Goal: Task Accomplishment & Management: Manage account settings

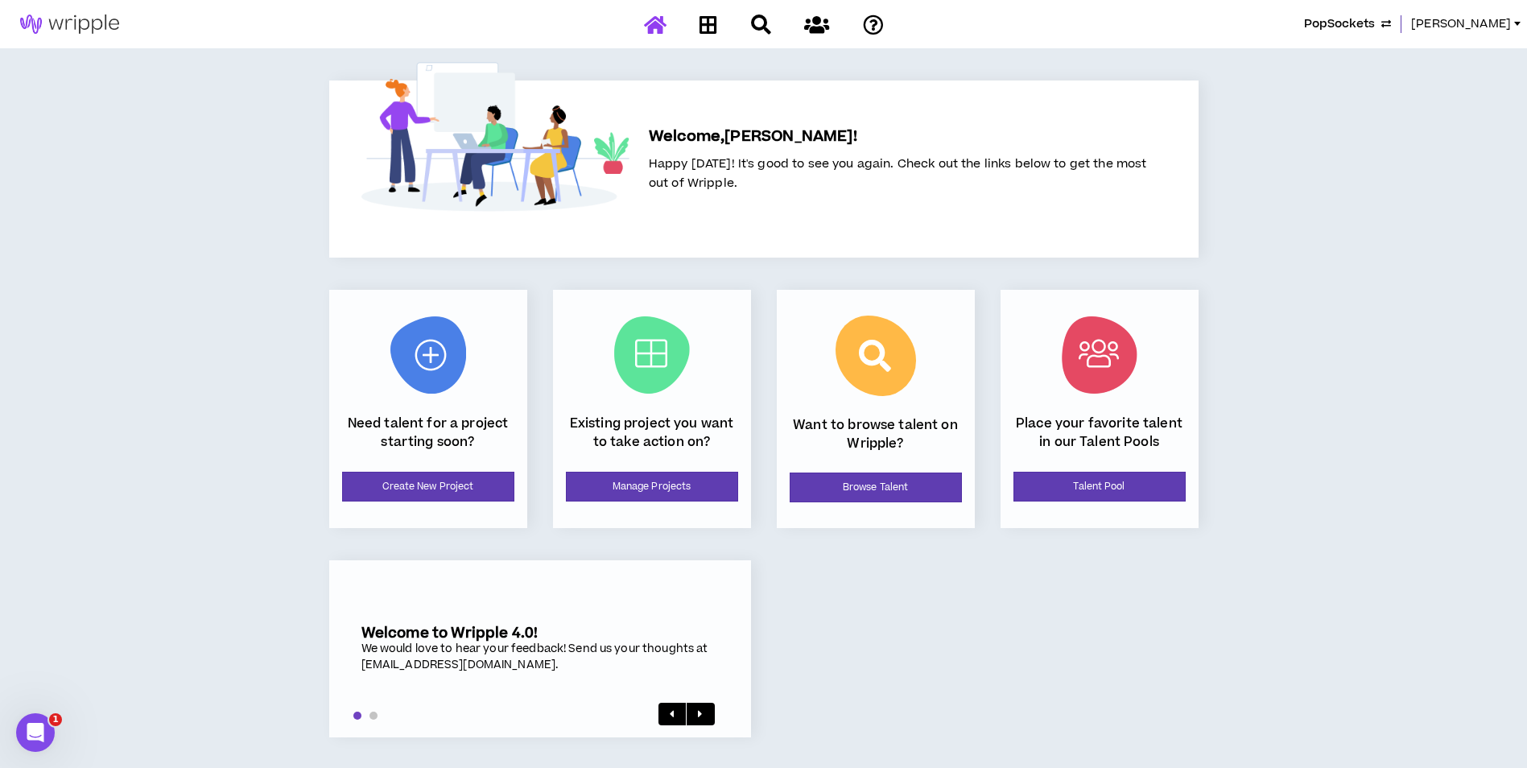
click at [1375, 29] on span "PopSockets" at bounding box center [1339, 24] width 71 height 18
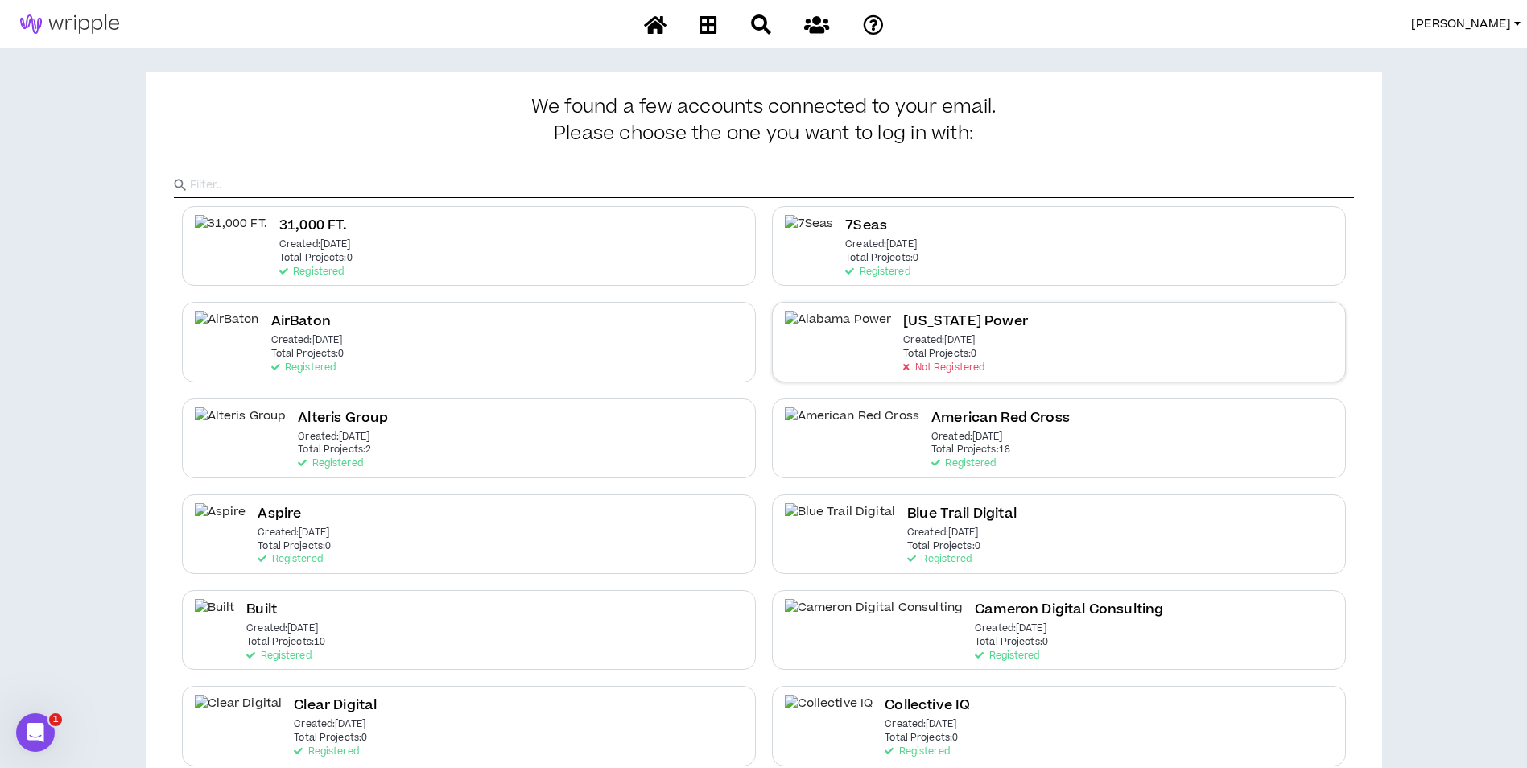
click at [925, 337] on p "Created: Aug 14 2025" at bounding box center [939, 340] width 72 height 11
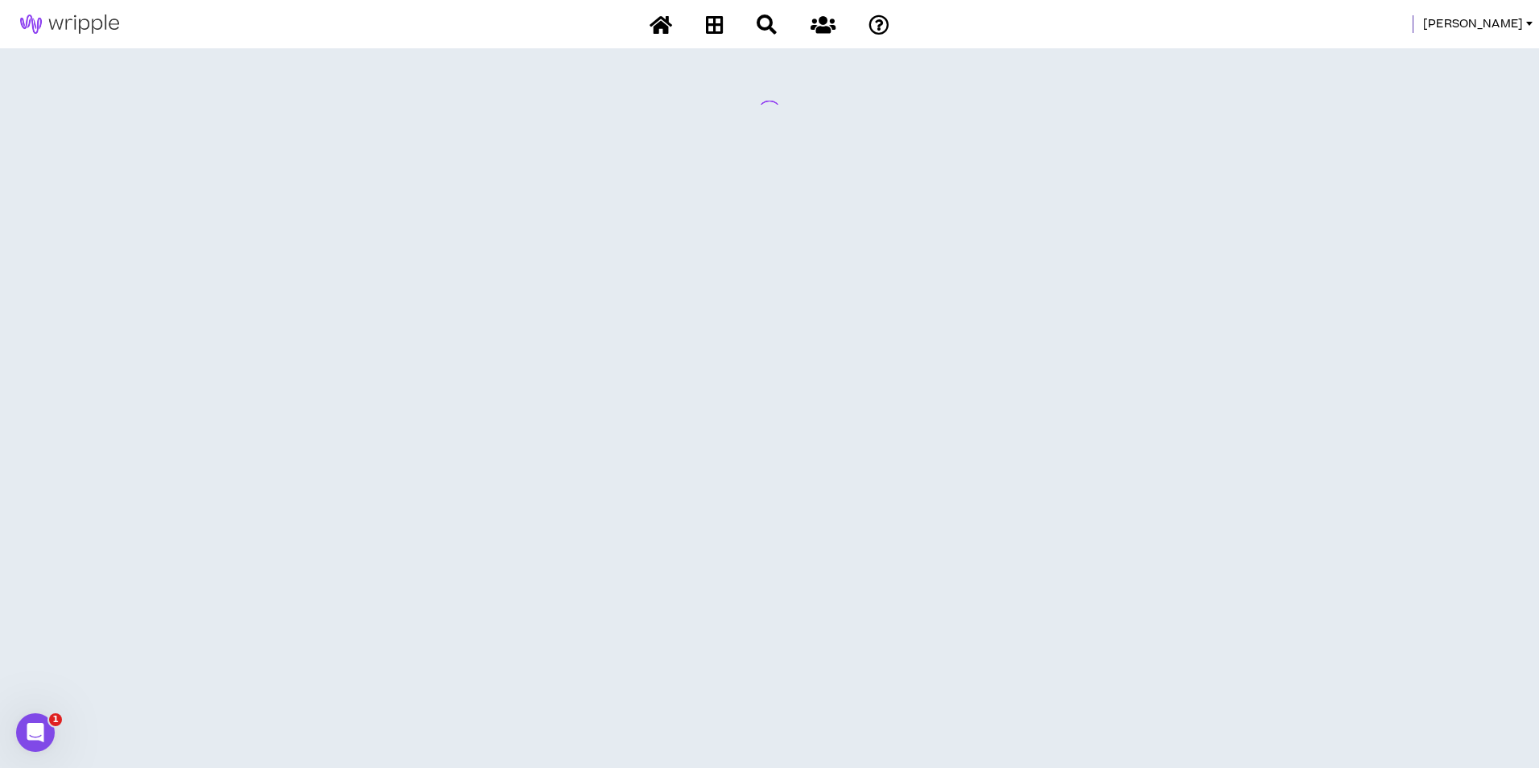
select select "*"
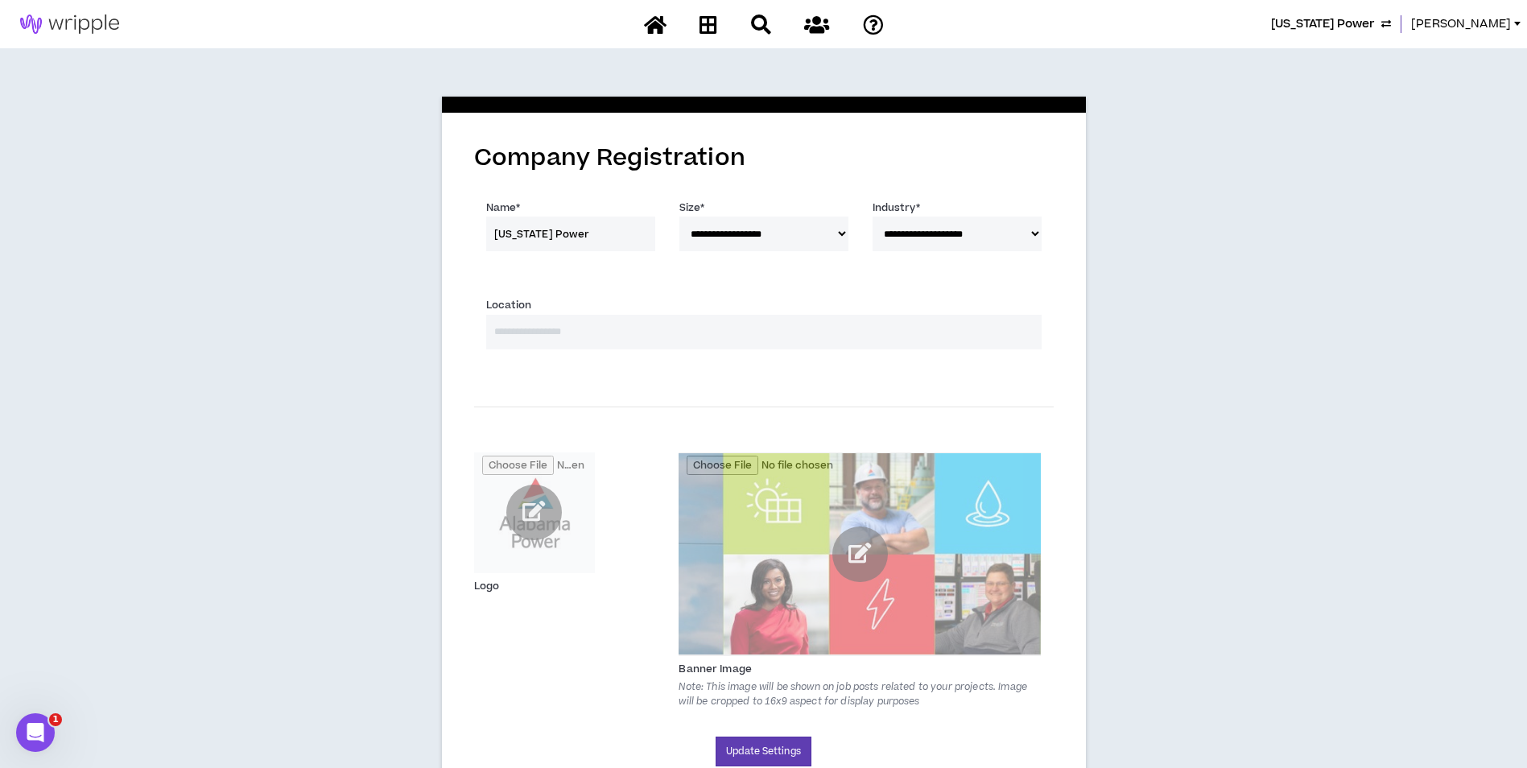
click at [698, 333] on input at bounding box center [763, 332] width 555 height 35
click at [664, 337] on input at bounding box center [763, 332] width 555 height 35
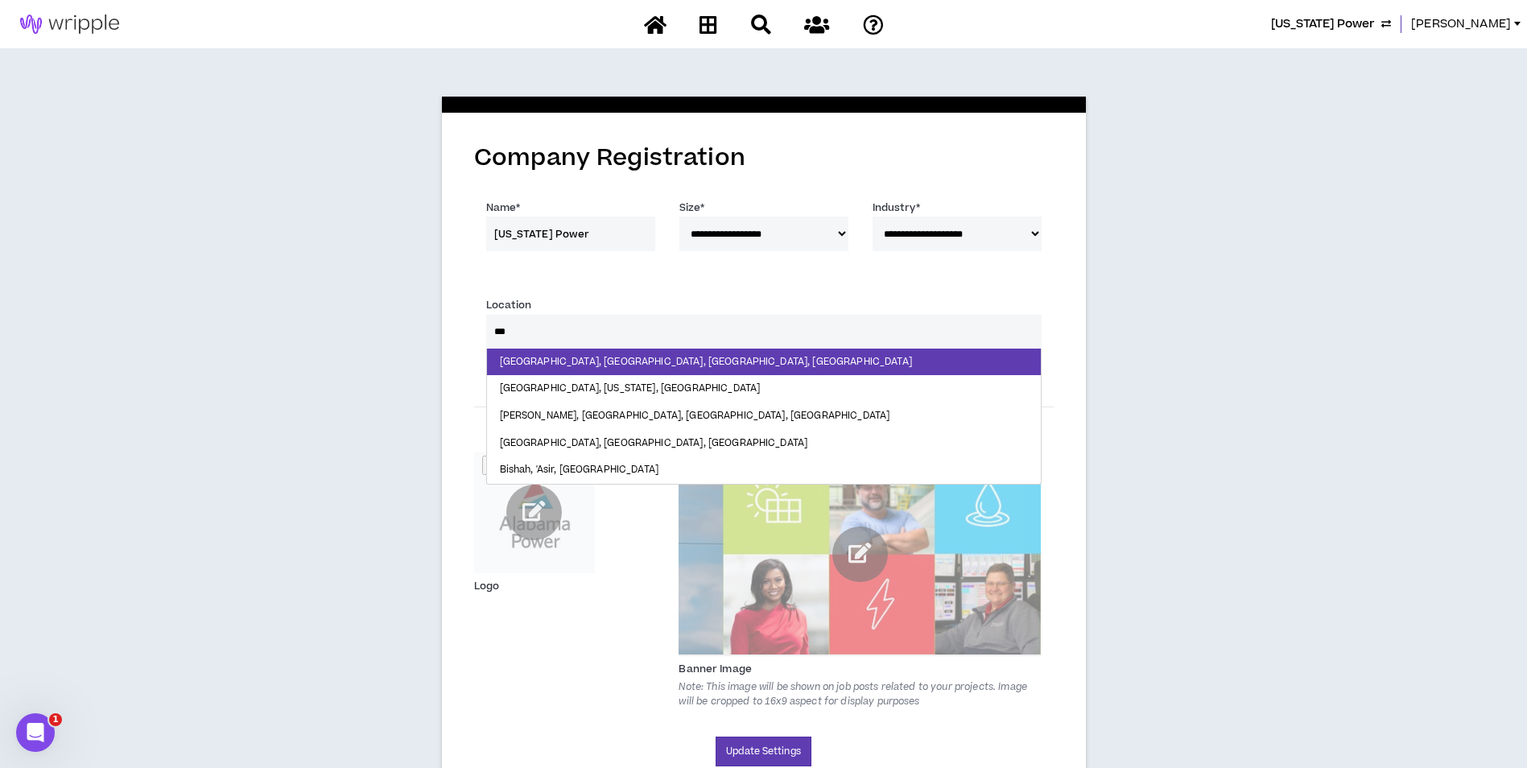
type input "***"
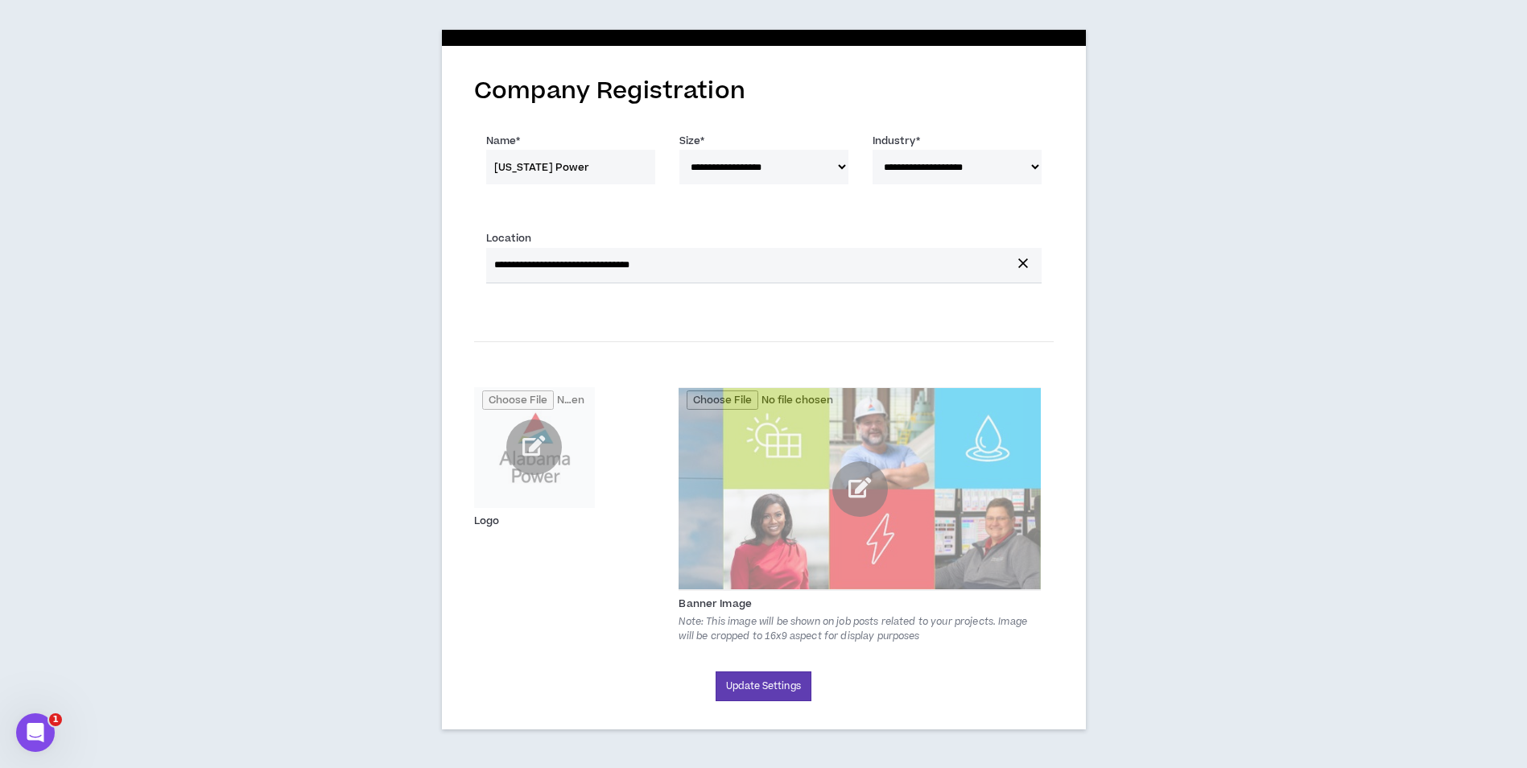
scroll to position [68, 0]
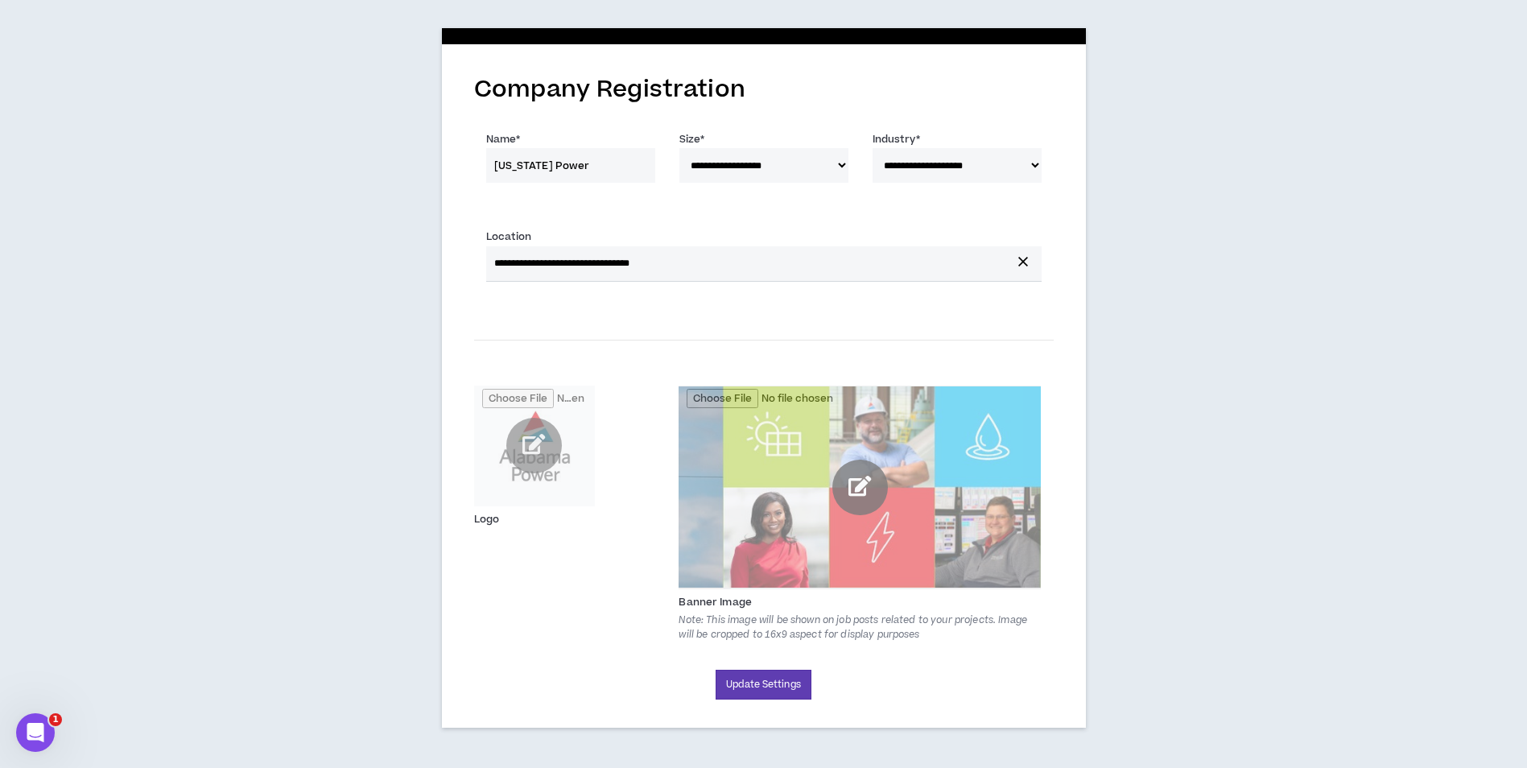
click at [854, 501] on input "file" at bounding box center [860, 488] width 362 height 204
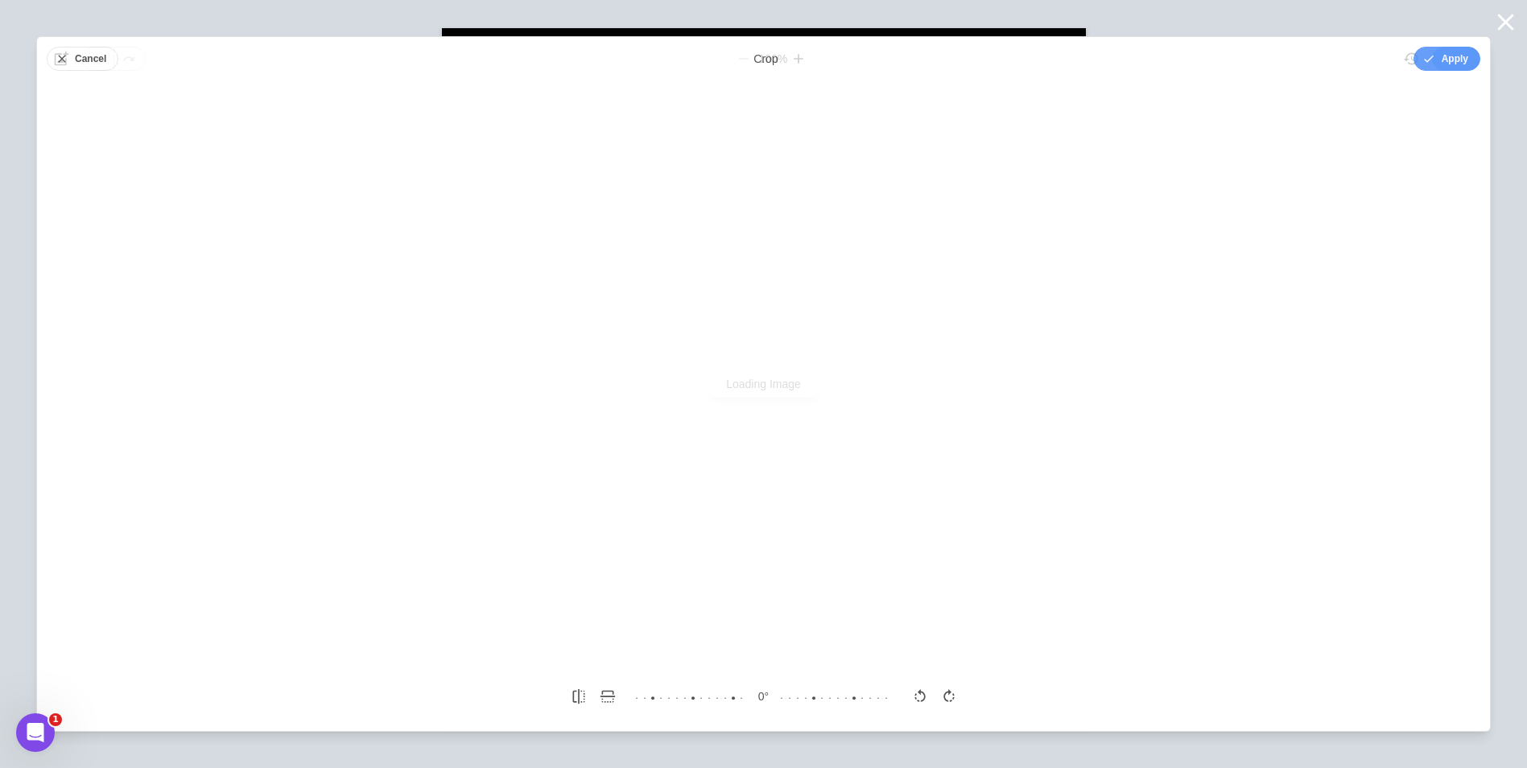
scroll to position [0, 0]
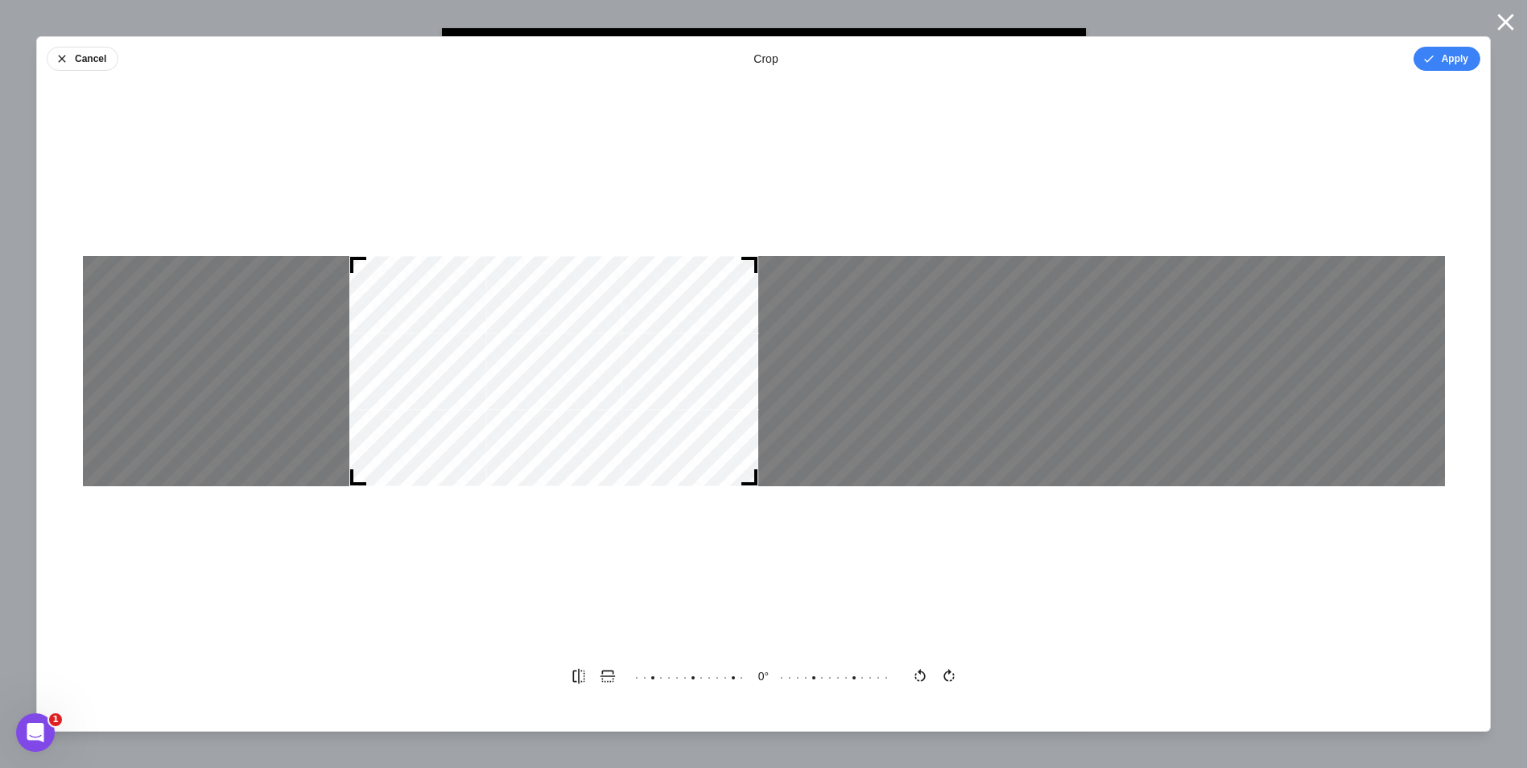
drag, startPoint x: 613, startPoint y: 372, endPoint x: 403, endPoint y: 355, distance: 210.8
click at [403, 355] on div at bounding box center [553, 371] width 409 height 230
click at [1442, 60] on button "Apply" at bounding box center [1447, 59] width 67 height 24
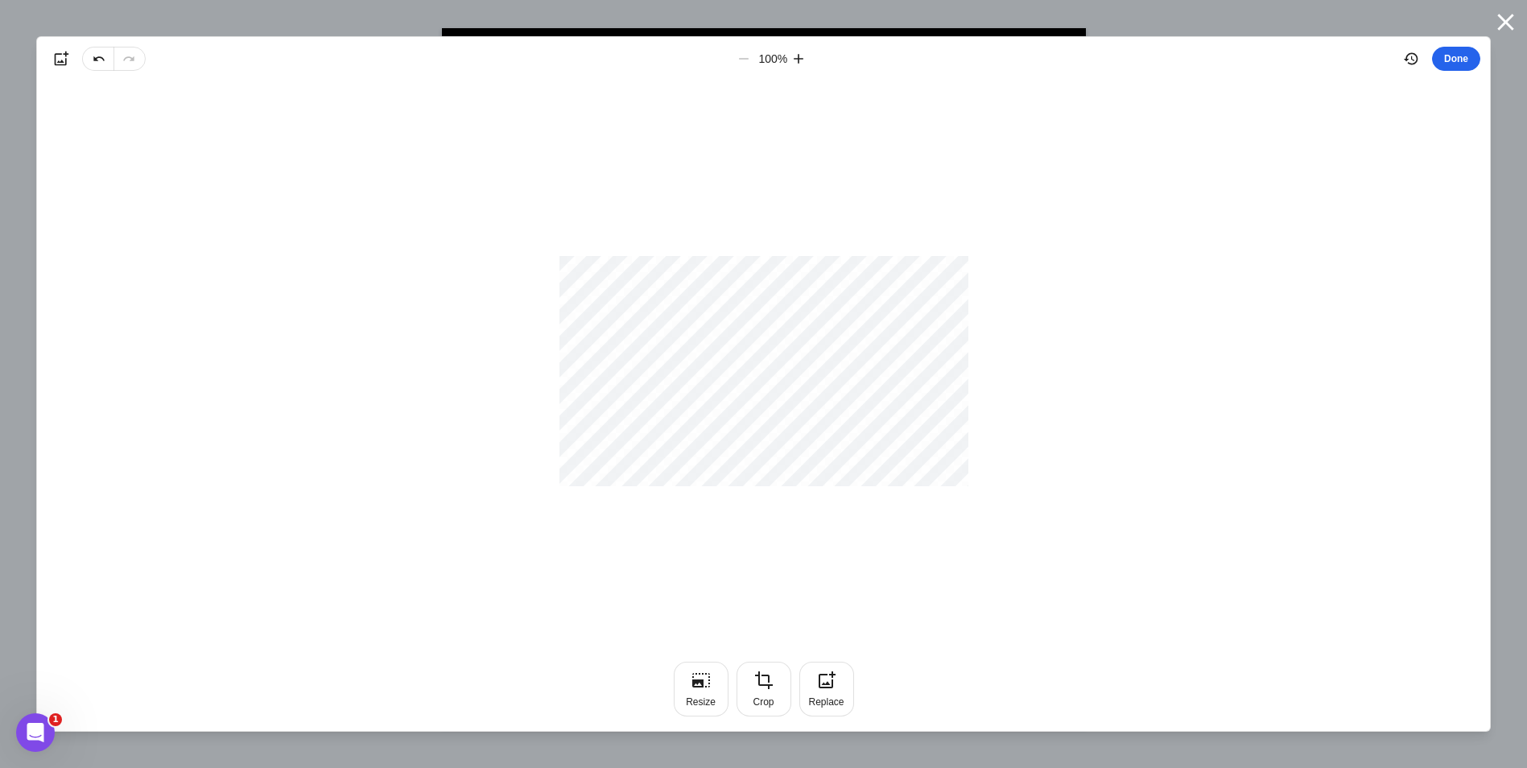
click at [1442, 58] on button "Done" at bounding box center [1456, 59] width 48 height 24
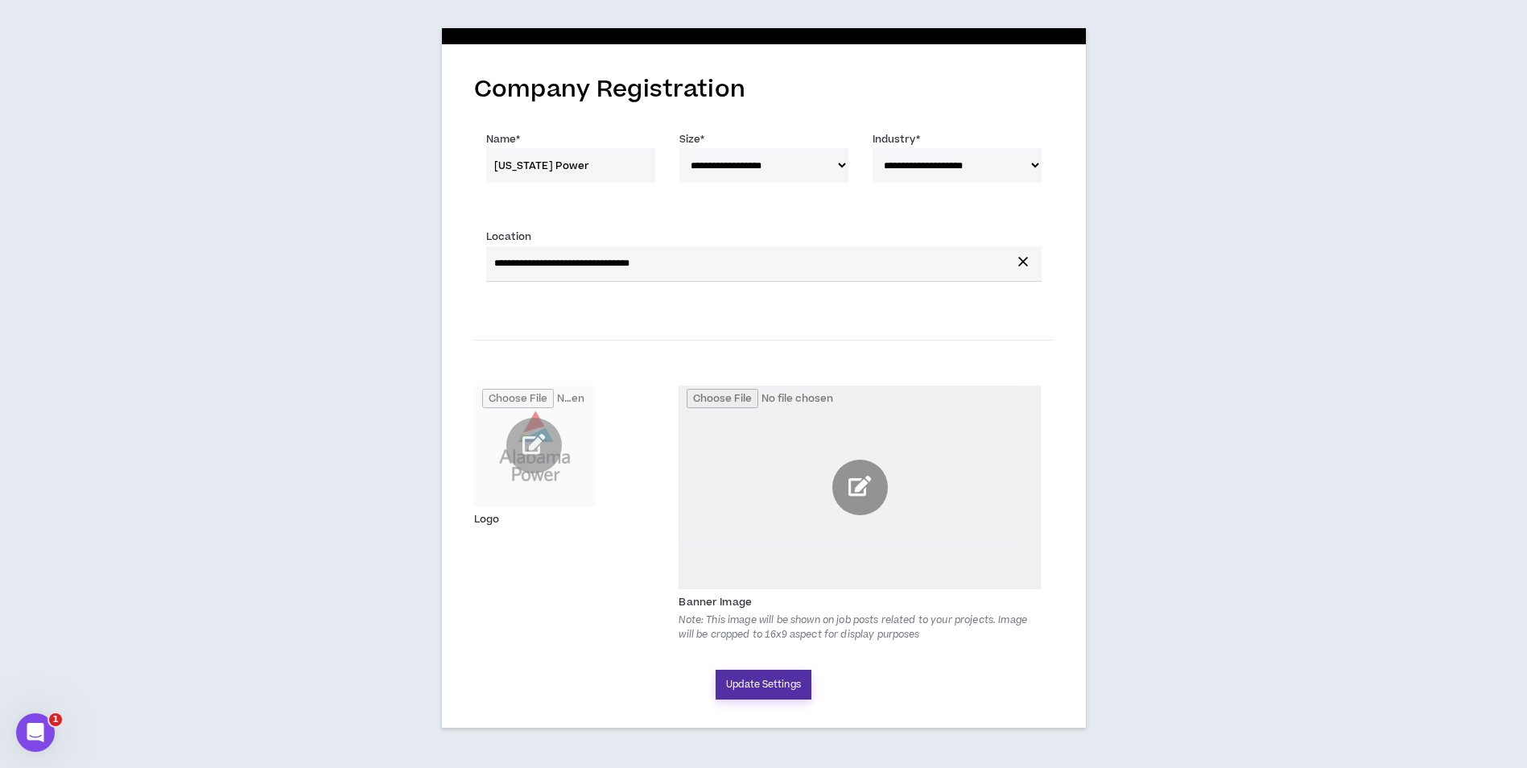
click at [777, 687] on button "Update Settings" at bounding box center [764, 685] width 96 height 30
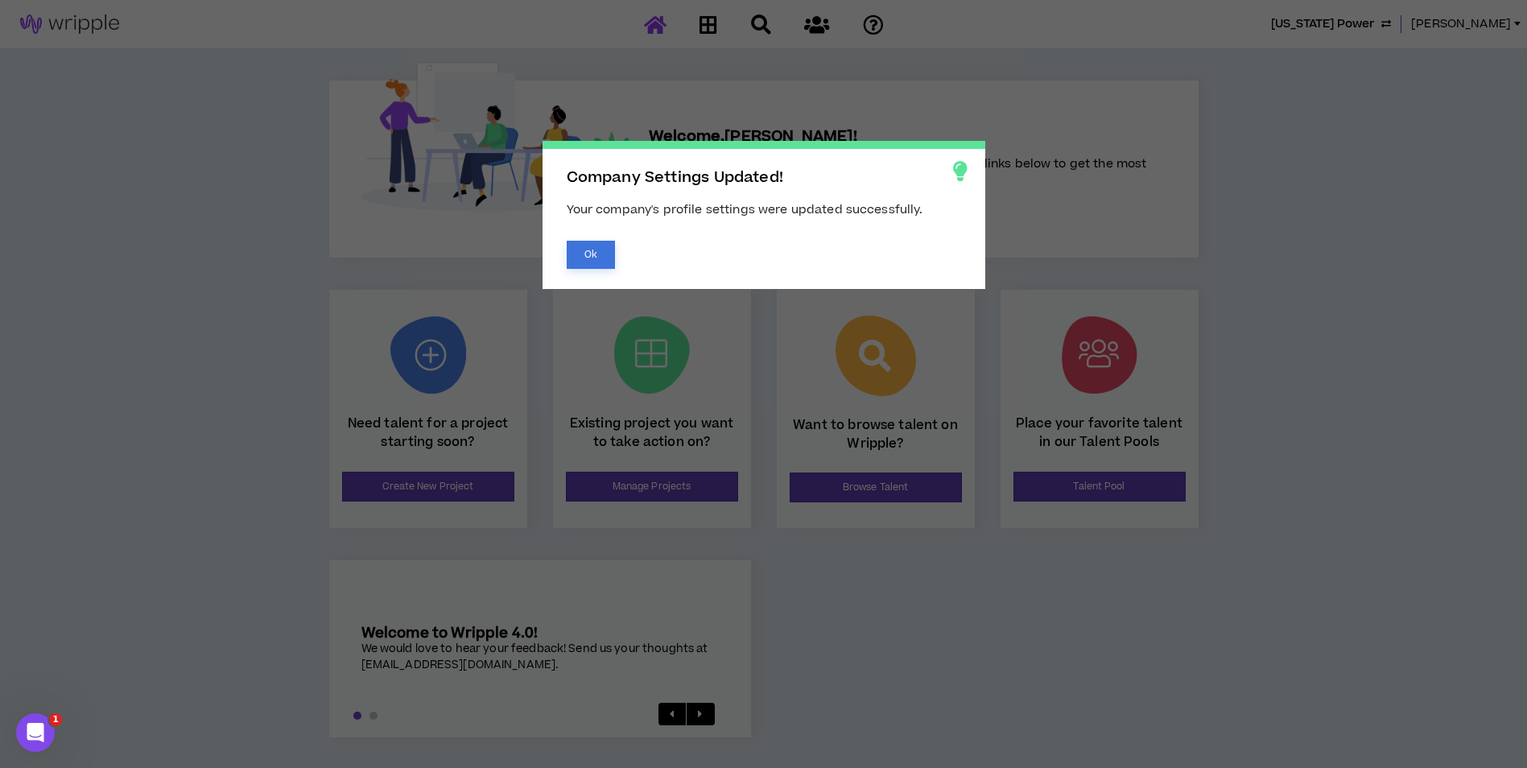
click at [589, 258] on button "Ok" at bounding box center [591, 255] width 48 height 28
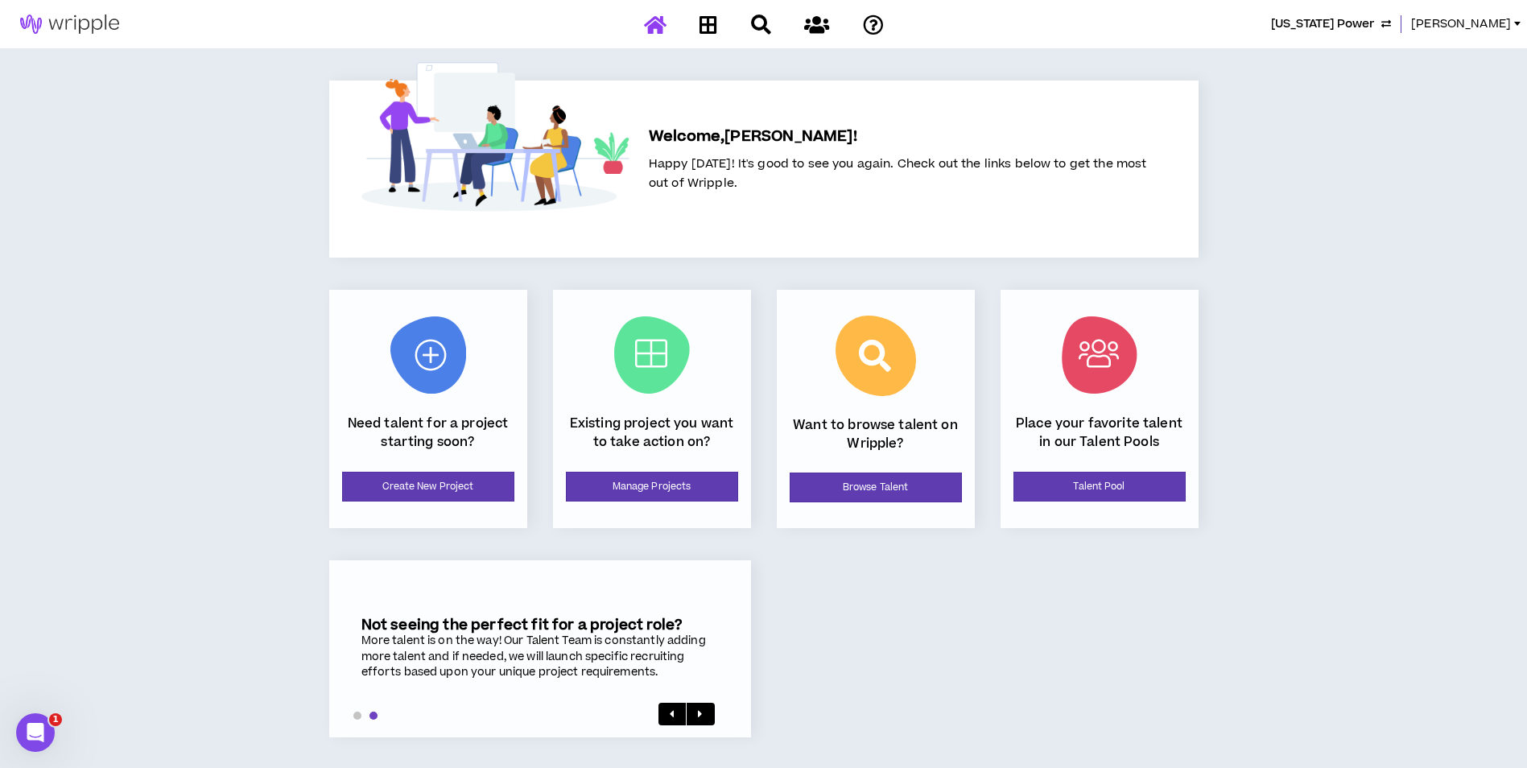
click at [1375, 30] on span "Alabama Power" at bounding box center [1323, 24] width 104 height 18
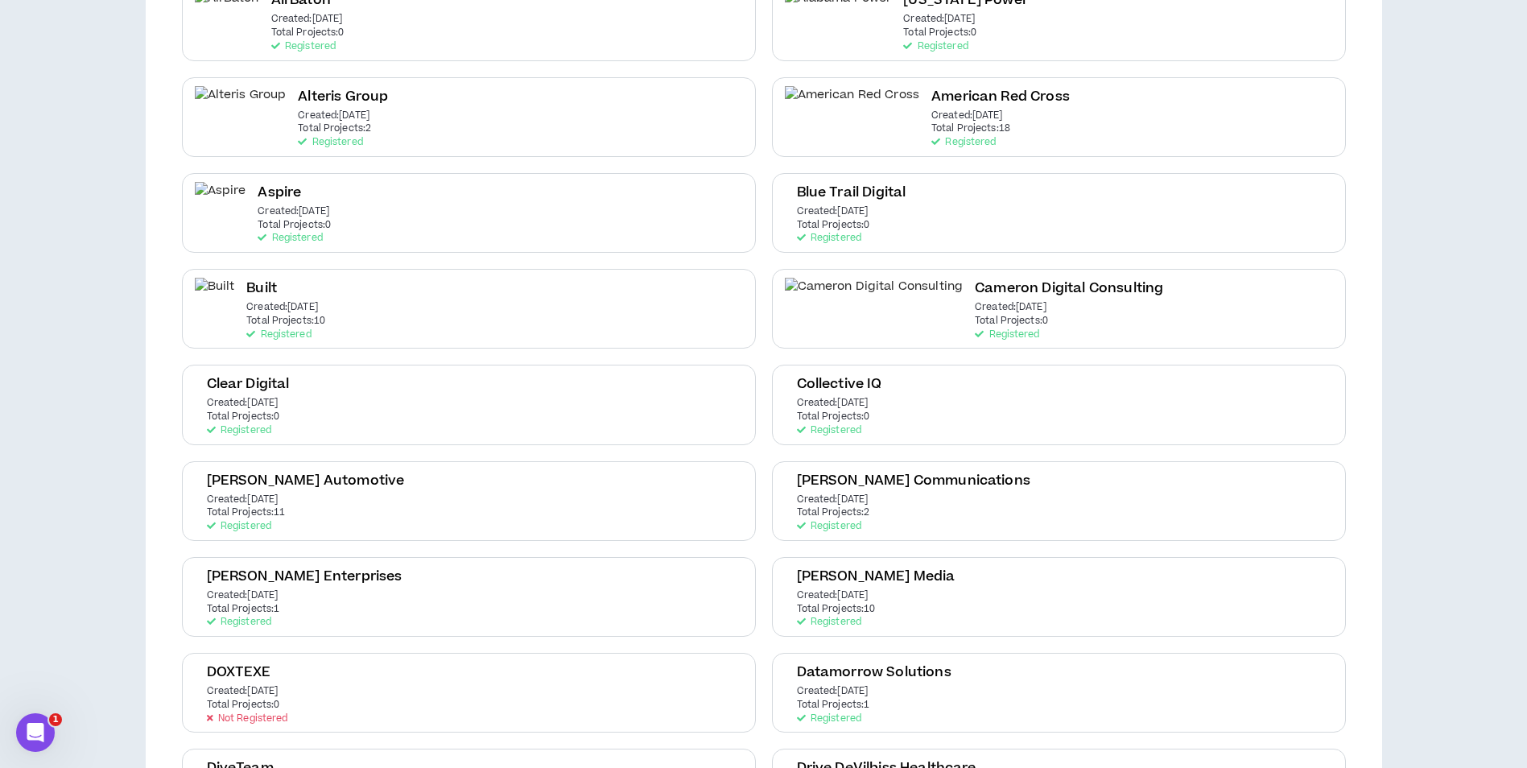
scroll to position [322, 0]
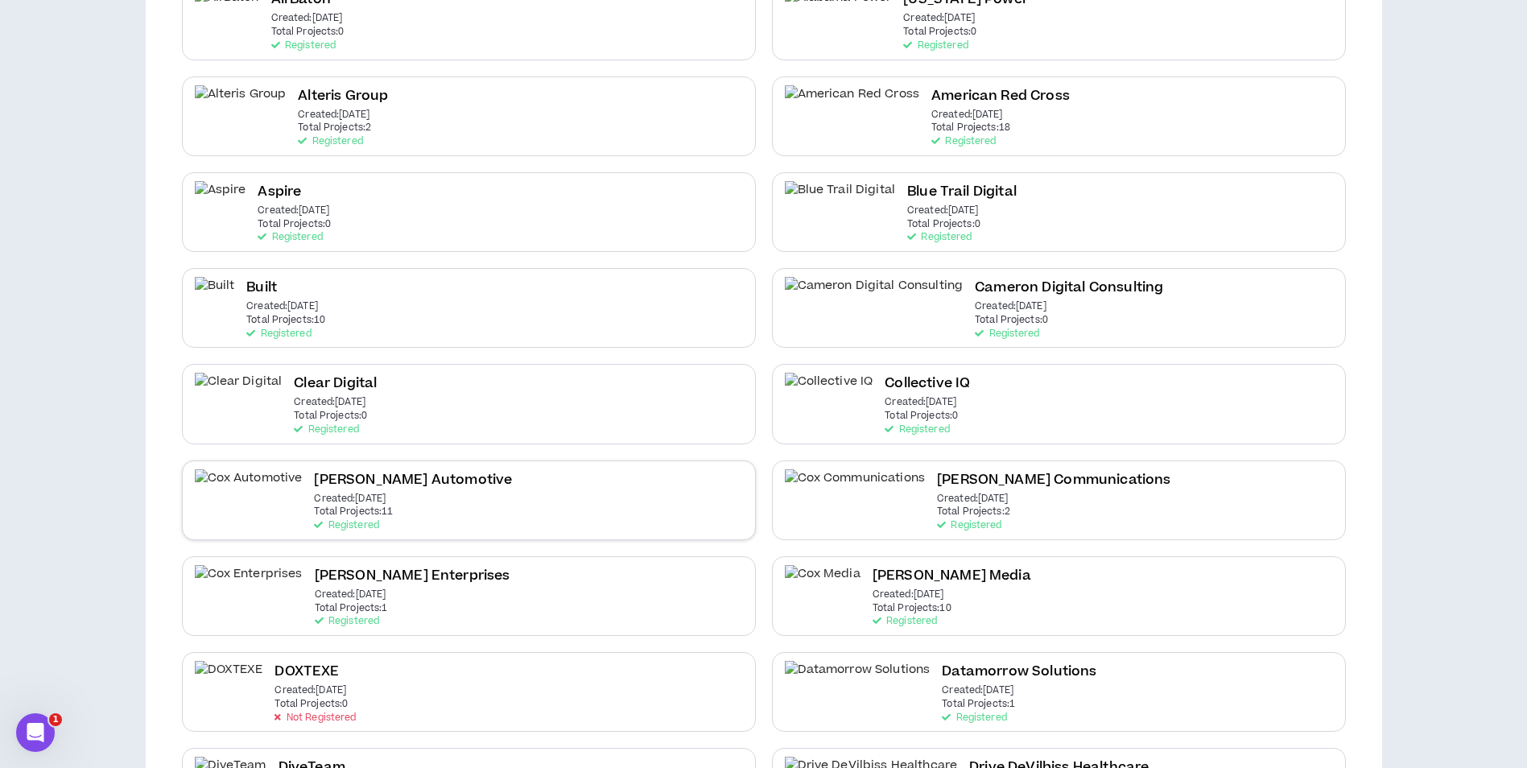
click at [675, 513] on div "Cox Automotive Created: Nov 17 2020 Total Projects: 11 Registered" at bounding box center [469, 500] width 574 height 80
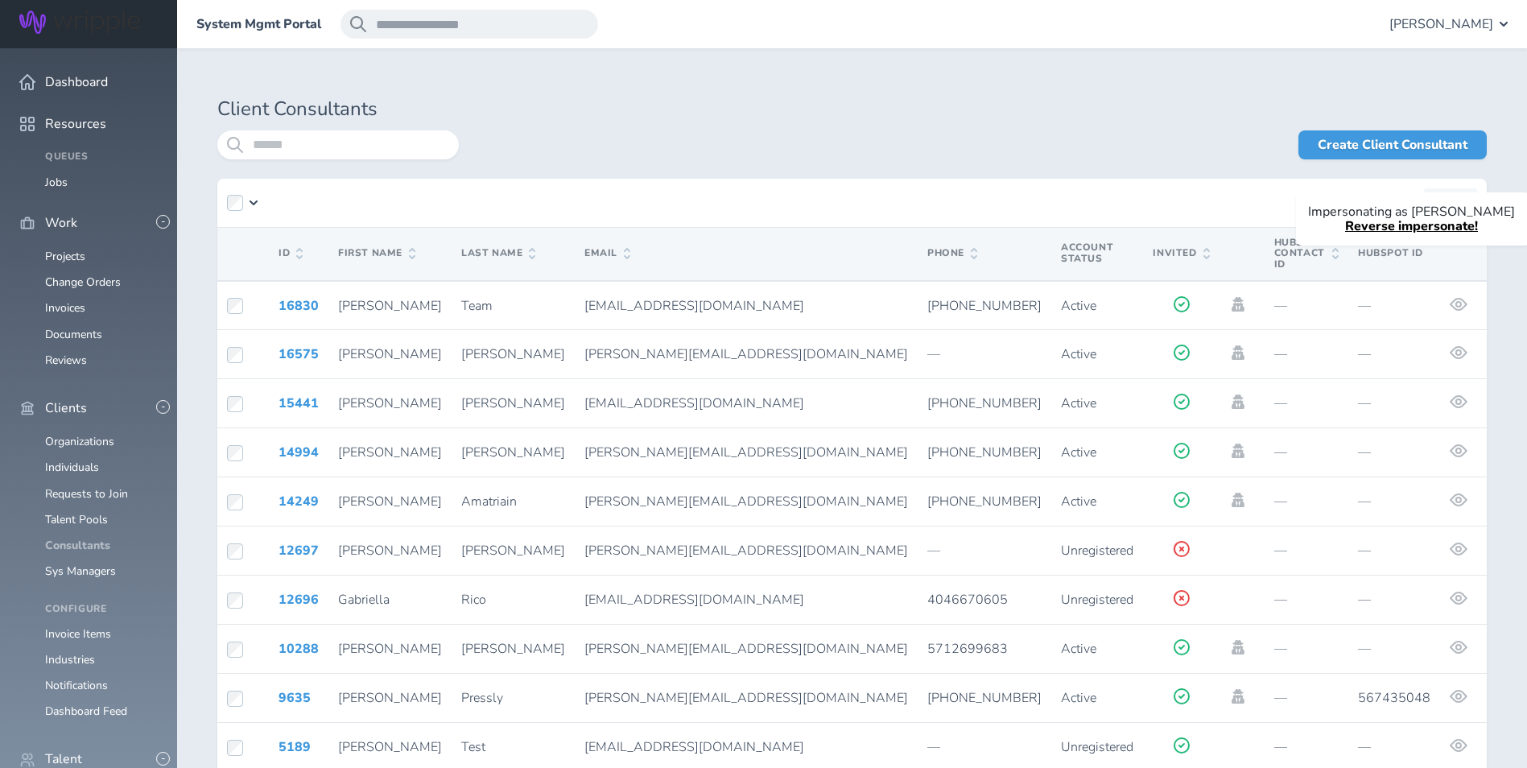
click at [77, 538] on link "Consultants" at bounding box center [77, 545] width 65 height 15
click at [1229, 689] on icon at bounding box center [1238, 696] width 18 height 14
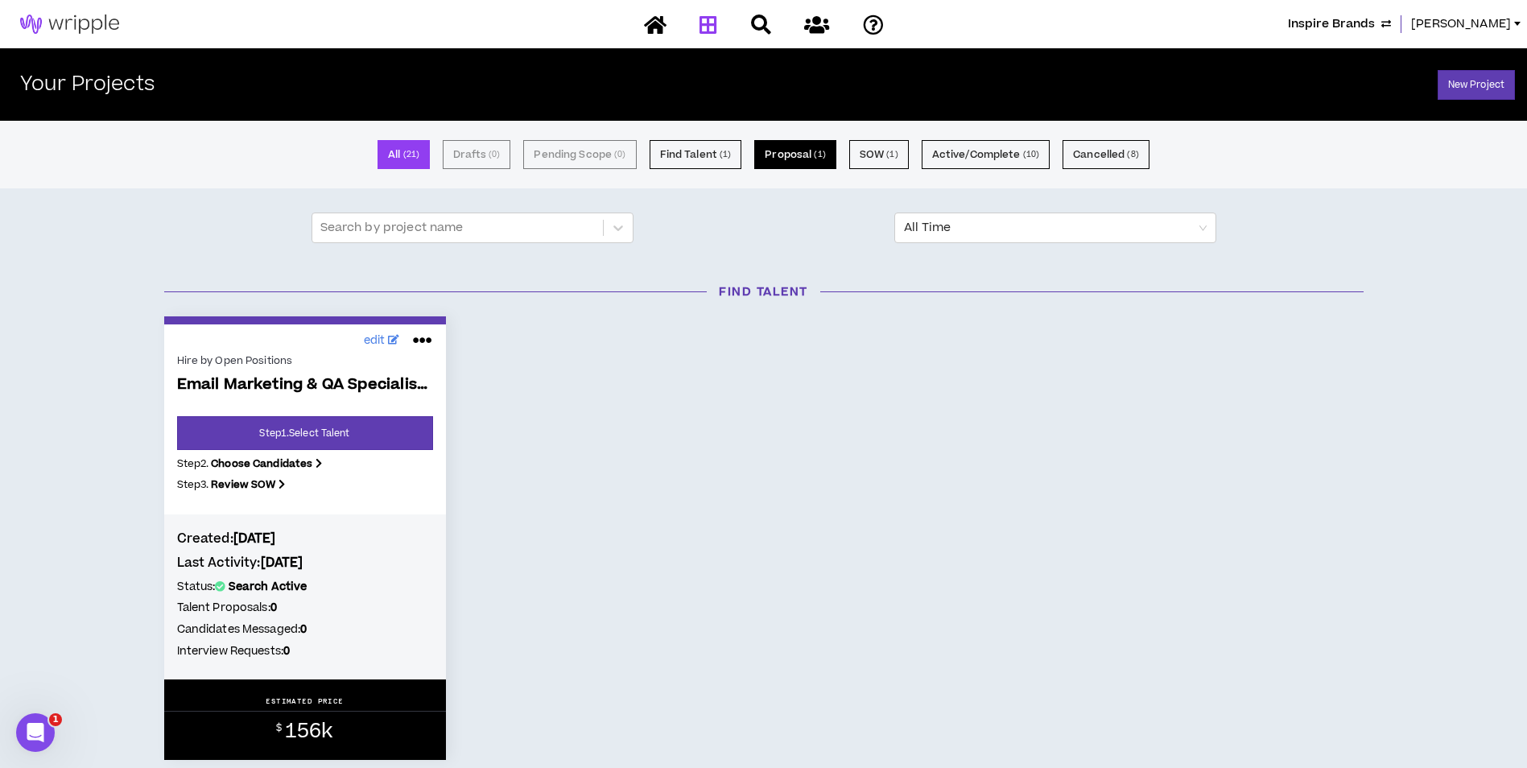
click at [803, 160] on button "Proposal ( 1 )" at bounding box center [794, 154] width 81 height 29
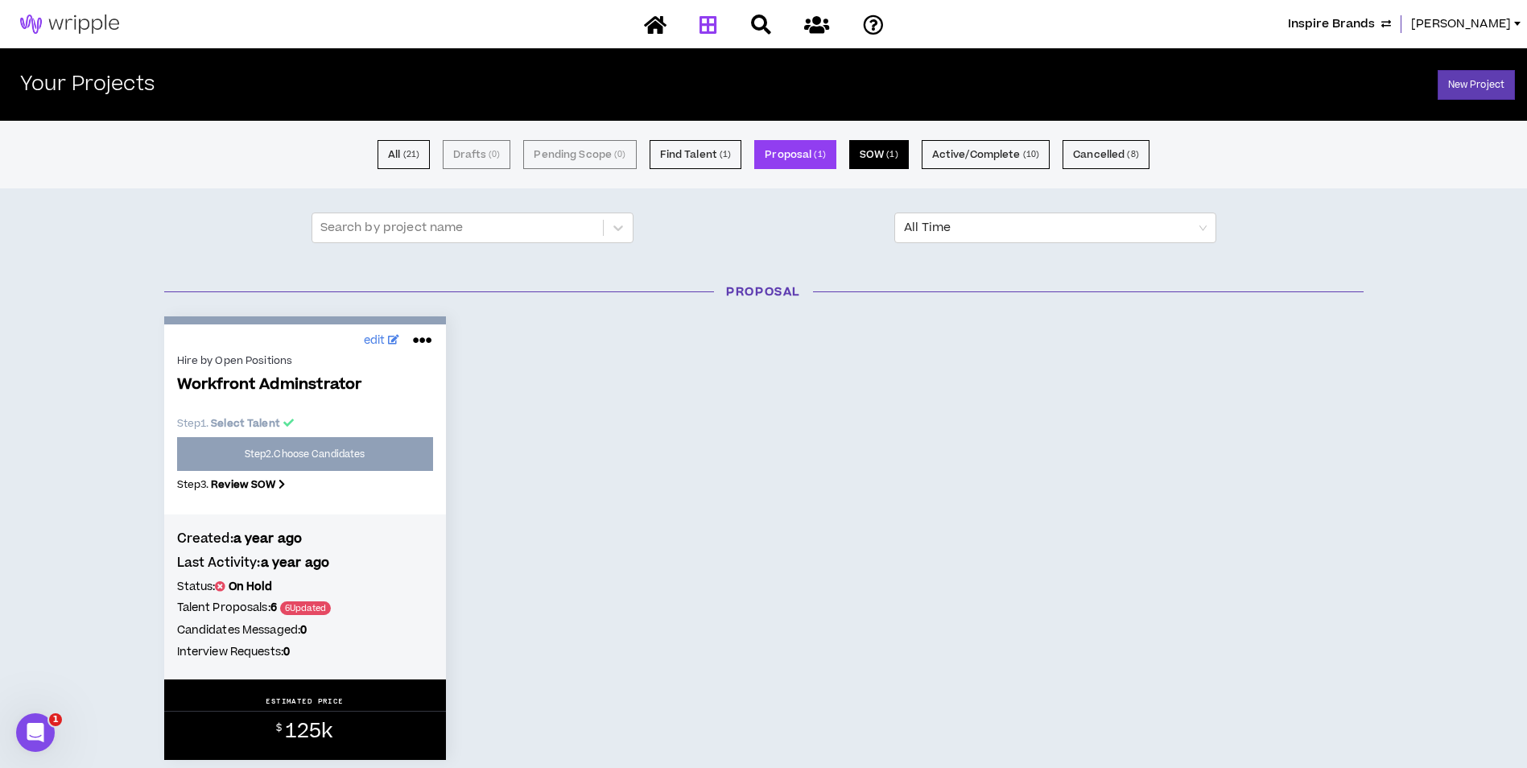
click at [880, 155] on button "SOW ( 1 )" at bounding box center [879, 154] width 60 height 29
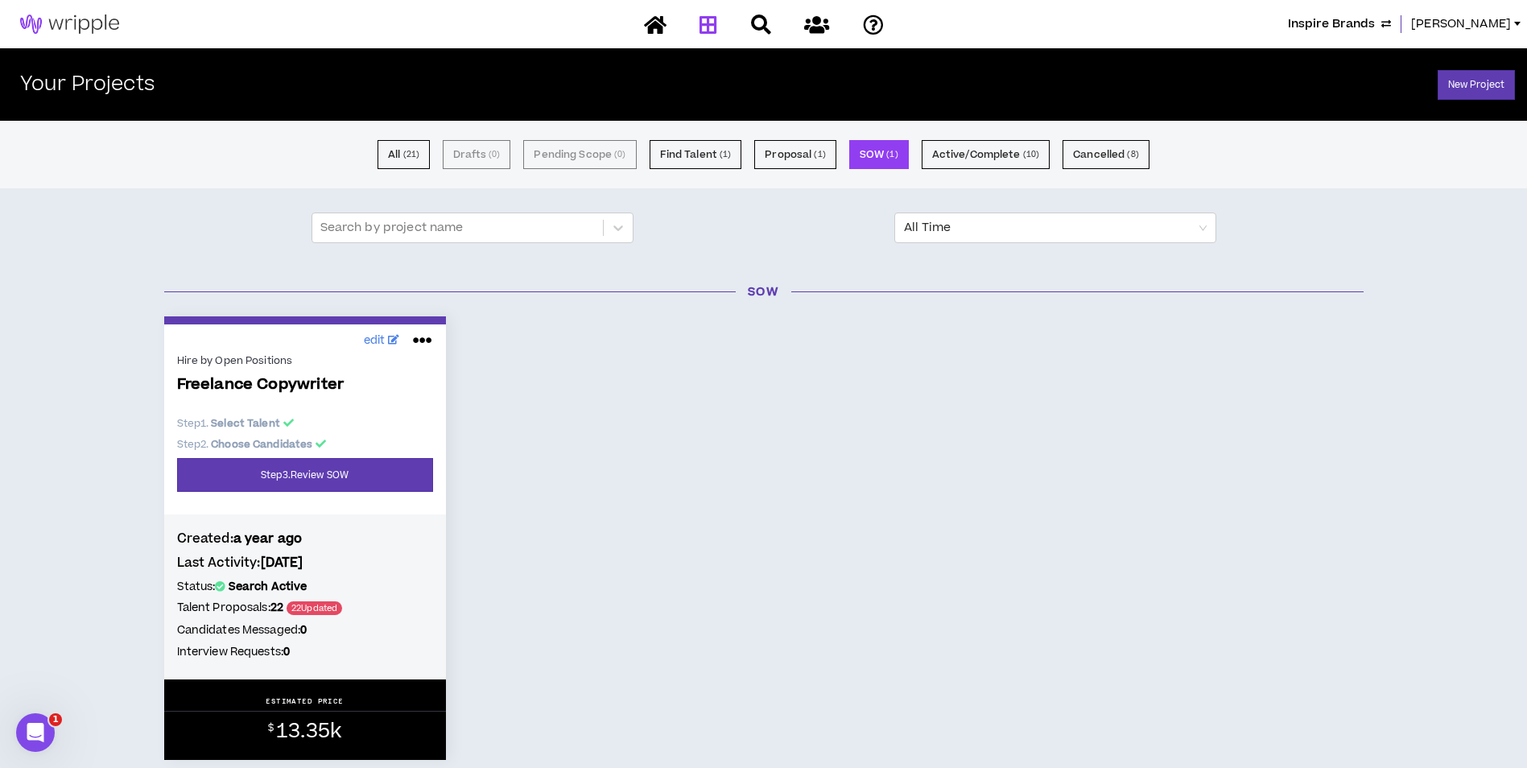
click at [715, 173] on div "All ( 21 ) Drafts ( 0 ) Pending Scope ( 0 ) Find Talent ( 1 ) Proposal ( 1 ) SO…" at bounding box center [763, 155] width 1527 height 68
click at [714, 149] on button "Find Talent ( 1 )" at bounding box center [696, 154] width 93 height 29
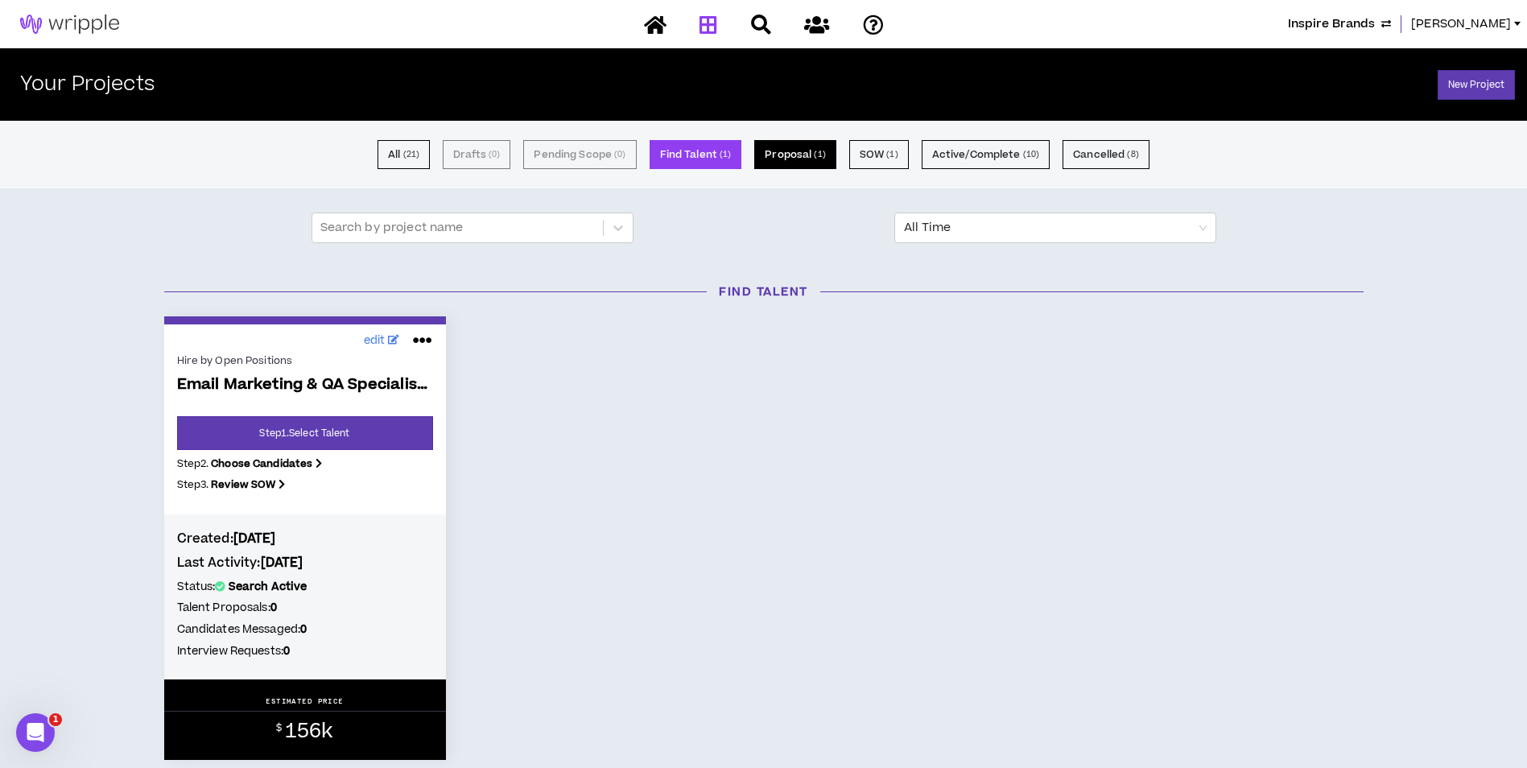
click at [803, 152] on button "Proposal ( 1 )" at bounding box center [794, 154] width 81 height 29
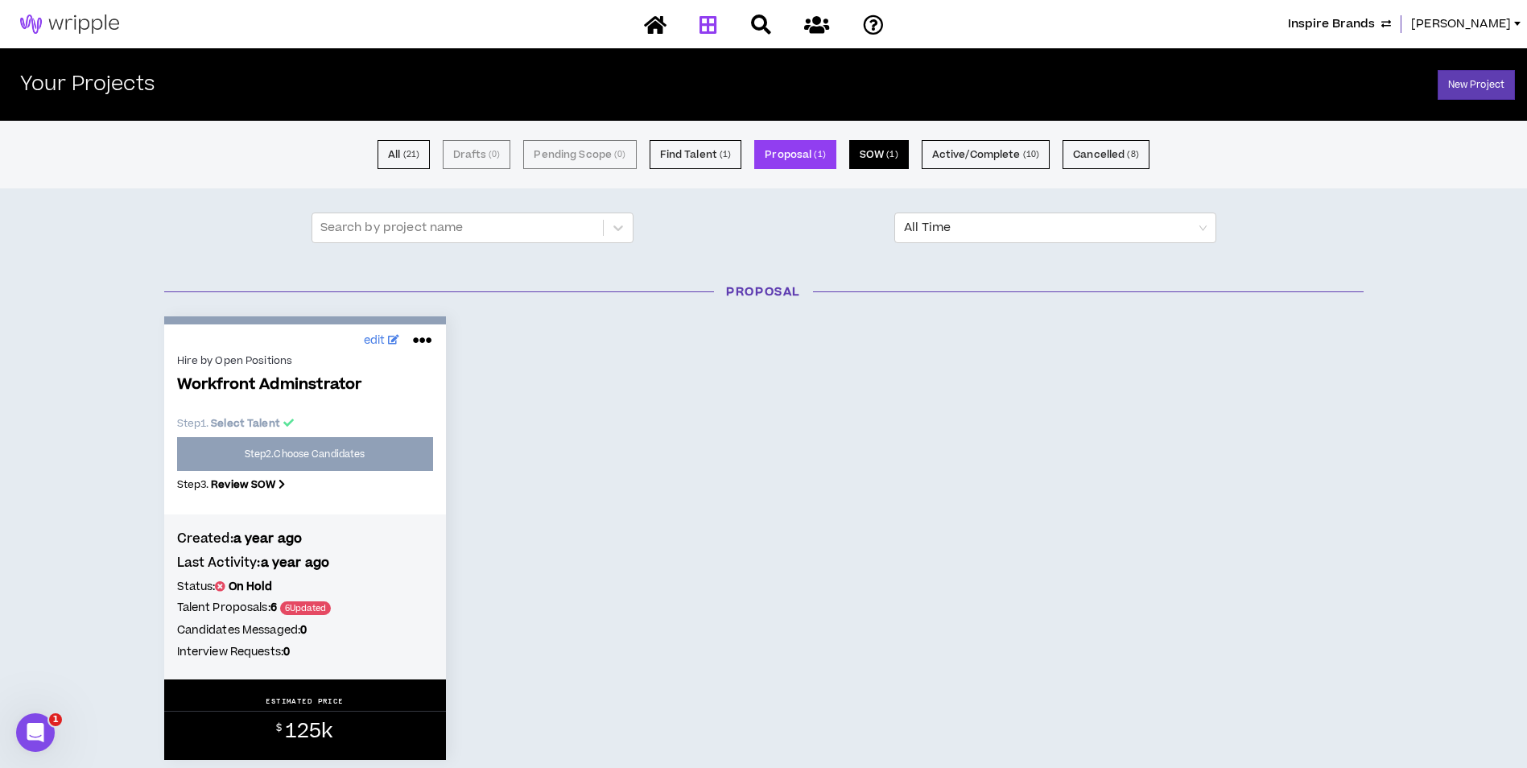
click at [880, 159] on button "SOW ( 1 )" at bounding box center [879, 154] width 60 height 29
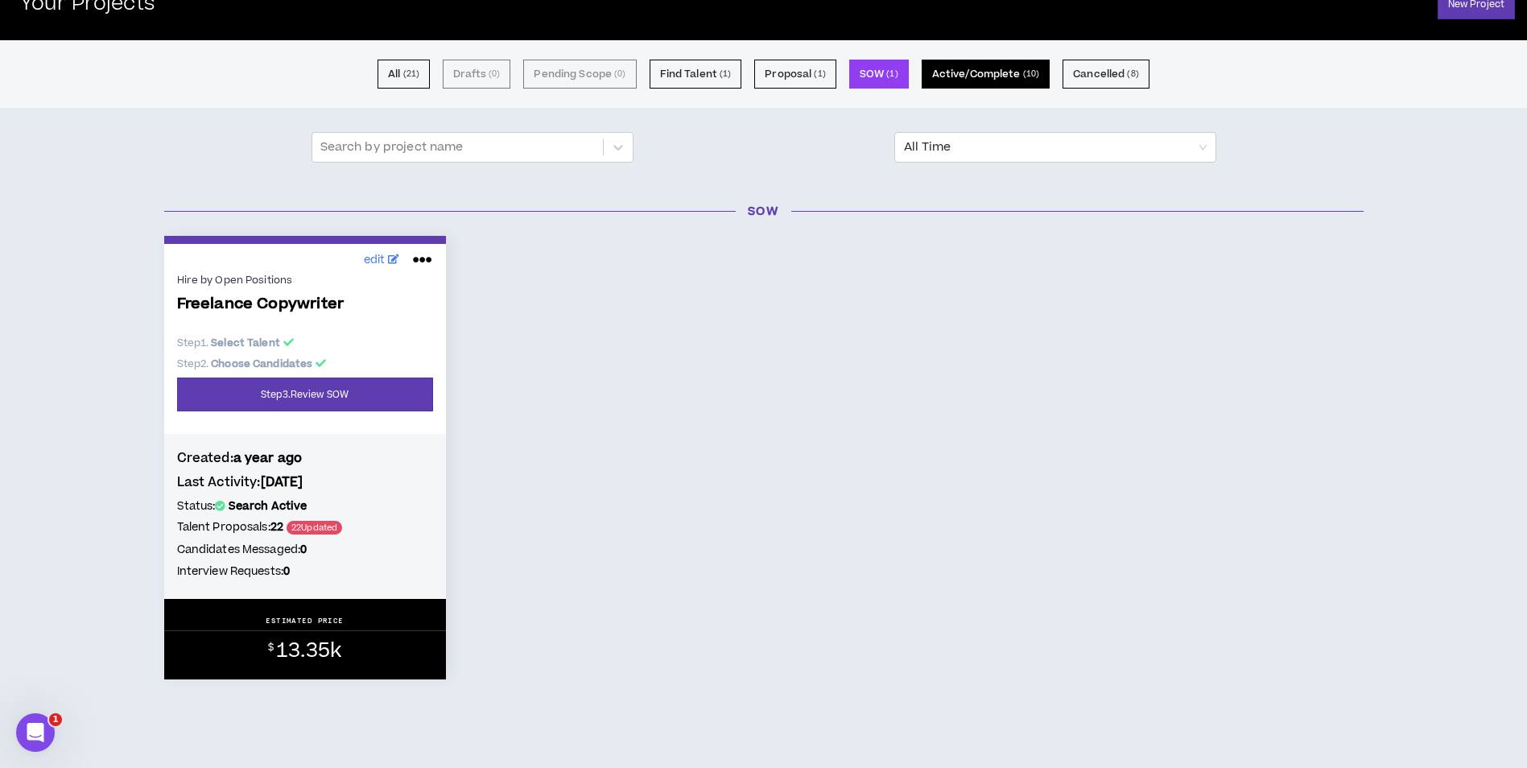
click at [968, 79] on button "Active/Complete ( 10 )" at bounding box center [986, 74] width 128 height 29
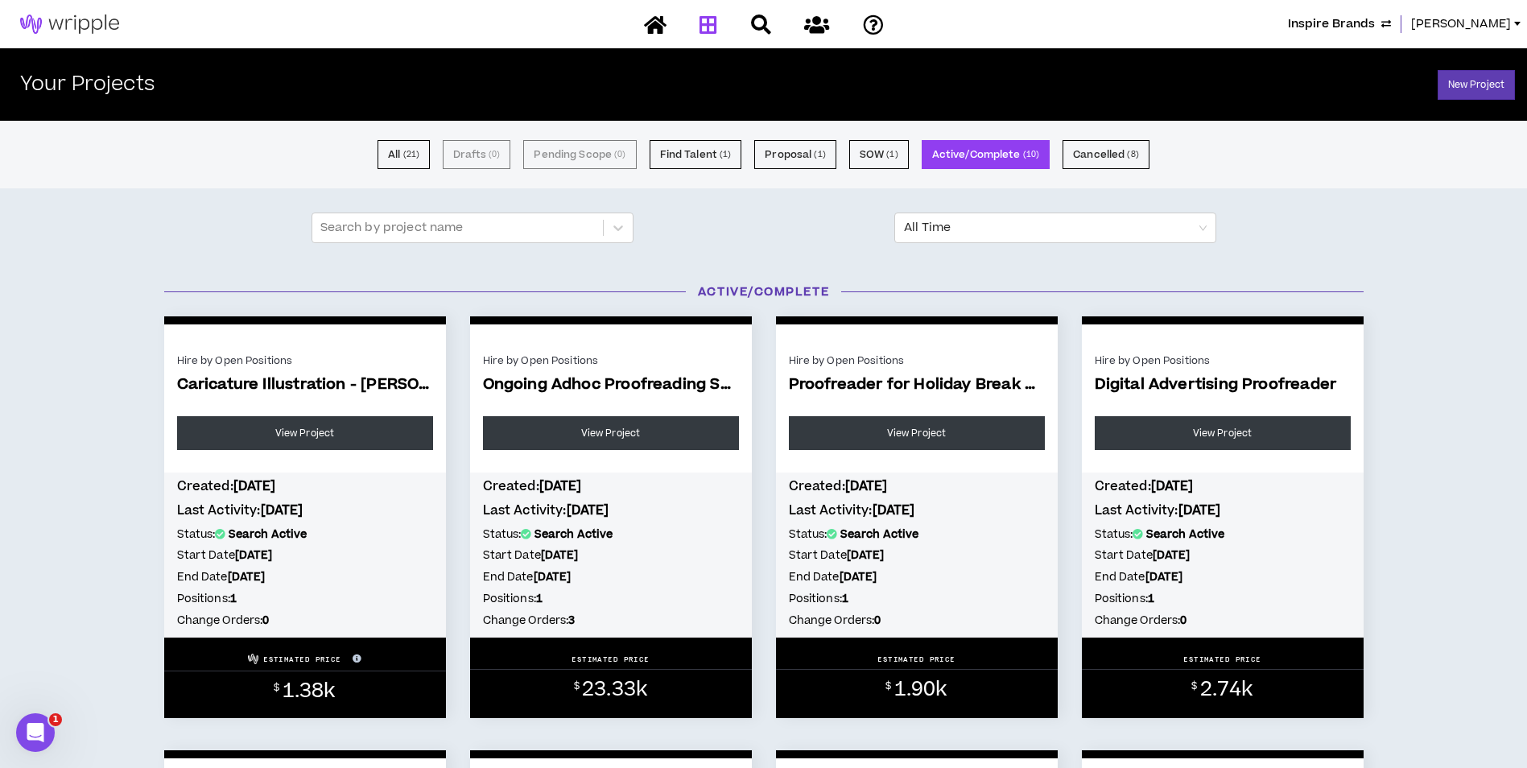
click at [1343, 29] on span "Inspire Brands" at bounding box center [1331, 24] width 87 height 18
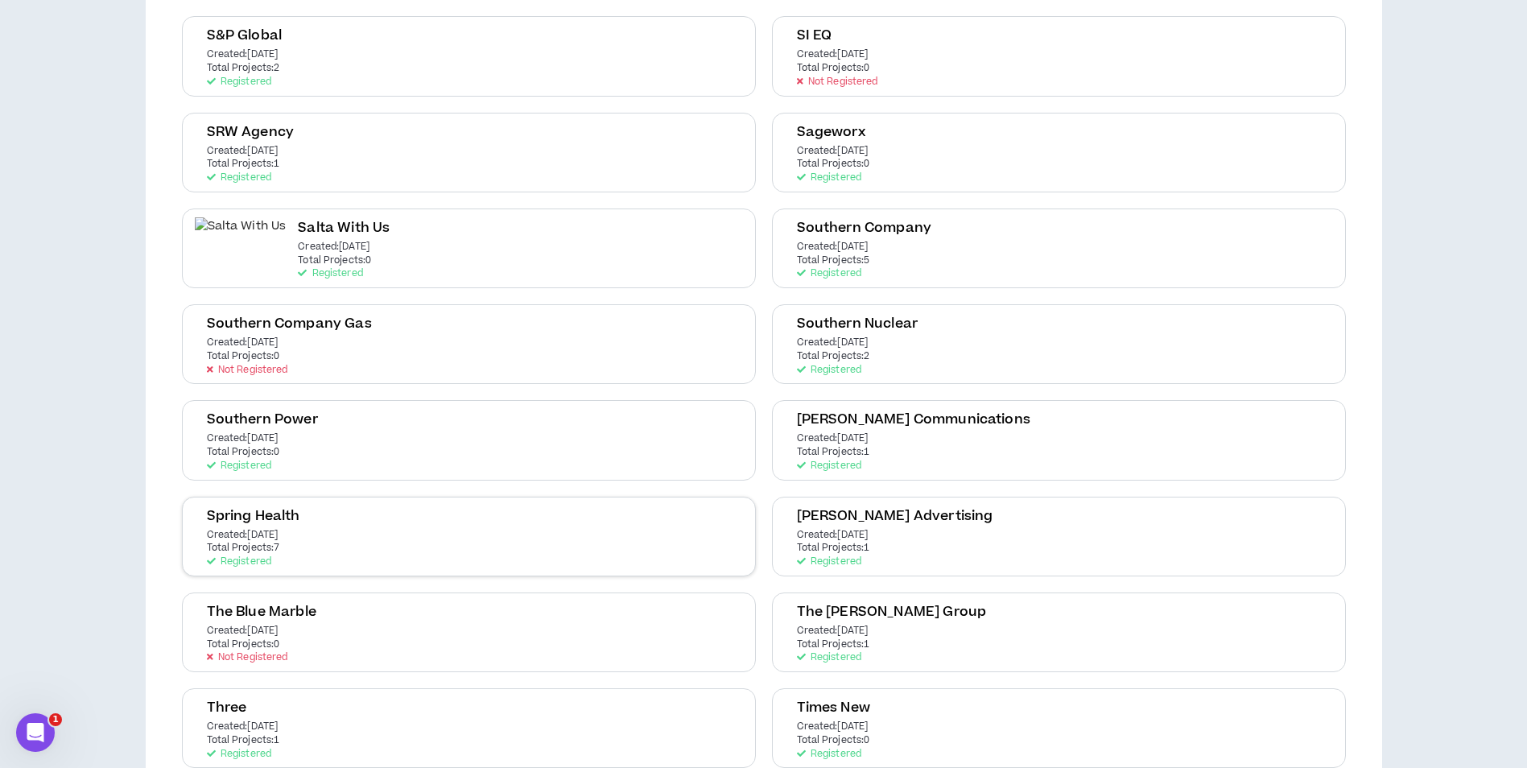
scroll to position [2978, 0]
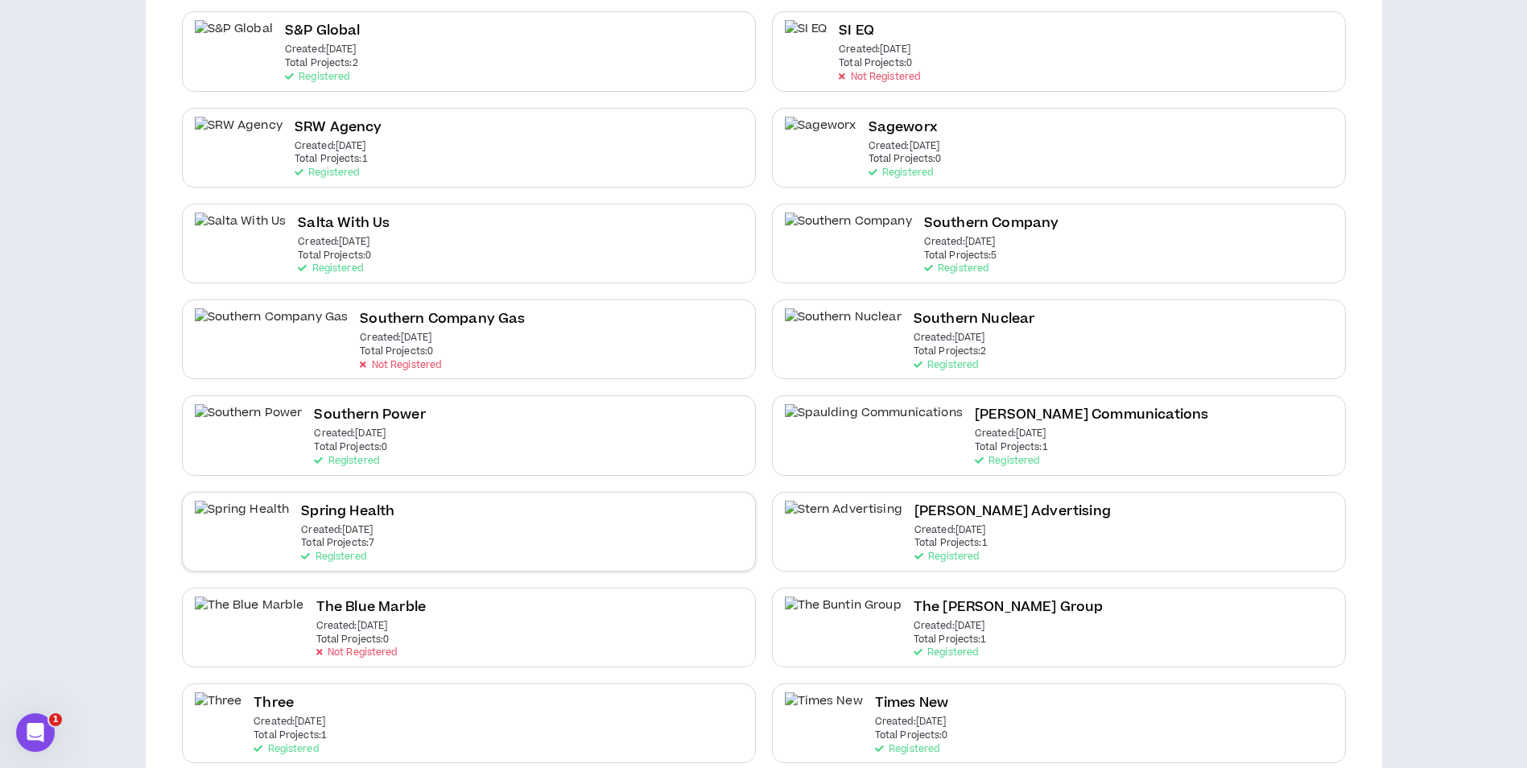
click at [575, 512] on div "Spring Health Created: Oct 9 2024 Total Projects: 7 Registered" at bounding box center [469, 532] width 574 height 80
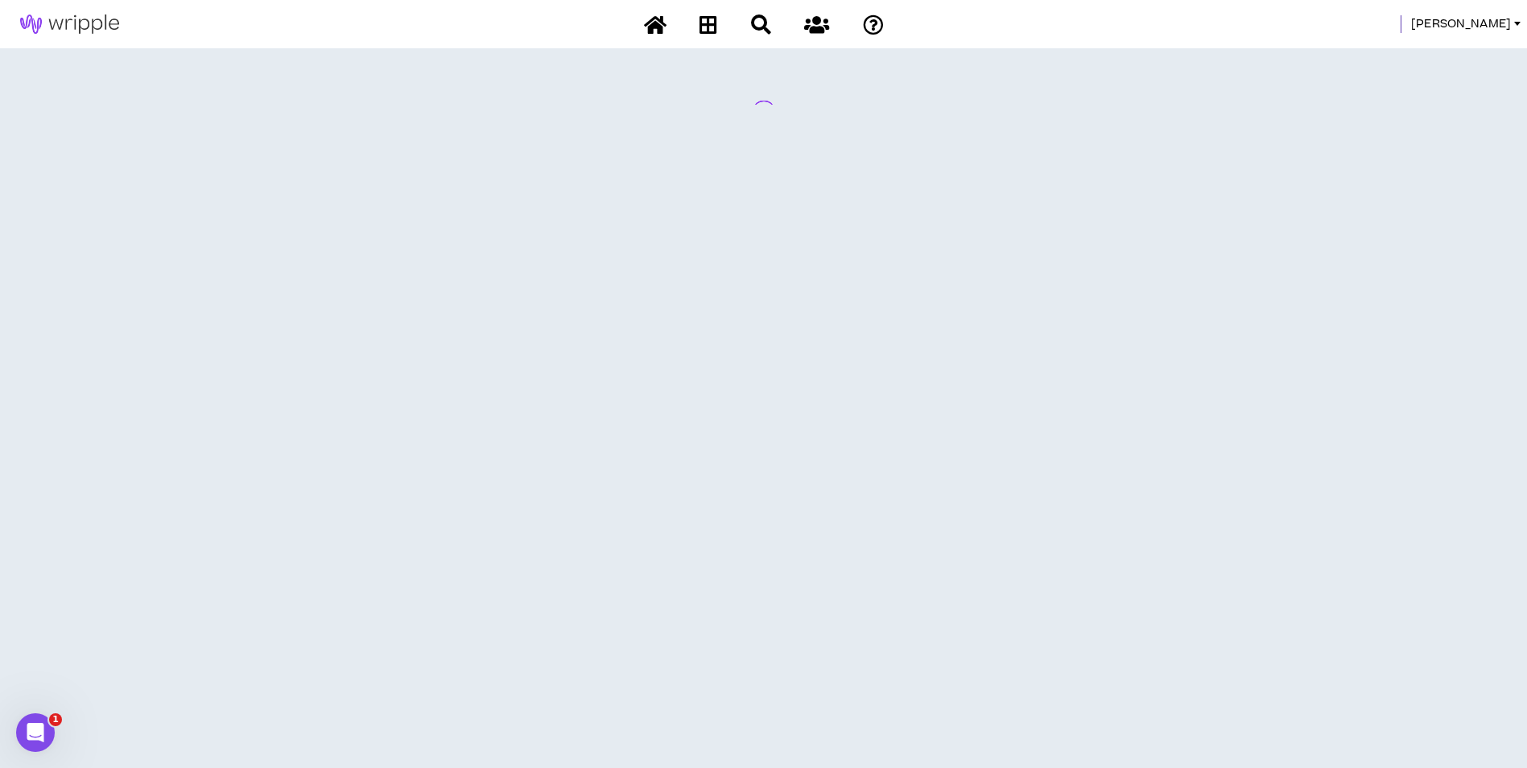
scroll to position [0, 0]
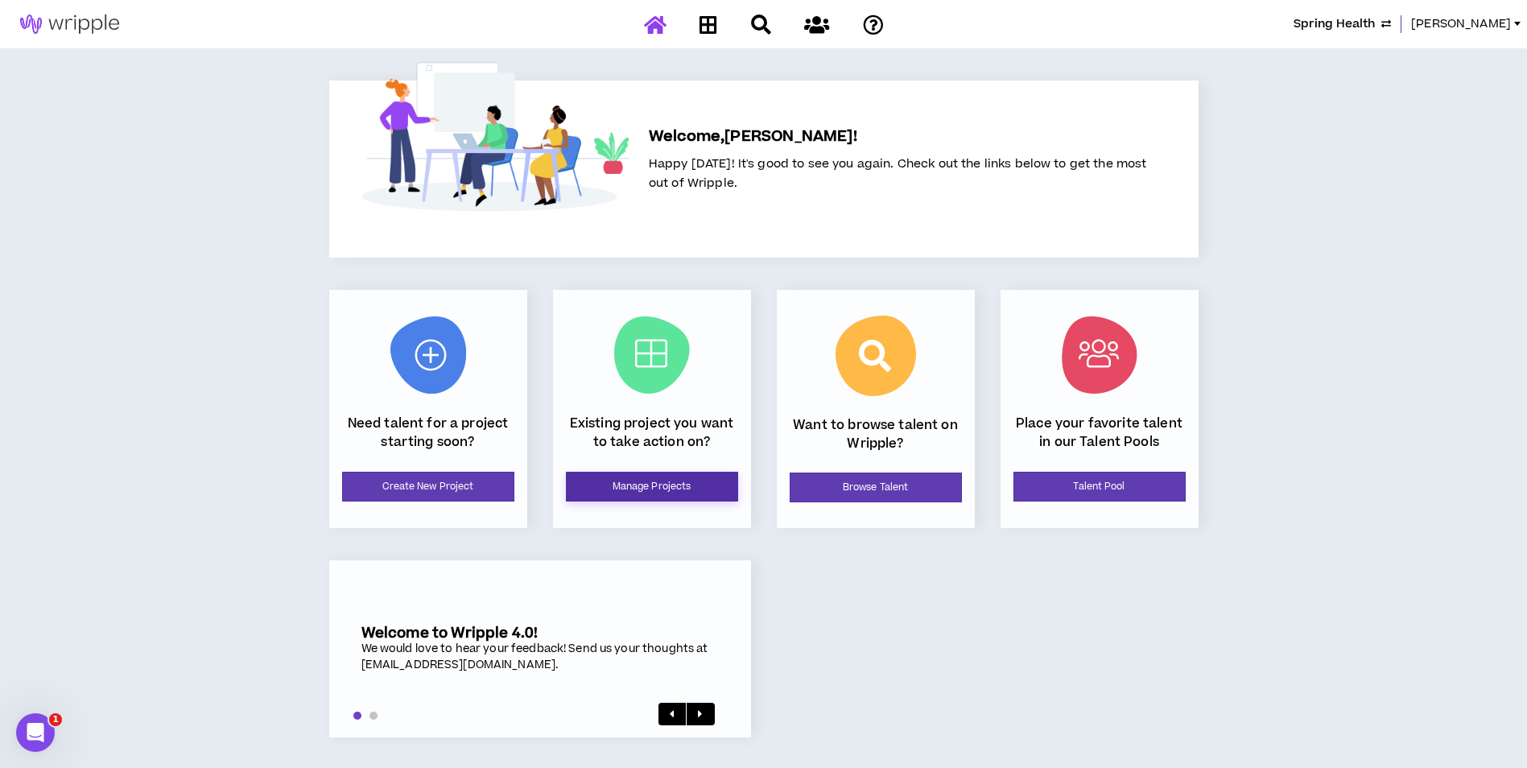
click at [623, 491] on link "Manage Projects" at bounding box center [652, 487] width 172 height 30
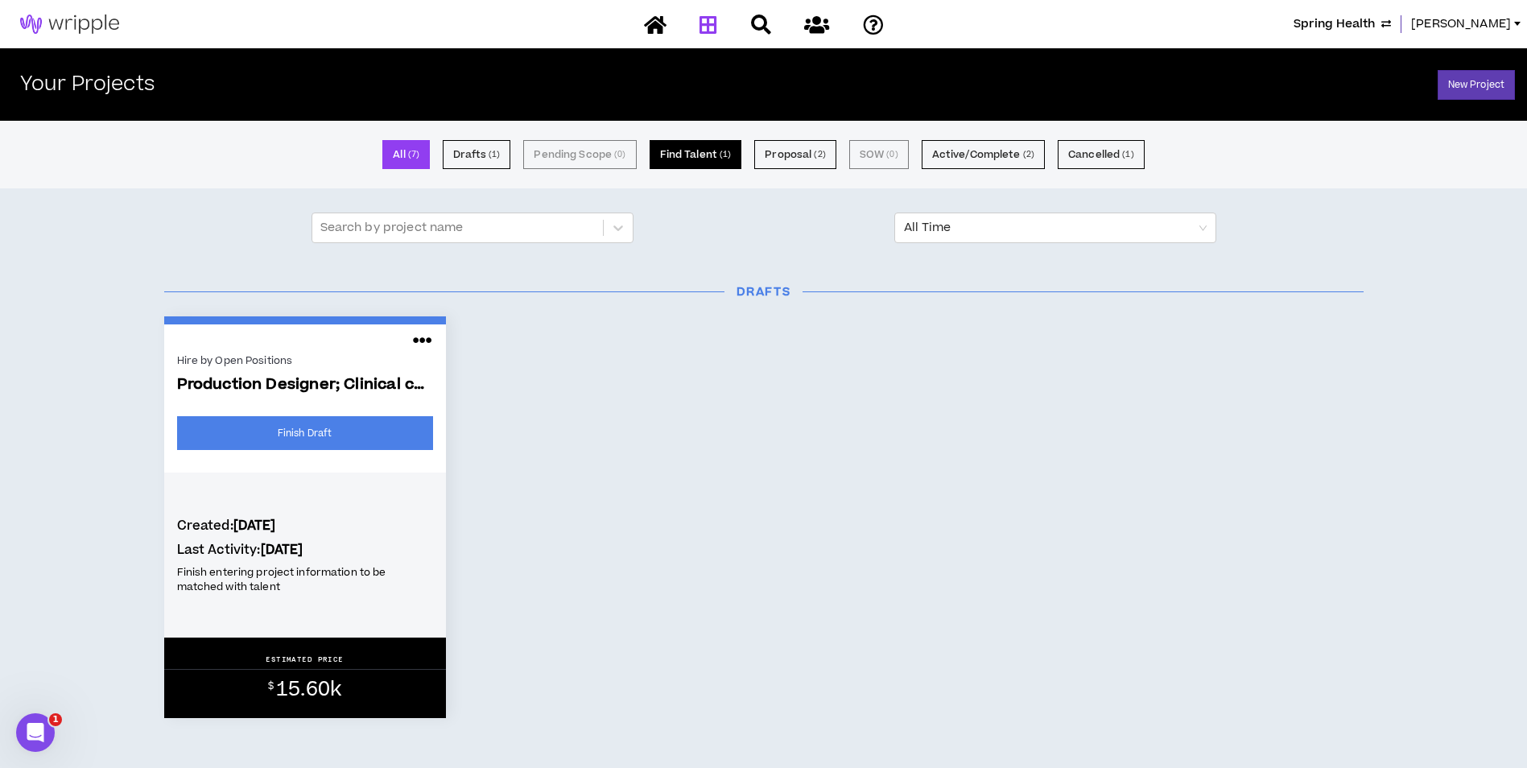
click at [716, 151] on button "Find Talent ( 1 )" at bounding box center [696, 154] width 93 height 29
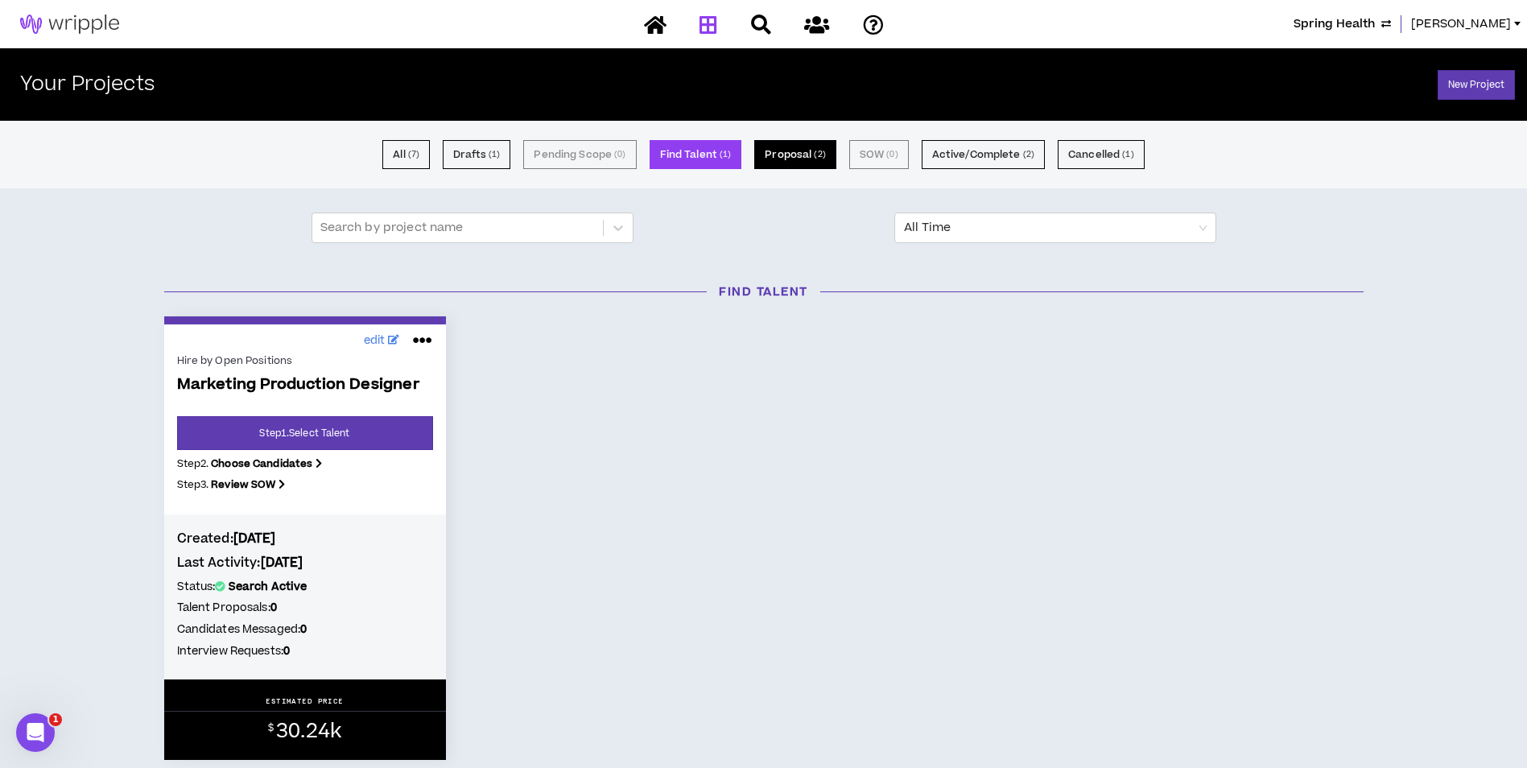
click at [820, 162] on button "Proposal ( 2 )" at bounding box center [794, 154] width 81 height 29
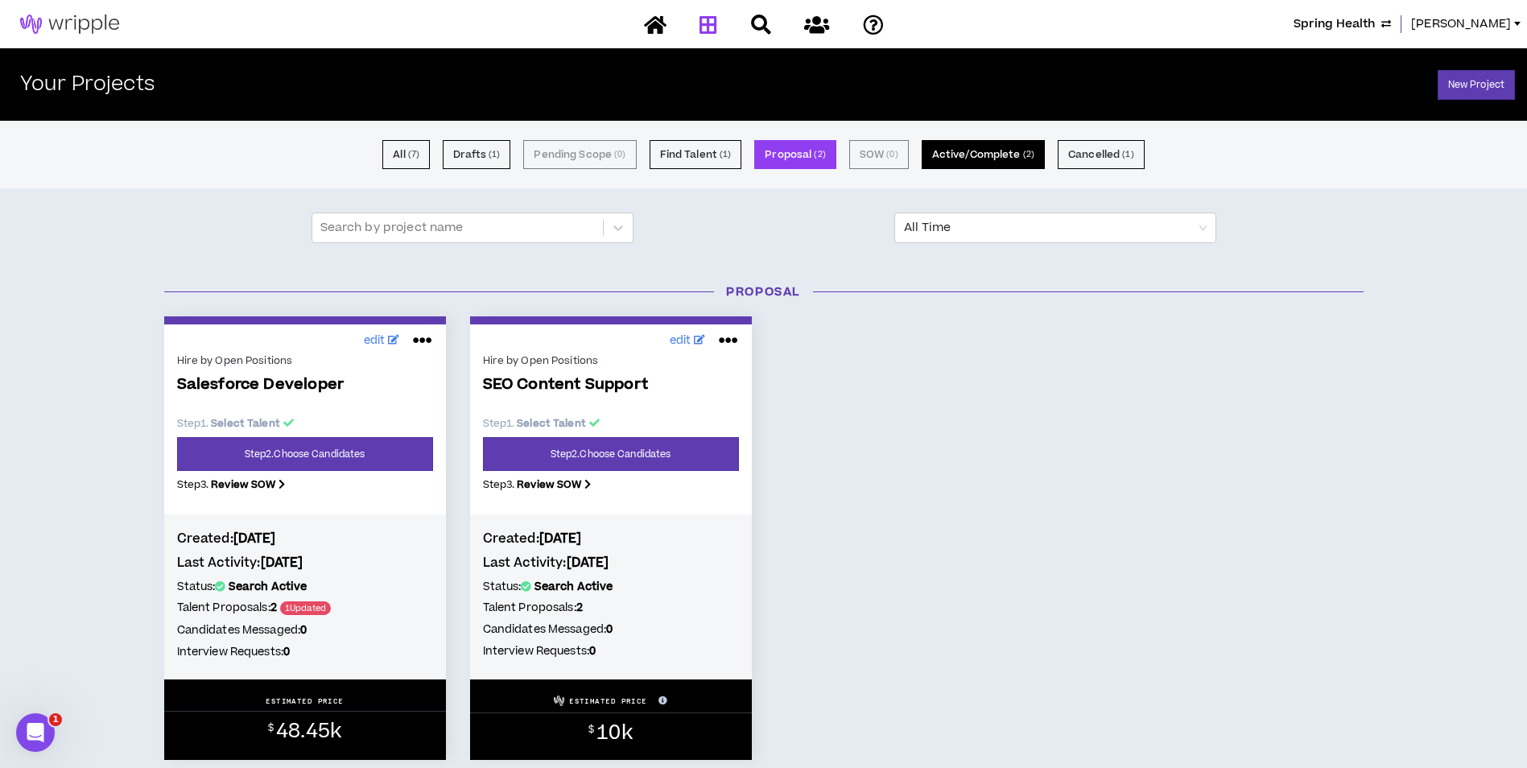
click at [950, 166] on button "Active/Complete ( 2 )" at bounding box center [983, 154] width 123 height 29
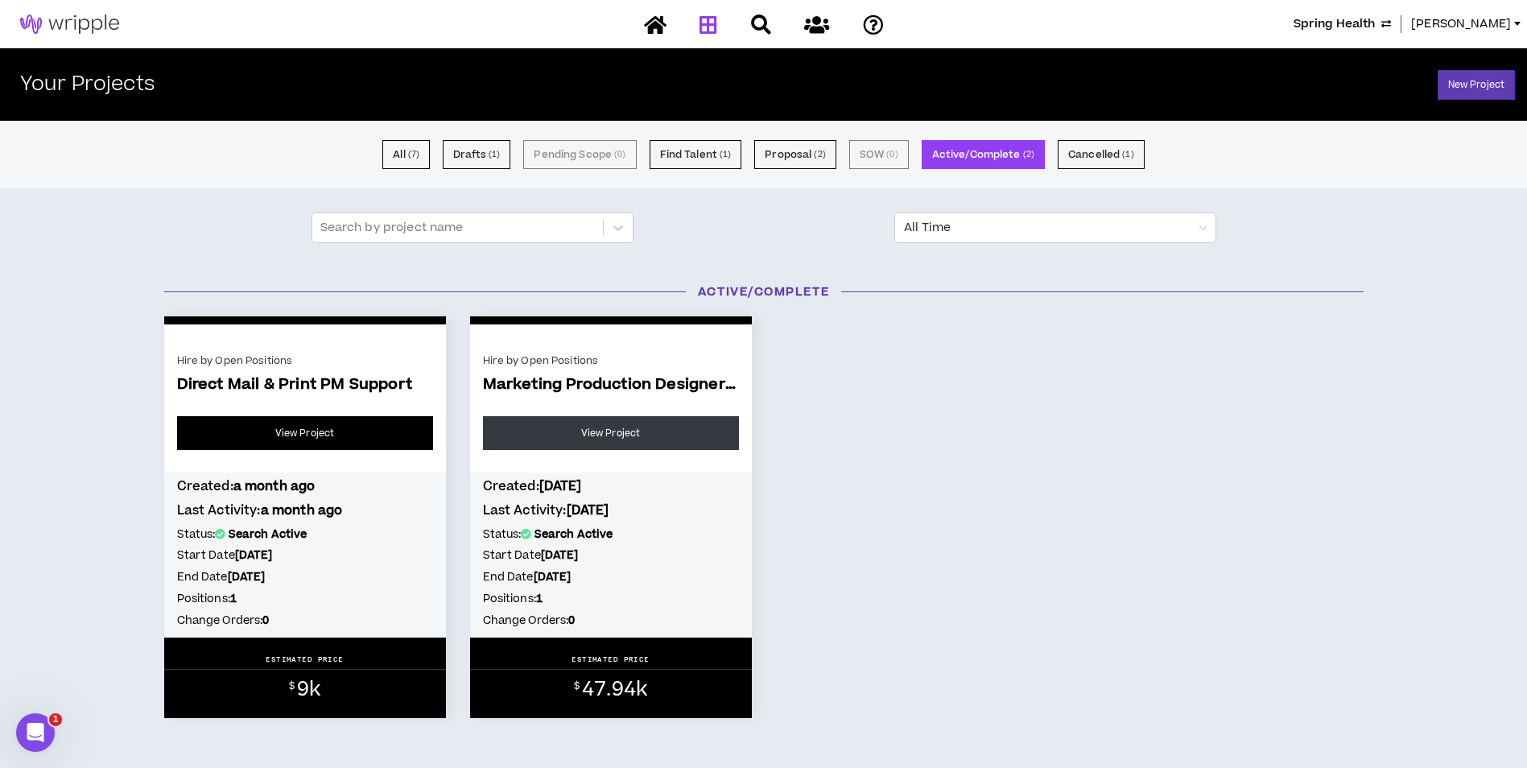
click at [340, 439] on link "View Project" at bounding box center [305, 433] width 256 height 34
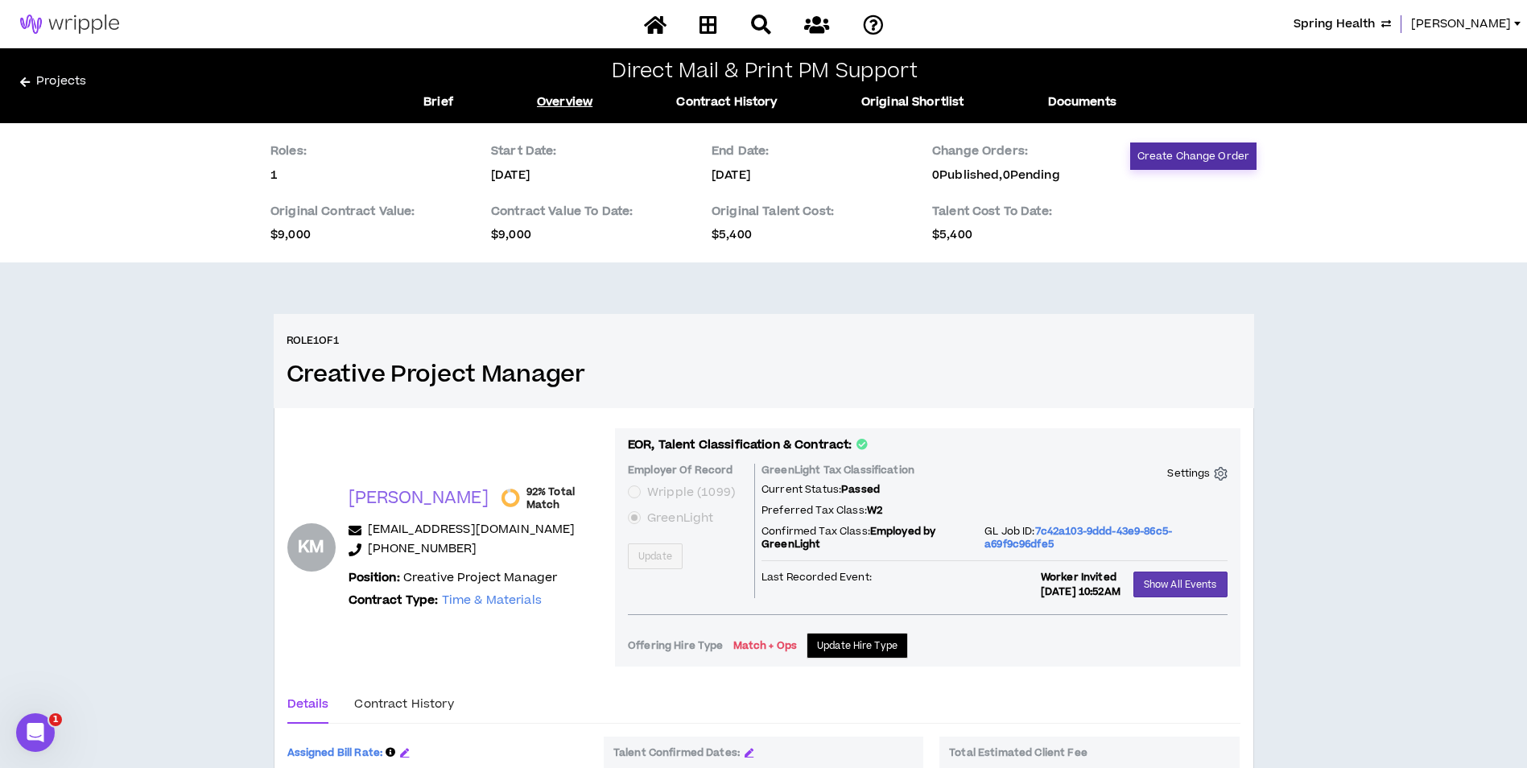
click at [1196, 167] on button "Create Change Order" at bounding box center [1193, 155] width 126 height 27
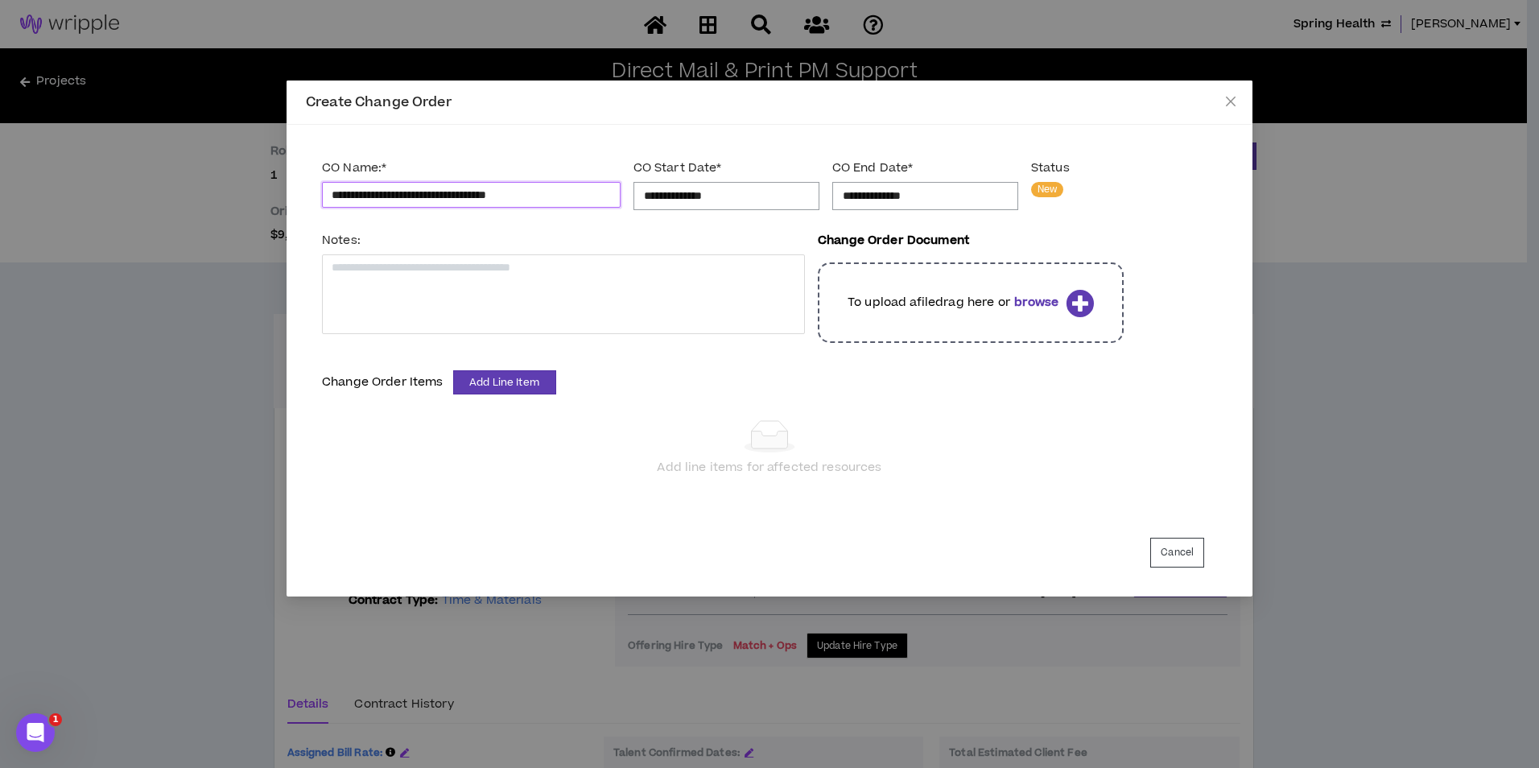
click at [348, 192] on input "**********" at bounding box center [471, 195] width 299 height 26
type input "**********"
click at [728, 196] on input "**********" at bounding box center [726, 196] width 165 height 18
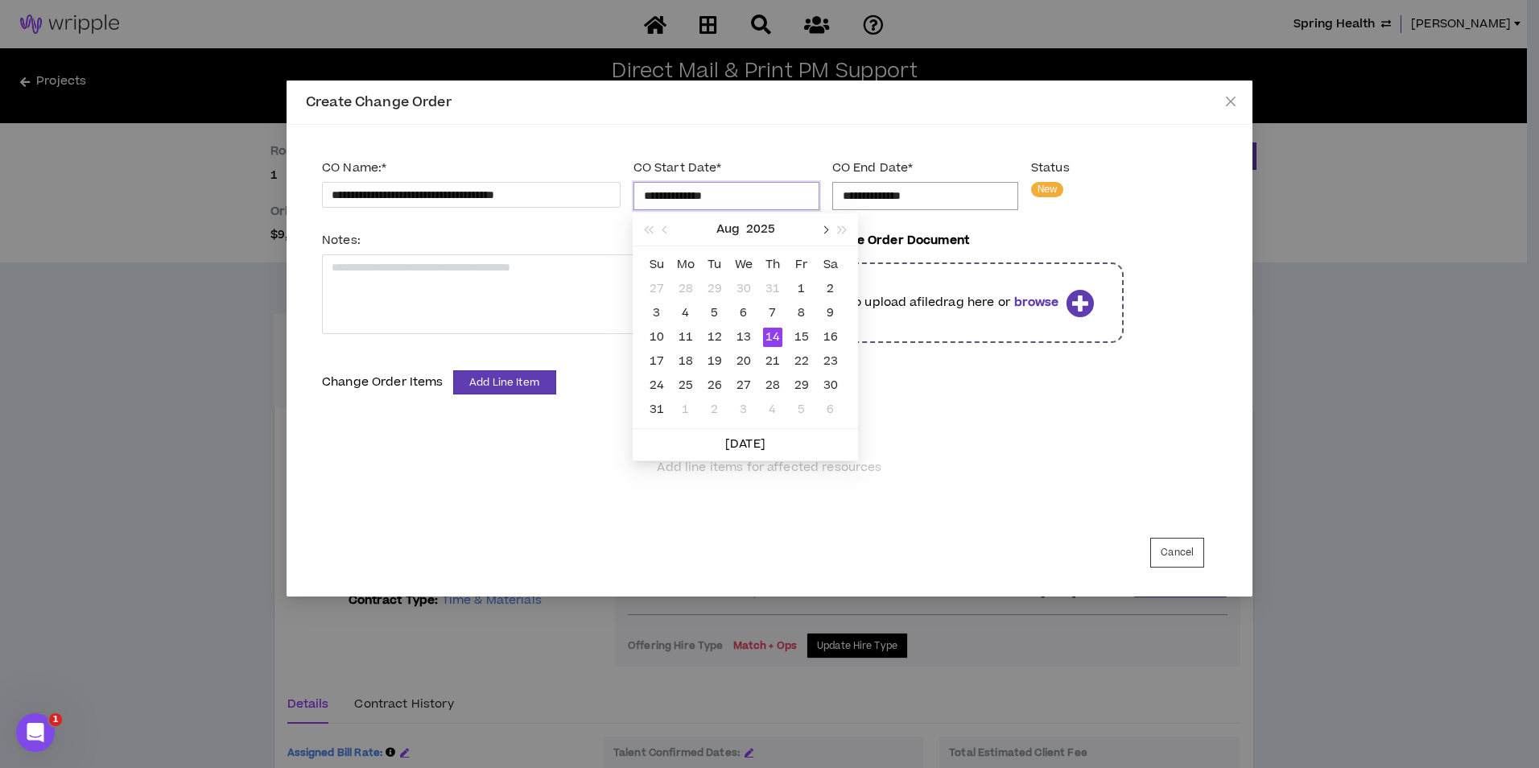
click at [820, 232] on button "button" at bounding box center [824, 229] width 18 height 32
type input "**********"
click at [691, 284] on div "1" at bounding box center [685, 288] width 19 height 19
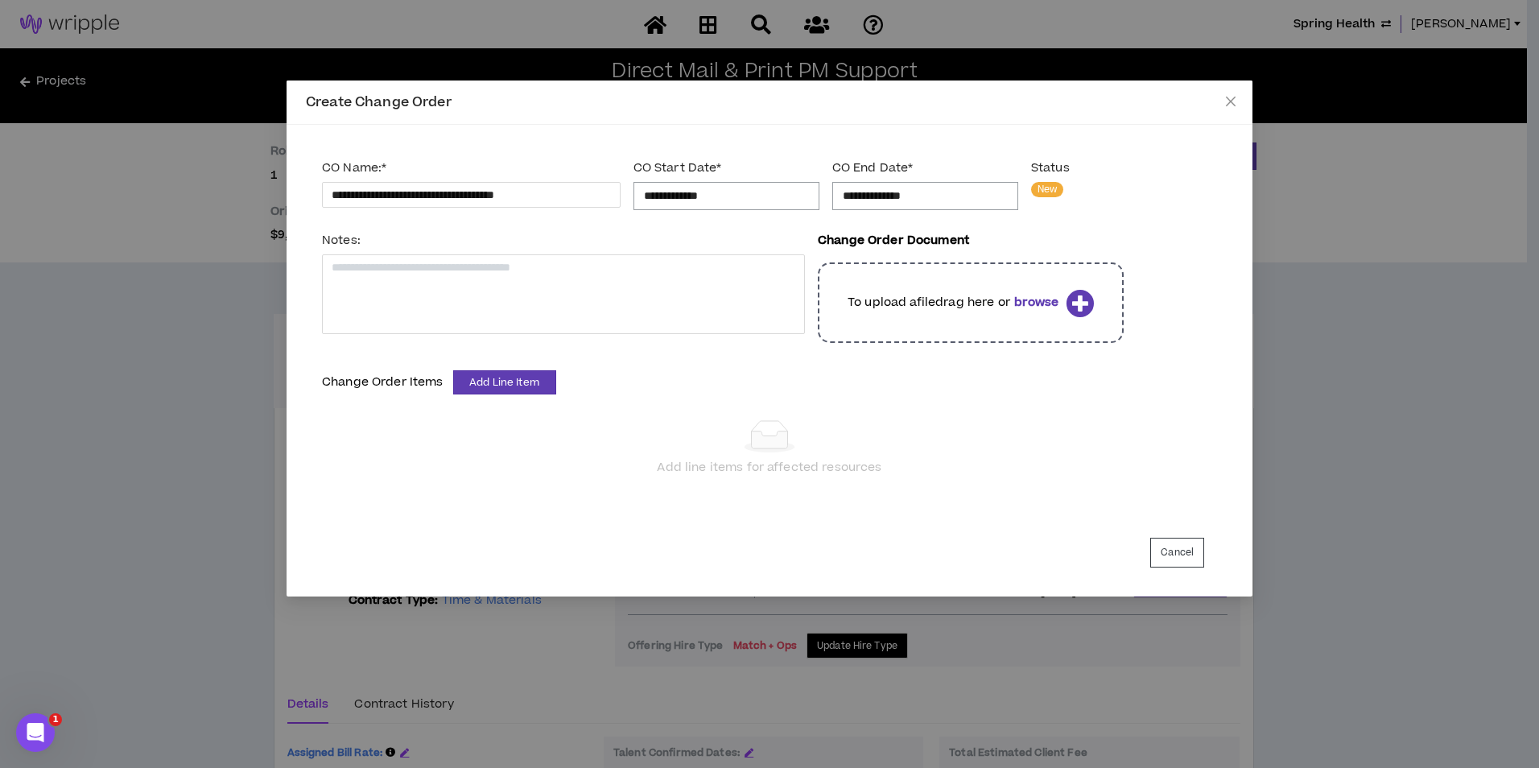
click at [922, 189] on input "**********" at bounding box center [925, 196] width 165 height 18
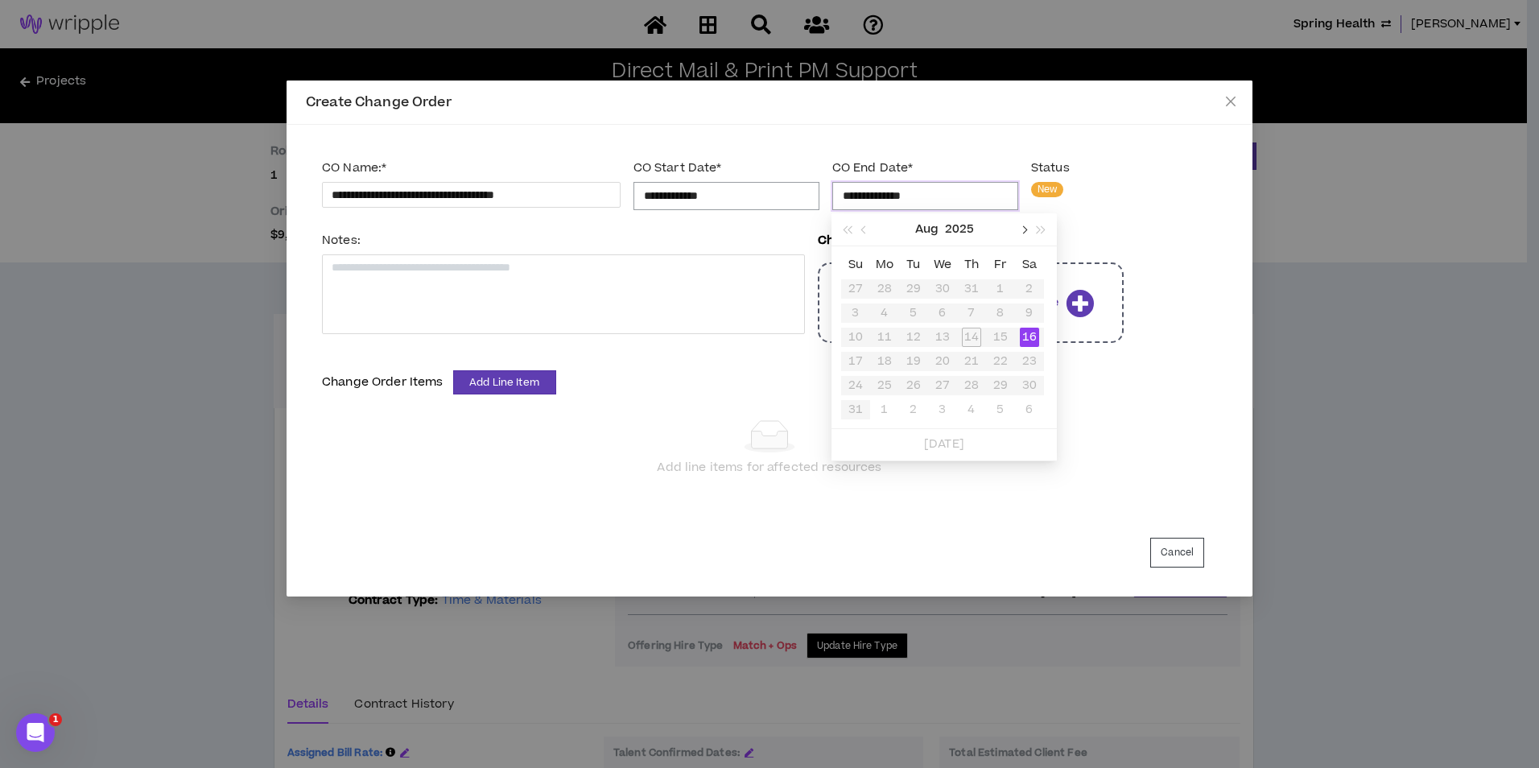
click at [1023, 231] on span "button" at bounding box center [1023, 230] width 8 height 8
type input "**********"
click at [997, 310] on div "12" at bounding box center [1000, 312] width 19 height 19
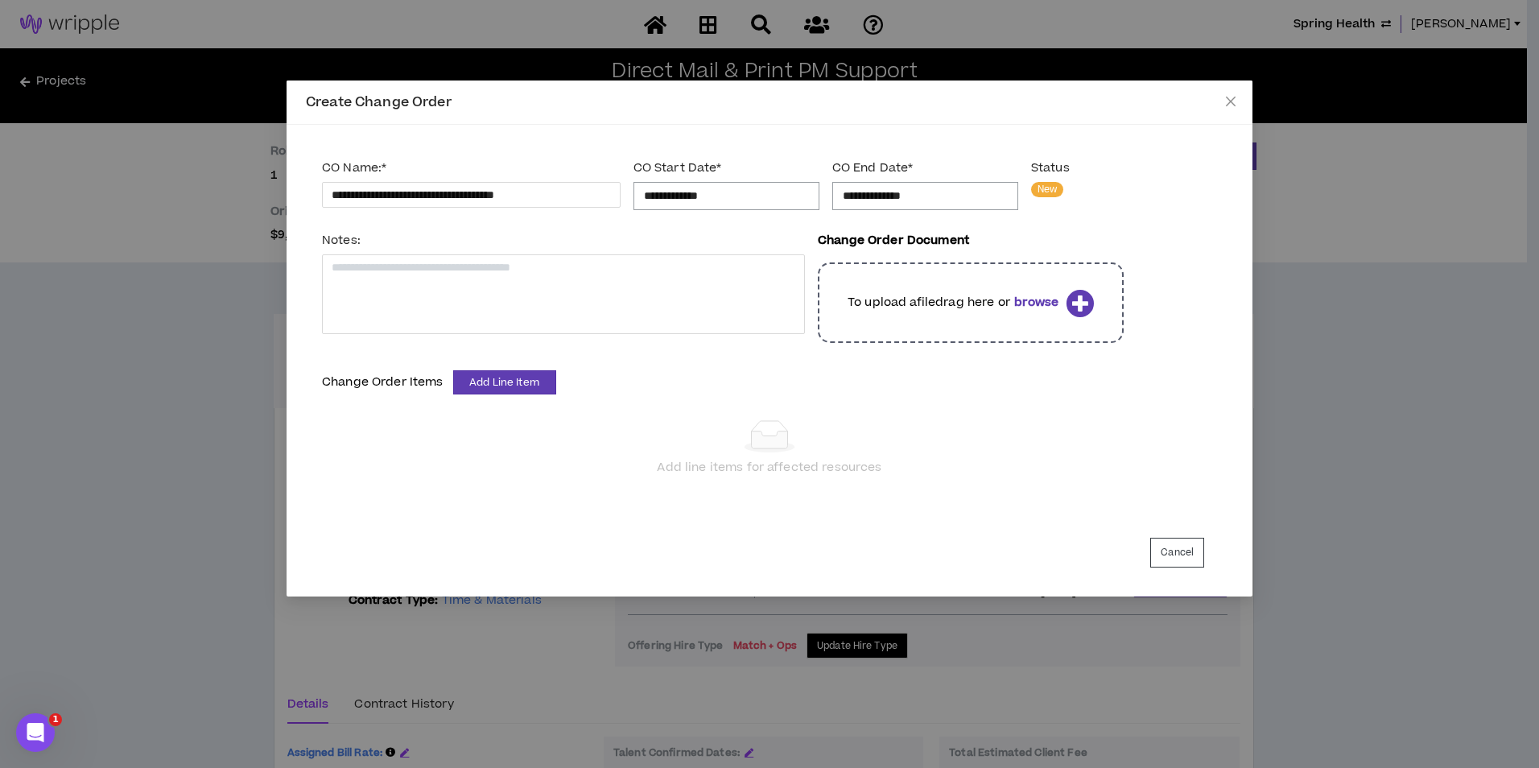
click at [993, 310] on p "To upload a file drag here or browse" at bounding box center [954, 303] width 212 height 18
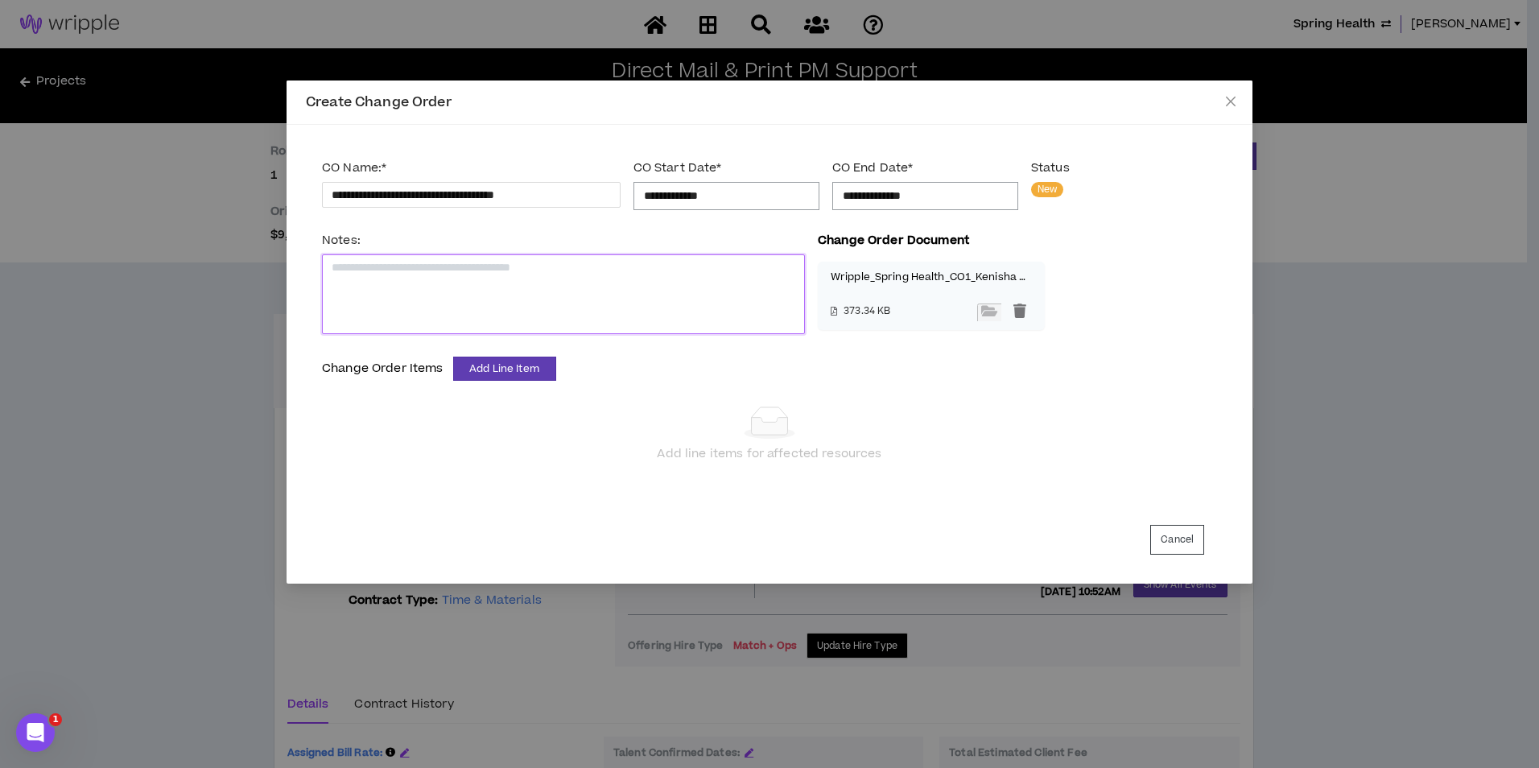
click at [545, 291] on textarea at bounding box center [563, 294] width 483 height 80
type textarea "*"
type textarea "**"
type textarea "***"
type textarea "****"
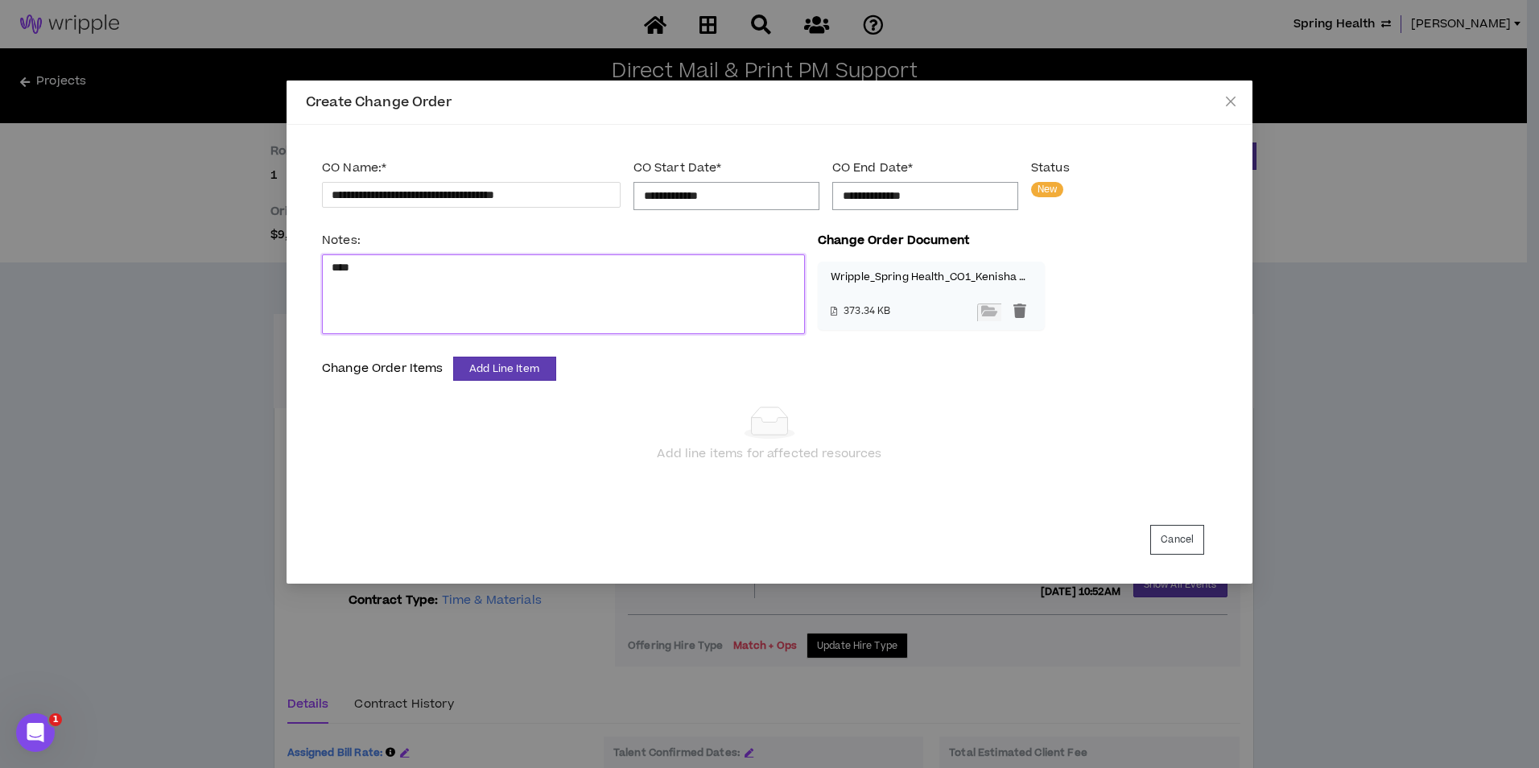
type textarea "****"
type textarea "******"
type textarea "********"
type textarea "*********"
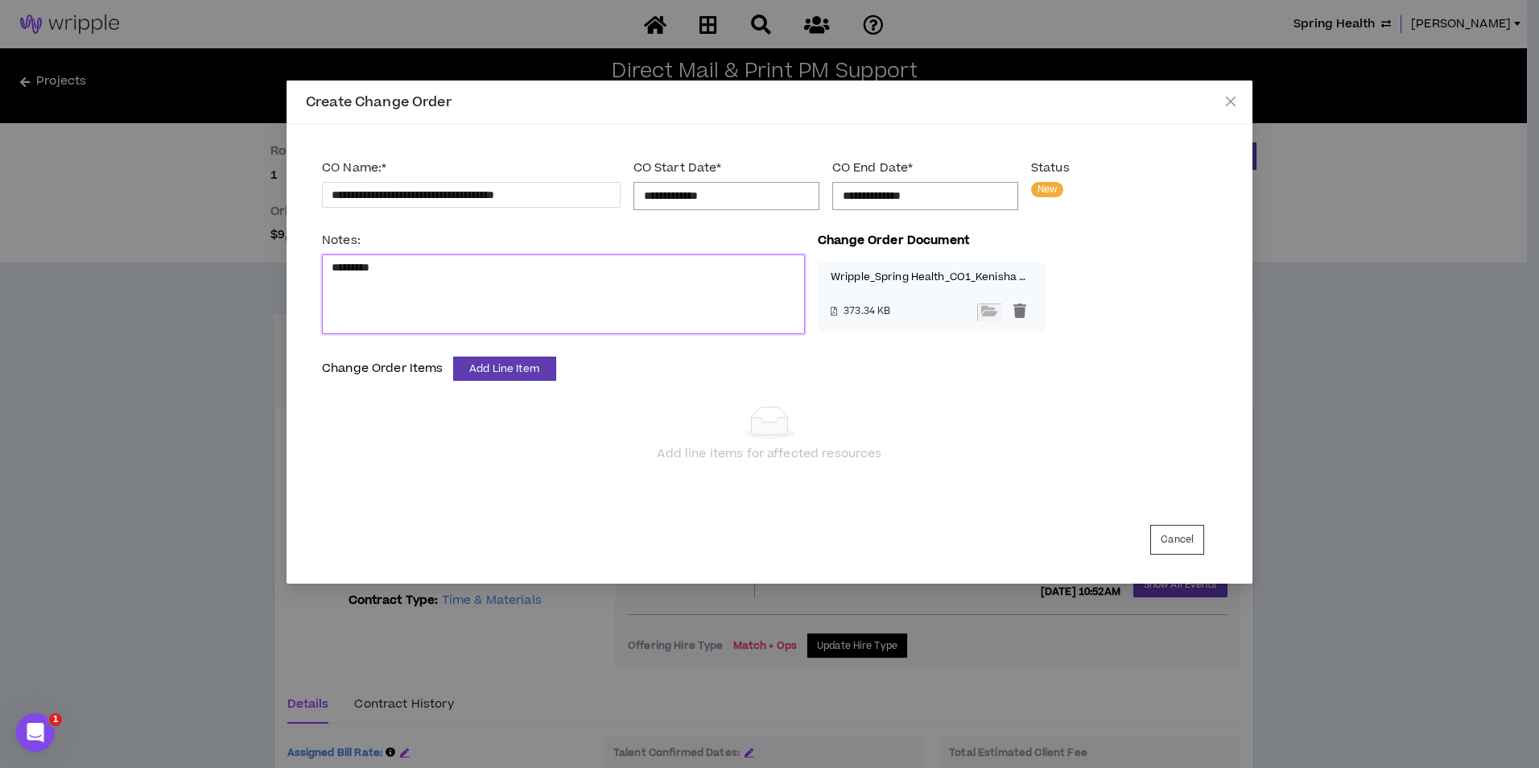
type textarea "**********"
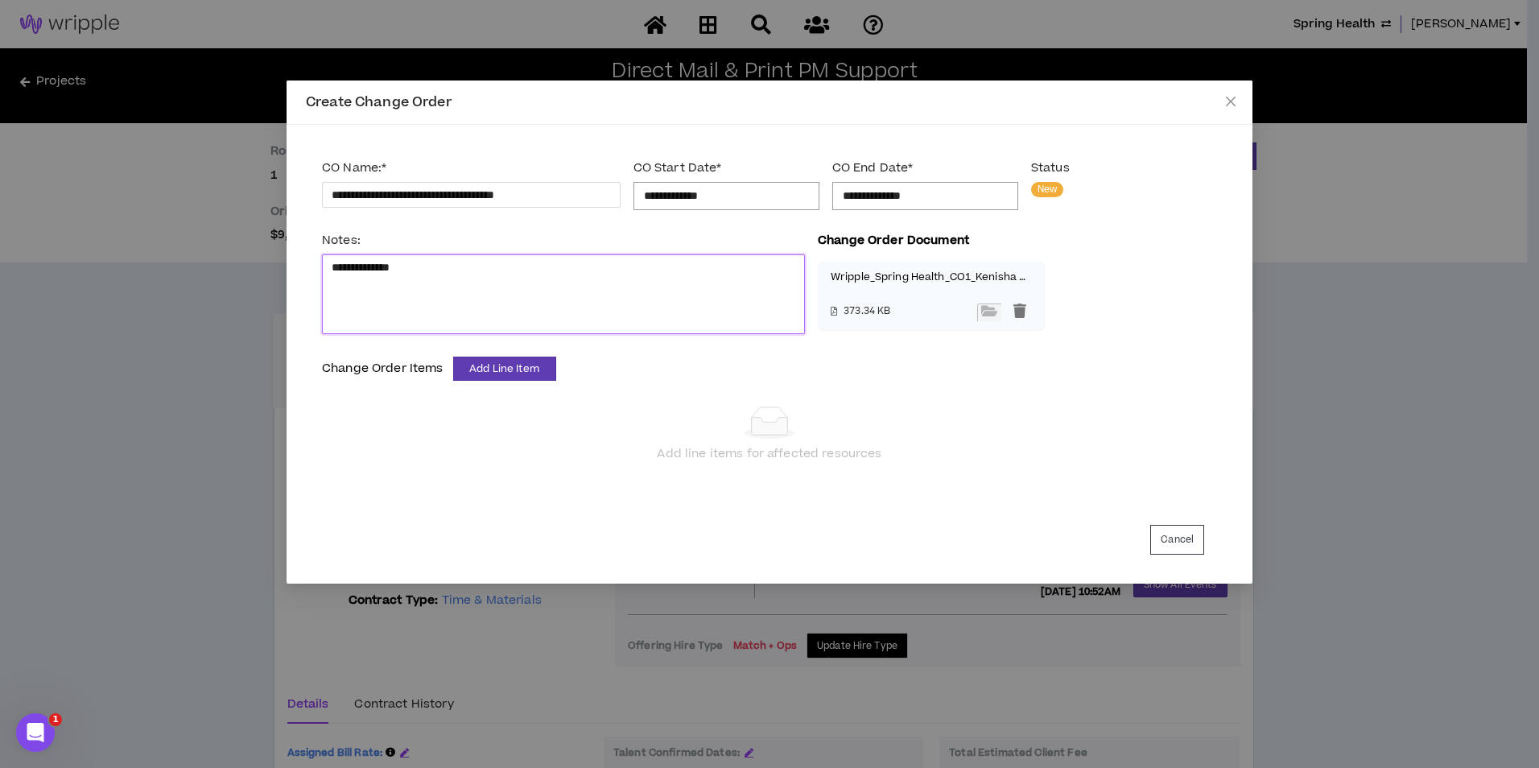
type textarea "**********"
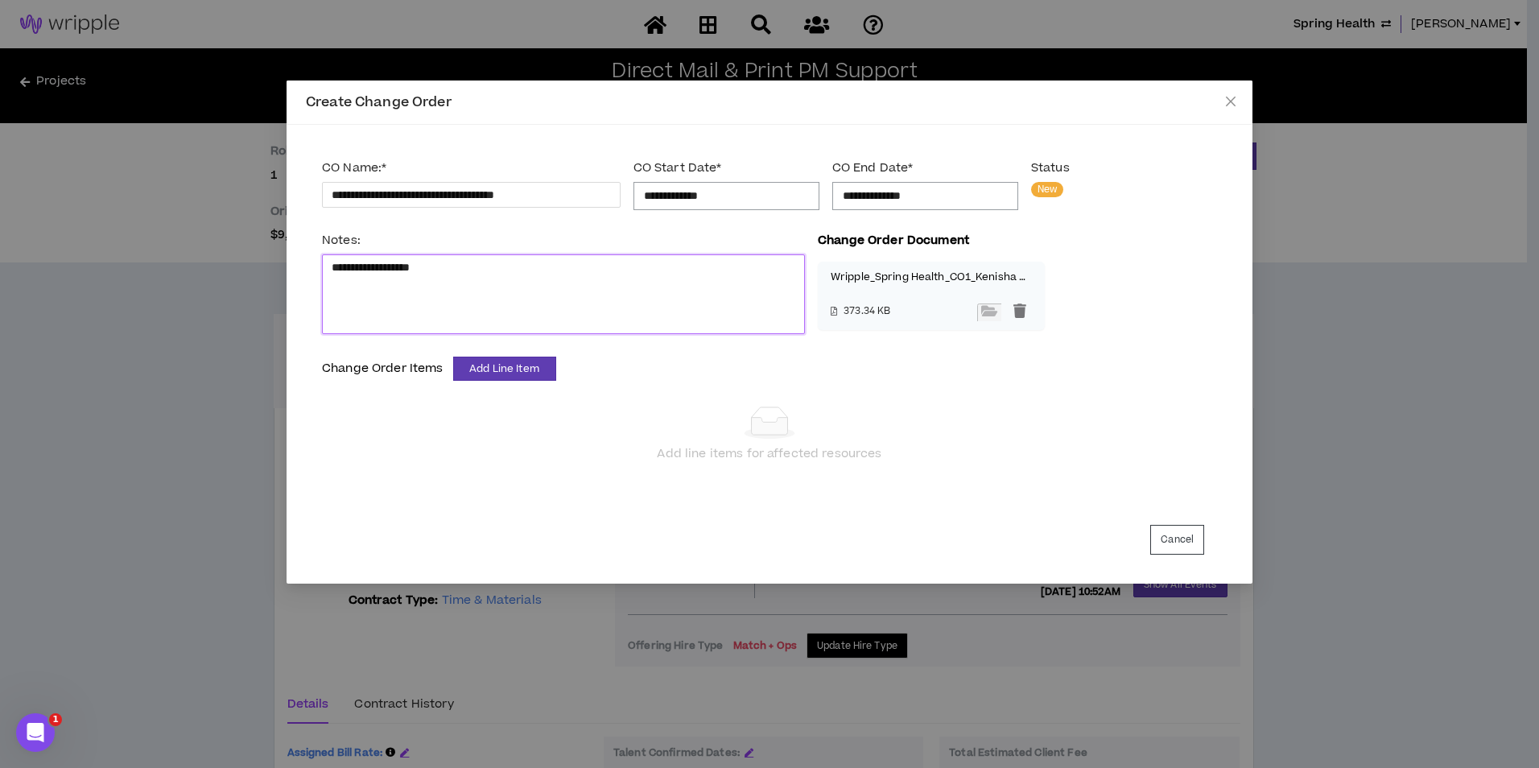
type textarea "**********"
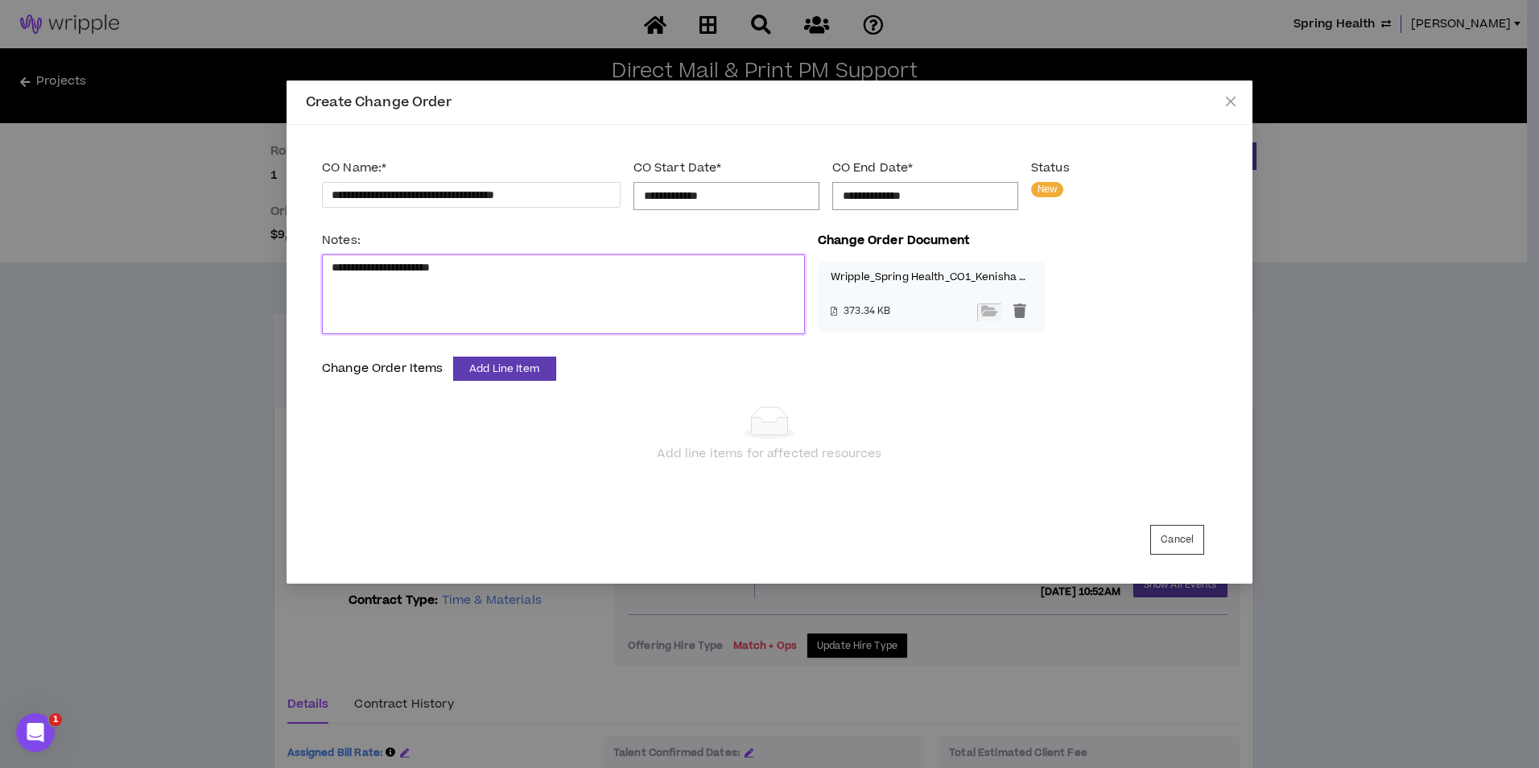
type textarea "**********"
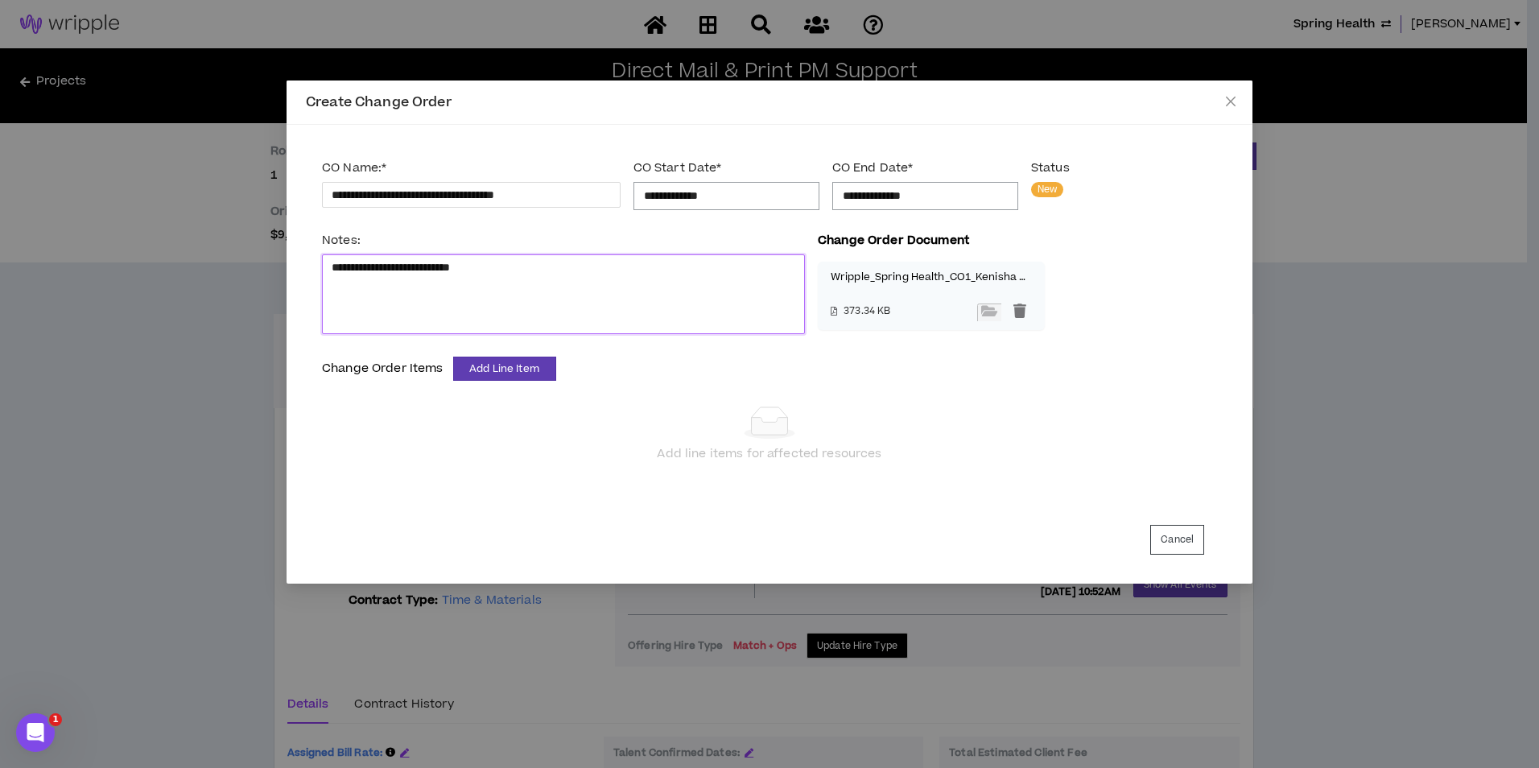
type textarea "**********"
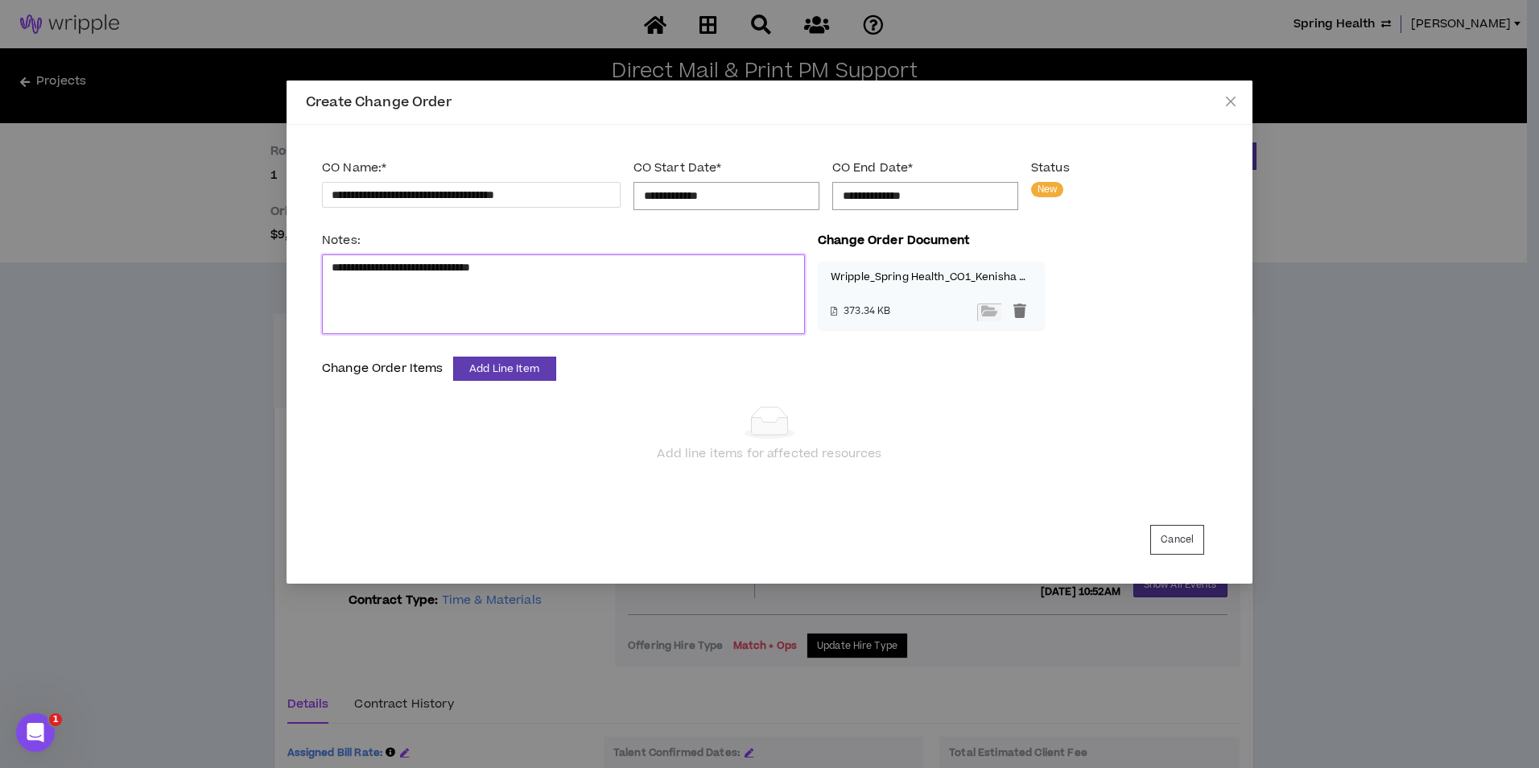
type textarea "**********"
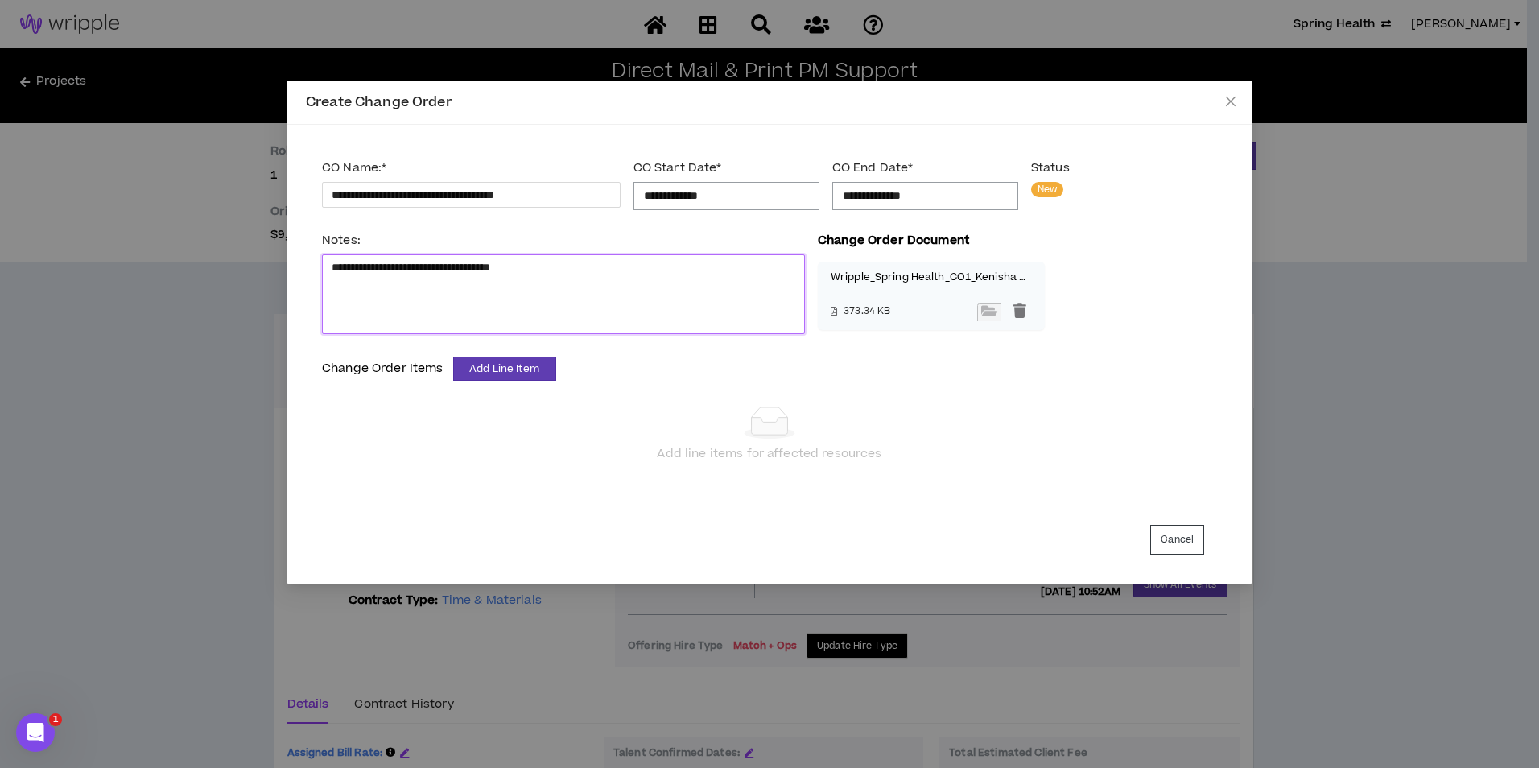
type textarea "**********"
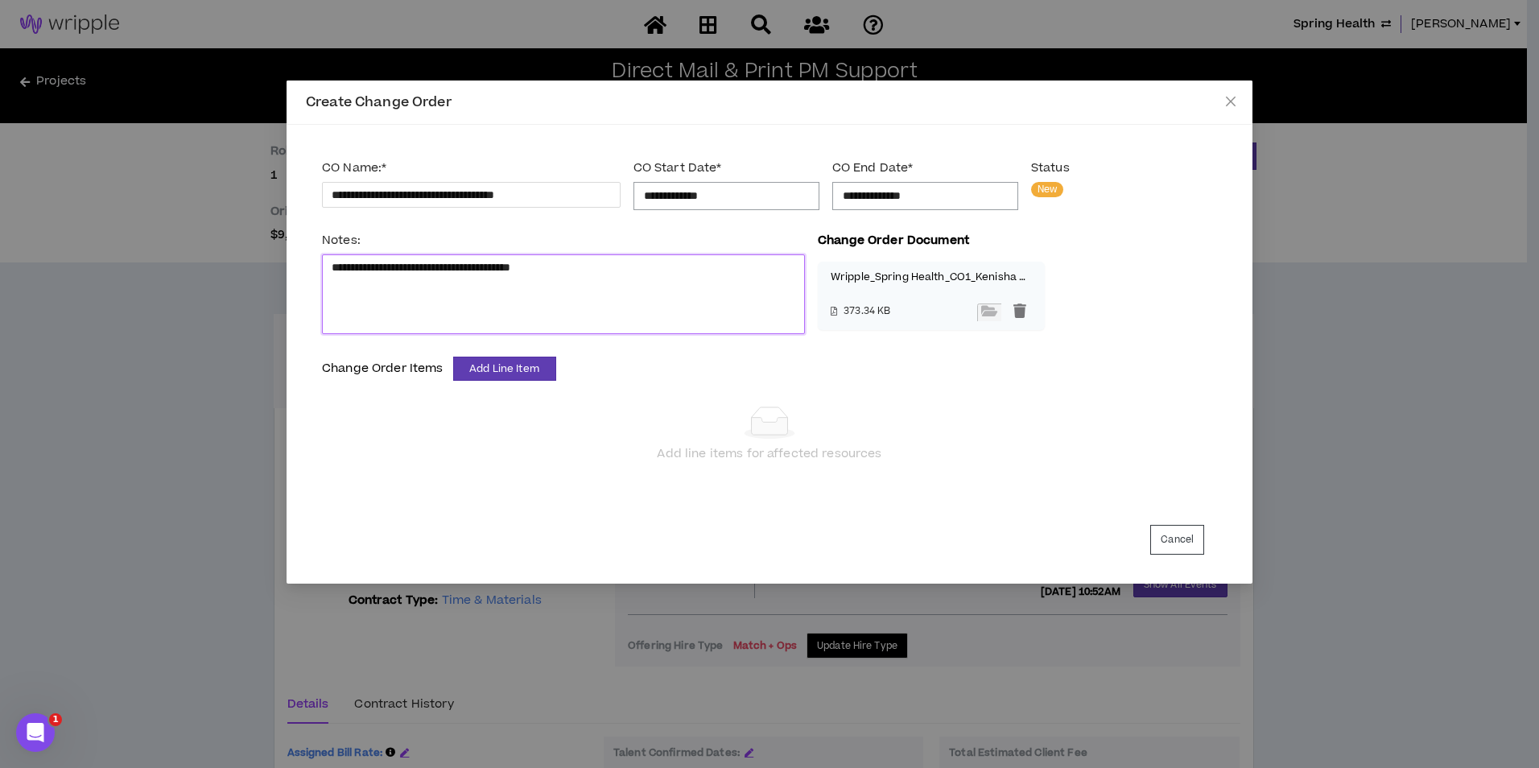
type textarea "**********"
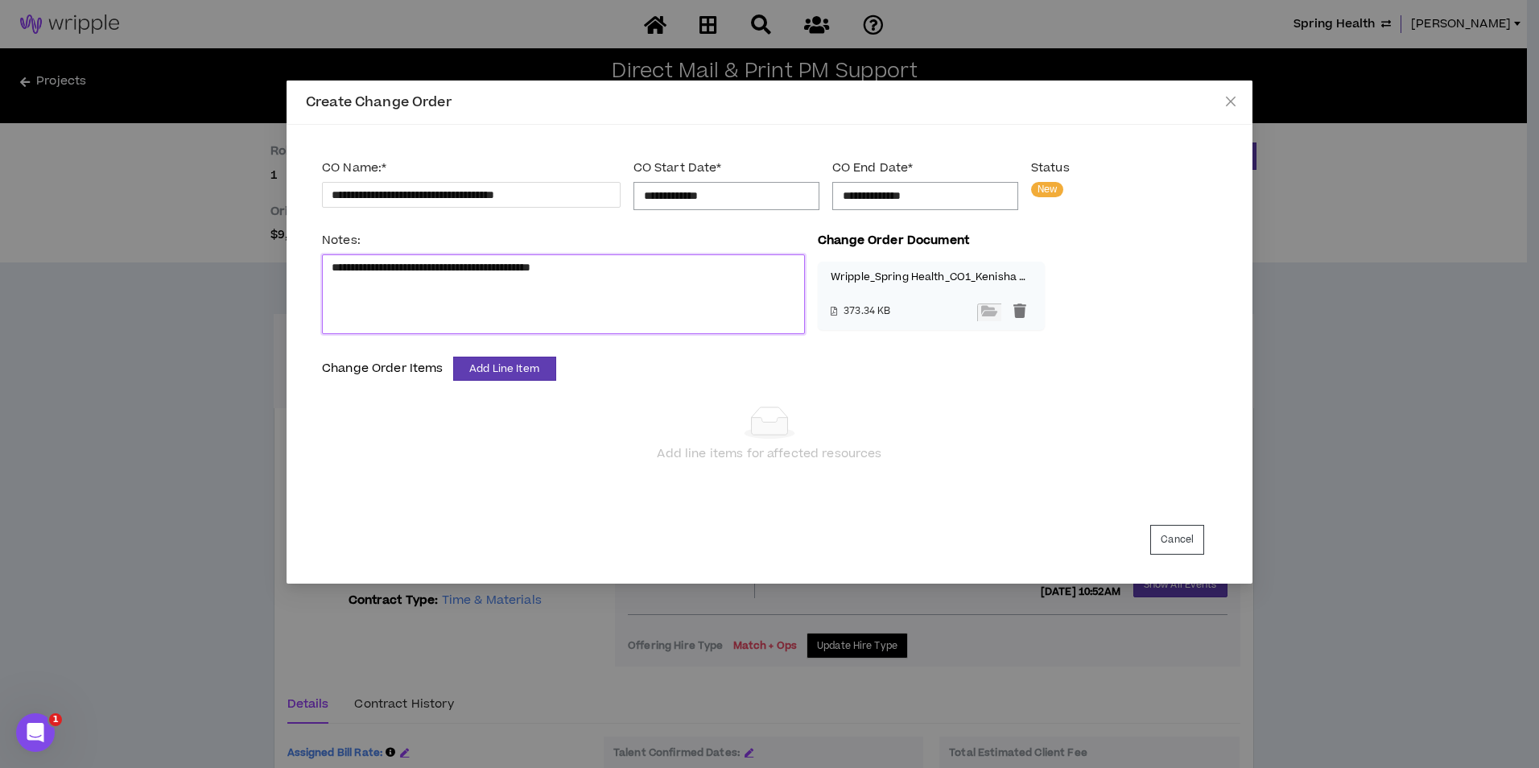
type textarea "**********"
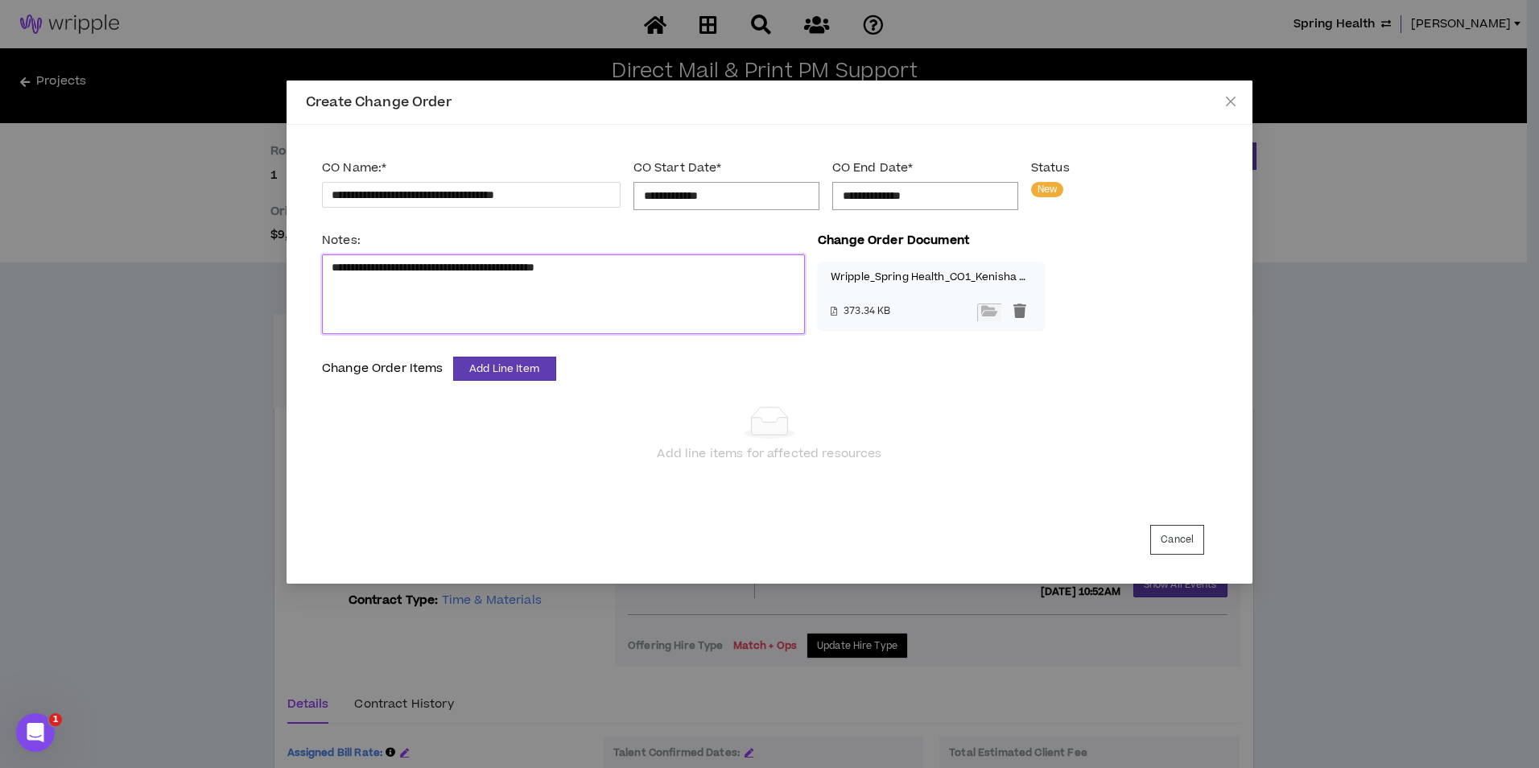
type textarea "**********"
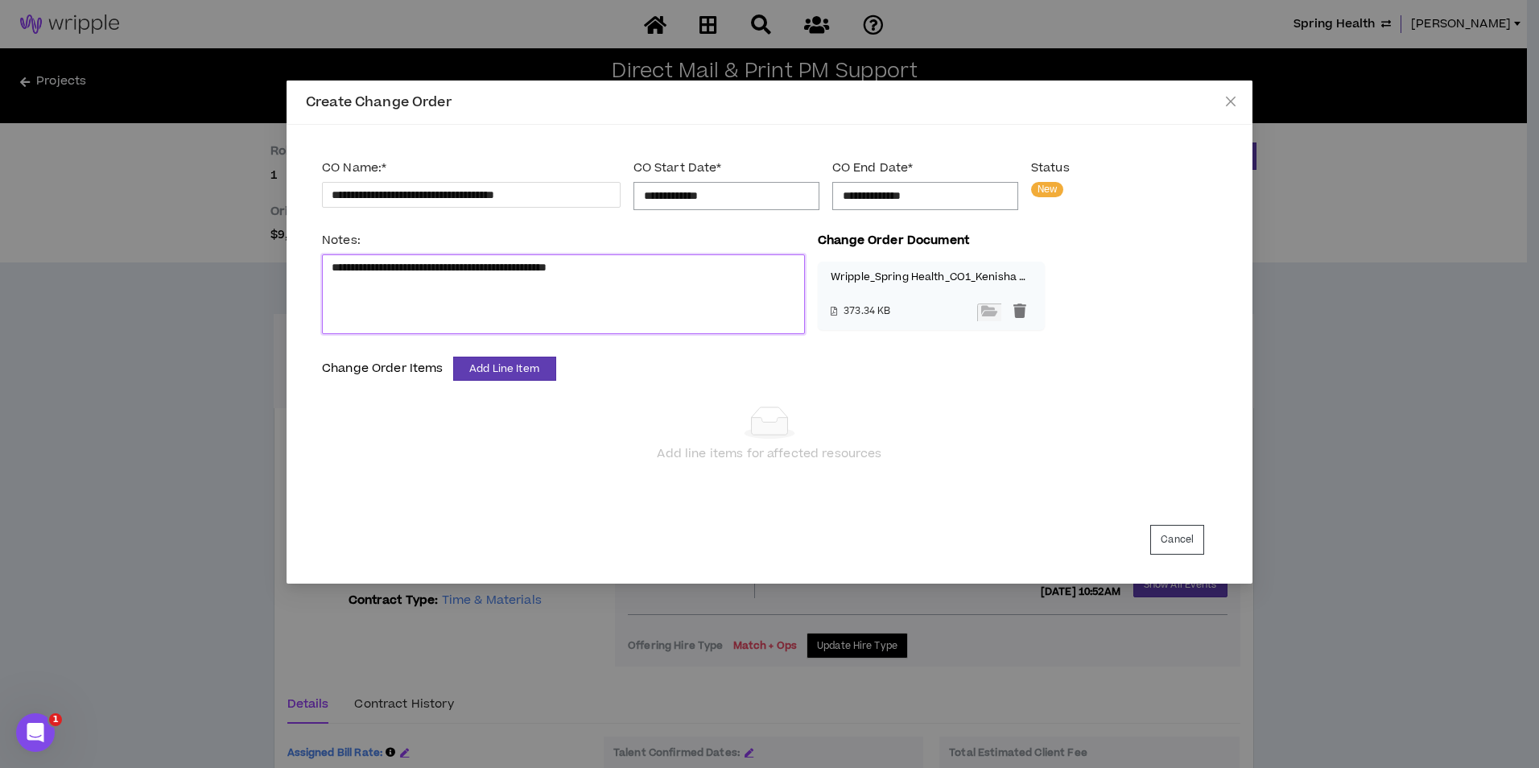
type textarea "**********"
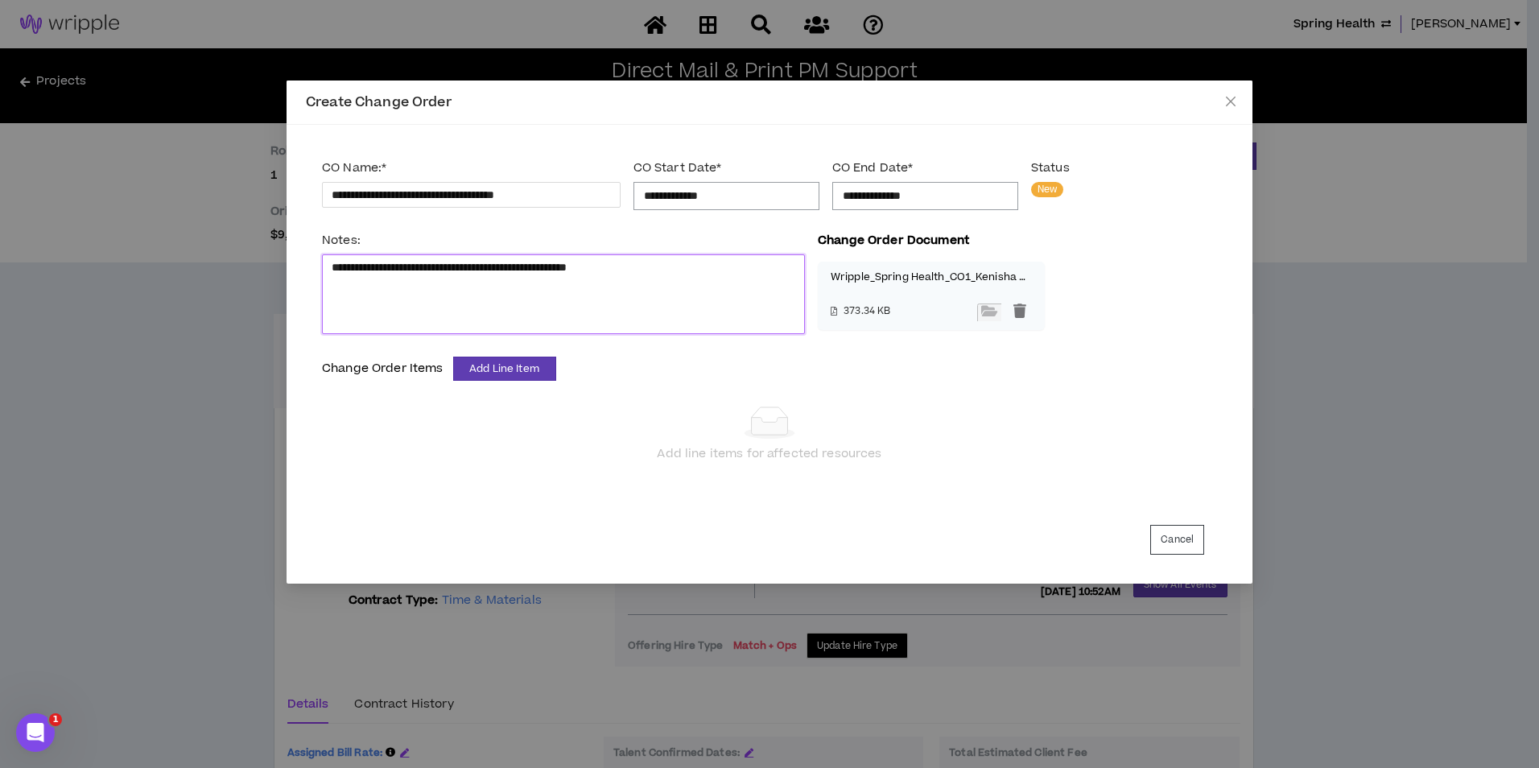
type textarea "**********"
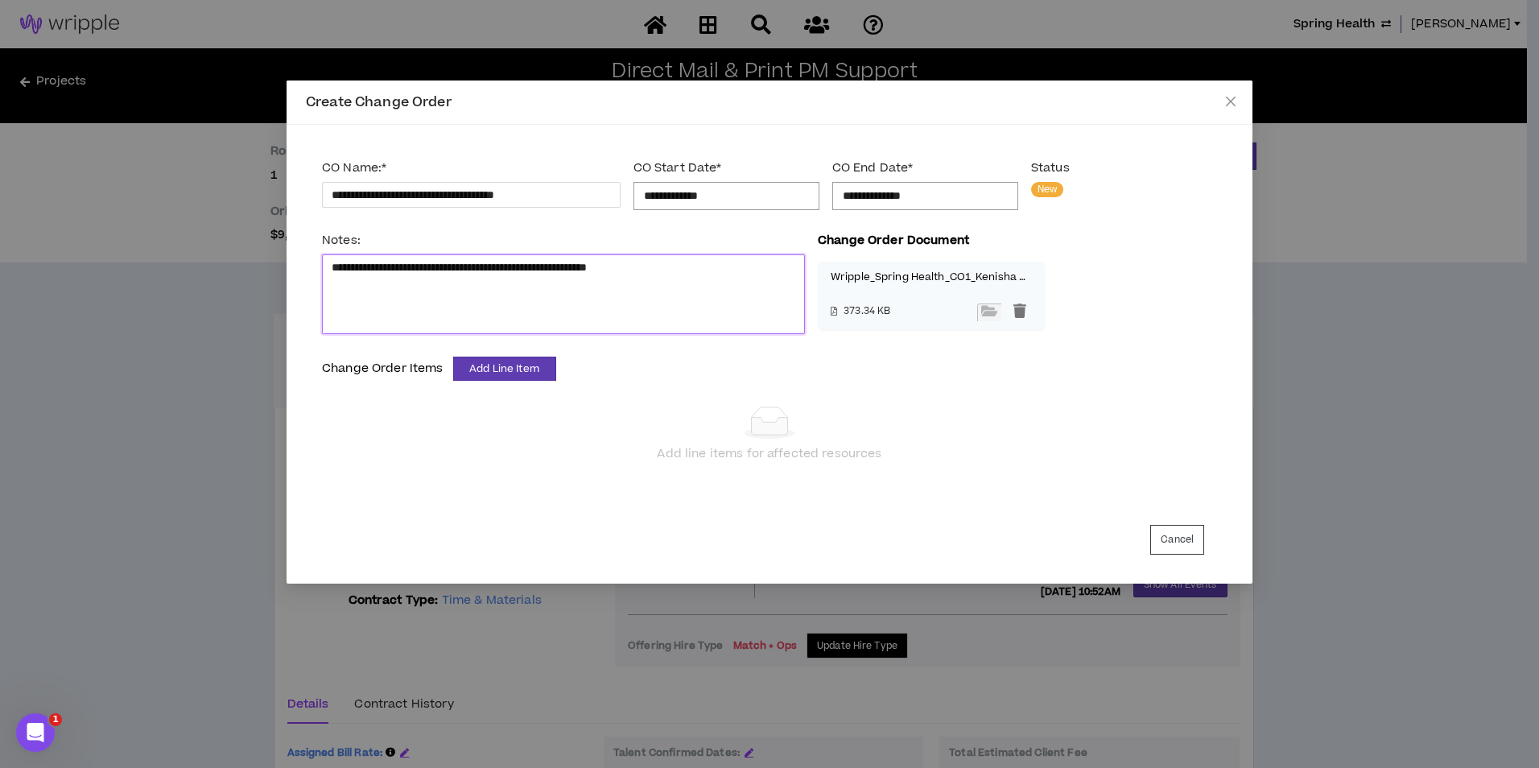
type textarea "**********"
click at [508, 369] on button "Add Line Item" at bounding box center [504, 369] width 103 height 24
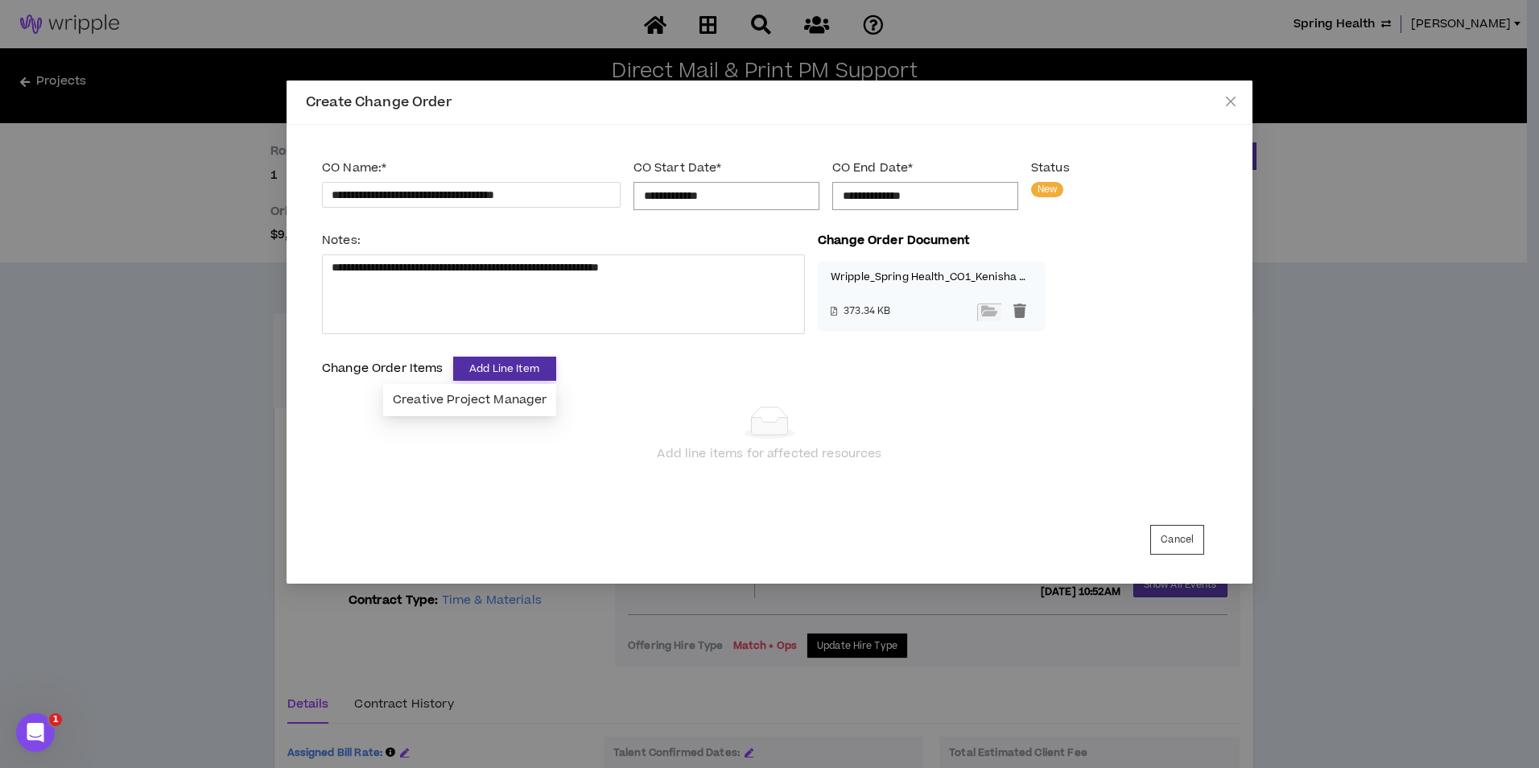
click at [503, 386] on ul "Creative Project Manager" at bounding box center [469, 400] width 173 height 32
click at [502, 392] on span "Creative Project Manager" at bounding box center [470, 400] width 154 height 18
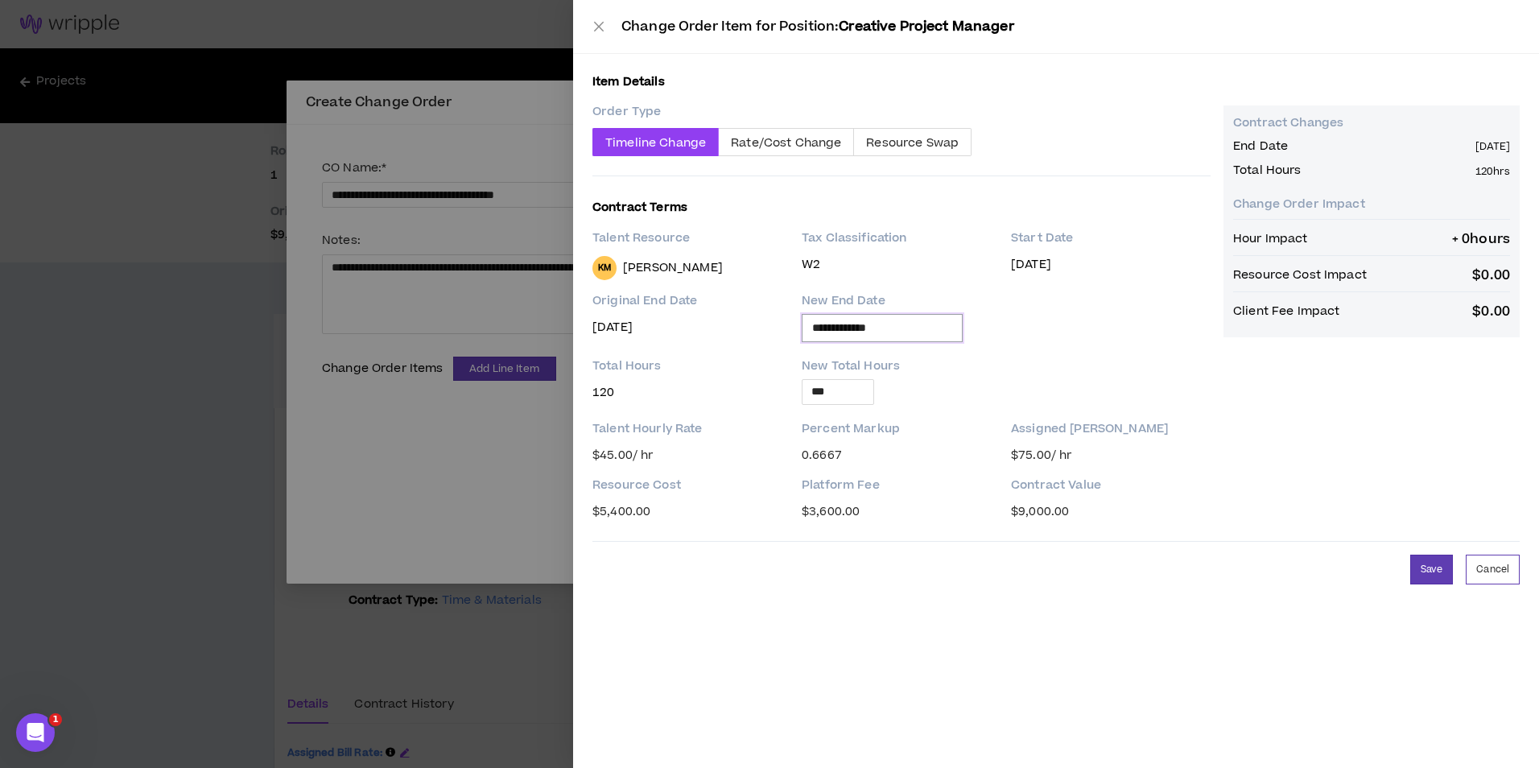
click at [884, 334] on input "**********" at bounding box center [882, 328] width 140 height 18
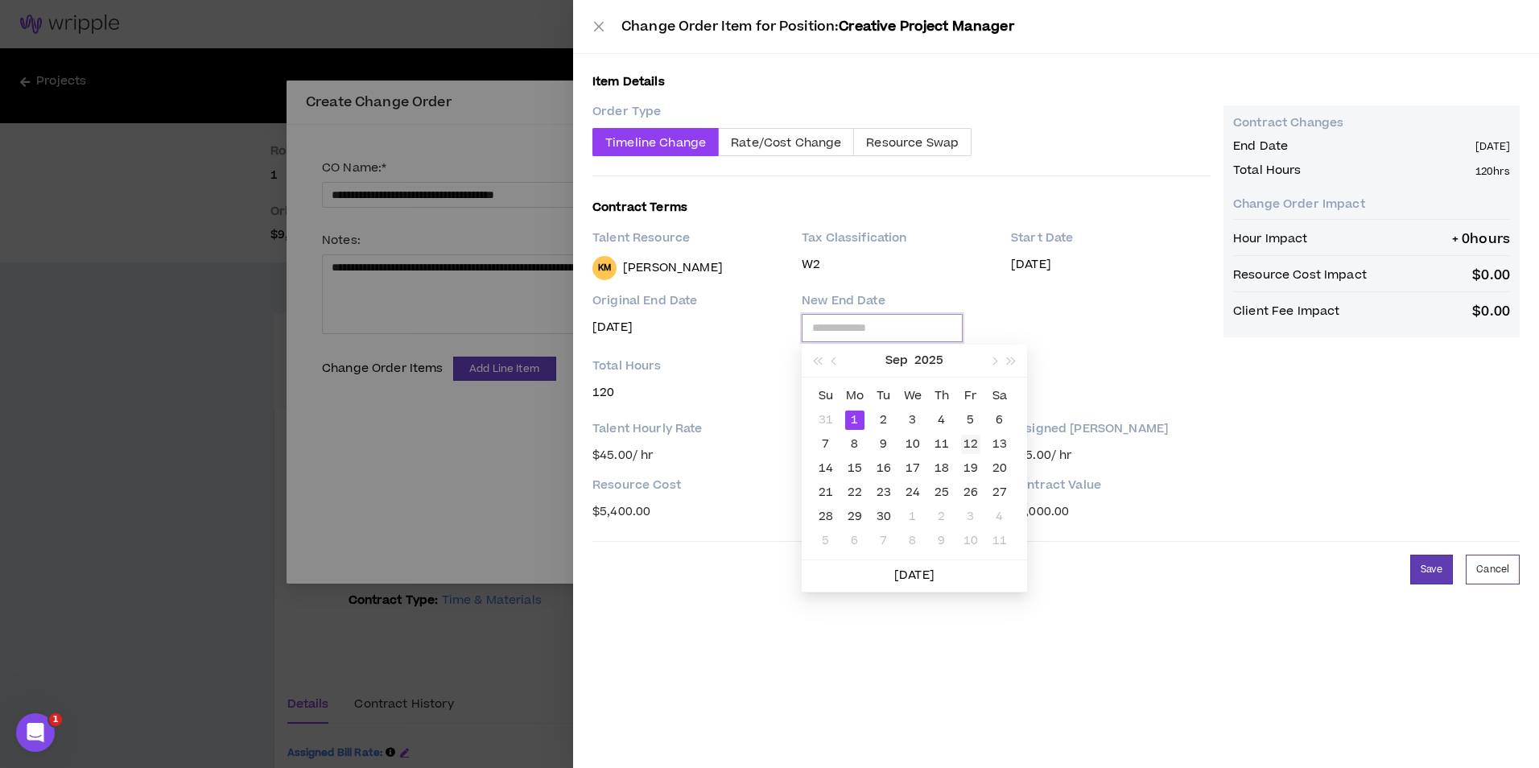
type input "**********"
click at [970, 444] on div "12" at bounding box center [970, 444] width 19 height 19
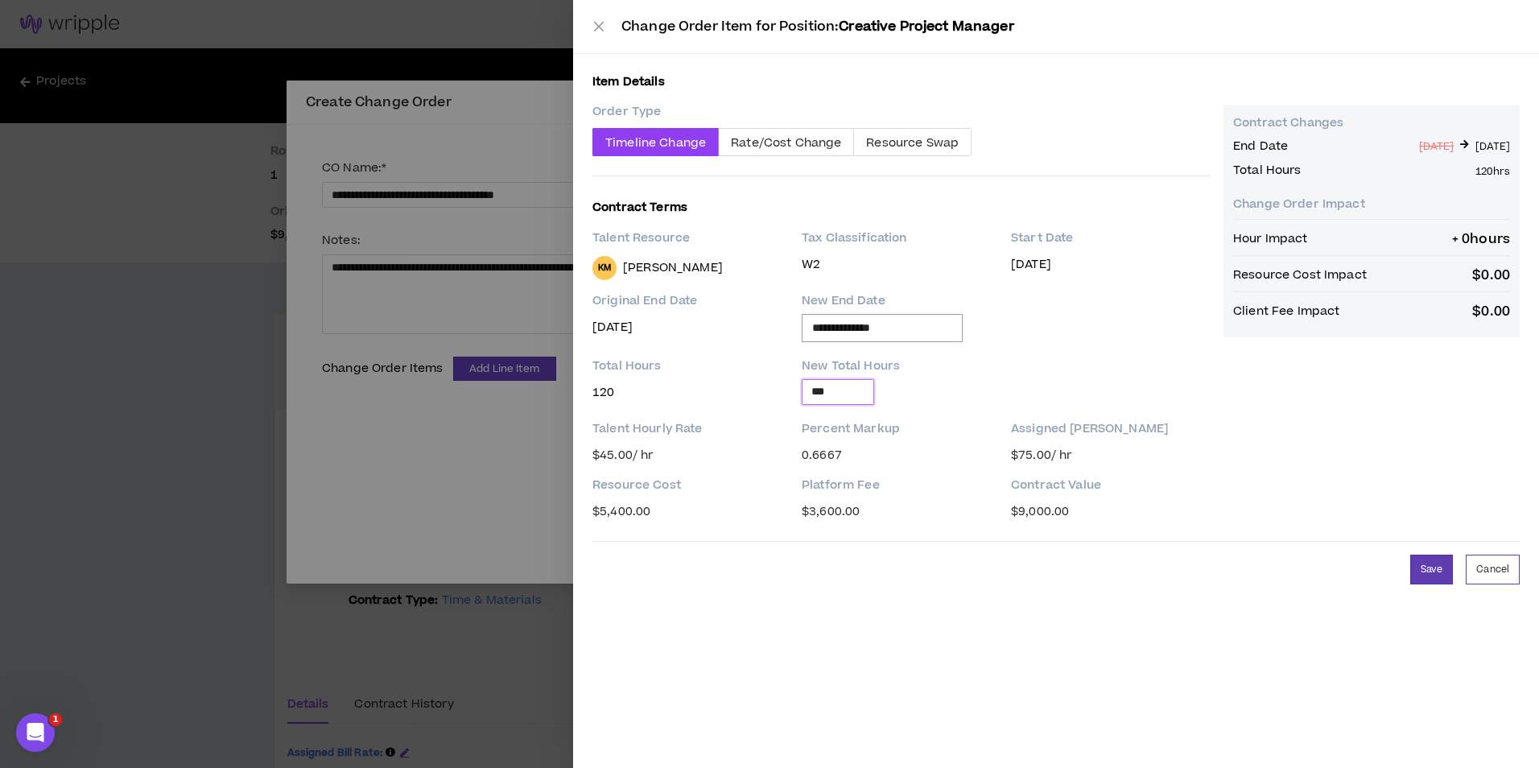
click at [844, 393] on input "***" at bounding box center [838, 392] width 71 height 24
type input "***"
click at [1431, 575] on button "Save" at bounding box center [1431, 570] width 43 height 30
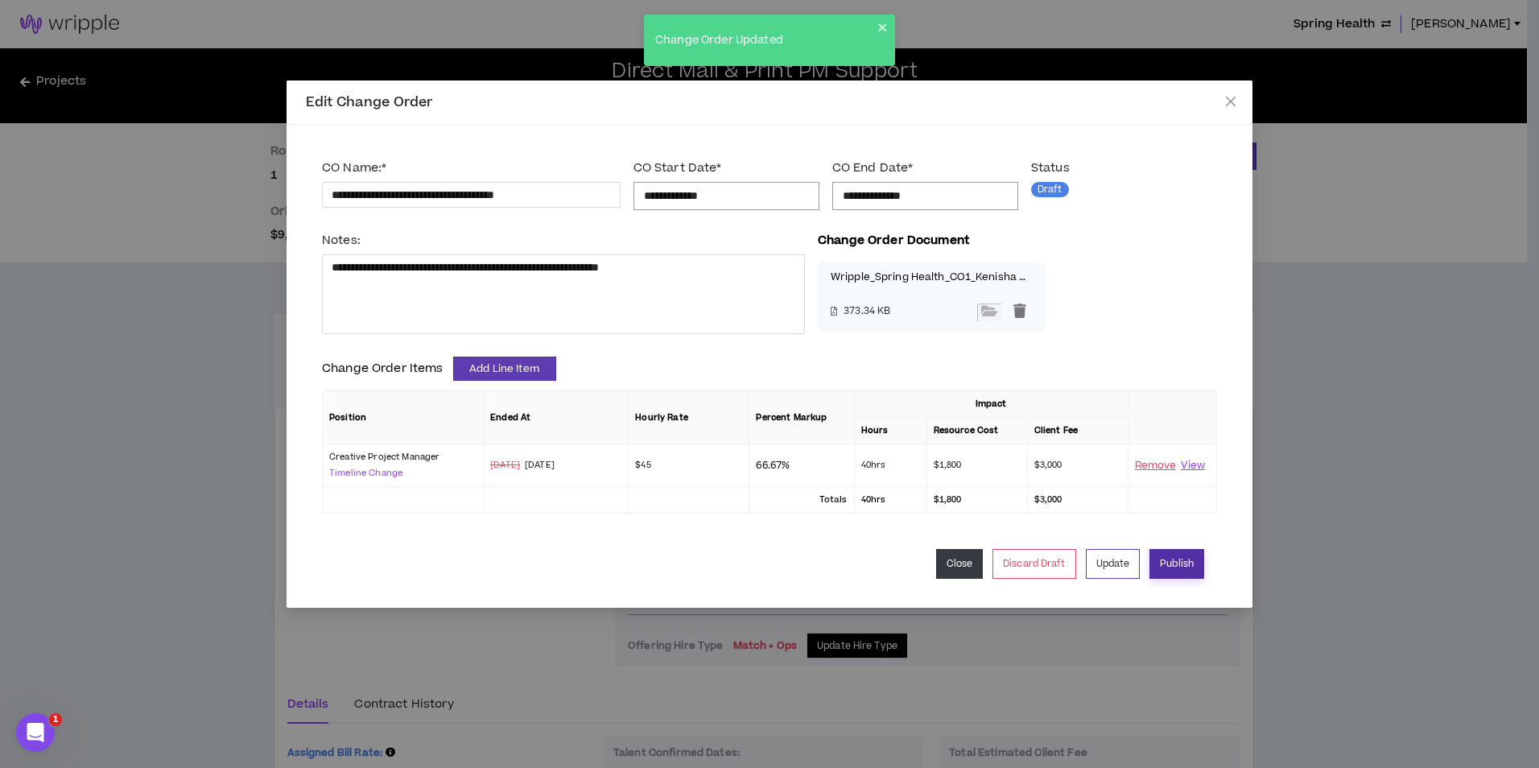
click at [1191, 571] on button "Publish" at bounding box center [1176, 564] width 55 height 30
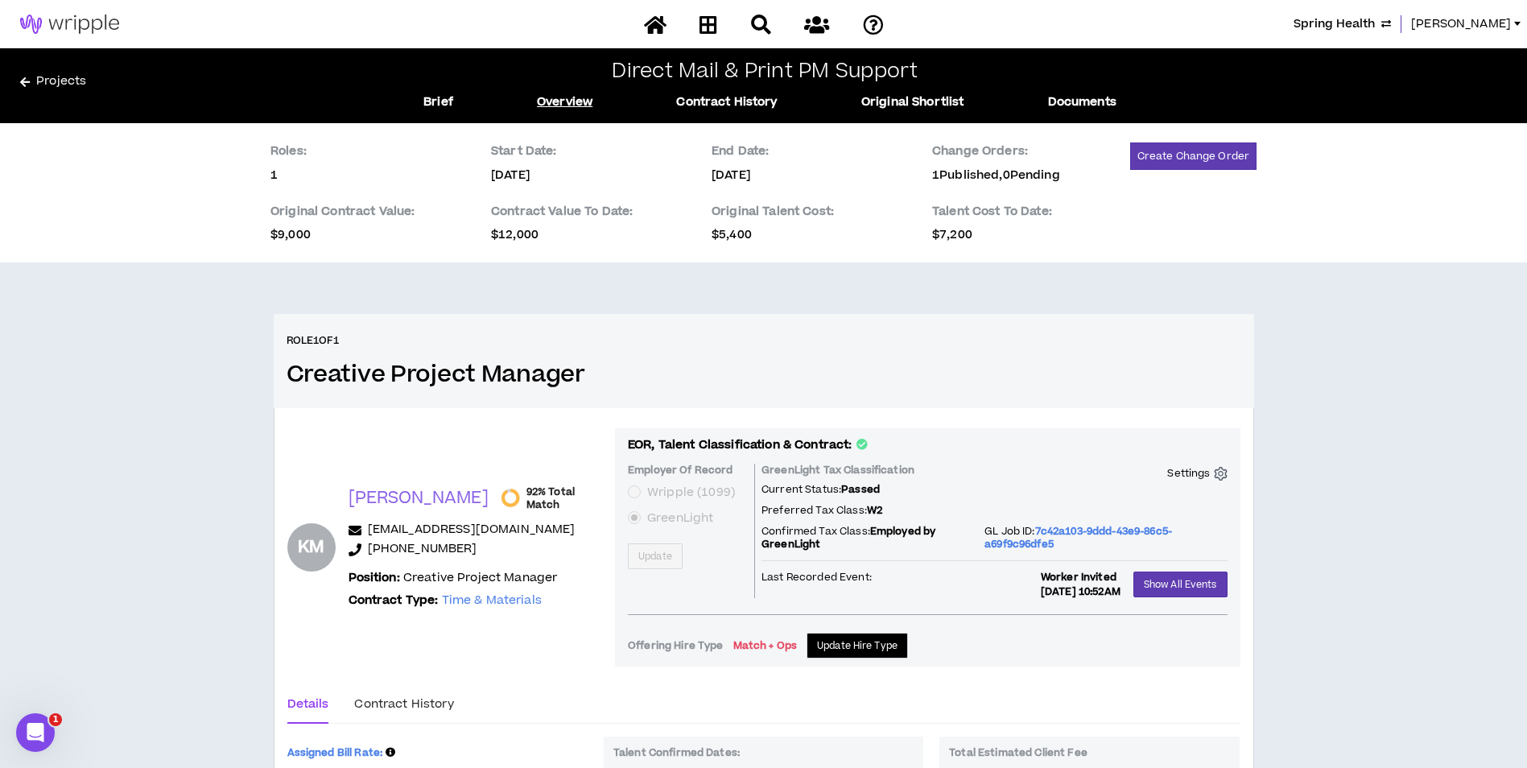
click at [1360, 20] on span "Spring Health" at bounding box center [1334, 24] width 81 height 18
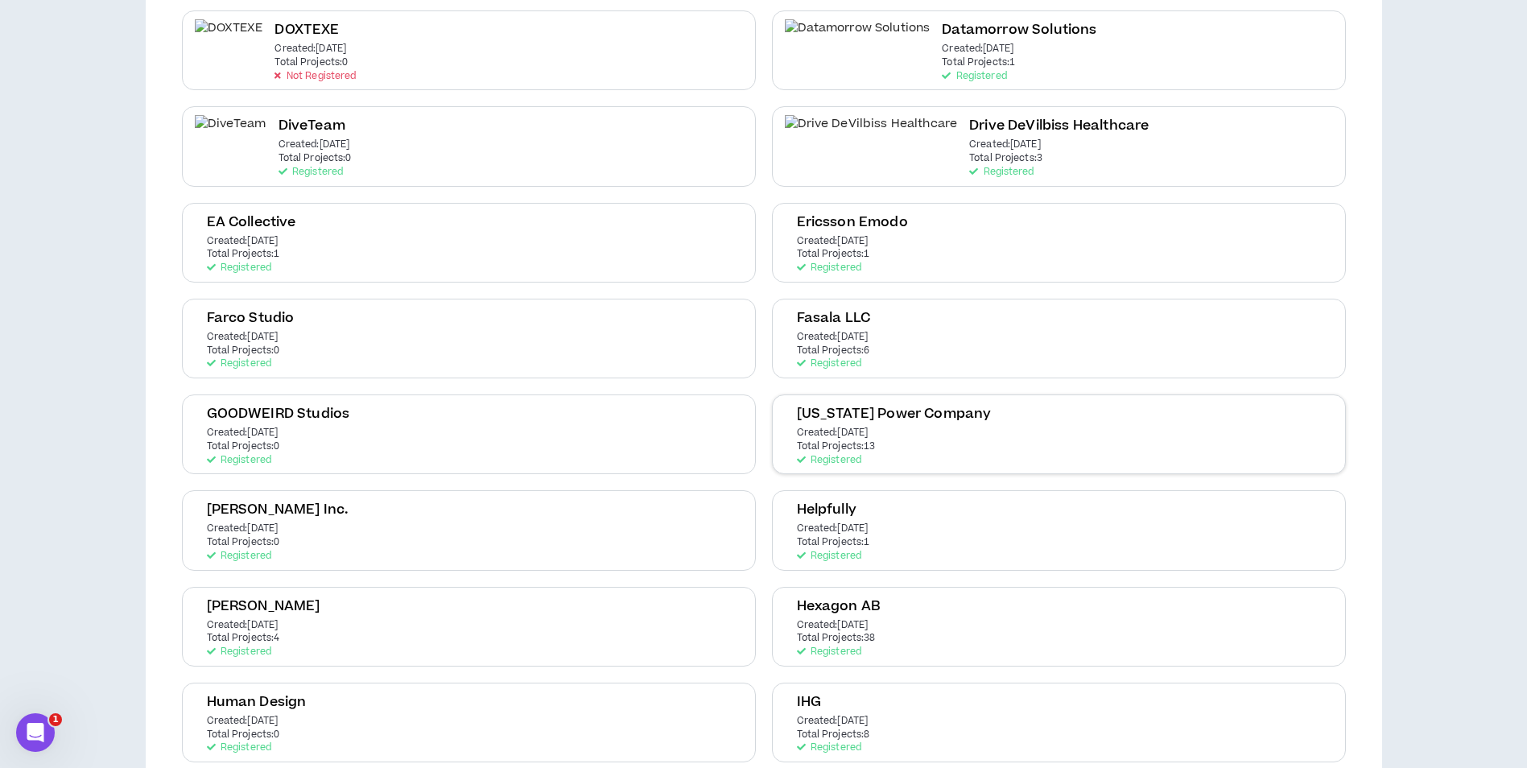
scroll to position [966, 0]
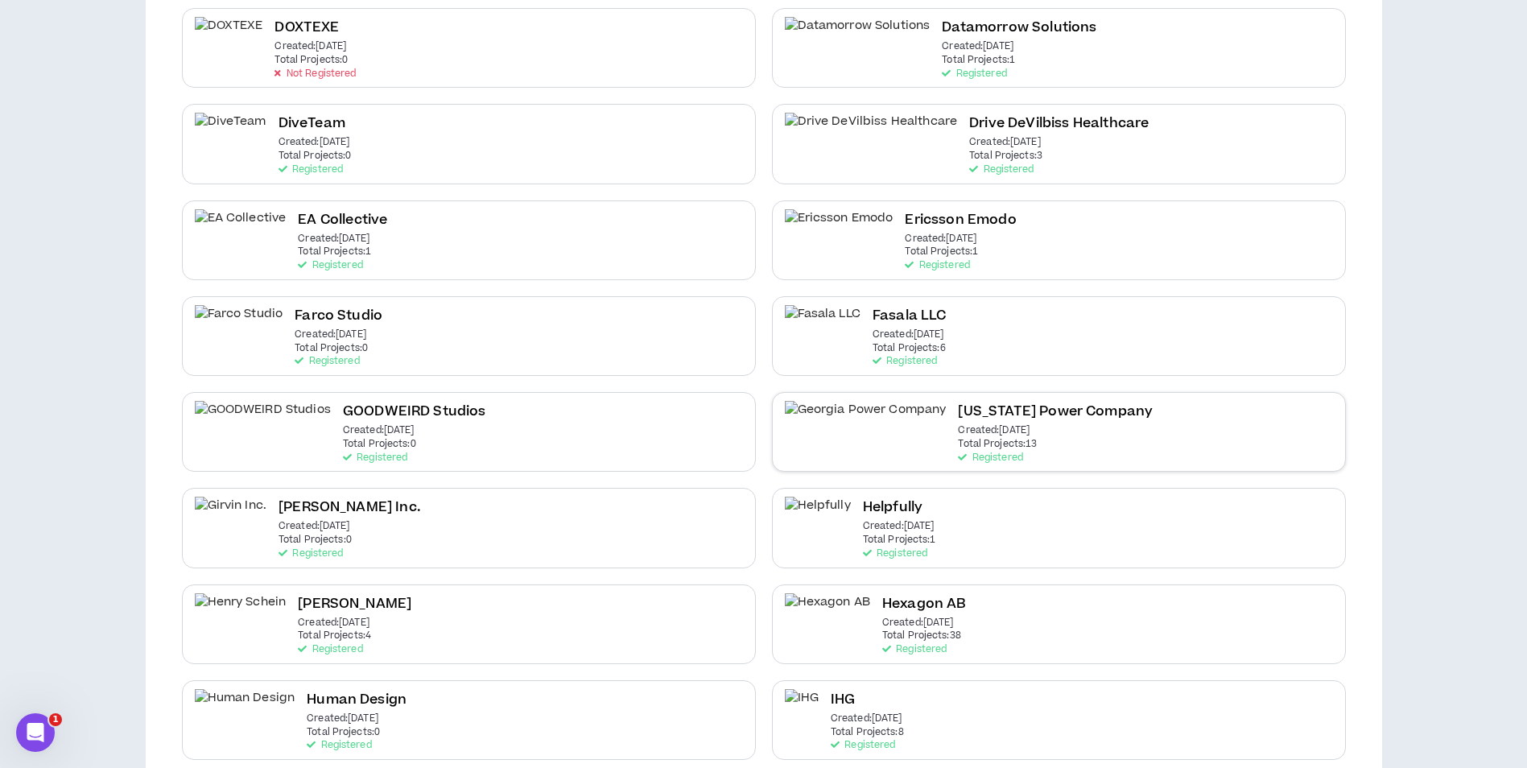
click at [958, 444] on p "Total Projects: 13" at bounding box center [997, 444] width 79 height 11
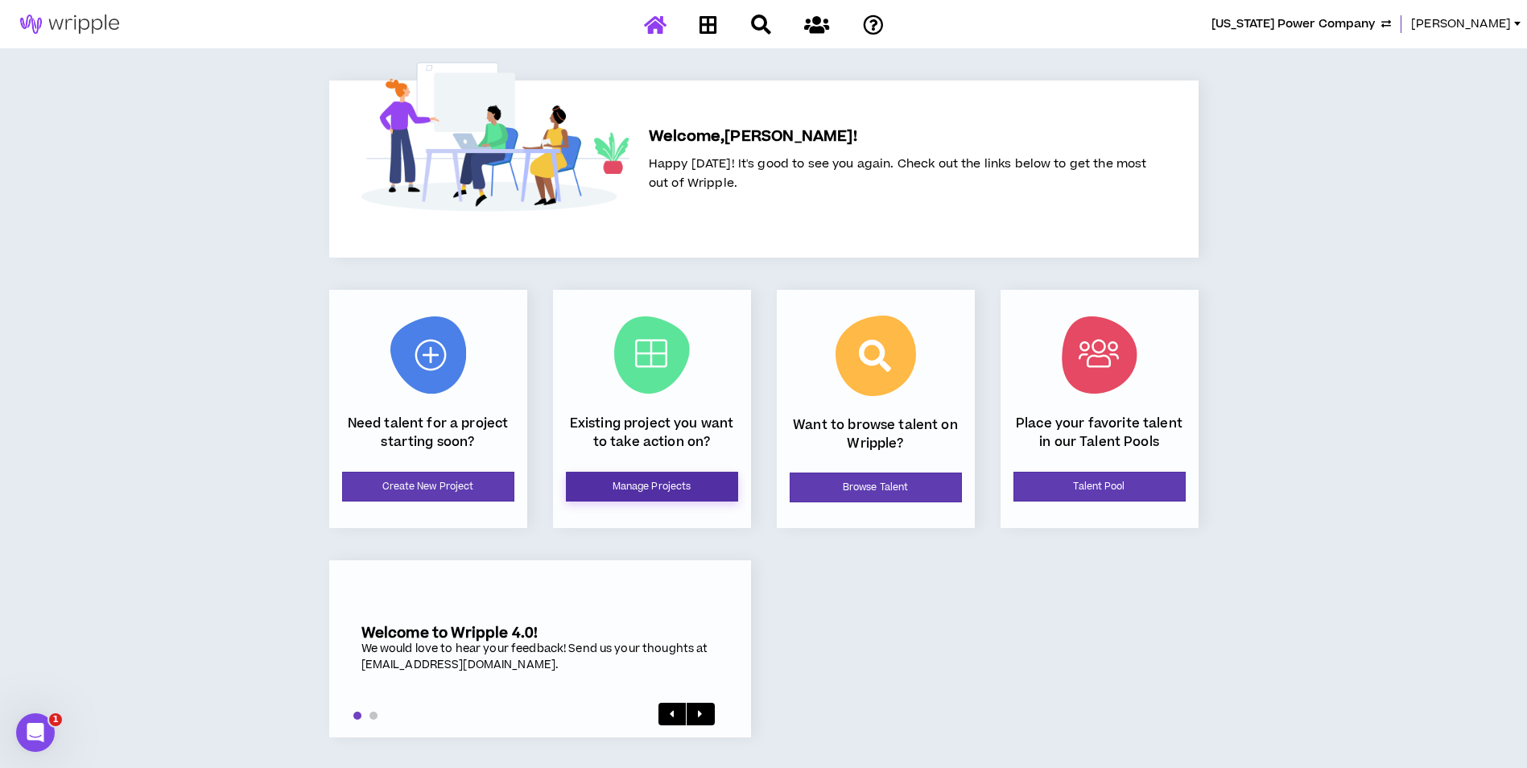
click at [671, 475] on div "Existing project you want to take action on? Manage Projects" at bounding box center [652, 409] width 198 height 238
click at [671, 477] on link "Manage Projects" at bounding box center [652, 487] width 172 height 30
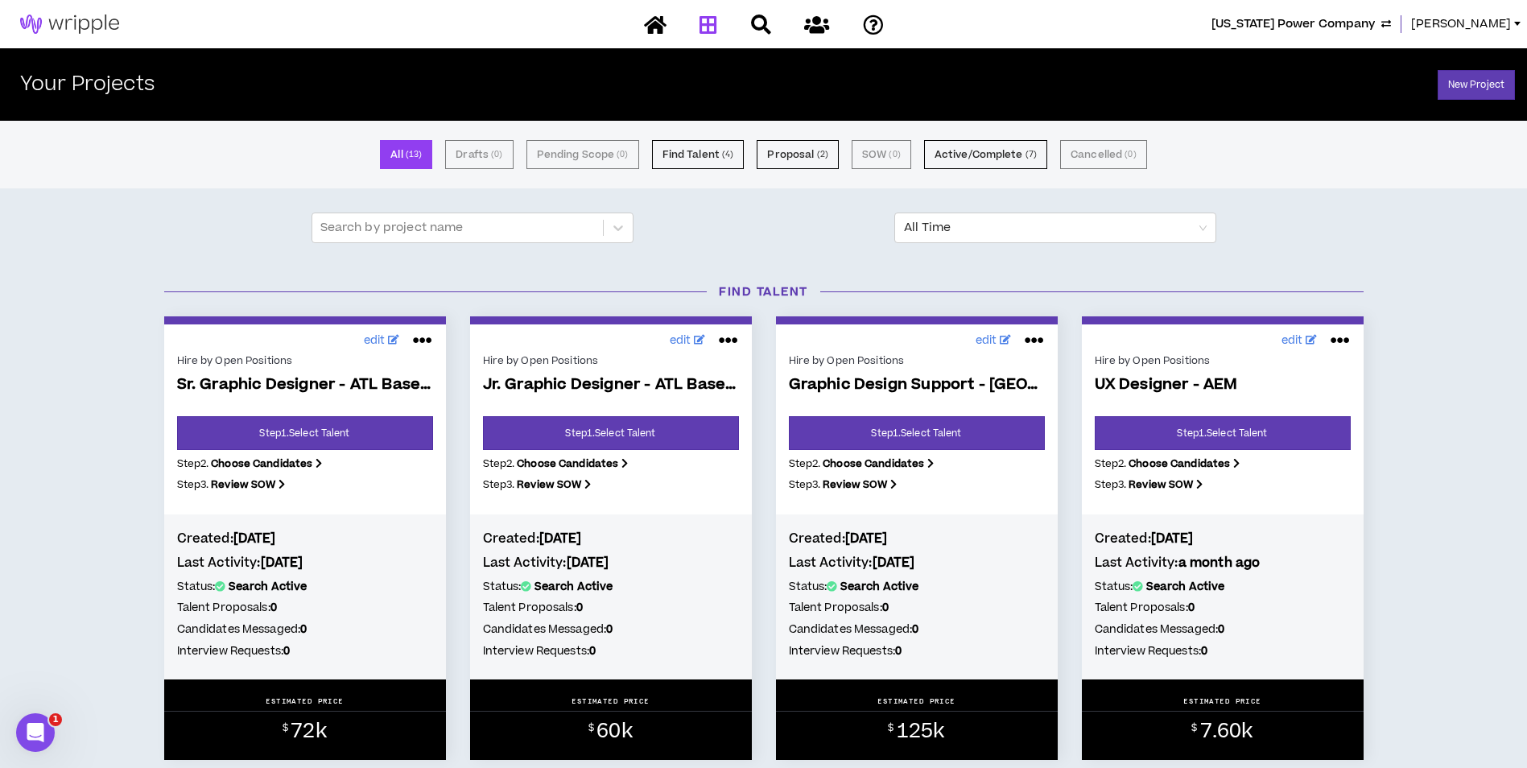
click at [815, 169] on div "All ( 13 ) Drafts ( 0 ) Pending Scope ( 0 ) Find Talent ( 4 ) Proposal ( 2 ) SO…" at bounding box center [763, 155] width 1527 height 68
click at [814, 164] on button "Proposal ( 2 )" at bounding box center [797, 154] width 81 height 29
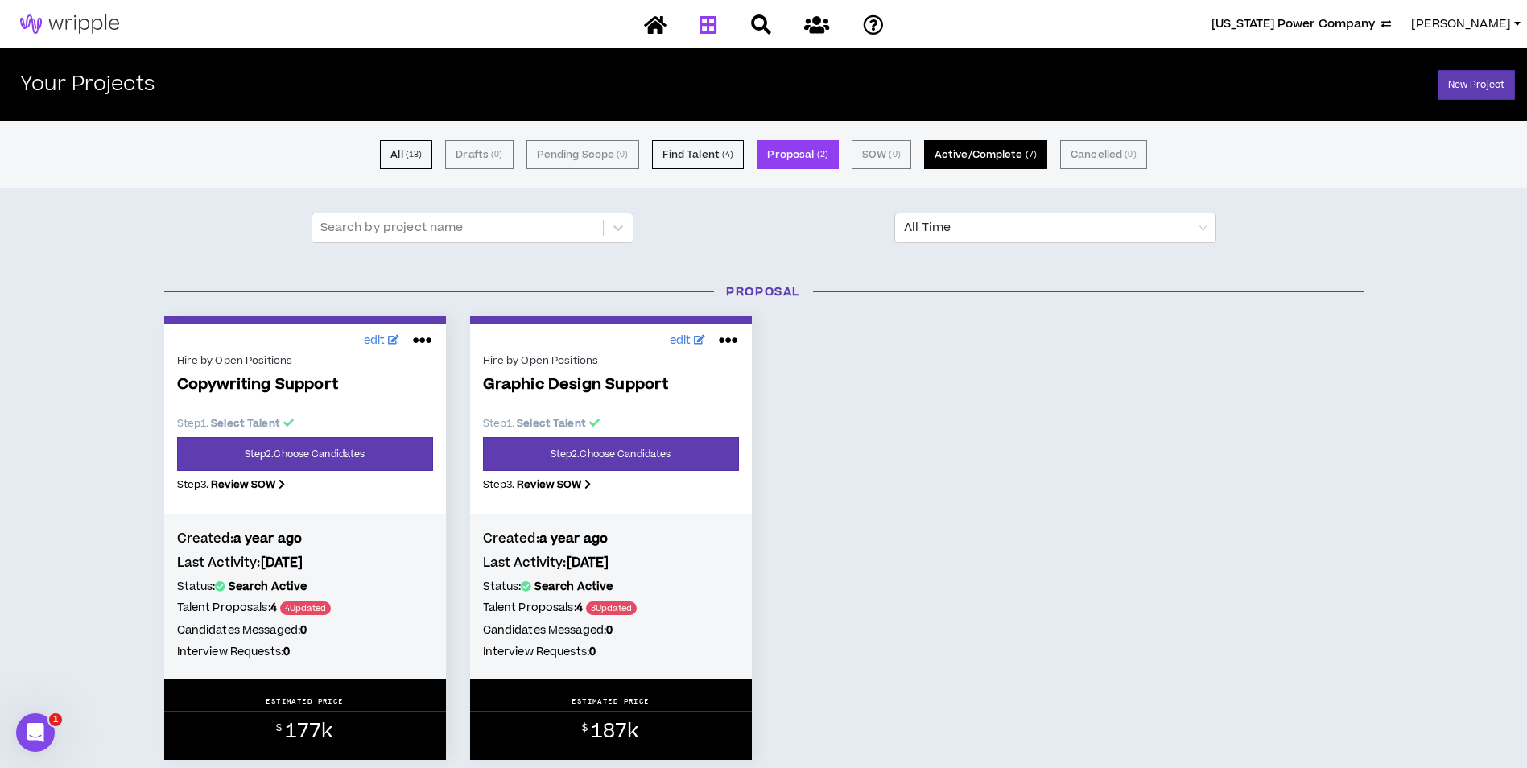
click at [973, 149] on button "Active/Complete ( 7 )" at bounding box center [985, 154] width 123 height 29
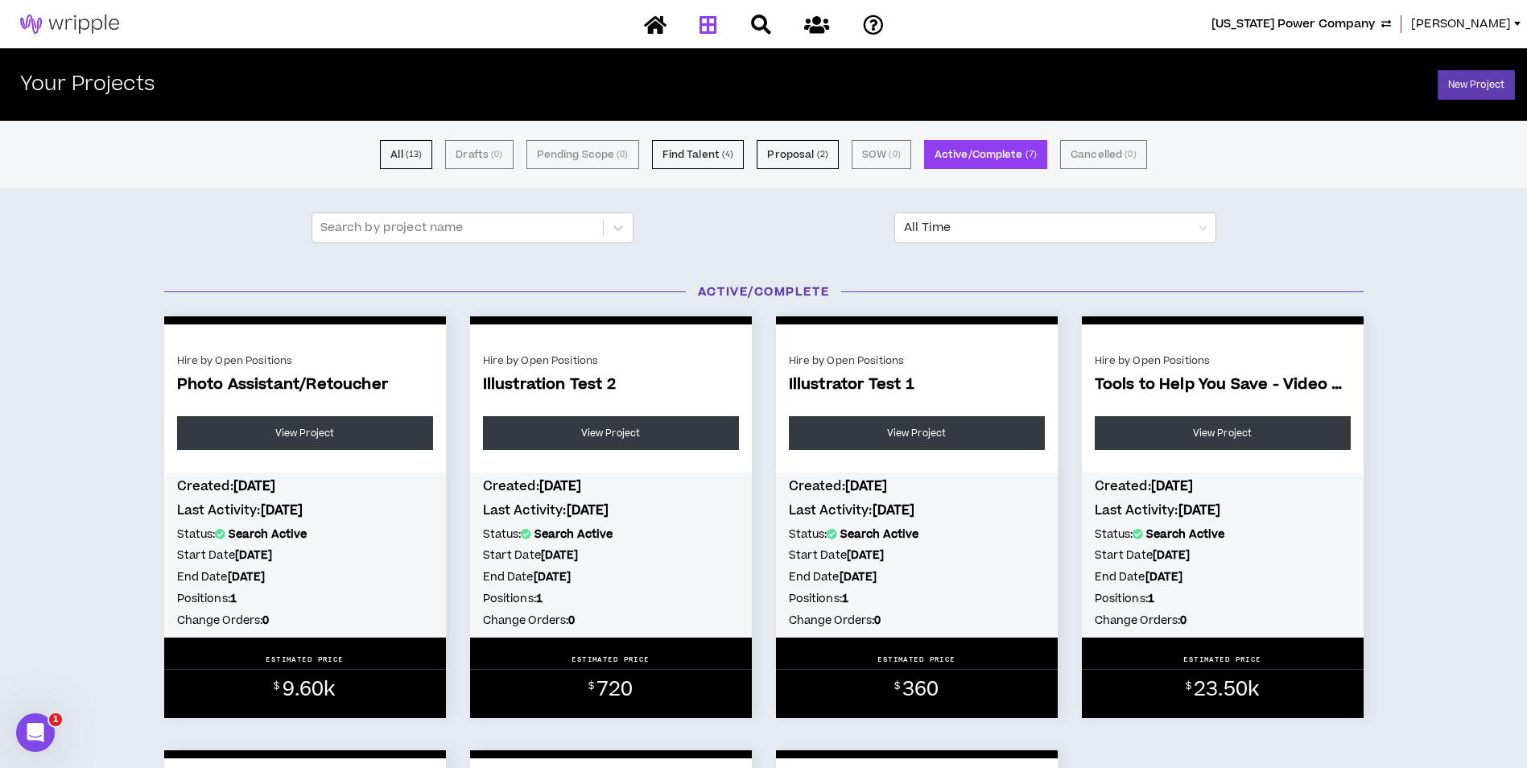
click at [1375, 22] on span "[US_STATE] Power Company" at bounding box center [1292, 24] width 163 height 18
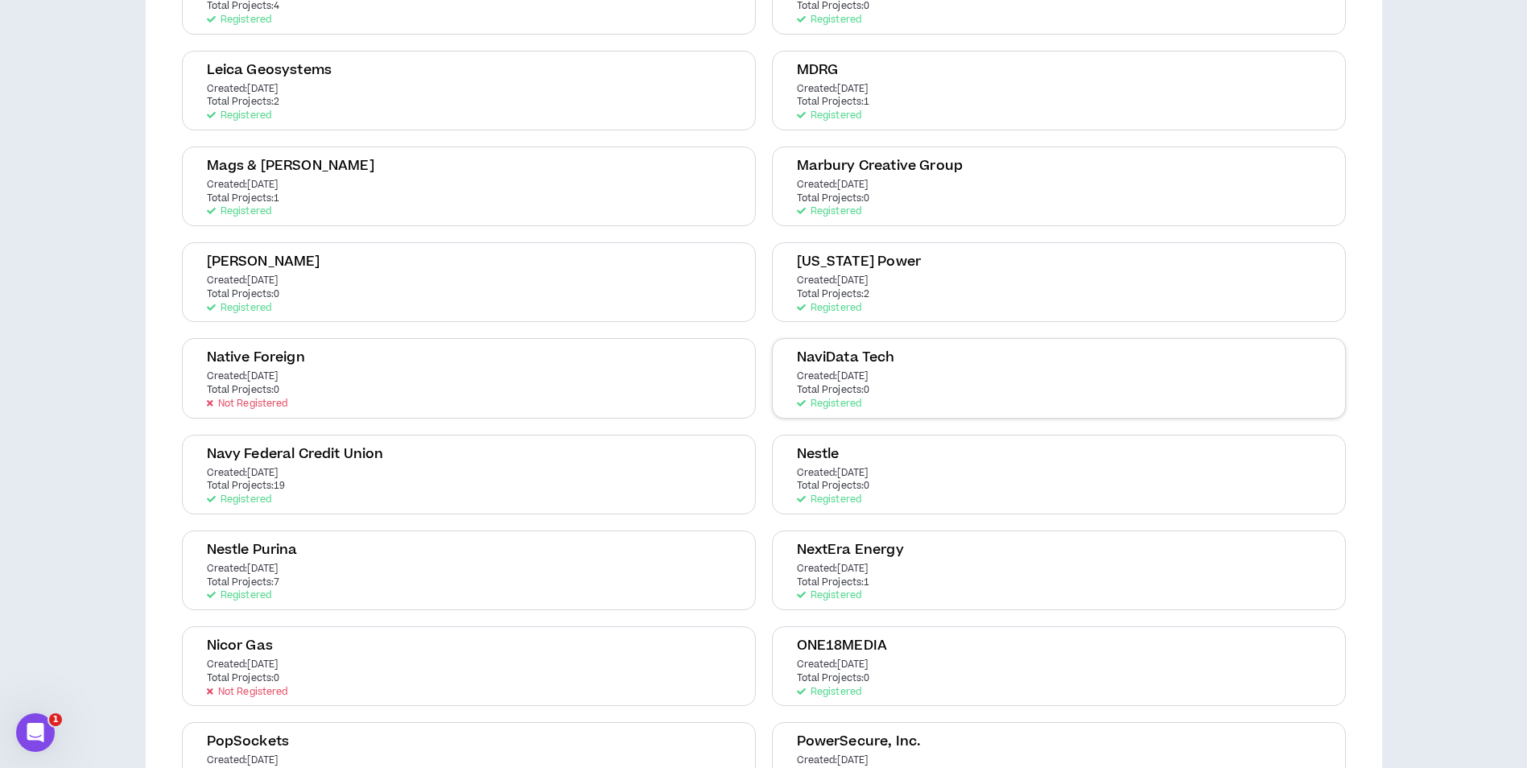
scroll to position [2173, 0]
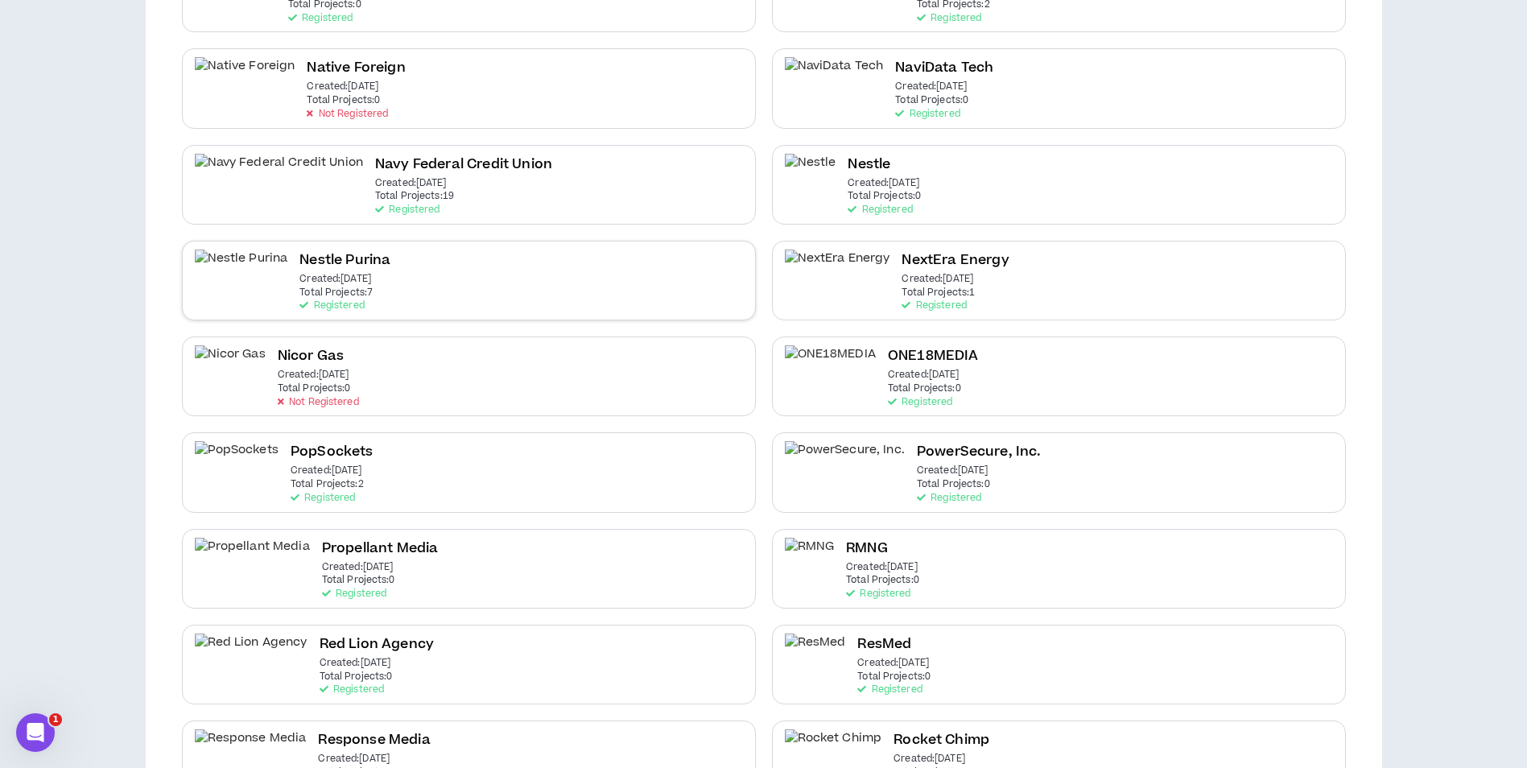
click at [559, 287] on div "Nestle Purina Created: Jul 29 2024 Total Projects: 7 Registered" at bounding box center [469, 281] width 574 height 80
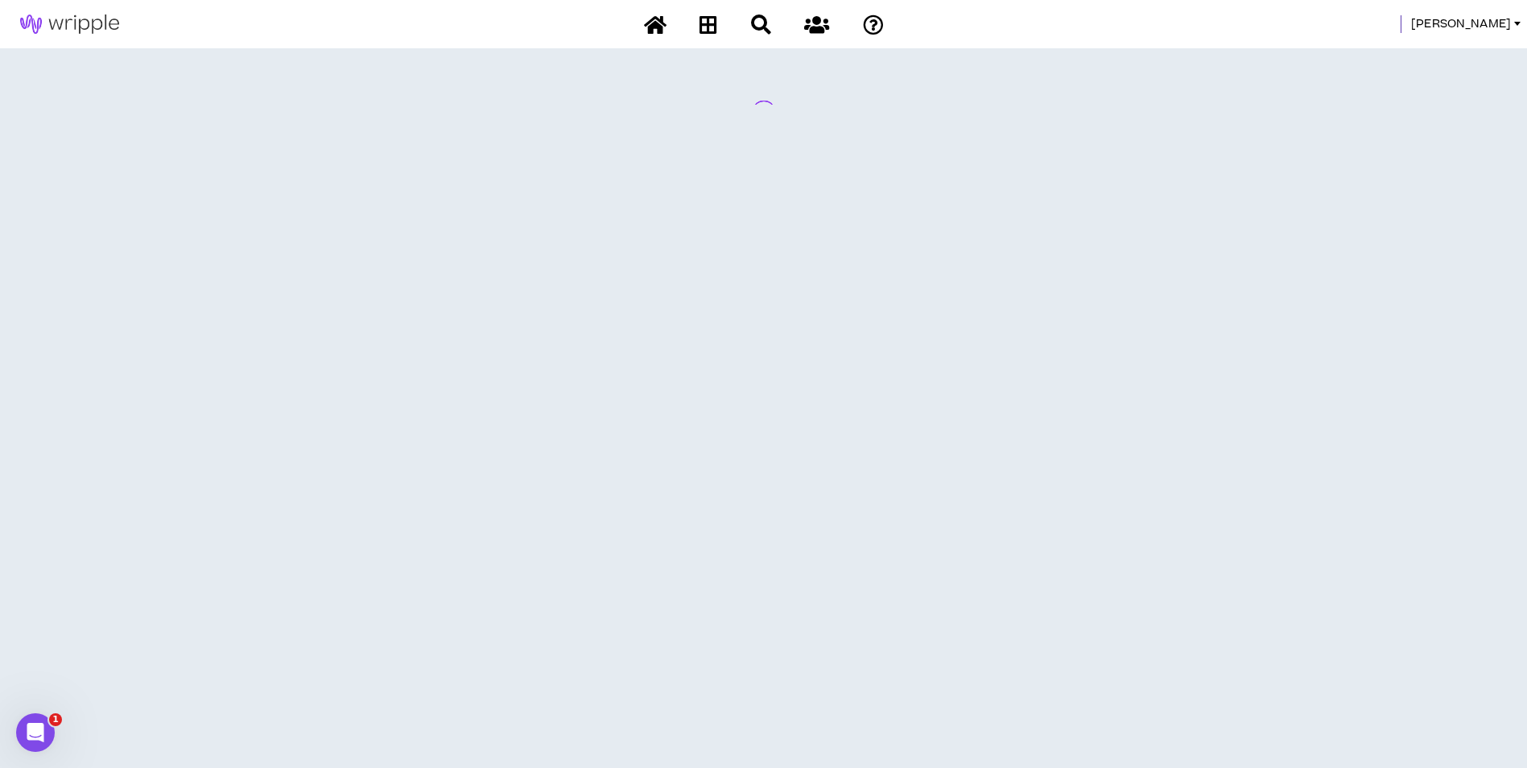
scroll to position [0, 0]
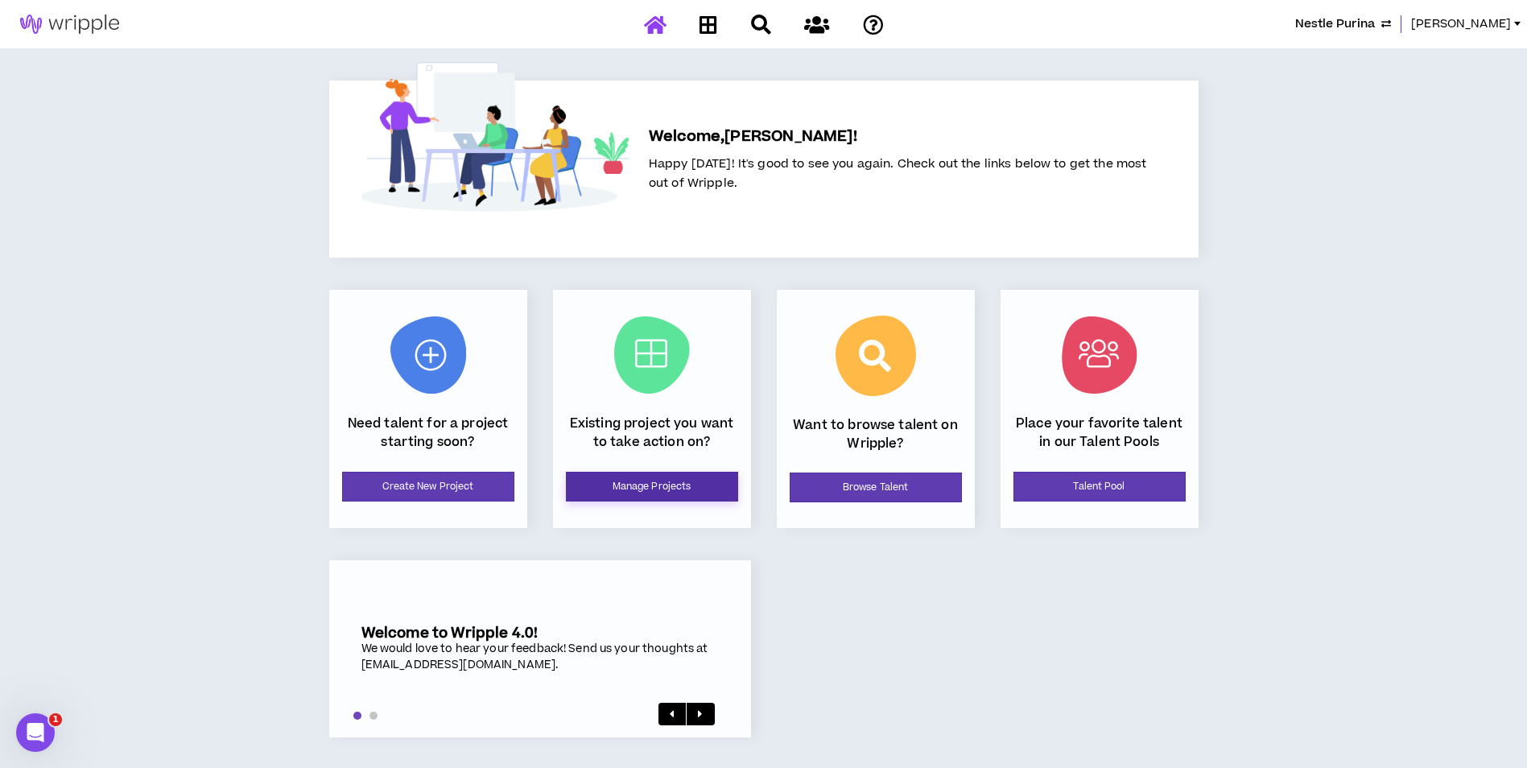
click at [658, 492] on link "Manage Projects" at bounding box center [652, 487] width 172 height 30
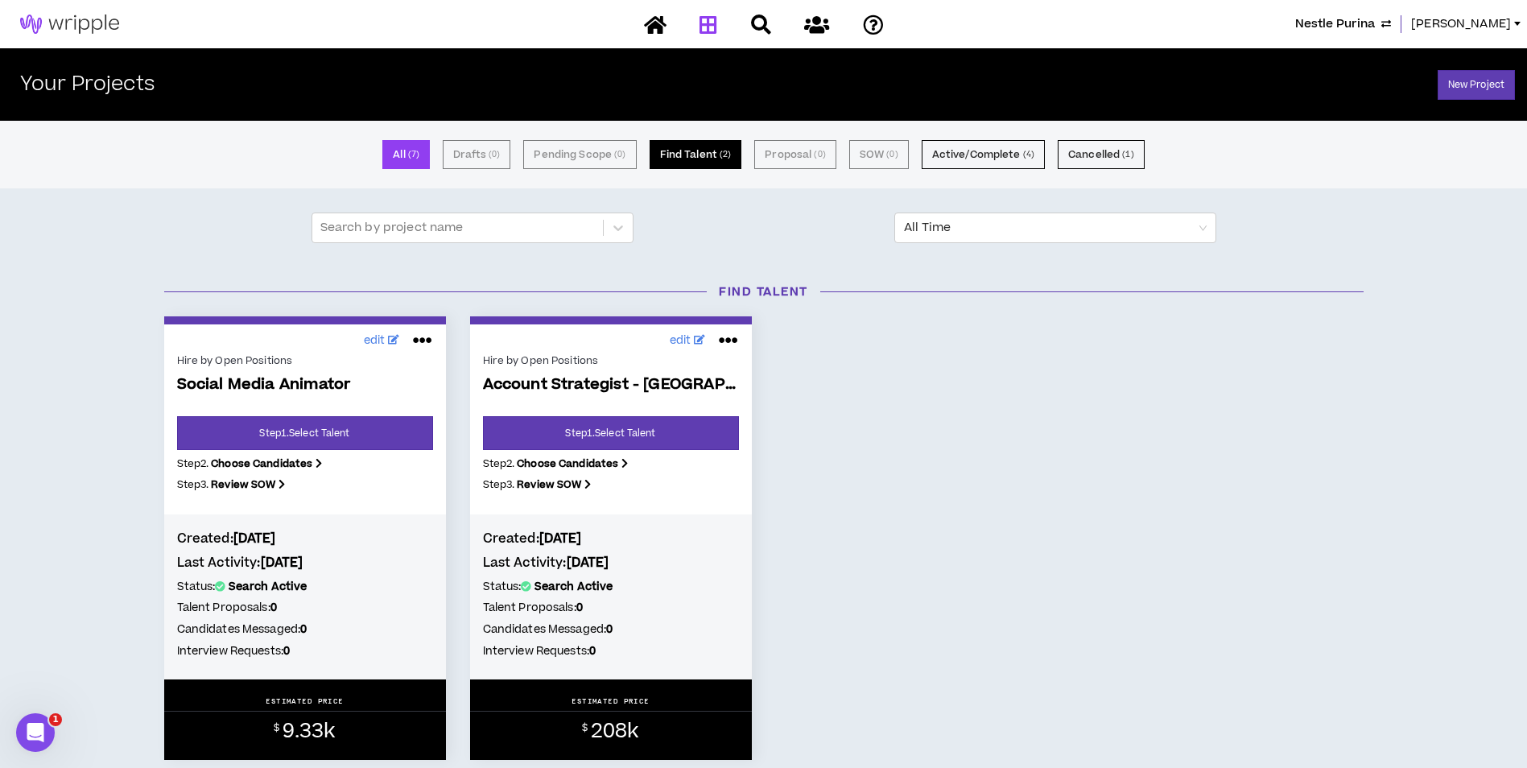
click at [706, 151] on button "Find Talent ( 2 )" at bounding box center [696, 154] width 93 height 29
click at [955, 147] on button "Active/Complete ( 4 )" at bounding box center [983, 154] width 123 height 29
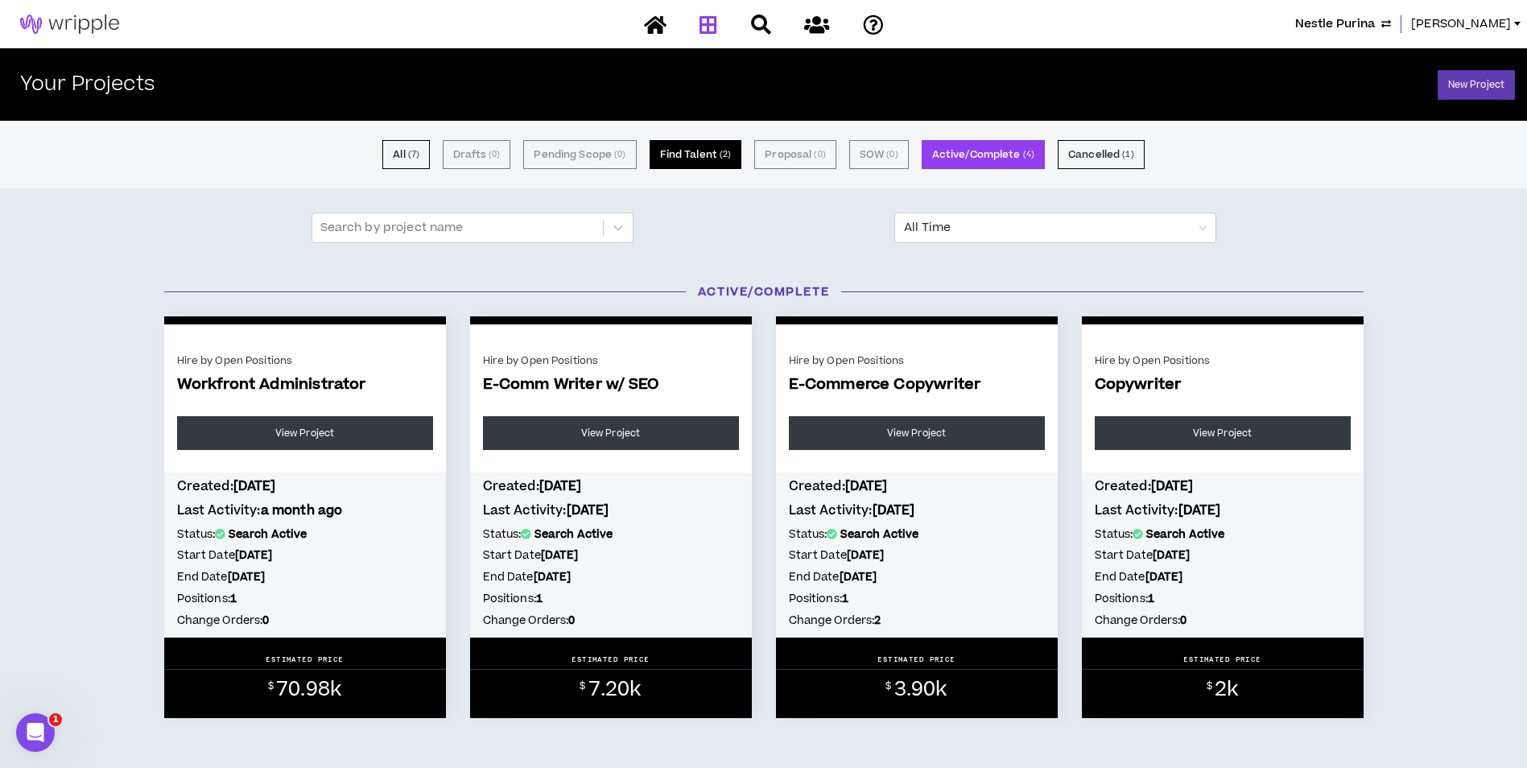
click at [728, 155] on small "( 2 )" at bounding box center [725, 154] width 11 height 14
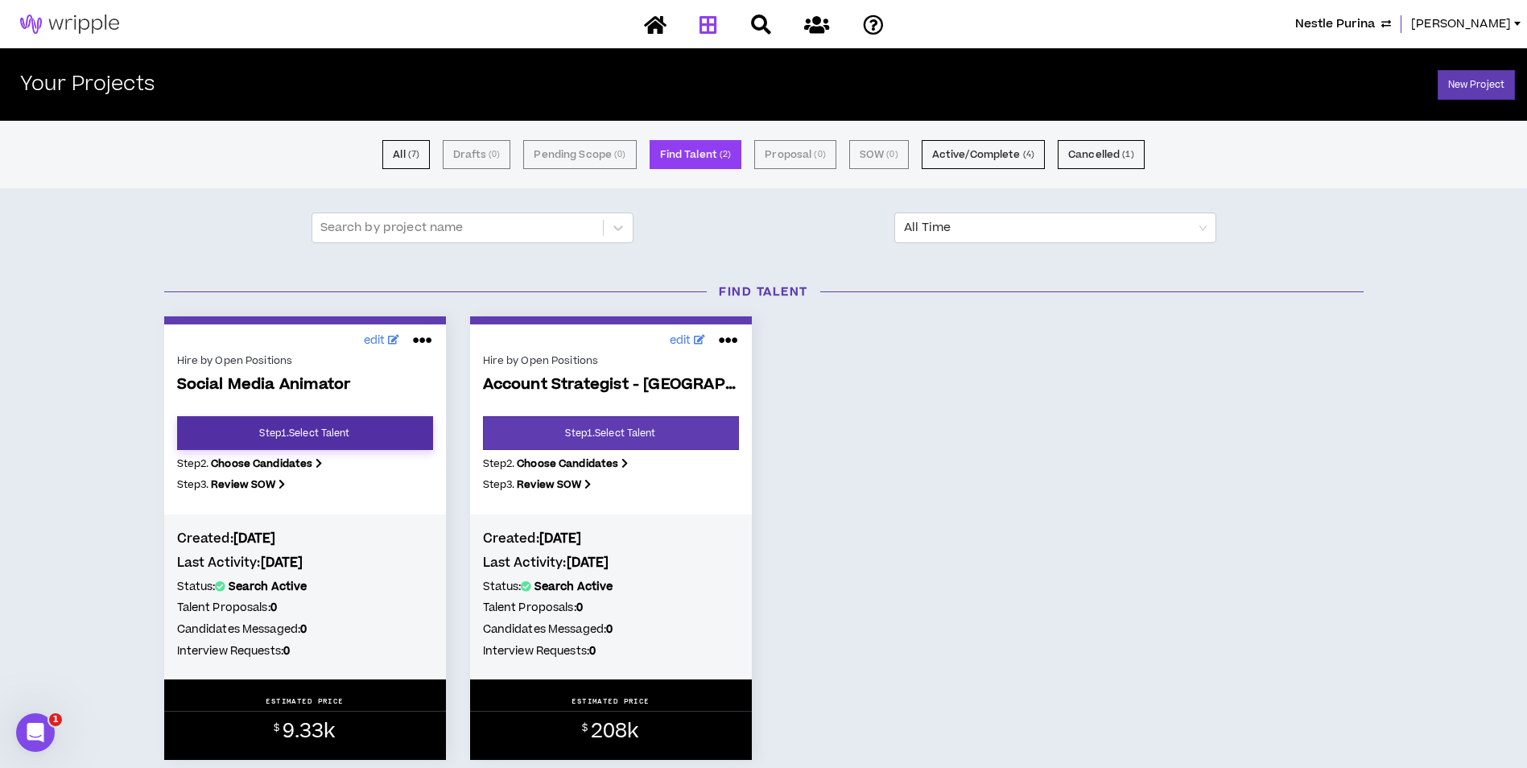
click at [355, 428] on link "Step 1 . Select Talent" at bounding box center [305, 433] width 256 height 34
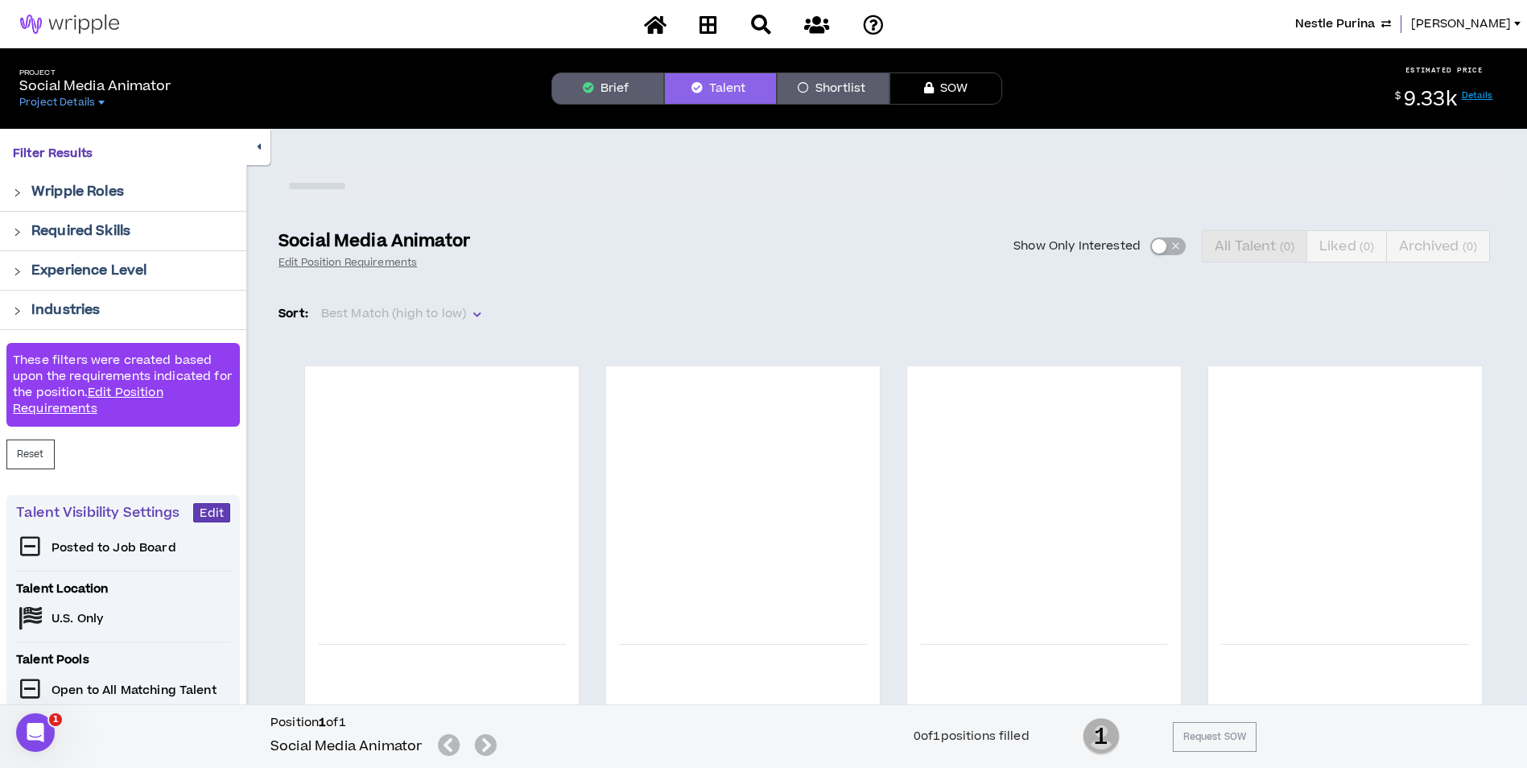
click at [589, 87] on icon "button" at bounding box center [588, 87] width 11 height 11
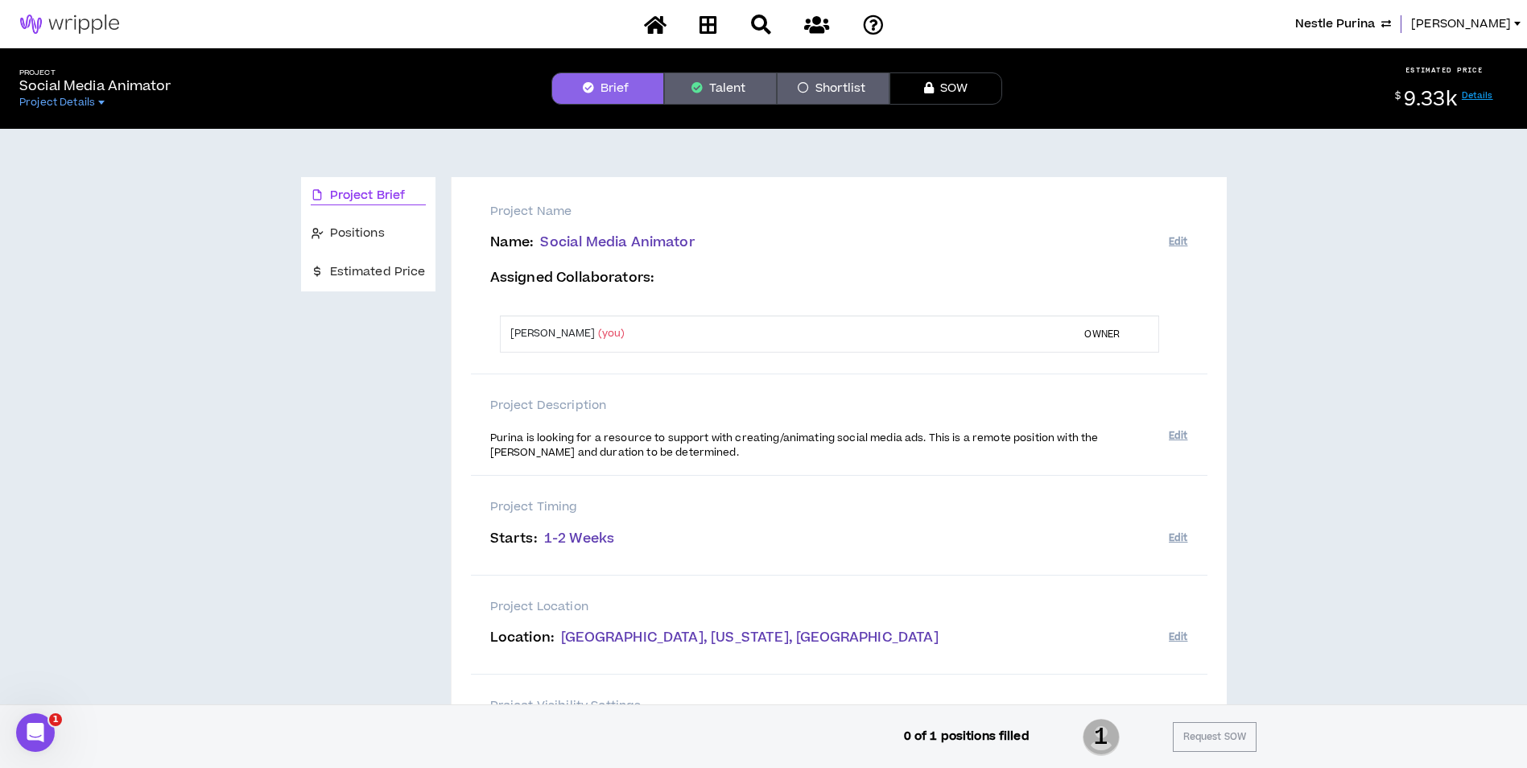
click at [731, 85] on button "Talent" at bounding box center [720, 88] width 113 height 32
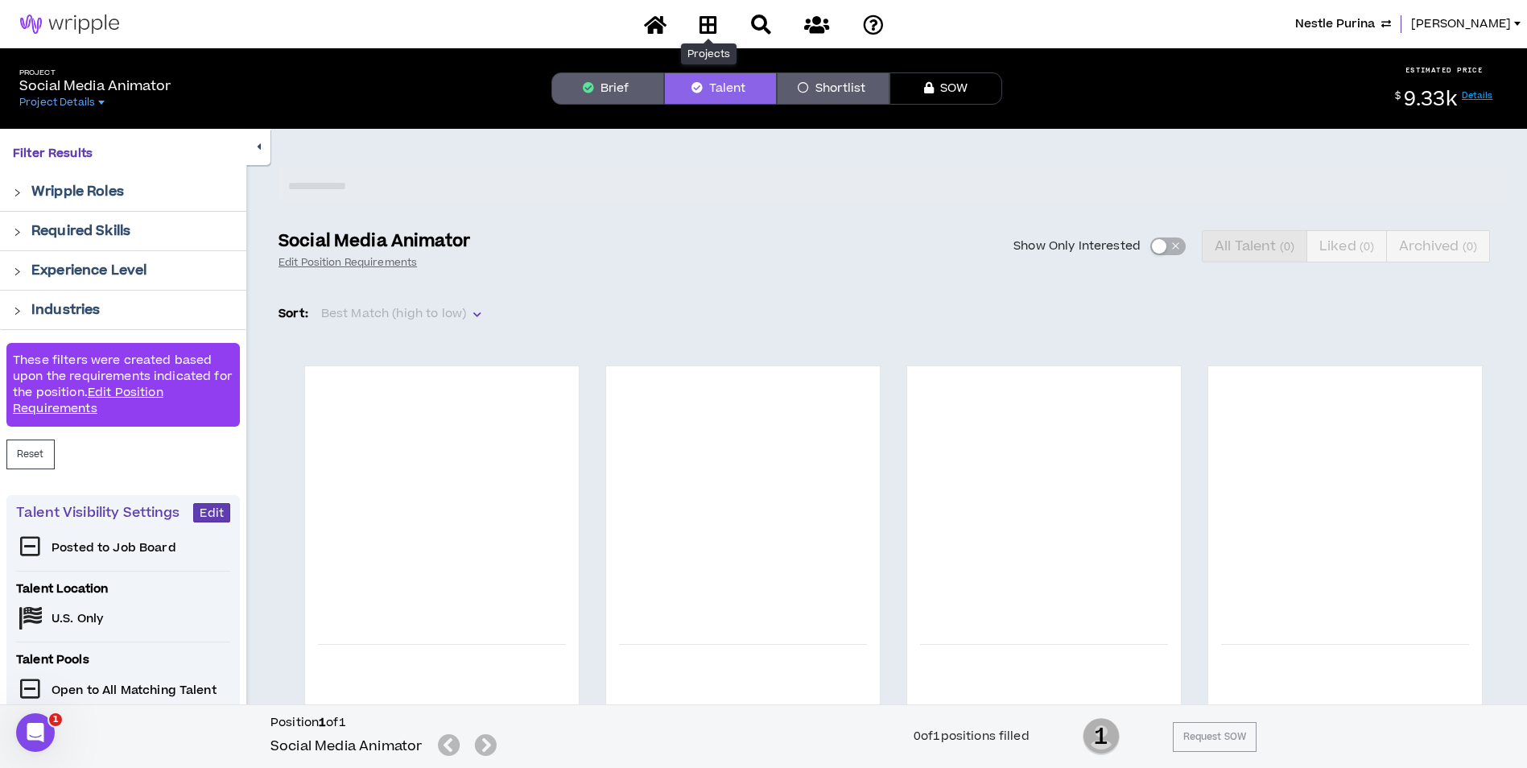
click at [707, 9] on div "Projects Nestle Purina Amanda" at bounding box center [763, 24] width 1527 height 48
click at [704, 27] on icon at bounding box center [709, 24] width 18 height 20
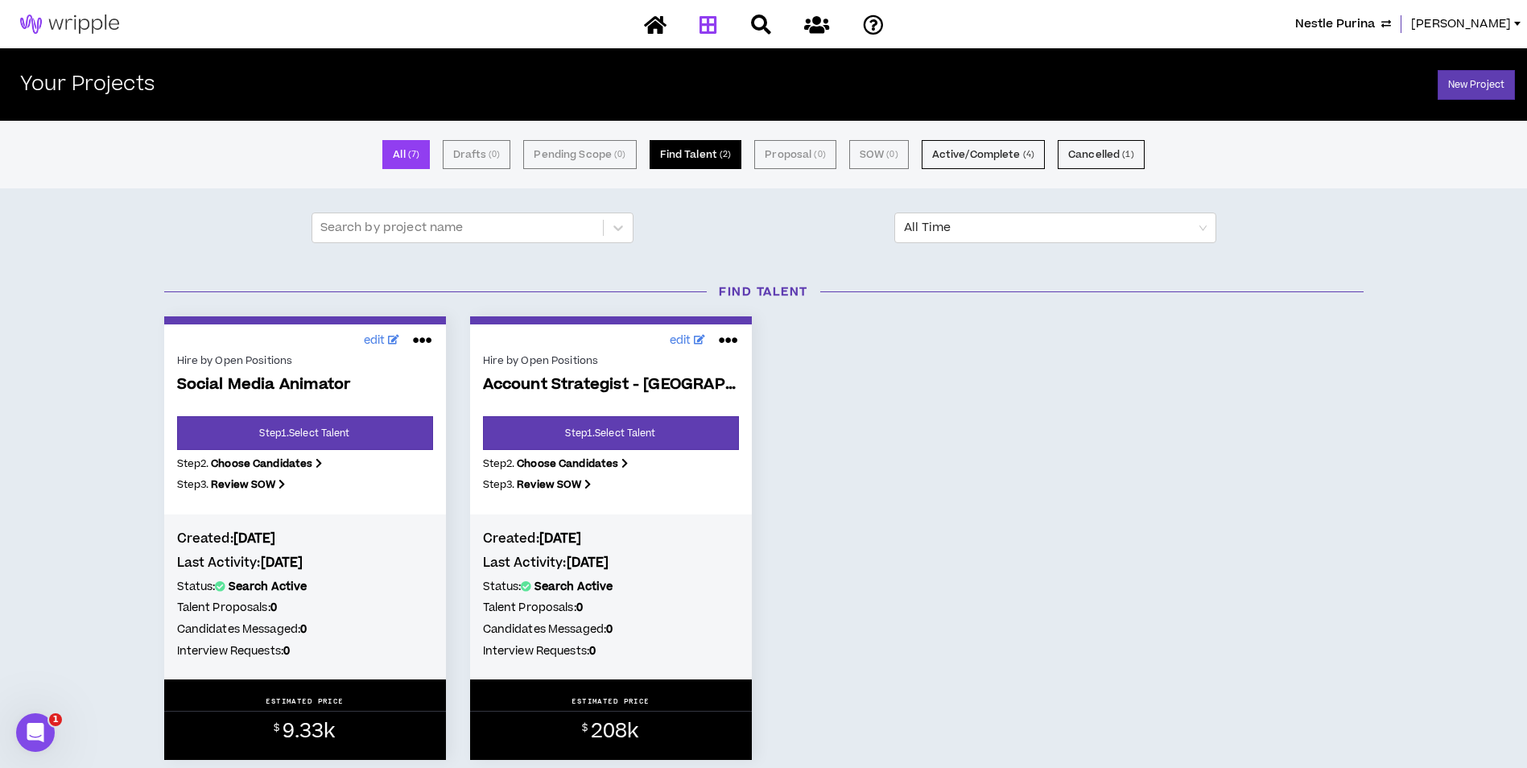
click at [689, 149] on button "Find Talent ( 2 )" at bounding box center [696, 154] width 93 height 29
click at [958, 151] on button "Active/Complete ( 4 )" at bounding box center [983, 154] width 123 height 29
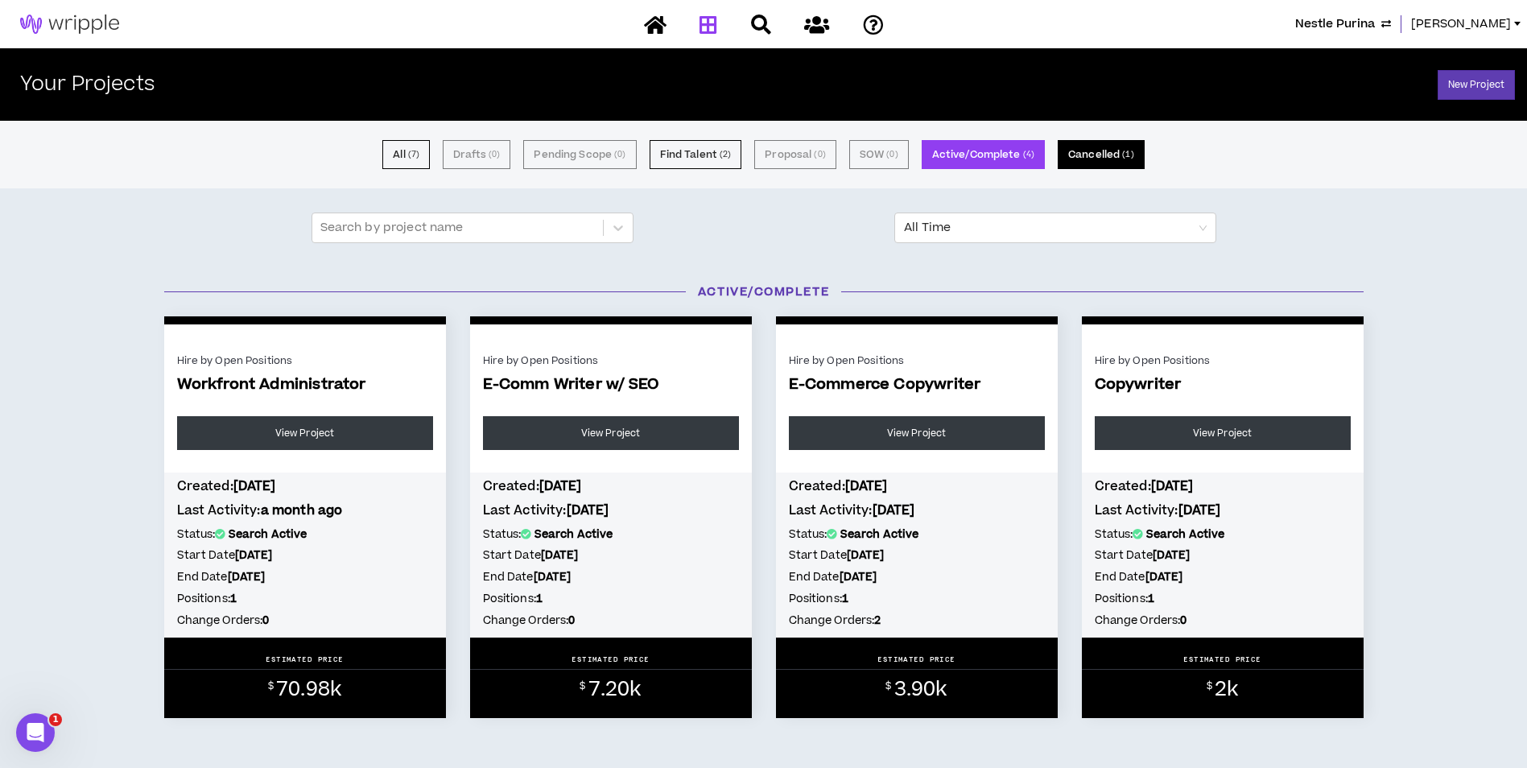
click at [1096, 151] on button "Cancelled ( 1 )" at bounding box center [1101, 154] width 87 height 29
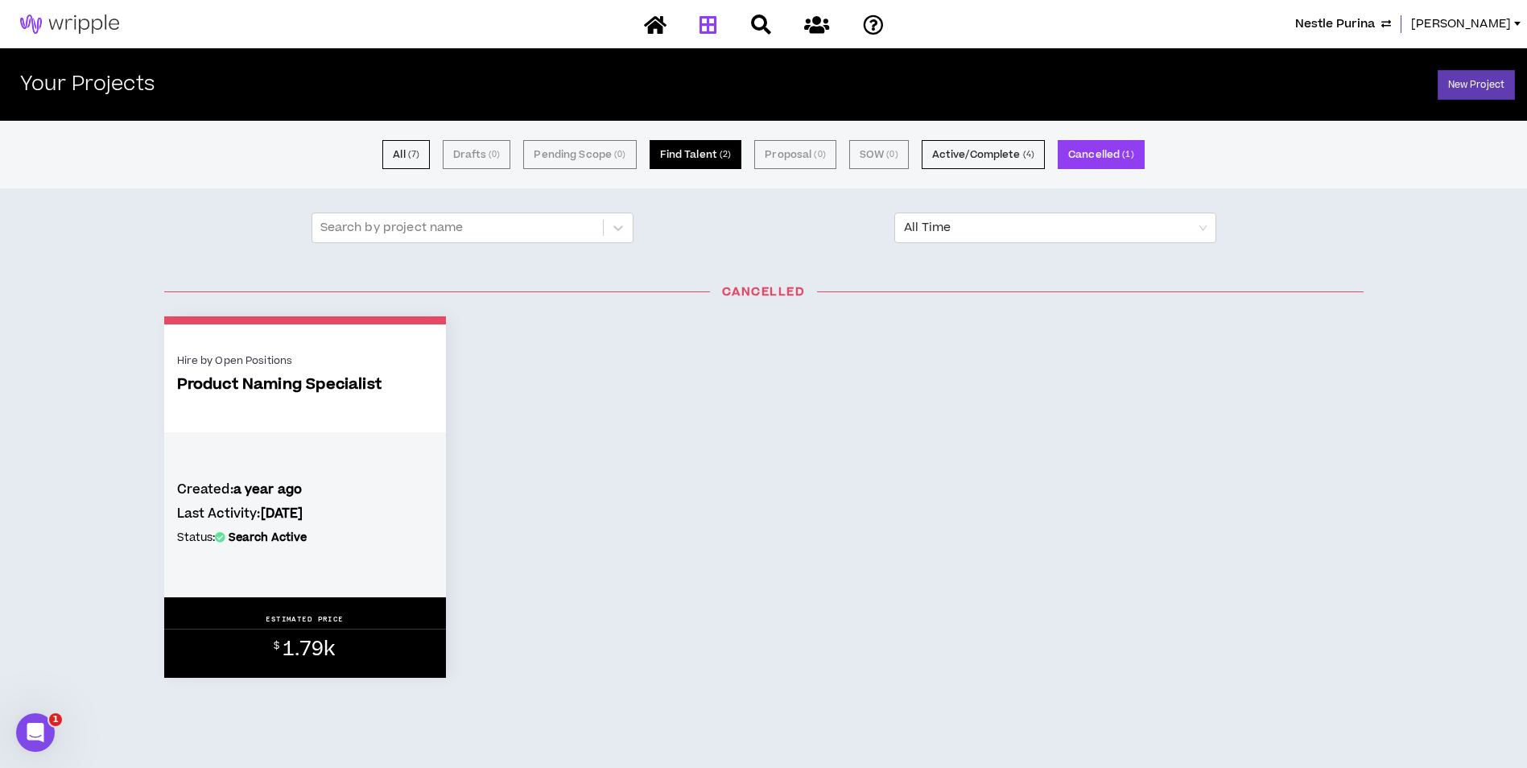
click at [706, 166] on button "Find Talent ( 2 )" at bounding box center [696, 154] width 93 height 29
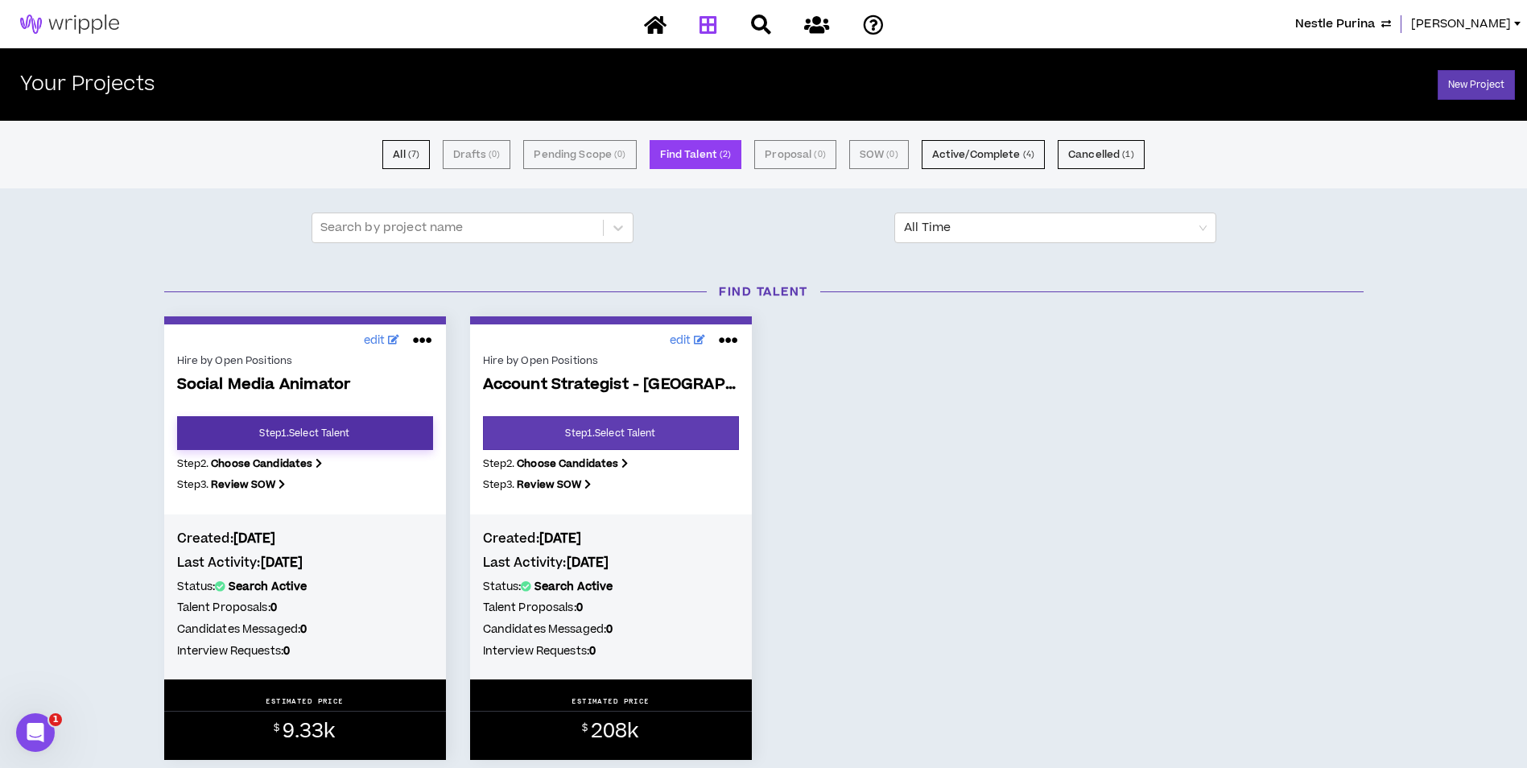
click at [354, 441] on link "Step 1 . Select Talent" at bounding box center [305, 433] width 256 height 34
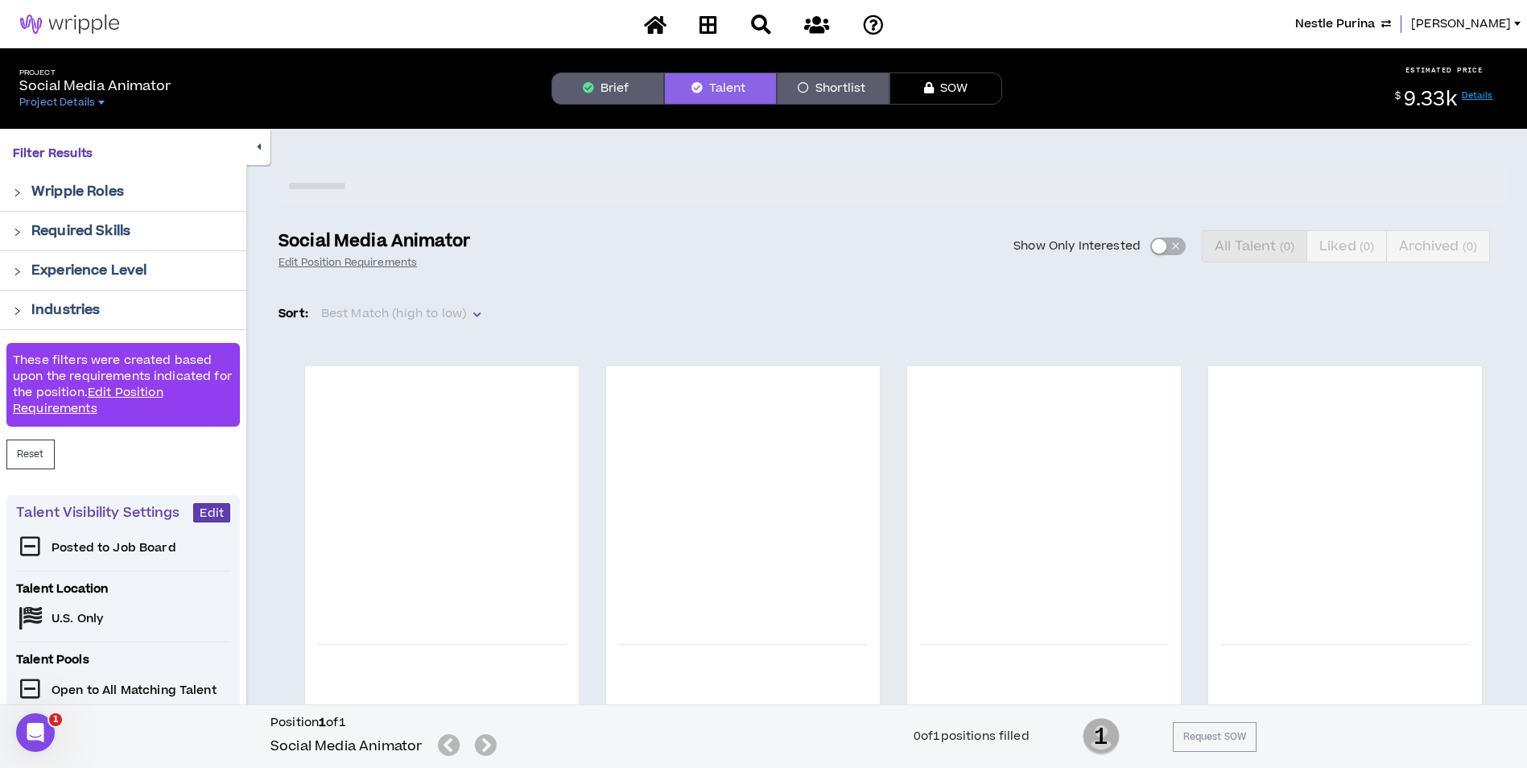
click at [622, 105] on div "Project Social Media Animator Project Details Brief Talent Shortlist SOW ESTIMA…" at bounding box center [763, 88] width 1527 height 80
click at [625, 95] on button "Brief" at bounding box center [607, 88] width 113 height 32
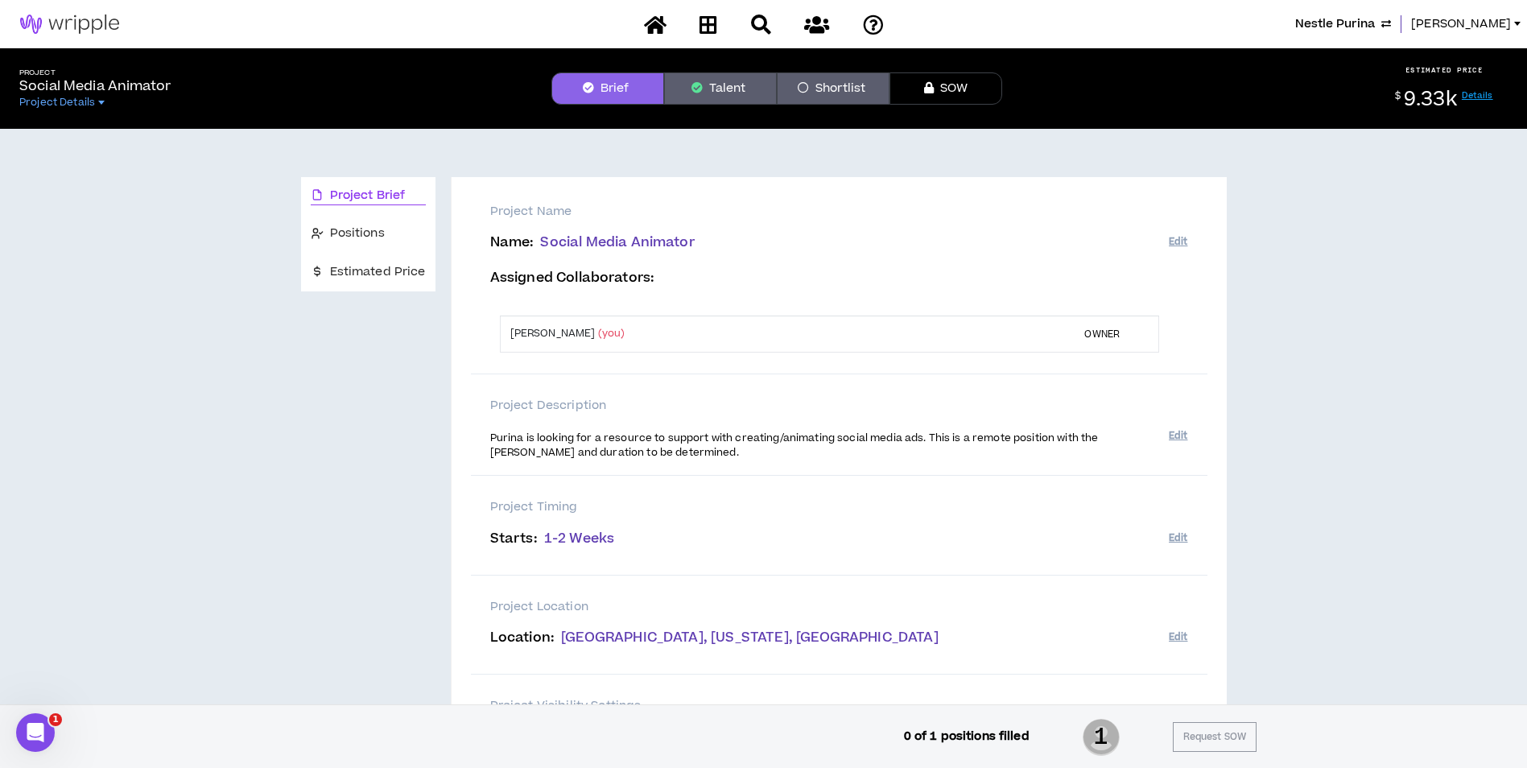
click at [1375, 22] on span "Nestle Purina" at bounding box center [1335, 24] width 80 height 18
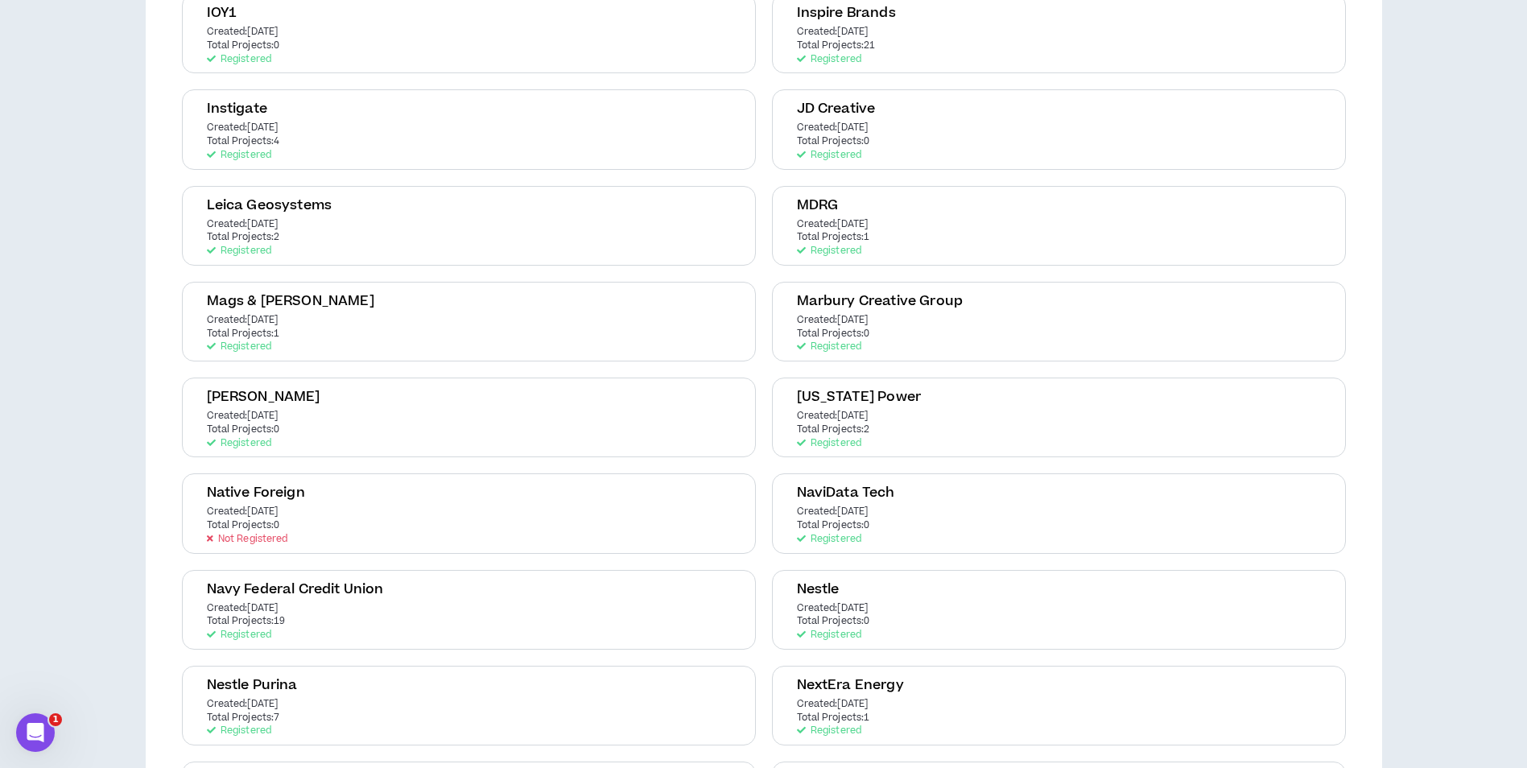
scroll to position [1771, 0]
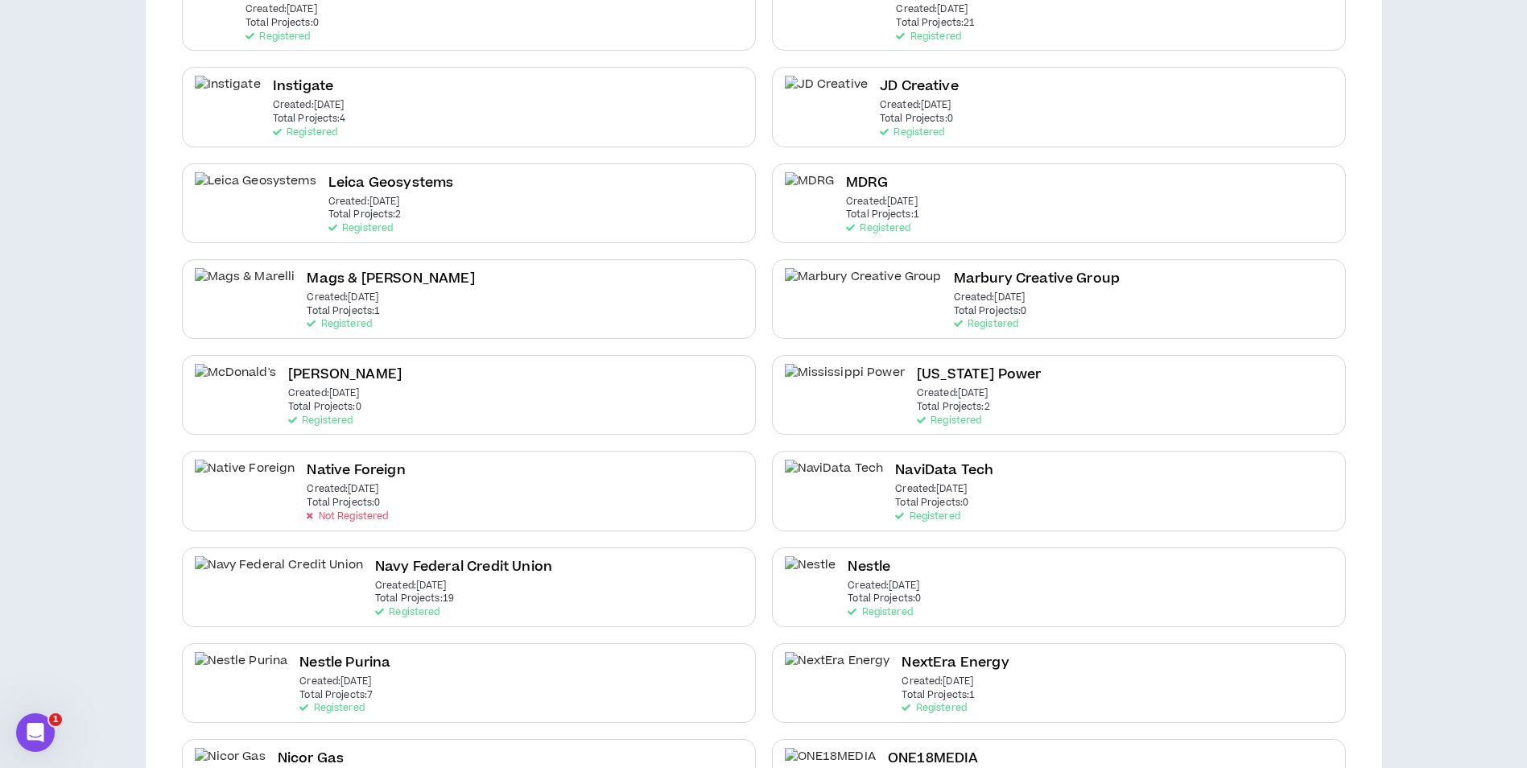
click at [865, 569] on h2 "Nestle" at bounding box center [869, 567] width 43 height 22
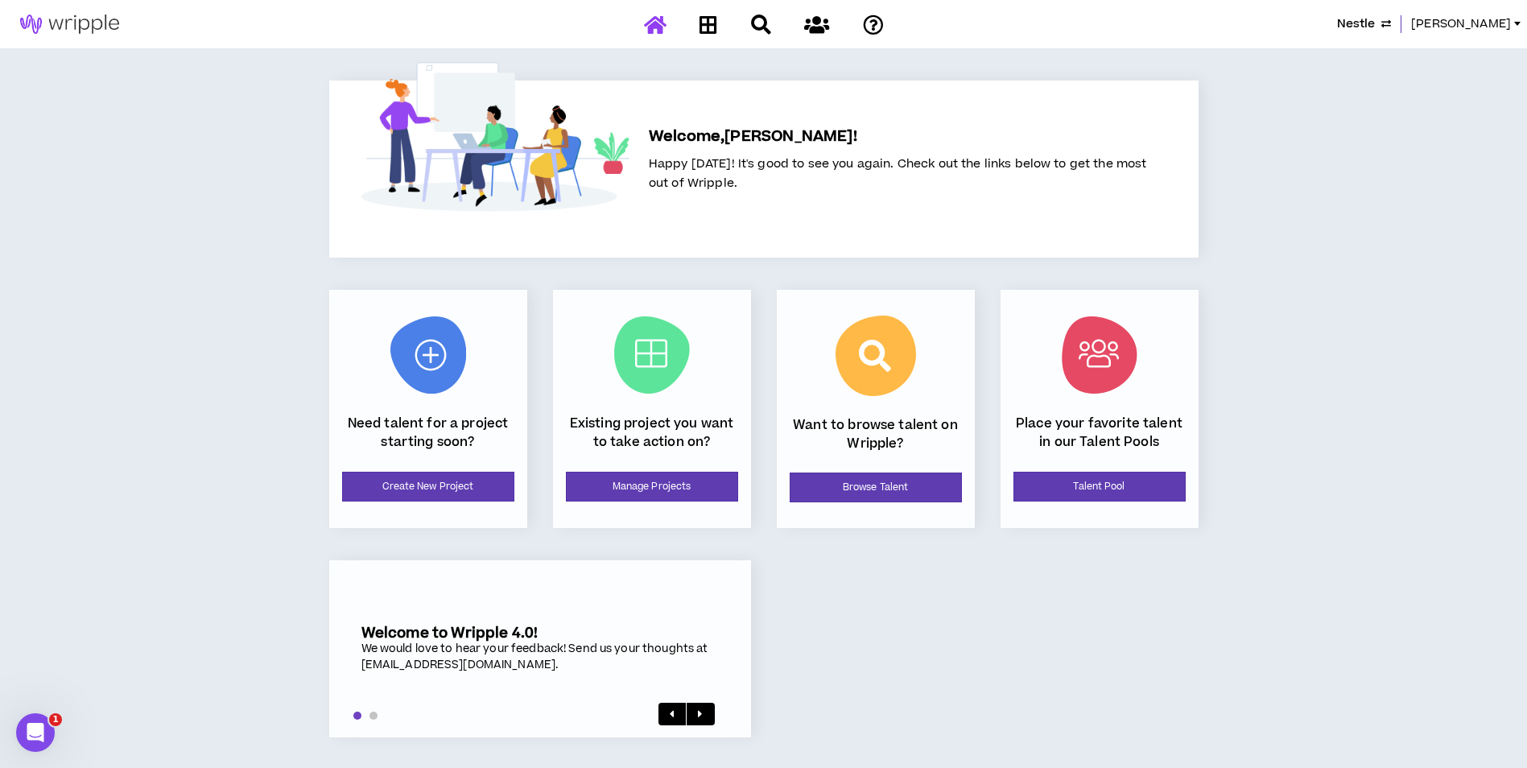
click at [1375, 24] on span "Nestle" at bounding box center [1356, 24] width 38 height 18
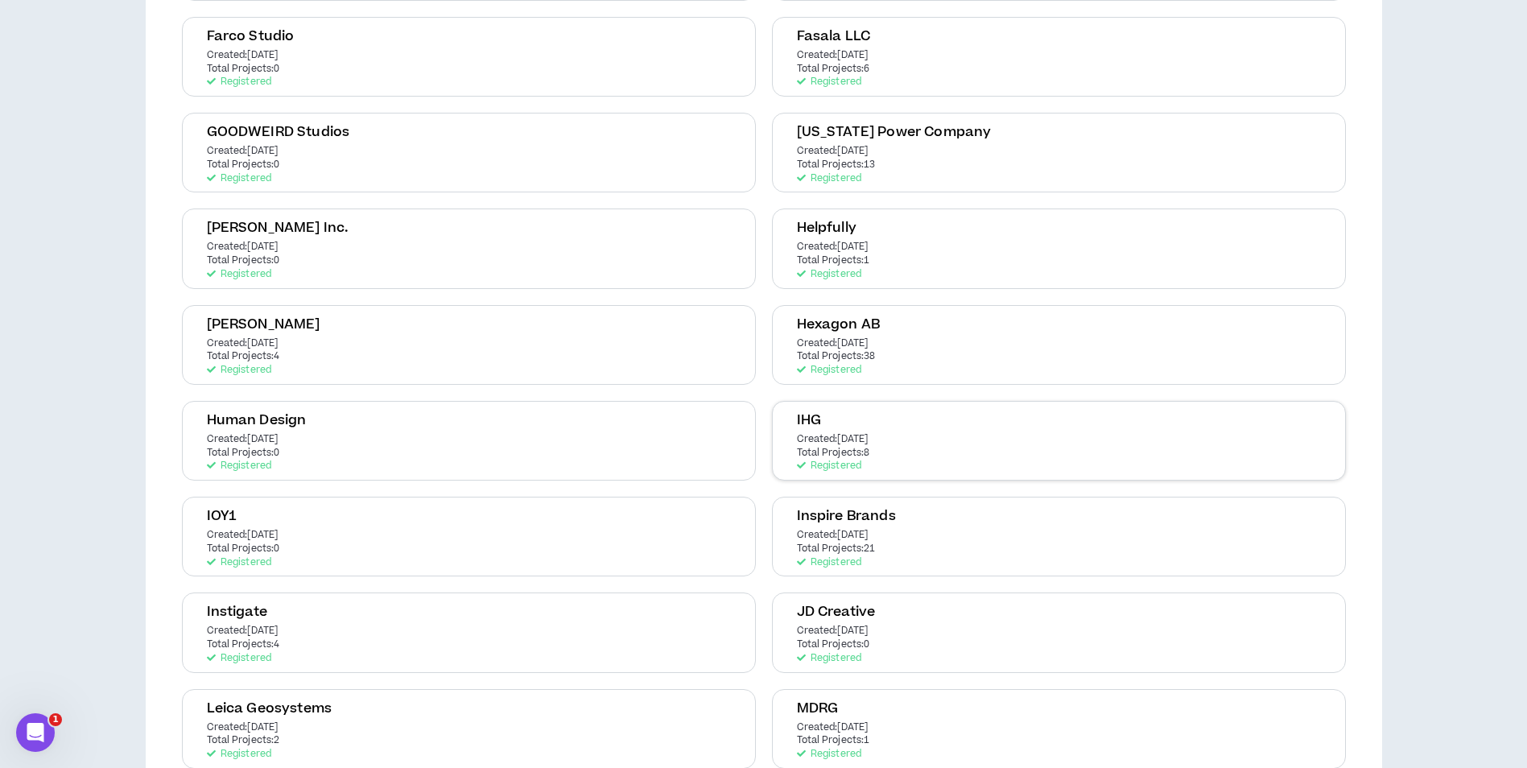
scroll to position [1288, 0]
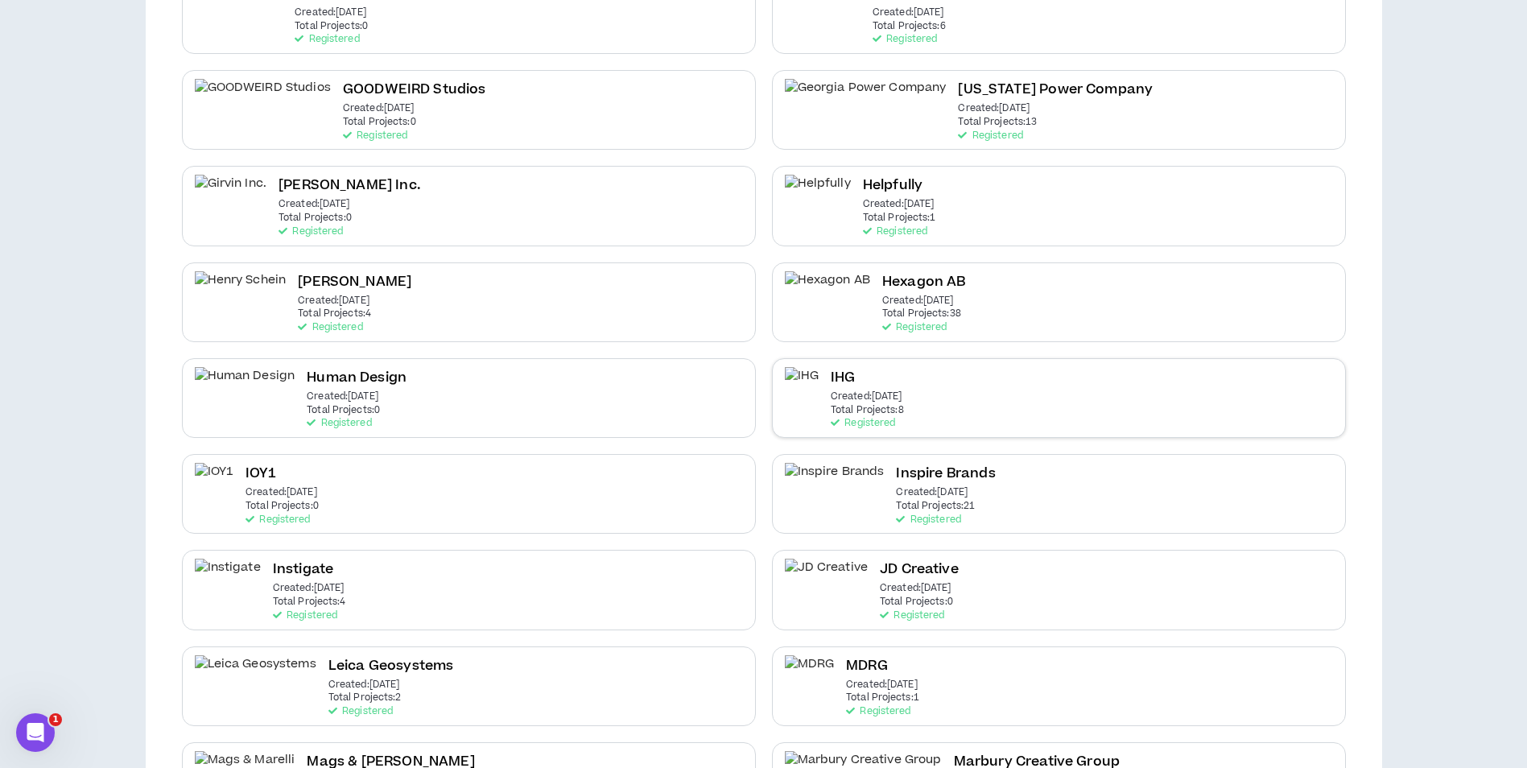
click at [899, 395] on p "Created: Dec 7 2020" at bounding box center [867, 396] width 72 height 11
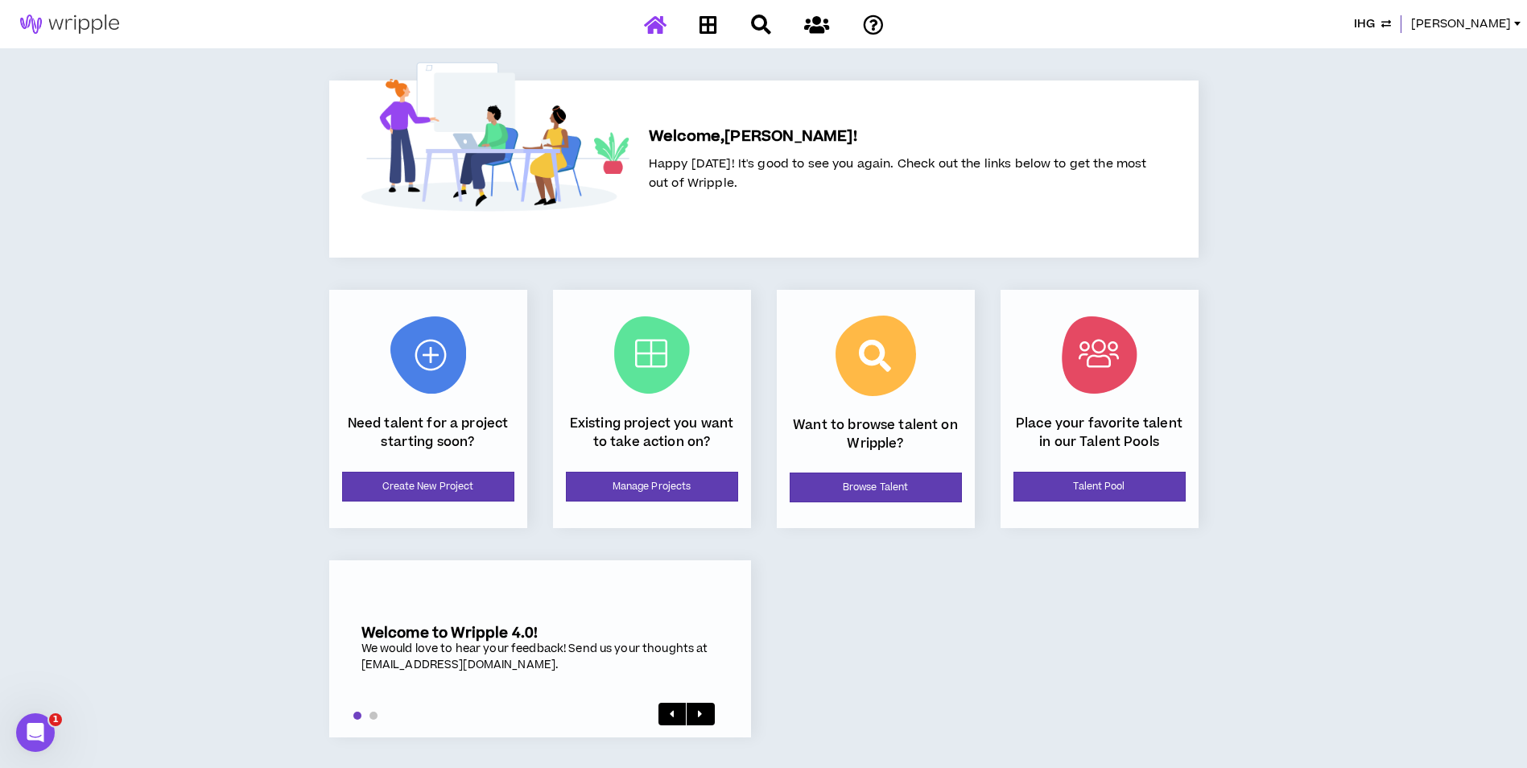
drag, startPoint x: 695, startPoint y: 510, endPoint x: 694, endPoint y: 493, distance: 17.8
click at [695, 510] on div "Existing project you want to take action on? Manage Projects" at bounding box center [652, 409] width 198 height 238
click at [697, 485] on link "Manage Projects" at bounding box center [652, 487] width 172 height 30
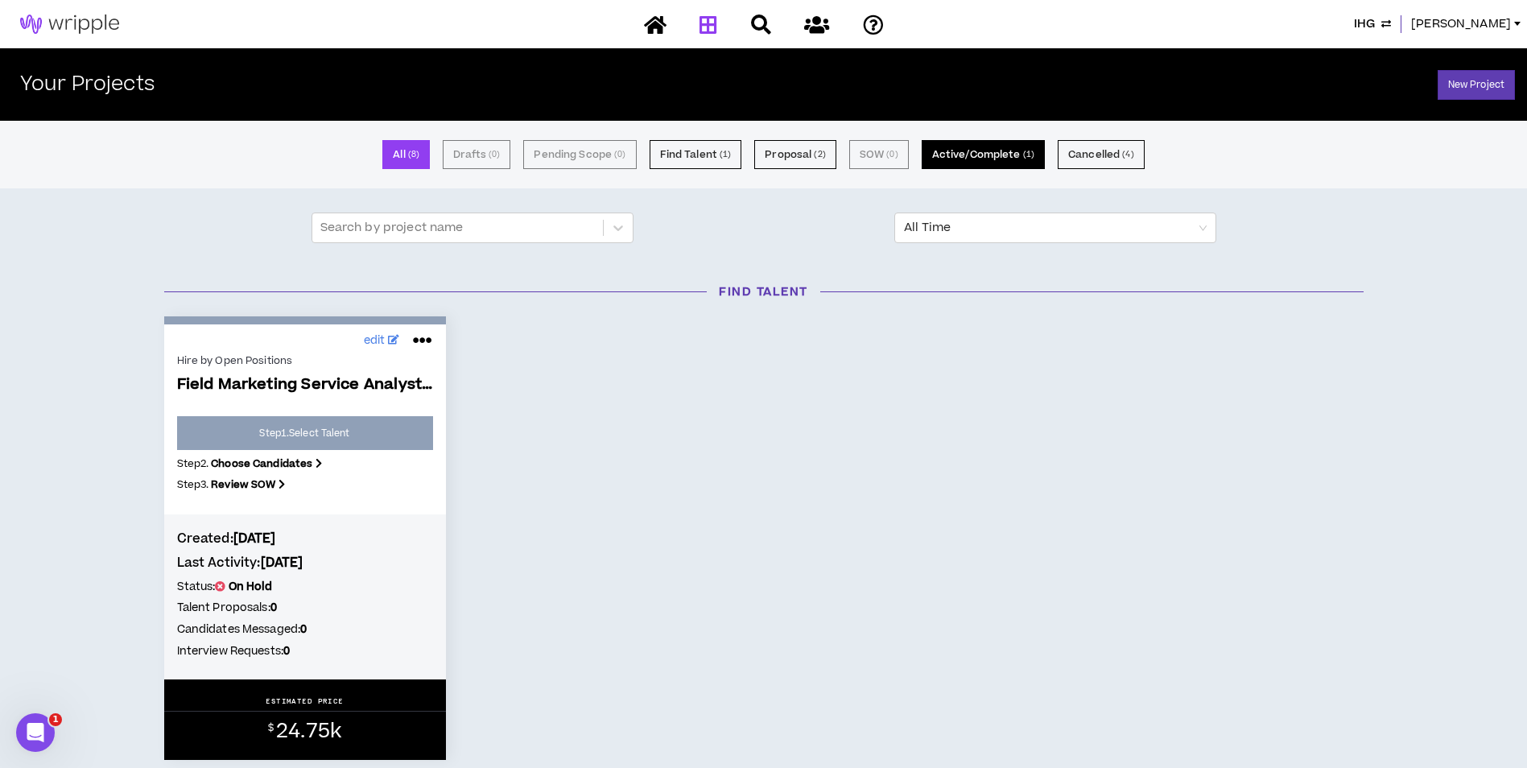
click at [979, 151] on button "Active/Complete ( 1 )" at bounding box center [983, 154] width 123 height 29
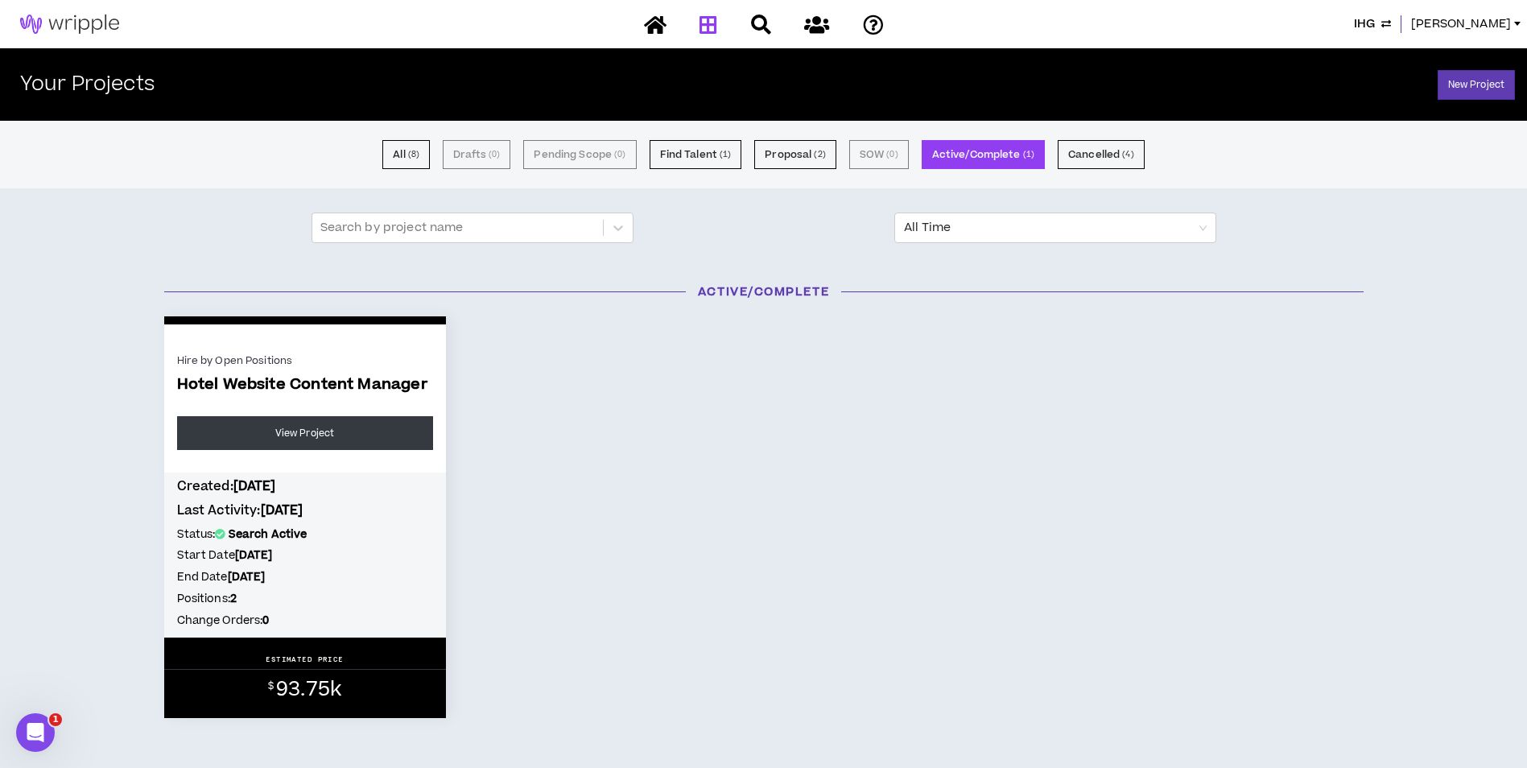
click at [1391, 22] on icon "button" at bounding box center [1386, 24] width 10 height 13
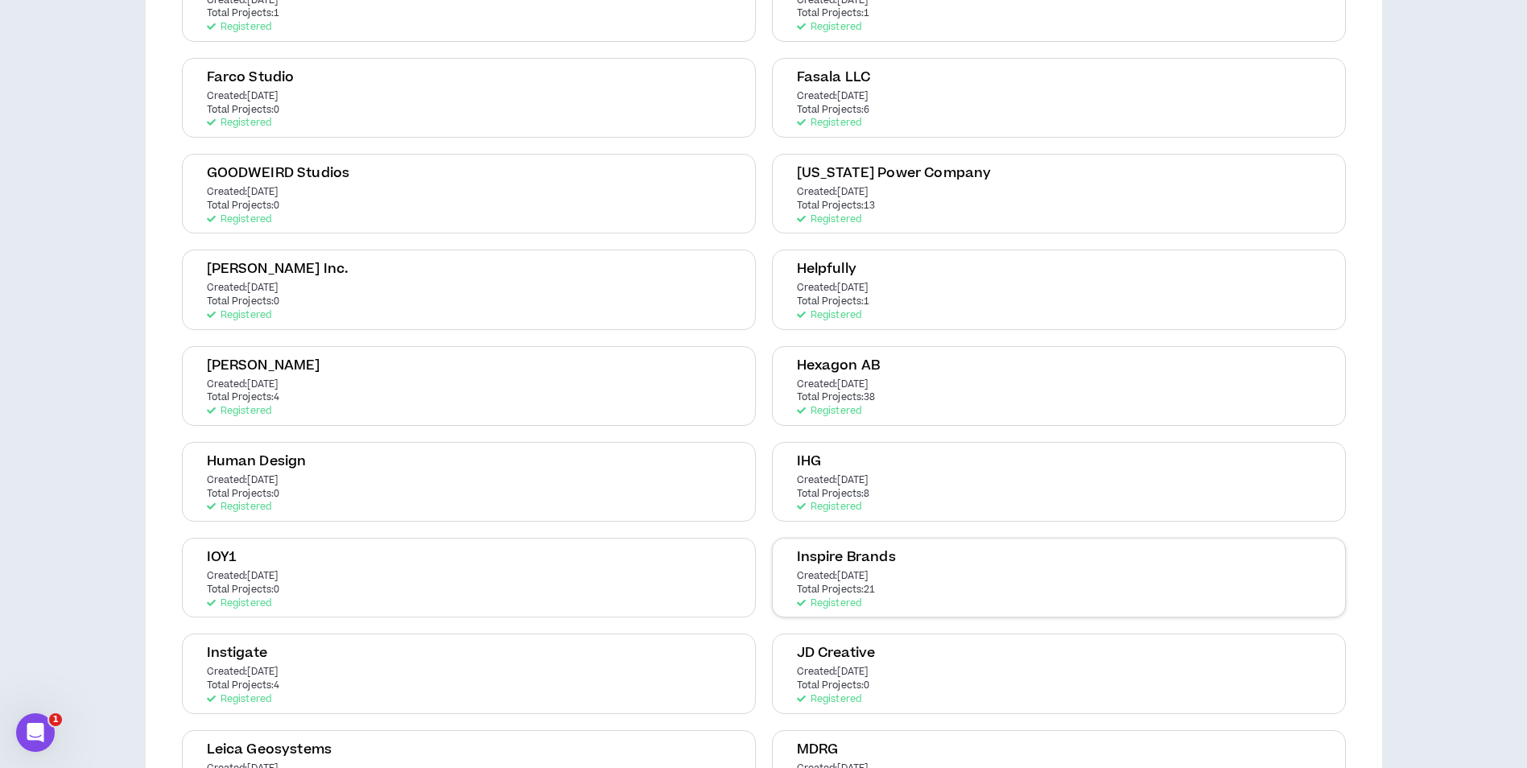
scroll to position [1207, 0]
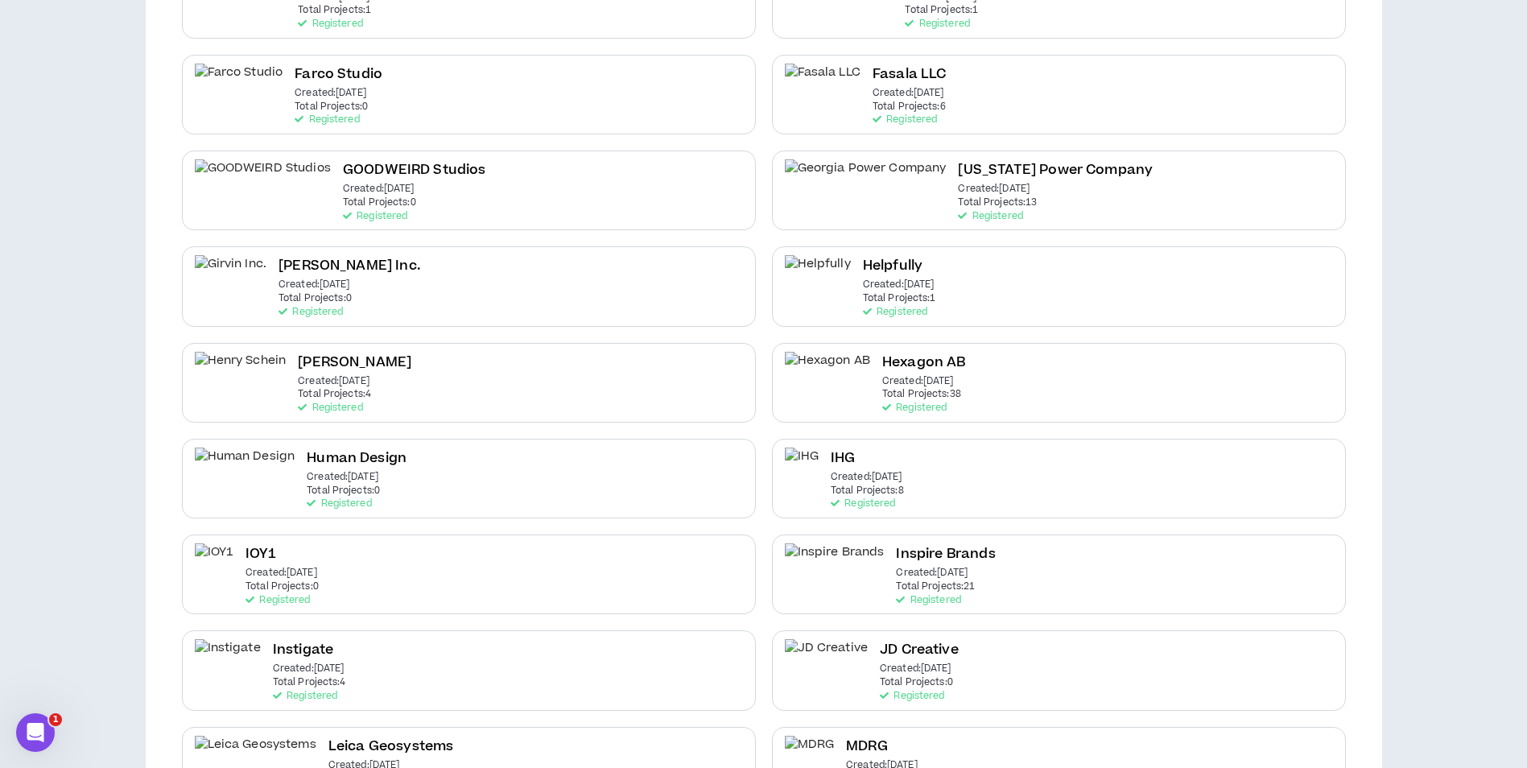
click at [896, 588] on p "Total Projects: 21" at bounding box center [935, 586] width 79 height 11
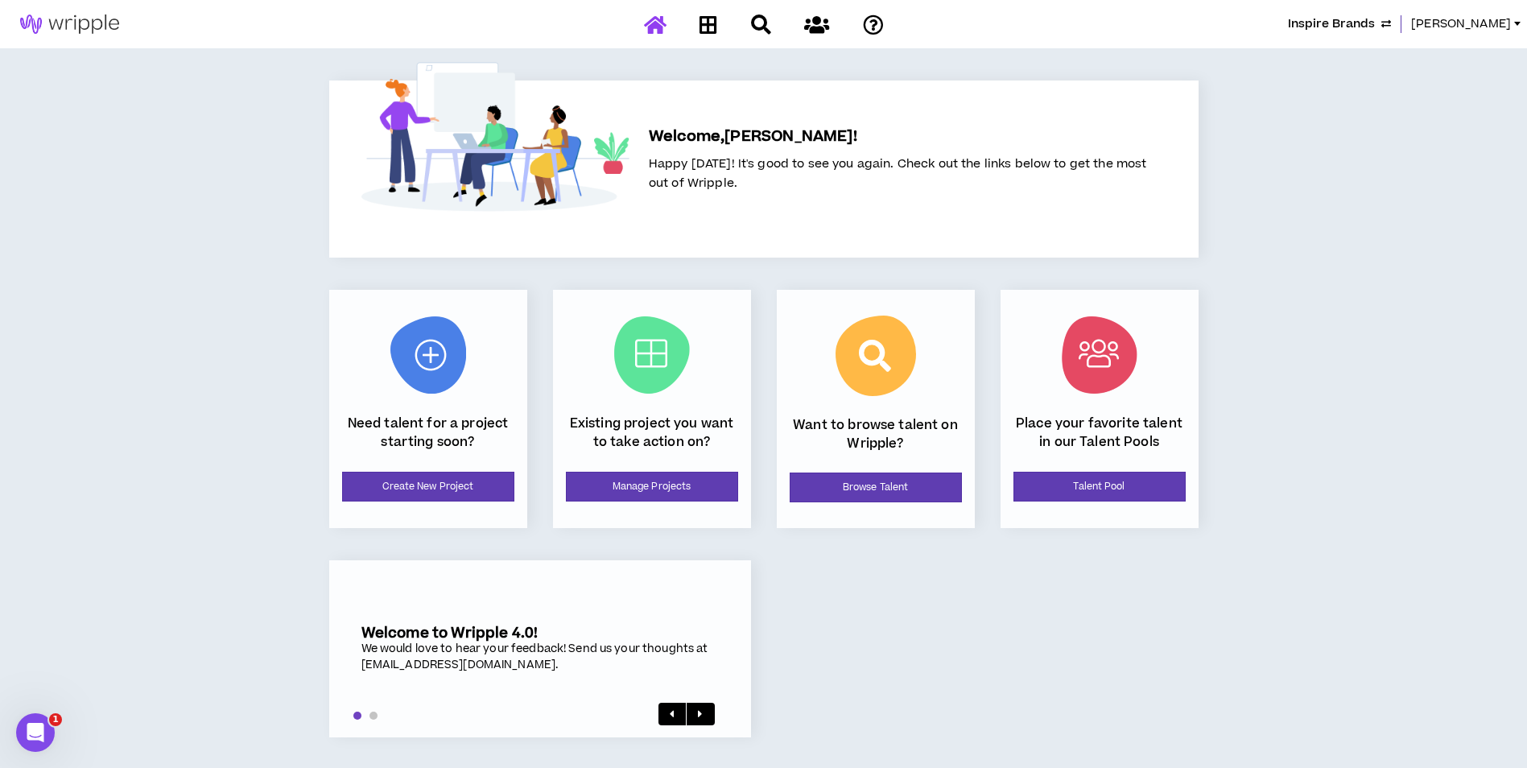
click at [644, 509] on div "Existing project you want to take action on? Manage Projects" at bounding box center [652, 409] width 198 height 238
click at [651, 497] on link "Manage Projects" at bounding box center [652, 487] width 172 height 30
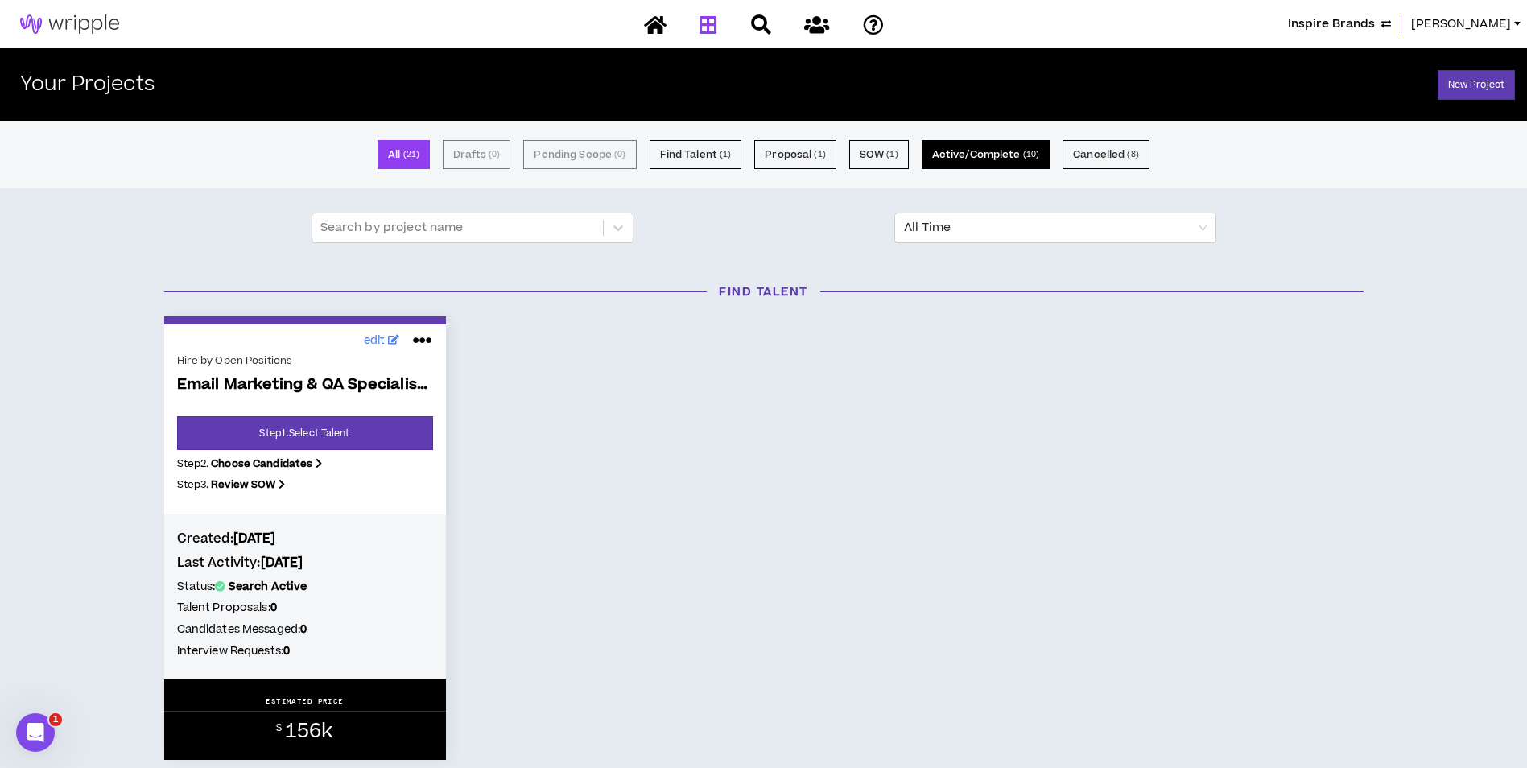
click at [993, 157] on button "Active/Complete ( 10 )" at bounding box center [986, 154] width 128 height 29
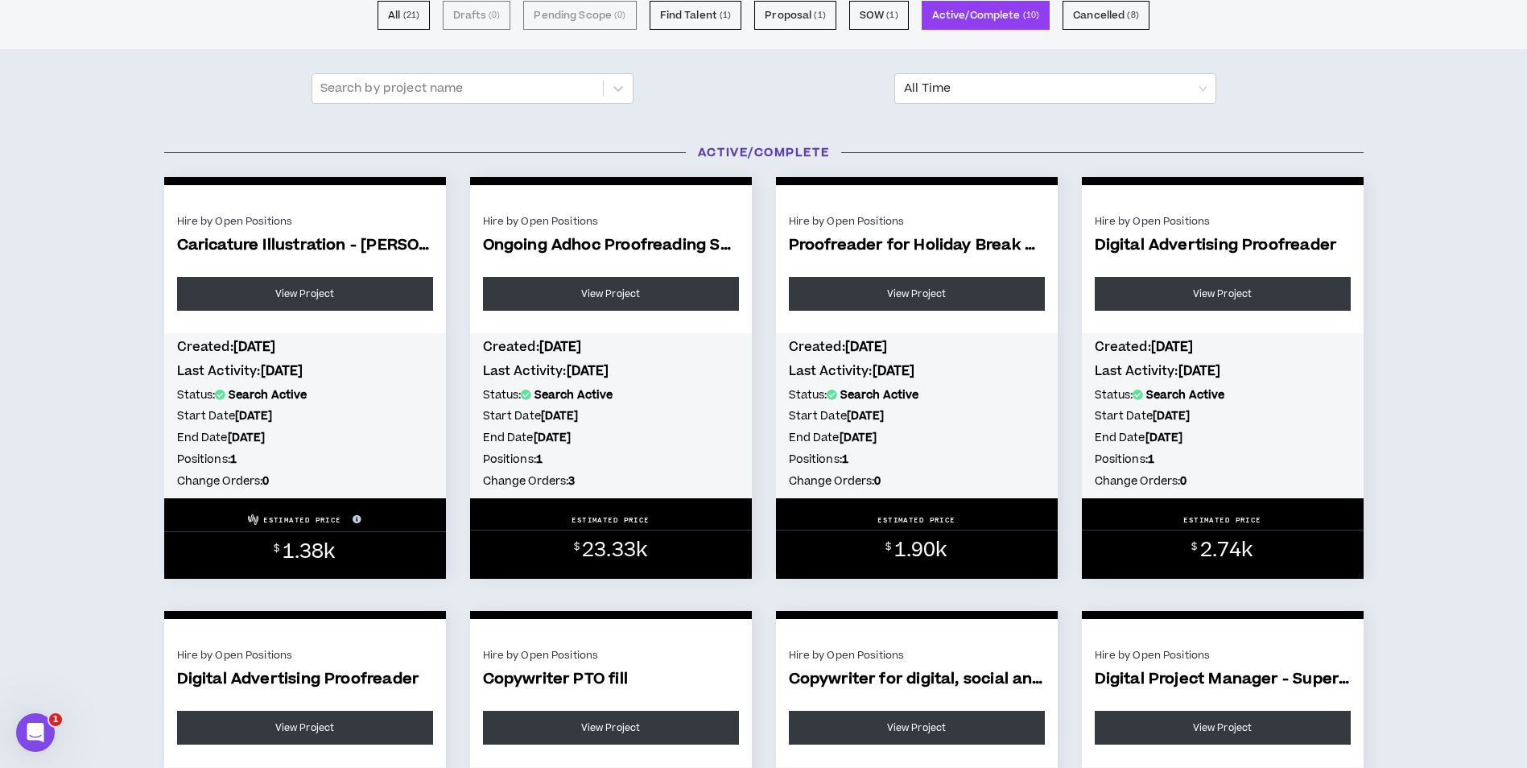
scroll to position [80, 0]
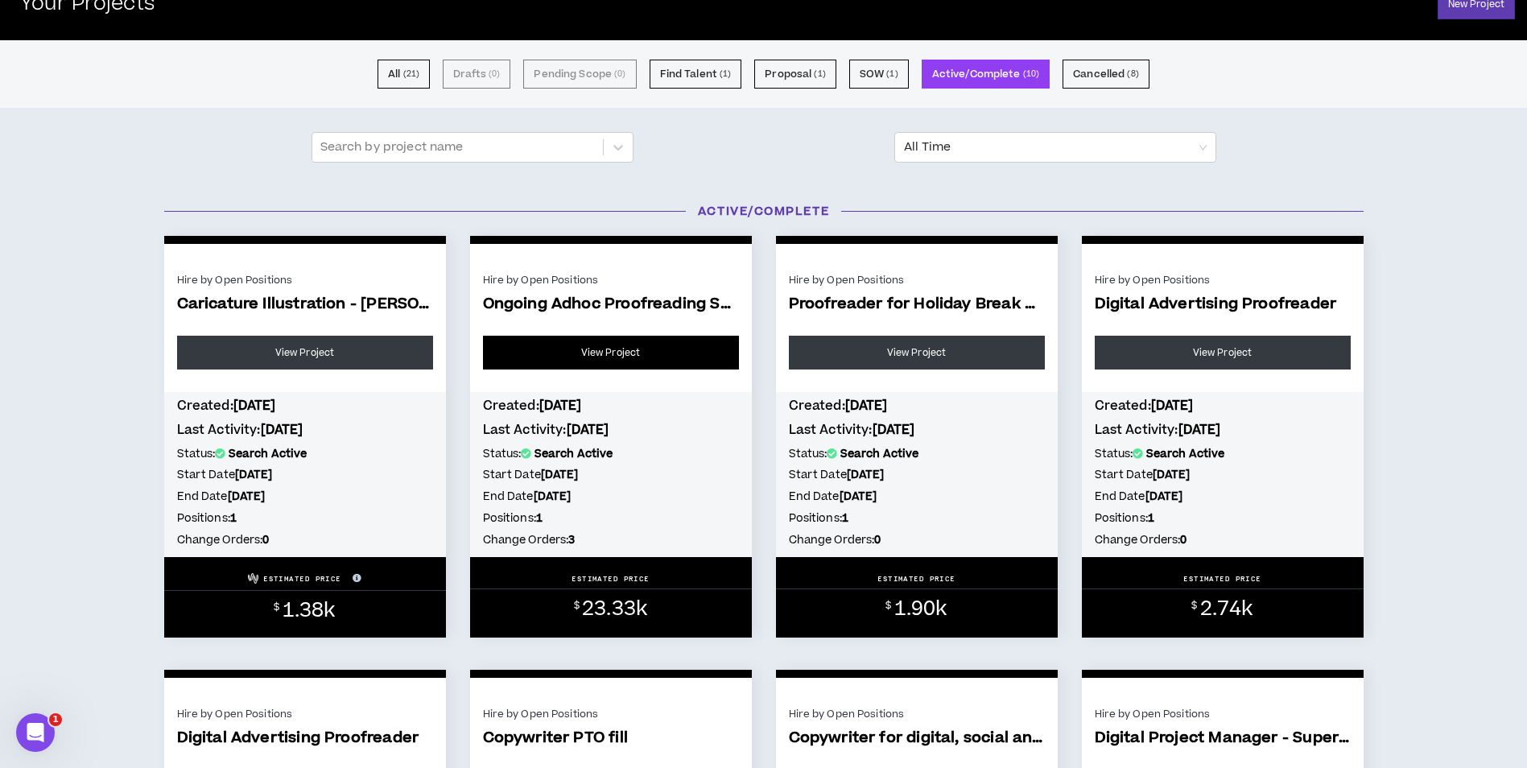
click at [650, 361] on link "View Project" at bounding box center [611, 353] width 256 height 34
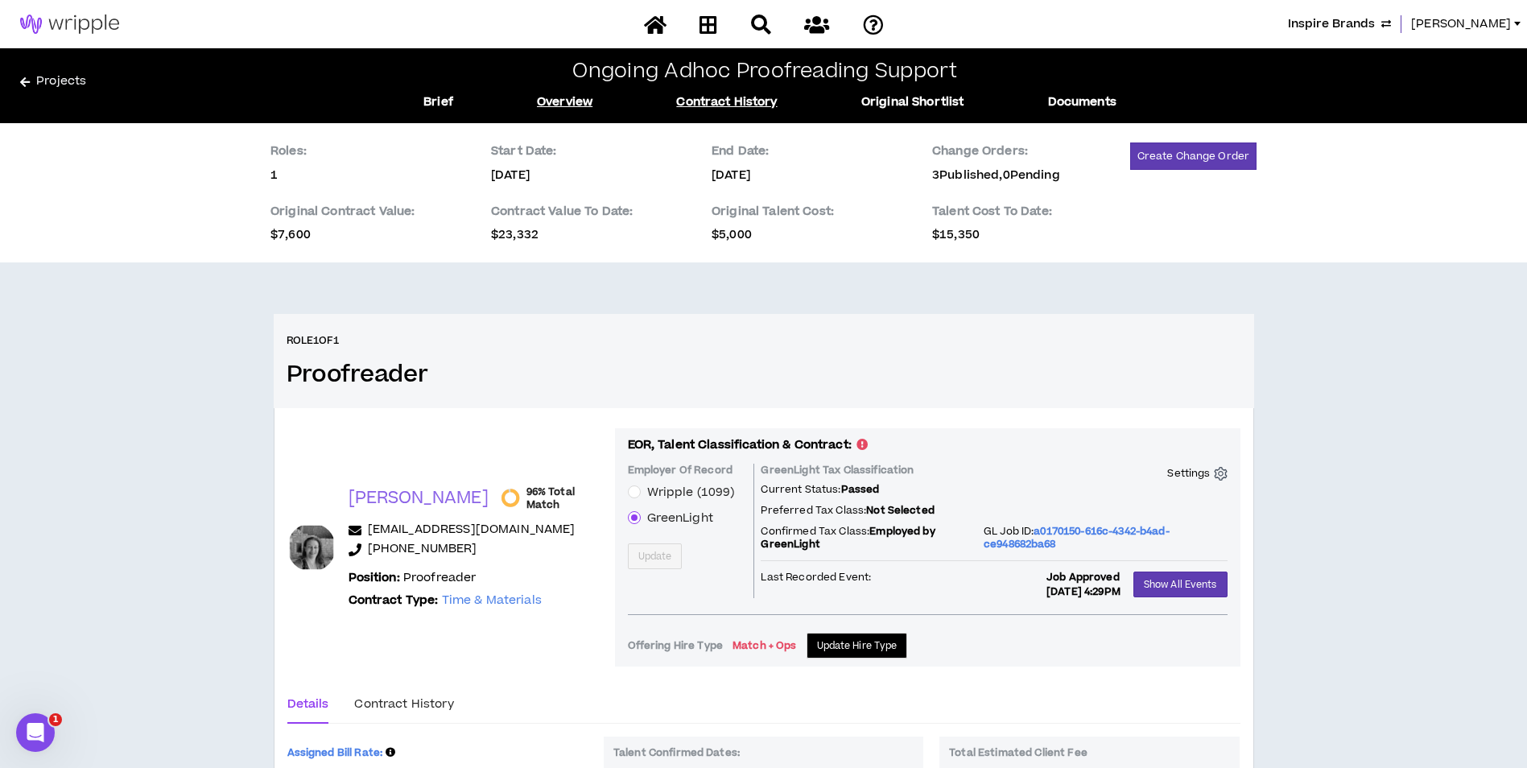
click at [723, 109] on link "Contract History" at bounding box center [726, 102] width 101 height 18
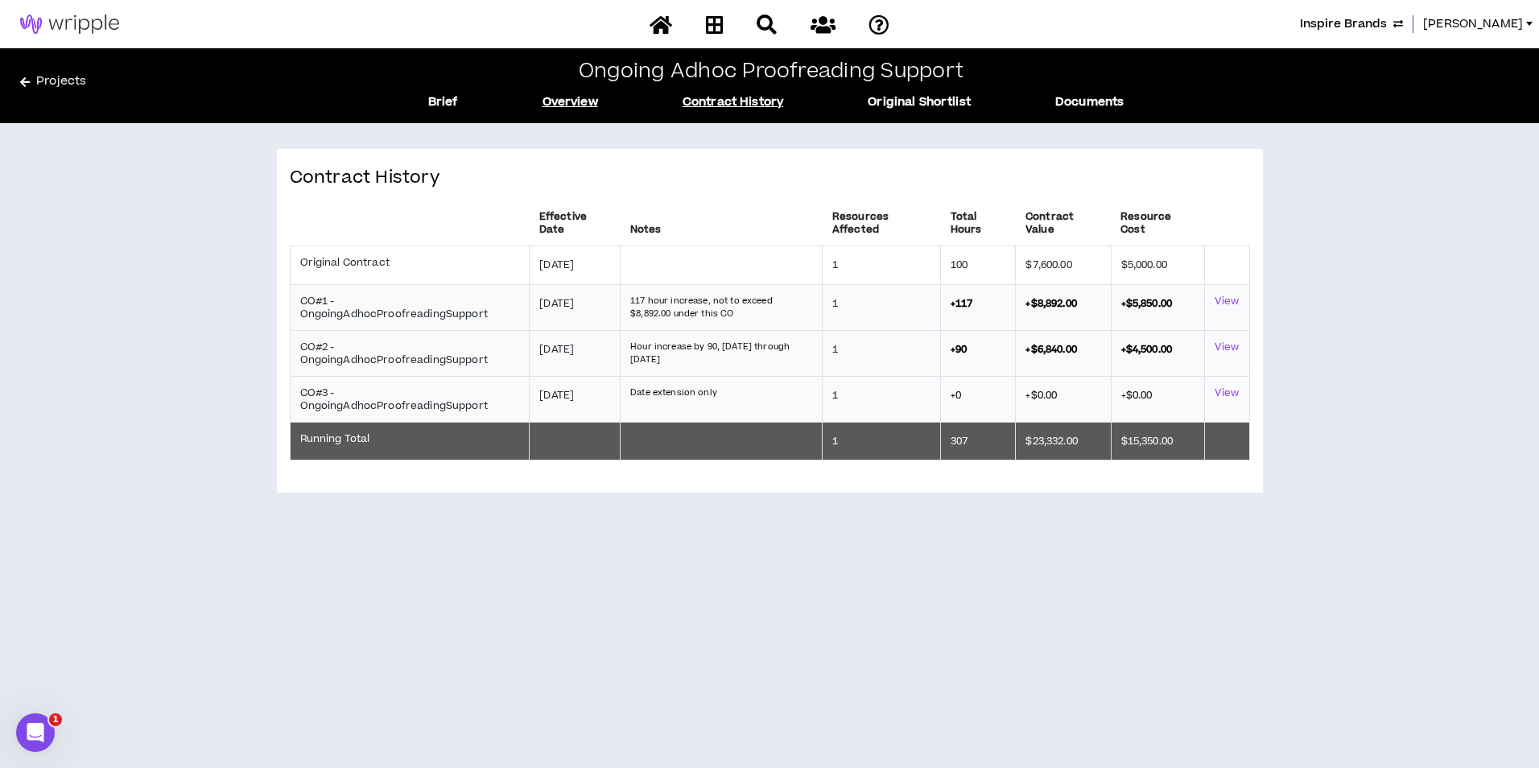
click at [584, 92] on div "Ongoing Adhoc Proofreading Support Brief Overview Contract History Original Sho…" at bounding box center [776, 85] width 768 height 51
click at [582, 97] on link "Overview" at bounding box center [571, 102] width 56 height 18
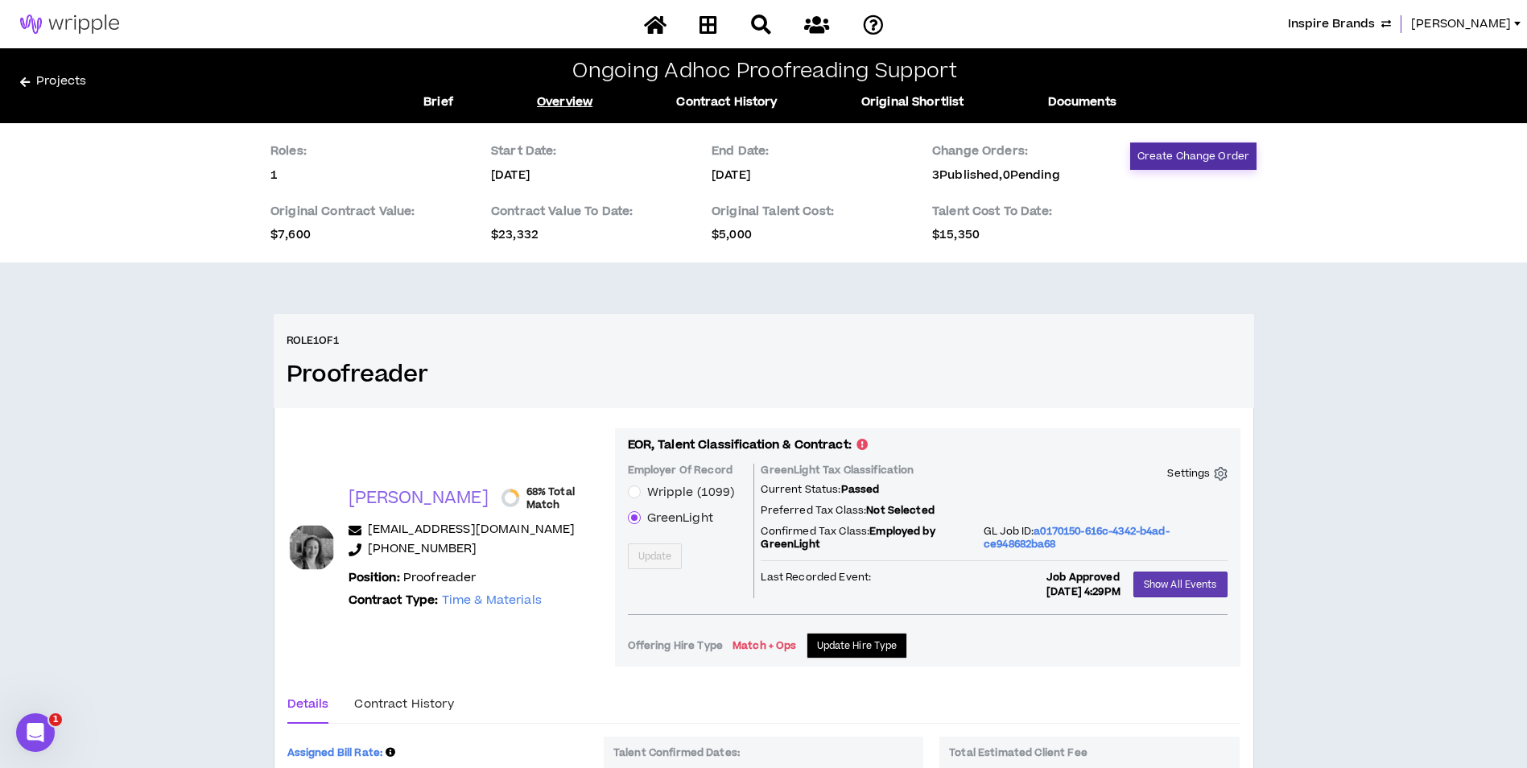
click at [1193, 151] on button "Create Change Order" at bounding box center [1193, 155] width 126 height 27
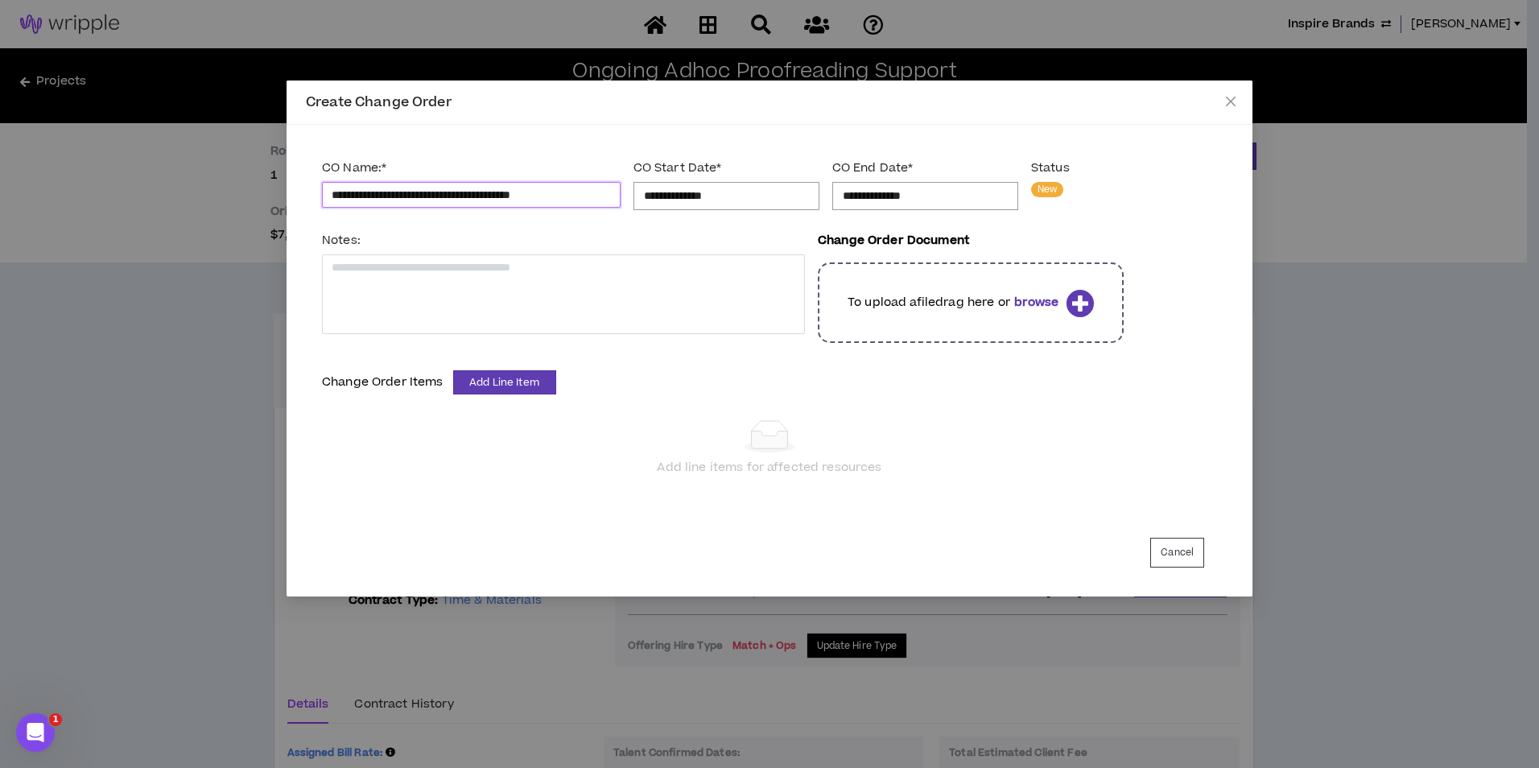
click at [350, 195] on input "**********" at bounding box center [471, 195] width 299 height 26
type input "**********"
click at [720, 202] on input "**********" at bounding box center [726, 196] width 165 height 18
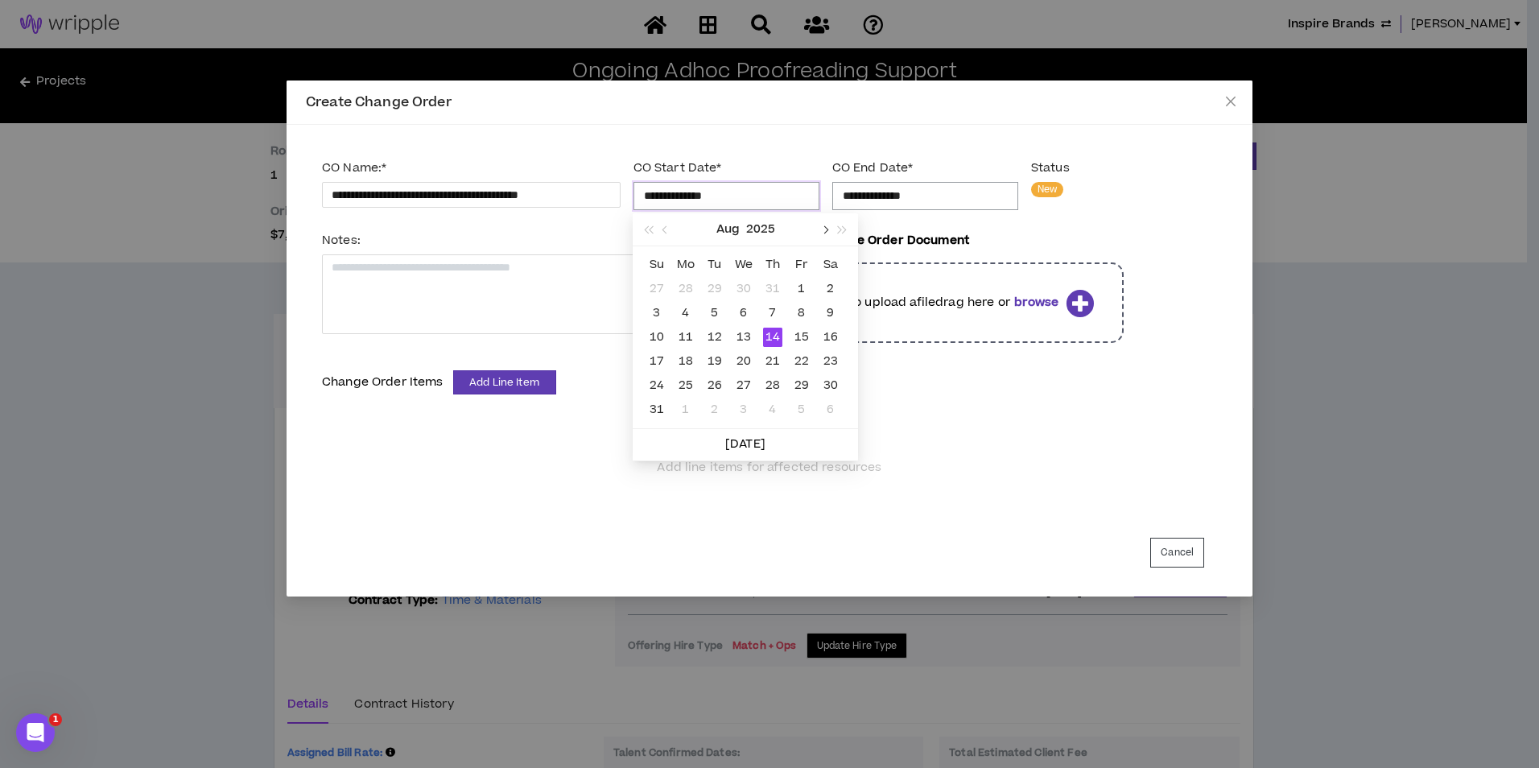
click at [827, 229] on span "button" at bounding box center [824, 230] width 8 height 8
click at [663, 230] on span "button" at bounding box center [666, 230] width 8 height 8
type input "**********"
click at [716, 291] on div "1" at bounding box center [714, 288] width 19 height 19
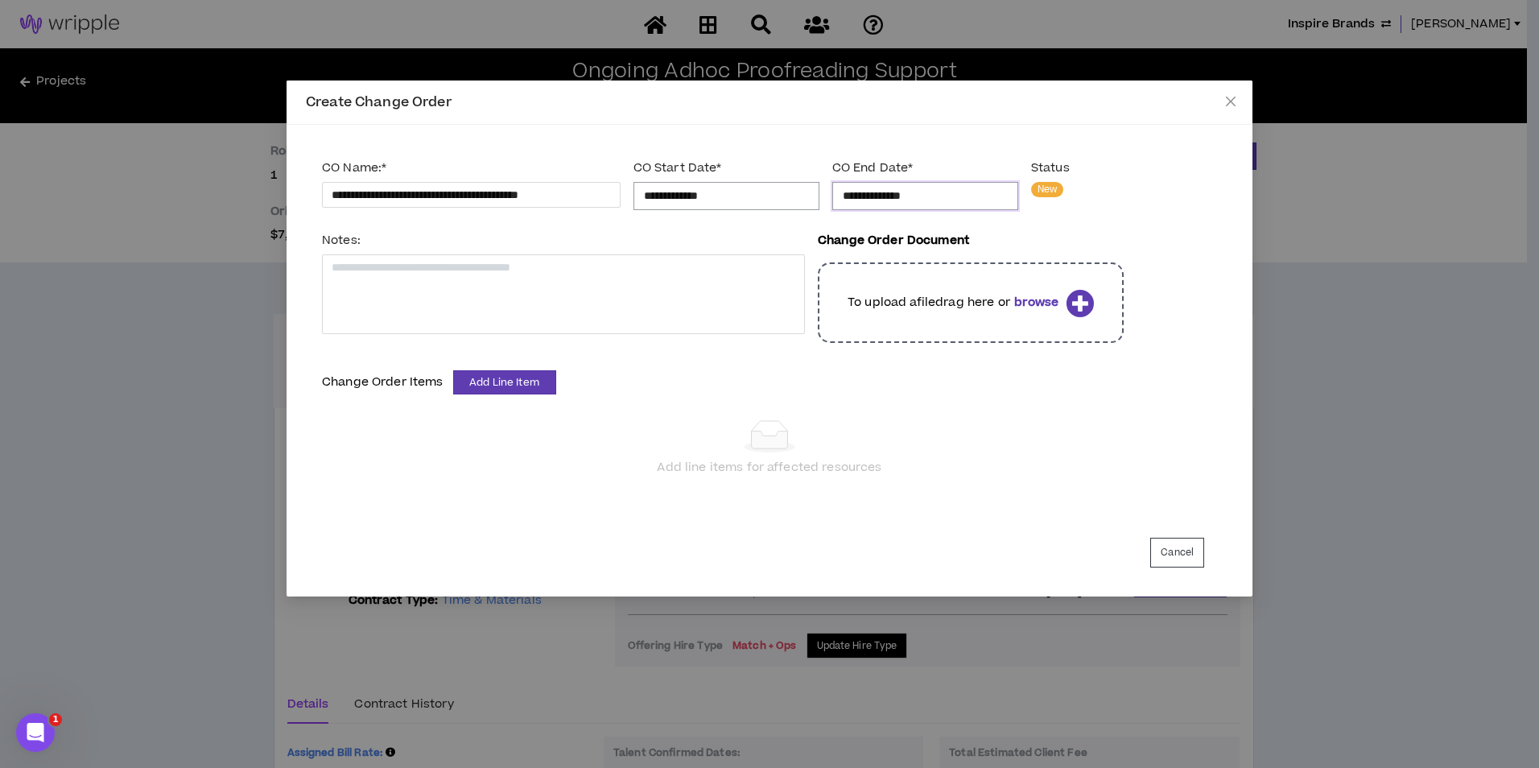
click at [873, 204] on input "**********" at bounding box center [925, 196] width 165 height 18
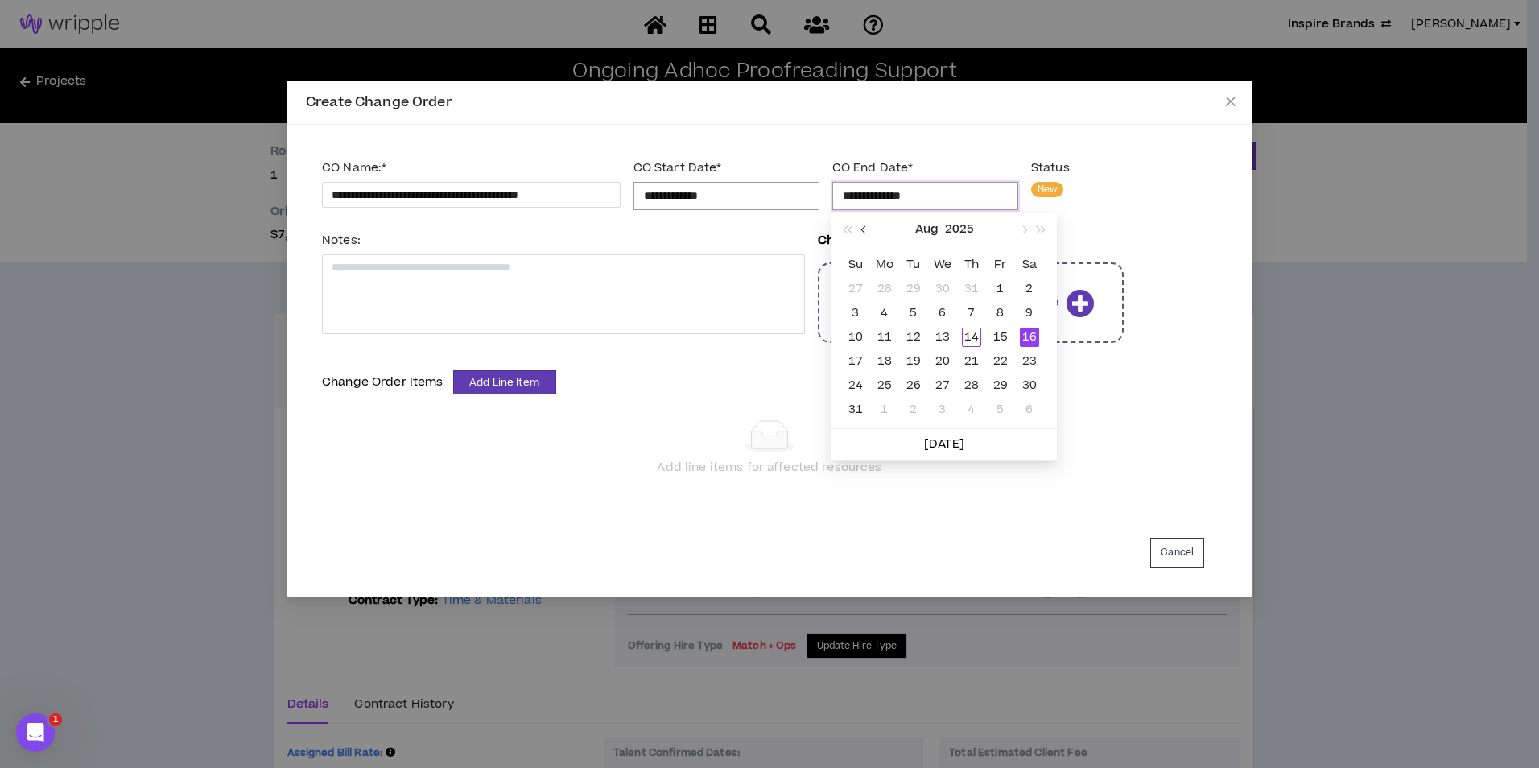
click at [872, 230] on button "button" at bounding box center [865, 229] width 18 height 32
type input "**********"
click at [973, 382] on div "31" at bounding box center [971, 385] width 19 height 19
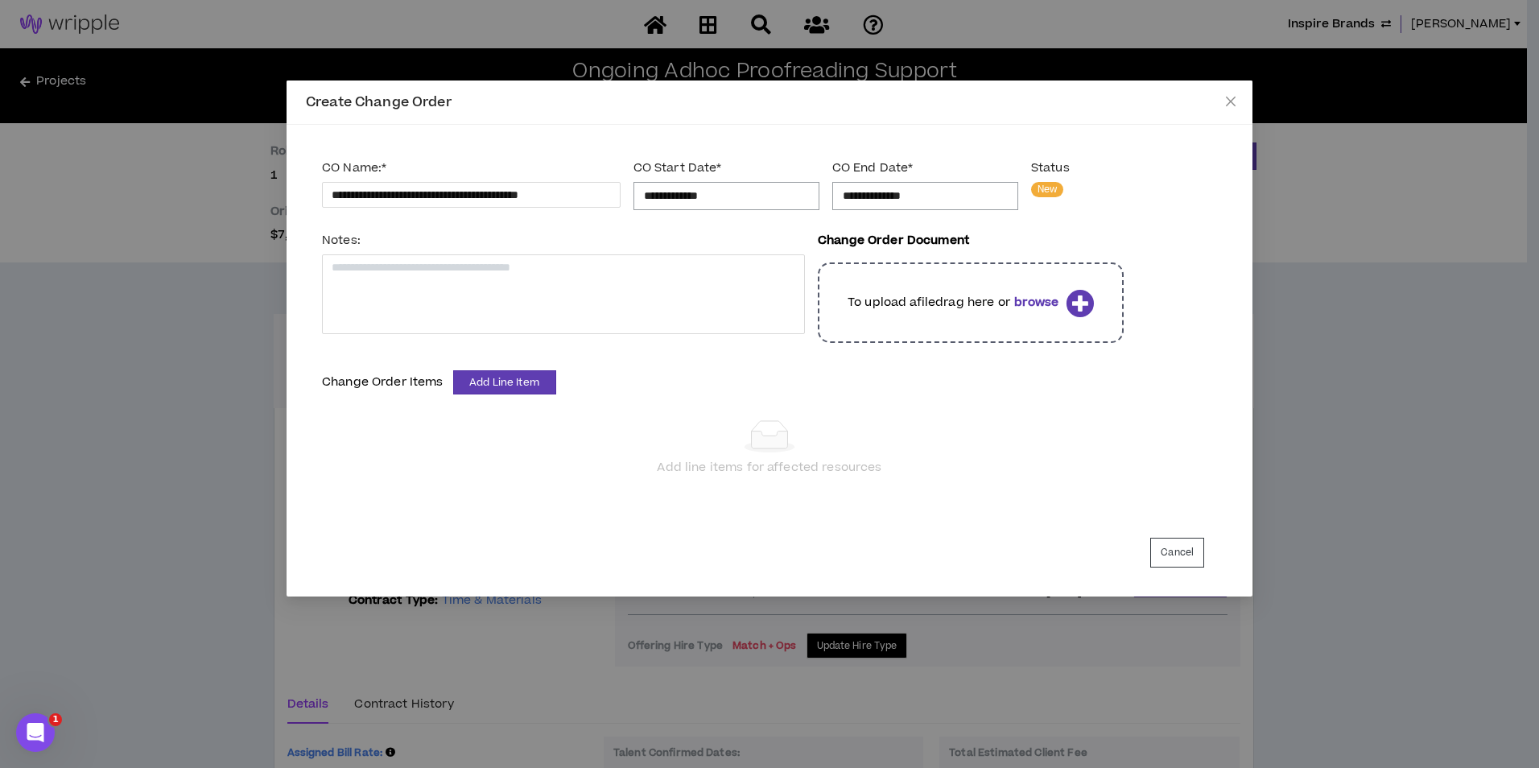
click at [899, 333] on div "To upload a file drag here or browse" at bounding box center [971, 302] width 306 height 80
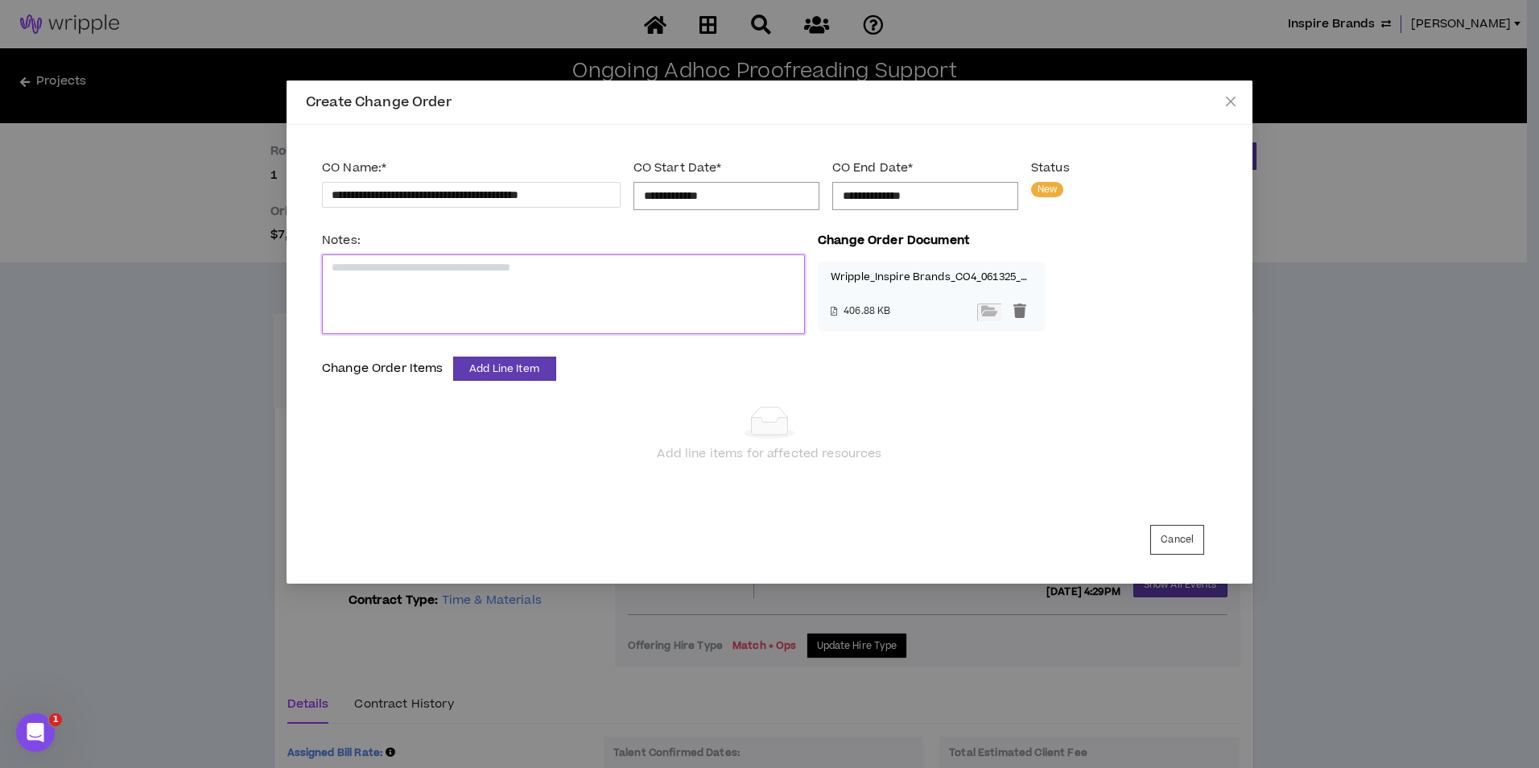
click at [505, 299] on textarea at bounding box center [563, 294] width 483 height 80
type textarea "*"
type textarea "**"
type textarea "***"
type textarea "****"
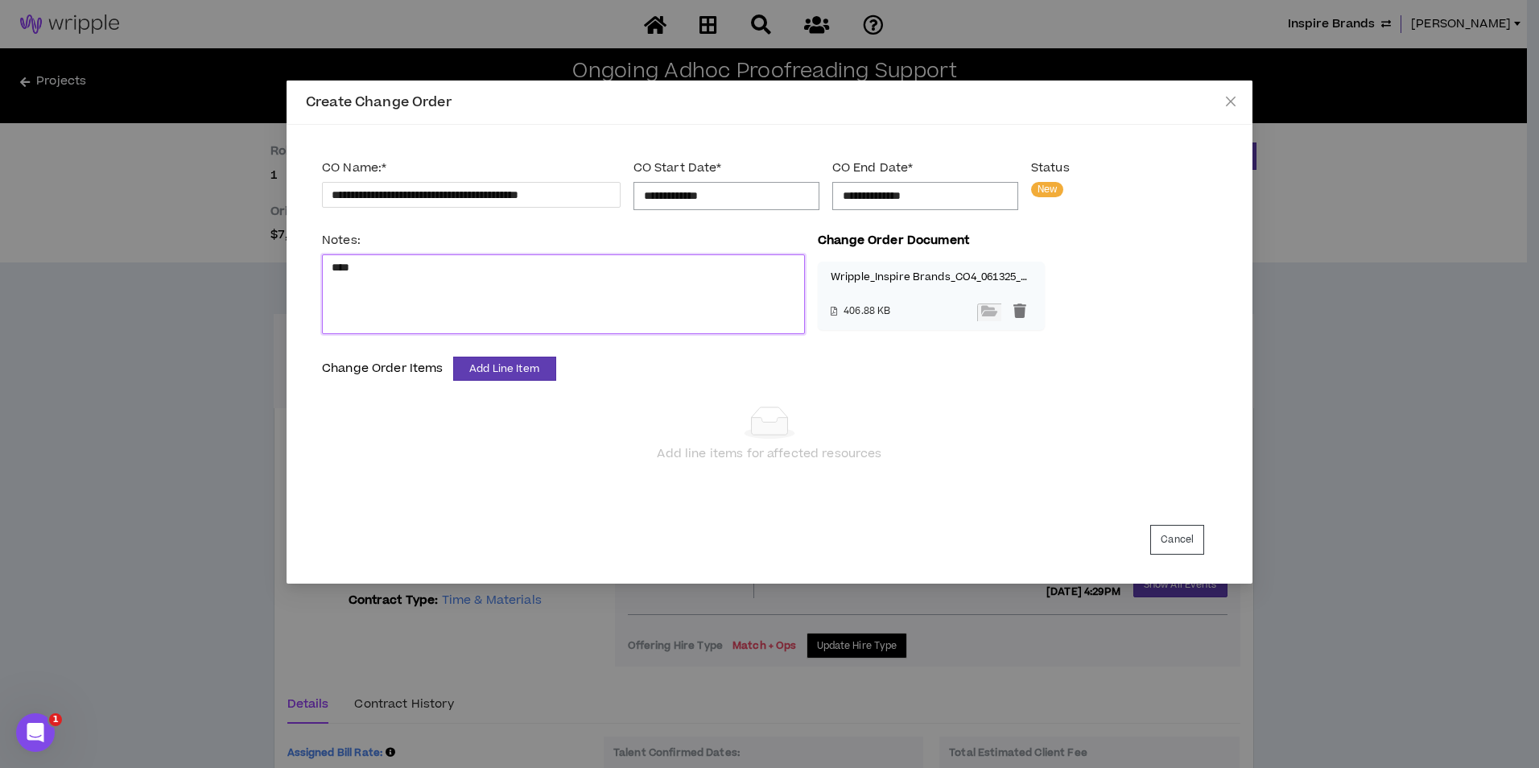
type textarea "****"
type textarea "******"
type textarea "********"
type textarea "*********"
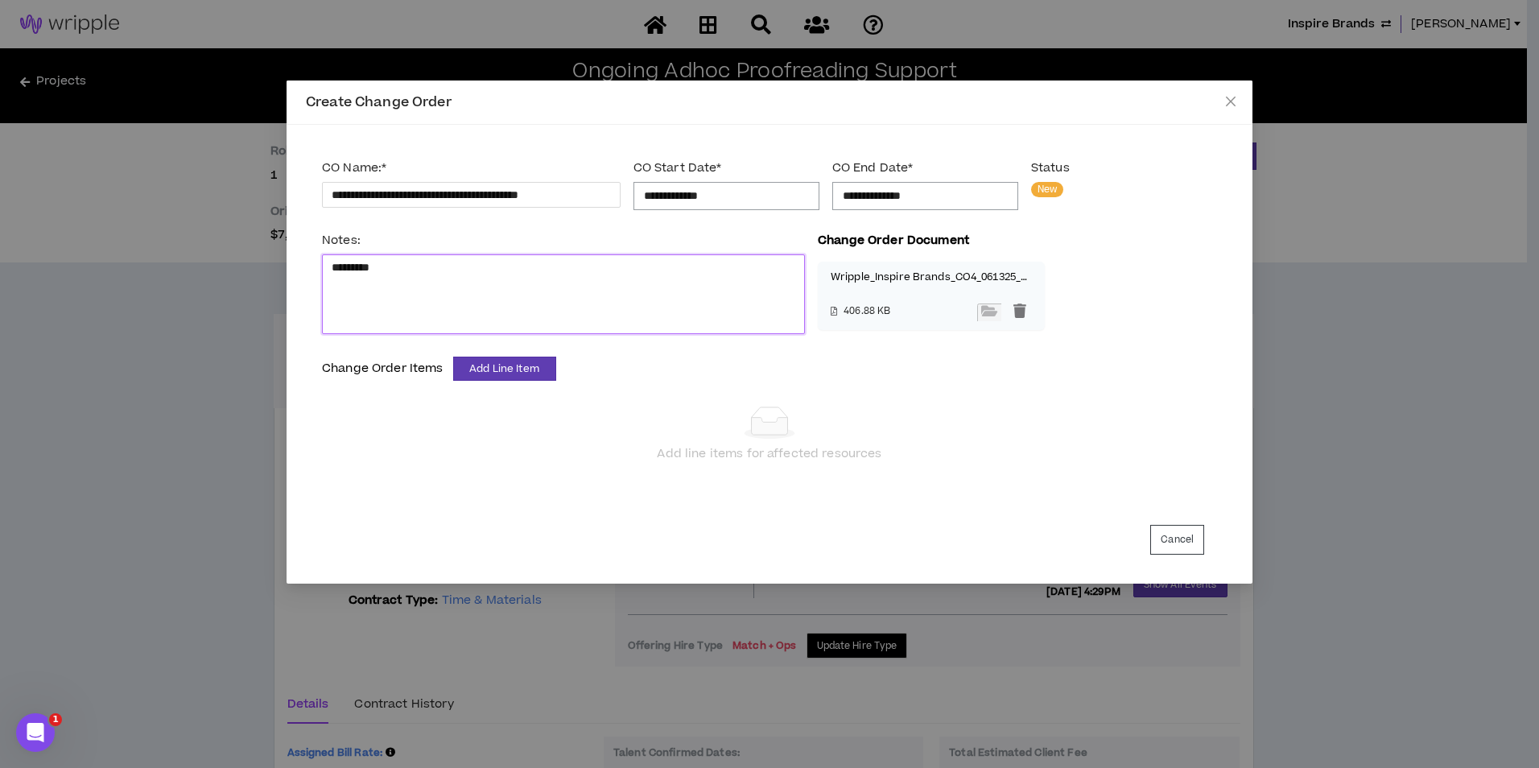
type textarea "**********"
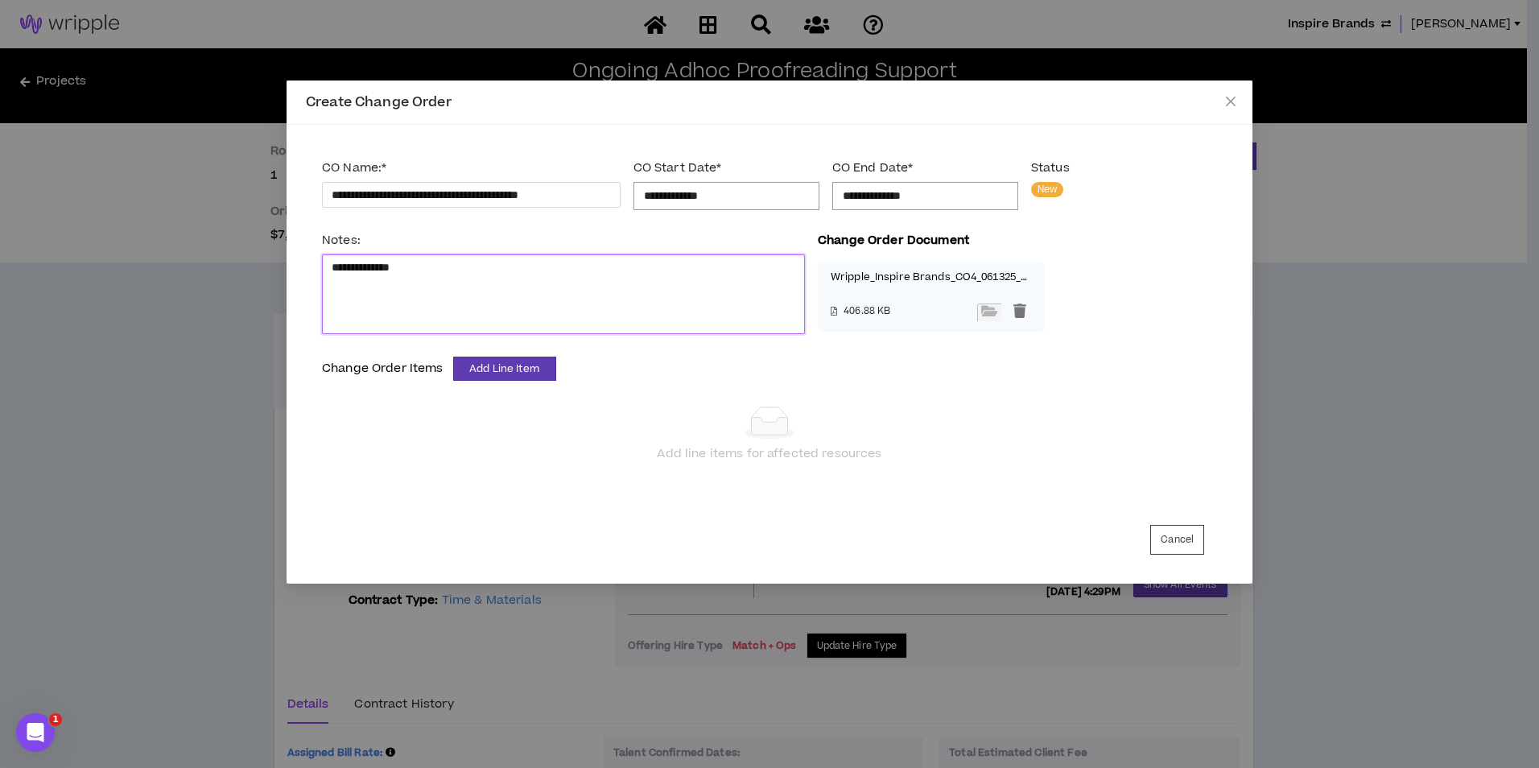
type textarea "**********"
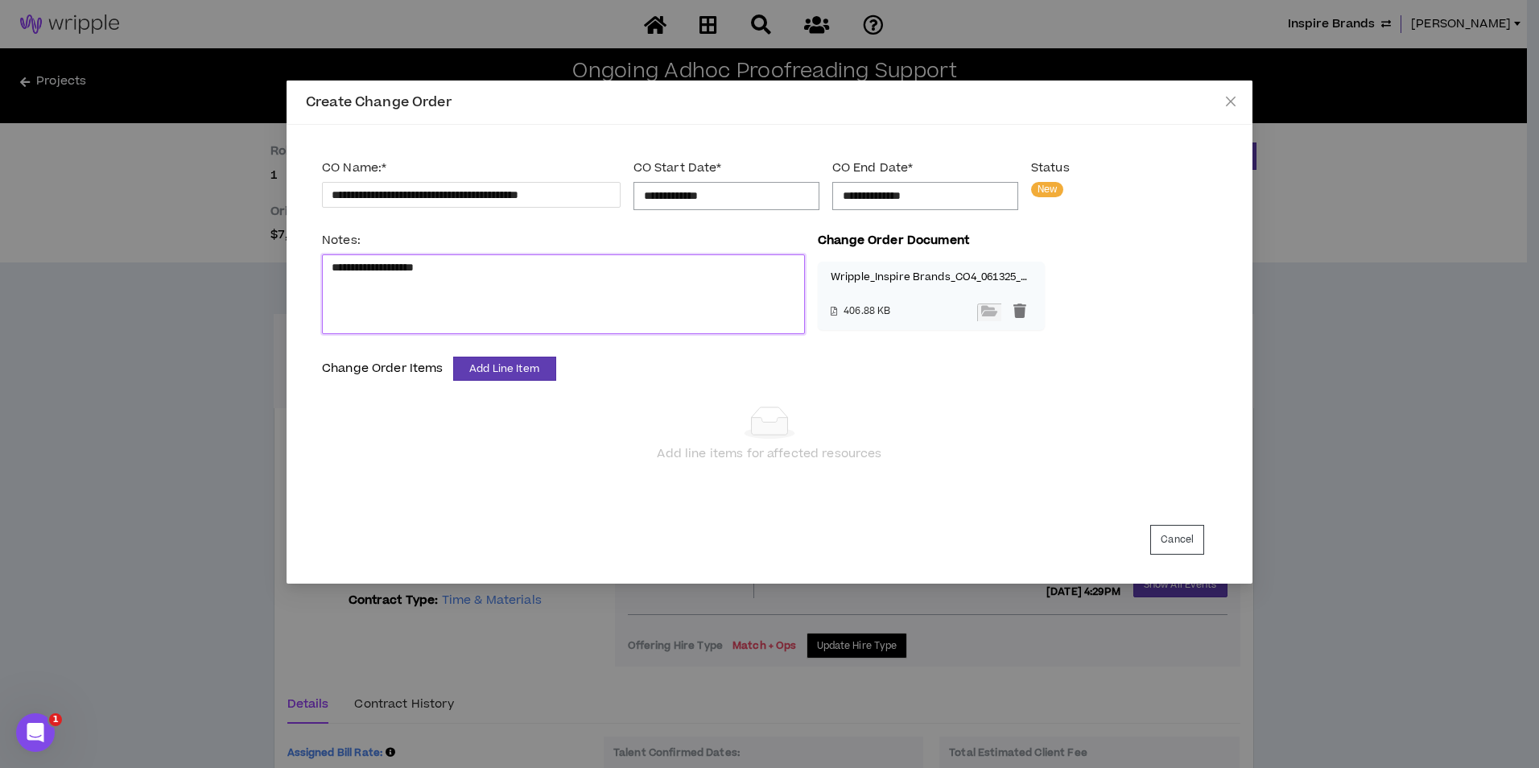
type textarea "**********"
click at [519, 369] on button "Add Line Item" at bounding box center [504, 369] width 103 height 24
click at [505, 394] on span "Proofreader" at bounding box center [503, 400] width 84 height 18
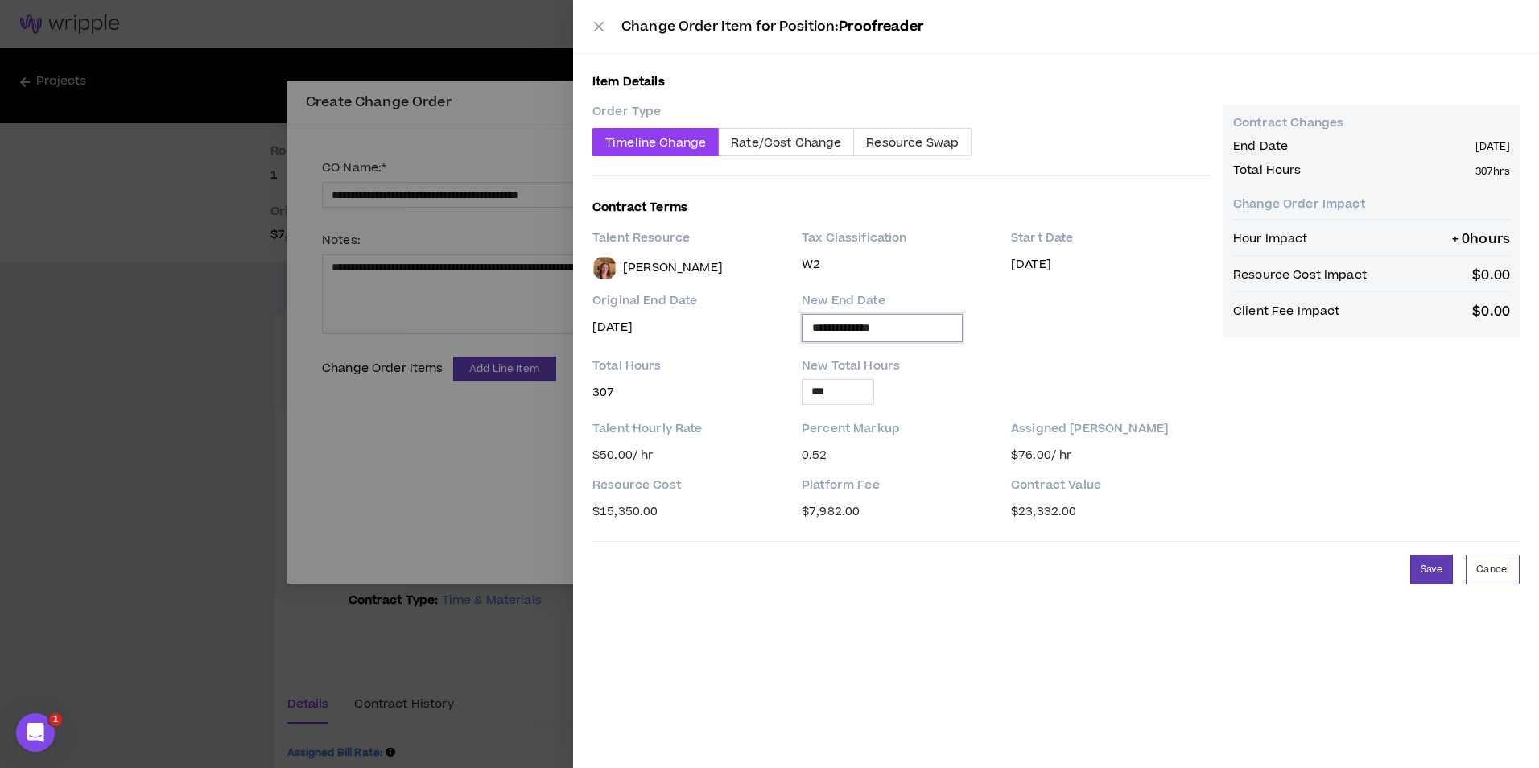
click at [877, 332] on input "**********" at bounding box center [882, 328] width 140 height 18
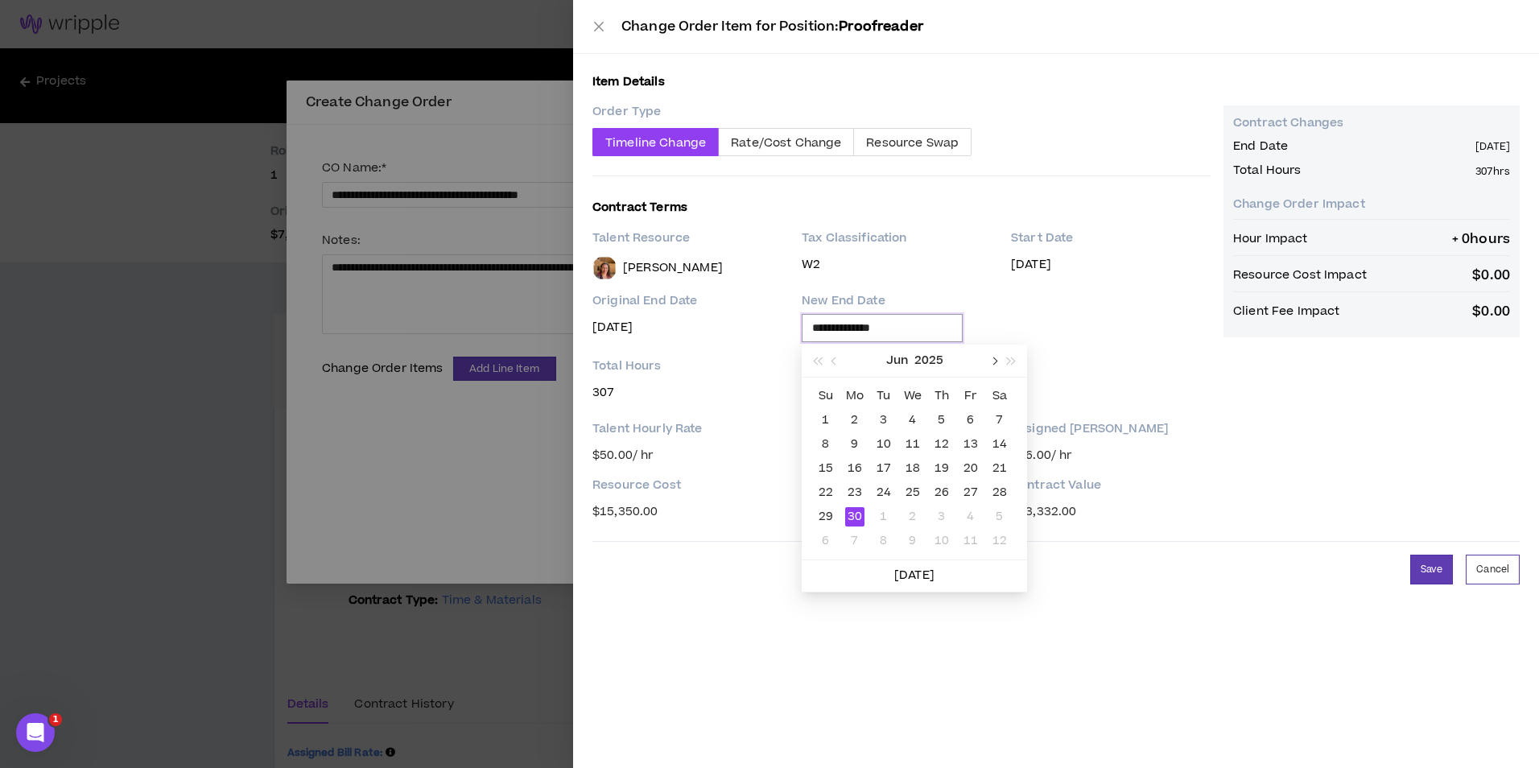
click at [998, 366] on button "button" at bounding box center [993, 361] width 18 height 32
click at [947, 517] on div "31" at bounding box center [941, 516] width 19 height 19
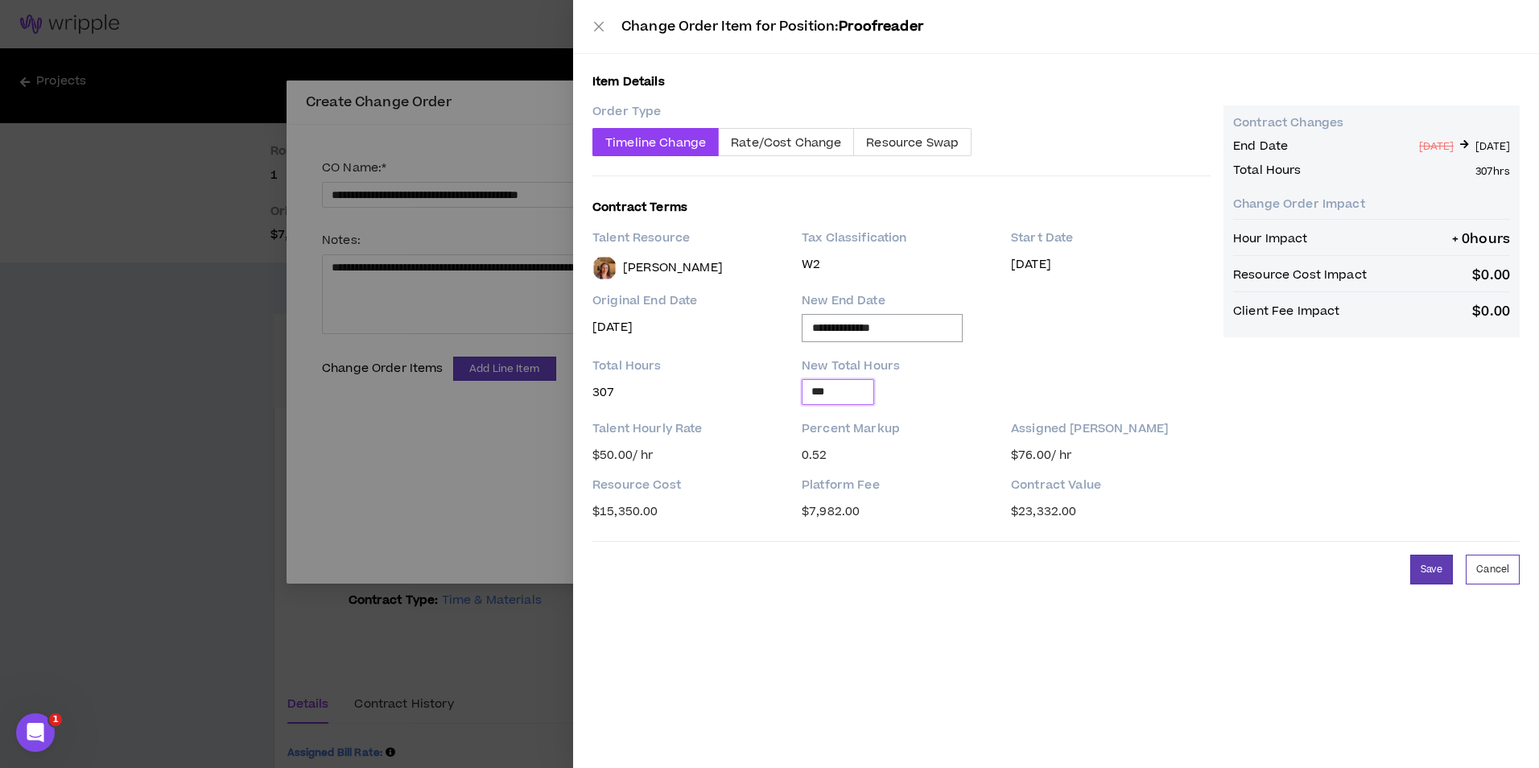
click at [868, 392] on input "***" at bounding box center [838, 392] width 71 height 24
click at [1430, 575] on button "Save" at bounding box center [1431, 570] width 43 height 30
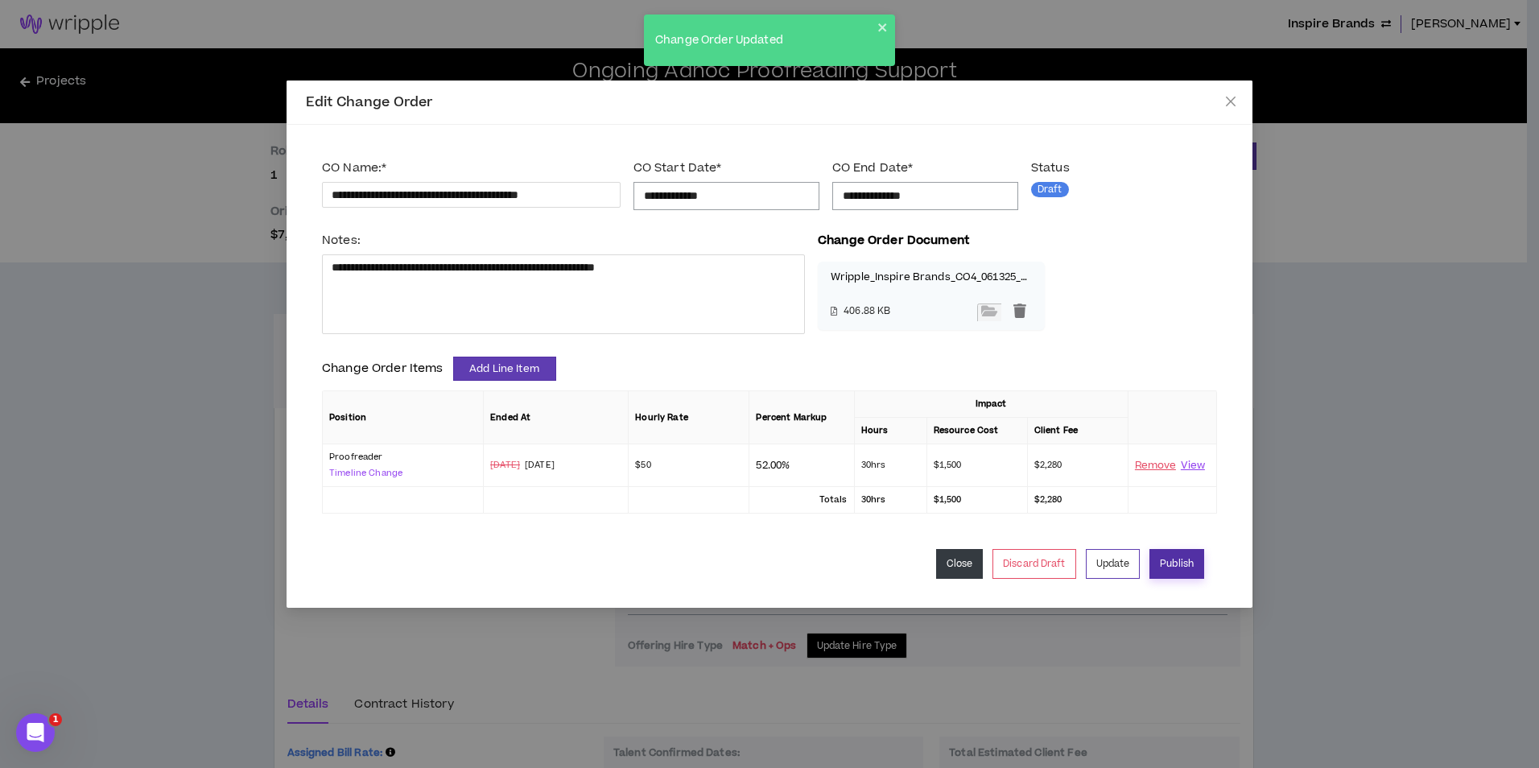
click at [1160, 572] on button "Publish" at bounding box center [1176, 564] width 55 height 30
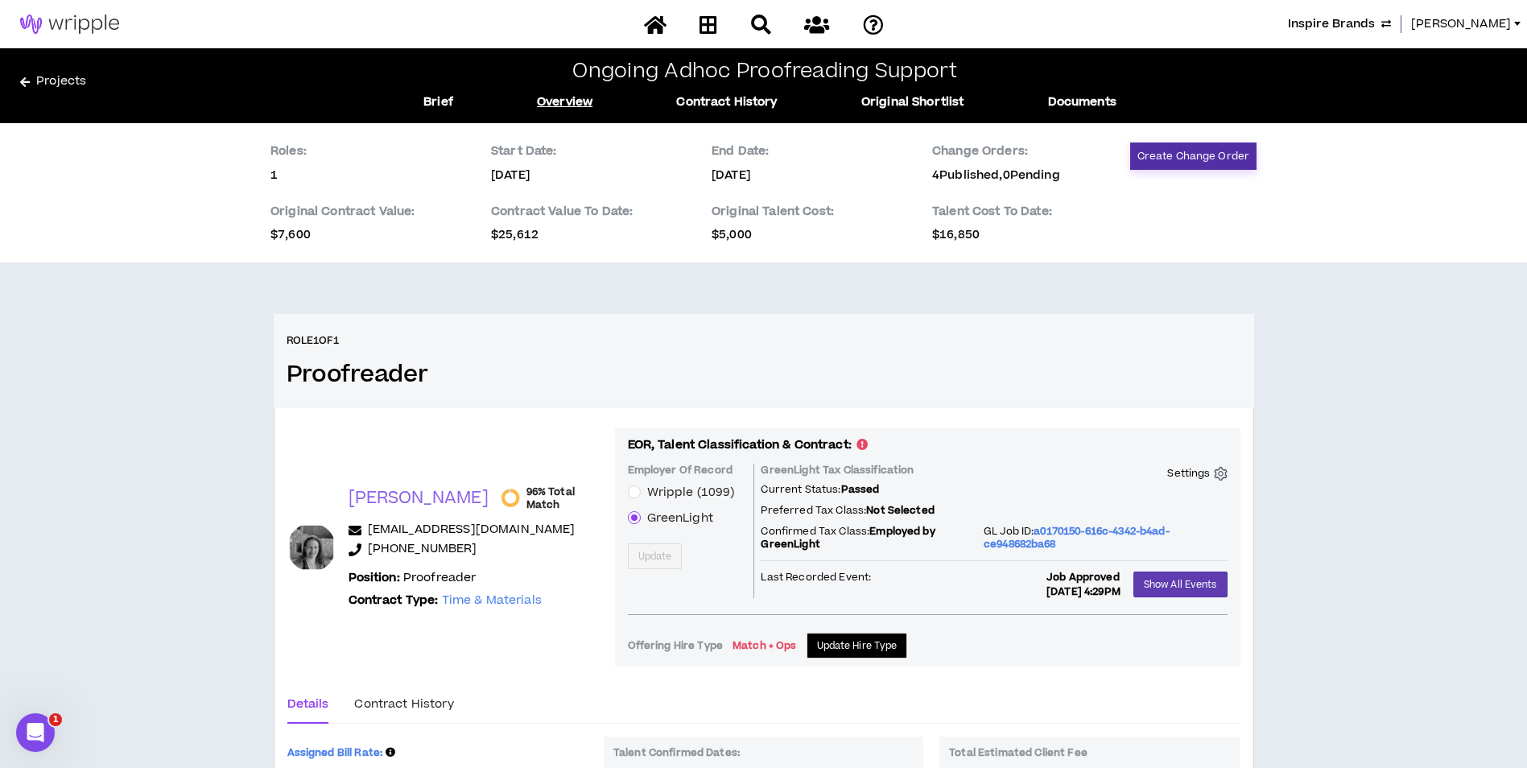
click at [1197, 159] on button "Create Change Order" at bounding box center [1193, 155] width 126 height 27
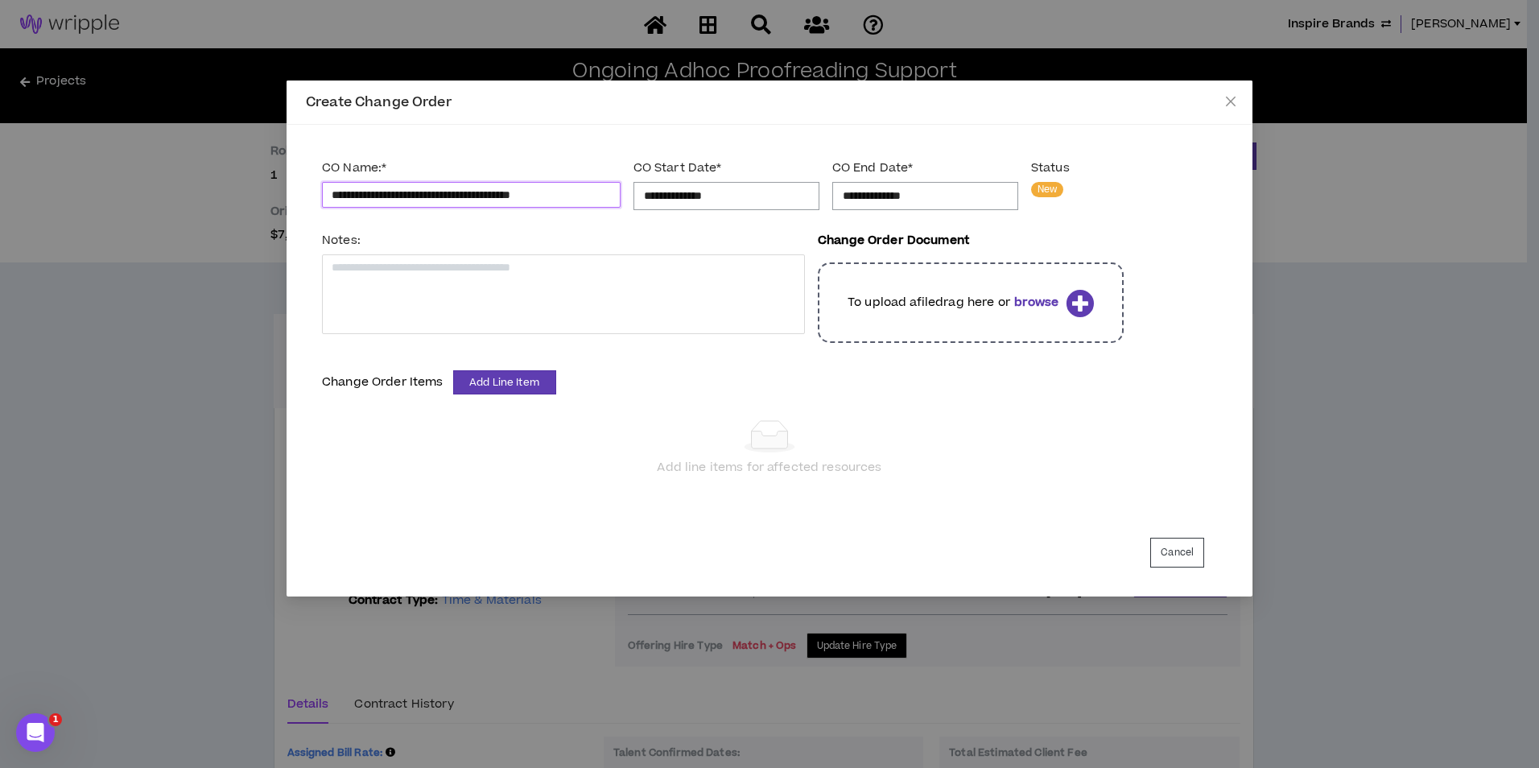
click at [352, 198] on input "**********" at bounding box center [471, 195] width 299 height 26
click at [741, 204] on input "**********" at bounding box center [726, 196] width 165 height 18
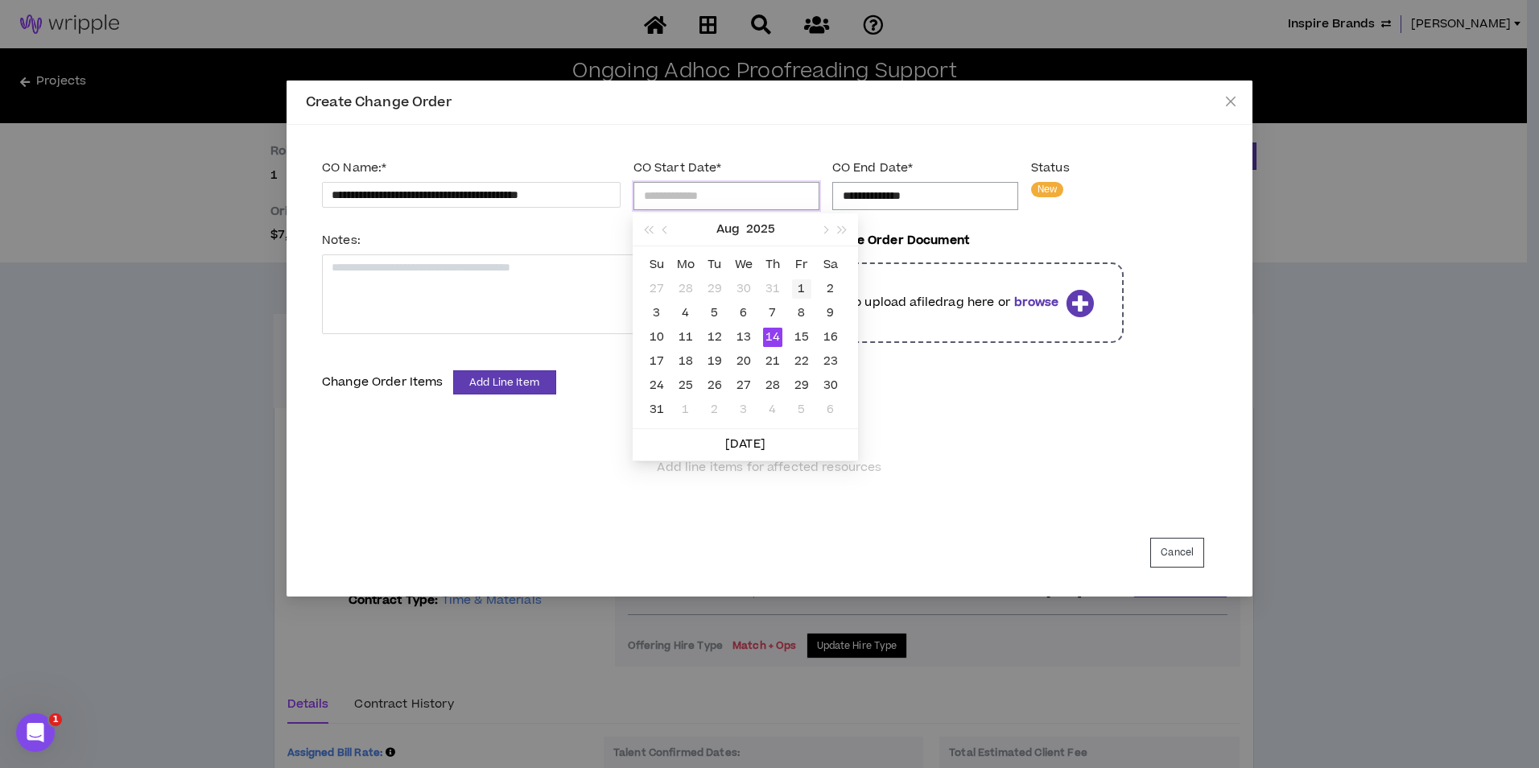
click at [800, 282] on div "1" at bounding box center [801, 288] width 19 height 19
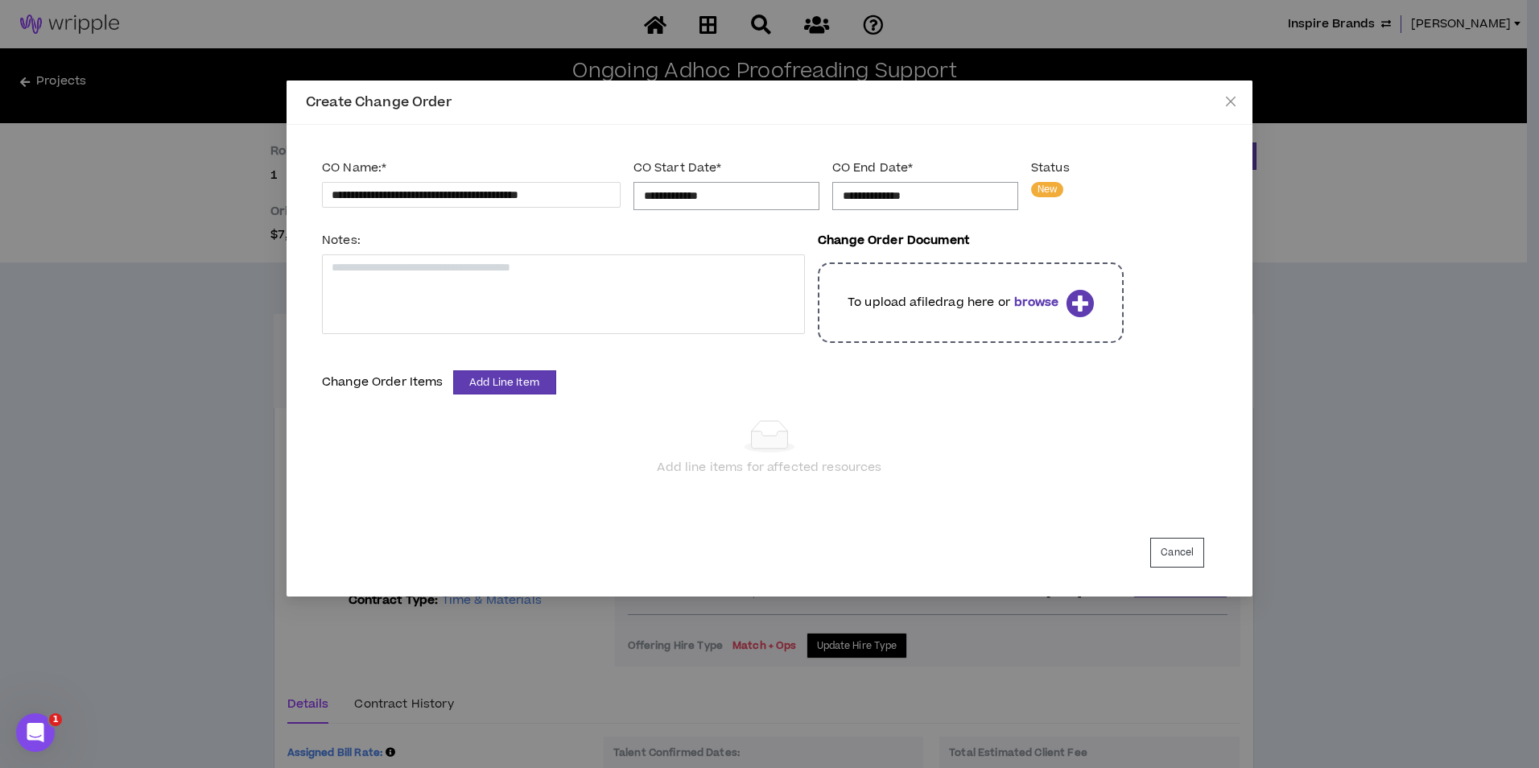
click at [900, 199] on input "**********" at bounding box center [925, 196] width 165 height 18
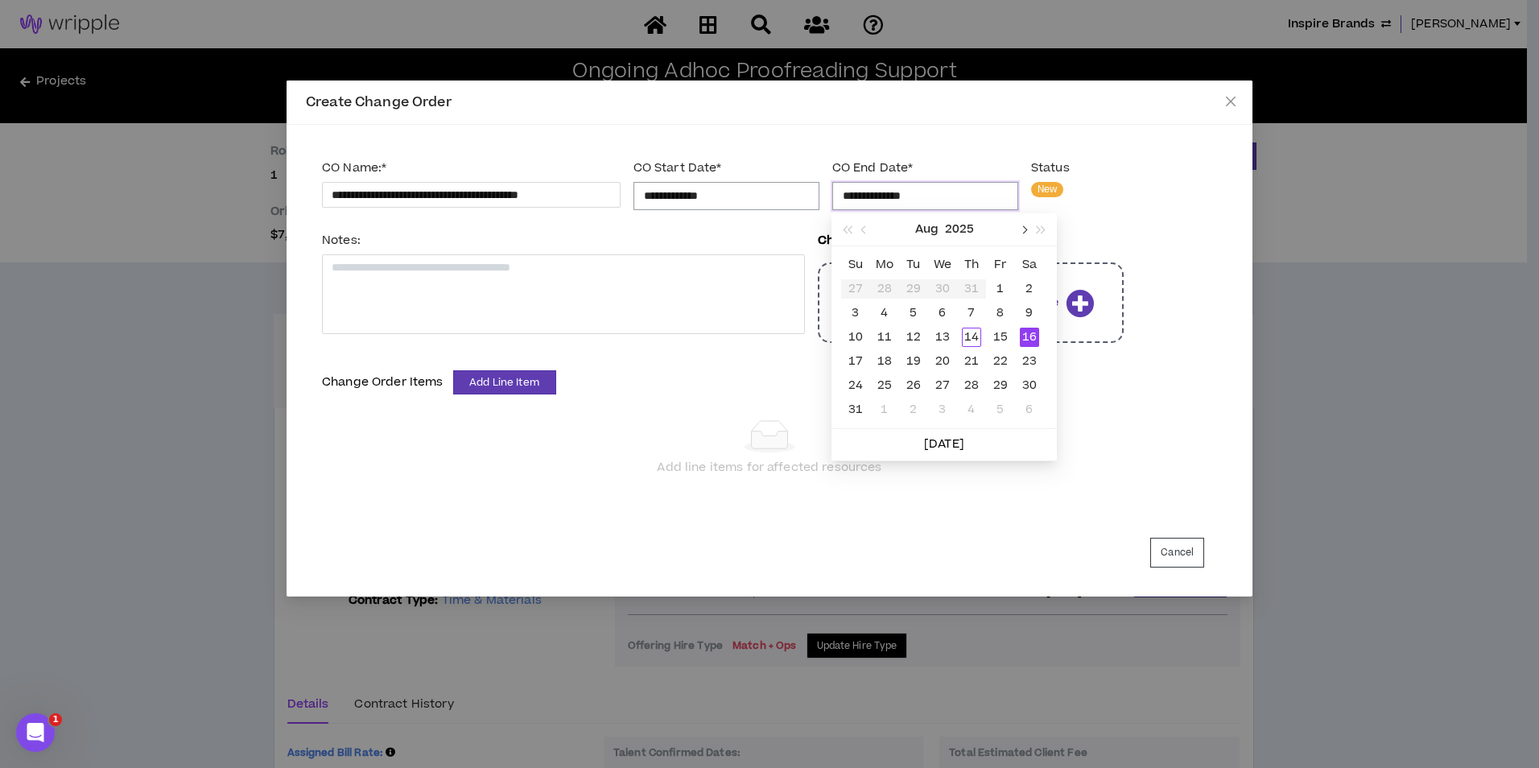
click at [1015, 231] on button "button" at bounding box center [1023, 229] width 18 height 32
click at [915, 379] on div "30" at bounding box center [913, 385] width 19 height 19
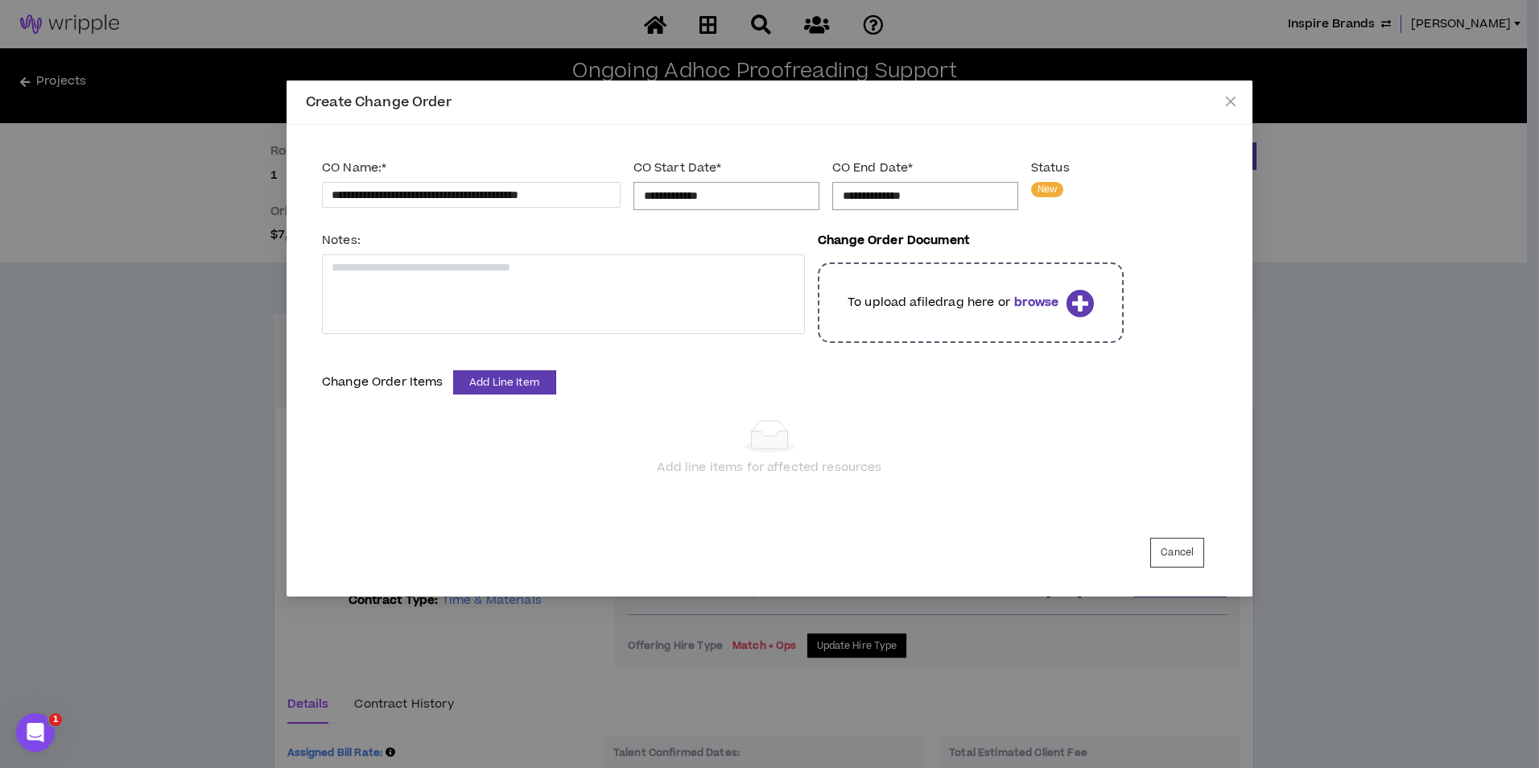
click at [926, 322] on div "To upload a file drag here or browse" at bounding box center [971, 302] width 306 height 80
click at [894, 297] on p "To upload a file drag here or browse" at bounding box center [954, 303] width 212 height 18
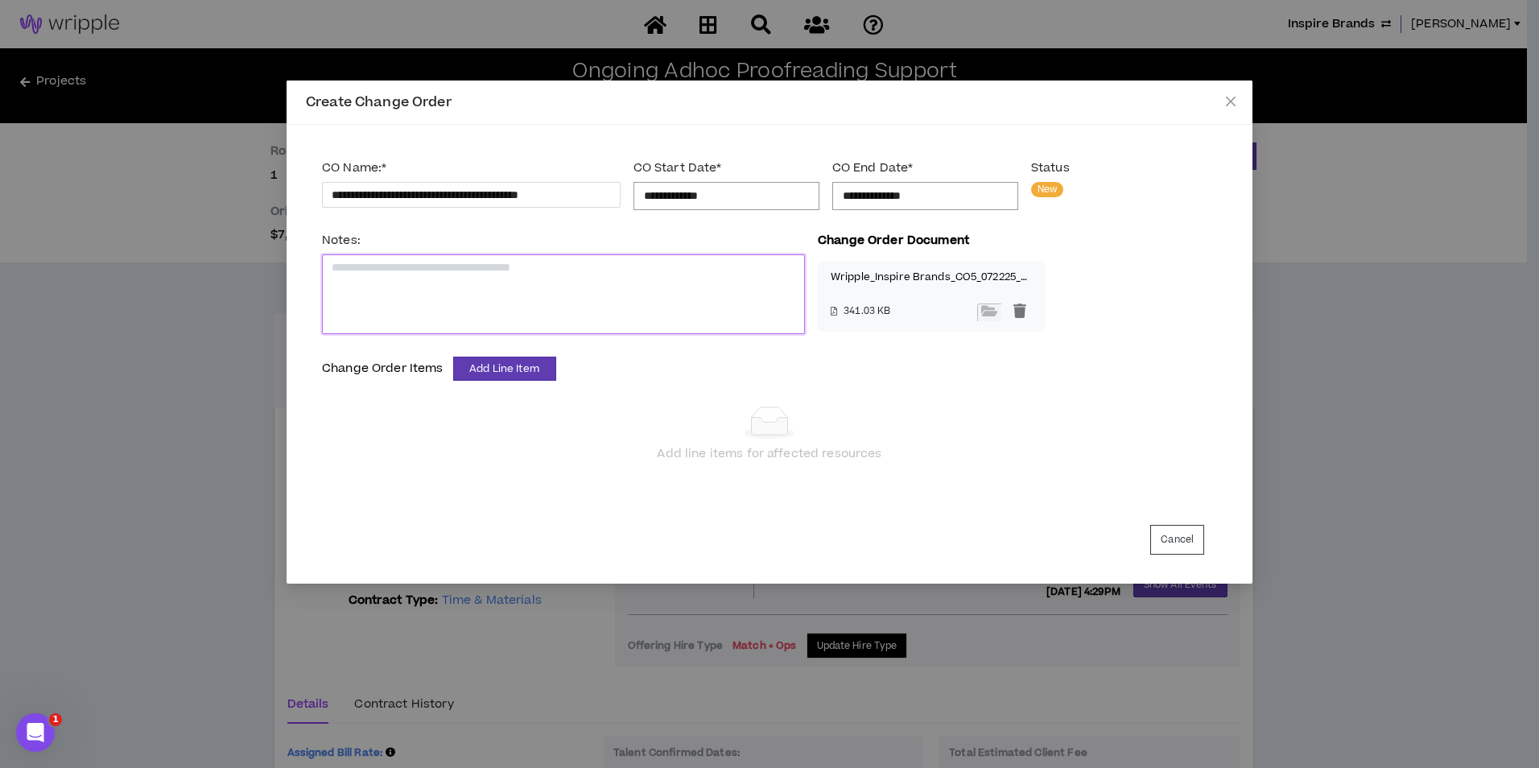
click at [501, 303] on textarea at bounding box center [563, 294] width 483 height 80
click at [491, 299] on textarea "******" at bounding box center [563, 294] width 483 height 80
click at [548, 366] on button "Add Line Item" at bounding box center [504, 369] width 103 height 24
click at [541, 390] on li "Proofreader" at bounding box center [503, 400] width 103 height 26
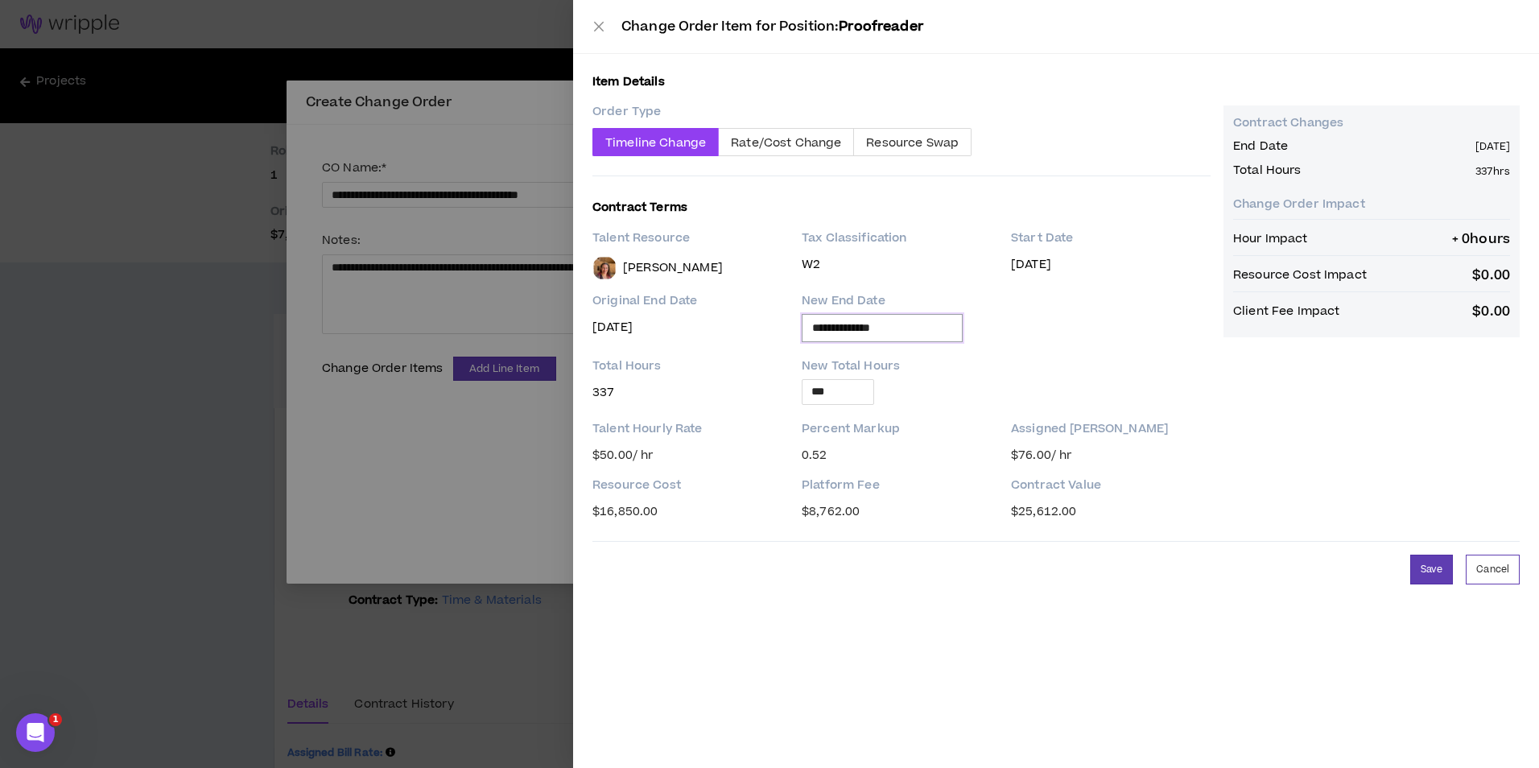
click at [925, 329] on input "**********" at bounding box center [882, 328] width 140 height 18
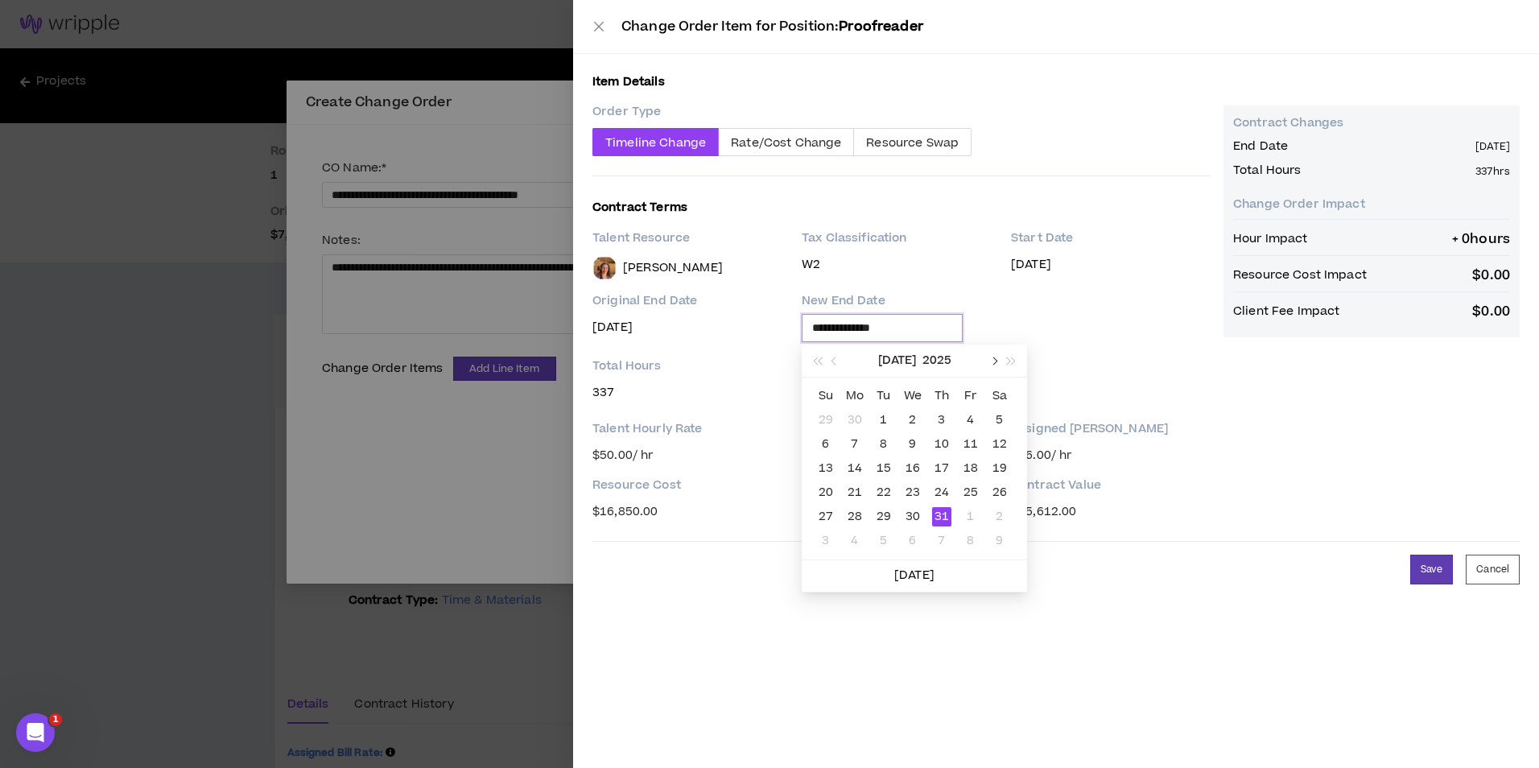
click at [1001, 362] on button "button" at bounding box center [993, 361] width 18 height 32
drag, startPoint x: 995, startPoint y: 363, endPoint x: 977, endPoint y: 378, distance: 23.4
click at [994, 363] on span "button" at bounding box center [993, 361] width 8 height 8
click at [885, 514] on div "30" at bounding box center [883, 516] width 19 height 19
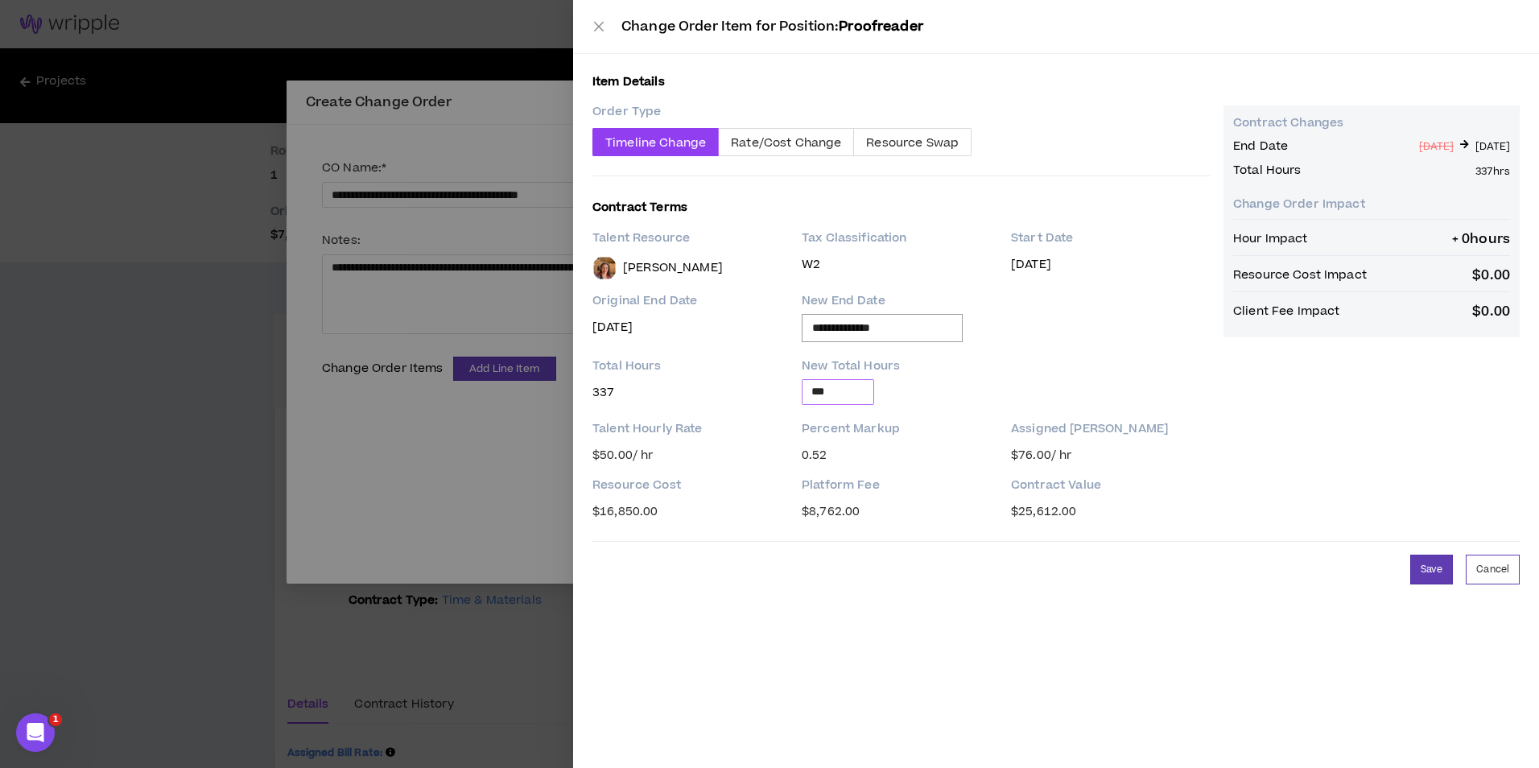
click at [848, 392] on input "***" at bounding box center [838, 392] width 71 height 24
click at [1434, 579] on button "Save" at bounding box center [1431, 570] width 43 height 30
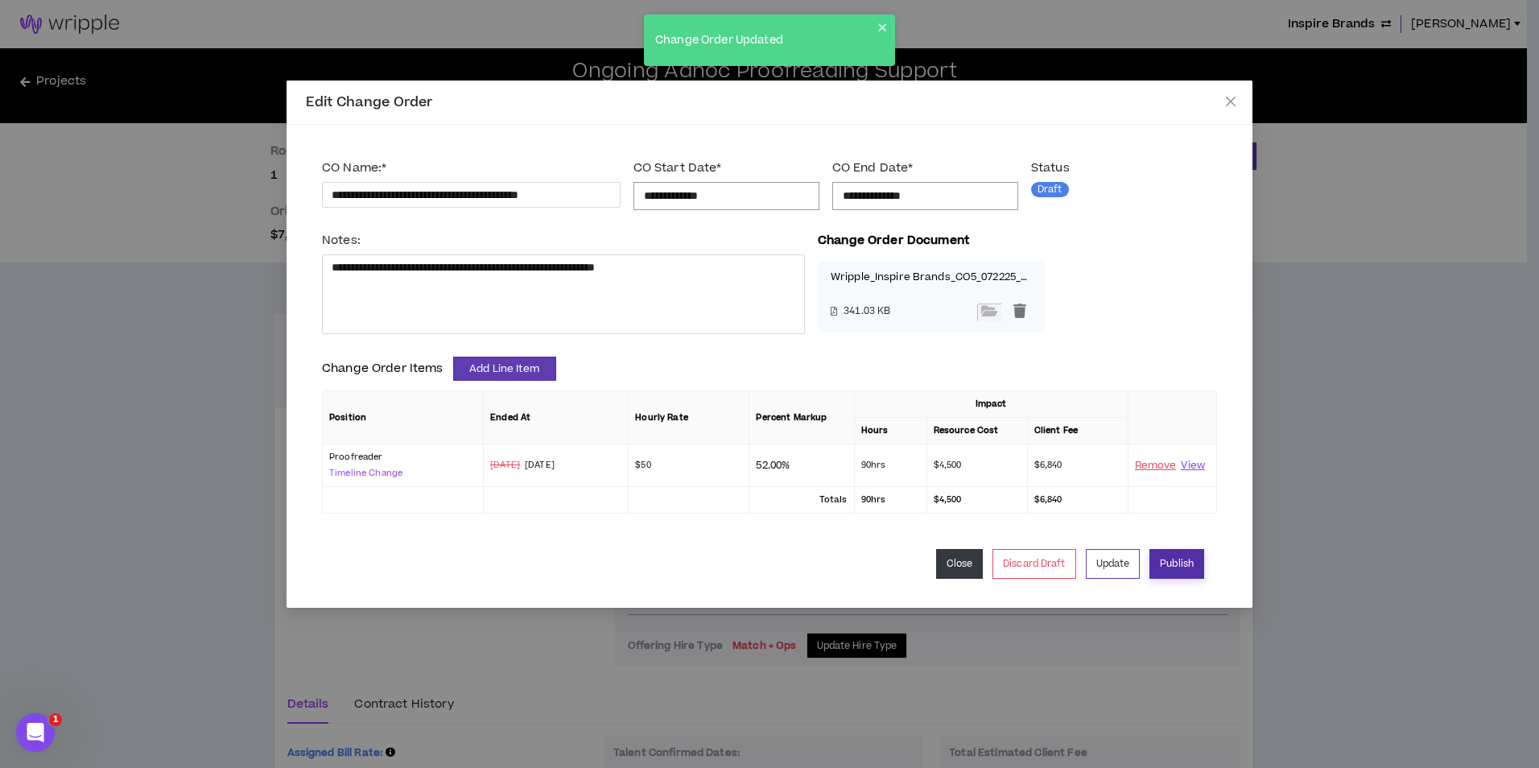
click at [1179, 574] on button "Publish" at bounding box center [1176, 564] width 55 height 30
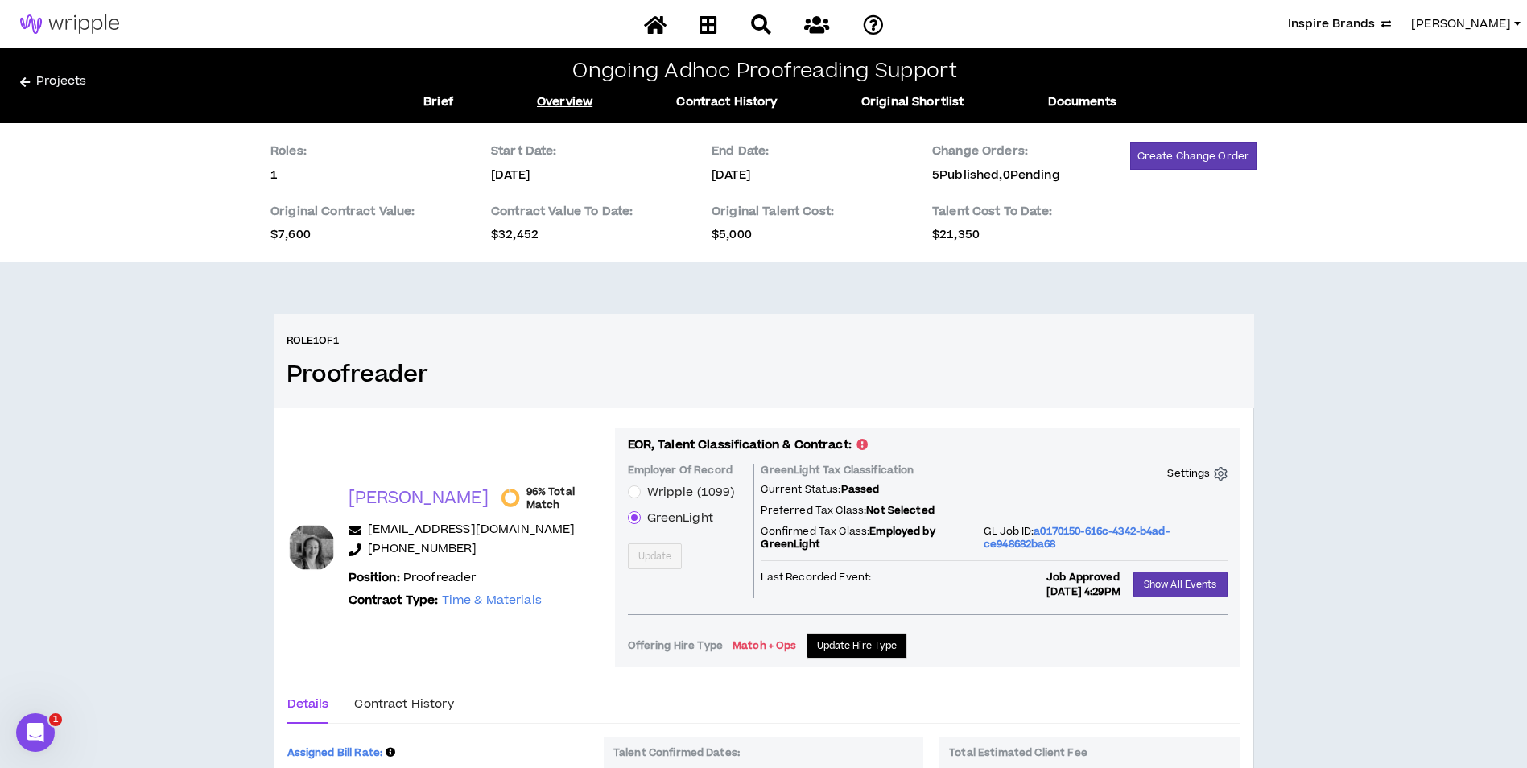
click at [1369, 29] on span "Inspire Brands" at bounding box center [1331, 24] width 87 height 18
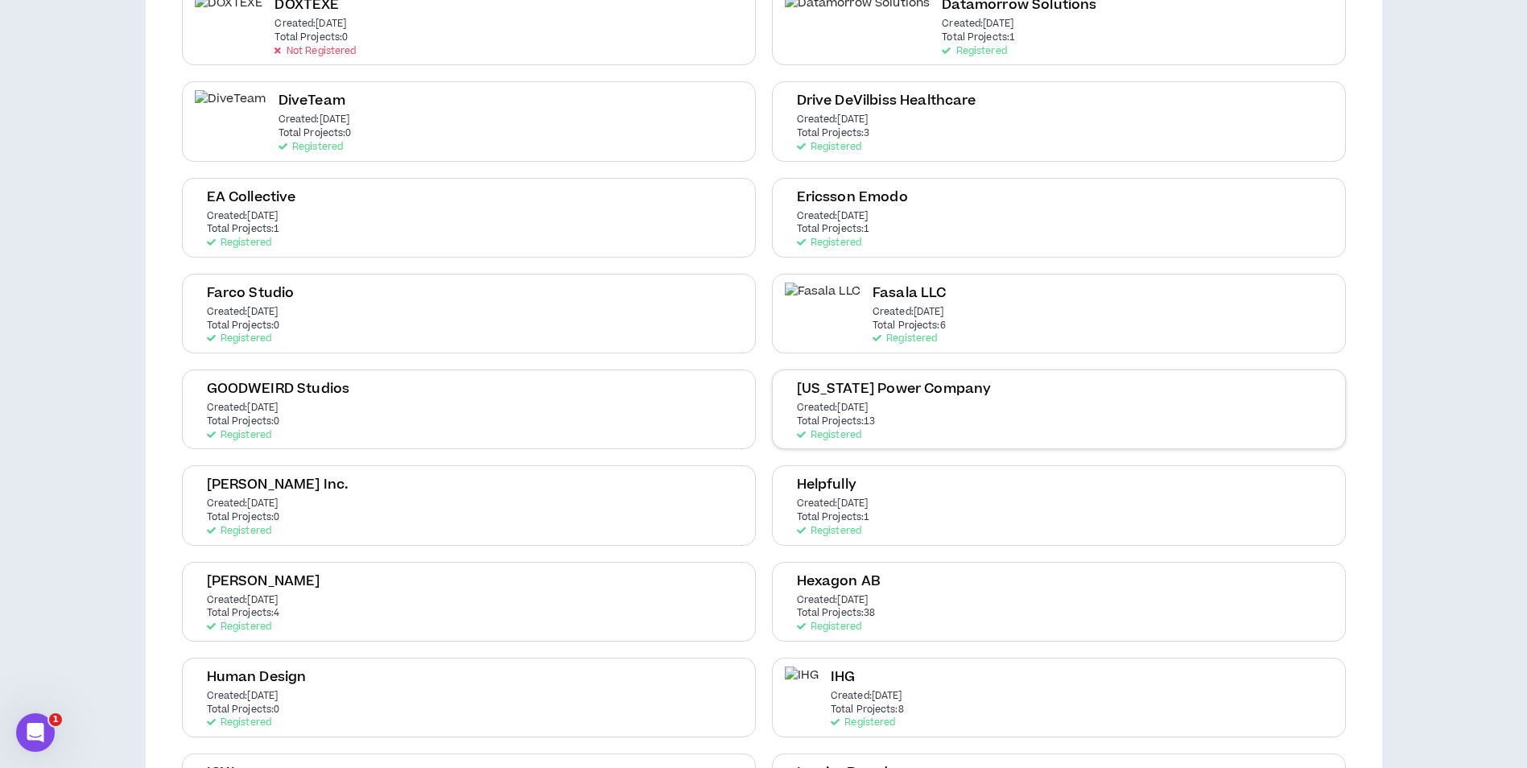
scroll to position [1046, 0]
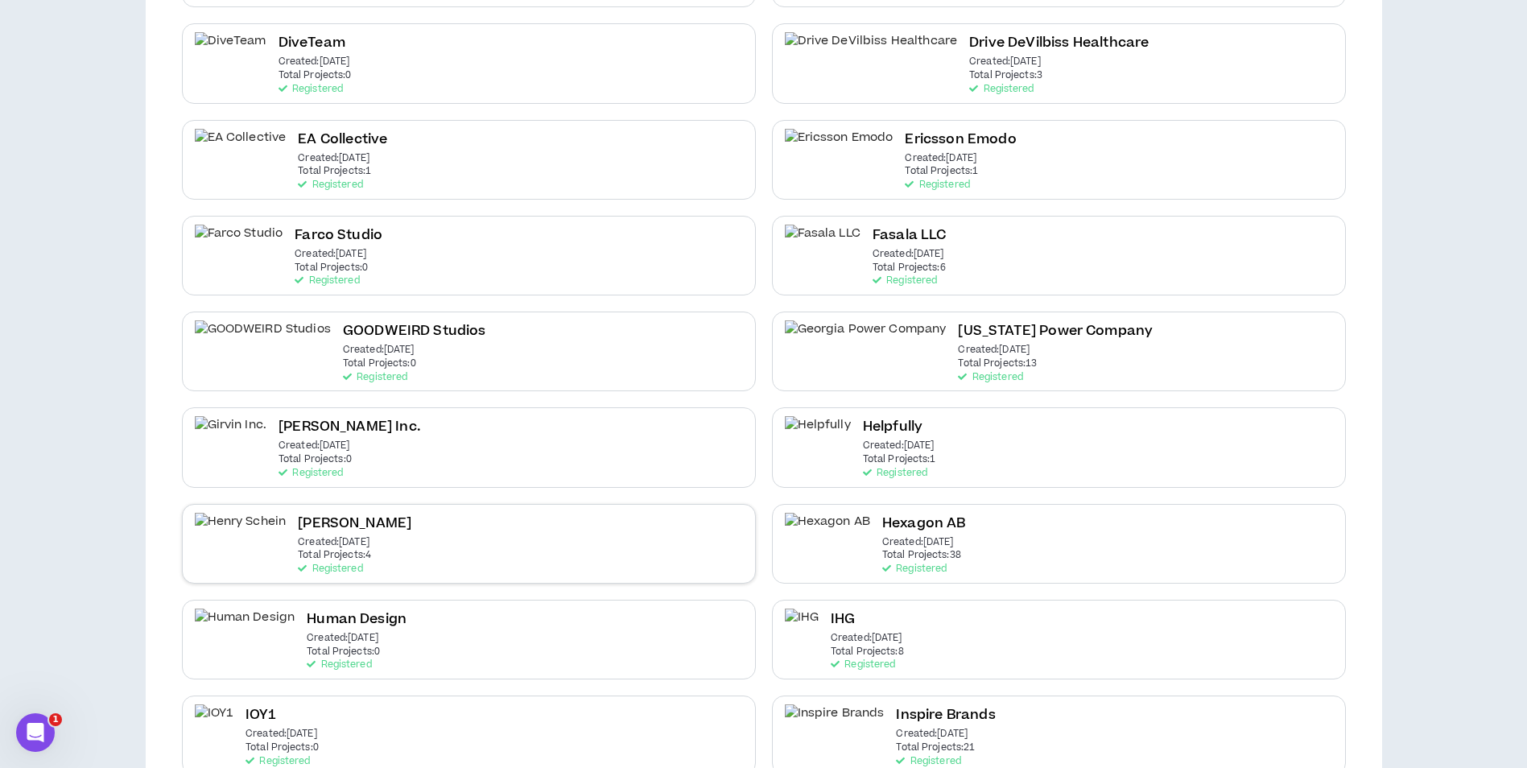
click at [633, 543] on div "Henry Schein Created: Jan 28 2025 Total Projects: 4 Registered" at bounding box center [469, 544] width 574 height 80
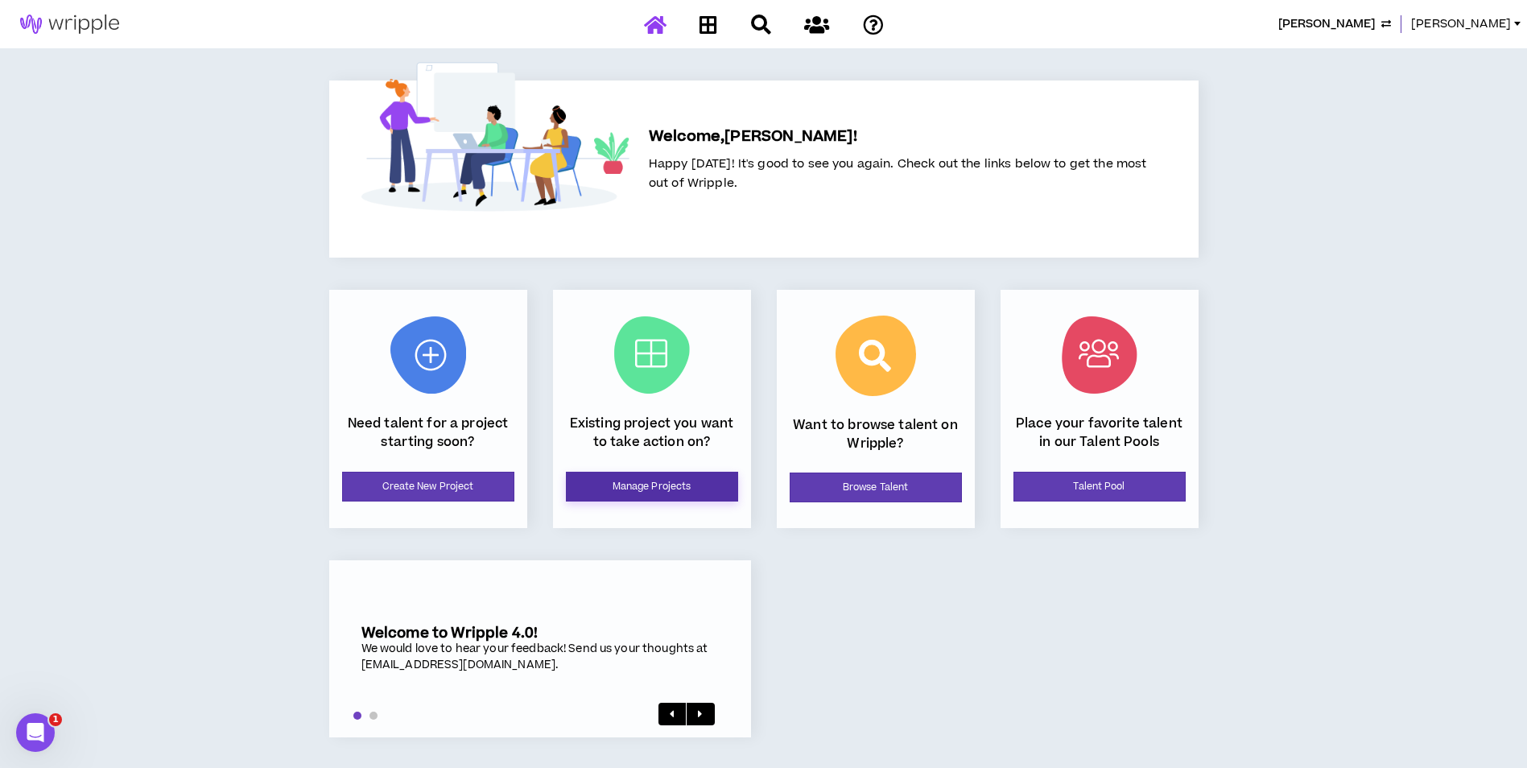
click at [678, 484] on link "Manage Projects" at bounding box center [652, 487] width 172 height 30
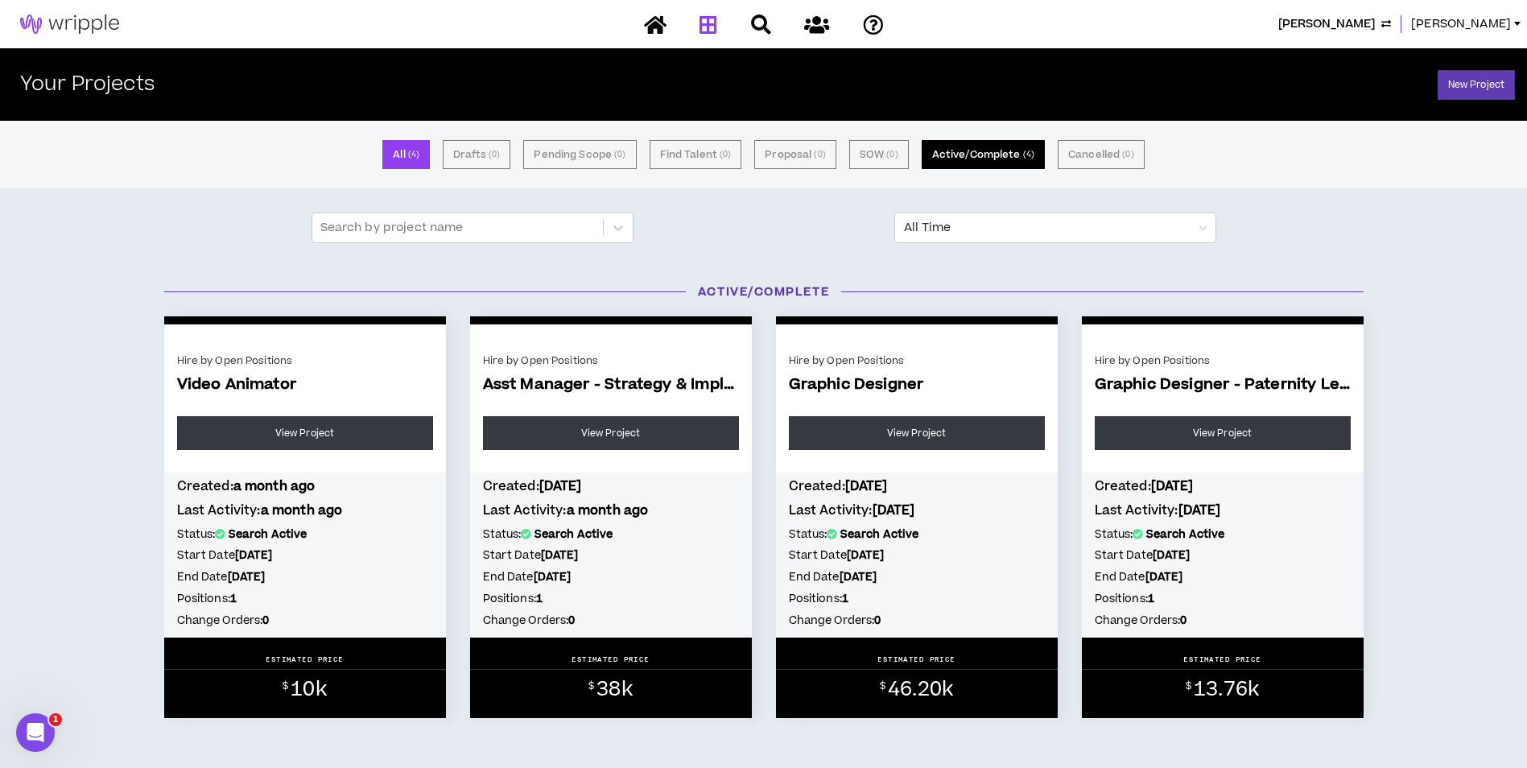
click at [968, 153] on button "Active/Complete ( 4 )" at bounding box center [983, 154] width 123 height 29
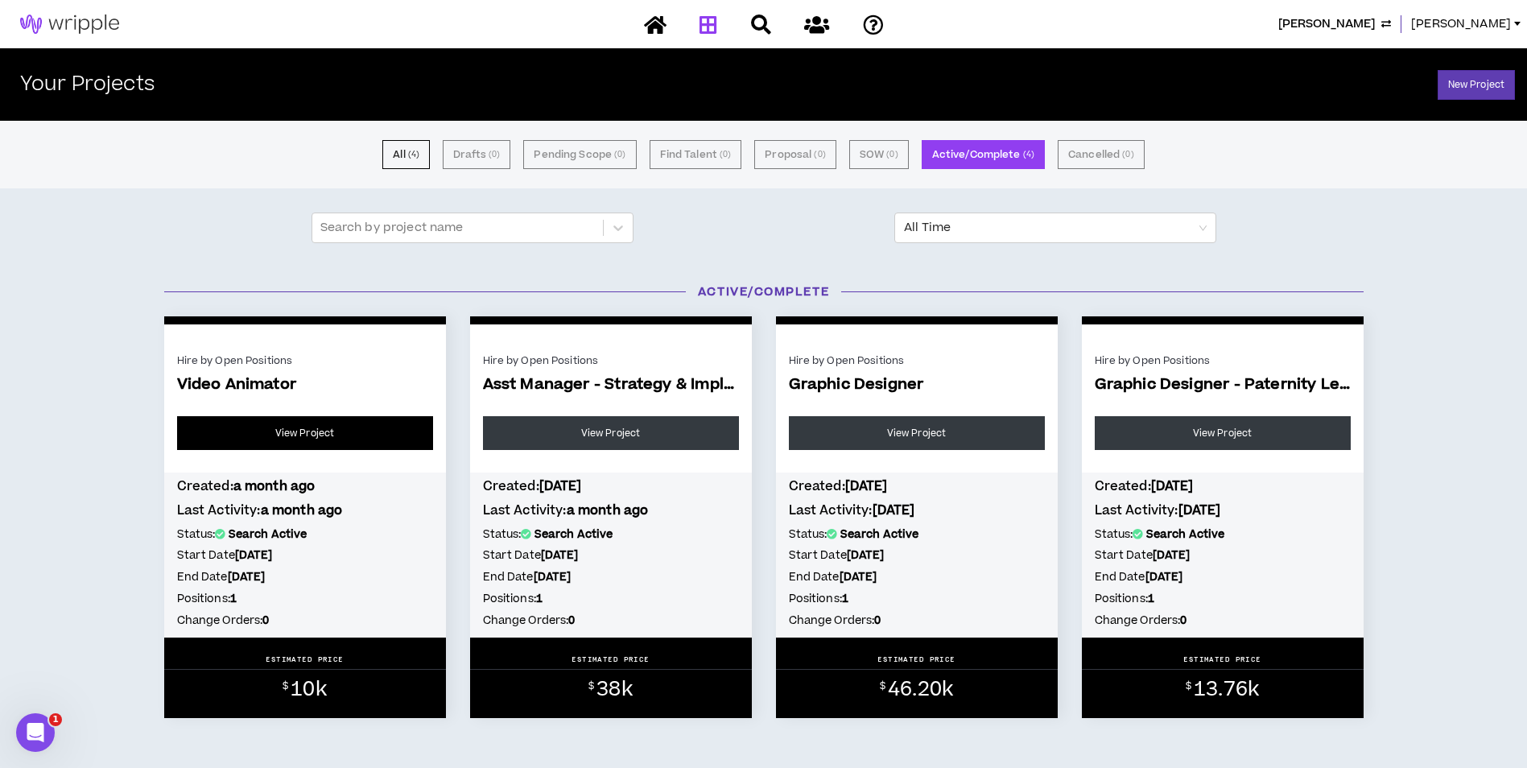
click at [369, 440] on link "View Project" at bounding box center [305, 433] width 256 height 34
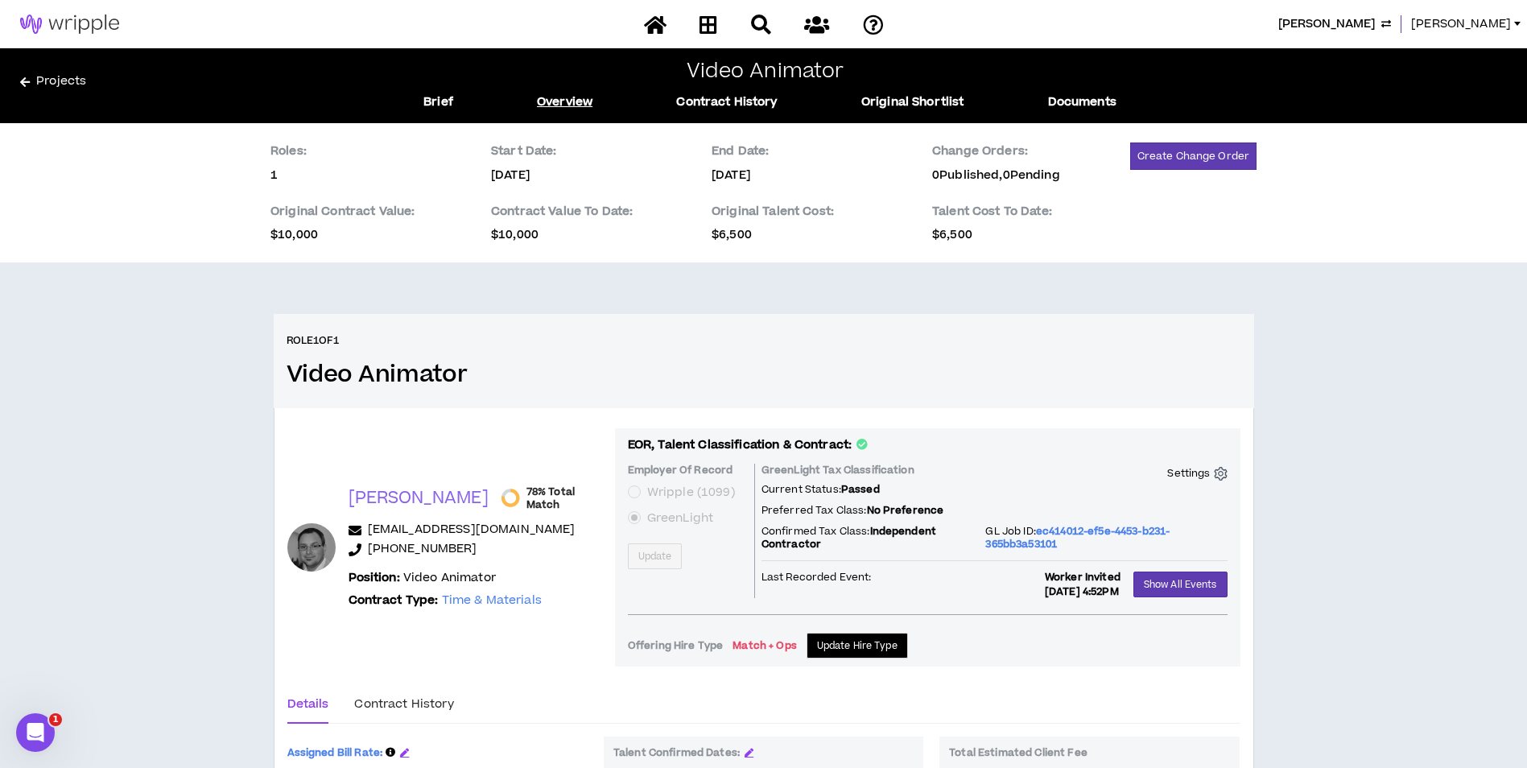
click at [1372, 32] on span "Henry Schein" at bounding box center [1326, 24] width 97 height 18
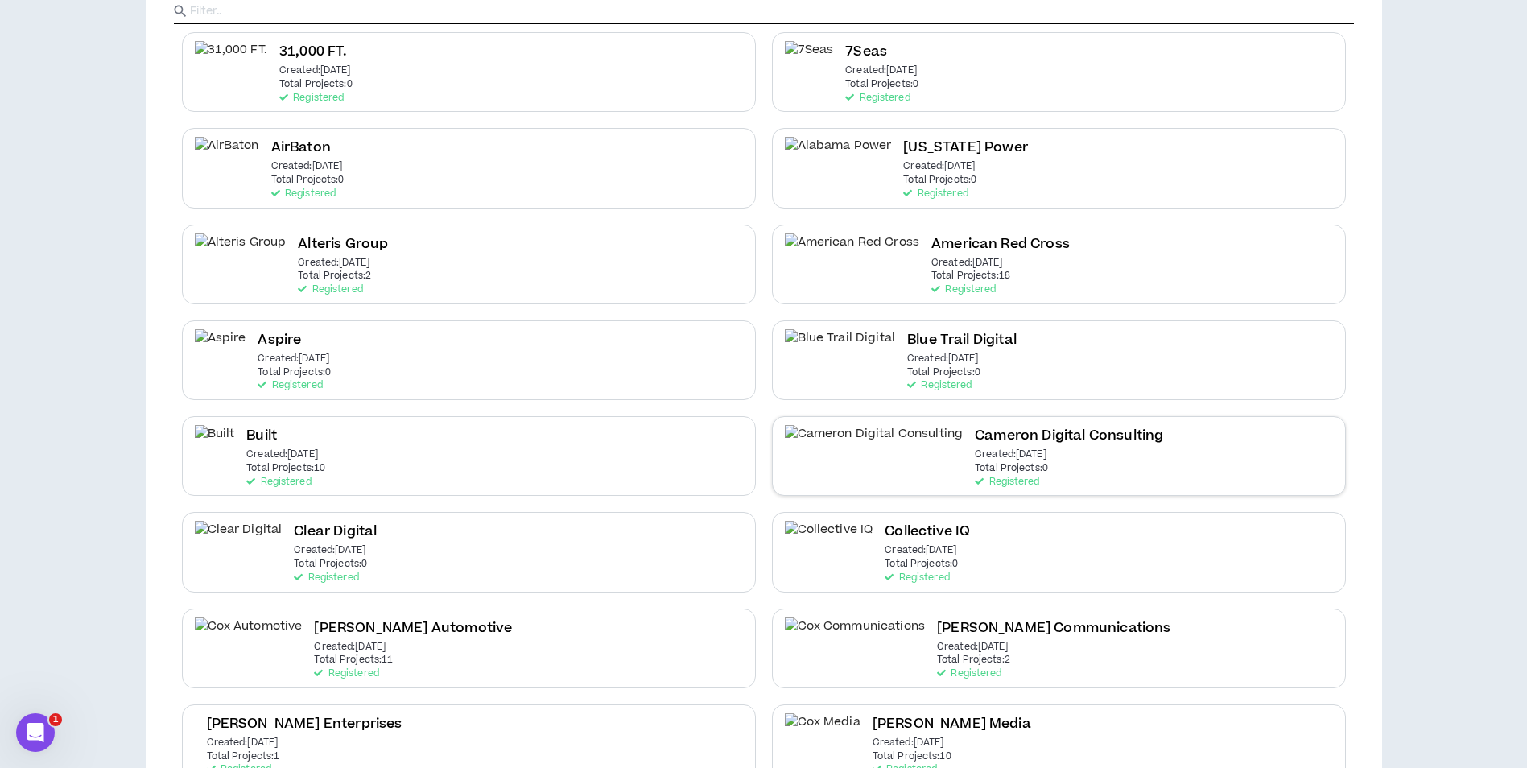
scroll to position [241, 0]
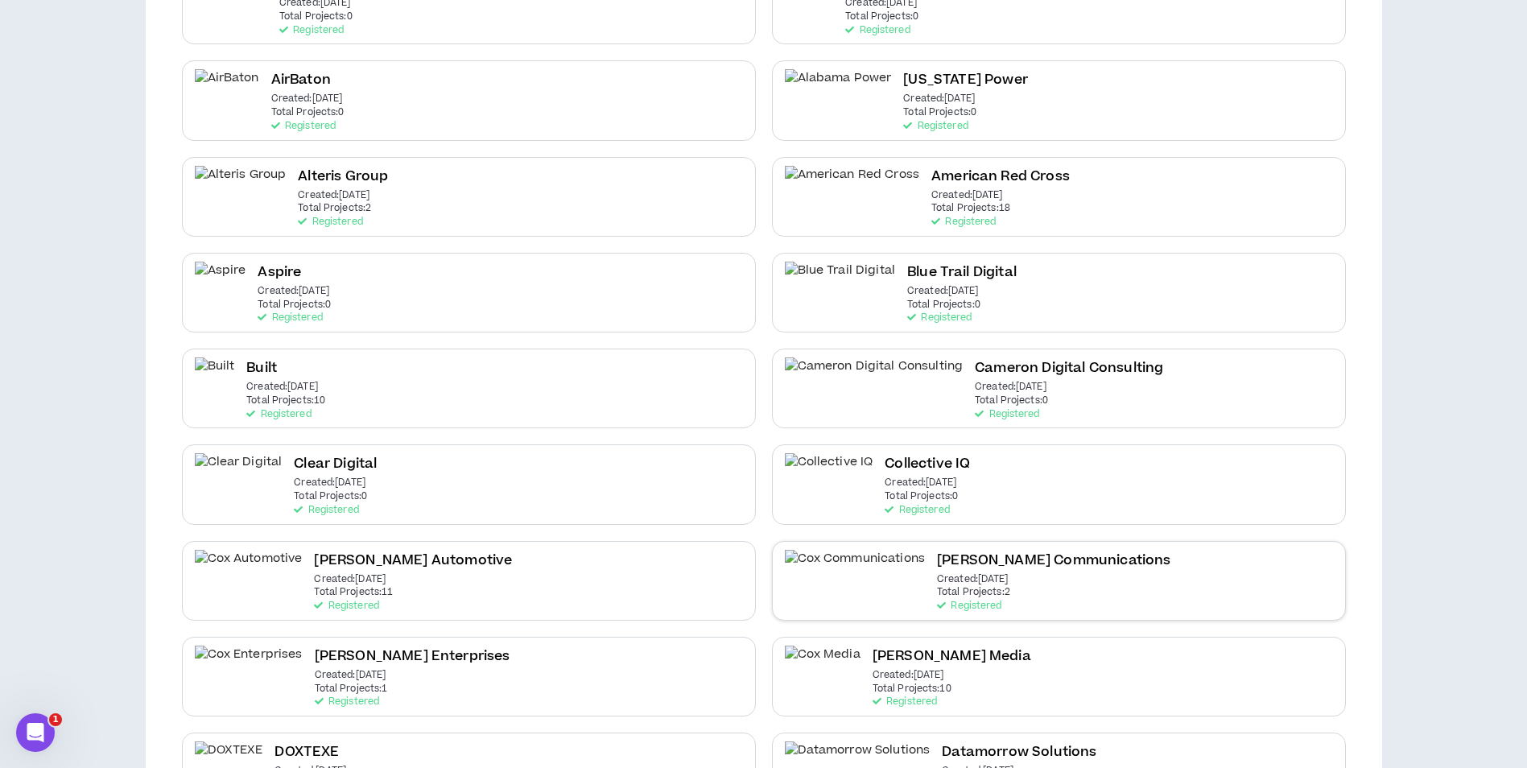
click at [963, 595] on div "Cox Communications Created: Nov 17 2020 Total Projects: 2 Registered" at bounding box center [1053, 581] width 233 height 62
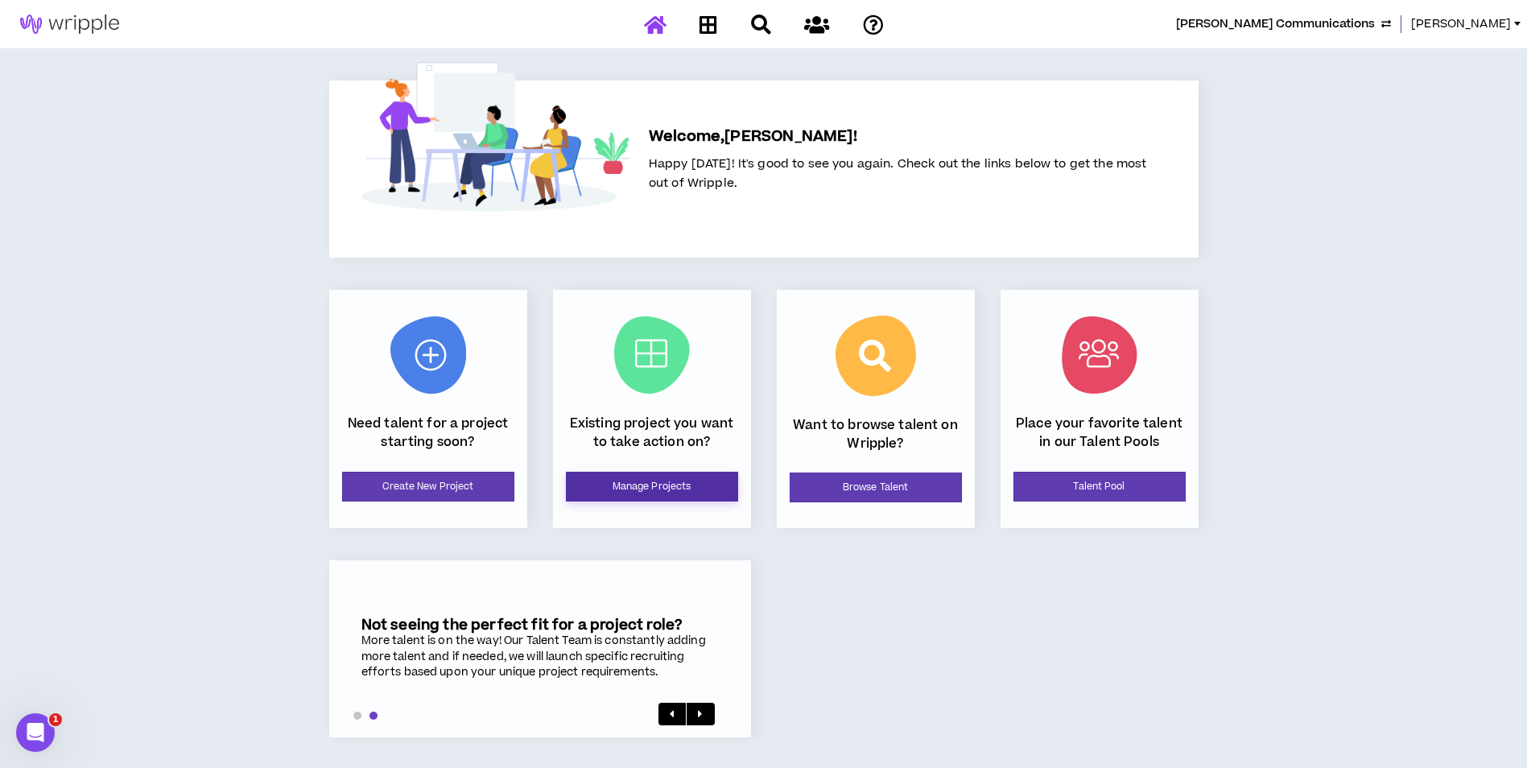
click at [634, 476] on link "Manage Projects" at bounding box center [652, 487] width 172 height 30
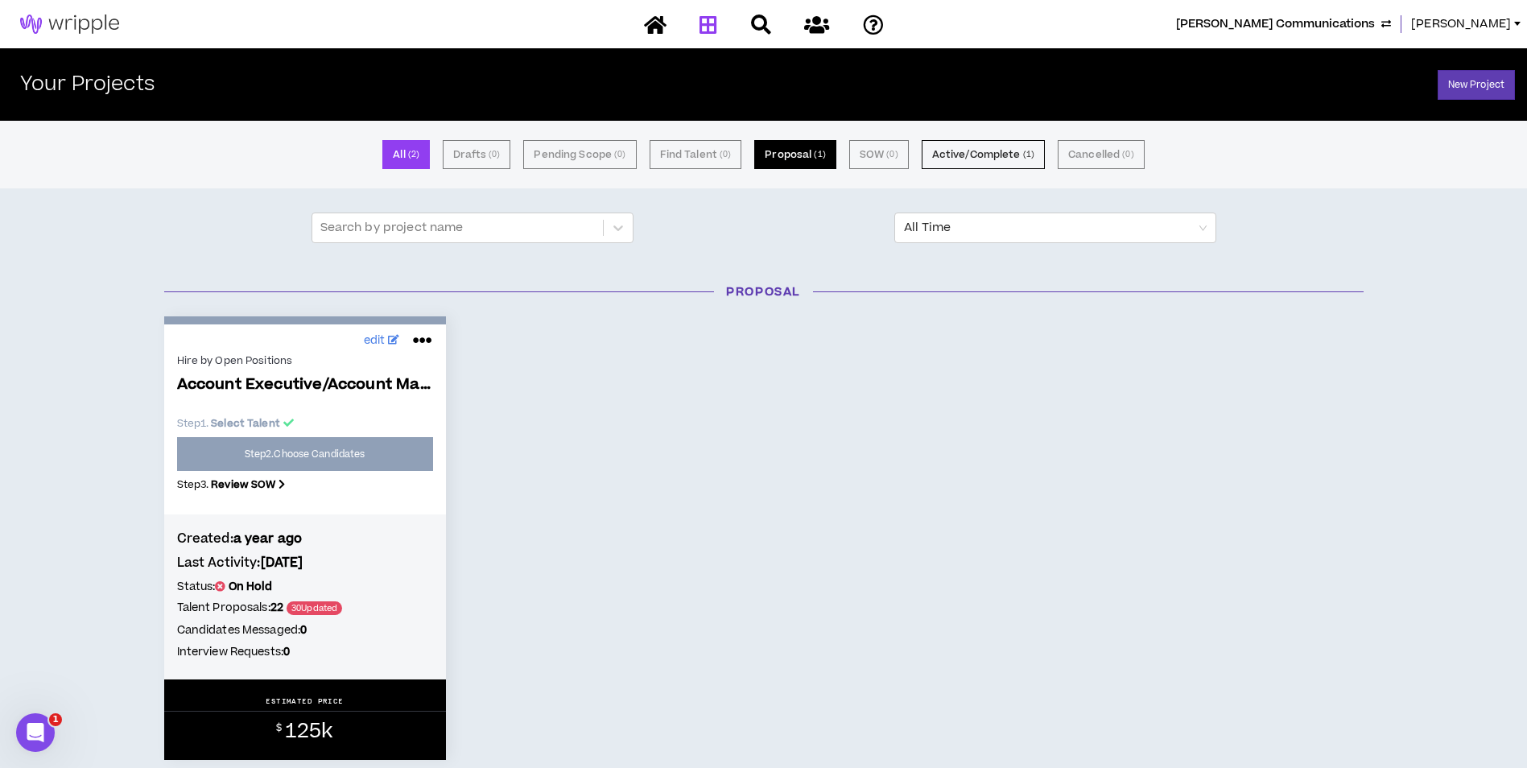
click at [769, 161] on button "Proposal ( 1 )" at bounding box center [794, 154] width 81 height 29
click at [948, 157] on button "Active/Complete ( 1 )" at bounding box center [983, 154] width 123 height 29
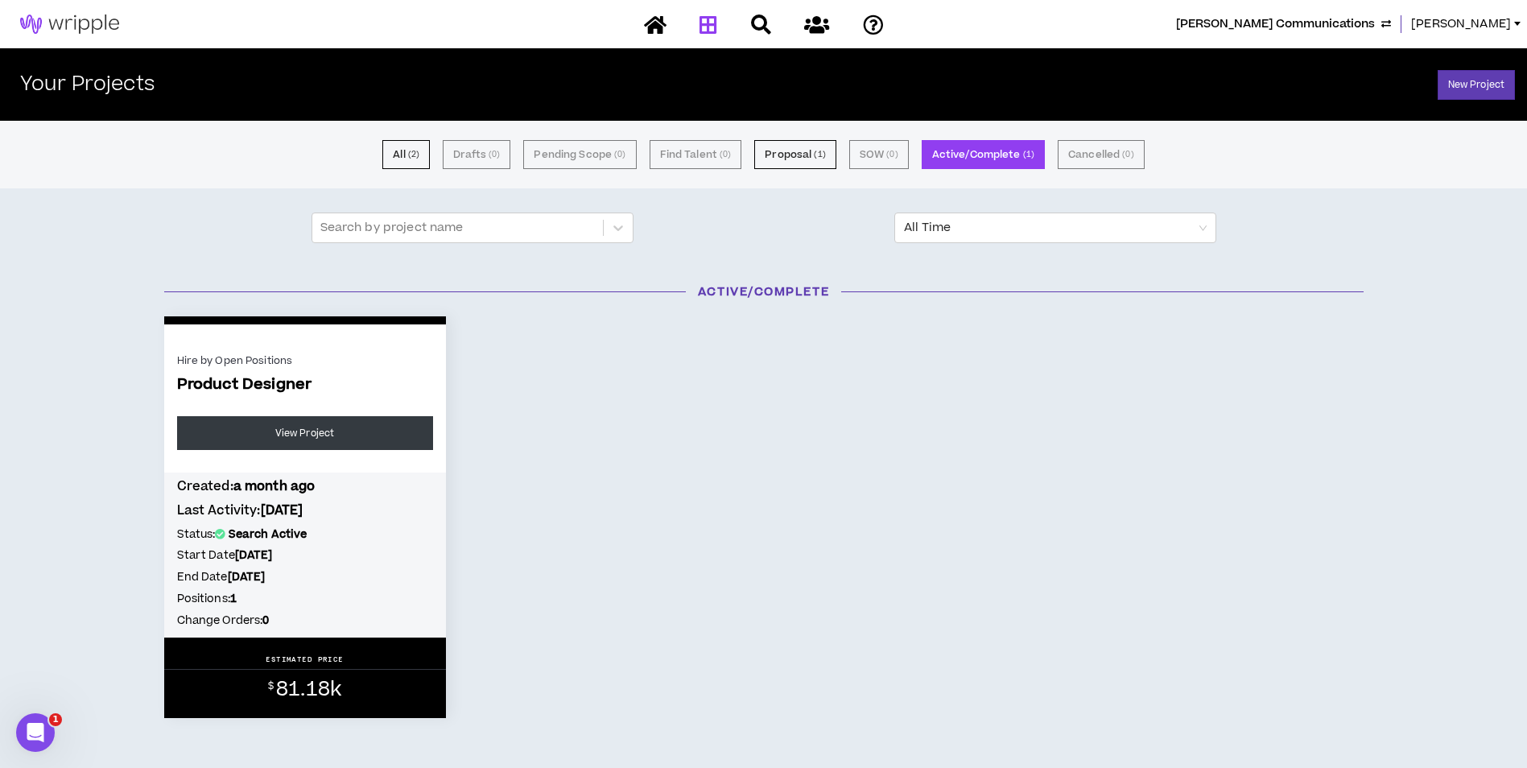
click at [1360, 16] on span "Cox Communications" at bounding box center [1275, 24] width 199 height 18
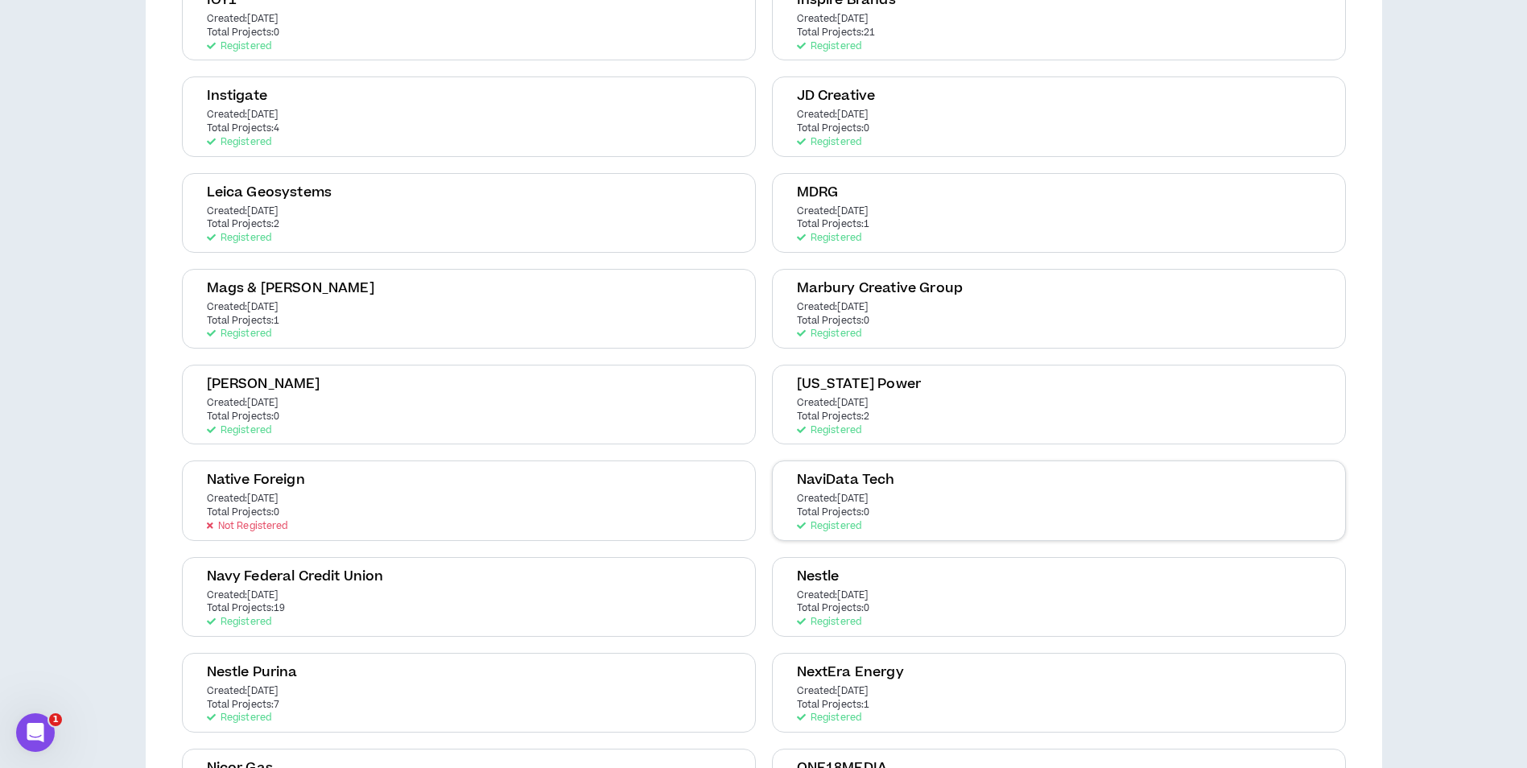
scroll to position [1771, 0]
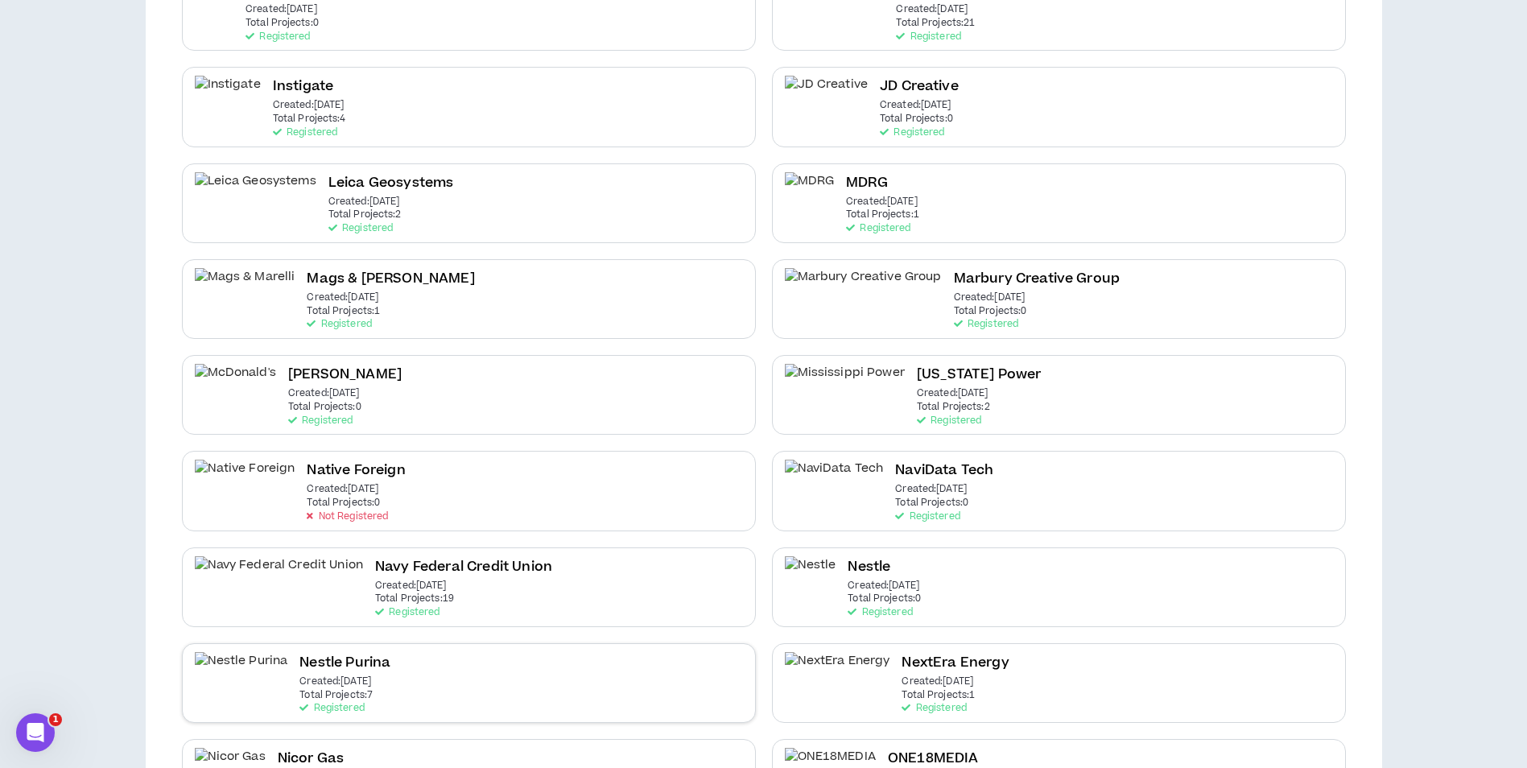
click at [650, 658] on div "Nestle Purina Created: Jul 29 2024 Total Projects: 7 Registered" at bounding box center [469, 683] width 574 height 80
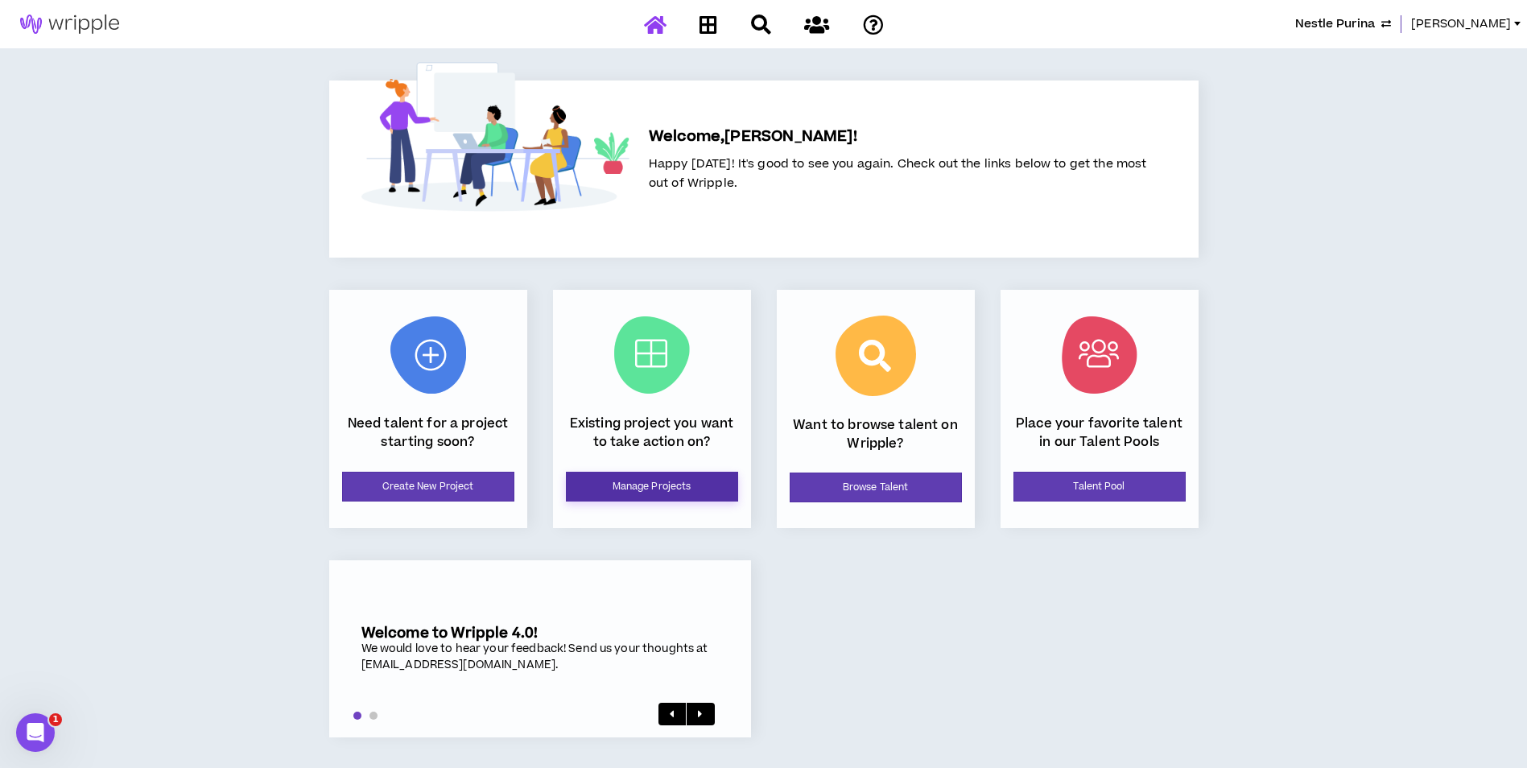
click at [677, 493] on link "Manage Projects" at bounding box center [652, 487] width 172 height 30
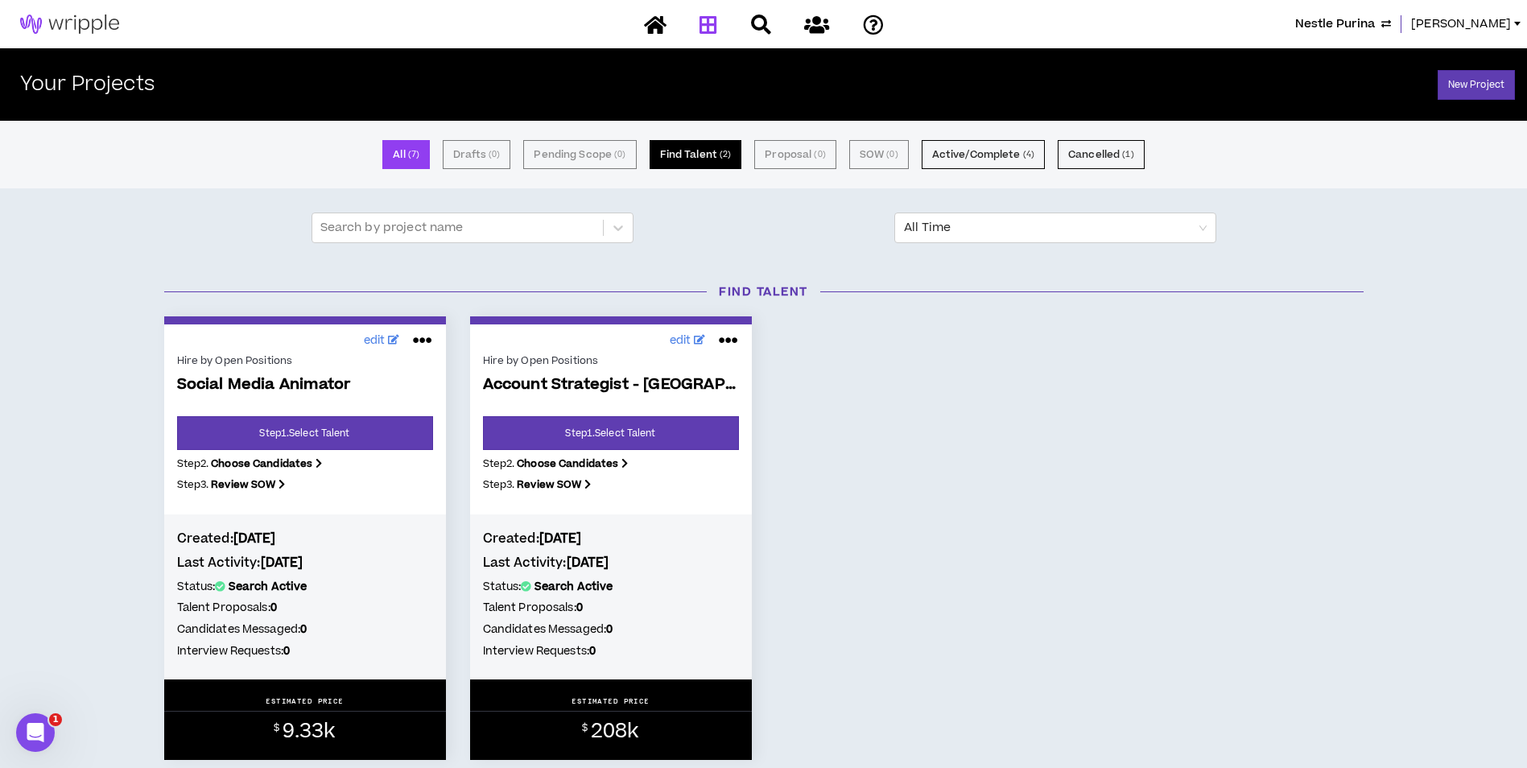
click at [724, 155] on small "( 2 )" at bounding box center [725, 154] width 11 height 14
click at [951, 160] on button "Active/Complete ( 4 )" at bounding box center [983, 154] width 123 height 29
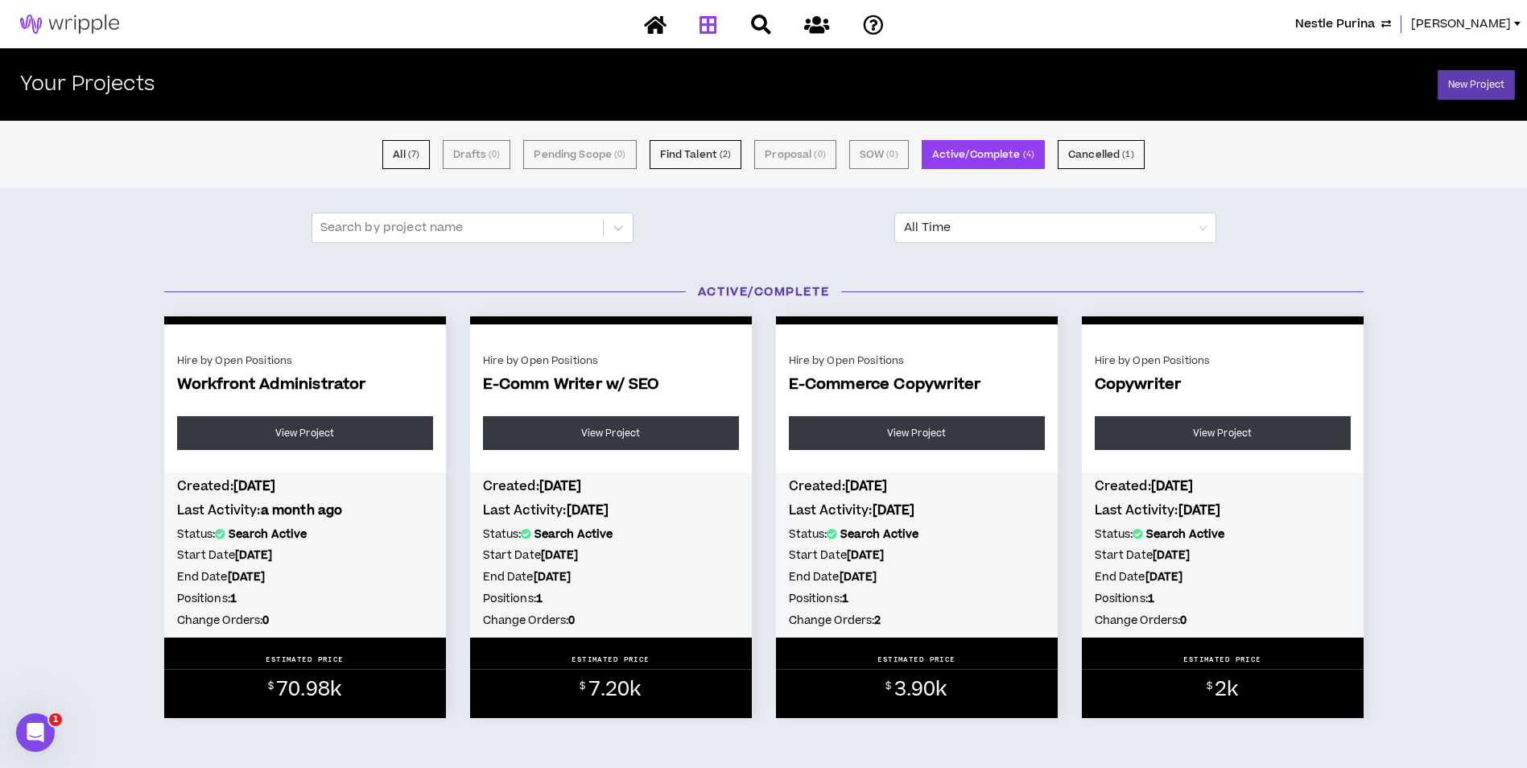
click at [1375, 30] on span "Nestle Purina" at bounding box center [1335, 24] width 80 height 18
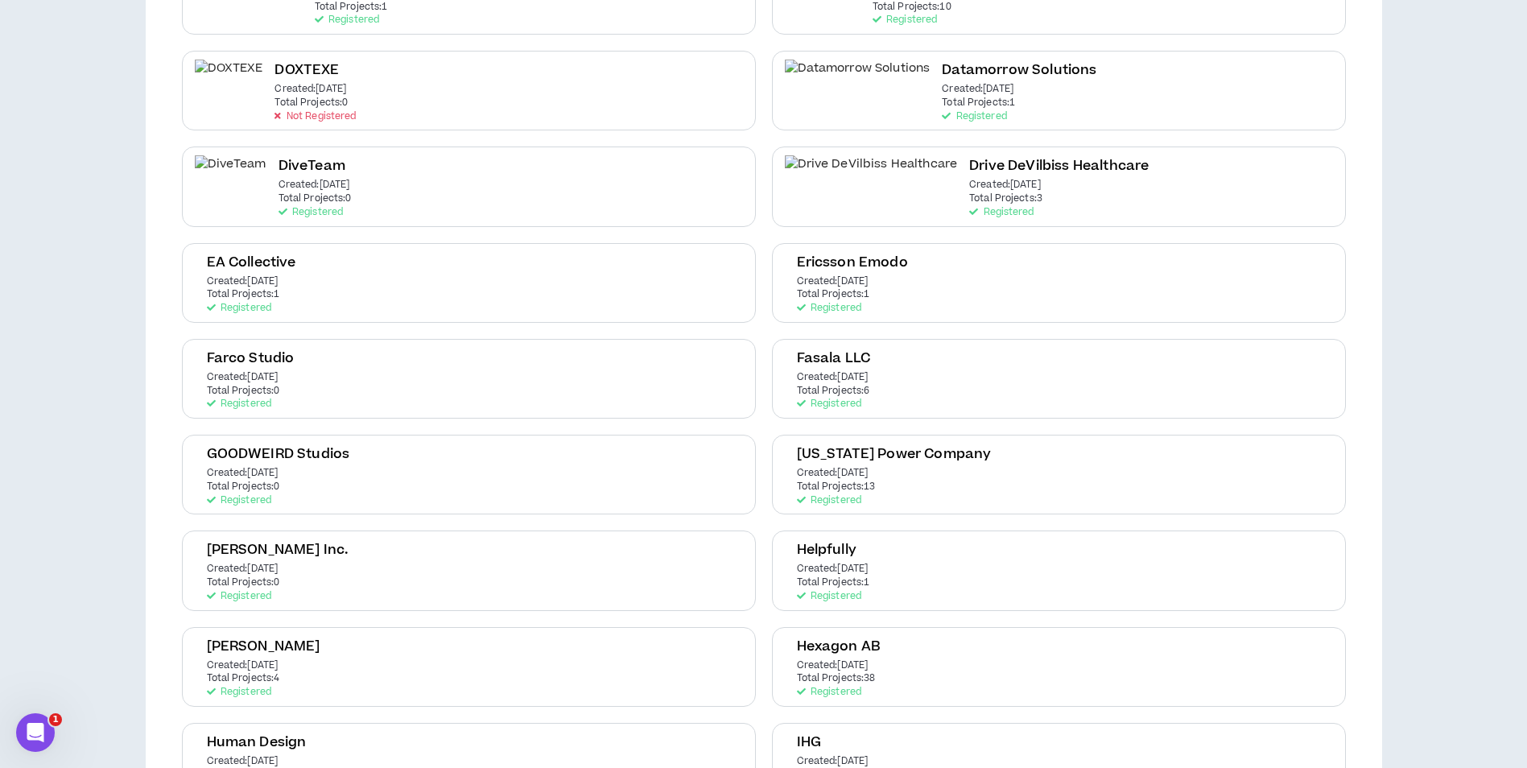
scroll to position [1046, 0]
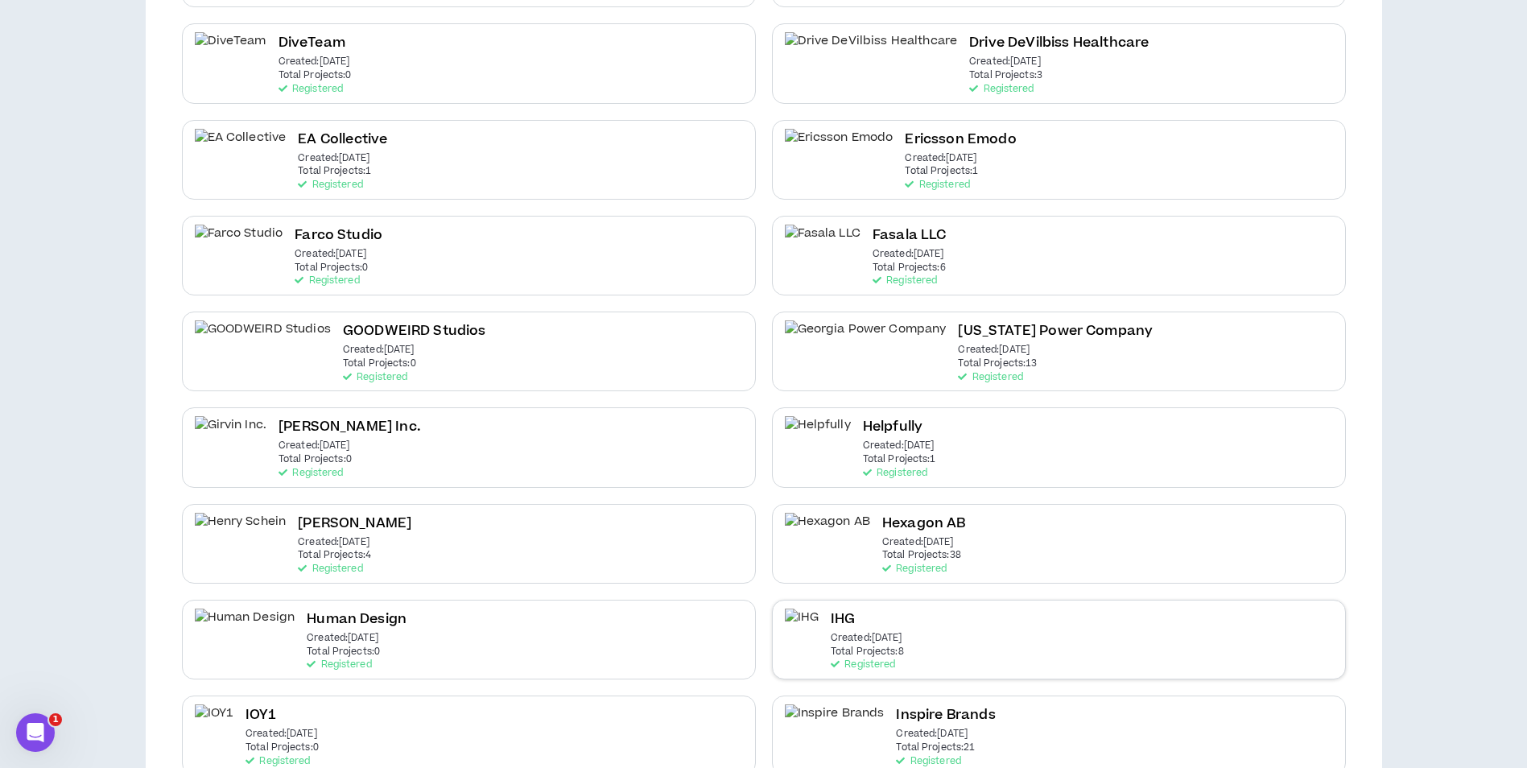
click at [904, 624] on div "IHG Created: Dec 7 2020 Total Projects: 8 Registered" at bounding box center [867, 640] width 73 height 62
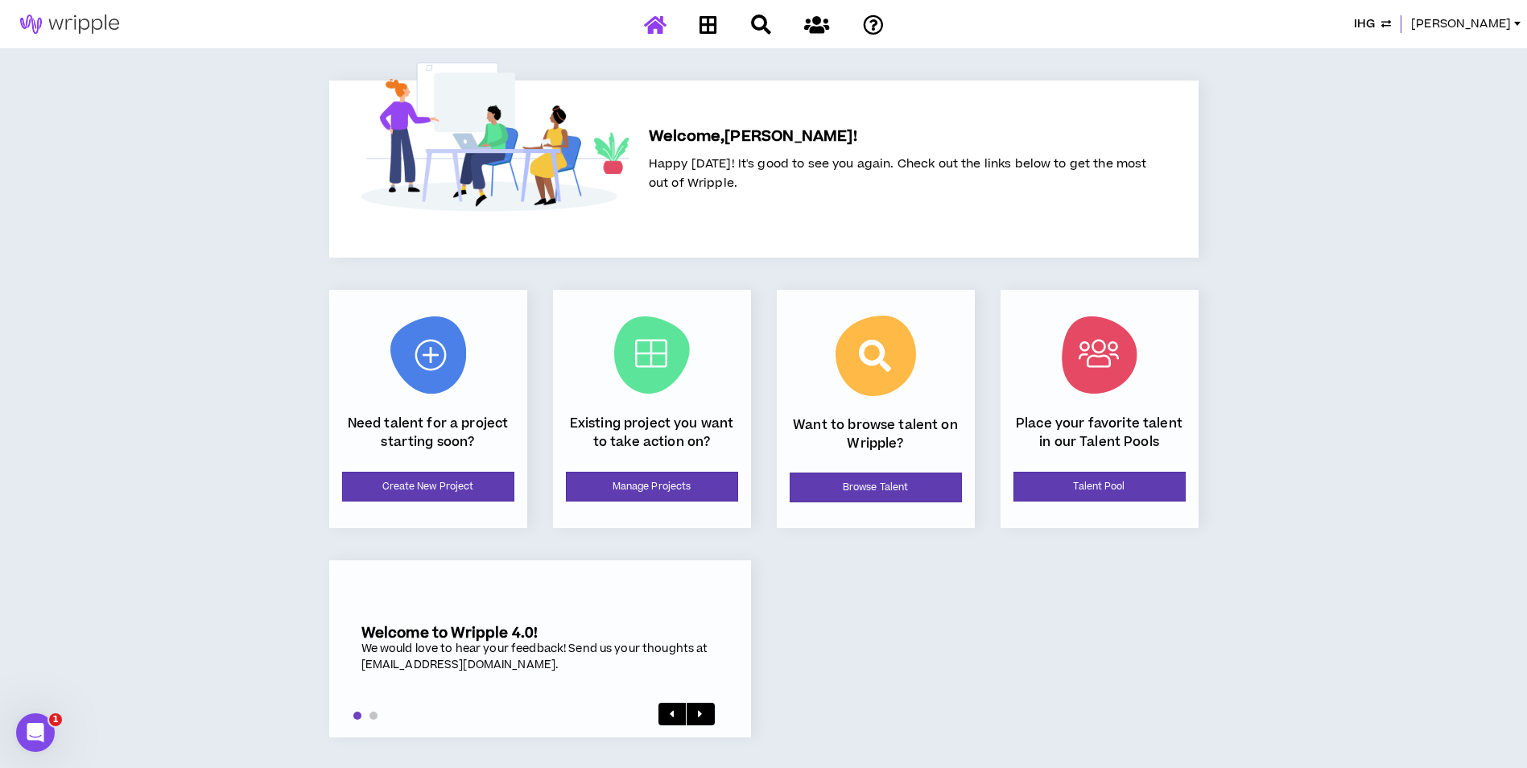
click at [637, 512] on div "Existing project you want to take action on? Manage Projects" at bounding box center [652, 409] width 198 height 238
click at [636, 500] on link "Manage Projects" at bounding box center [652, 487] width 172 height 30
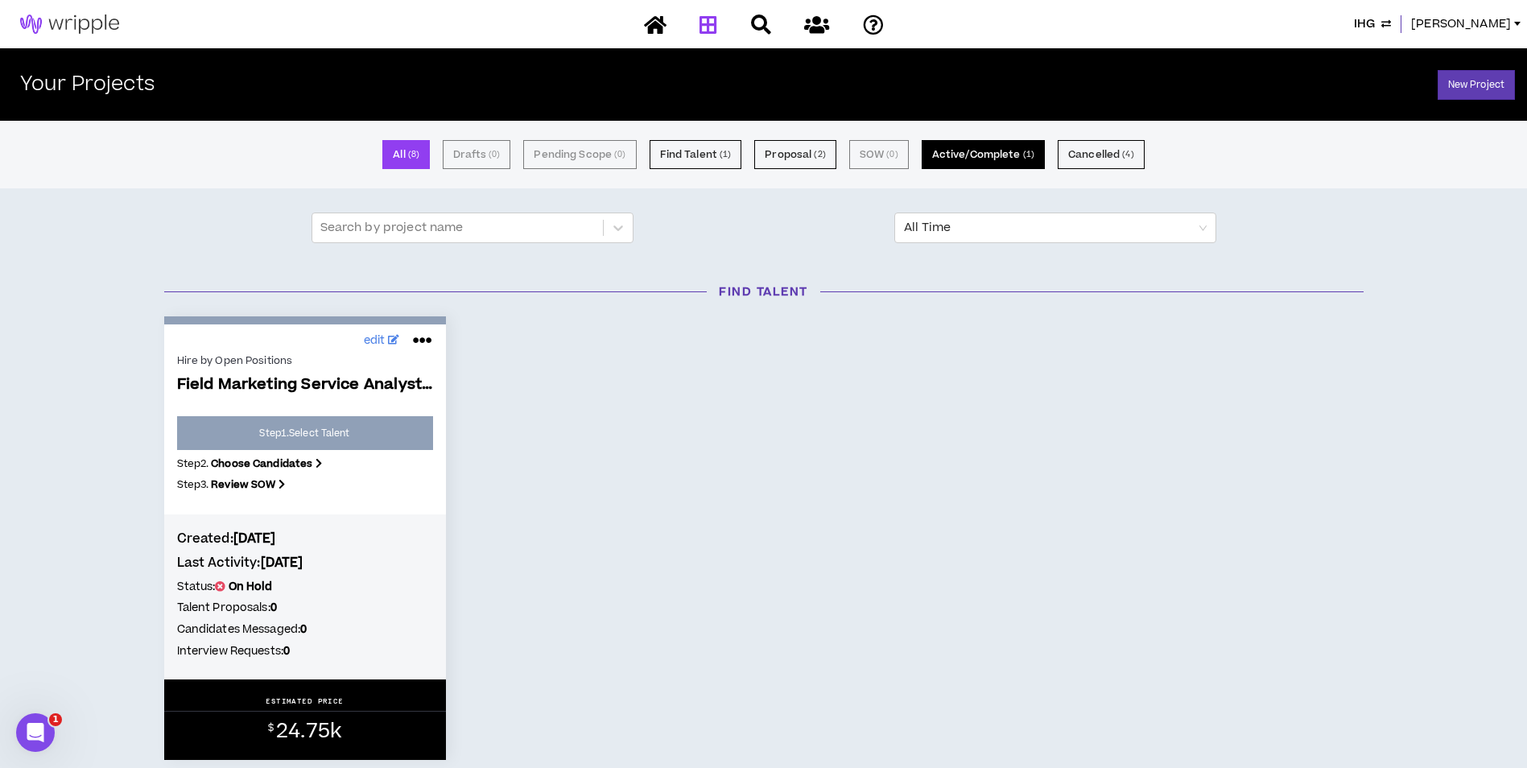
click at [1002, 150] on button "Active/Complete ( 1 )" at bounding box center [983, 154] width 123 height 29
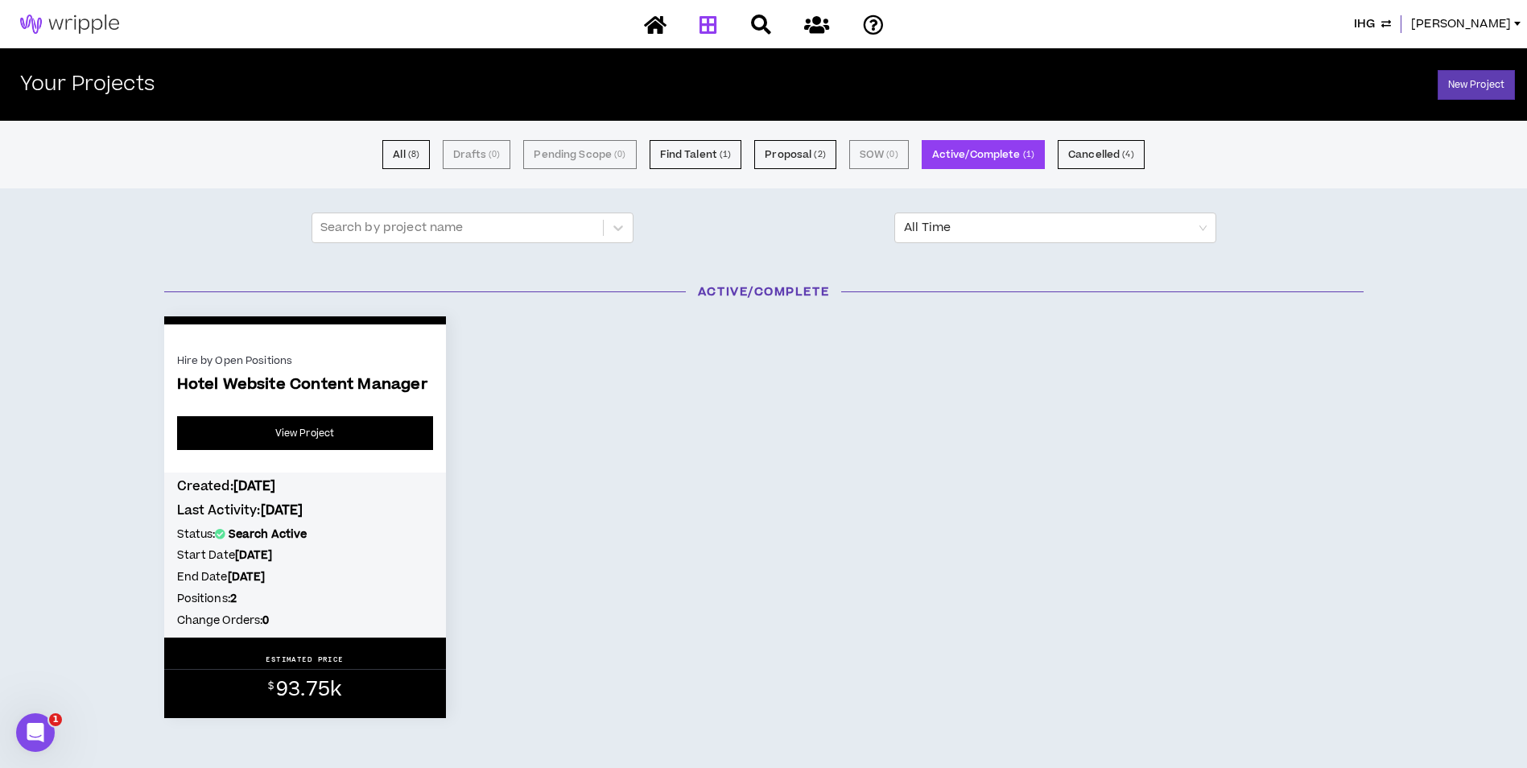
click at [361, 427] on link "View Project" at bounding box center [305, 433] width 256 height 34
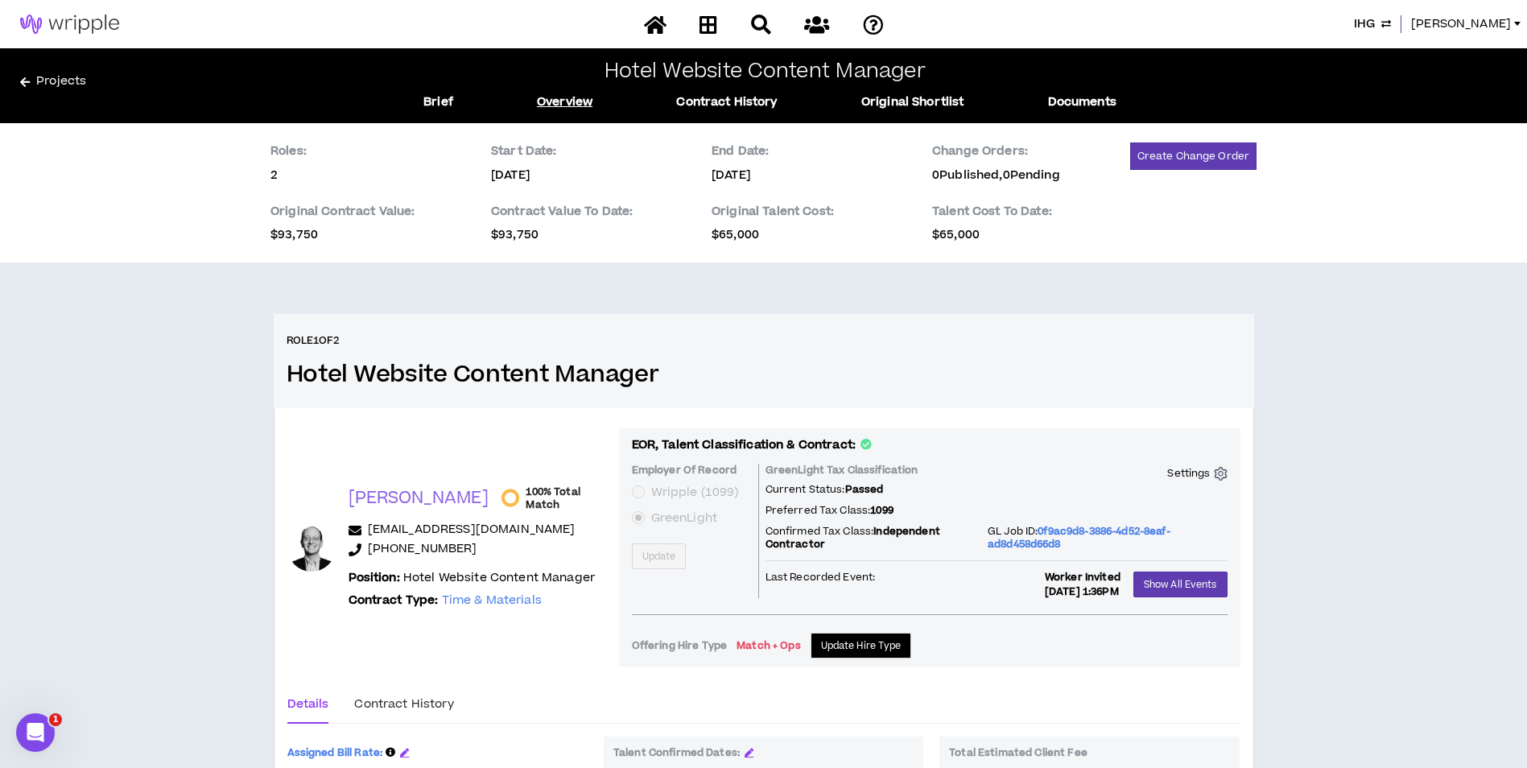
click at [1391, 23] on icon "button" at bounding box center [1386, 24] width 10 height 13
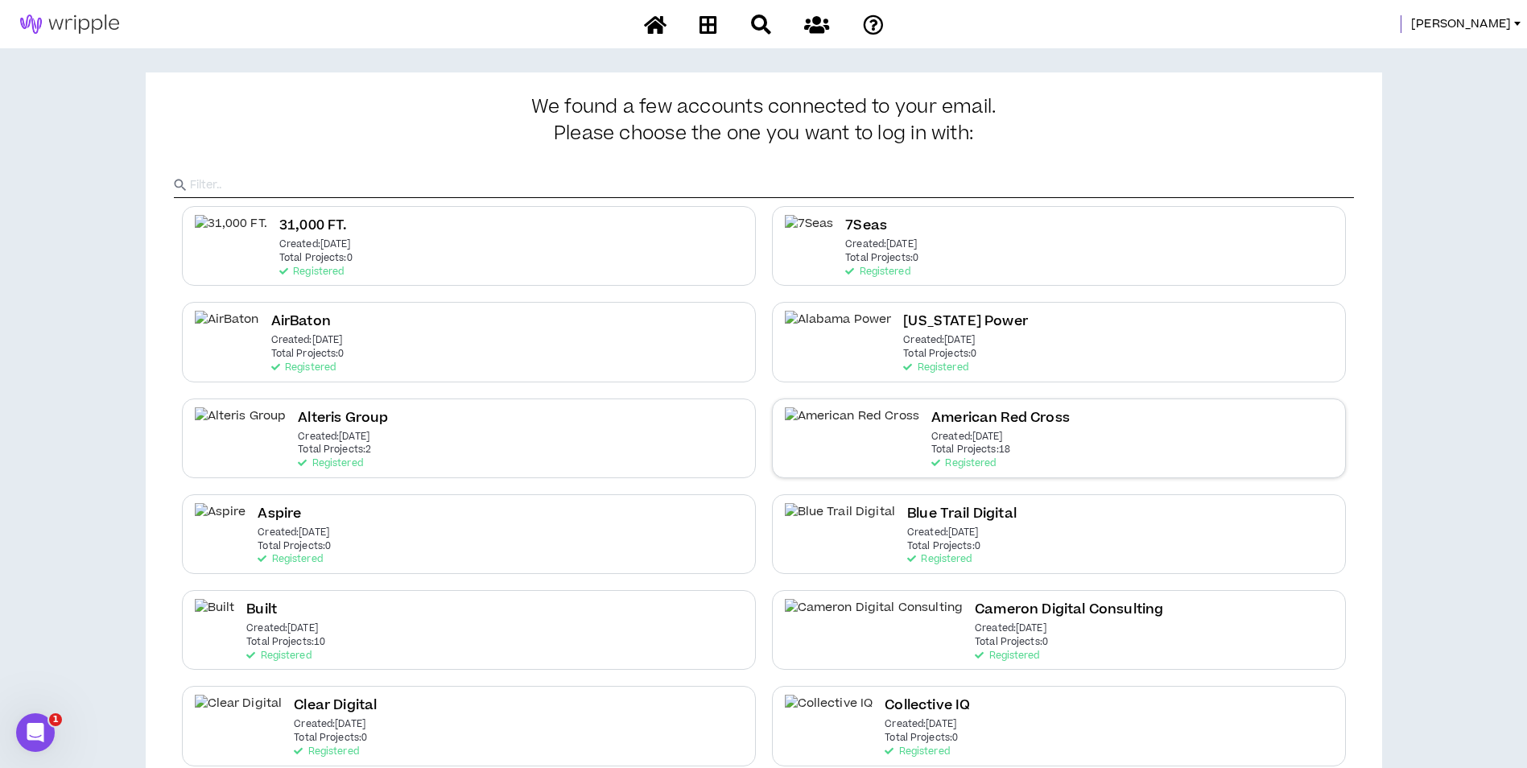
click at [931, 423] on h2 "American Red Cross" at bounding box center [1000, 418] width 138 height 22
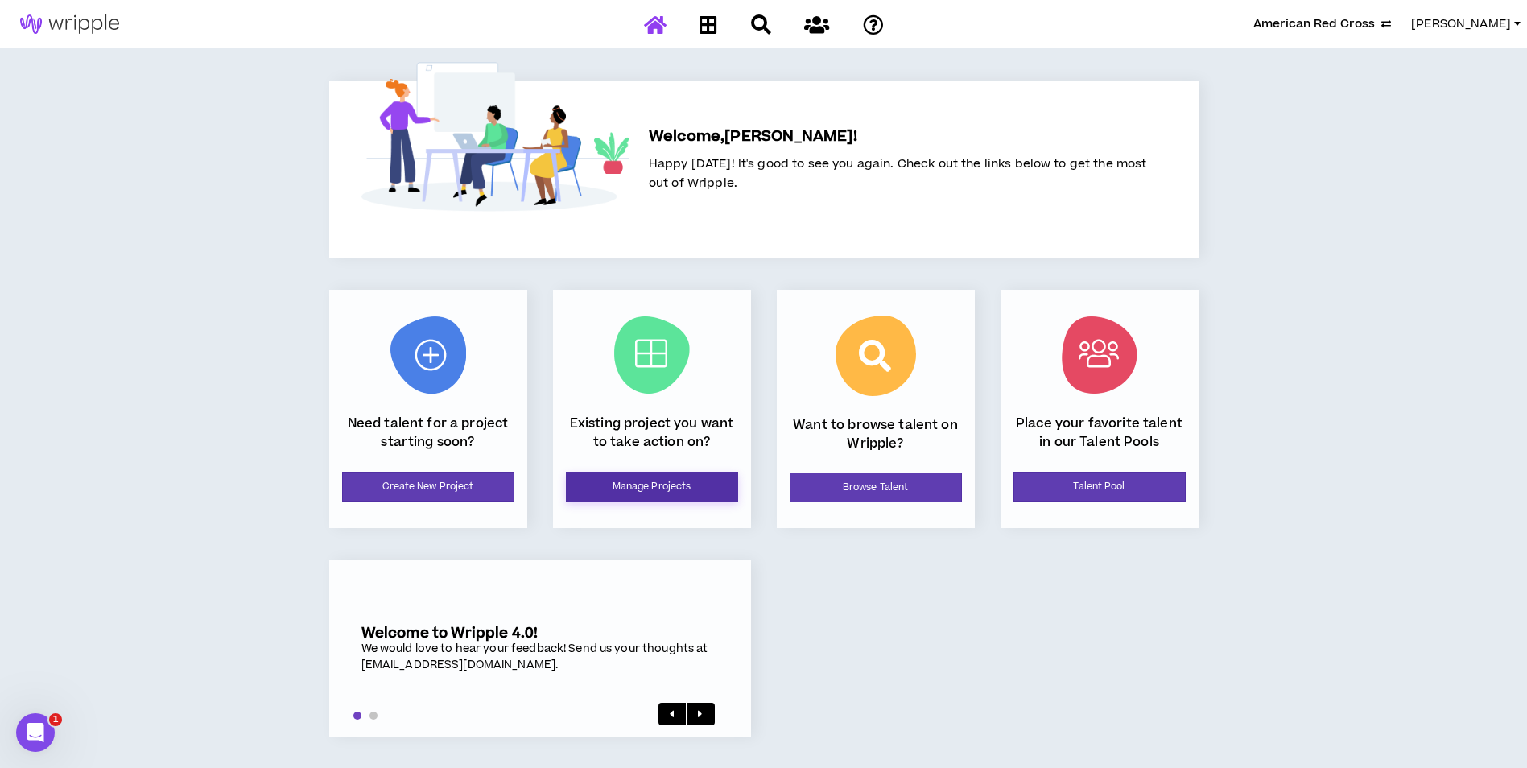
click at [646, 482] on link "Manage Projects" at bounding box center [652, 487] width 172 height 30
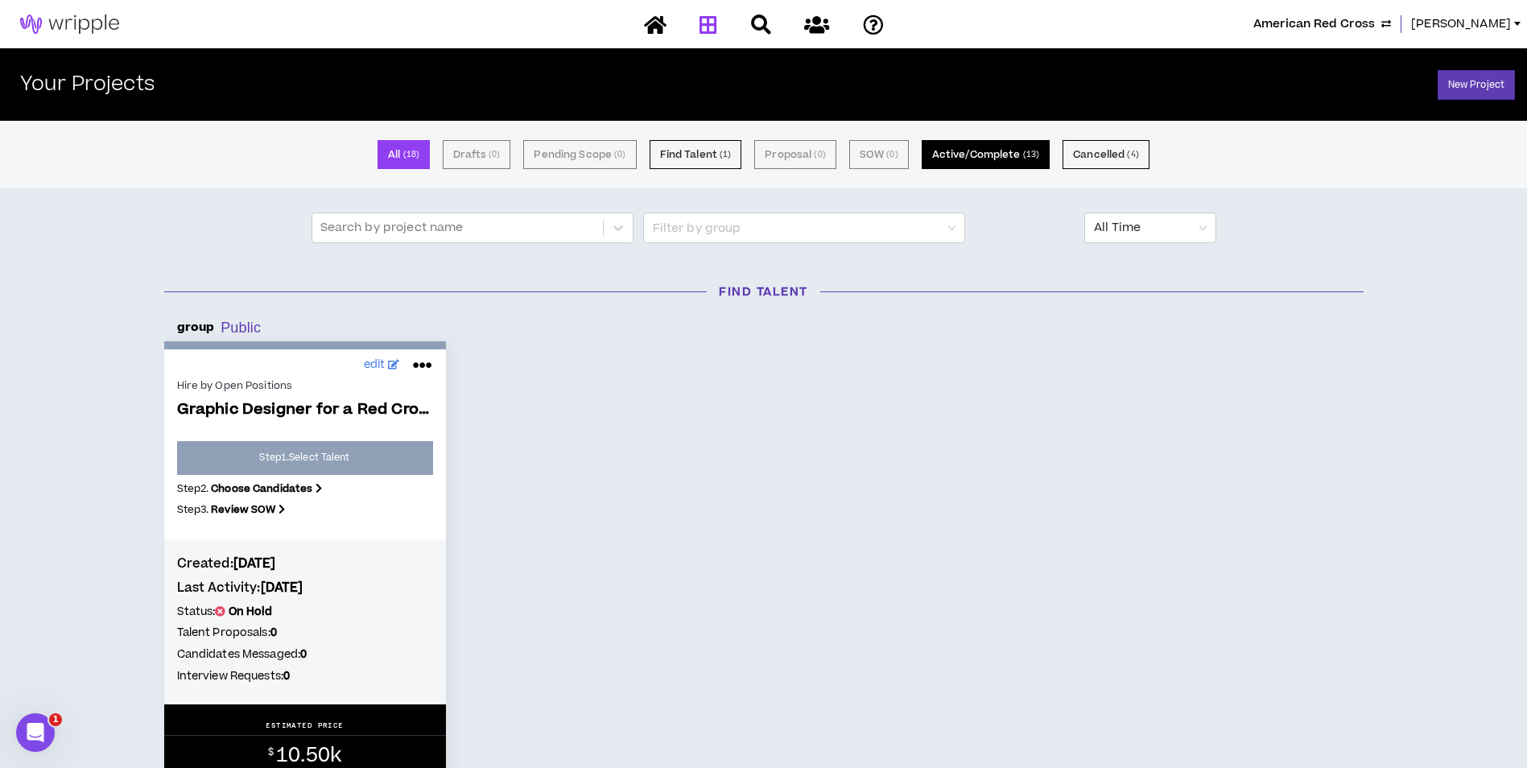
click at [943, 155] on button "Active/Complete ( 13 )" at bounding box center [986, 154] width 128 height 29
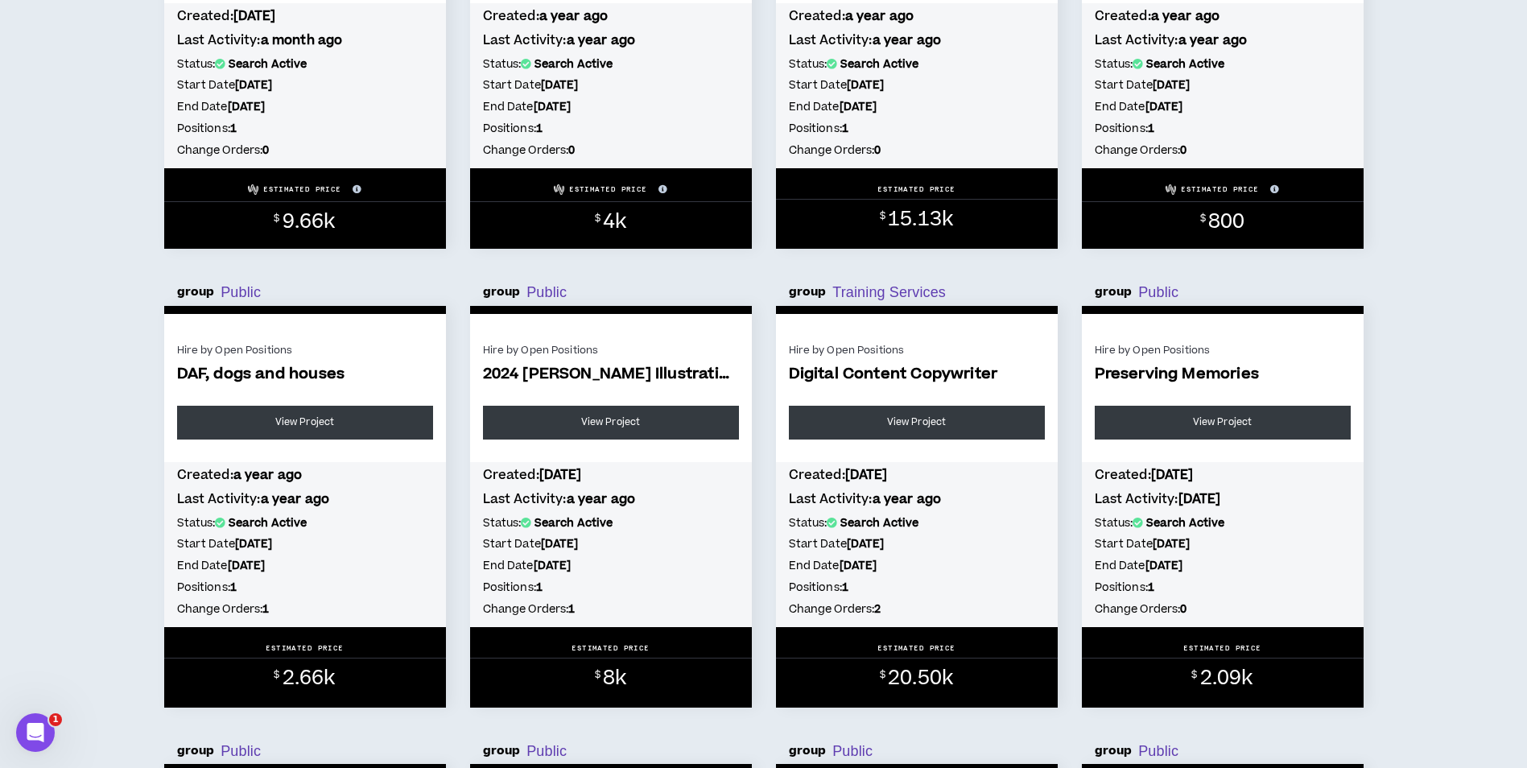
scroll to position [563, 0]
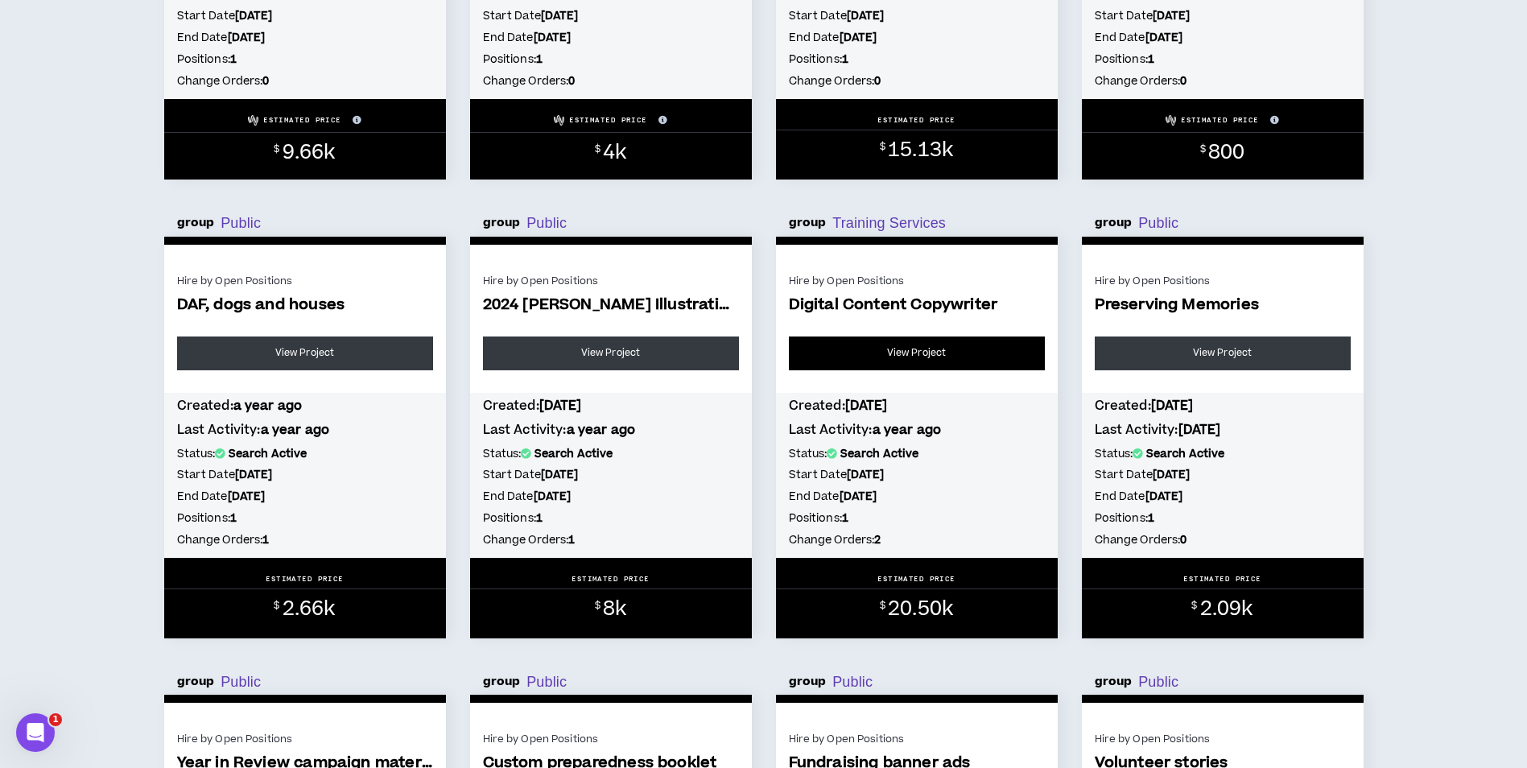
click at [869, 360] on link "View Project" at bounding box center [917, 353] width 256 height 34
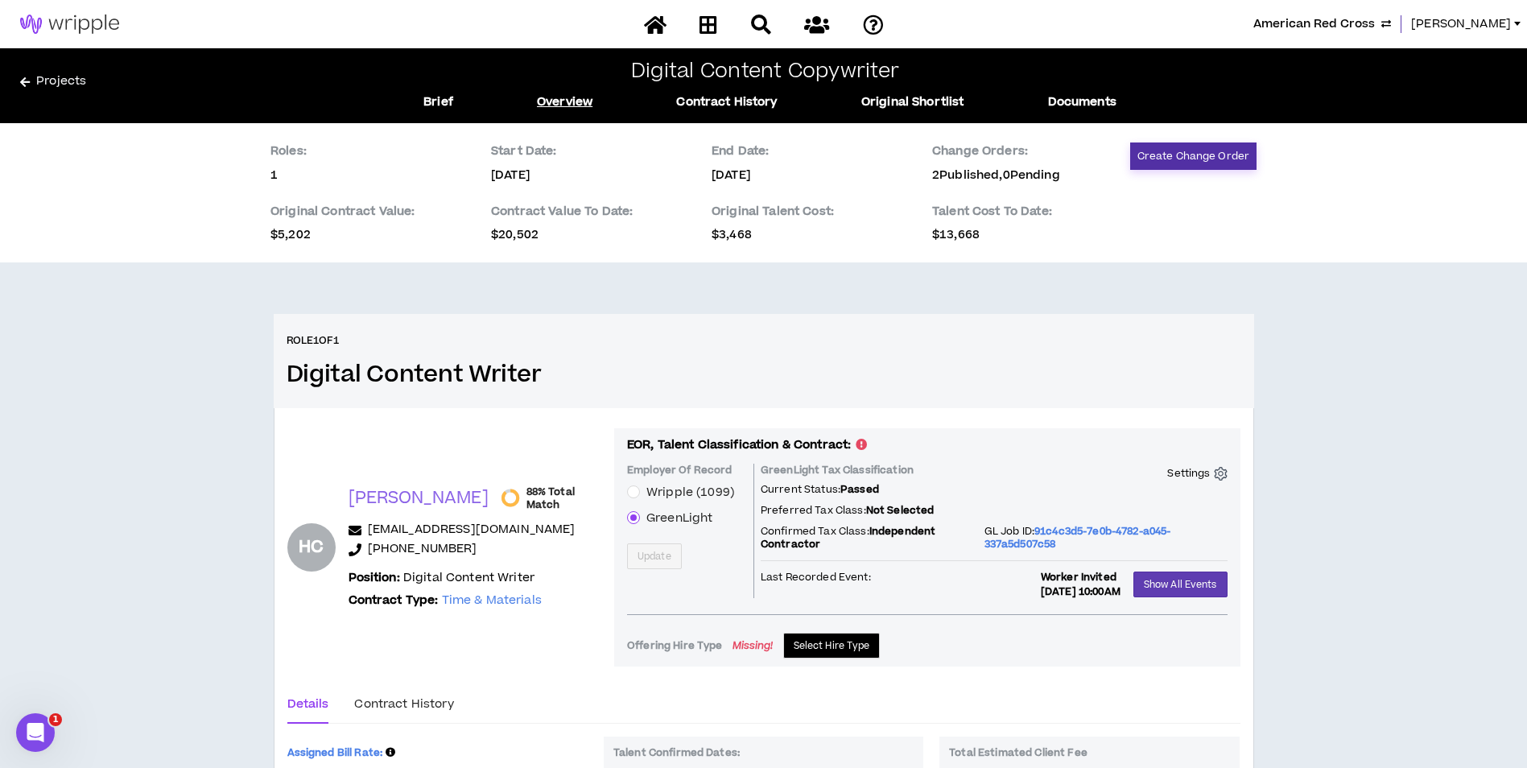
click at [1165, 156] on button "Create Change Order" at bounding box center [1193, 155] width 126 height 27
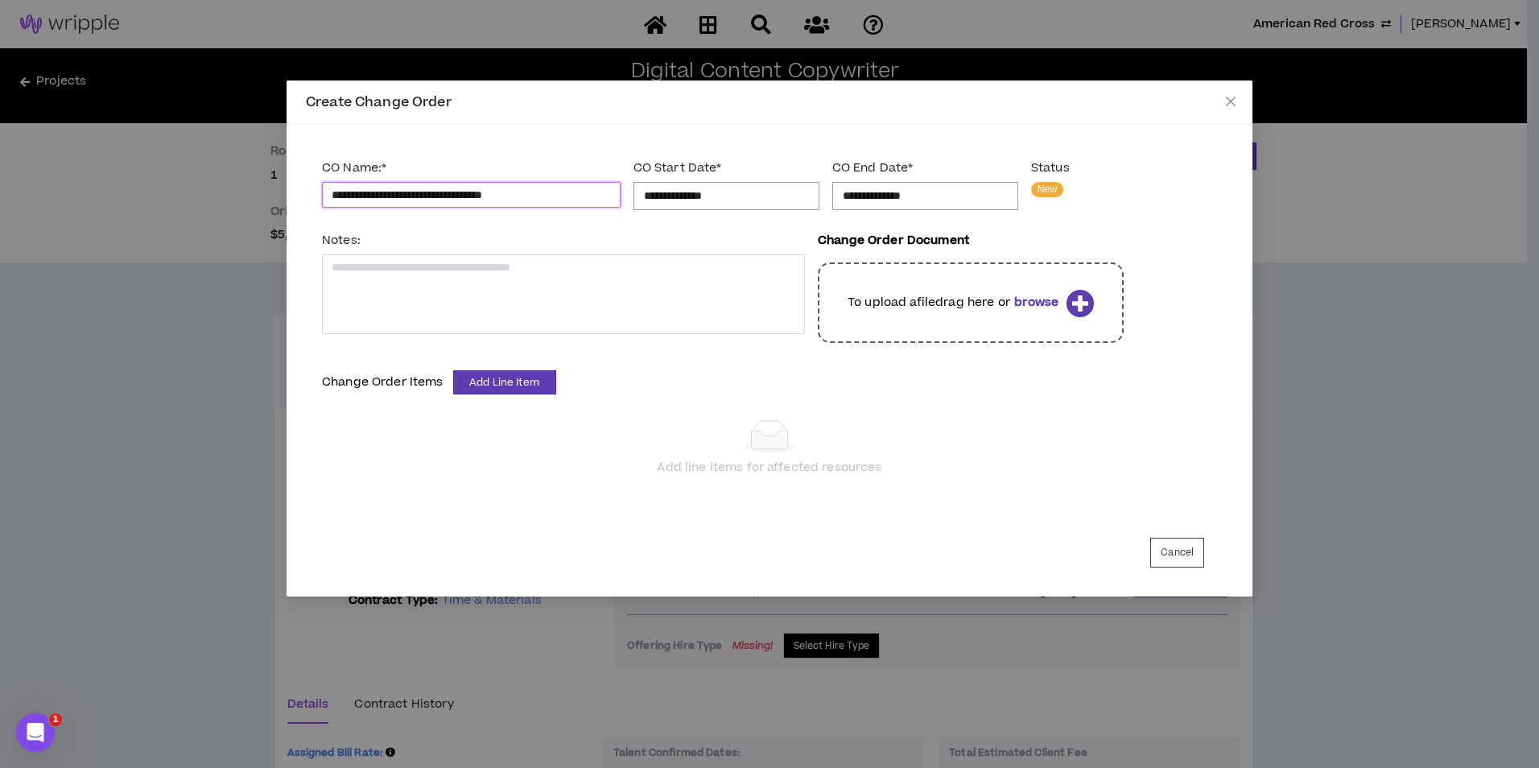
click at [349, 191] on input "**********" at bounding box center [471, 195] width 299 height 26
click at [717, 201] on input "**********" at bounding box center [726, 196] width 165 height 18
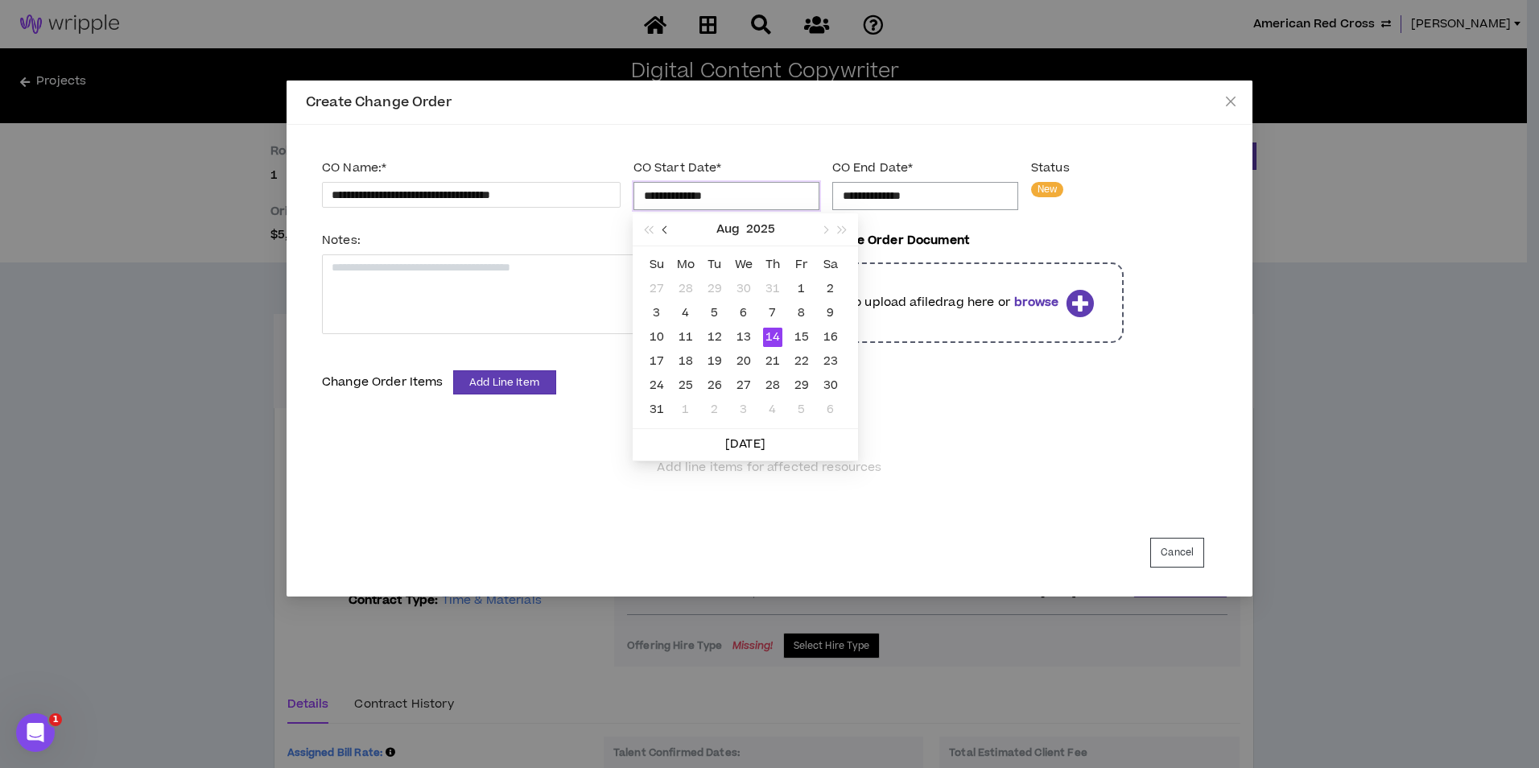
click at [666, 234] on button "button" at bounding box center [666, 229] width 18 height 32
click at [709, 282] on div "1" at bounding box center [714, 288] width 19 height 19
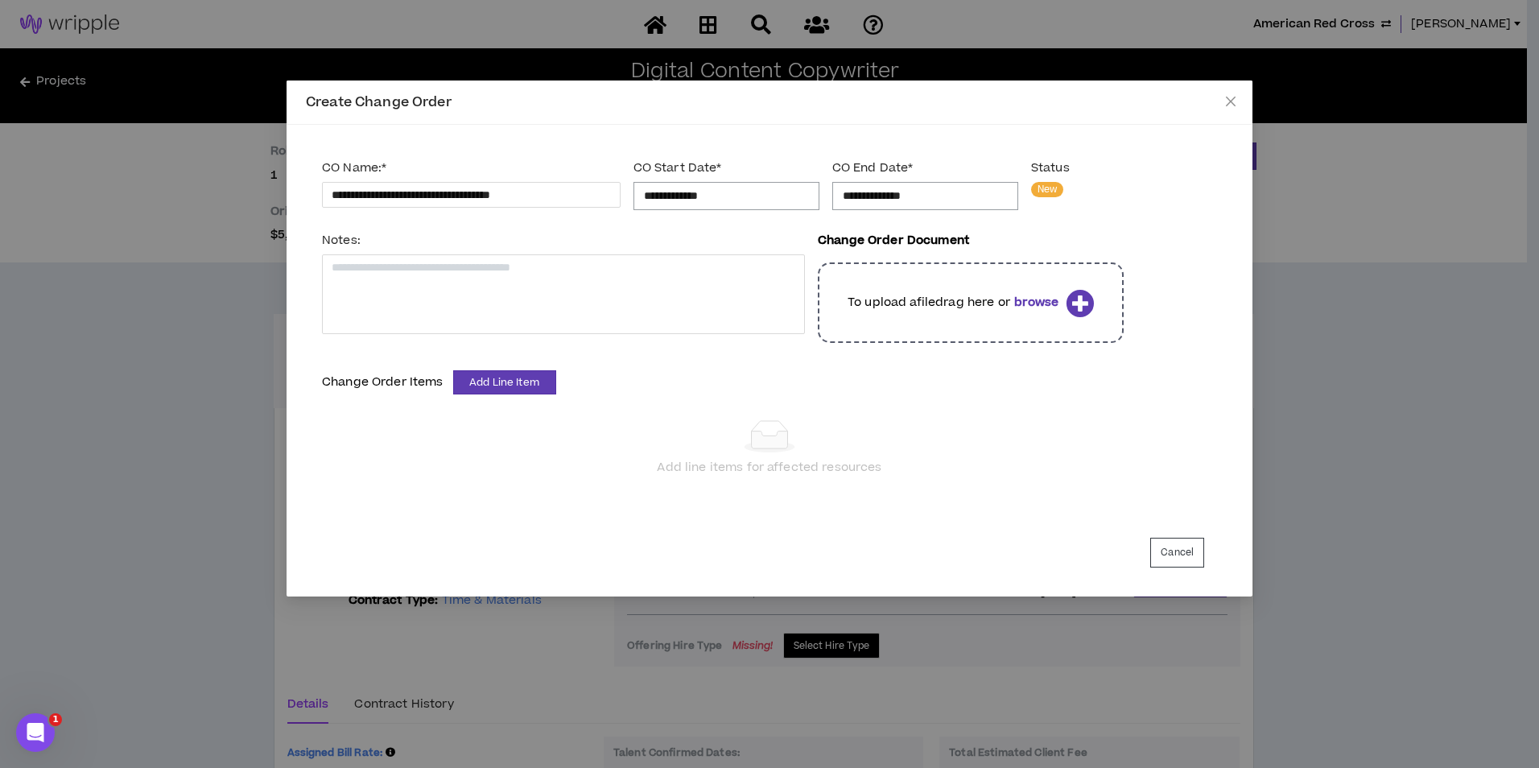
click at [864, 198] on input "**********" at bounding box center [925, 196] width 165 height 18
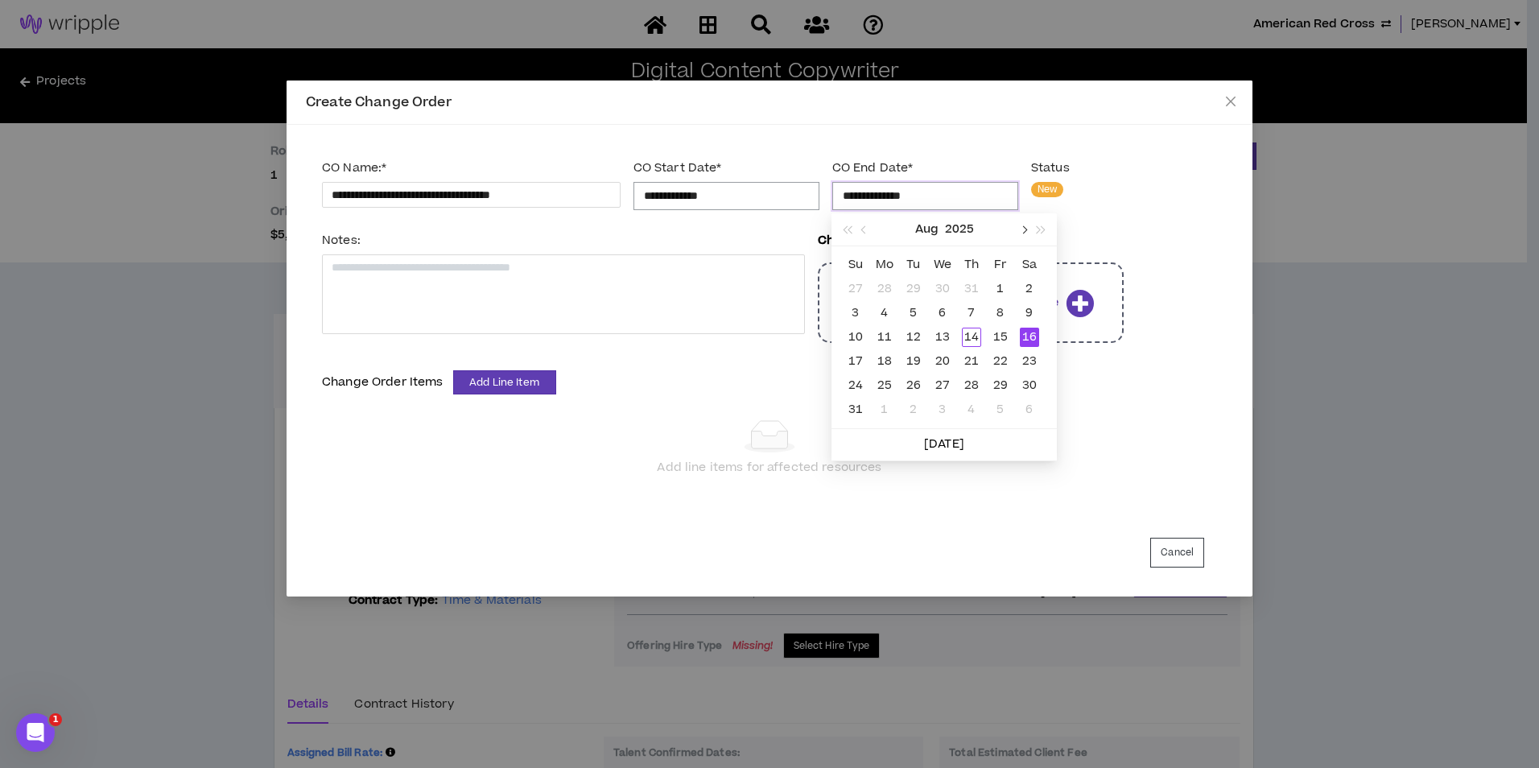
click at [1026, 230] on span "button" at bounding box center [1023, 230] width 8 height 8
click at [935, 380] on div "31" at bounding box center [942, 385] width 19 height 19
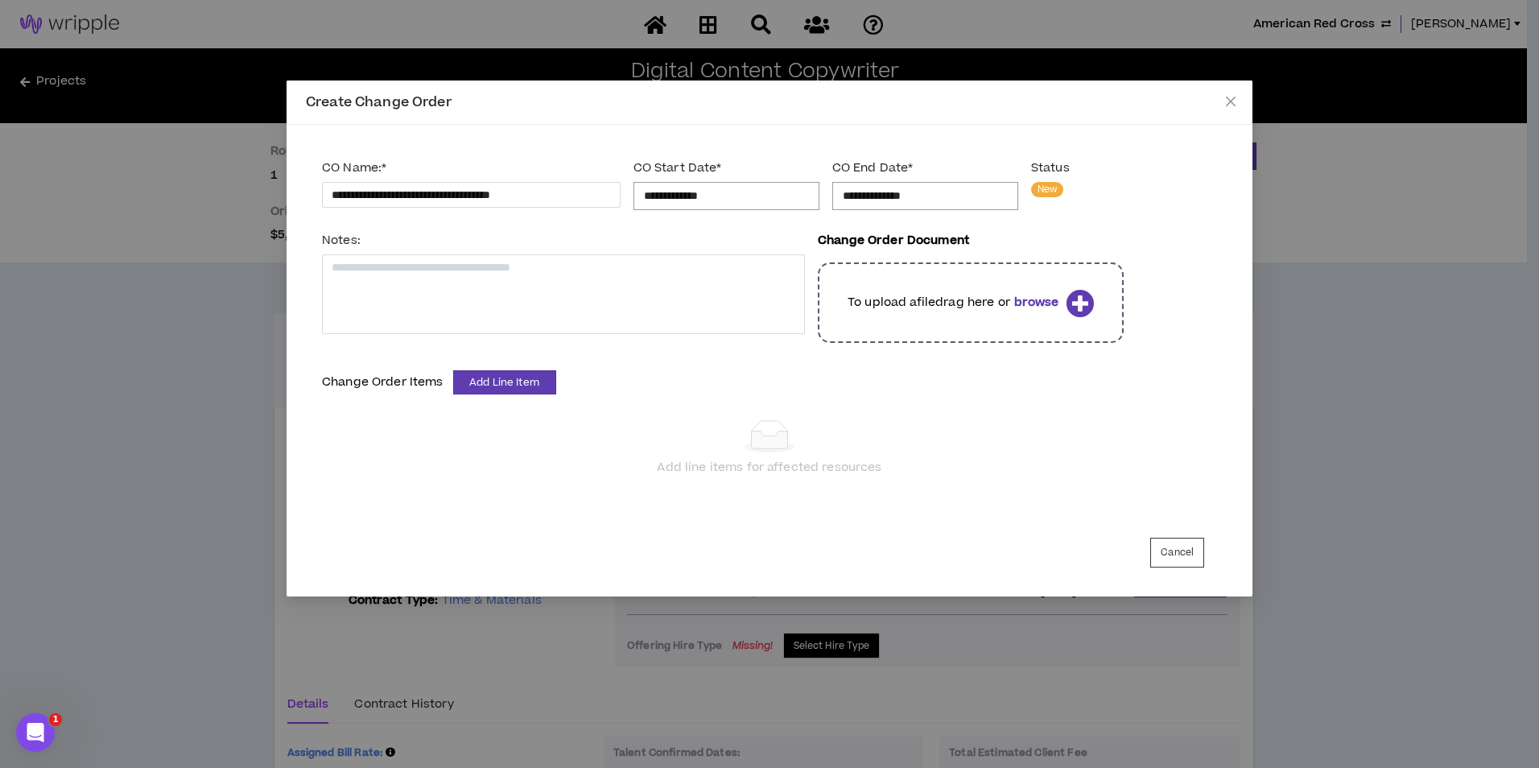
click at [953, 303] on p "To upload a file drag here or browse" at bounding box center [954, 303] width 212 height 18
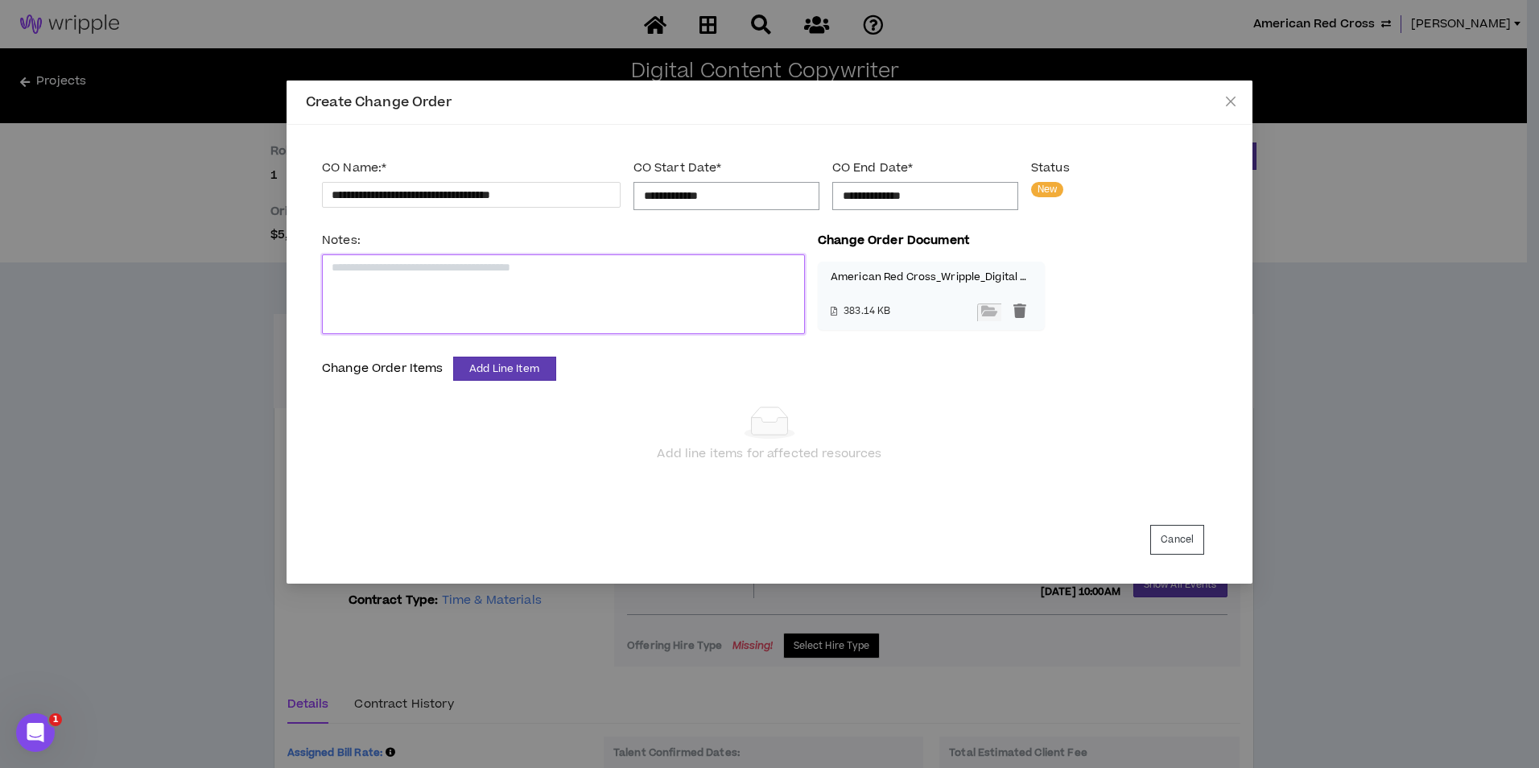
click at [507, 304] on textarea at bounding box center [563, 294] width 483 height 80
click at [539, 361] on button "Add Line Item" at bounding box center [504, 369] width 103 height 24
click at [536, 402] on span "Digital Content Writer" at bounding box center [480, 400] width 131 height 18
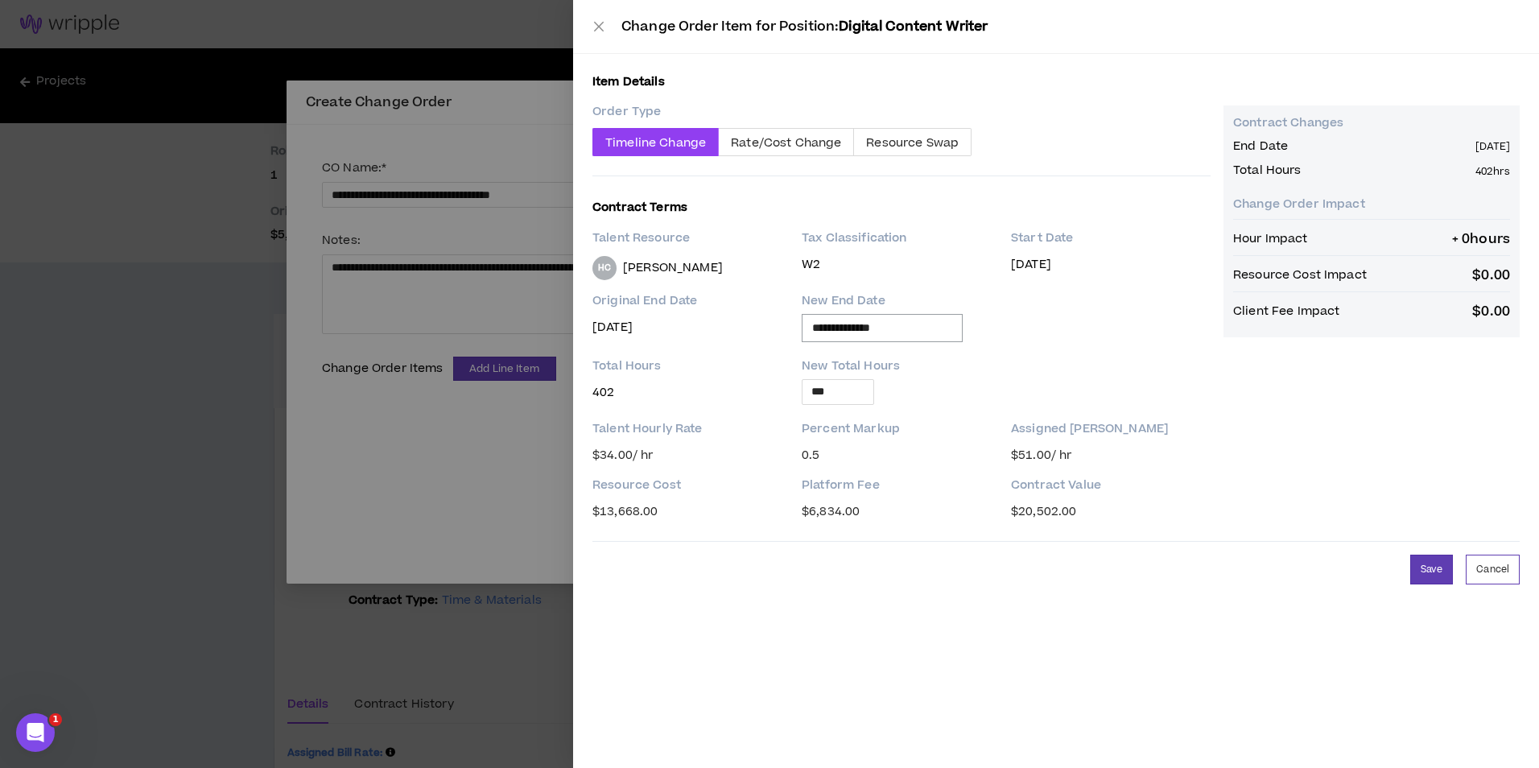
click at [910, 332] on input "**********" at bounding box center [882, 328] width 140 height 18
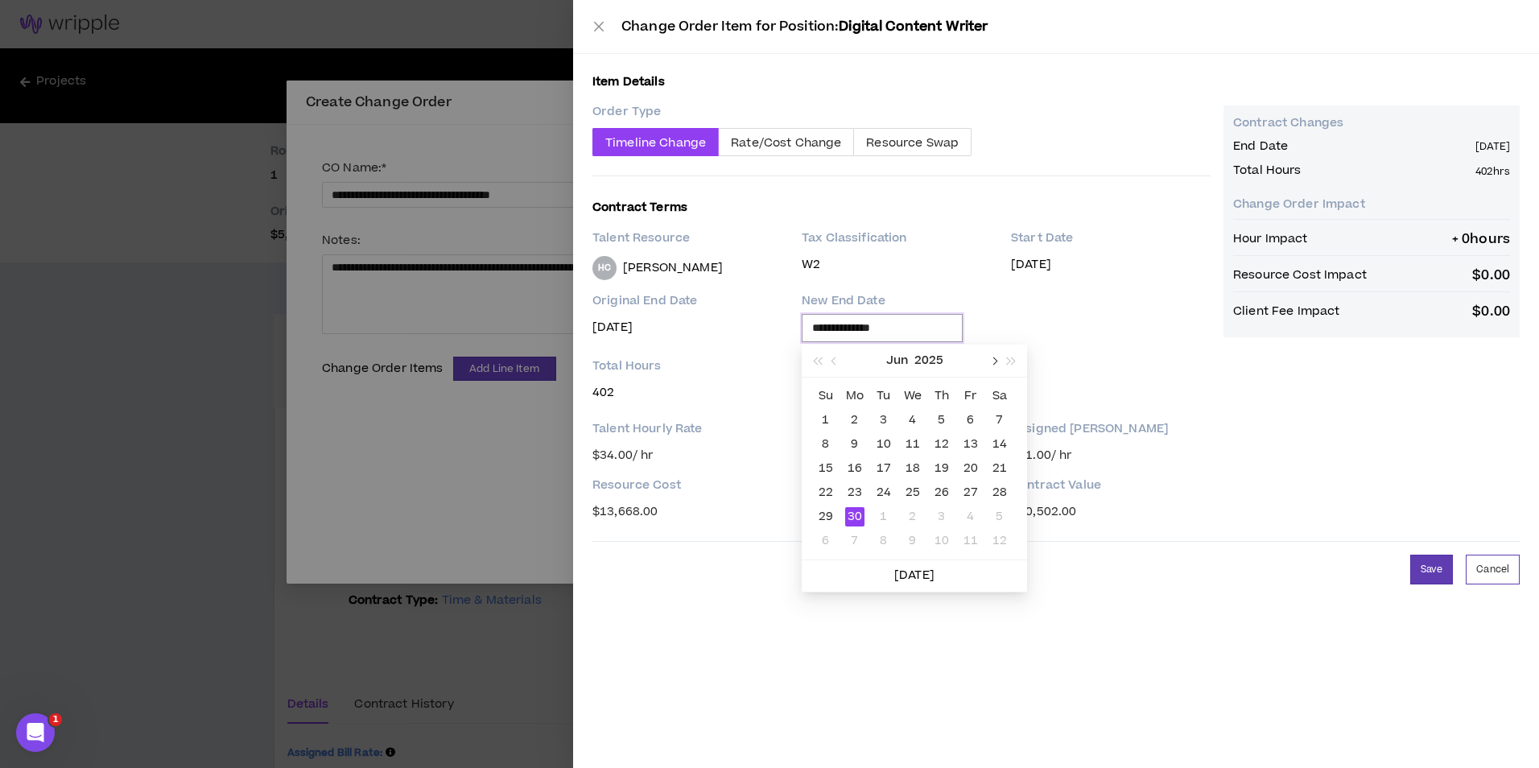
click at [993, 363] on span "button" at bounding box center [993, 361] width 8 height 8
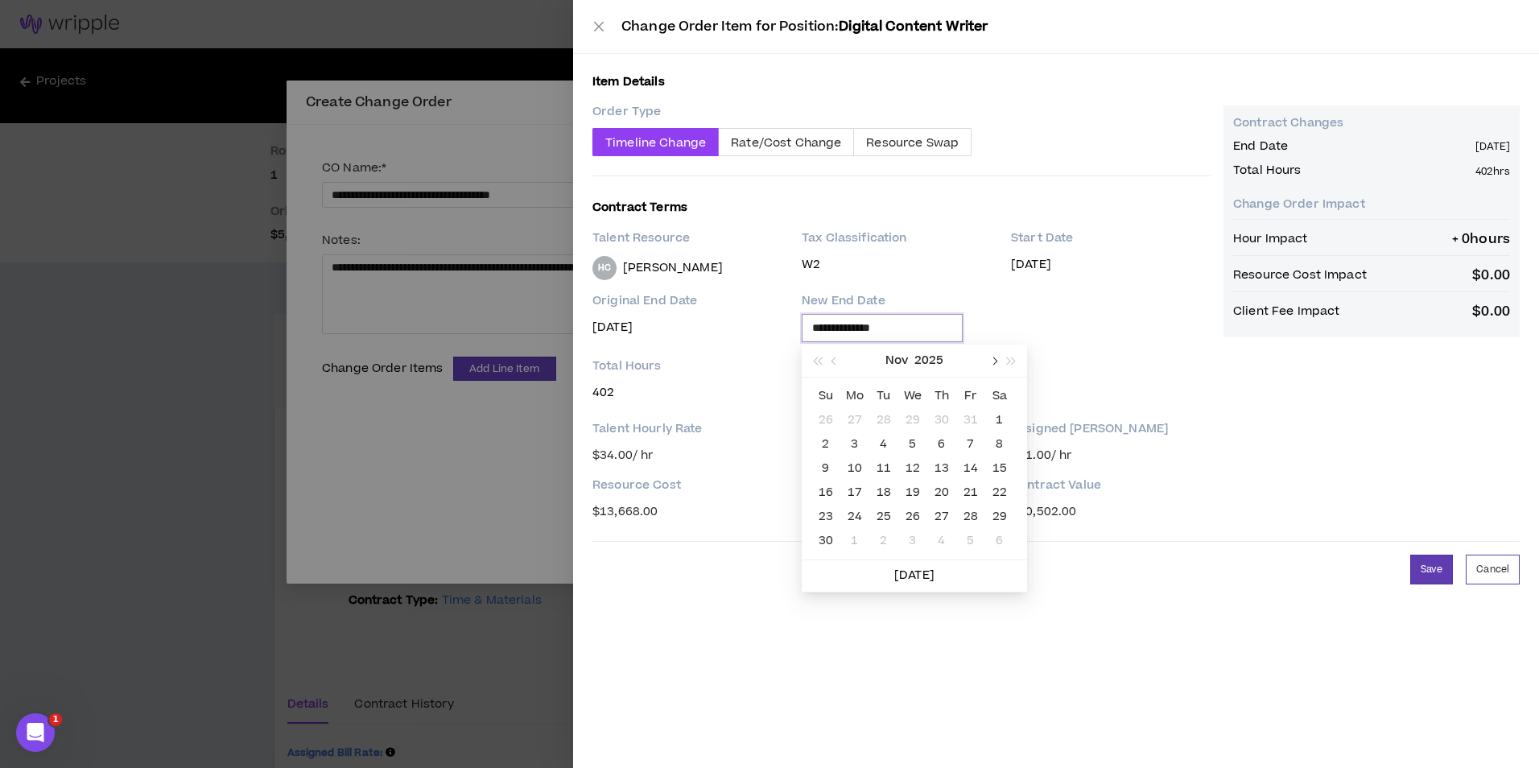
click at [993, 363] on span "button" at bounding box center [993, 361] width 8 height 8
drag, startPoint x: 907, startPoint y: 510, endPoint x: 900, endPoint y: 497, distance: 15.5
click at [907, 510] on div "31" at bounding box center [912, 516] width 19 height 19
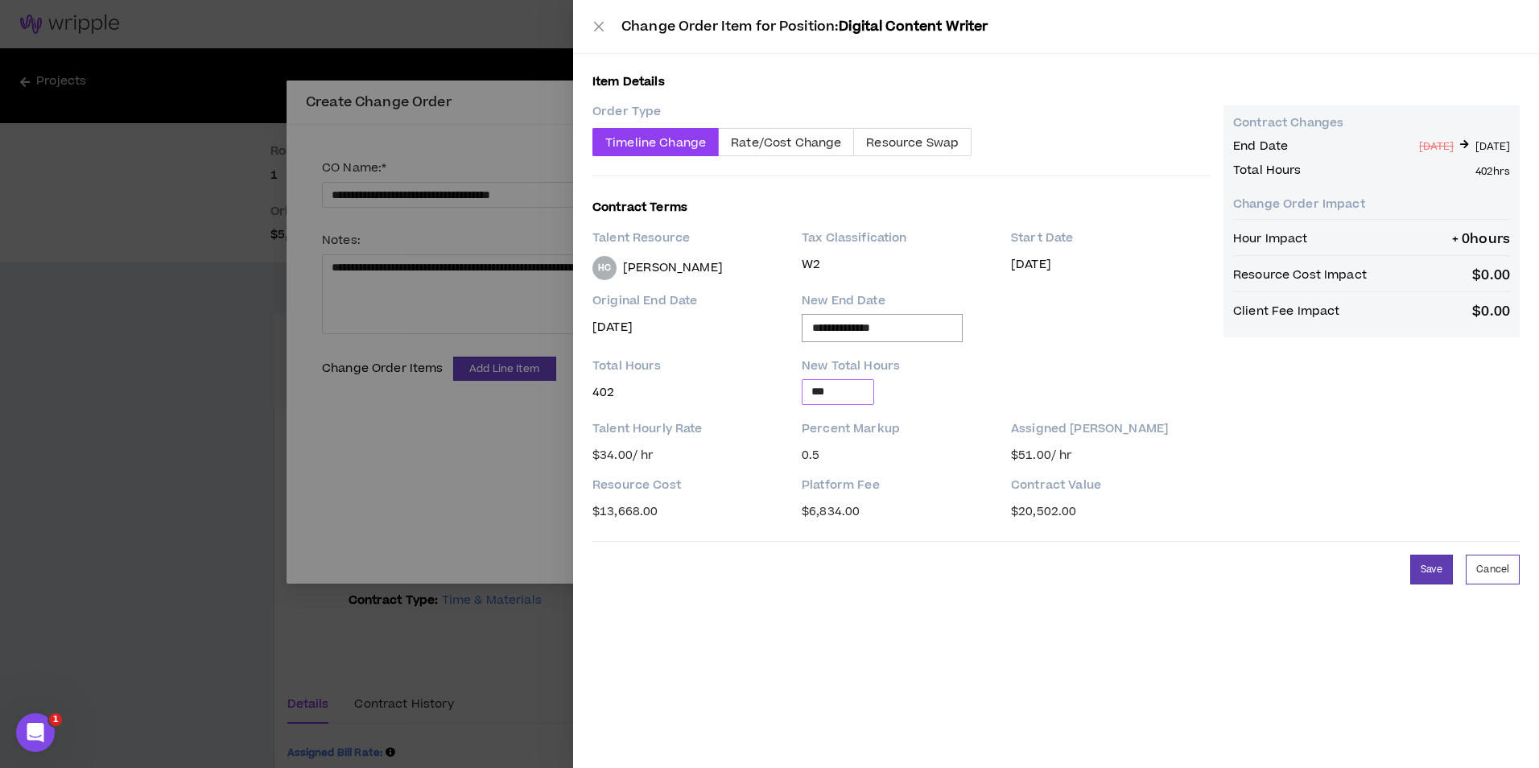
click at [848, 394] on input "***" at bounding box center [838, 392] width 71 height 24
click at [1416, 568] on button "Save" at bounding box center [1431, 570] width 43 height 30
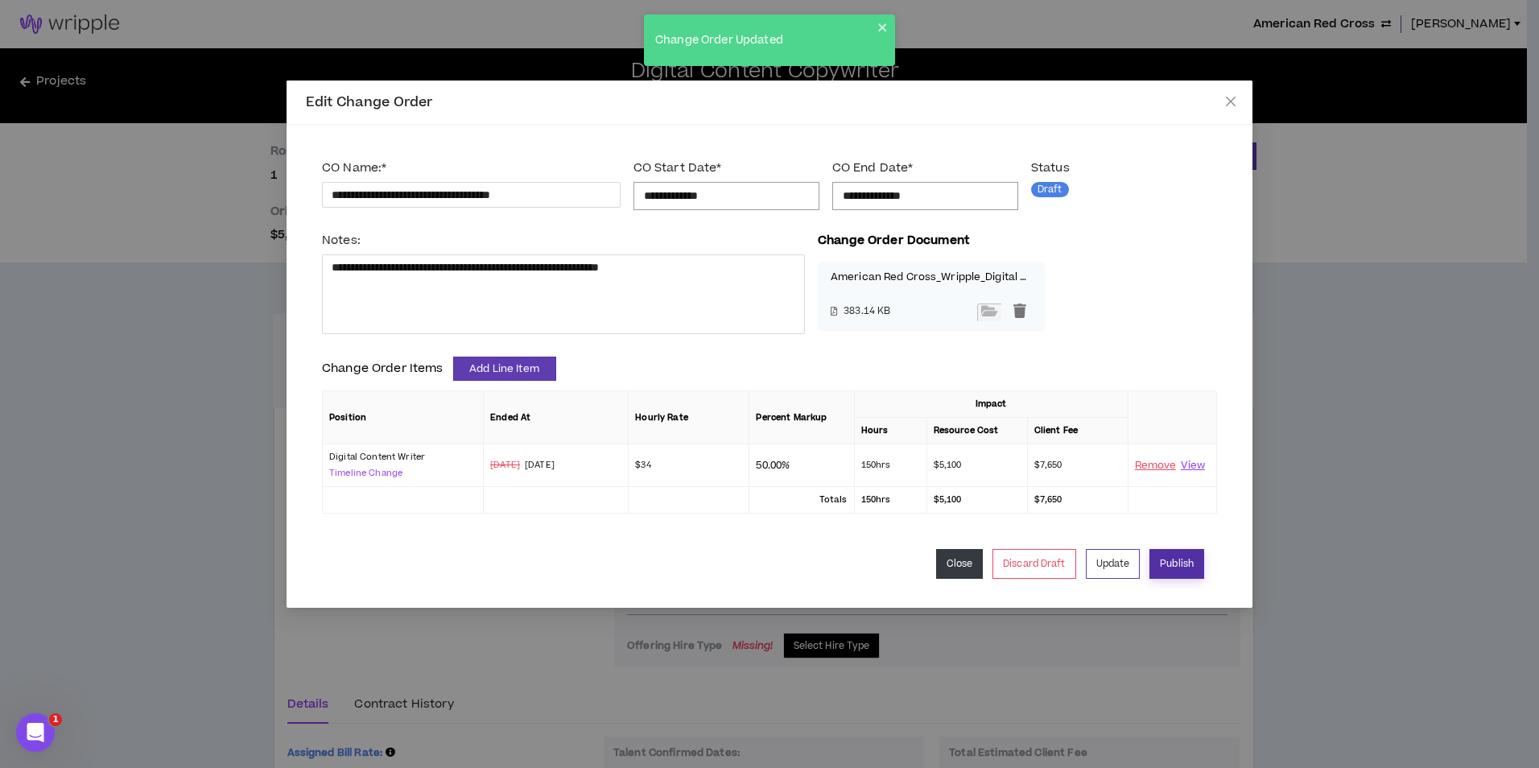
click at [1182, 557] on button "Publish" at bounding box center [1176, 564] width 55 height 30
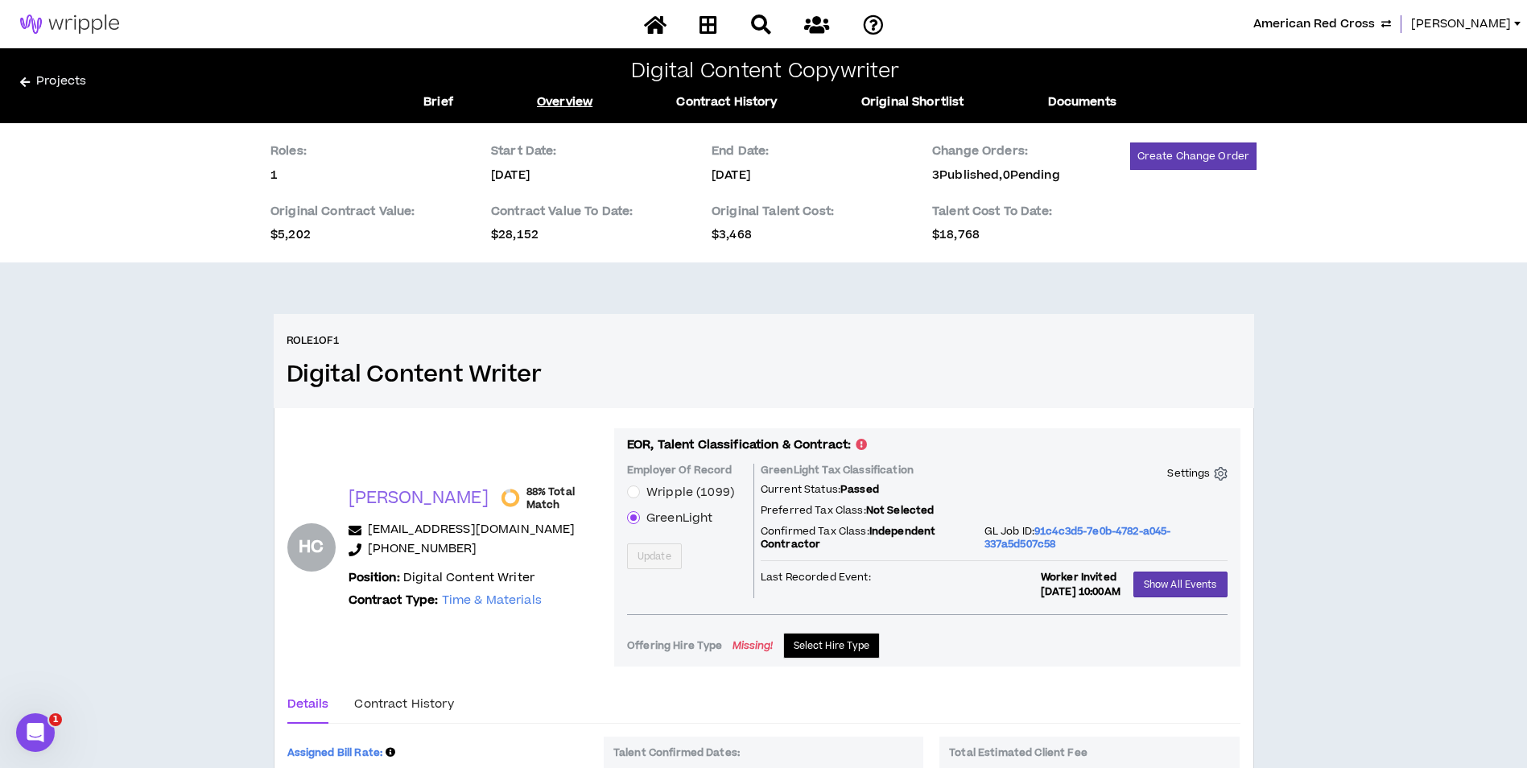
drag, startPoint x: 1285, startPoint y: 25, endPoint x: 1319, endPoint y: 25, distance: 33.8
click at [1319, 25] on div "American Red Cross Amanda" at bounding box center [1216, 24] width 623 height 18
drag, startPoint x: 1319, startPoint y: 25, endPoint x: 1328, endPoint y: 15, distance: 13.7
click at [1328, 15] on span "American Red Cross" at bounding box center [1314, 24] width 122 height 18
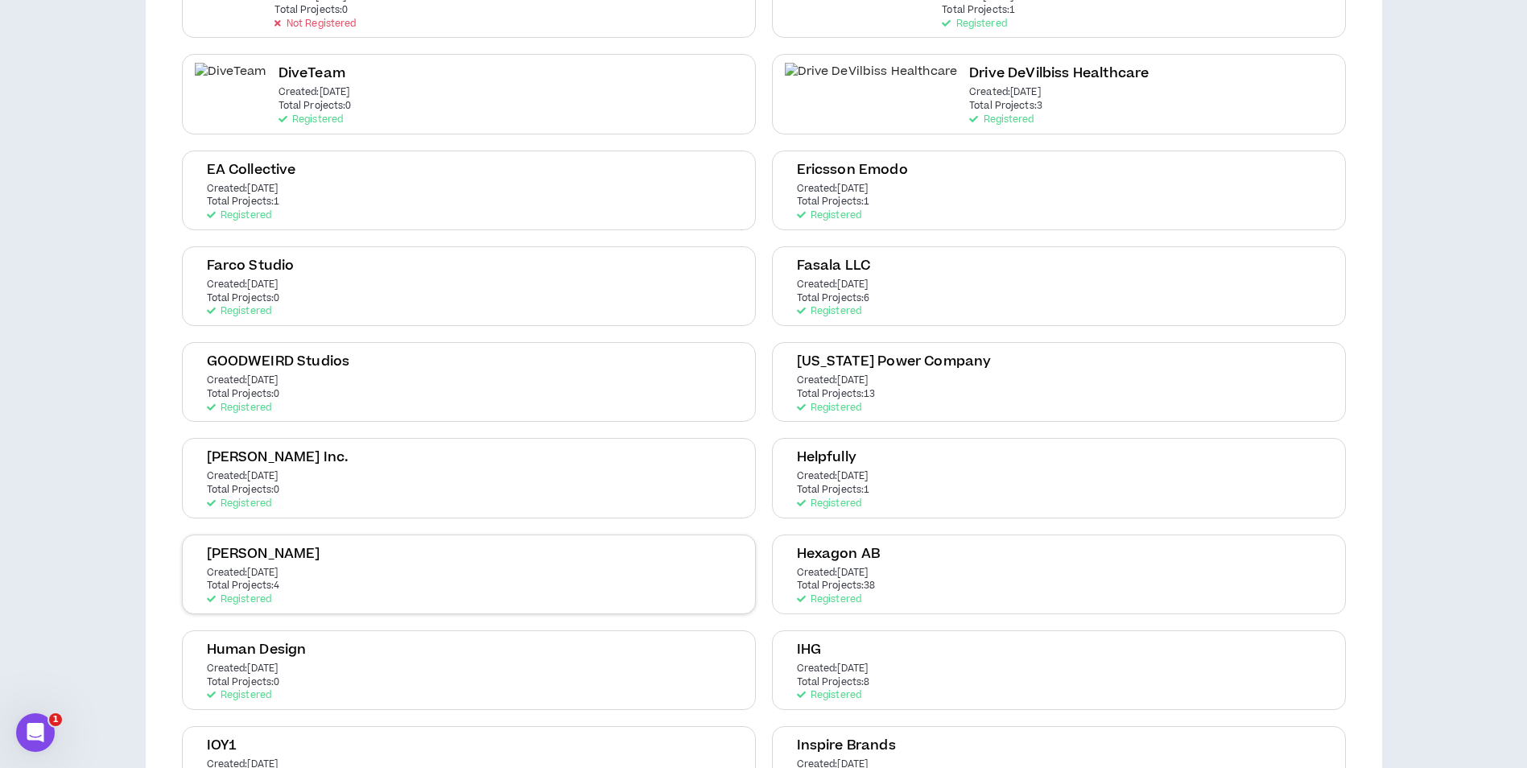
scroll to position [1046, 0]
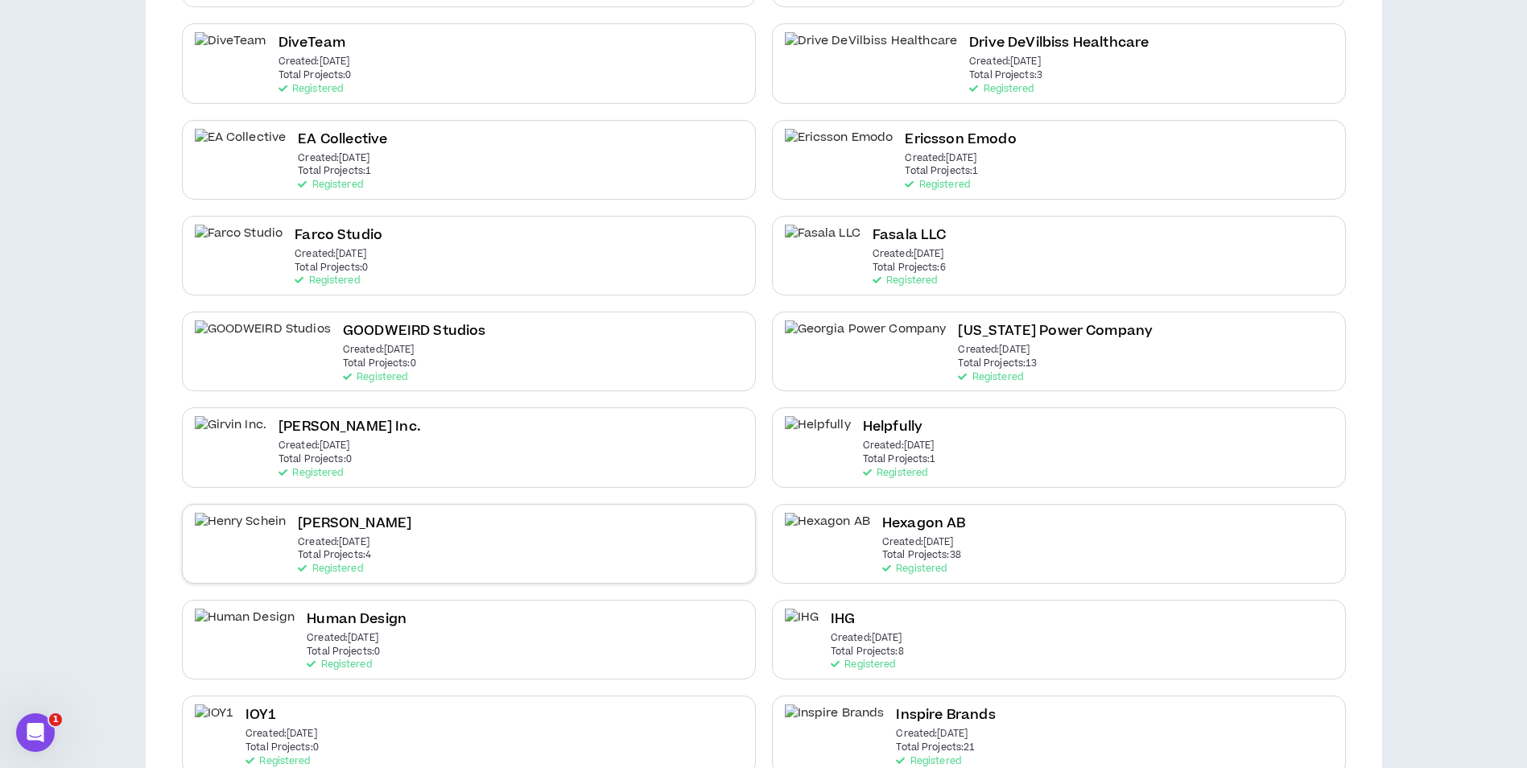
click at [660, 549] on div "Henry Schein Created: Jan 28 2025 Total Projects: 4 Registered" at bounding box center [469, 544] width 574 height 80
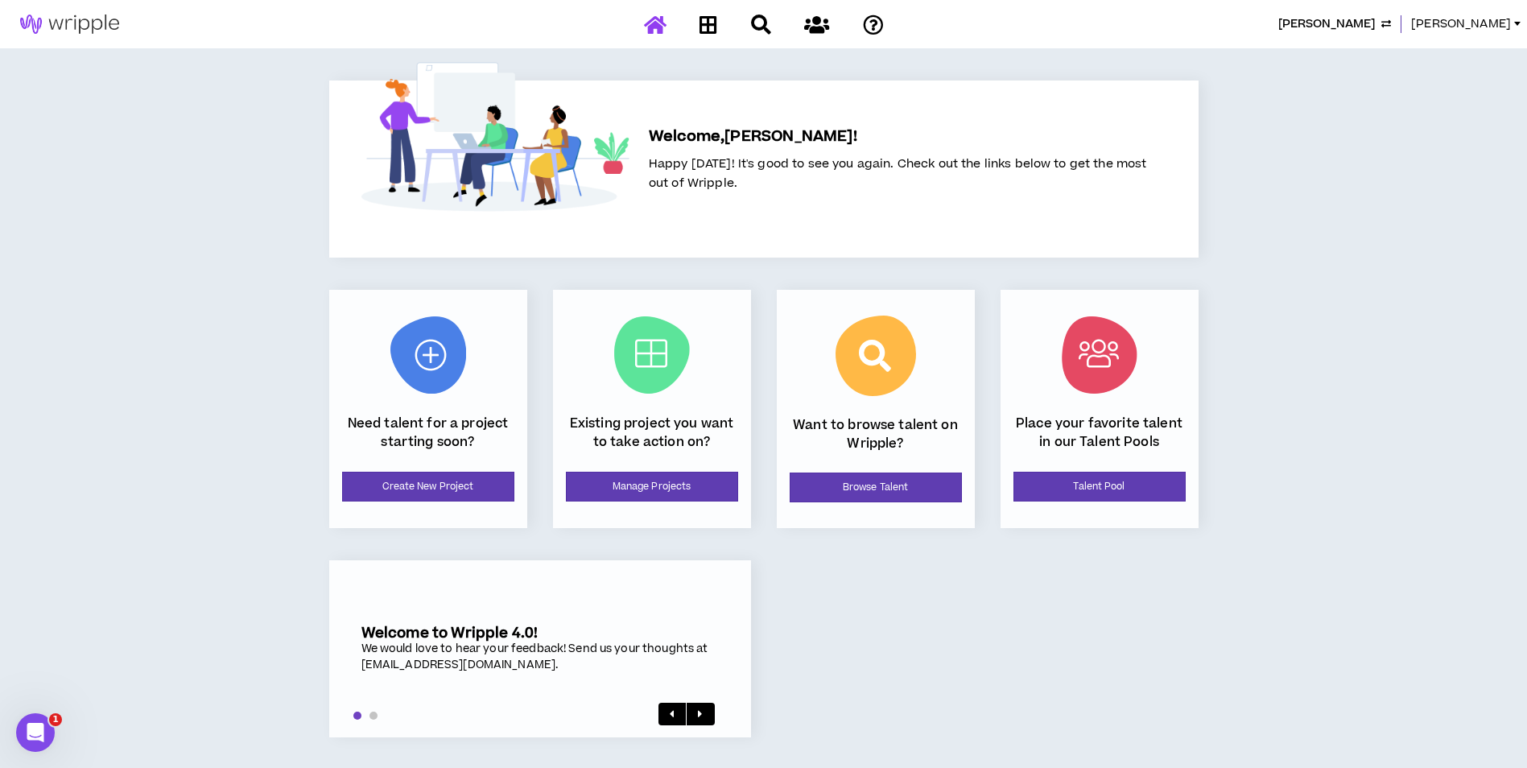
click at [636, 509] on div "Existing project you want to take action on? Manage Projects" at bounding box center [652, 409] width 198 height 238
click at [642, 493] on link "Manage Projects" at bounding box center [652, 487] width 172 height 30
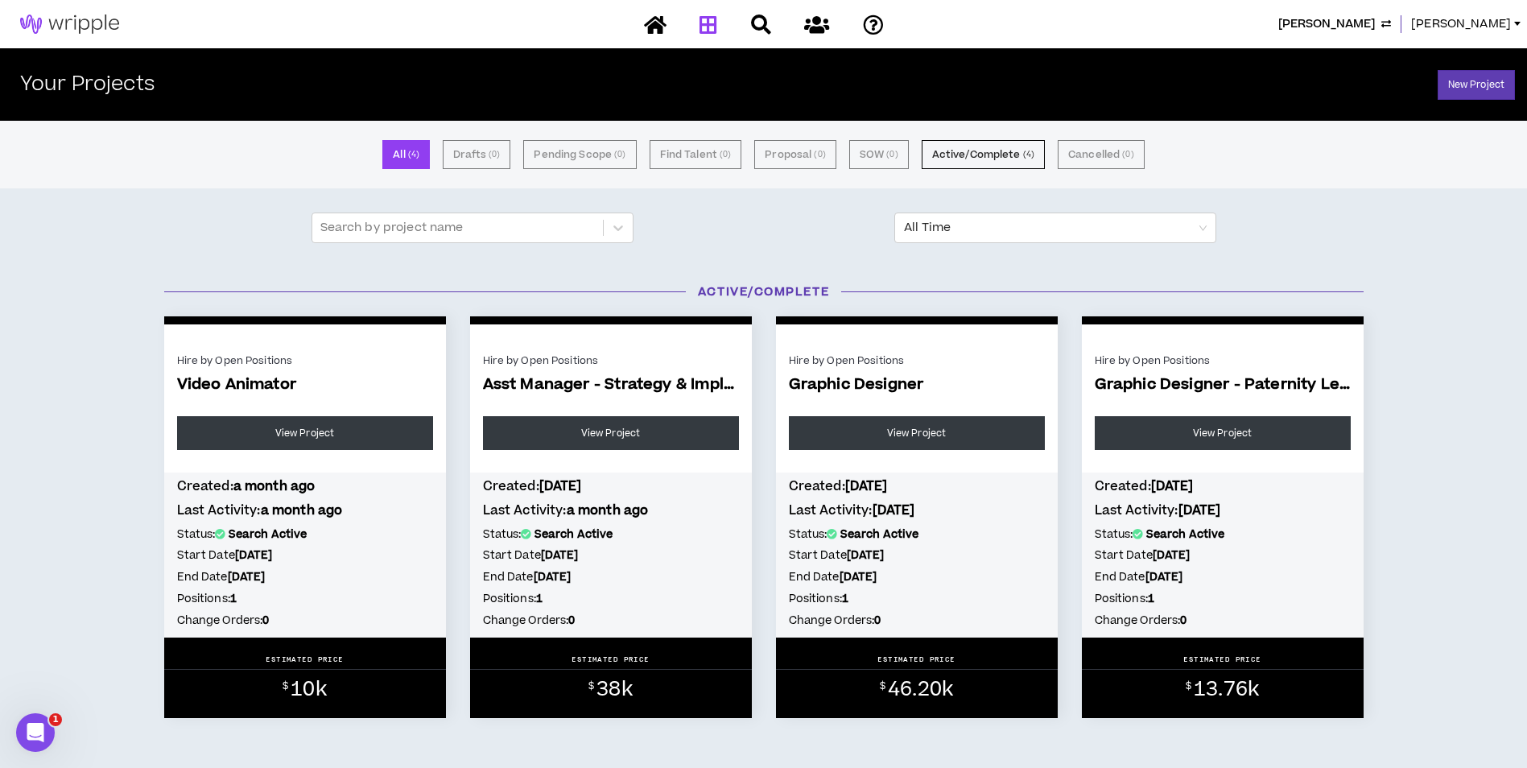
click at [1375, 28] on span "Henry Schein" at bounding box center [1326, 24] width 97 height 18
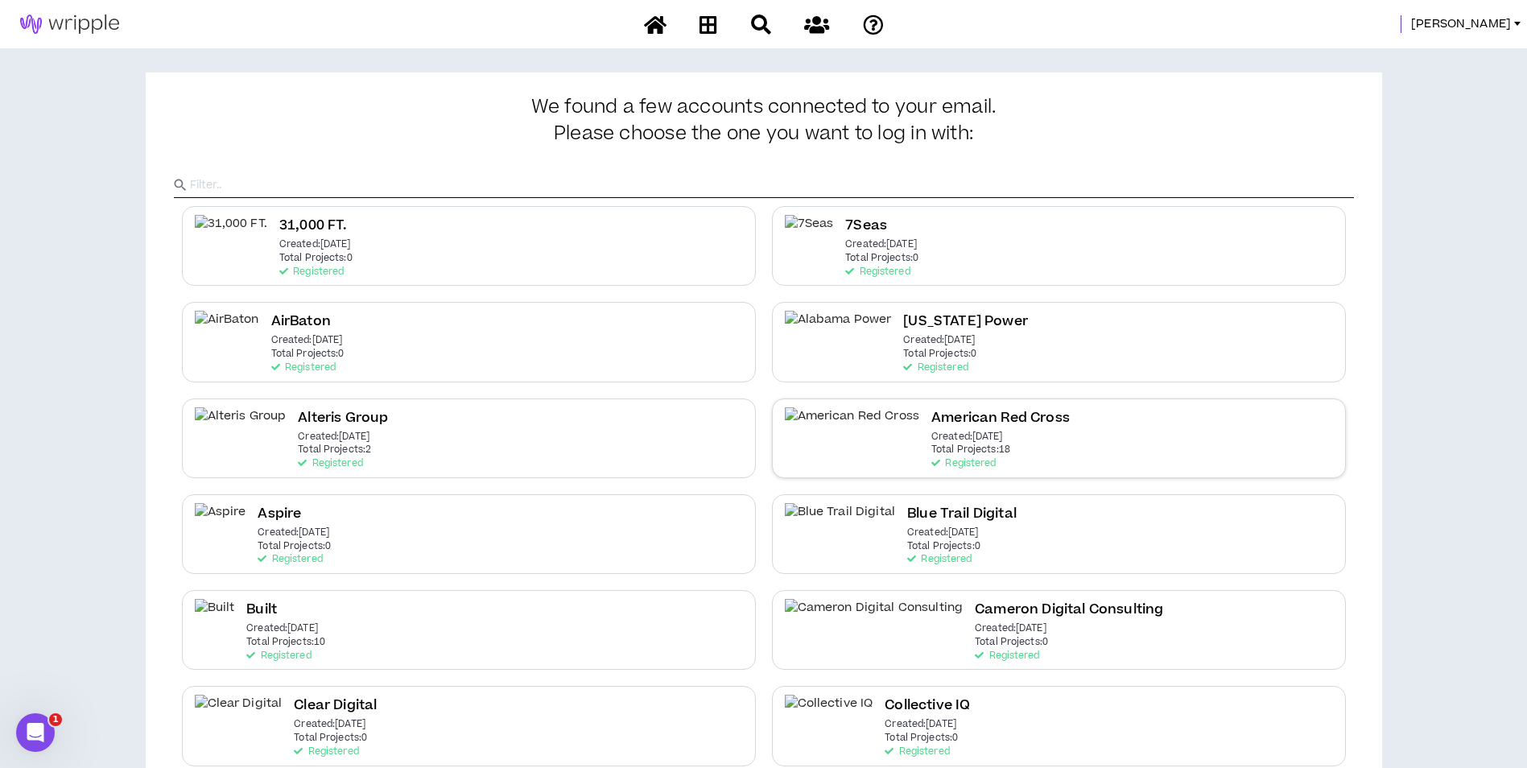
click at [931, 457] on div "American Red Cross Created: Dec 7 2020 Total Projects: 18 Registered" at bounding box center [1000, 438] width 138 height 62
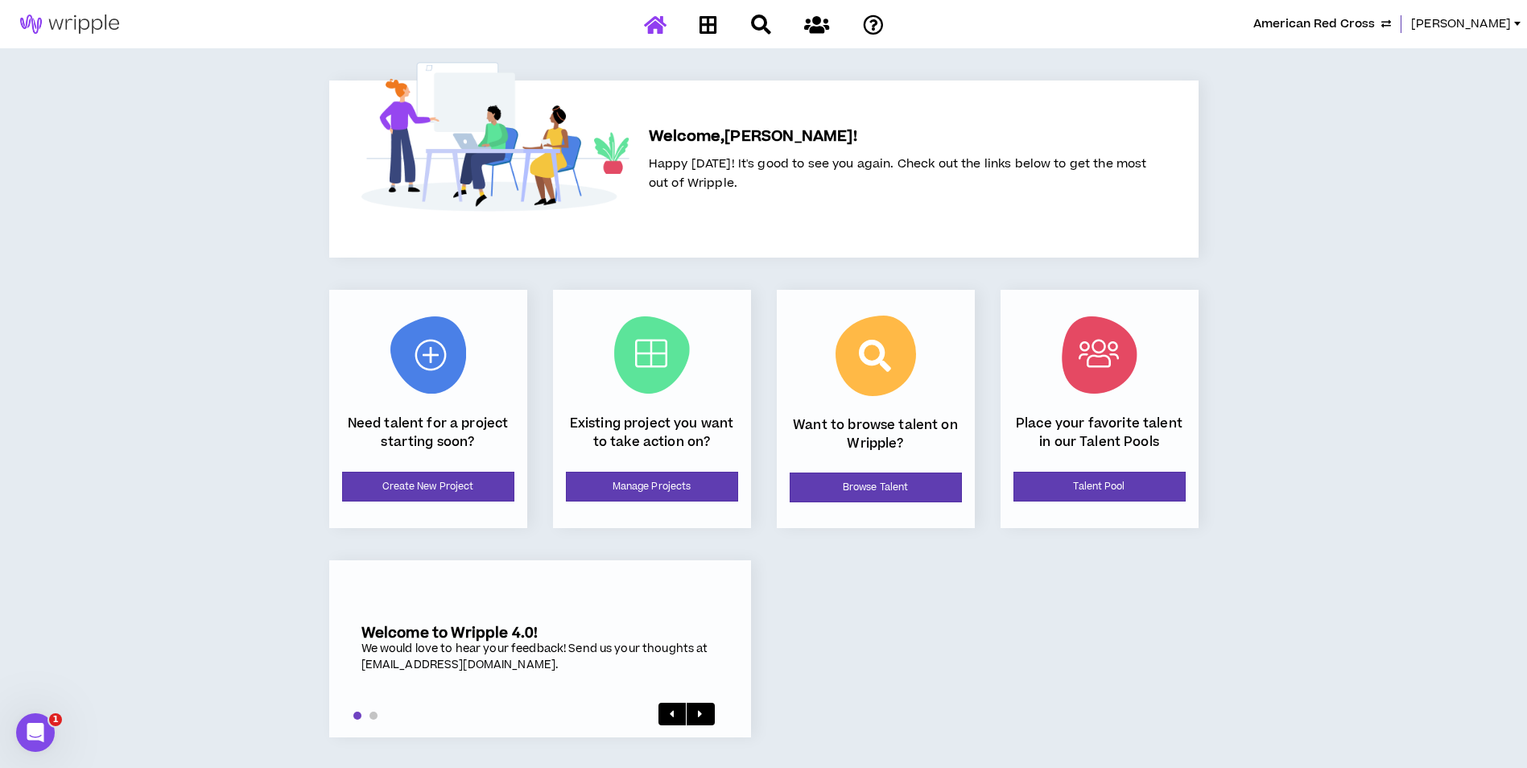
click at [694, 503] on div "Existing project you want to take action on? Manage Projects" at bounding box center [652, 409] width 198 height 238
click at [693, 490] on link "Manage Projects" at bounding box center [652, 487] width 172 height 30
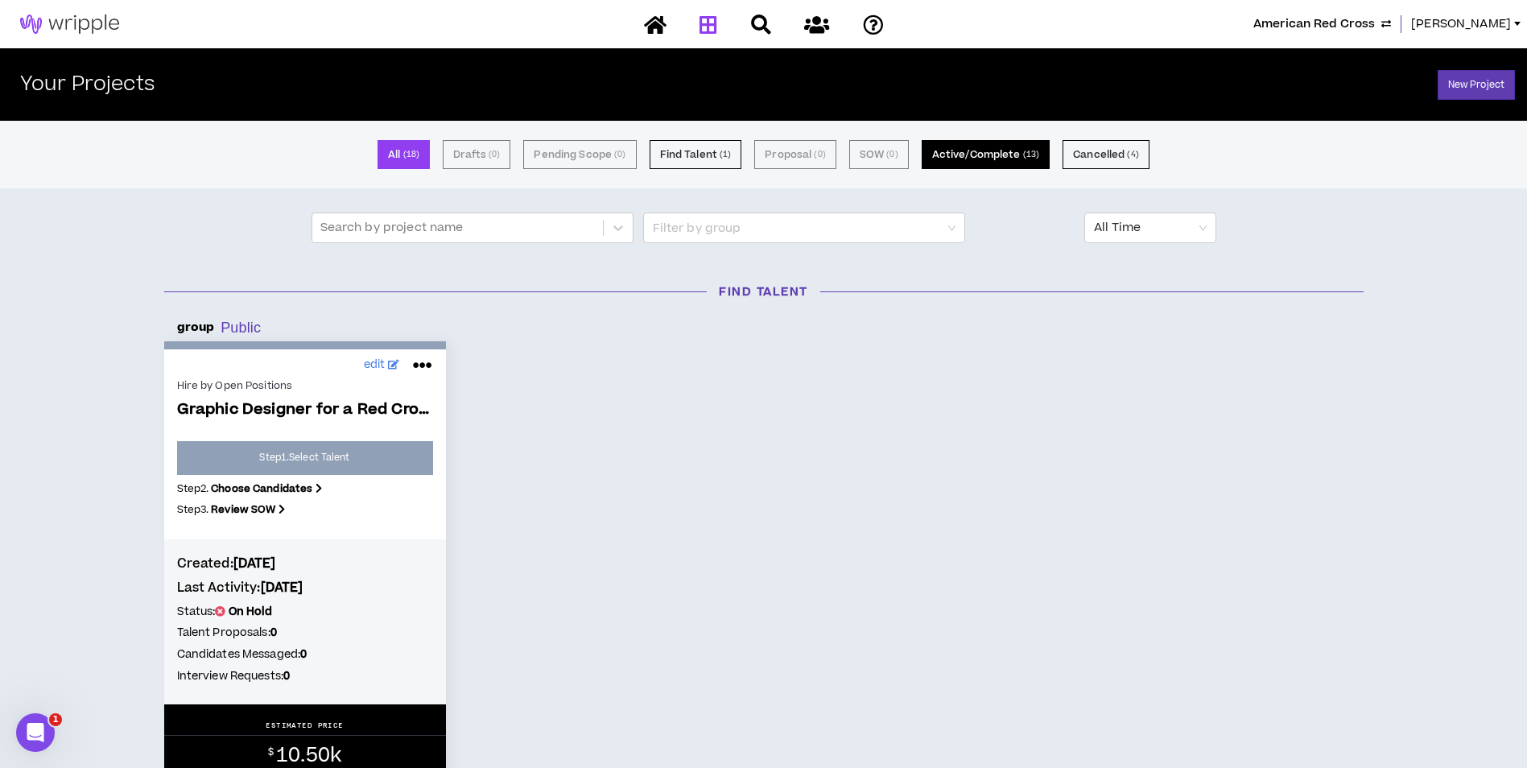
click at [950, 153] on button "Active/Complete ( 13 )" at bounding box center [986, 154] width 128 height 29
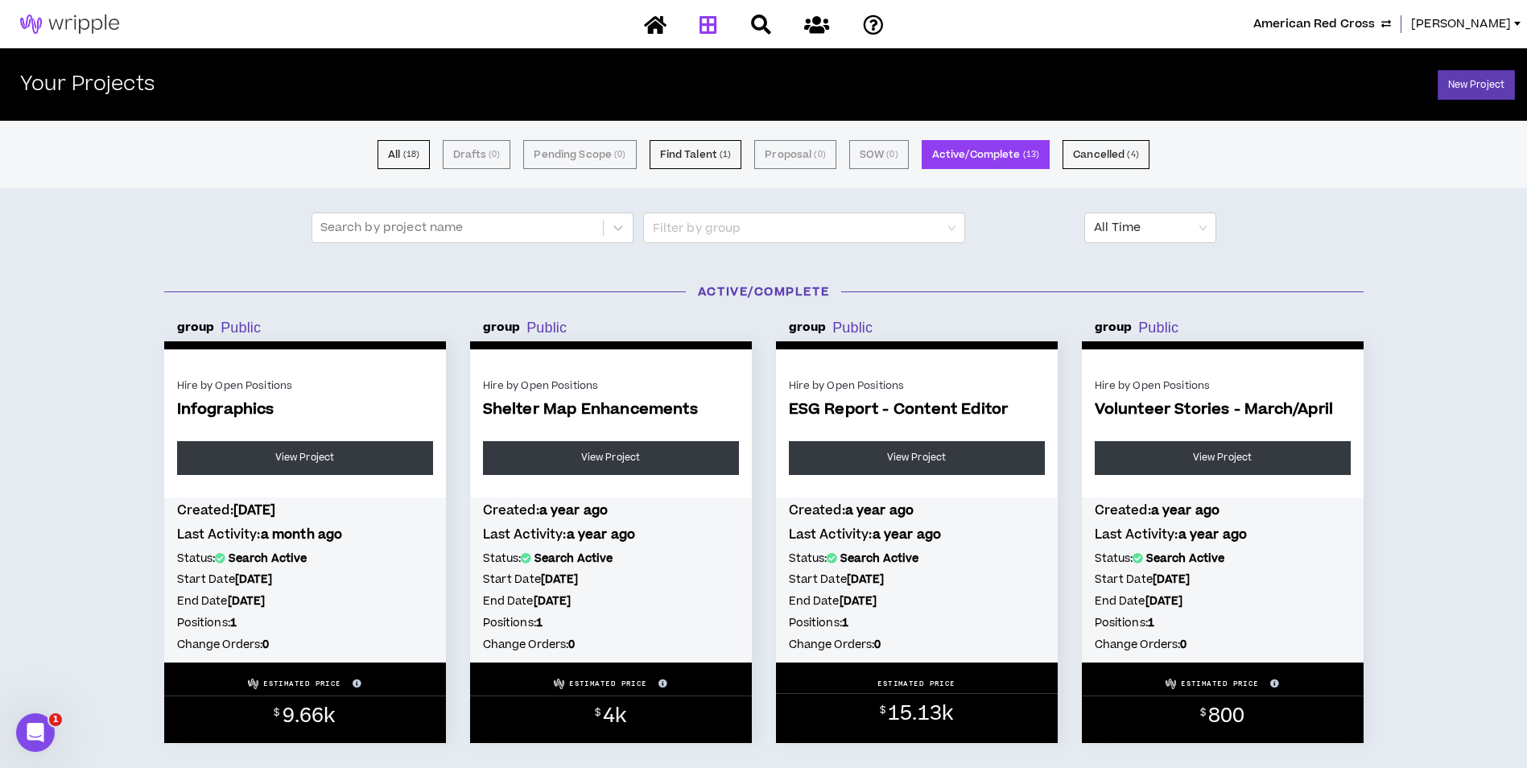
click at [1330, 26] on span "American Red Cross" at bounding box center [1314, 24] width 122 height 18
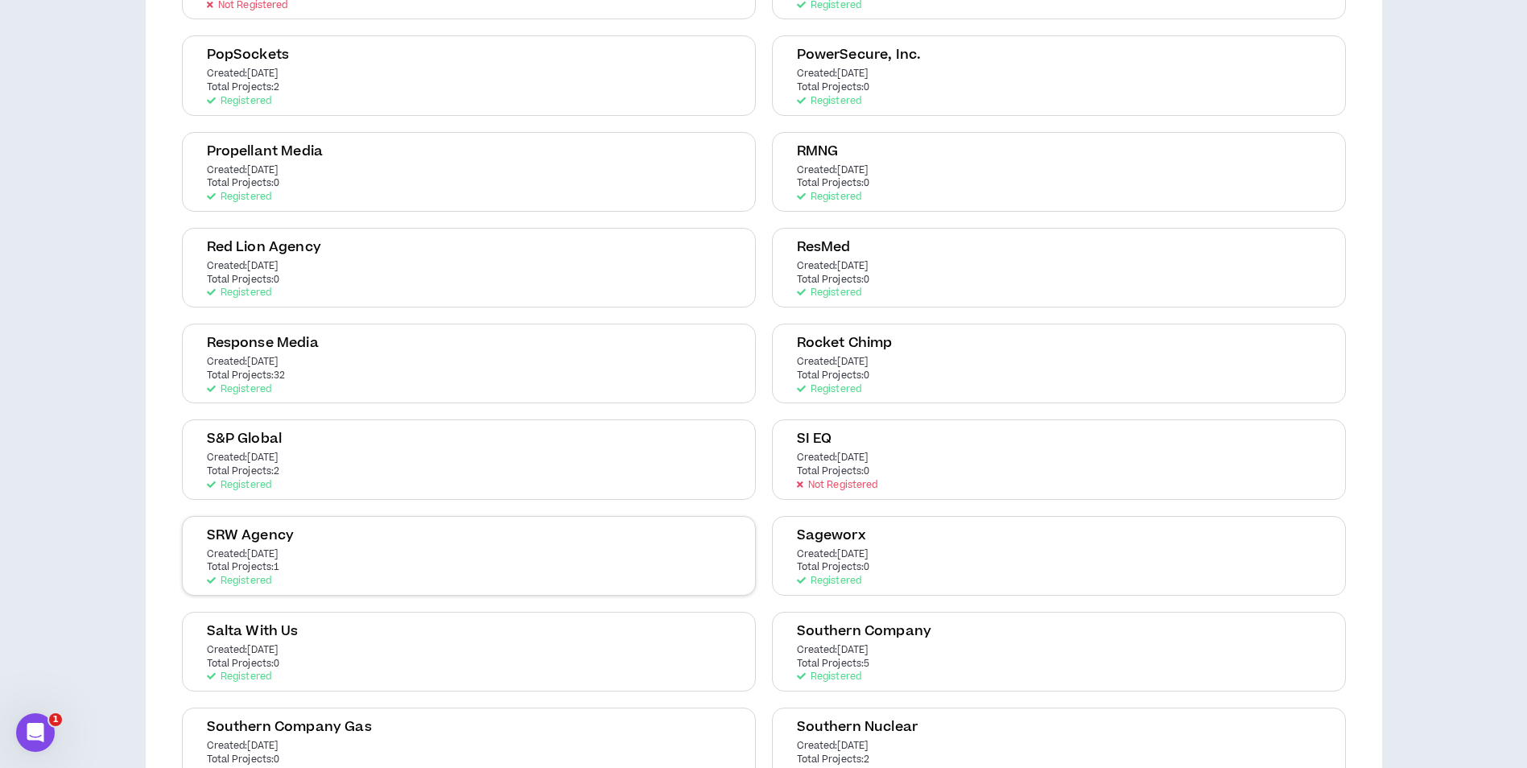
scroll to position [2576, 0]
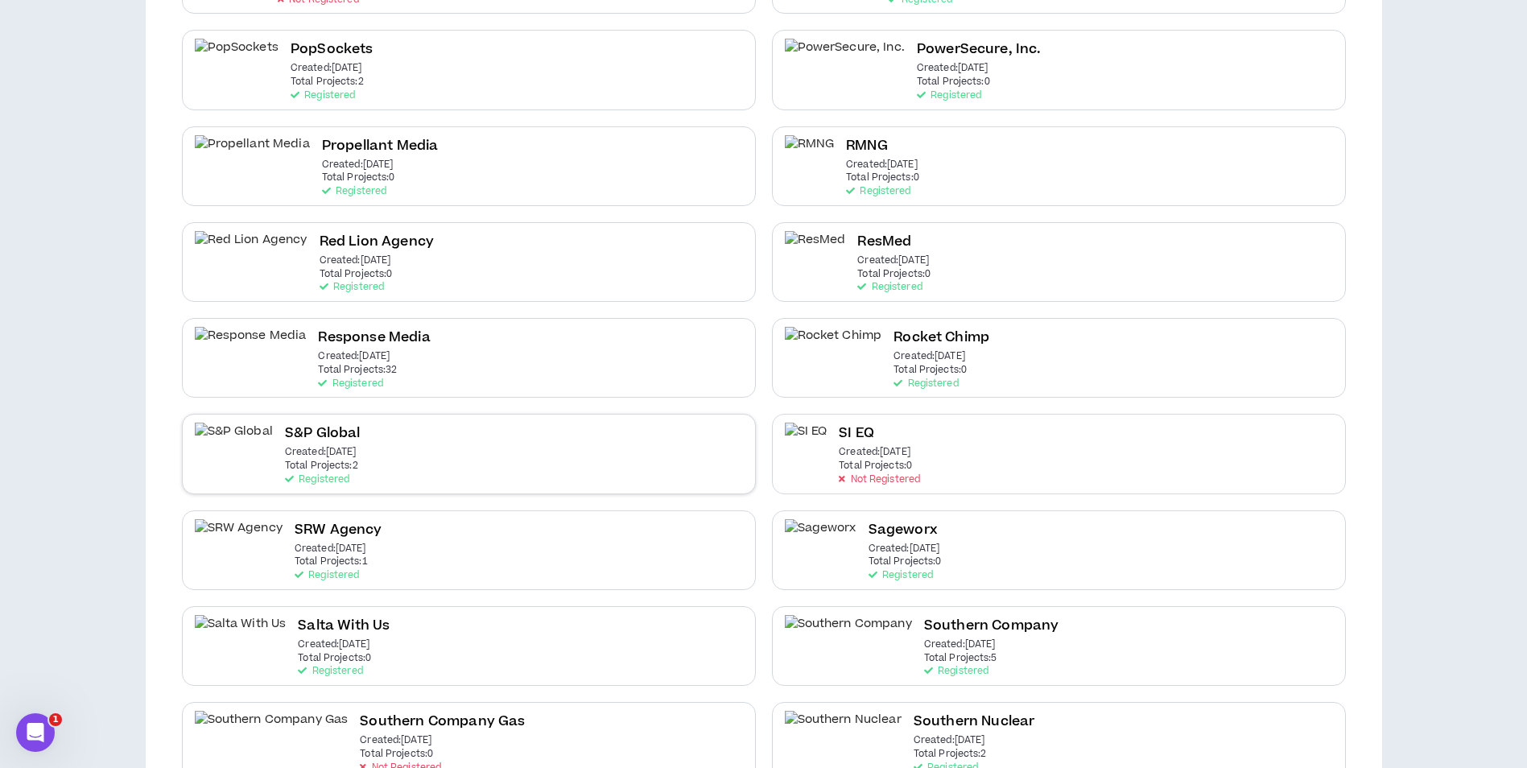
click at [623, 450] on div "S&P Global Created: Apr 10 2025 Total Projects: 2 Registered" at bounding box center [469, 454] width 574 height 80
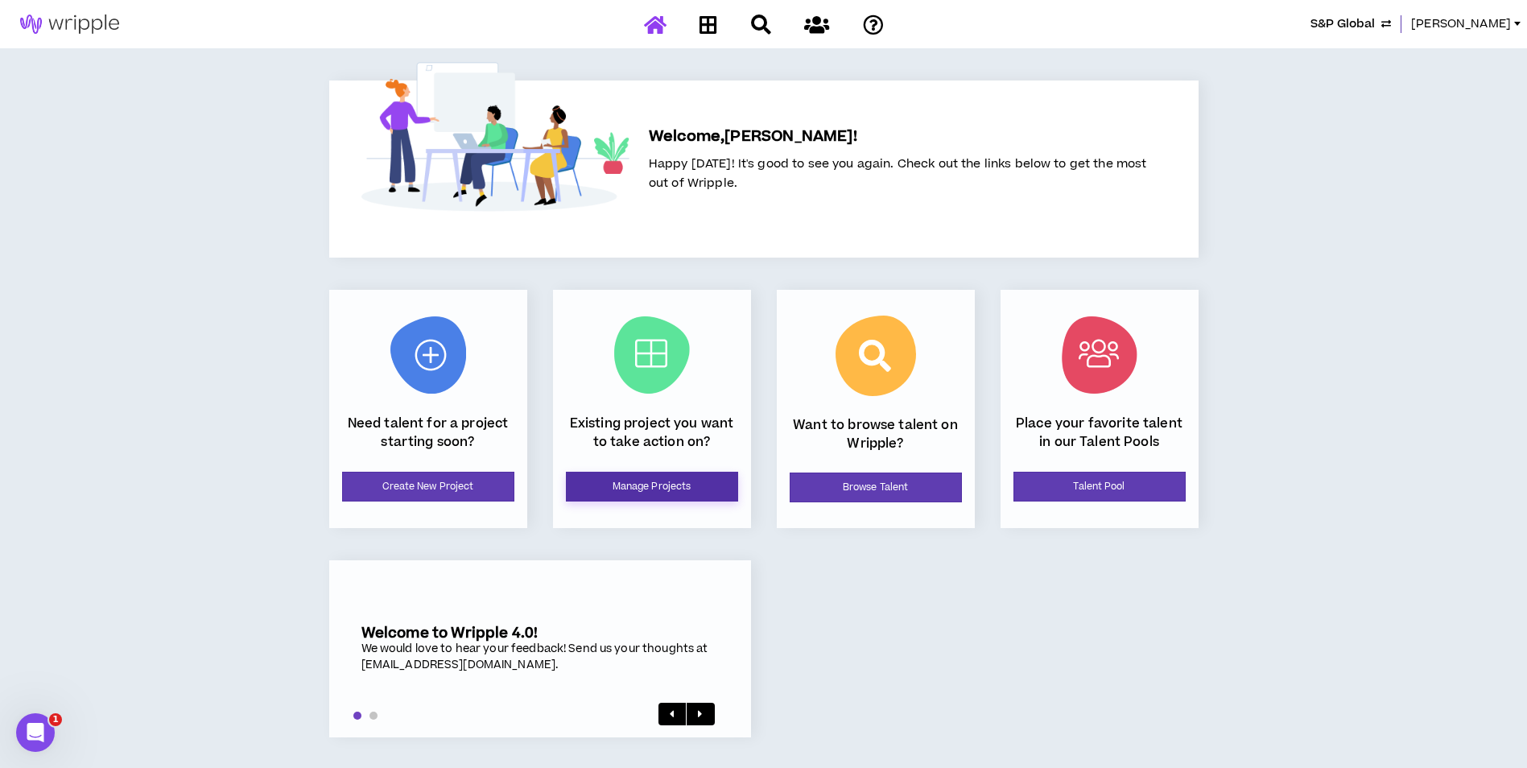
click at [617, 487] on link "Manage Projects" at bounding box center [652, 487] width 172 height 30
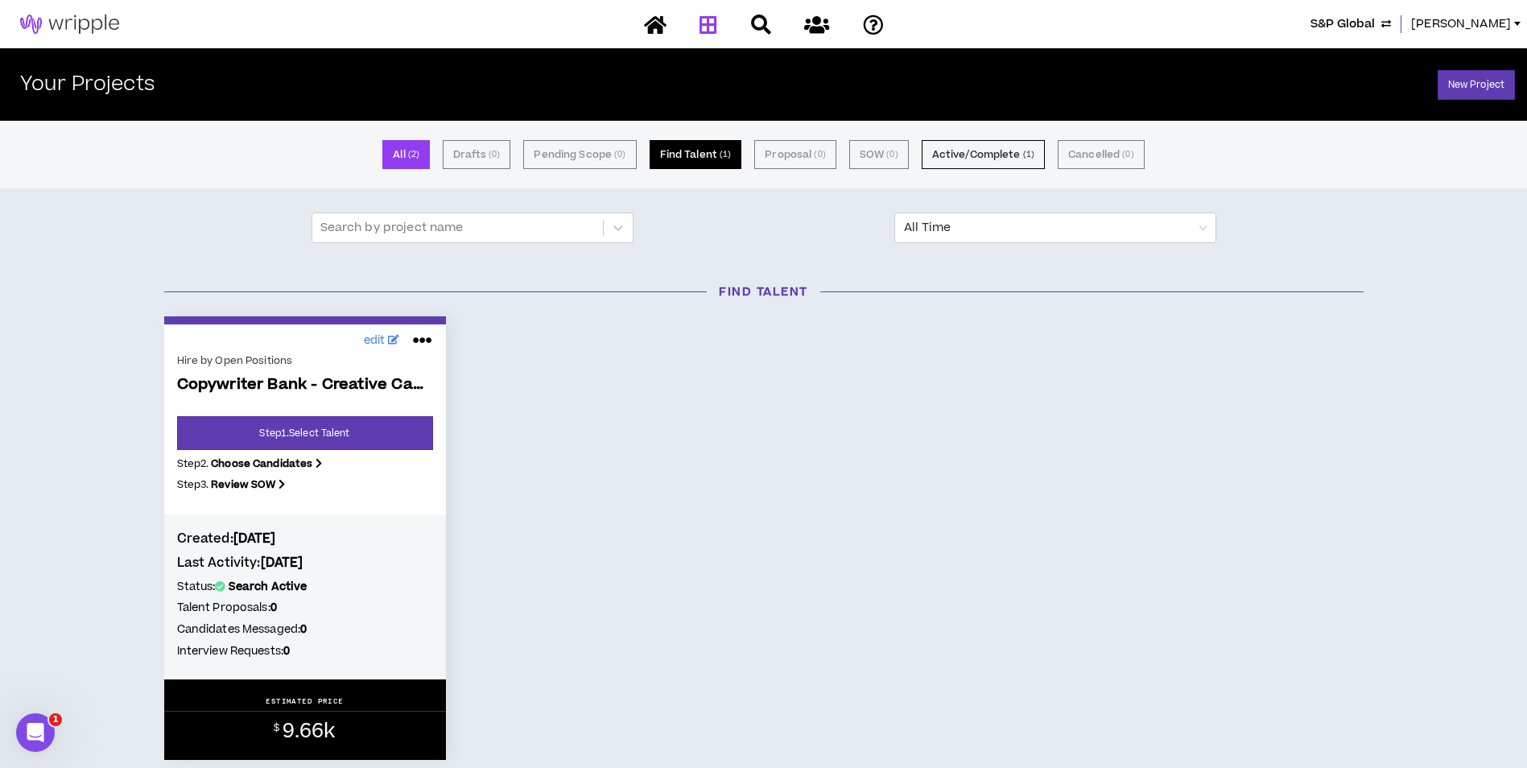
click at [728, 151] on small "( 1 )" at bounding box center [725, 154] width 11 height 14
click at [949, 150] on button "Active/Complete ( 1 )" at bounding box center [983, 154] width 123 height 29
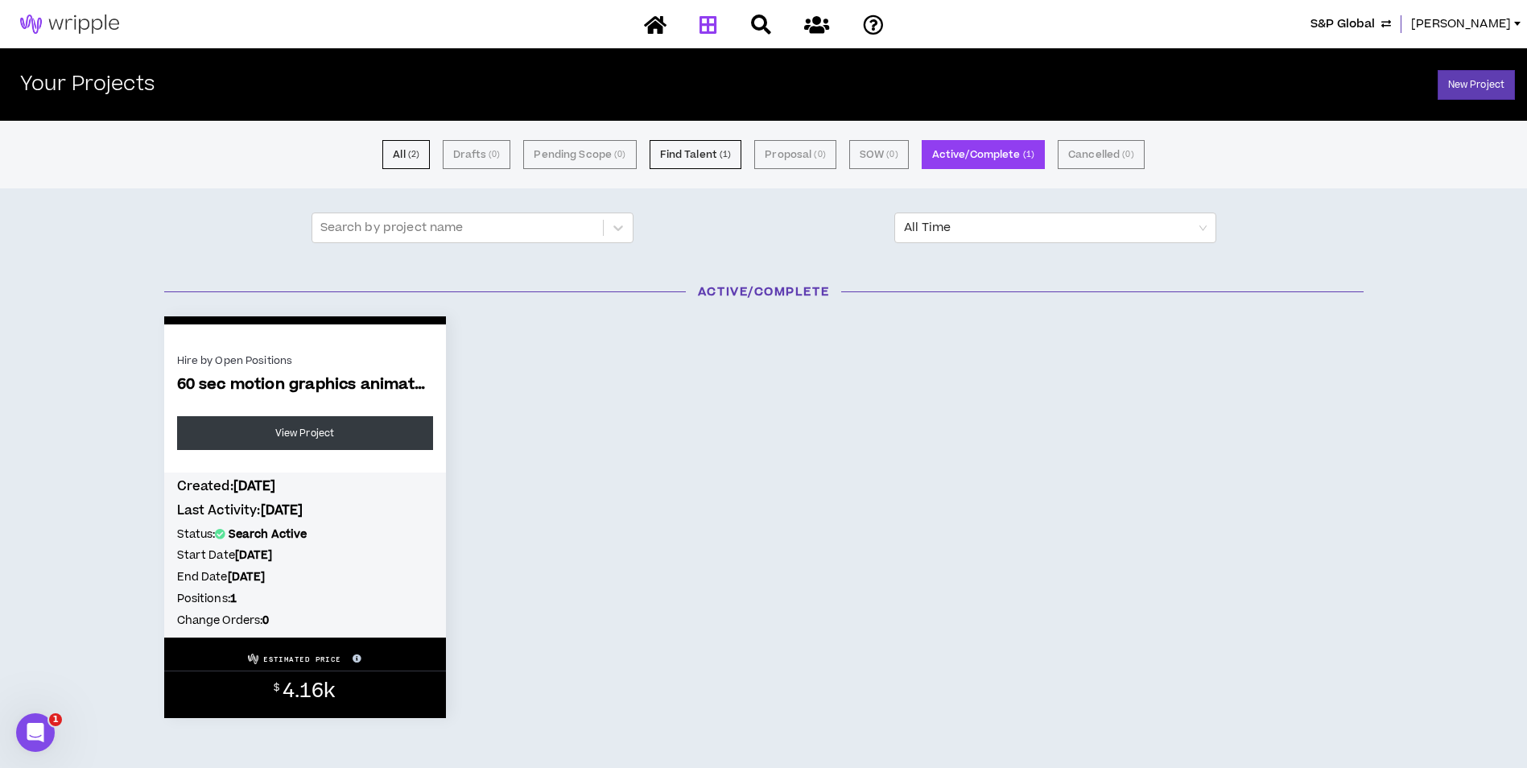
click at [1375, 22] on span "S&P Global" at bounding box center [1342, 24] width 64 height 18
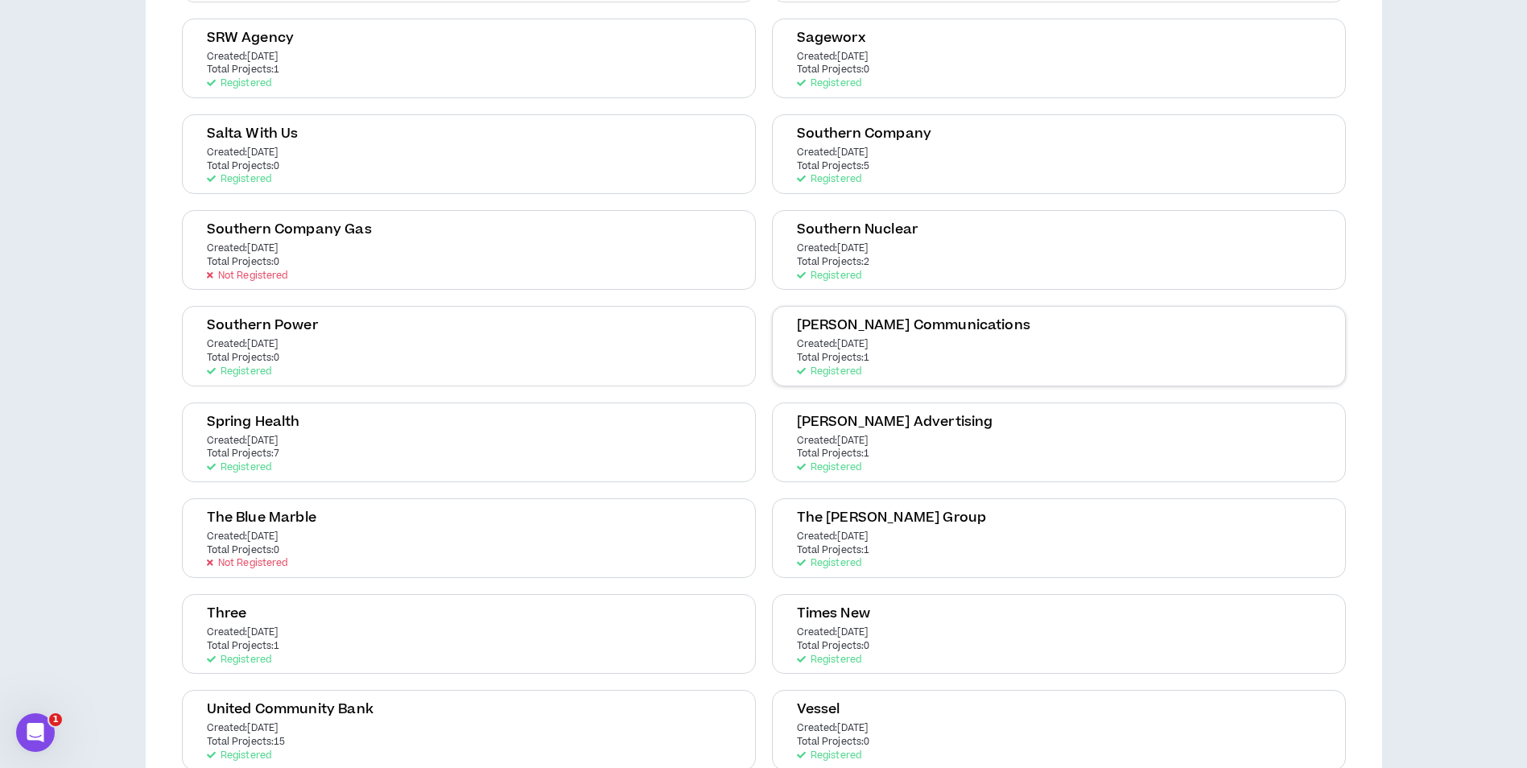
scroll to position [3059, 0]
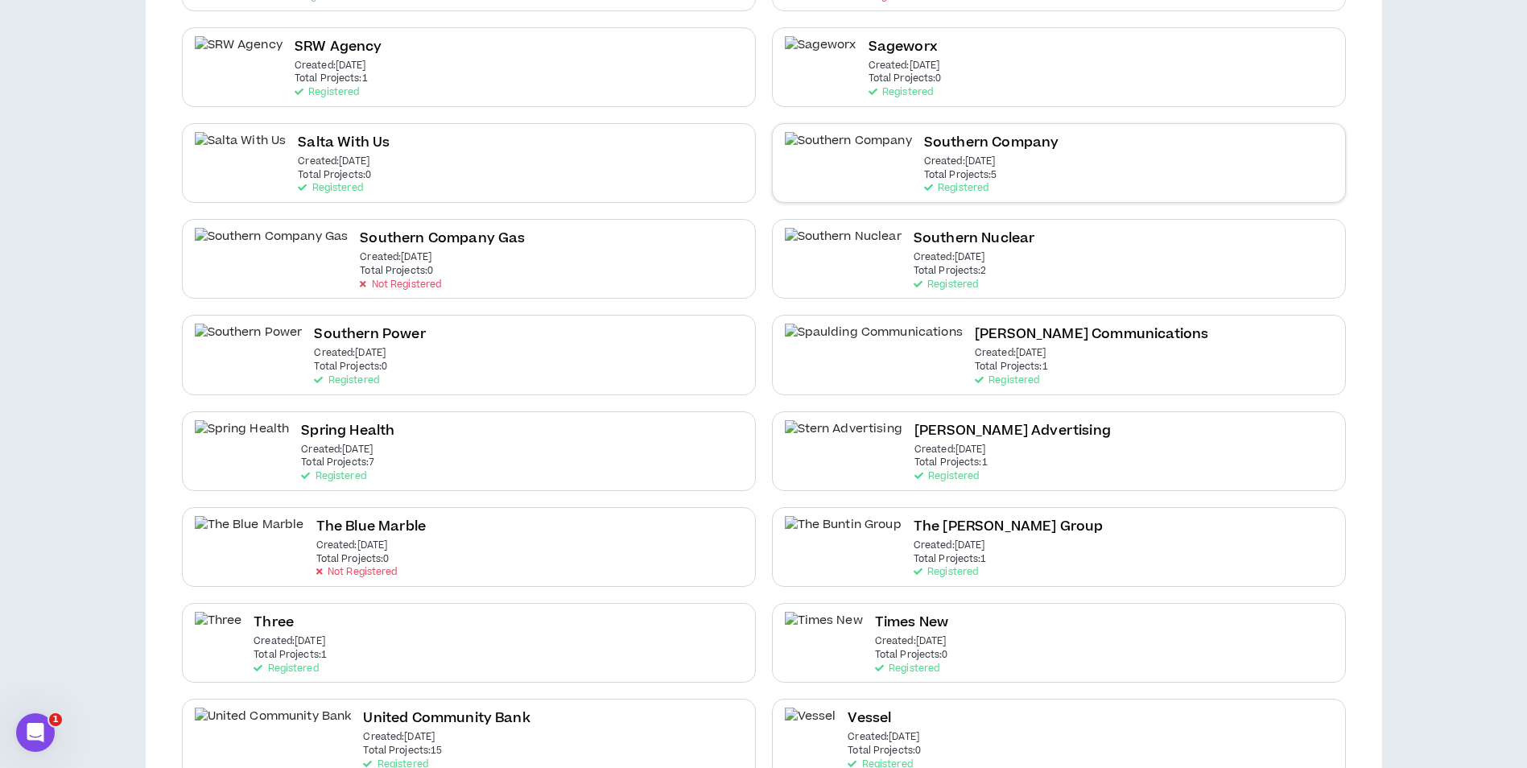
click at [924, 177] on div "Southern Company Created: Mar 20 2024 Total Projects: 5 Registered" at bounding box center [991, 163] width 135 height 62
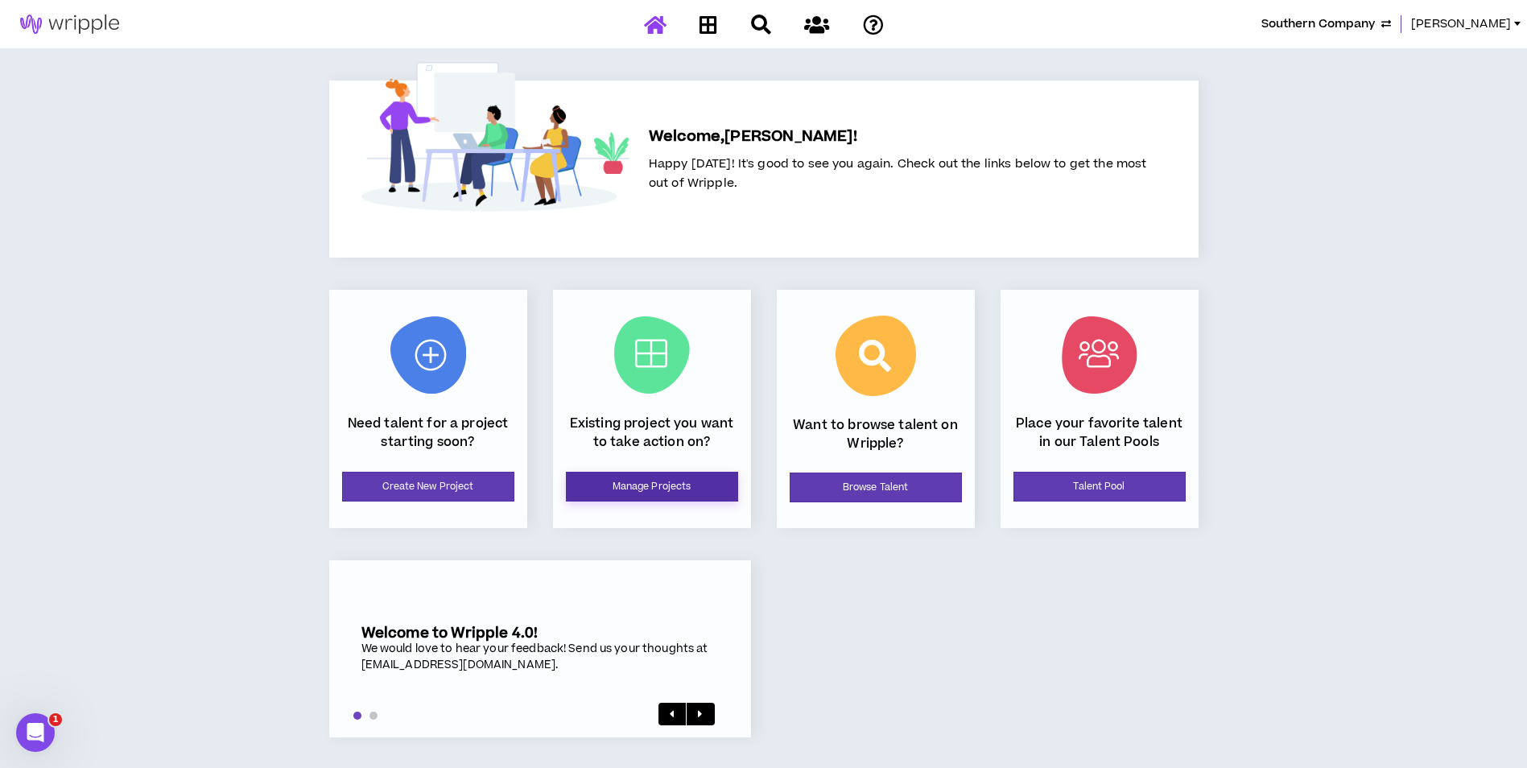
click at [648, 497] on link "Manage Projects" at bounding box center [652, 487] width 172 height 30
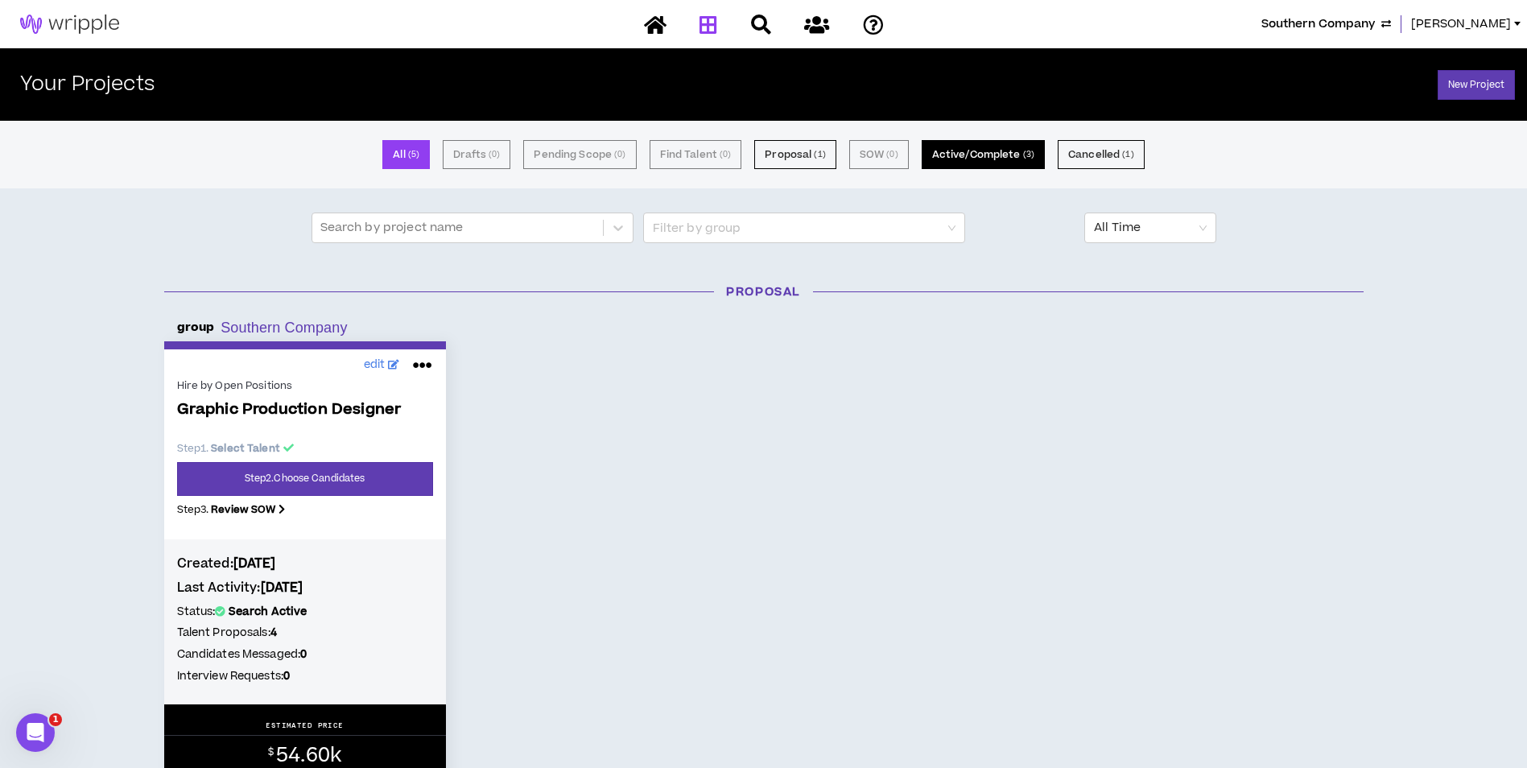
click at [979, 157] on button "Active/Complete ( 3 )" at bounding box center [983, 154] width 123 height 29
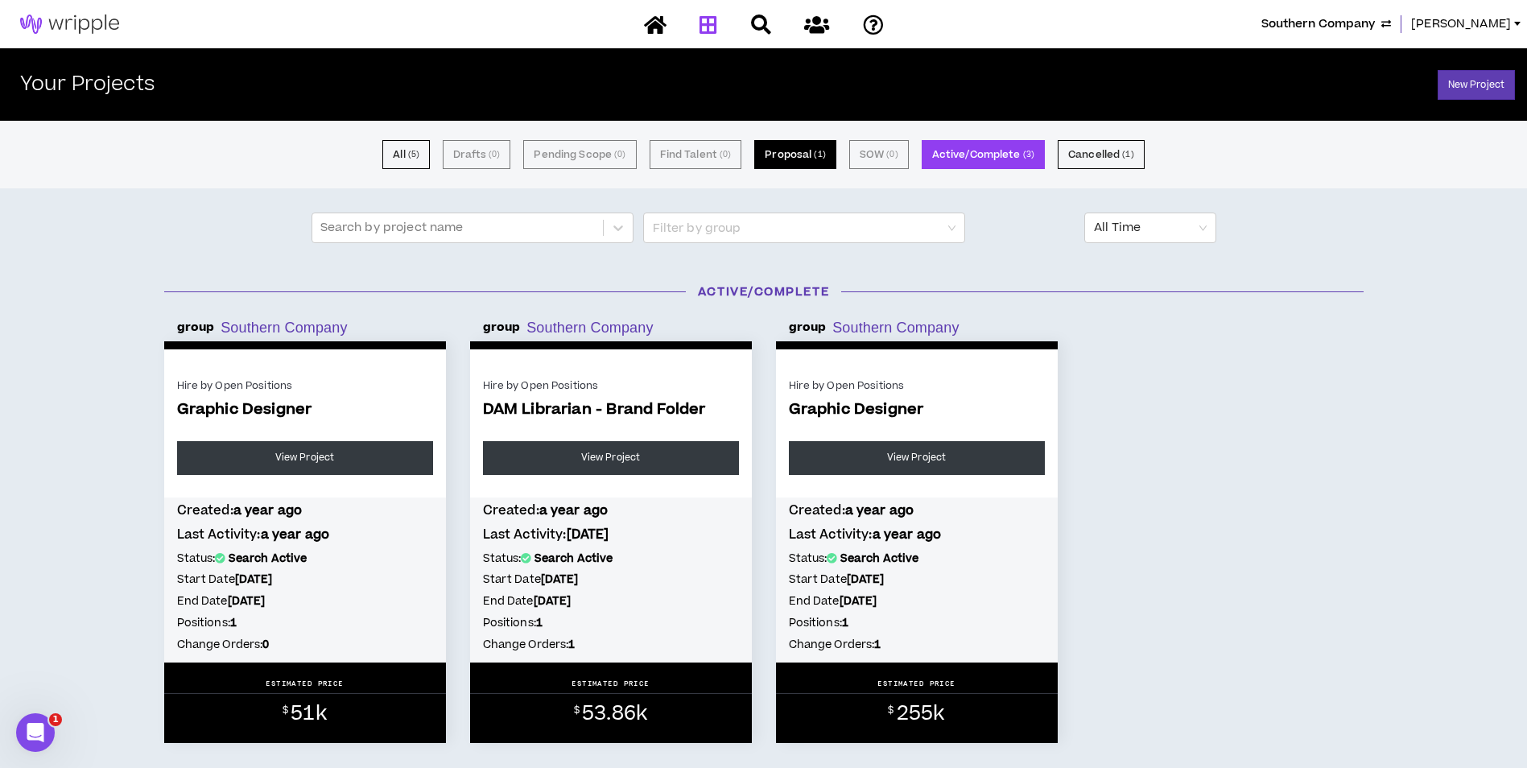
click at [786, 142] on button "Proposal ( 1 )" at bounding box center [794, 154] width 81 height 29
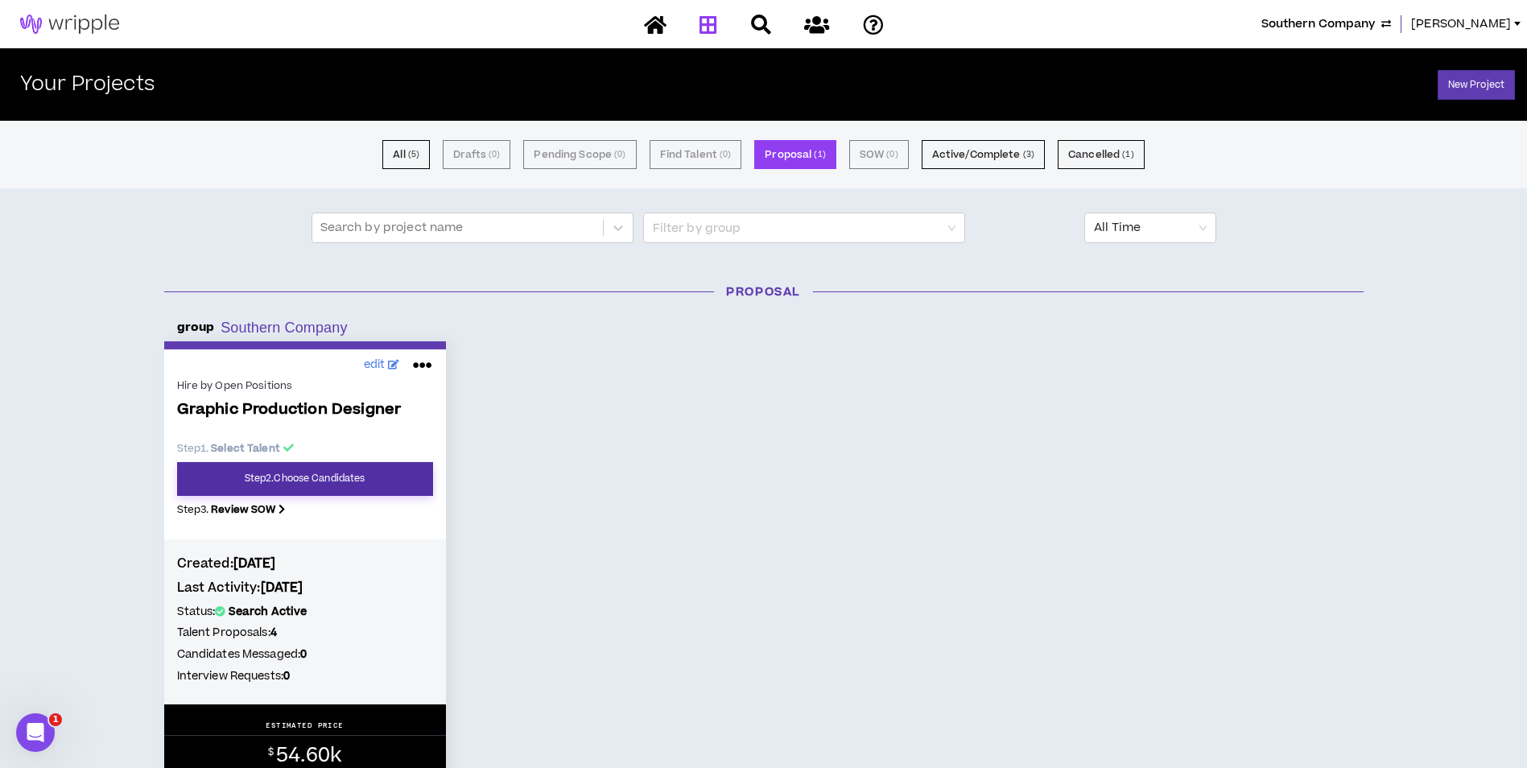
click at [409, 478] on link "Step 2 . Choose Candidates" at bounding box center [305, 479] width 256 height 34
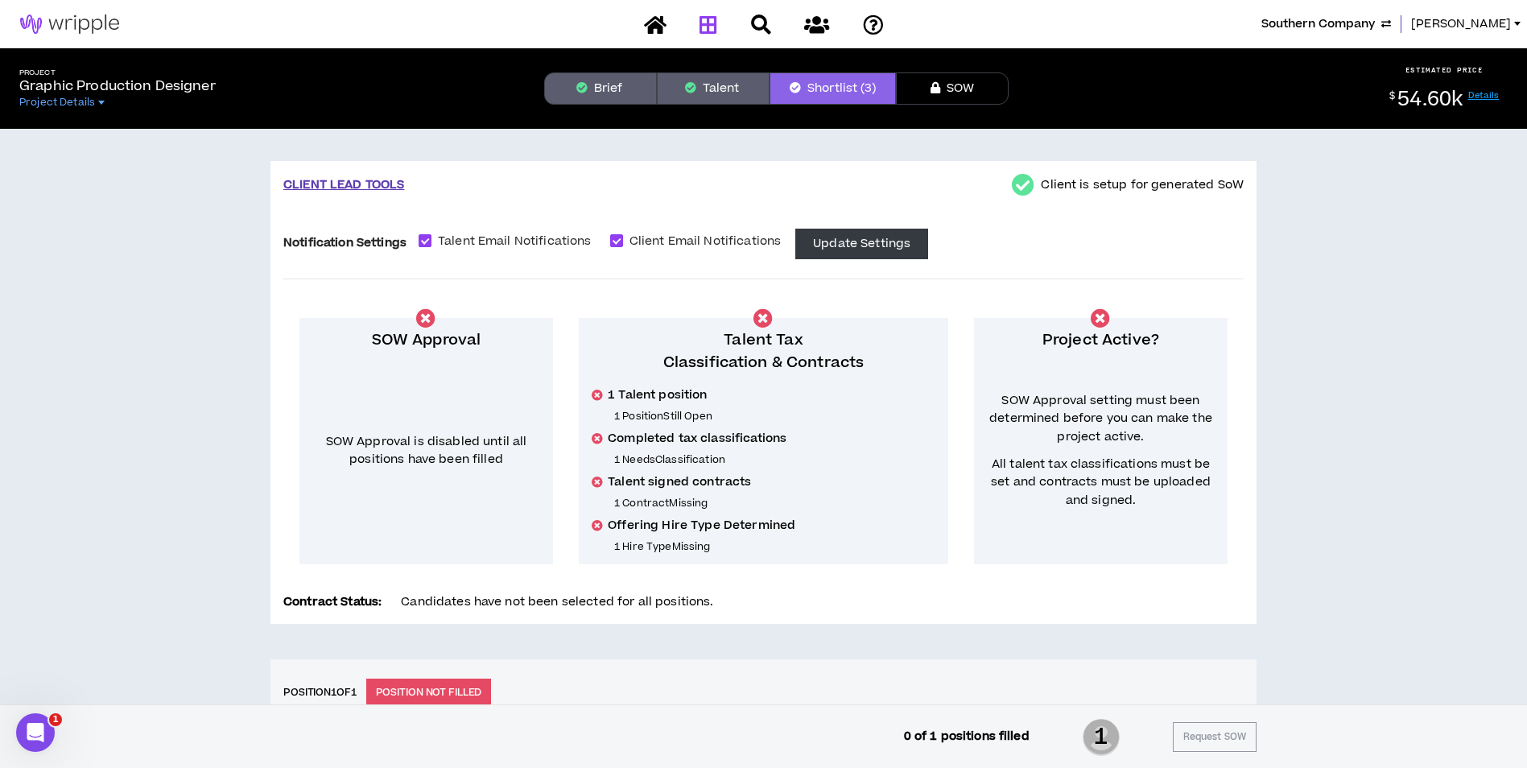
click at [721, 24] on link at bounding box center [708, 24] width 26 height 28
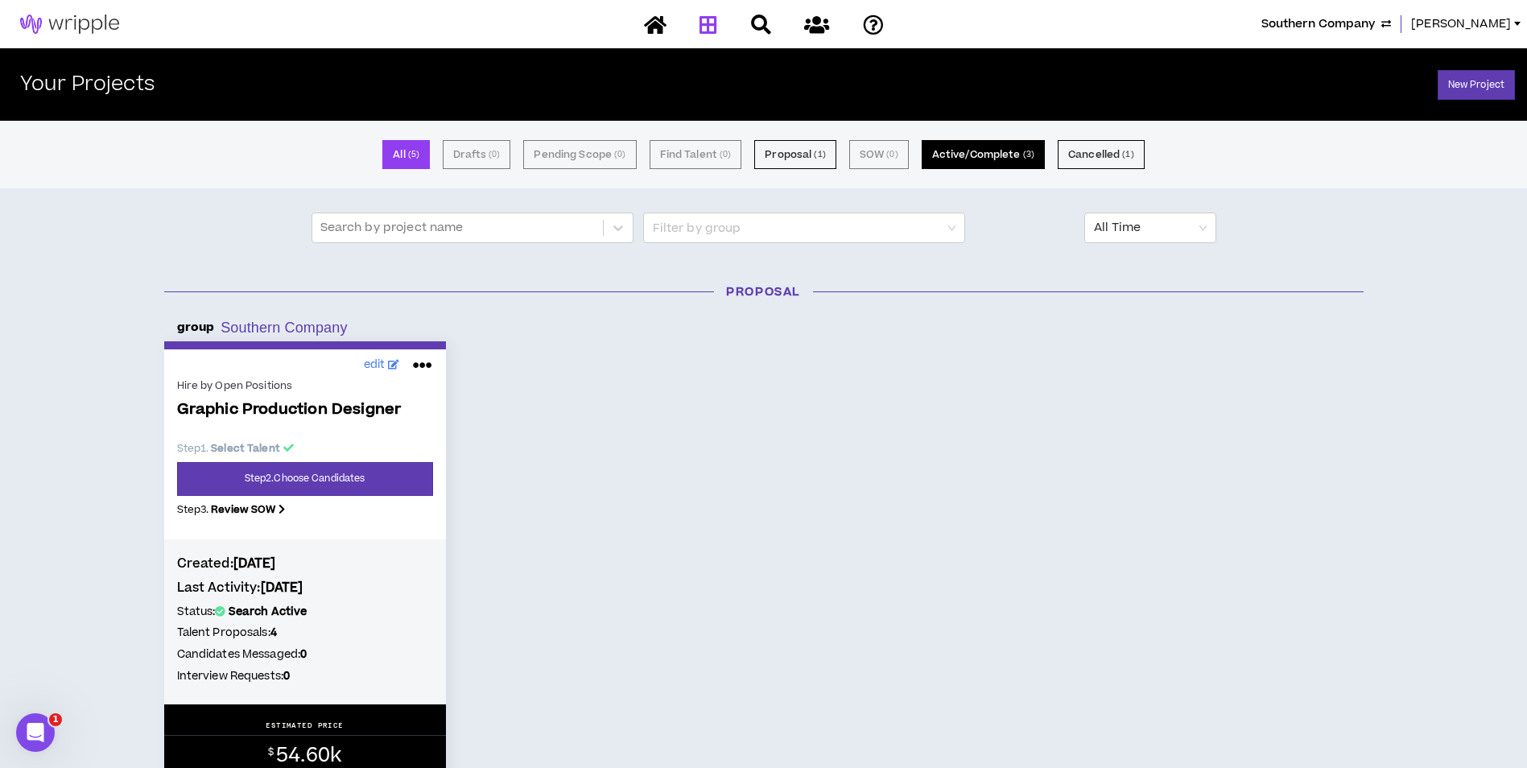
click at [957, 158] on button "Active/Complete ( 3 )" at bounding box center [983, 154] width 123 height 29
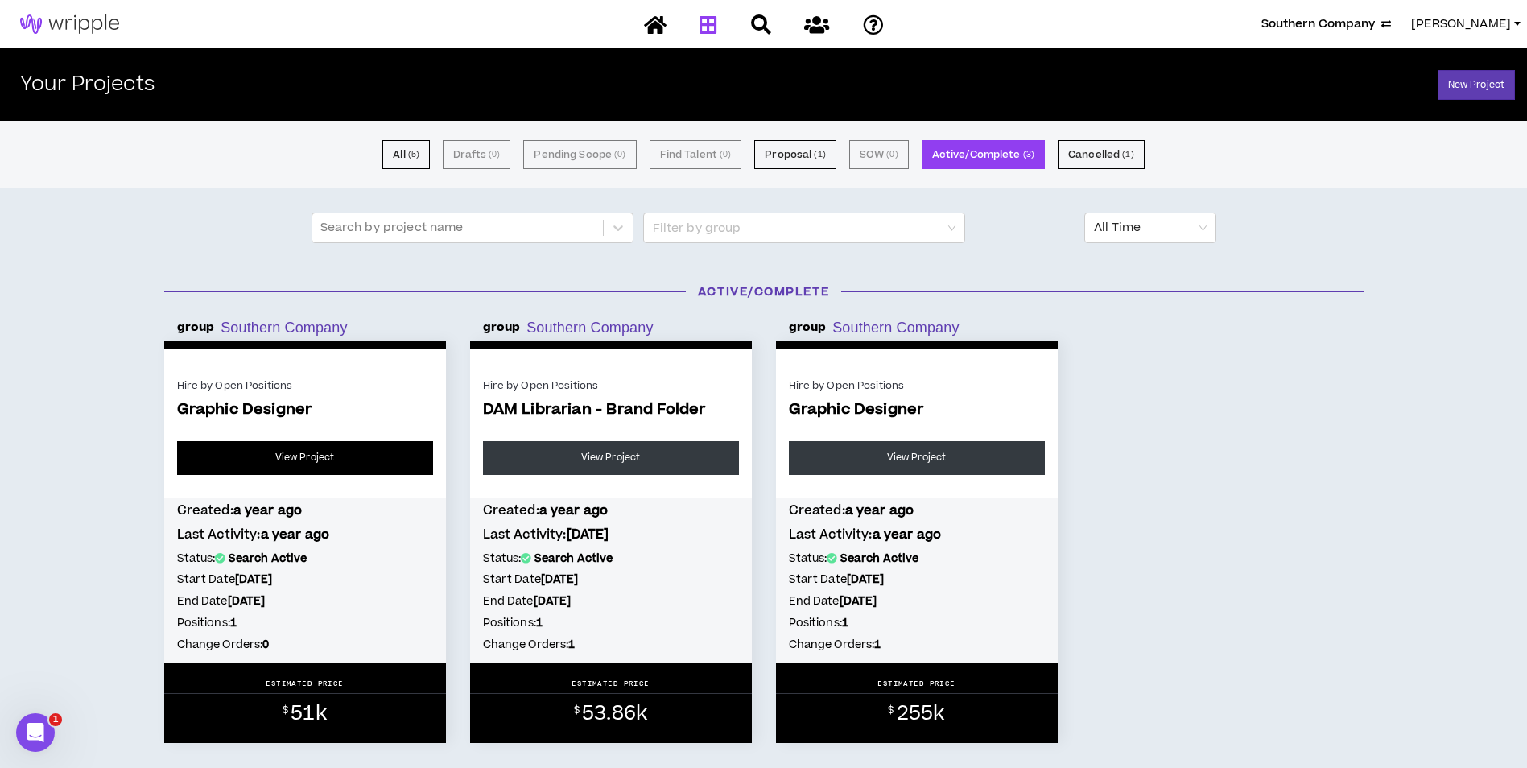
click at [384, 456] on link "View Project" at bounding box center [305, 458] width 256 height 34
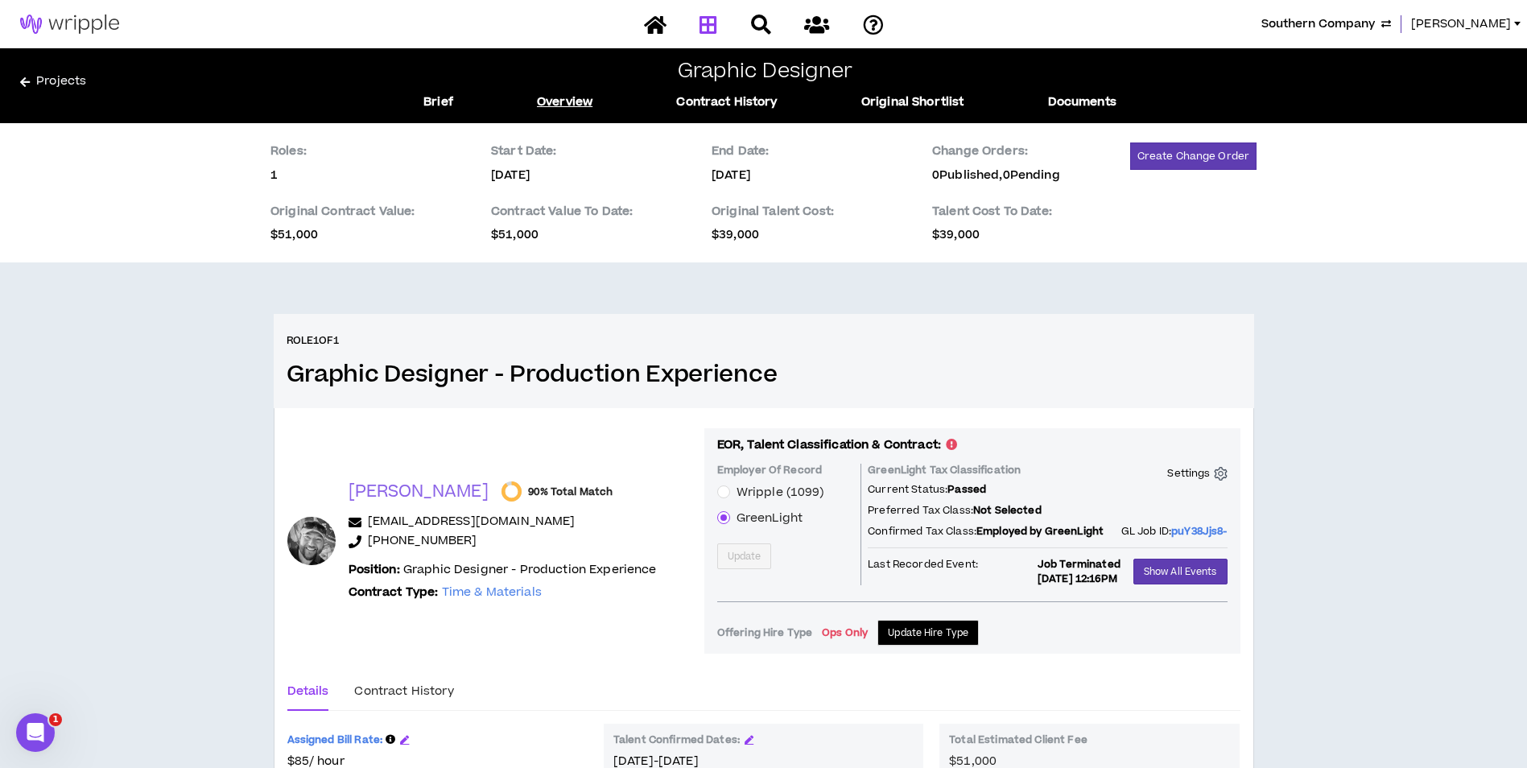
click at [715, 17] on icon at bounding box center [709, 24] width 18 height 20
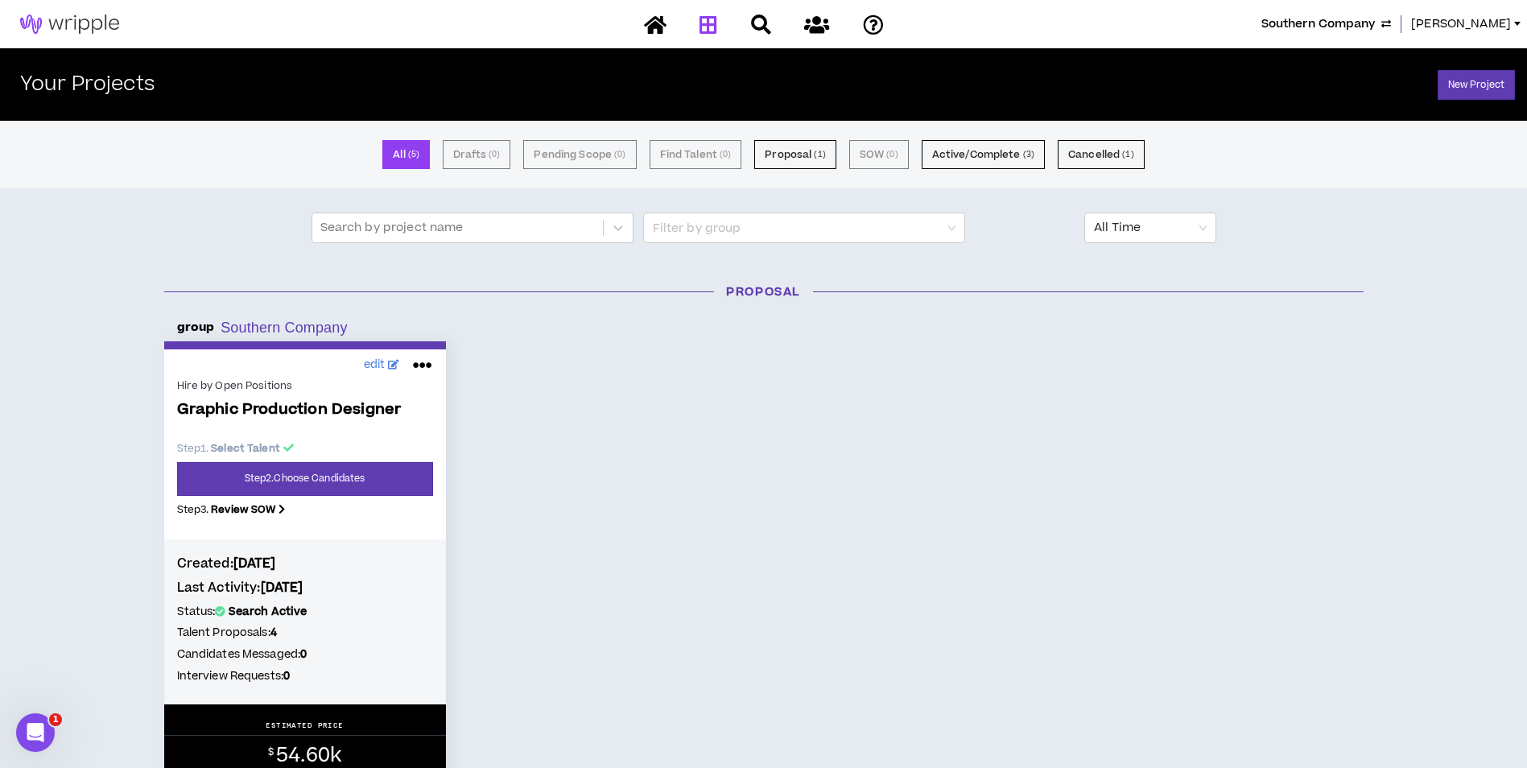
click at [710, 23] on div at bounding box center [764, 24] width 282 height 28
click at [1375, 22] on span "Southern Company" at bounding box center [1318, 24] width 114 height 18
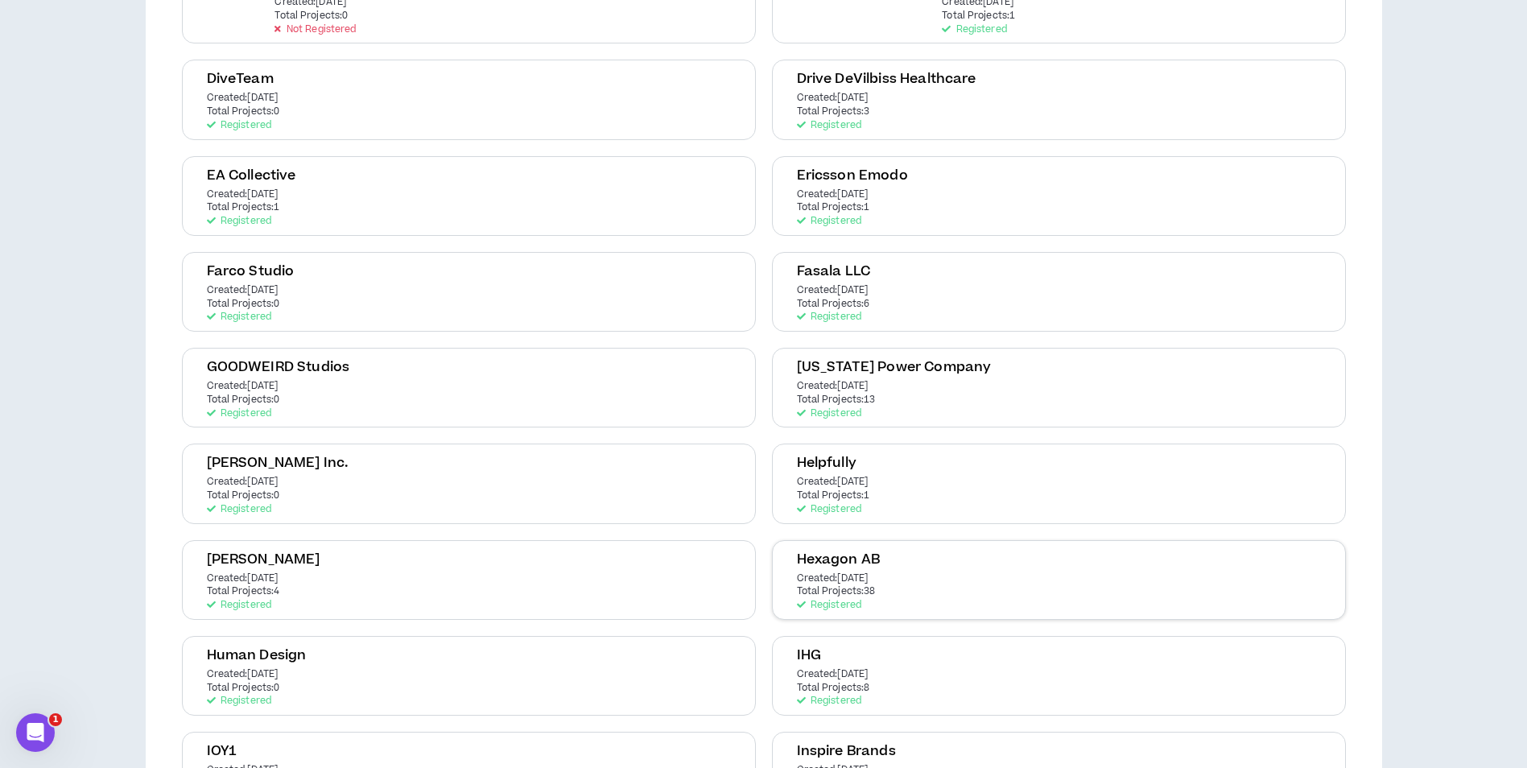
scroll to position [1046, 0]
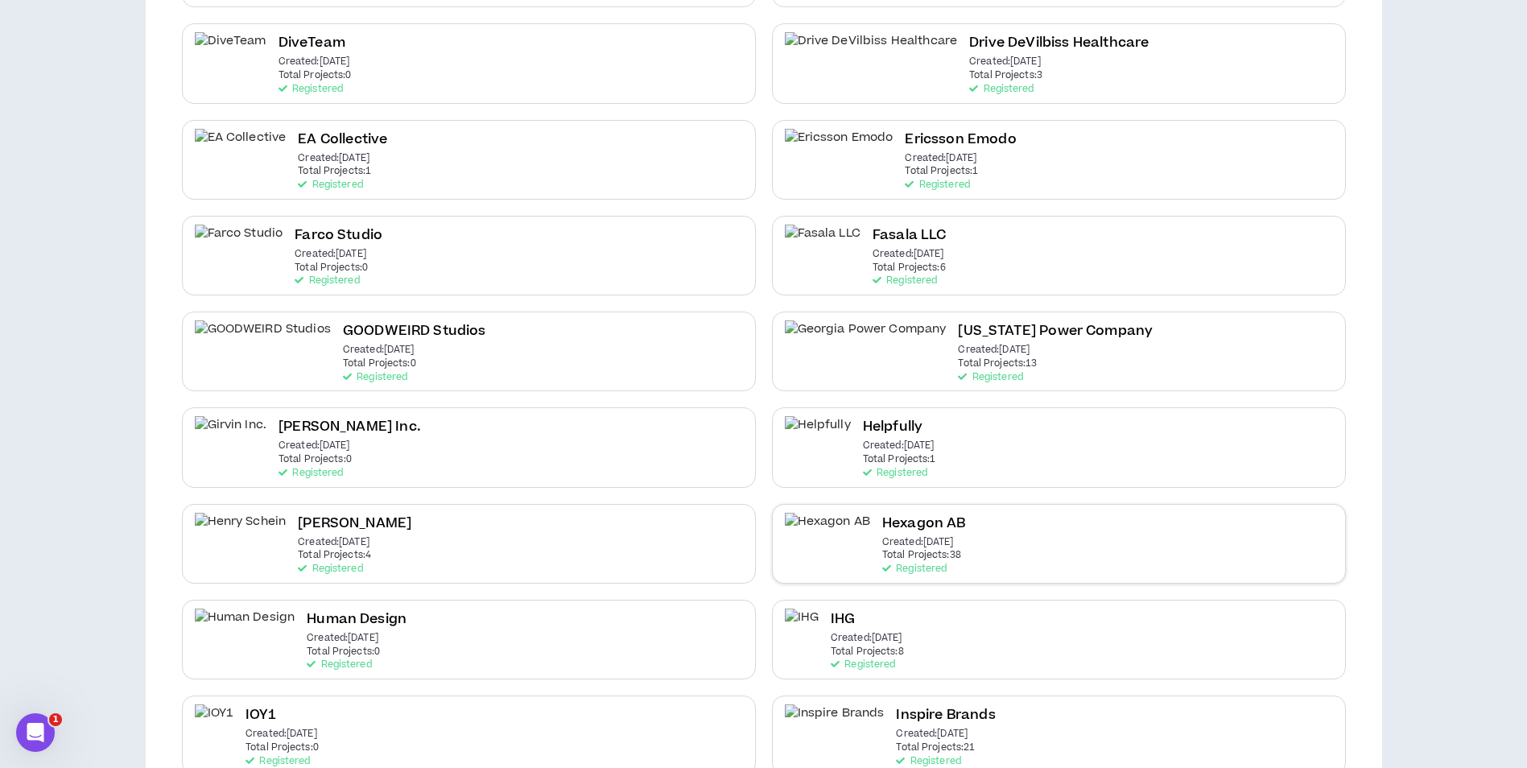
click at [904, 551] on p "Total Projects: 38" at bounding box center [921, 555] width 79 height 11
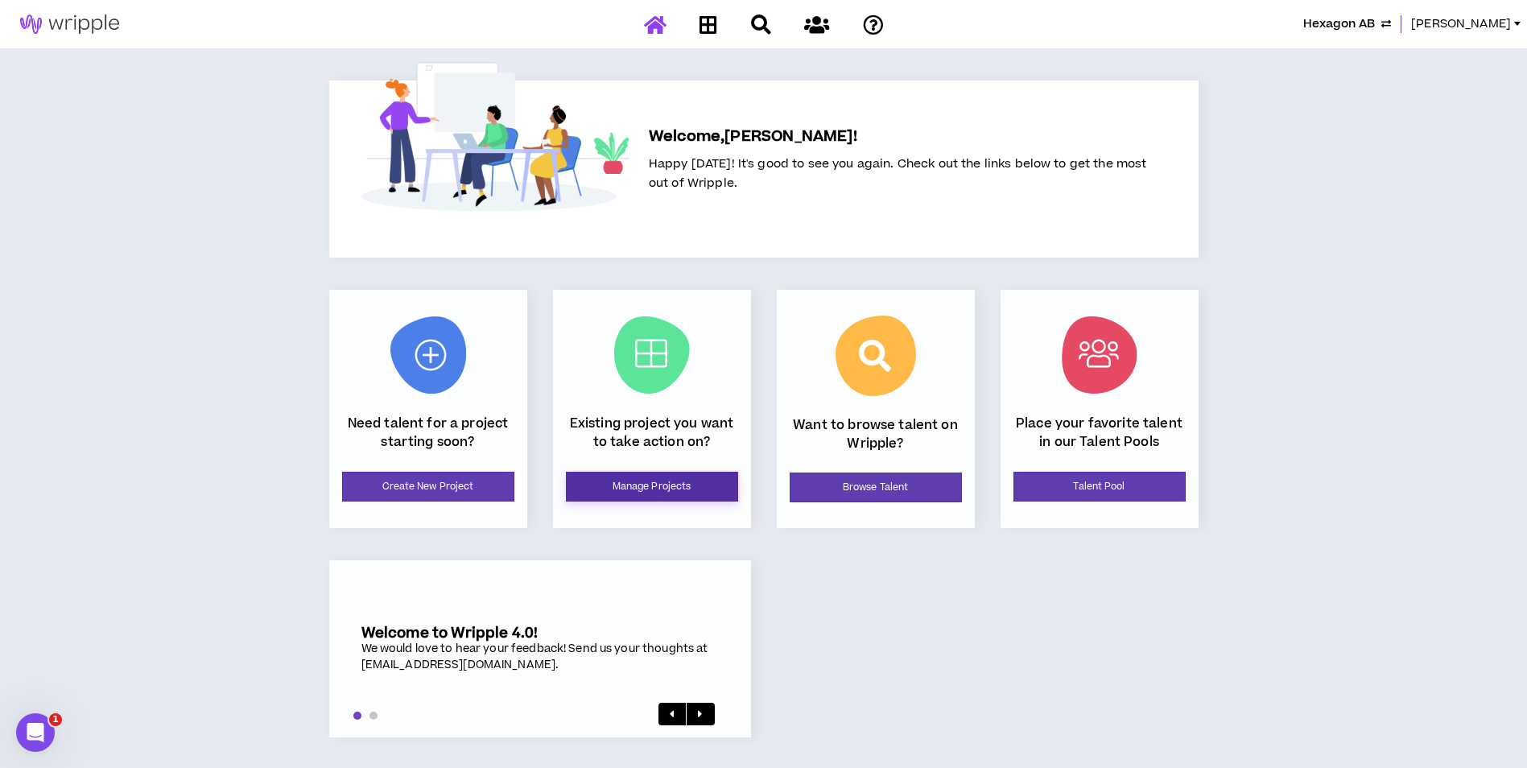
click at [724, 486] on link "Manage Projects" at bounding box center [652, 487] width 172 height 30
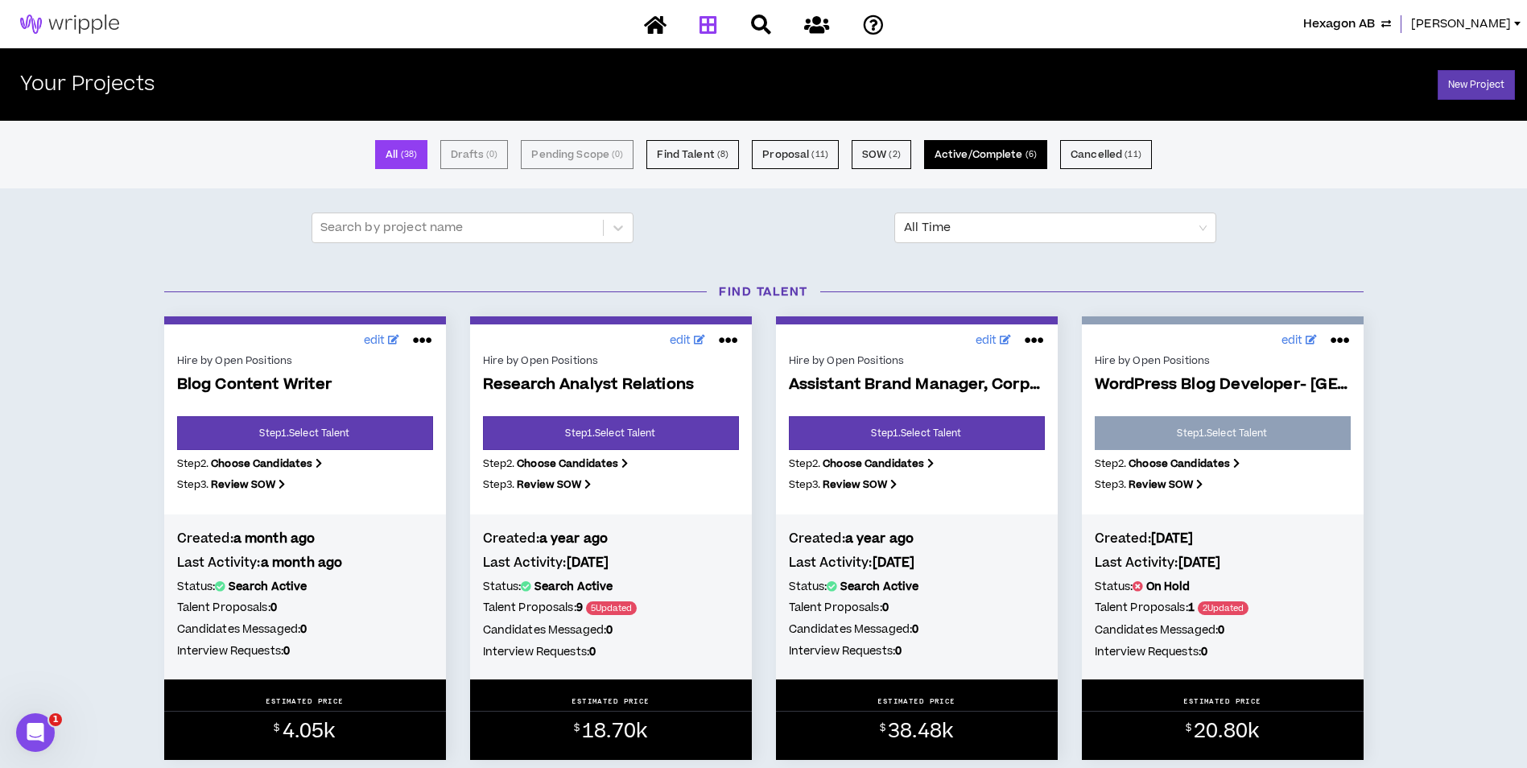
click at [985, 156] on button "Active/Complete ( 6 )" at bounding box center [985, 154] width 123 height 29
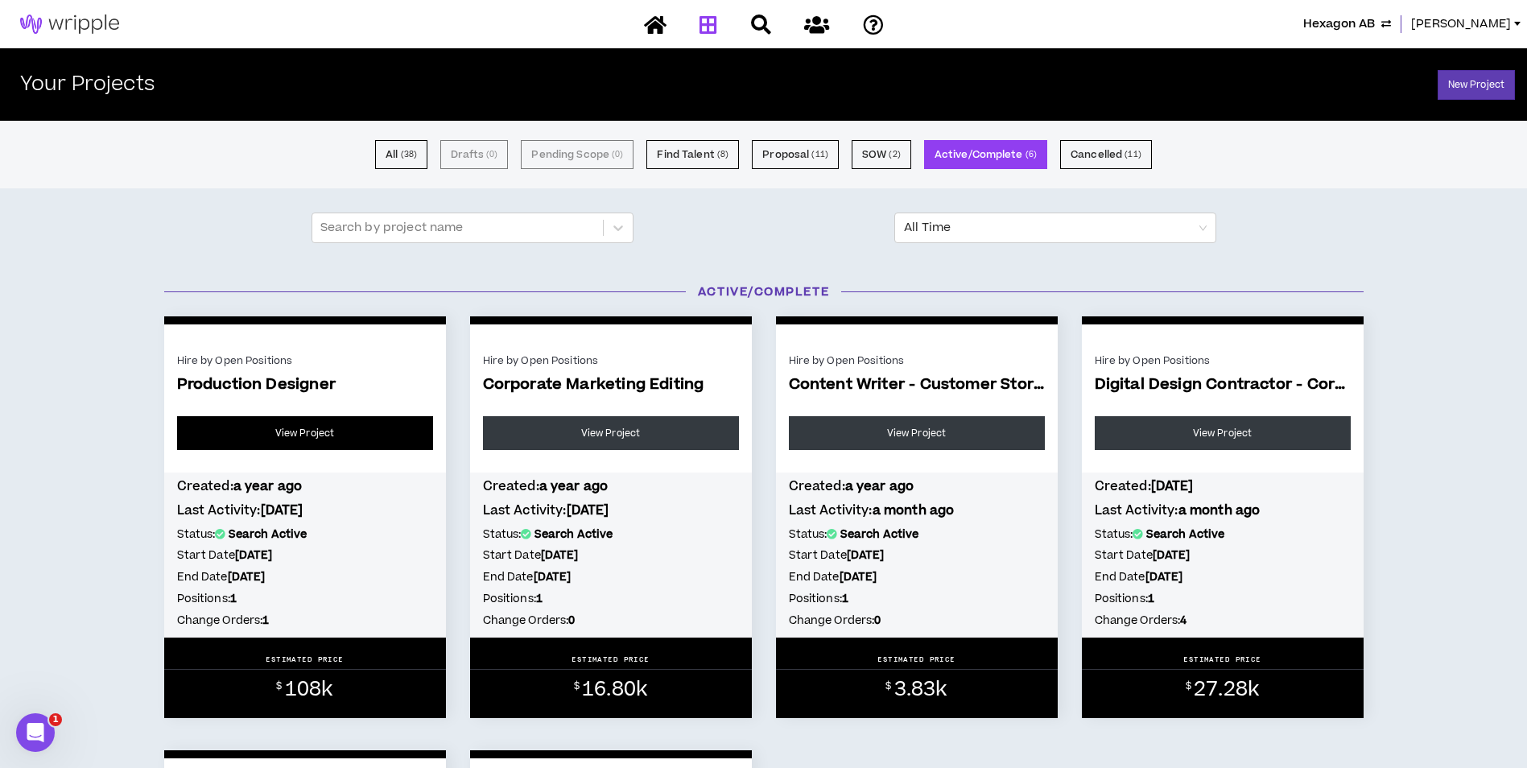
click at [390, 440] on link "View Project" at bounding box center [305, 433] width 256 height 34
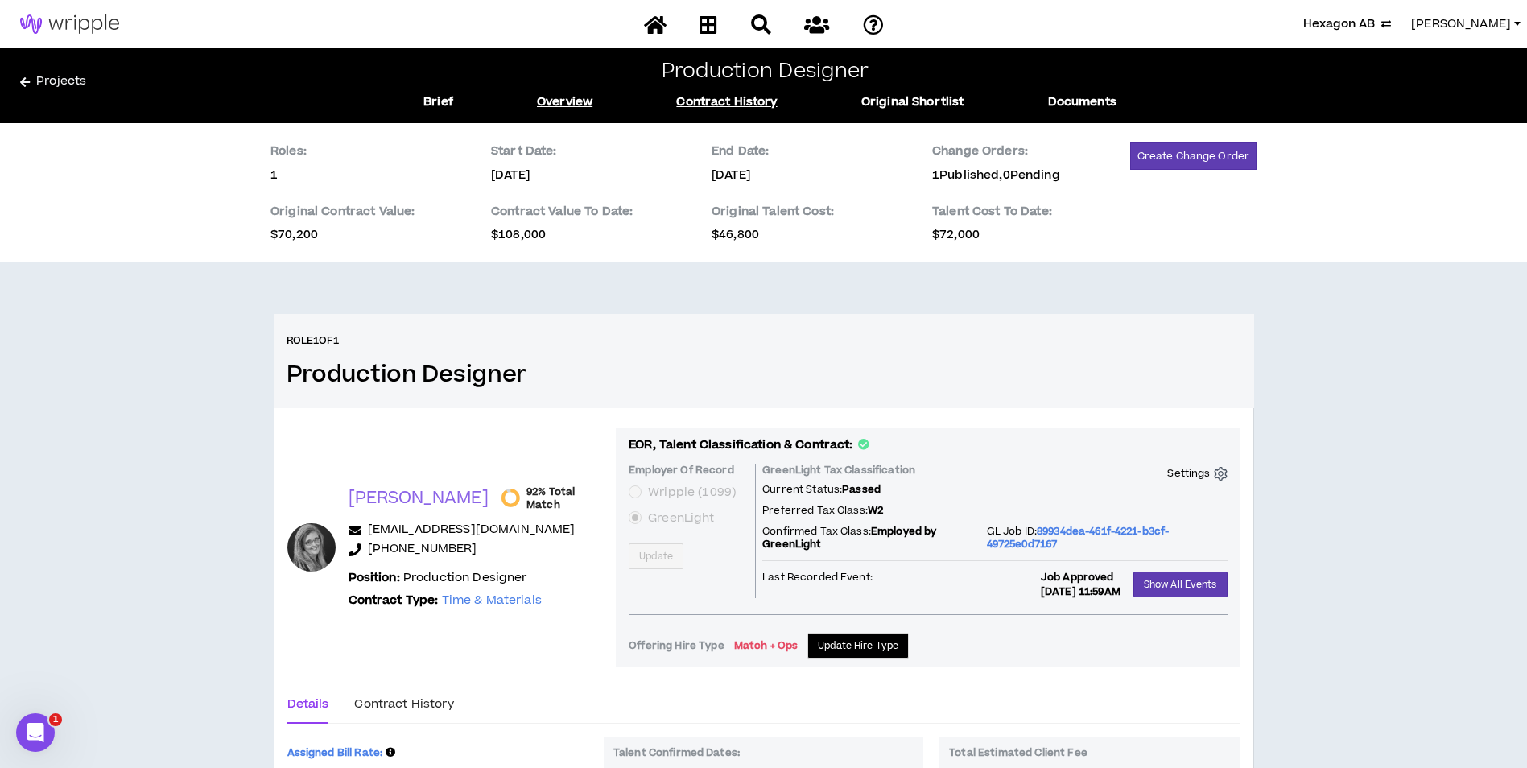
click at [705, 103] on link "Contract History" at bounding box center [726, 102] width 101 height 18
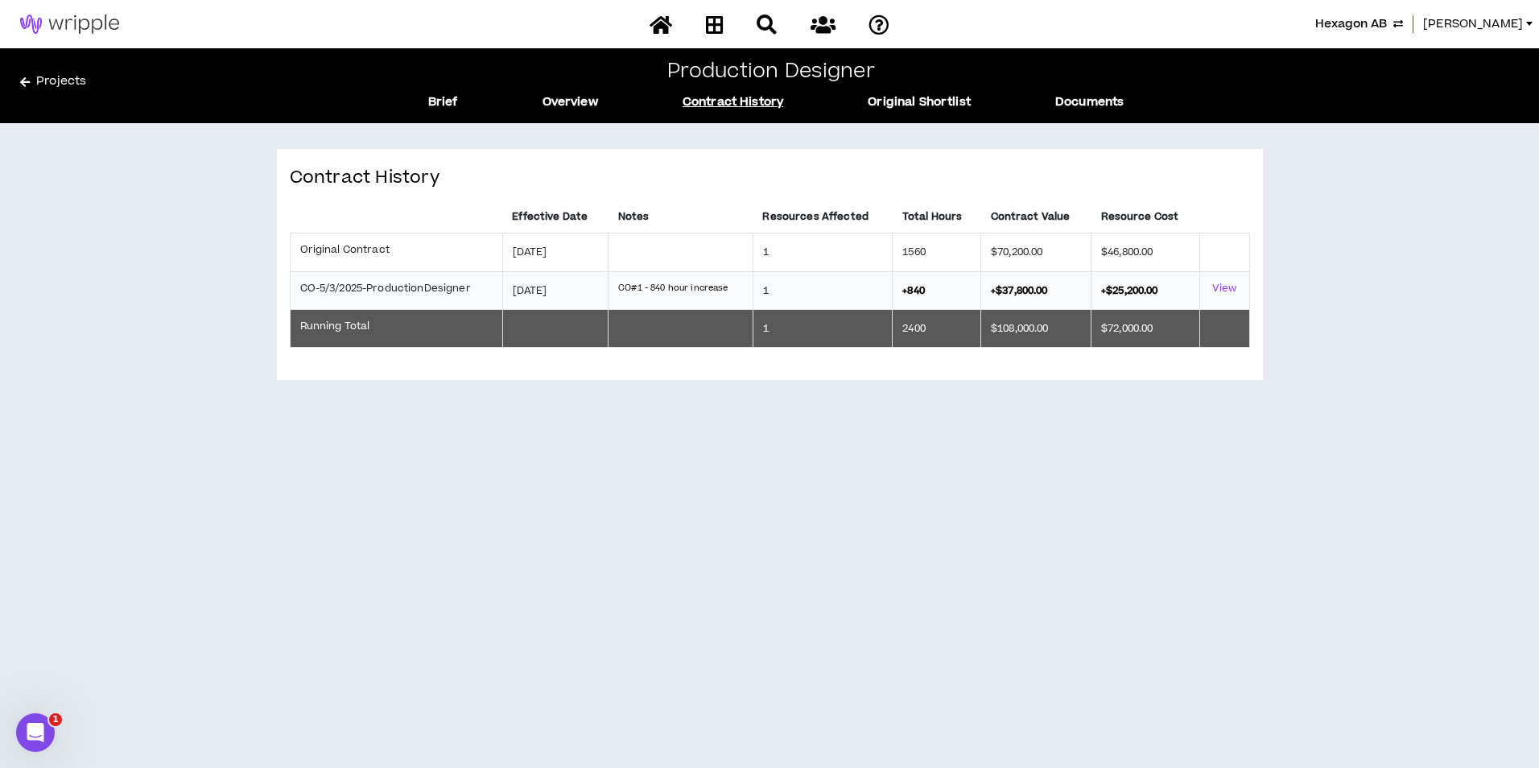
click at [1387, 22] on span "Hexagon AB" at bounding box center [1351, 24] width 72 height 18
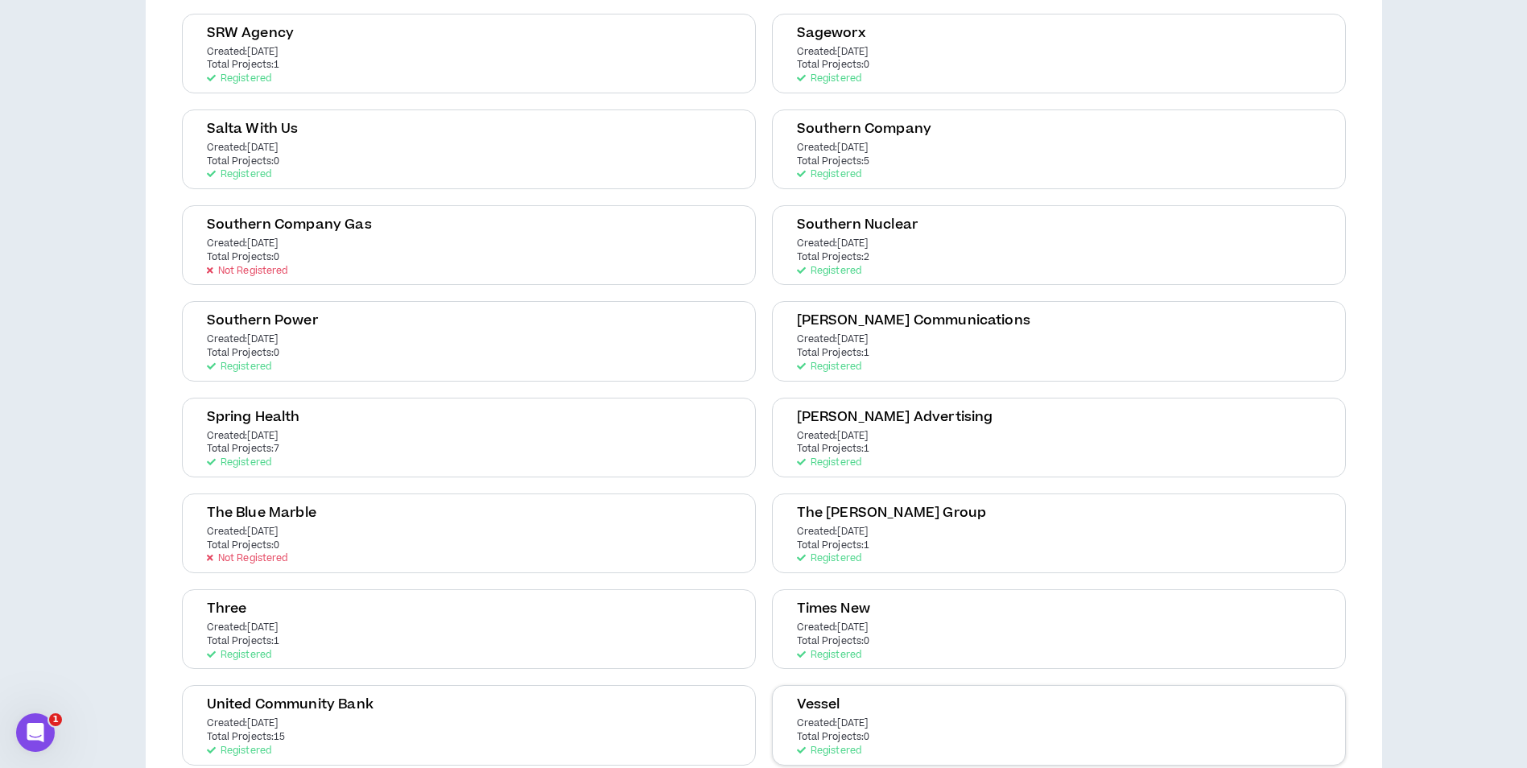
scroll to position [3294, 0]
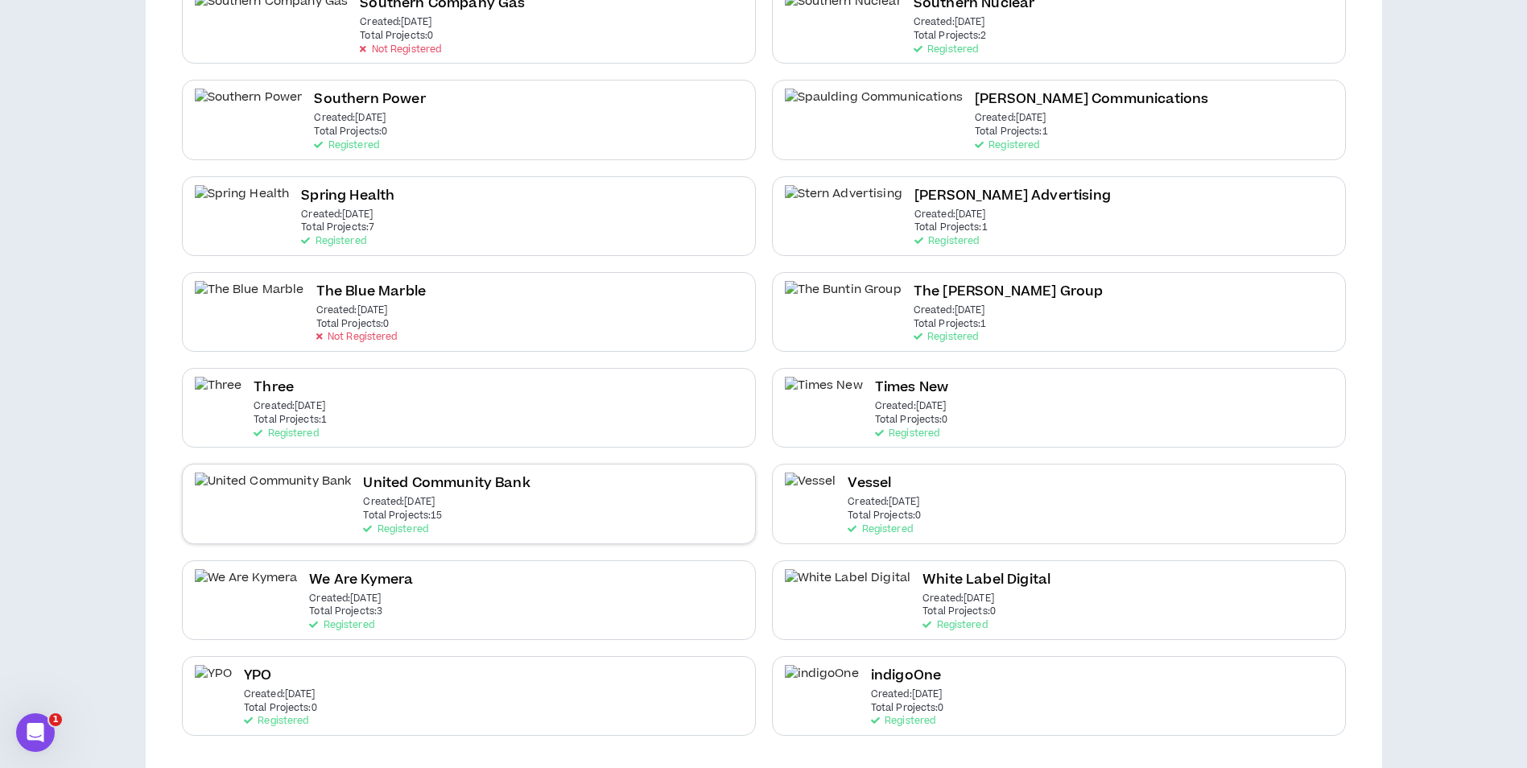
click at [638, 492] on div "United Community Bank Created: Dec 20 2021 Total Projects: 15 Registered" at bounding box center [469, 504] width 574 height 80
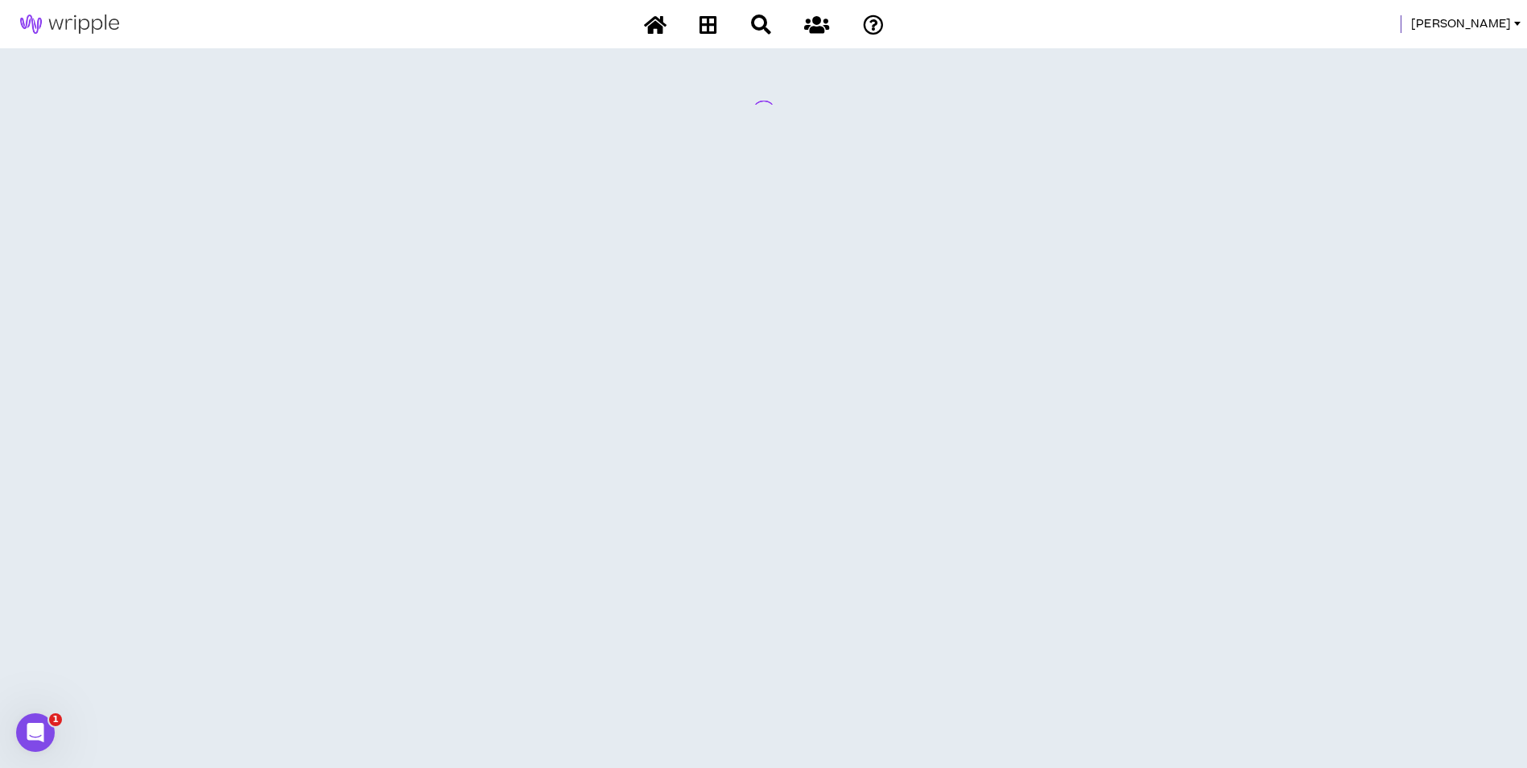
scroll to position [0, 0]
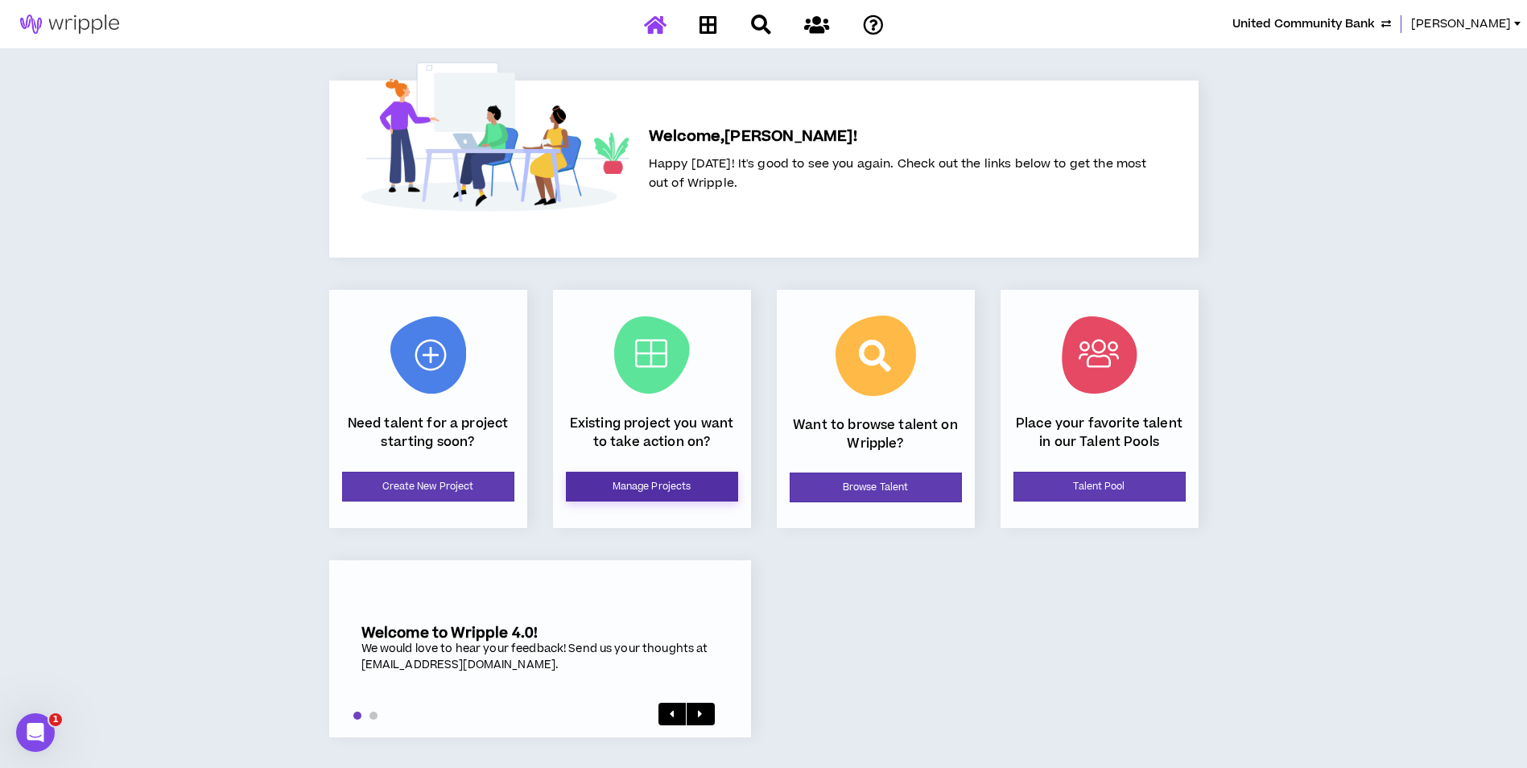
click at [638, 492] on link "Manage Projects" at bounding box center [652, 487] width 172 height 30
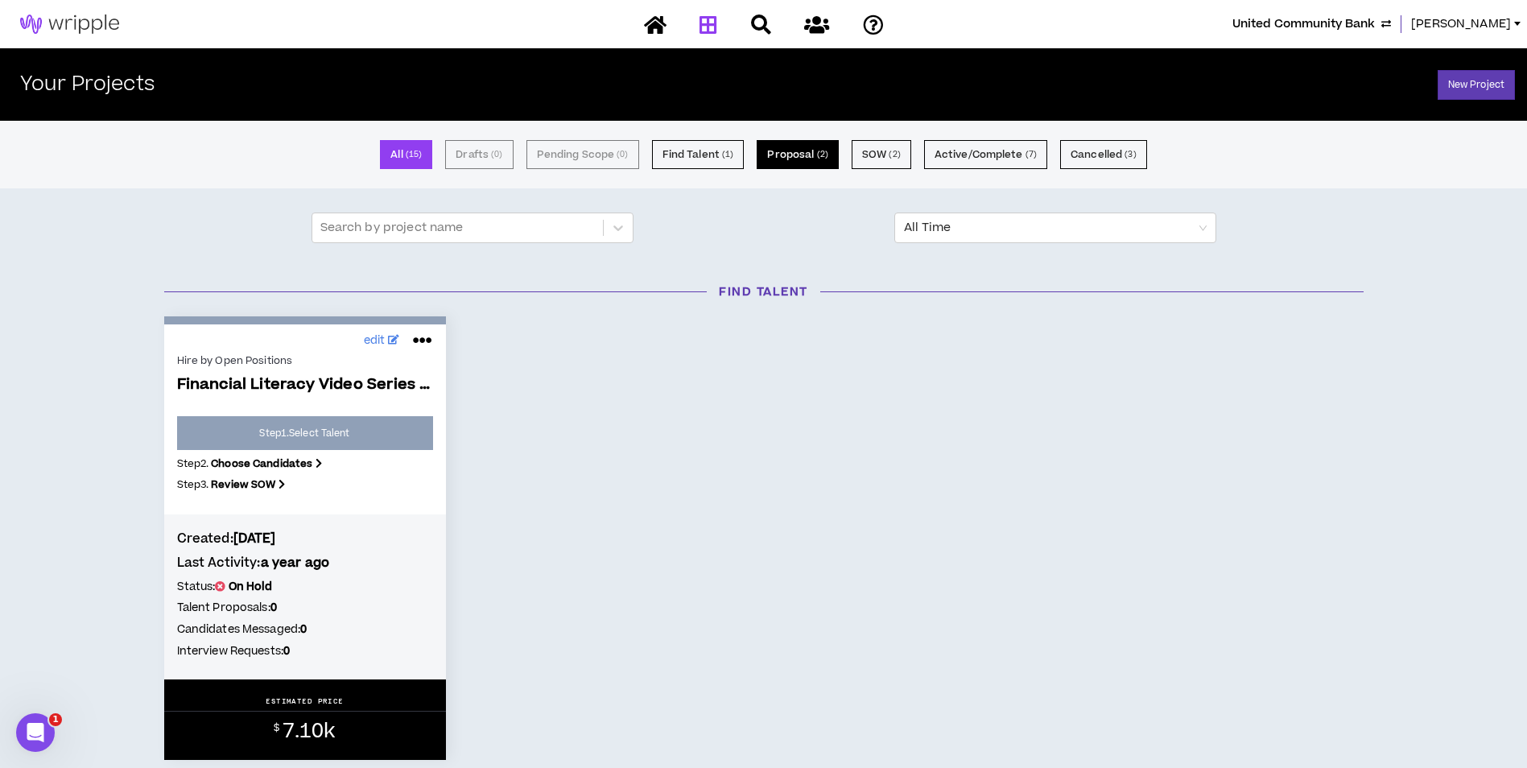
click at [824, 153] on small "( 2 )" at bounding box center [822, 154] width 11 height 14
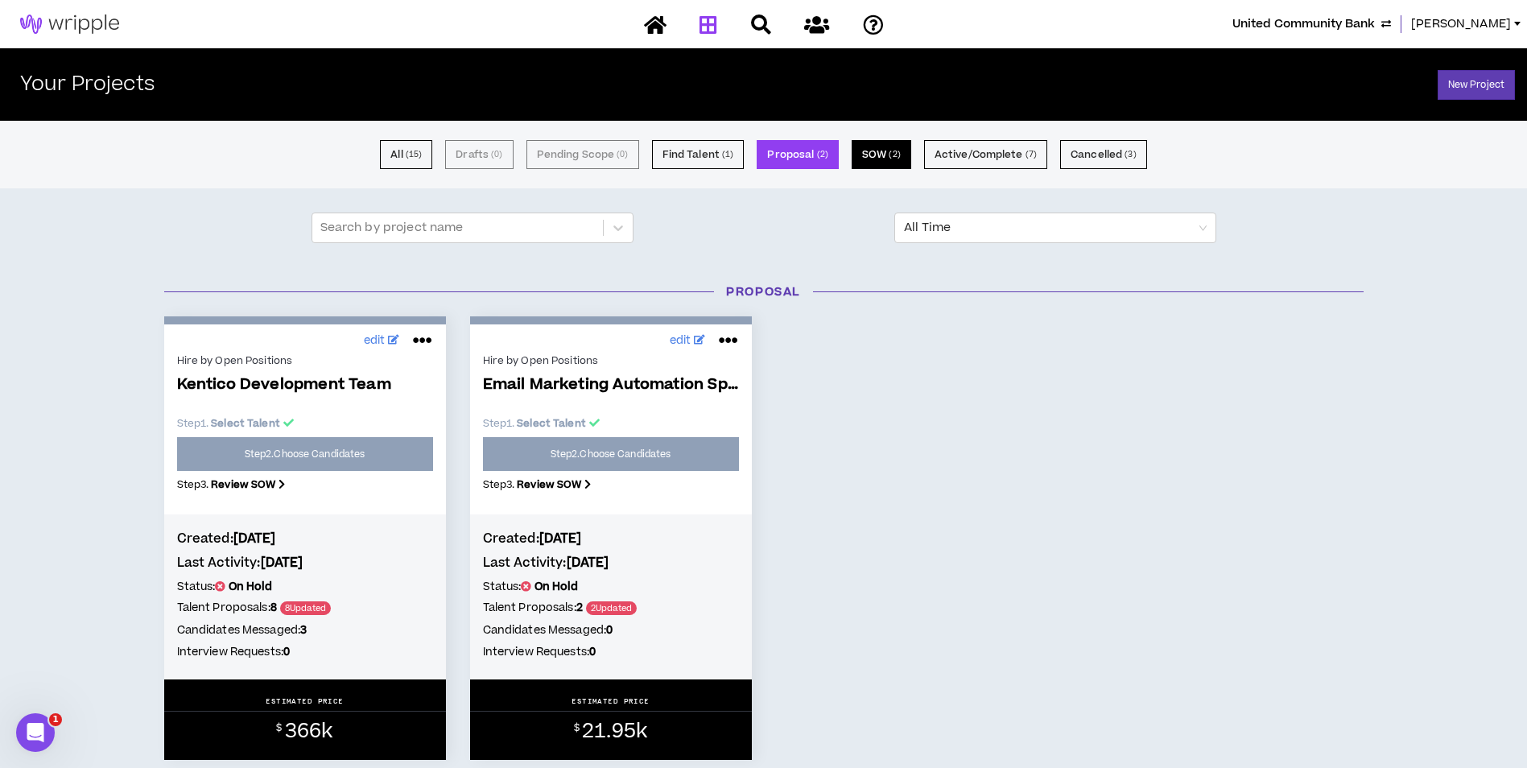
click at [894, 155] on small "( 2 )" at bounding box center [894, 154] width 11 height 14
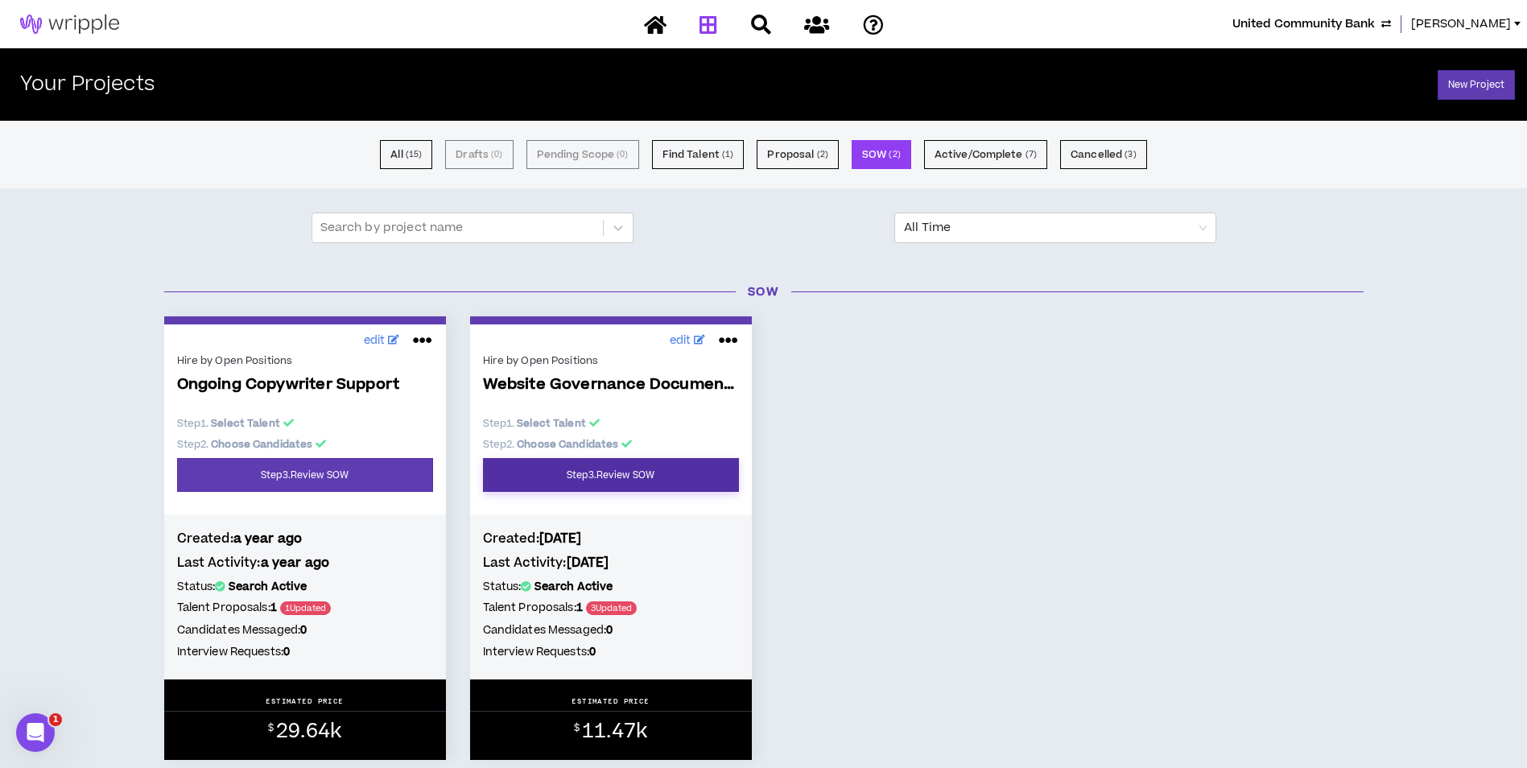
click at [643, 480] on link "Step 3 . Review SOW" at bounding box center [611, 475] width 256 height 34
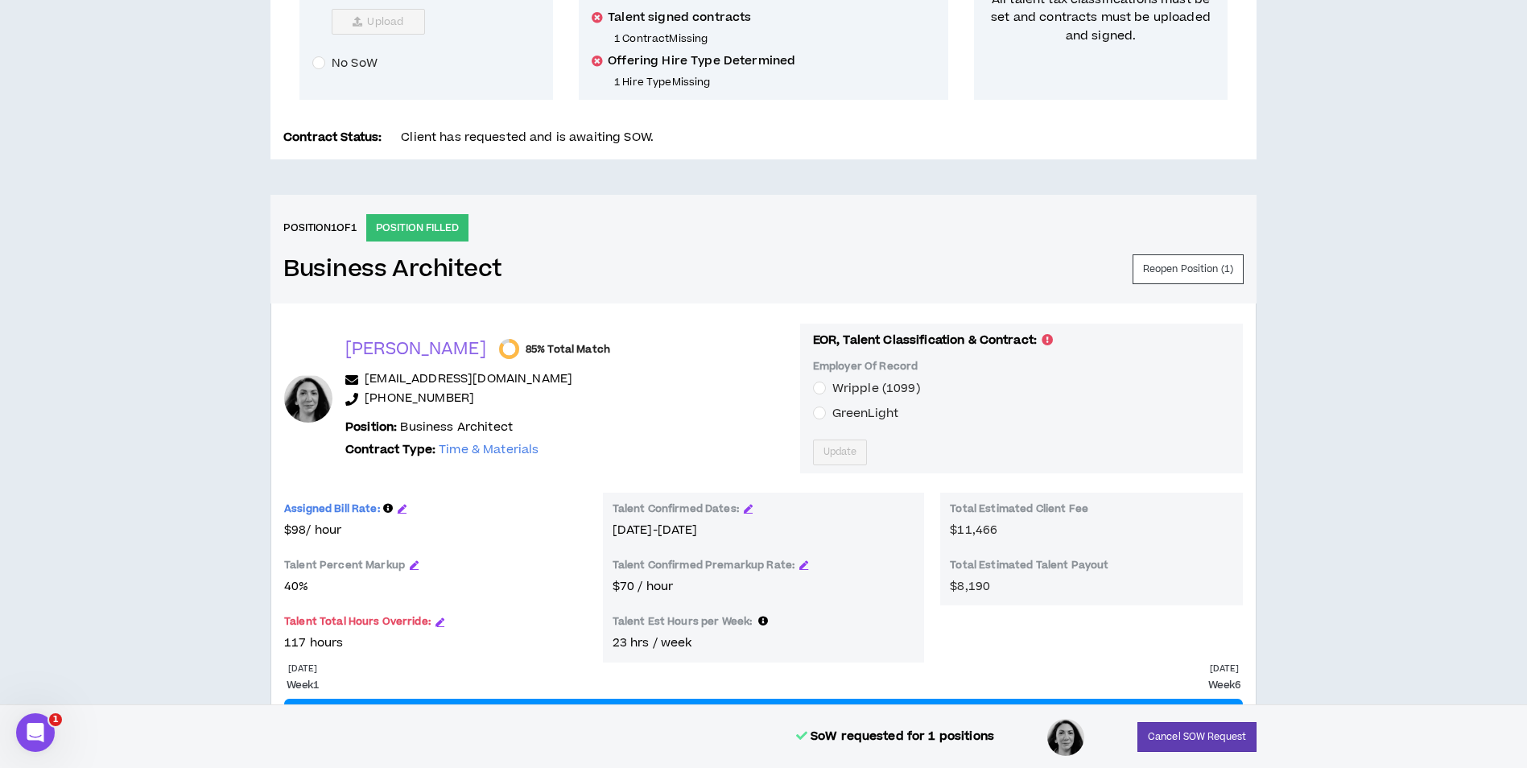
scroll to position [159, 0]
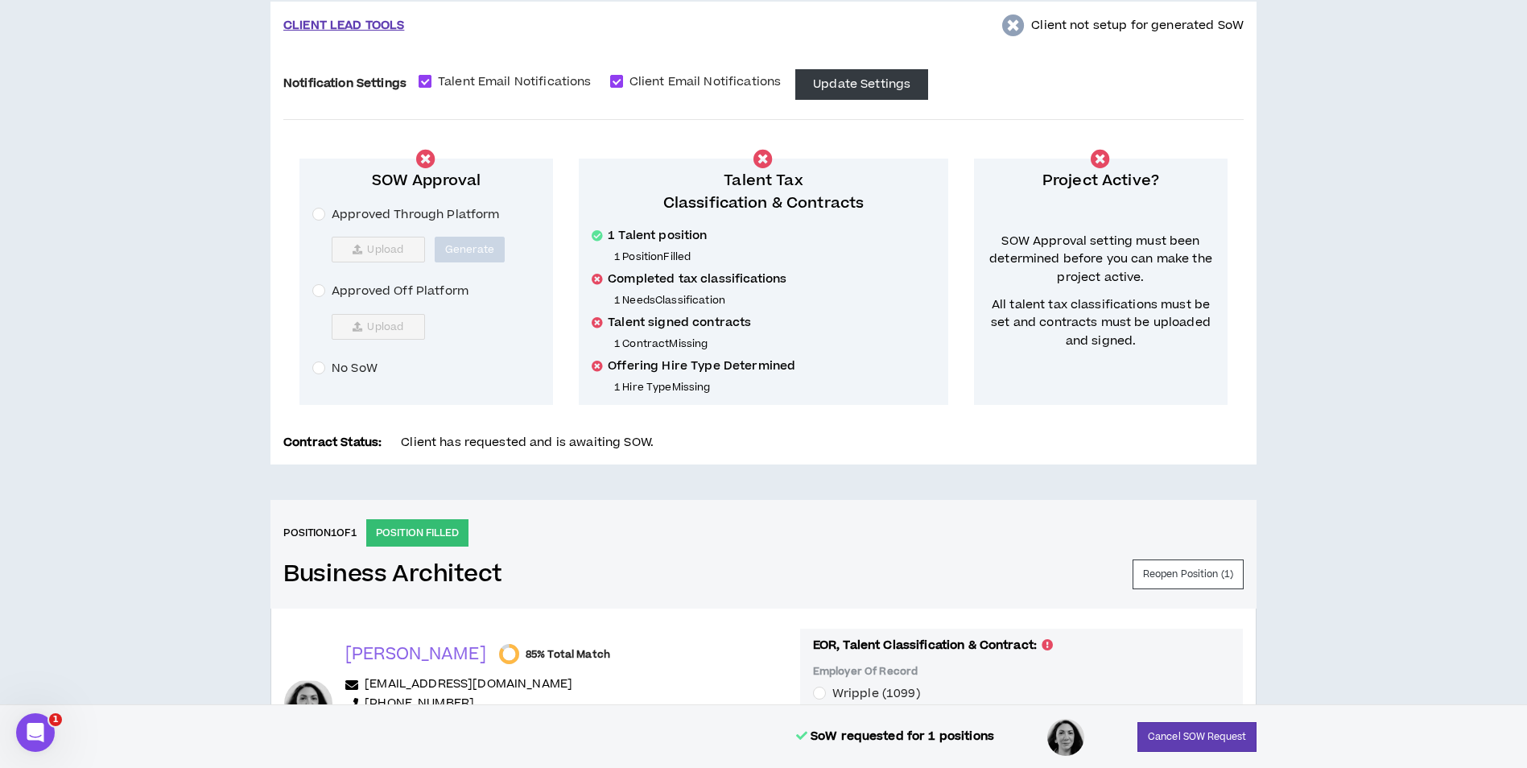
click at [542, 86] on span "Talent Email Notifications" at bounding box center [514, 82] width 167 height 18
click at [679, 88] on span "Client Email Notifications" at bounding box center [705, 82] width 165 height 18
click at [827, 85] on button "Update Settings" at bounding box center [861, 84] width 133 height 31
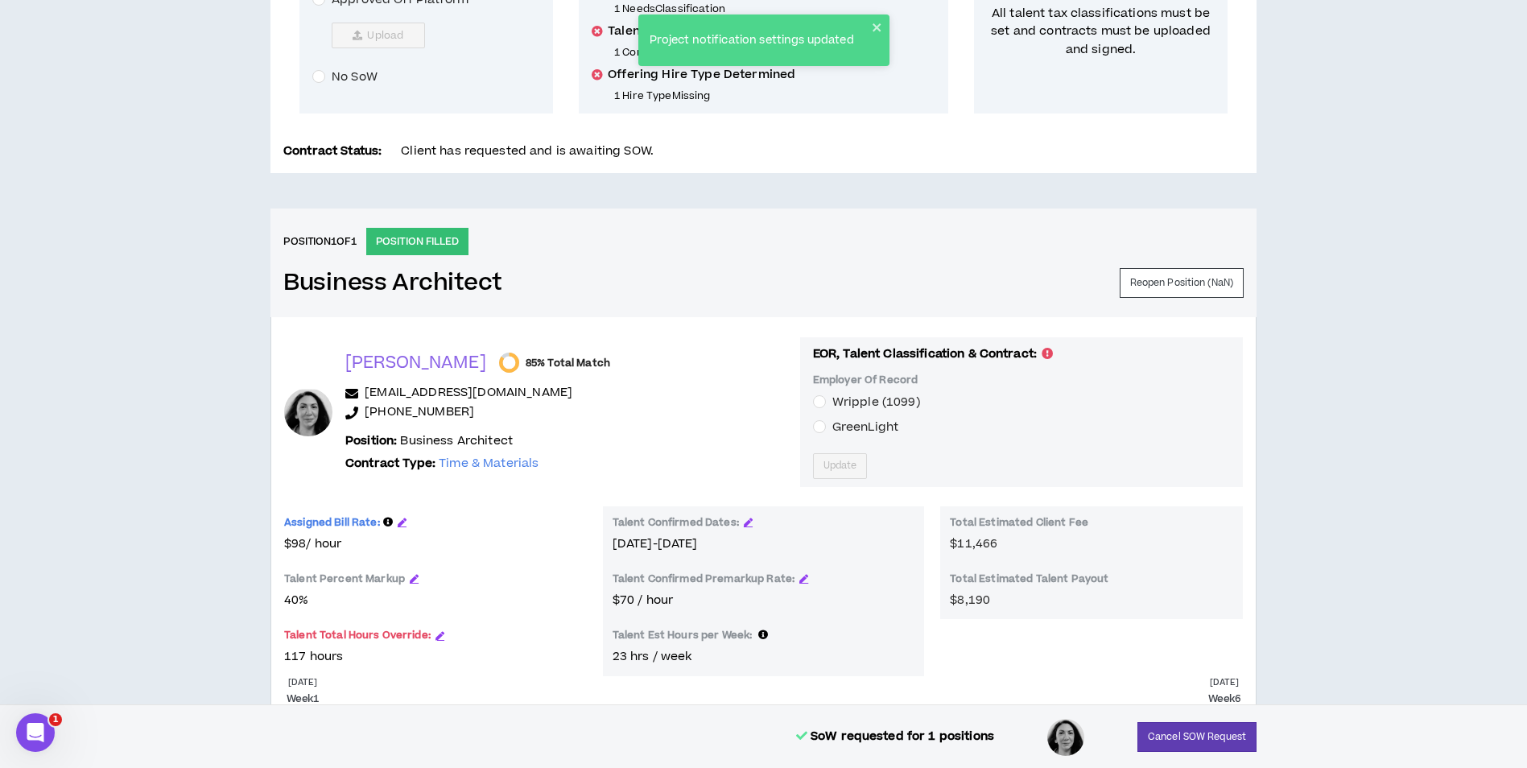
scroll to position [483, 0]
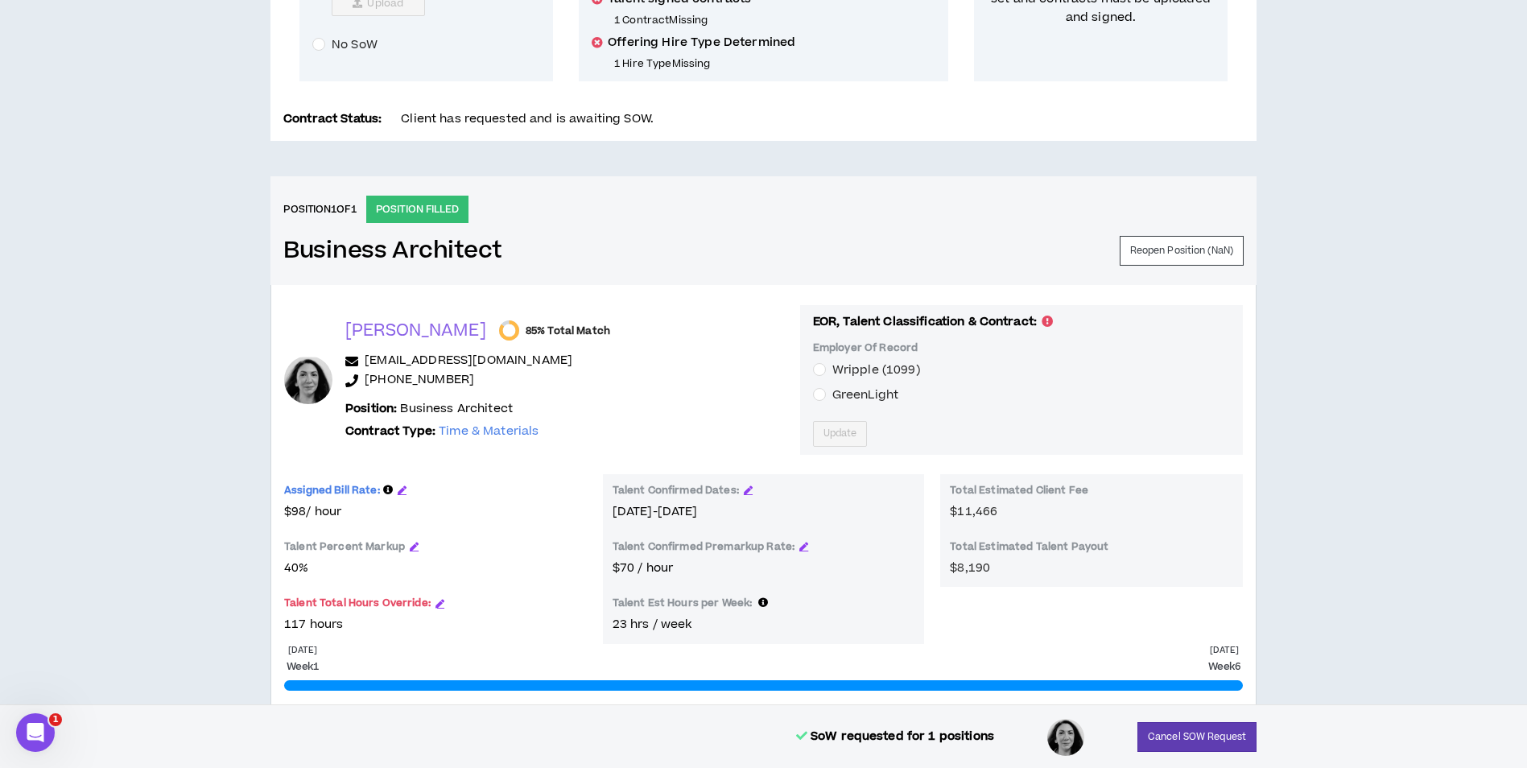
click at [848, 390] on span "GreenLight" at bounding box center [865, 394] width 66 height 17
click at [840, 435] on span "Update" at bounding box center [840, 433] width 34 height 15
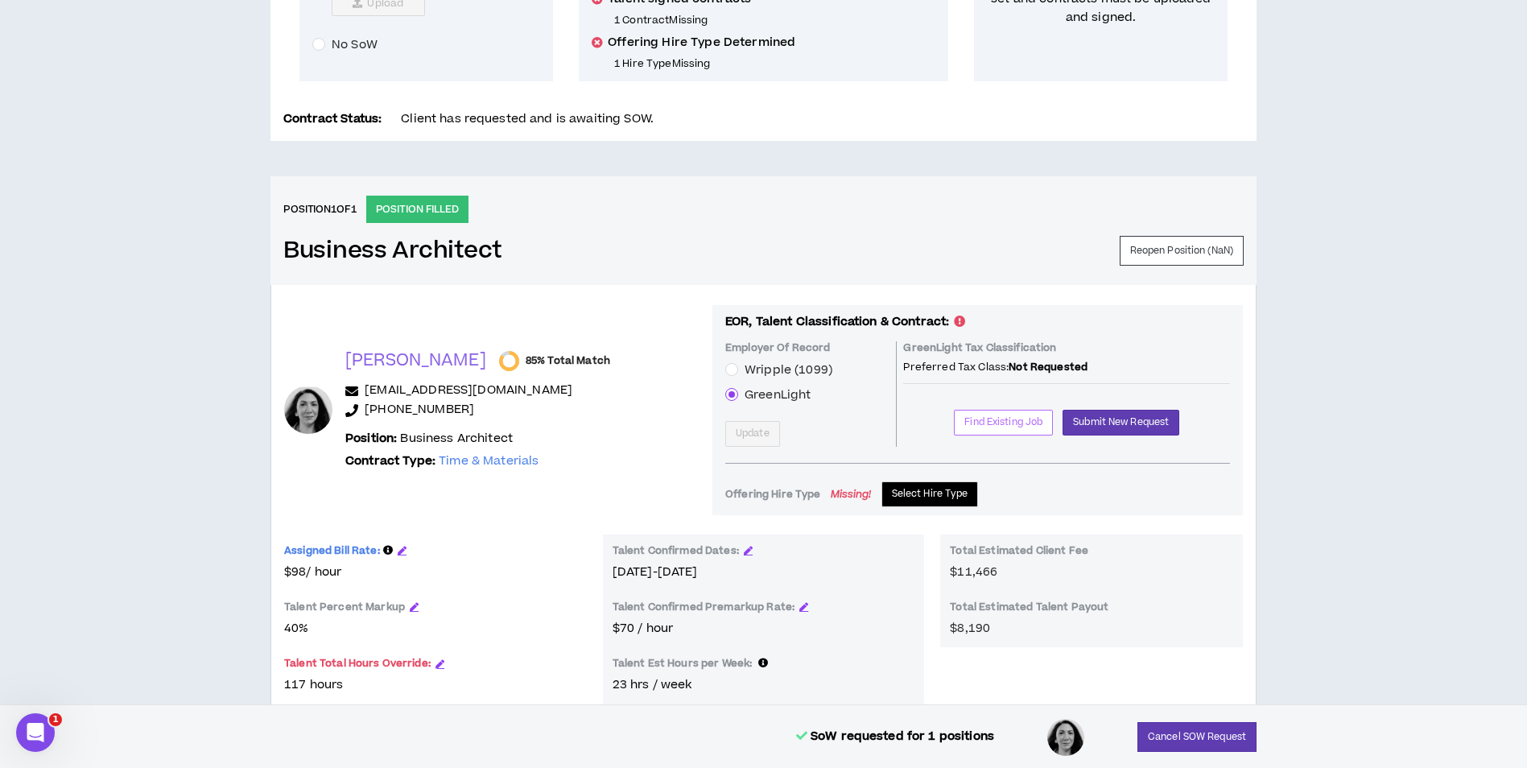
click at [965, 434] on button "Find Existing Job" at bounding box center [1003, 423] width 99 height 26
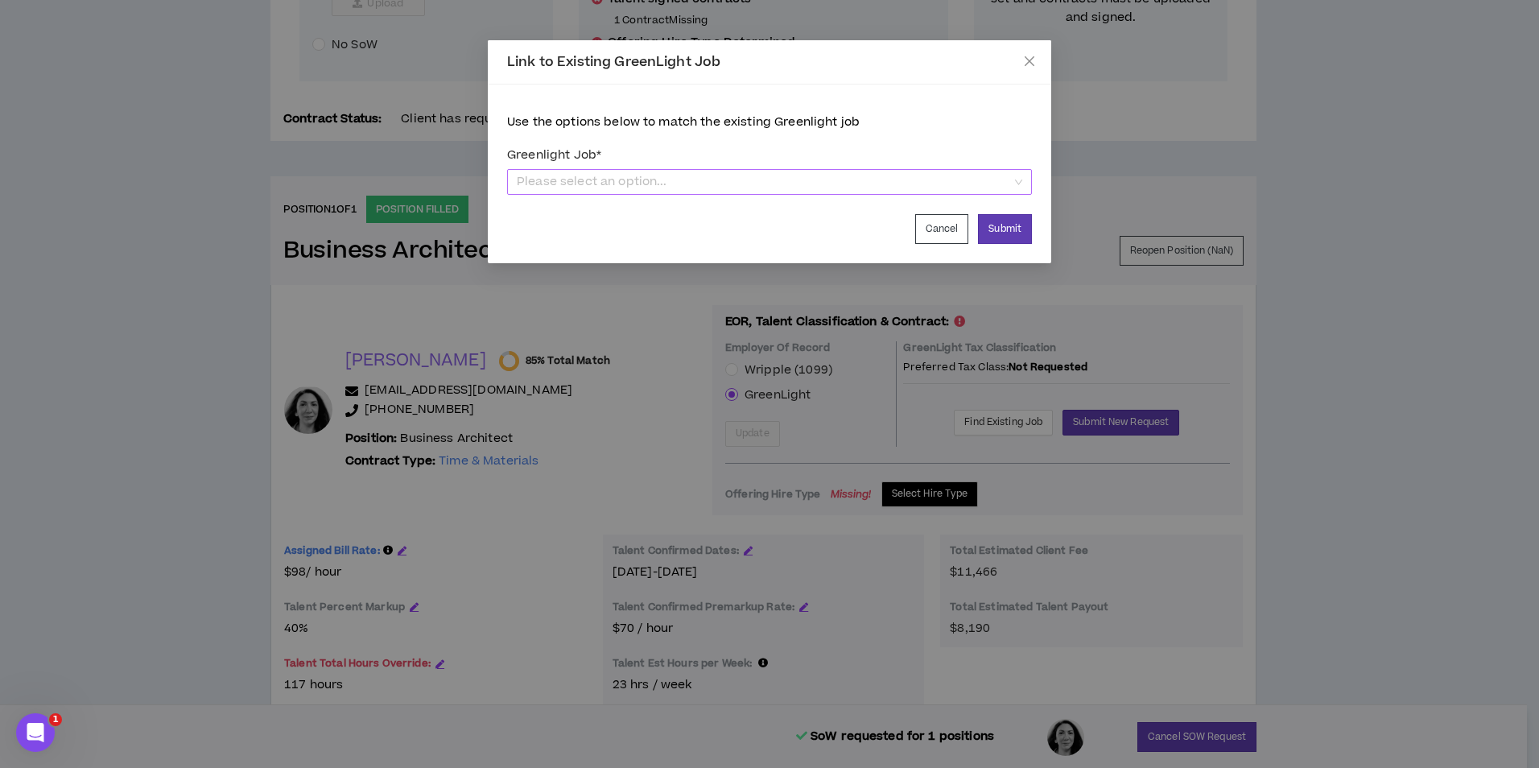
click at [713, 180] on span "Please select an option..." at bounding box center [770, 182] width 506 height 24
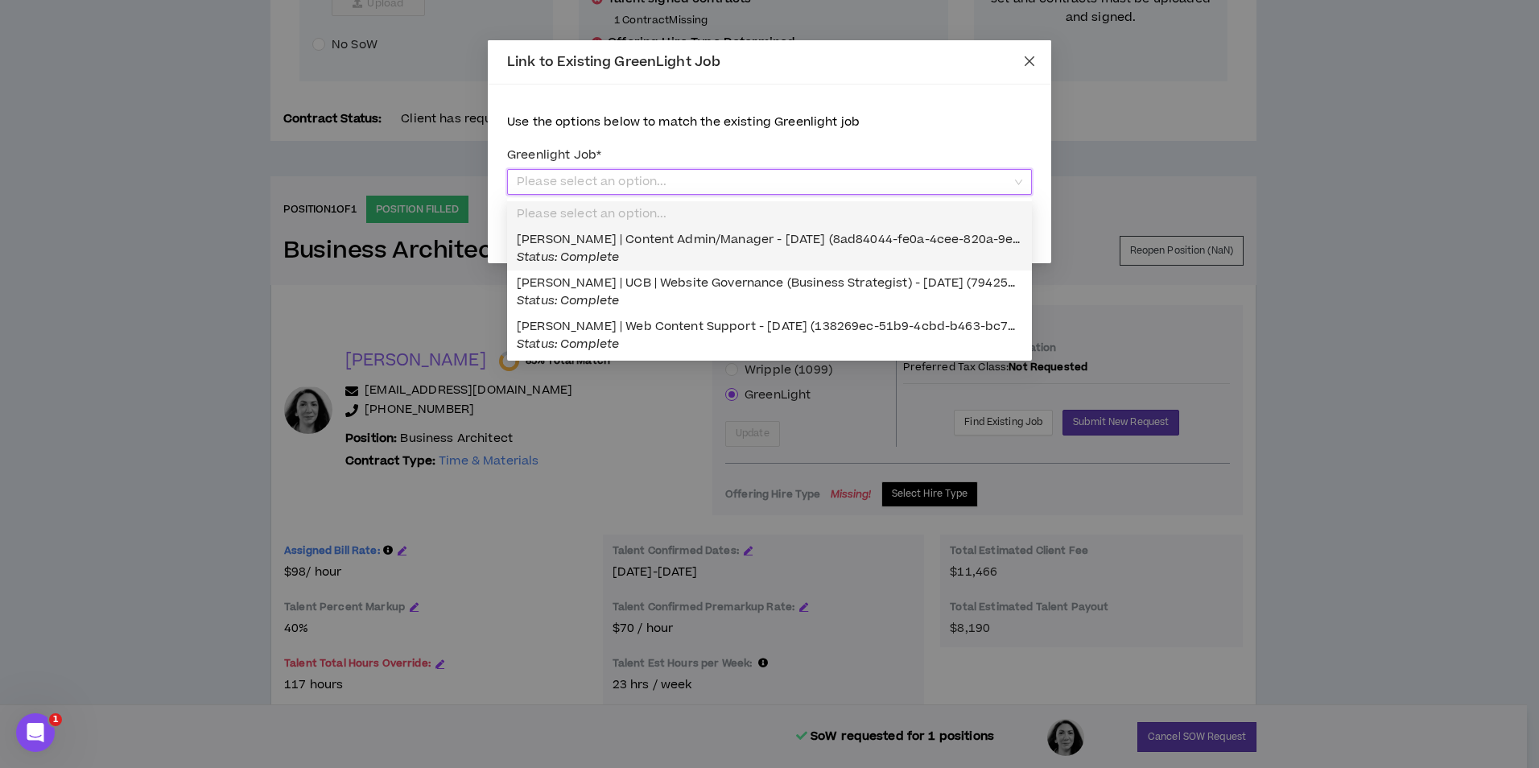
click at [1022, 66] on span "Close" at bounding box center [1029, 61] width 43 height 43
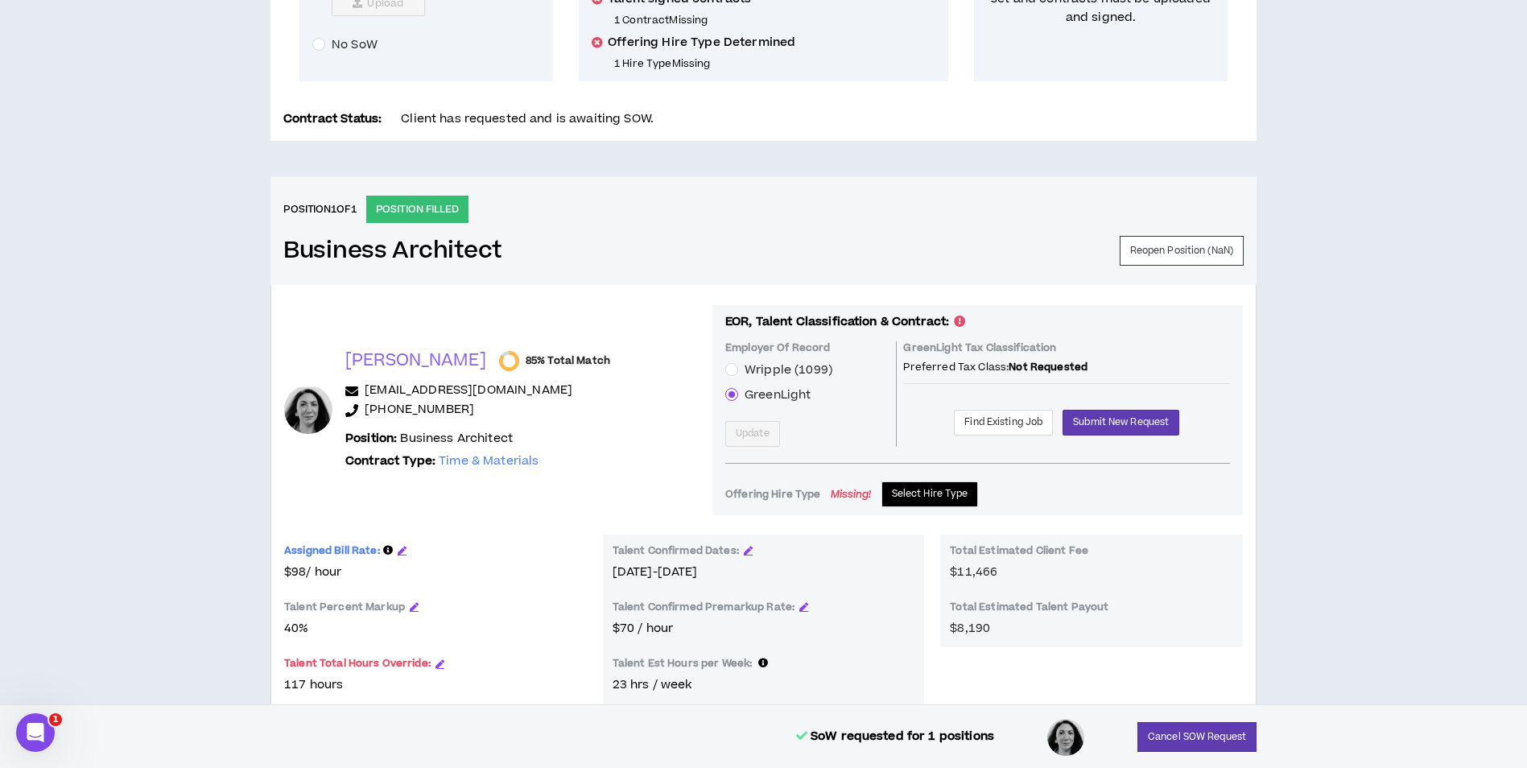
click at [745, 363] on span "Wripple (1099)" at bounding box center [789, 369] width 88 height 17
click at [762, 426] on span "Update" at bounding box center [753, 433] width 34 height 15
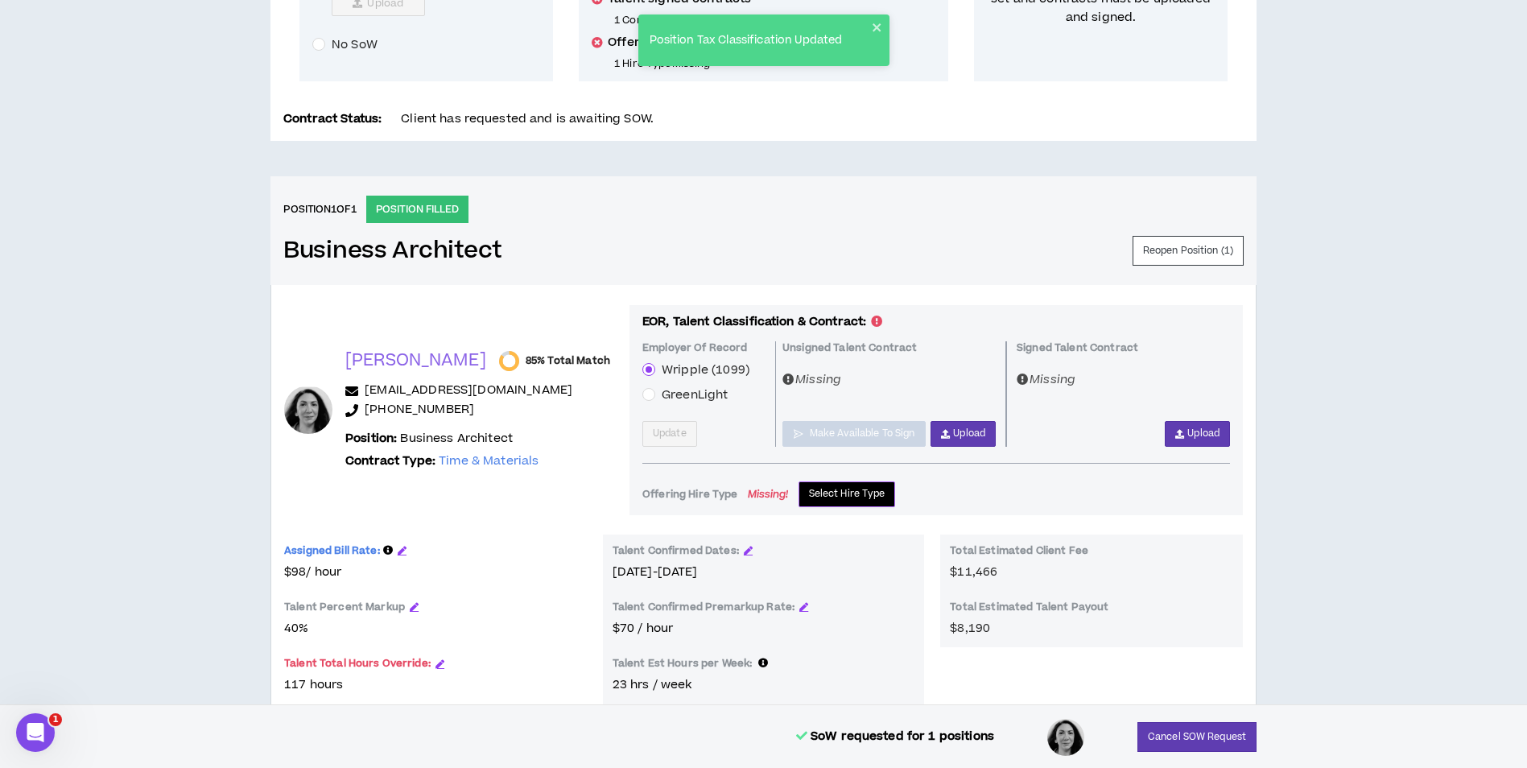
click at [848, 495] on span "Select Hire Type" at bounding box center [847, 493] width 76 height 15
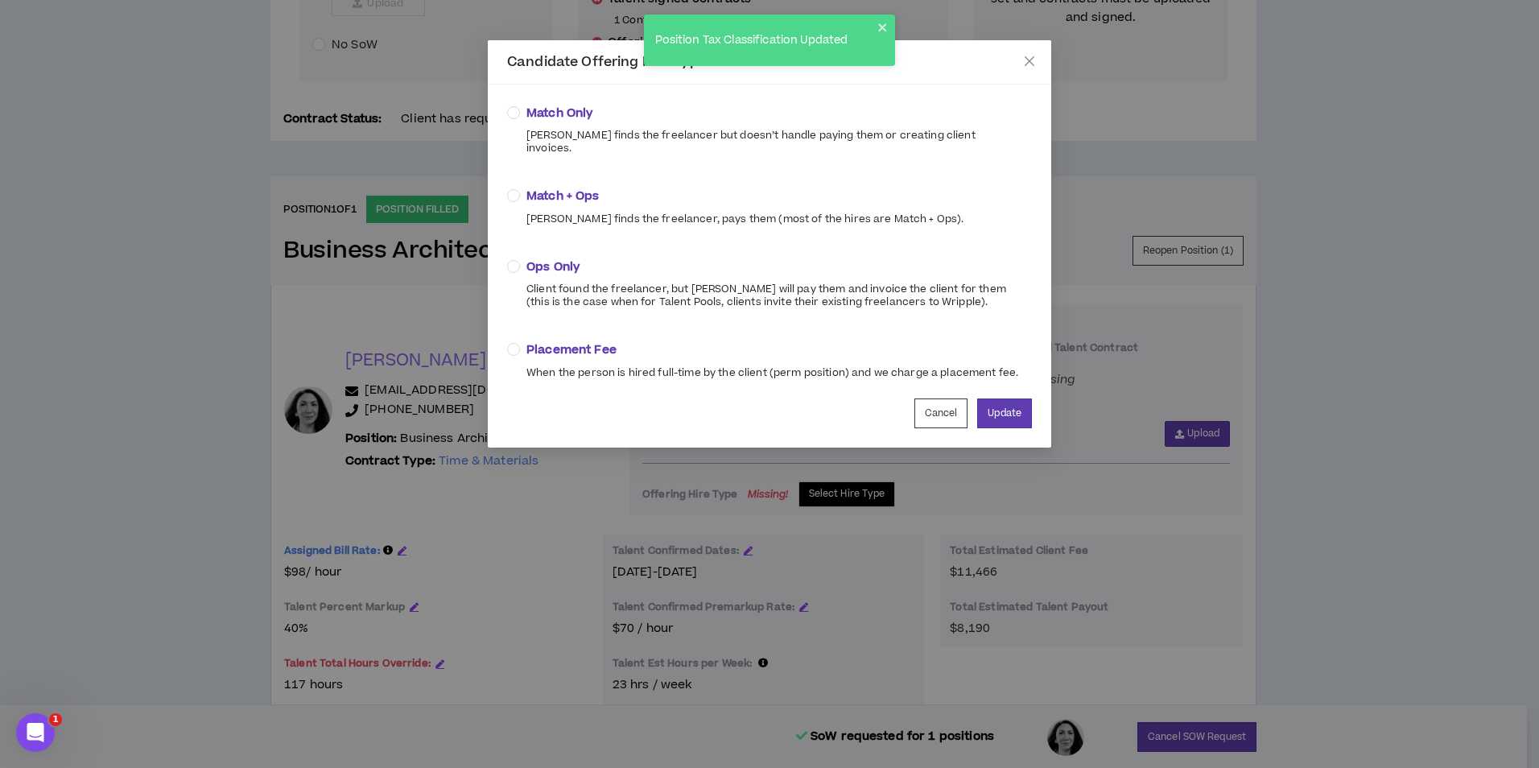
click at [571, 195] on div "Match + Ops Wripple finds the freelancer, pays them (most of the hires are Matc…" at bounding box center [744, 206] width 437 height 37
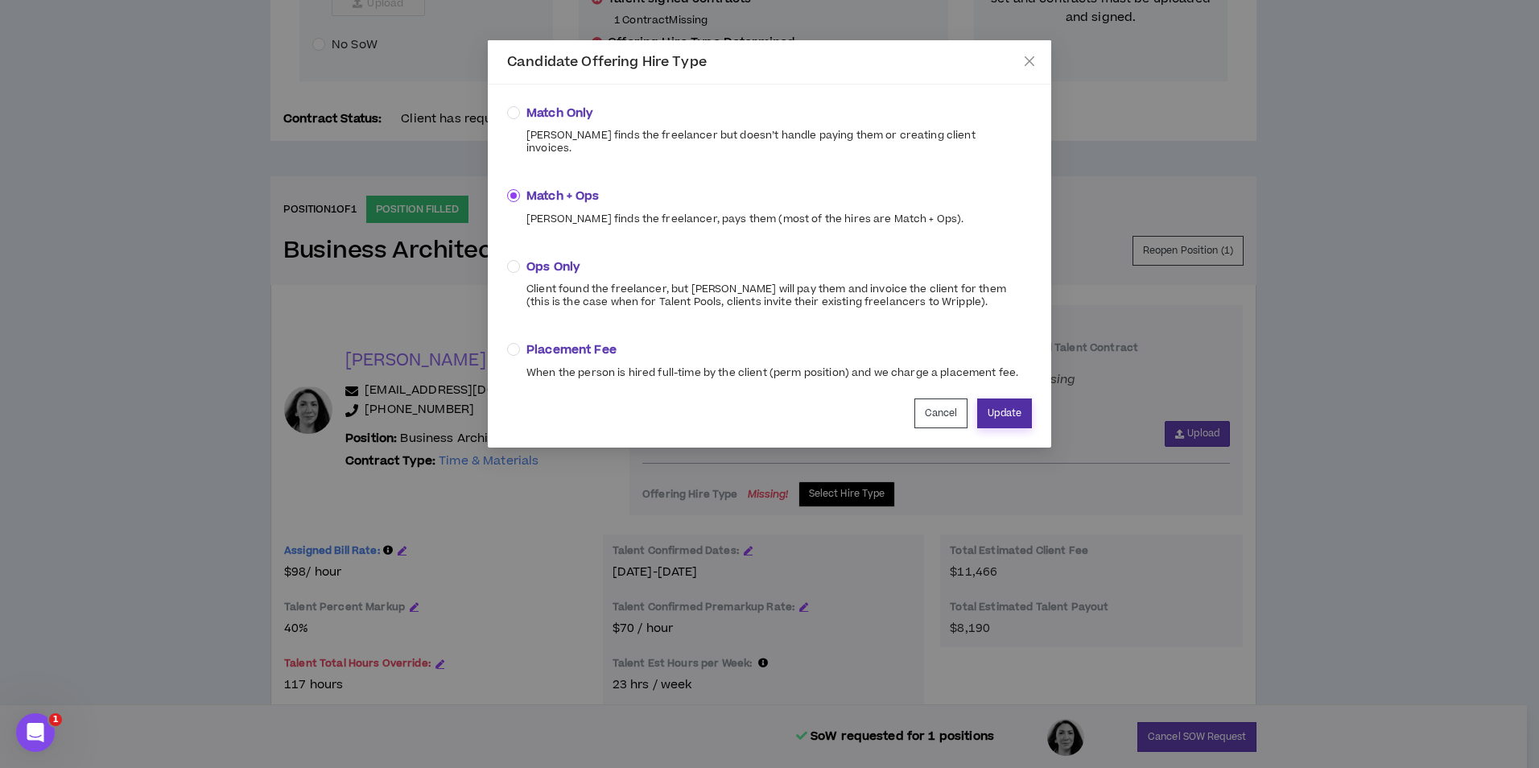
click at [992, 404] on button "Update" at bounding box center [1004, 413] width 55 height 30
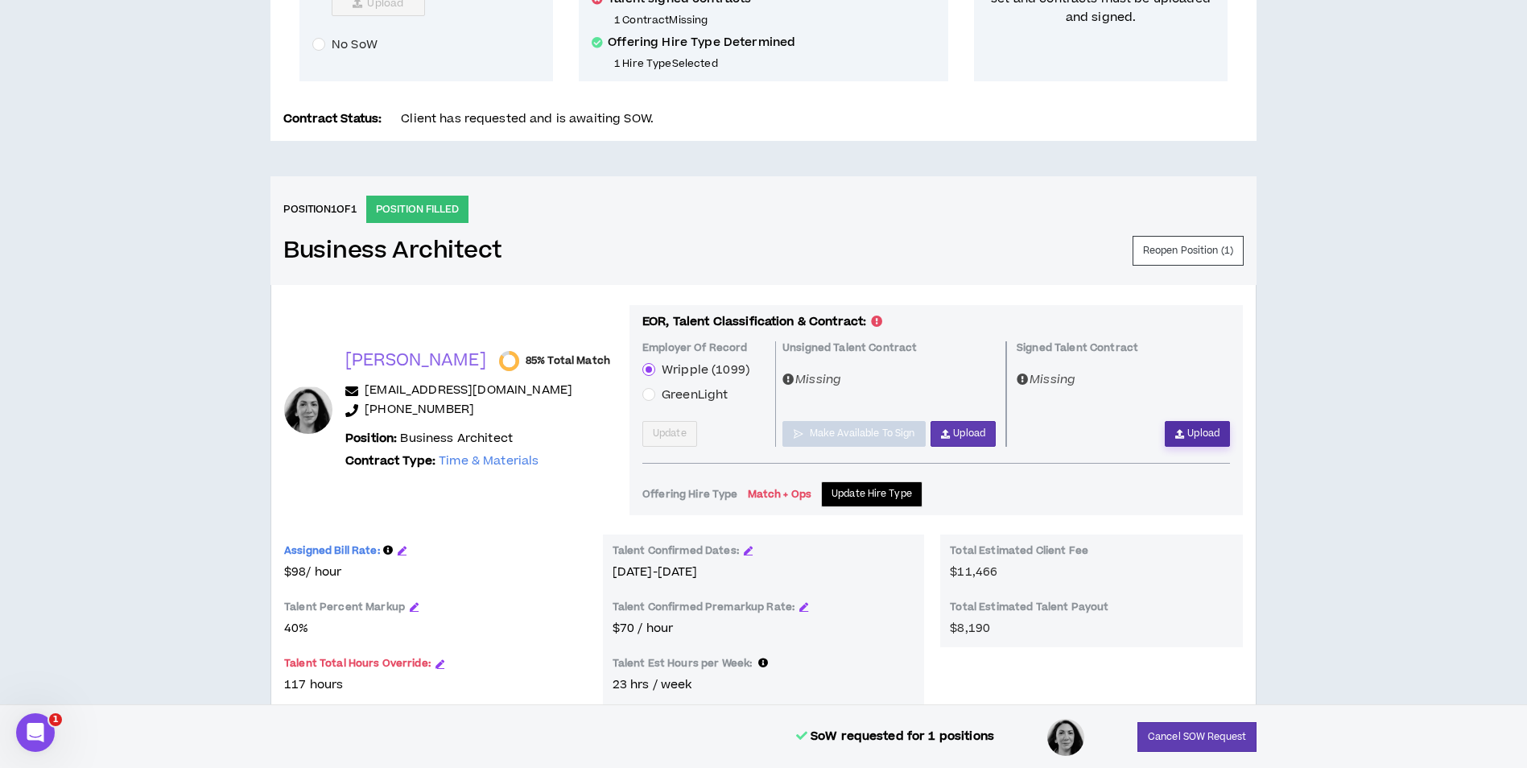
click at [1195, 432] on span "Upload" at bounding box center [1203, 433] width 32 height 15
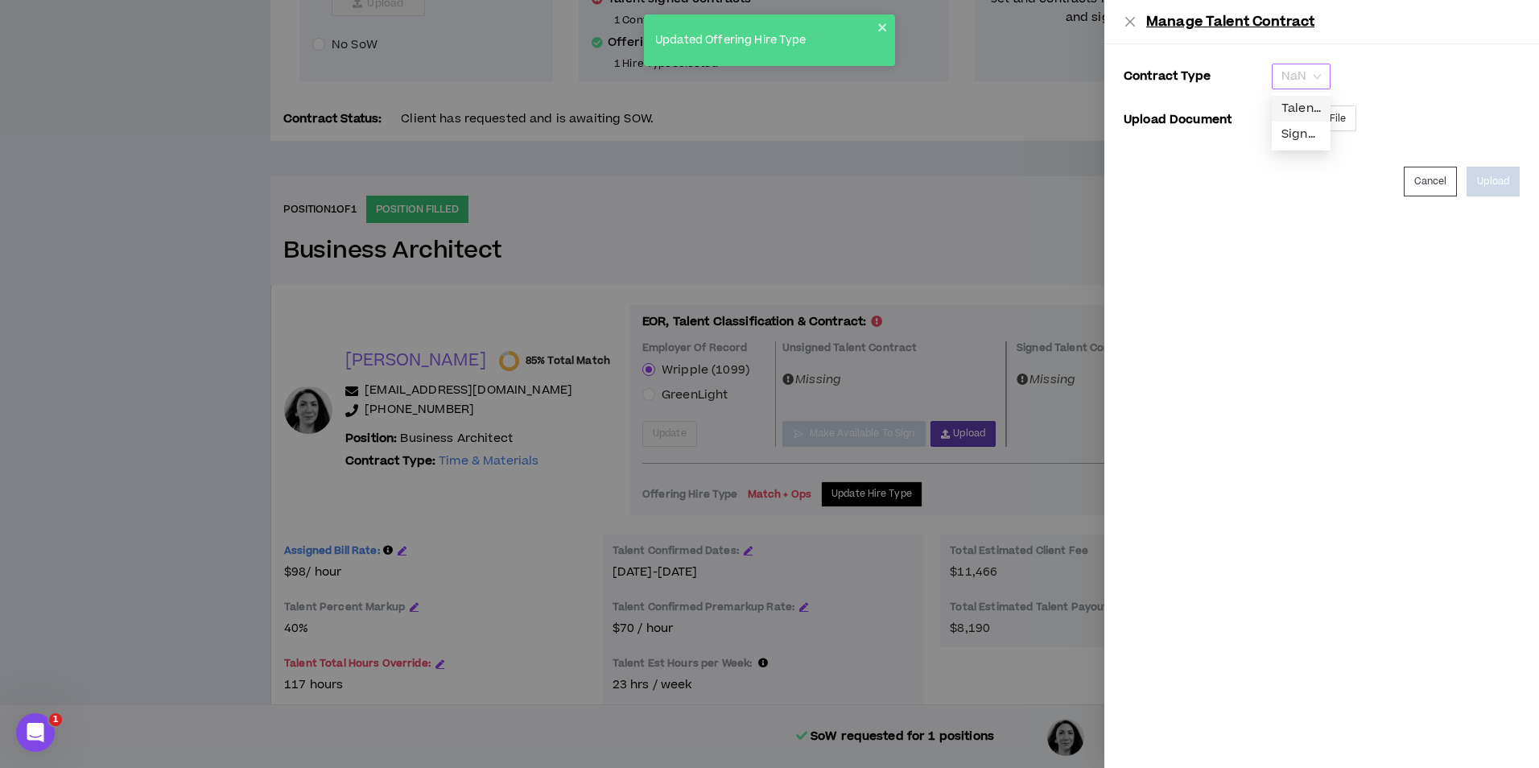
click at [1294, 85] on span "NaN" at bounding box center [1301, 76] width 39 height 24
click at [1298, 135] on div "Signed Talent Contract" at bounding box center [1301, 135] width 39 height 18
click at [1336, 112] on span "Select File" at bounding box center [1322, 118] width 48 height 15
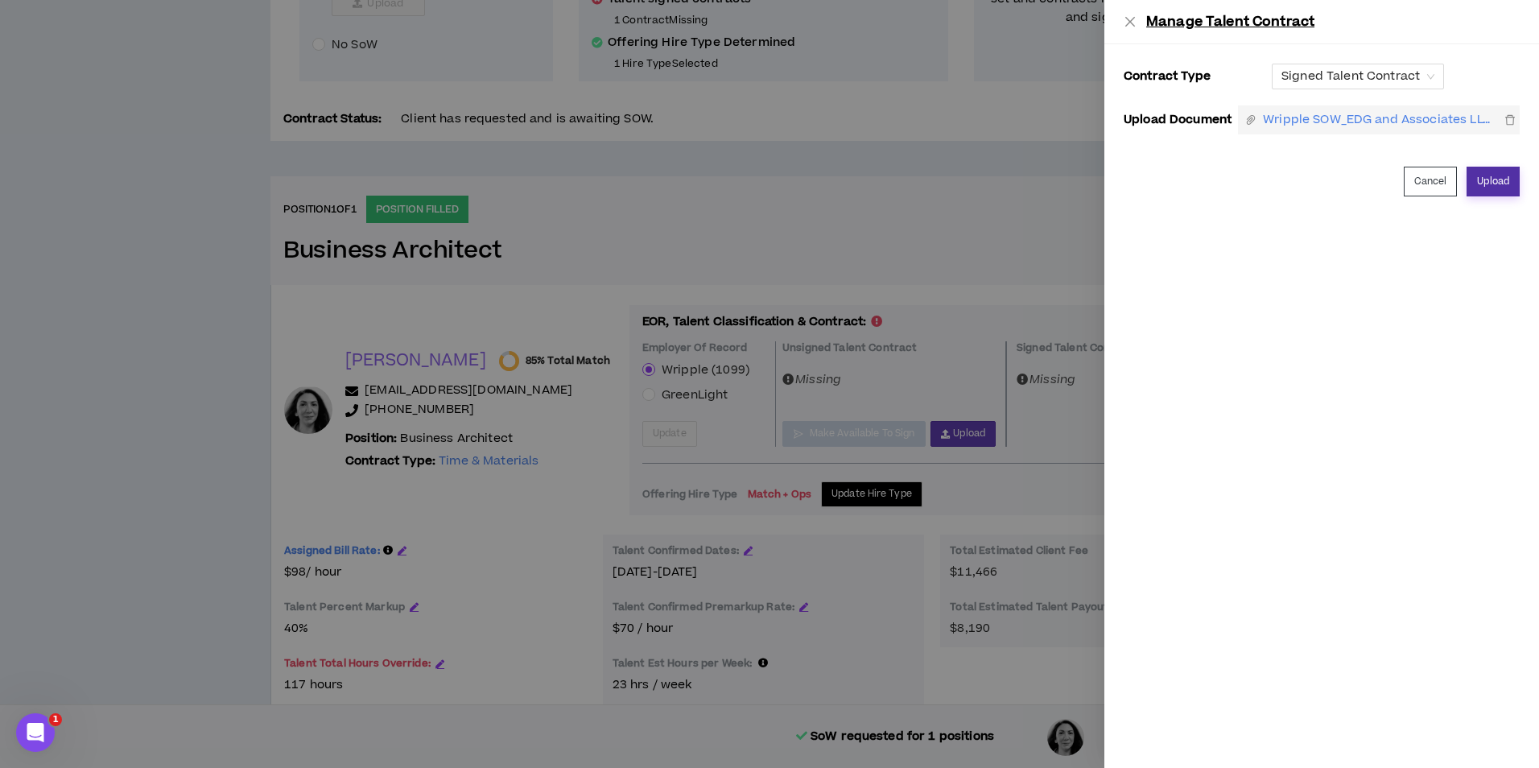
click at [1517, 180] on button "Upload" at bounding box center [1493, 182] width 53 height 30
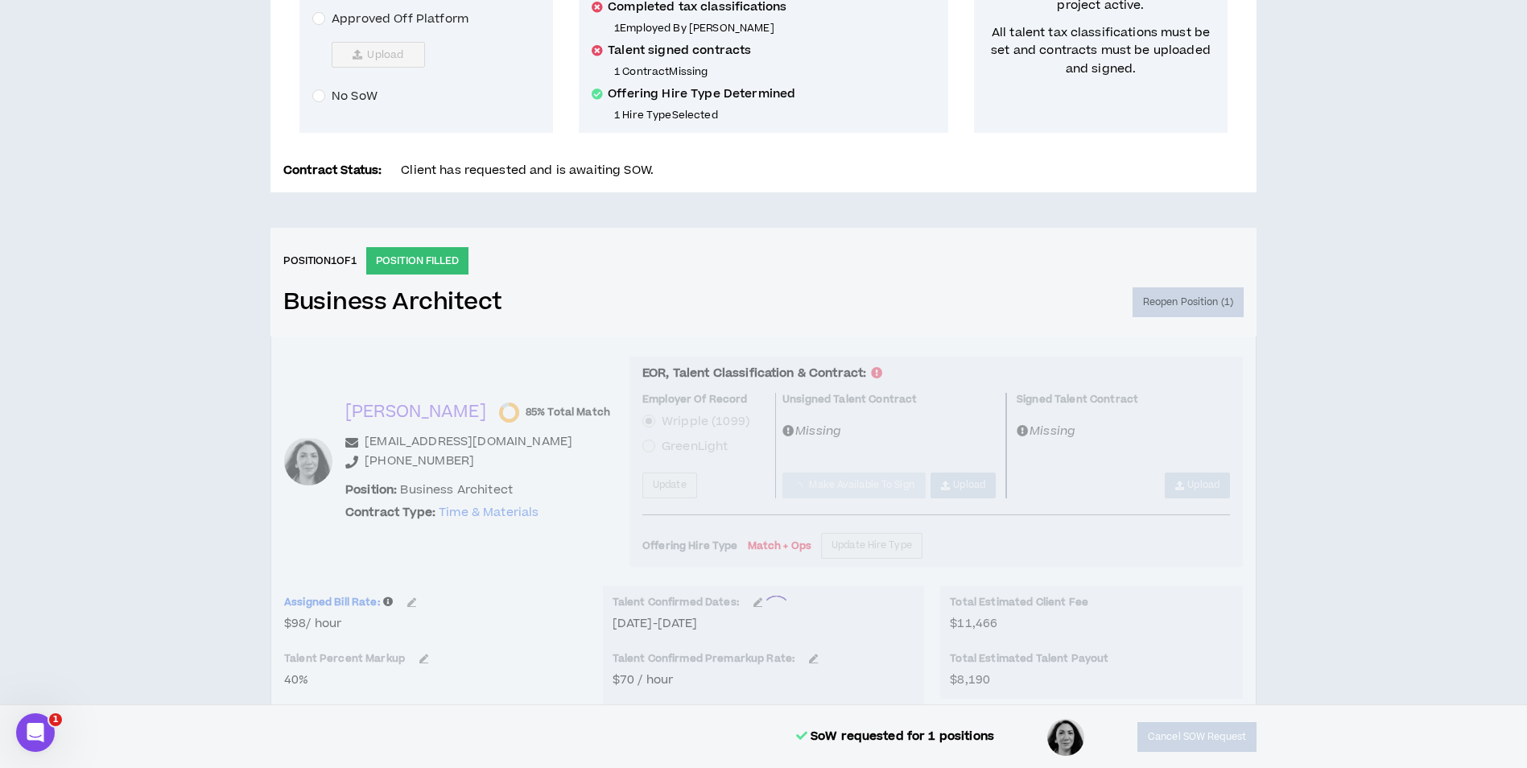
scroll to position [241, 0]
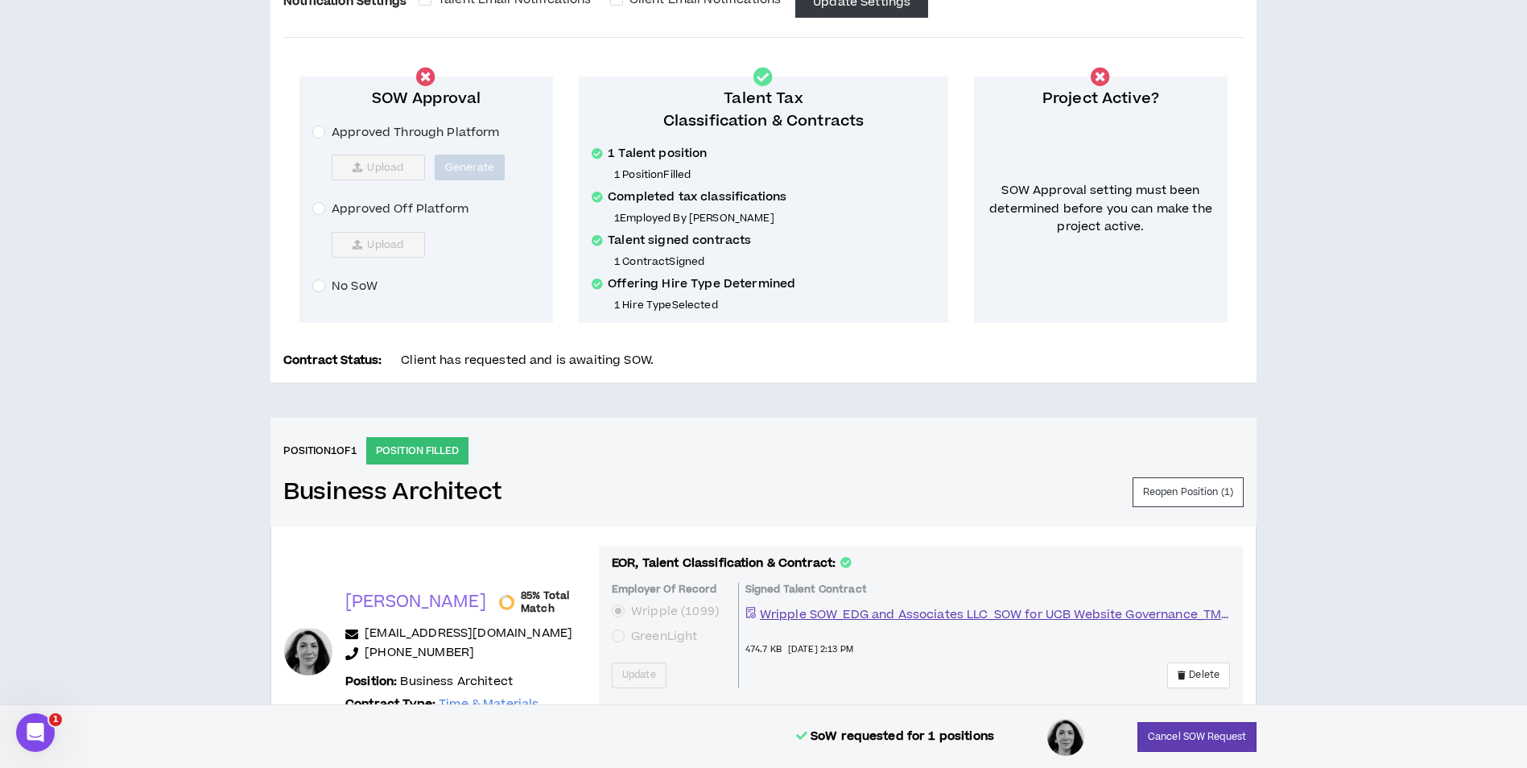
click at [381, 208] on span "Approved Off Platform" at bounding box center [400, 209] width 150 height 18
click at [387, 245] on span "Upload" at bounding box center [385, 244] width 36 height 13
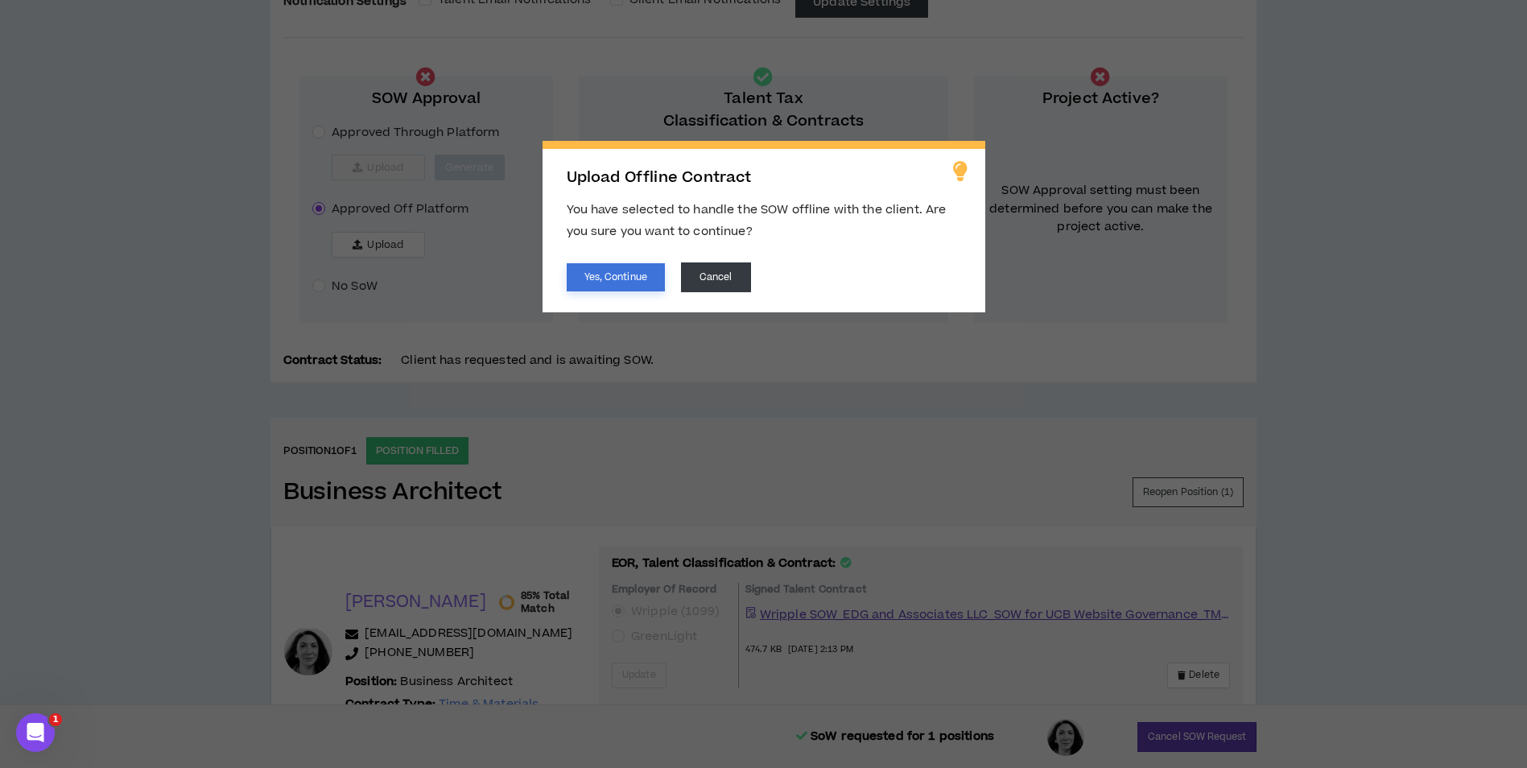
click at [599, 283] on button "Yes, Continue" at bounding box center [616, 277] width 98 height 28
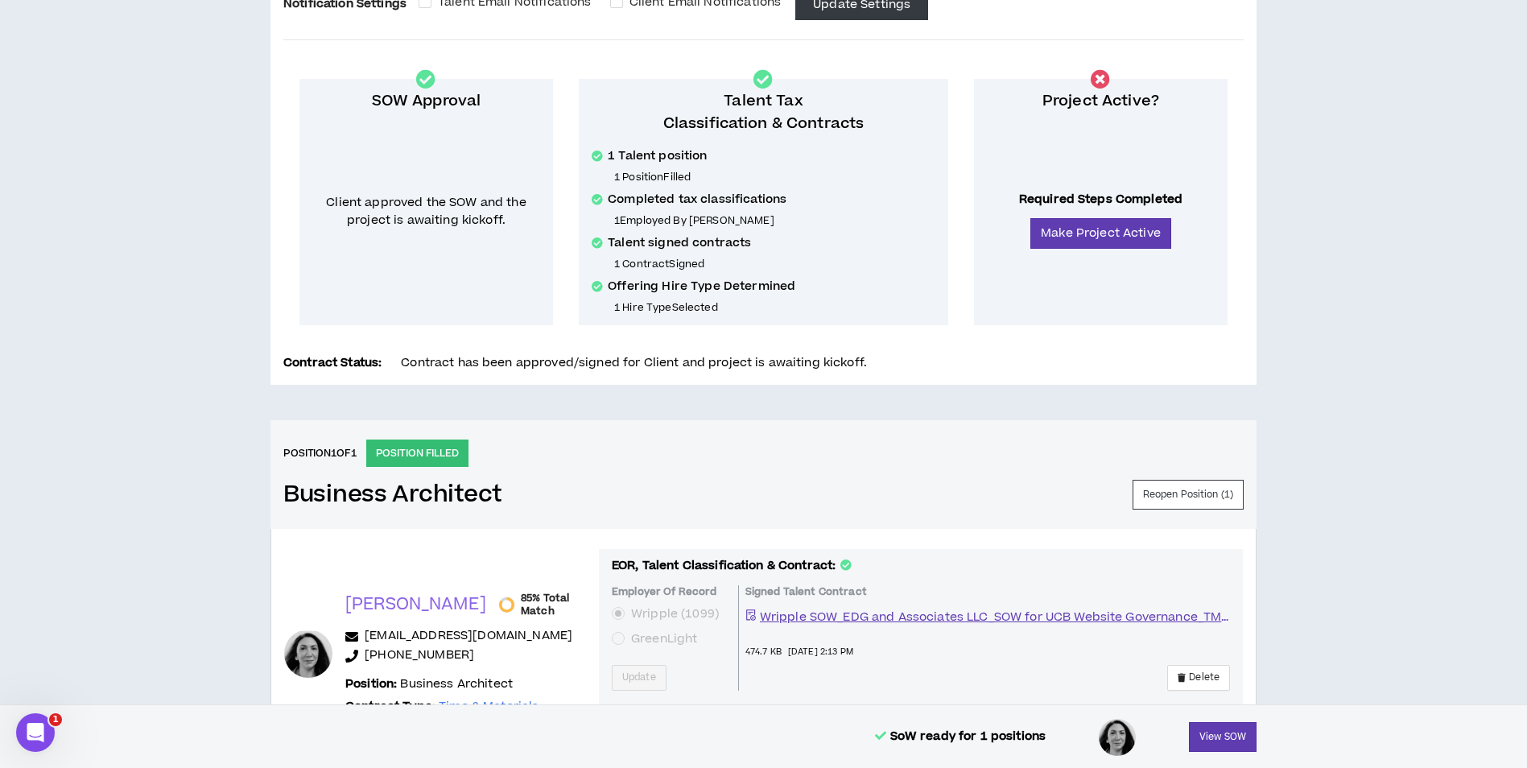
scroll to position [220, 0]
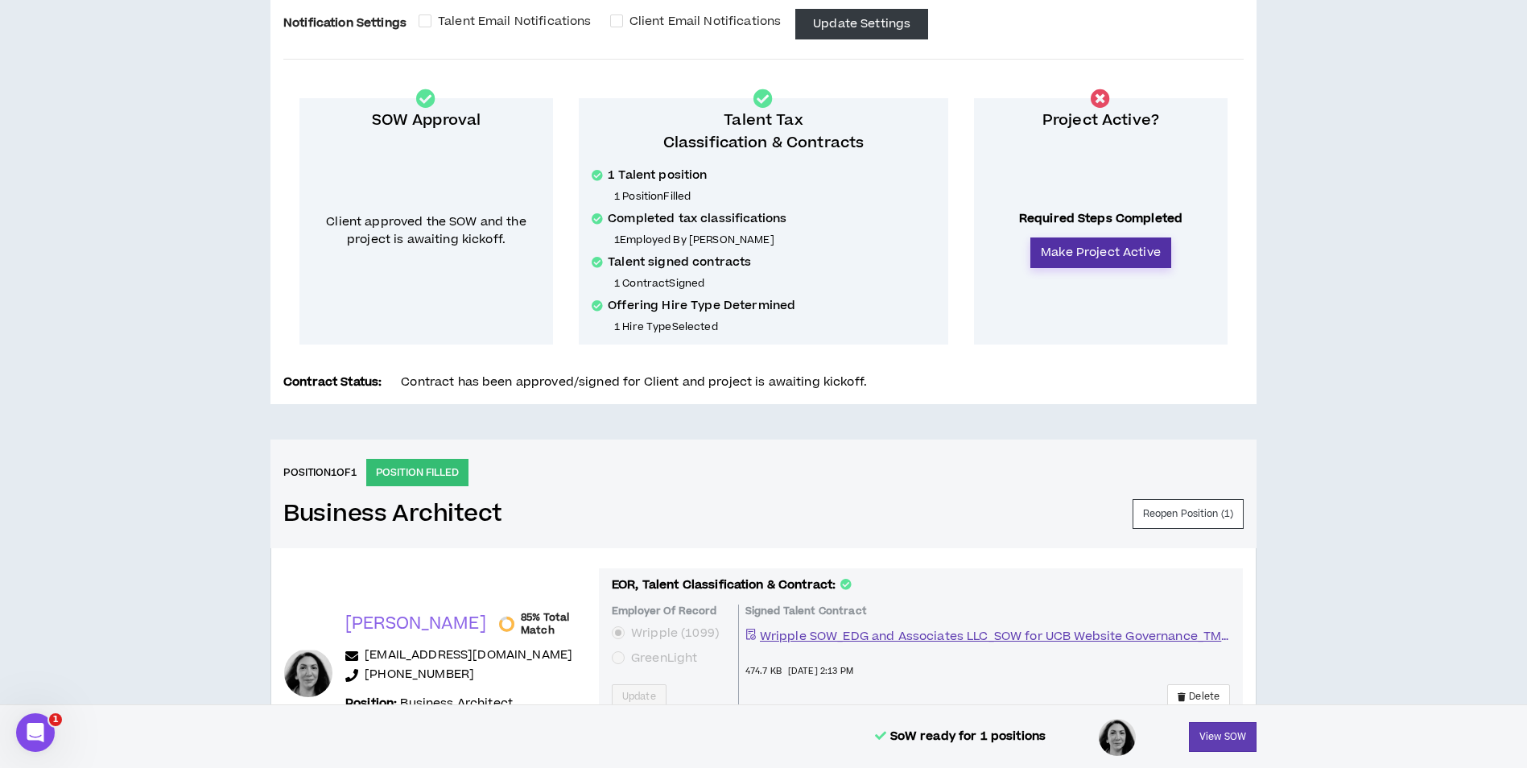
click at [1089, 258] on button "Make Project Active" at bounding box center [1100, 252] width 141 height 31
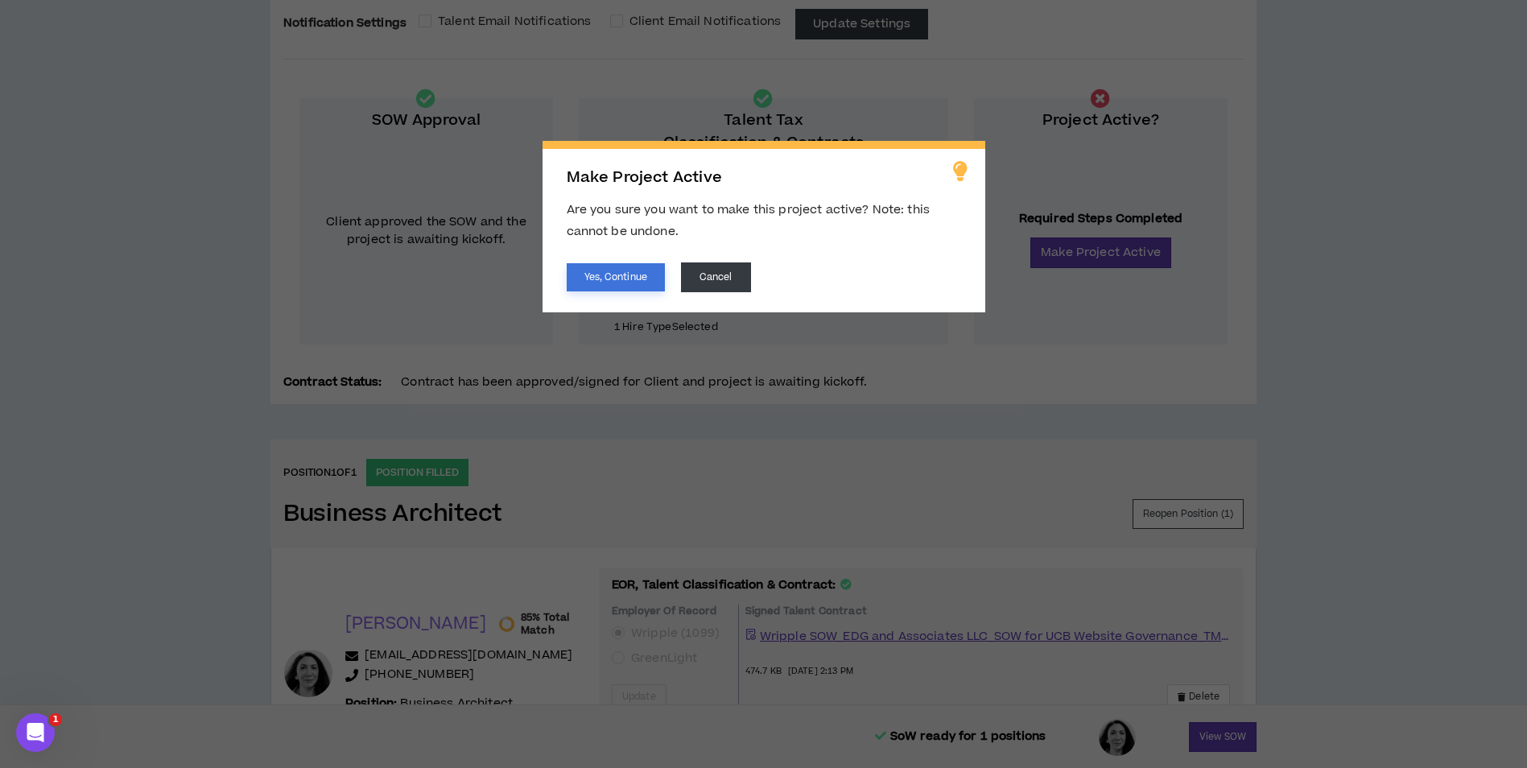
click at [633, 283] on button "Yes, Continue" at bounding box center [616, 277] width 98 height 28
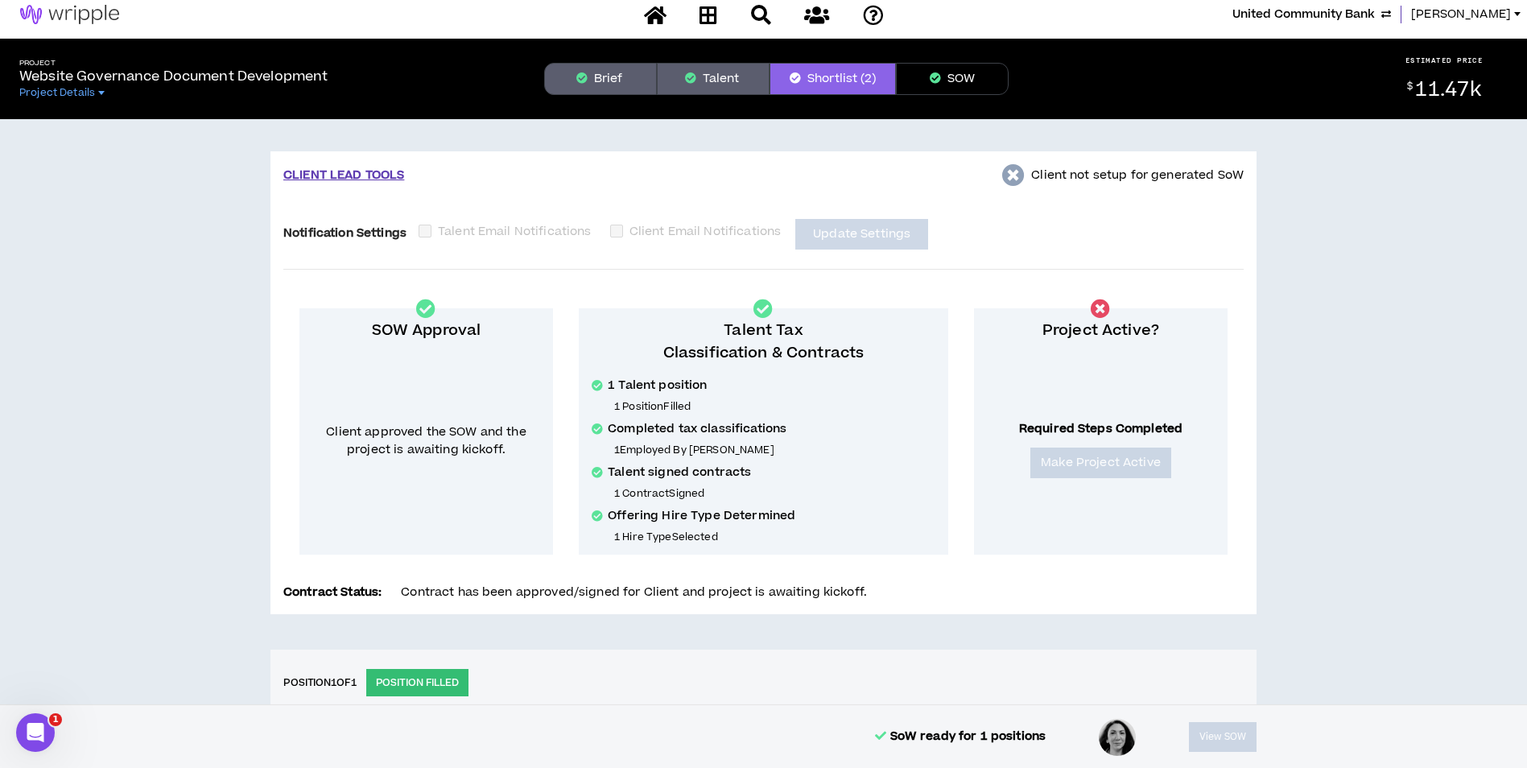
scroll to position [0, 0]
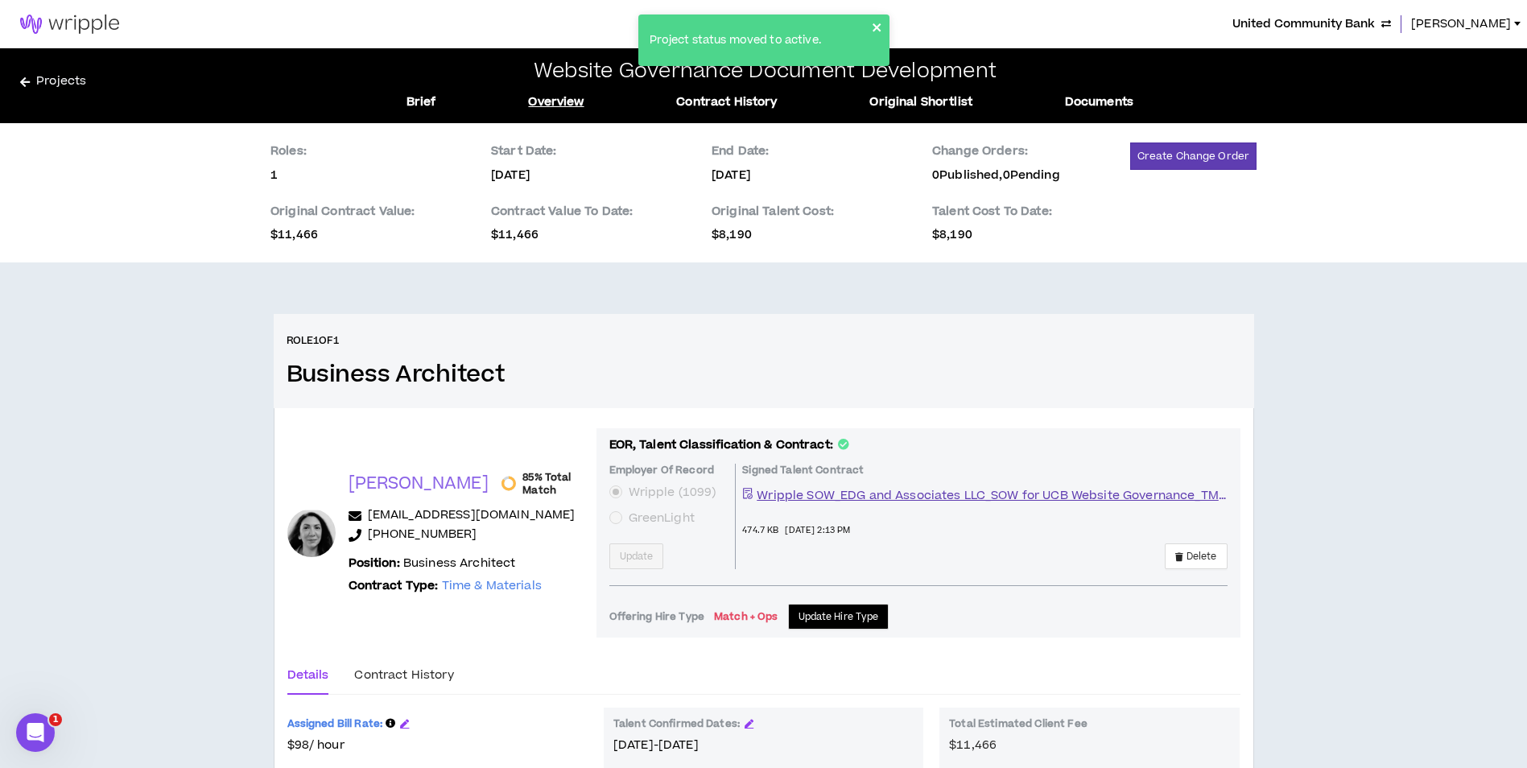
click at [873, 29] on icon "close" at bounding box center [877, 27] width 11 height 13
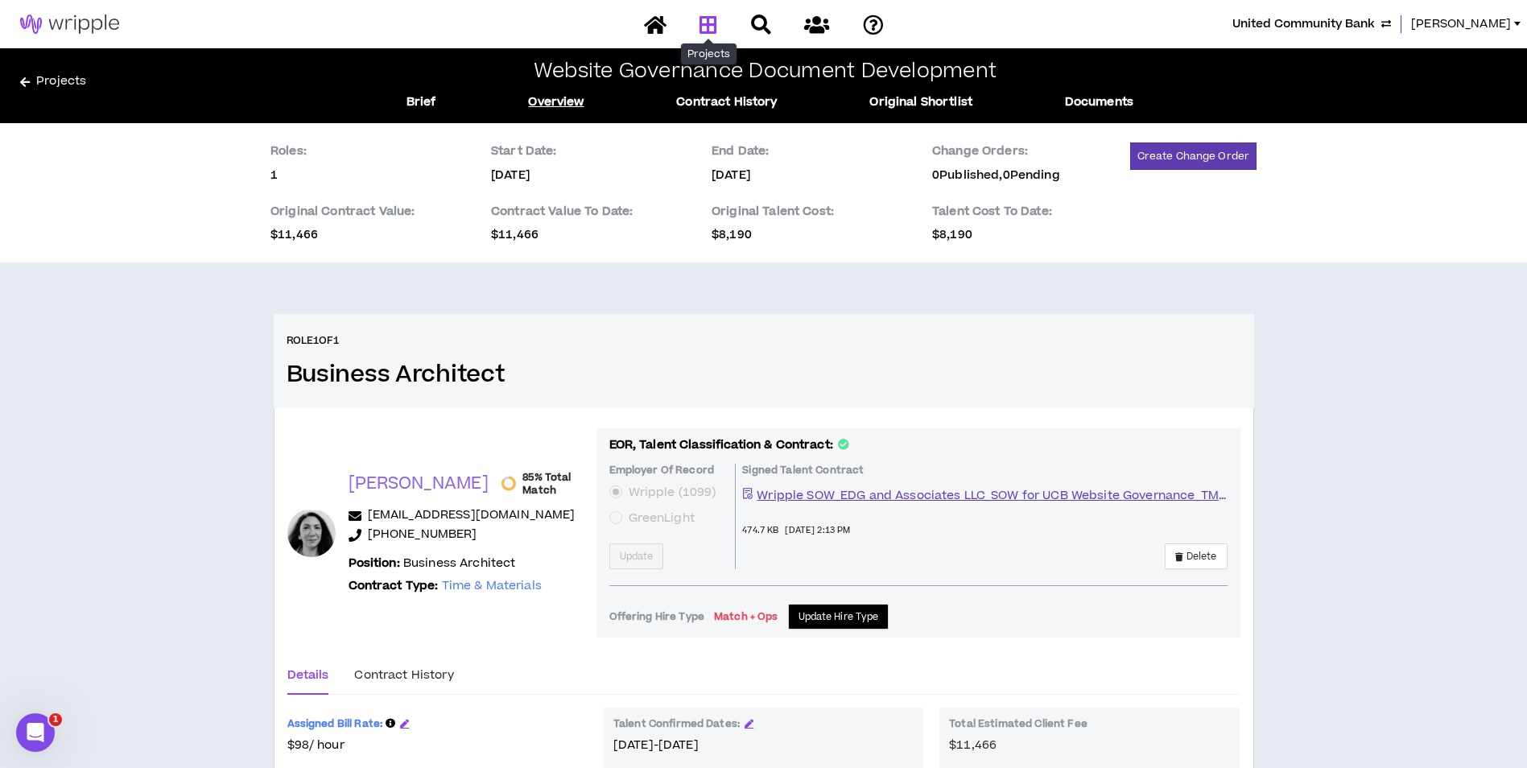
click at [713, 26] on icon at bounding box center [709, 24] width 18 height 20
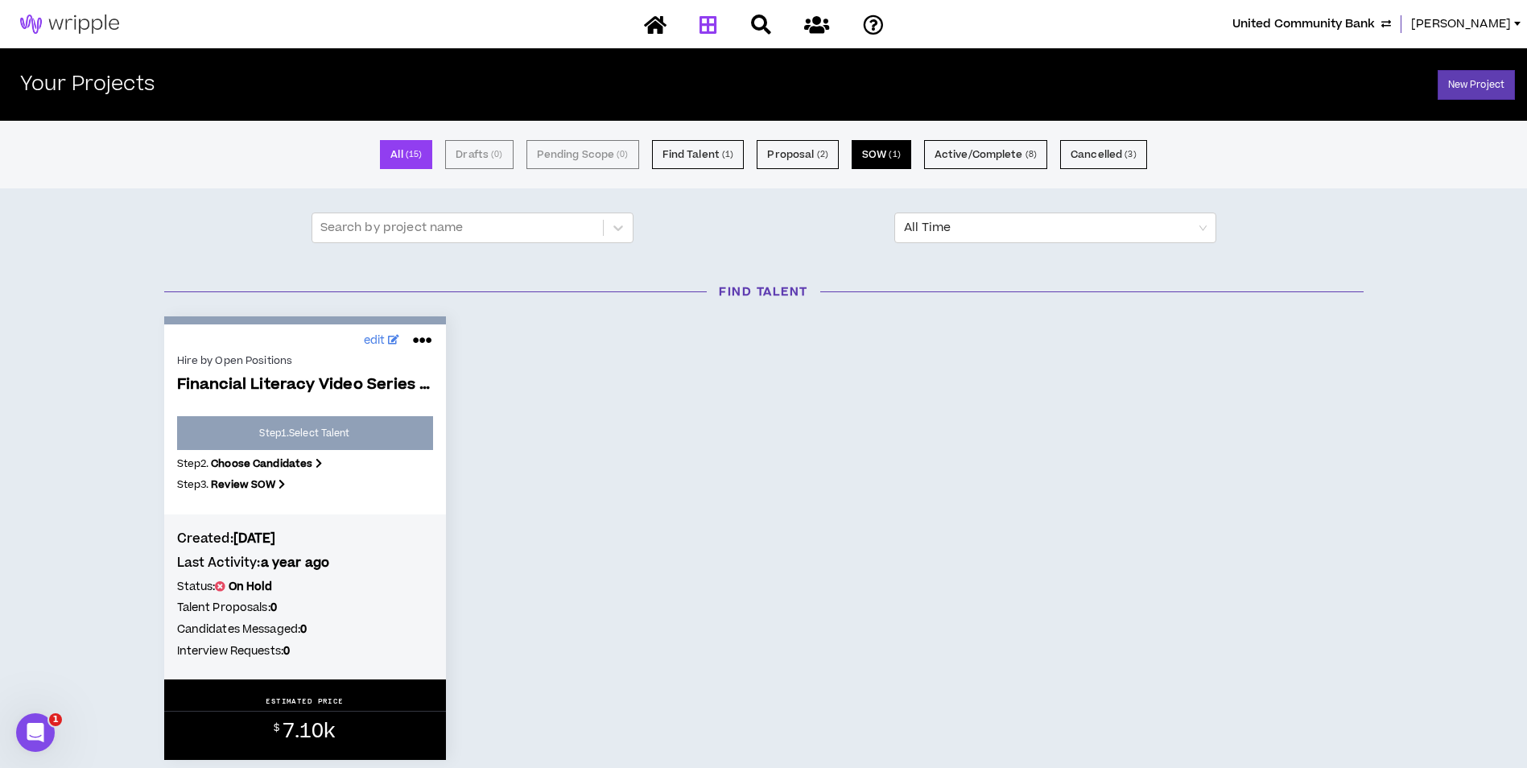
click at [885, 147] on button "SOW ( 1 )" at bounding box center [882, 154] width 60 height 29
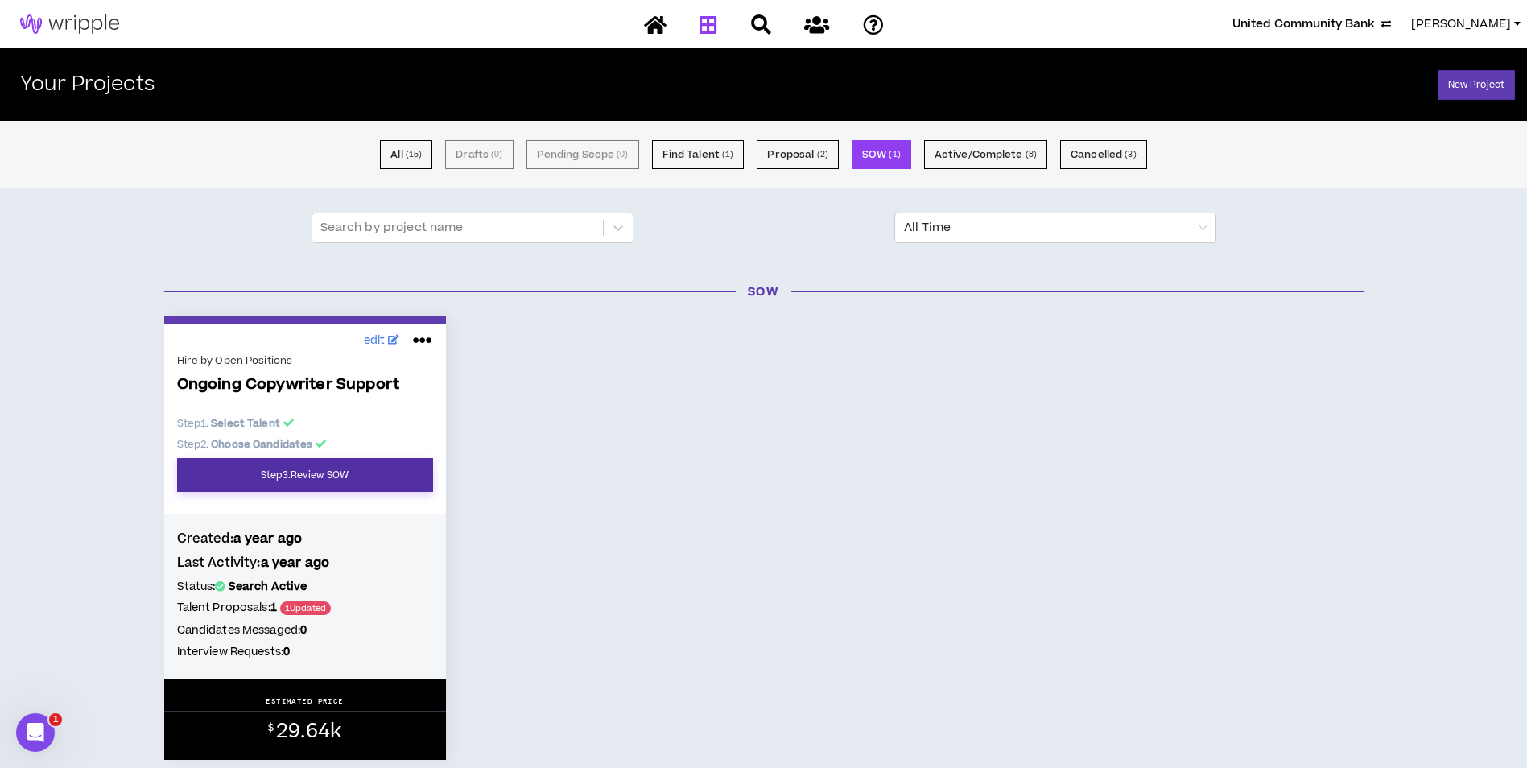
click at [323, 481] on link "Step 3 . Review SOW" at bounding box center [305, 475] width 256 height 34
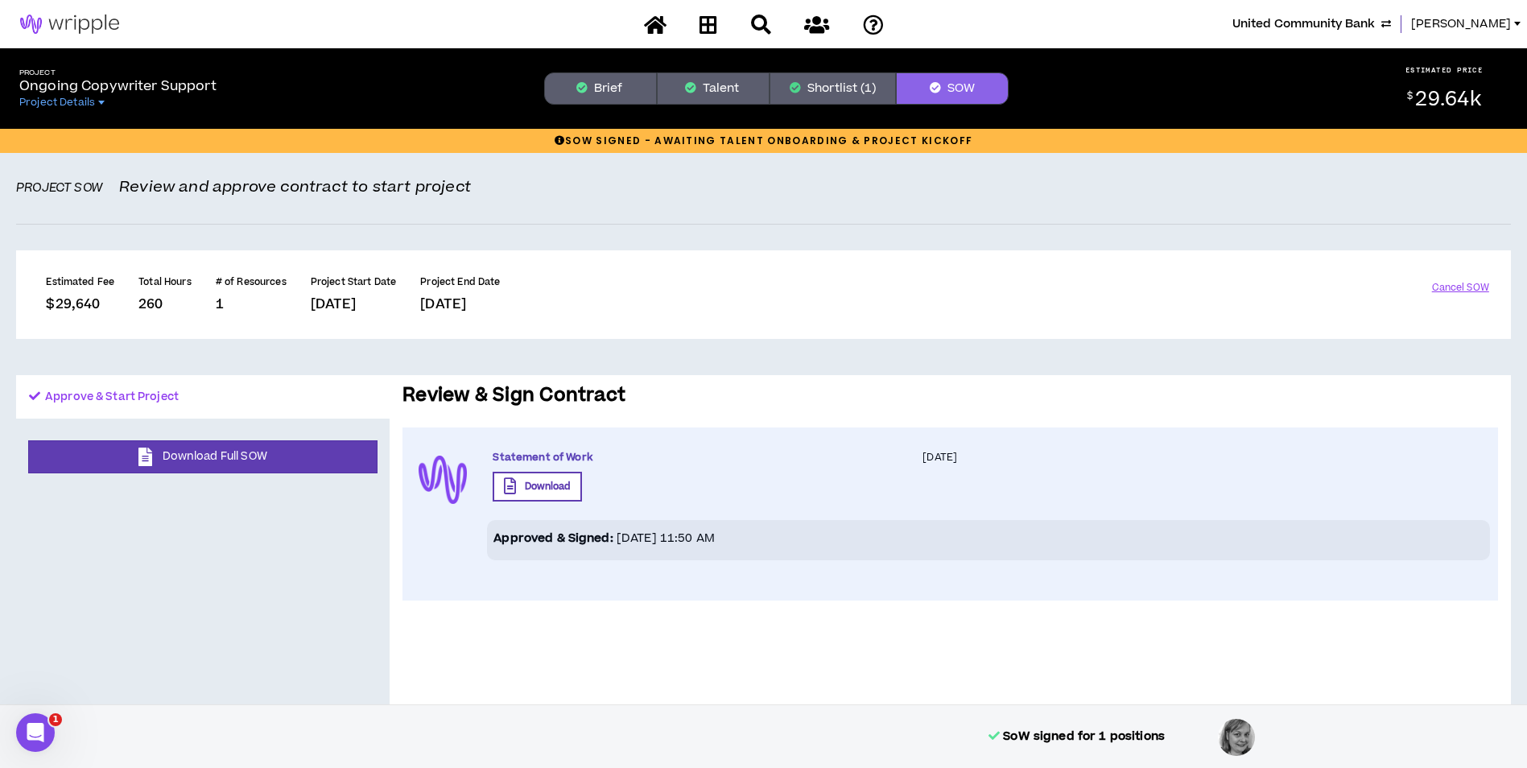
click at [795, 86] on icon "button" at bounding box center [795, 87] width 11 height 11
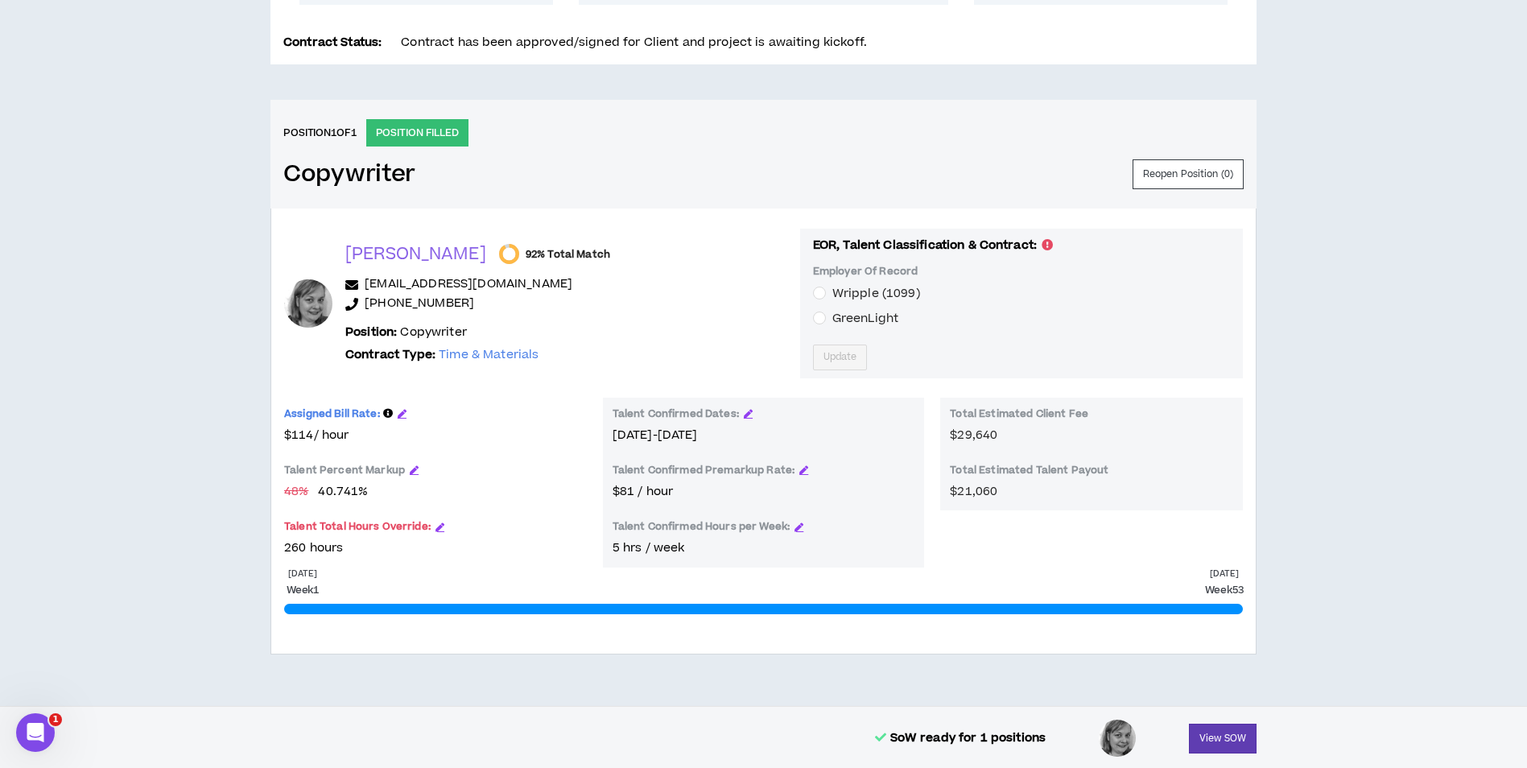
scroll to position [562, 0]
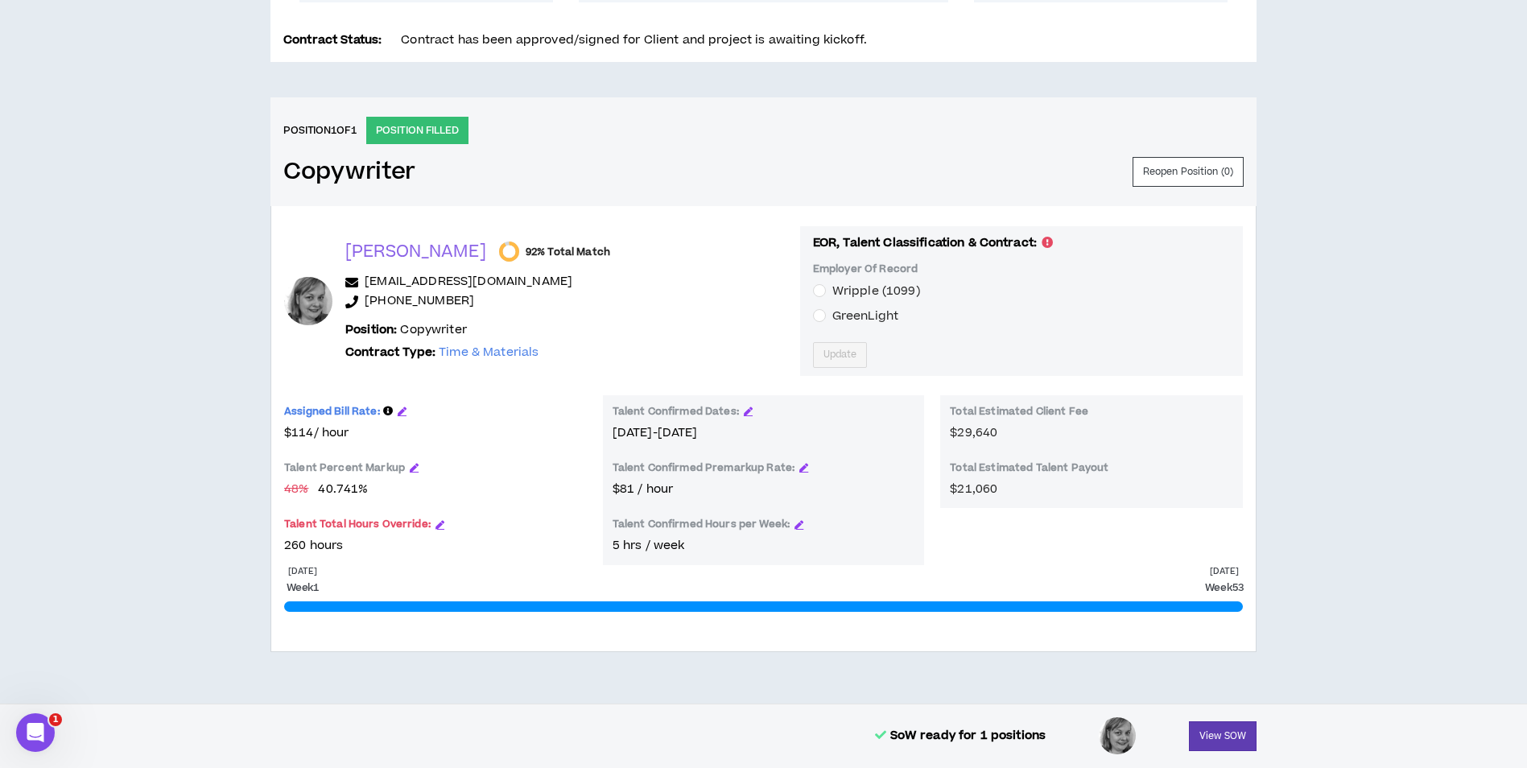
click at [846, 311] on span "GreenLight" at bounding box center [865, 315] width 66 height 17
click at [823, 362] on span "Update" at bounding box center [840, 354] width 34 height 15
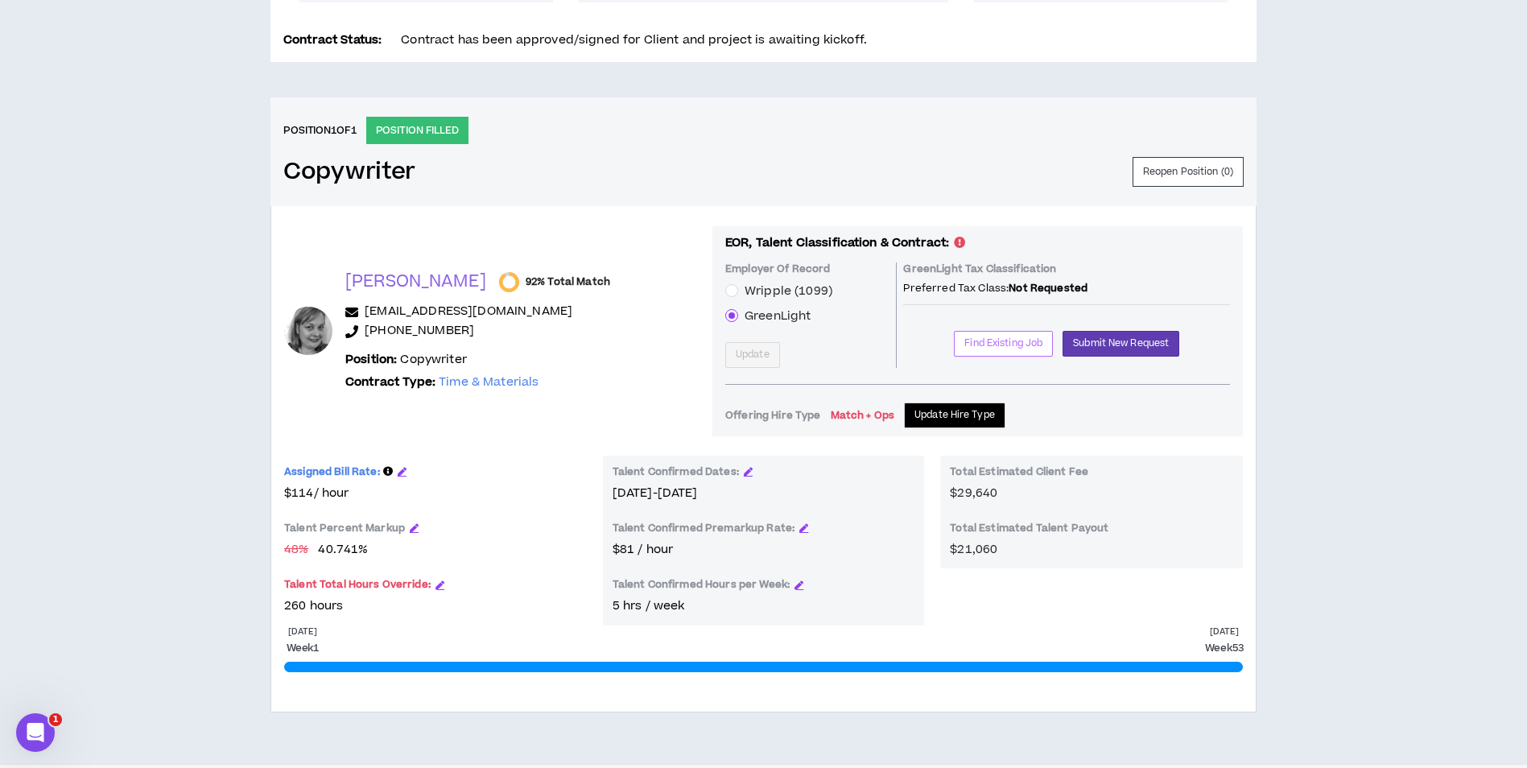
click at [985, 346] on span "Find Existing Job" at bounding box center [1003, 343] width 78 height 15
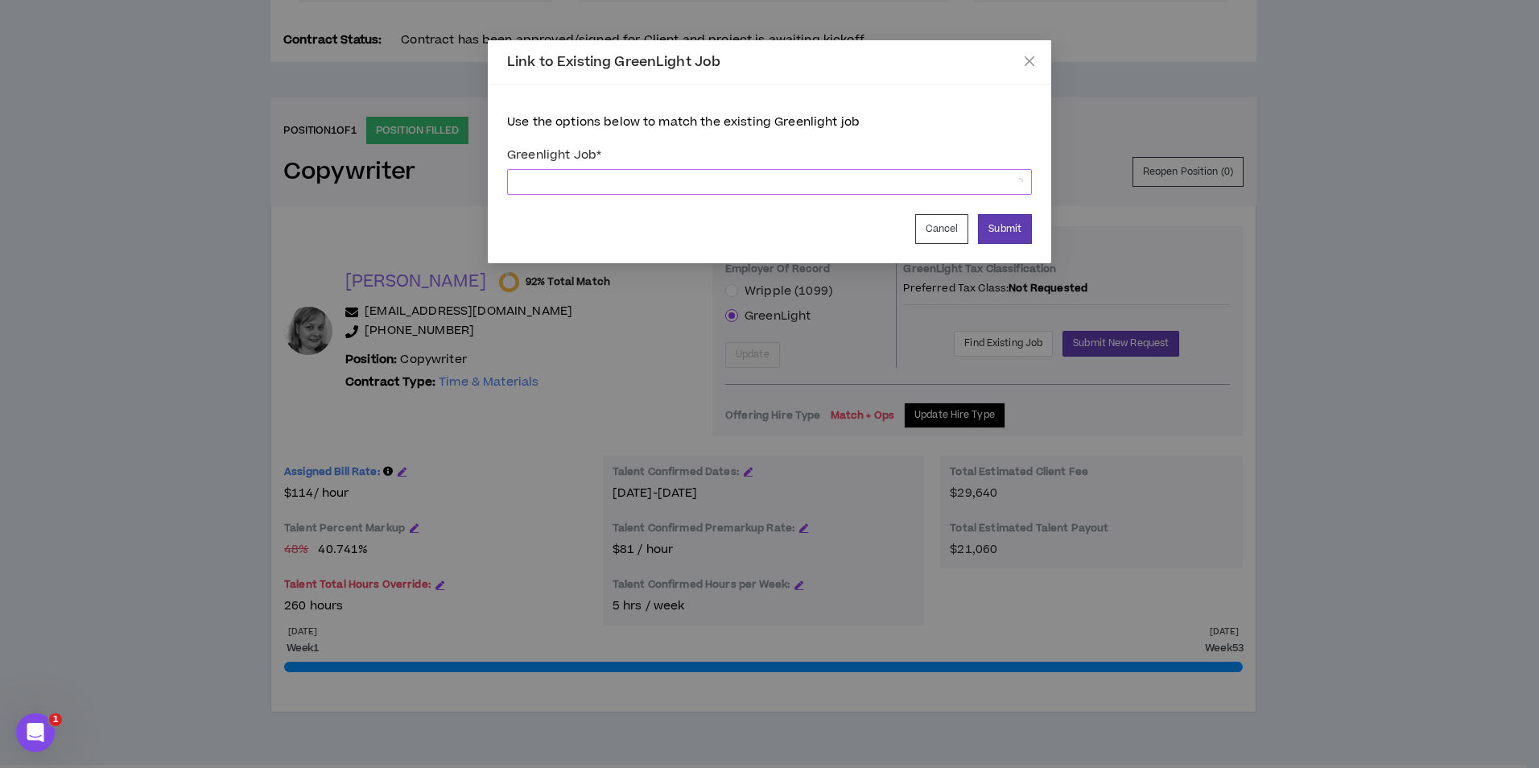
click at [744, 181] on span at bounding box center [770, 182] width 506 height 24
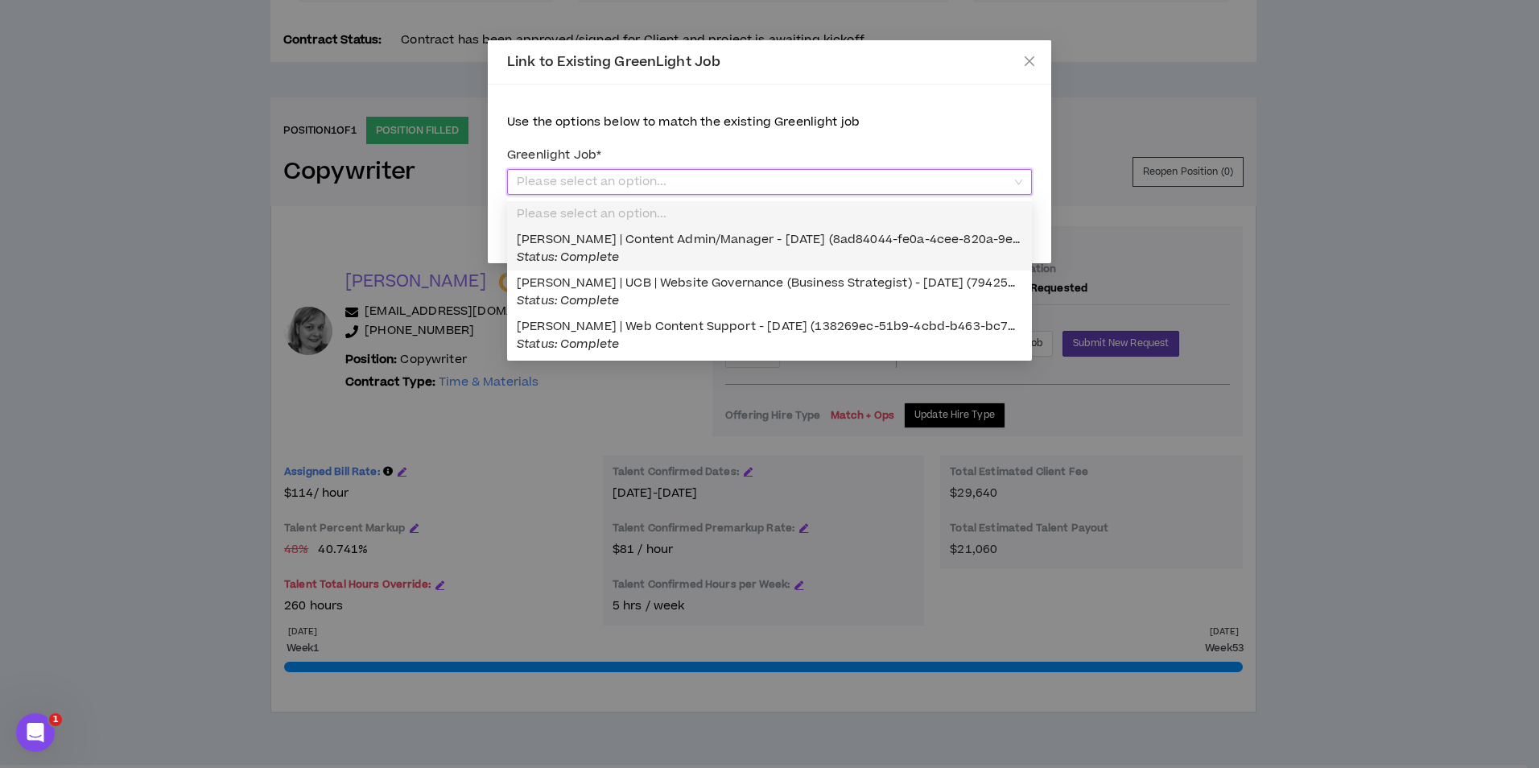
click at [774, 142] on label "Greenlight Job *" at bounding box center [769, 155] width 525 height 28
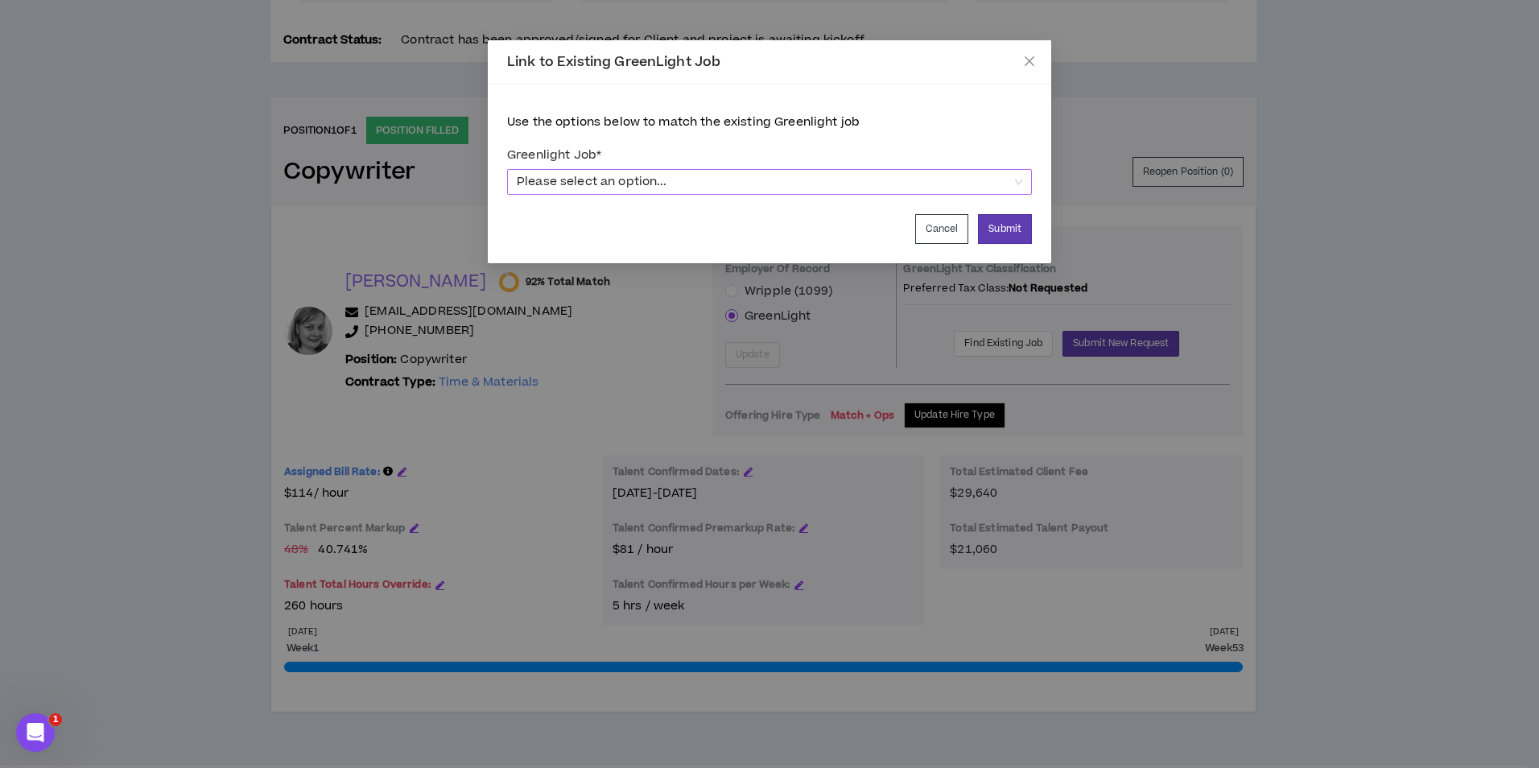
click at [905, 174] on span "Please select an option..." at bounding box center [770, 182] width 506 height 24
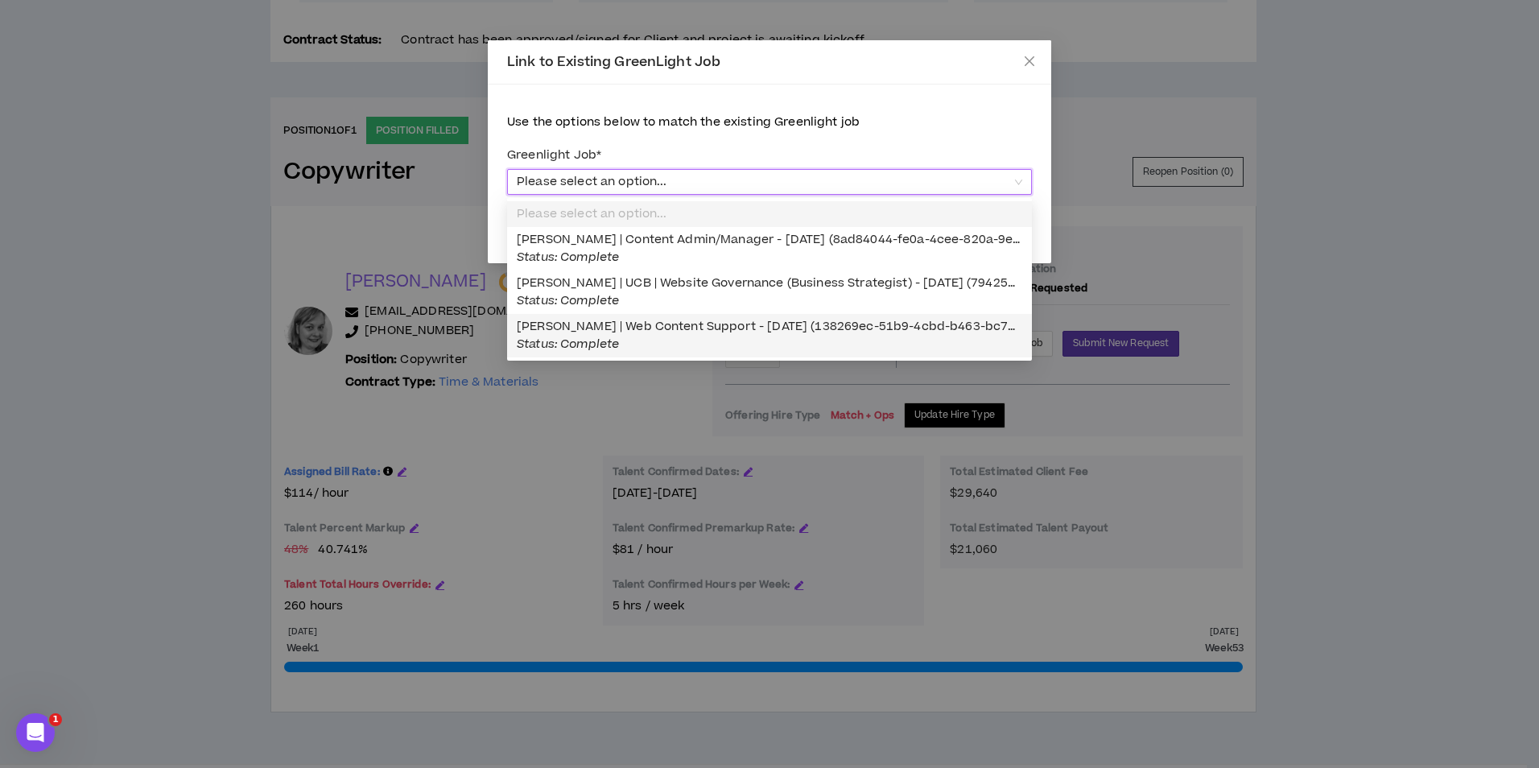
click at [647, 414] on div "Link to Existing GreenLight Job Use the options below to match the existing Gre…" at bounding box center [769, 384] width 1539 height 768
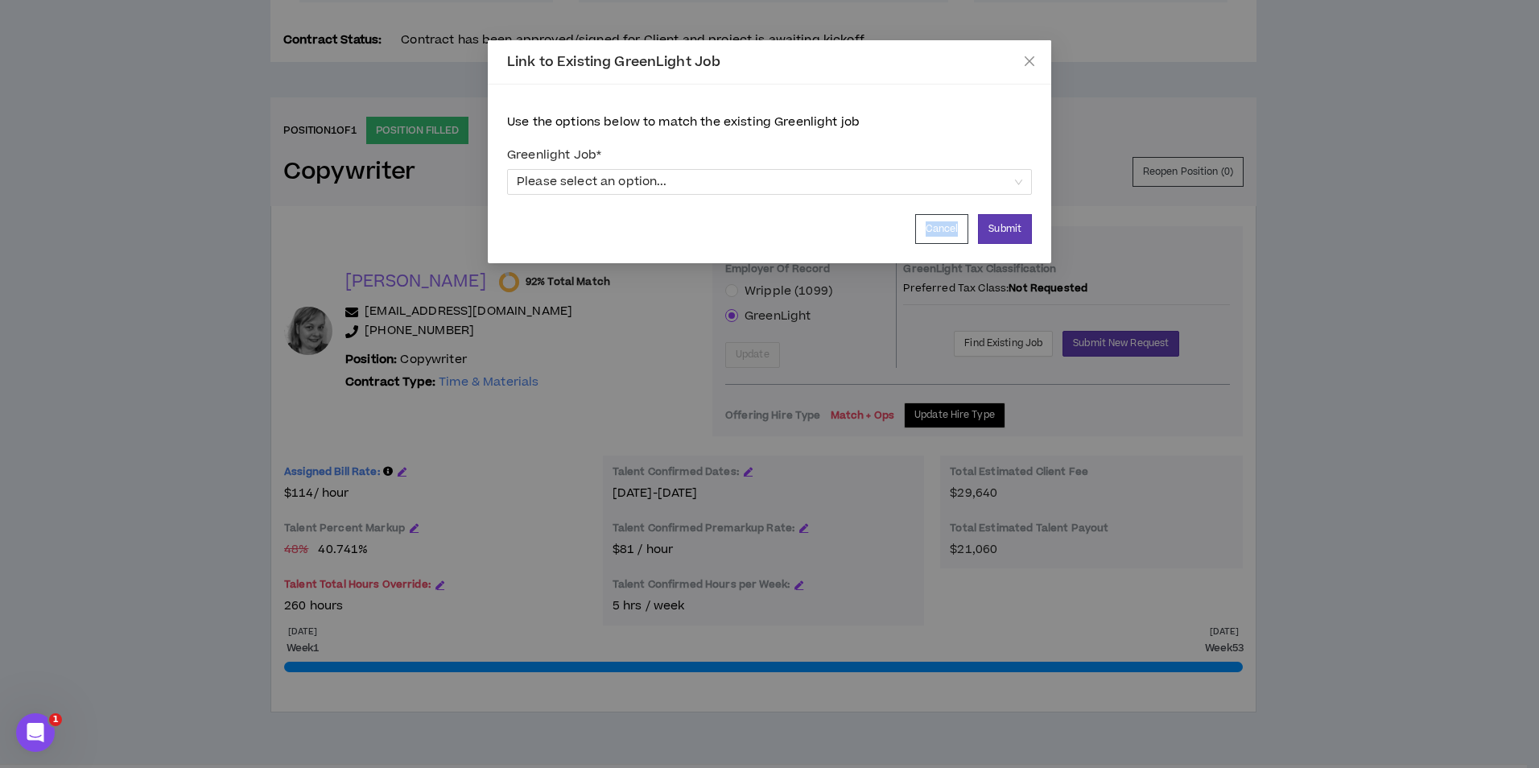
click at [647, 414] on div "Link to Existing GreenLight Job Use the options below to match the existing Gre…" at bounding box center [769, 384] width 1539 height 768
click at [954, 230] on button "Cancel" at bounding box center [942, 229] width 54 height 30
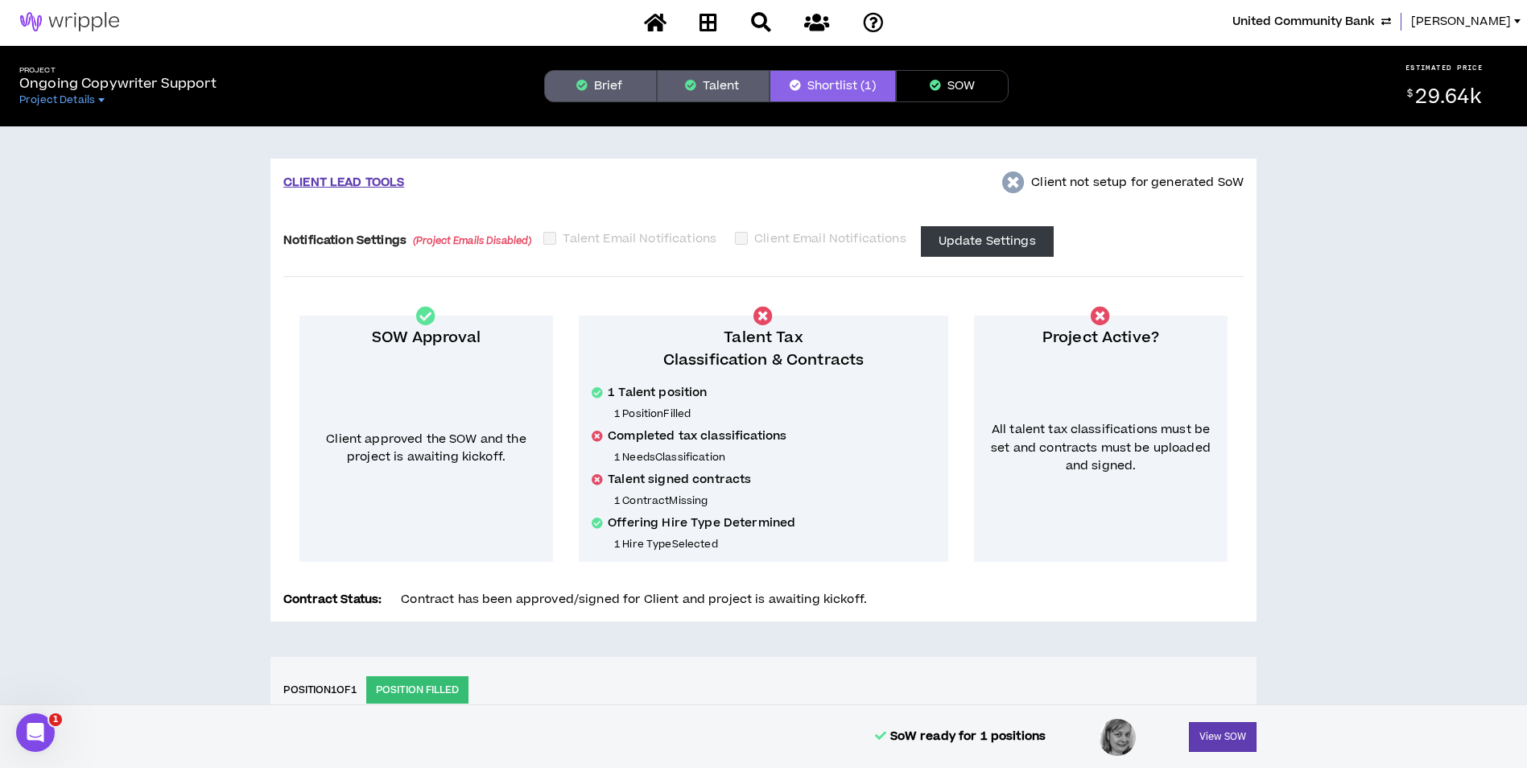
scroll to position [0, 0]
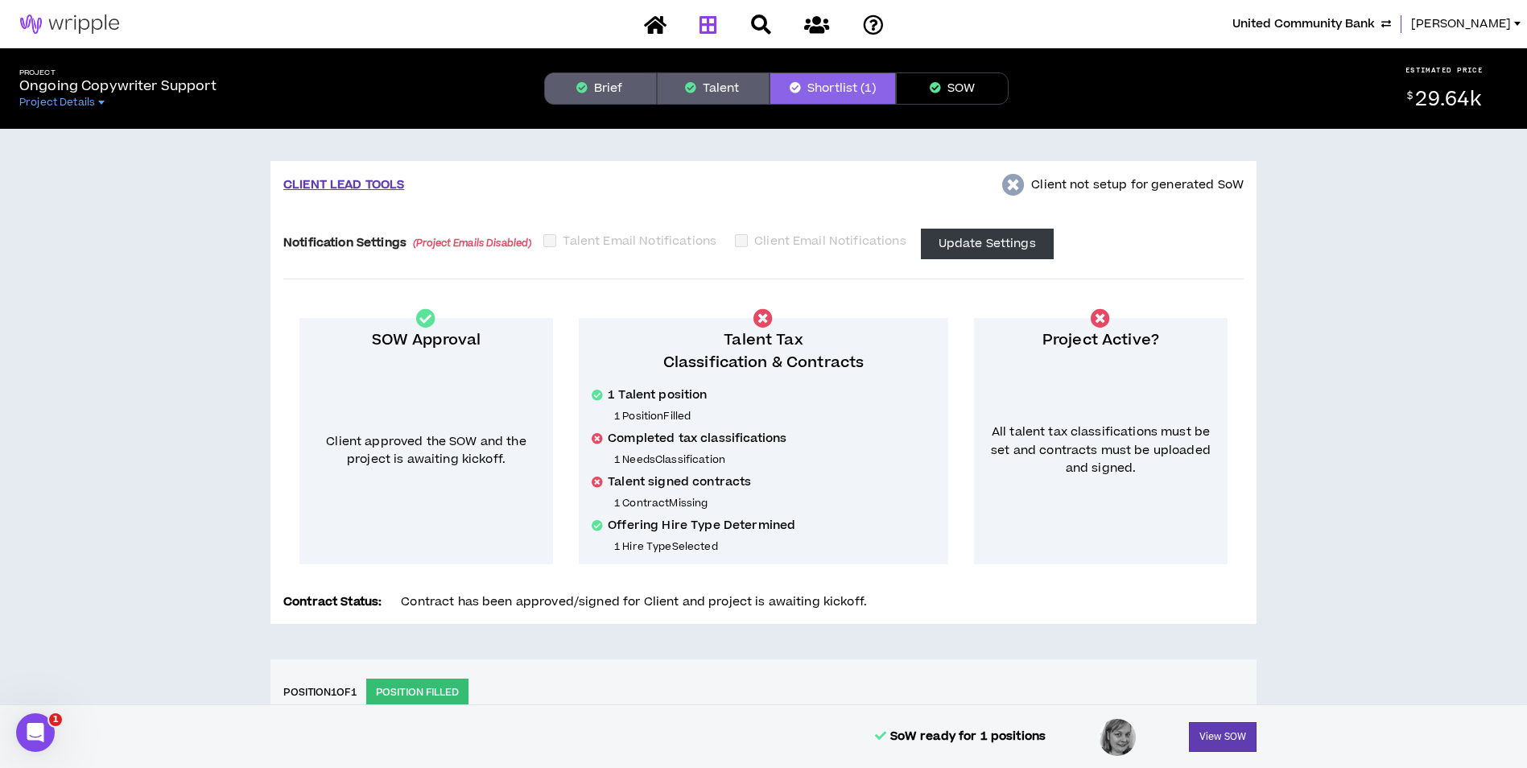
click at [718, 26] on link at bounding box center [708, 24] width 26 height 28
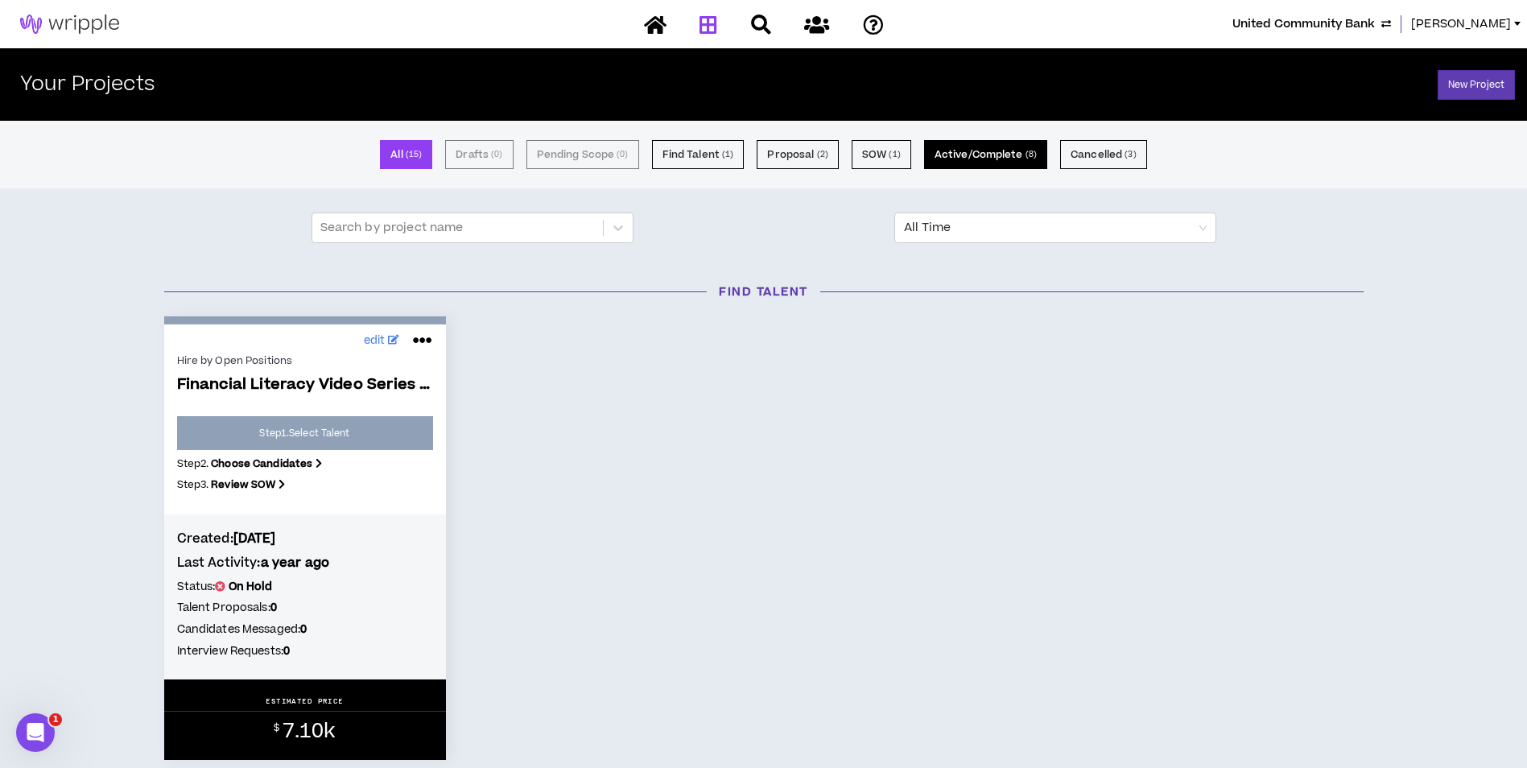
click at [1001, 162] on button "Active/Complete ( 8 )" at bounding box center [985, 154] width 123 height 29
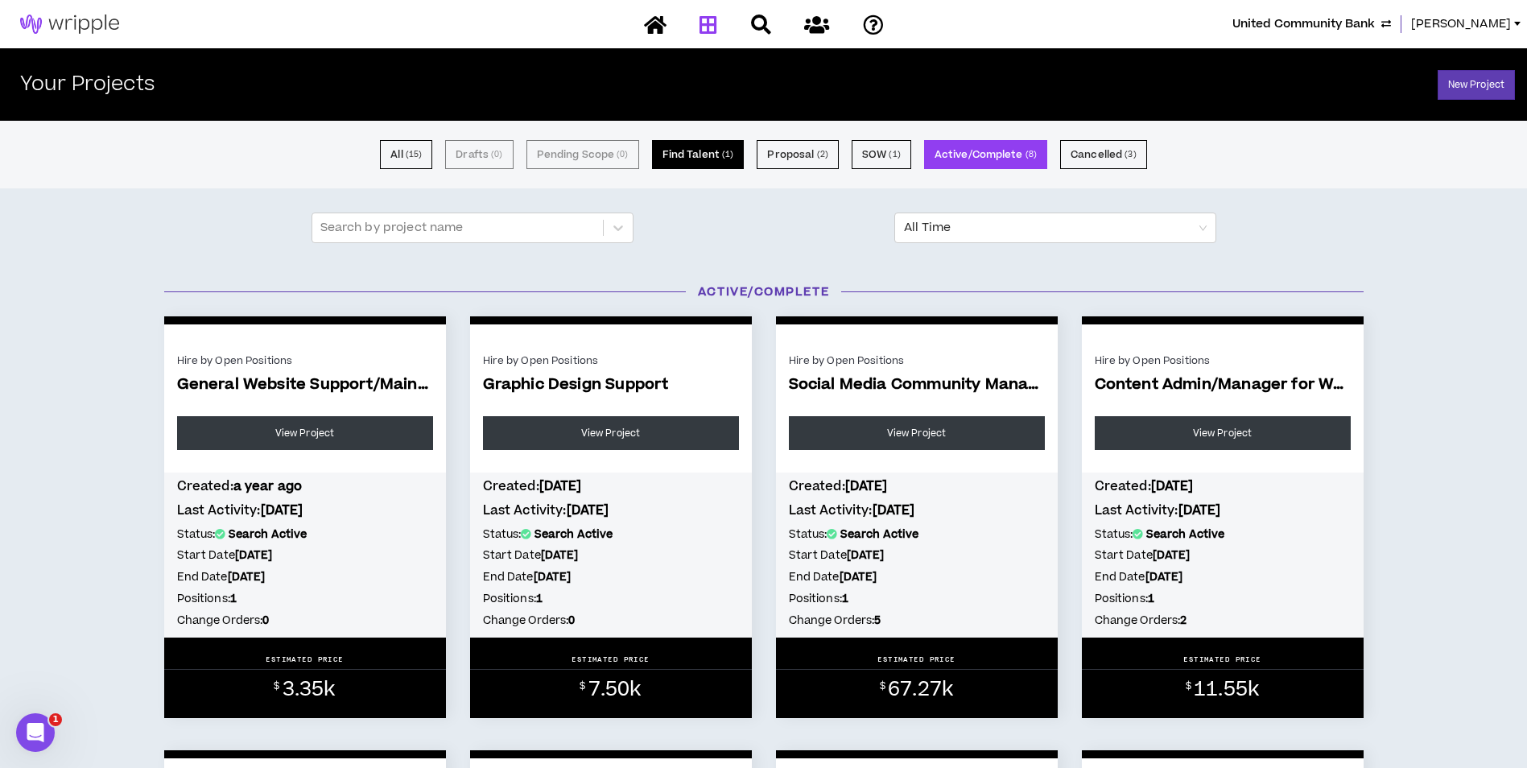
click at [728, 166] on button "Find Talent ( 1 )" at bounding box center [698, 154] width 93 height 29
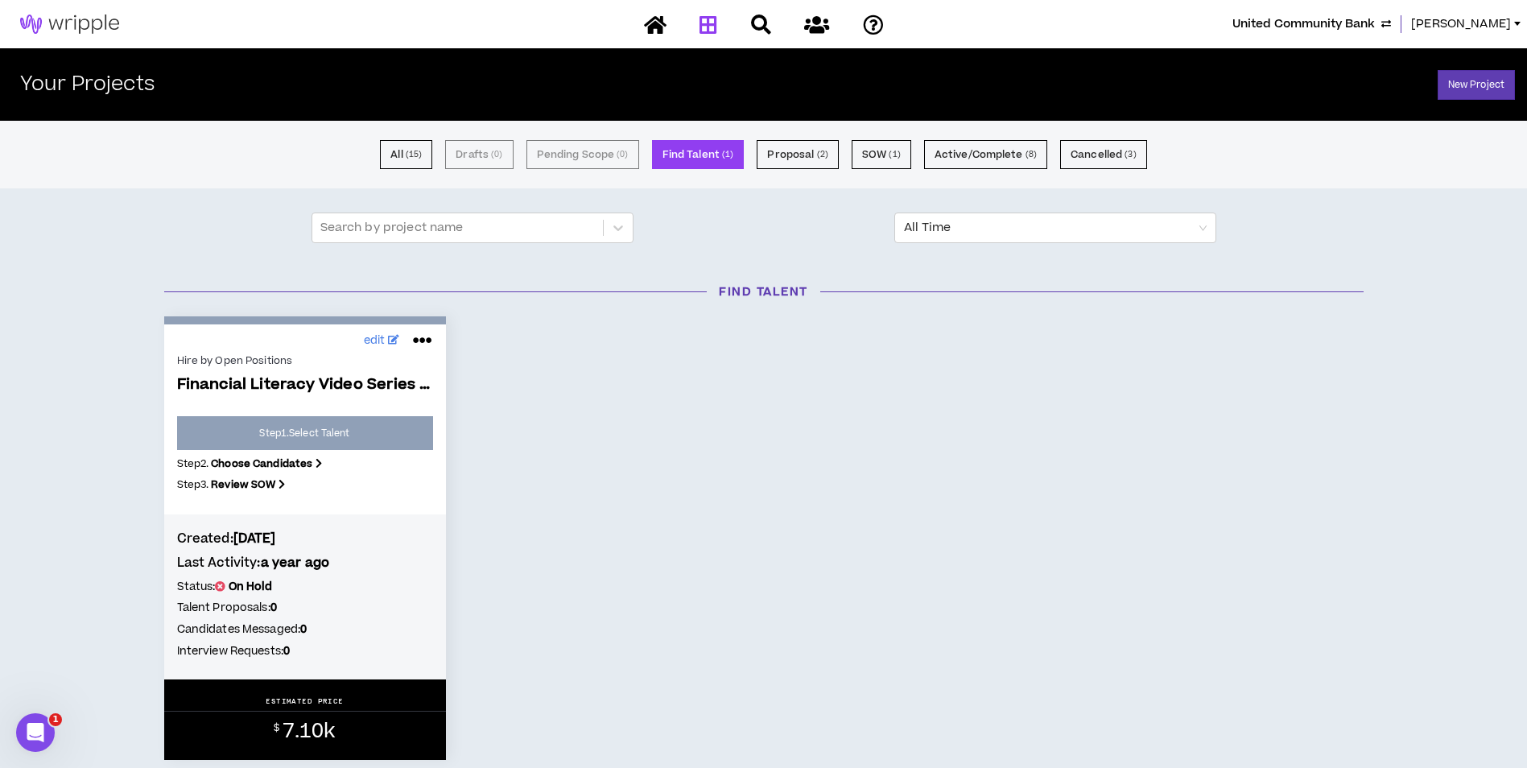
click at [1353, 27] on span "United Community Bank" at bounding box center [1303, 24] width 142 height 18
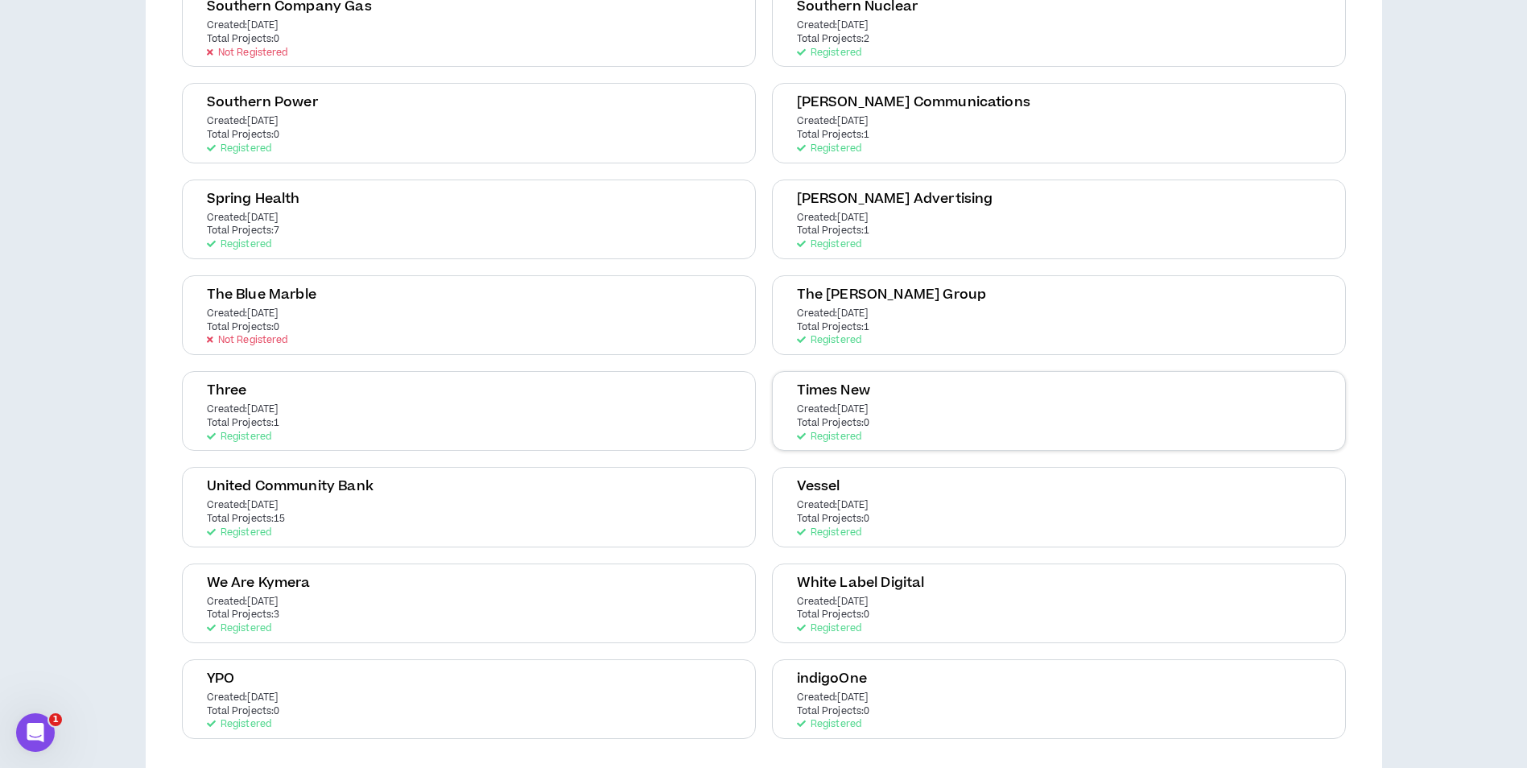
scroll to position [3294, 0]
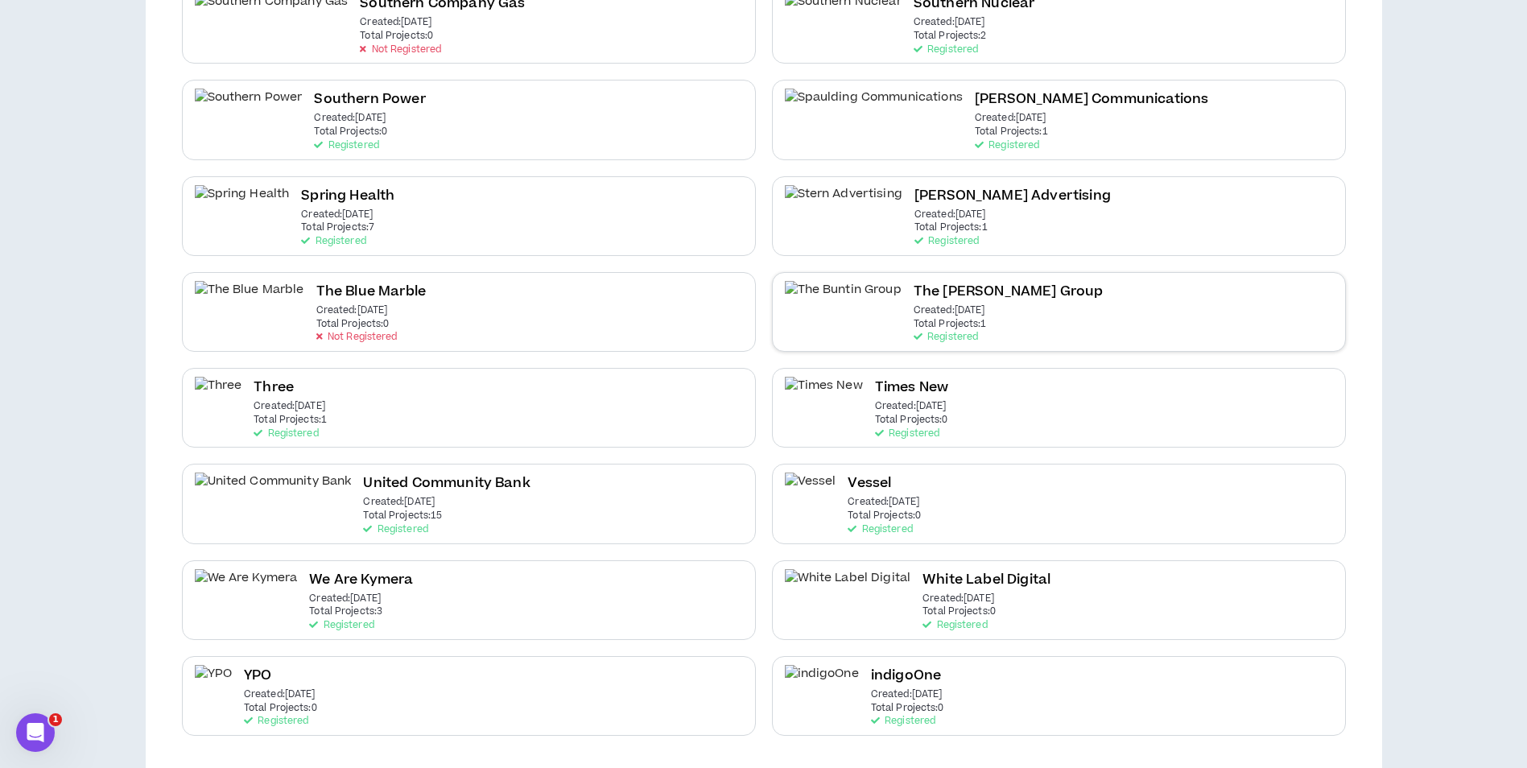
click at [956, 312] on div "The Buntin Group Created: Jul 11 2021 Total Projects: 1 Registered" at bounding box center [1059, 312] width 574 height 80
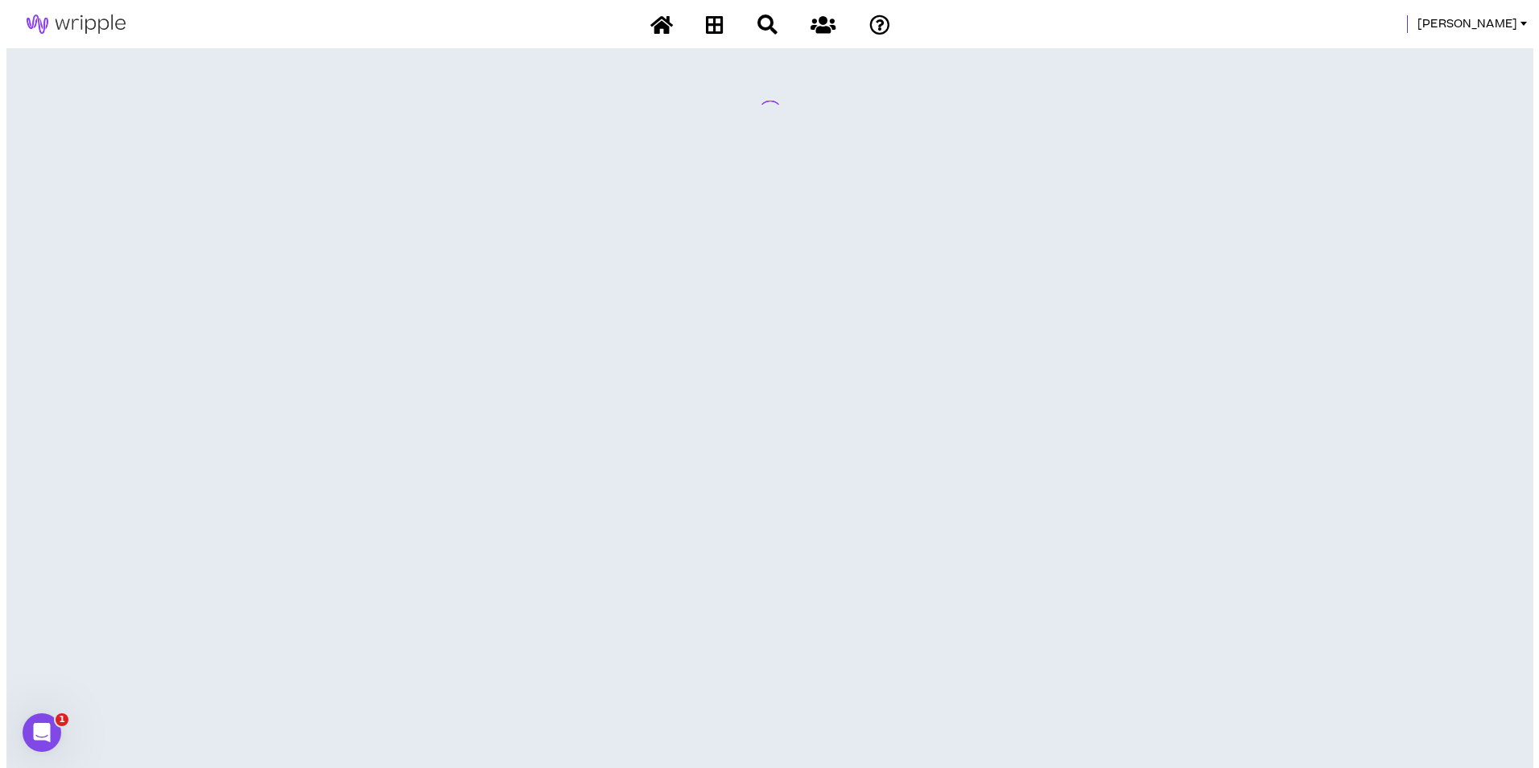
scroll to position [0, 0]
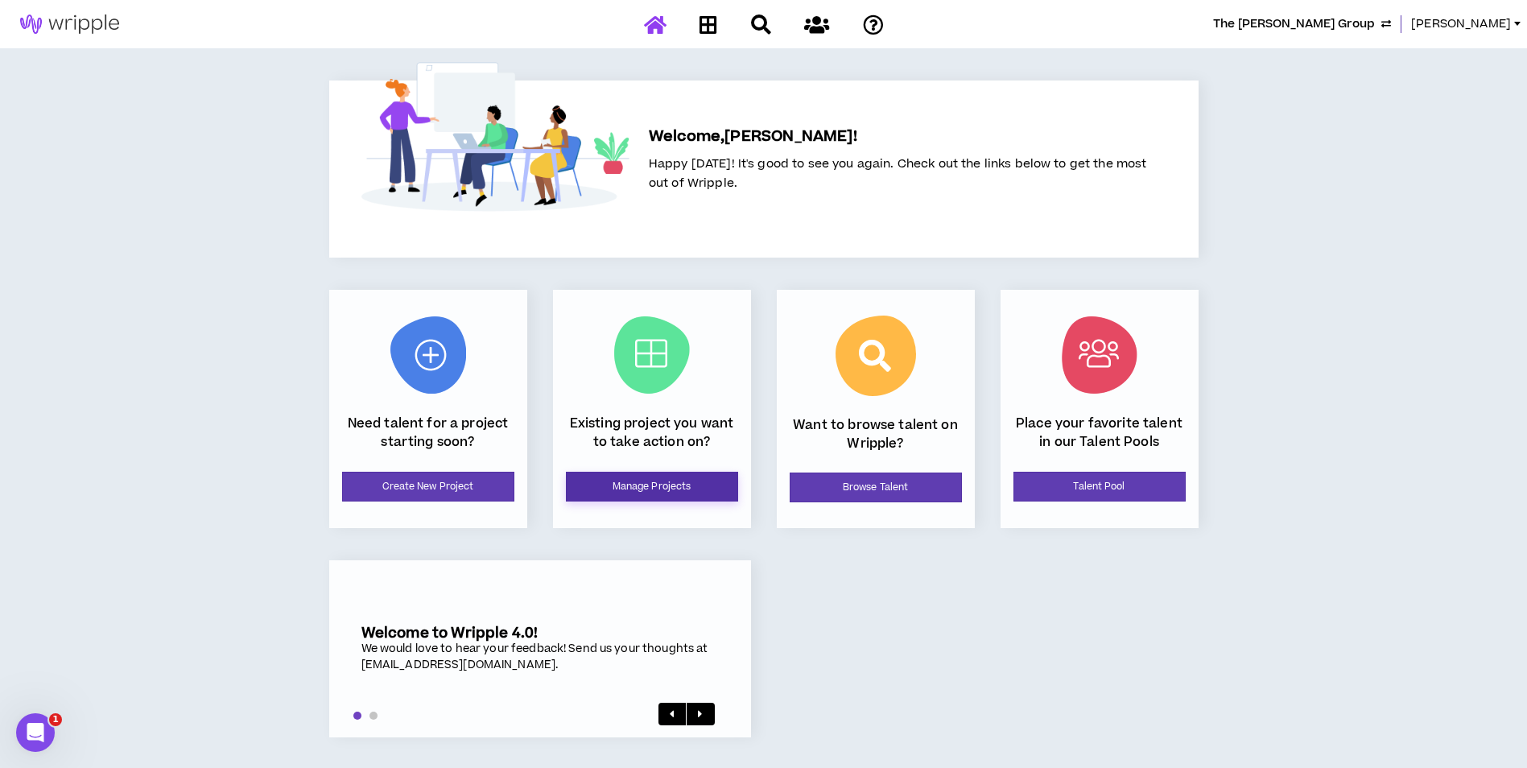
click at [705, 478] on link "Manage Projects" at bounding box center [652, 487] width 172 height 30
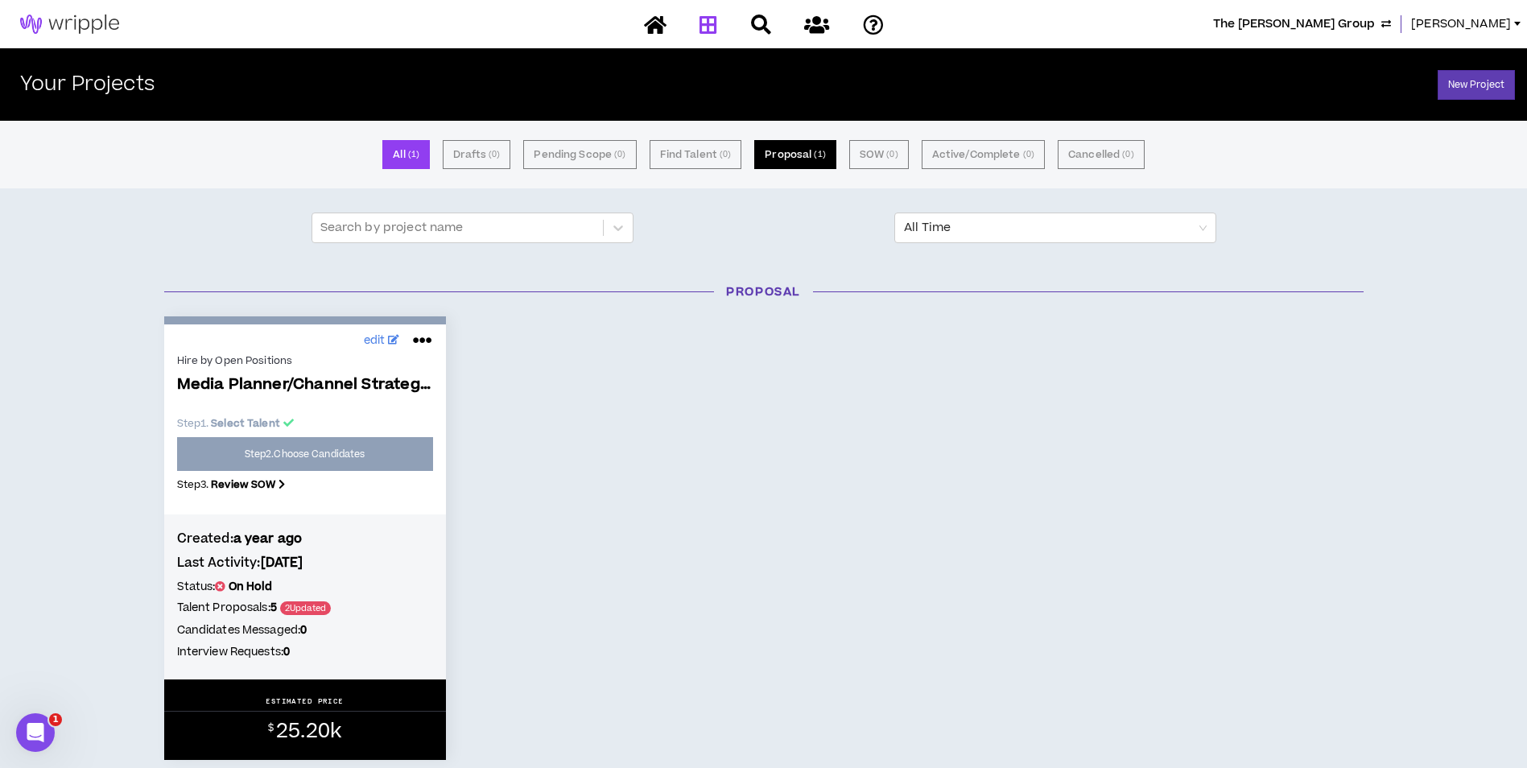
click at [826, 168] on button "Proposal ( 1 )" at bounding box center [794, 154] width 81 height 29
click at [1353, 27] on span "The Buntin Group" at bounding box center [1294, 24] width 162 height 18
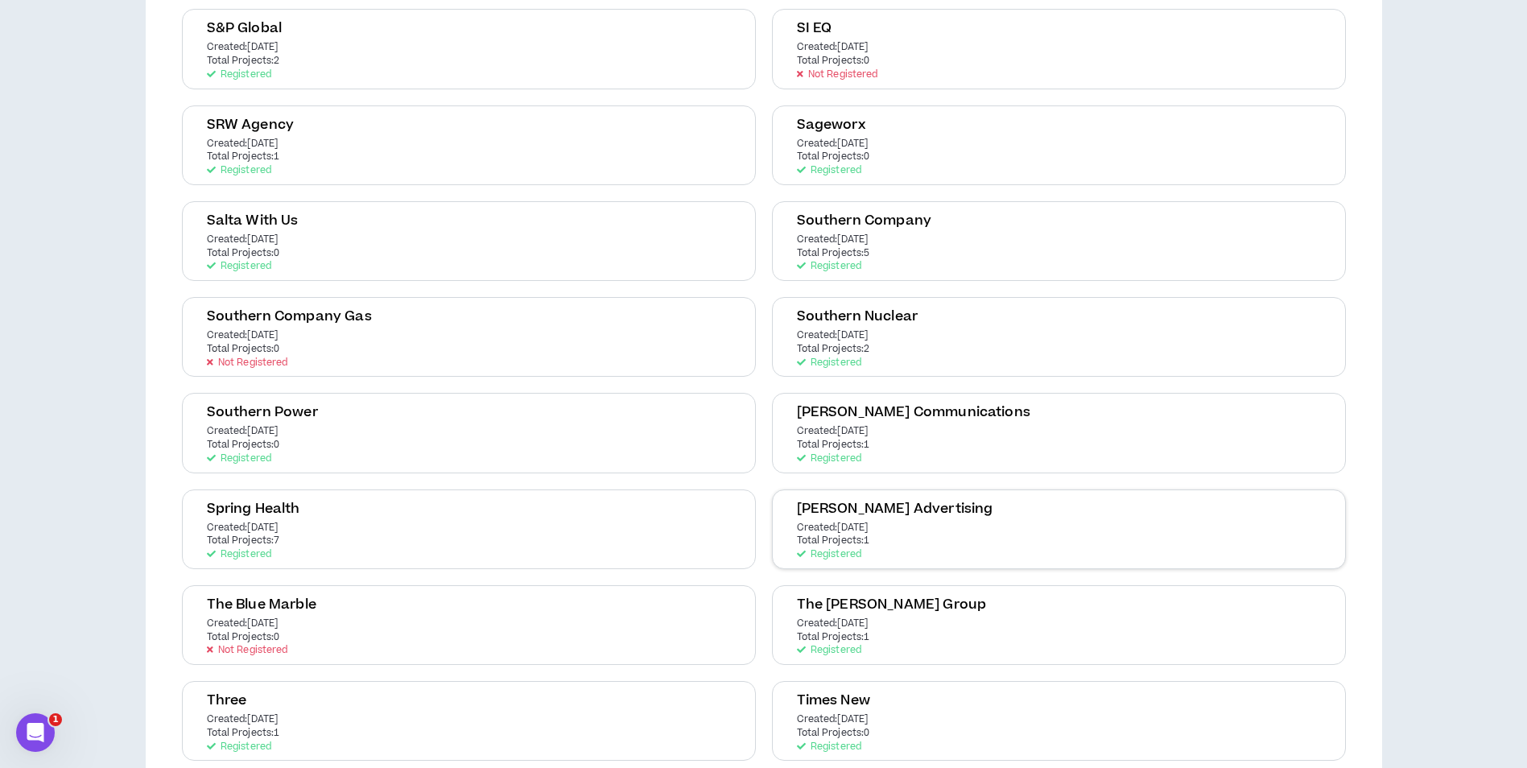
scroll to position [3294, 0]
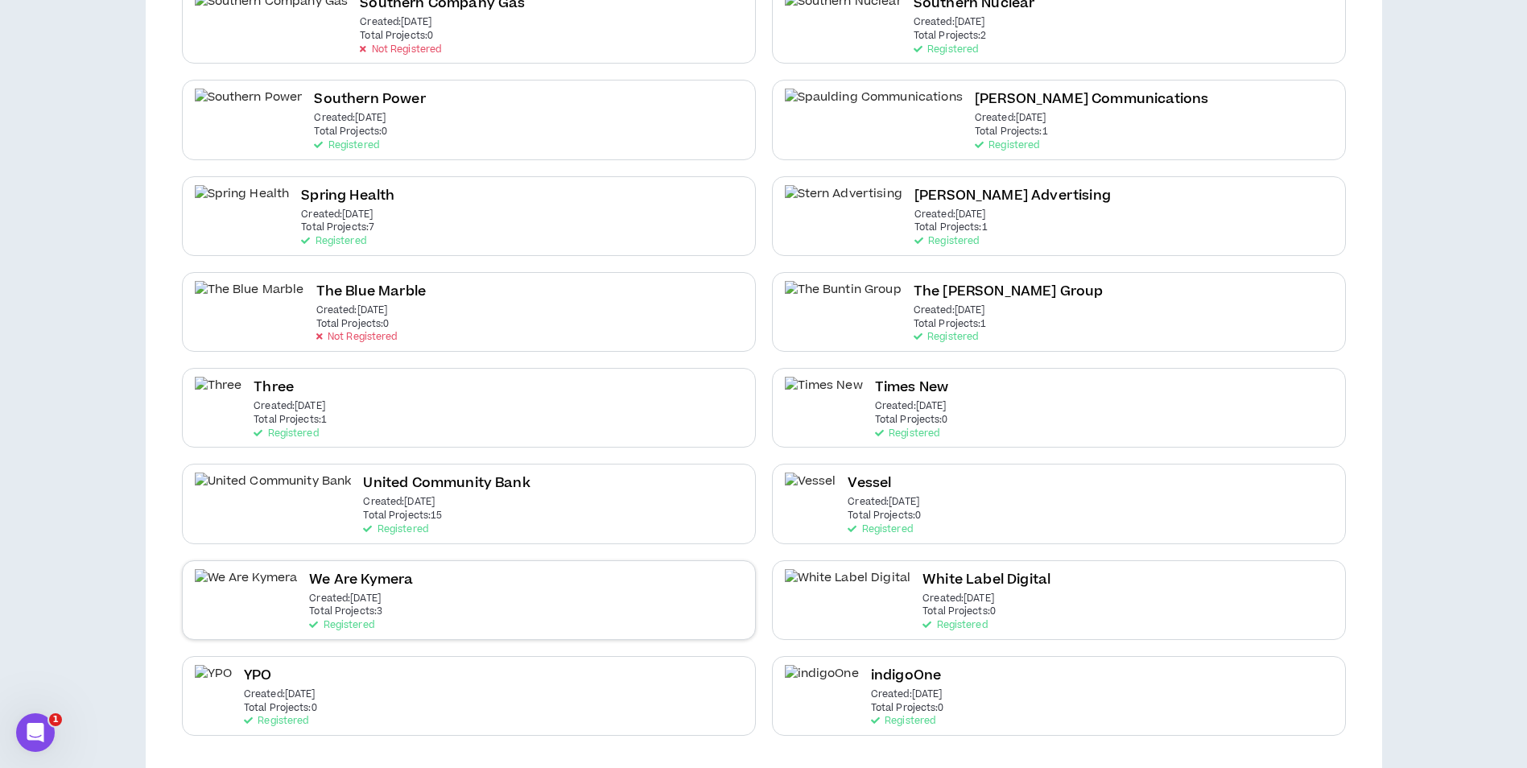
click at [577, 605] on div "We Are Kymera Created: Mar 31 2022 Total Projects: 3 Registered" at bounding box center [469, 600] width 574 height 80
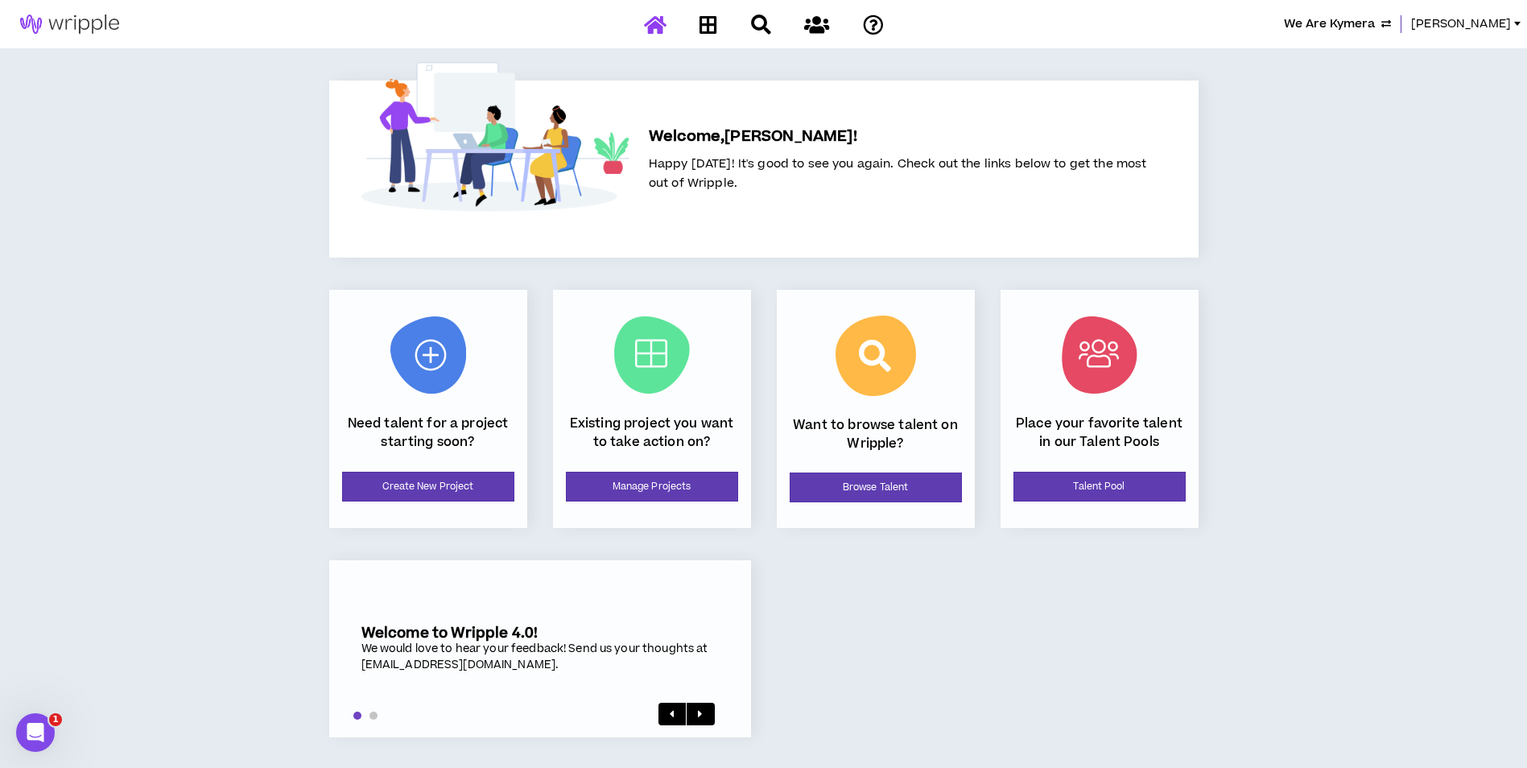
click at [675, 513] on div "Existing project you want to take action on? Manage Projects" at bounding box center [652, 409] width 198 height 238
click at [704, 484] on link "Manage Projects" at bounding box center [652, 487] width 172 height 30
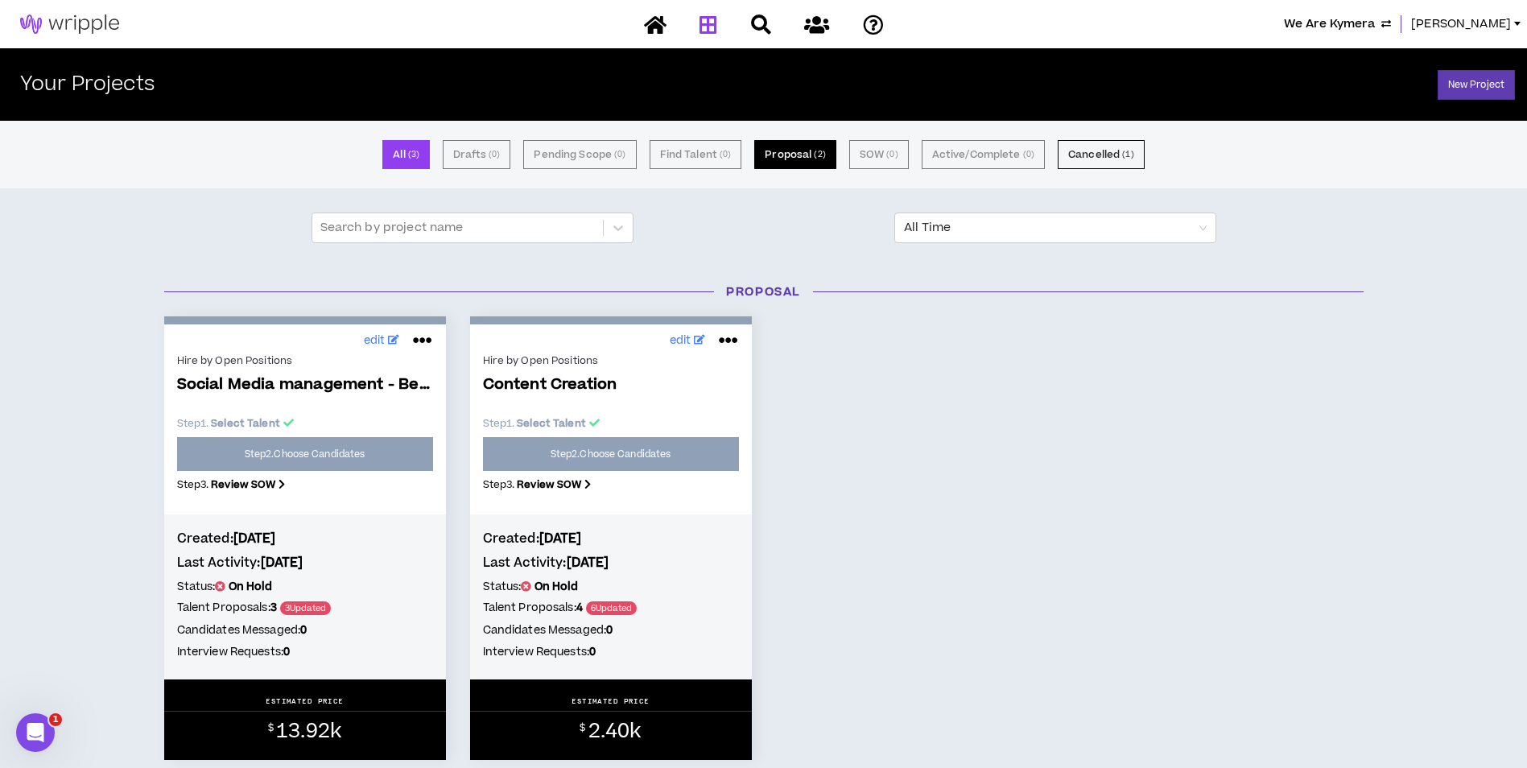
click at [819, 163] on button "Proposal ( 2 )" at bounding box center [794, 154] width 81 height 29
click at [1368, 36] on div "We Are Kymera Amanda" at bounding box center [763, 24] width 1527 height 48
click at [1372, 30] on span "We Are Kymera" at bounding box center [1329, 24] width 91 height 18
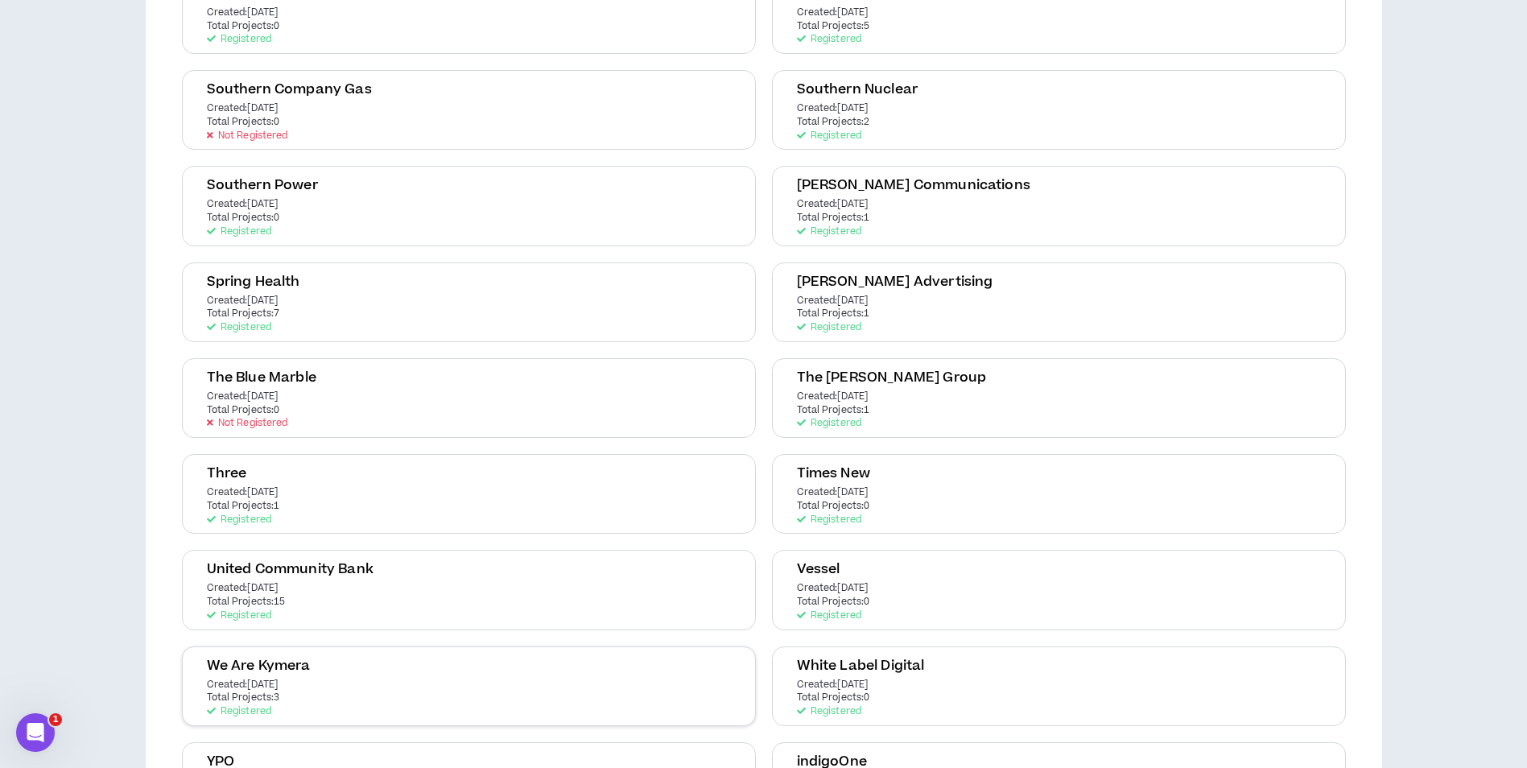
scroll to position [3294, 0]
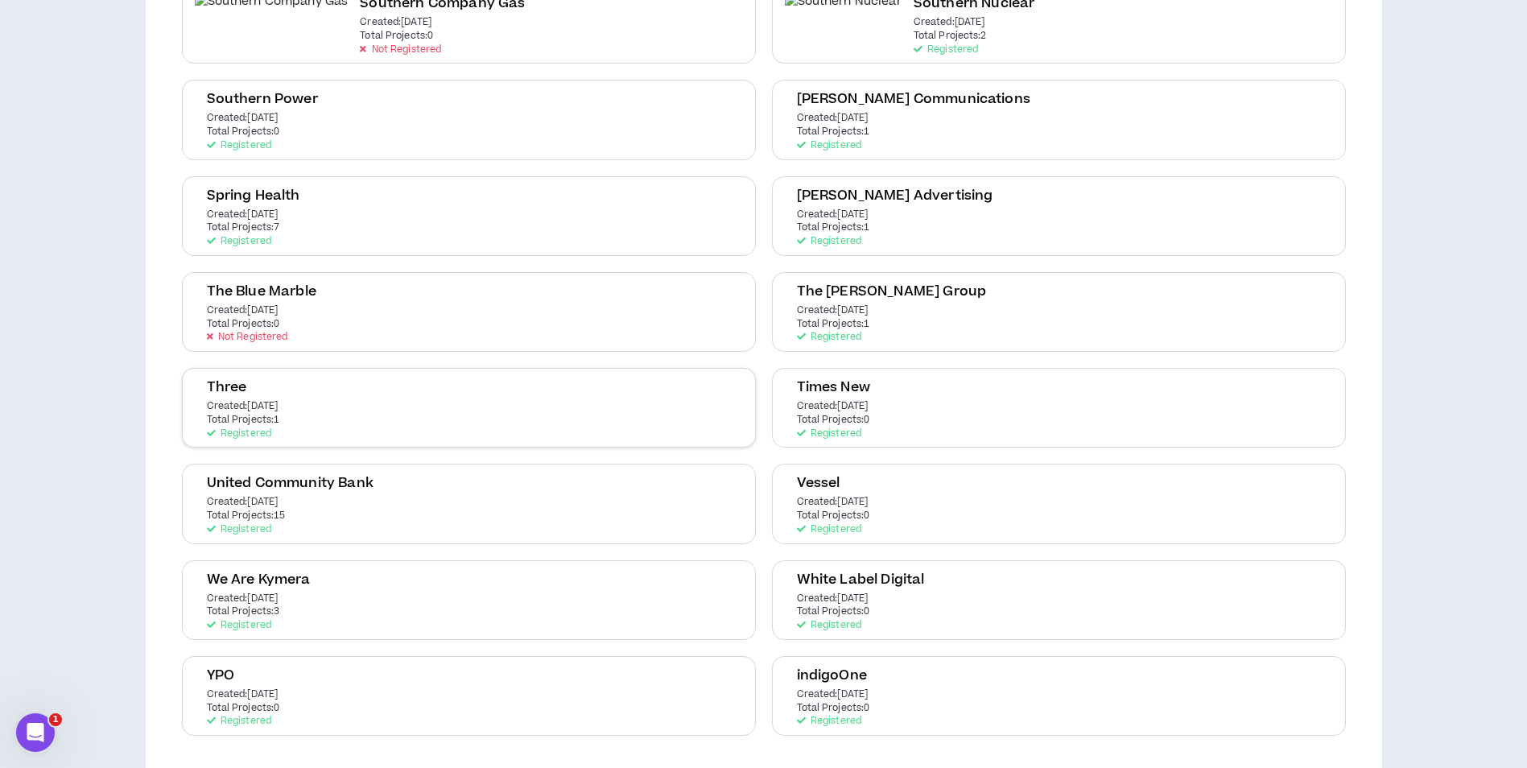
click at [629, 394] on div "Three Created: Dec 6 2023 Total Projects: 1 Registered" at bounding box center [469, 408] width 574 height 80
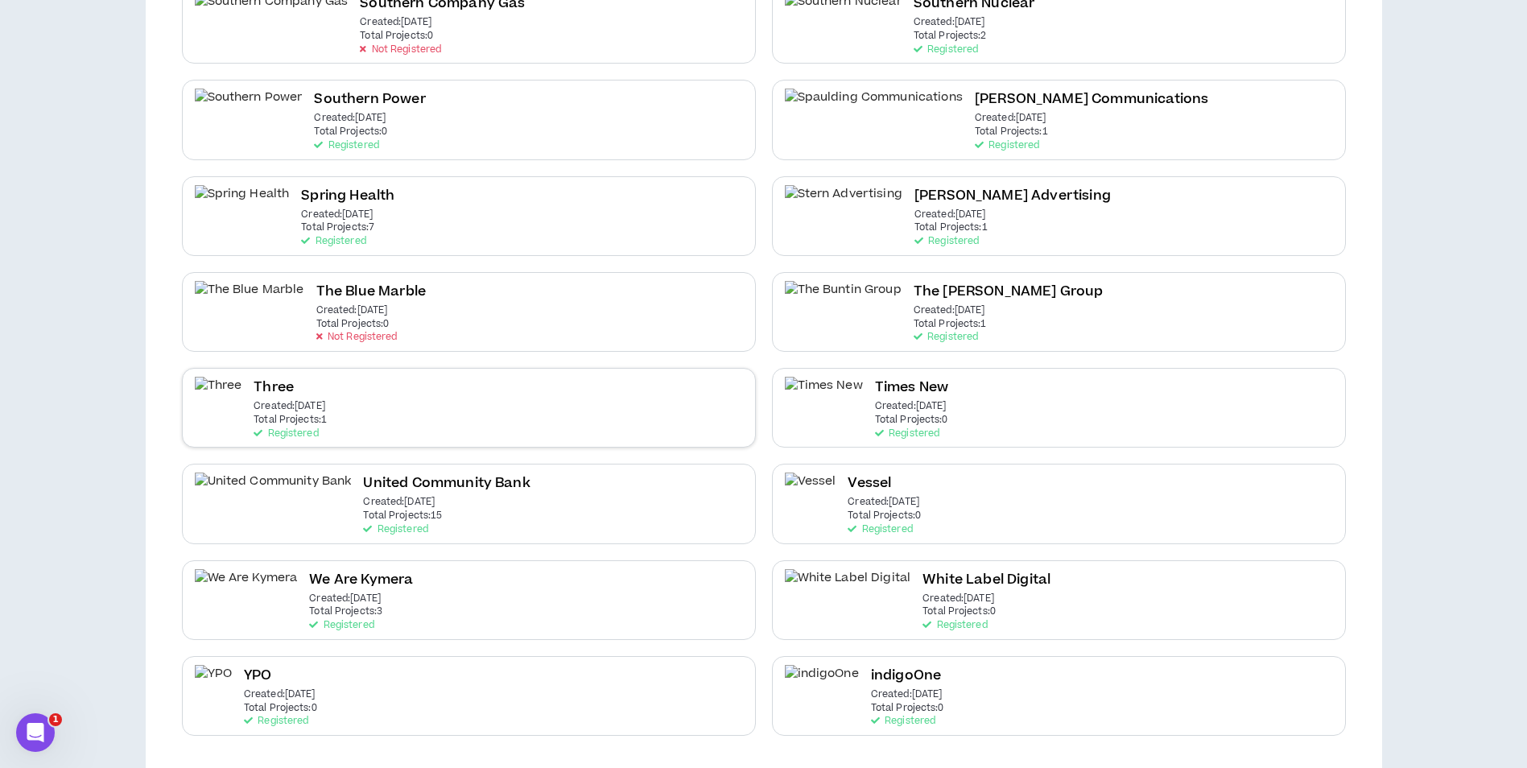
scroll to position [0, 0]
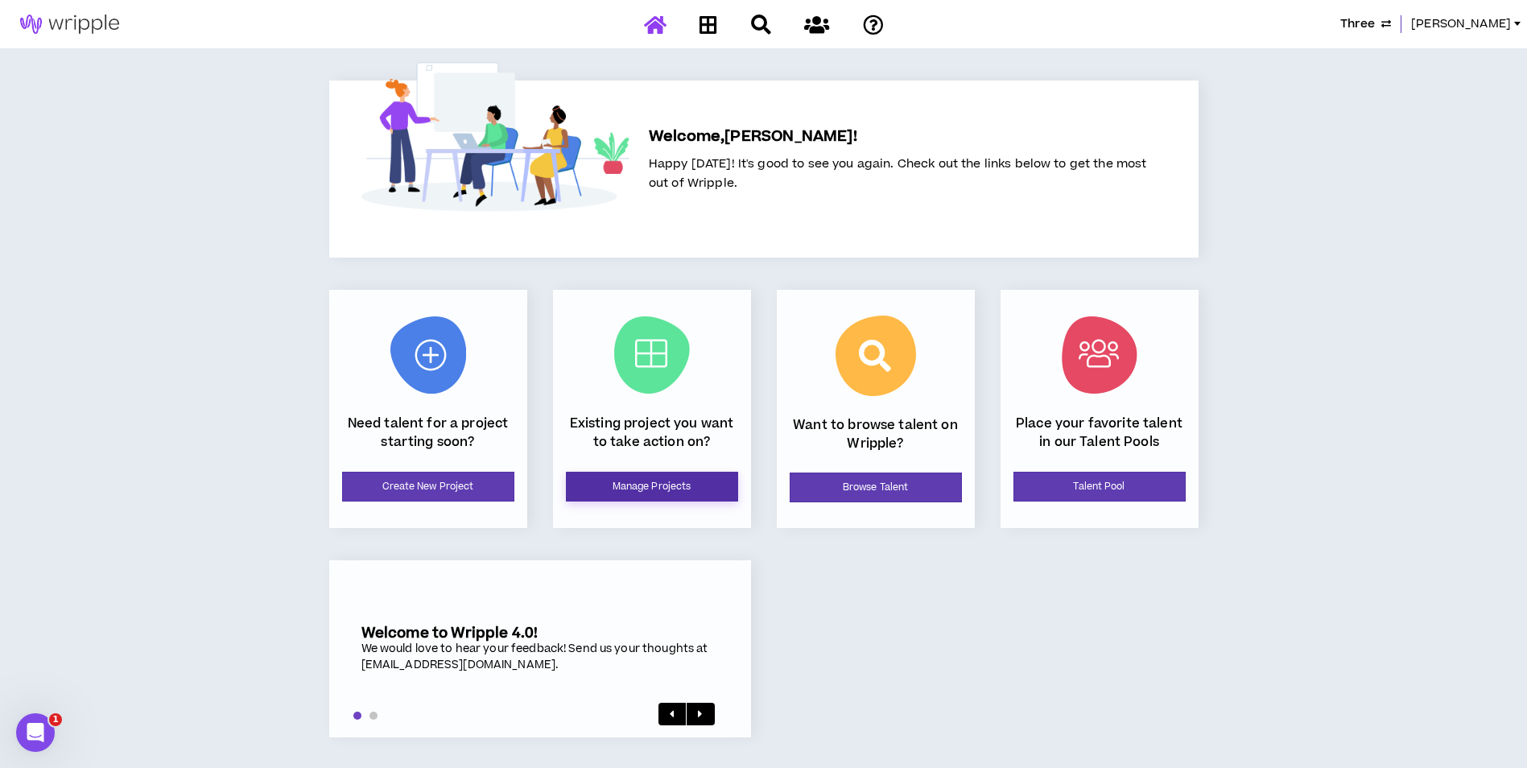
click at [673, 498] on link "Manage Projects" at bounding box center [652, 487] width 172 height 30
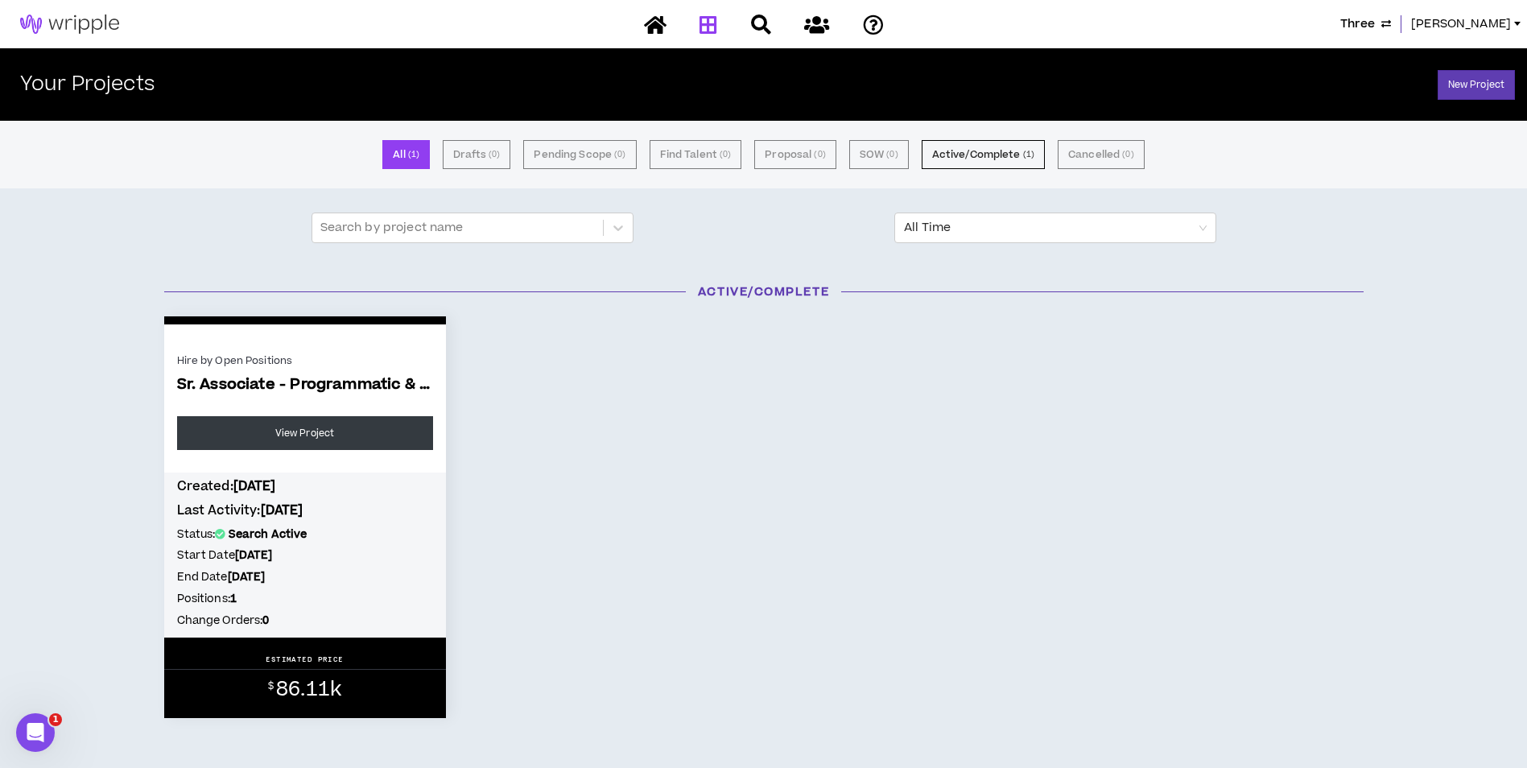
click at [1375, 26] on span "Three" at bounding box center [1357, 24] width 35 height 18
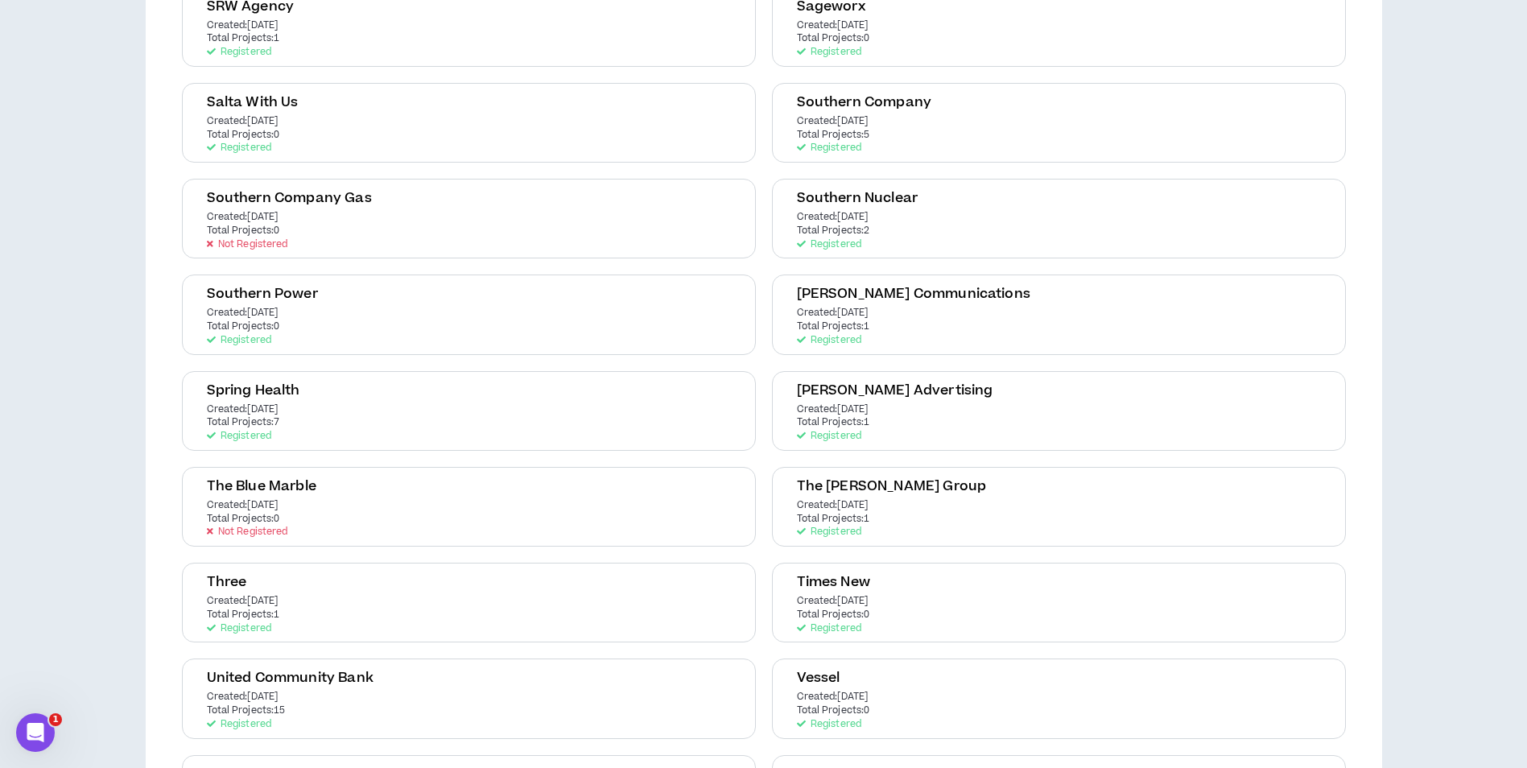
scroll to position [3139, 0]
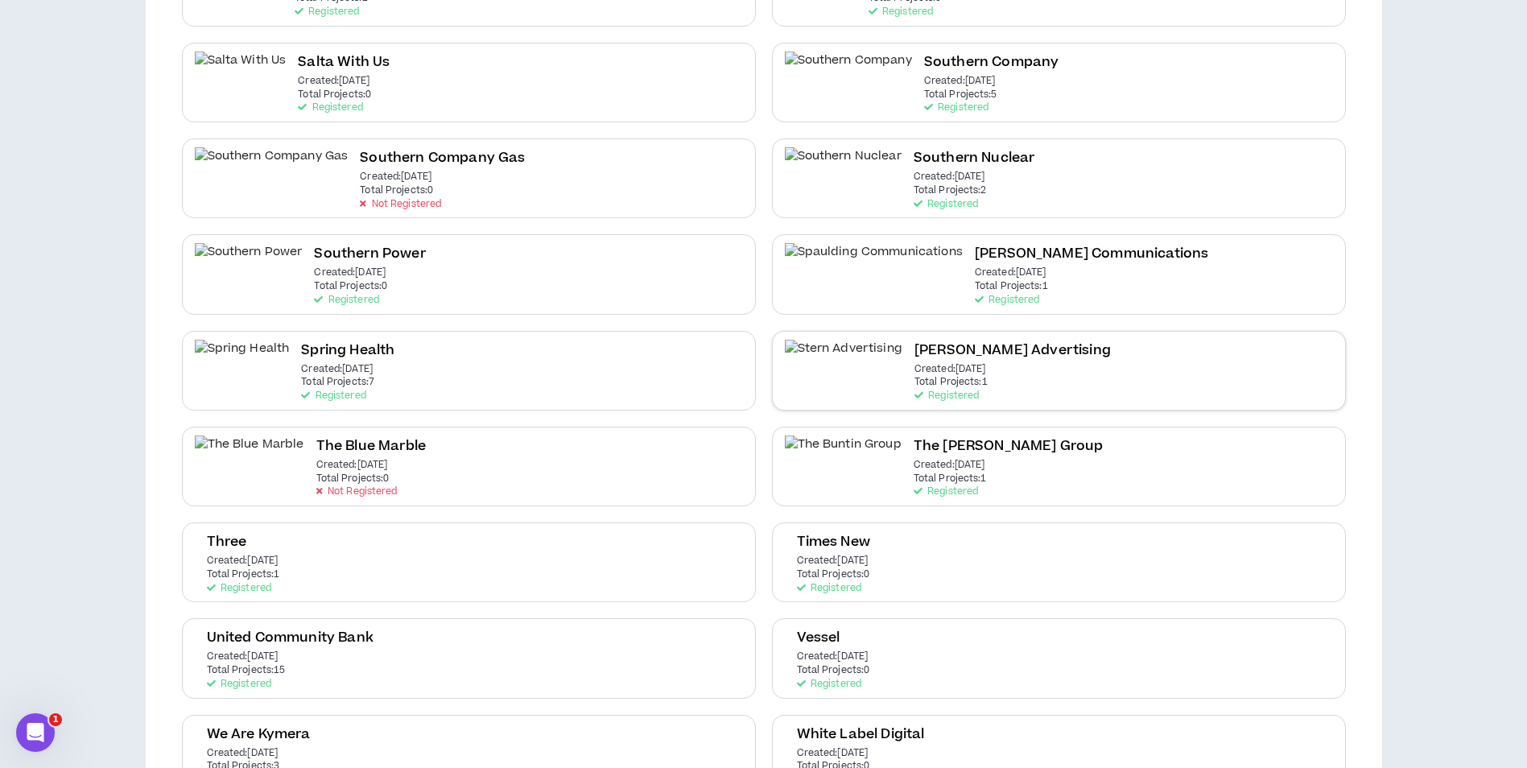
click at [932, 375] on div "Stern Advertising Created: Oct 5 2022 Total Projects: 1 Registered" at bounding box center [1012, 371] width 196 height 62
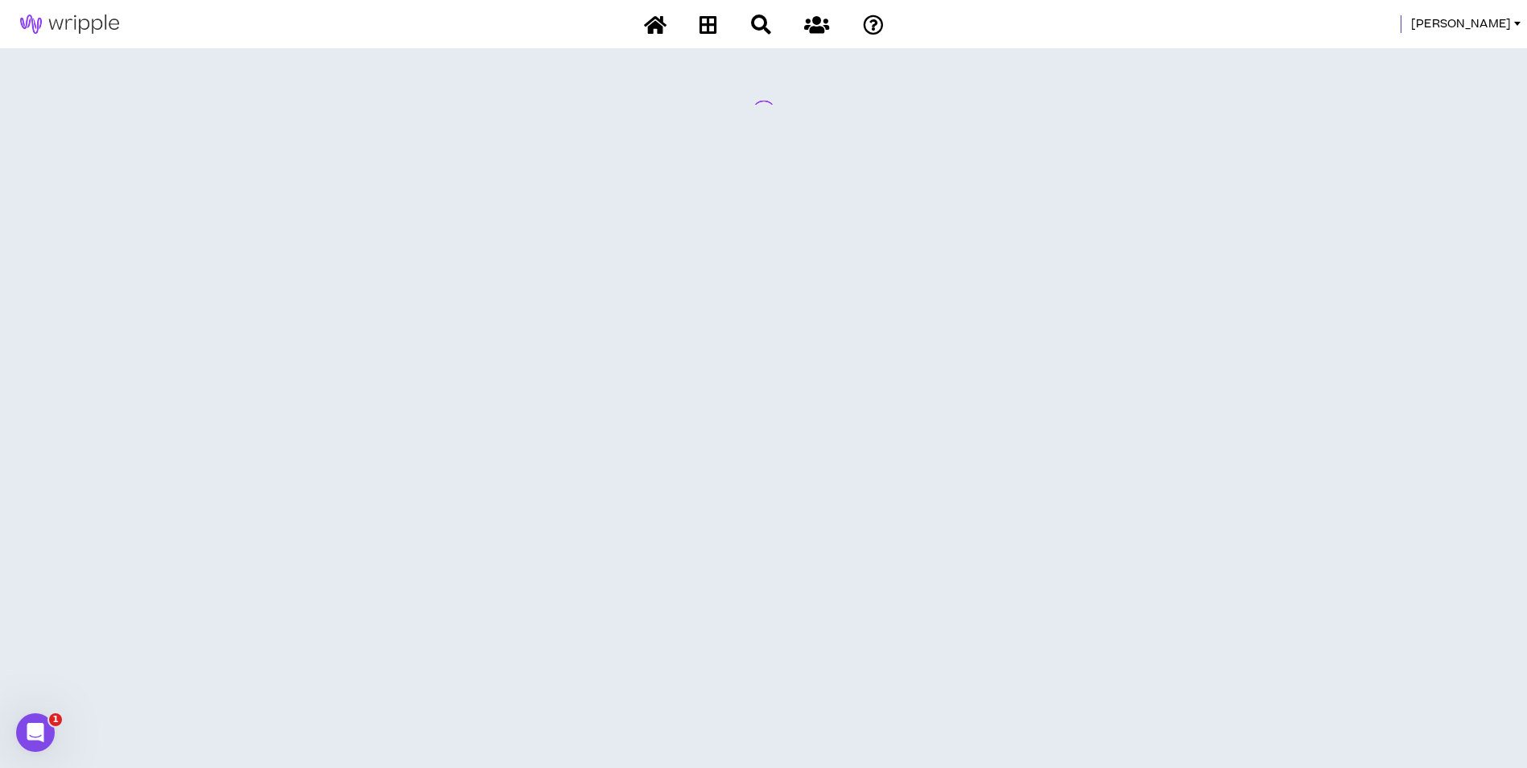
scroll to position [0, 0]
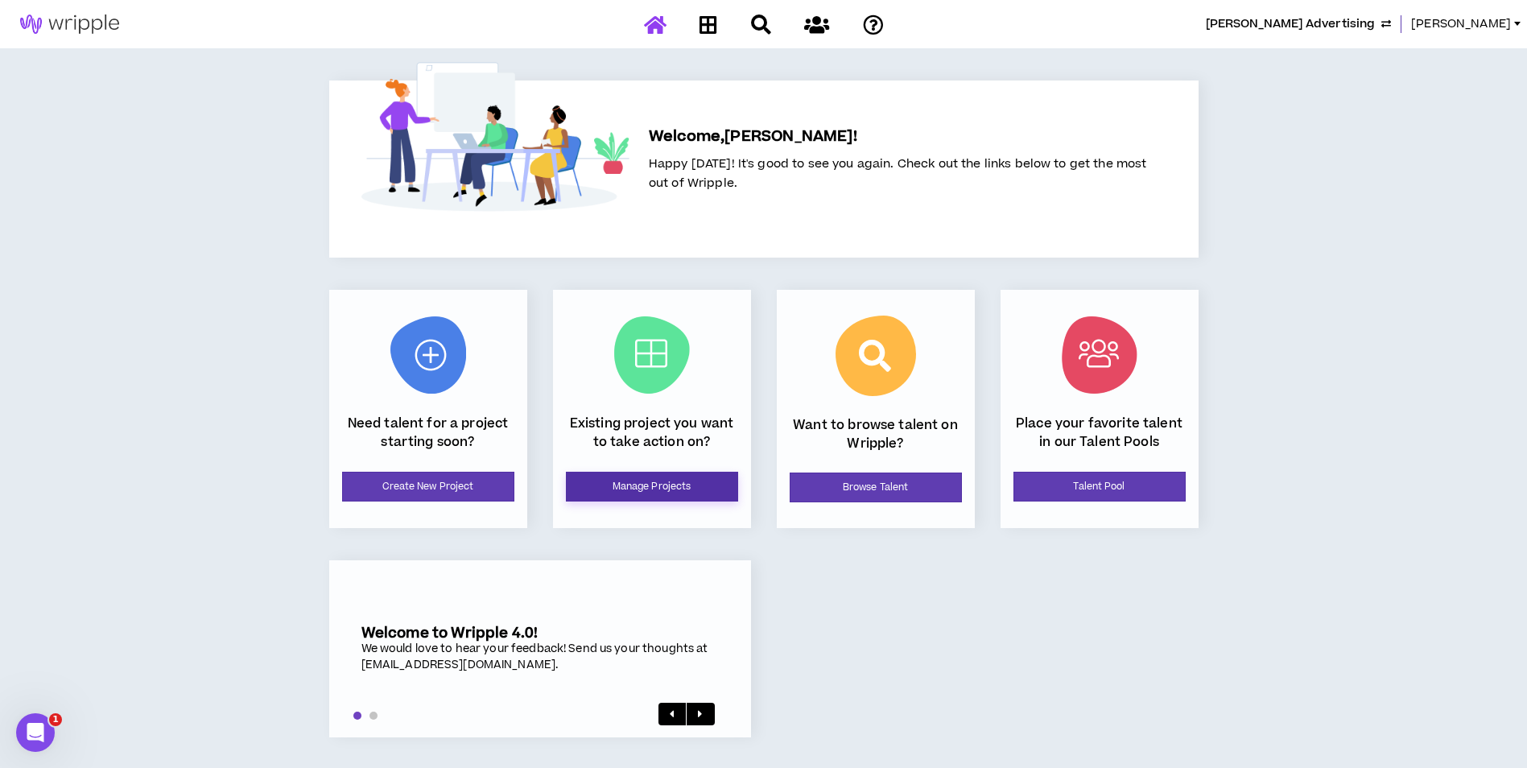
click at [696, 485] on link "Manage Projects" at bounding box center [652, 487] width 172 height 30
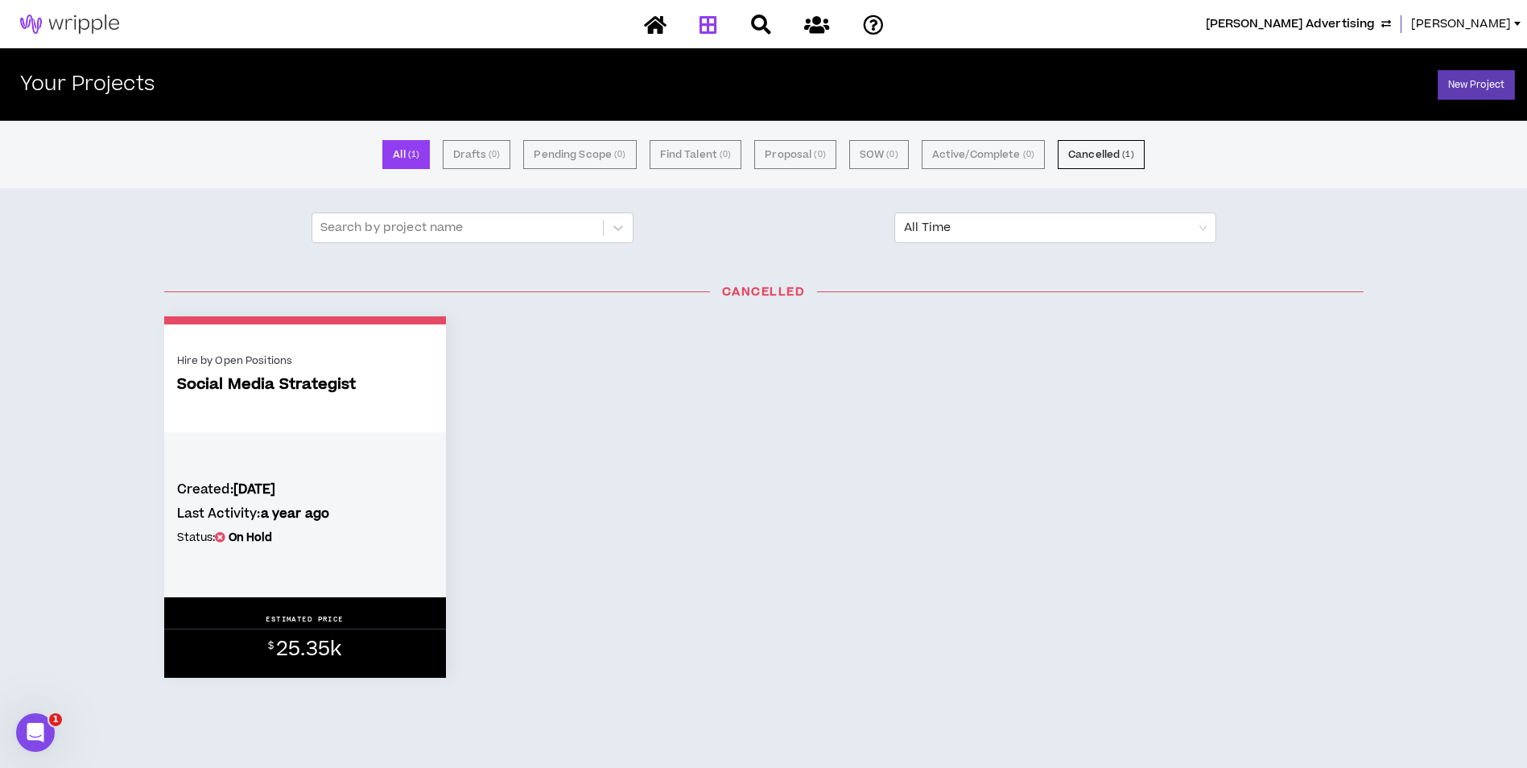
click at [1375, 19] on span "Stern Advertising" at bounding box center [1290, 24] width 169 height 18
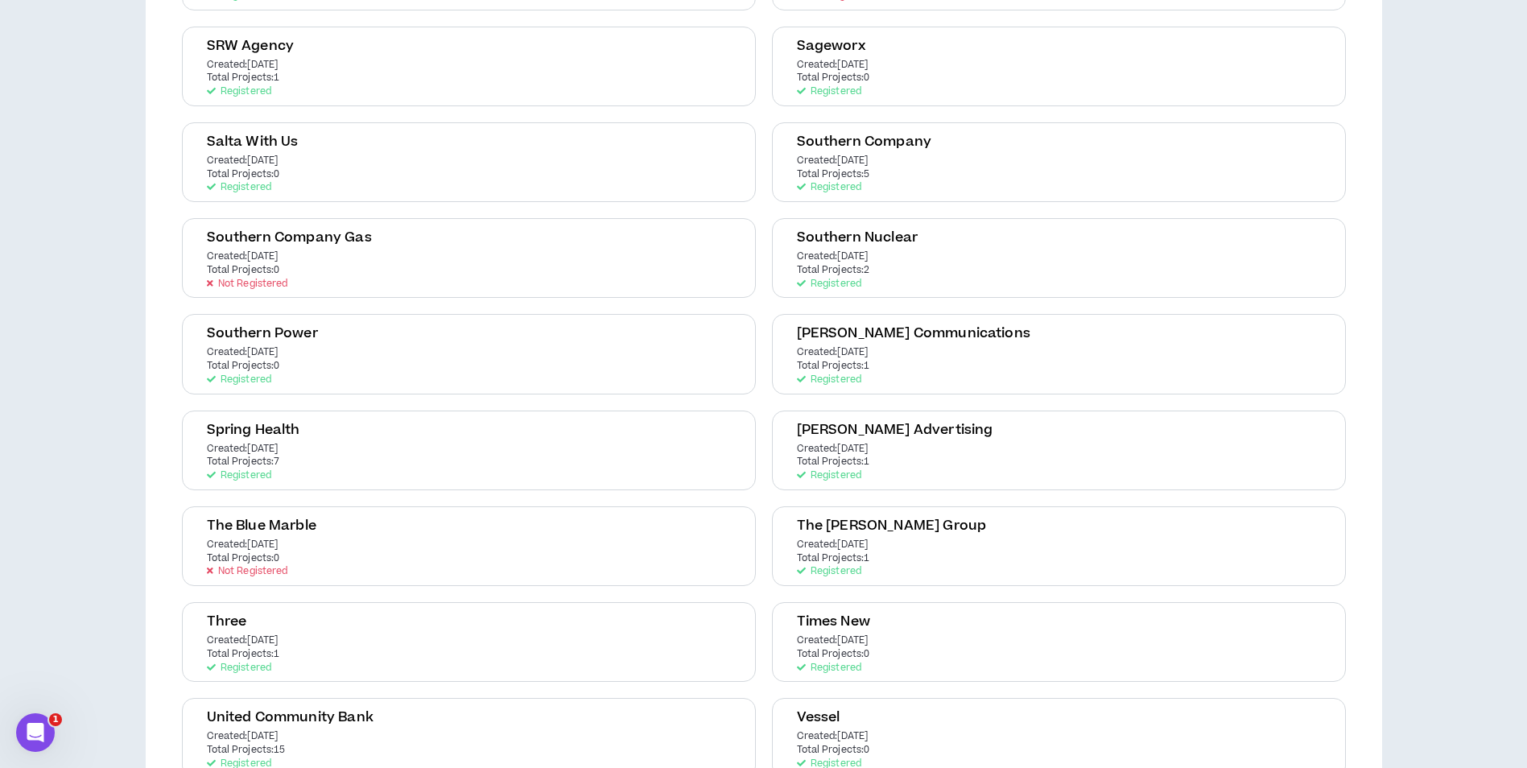
scroll to position [3059, 0]
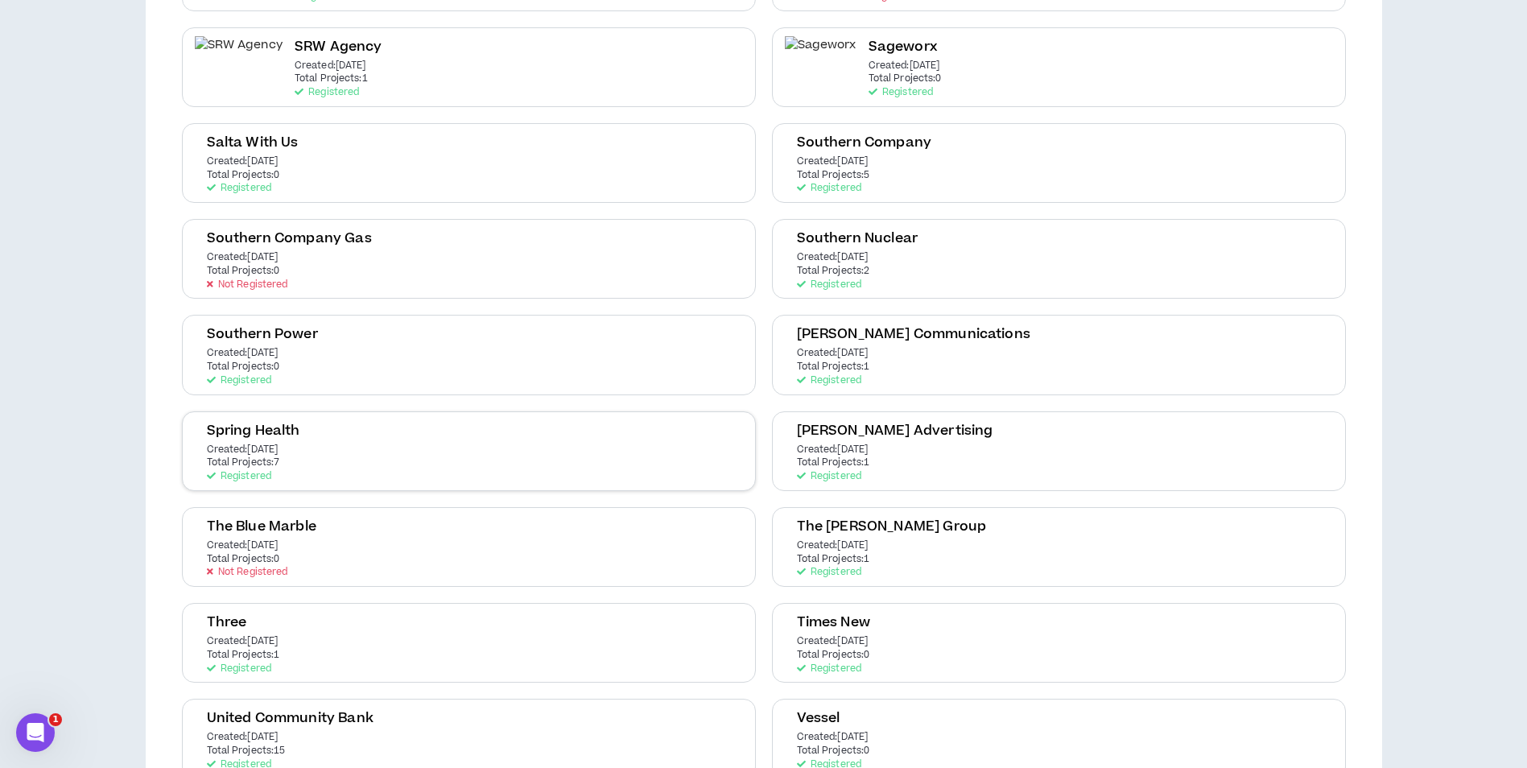
click at [585, 468] on div "Spring Health Created: Oct 9 2024 Total Projects: 7 Registered" at bounding box center [469, 451] width 574 height 80
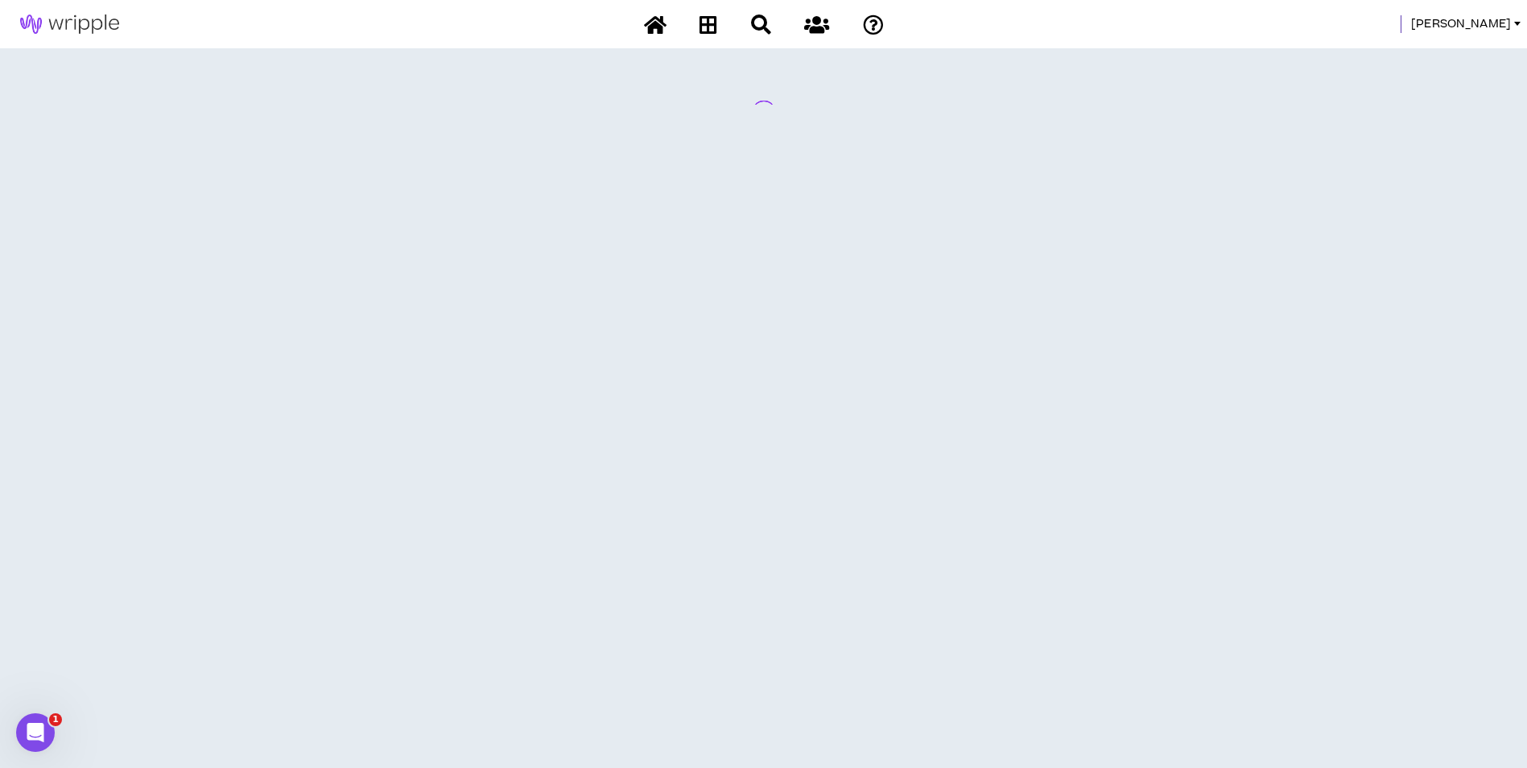
scroll to position [0, 0]
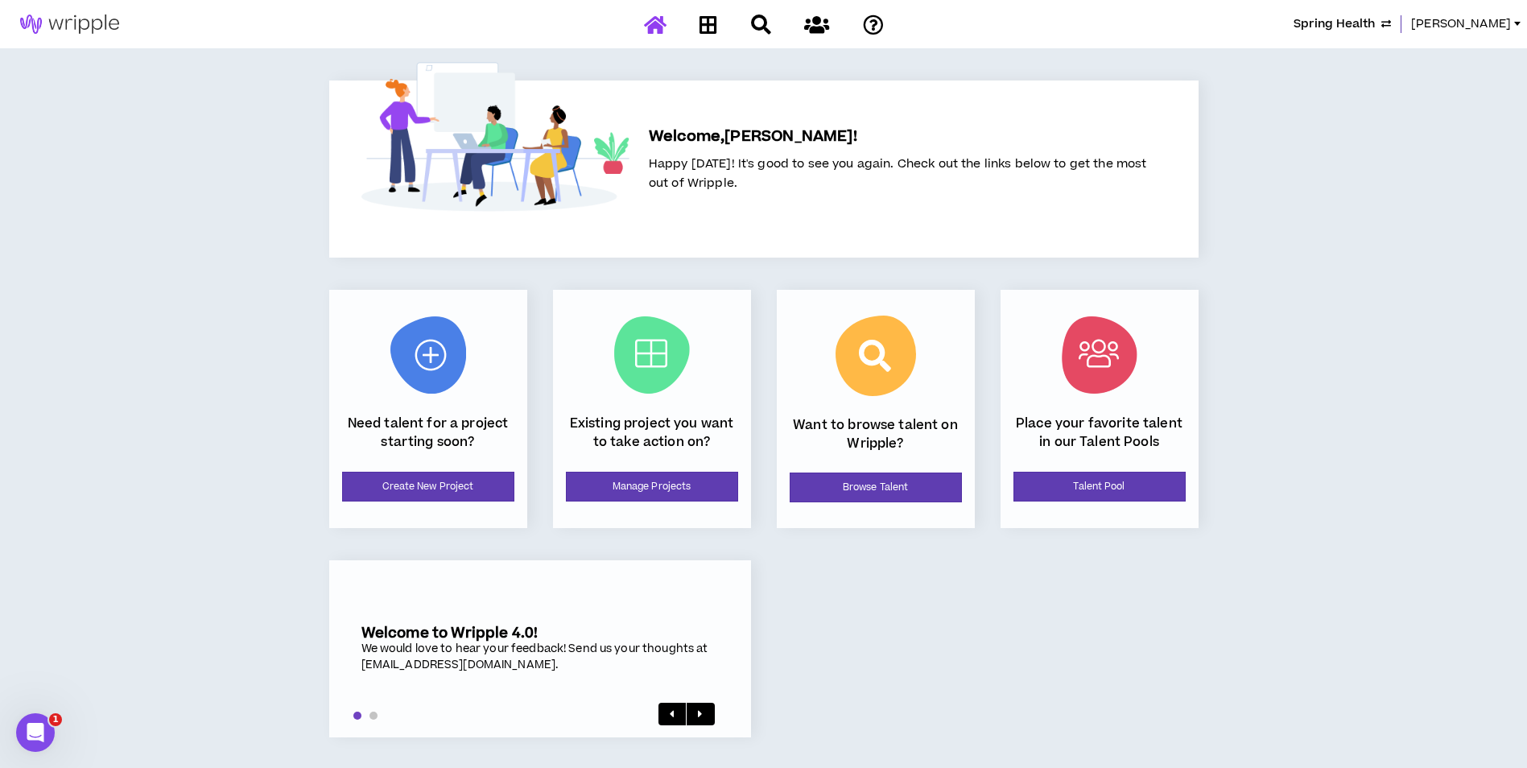
click at [679, 471] on div "Existing project you want to take action on? Manage Projects" at bounding box center [652, 409] width 198 height 238
click at [680, 477] on link "Manage Projects" at bounding box center [652, 487] width 172 height 30
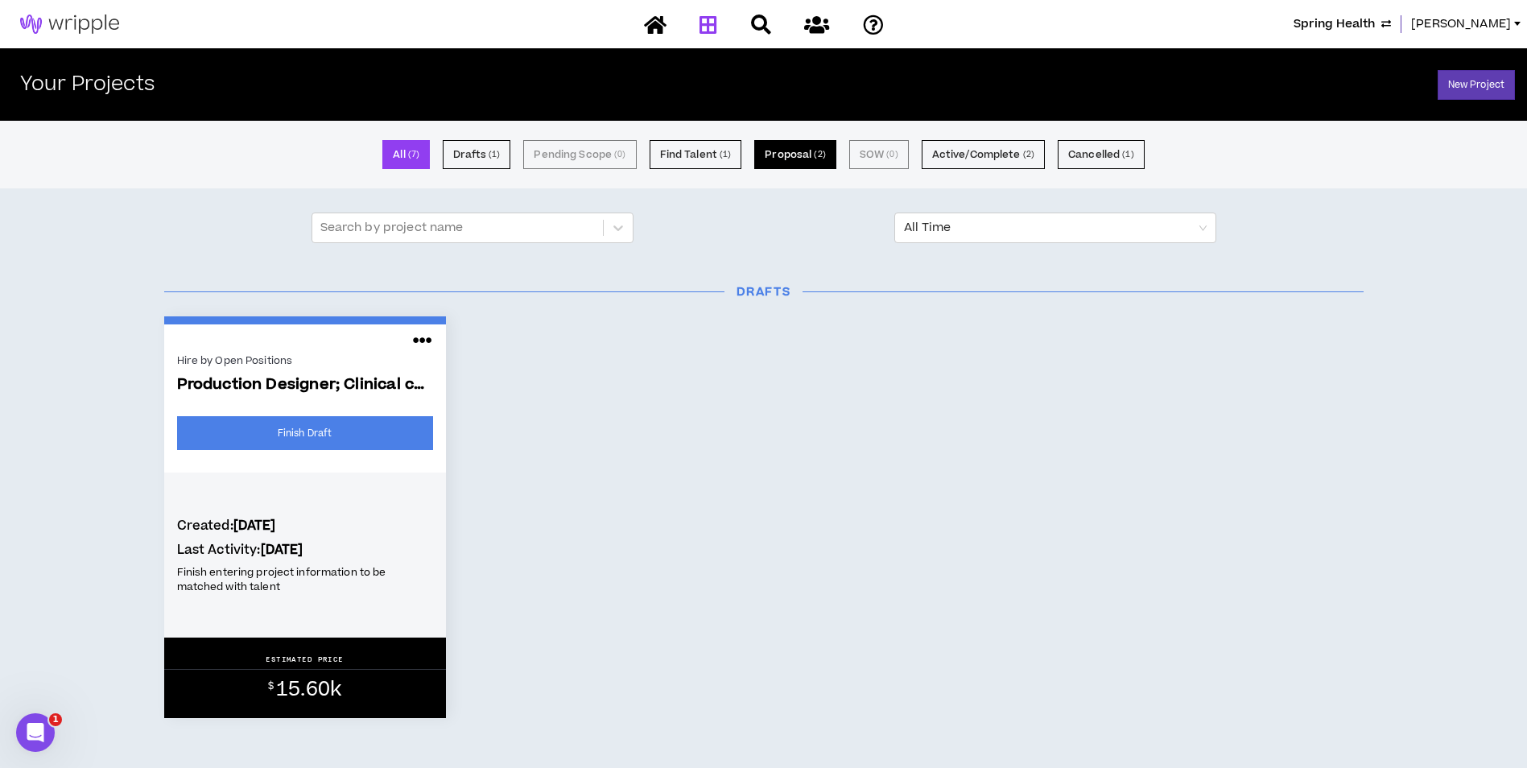
click at [815, 160] on small "( 2 )" at bounding box center [819, 154] width 11 height 14
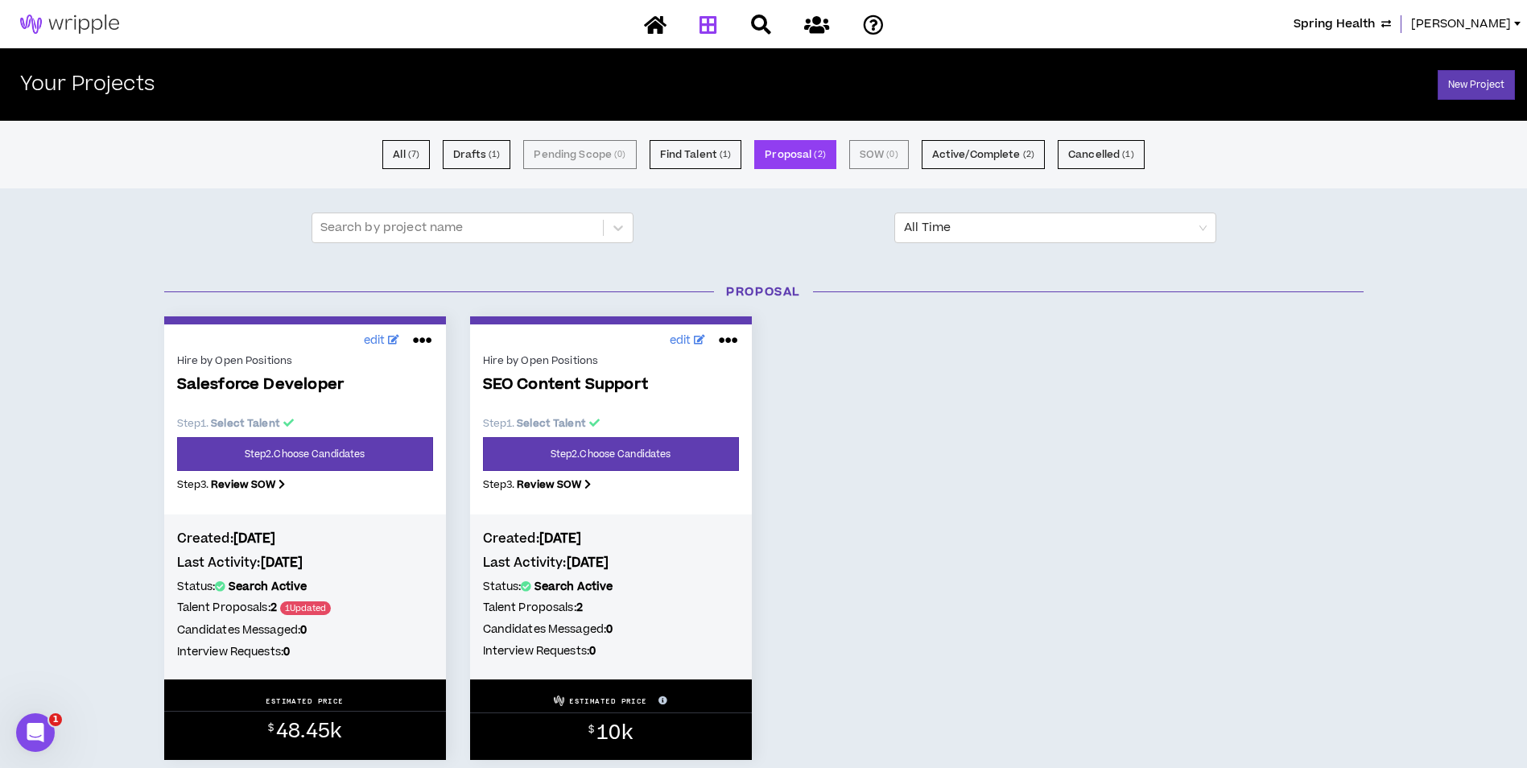
click at [1362, 32] on span "Spring Health" at bounding box center [1334, 24] width 81 height 18
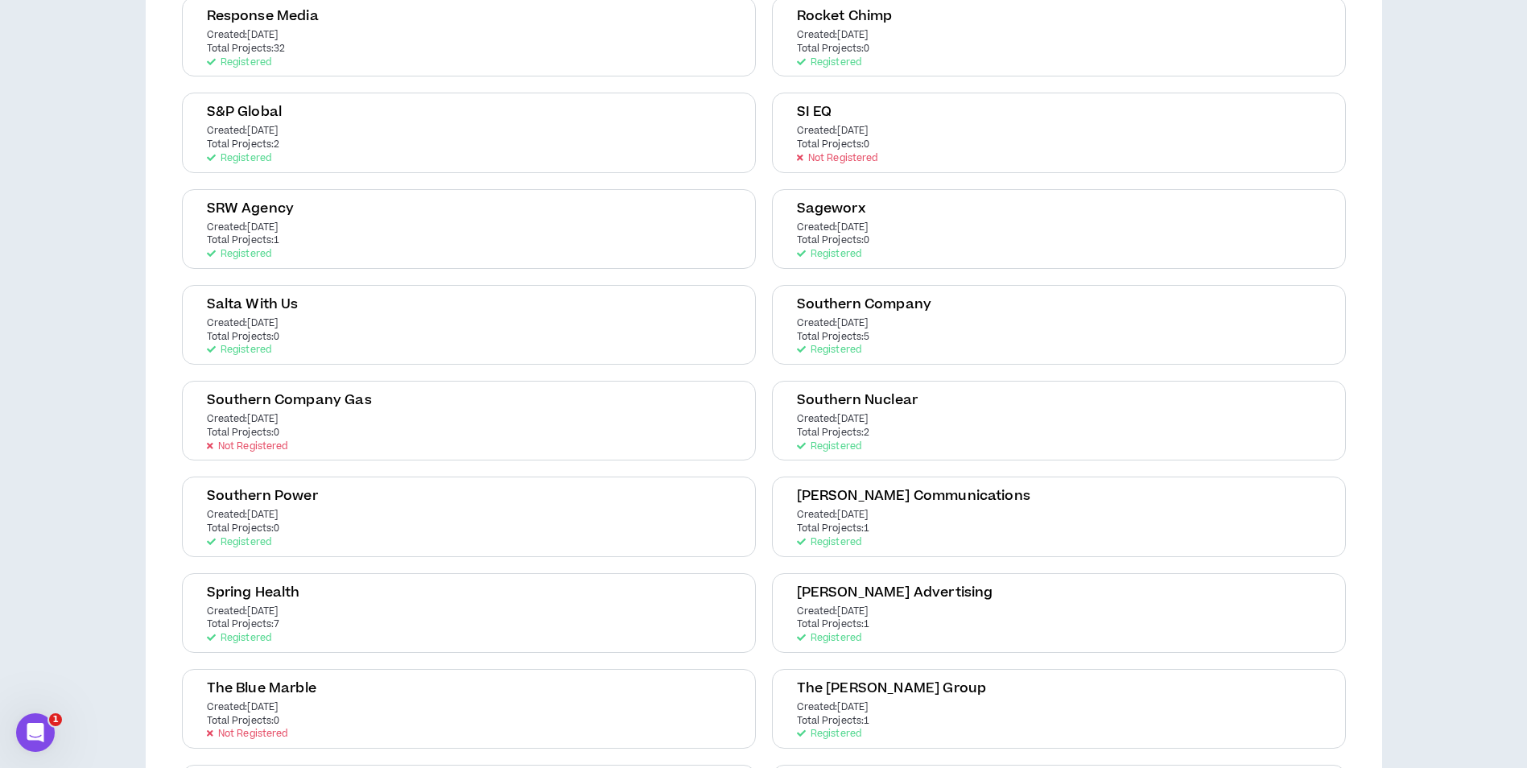
scroll to position [2898, 0]
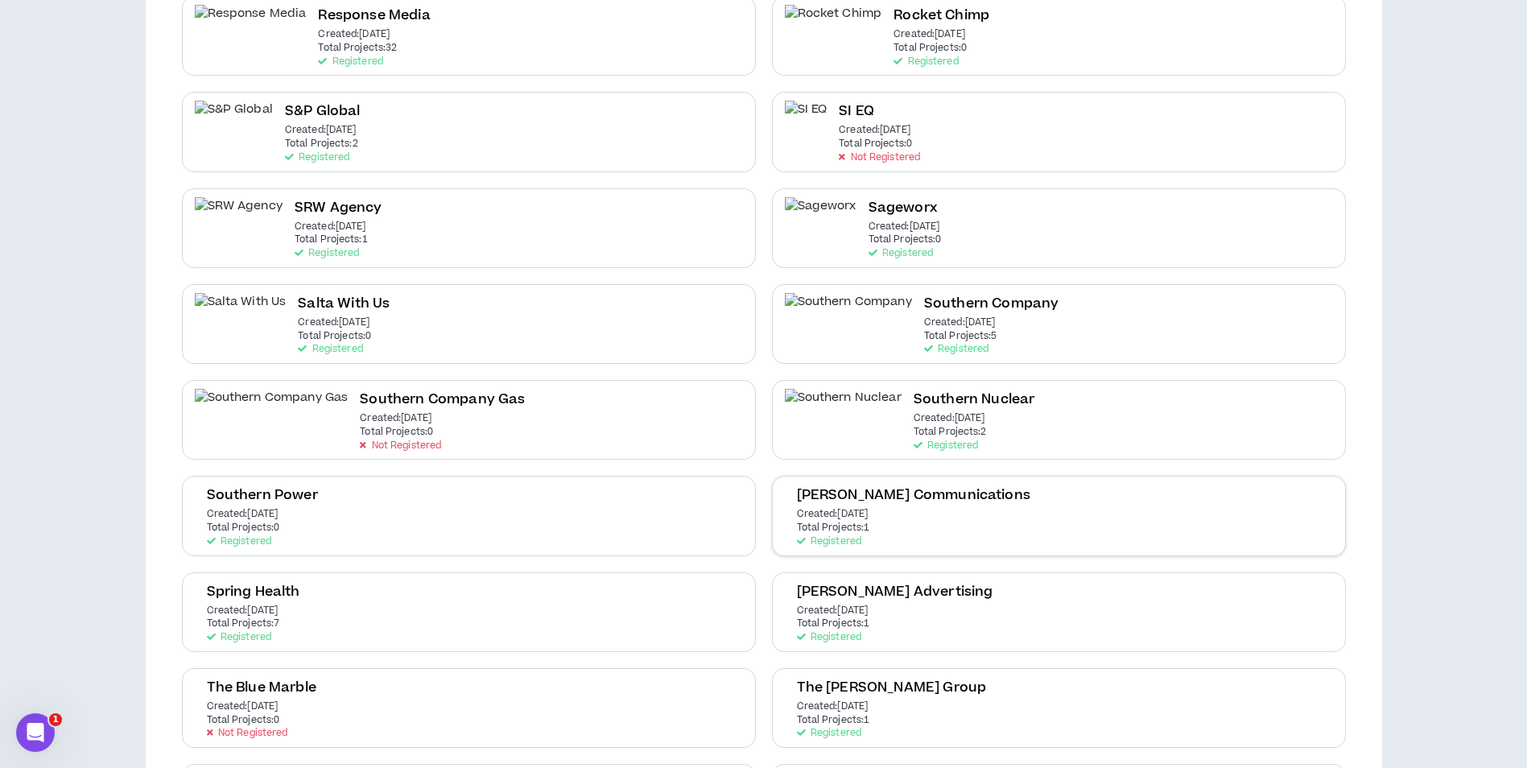
click at [975, 509] on div "Spaulding Communications Created: Jul 11 2023 Total Projects: 1 Registered" at bounding box center [1091, 516] width 233 height 62
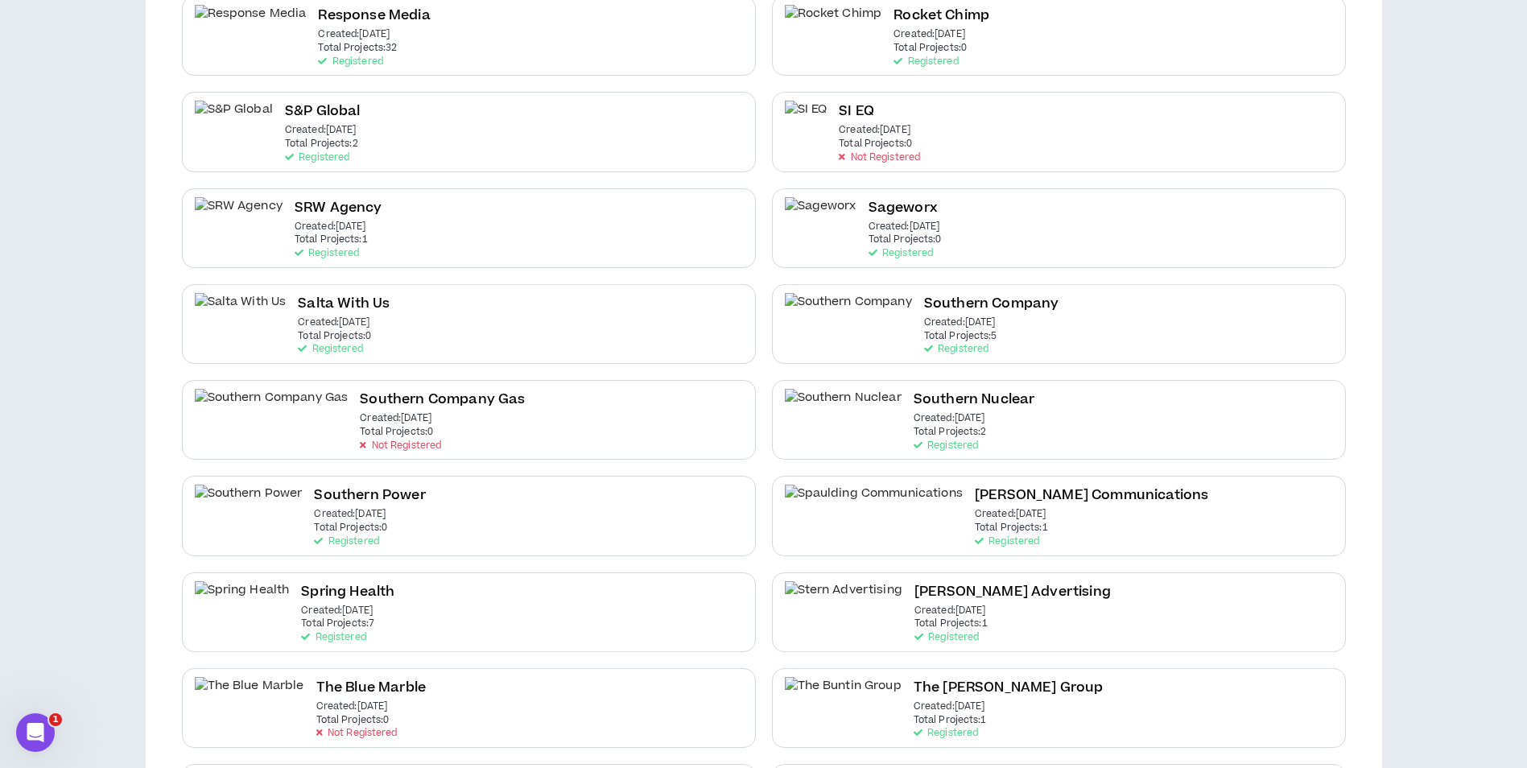
scroll to position [0, 0]
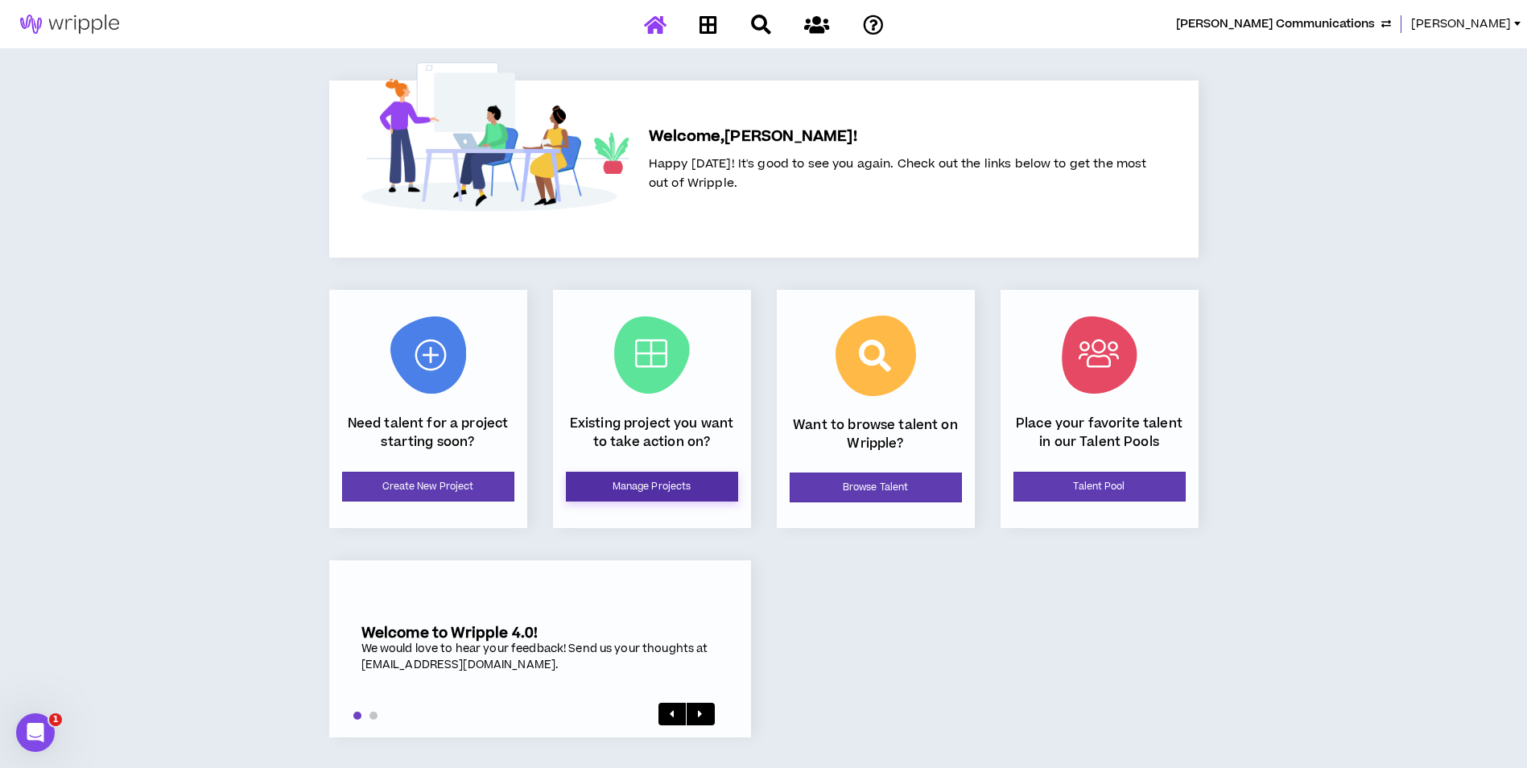
click at [640, 495] on link "Manage Projects" at bounding box center [652, 487] width 172 height 30
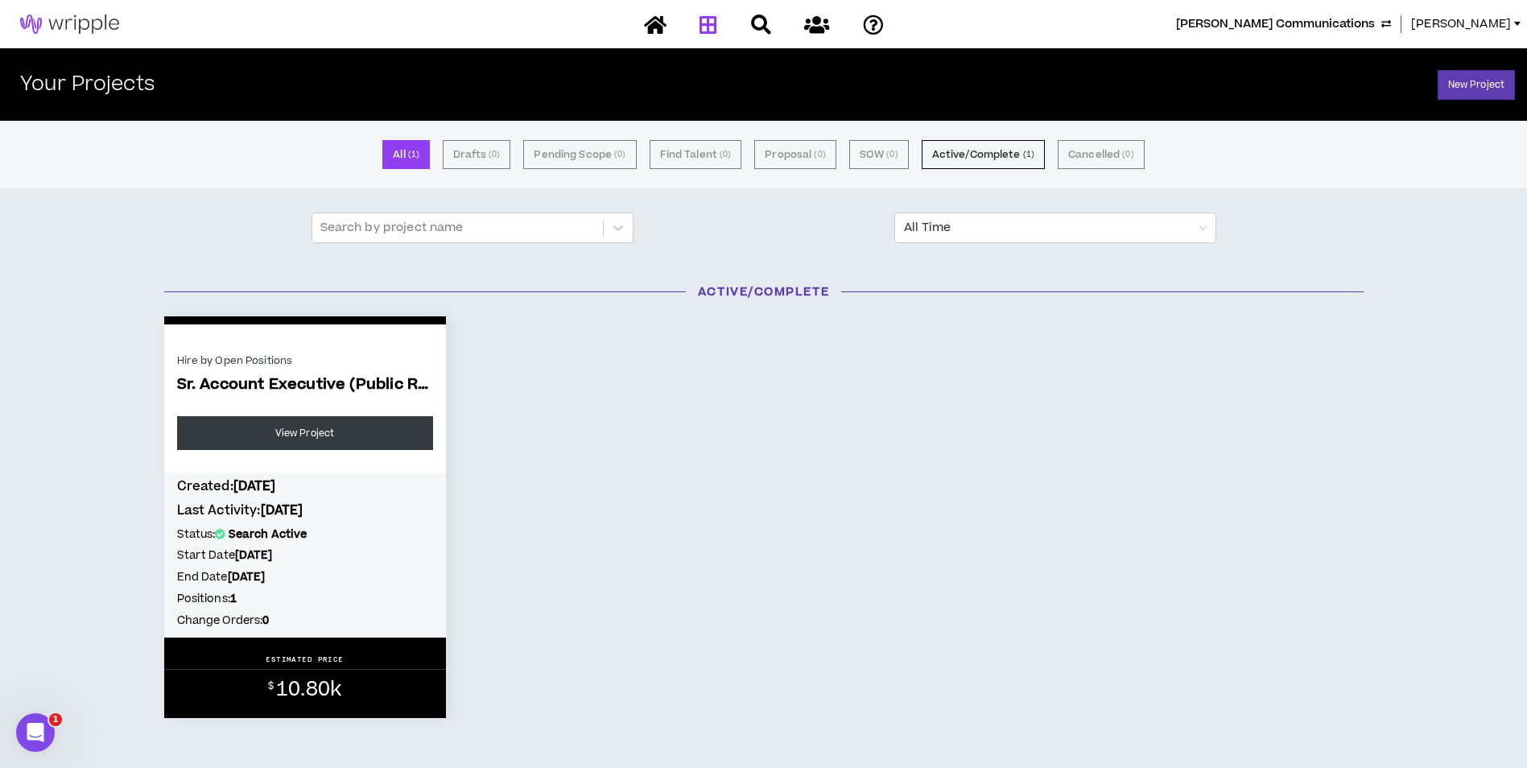
click at [1306, 12] on div "Spaulding Communications Amanda" at bounding box center [763, 24] width 1527 height 48
click at [1307, 12] on div "Spaulding Communications Amanda" at bounding box center [763, 24] width 1527 height 48
drag, startPoint x: 1307, startPoint y: 12, endPoint x: 1305, endPoint y: 20, distance: 8.4
click at [1305, 20] on span "Spaulding Communications" at bounding box center [1275, 24] width 199 height 18
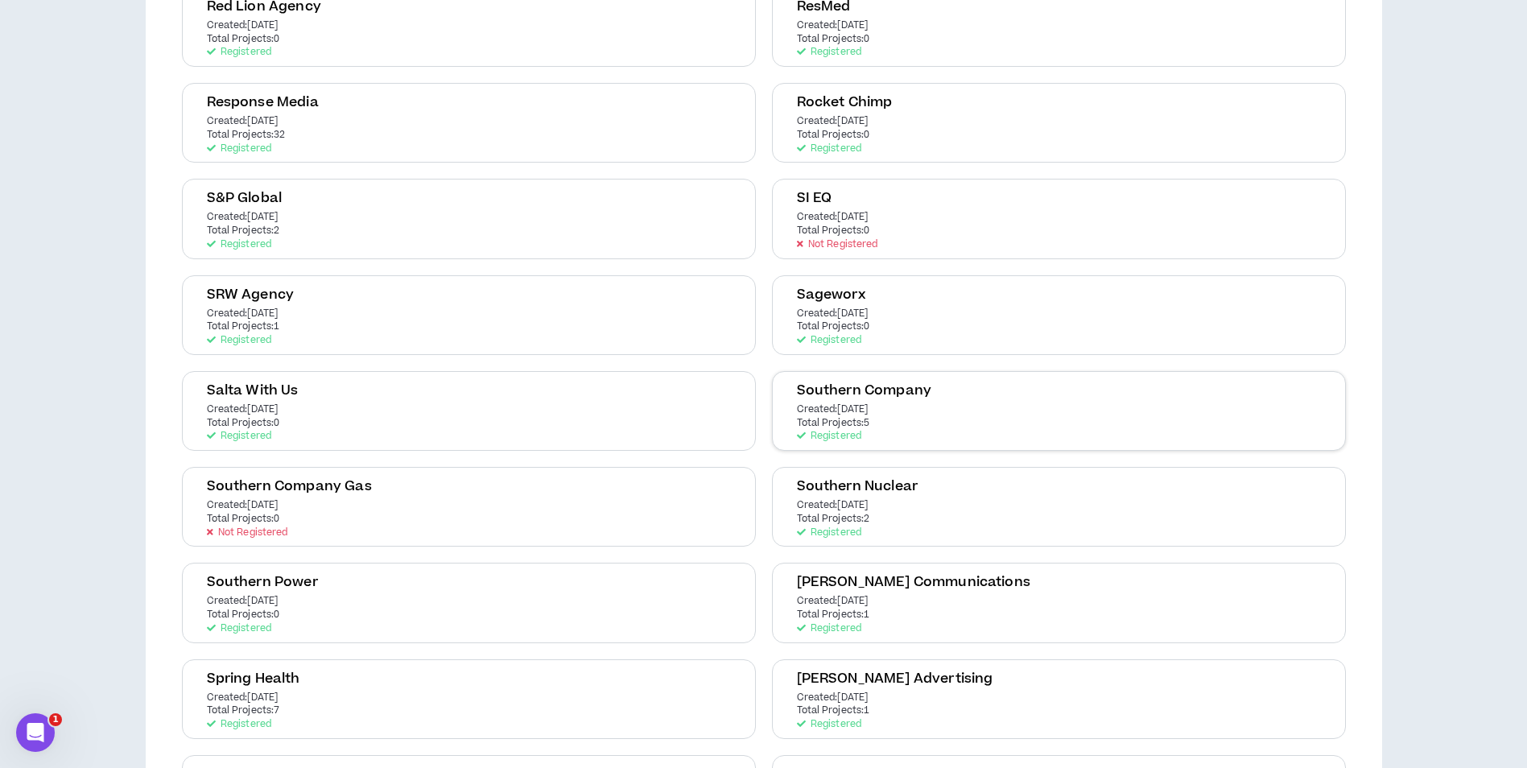
scroll to position [2817, 0]
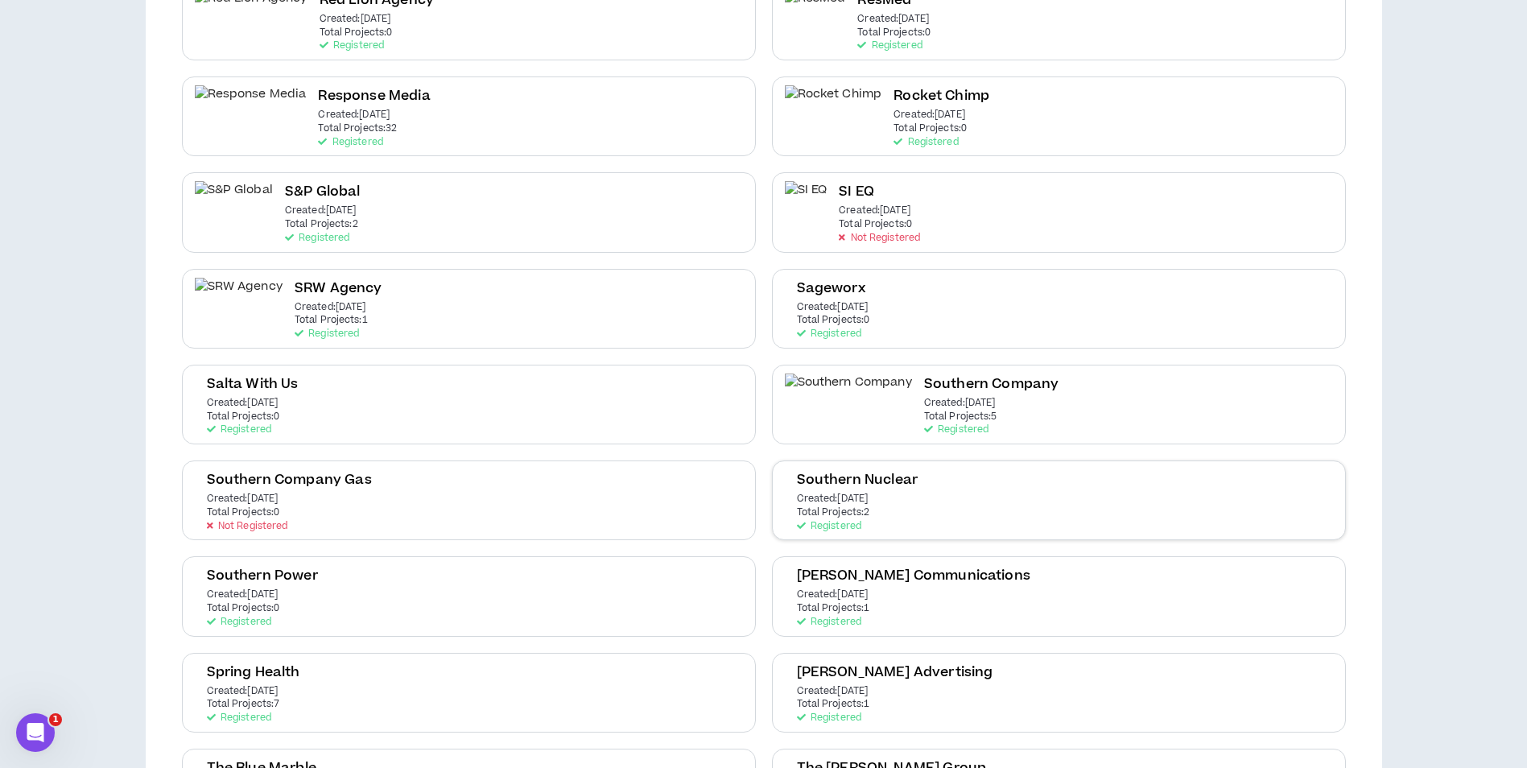
click at [914, 496] on p "Created: Aug 15 2024" at bounding box center [950, 498] width 72 height 11
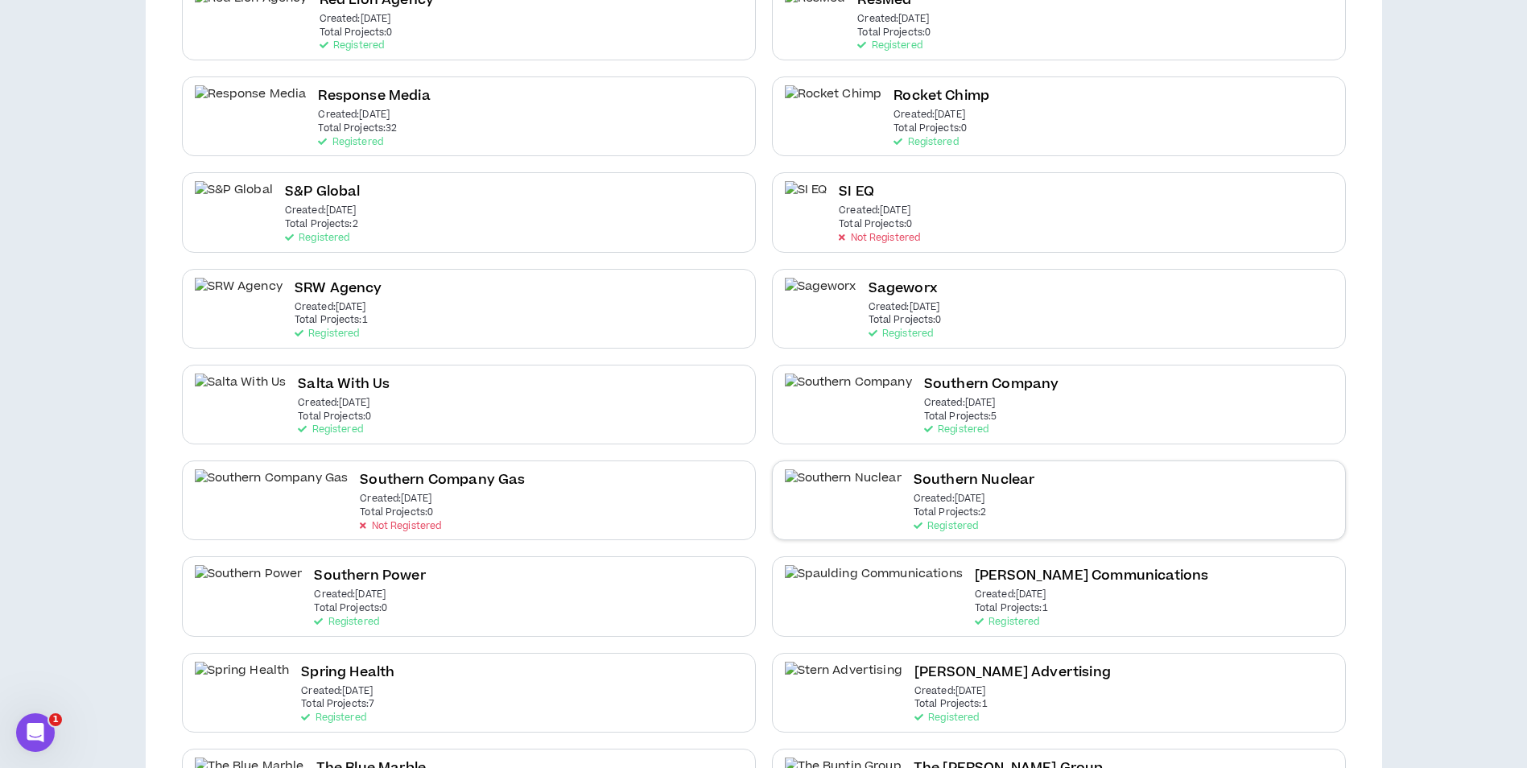
scroll to position [0, 0]
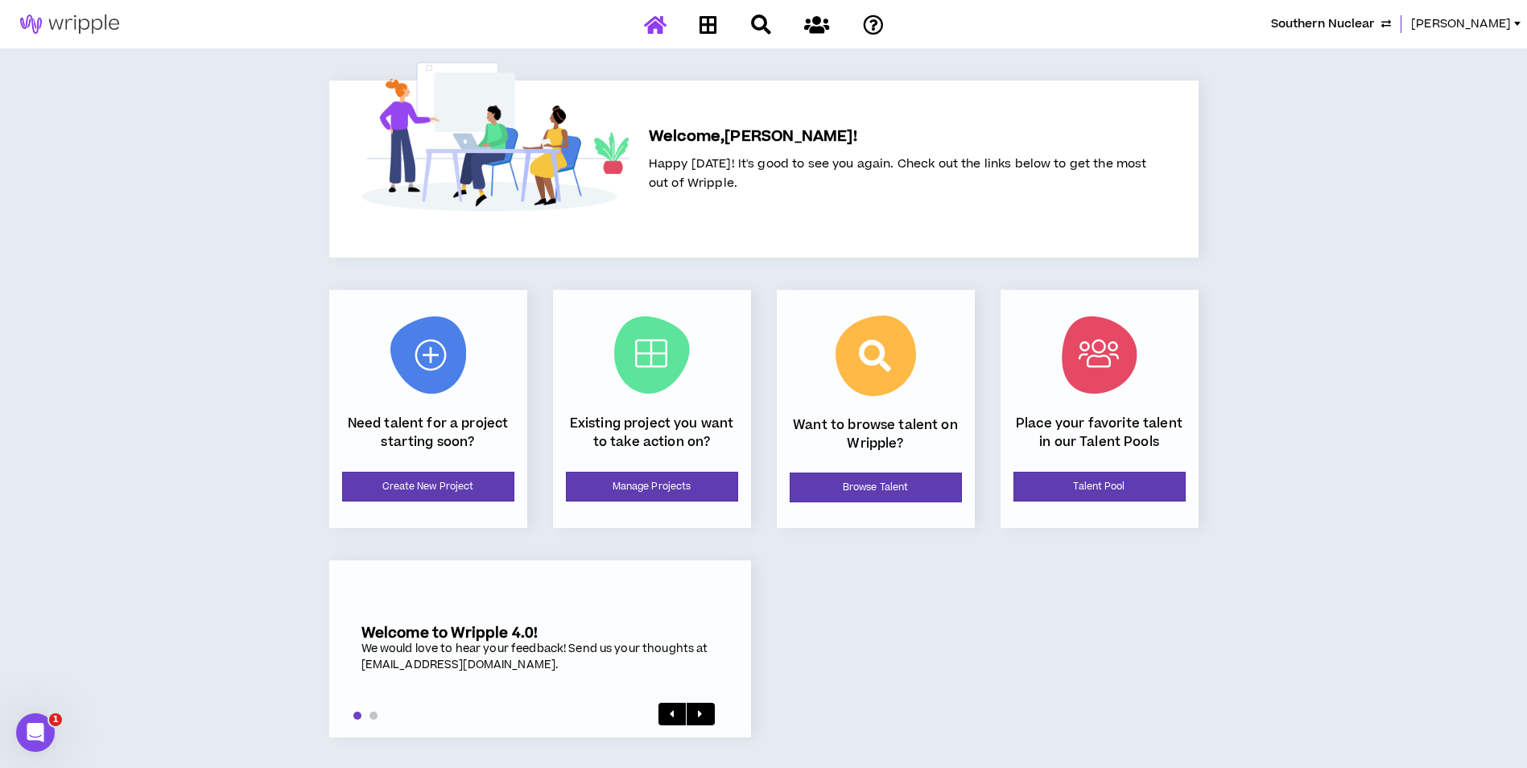
click at [639, 468] on div "Existing project you want to take action on? Manage Projects" at bounding box center [652, 409] width 198 height 238
click at [641, 477] on link "Manage Projects" at bounding box center [652, 487] width 172 height 30
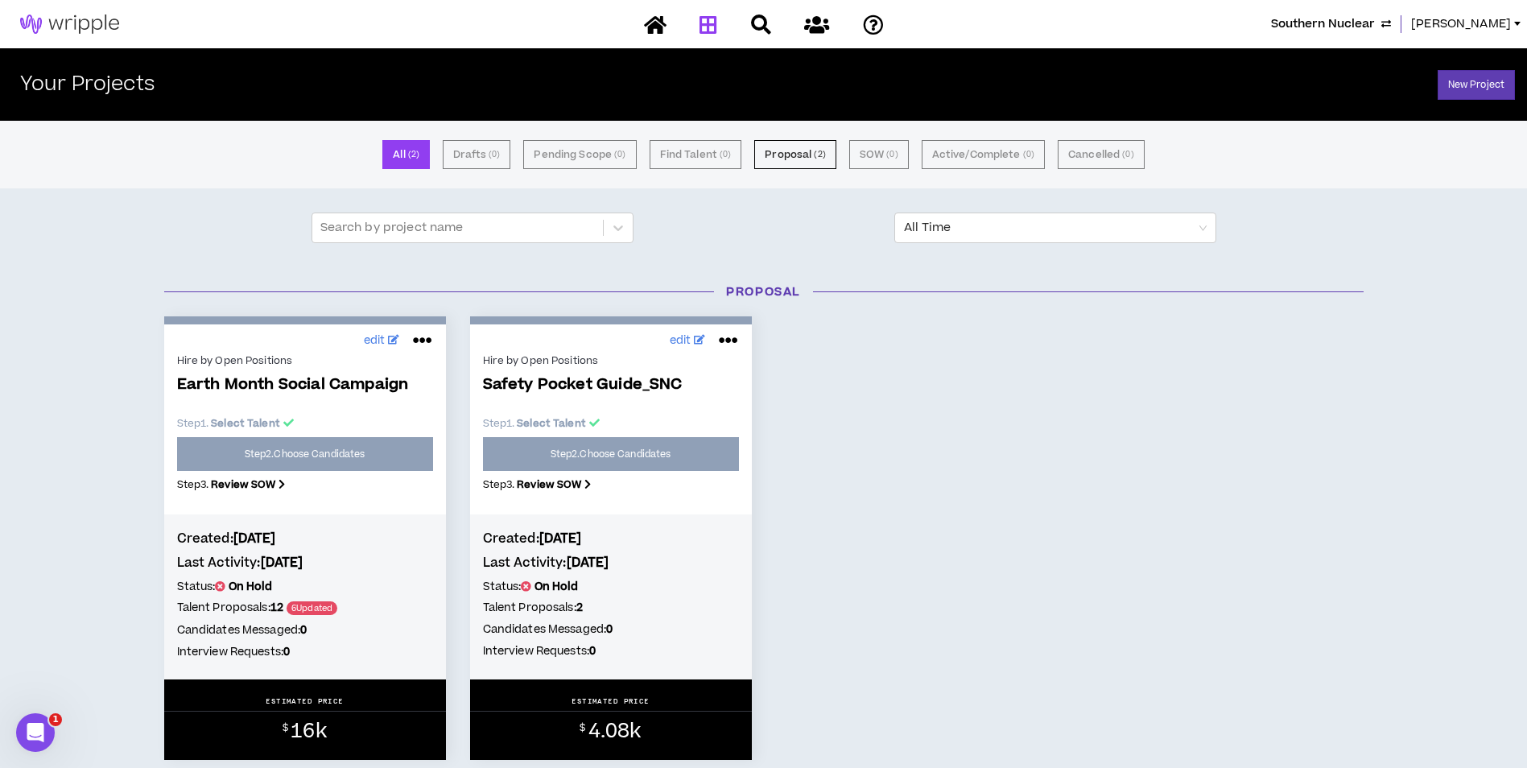
click at [1360, 27] on span "Southern Nuclear" at bounding box center [1323, 24] width 104 height 18
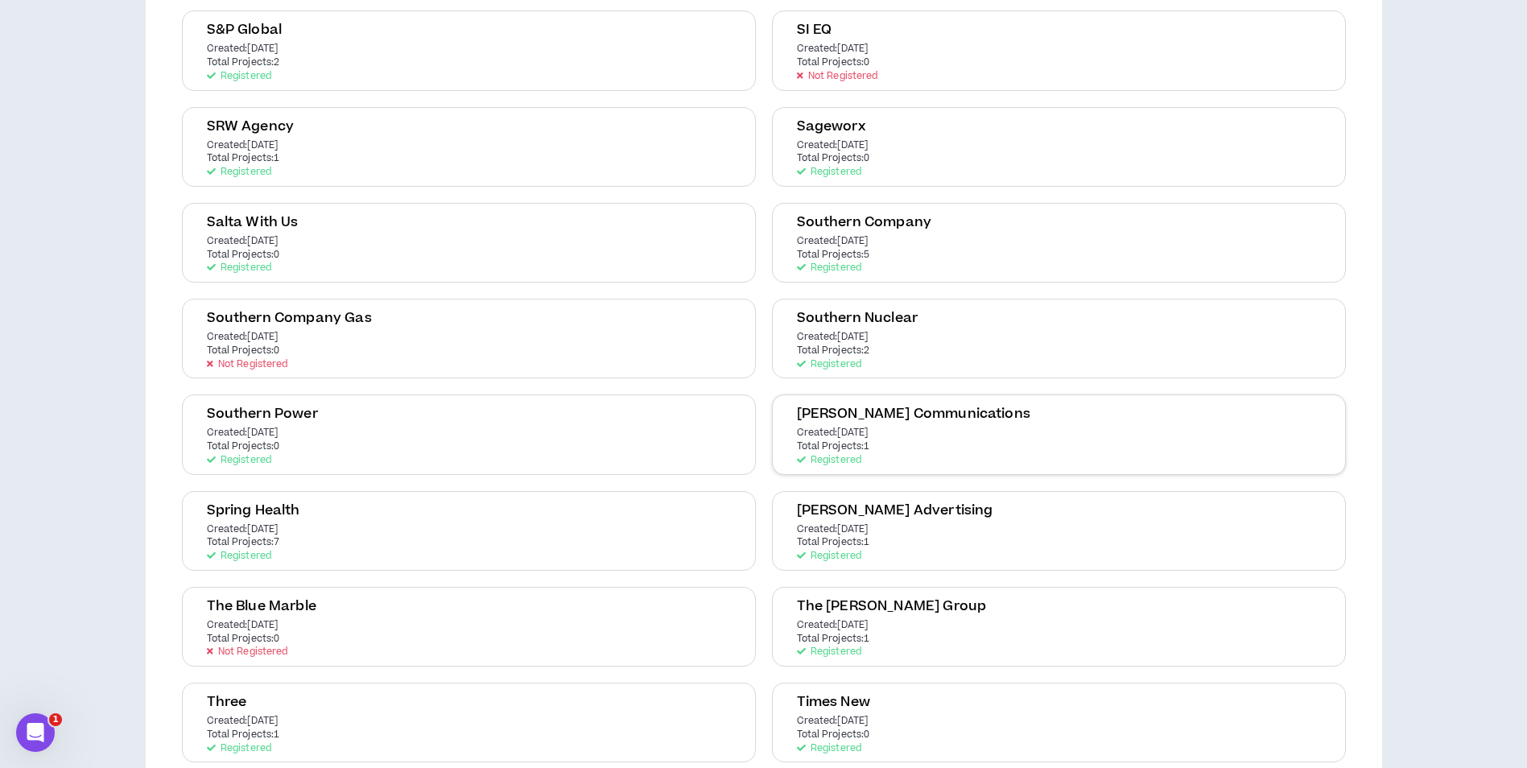
scroll to position [2978, 0]
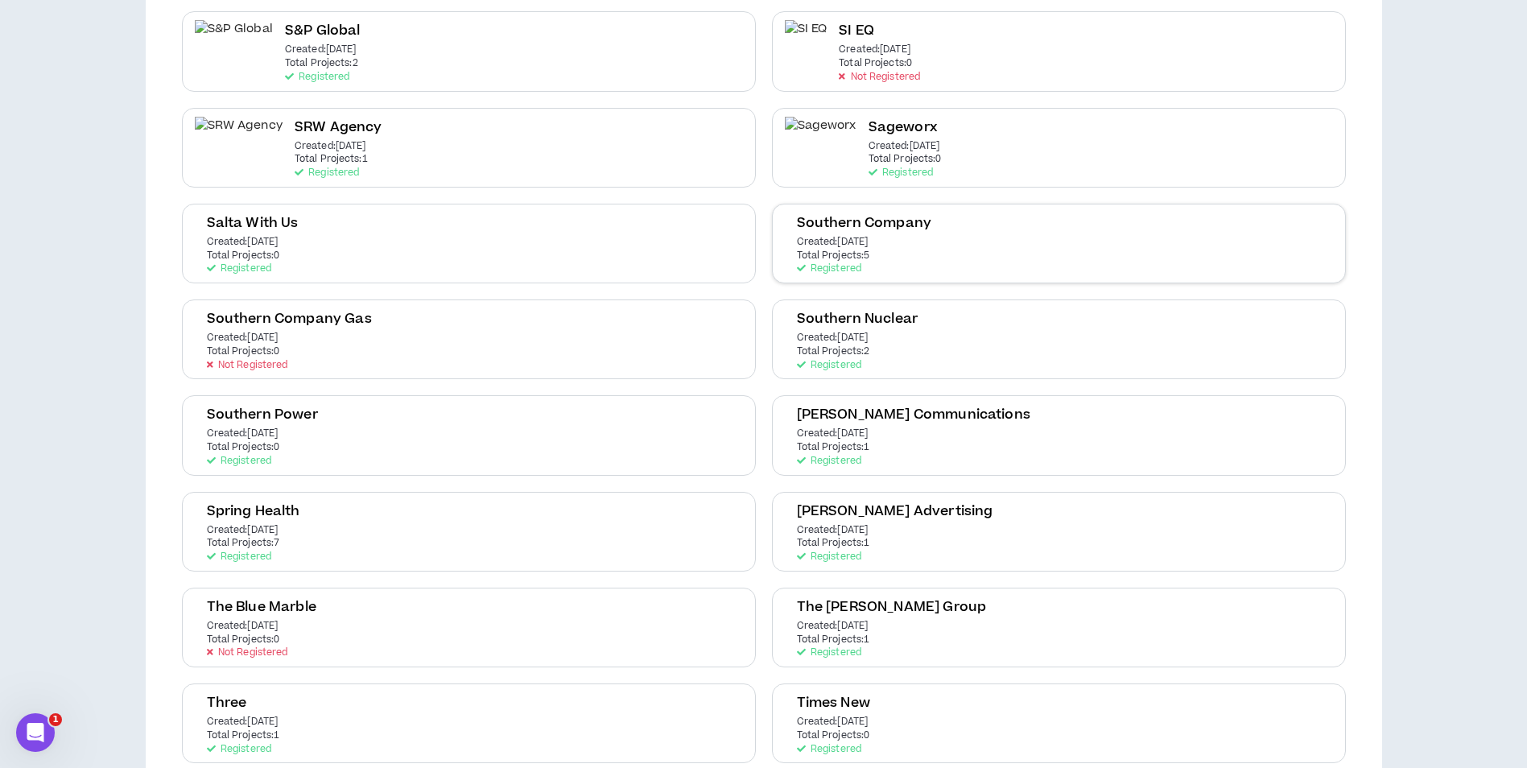
click at [977, 227] on div "Southern Company Created: Mar 20 2024 Total Projects: 5 Registered" at bounding box center [1059, 244] width 574 height 80
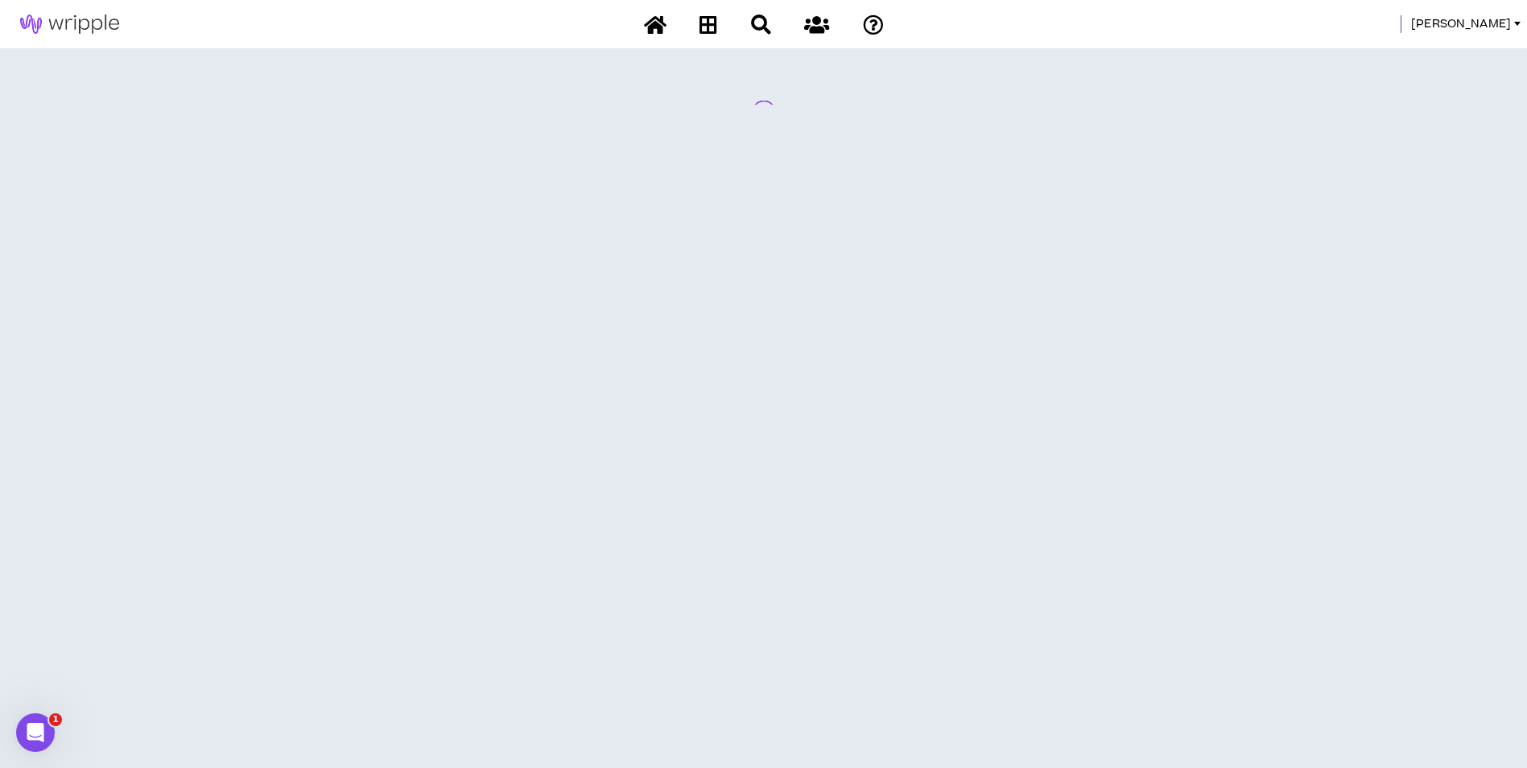
scroll to position [0, 0]
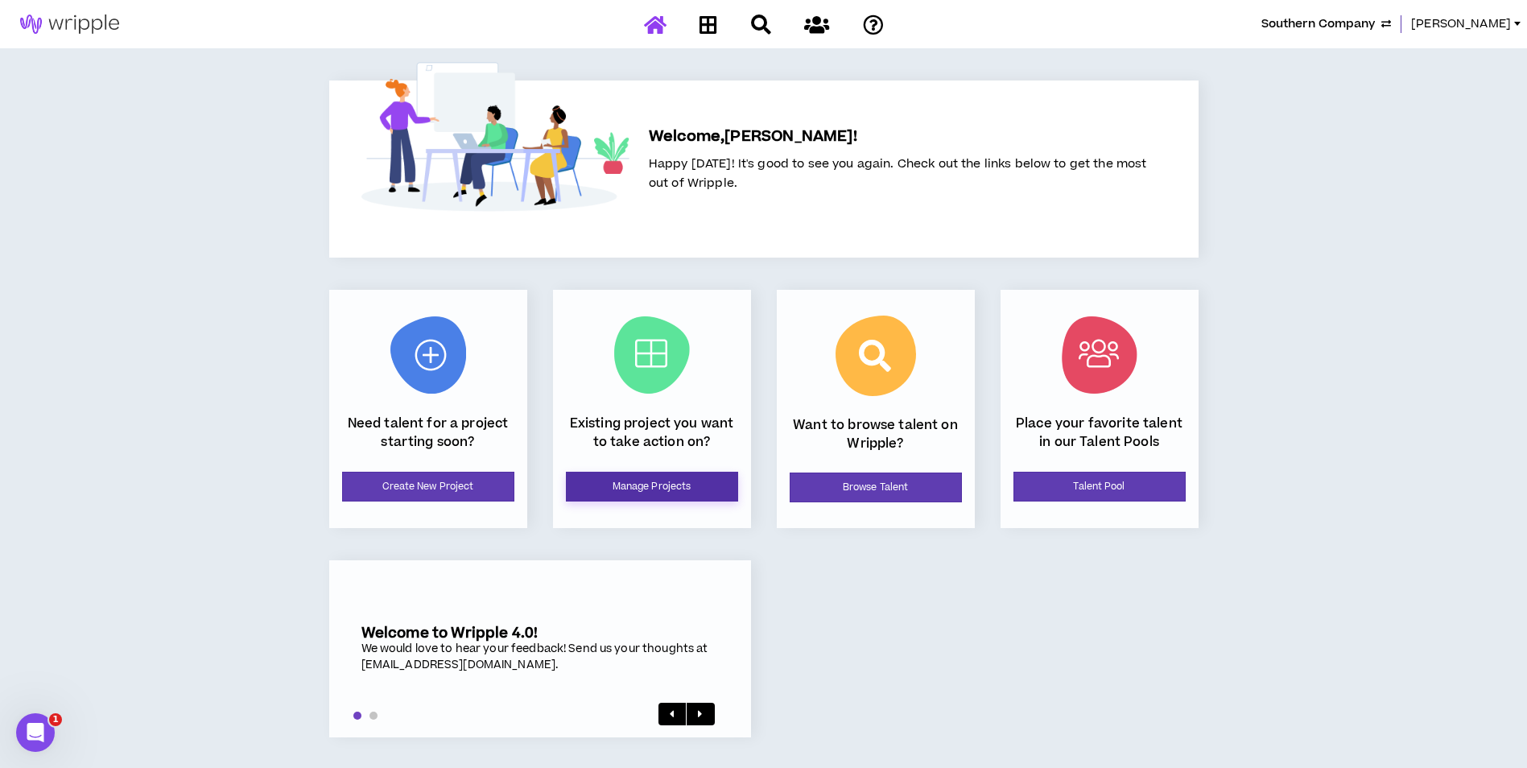
click at [658, 482] on link "Manage Projects" at bounding box center [652, 487] width 172 height 30
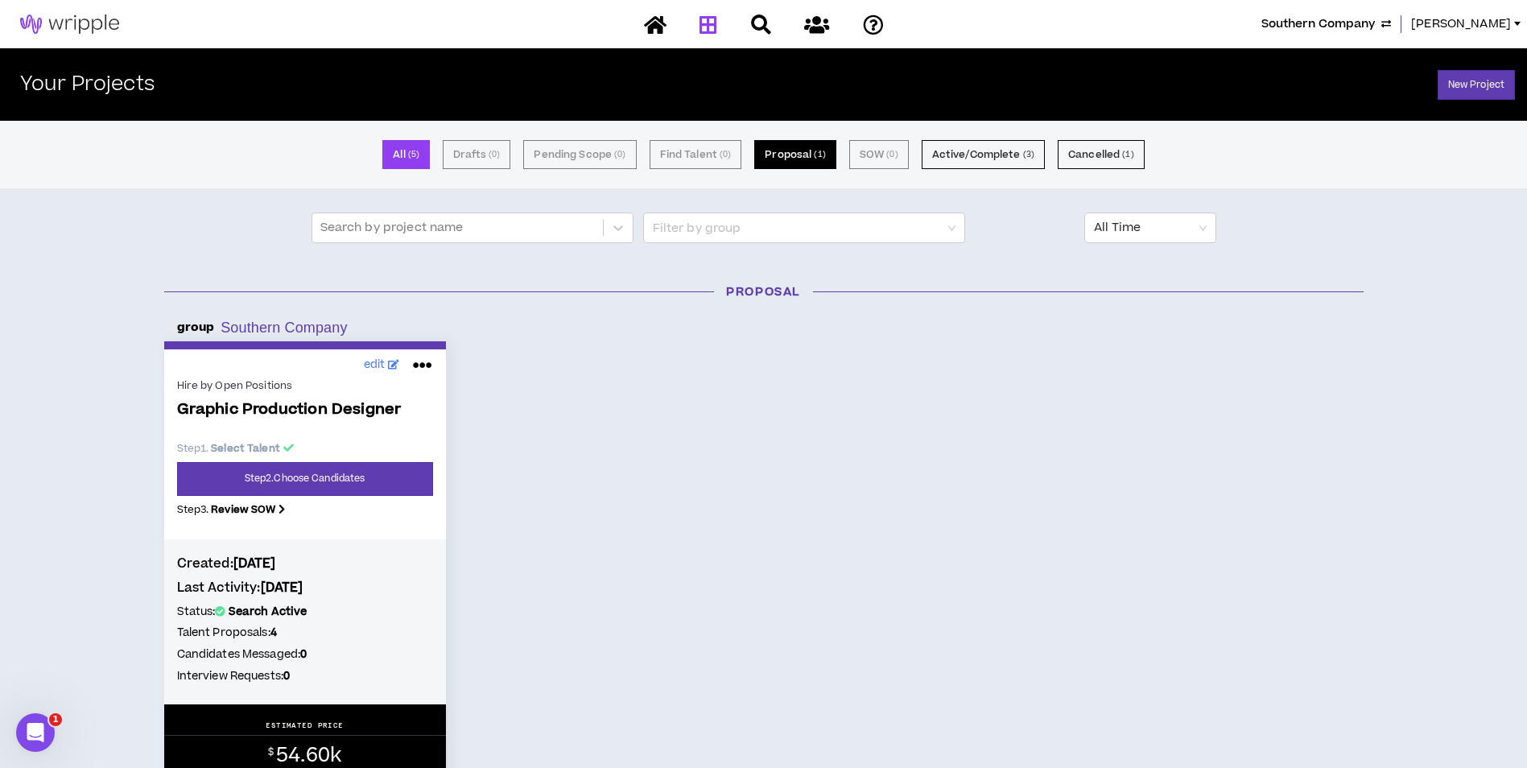
click at [819, 165] on button "Proposal ( 1 )" at bounding box center [794, 154] width 81 height 29
click at [349, 489] on link "Step 2 . Choose Candidates" at bounding box center [305, 479] width 256 height 34
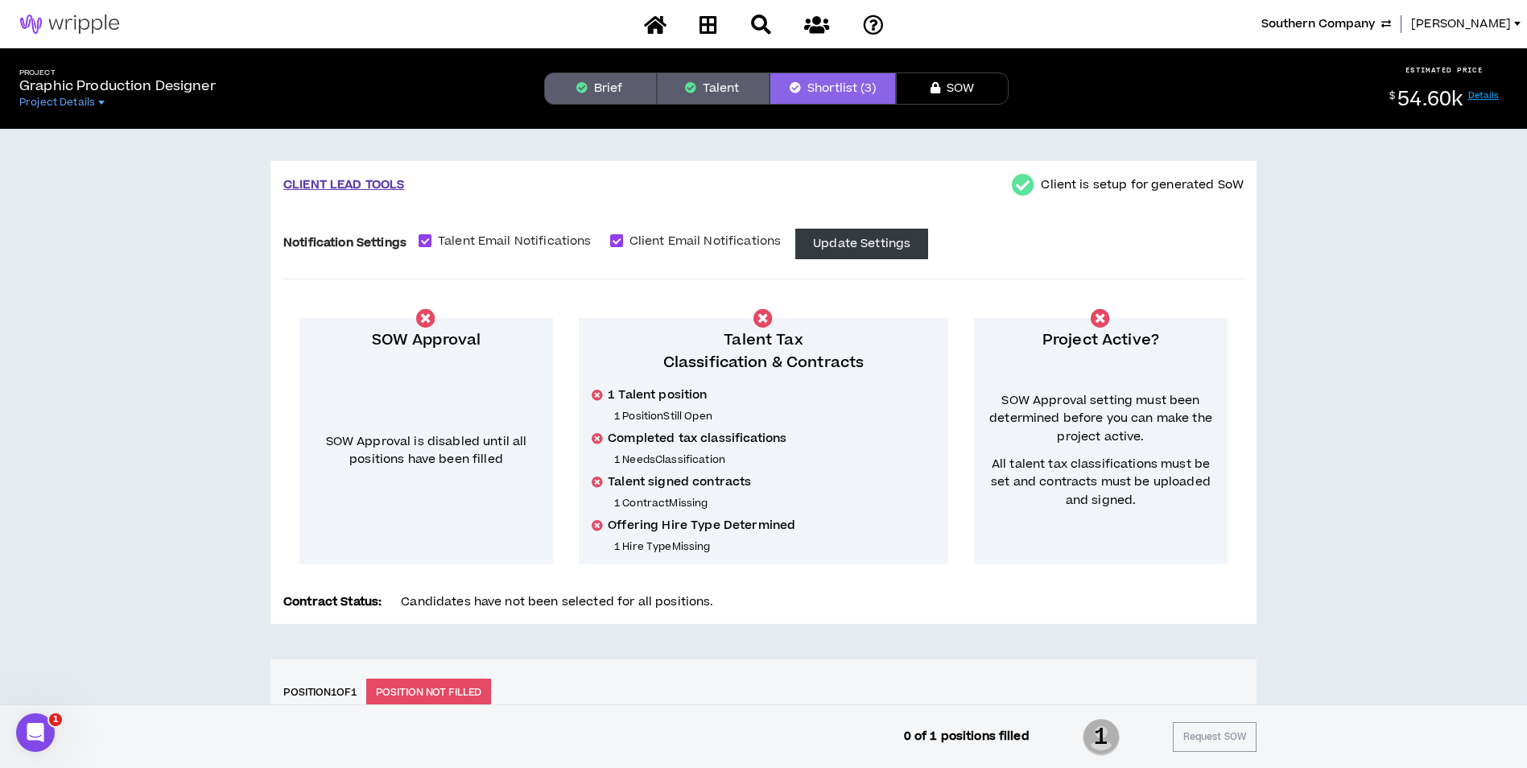
click at [1367, 29] on span "Southern Company" at bounding box center [1318, 24] width 114 height 18
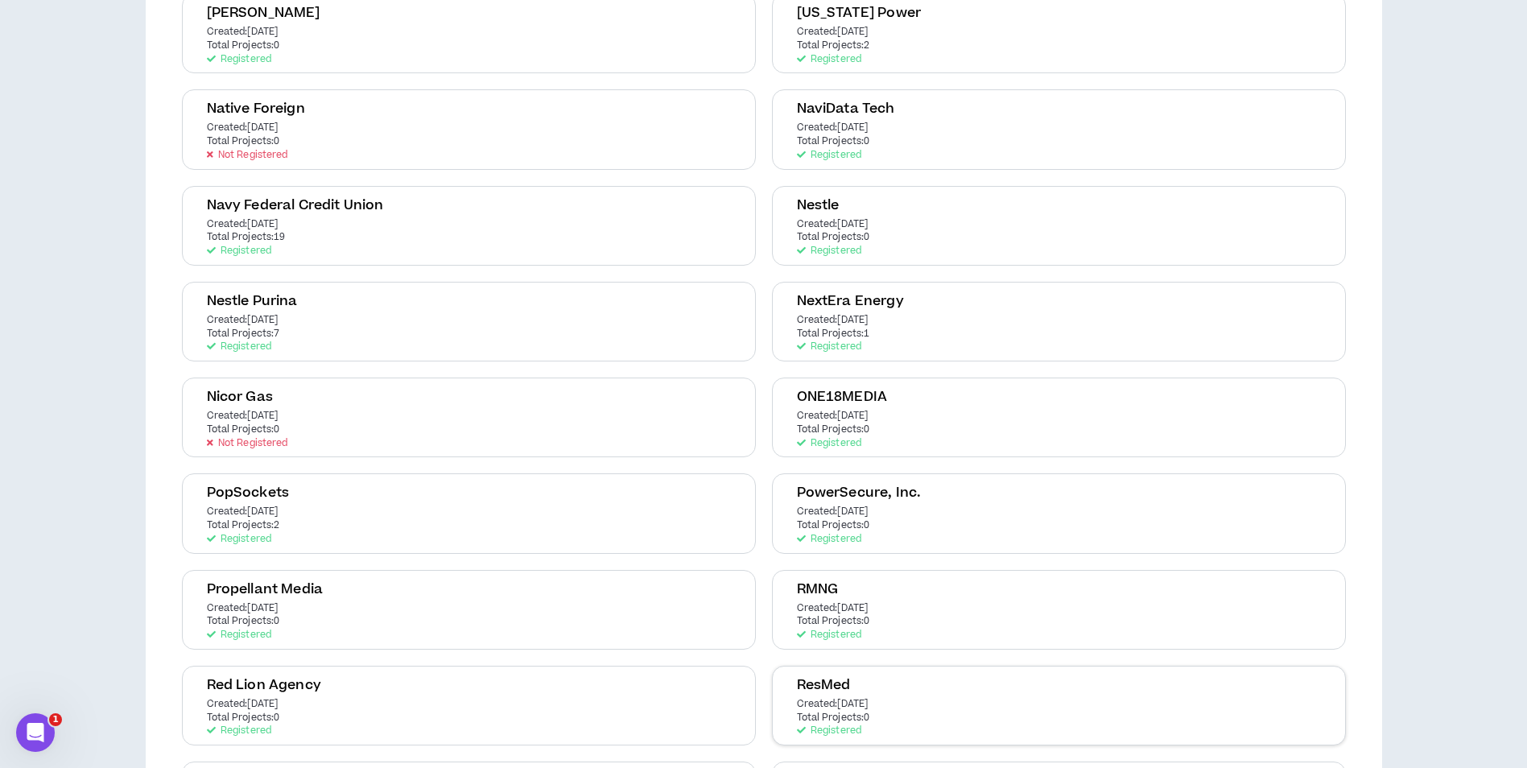
scroll to position [2576, 0]
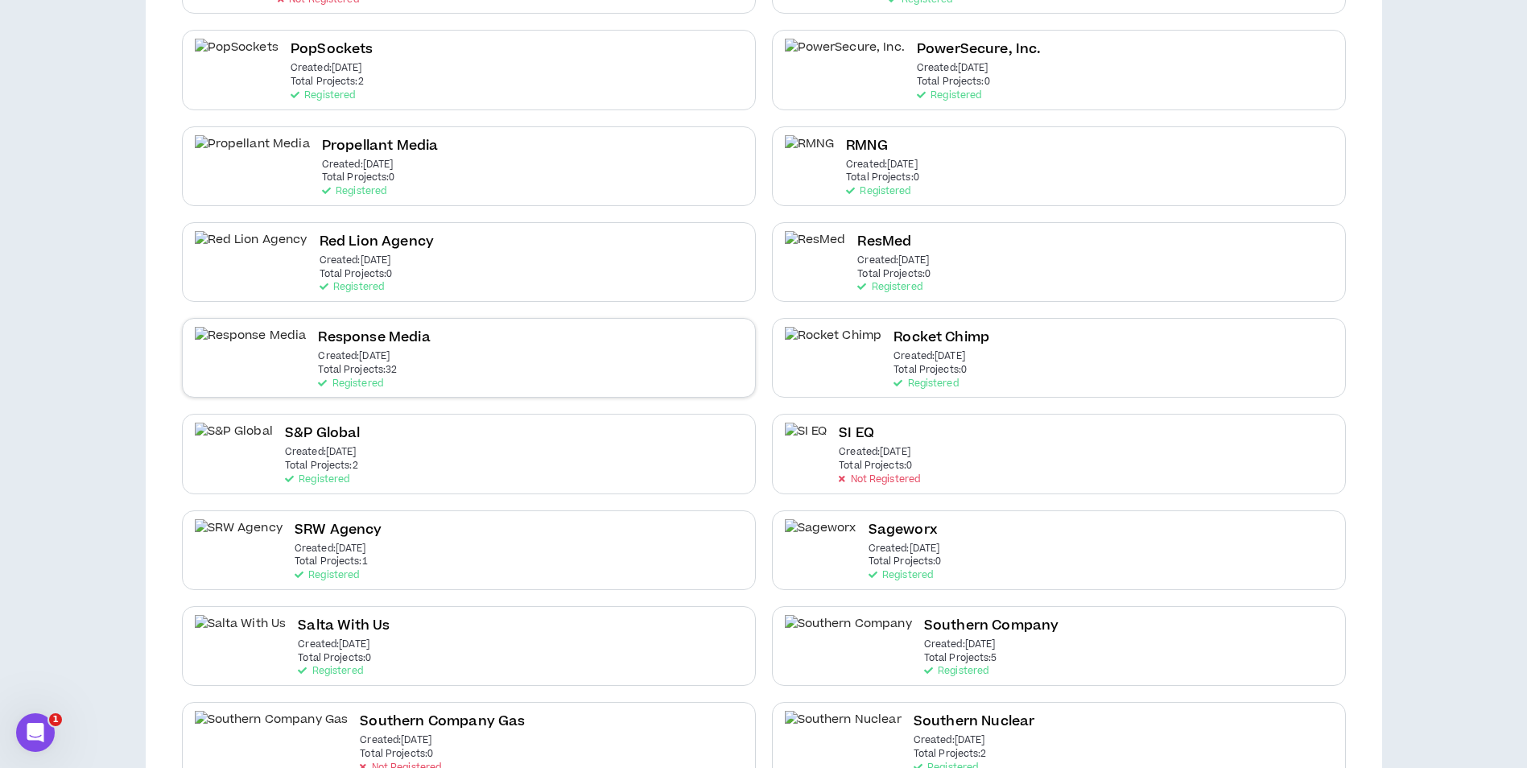
click at [662, 374] on div "Response Media Created: Jan 24 2022 Total Projects: 32 Registered" at bounding box center [469, 358] width 574 height 80
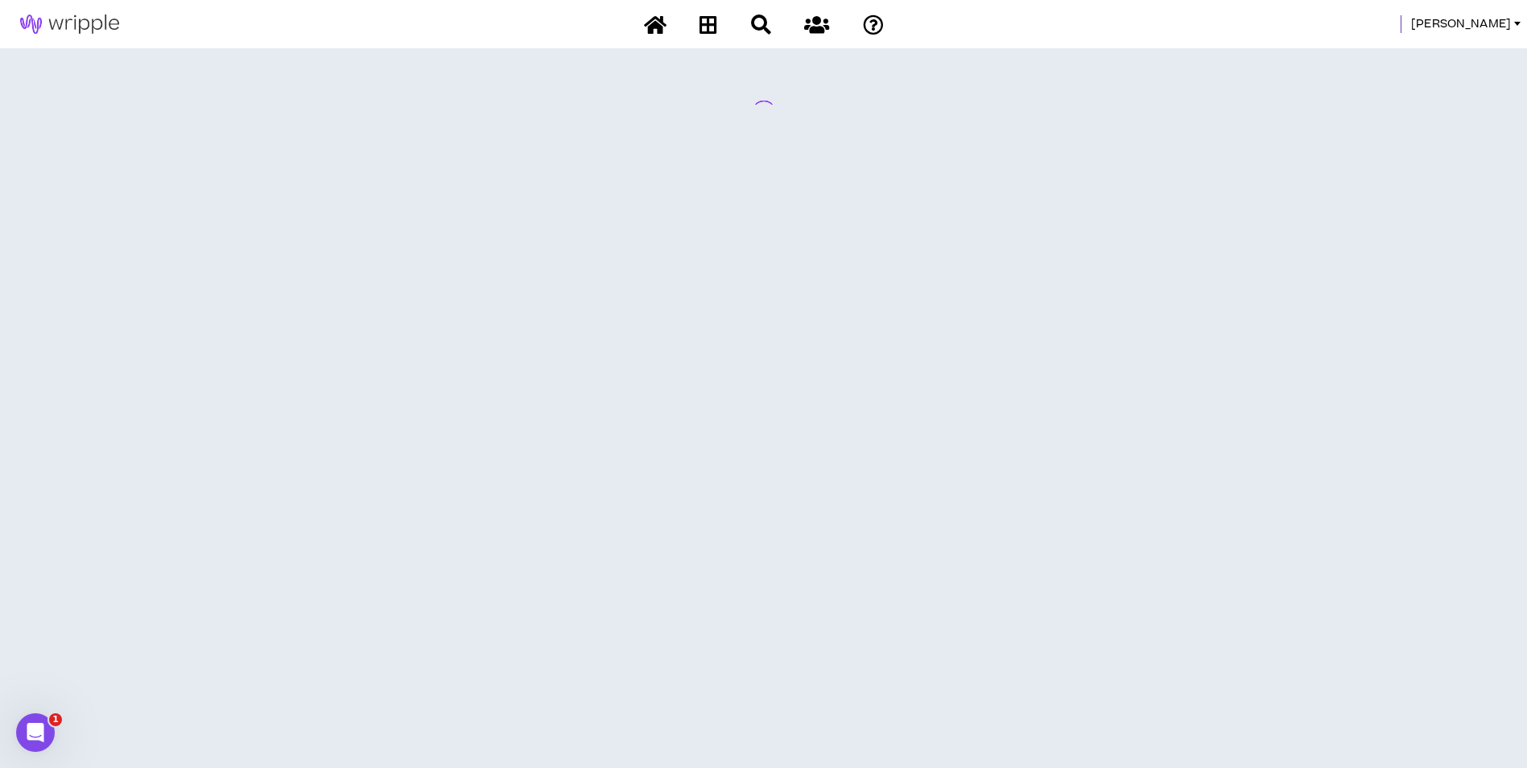
scroll to position [0, 0]
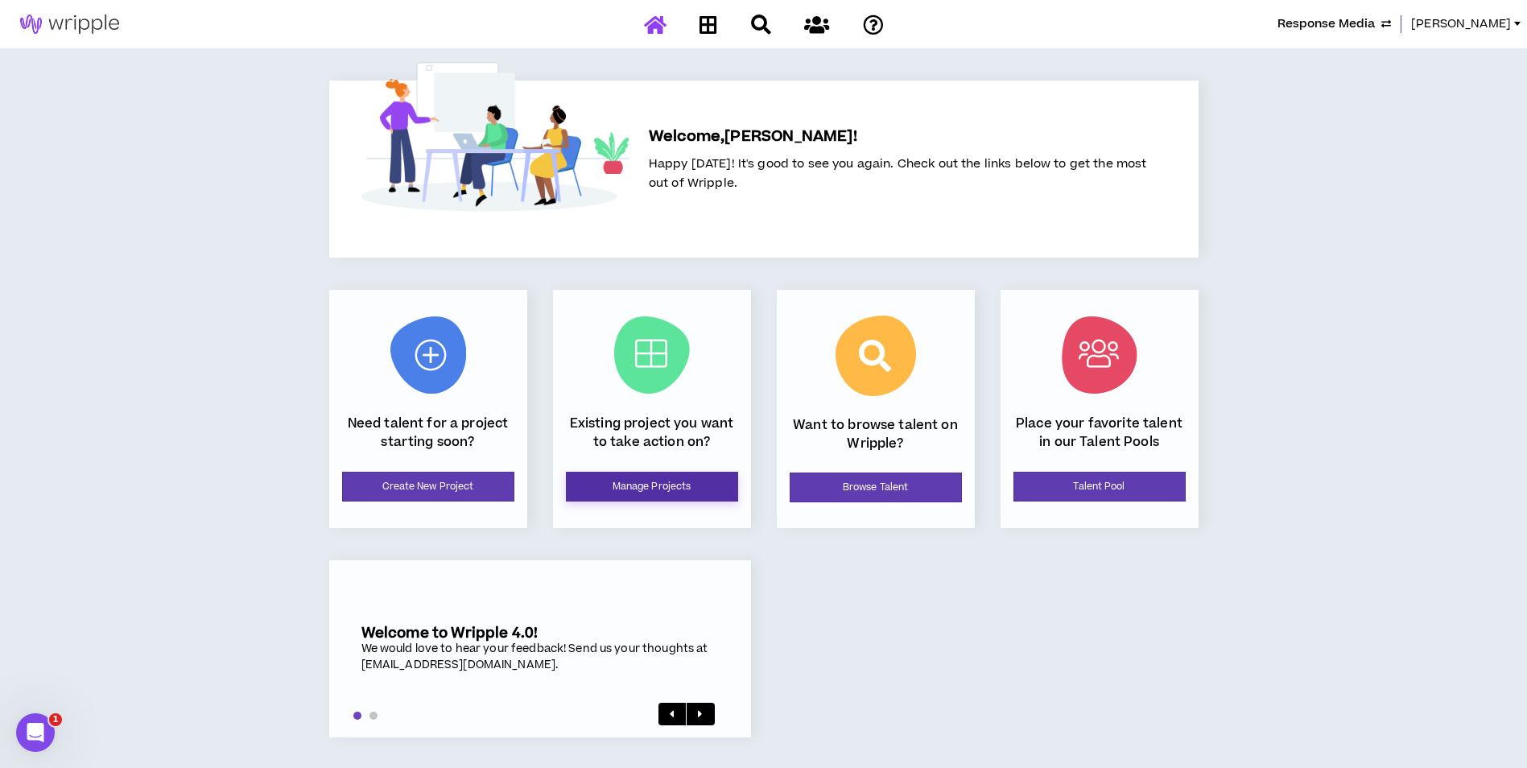
click at [728, 486] on link "Manage Projects" at bounding box center [652, 487] width 172 height 30
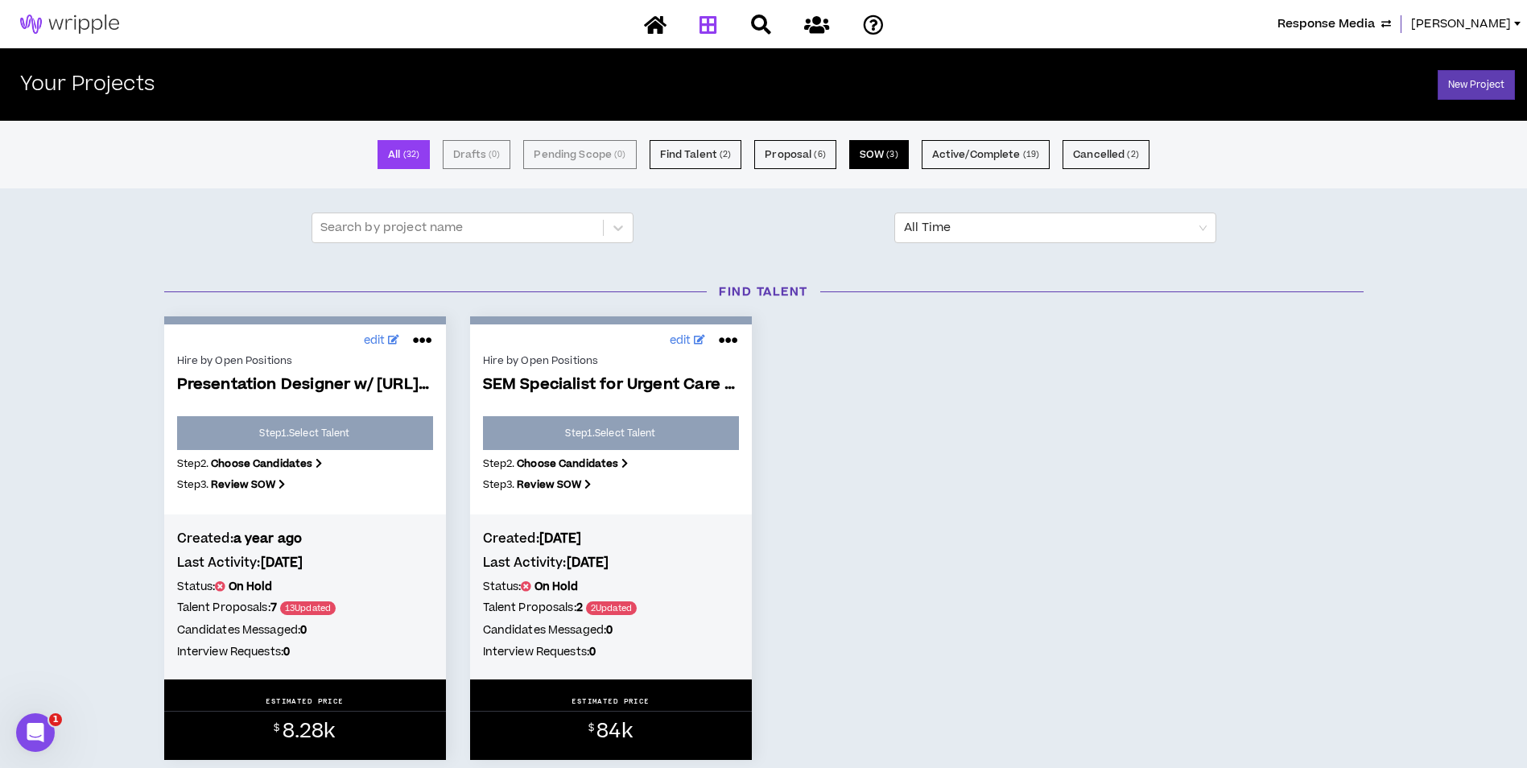
click at [877, 155] on button "SOW ( 3 )" at bounding box center [879, 154] width 60 height 29
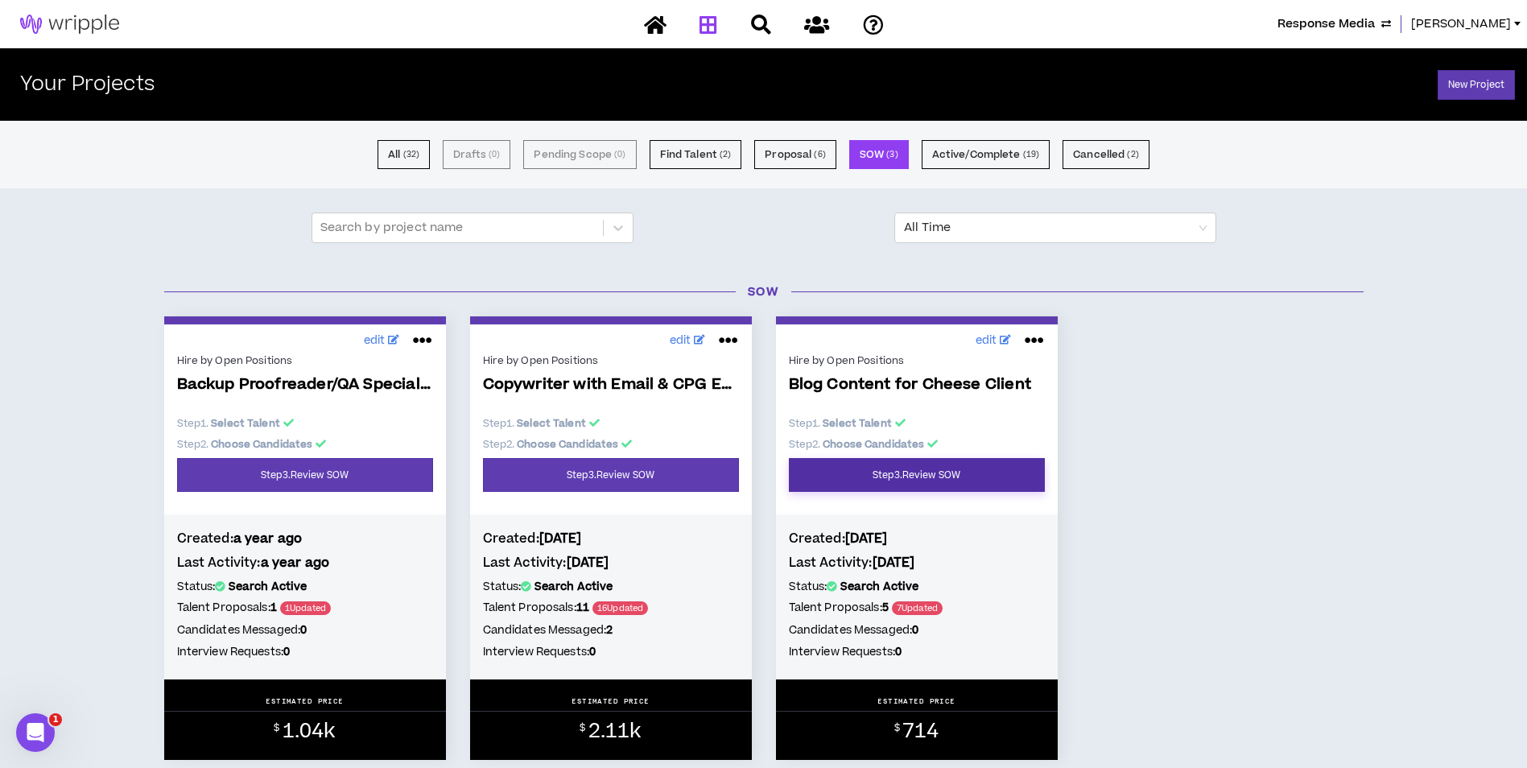
click at [981, 479] on link "Step 3 . Review SOW" at bounding box center [917, 475] width 256 height 34
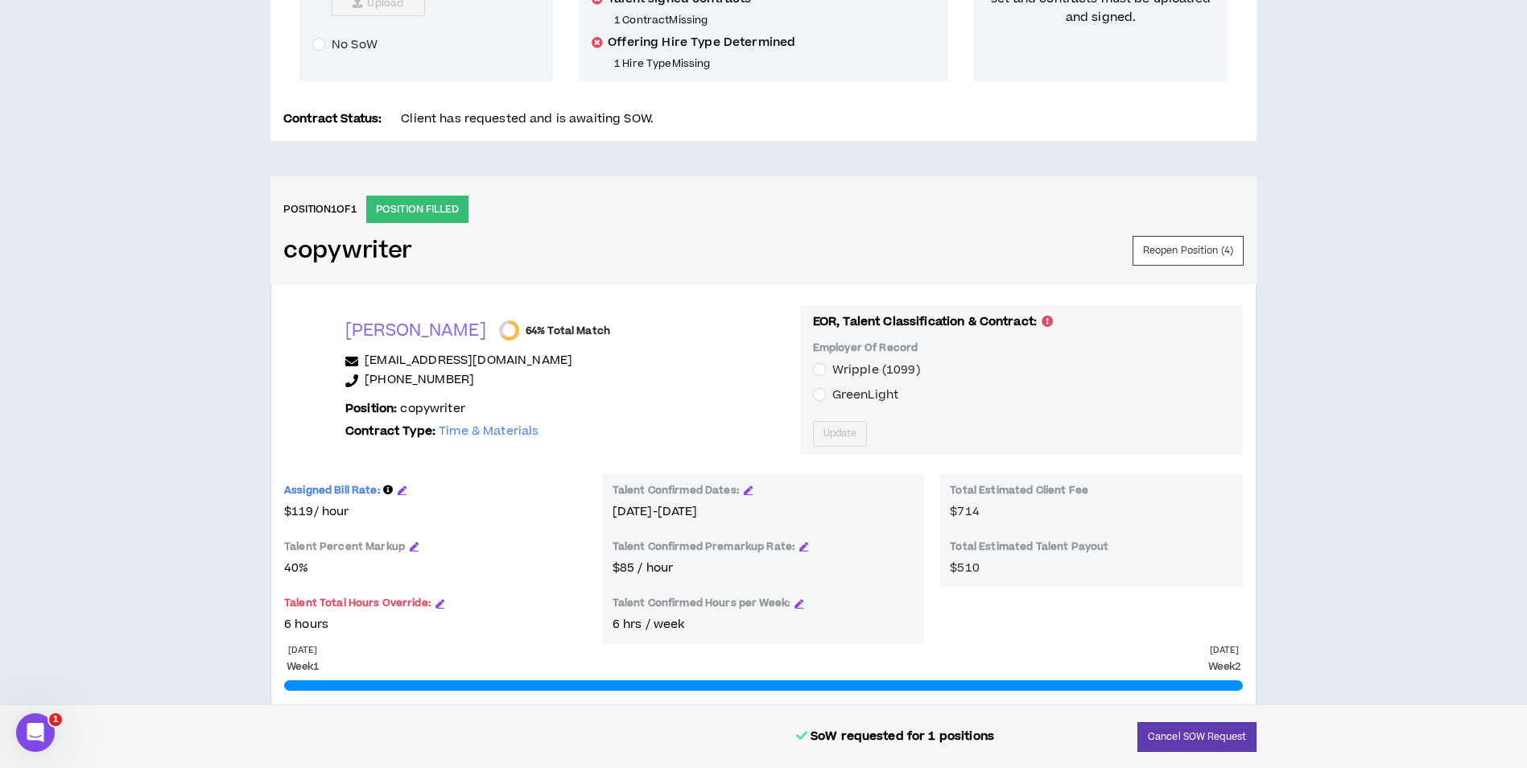
scroll to position [80, 0]
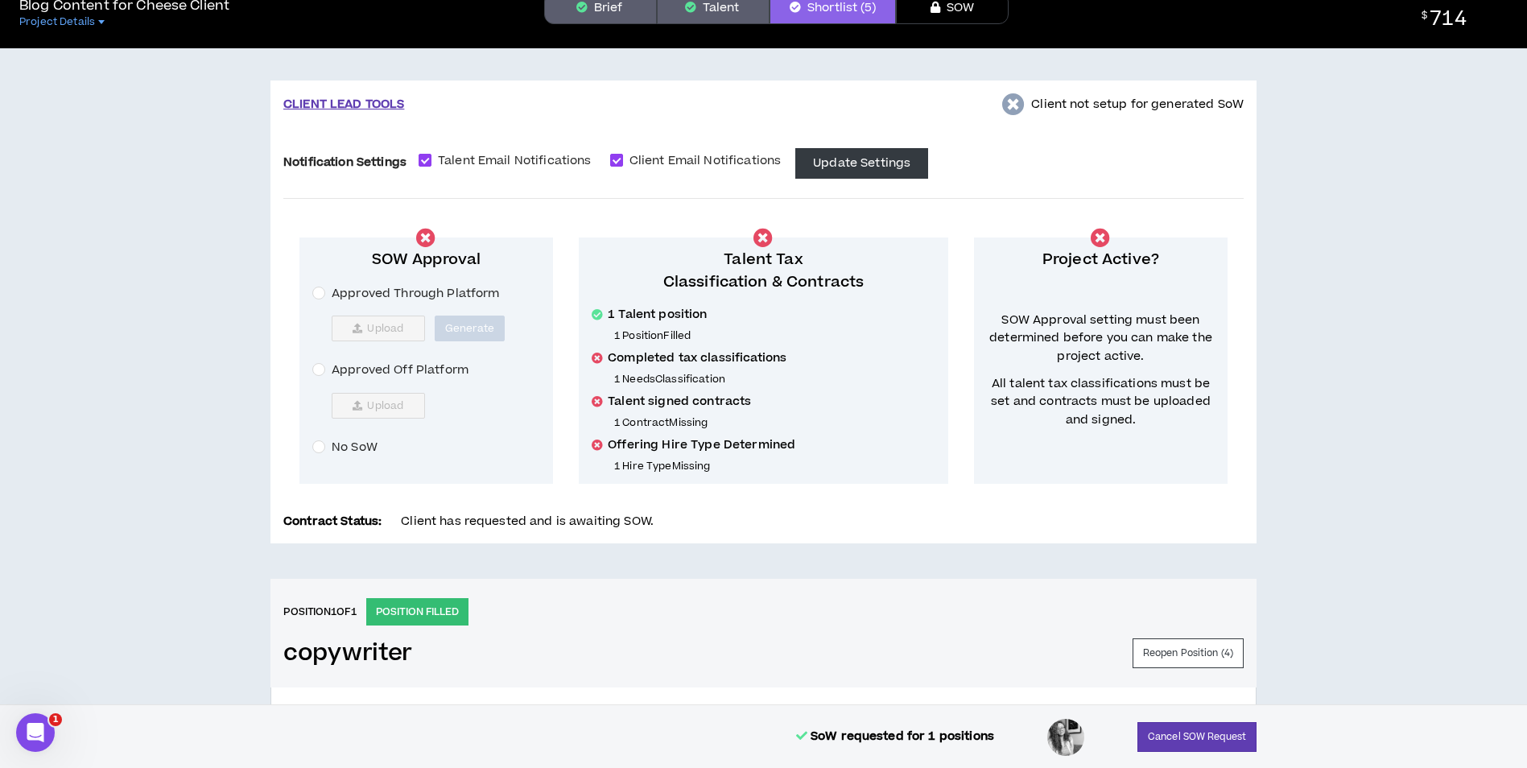
click at [611, 8] on button "Brief" at bounding box center [600, 8] width 113 height 32
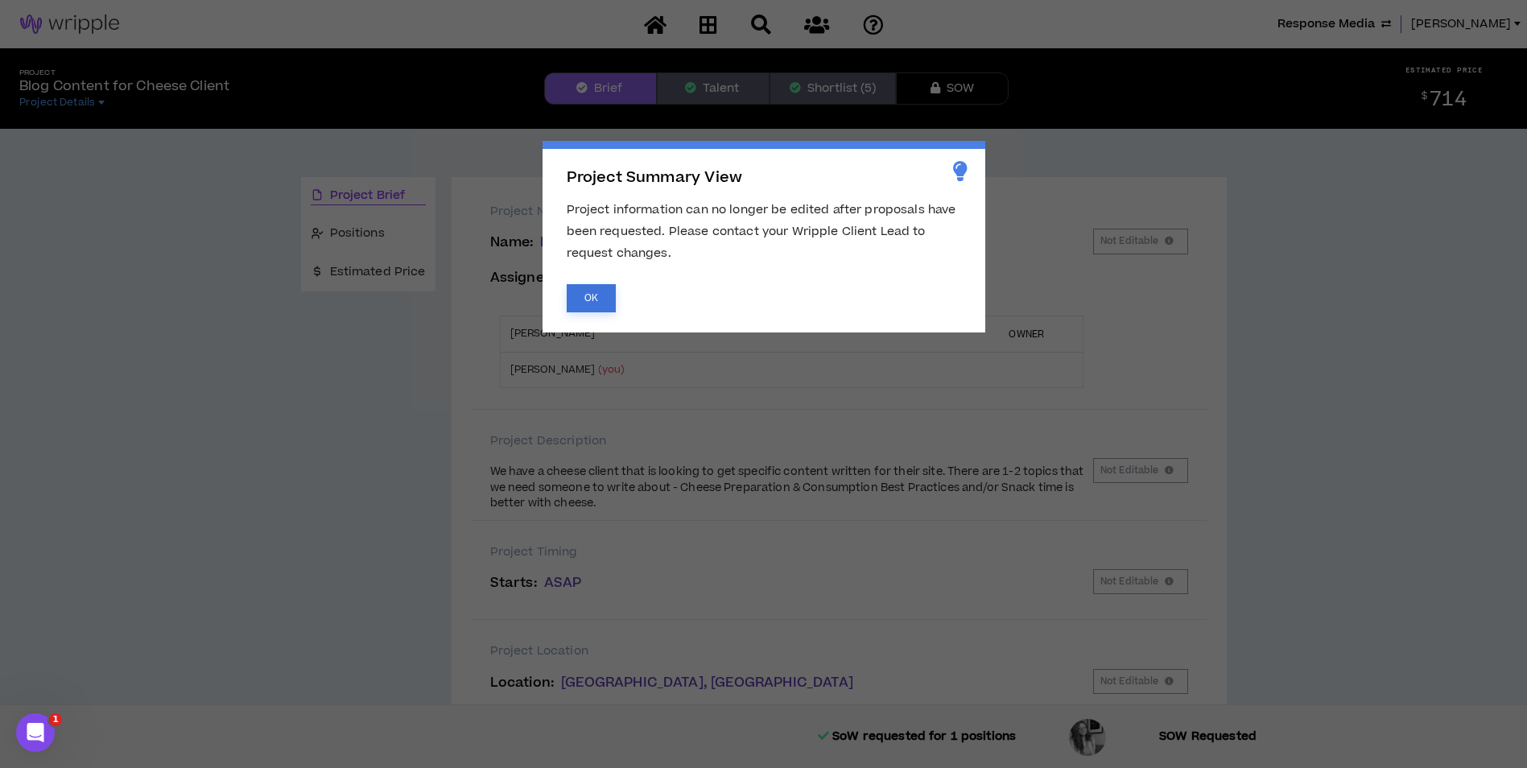
click at [580, 291] on button "OK" at bounding box center [591, 298] width 49 height 28
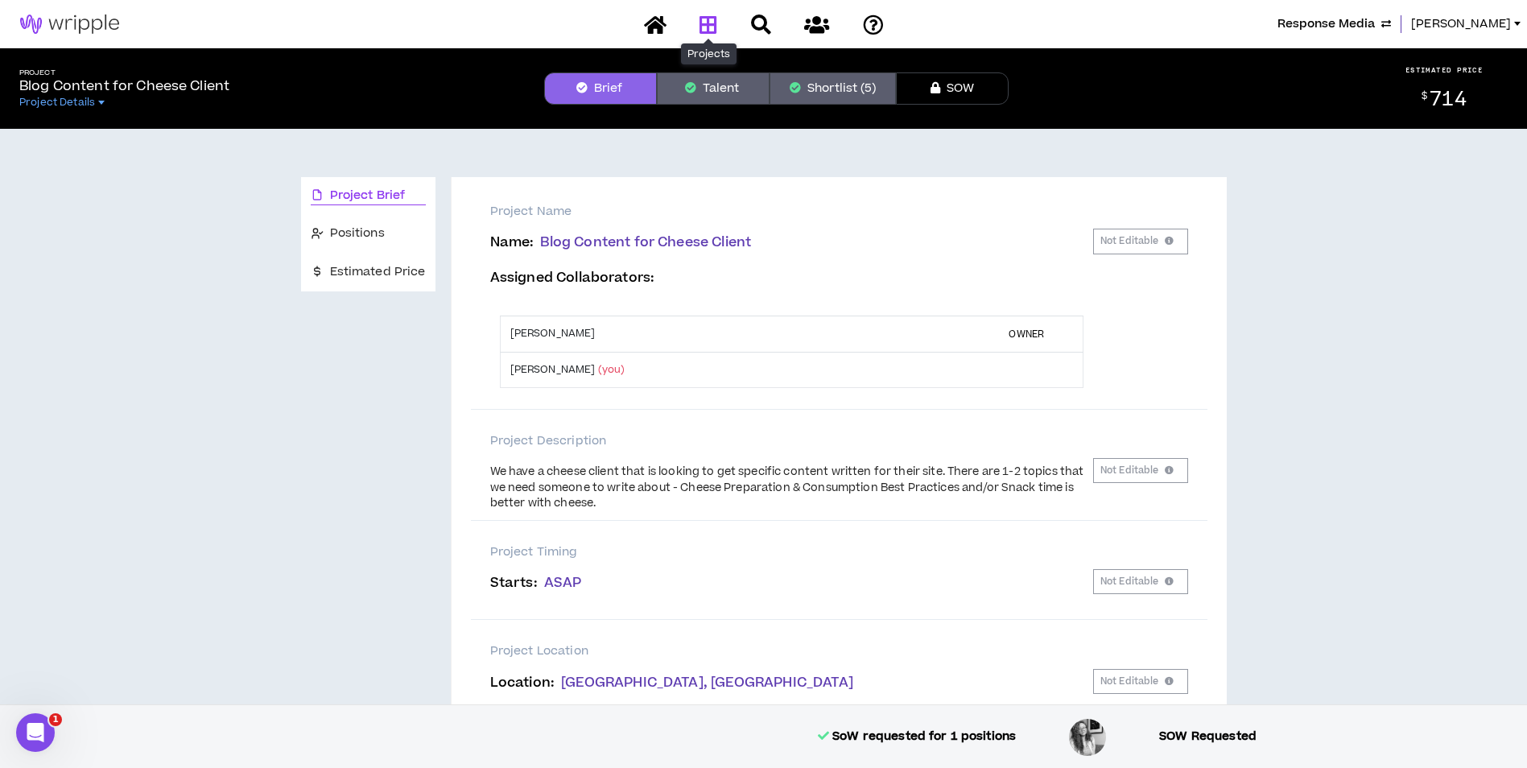
click at [714, 36] on link at bounding box center [708, 24] width 26 height 28
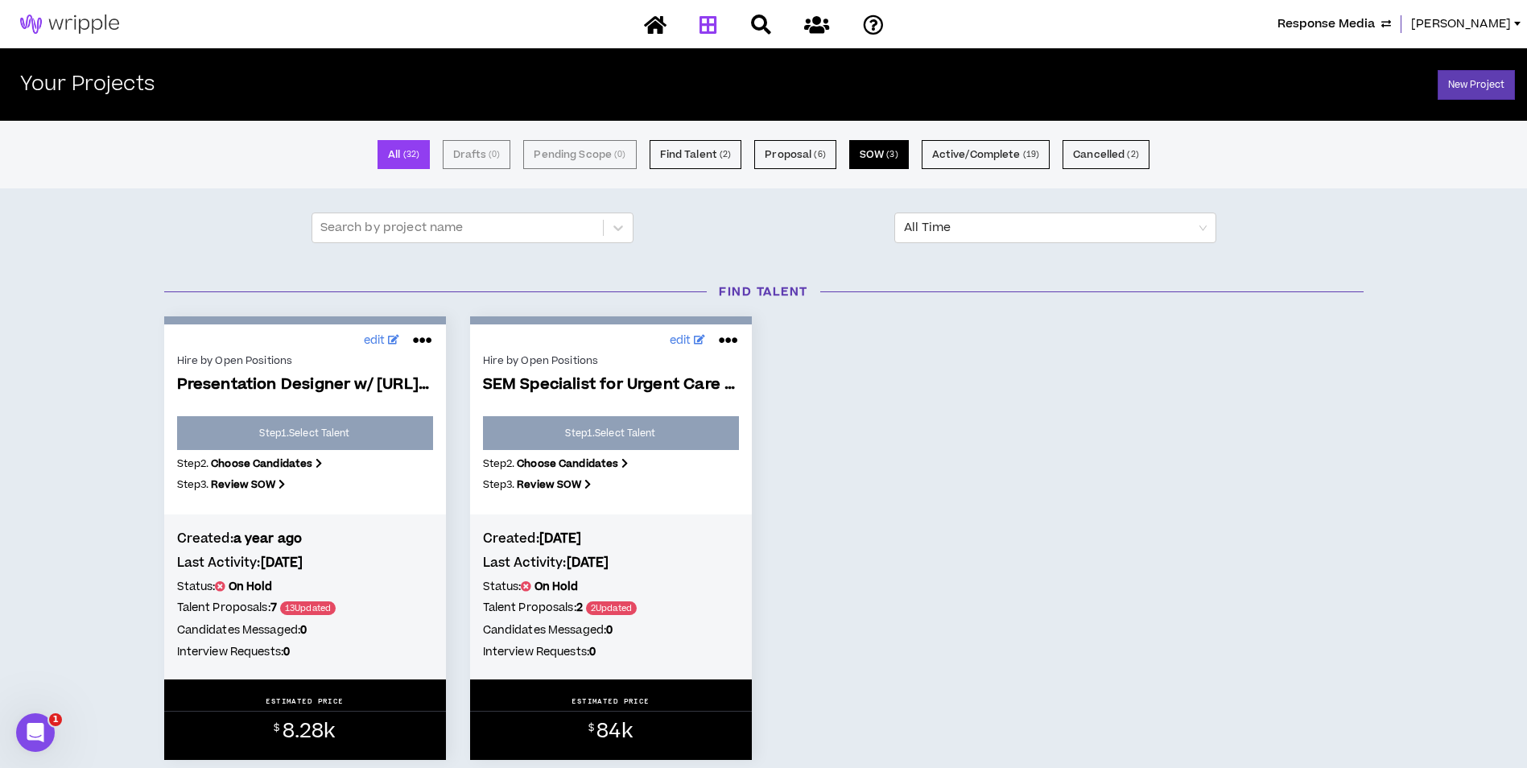
click at [888, 159] on small "( 3 )" at bounding box center [891, 154] width 11 height 14
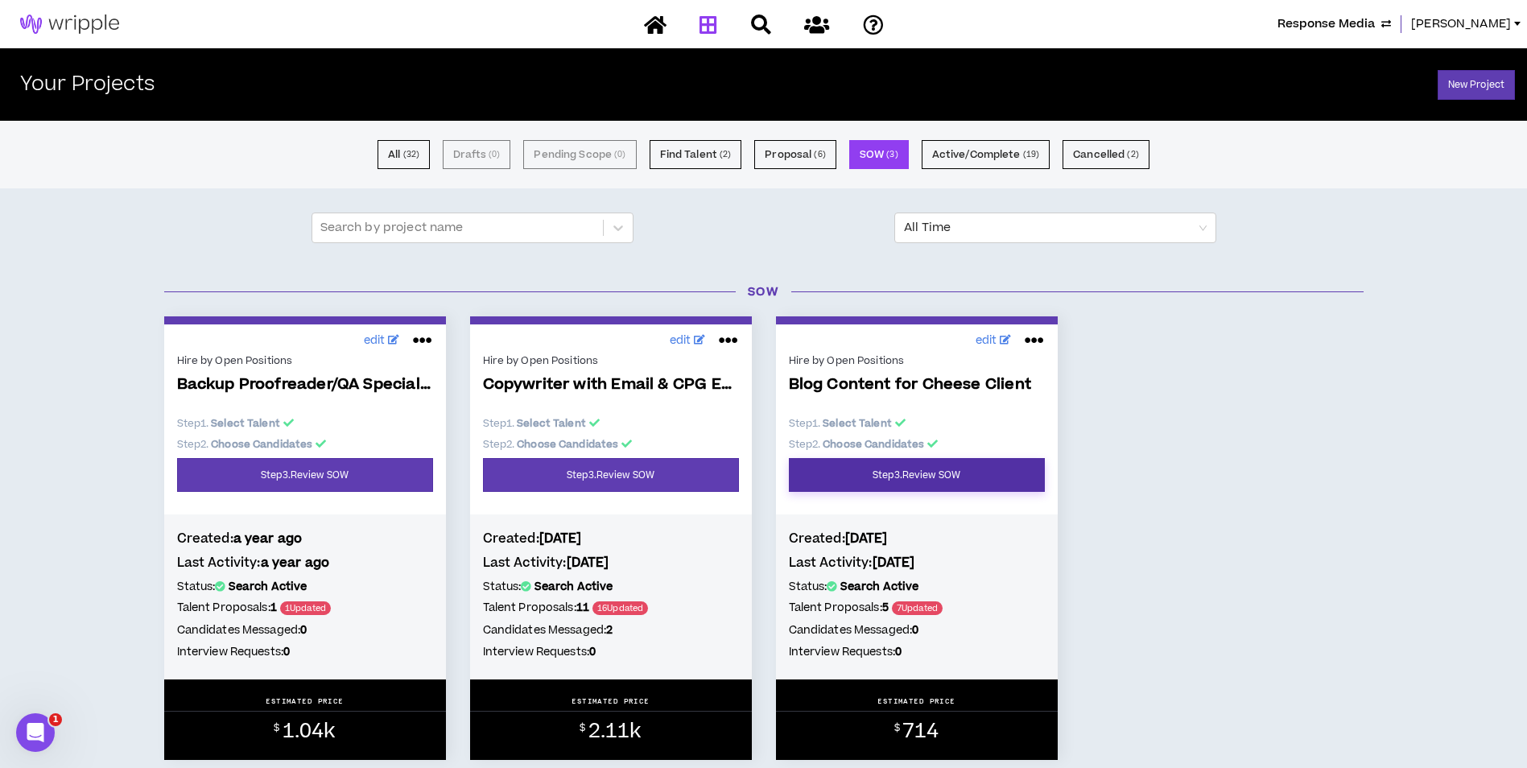
click at [984, 486] on link "Step 3 . Review SOW" at bounding box center [917, 475] width 256 height 34
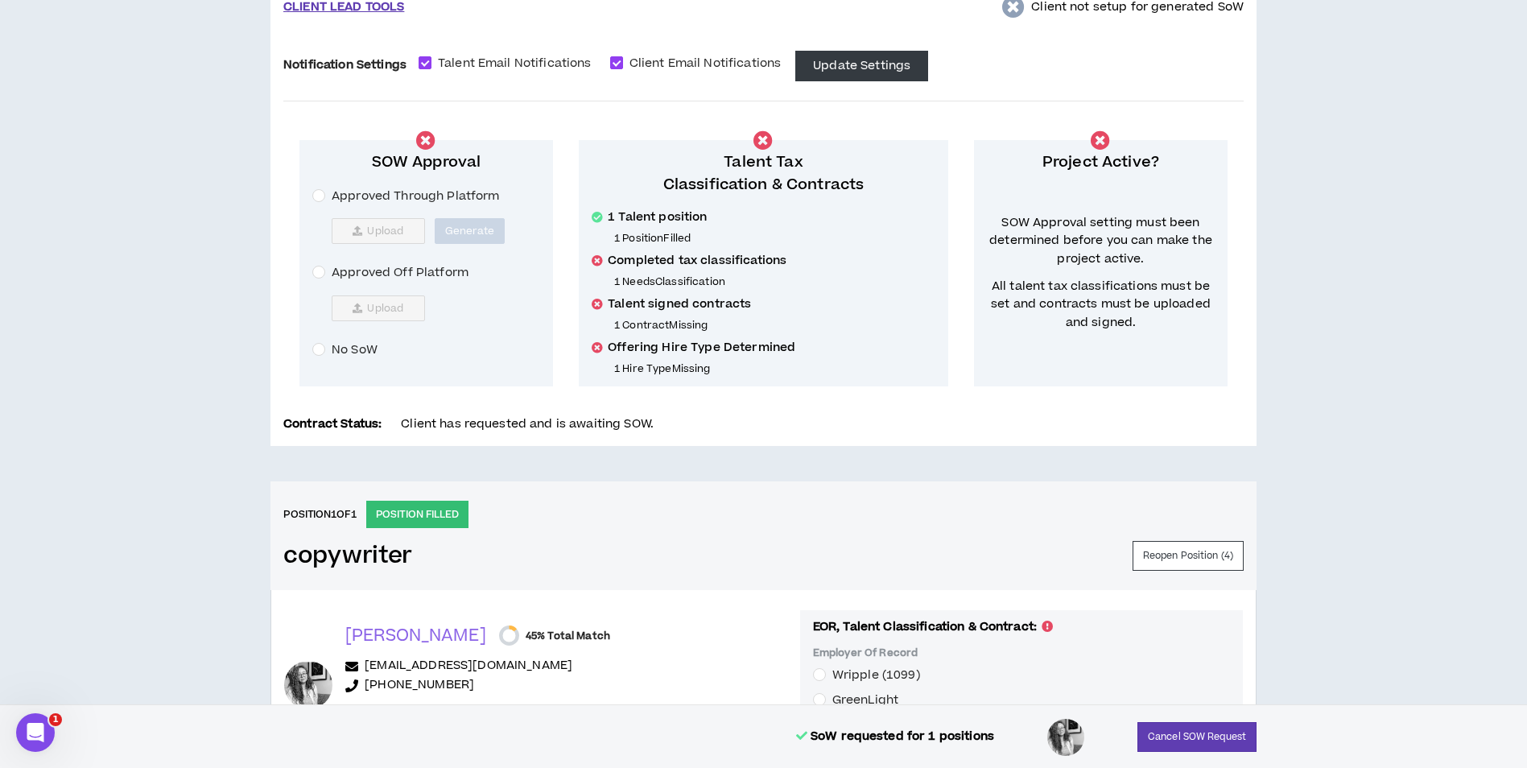
scroll to position [562, 0]
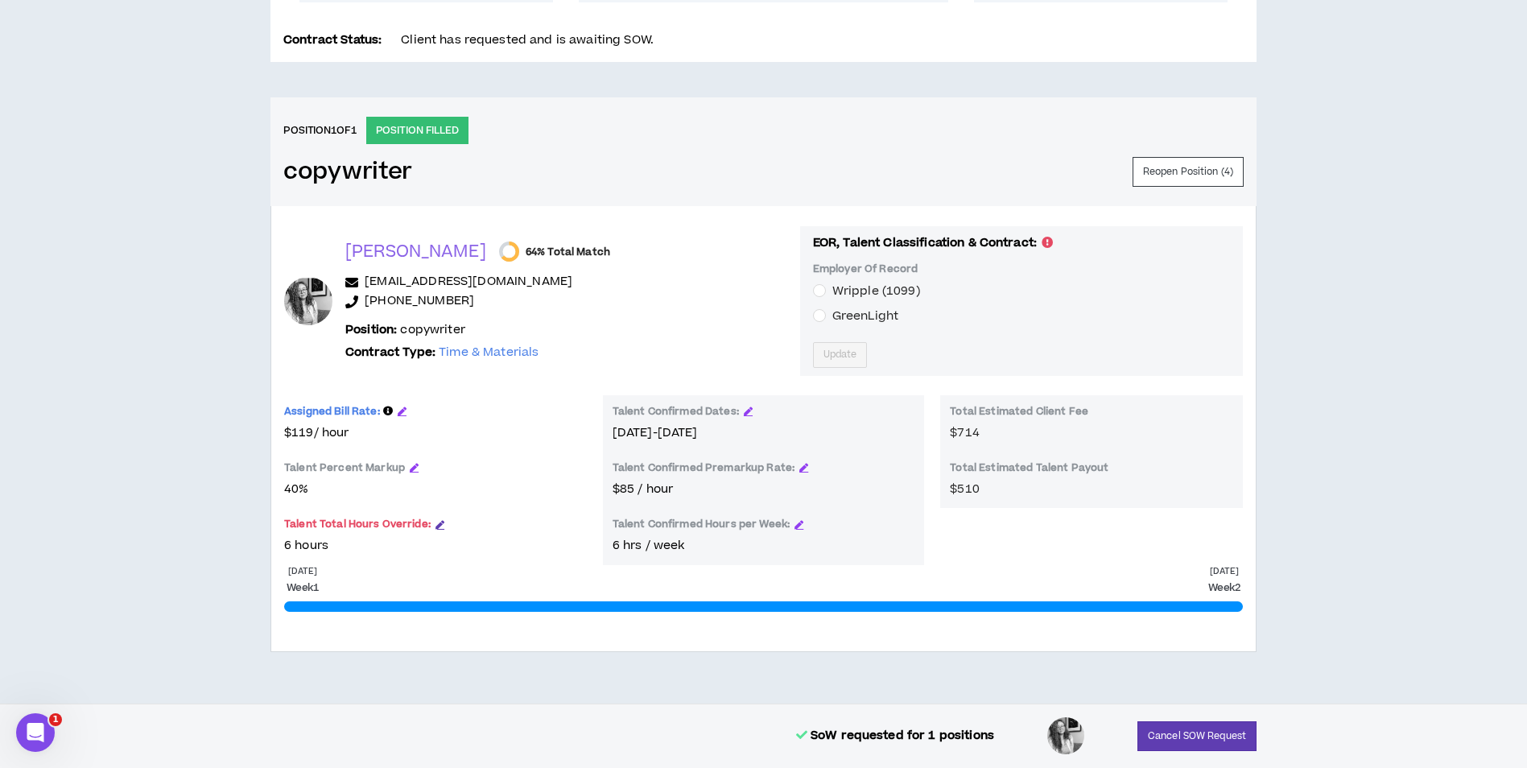
click at [435, 524] on icon "button" at bounding box center [439, 524] width 9 height 9
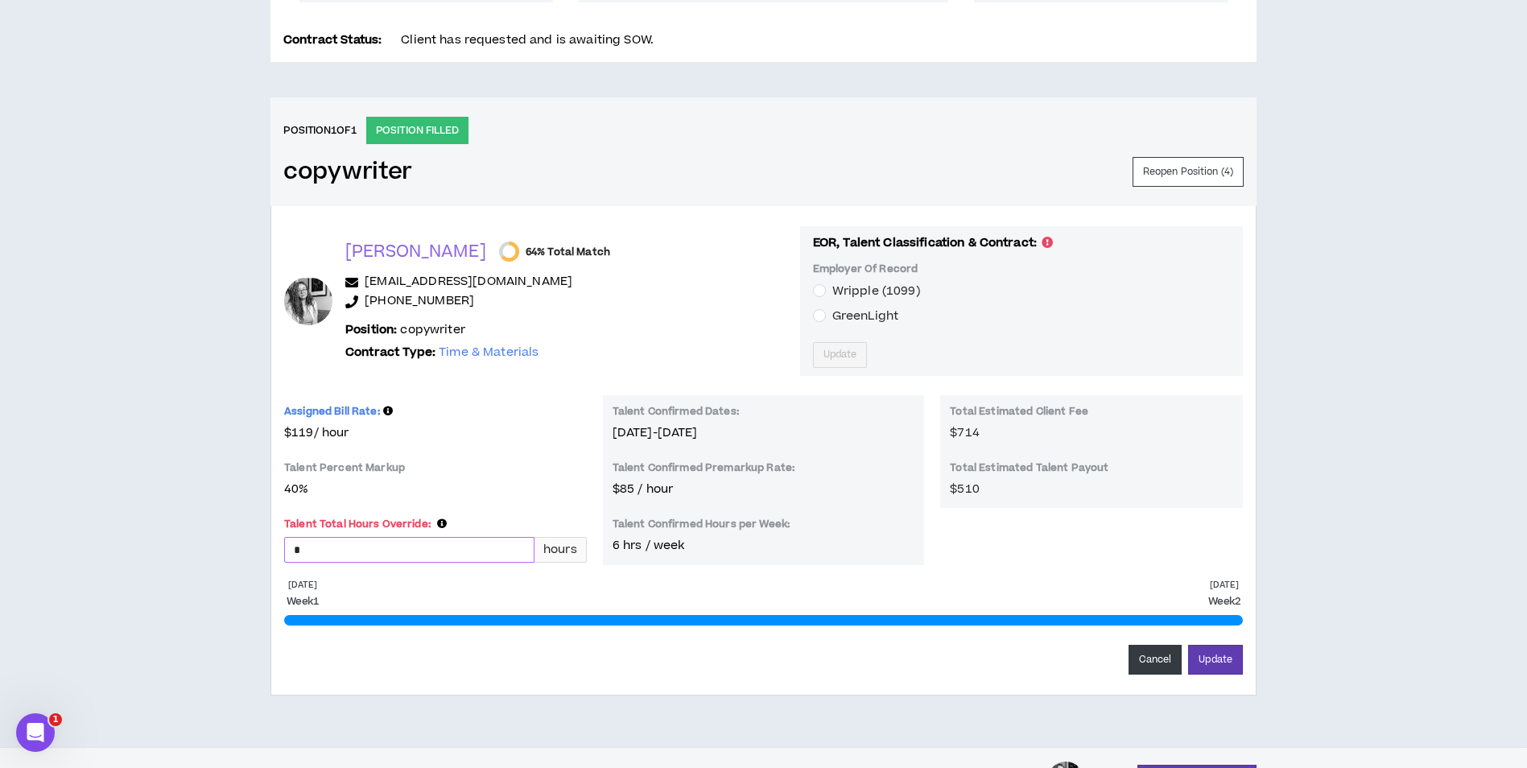
click at [391, 548] on input "*" at bounding box center [409, 550] width 249 height 24
click at [1188, 645] on button "Update" at bounding box center [1215, 660] width 55 height 30
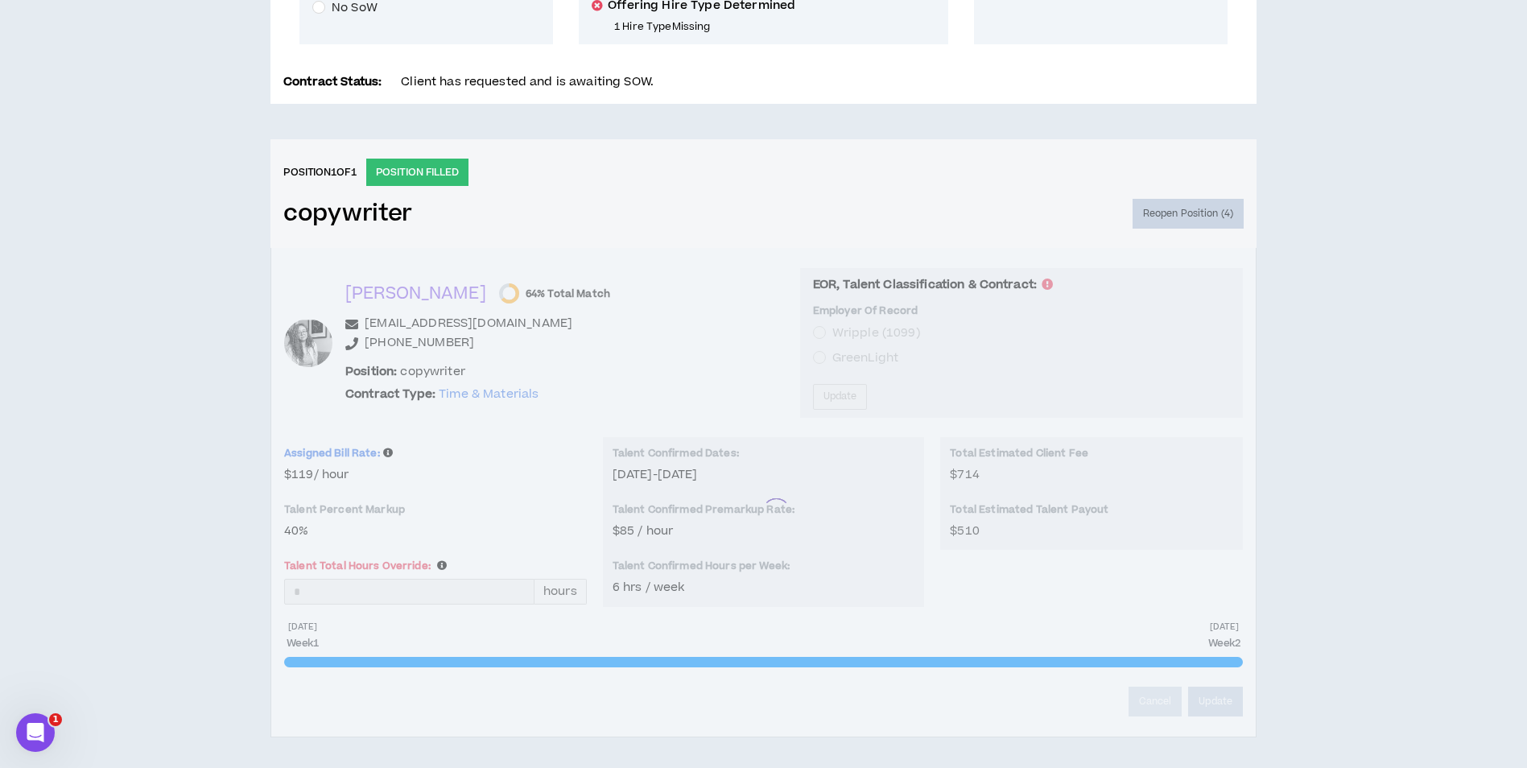
scroll to position [159, 0]
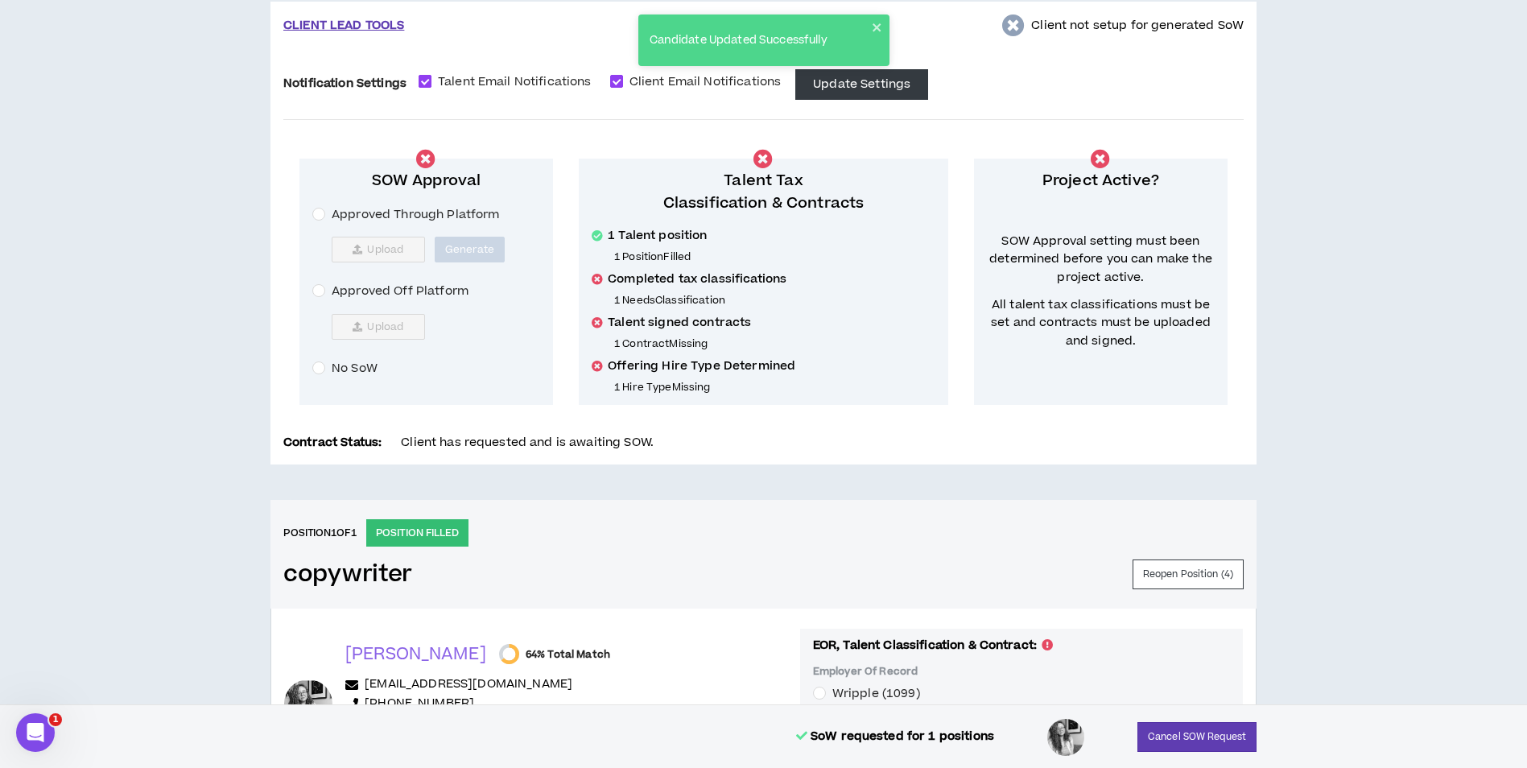
click at [492, 78] on span "Talent Email Notifications" at bounding box center [514, 82] width 167 height 18
click at [696, 79] on div "Candidate Updated Successfully" at bounding box center [764, 46] width 258 height 71
click at [644, 78] on div "Candidate Updated Successfully" at bounding box center [764, 46] width 258 height 71
click at [731, 82] on span "Client Email Notifications" at bounding box center [705, 82] width 165 height 18
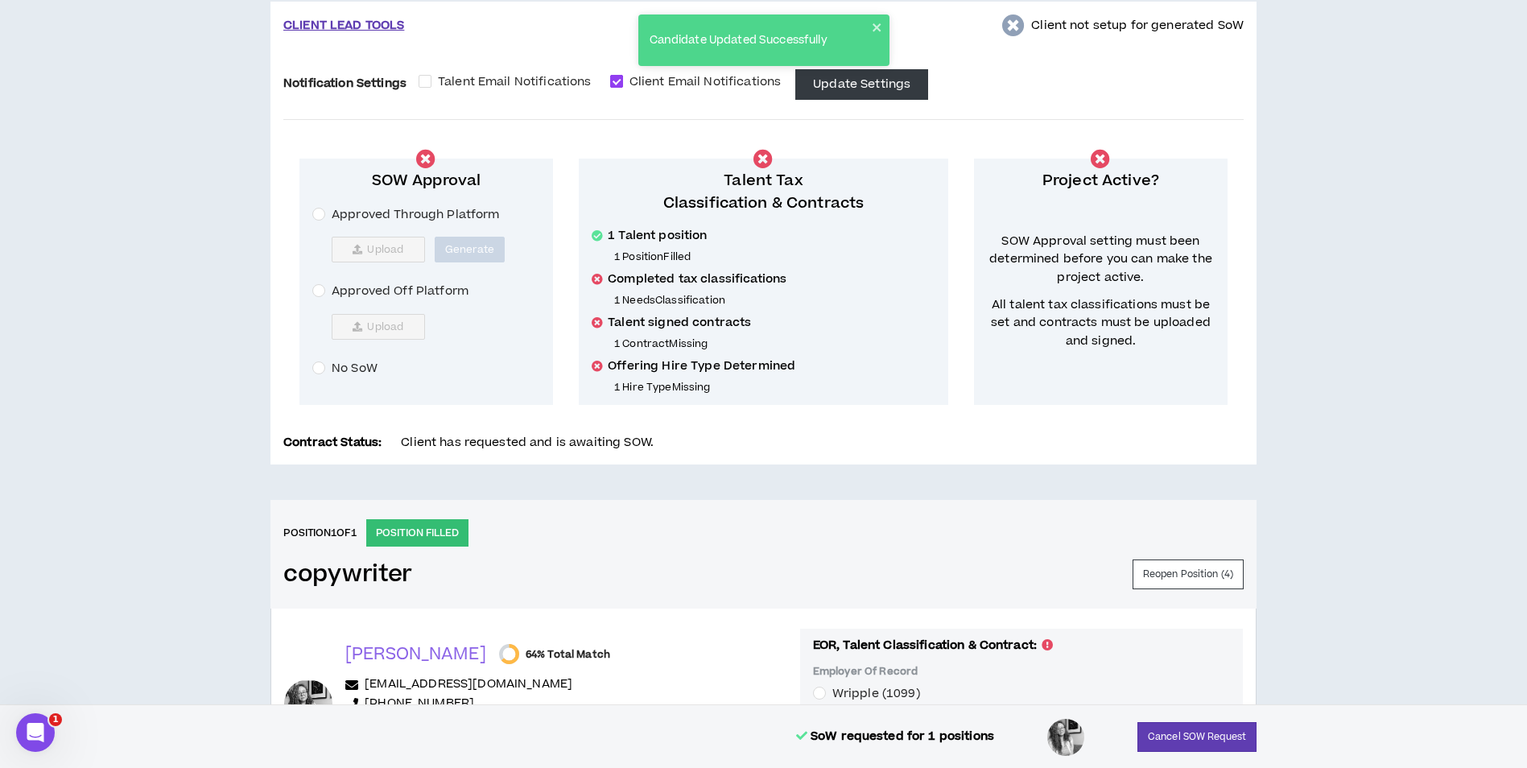
click at [835, 84] on button "Update Settings" at bounding box center [861, 84] width 133 height 31
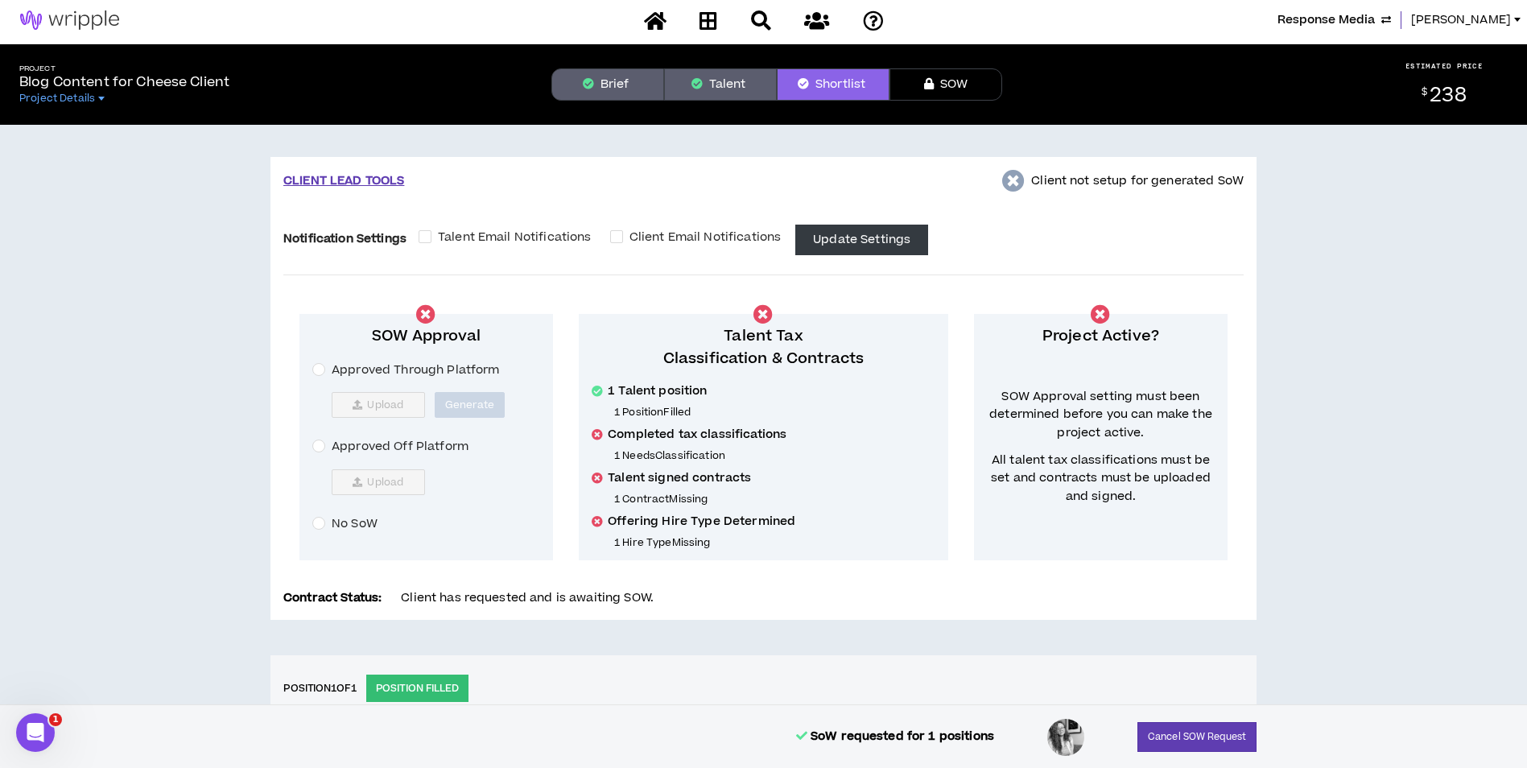
scroll to position [0, 0]
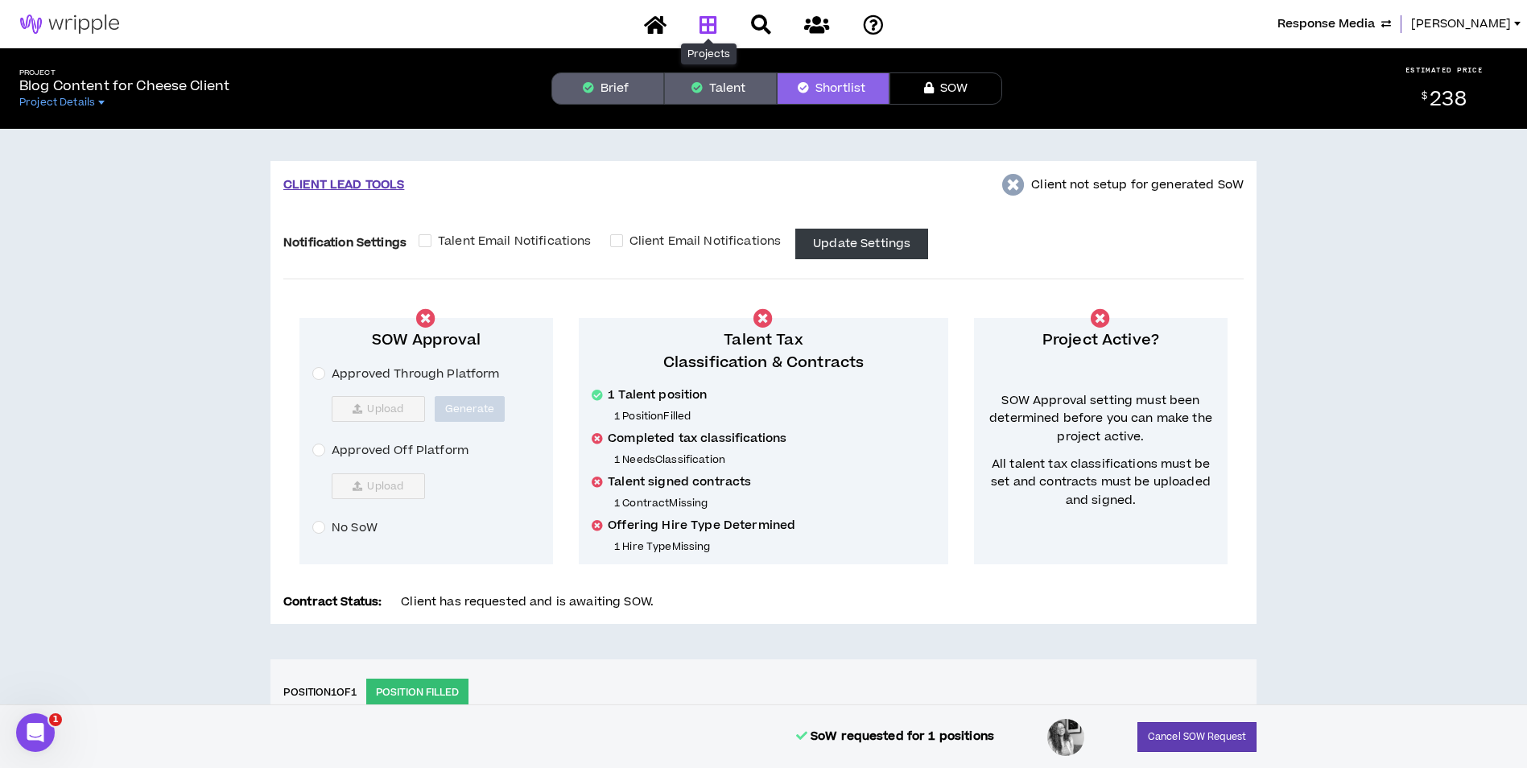
click at [717, 33] on icon at bounding box center [709, 24] width 18 height 20
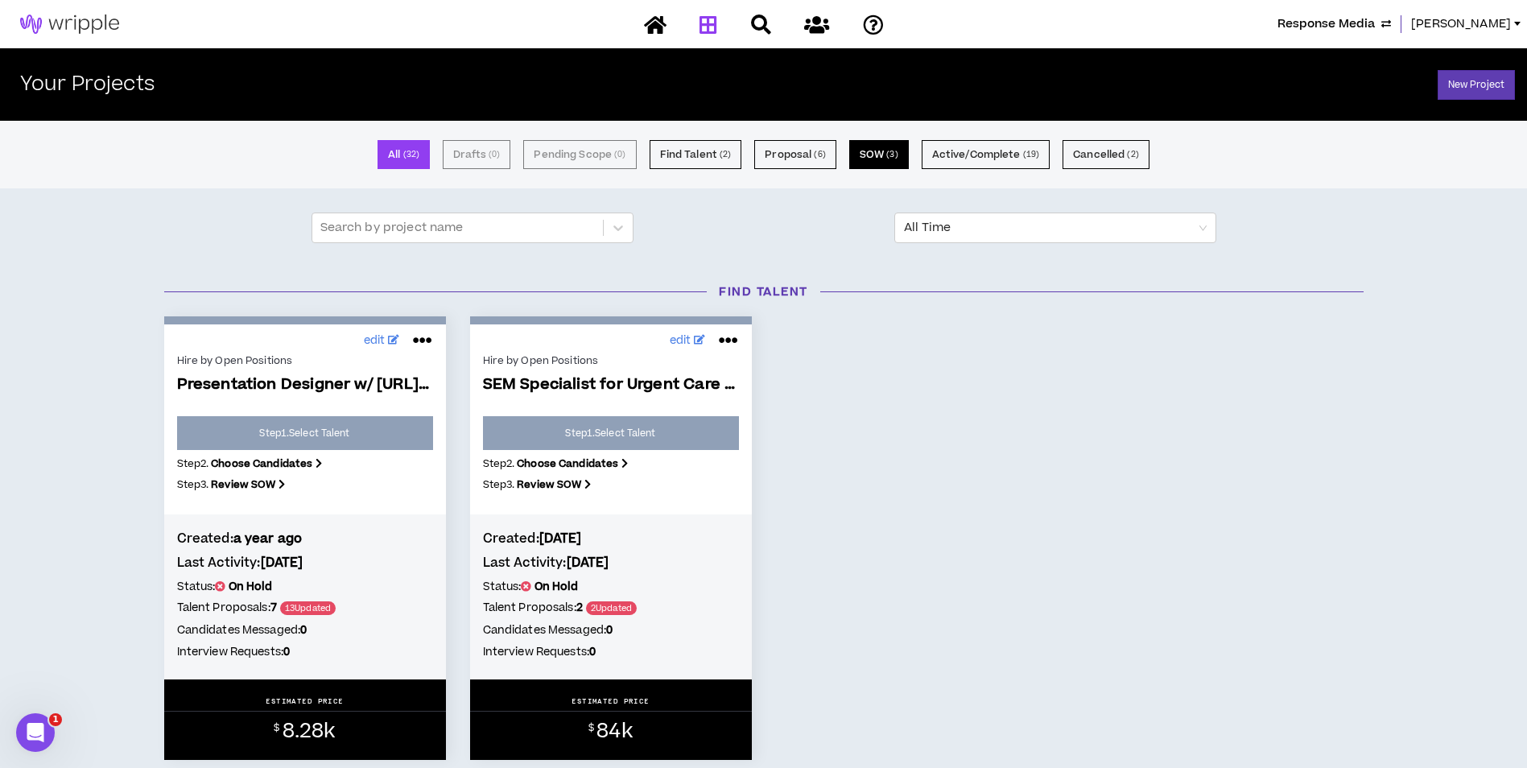
click at [876, 157] on button "SOW ( 3 )" at bounding box center [879, 154] width 60 height 29
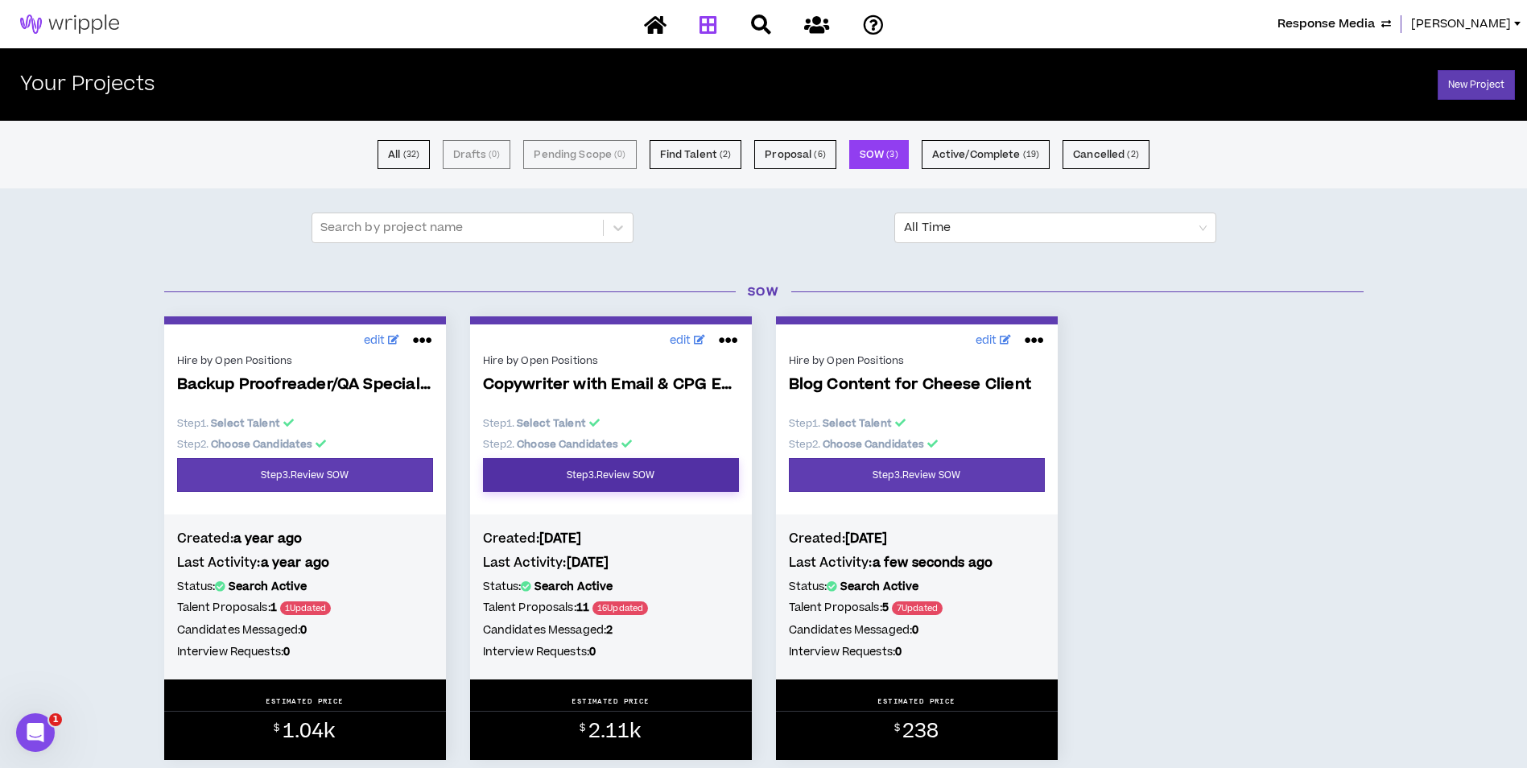
click at [667, 479] on link "Step 3 . Review SOW" at bounding box center [611, 475] width 256 height 34
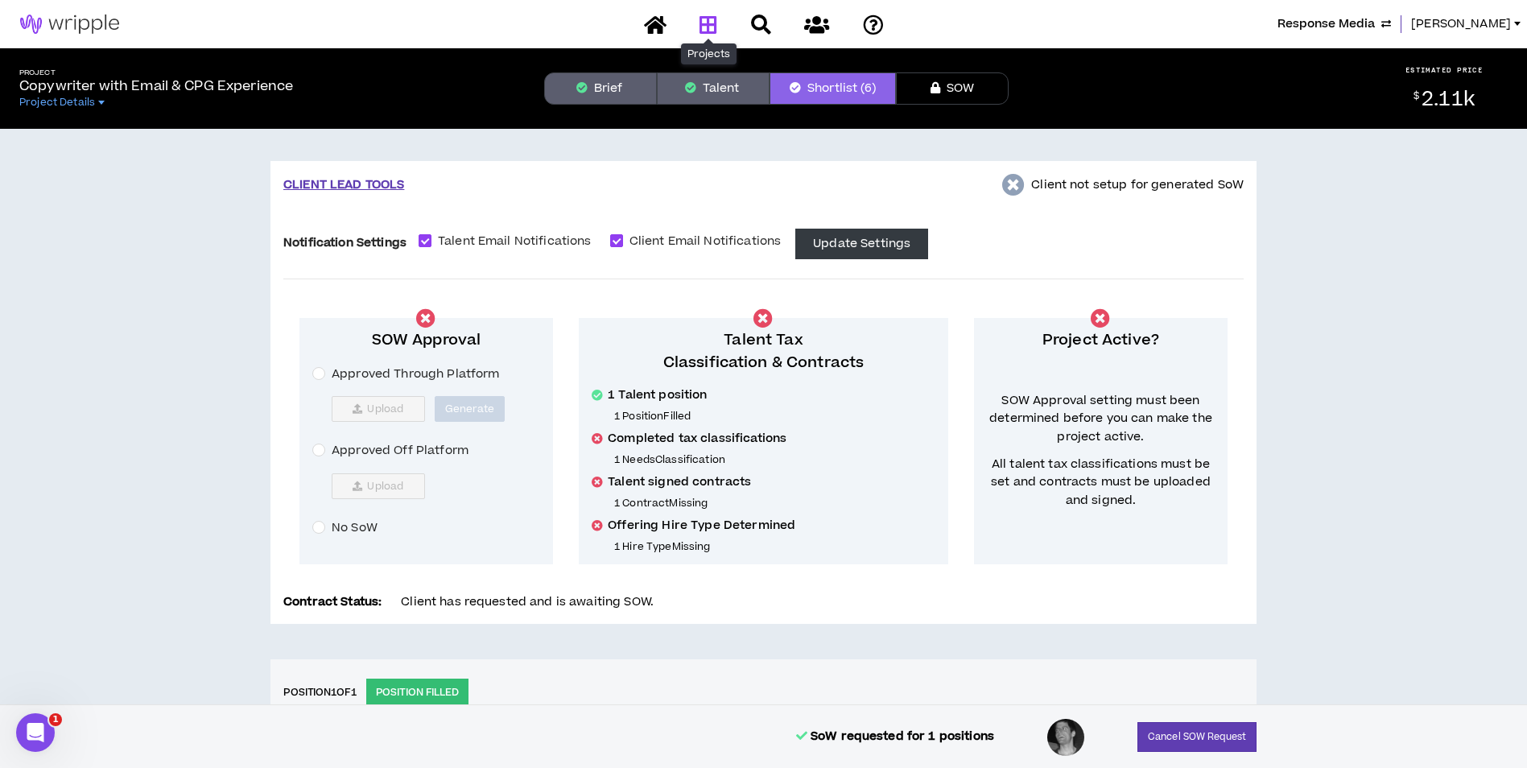
click at [712, 35] on link at bounding box center [708, 24] width 26 height 28
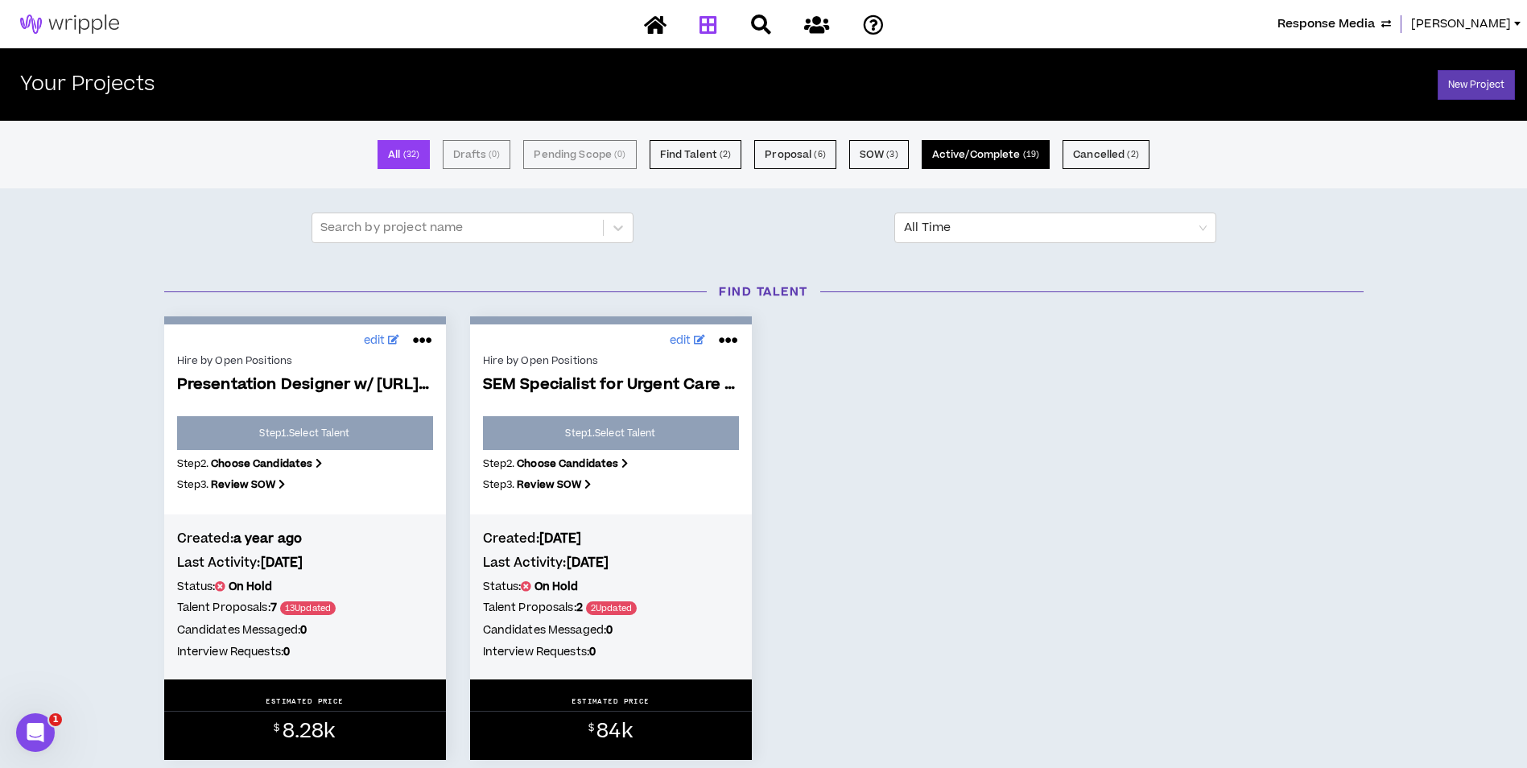
click at [974, 165] on button "Active/Complete ( 19 )" at bounding box center [986, 154] width 128 height 29
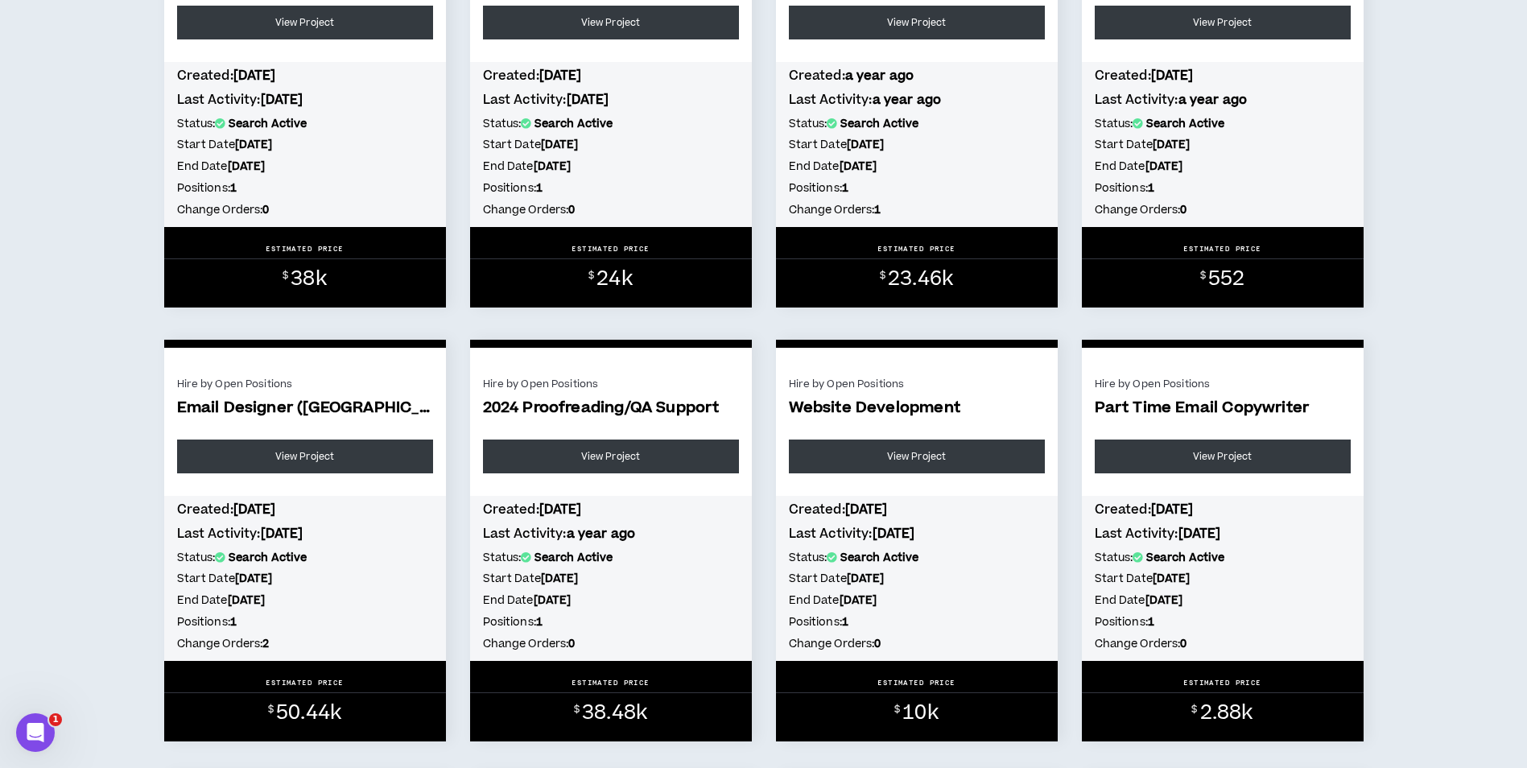
scroll to position [605, 0]
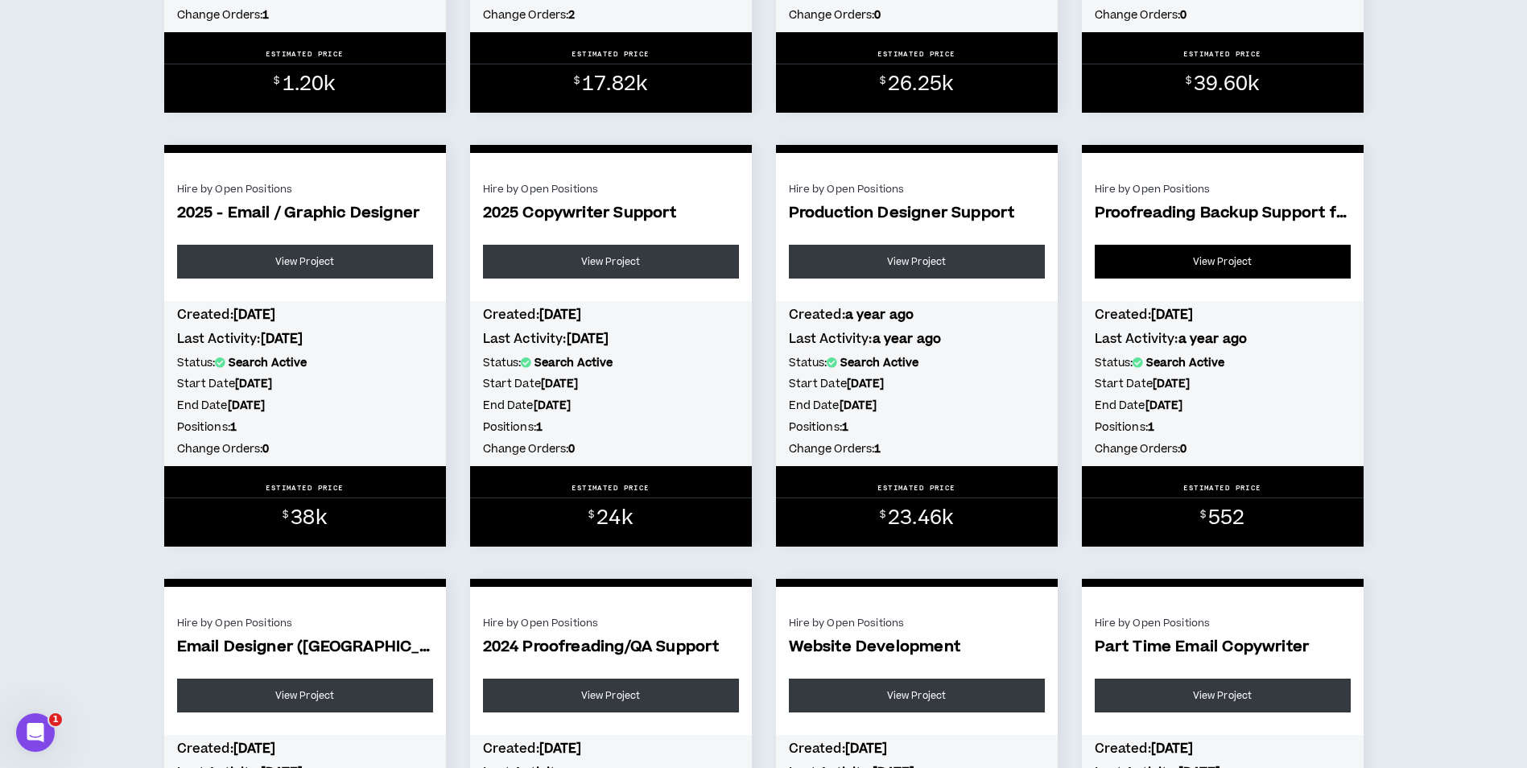
click at [1225, 267] on link "View Project" at bounding box center [1223, 262] width 256 height 34
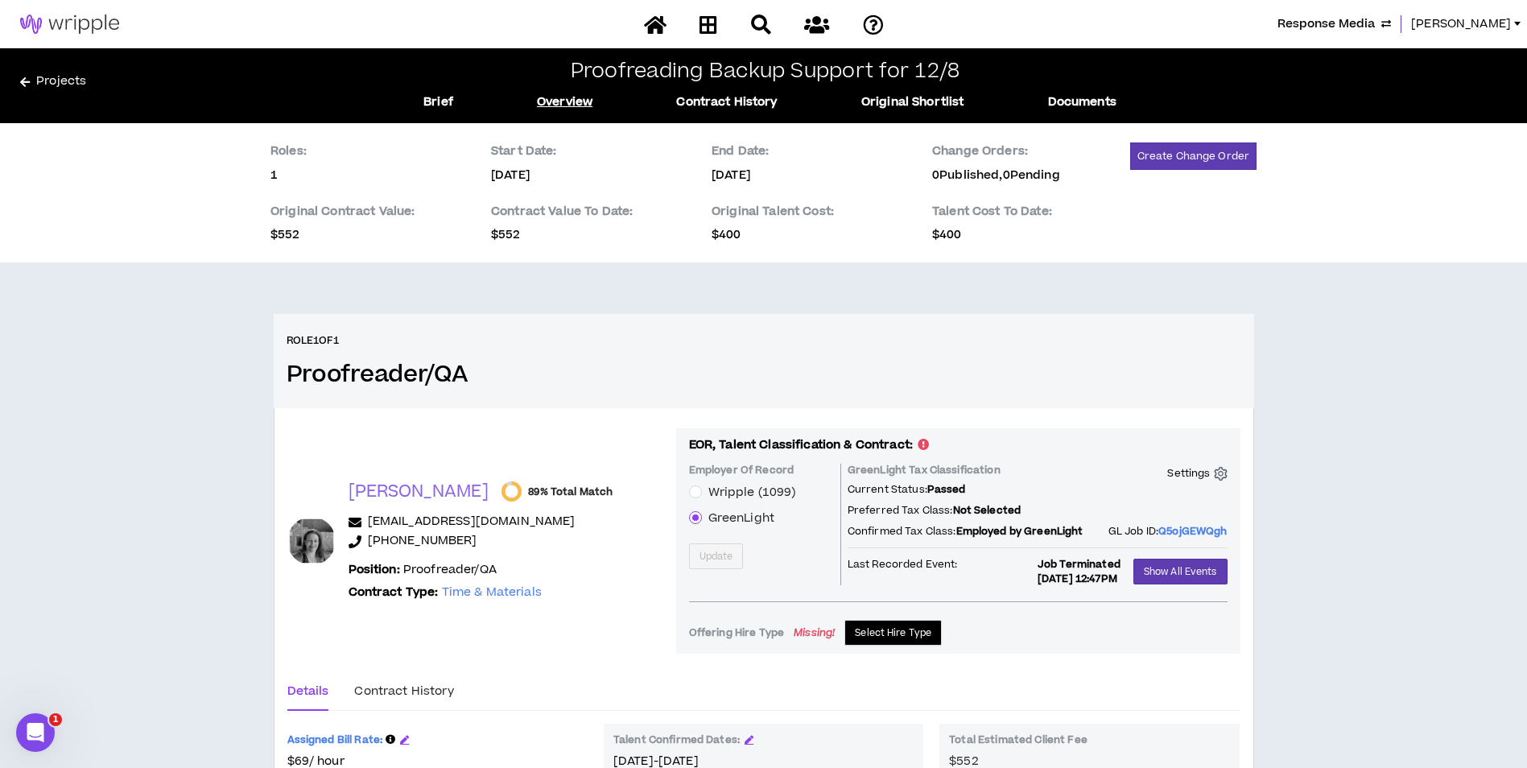
click at [1350, 27] on span "Response Media" at bounding box center [1325, 24] width 97 height 18
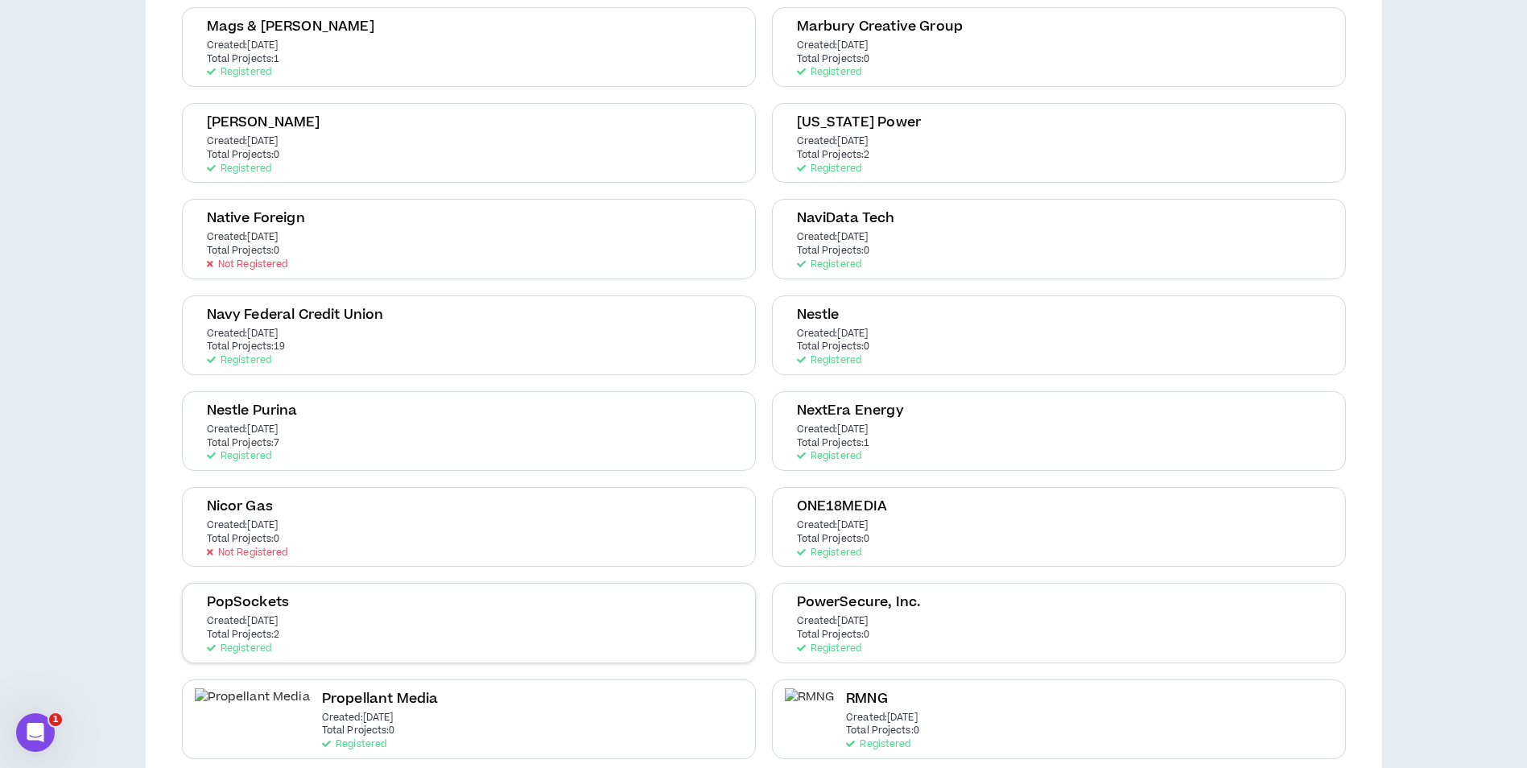
scroll to position [2012, 0]
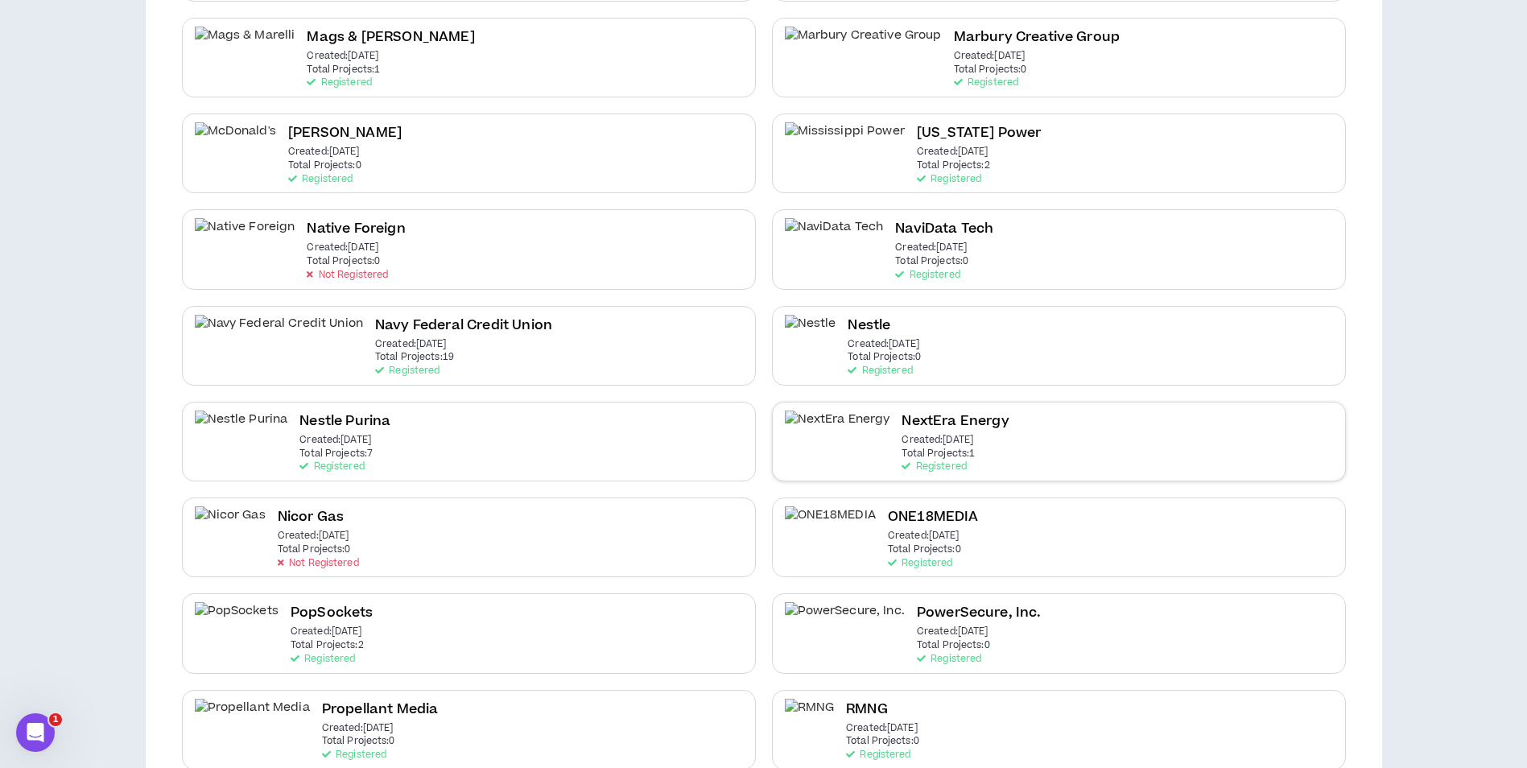
click at [918, 459] on div "NextEra Energy Created: Feb 18 2025 Total Projects: 1 Registered" at bounding box center [955, 442] width 107 height 62
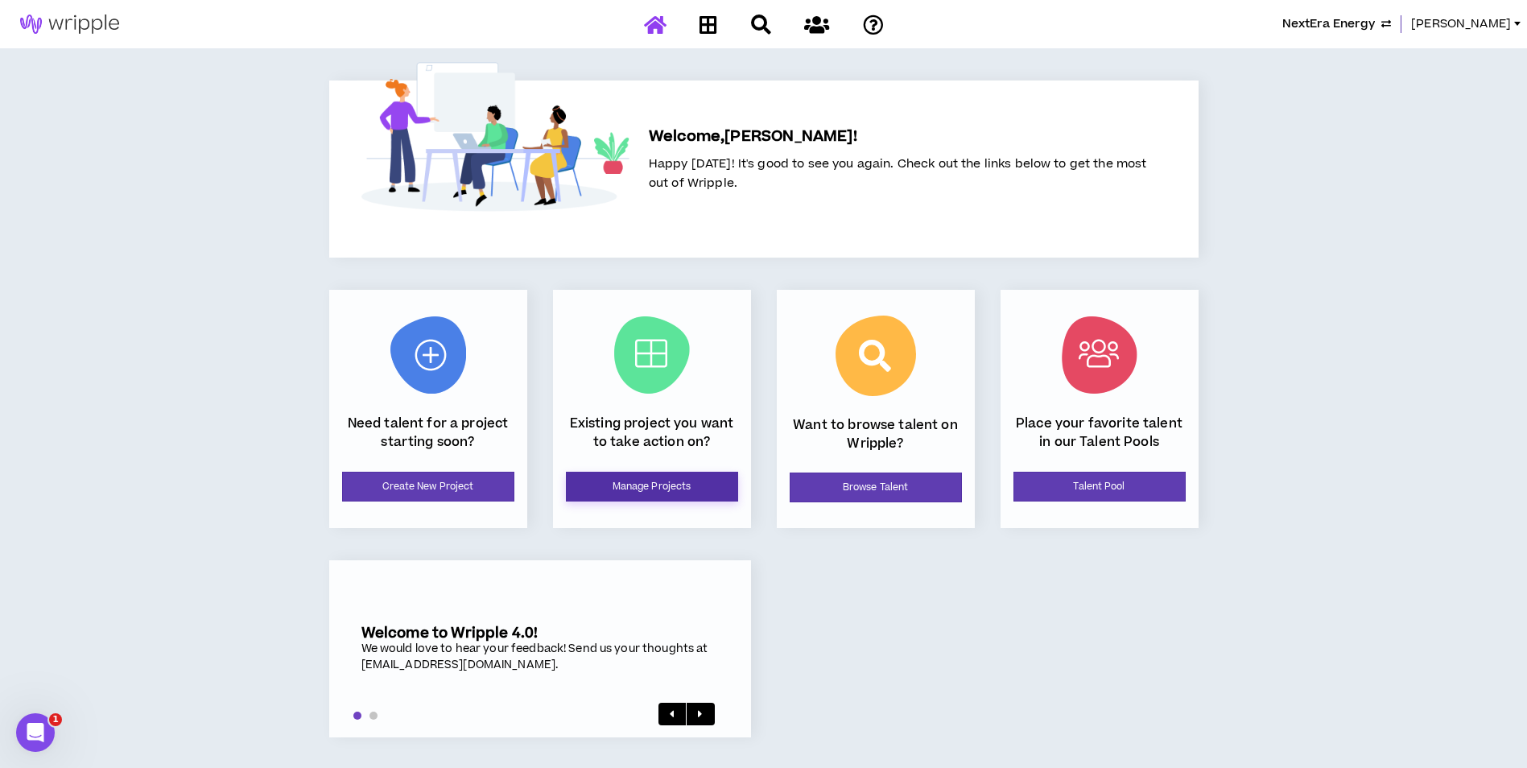
click at [688, 494] on link "Manage Projects" at bounding box center [652, 487] width 172 height 30
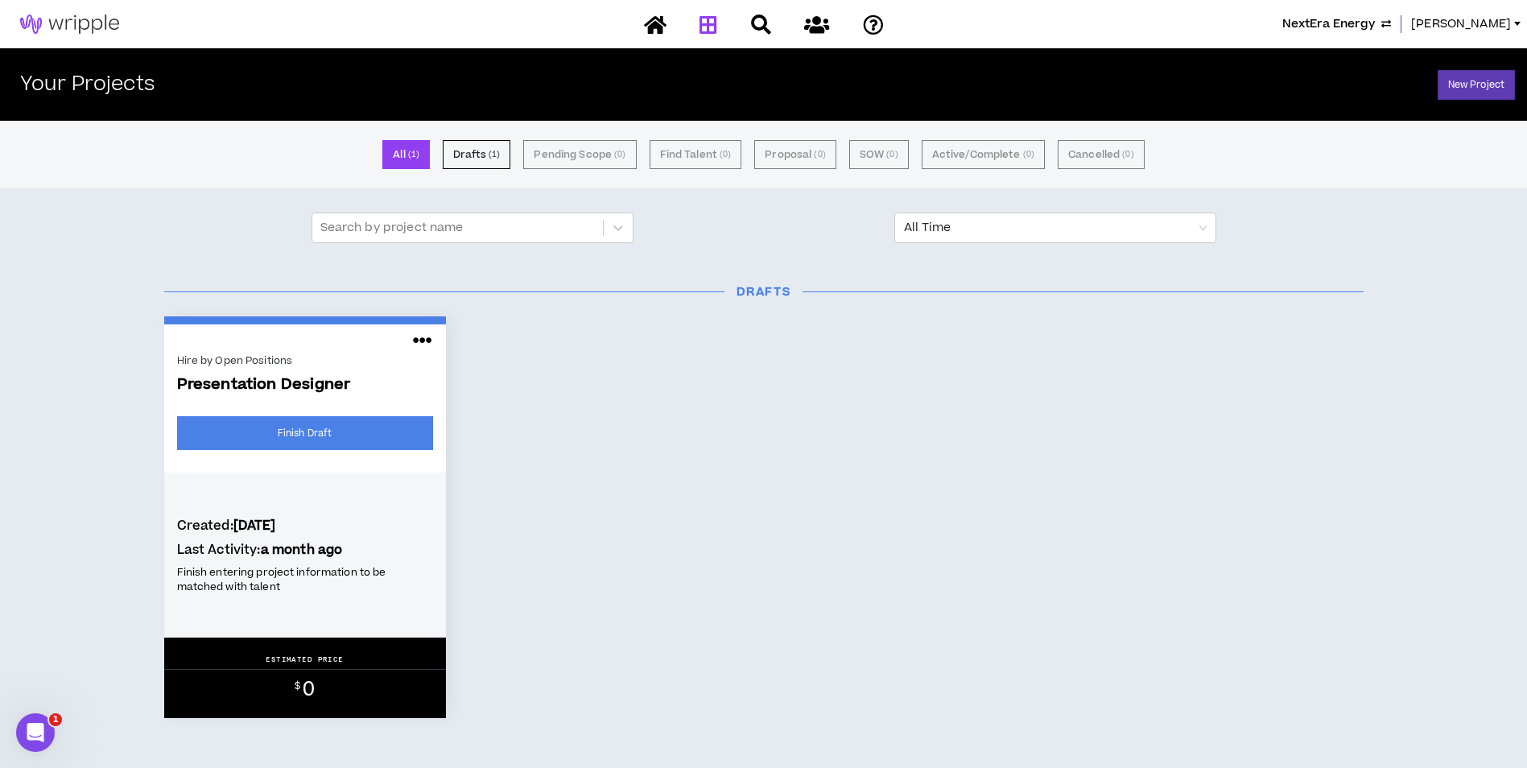
click at [1354, 25] on span "NextEra Energy" at bounding box center [1328, 24] width 93 height 18
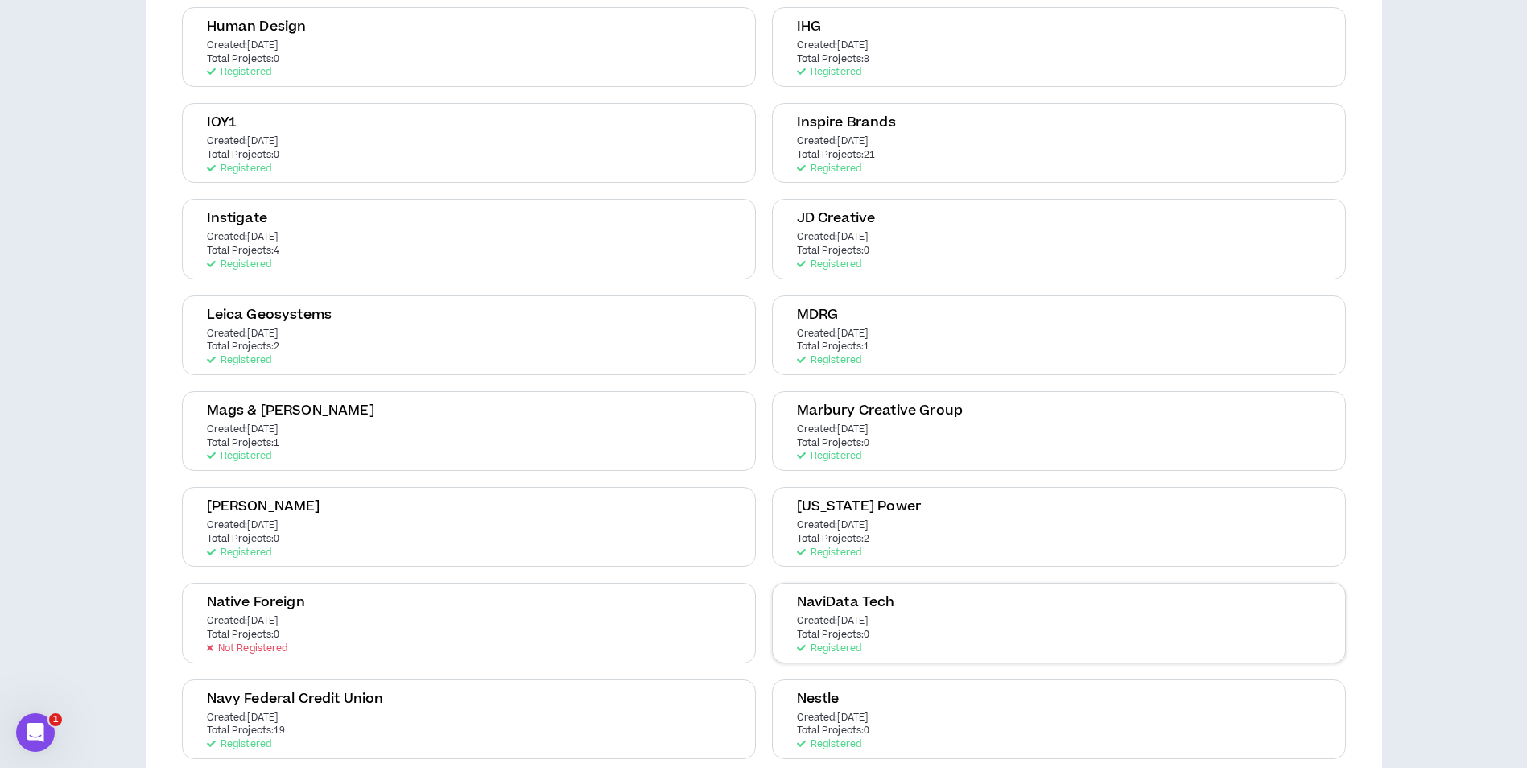
scroll to position [1690, 0]
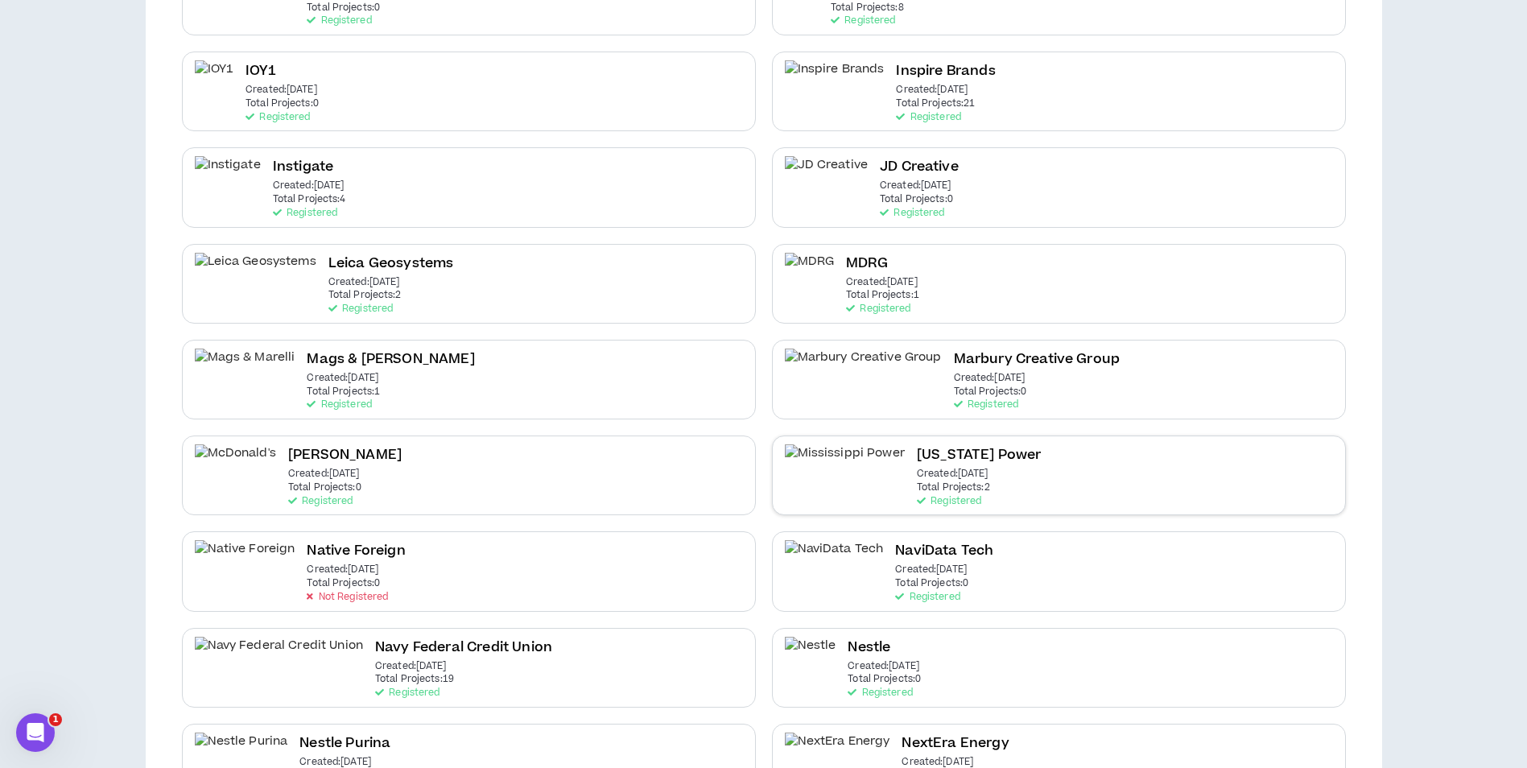
click at [926, 474] on p "Created: Jul 24 2024" at bounding box center [953, 473] width 72 height 11
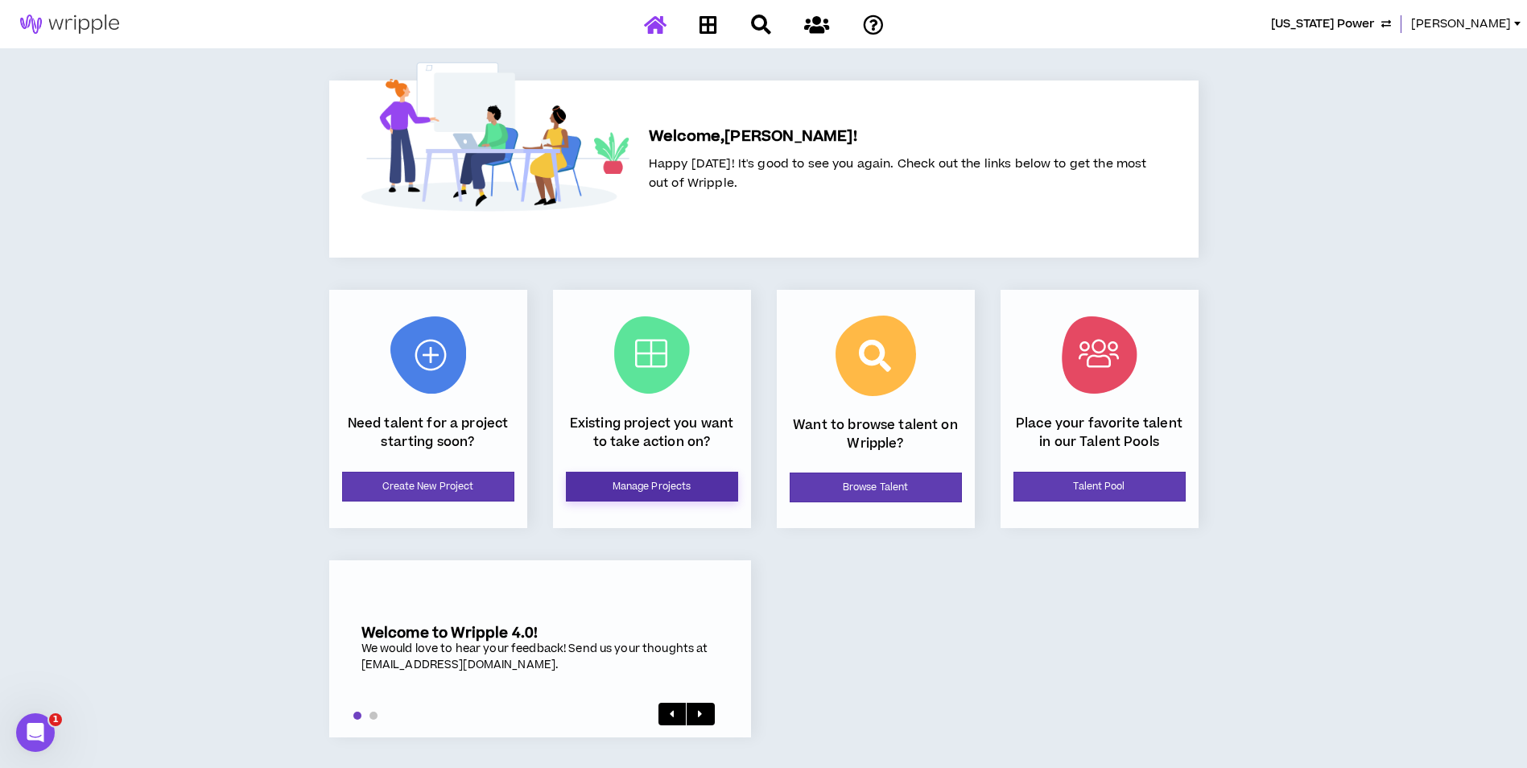
click at [675, 494] on link "Manage Projects" at bounding box center [652, 487] width 172 height 30
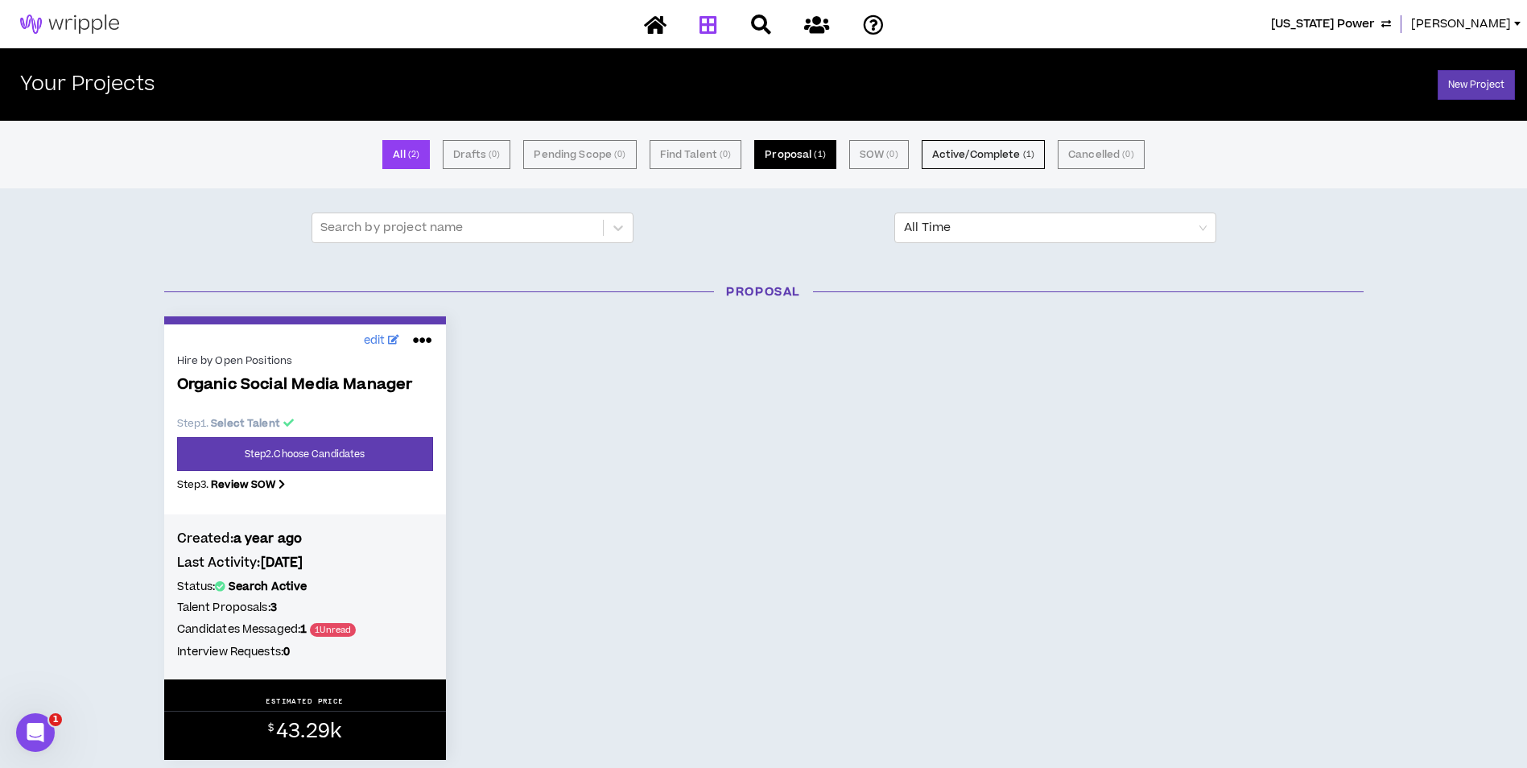
click at [771, 161] on button "Proposal ( 1 )" at bounding box center [794, 154] width 81 height 29
click at [1375, 22] on span "Mississippi Power" at bounding box center [1323, 24] width 104 height 18
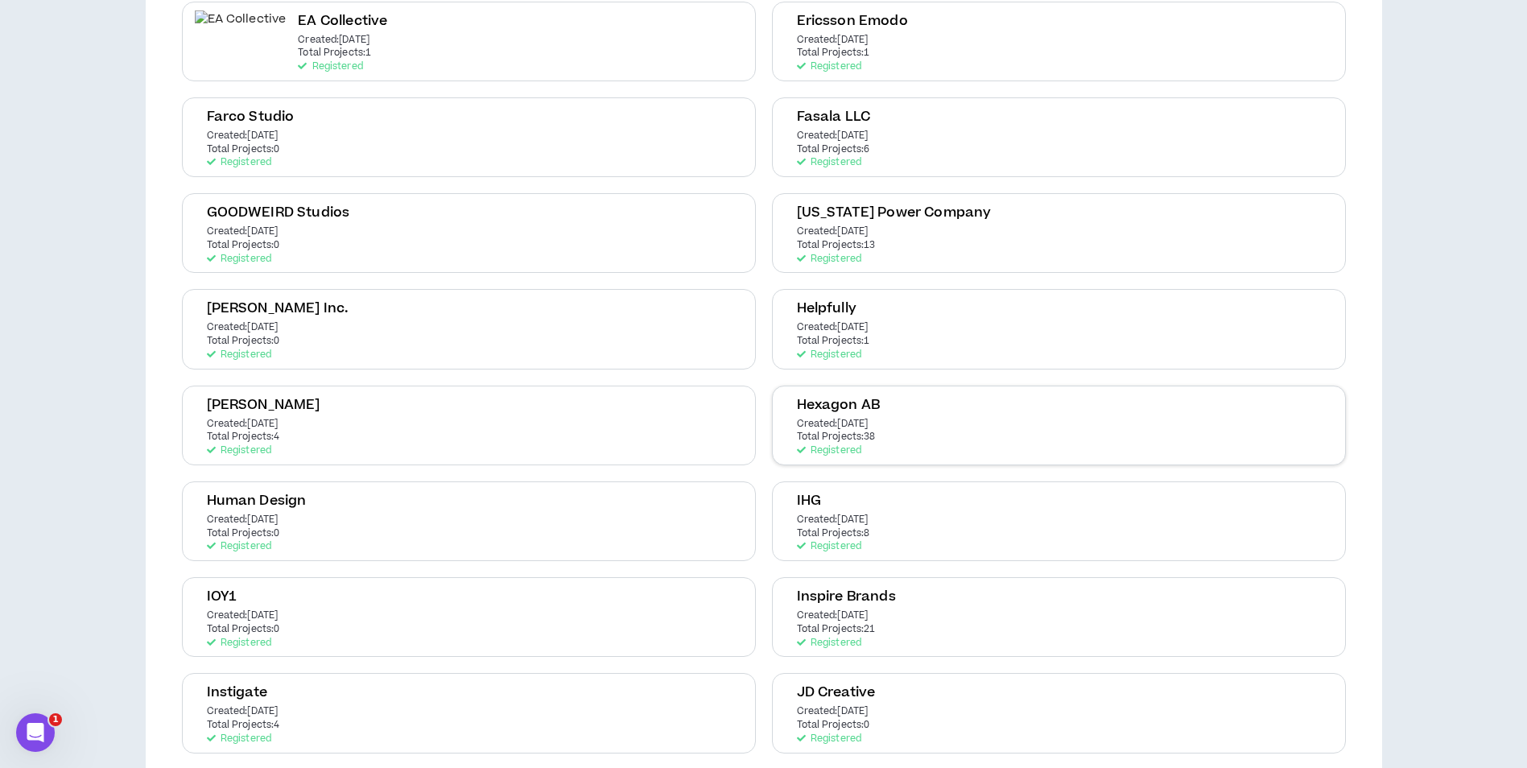
scroll to position [1127, 0]
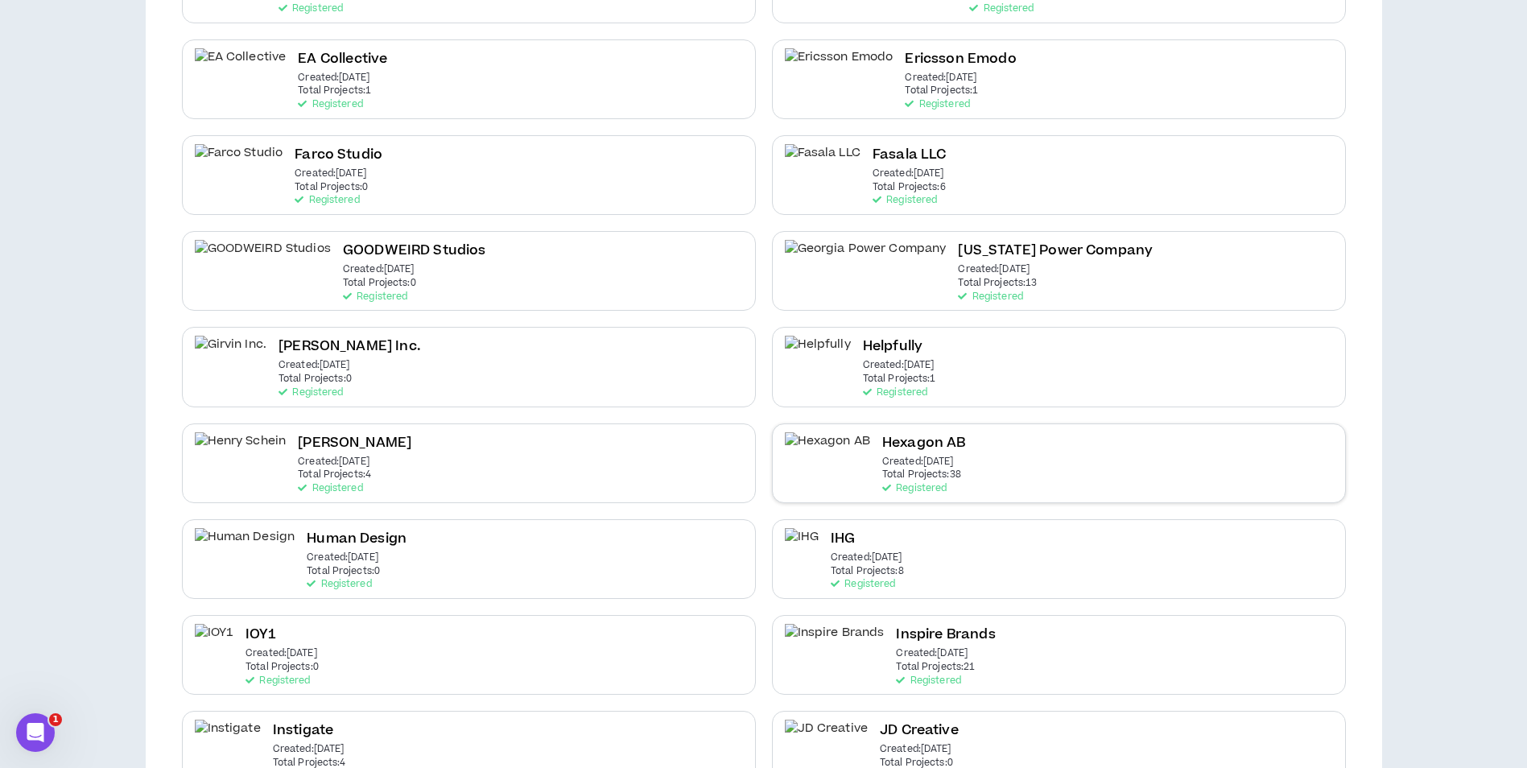
click at [882, 476] on p "Total Projects: 38" at bounding box center [921, 474] width 79 height 11
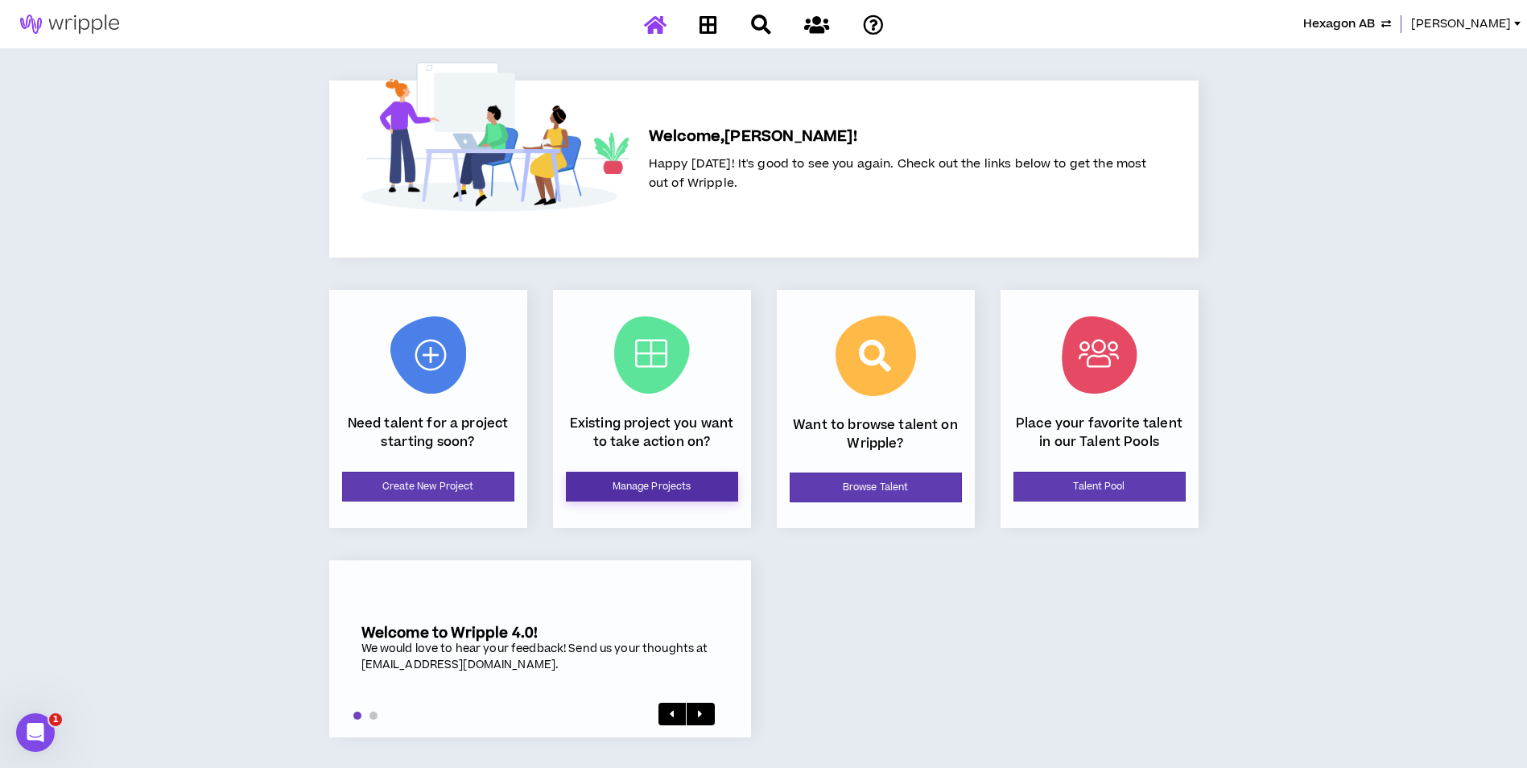
click at [712, 482] on link "Manage Projects" at bounding box center [652, 487] width 172 height 30
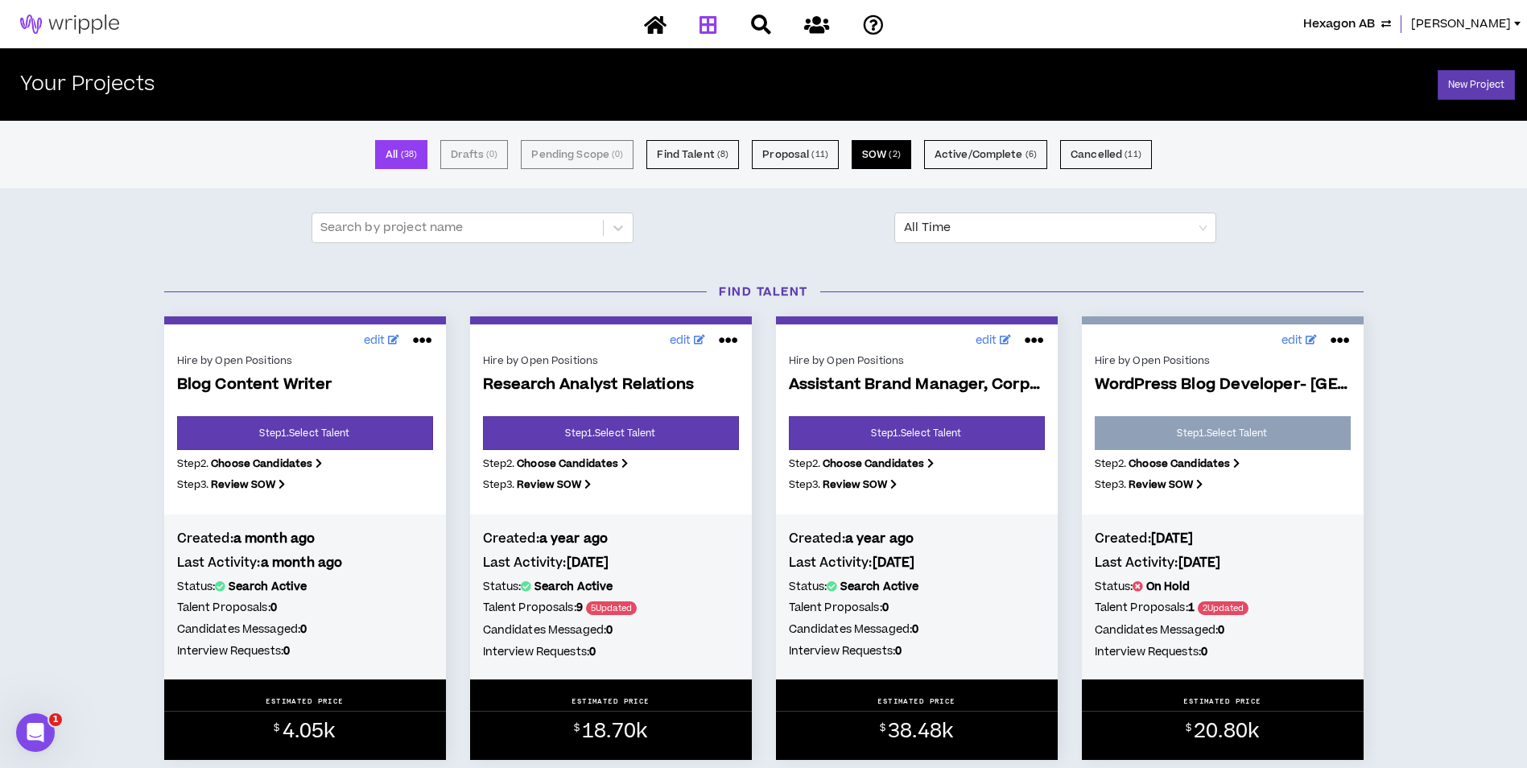
click at [895, 158] on small "( 2 )" at bounding box center [894, 154] width 11 height 14
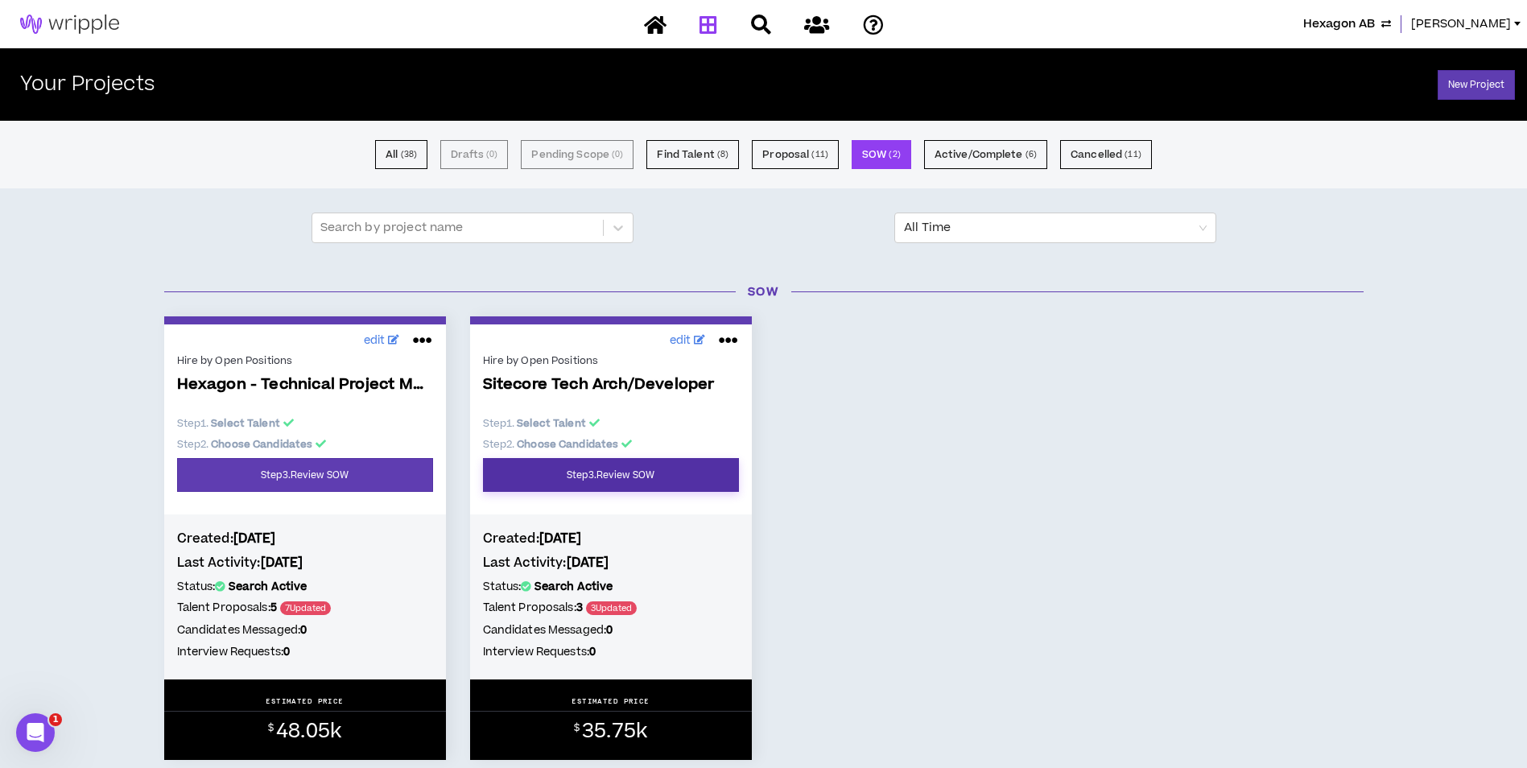
click at [681, 479] on link "Step 3 . Review SOW" at bounding box center [611, 475] width 256 height 34
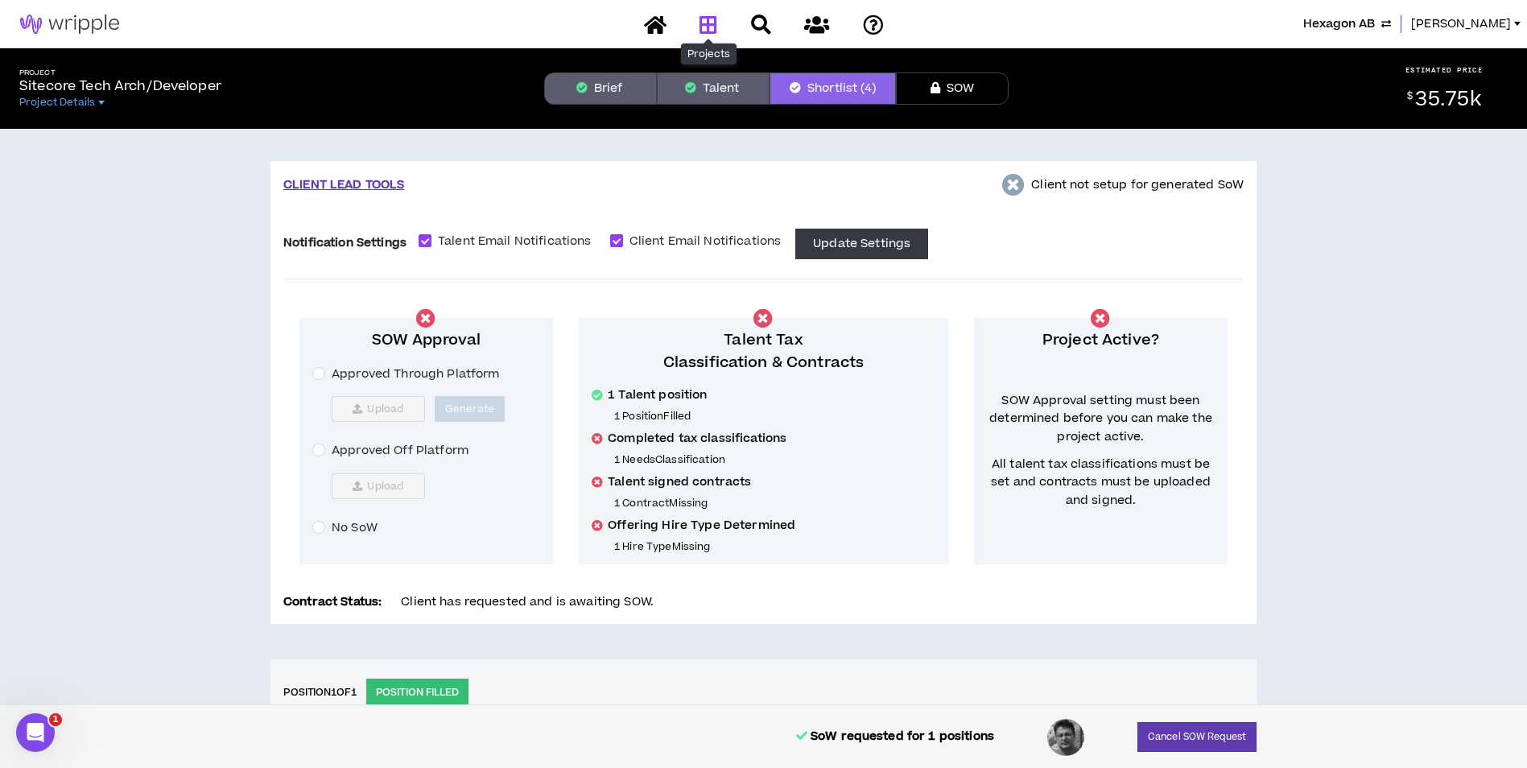
click at [717, 27] on icon at bounding box center [709, 24] width 18 height 20
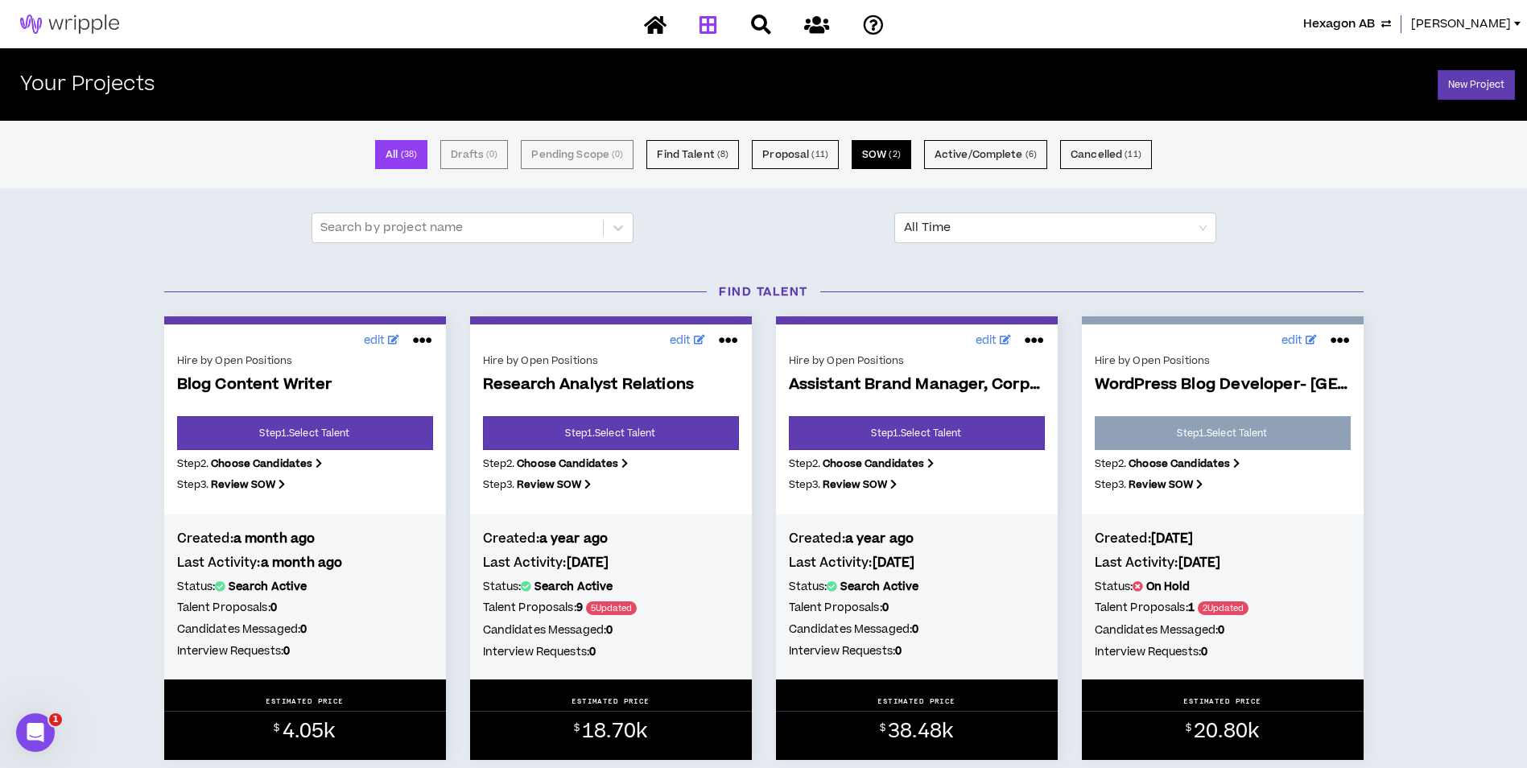
click at [895, 157] on small "( 2 )" at bounding box center [894, 154] width 11 height 14
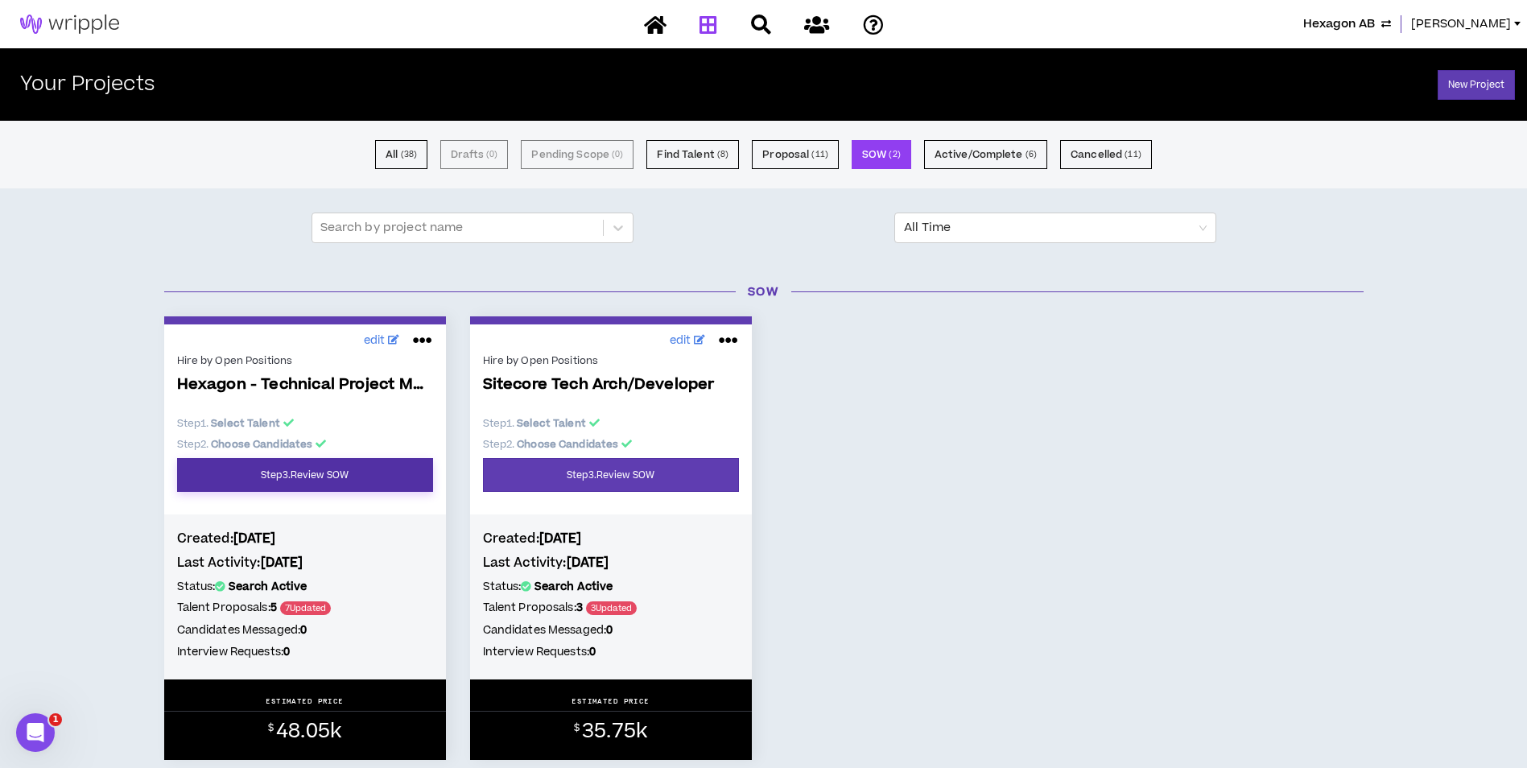
click at [390, 471] on link "Step 3 . Review SOW" at bounding box center [305, 475] width 256 height 34
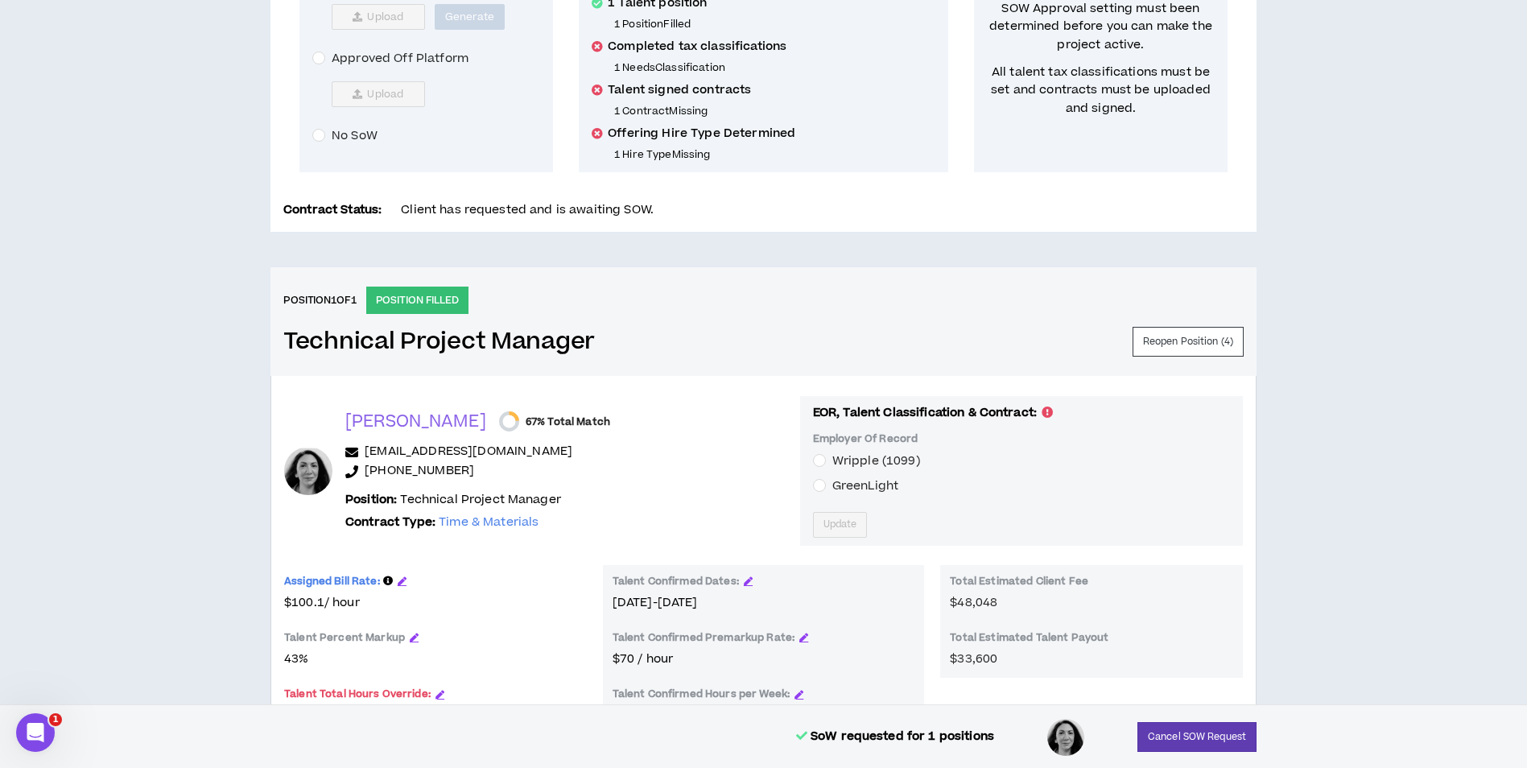
scroll to position [483, 0]
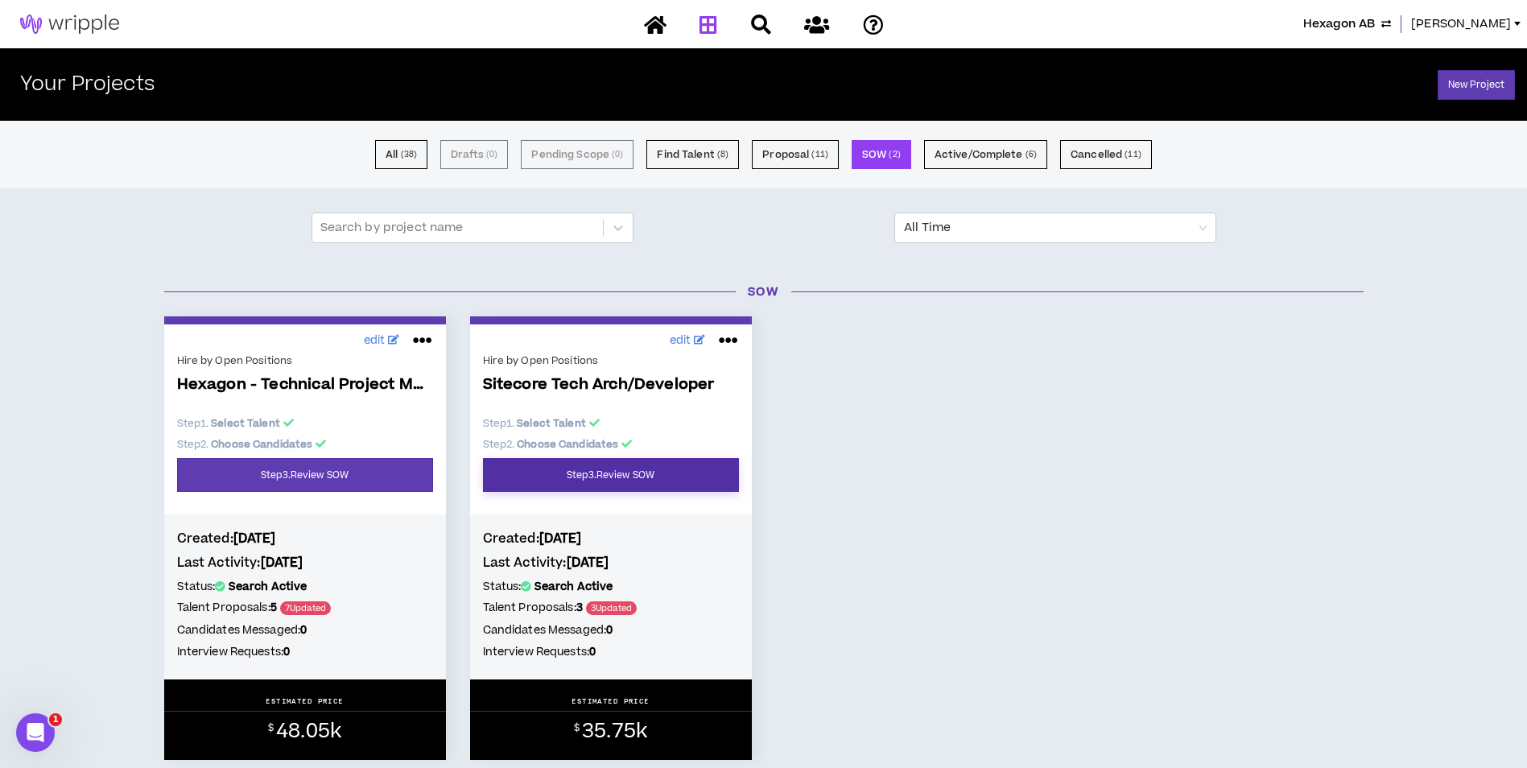
click at [700, 475] on link "Step 3 . Review SOW" at bounding box center [611, 475] width 256 height 34
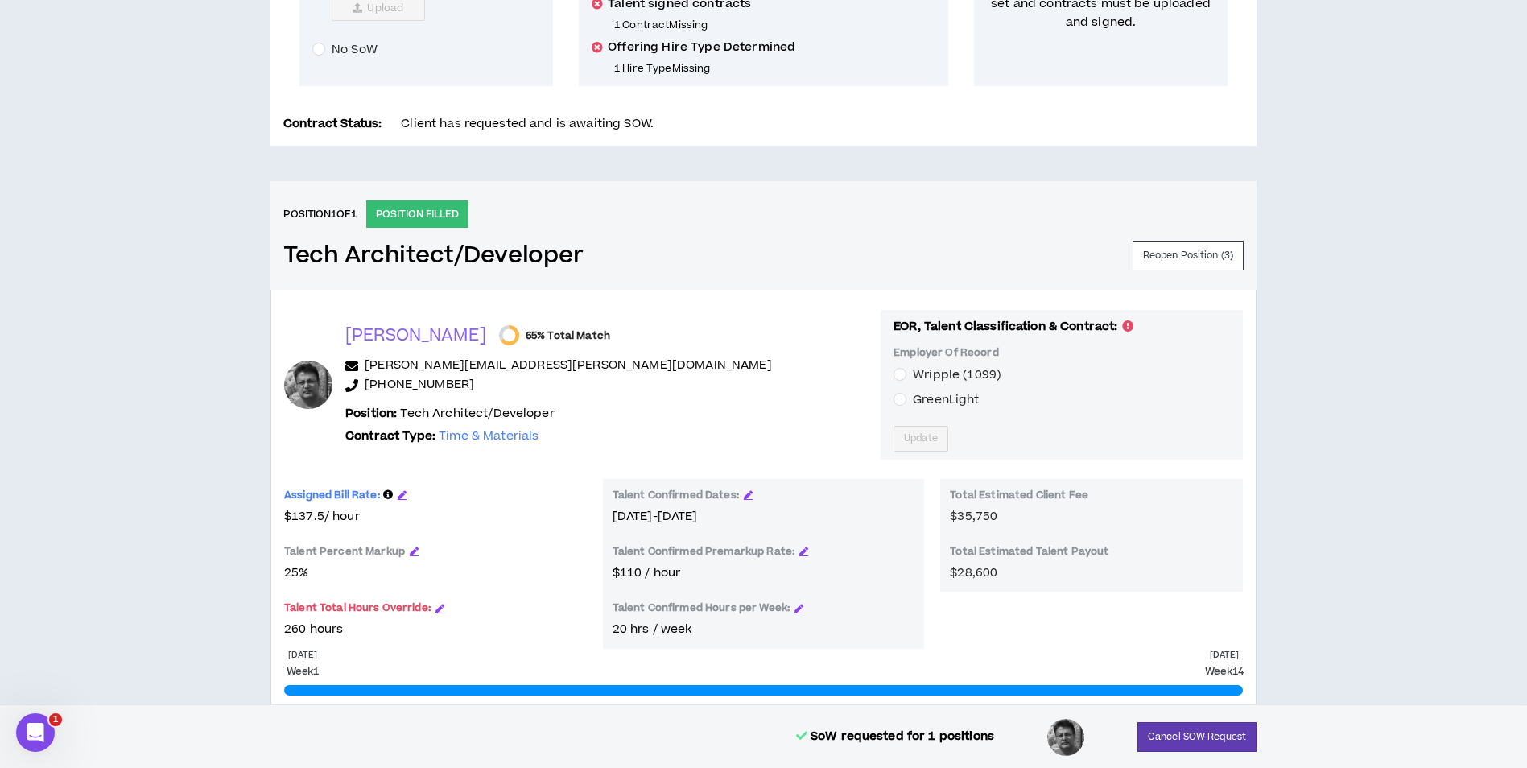
scroll to position [483, 0]
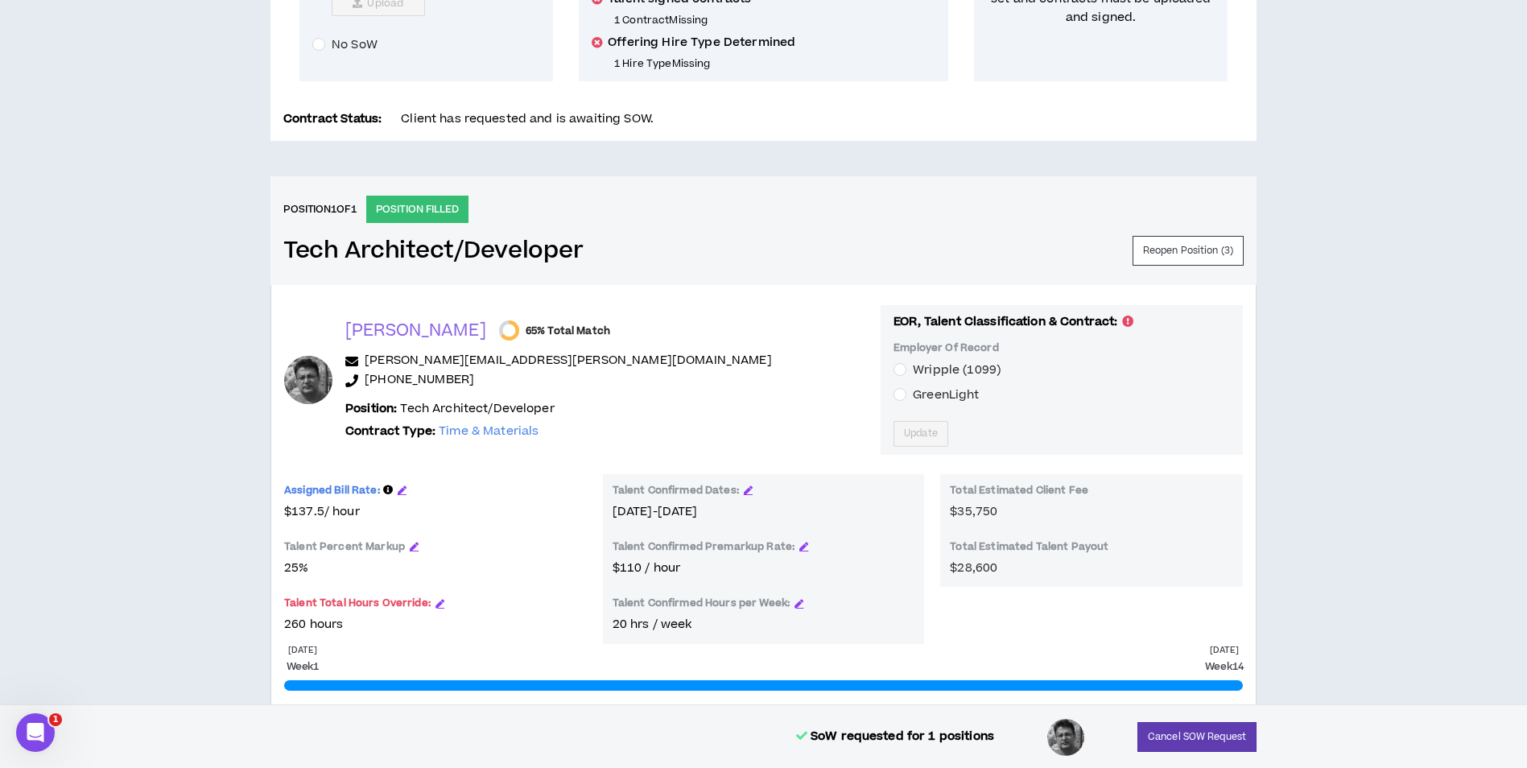
click at [913, 369] on span "Wripple (1099)" at bounding box center [957, 369] width 88 height 17
click at [904, 435] on span "Update" at bounding box center [921, 433] width 34 height 15
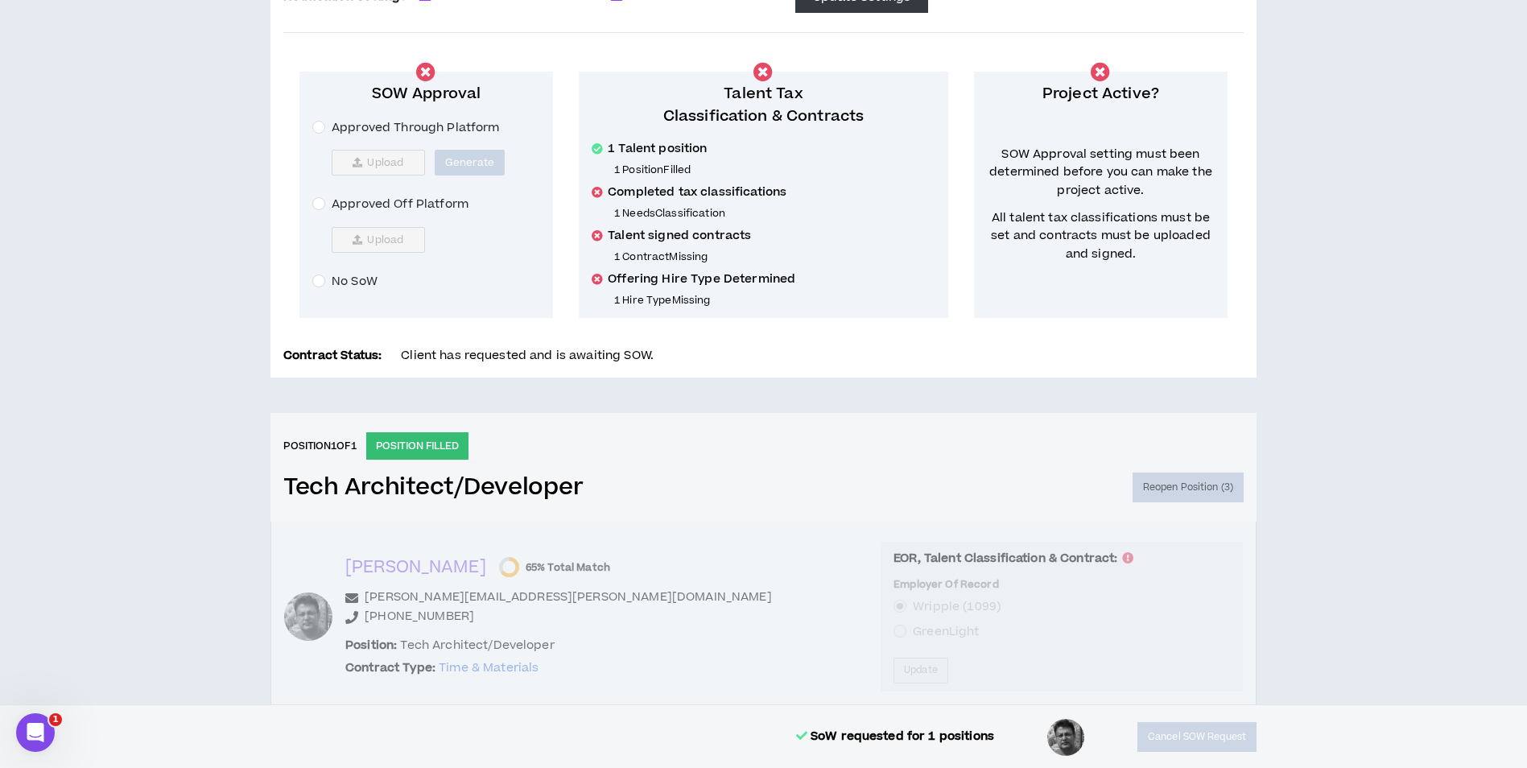
scroll to position [241, 0]
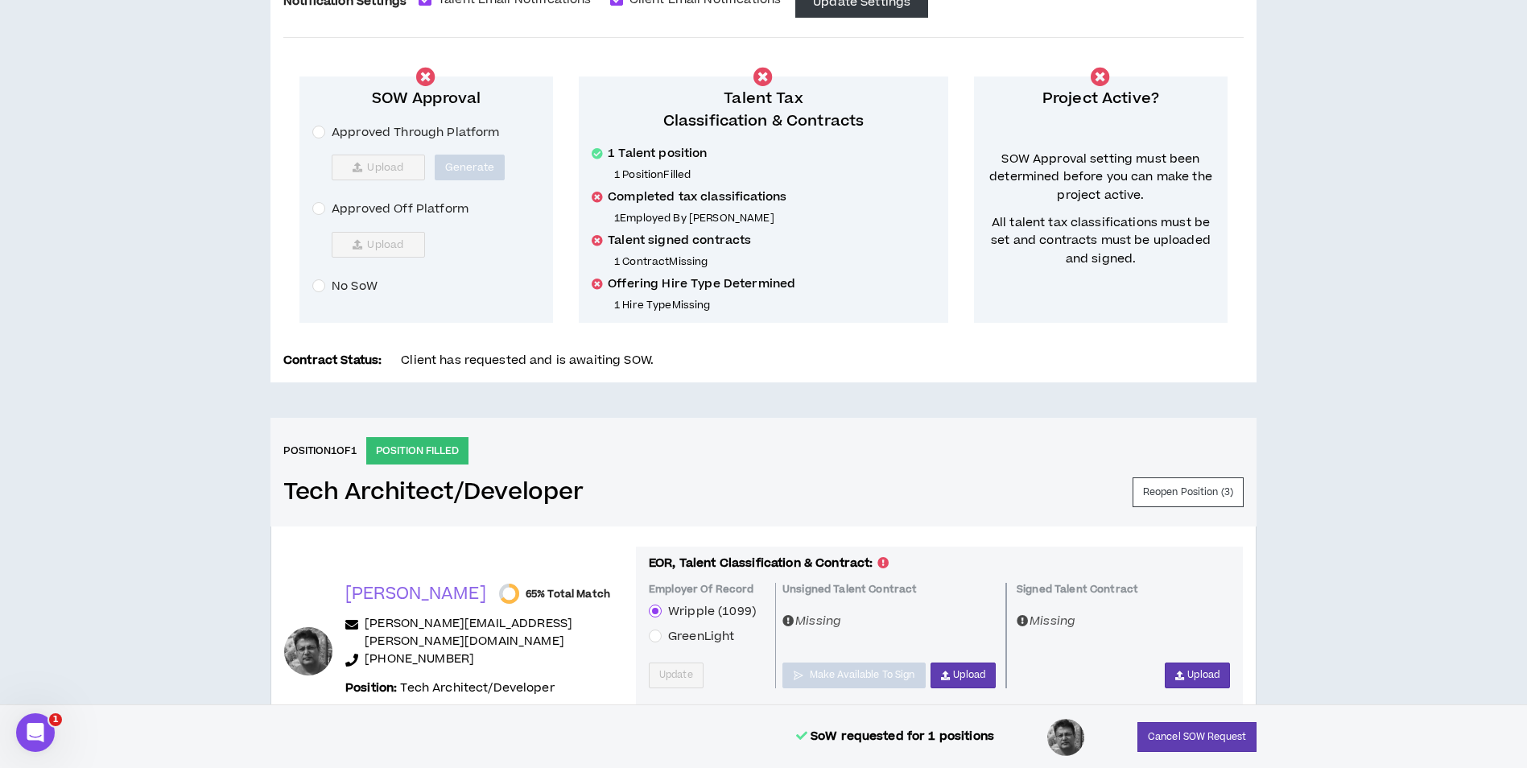
click at [371, 217] on span "Approved Off Platform" at bounding box center [400, 209] width 150 height 18
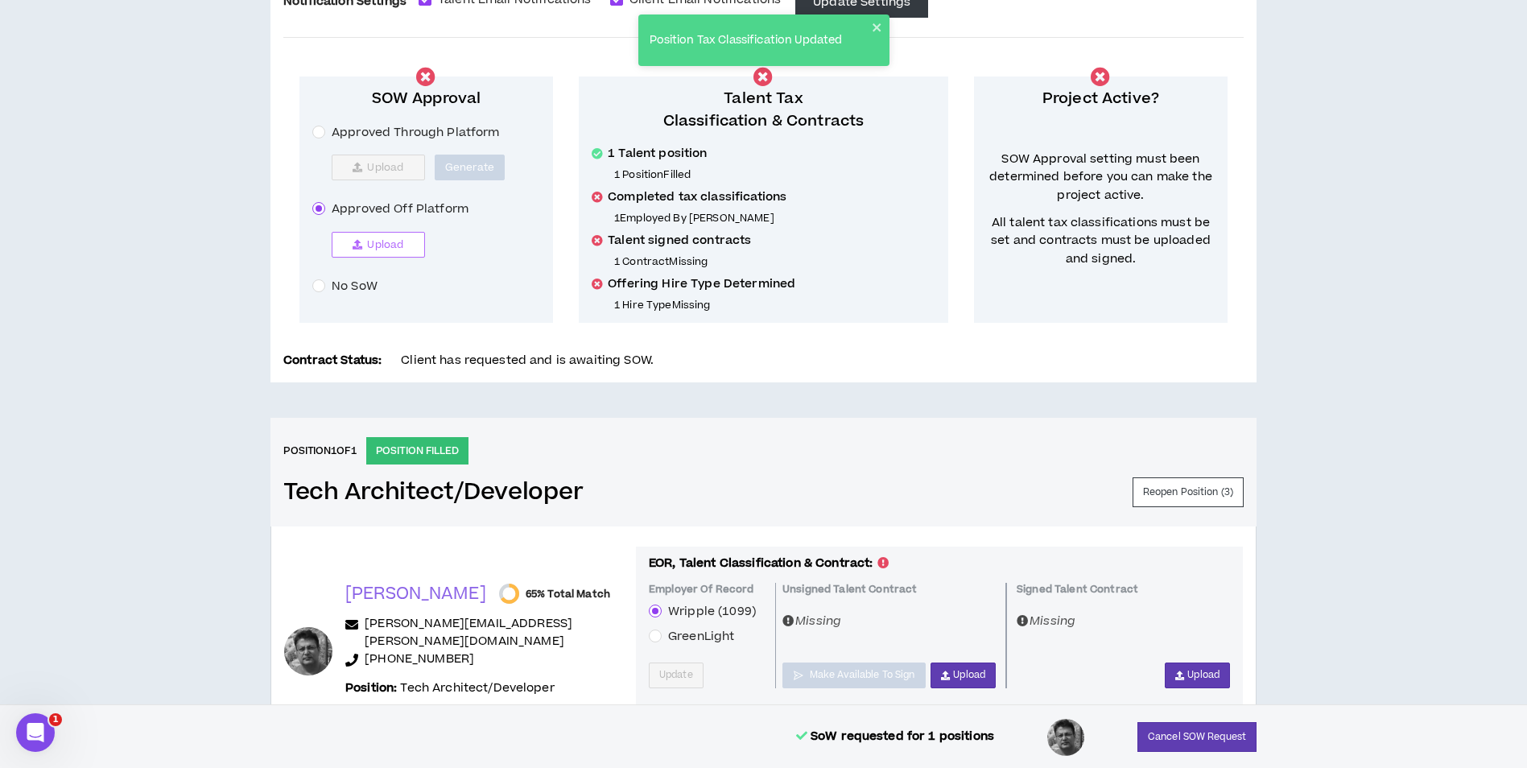
click at [382, 241] on span "Upload" at bounding box center [385, 244] width 36 height 13
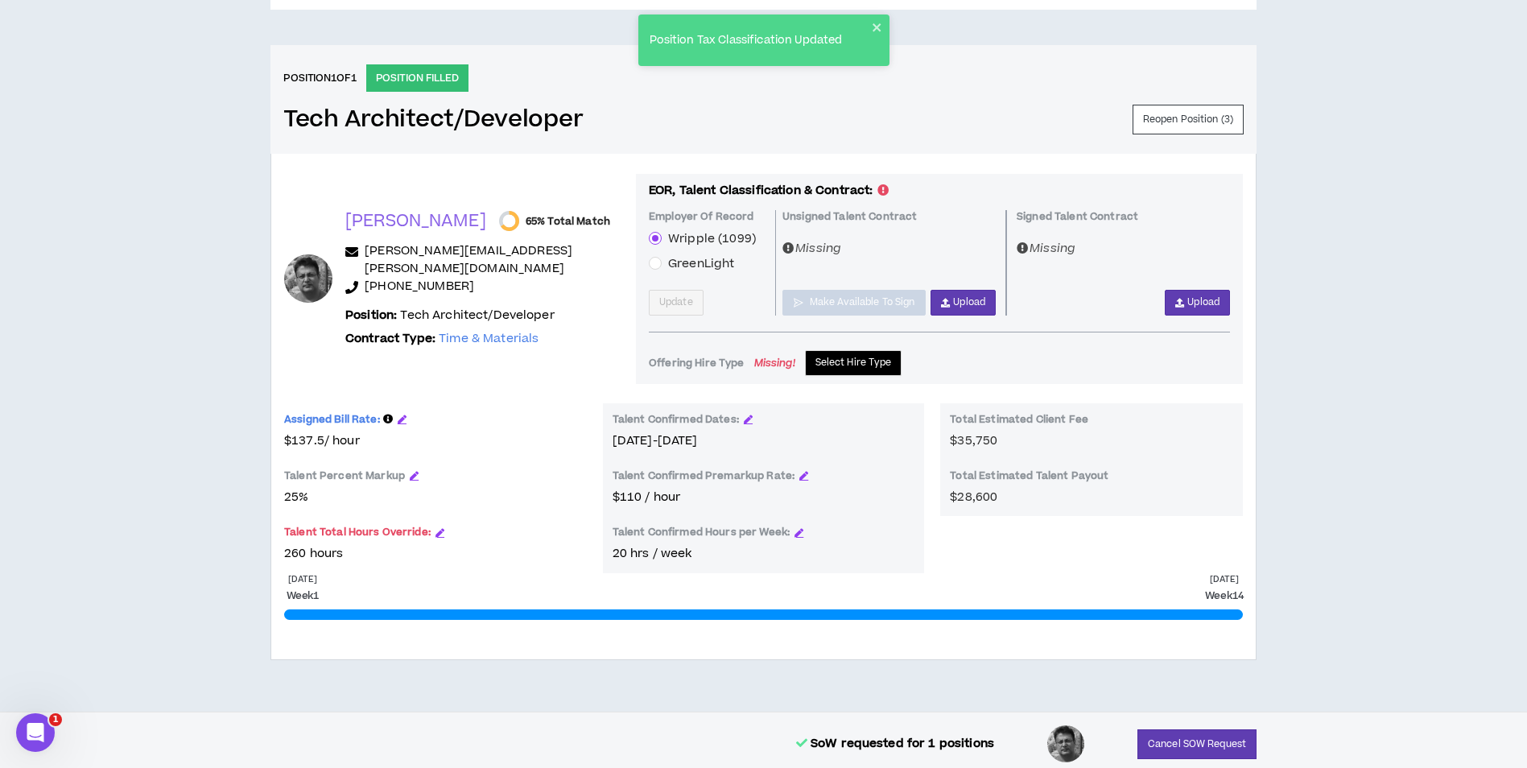
scroll to position [622, 0]
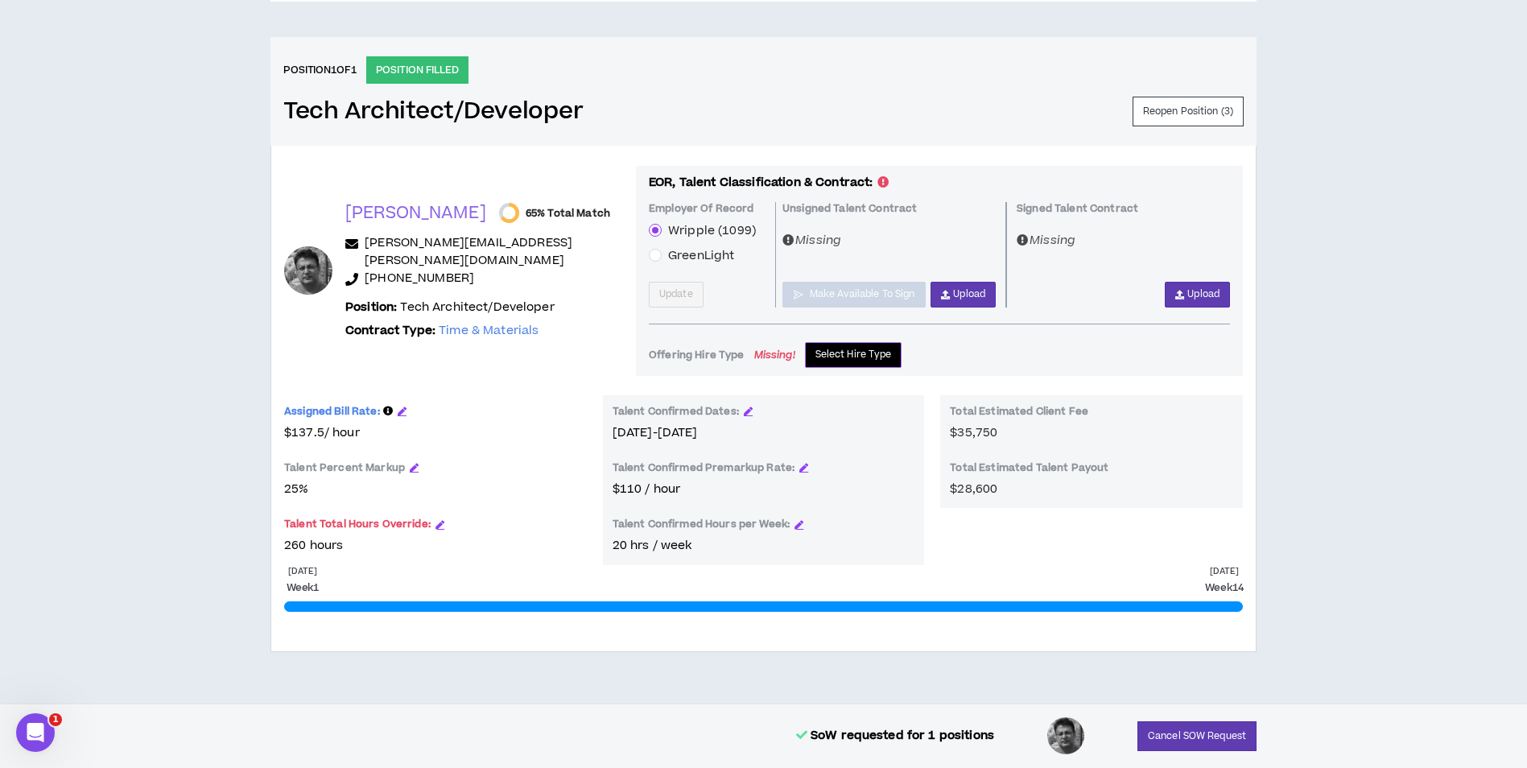
click at [828, 358] on span "Select Hire Type" at bounding box center [853, 354] width 76 height 15
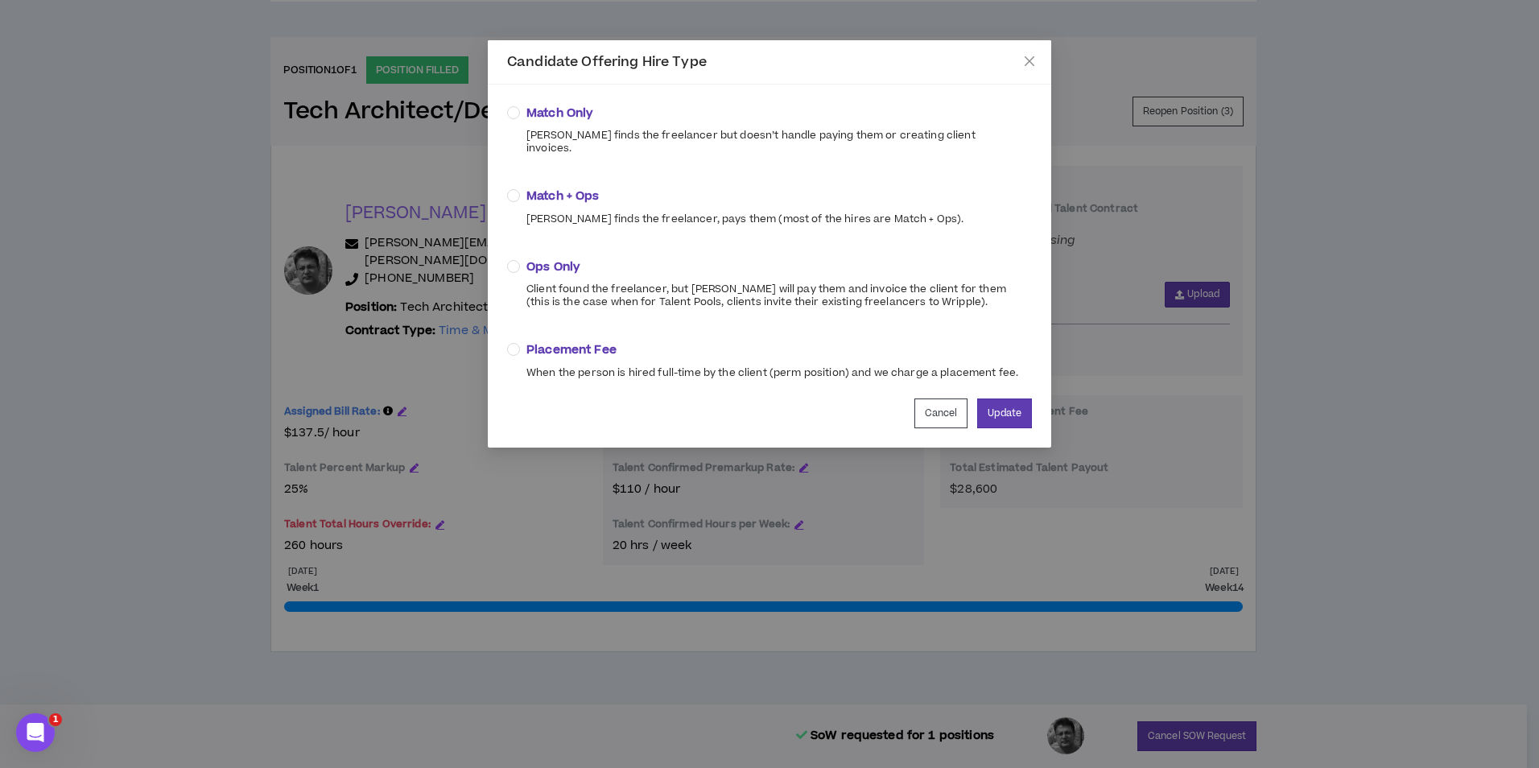
click at [559, 188] on span "Match + Ops" at bounding box center [744, 197] width 437 height 18
click at [1010, 399] on button "Update" at bounding box center [1004, 413] width 55 height 30
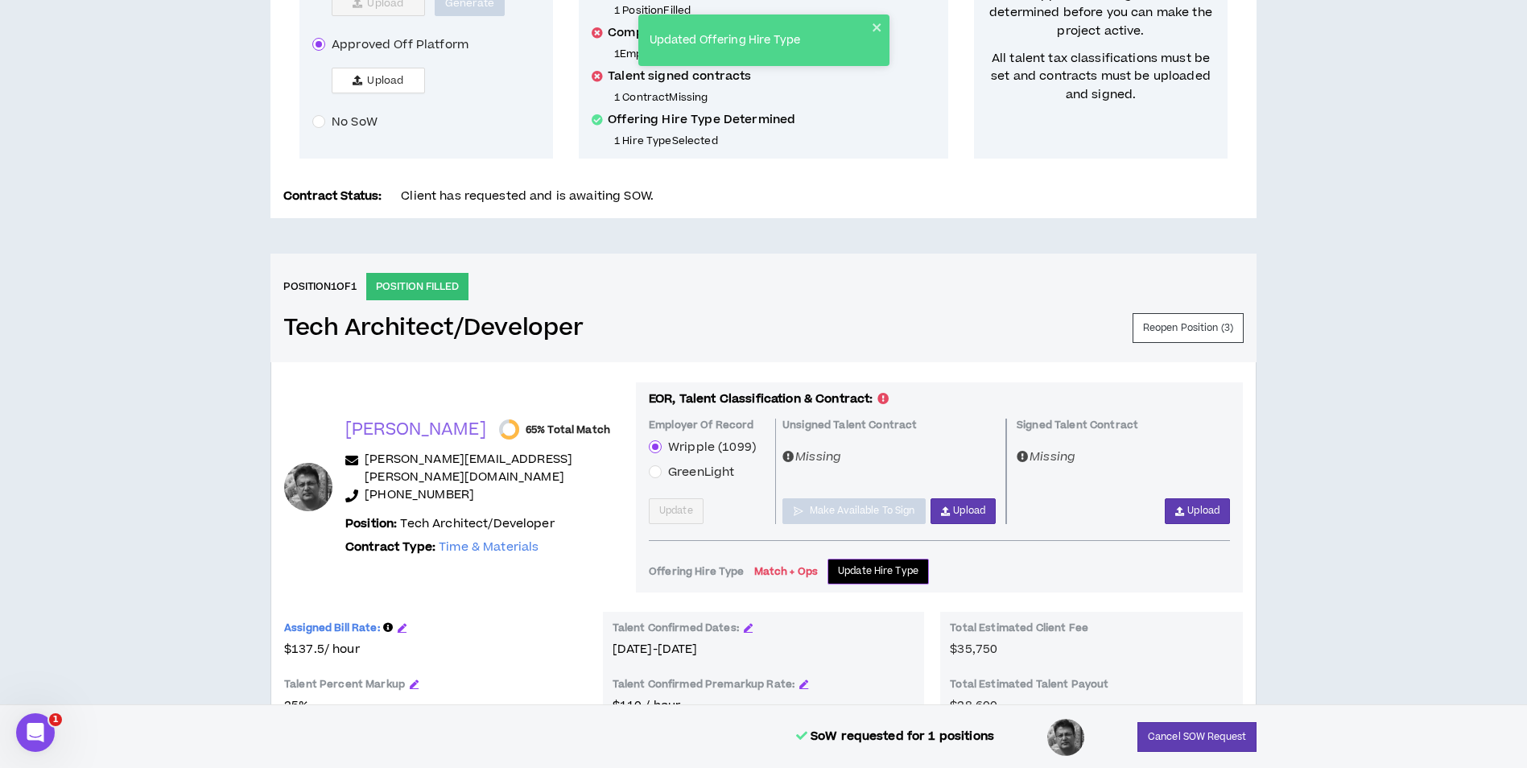
scroll to position [220, 0]
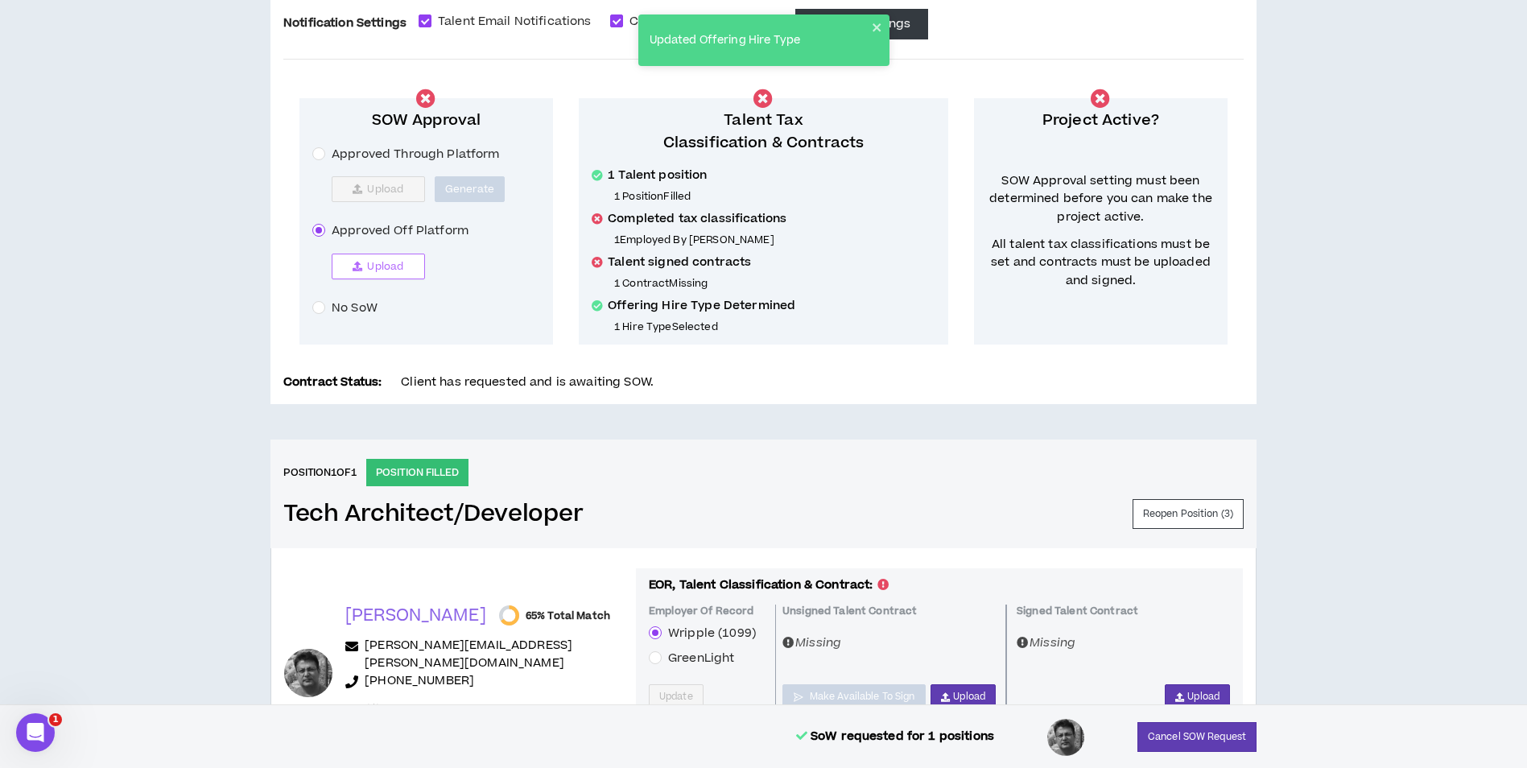
click at [373, 258] on button "Upload" at bounding box center [378, 267] width 93 height 26
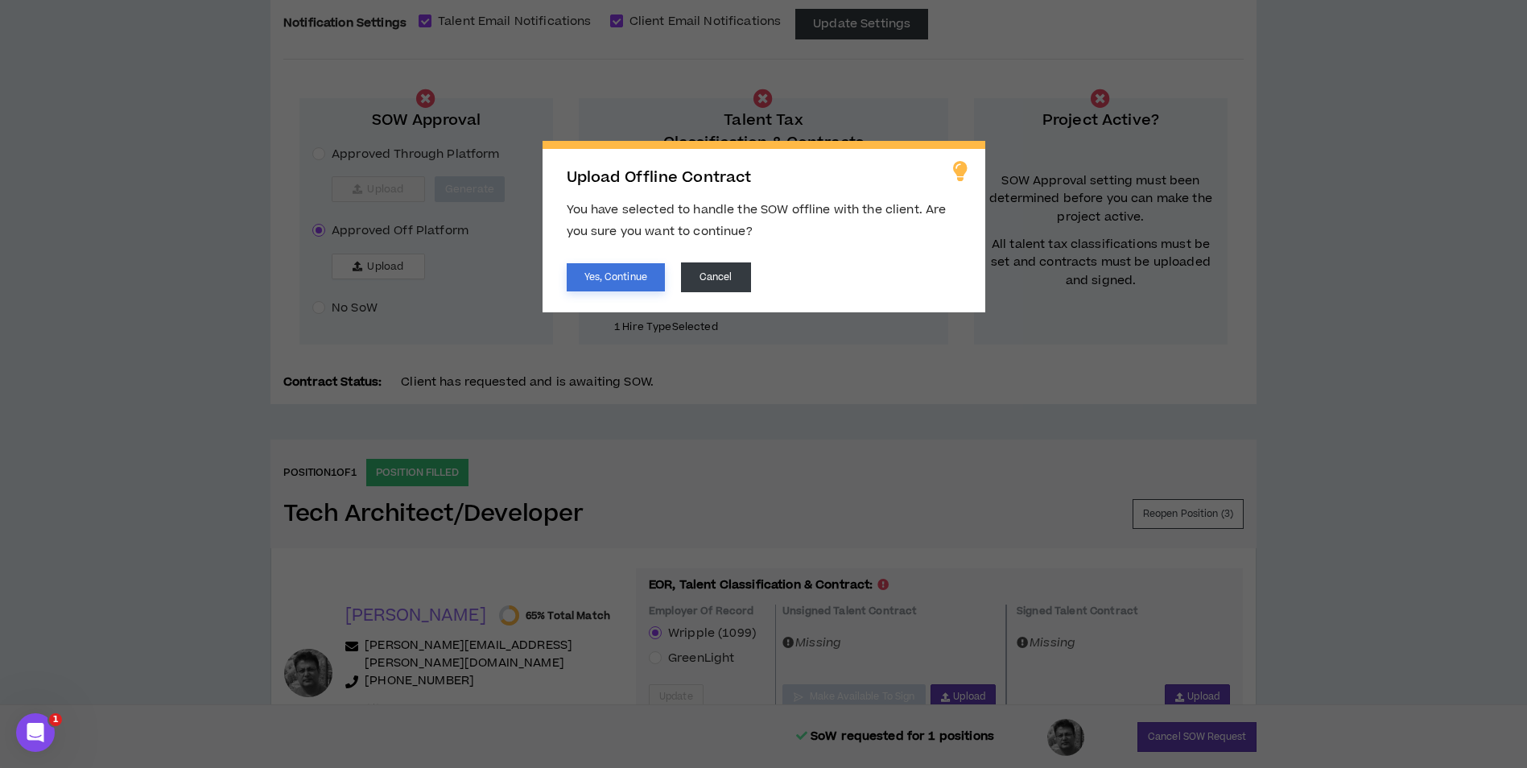
click at [590, 274] on button "Yes, Continue" at bounding box center [616, 277] width 98 height 28
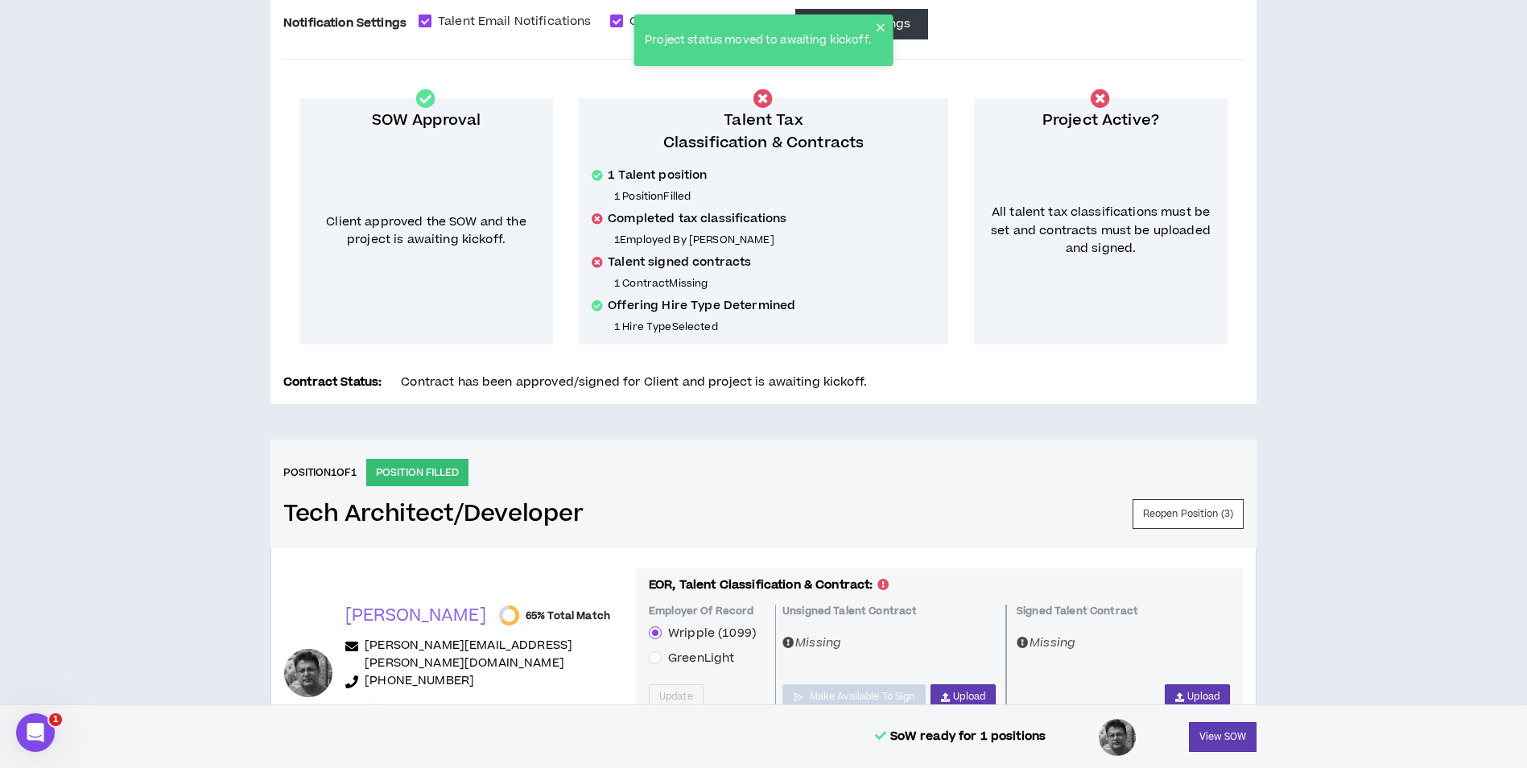
click at [524, 21] on span "Talent Email Notifications" at bounding box center [514, 22] width 167 height 18
click at [630, 15] on div "Project status moved to awaiting kickoff." at bounding box center [763, 46] width 266 height 71
click at [622, 20] on span at bounding box center [616, 20] width 13 height 13
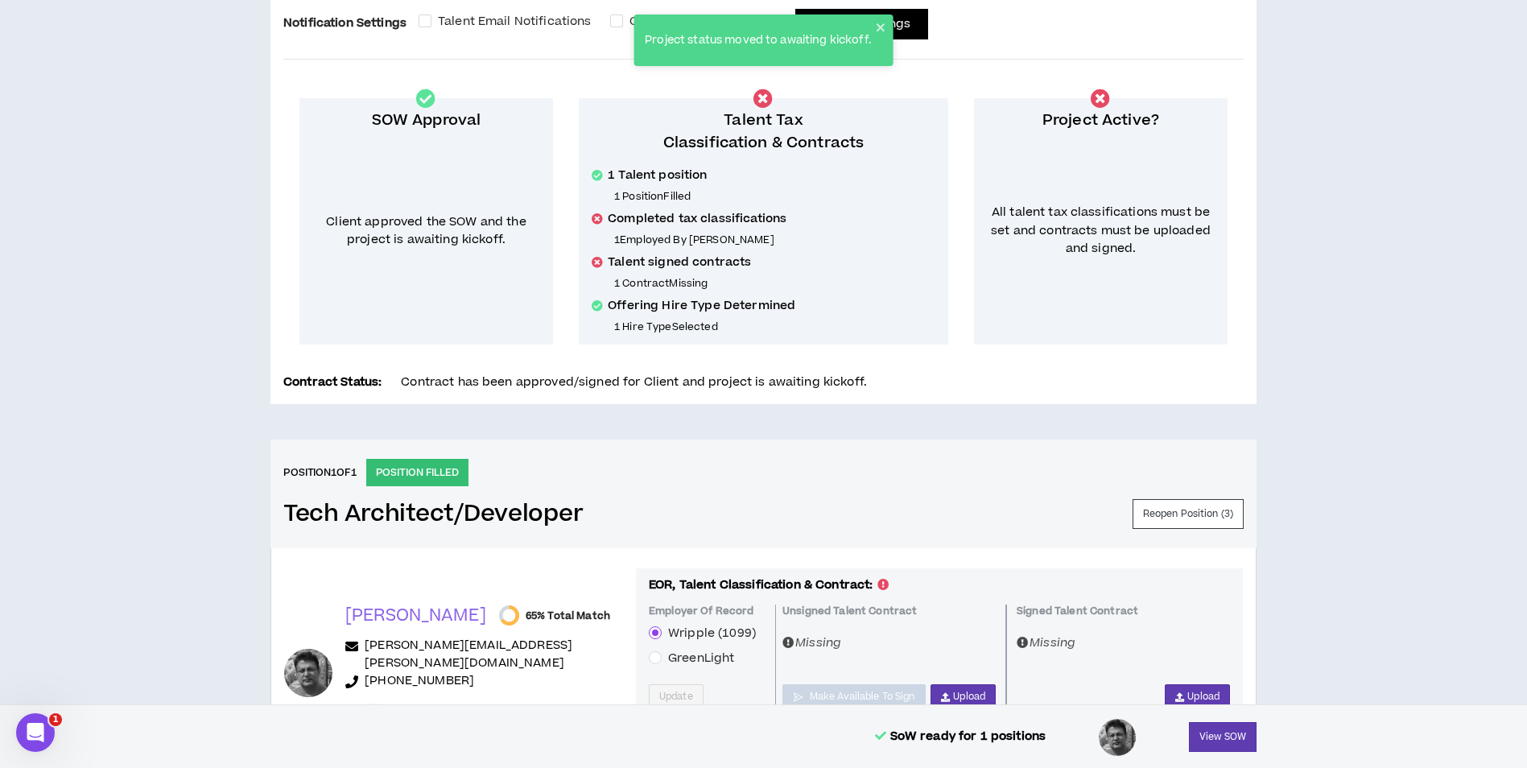
click at [918, 20] on button "Update Settings" at bounding box center [861, 24] width 133 height 31
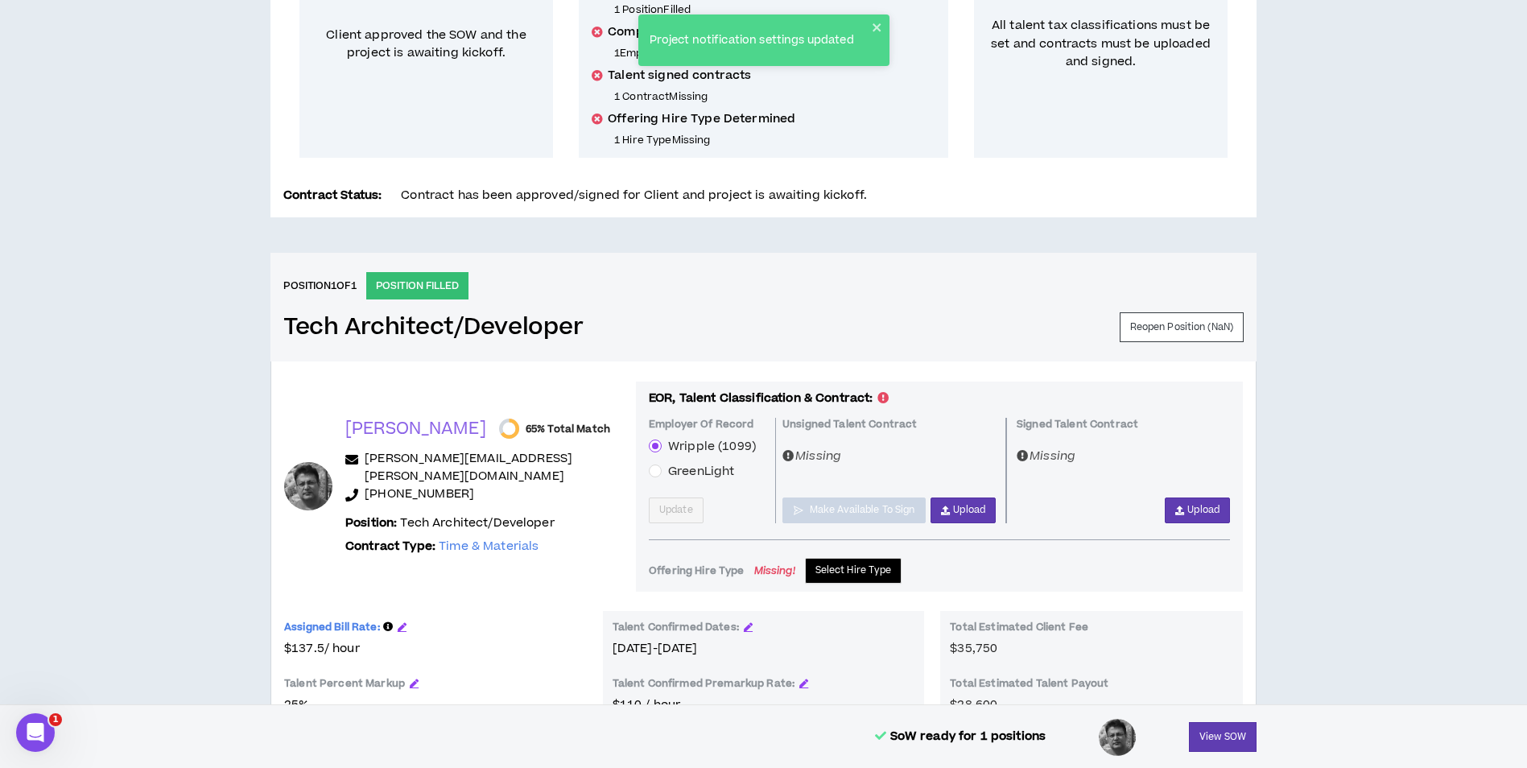
scroll to position [461, 0]
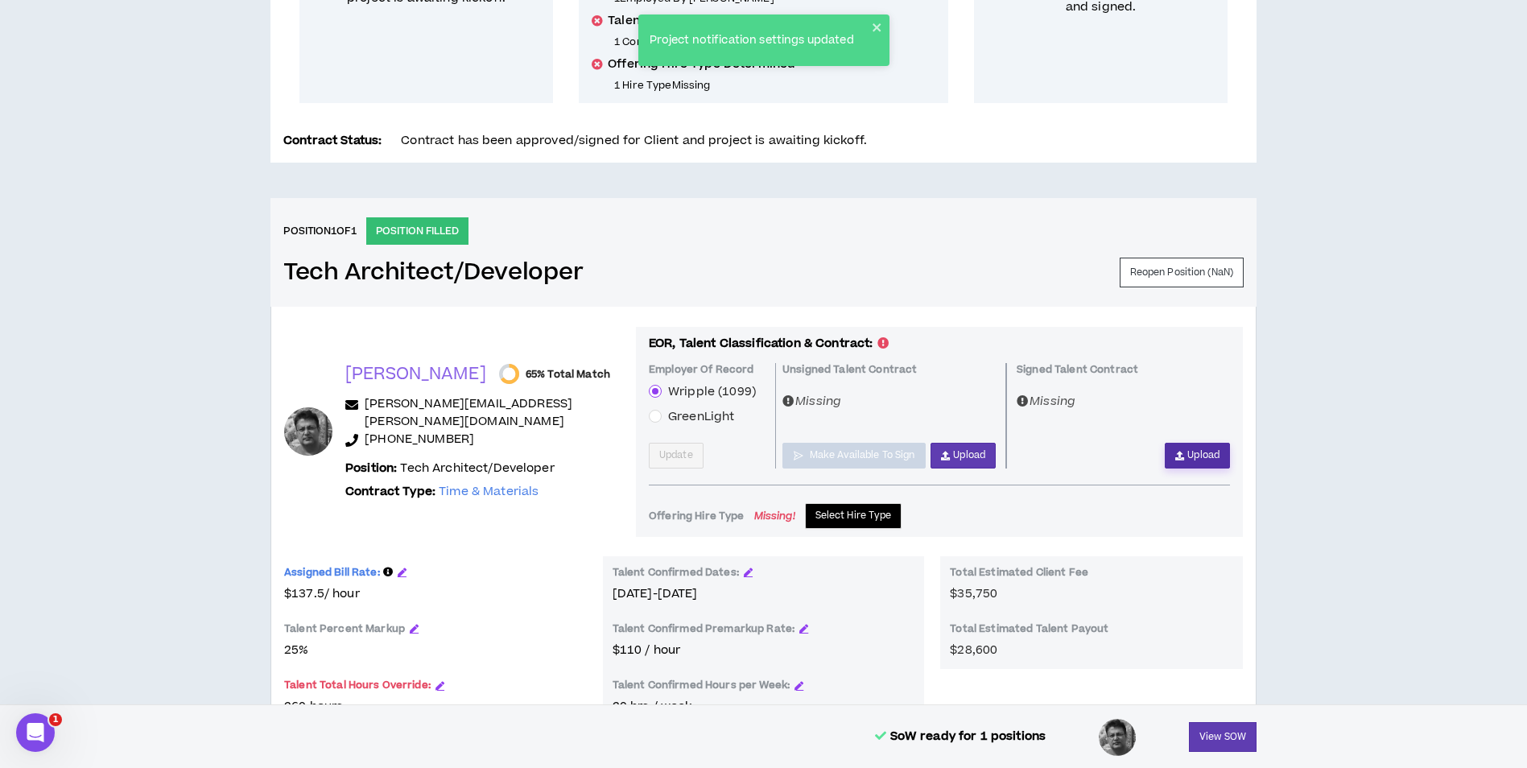
click at [1207, 464] on button "Upload" at bounding box center [1197, 456] width 65 height 26
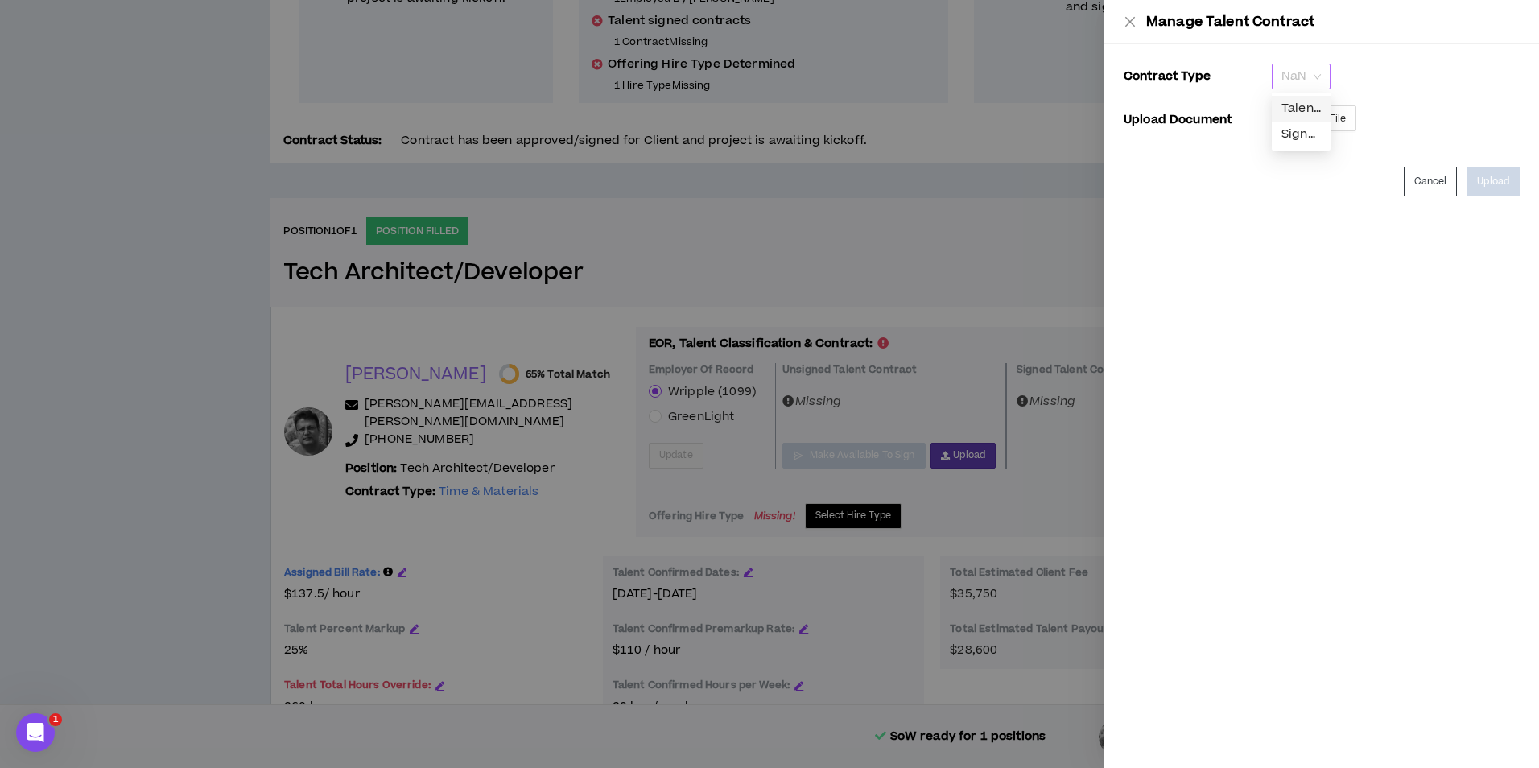
click at [1313, 76] on span "NaN" at bounding box center [1301, 76] width 39 height 24
click at [1303, 130] on div "Signed Talent Contract" at bounding box center [1301, 135] width 39 height 18
click at [1327, 122] on span "Select File" at bounding box center [1322, 118] width 48 height 15
click at [1493, 176] on button "Upload" at bounding box center [1493, 182] width 53 height 30
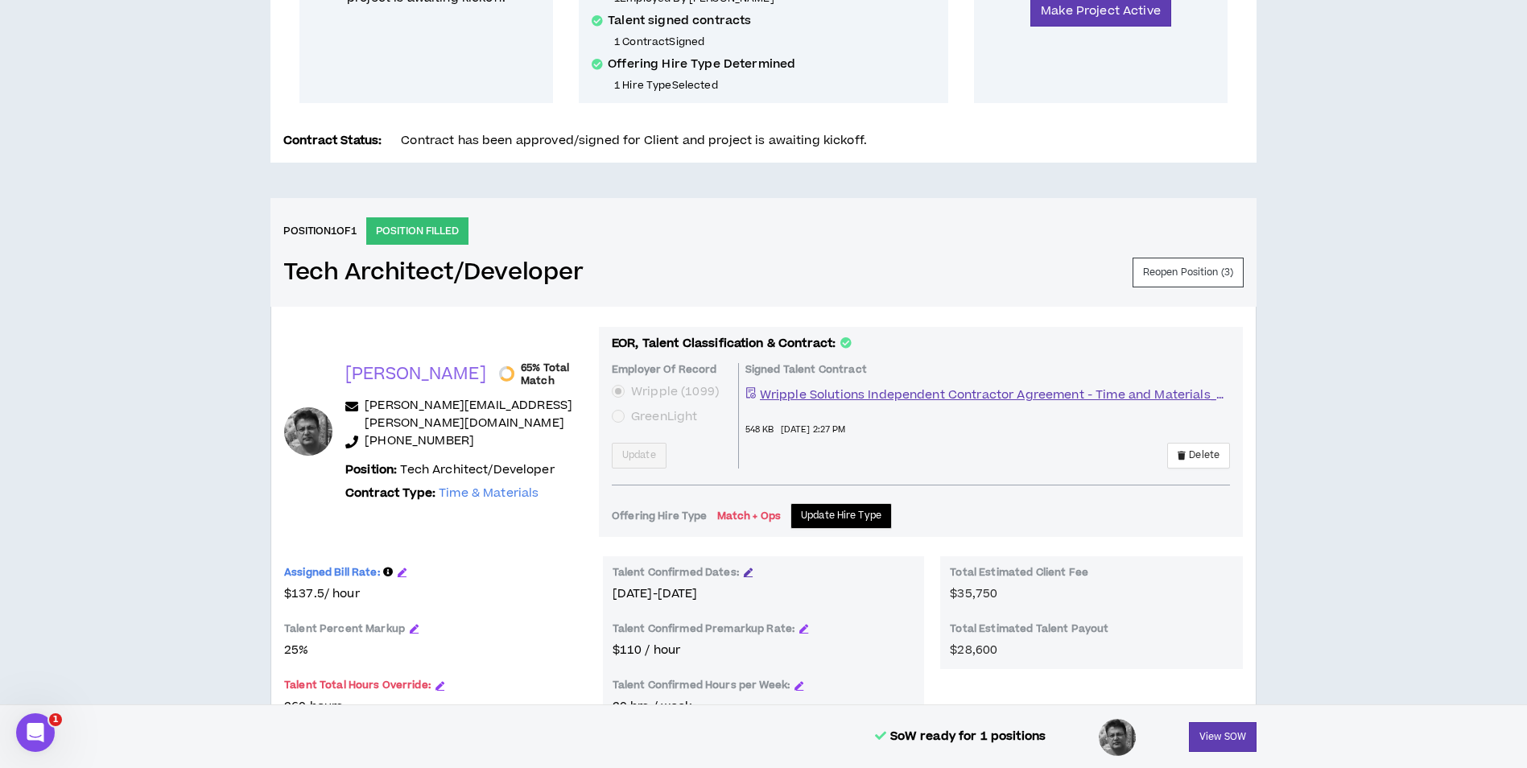
click at [746, 573] on icon "button" at bounding box center [748, 572] width 9 height 9
click at [701, 594] on input "**********" at bounding box center [661, 598] width 79 height 18
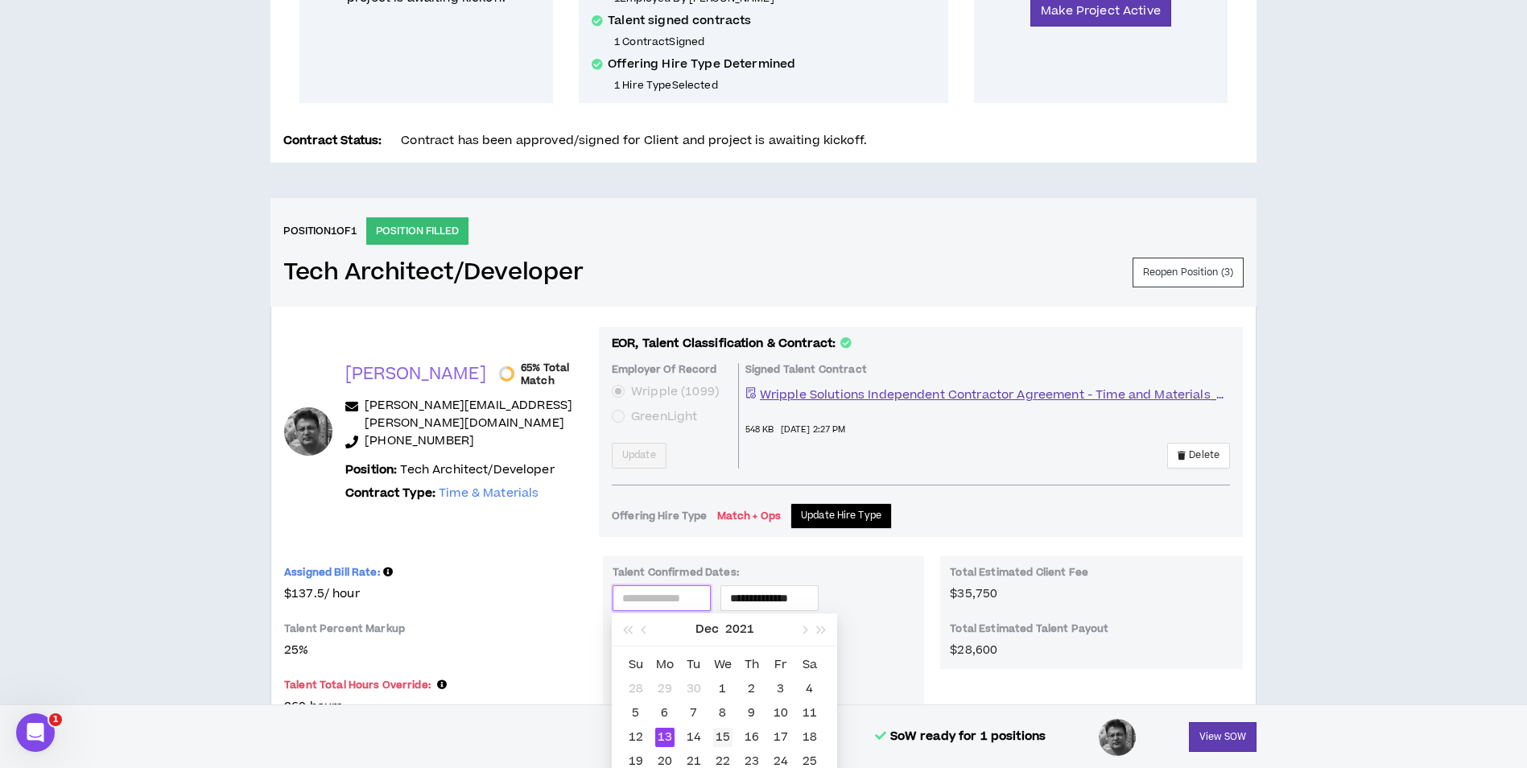
click at [720, 733] on div "15" at bounding box center [722, 737] width 19 height 19
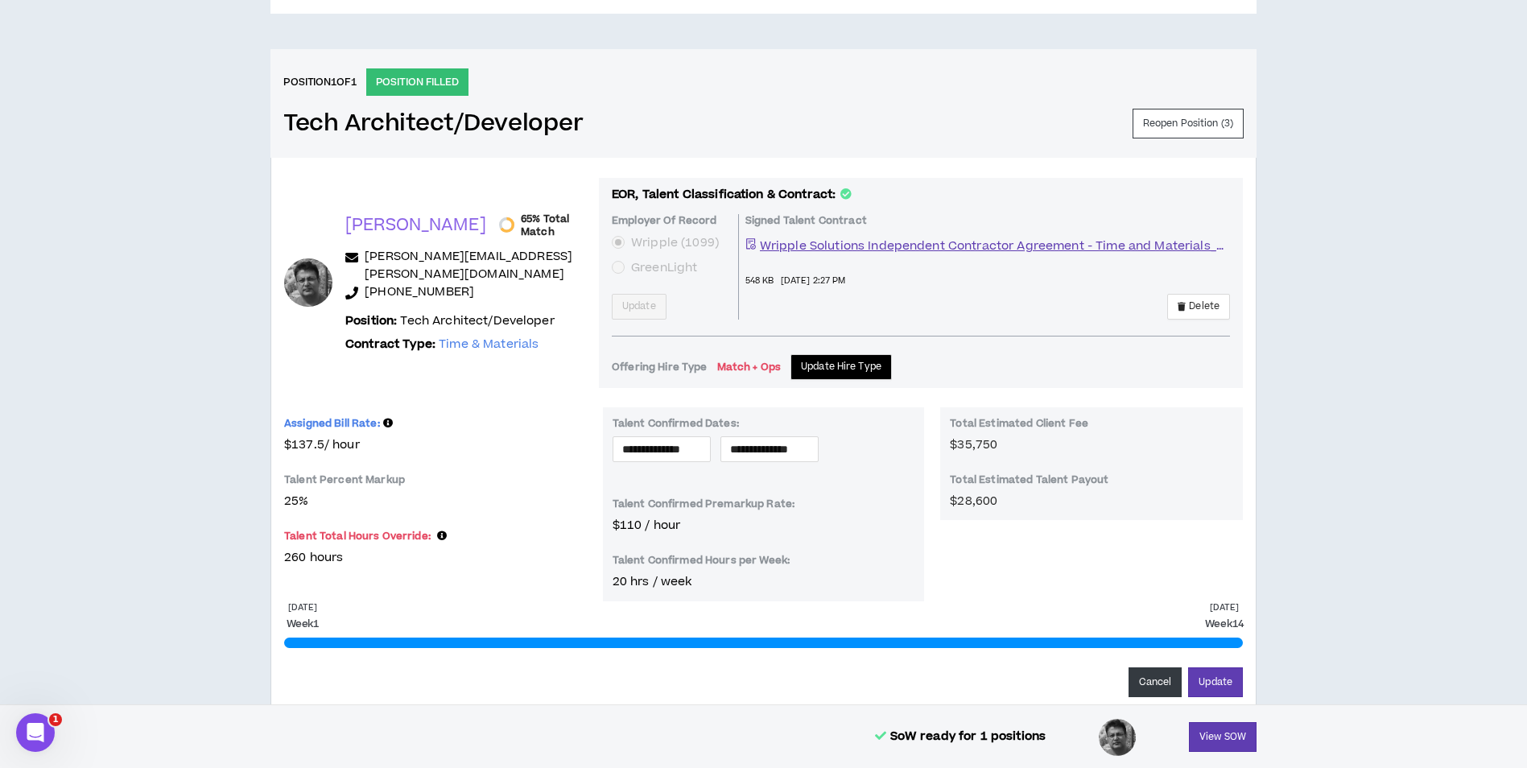
scroll to position [676, 0]
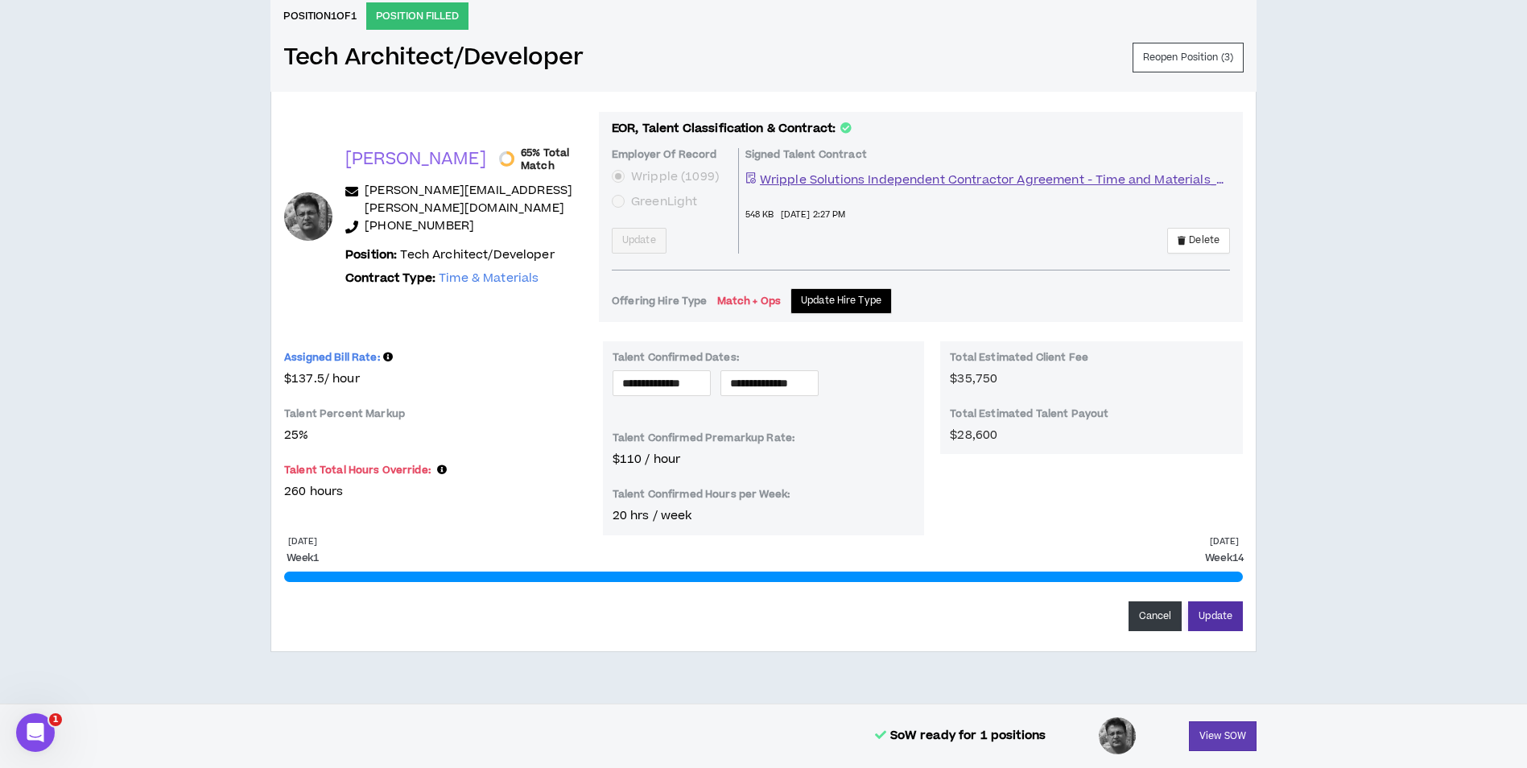
click at [1226, 612] on button "Update" at bounding box center [1215, 616] width 55 height 30
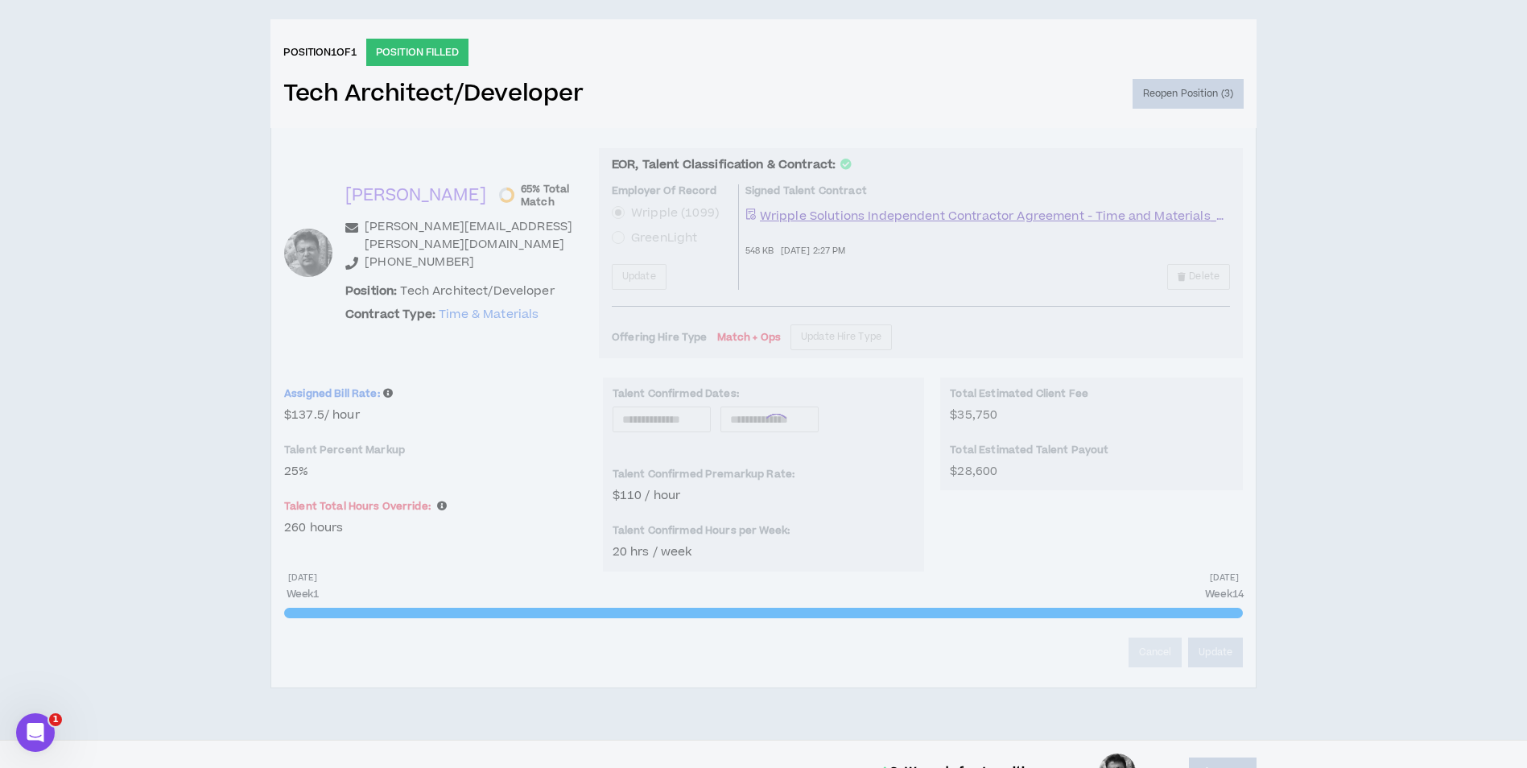
scroll to position [622, 0]
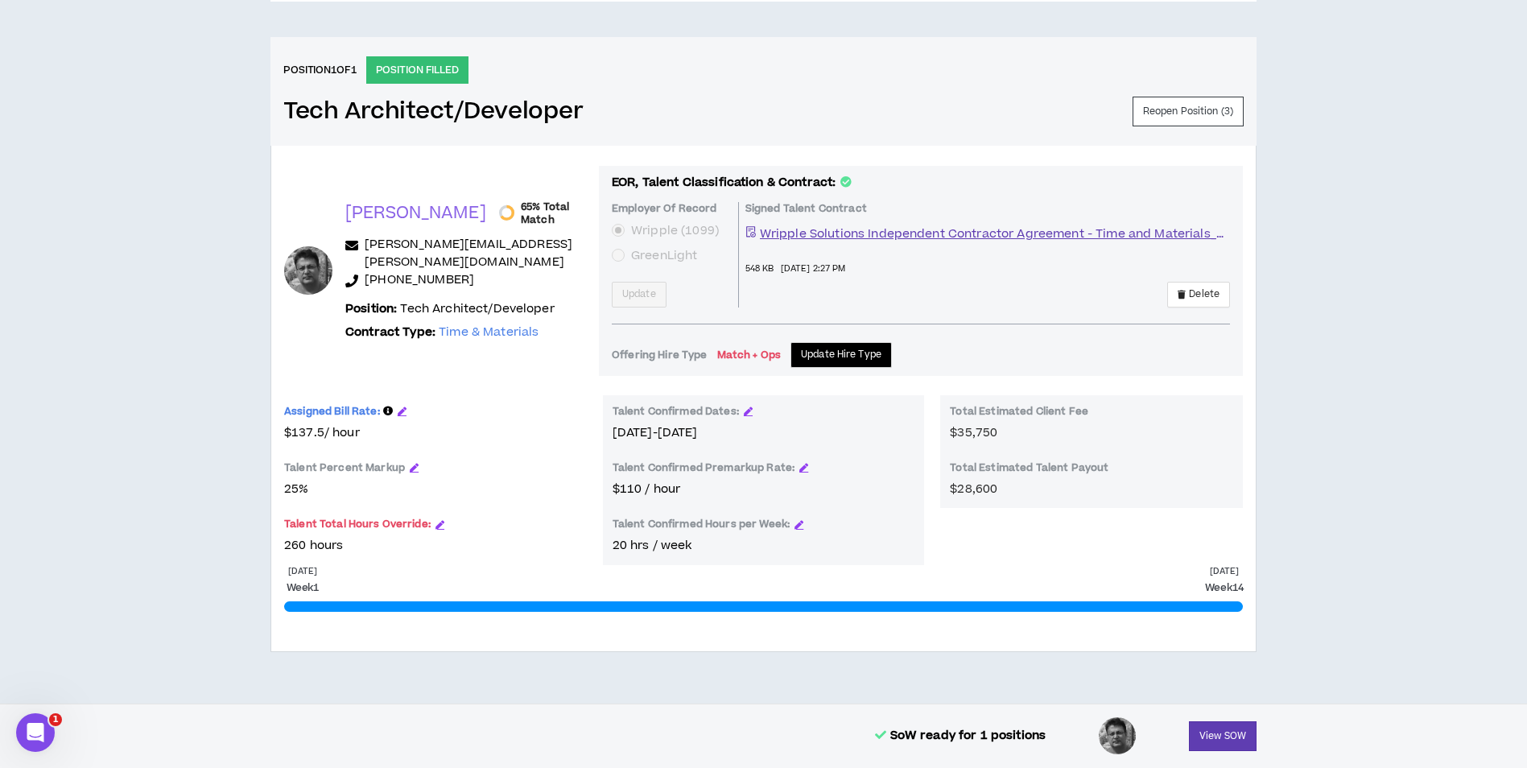
click at [406, 409] on div "Assigned Bill Rate:" at bounding box center [435, 414] width 303 height 19
click at [402, 414] on icon "button" at bounding box center [402, 411] width 9 height 9
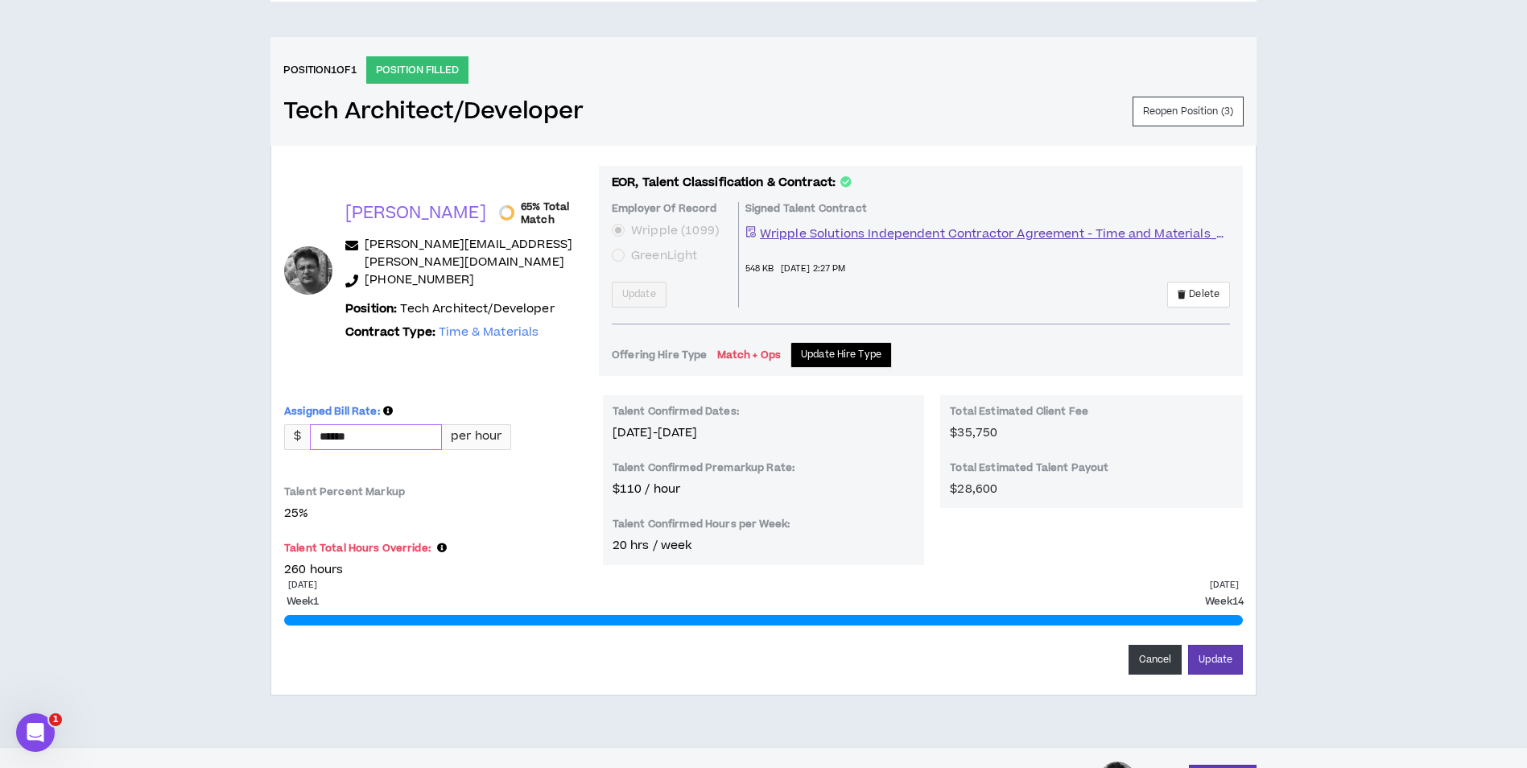
click at [399, 437] on input "******" at bounding box center [376, 437] width 130 height 24
click at [1188, 645] on button "Update" at bounding box center [1215, 660] width 55 height 30
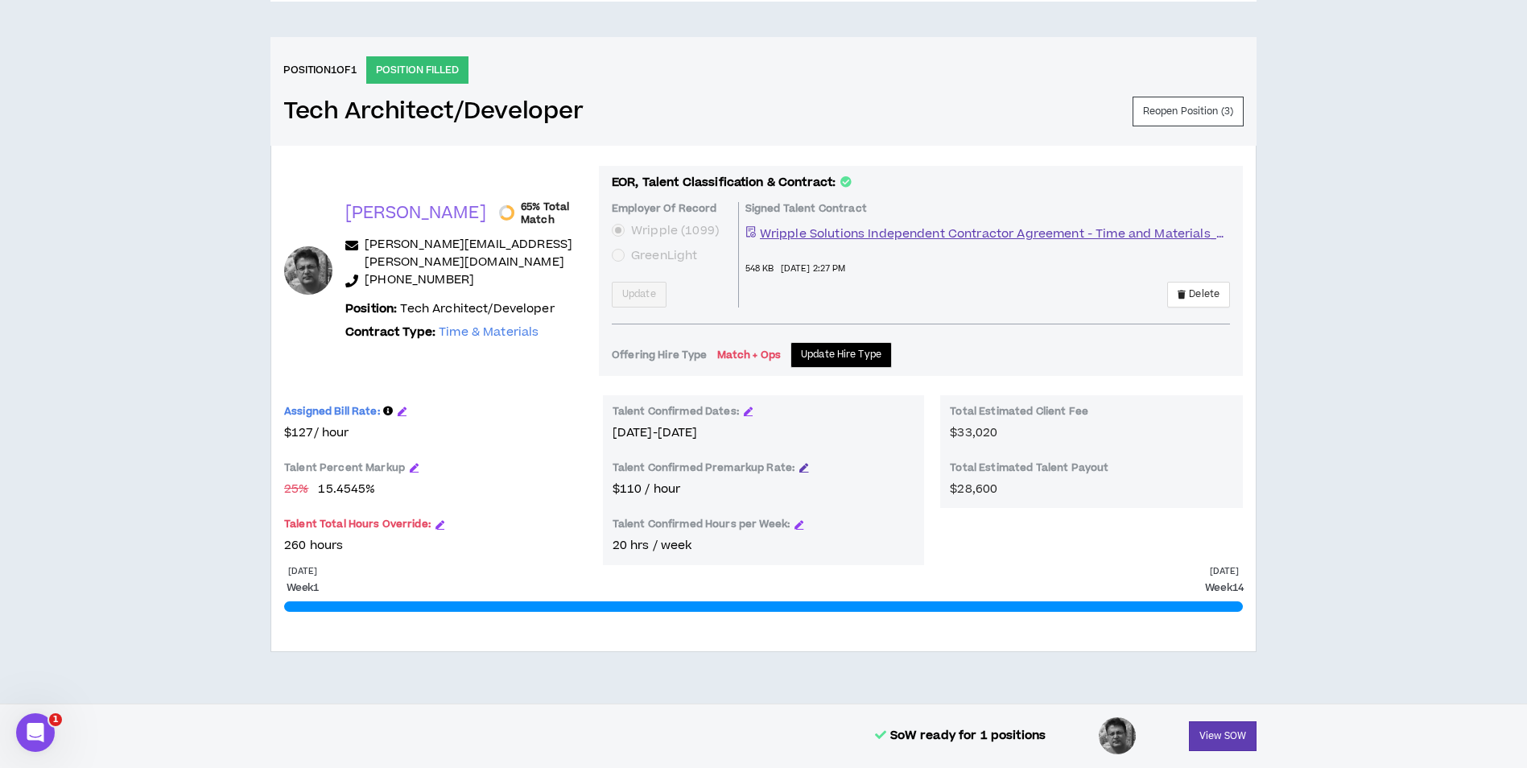
click at [799, 464] on icon "button" at bounding box center [803, 467] width 9 height 9
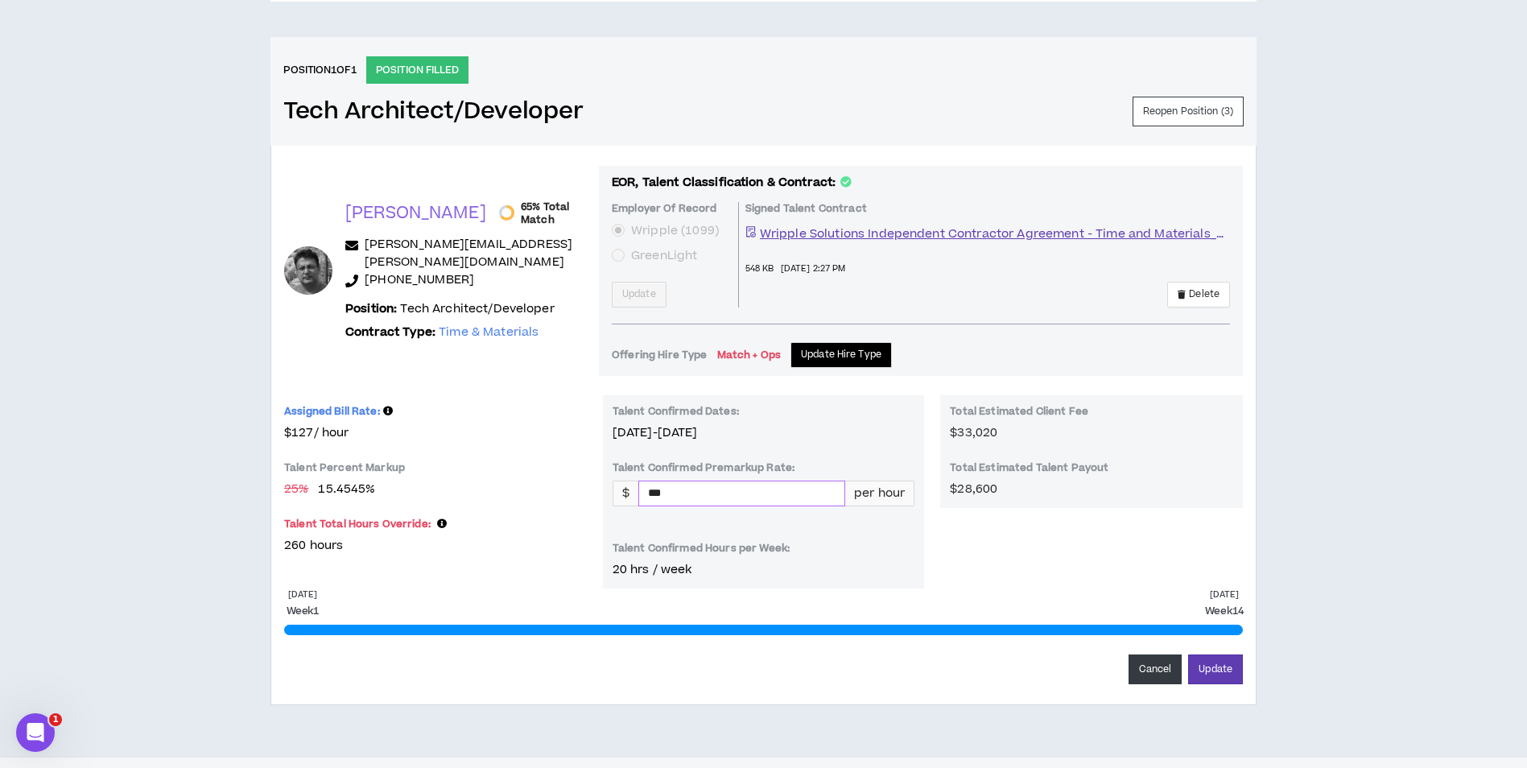
click at [702, 486] on input "***" at bounding box center [741, 493] width 205 height 24
click at [1188, 654] on button "Update" at bounding box center [1215, 669] width 55 height 30
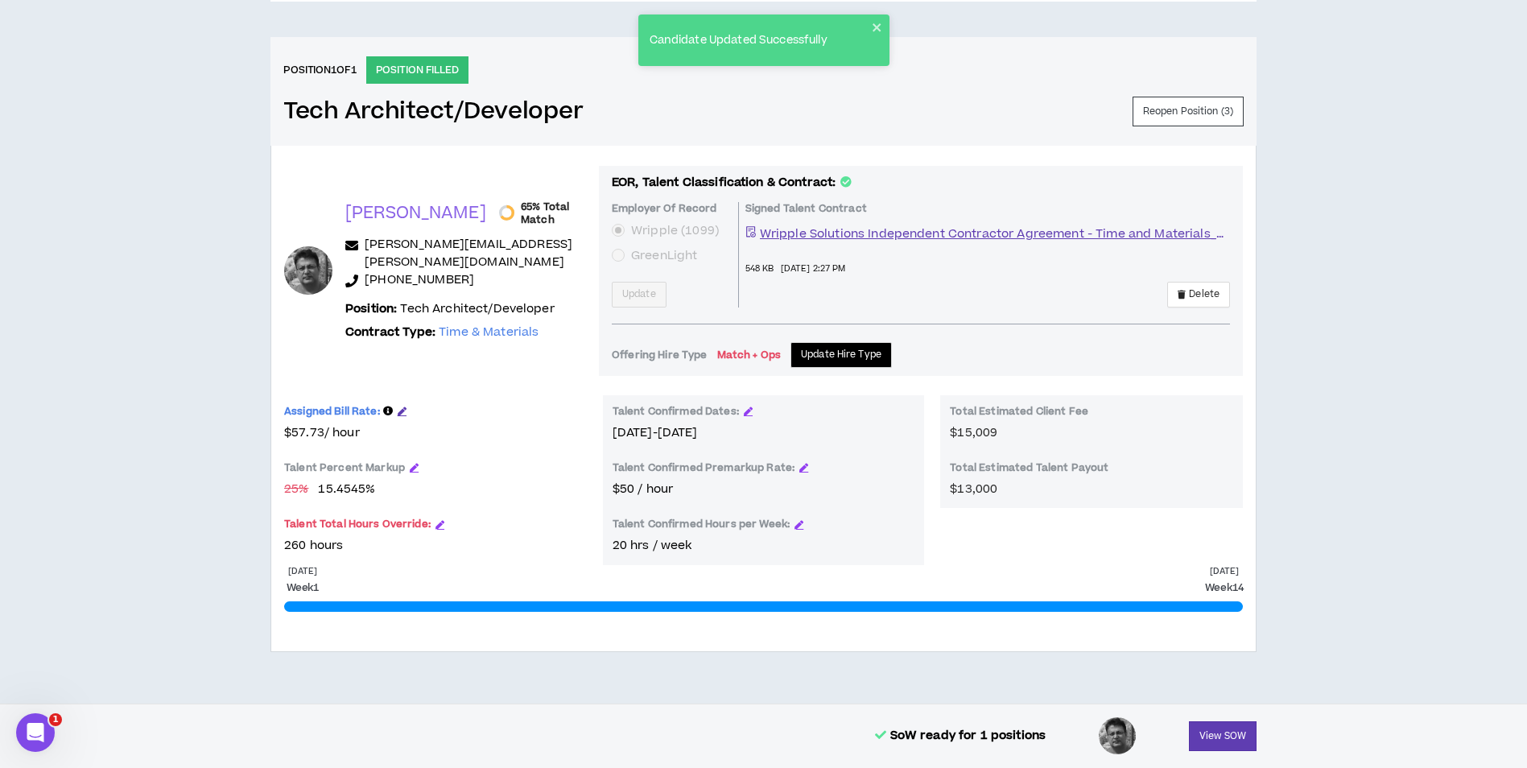
click at [402, 414] on icon "button" at bounding box center [402, 411] width 9 height 9
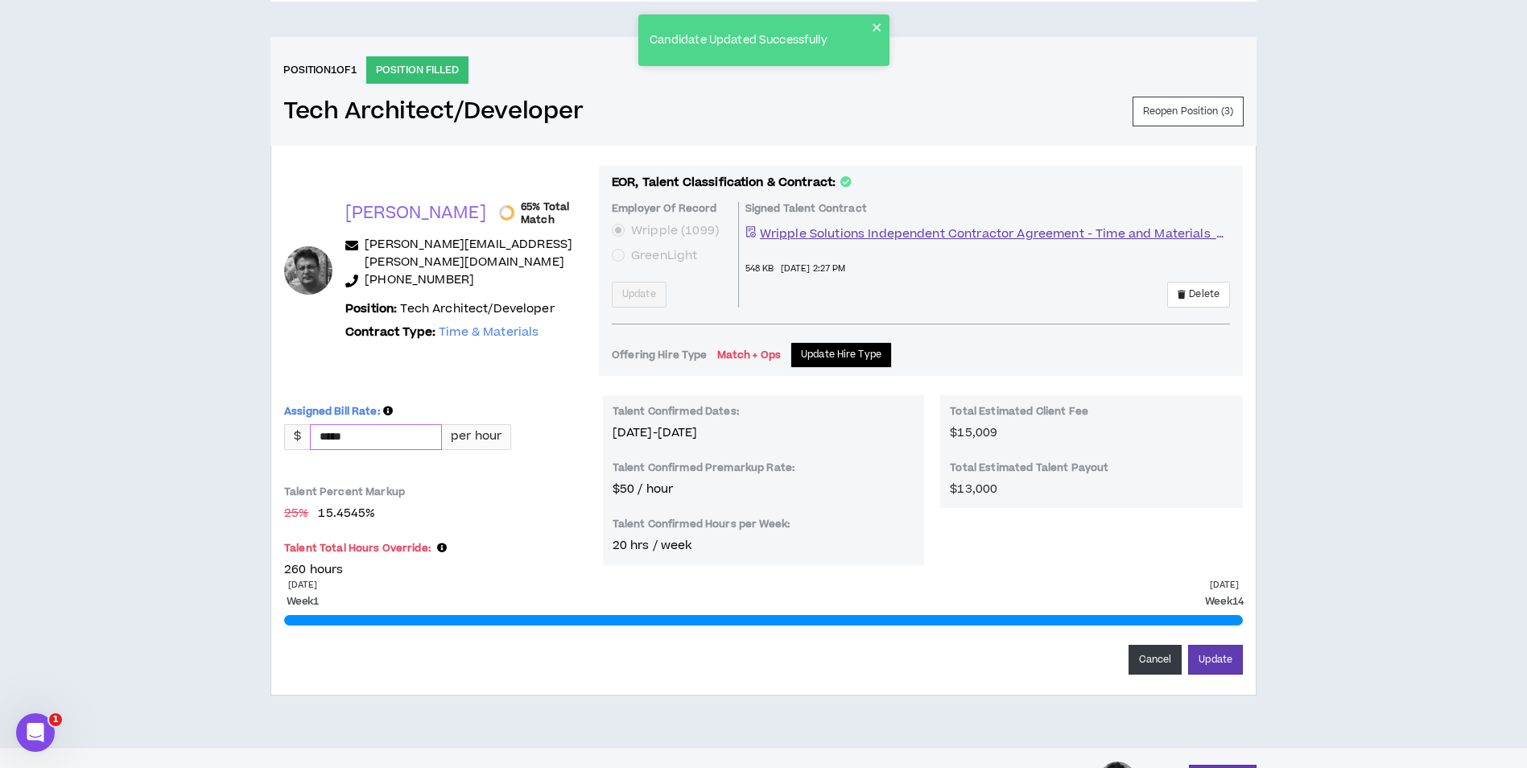
click at [405, 436] on input "*****" at bounding box center [376, 437] width 130 height 24
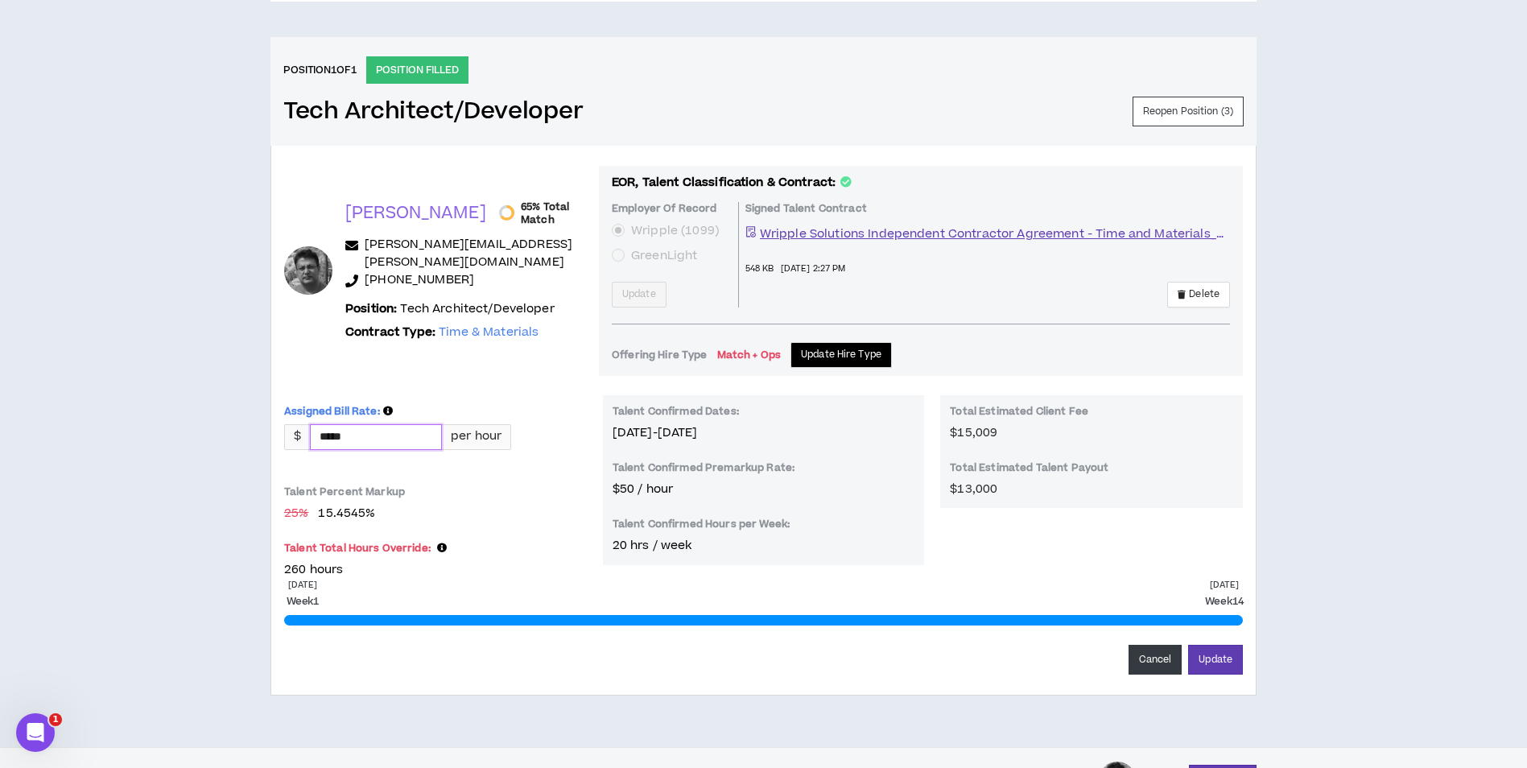
click at [405, 436] on input "*****" at bounding box center [376, 437] width 130 height 24
click at [1188, 645] on button "Update" at bounding box center [1215, 660] width 55 height 30
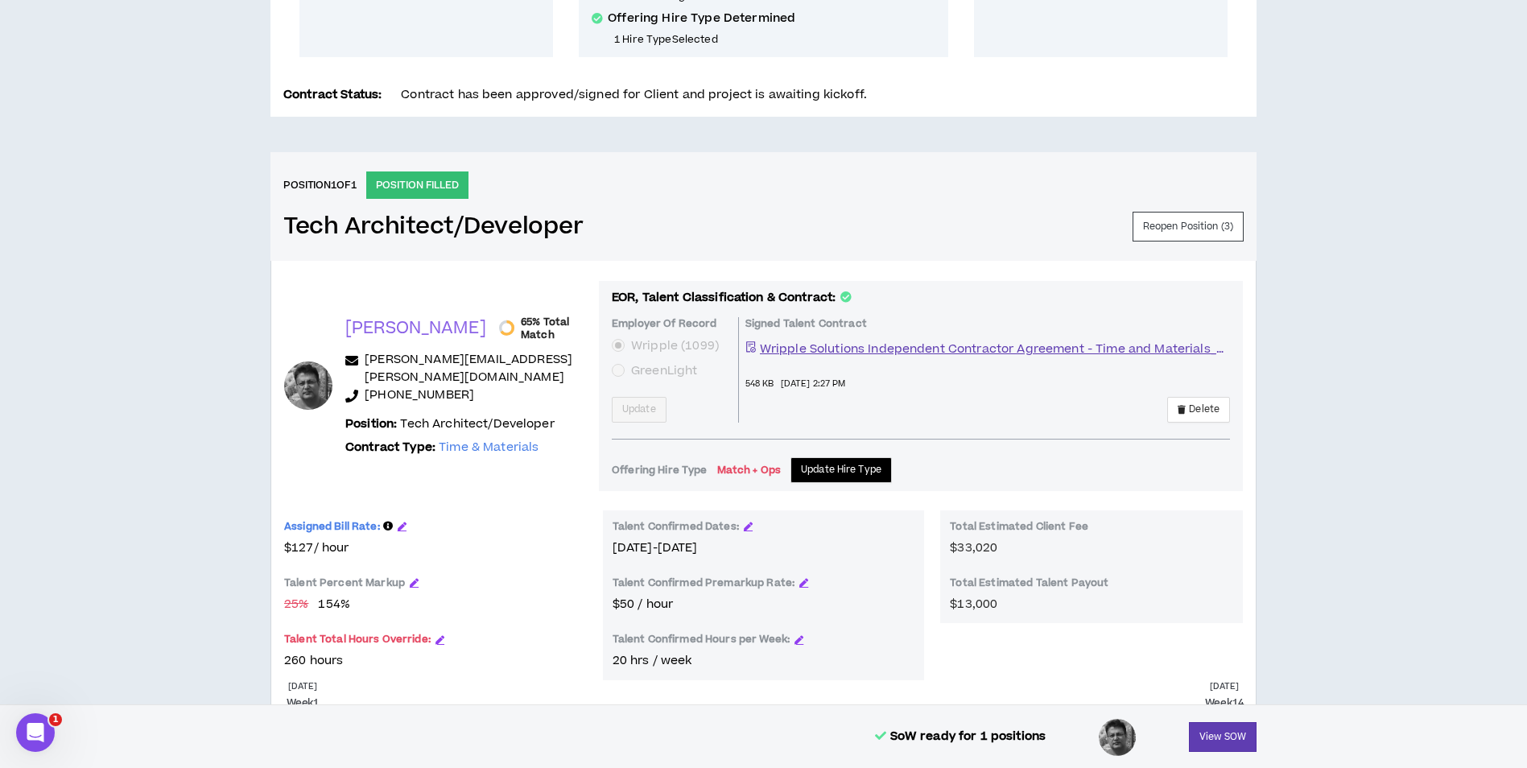
scroll to position [542, 0]
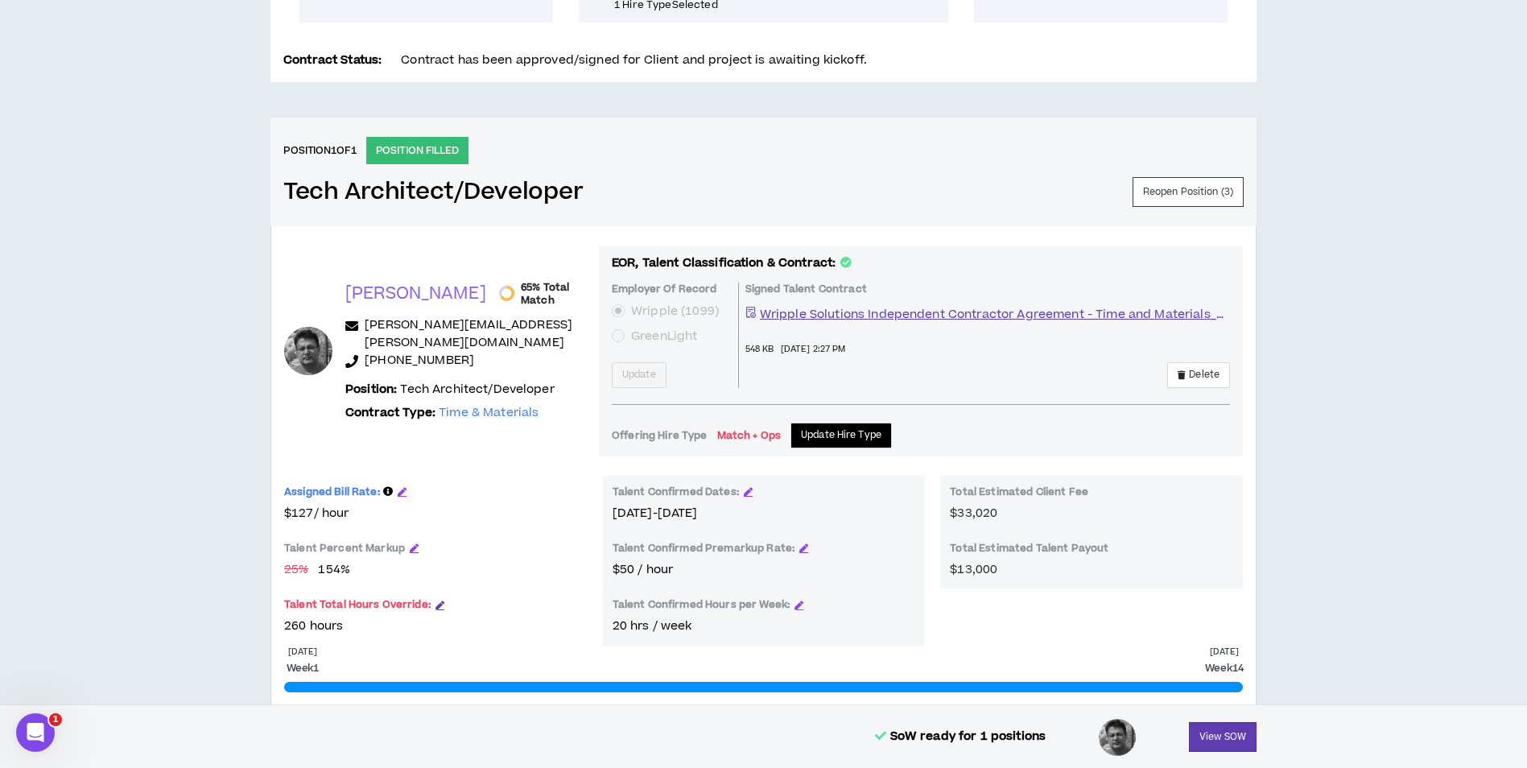
click at [437, 609] on div "Talent Total Hours Override:" at bounding box center [435, 607] width 303 height 19
click at [437, 602] on icon "button" at bounding box center [439, 605] width 9 height 9
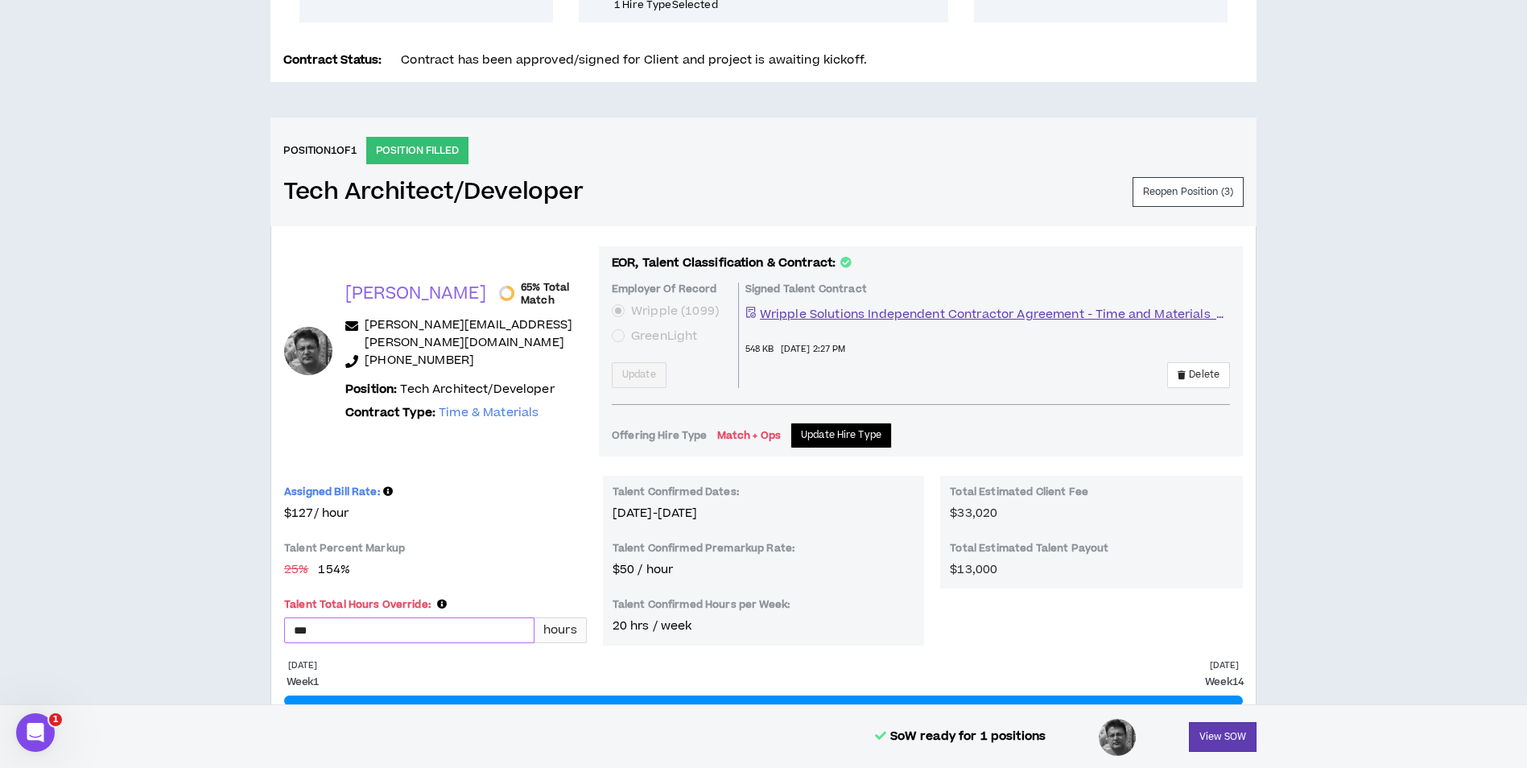
drag, startPoint x: 385, startPoint y: 613, endPoint x: 383, endPoint y: 621, distance: 9.0
click at [384, 619] on div "Talent Total Hours Override: *** hours" at bounding box center [435, 628] width 303 height 61
click at [383, 621] on input "***" at bounding box center [409, 630] width 249 height 24
click at [383, 622] on input "***" at bounding box center [409, 630] width 249 height 24
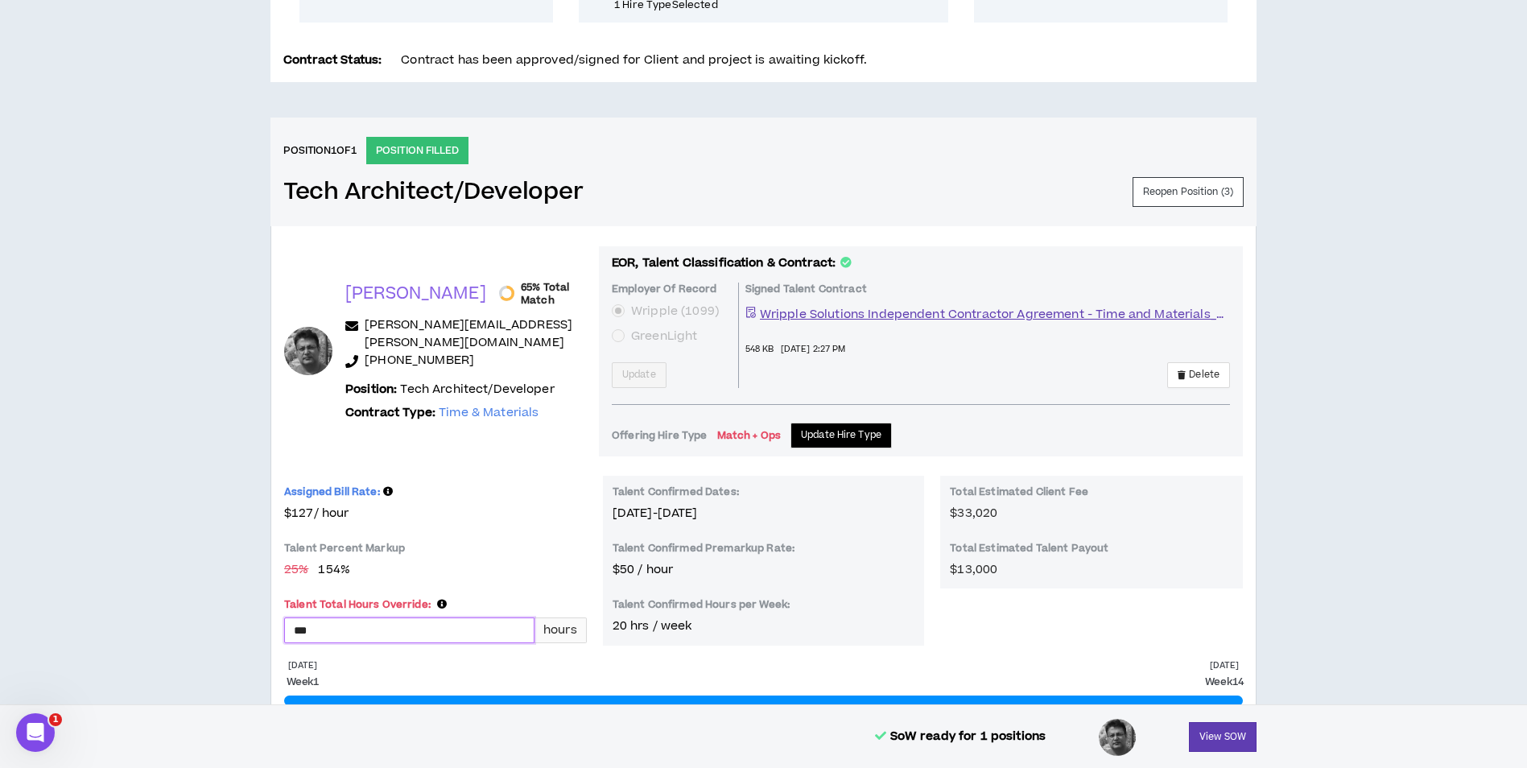
click at [1188, 725] on button "Update" at bounding box center [1215, 740] width 55 height 30
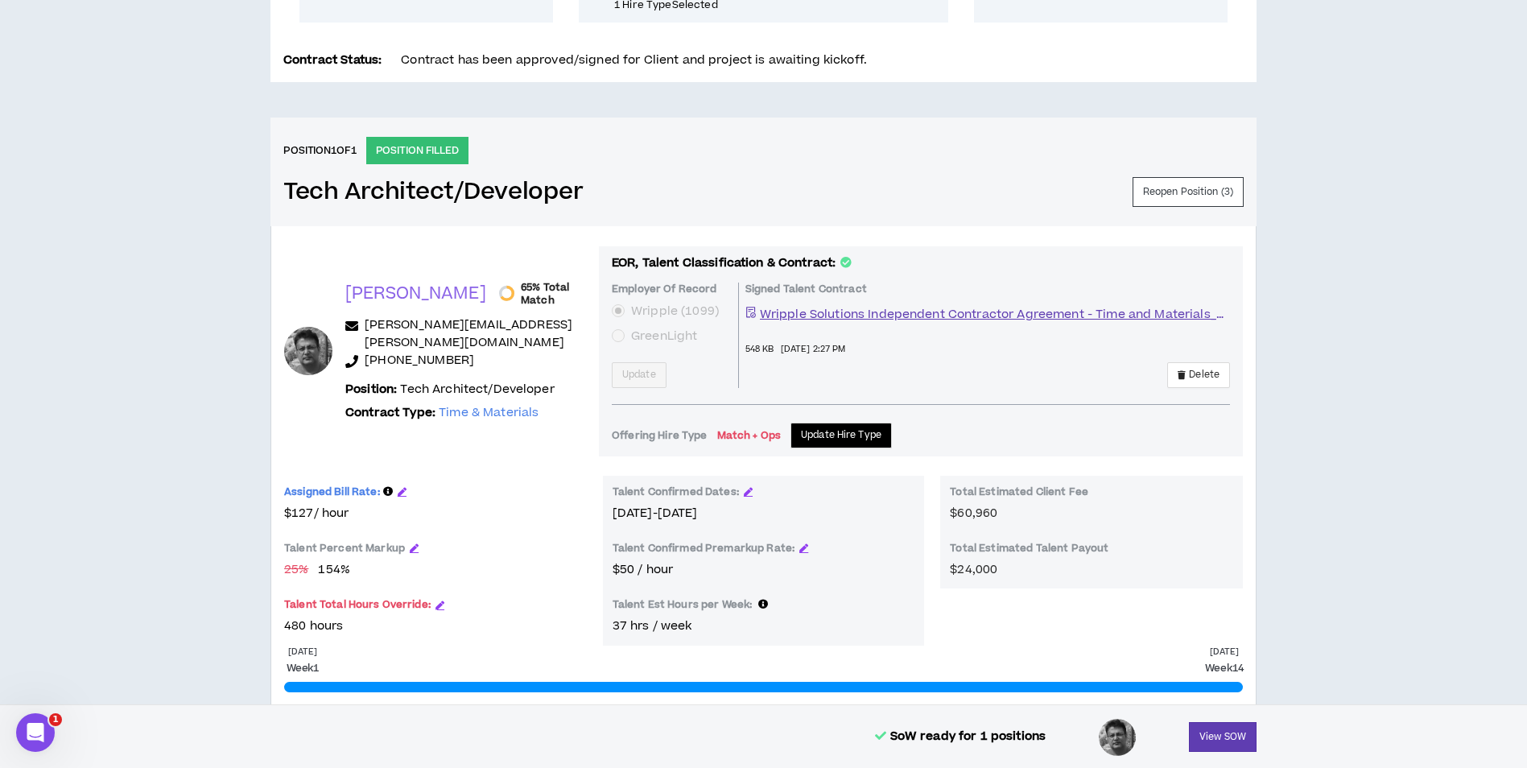
click at [804, 556] on div "Talent Confirmed Premarkup Rate:" at bounding box center [764, 551] width 303 height 19
click at [804, 551] on icon "button" at bounding box center [803, 547] width 9 height 9
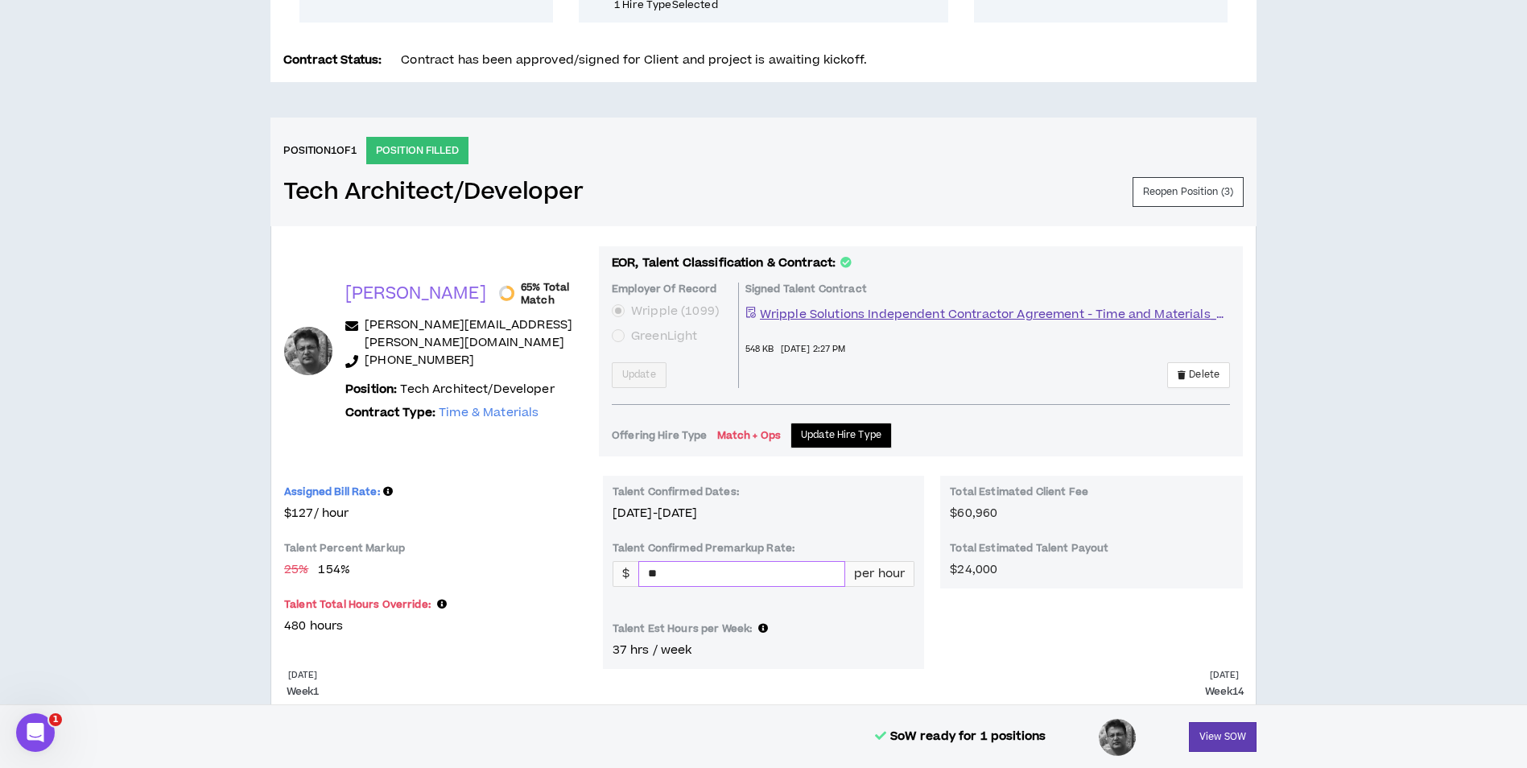
click at [720, 570] on input "**" at bounding box center [741, 574] width 205 height 24
click at [1188, 735] on button "Update" at bounding box center [1215, 750] width 55 height 30
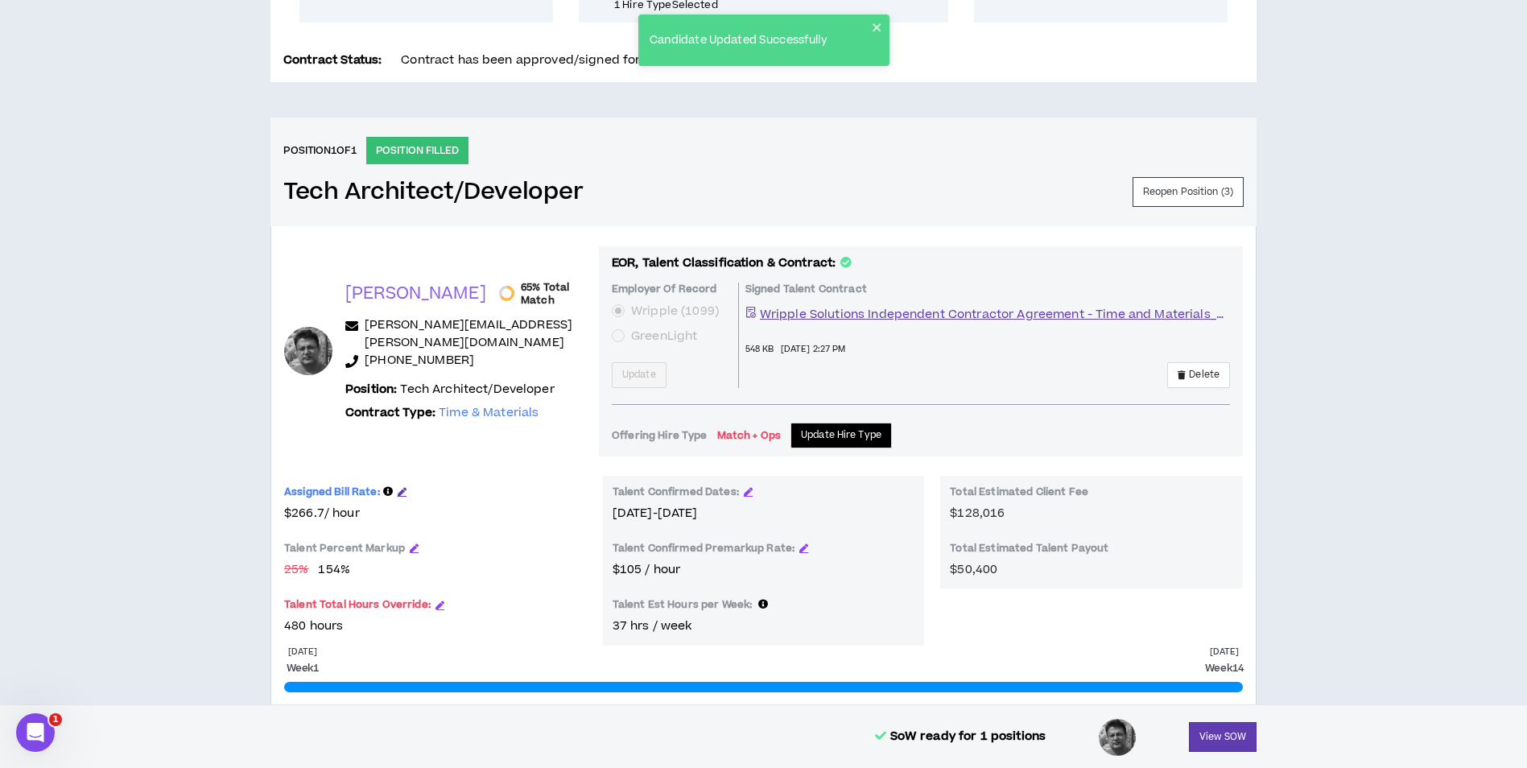
click at [402, 495] on icon "button" at bounding box center [402, 491] width 9 height 9
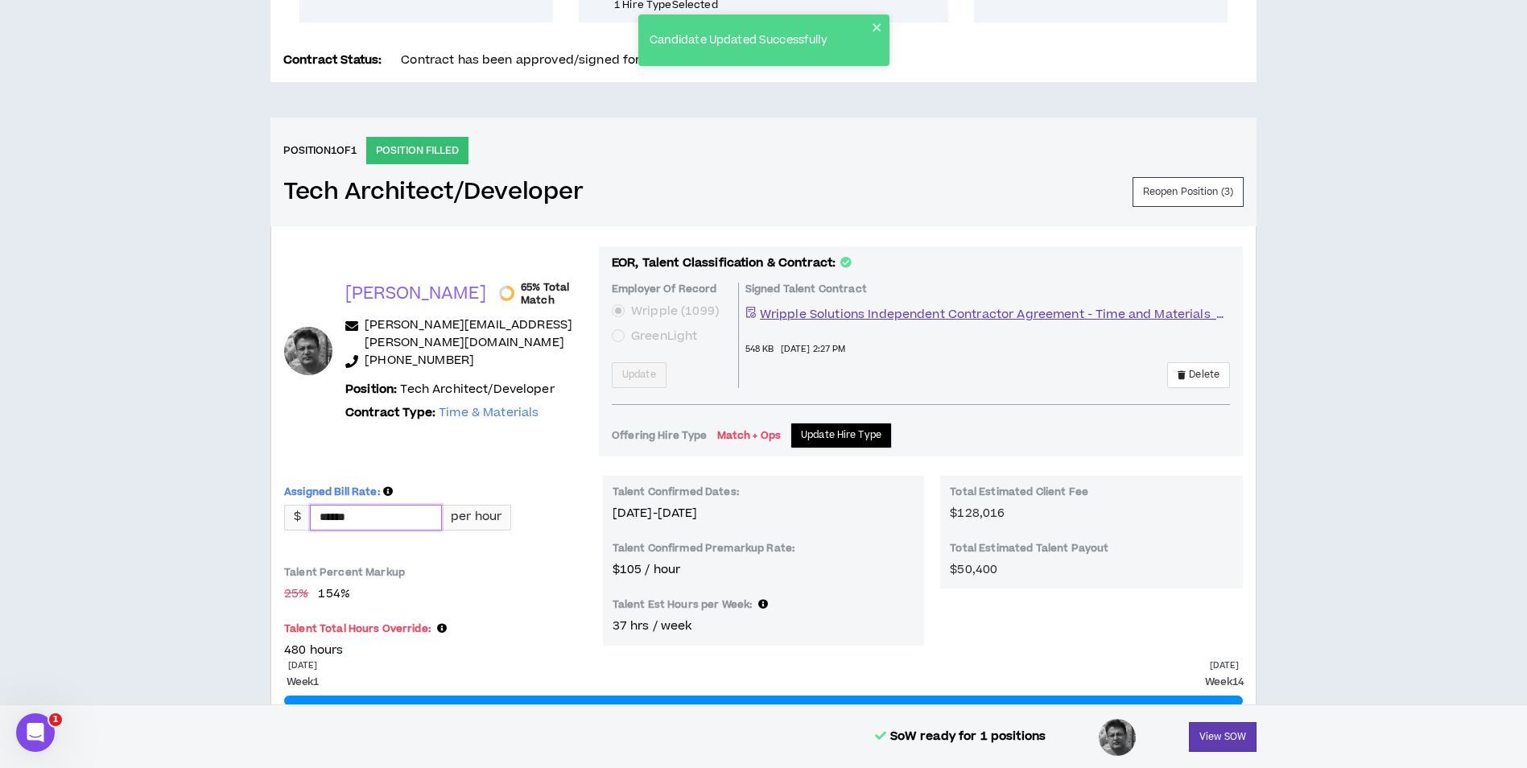
click at [405, 513] on input "******" at bounding box center [376, 518] width 130 height 24
click at [404, 514] on input "******" at bounding box center [376, 518] width 130 height 24
click at [1188, 725] on button "Update" at bounding box center [1215, 740] width 55 height 30
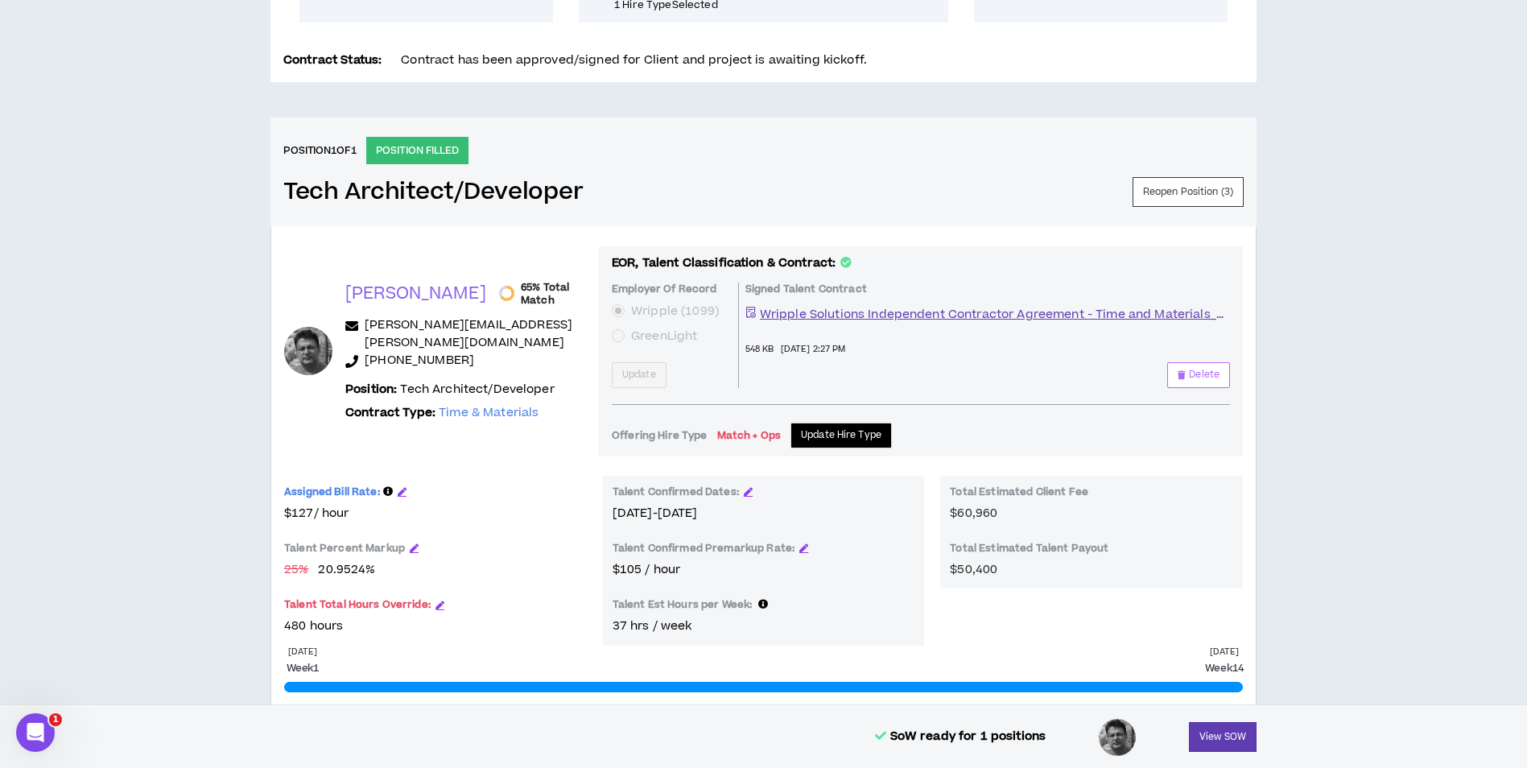
click at [1196, 372] on span "Delete" at bounding box center [1204, 374] width 31 height 15
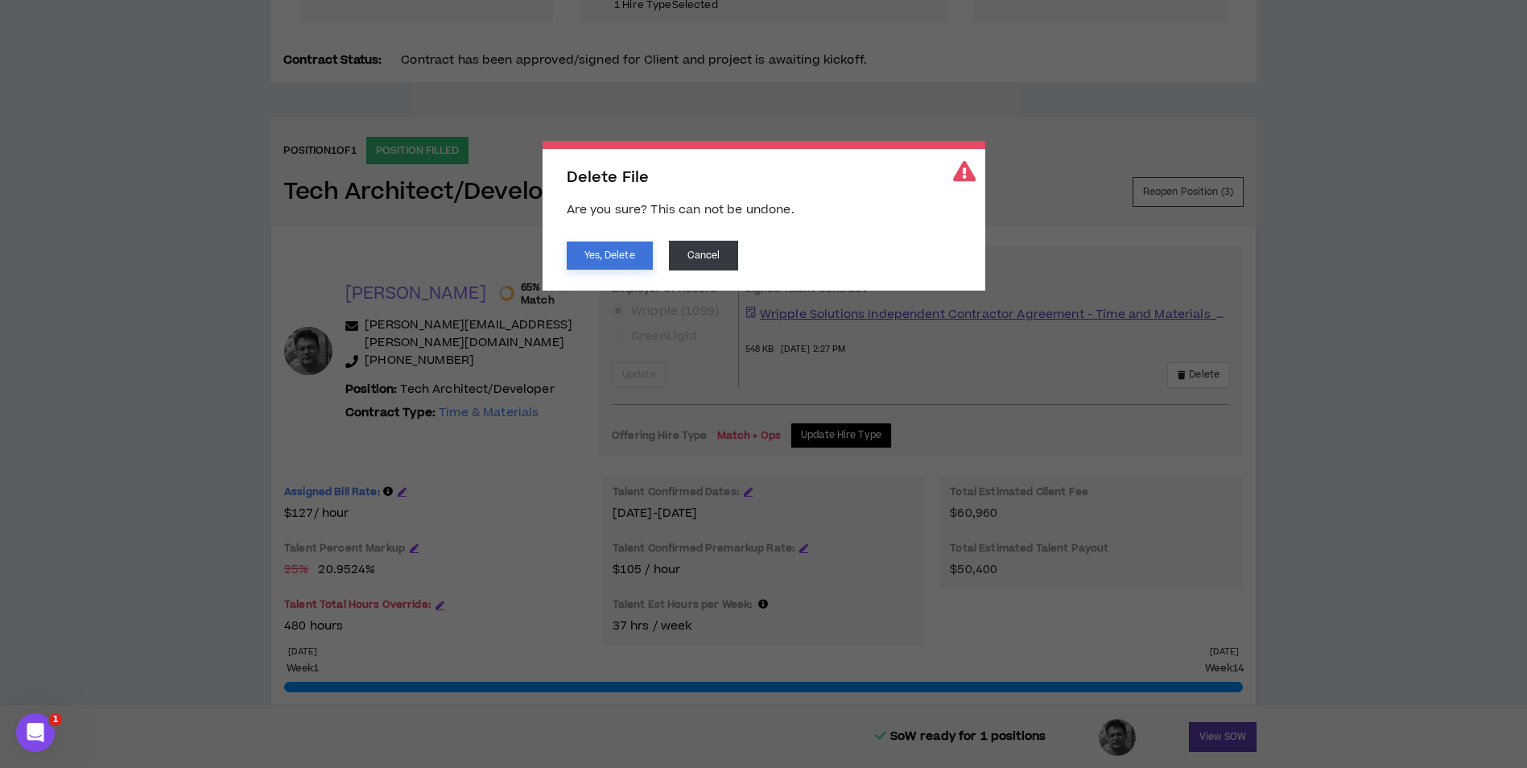
click at [614, 258] on button "Yes, Delete" at bounding box center [610, 255] width 86 height 28
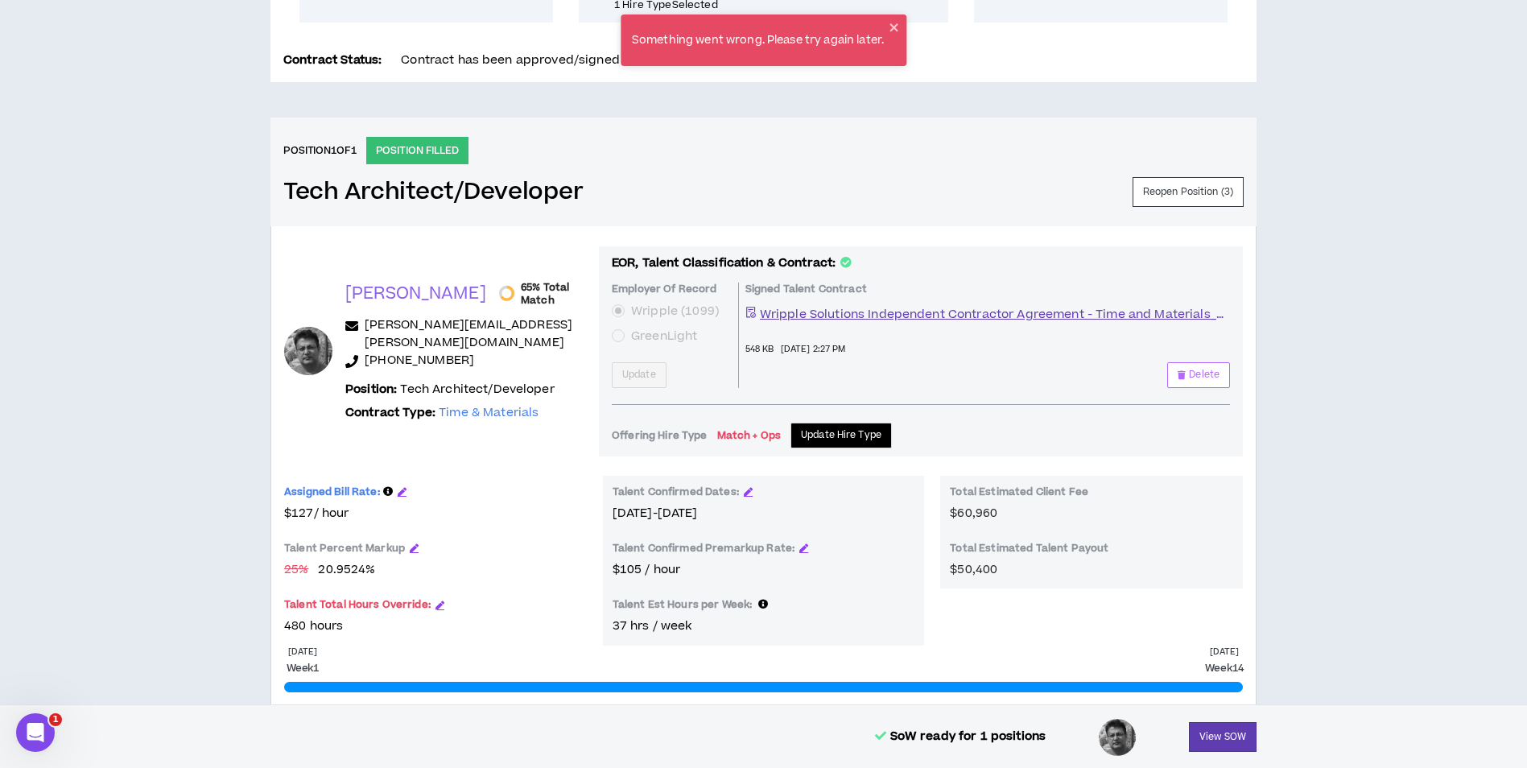
click at [1214, 367] on span "Delete" at bounding box center [1204, 374] width 31 height 15
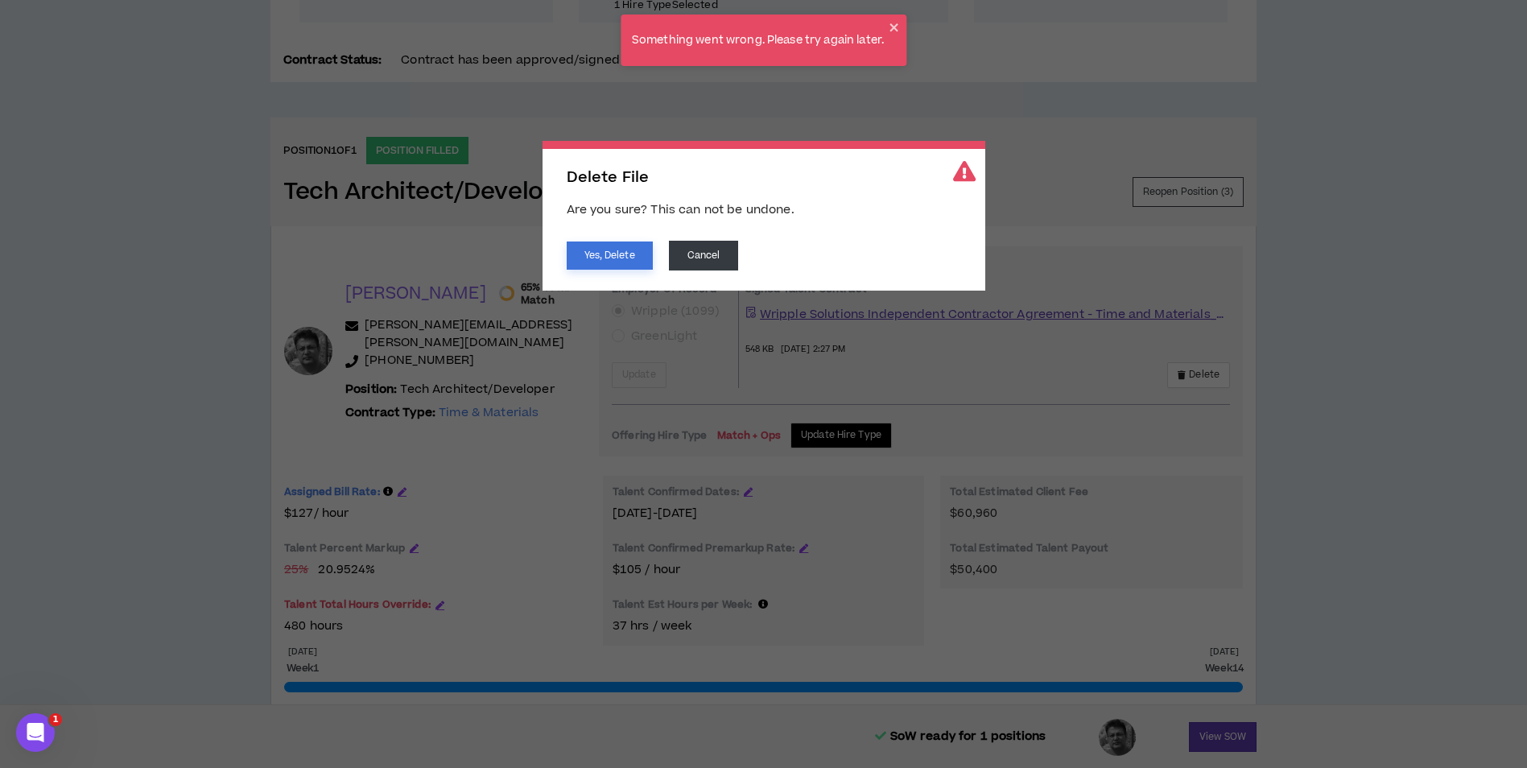
click at [618, 247] on button "Yes, Delete" at bounding box center [610, 255] width 86 height 28
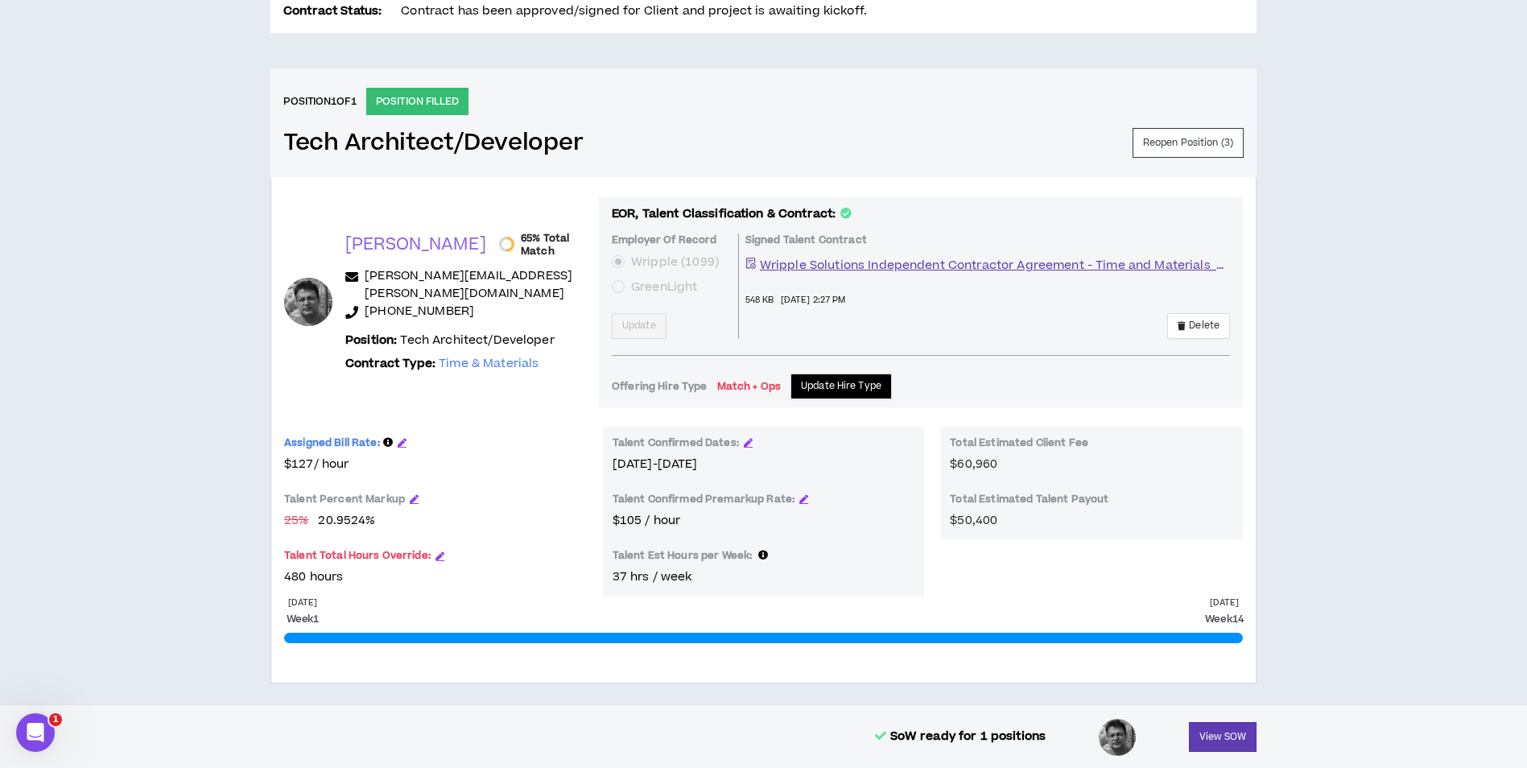
scroll to position [622, 0]
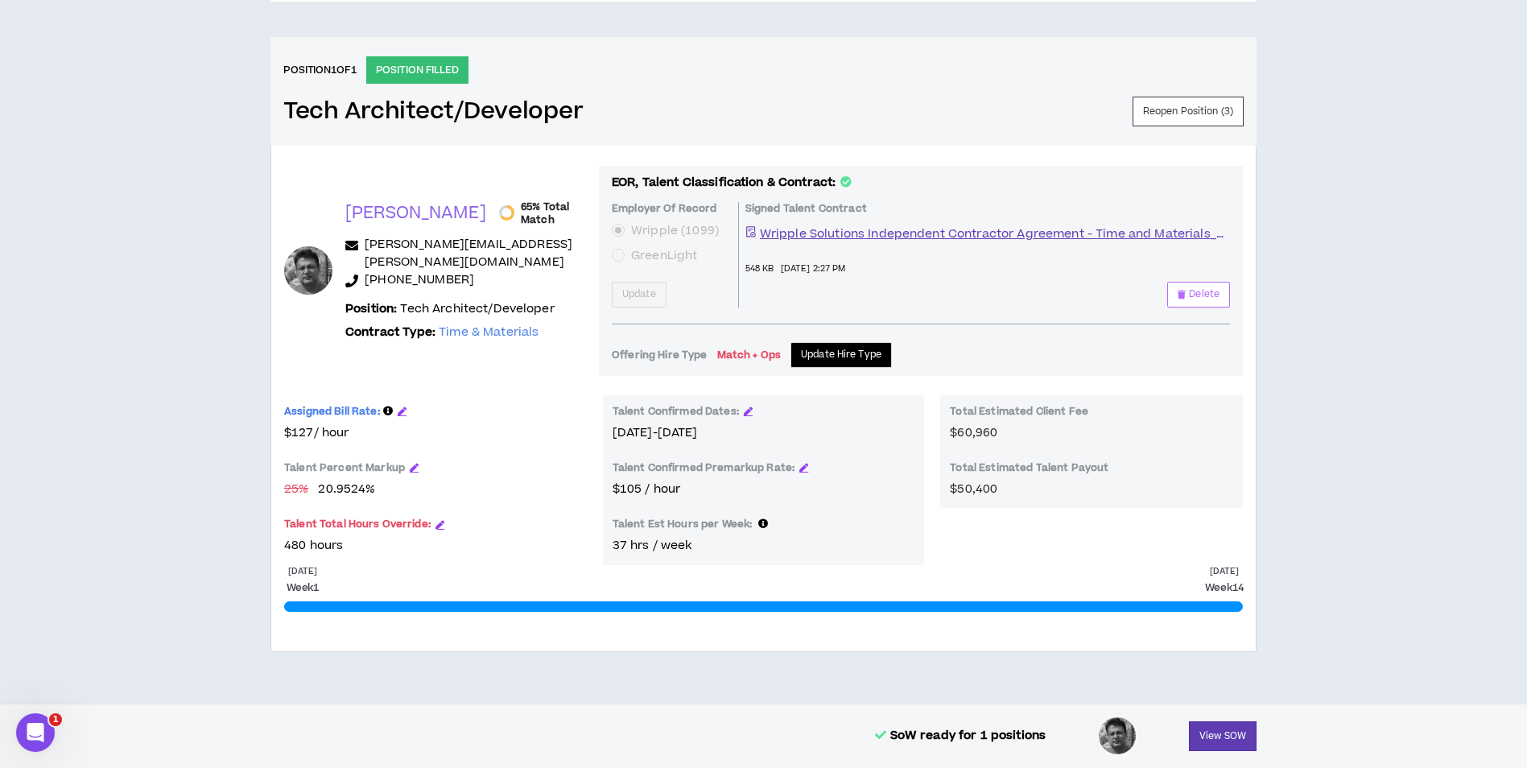
click at [1195, 289] on span "Delete" at bounding box center [1204, 294] width 31 height 15
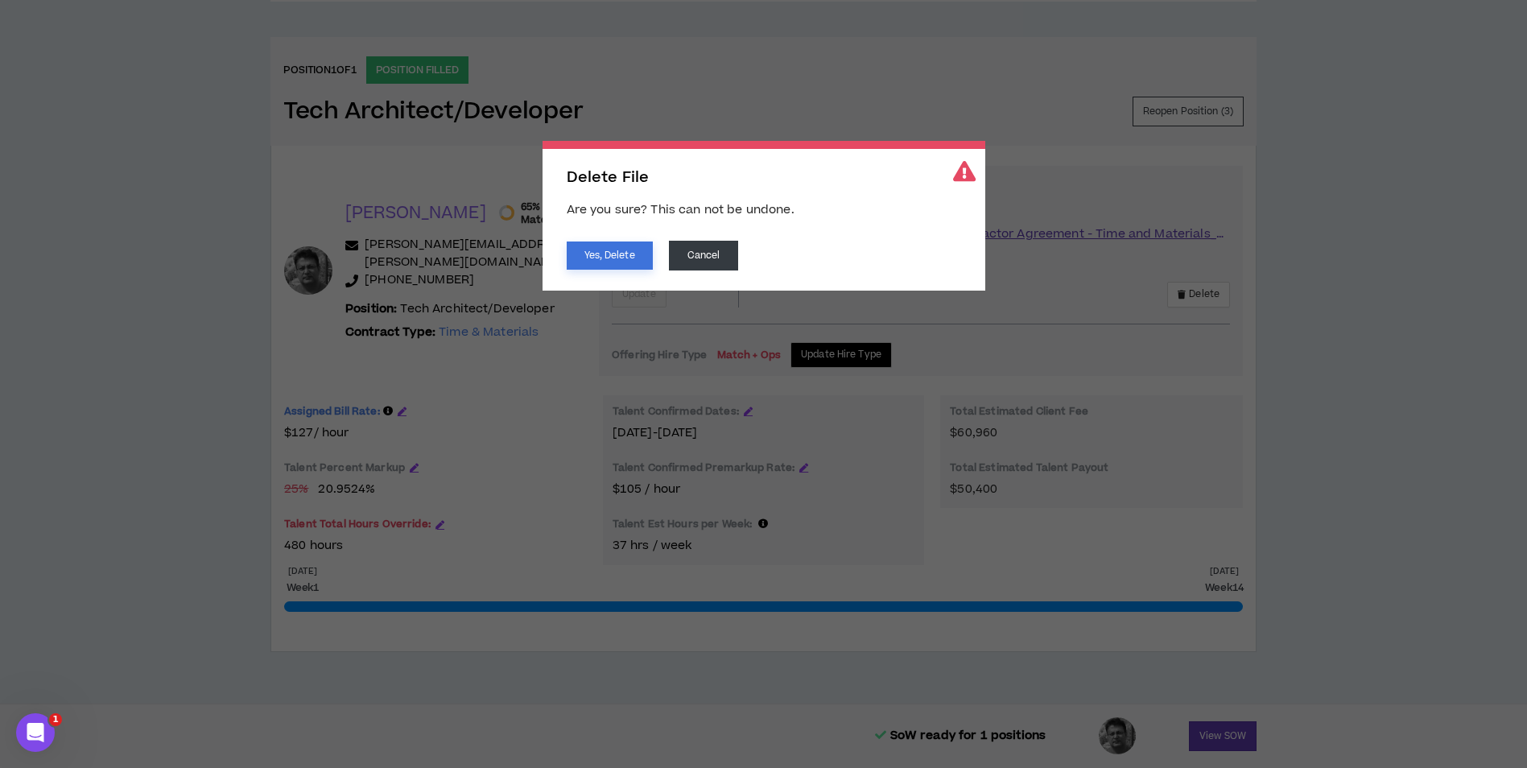
click at [620, 257] on button "Yes, Delete" at bounding box center [610, 255] width 86 height 28
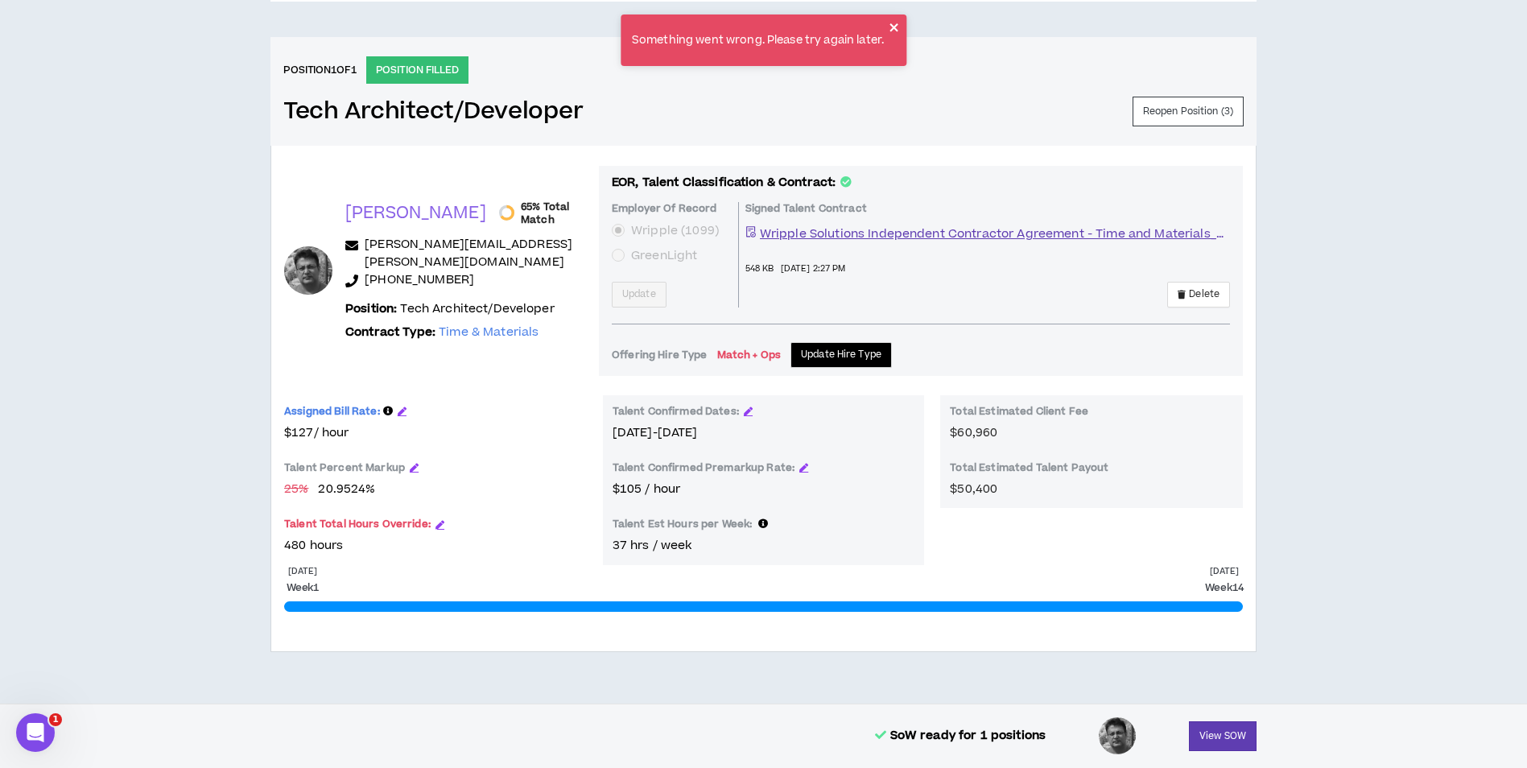
click at [900, 28] on icon "close" at bounding box center [894, 27] width 11 height 13
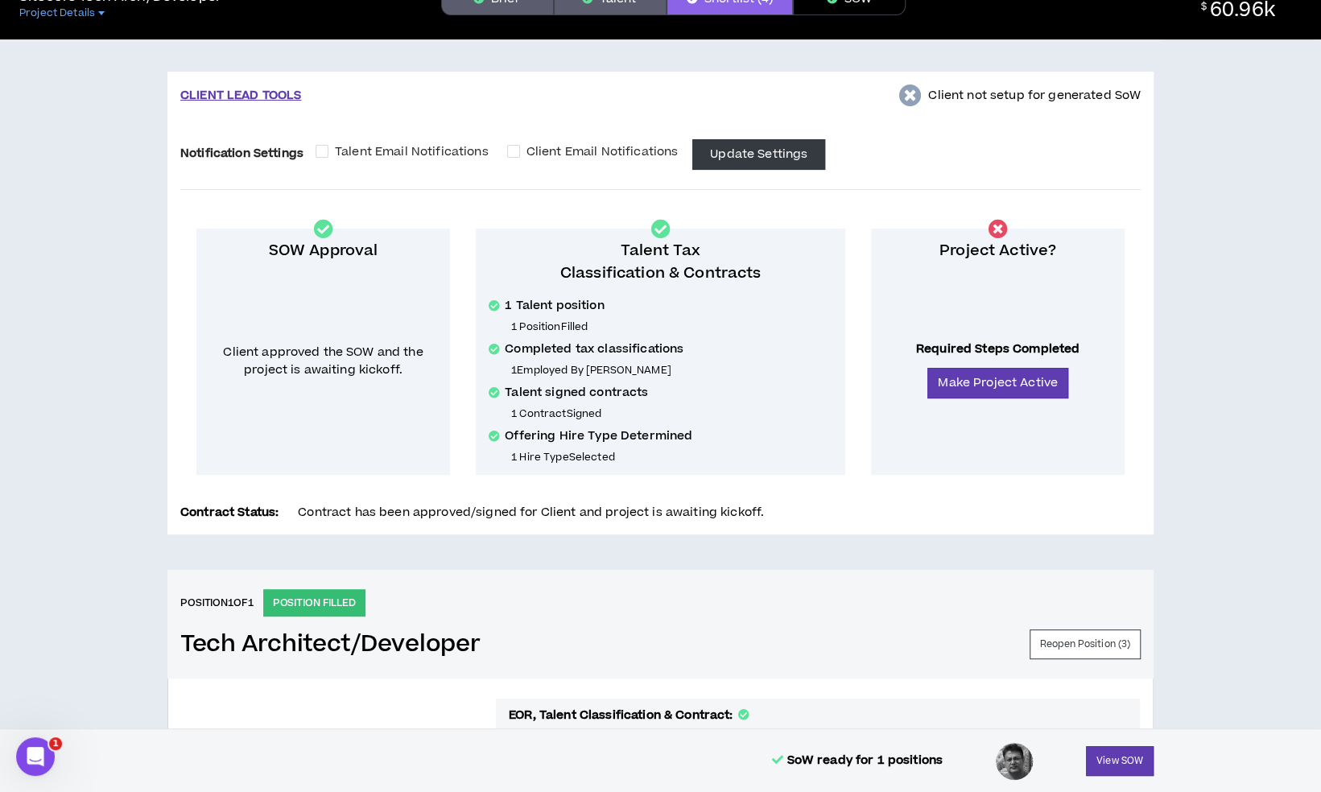
scroll to position [0, 0]
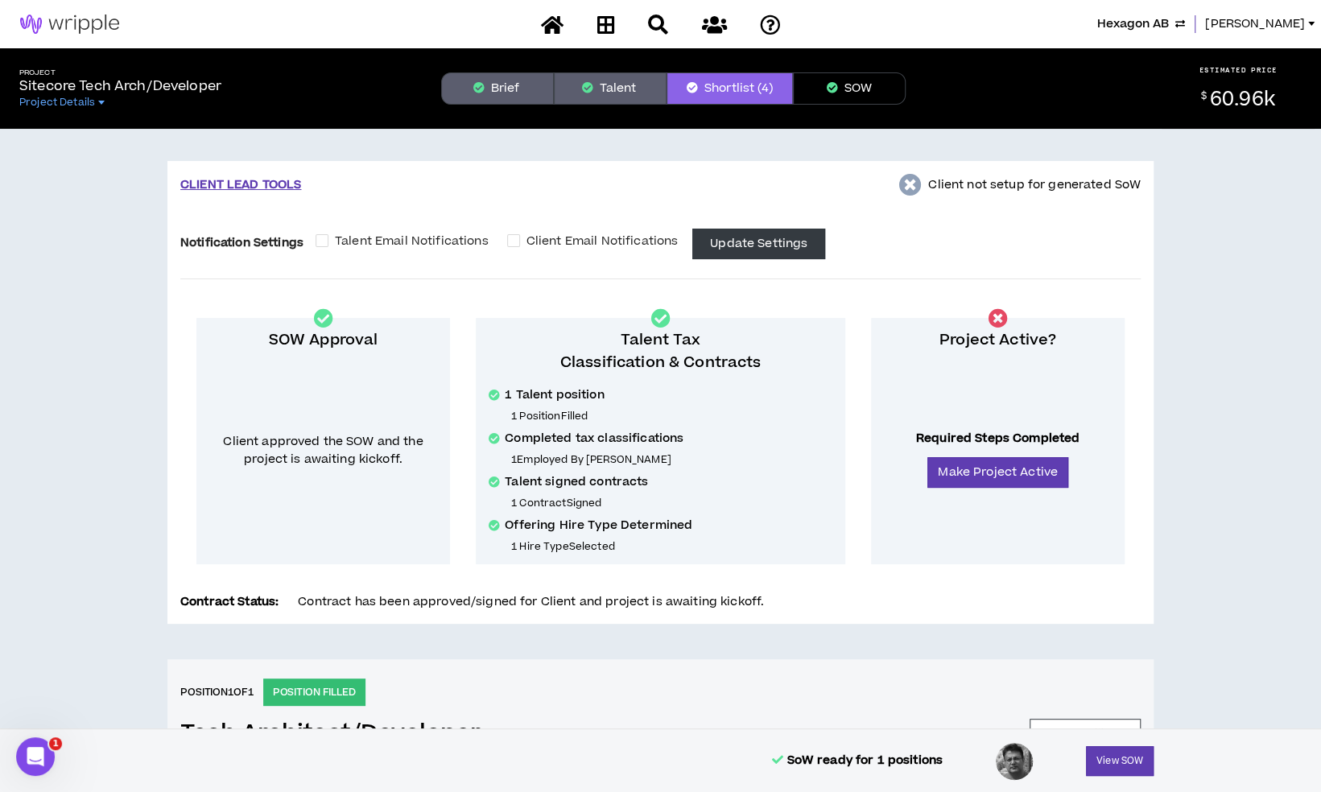
click at [1165, 21] on span "Hexagon AB" at bounding box center [1133, 24] width 72 height 18
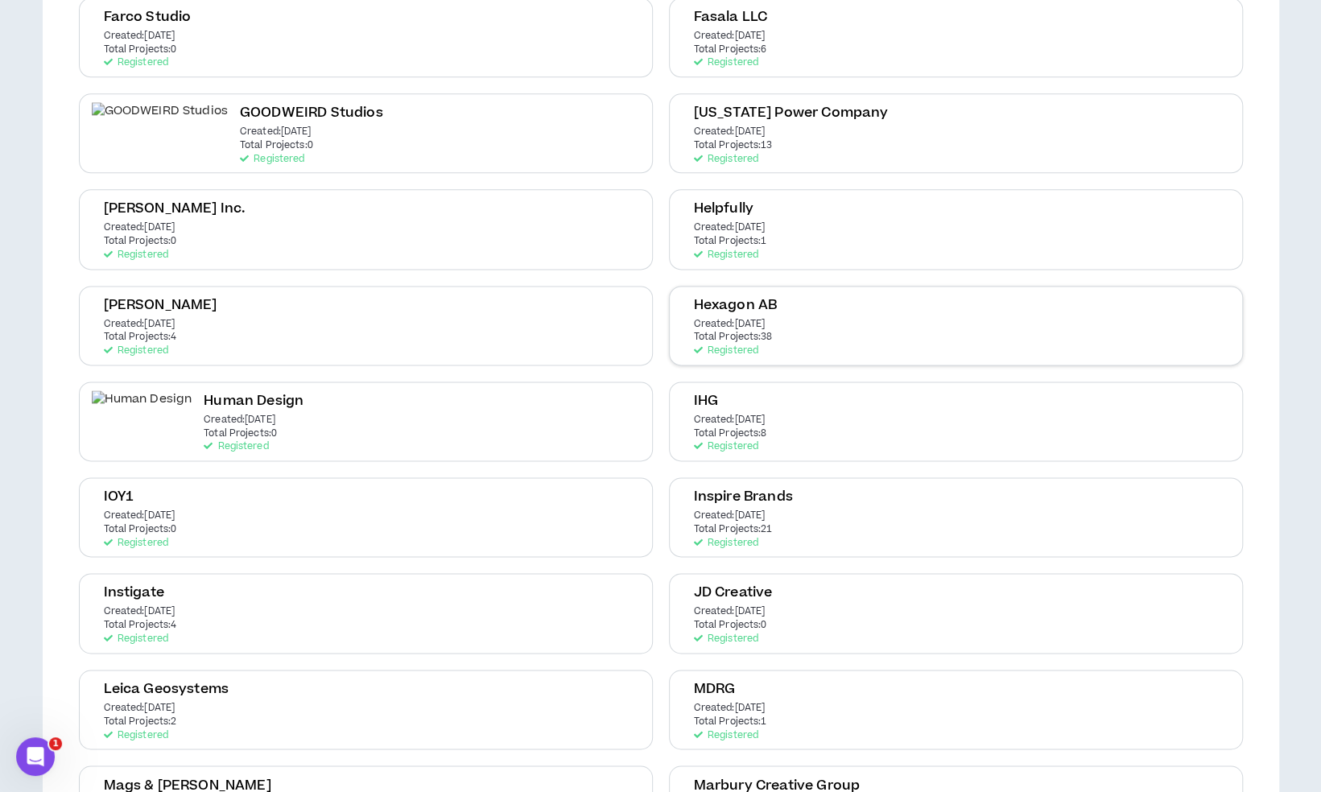
scroll to position [1288, 0]
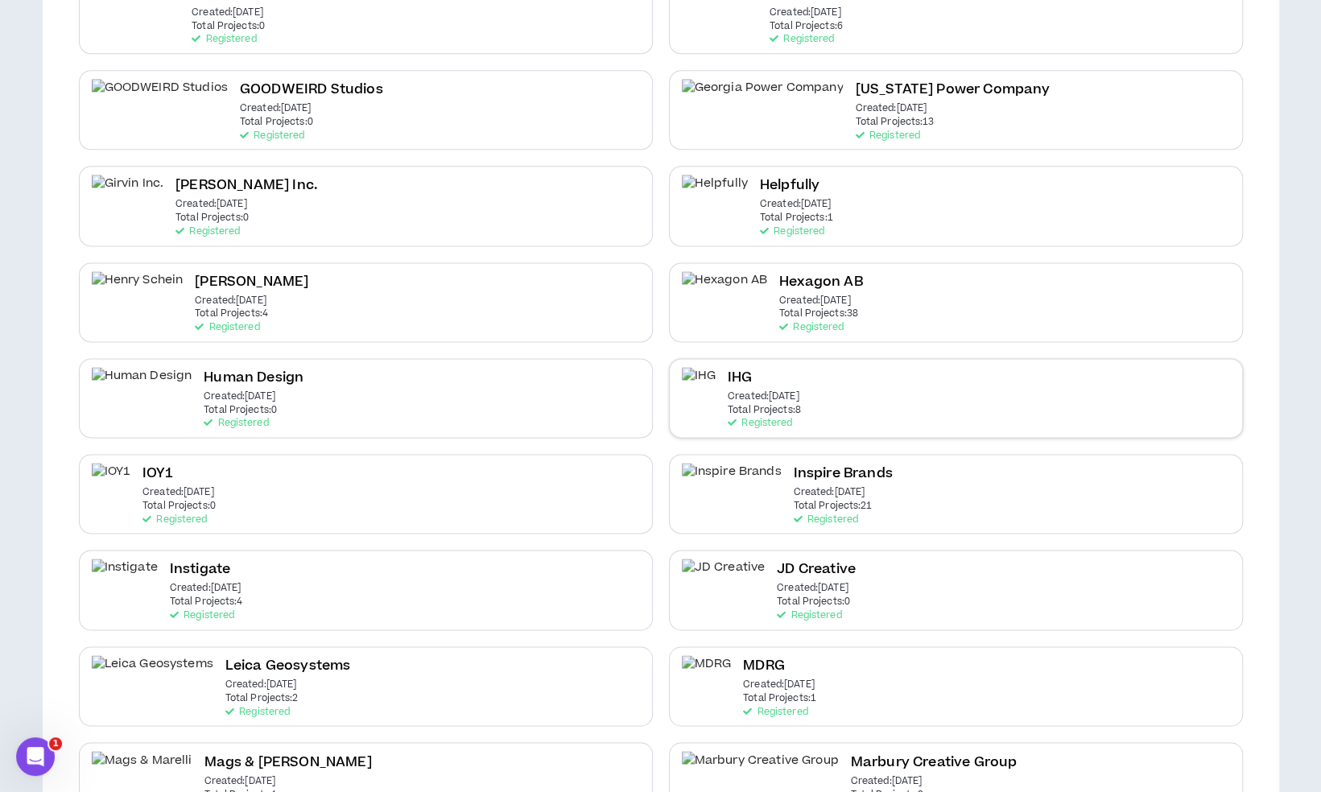
click at [739, 405] on p "Total Projects: 8" at bounding box center [764, 410] width 73 height 11
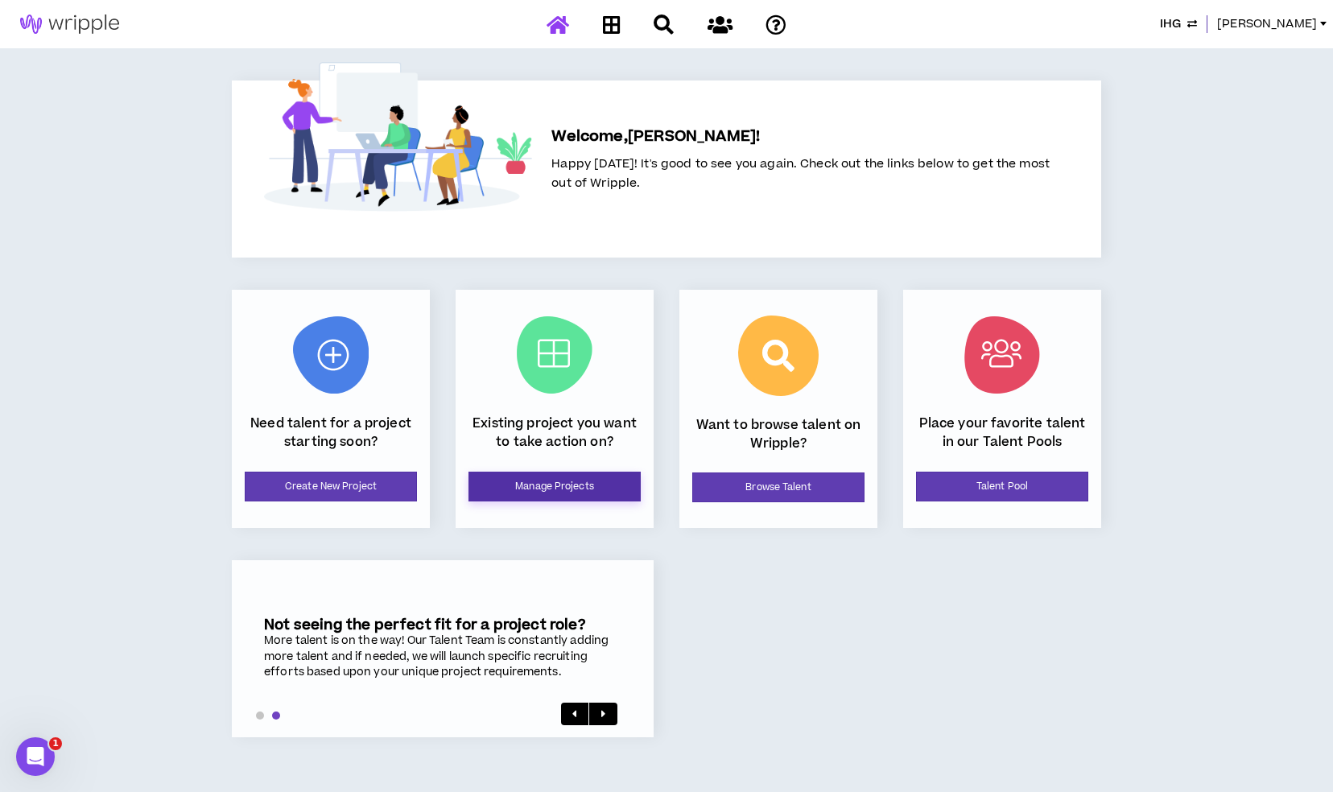
click at [572, 499] on link "Manage Projects" at bounding box center [554, 487] width 172 height 30
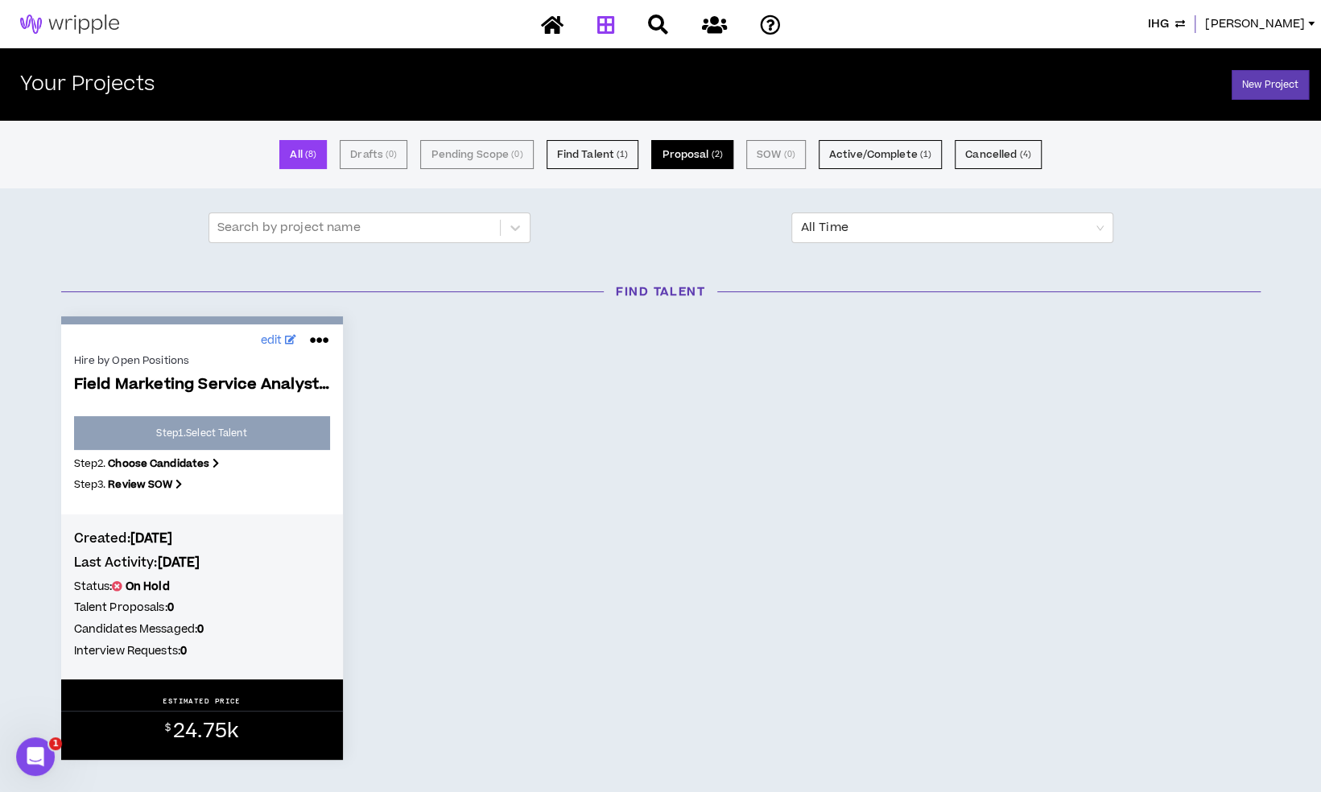
click at [703, 159] on button "Proposal ( 2 )" at bounding box center [691, 154] width 81 height 29
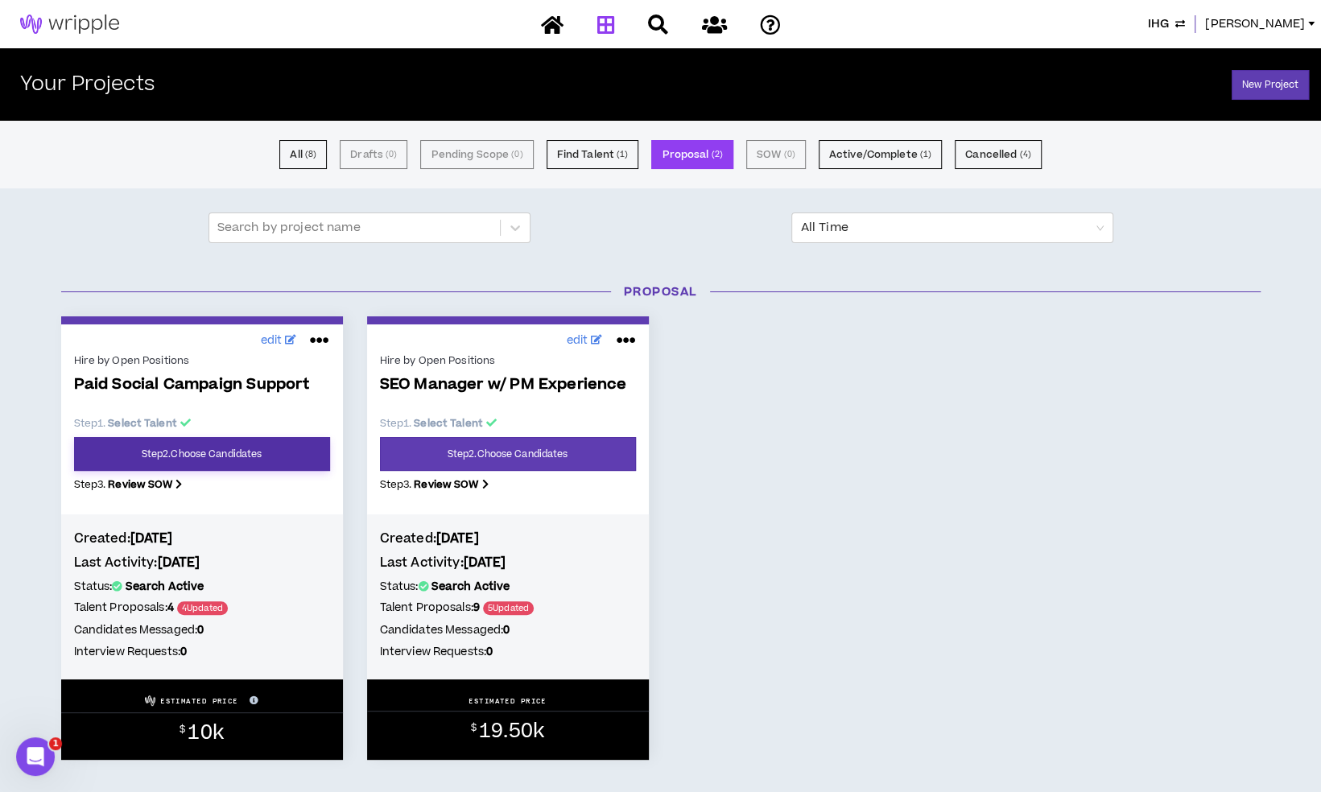
click at [237, 448] on link "Step 2 . Choose Candidates" at bounding box center [202, 454] width 256 height 34
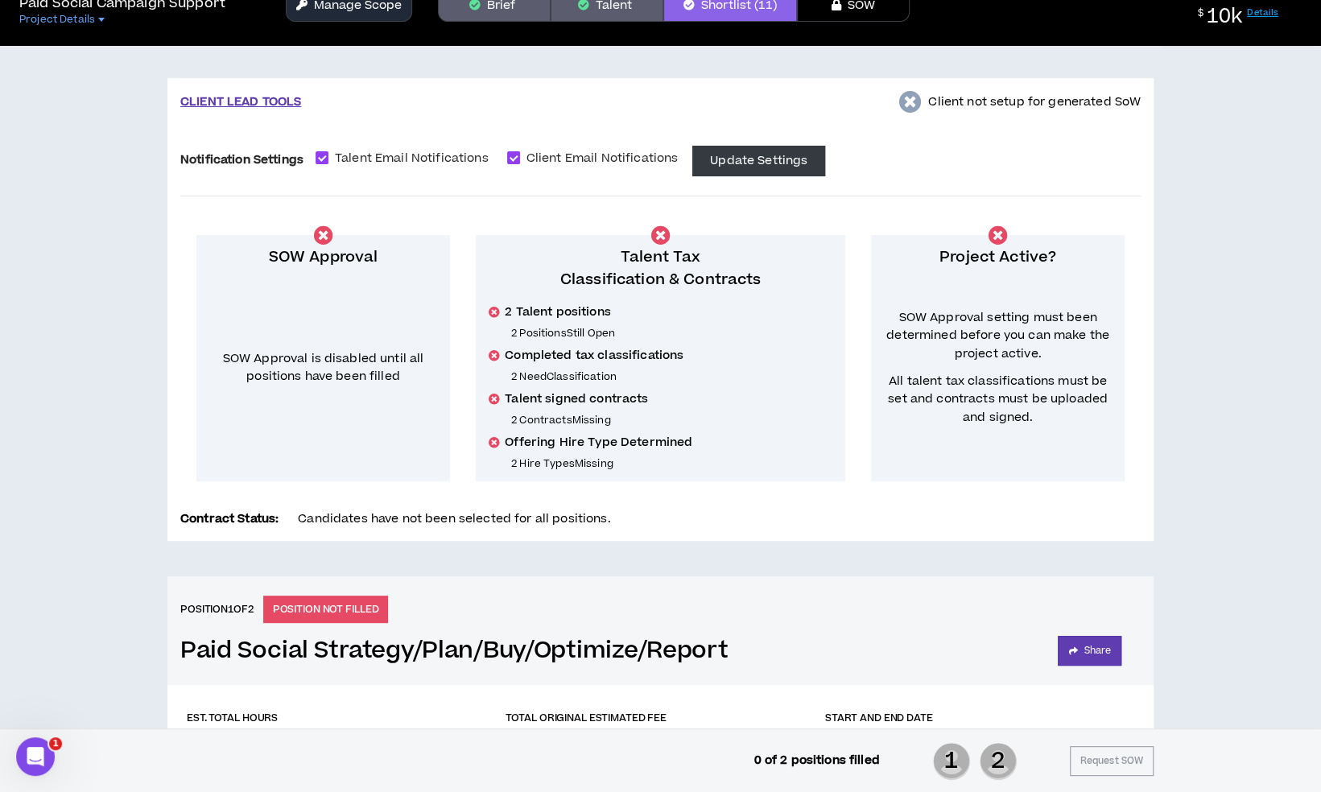
scroll to position [80, 0]
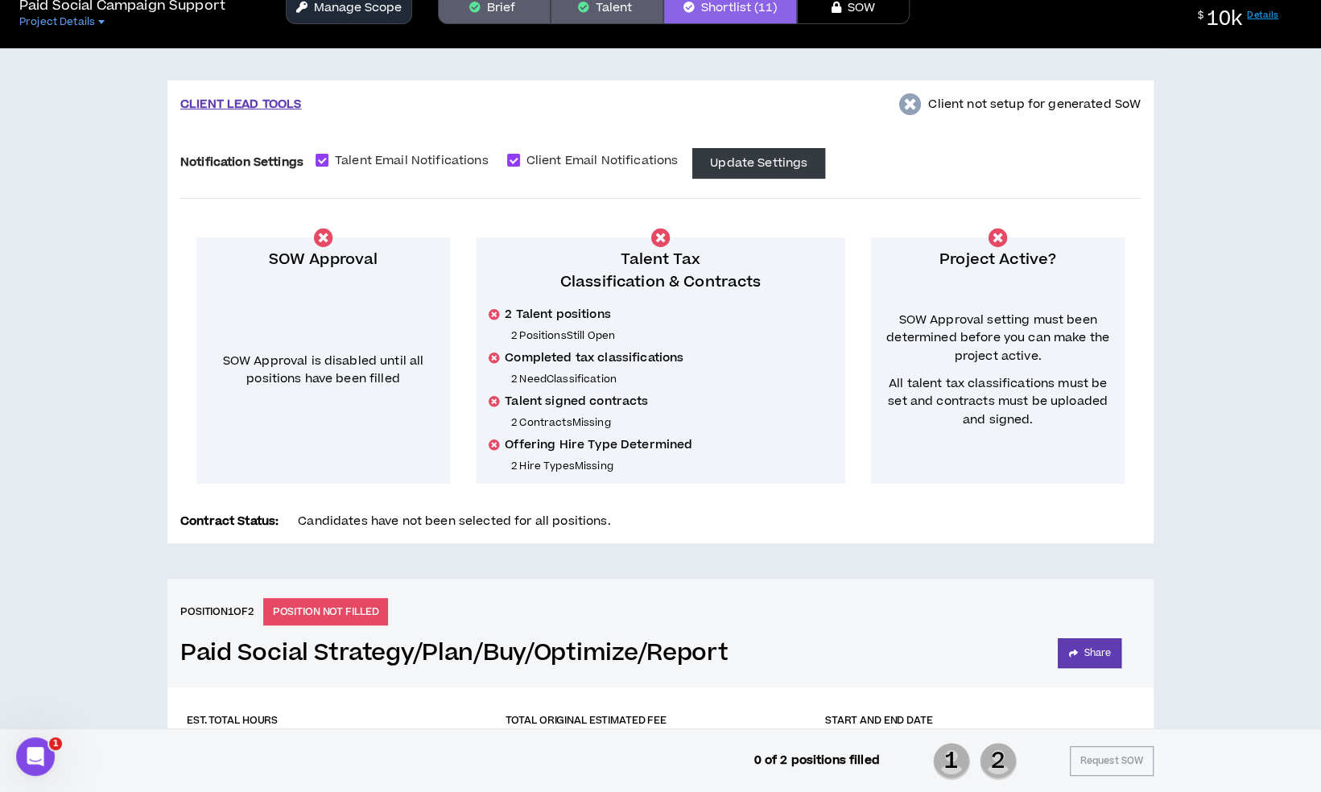
click at [404, 13] on button "Manage Scope" at bounding box center [349, 8] width 126 height 32
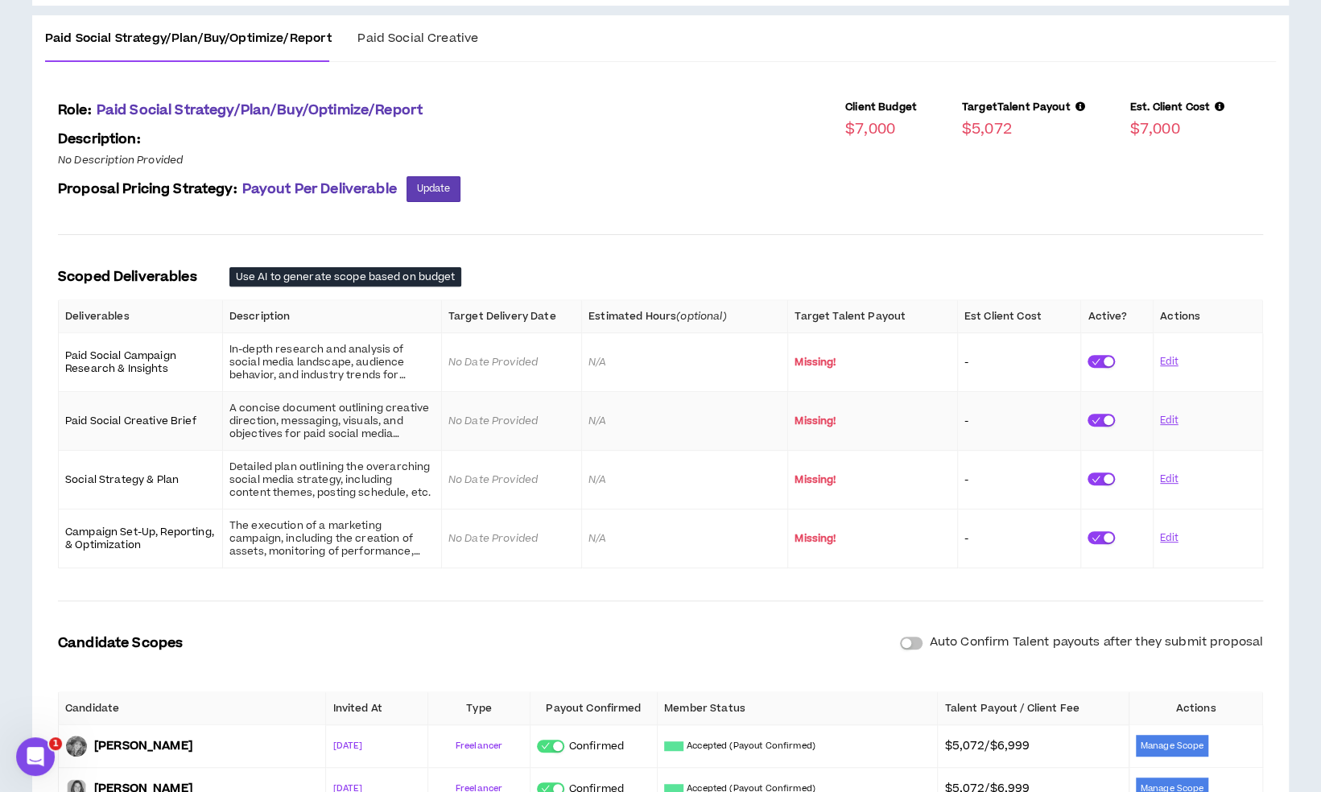
scroll to position [241, 0]
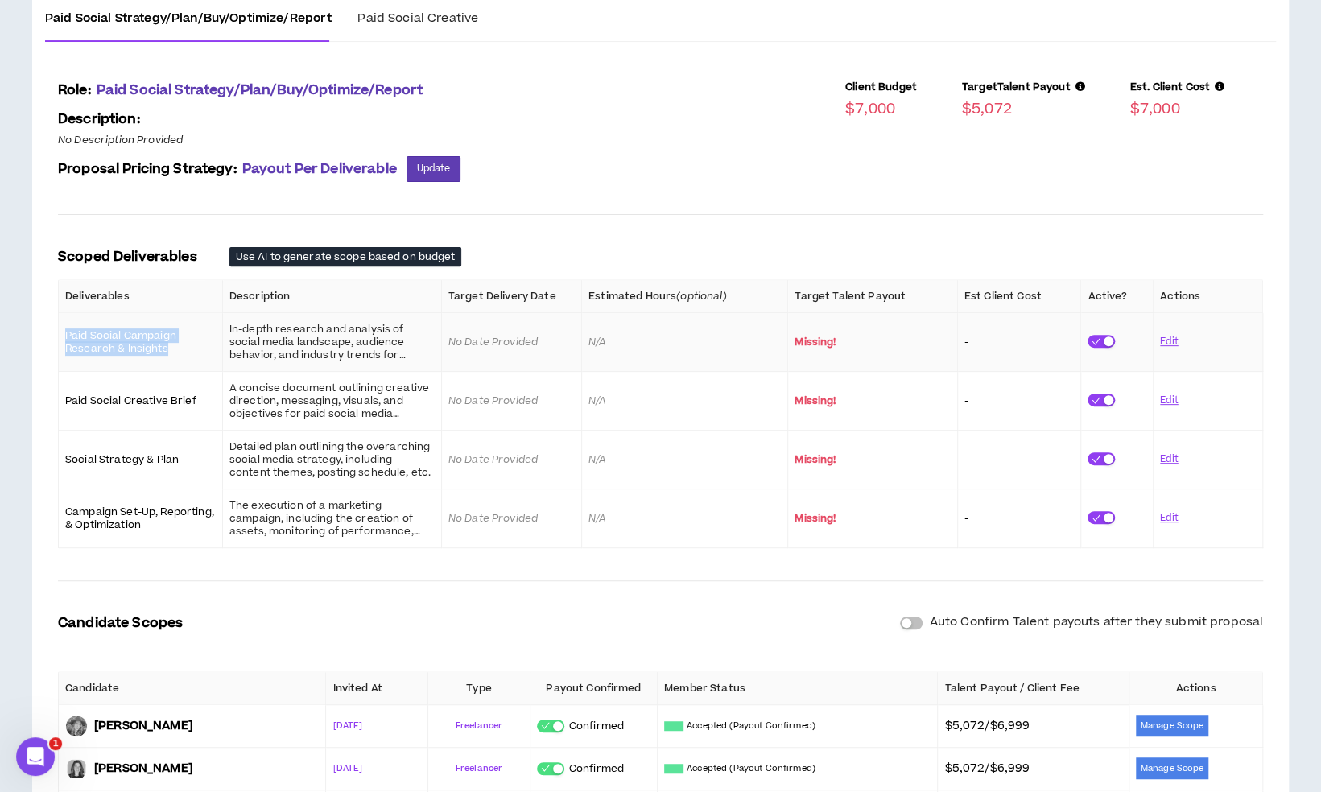
drag, startPoint x: 65, startPoint y: 331, endPoint x: 174, endPoint y: 352, distance: 110.7
click at [174, 352] on p "Paid Social Campaign Research & Insights" at bounding box center [140, 342] width 151 height 26
copy p "Paid Social Campaign Research & Insights"
drag, startPoint x: 131, startPoint y: 386, endPoint x: 132, endPoint y: 394, distance: 8.1
click at [131, 386] on td "Paid Social Creative Brief" at bounding box center [141, 401] width 164 height 59
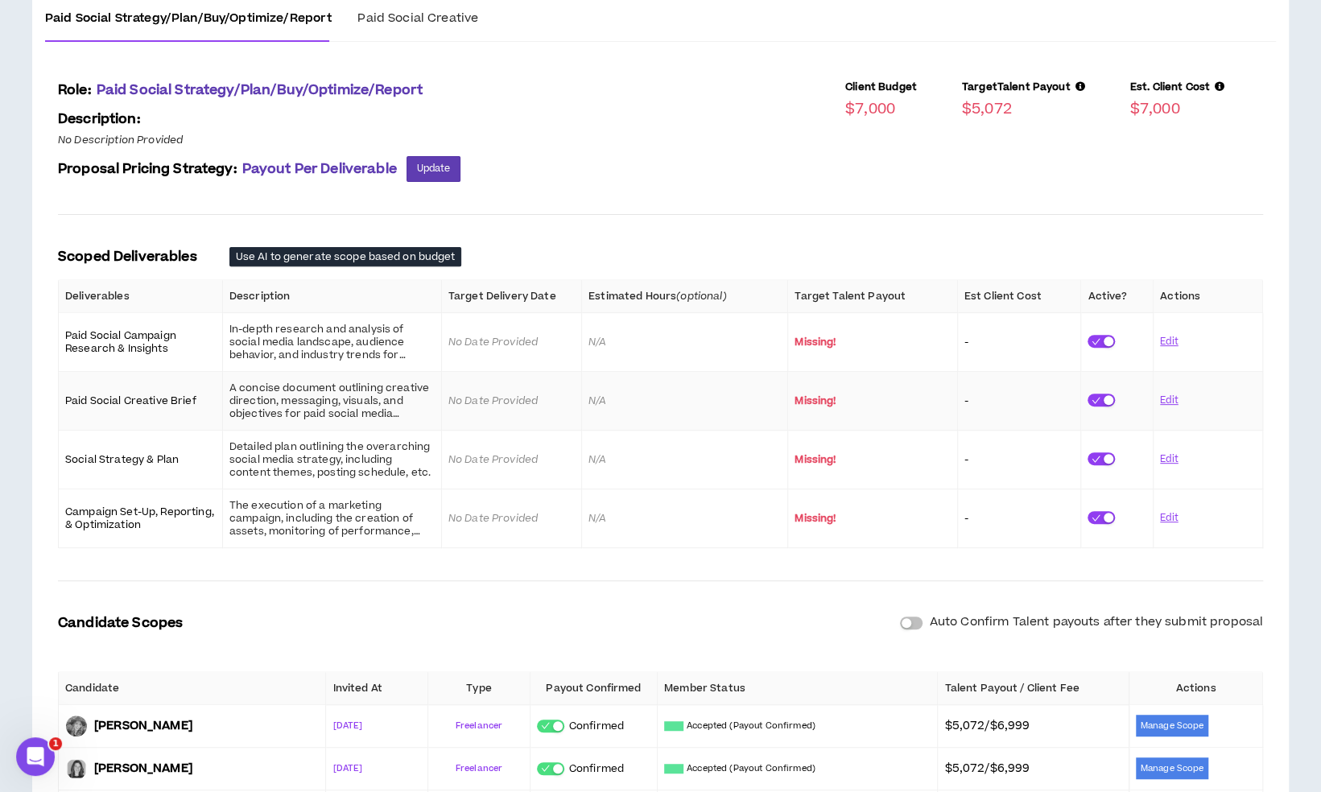
click at [134, 399] on p "Paid Social Creative Brief" at bounding box center [140, 400] width 151 height 13
copy p "Paid Social Creative Brief"
click at [394, 351] on div "In-depth research and analysis of social media landscape, audience behavior, an…" at bounding box center [331, 342] width 205 height 39
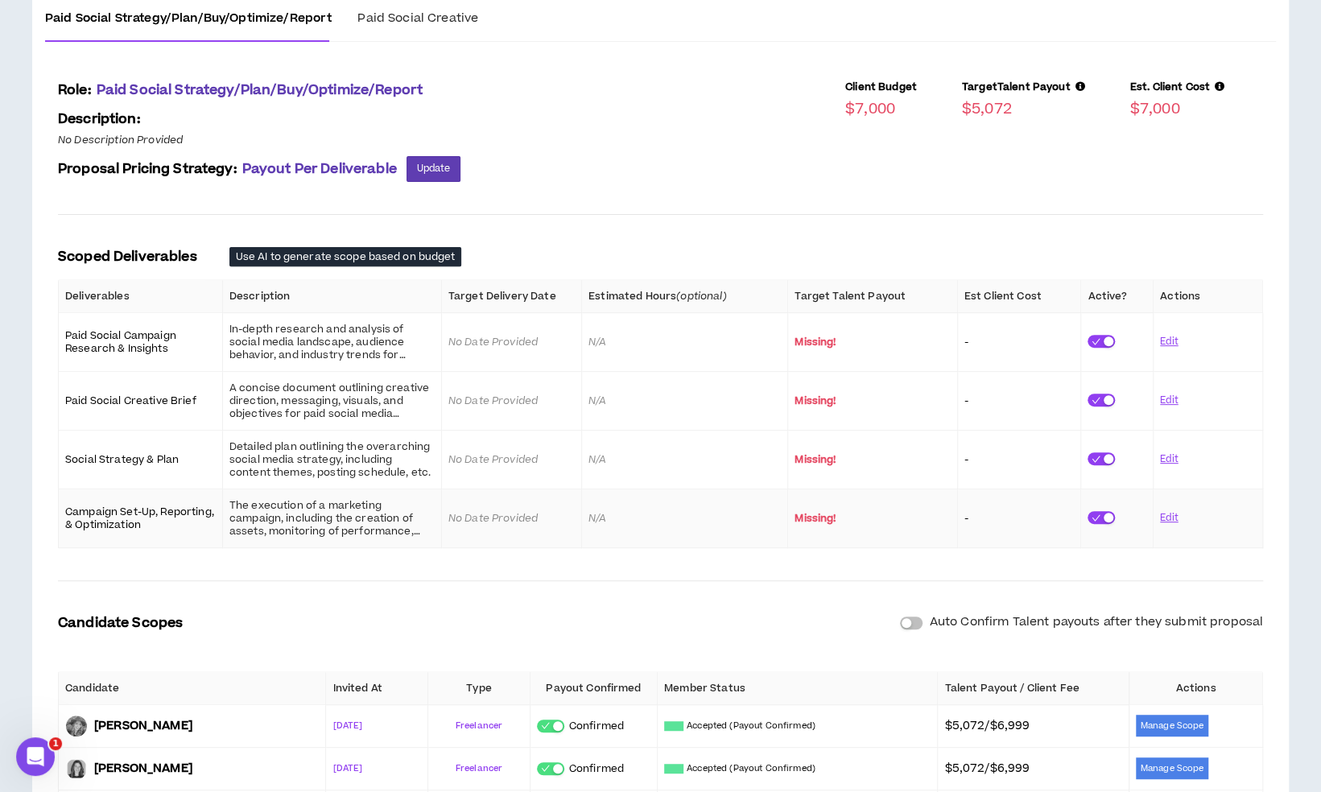
click at [410, 517] on div "The execution of a marketing campaign, including the creation of assets, monito…" at bounding box center [331, 518] width 205 height 39
click at [1168, 341] on button "Edit" at bounding box center [1169, 342] width 19 height 28
click at [410, 333] on div "In-depth research and analysis of social media landscape, audience behavior, an…" at bounding box center [331, 342] width 204 height 39
click at [1167, 343] on button "Cancel" at bounding box center [1173, 342] width 33 height 28
click at [287, 352] on div "In-depth research and analysis of social media landscape, audience behavior, an…" at bounding box center [331, 342] width 205 height 39
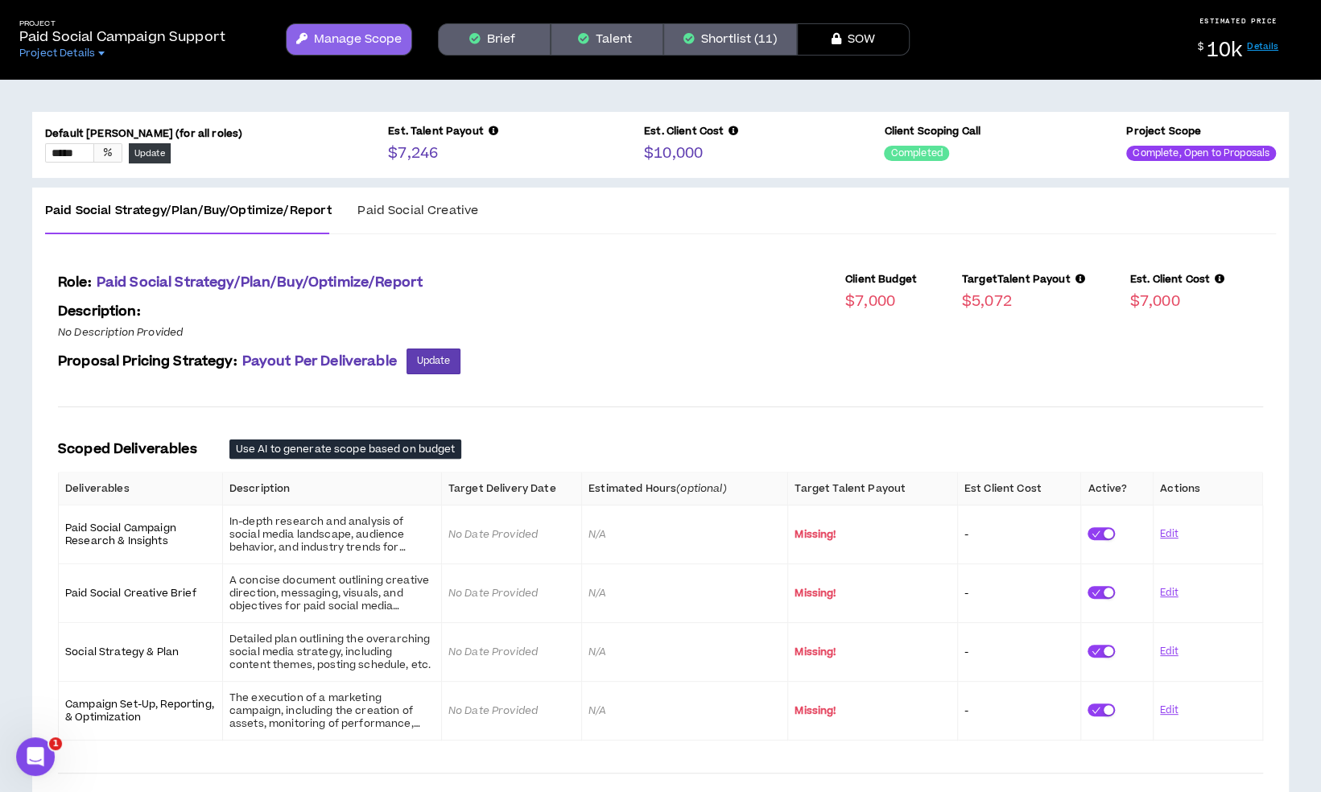
scroll to position [0, 0]
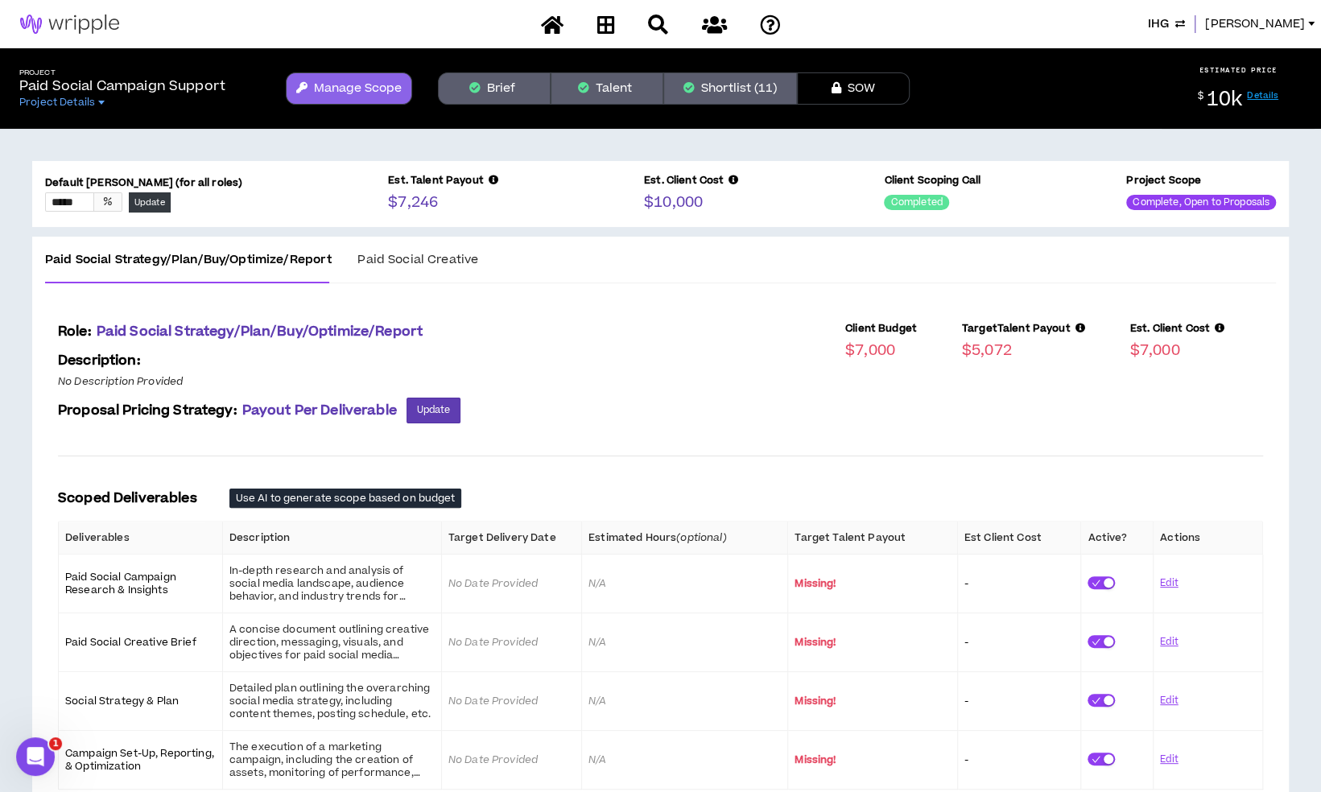
click at [486, 90] on button "Brief" at bounding box center [494, 88] width 113 height 32
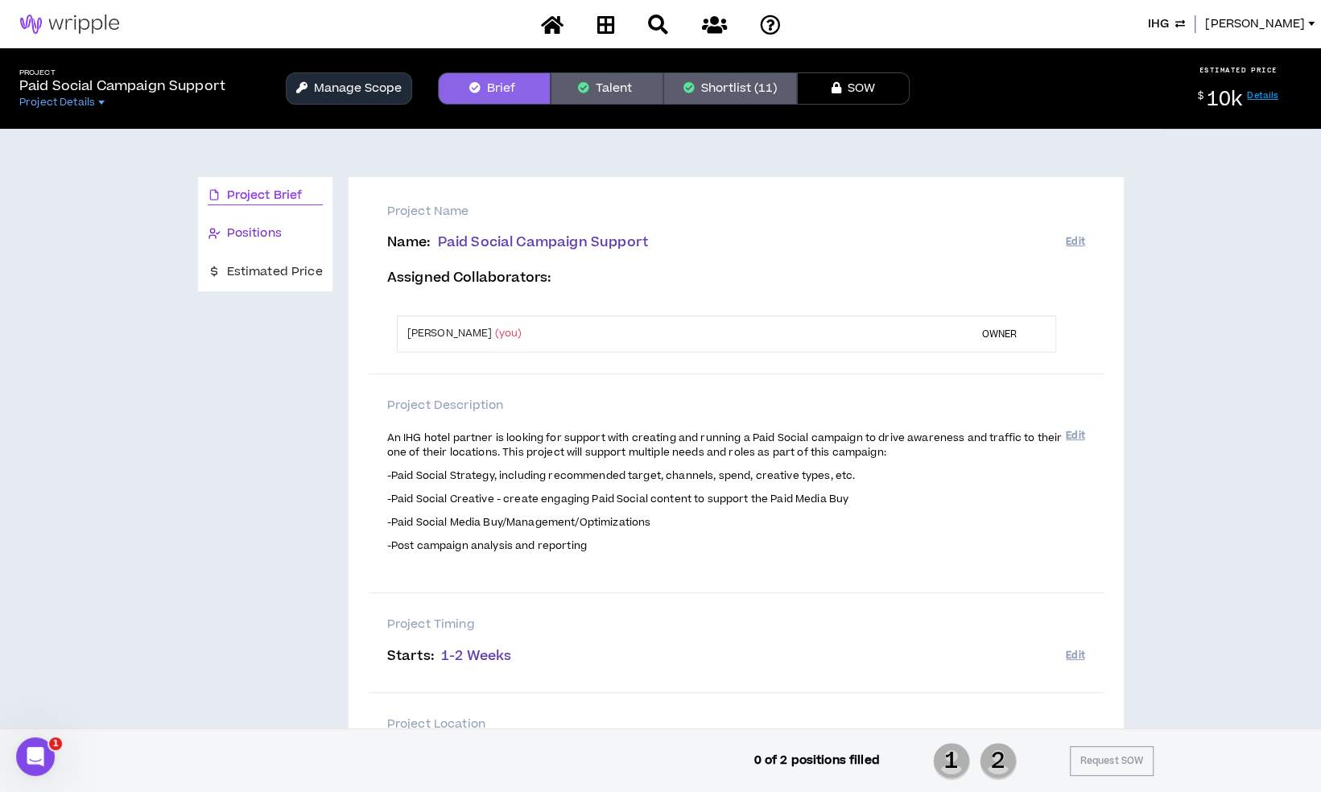
click at [267, 235] on span "Positions" at bounding box center [254, 234] width 55 height 18
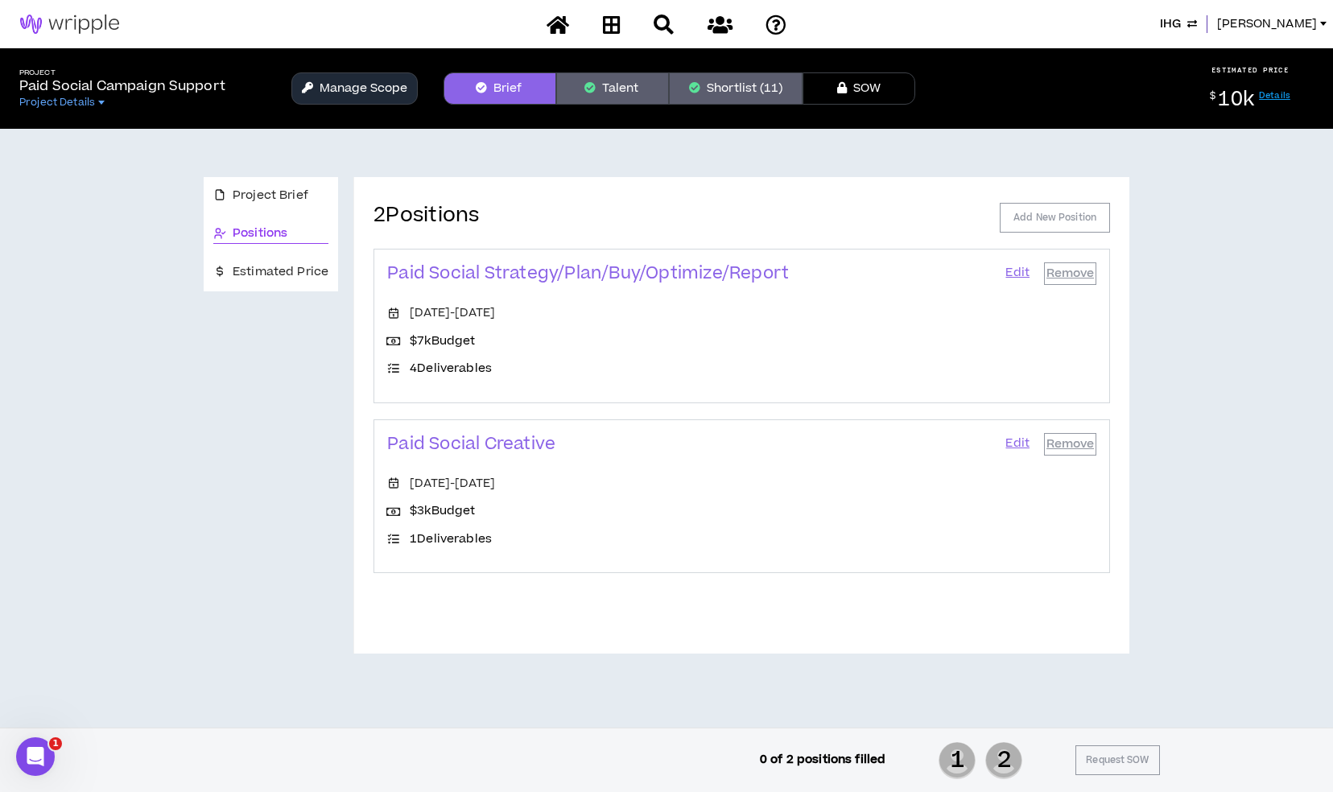
click at [1022, 272] on link "Edit" at bounding box center [1017, 273] width 27 height 23
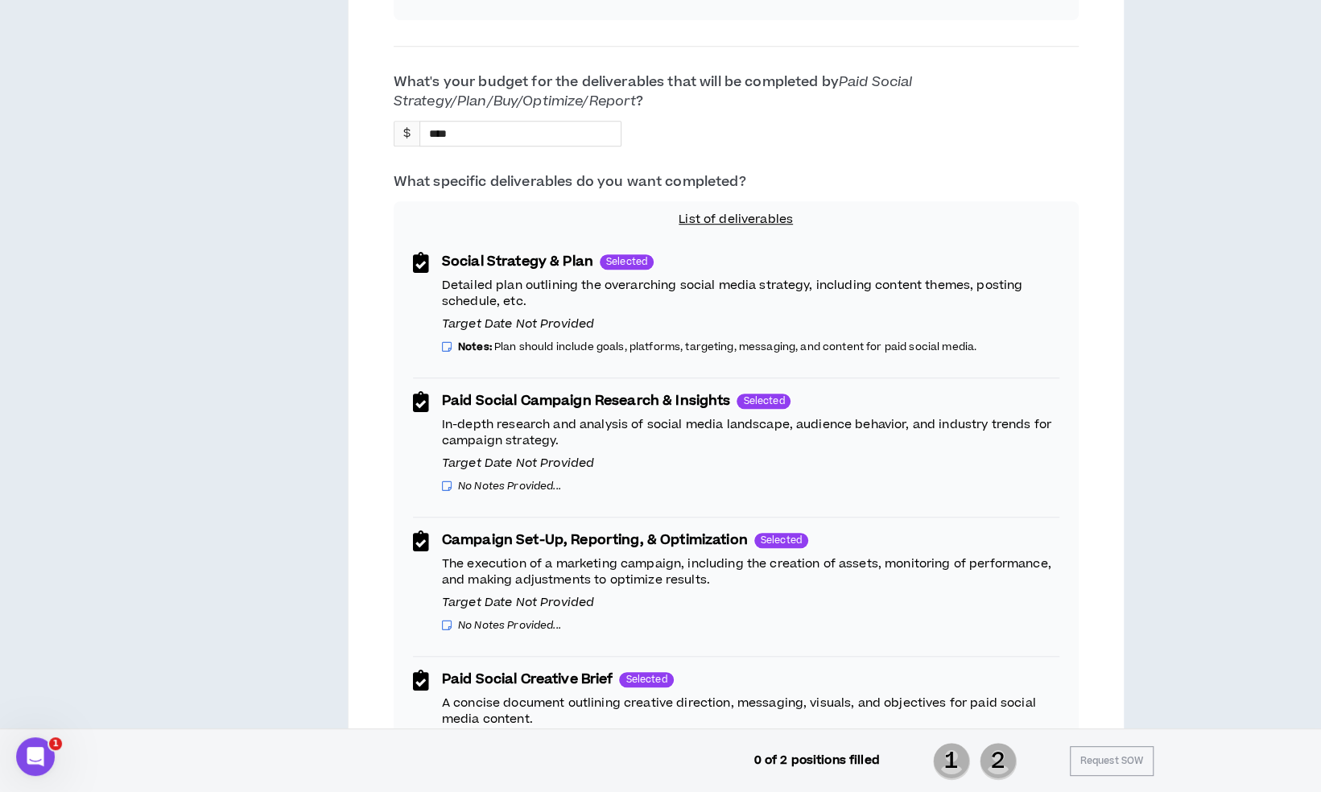
scroll to position [563, 0]
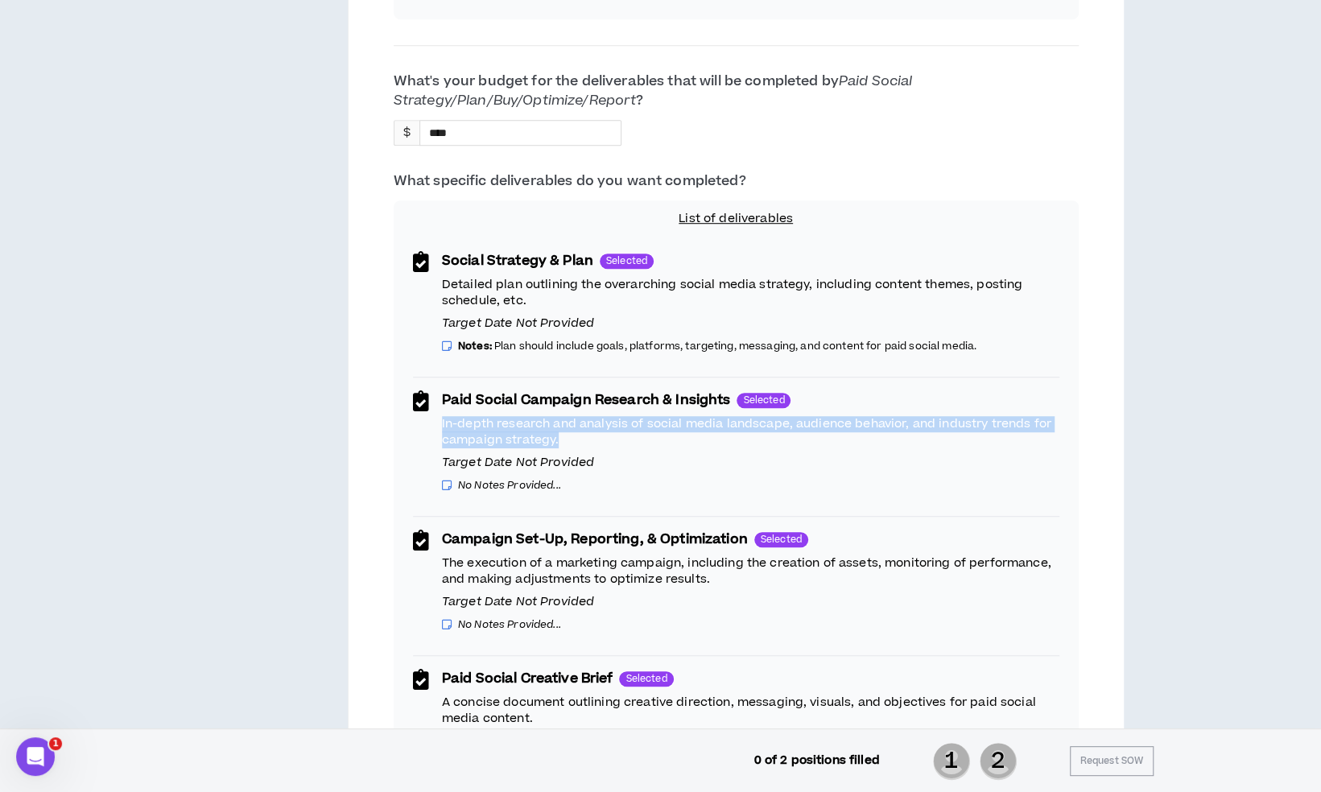
drag, startPoint x: 562, startPoint y: 438, endPoint x: 441, endPoint y: 427, distance: 121.3
click at [442, 427] on p "In-depth research and analysis of social media landscape, audience behavior, an…" at bounding box center [750, 432] width 617 height 32
copy p "In-depth research and analysis of social media landscape, audience behavior, an…"
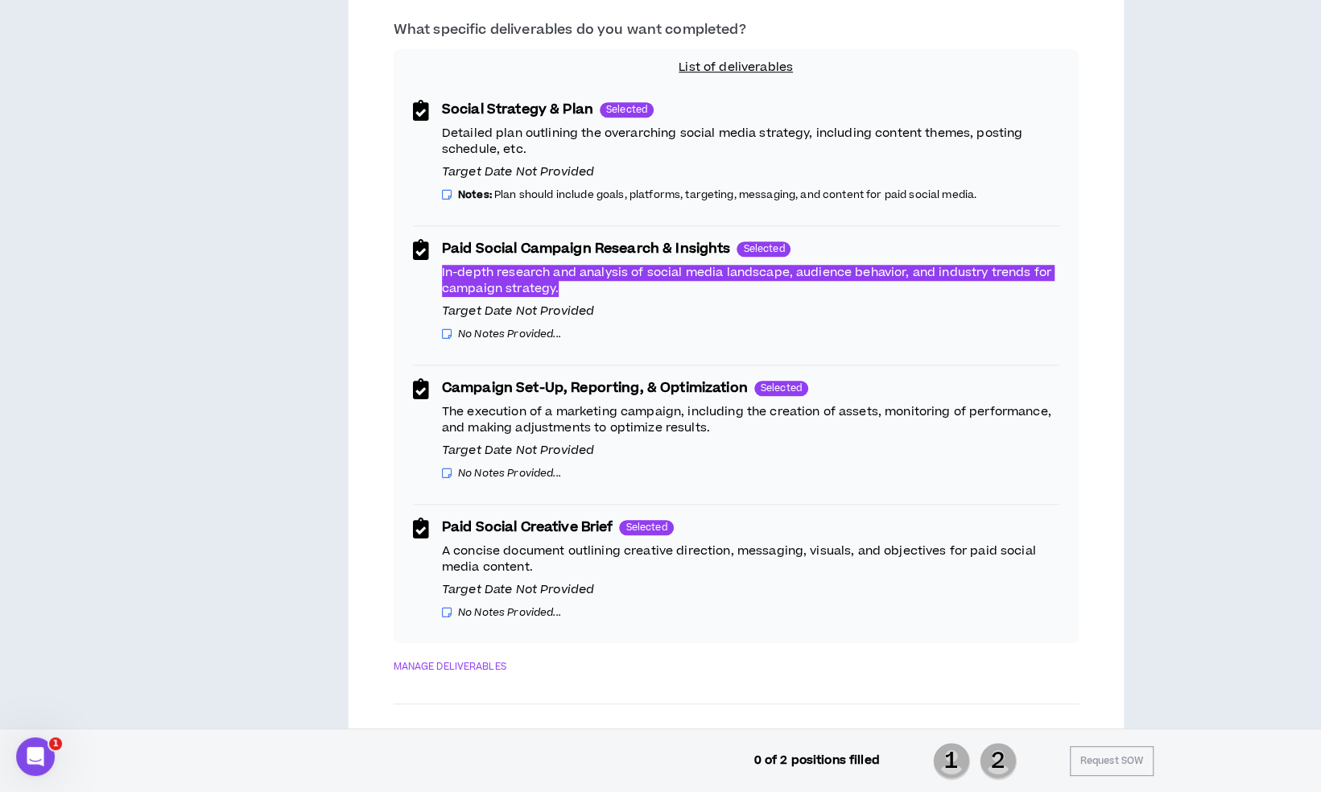
scroll to position [724, 0]
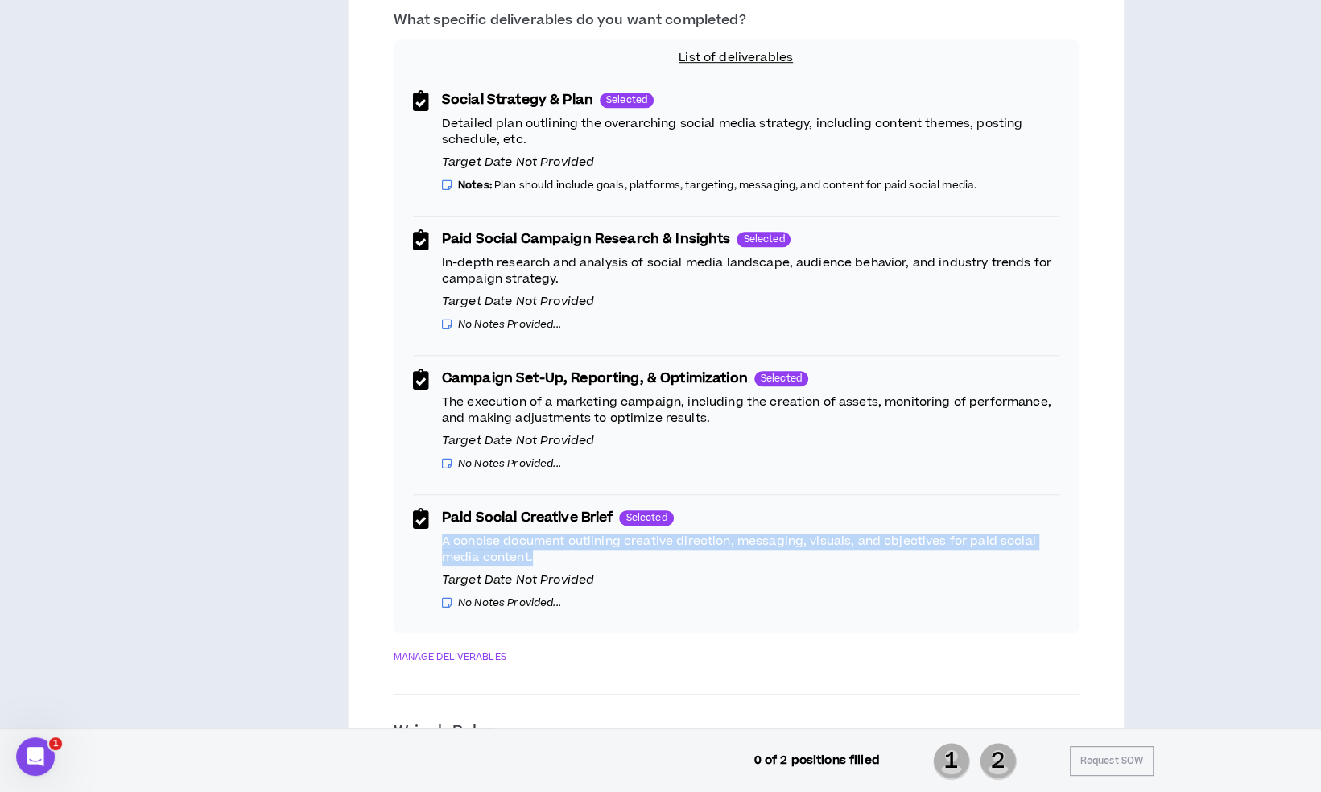
drag, startPoint x: 533, startPoint y: 554, endPoint x: 440, endPoint y: 543, distance: 94.0
click at [442, 543] on p "A concise document outlining creative direction, messaging, visuals, and object…" at bounding box center [750, 550] width 617 height 32
copy p "A concise document outlining creative direction, messaging, visuals, and object…"
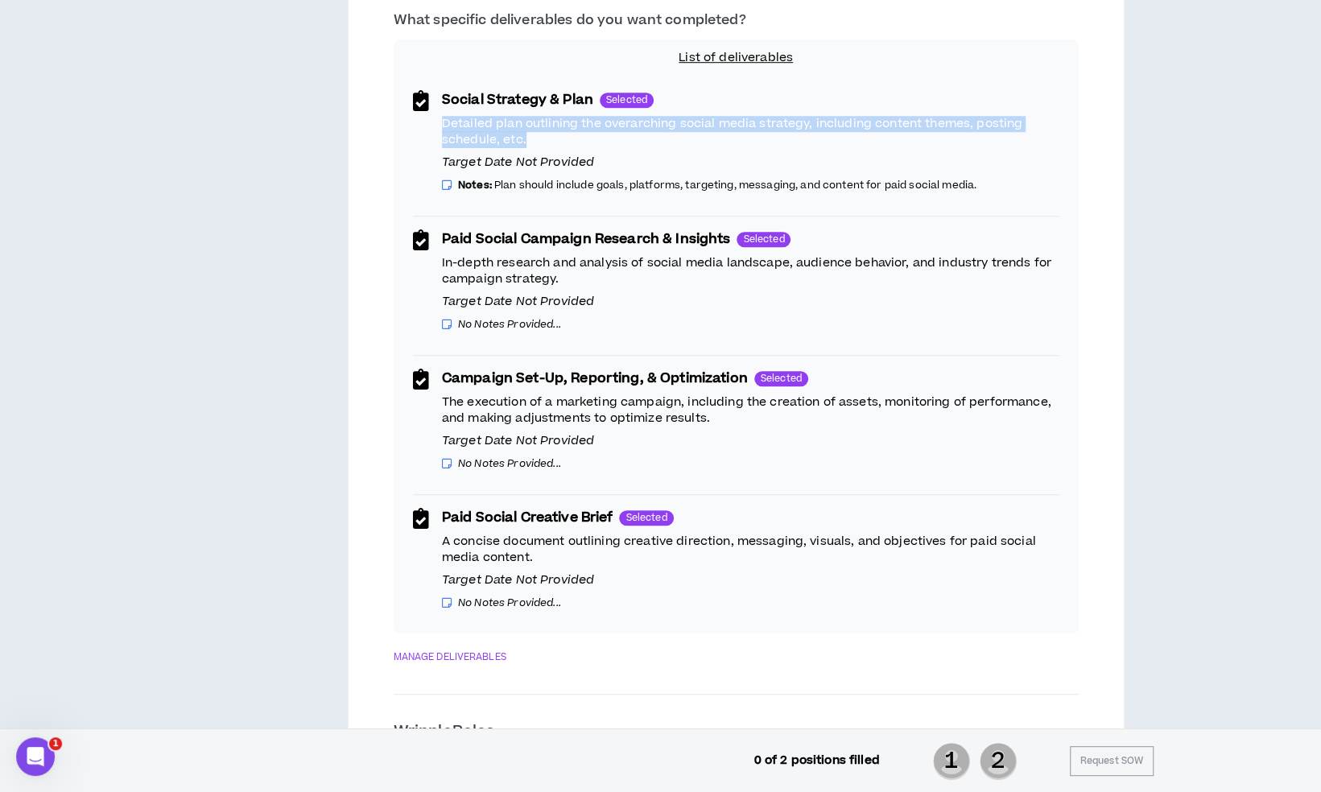
drag, startPoint x: 485, startPoint y: 142, endPoint x: 435, endPoint y: 126, distance: 51.4
click at [435, 126] on div "Social Strategy & Plan Selected Detailed plan outlining the overarching social …" at bounding box center [736, 141] width 646 height 129
copy p "Detailed plan outlining the overarching social media strategy, including conten…"
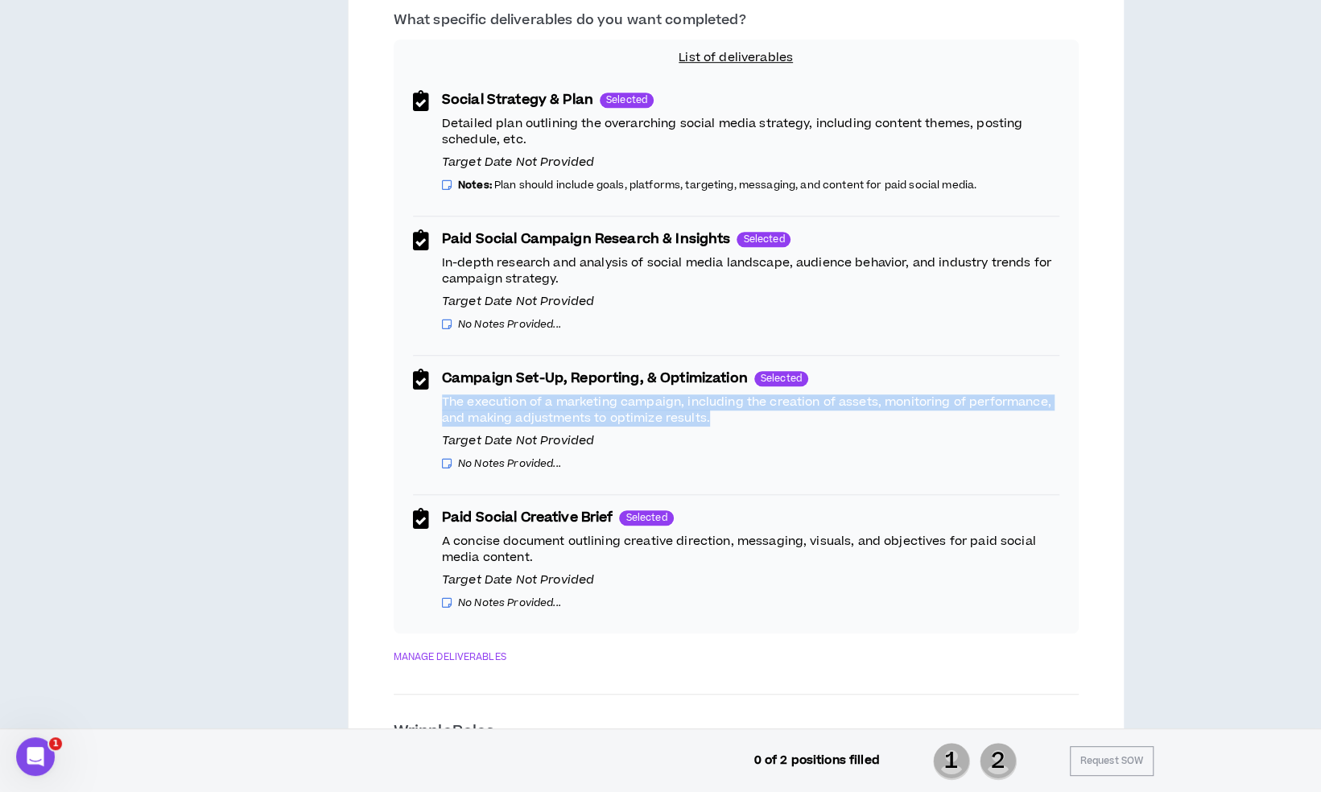
drag, startPoint x: 707, startPoint y: 419, endPoint x: 442, endPoint y: 402, distance: 265.4
click at [442, 402] on p "The execution of a marketing campaign, including the creation of assets, monito…" at bounding box center [750, 410] width 617 height 32
copy p "The execution of a marketing campaign, including the creation of assets, monito…"
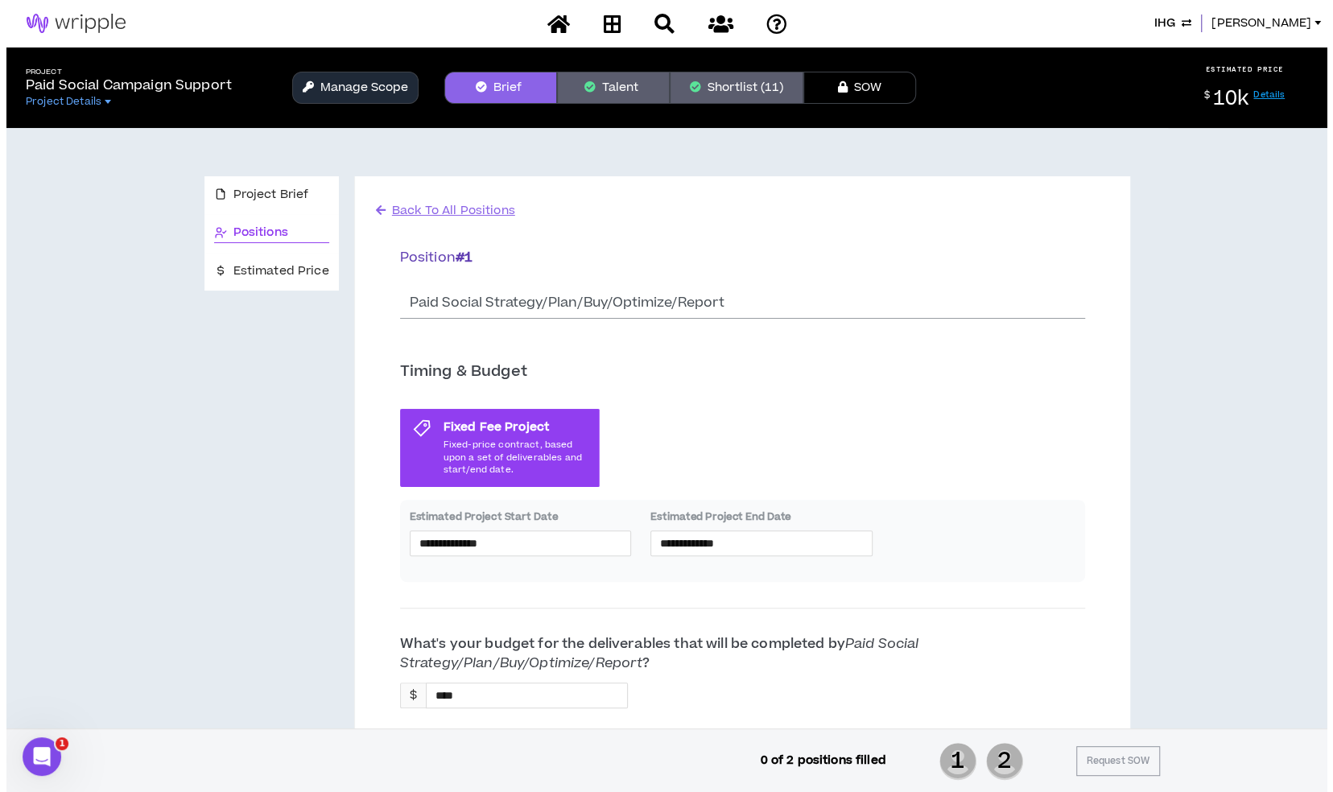
scroll to position [0, 0]
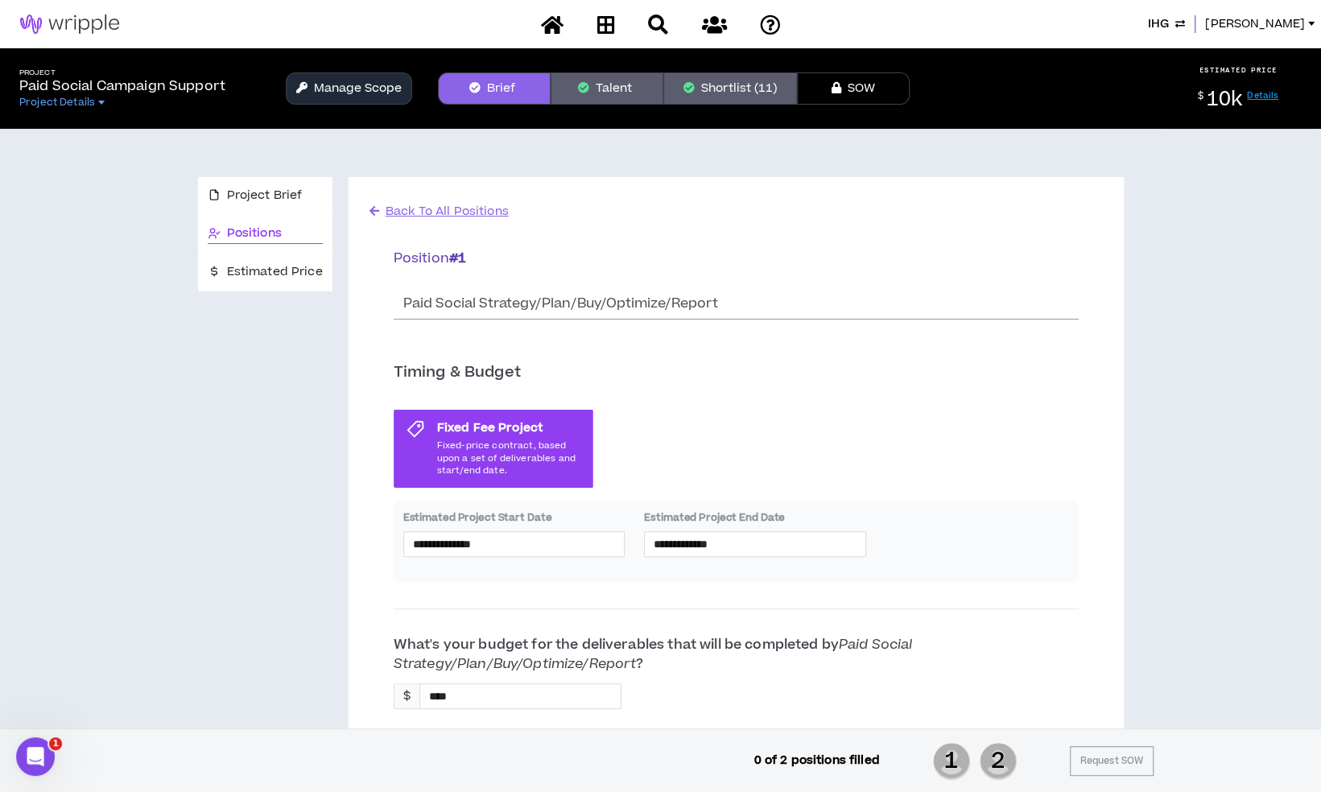
click at [500, 85] on button "Brief" at bounding box center [494, 88] width 113 height 32
click at [469, 216] on span "Back To All Positions" at bounding box center [447, 211] width 123 height 17
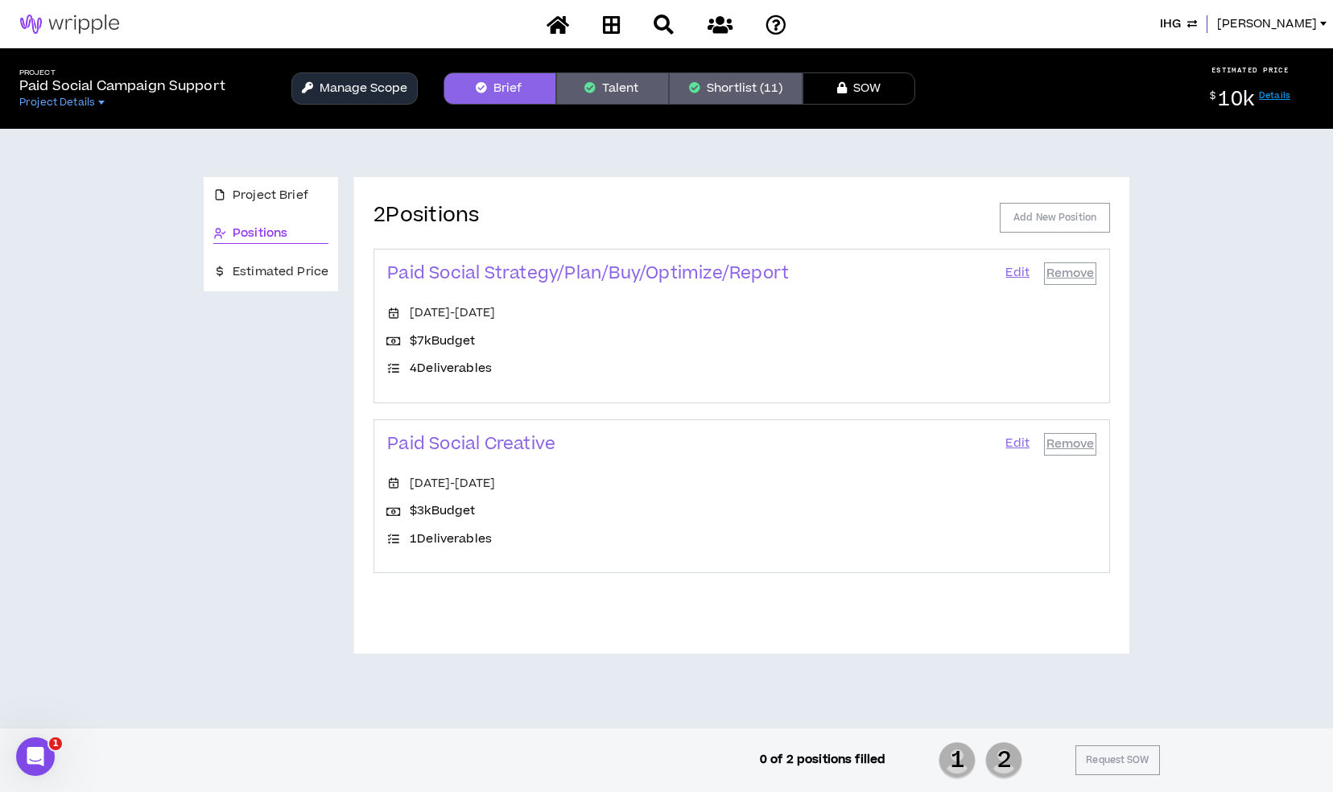
click at [1013, 441] on link "Edit" at bounding box center [1017, 444] width 27 height 23
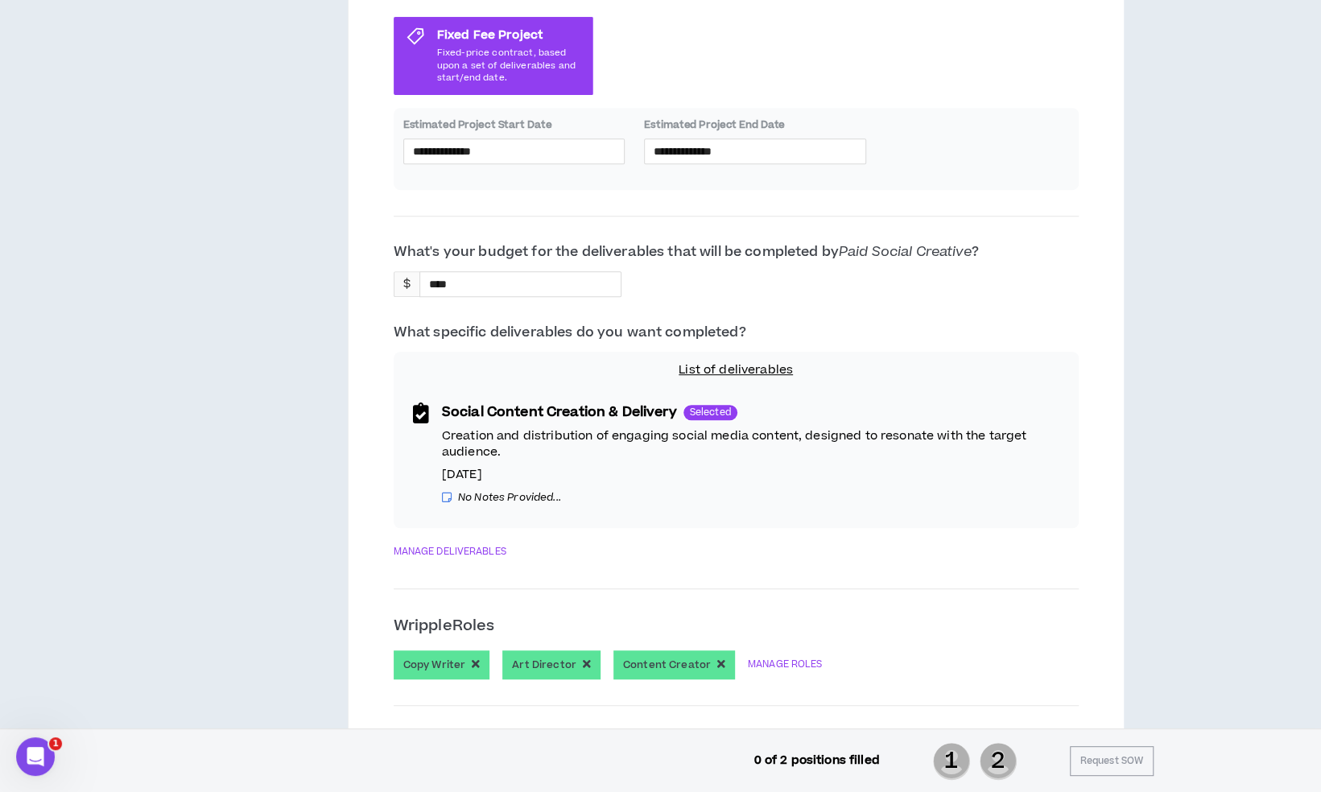
scroll to position [402, 0]
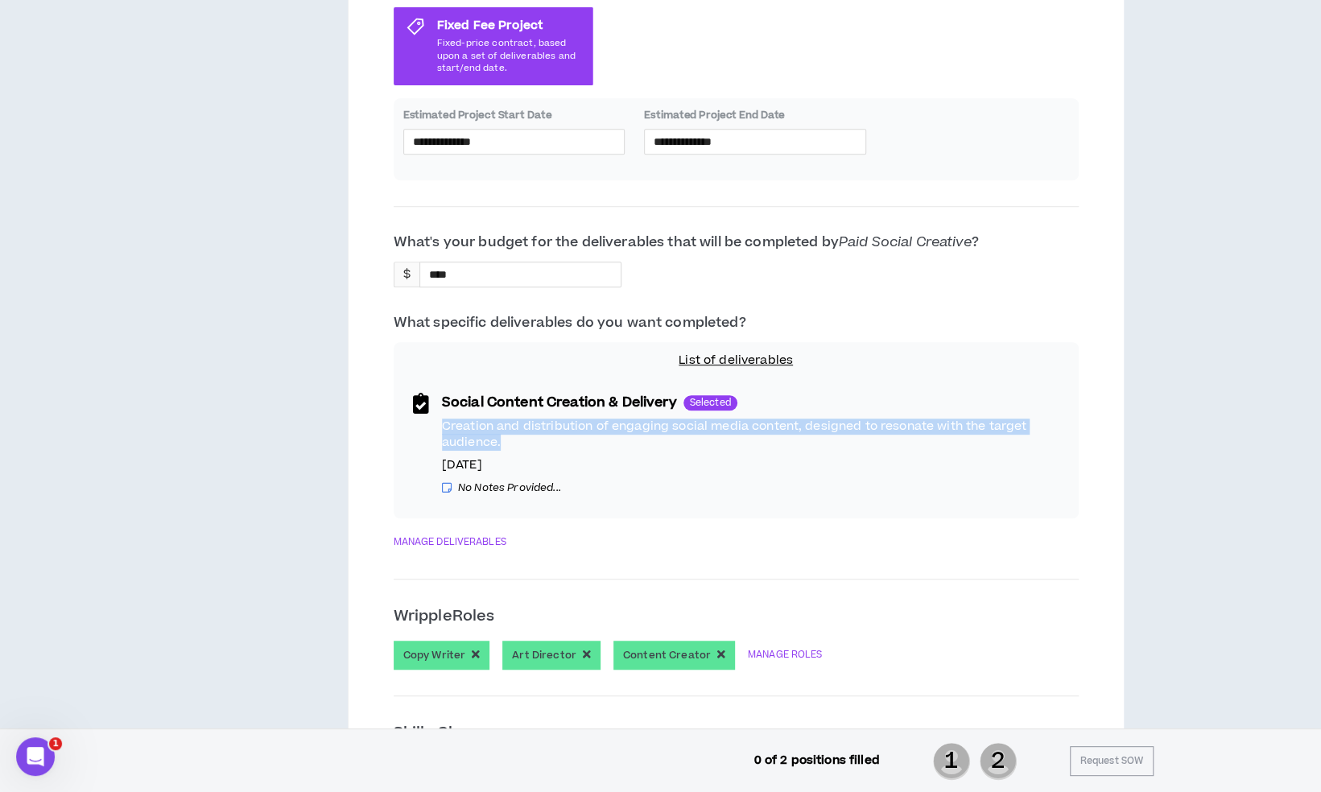
drag, startPoint x: 504, startPoint y: 443, endPoint x: 440, endPoint y: 423, distance: 66.7
click at [442, 423] on p "Creation and distribution of engaging social media content, designed to resonat…" at bounding box center [750, 435] width 617 height 32
copy p "Creation and distribution of engaging social media content, designed to resonat…"
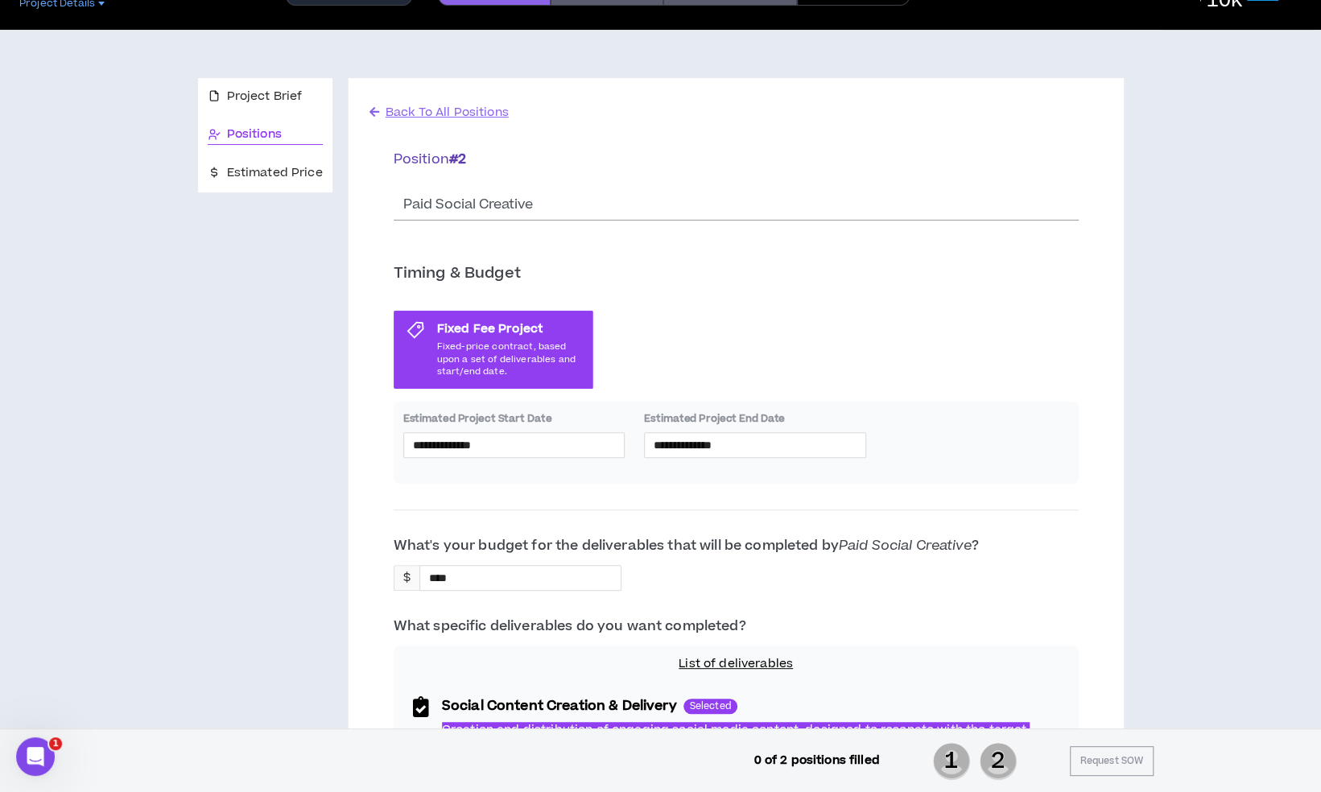
scroll to position [0, 0]
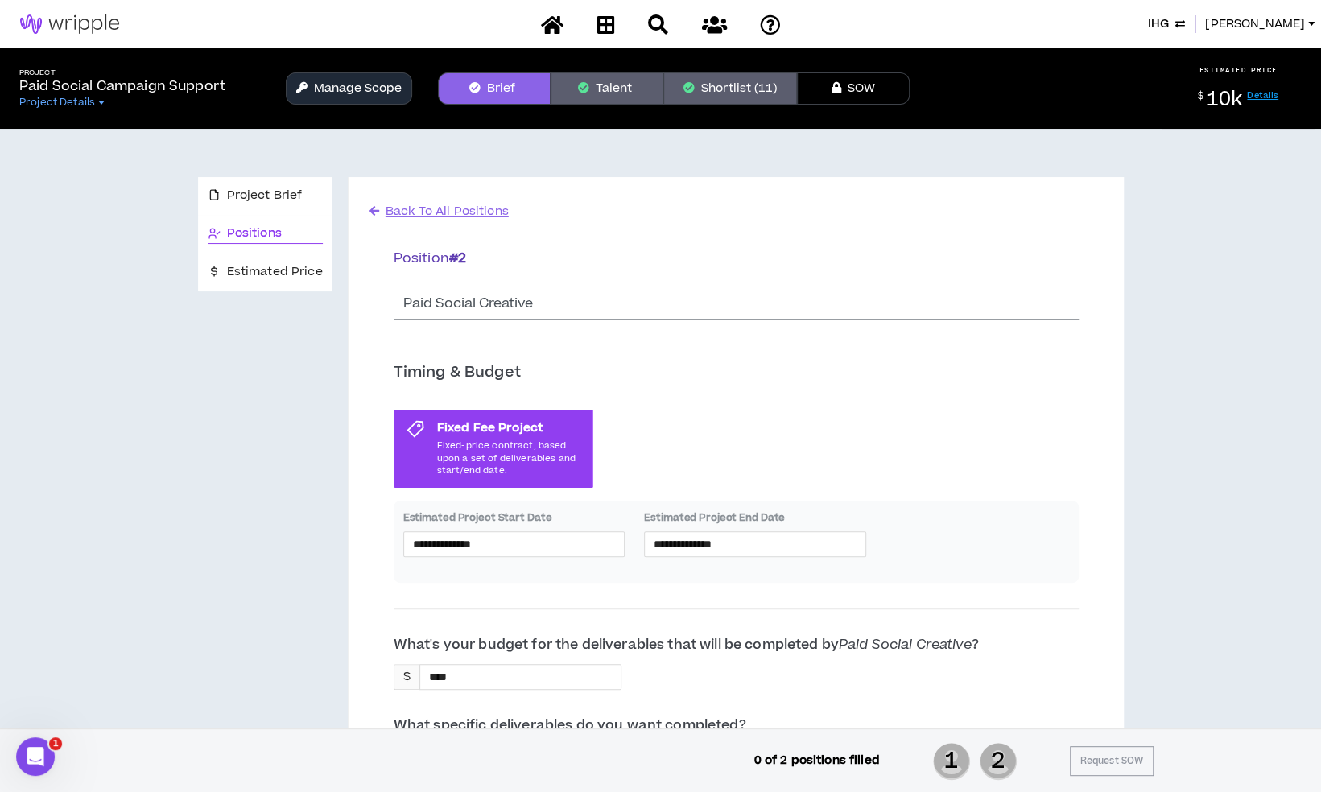
click at [619, 92] on button "Talent" at bounding box center [607, 88] width 113 height 32
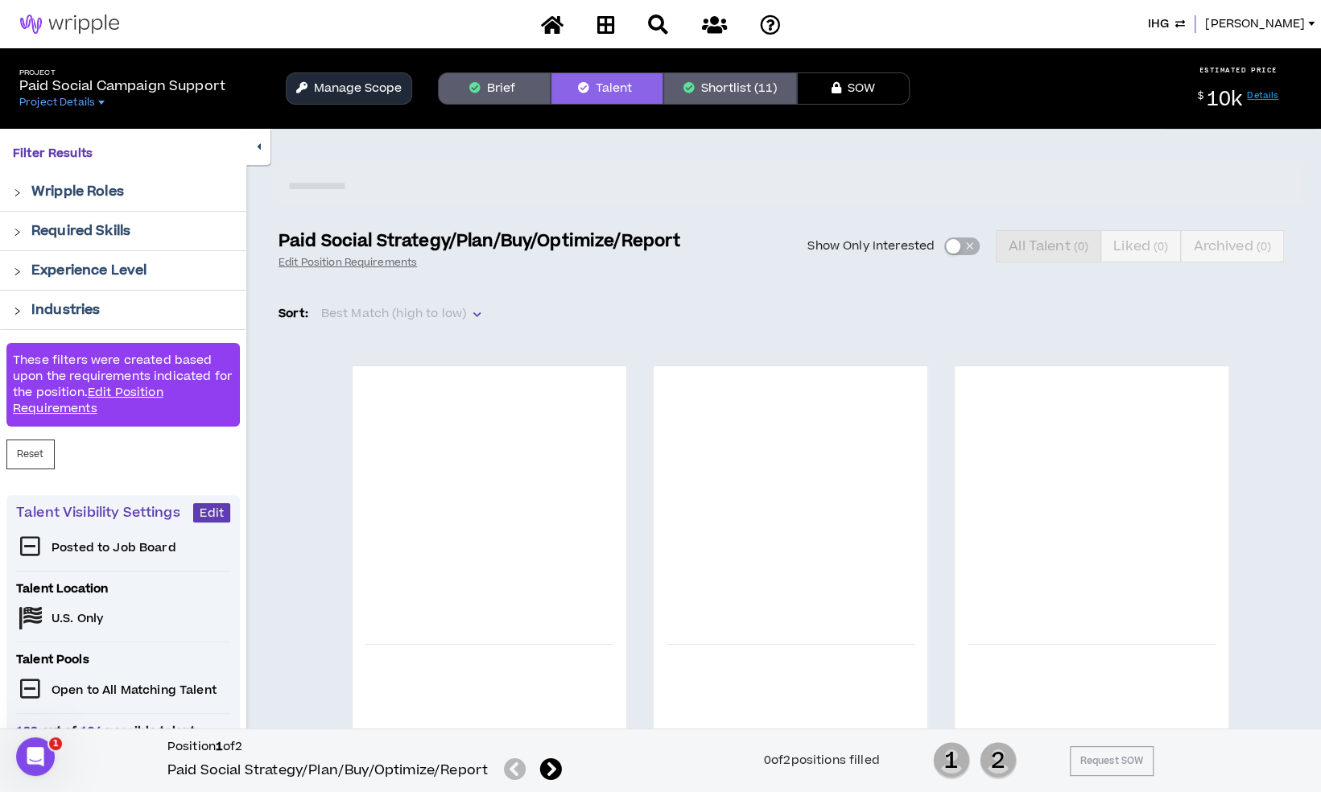
click at [682, 83] on button "Shortlist (11)" at bounding box center [730, 88] width 134 height 32
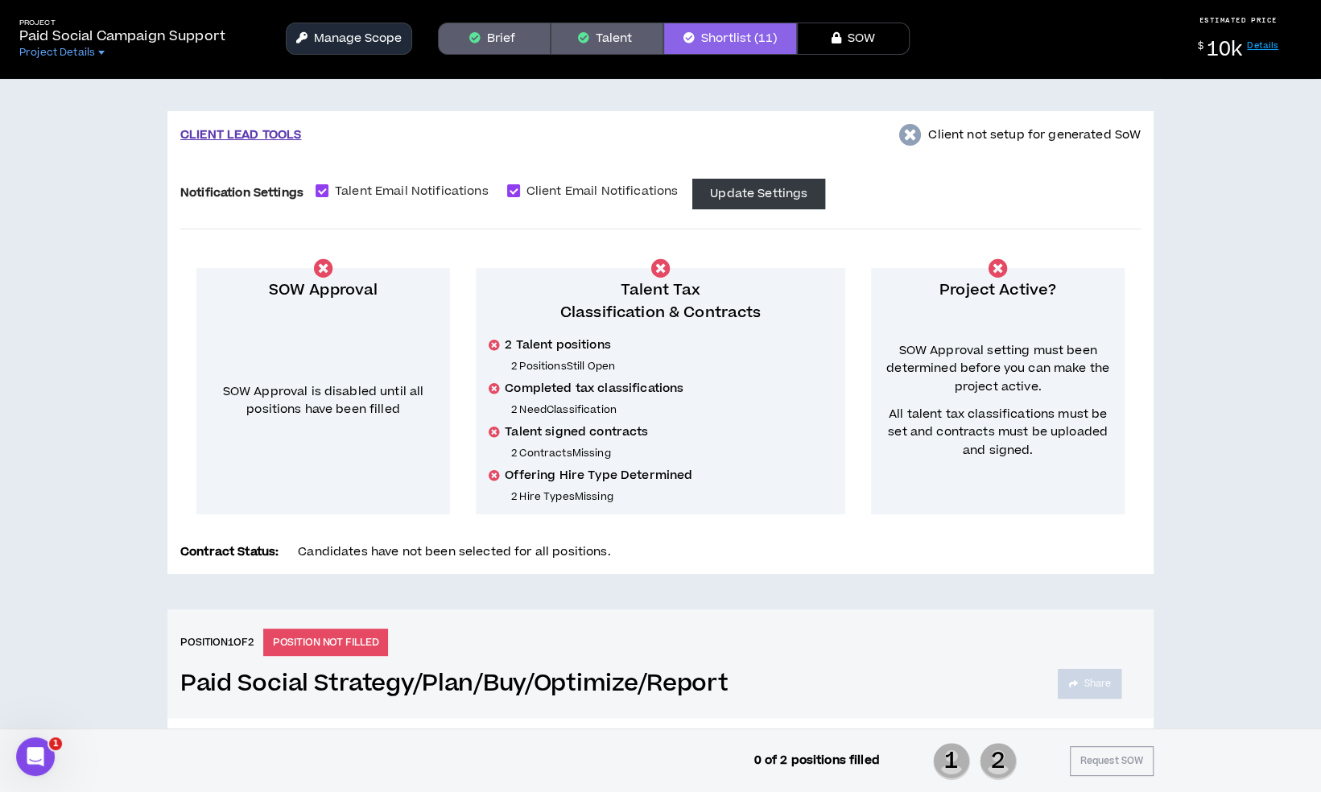
scroll to position [80, 0]
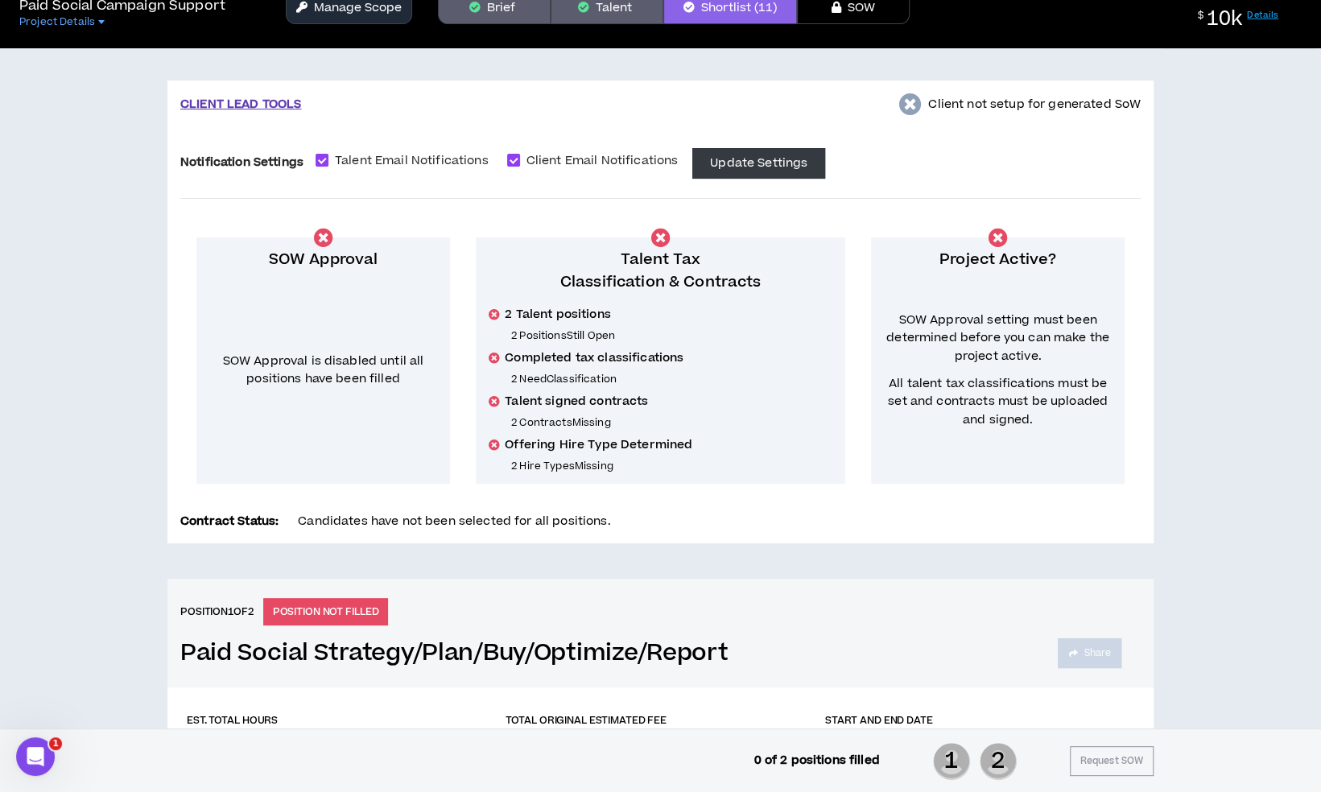
click at [375, 19] on button "Manage Scope" at bounding box center [349, 8] width 126 height 32
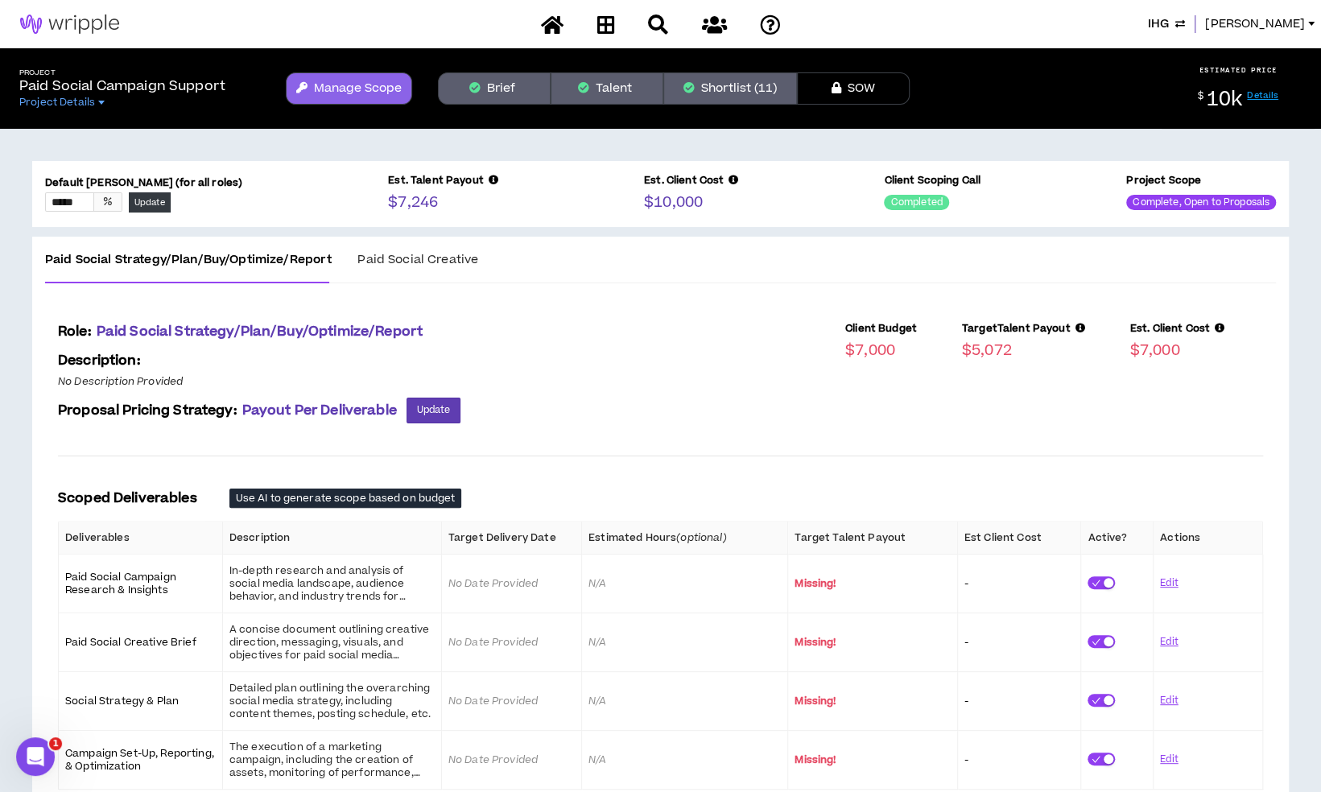
click at [683, 94] on button "Shortlist (11)" at bounding box center [730, 88] width 134 height 32
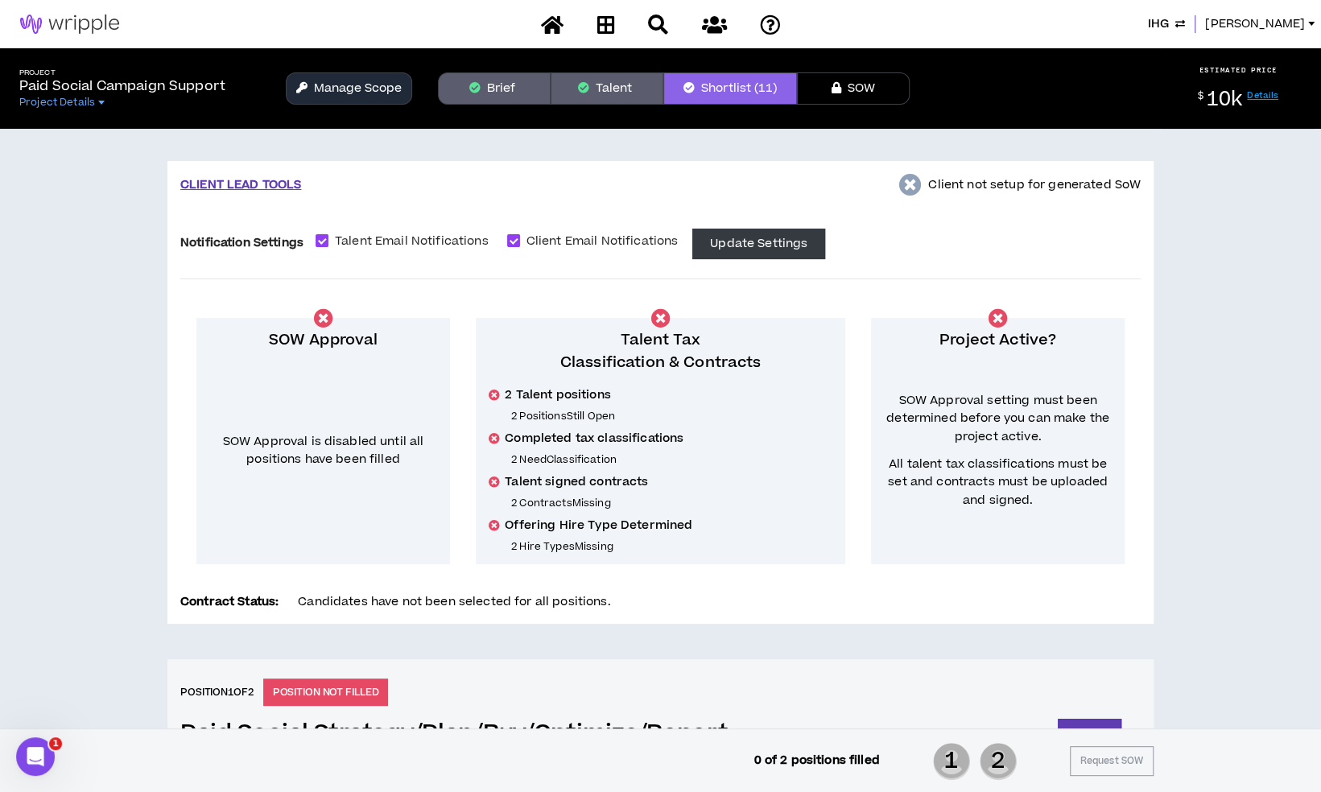
click at [1169, 24] on span "IHG" at bounding box center [1158, 24] width 21 height 18
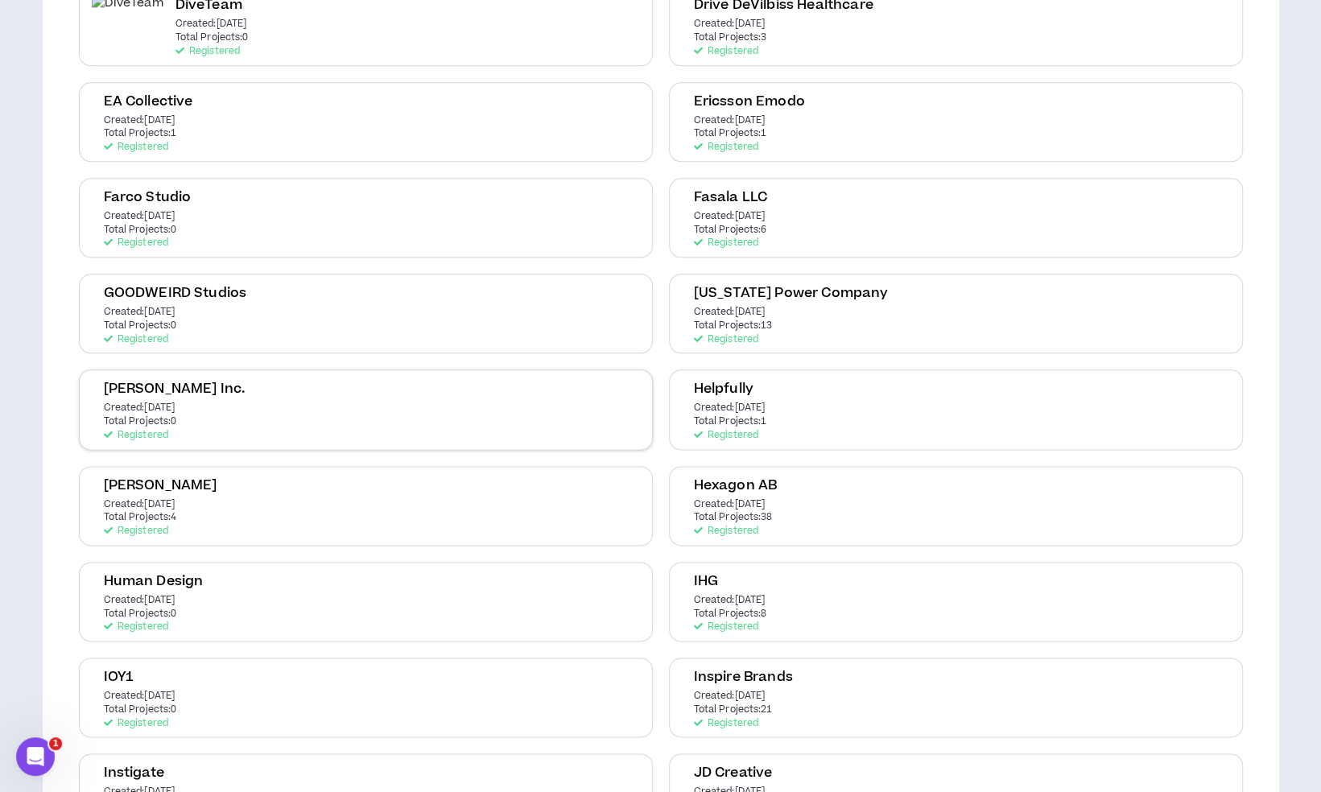
scroll to position [1127, 0]
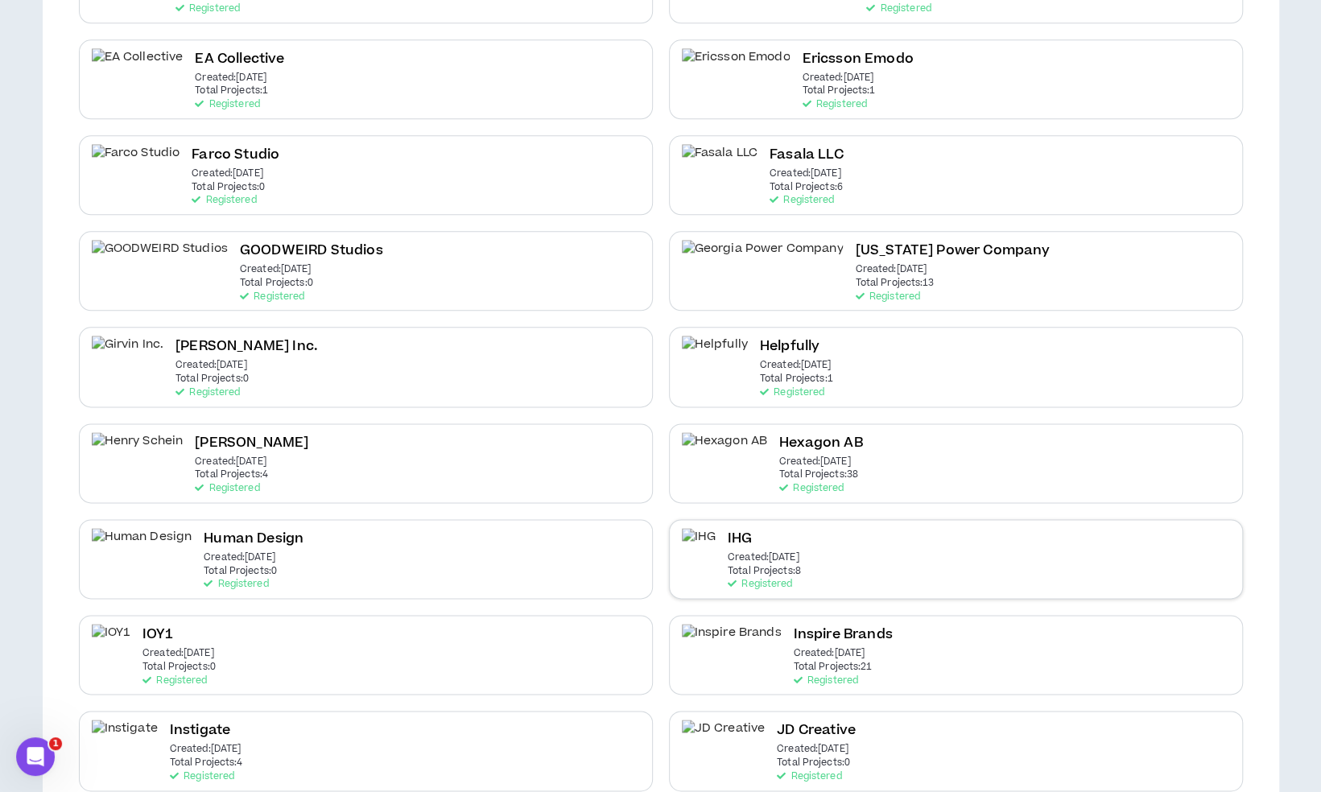
click at [780, 552] on p "Created: Dec 7 2020" at bounding box center [764, 557] width 72 height 11
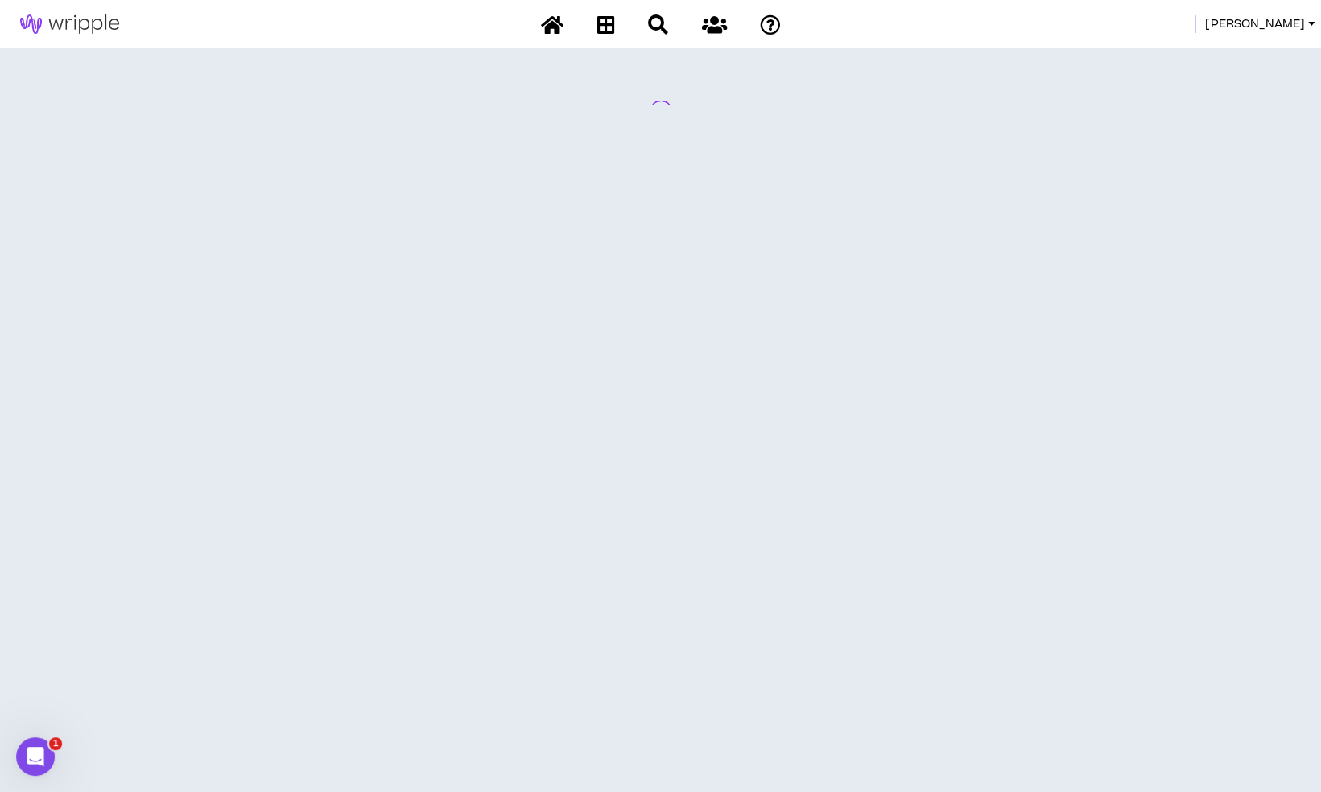
scroll to position [0, 0]
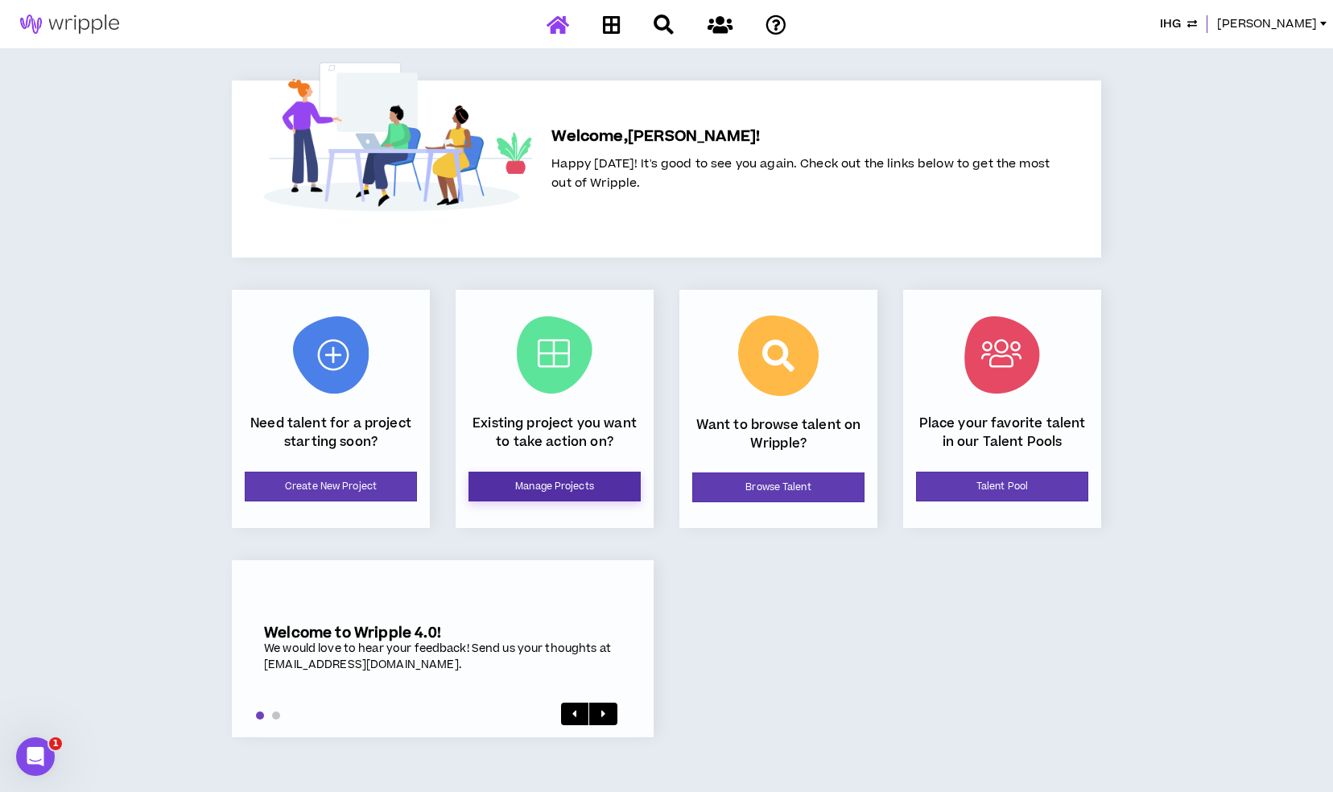
click at [583, 485] on link "Manage Projects" at bounding box center [554, 487] width 172 height 30
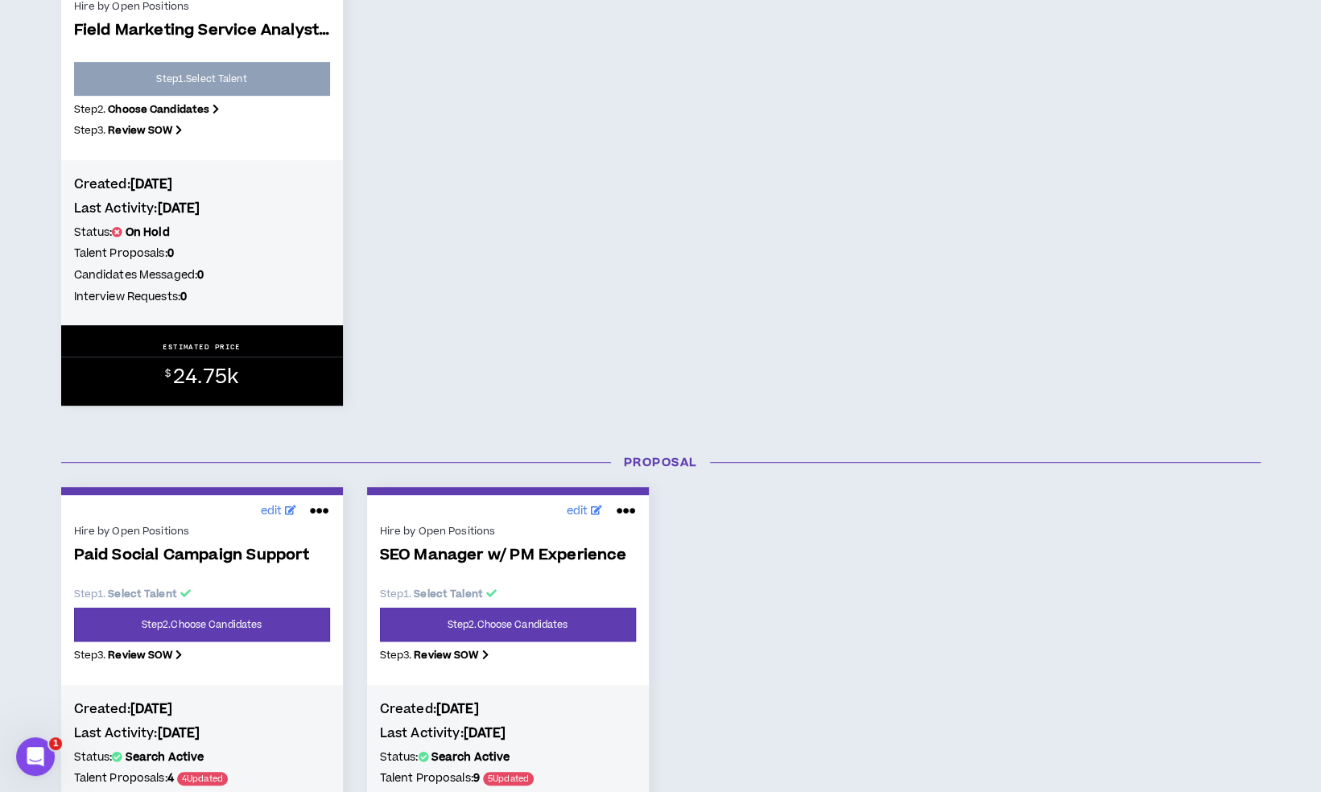
scroll to position [483, 0]
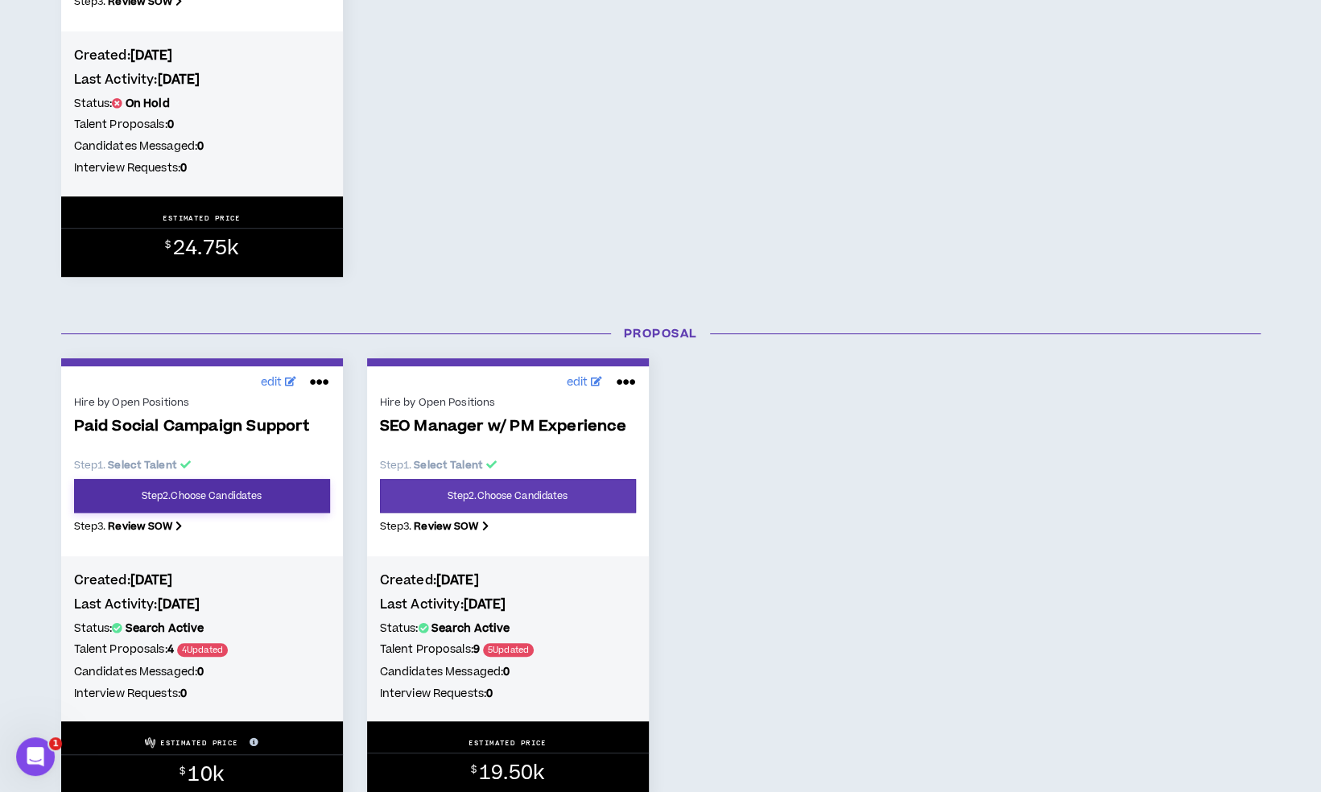
click at [284, 502] on link "Step 2 . Choose Candidates" at bounding box center [202, 496] width 256 height 34
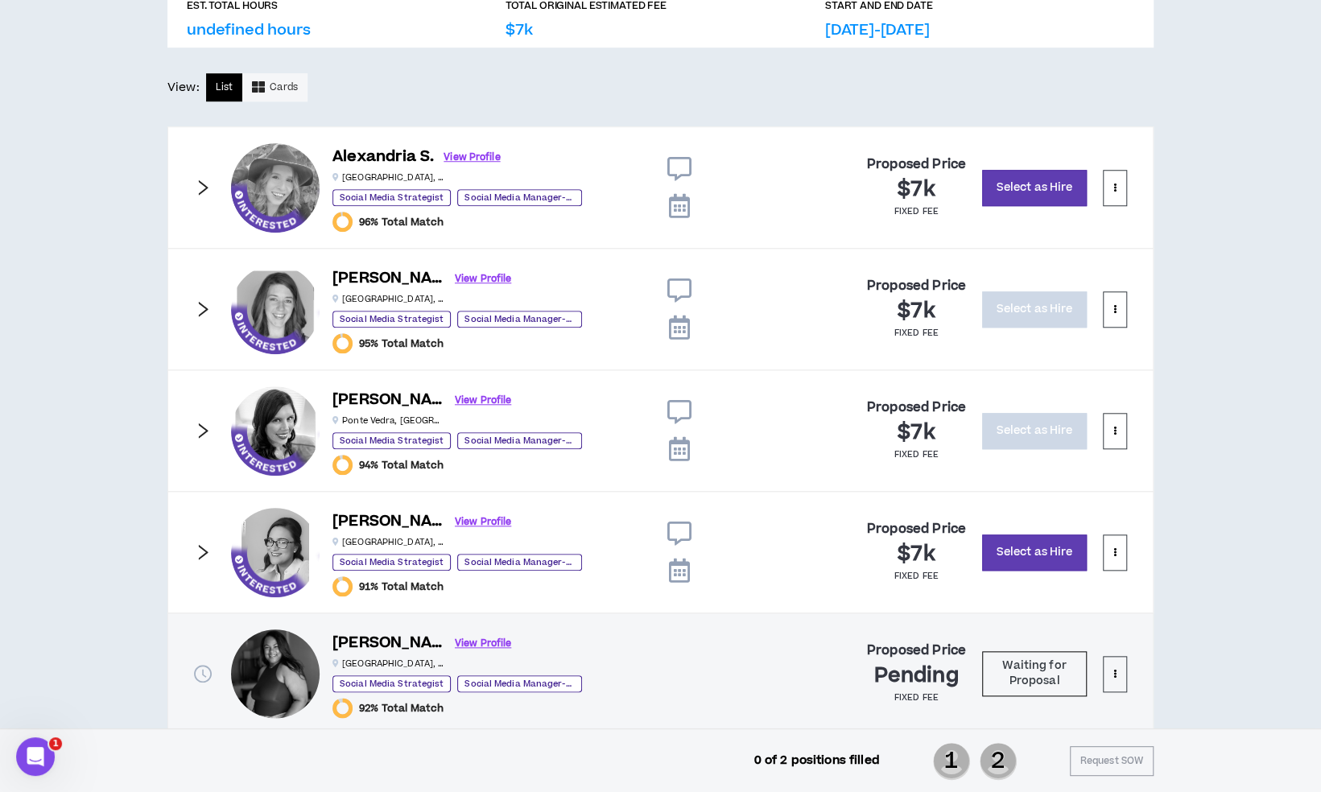
scroll to position [805, 0]
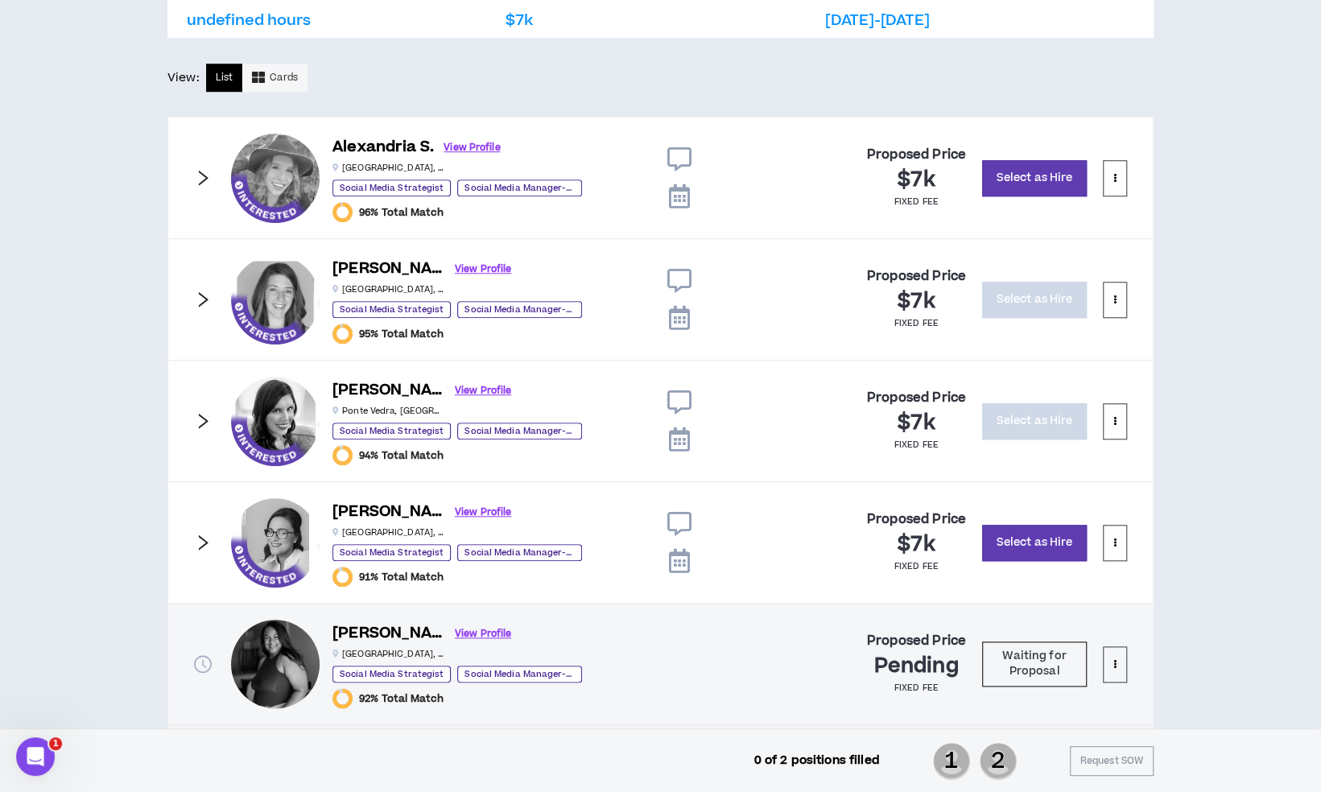
click at [209, 175] on icon "right" at bounding box center [203, 178] width 18 height 18
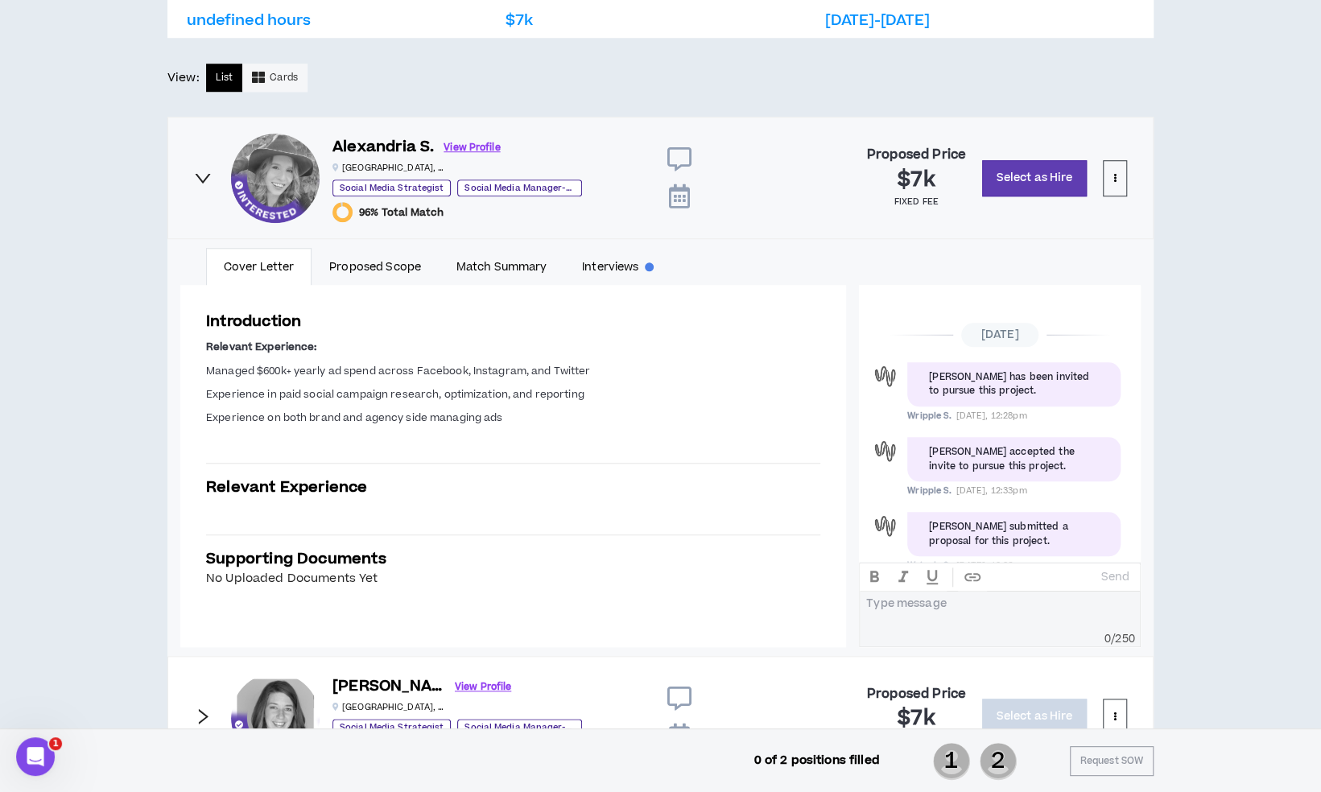
scroll to position [36, 0]
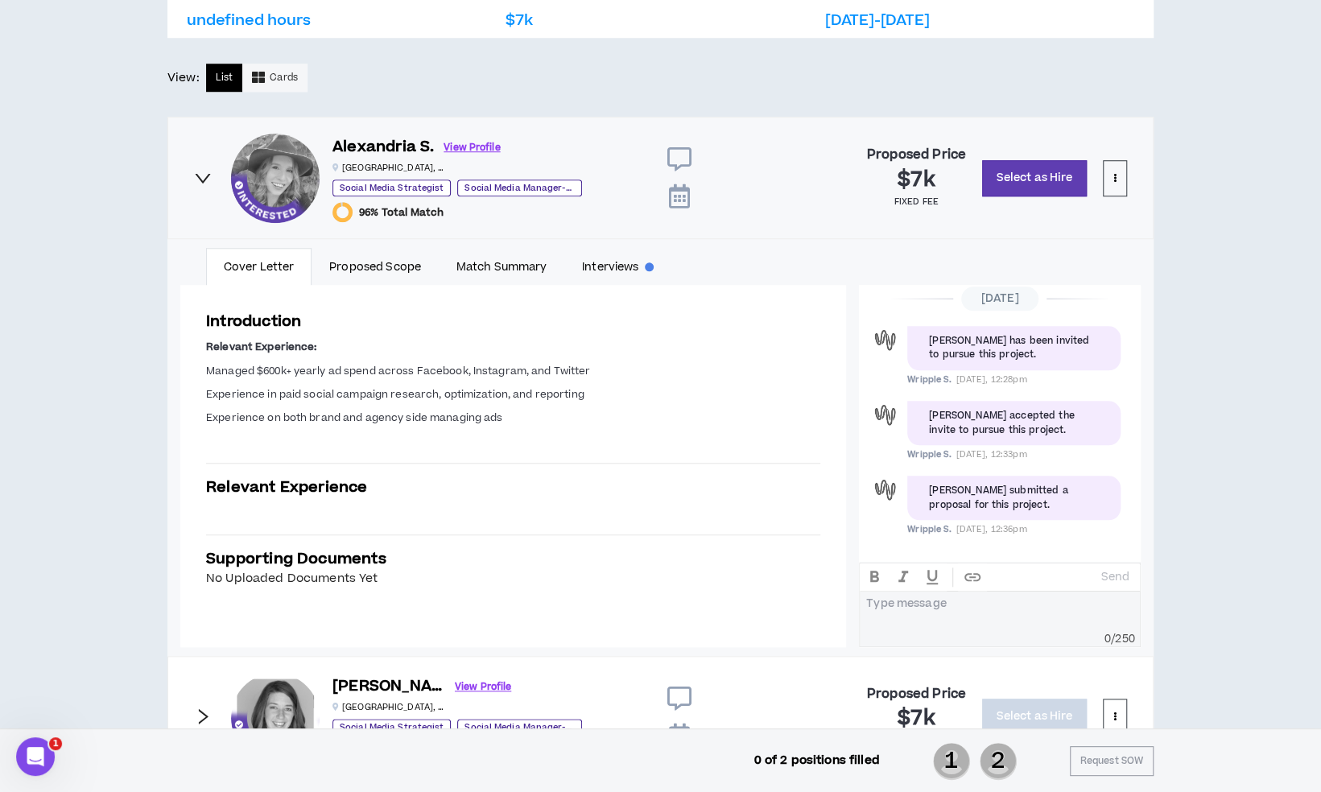
click at [204, 369] on div "Introduction Relevant Experience: Managed $600k+ yearly ad spend across Faceboo…" at bounding box center [513, 449] width 666 height 329
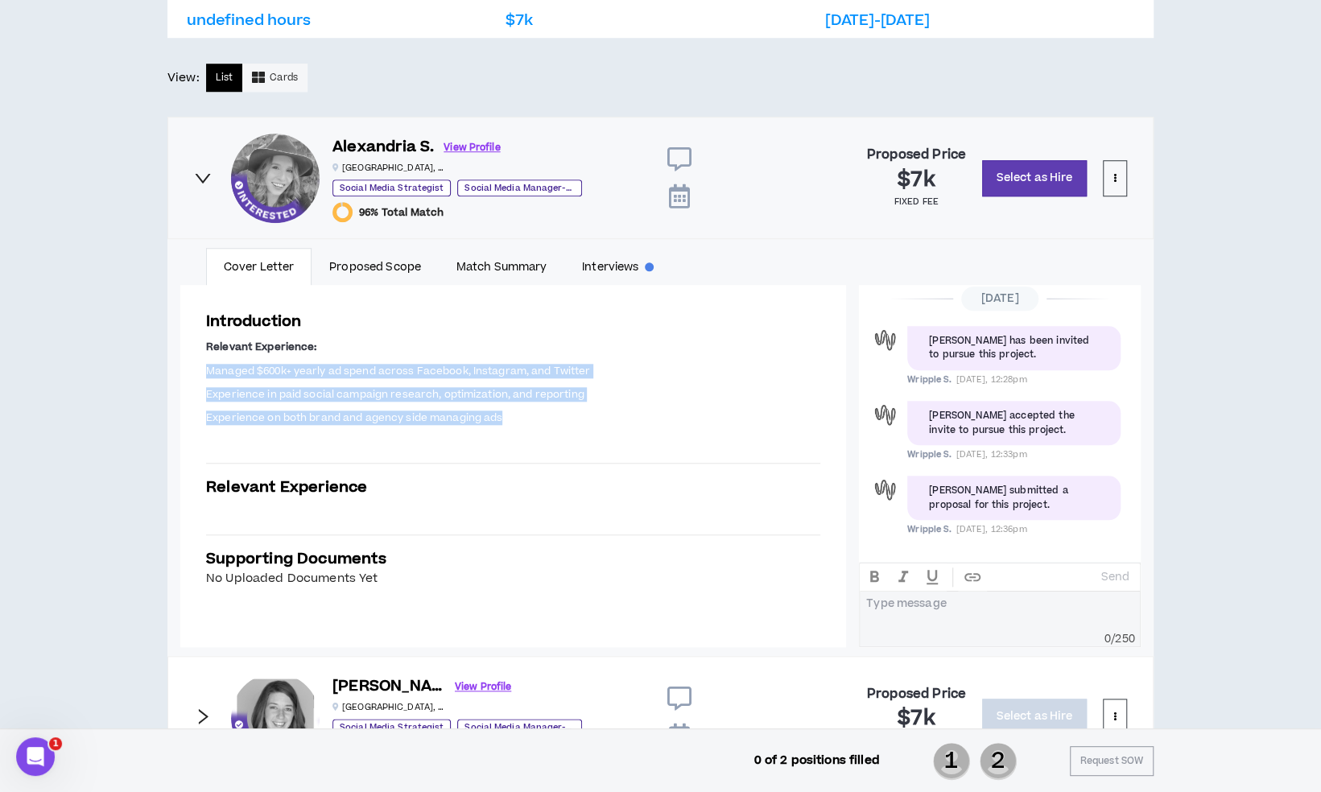
drag, startPoint x: 208, startPoint y: 367, endPoint x: 509, endPoint y: 416, distance: 304.2
click at [509, 416] on span "Relevant Experience: Managed $600k+ yearly ad spend across Facebook, Instagram,…" at bounding box center [513, 394] width 614 height 111
copy span "Managed $600k+ yearly ad spend across Facebook, Instagram, and Twitter Experien…"
click at [489, 140] on link "View Profile" at bounding box center [472, 148] width 56 height 28
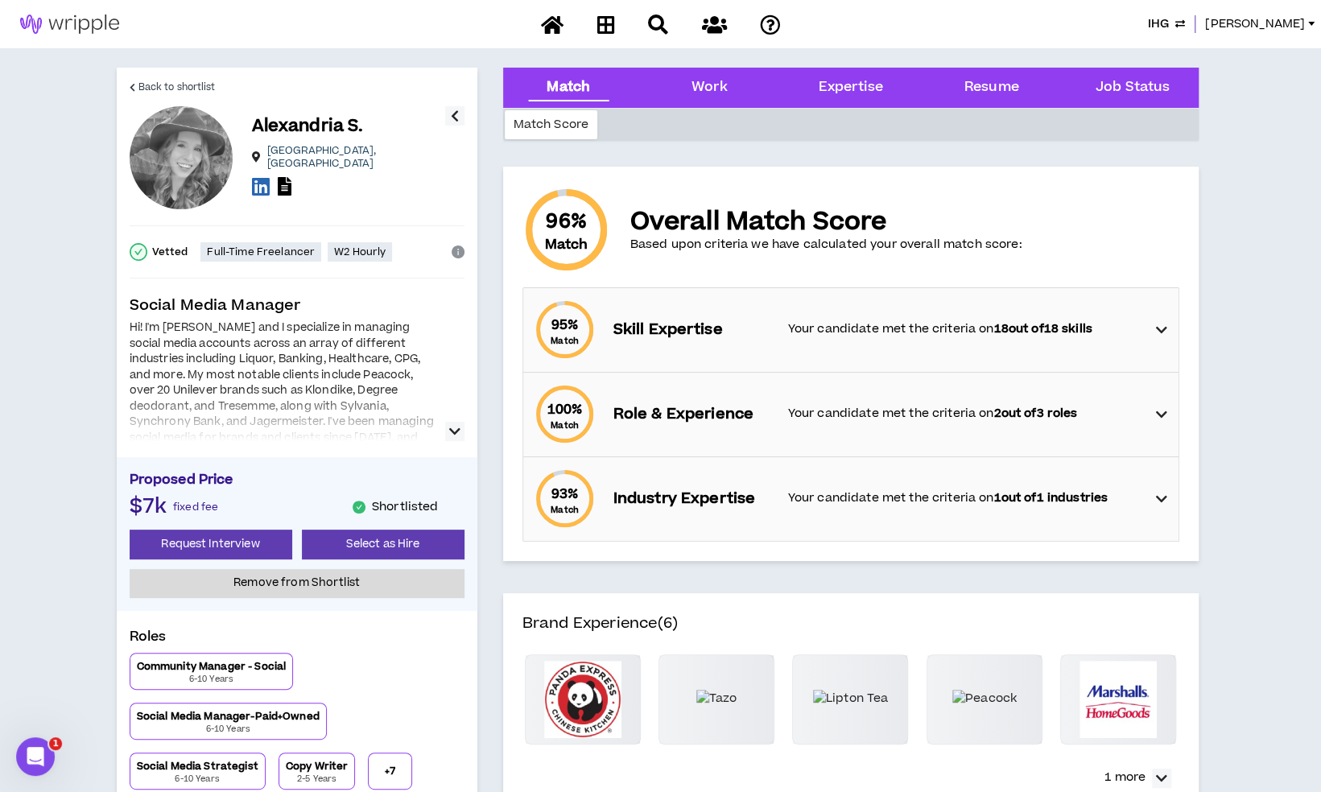
click at [446, 430] on button "button" at bounding box center [454, 431] width 19 height 19
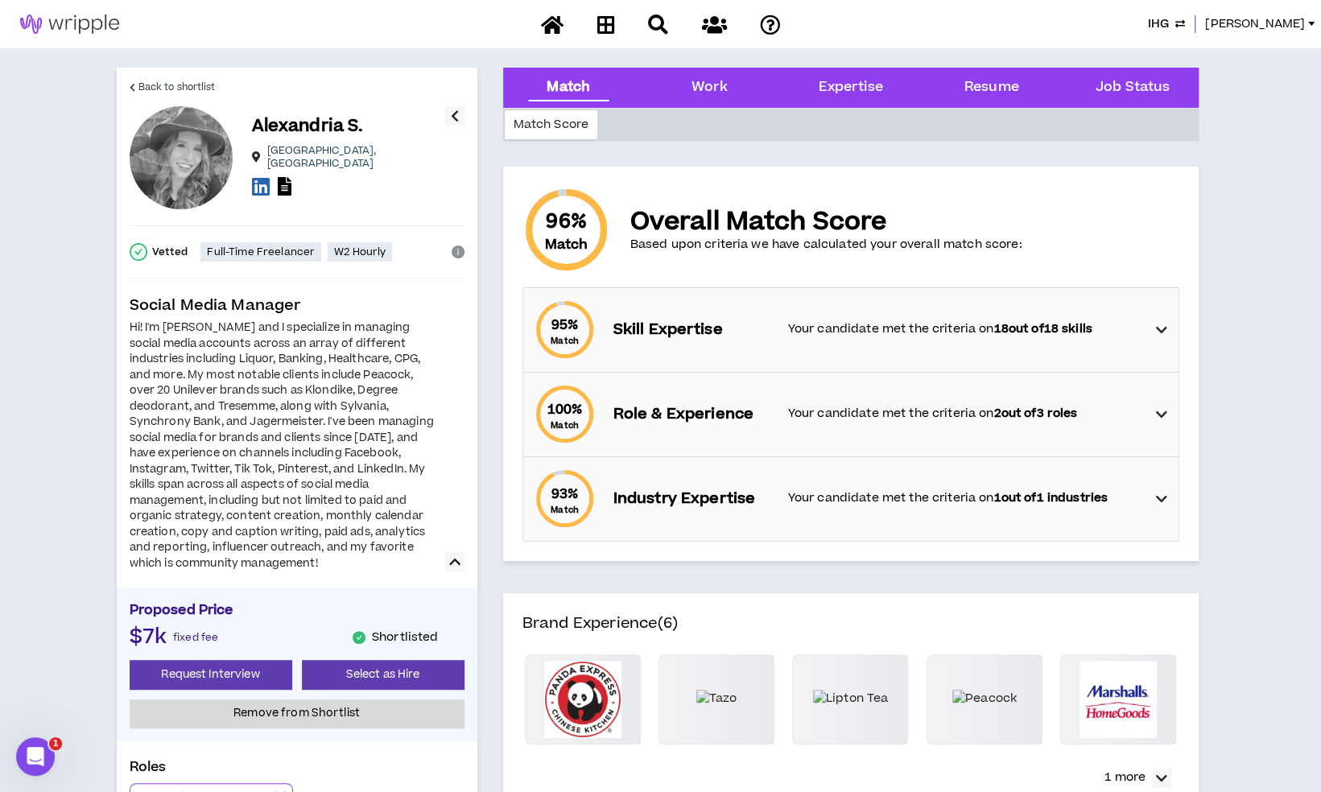
click at [148, 330] on div "Hi! I'm Alex and I specialize in managing social media accounts across an array…" at bounding box center [283, 445] width 306 height 251
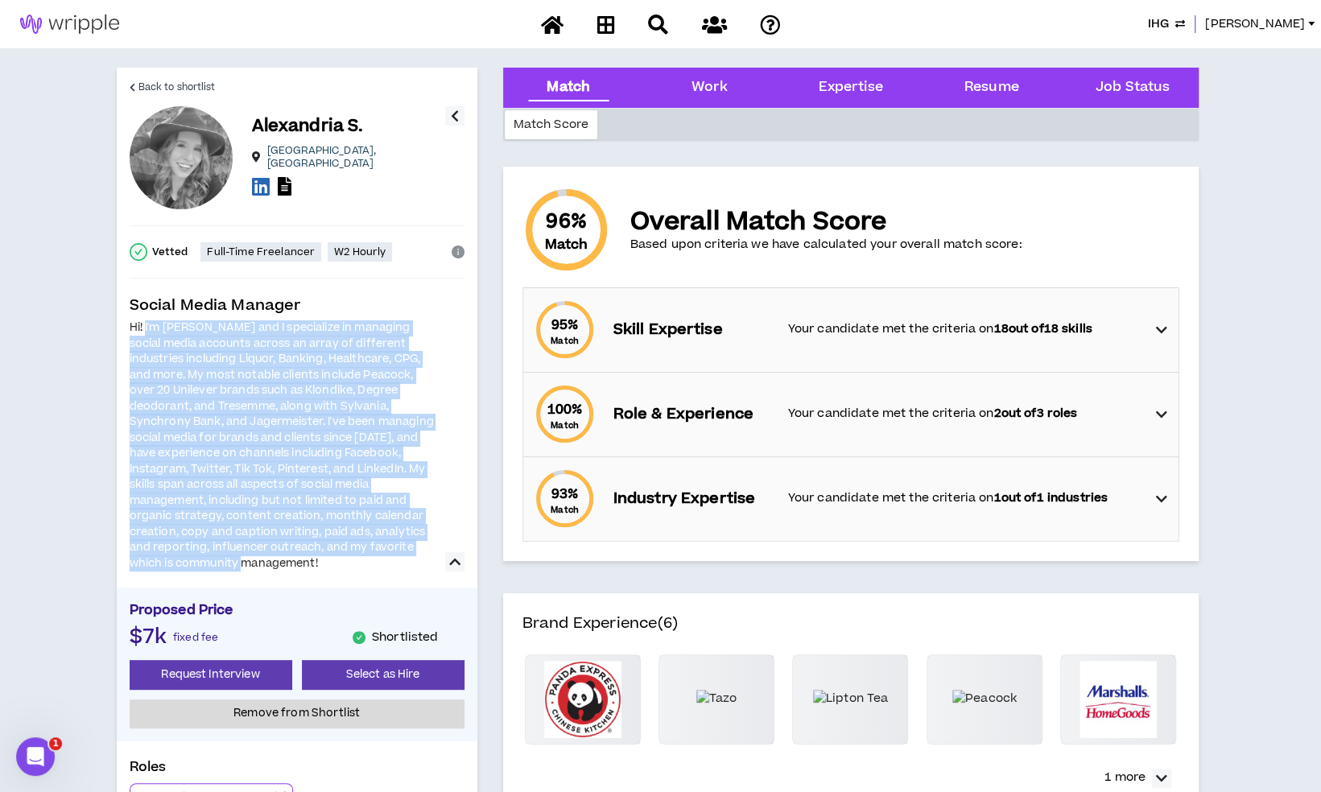
drag, startPoint x: 145, startPoint y: 326, endPoint x: 240, endPoint y: 568, distance: 259.5
click at [240, 568] on div "Hi! I'm Alex and I specialize in managing social media accounts across an array…" at bounding box center [283, 445] width 306 height 251
copy div "I'm Alex and I specialize in managing social media accounts across an array of …"
click at [203, 81] on span "Back to shortlist" at bounding box center [176, 87] width 77 height 15
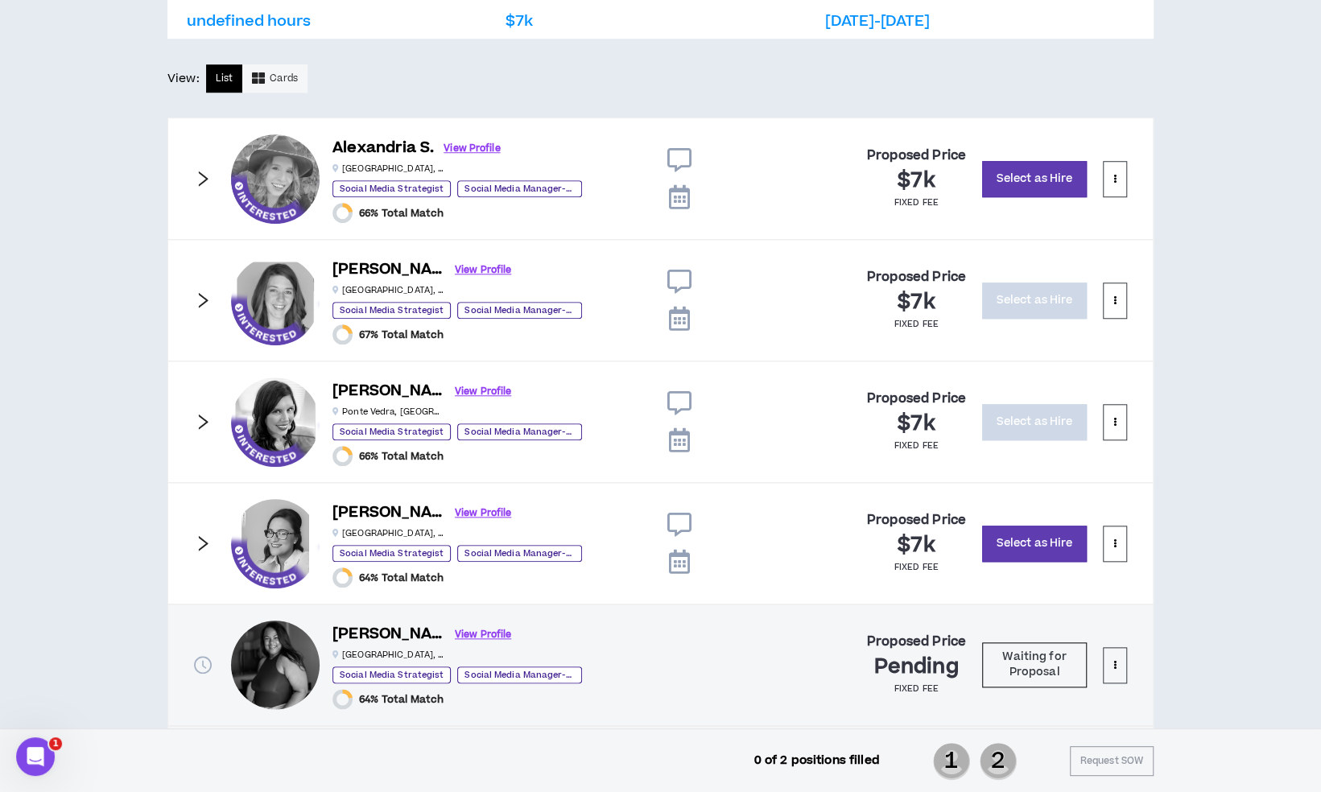
scroll to position [805, 0]
click at [480, 143] on link "View Profile" at bounding box center [472, 148] width 56 height 28
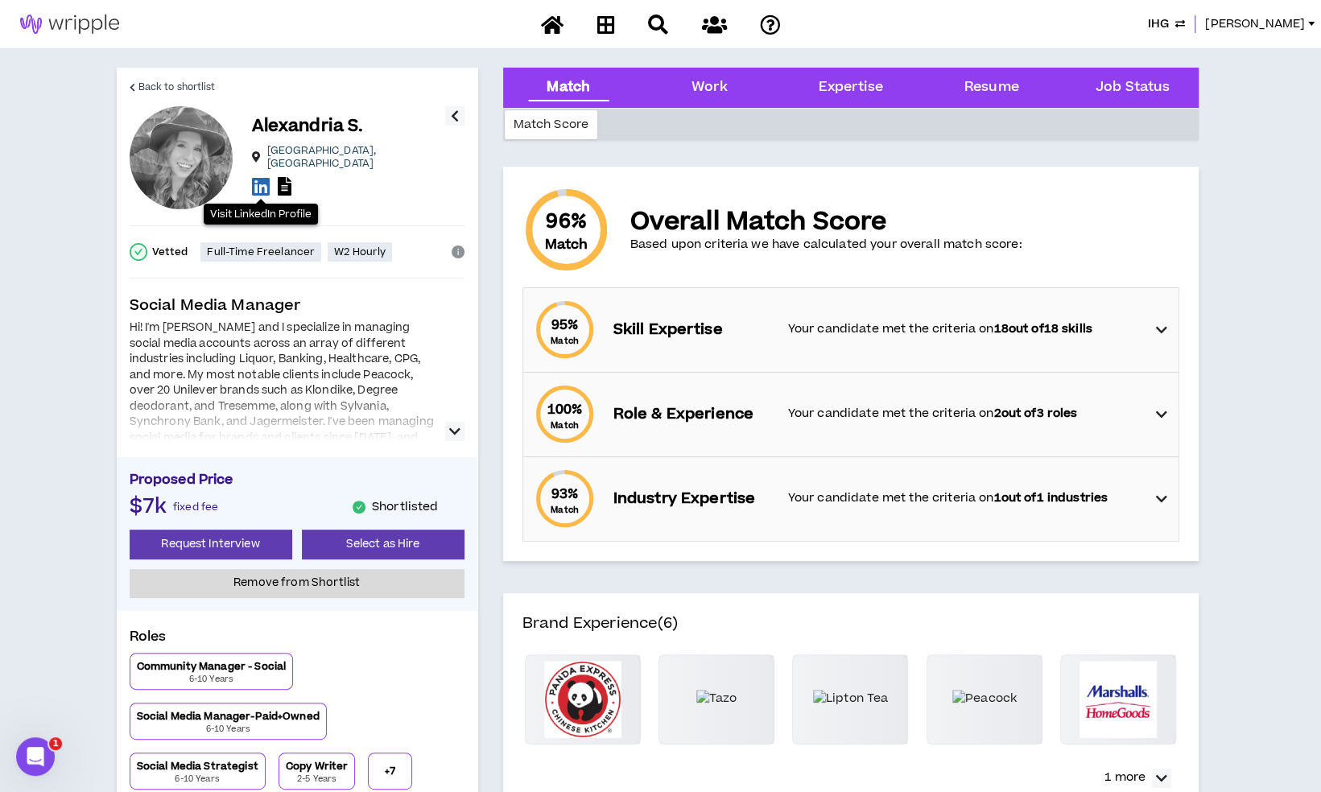
click at [267, 186] on icon at bounding box center [261, 186] width 18 height 20
click at [279, 177] on icon at bounding box center [285, 186] width 14 height 19
click at [196, 89] on span "Back to shortlist" at bounding box center [176, 87] width 77 height 15
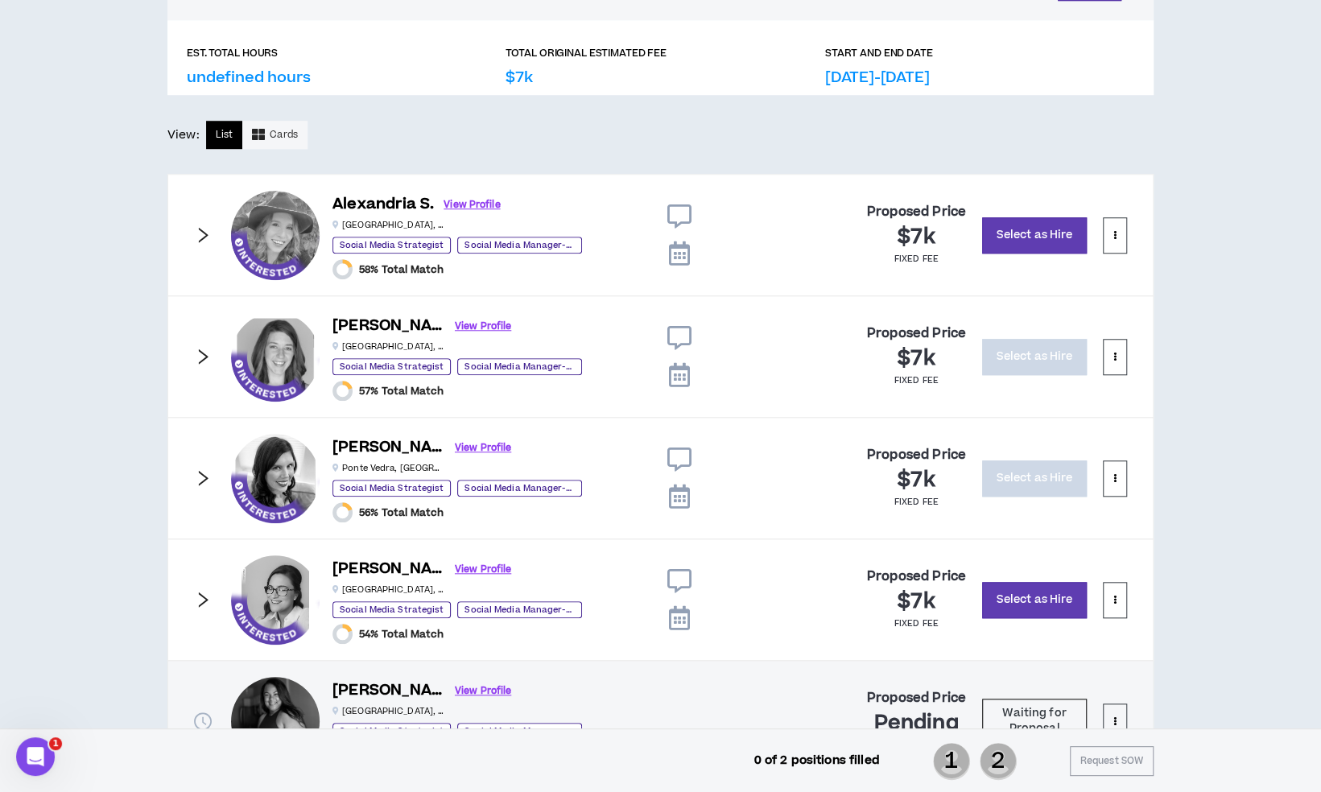
scroll to position [805, 0]
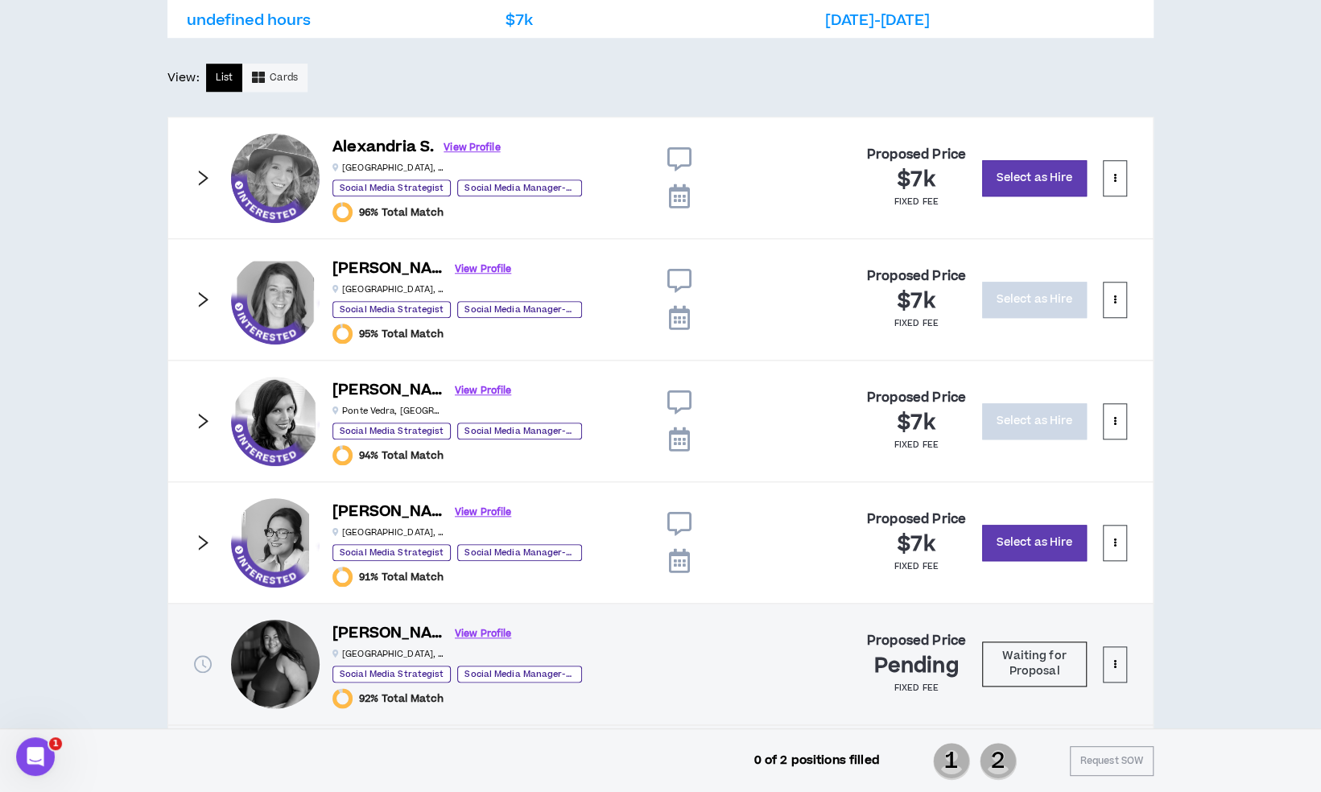
click at [205, 296] on icon "right" at bounding box center [204, 298] width 10 height 15
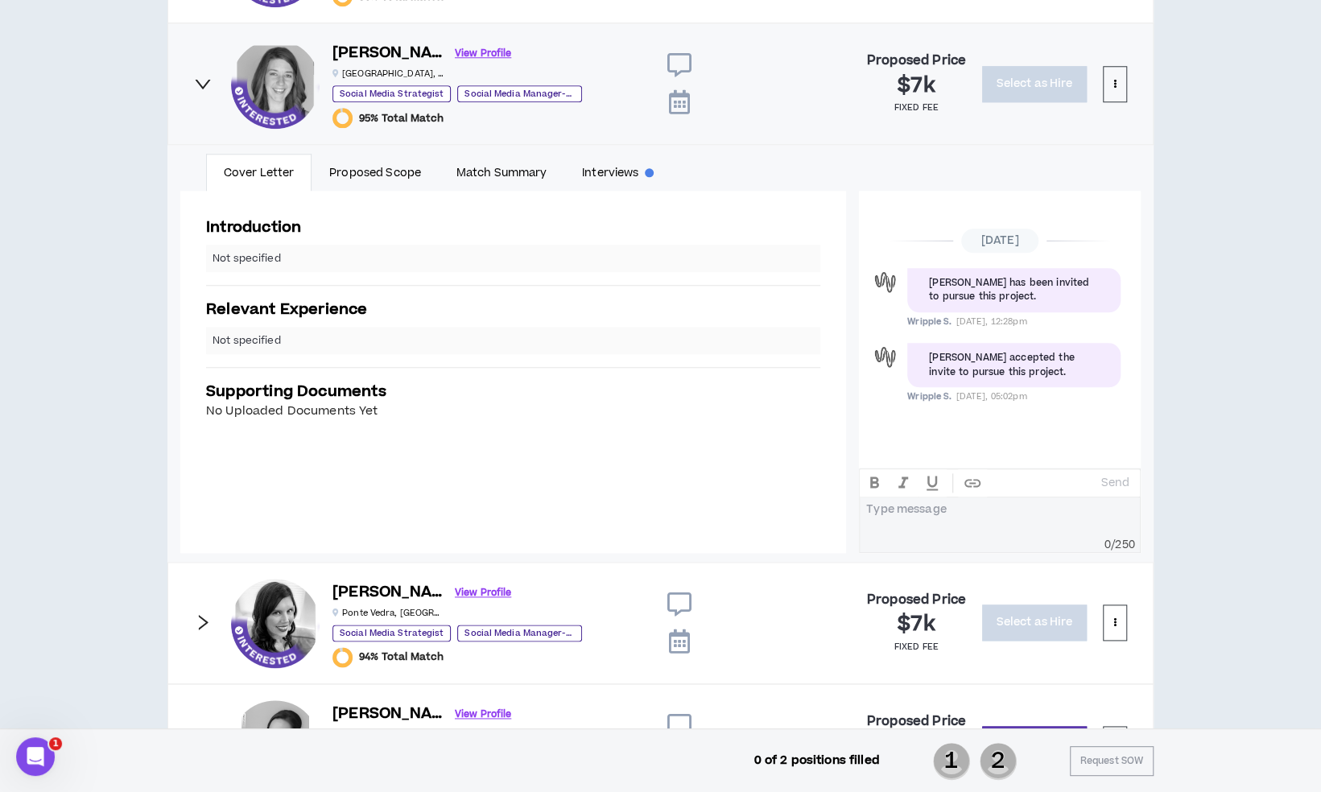
scroll to position [1012, 0]
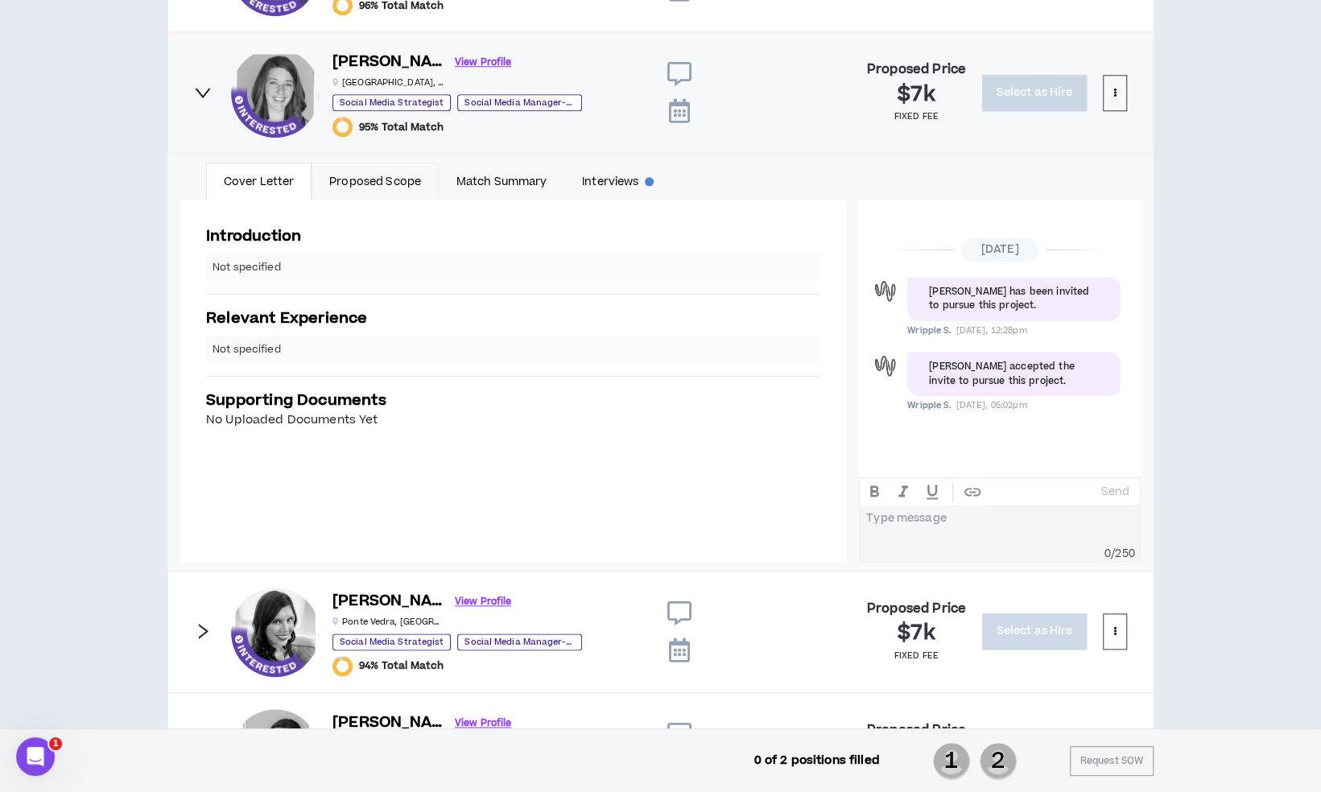
click at [357, 179] on link "Proposed Scope" at bounding box center [375, 181] width 127 height 37
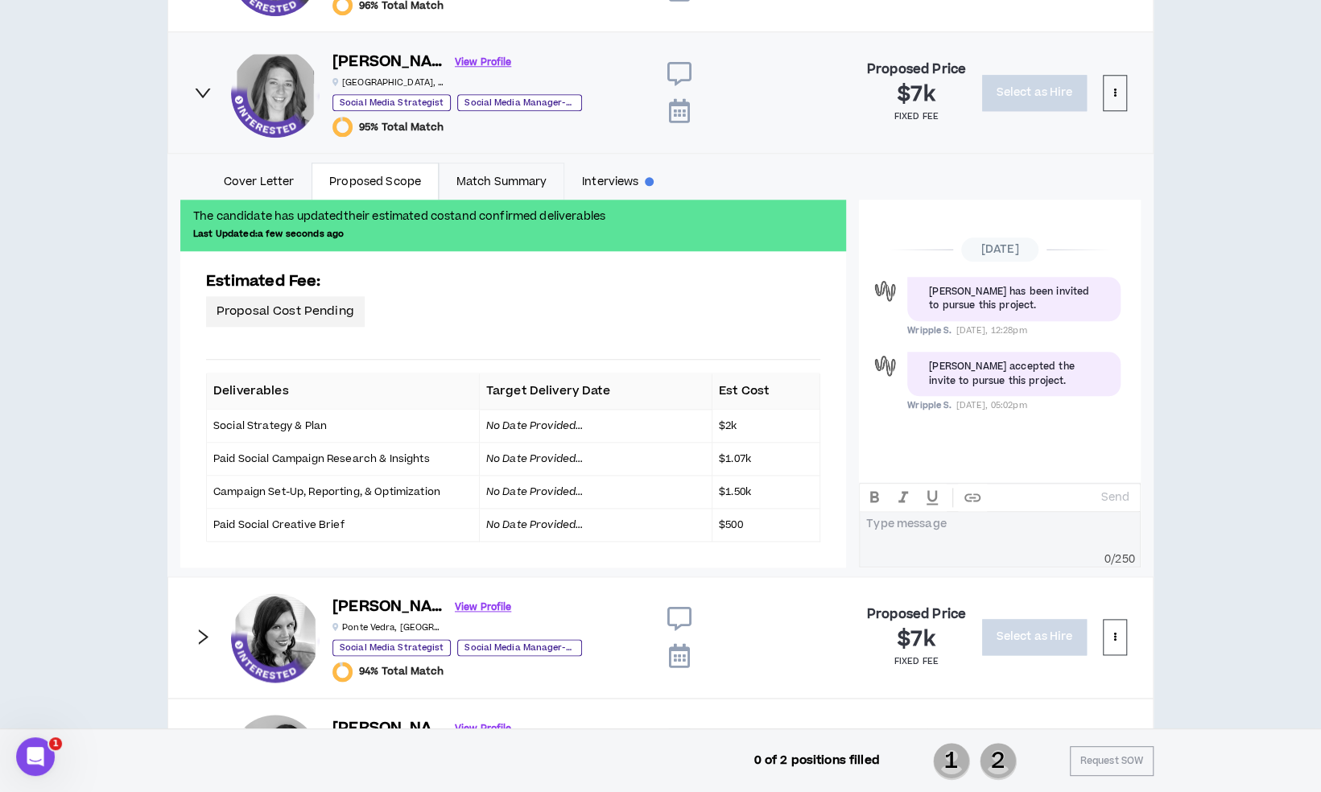
click at [482, 175] on link "Match Summary" at bounding box center [502, 181] width 126 height 37
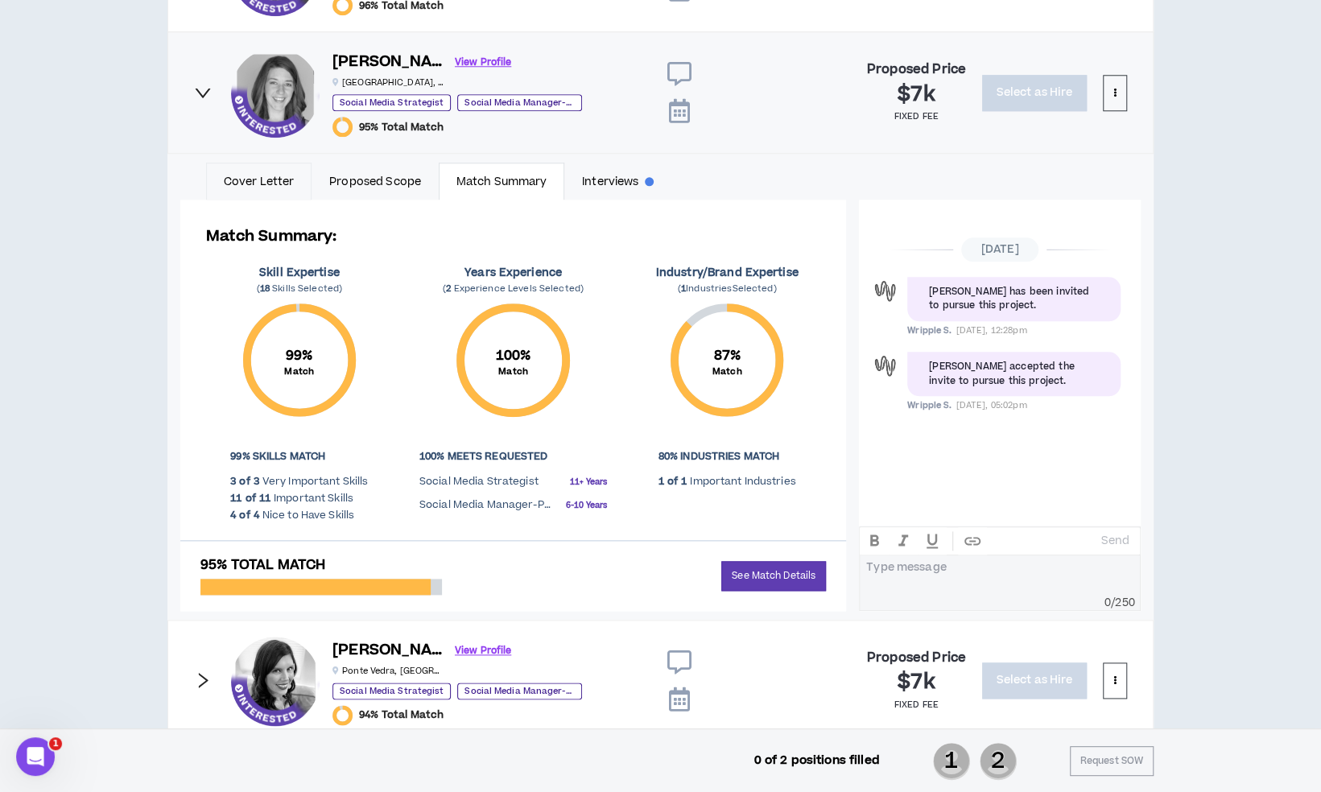
click at [266, 183] on link "Cover Letter" at bounding box center [258, 181] width 105 height 37
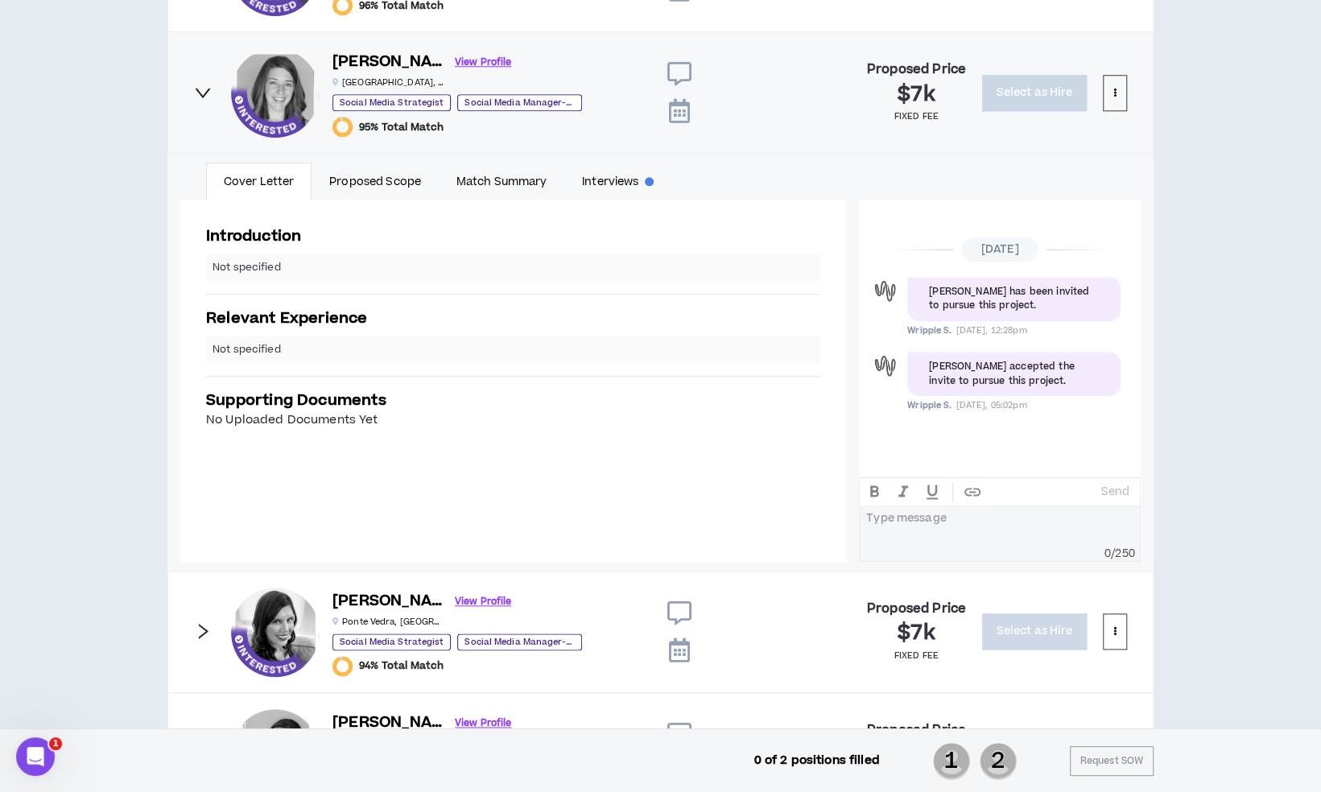
click at [798, 467] on div "Introduction Not specified Relevant Experience Not specified Supporting Documen…" at bounding box center [513, 381] width 666 height 362
click at [209, 622] on icon "right" at bounding box center [203, 631] width 18 height 18
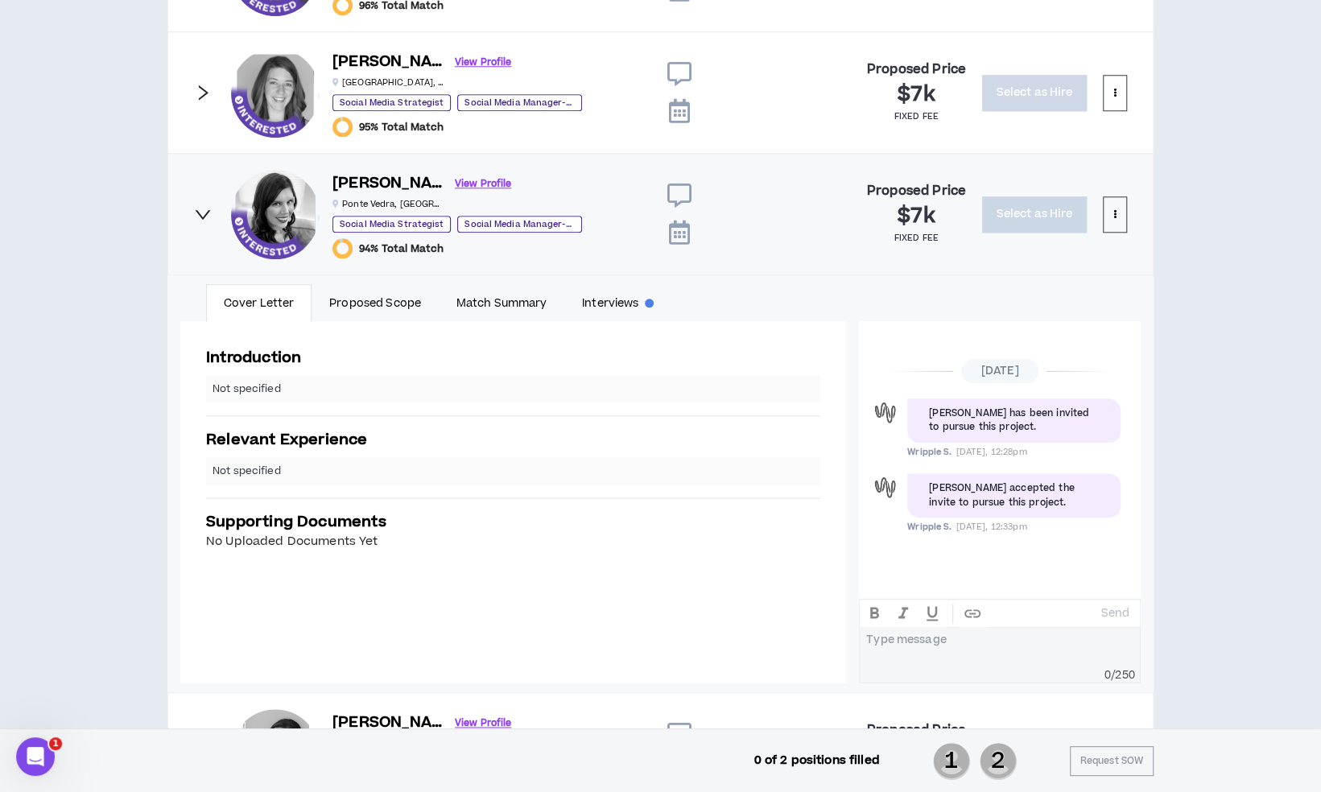
click at [206, 205] on icon "right" at bounding box center [203, 214] width 18 height 18
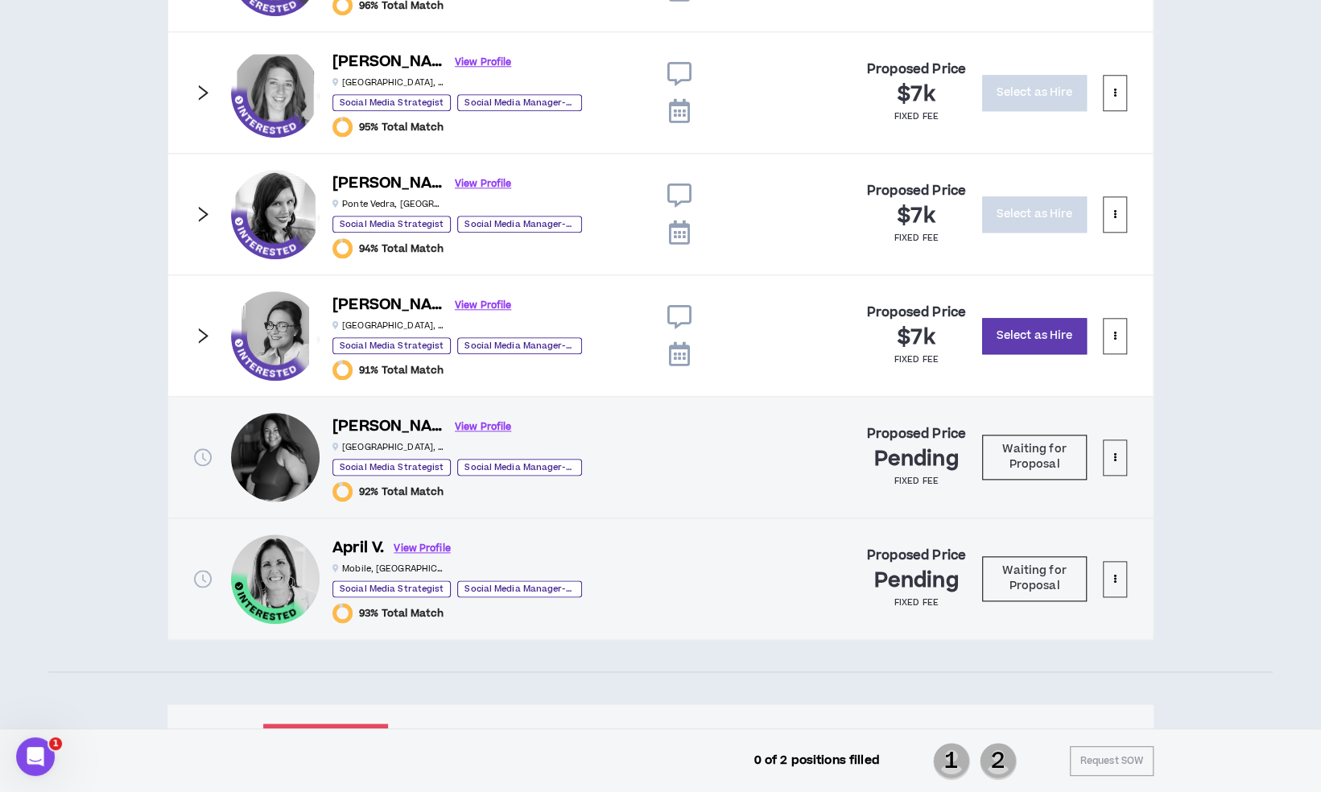
click at [208, 337] on icon "right" at bounding box center [203, 336] width 18 height 18
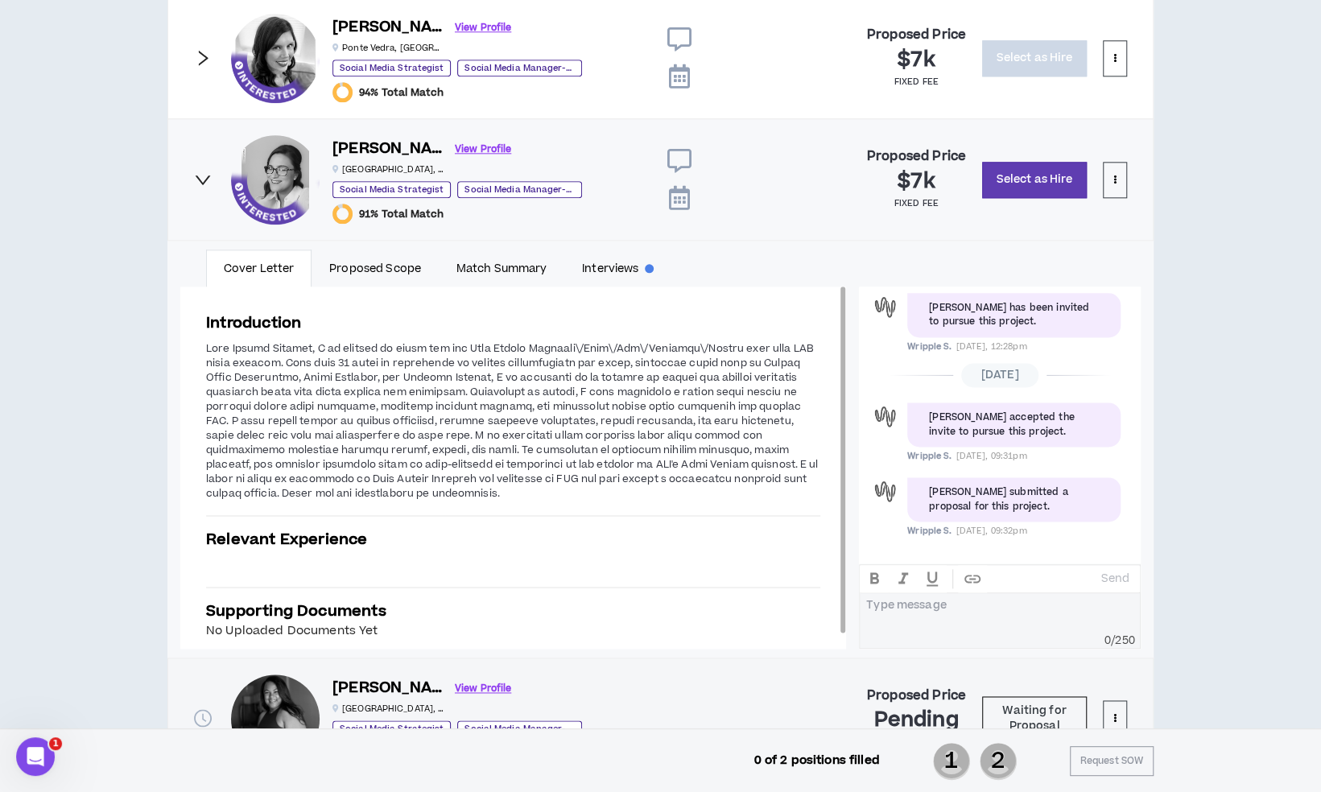
scroll to position [1173, 0]
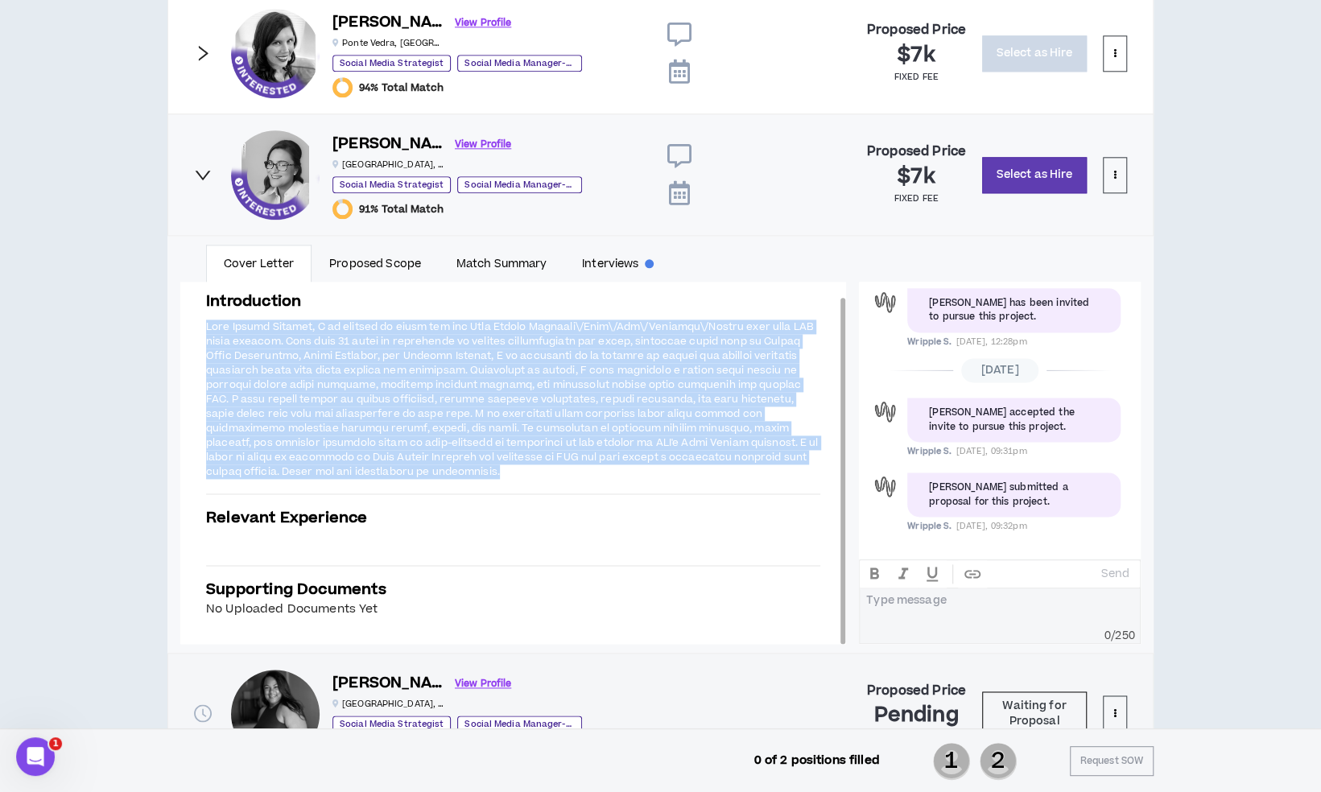
drag, startPoint x: 351, startPoint y: 465, endPoint x: 203, endPoint y: 314, distance: 211.8
click at [203, 314] on div "Introduction Relevant Experience Supporting Documents No Uploaded Documents Yet" at bounding box center [513, 455] width 666 height 380
copy span "Dear Hiring Manager, I am excited to apply for the Paid Social Strategy\/Plan\/…"
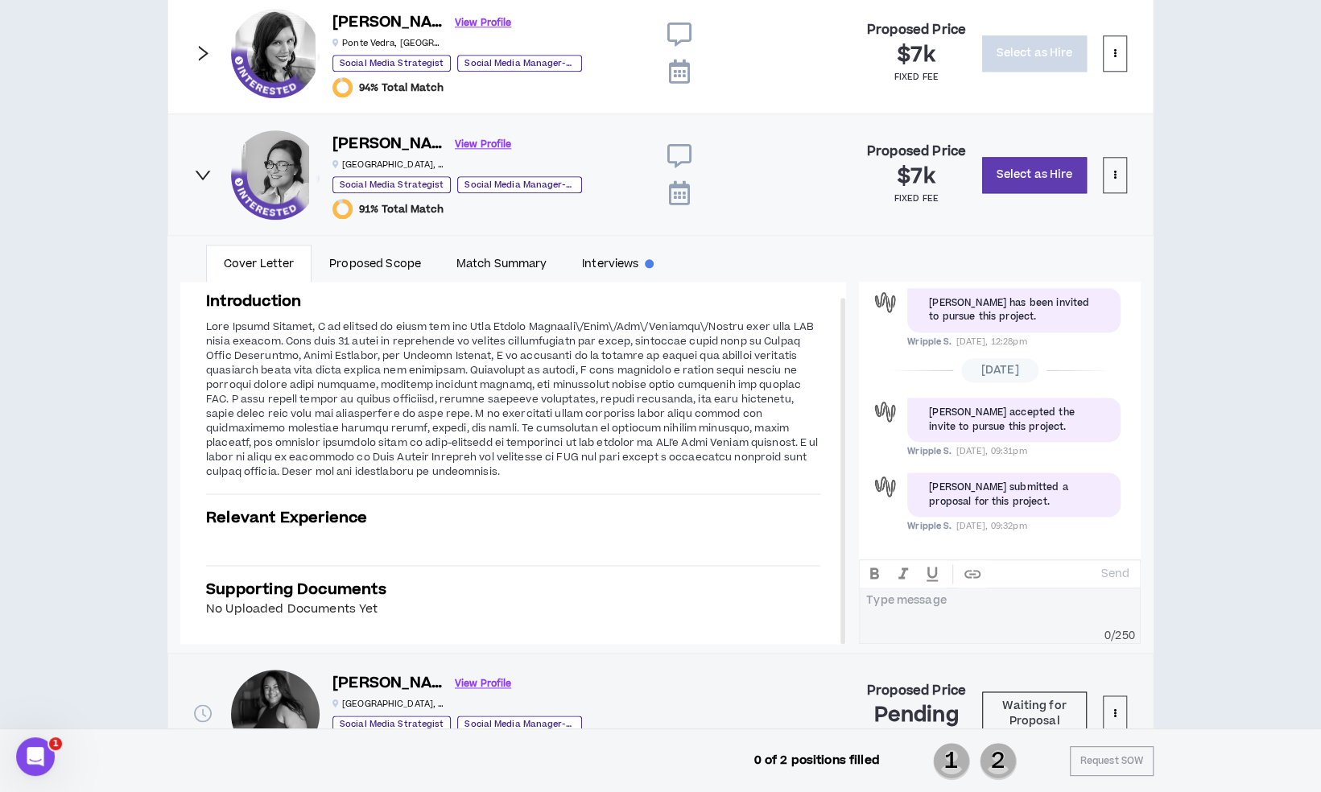
drag, startPoint x: 835, startPoint y: 9, endPoint x: 826, endPoint y: 14, distance: 10.5
click at [835, 9] on div "Proposed Price $7k fixed fee Select as Hire" at bounding box center [924, 53] width 408 height 89
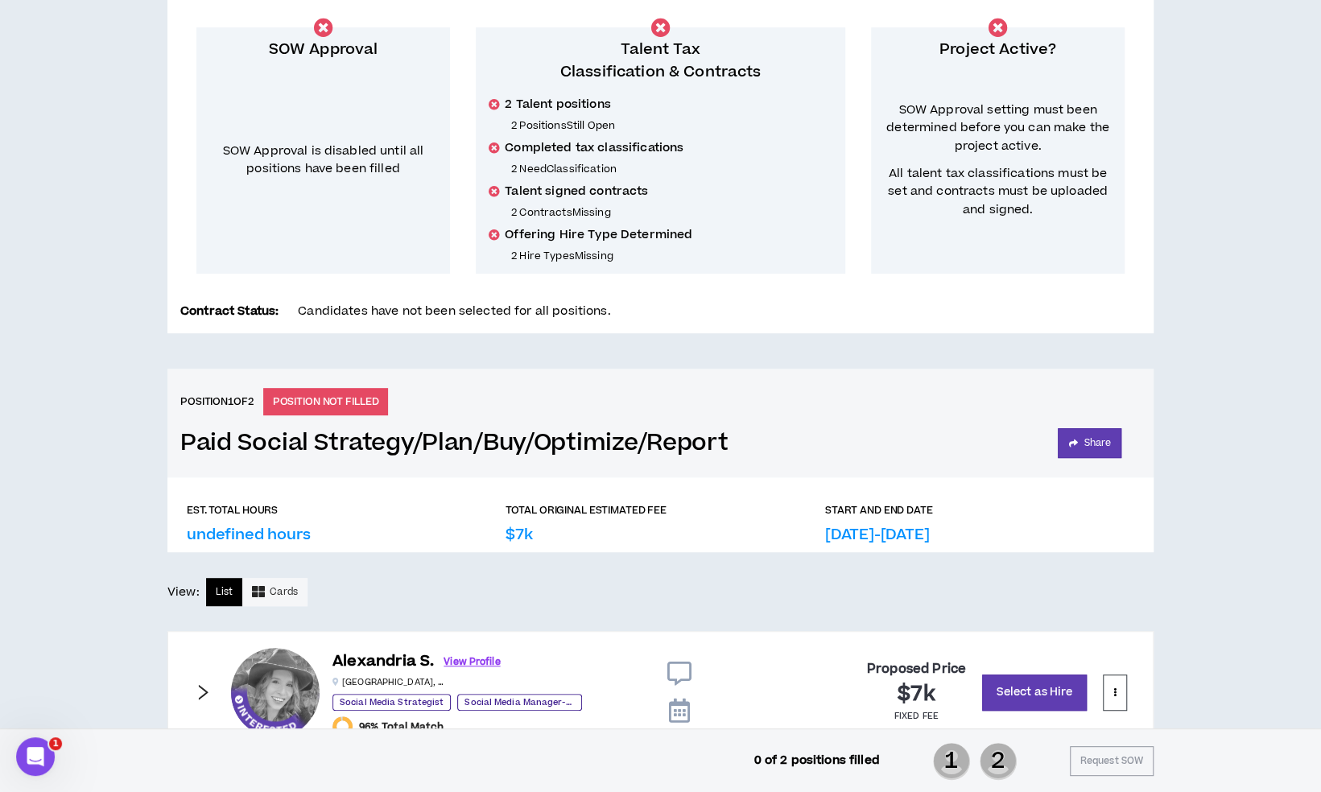
scroll to position [46, 0]
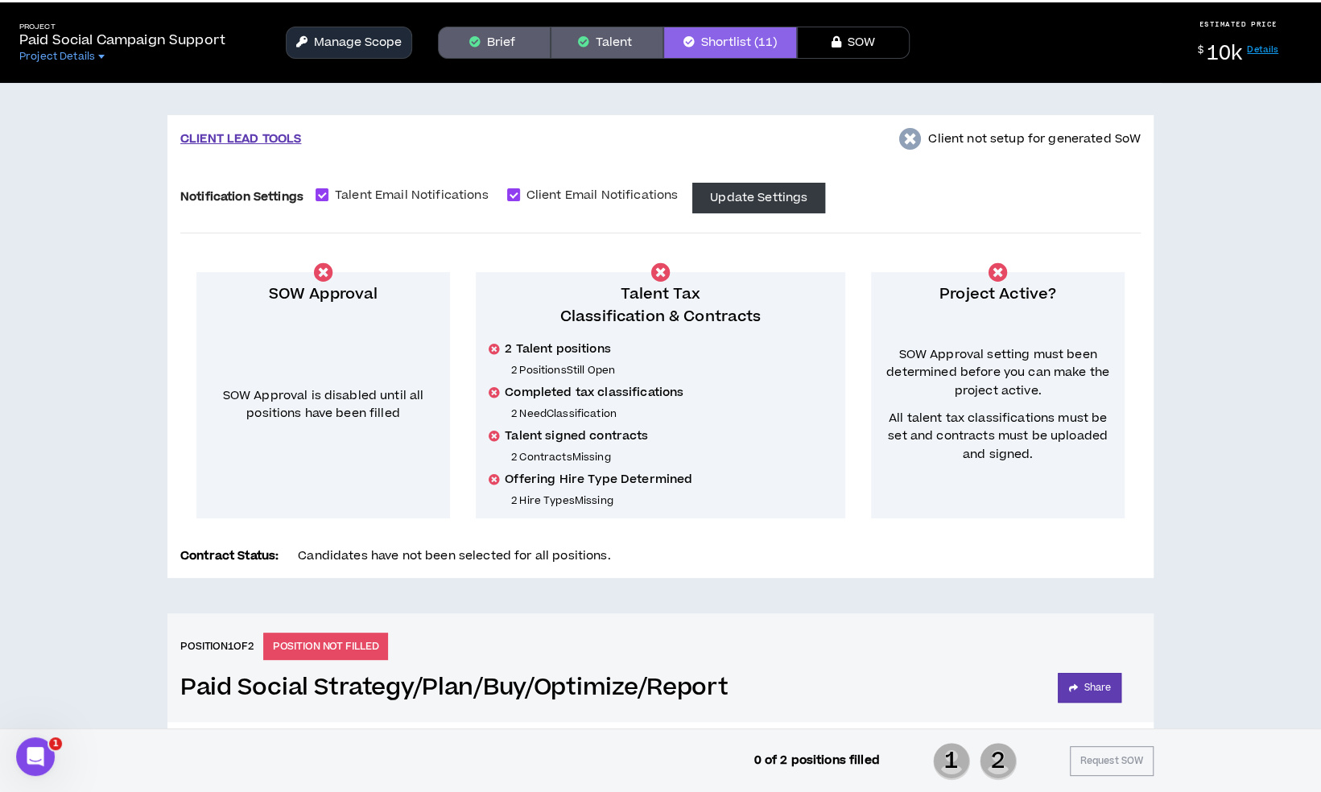
click at [341, 47] on button "Manage Scope" at bounding box center [349, 43] width 126 height 32
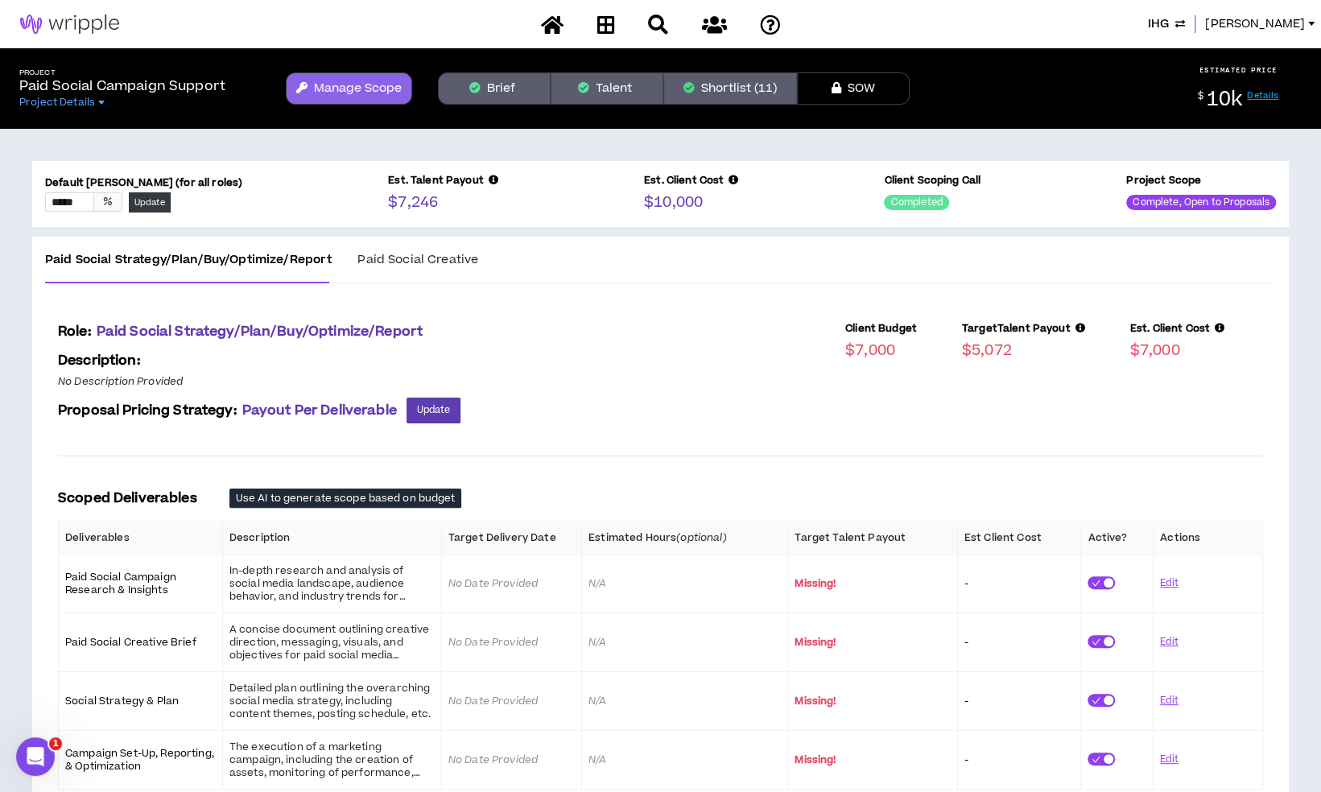
click at [687, 88] on icon "button" at bounding box center [688, 87] width 11 height 11
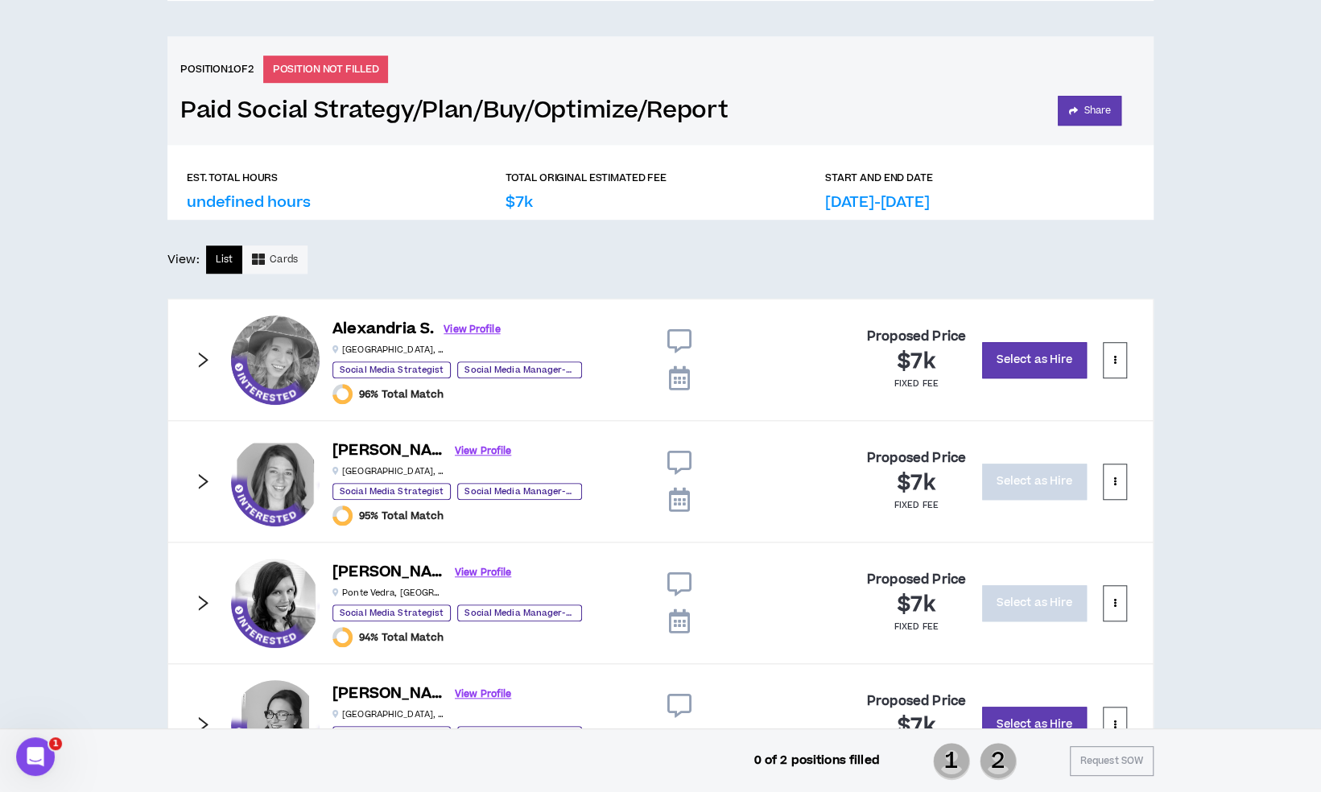
scroll to position [690, 0]
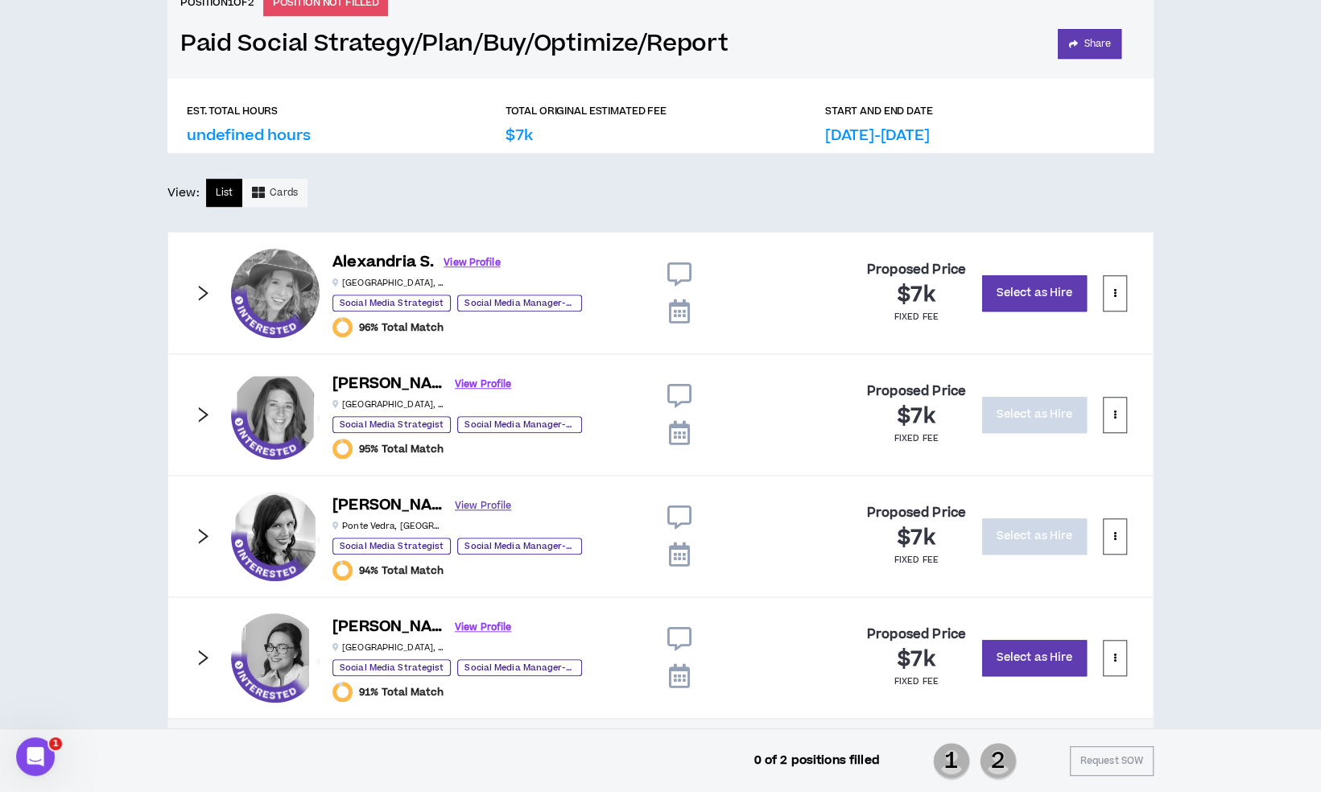
click at [455, 497] on link "View Profile" at bounding box center [483, 506] width 56 height 28
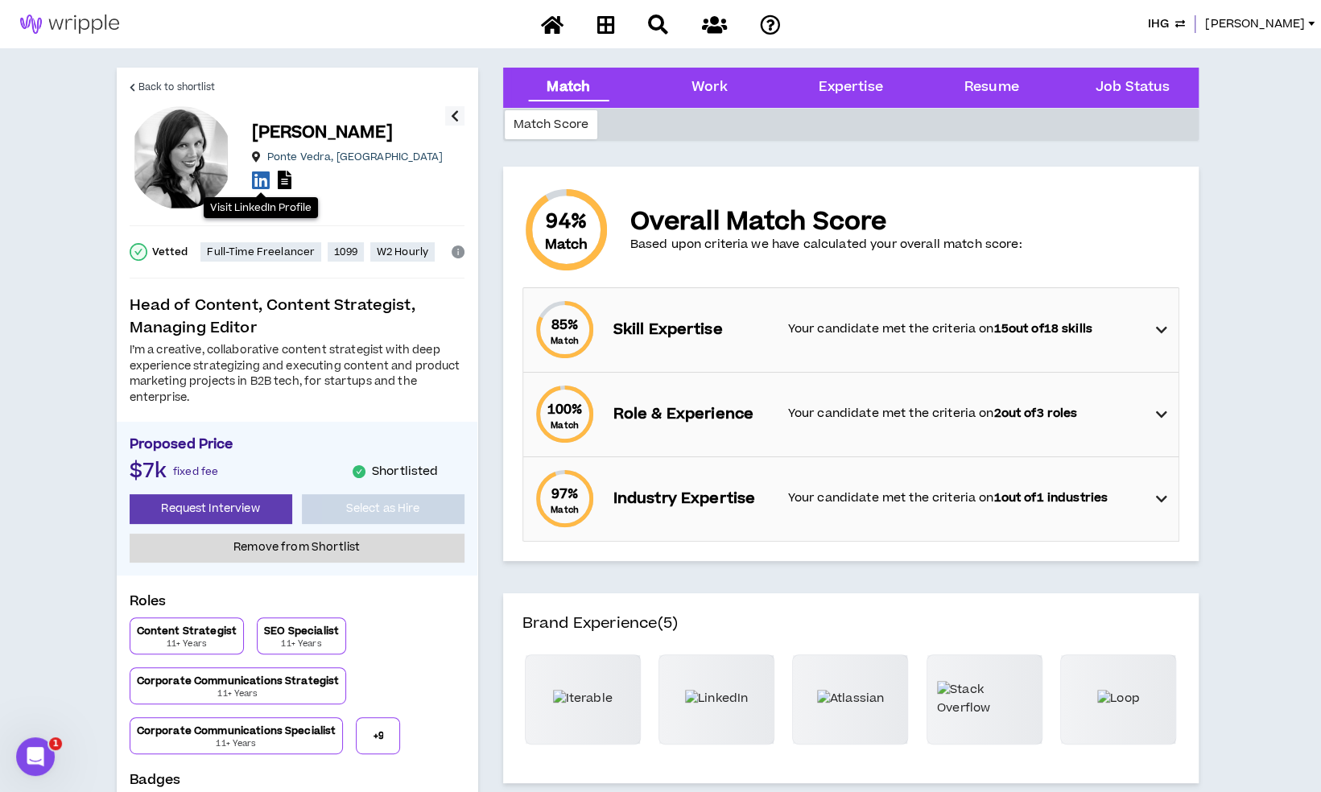
click at [261, 190] on icon at bounding box center [261, 180] width 18 height 20
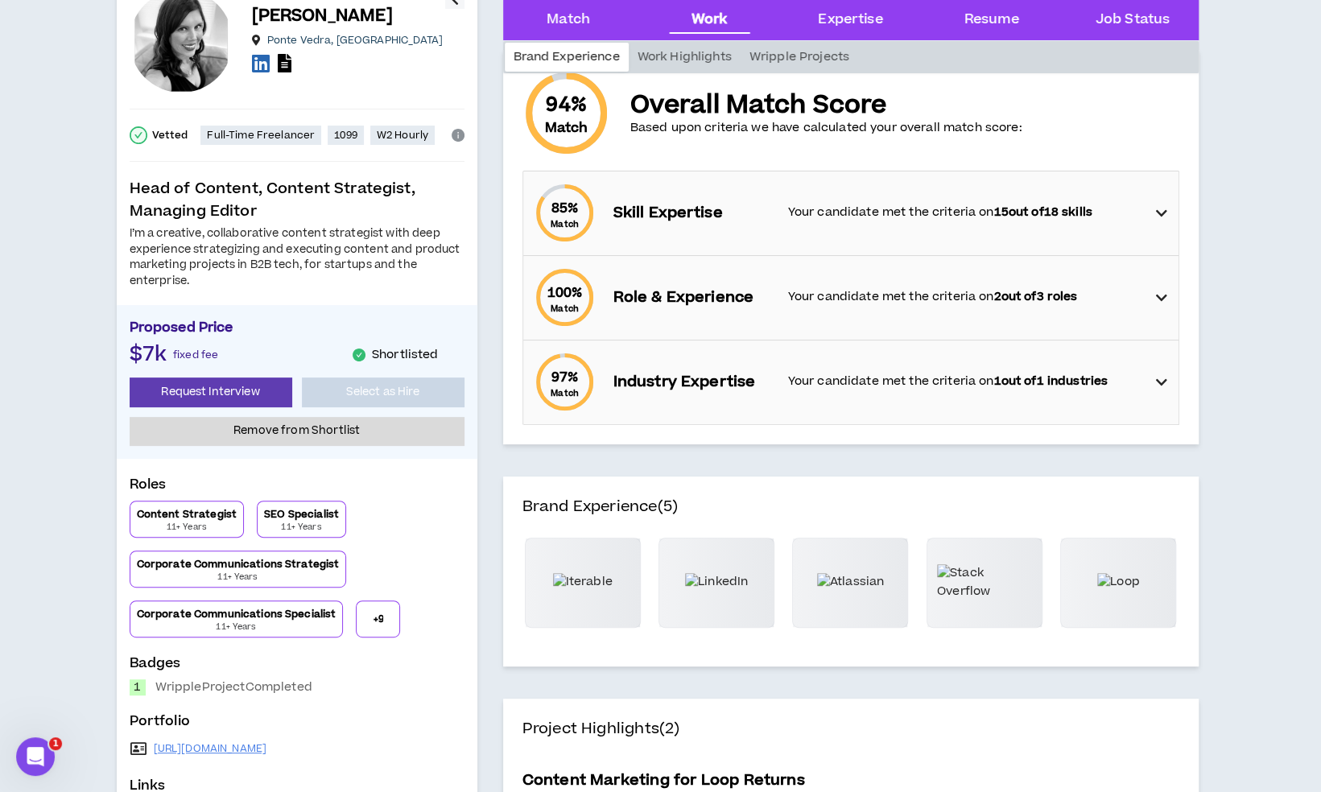
scroll to position [402, 0]
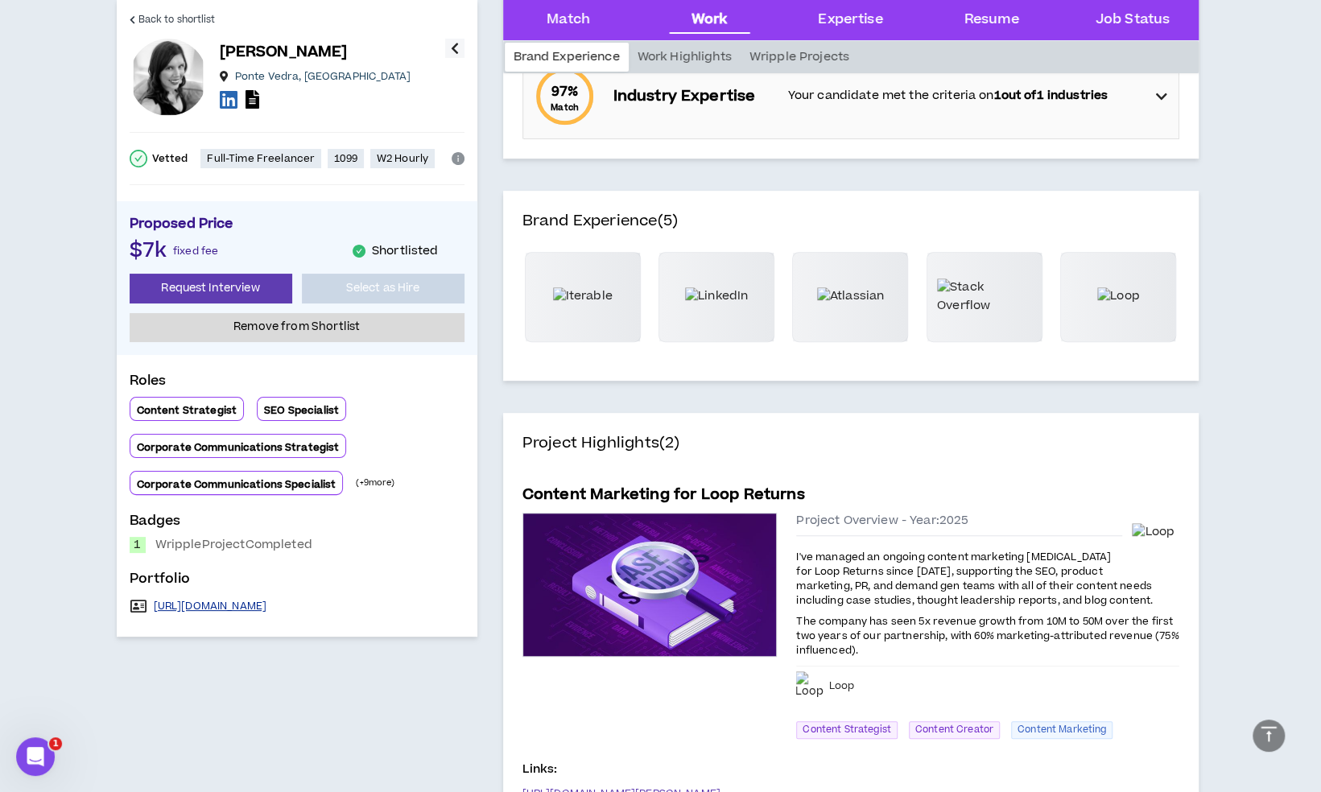
click at [241, 609] on link "http://eucalyptmedia.com" at bounding box center [211, 606] width 114 height 13
click at [138, 24] on span "Back to shortlist" at bounding box center [176, 19] width 77 height 15
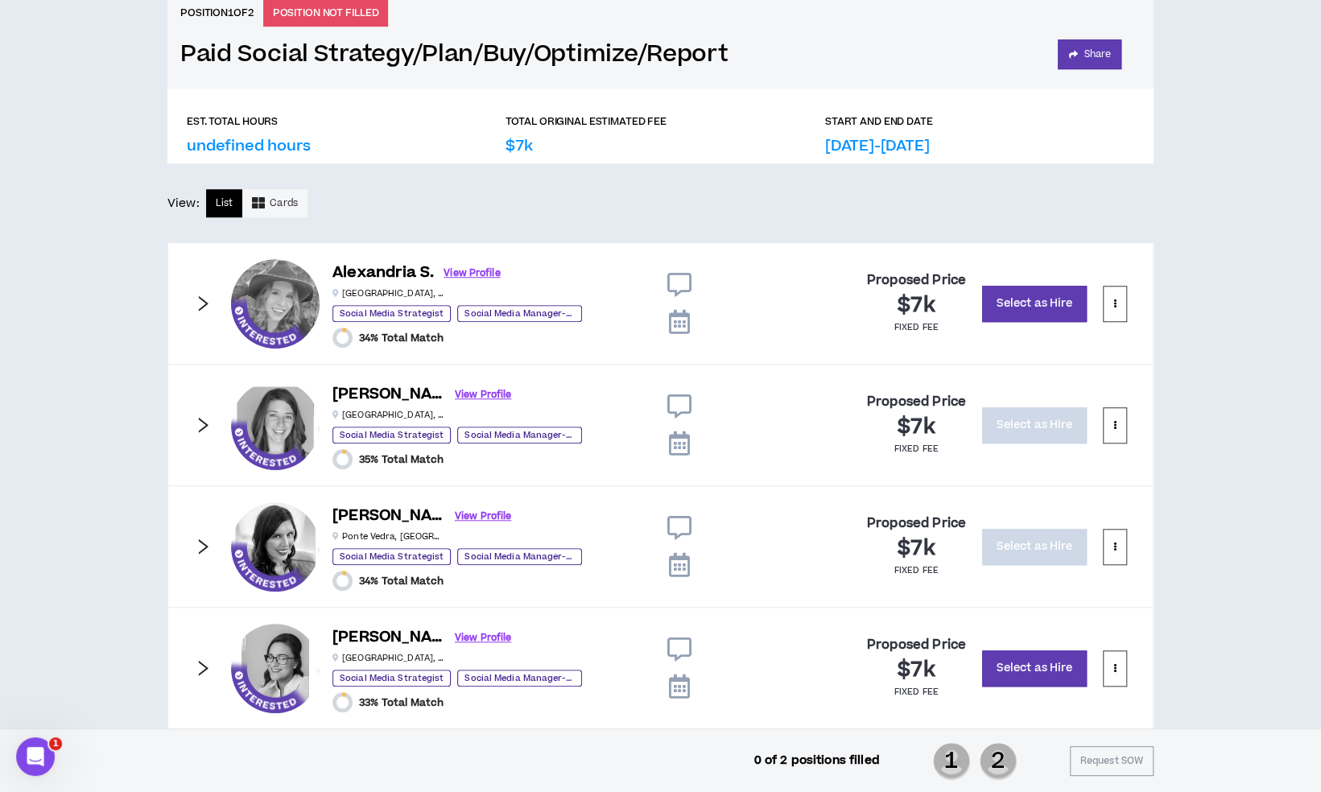
scroll to position [690, 0]
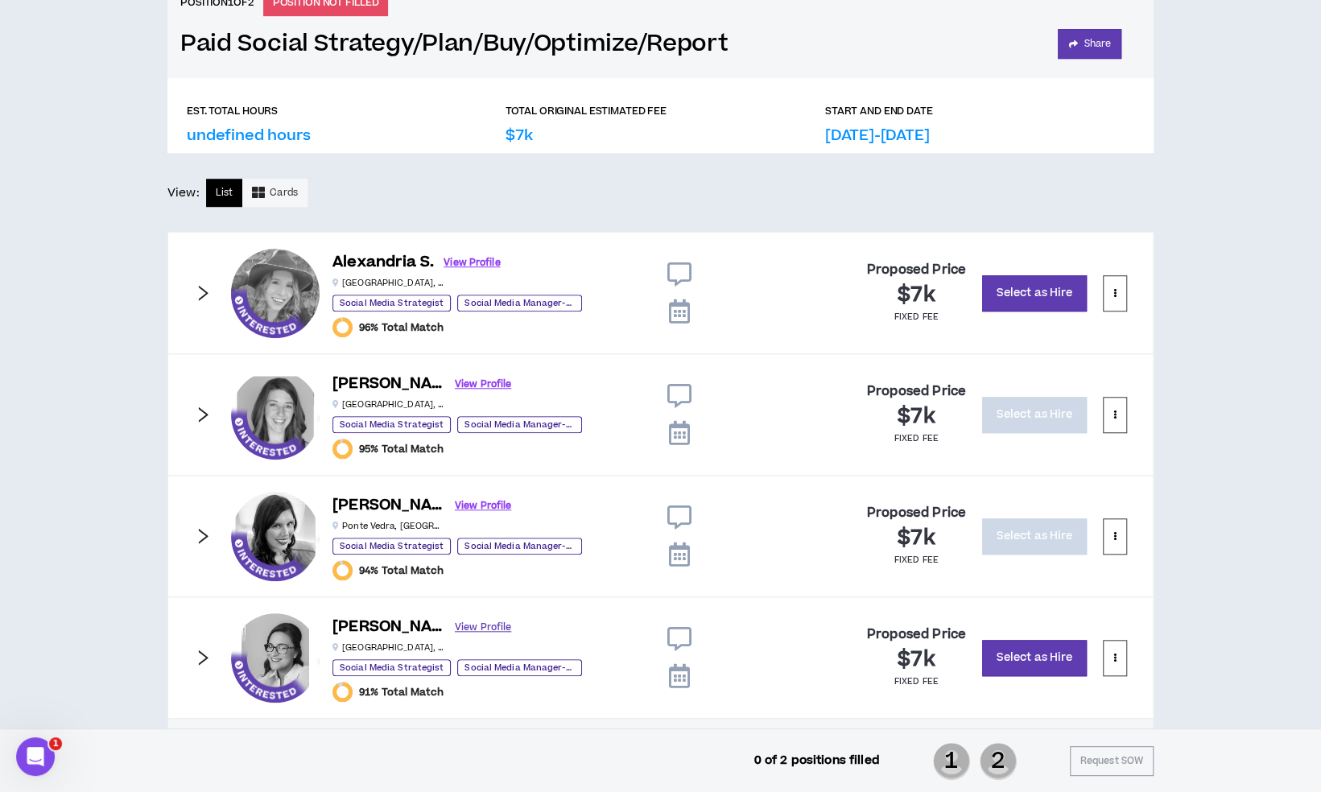
click at [455, 626] on link "View Profile" at bounding box center [483, 627] width 56 height 28
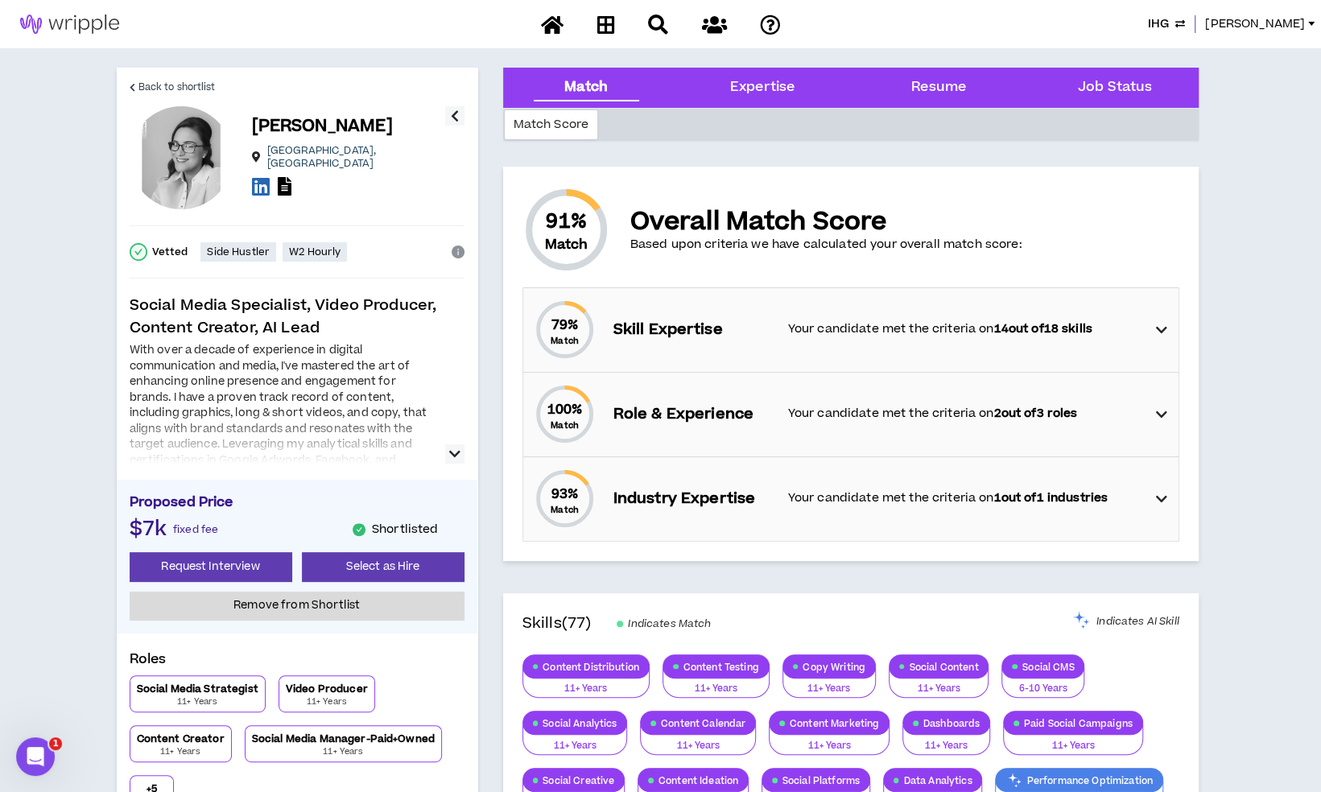
click at [258, 185] on icon at bounding box center [261, 186] width 18 height 20
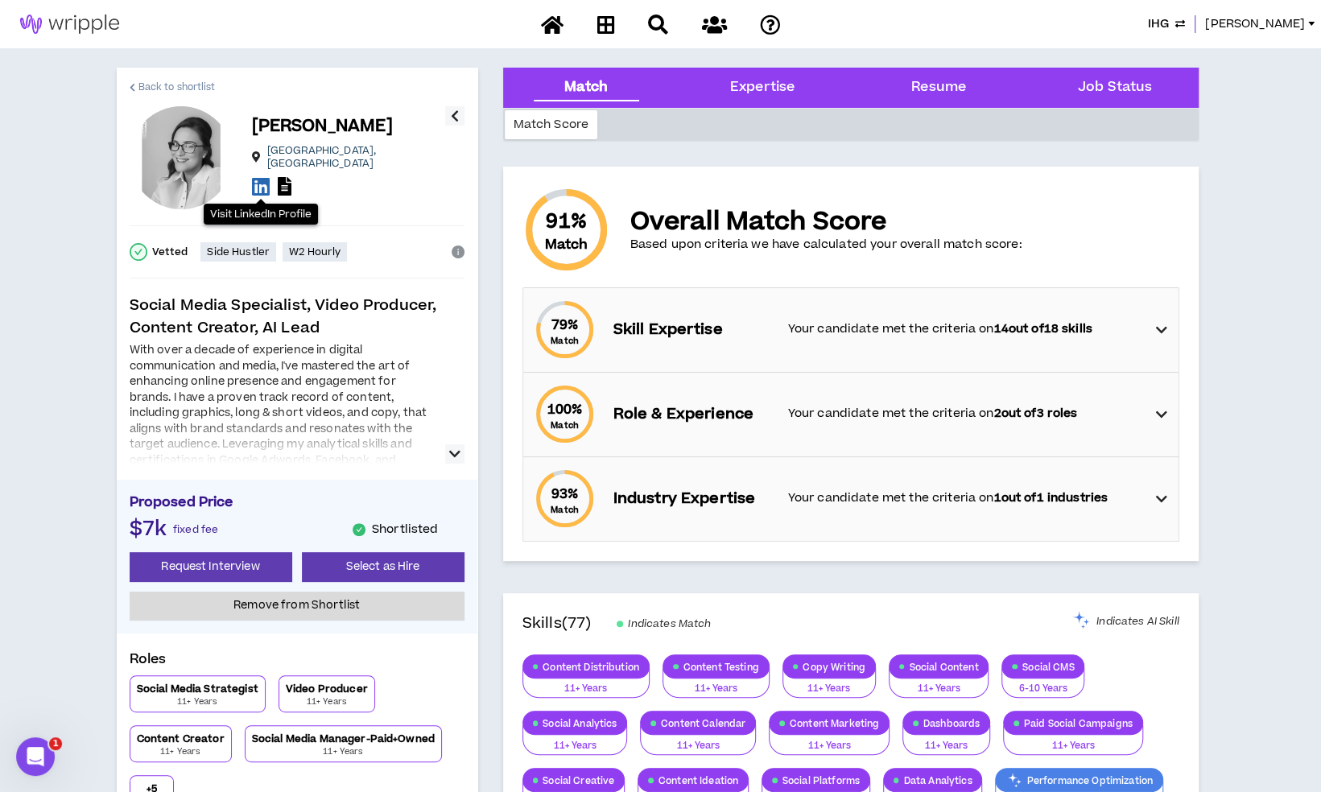
click at [155, 85] on span "Back to shortlist" at bounding box center [176, 87] width 77 height 15
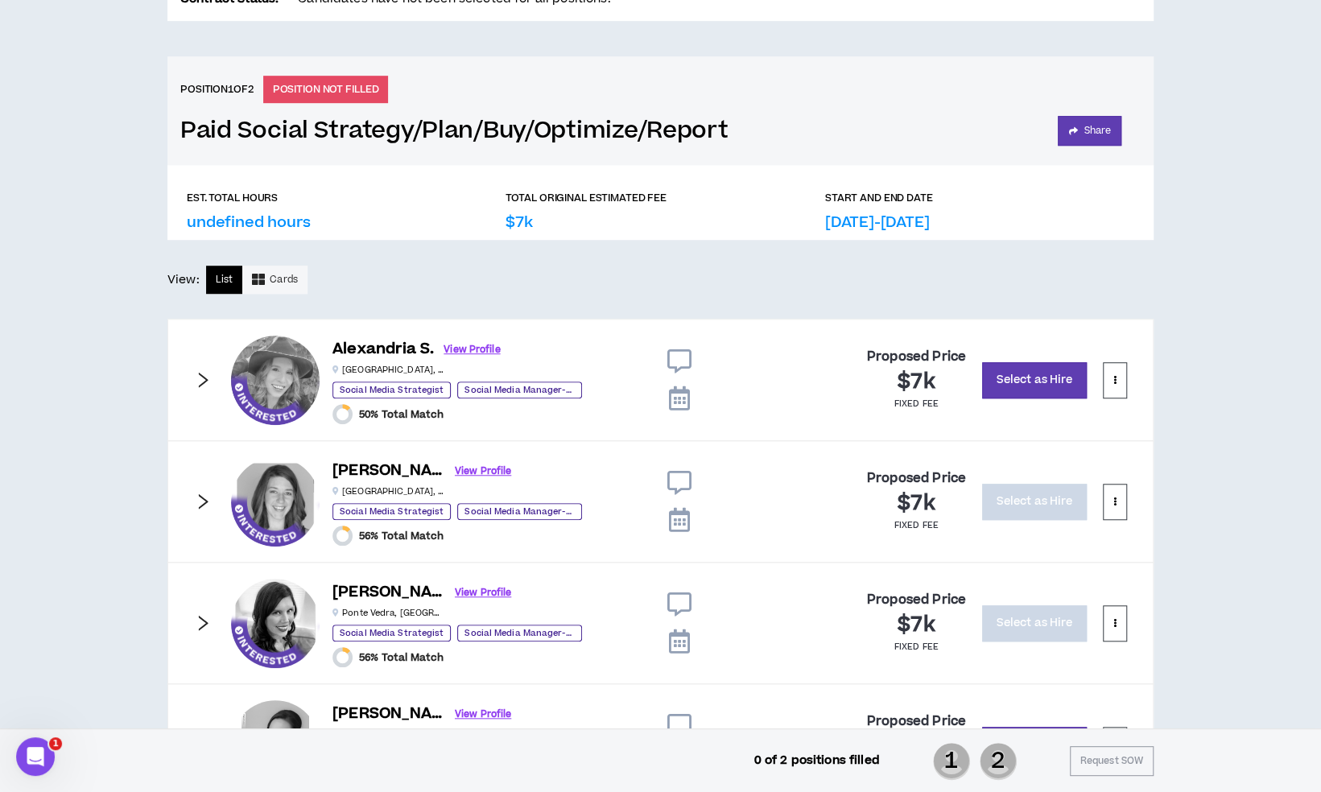
scroll to position [690, 0]
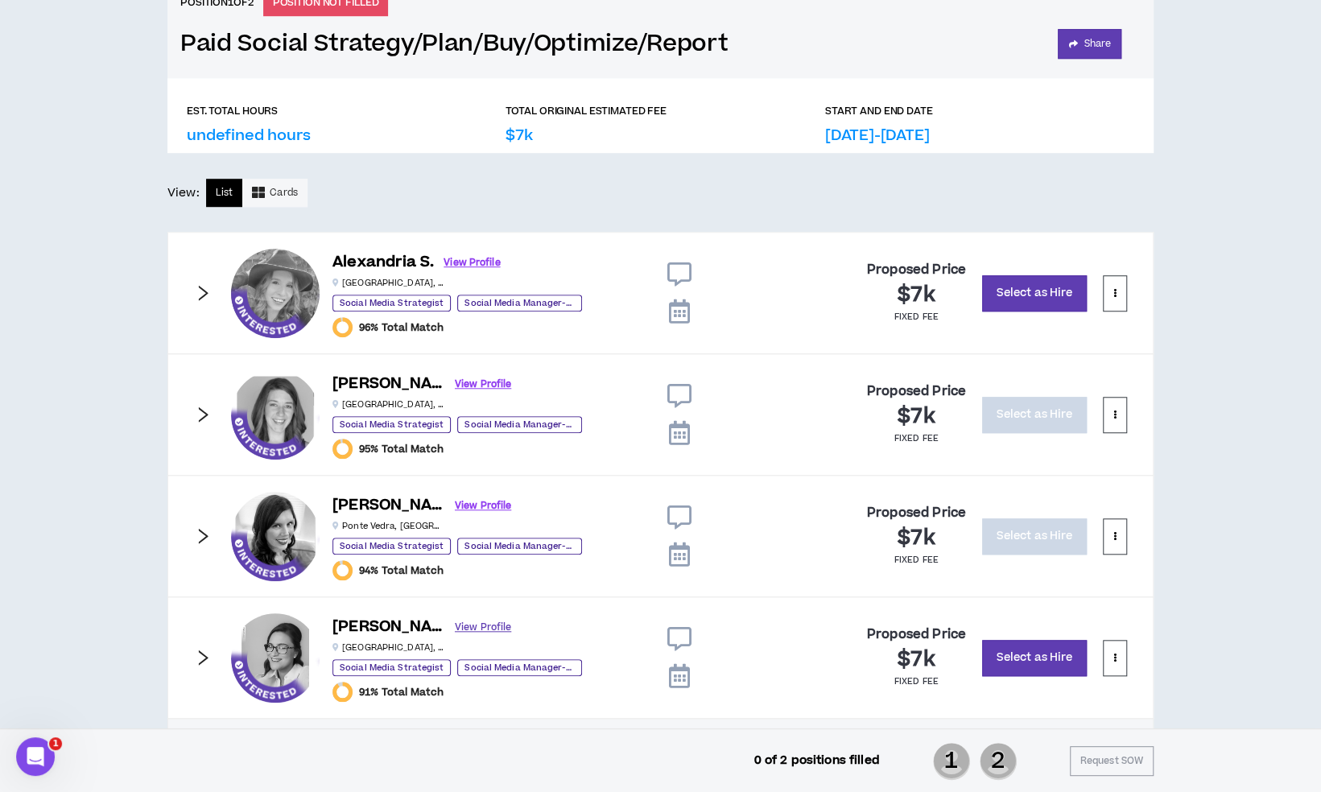
click at [455, 619] on link "View Profile" at bounding box center [483, 627] width 56 height 28
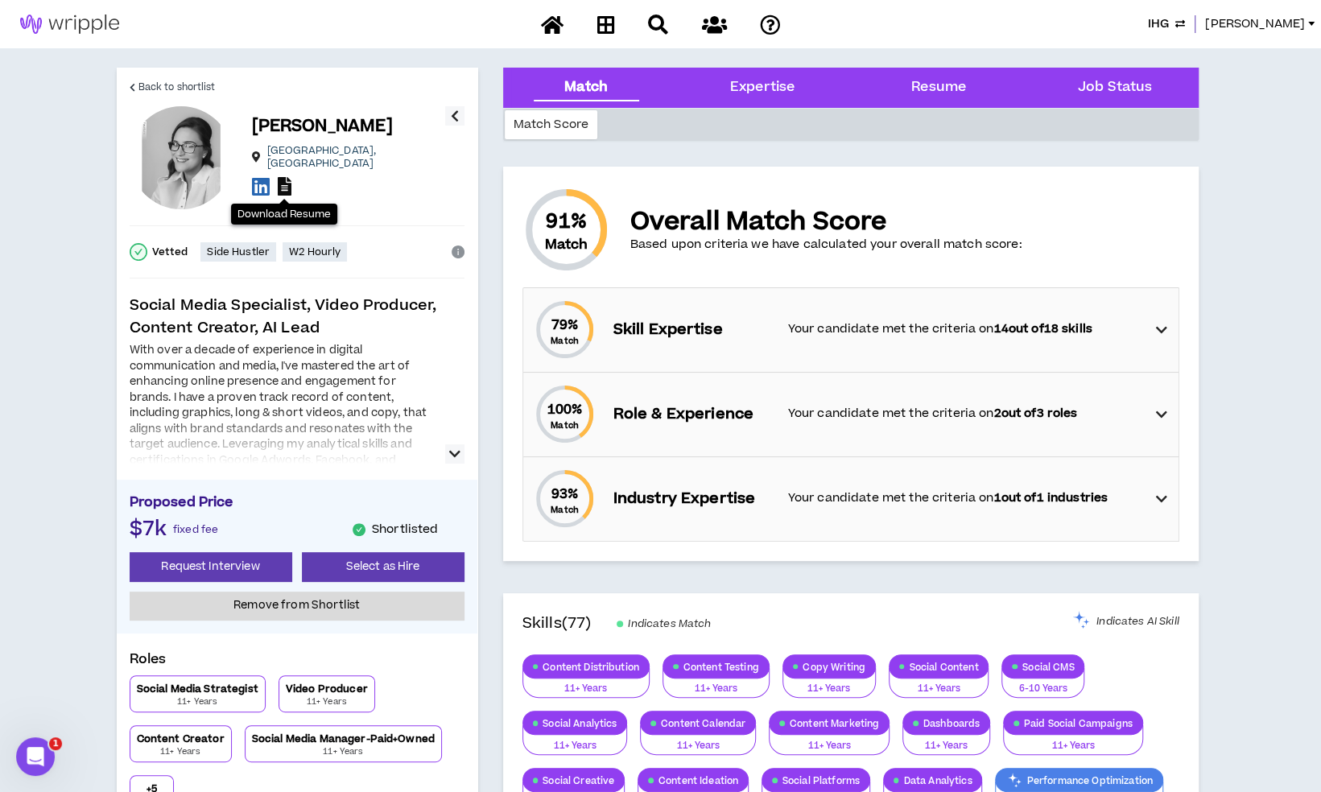
click at [285, 187] on icon at bounding box center [285, 186] width 14 height 19
click at [158, 80] on span "Back to shortlist" at bounding box center [176, 87] width 77 height 15
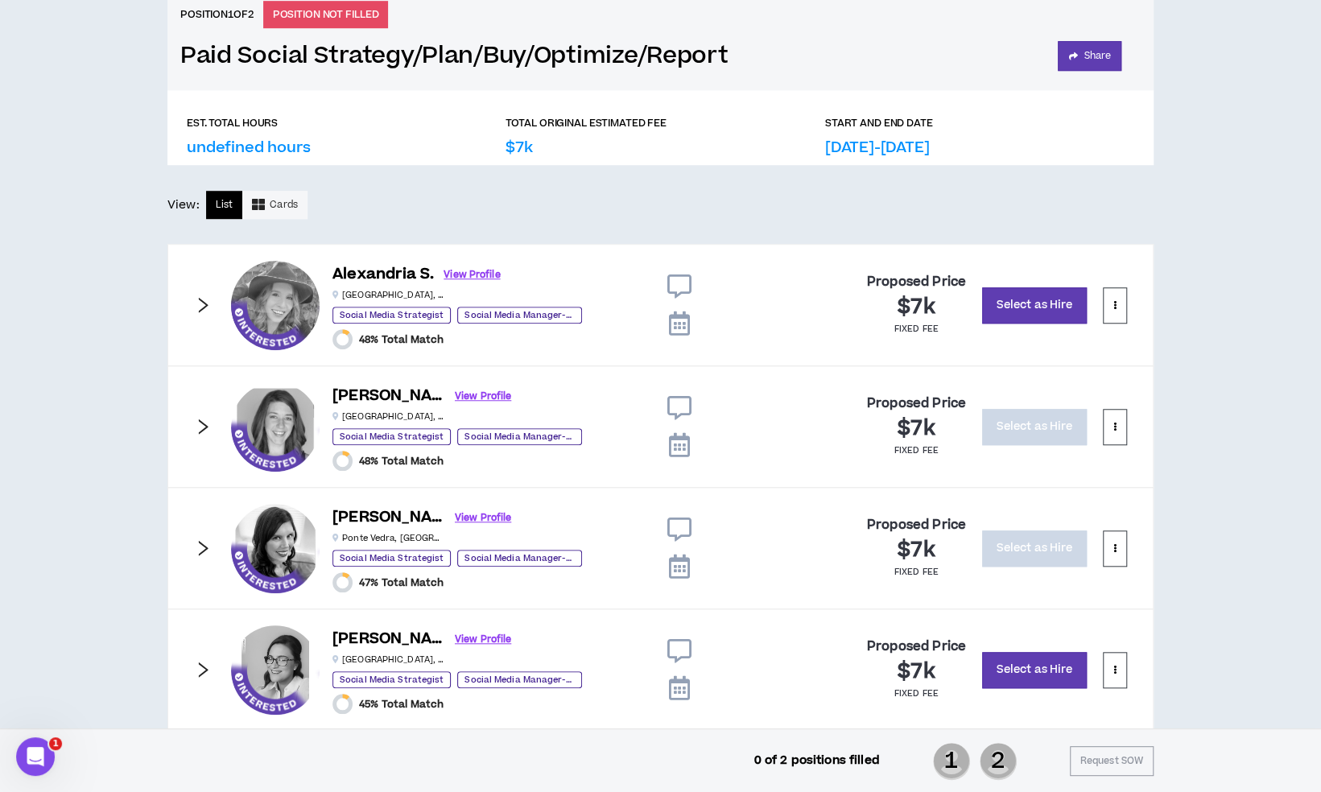
scroll to position [690, 0]
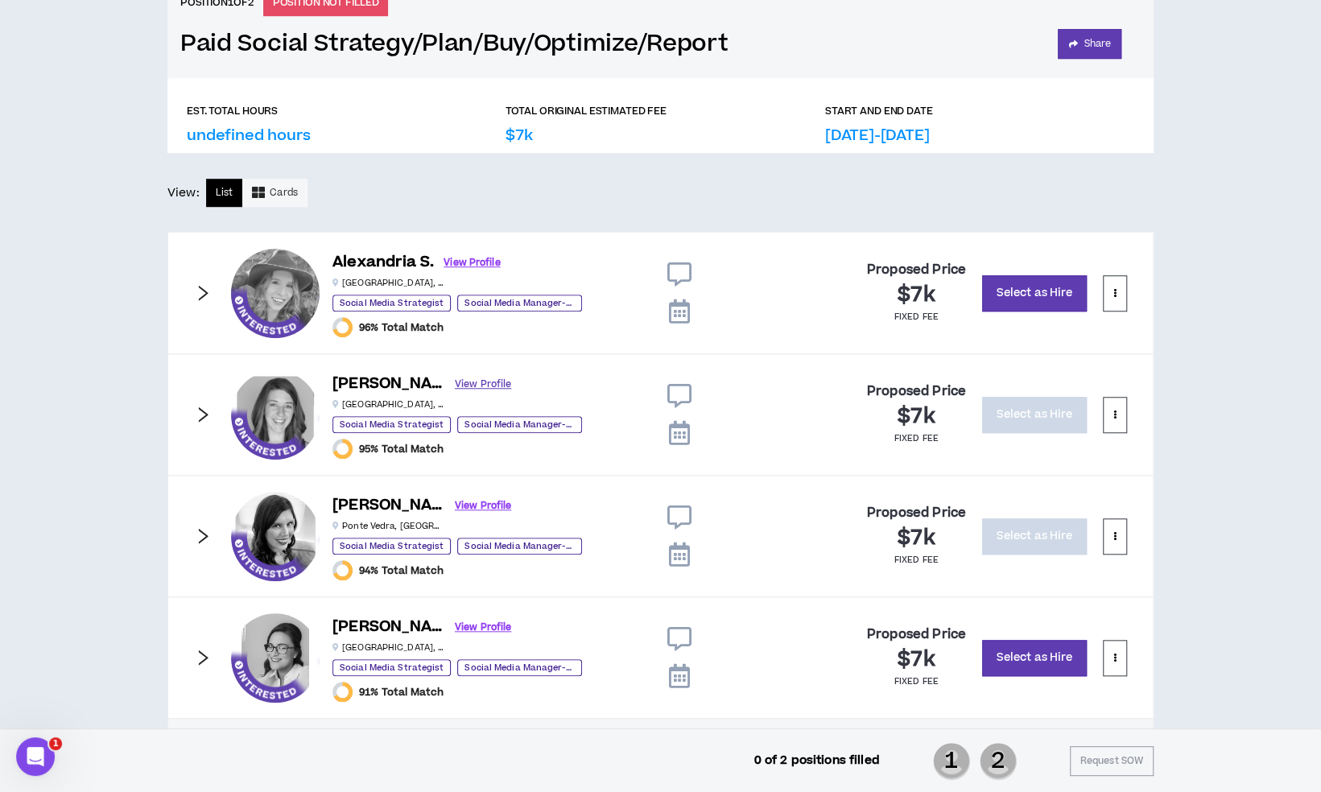
click at [455, 378] on link "View Profile" at bounding box center [483, 384] width 56 height 28
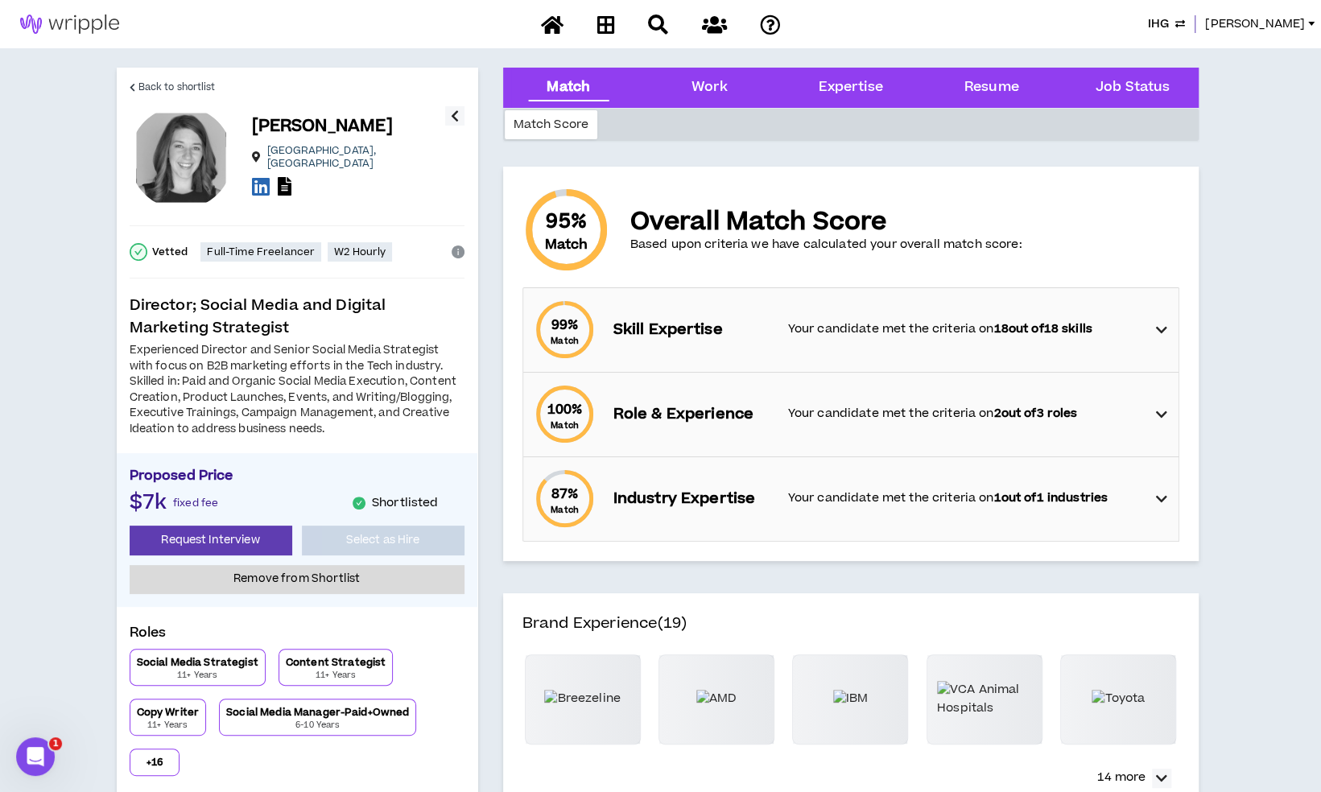
click at [254, 182] on icon at bounding box center [261, 186] width 18 height 20
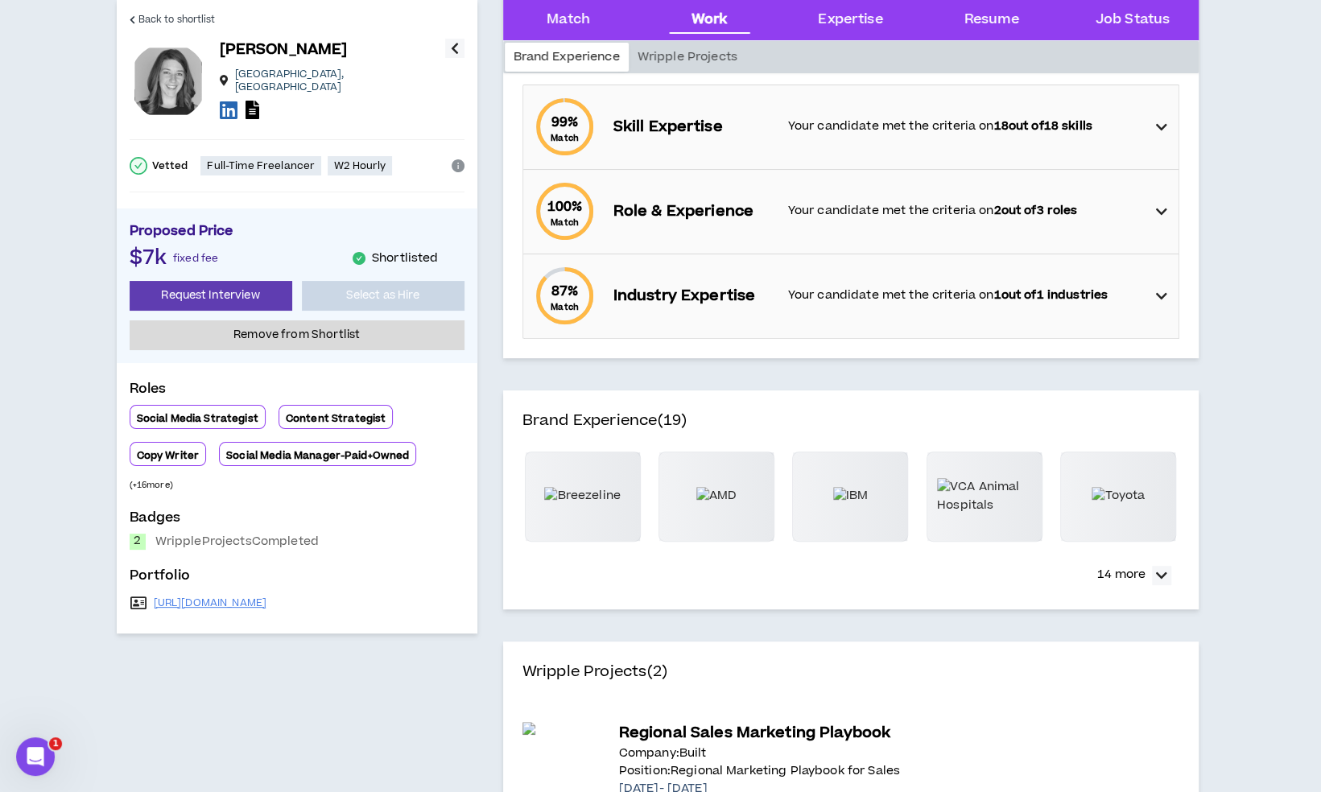
scroll to position [402, 0]
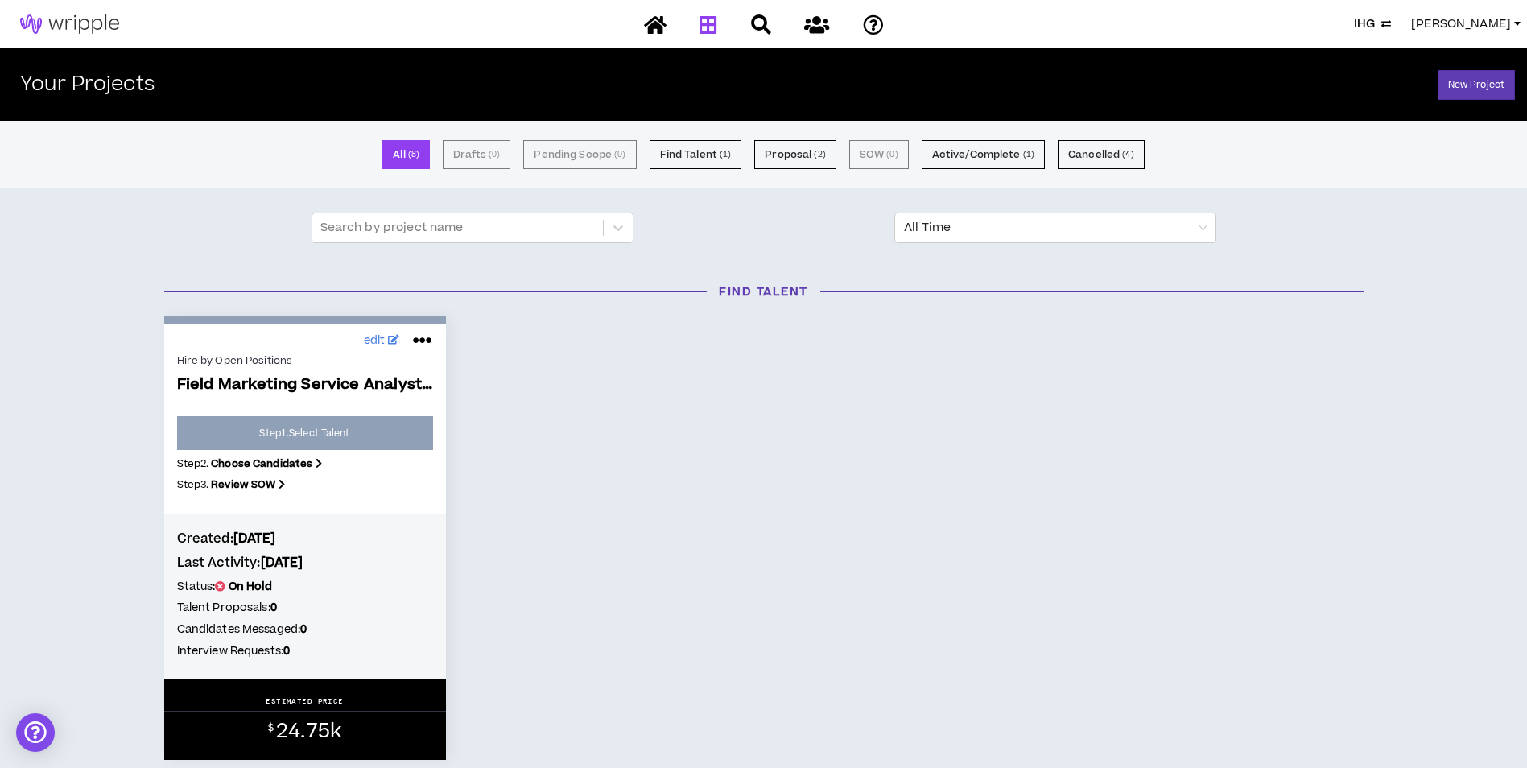
click at [1491, 24] on span "[PERSON_NAME]" at bounding box center [1461, 24] width 100 height 18
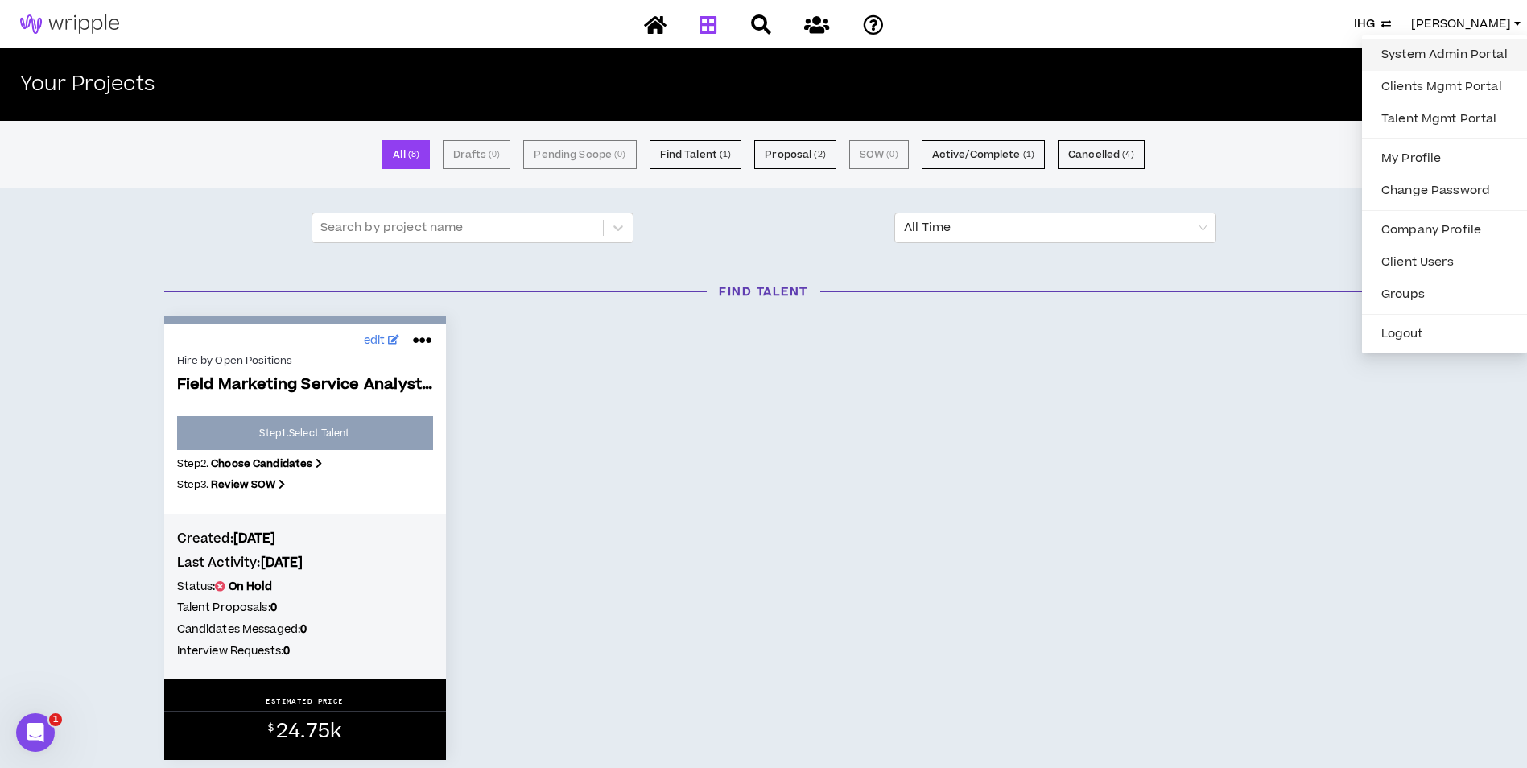
click at [1467, 49] on link "System Admin Portal" at bounding box center [1445, 55] width 146 height 24
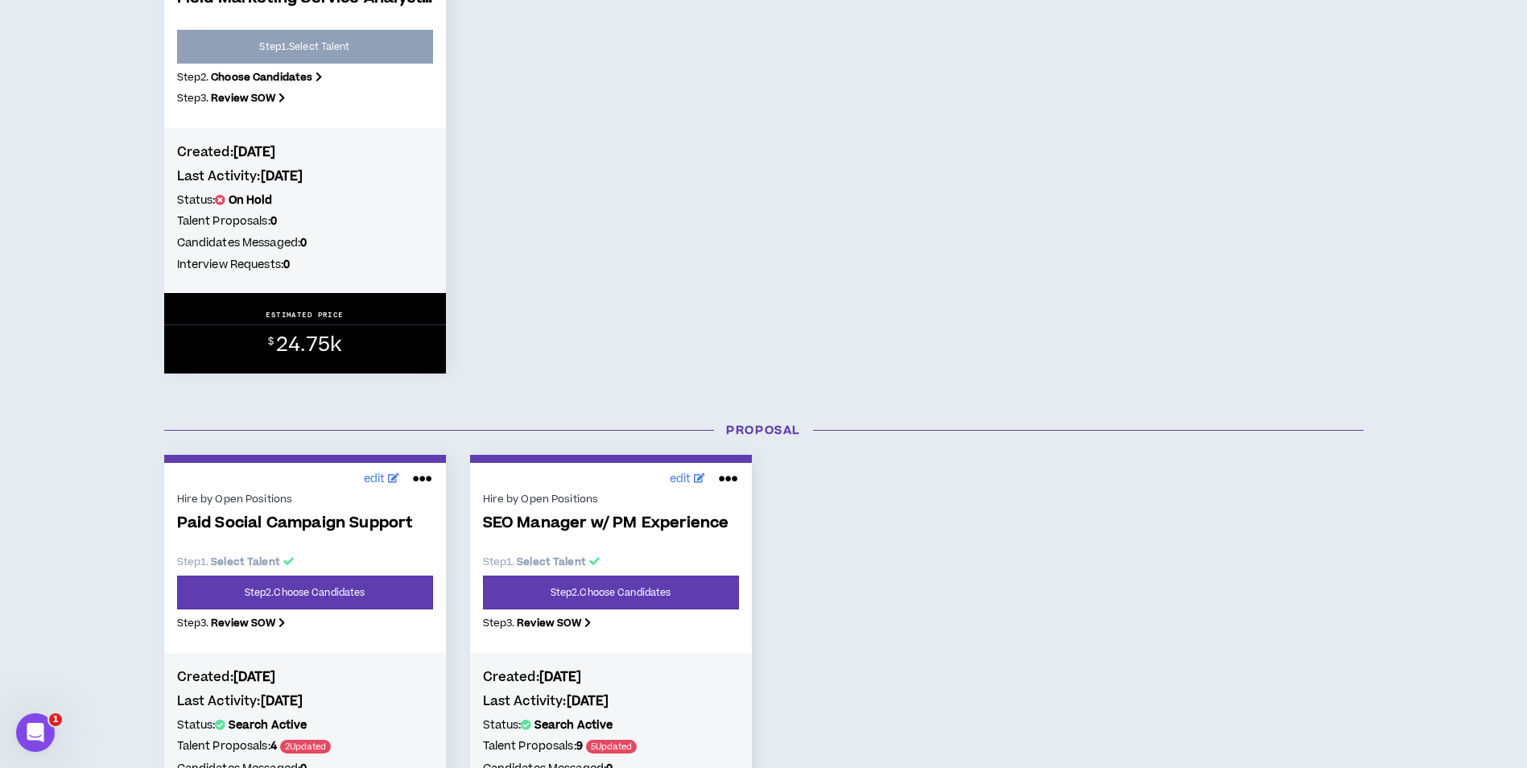
scroll to position [402, 0]
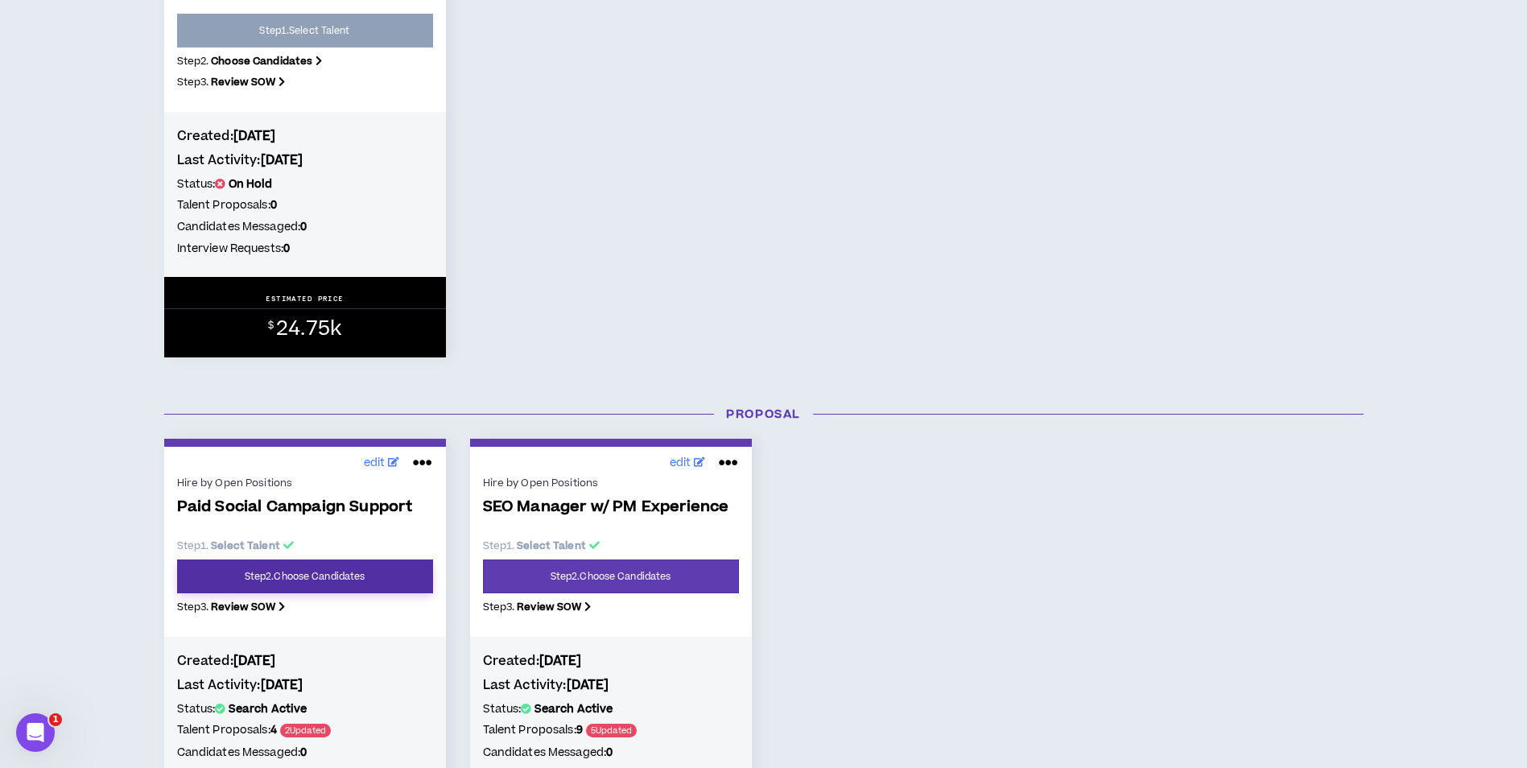
click at [318, 575] on link "Step 2 . Choose Candidates" at bounding box center [305, 576] width 256 height 34
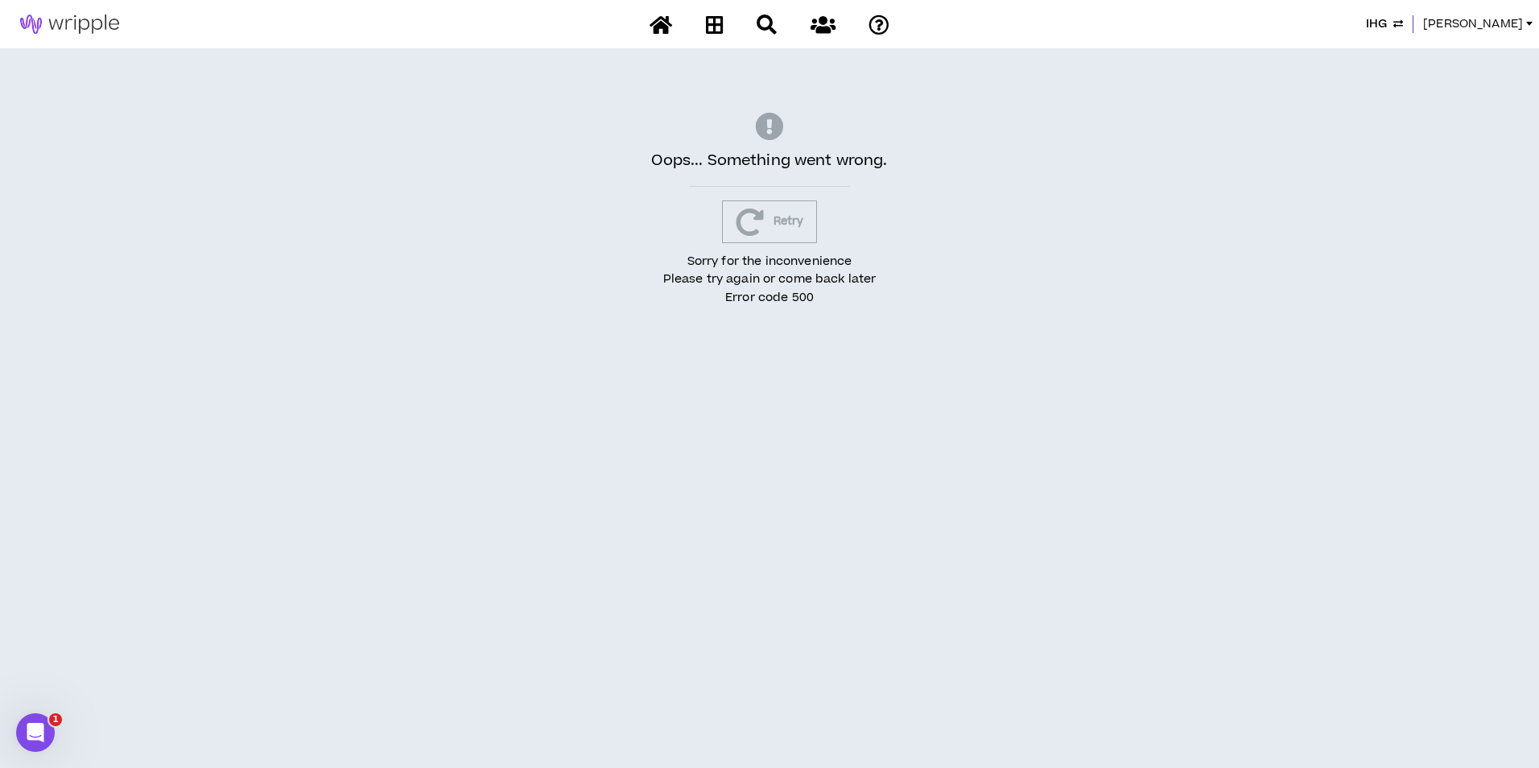
click at [1504, 15] on span "[PERSON_NAME]" at bounding box center [1473, 24] width 100 height 18
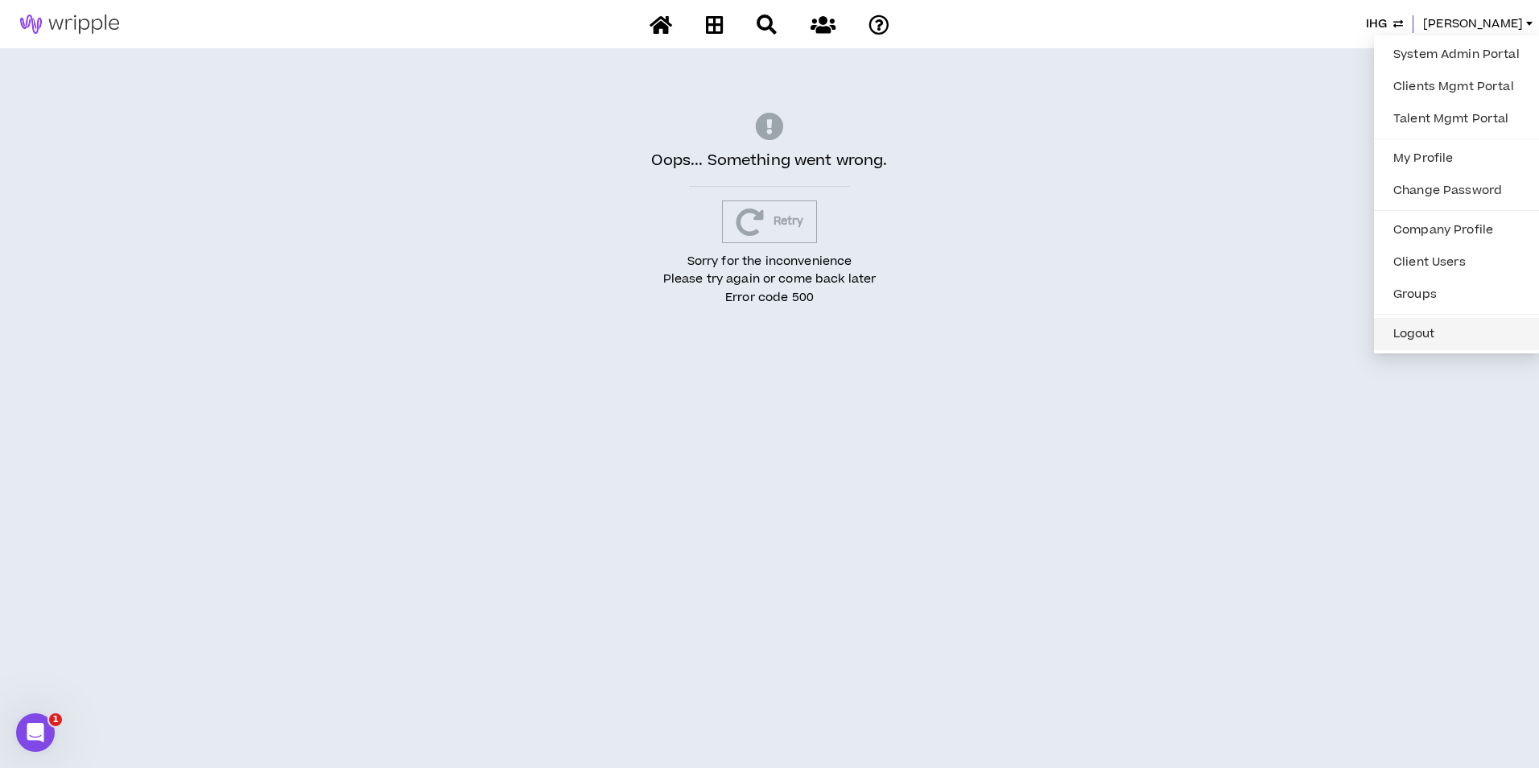
click at [1474, 328] on button "Logout" at bounding box center [1457, 334] width 146 height 24
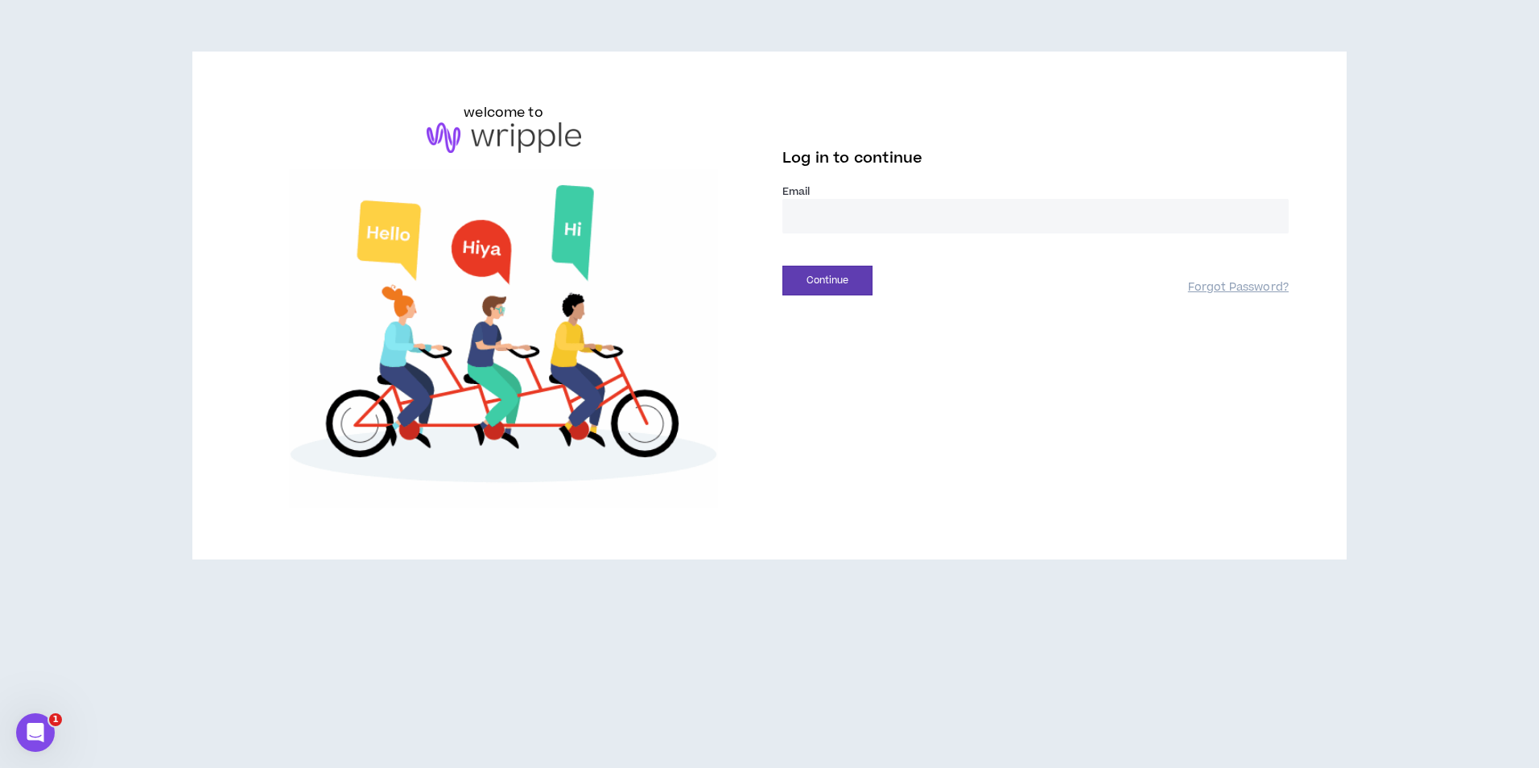
click at [860, 217] on input "email" at bounding box center [1035, 216] width 506 height 35
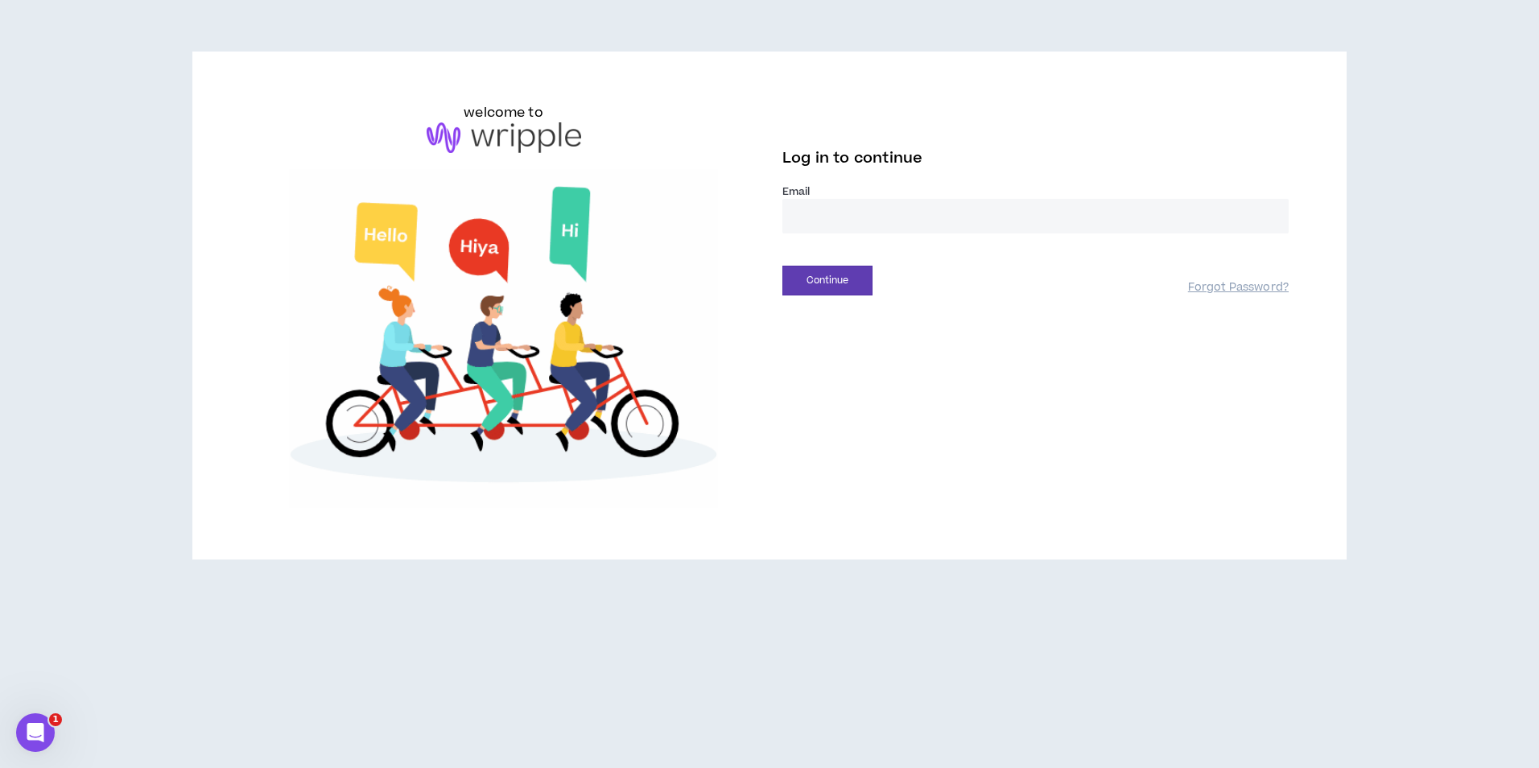
type input "**********"
click at [789, 275] on button "Continue" at bounding box center [827, 281] width 90 height 30
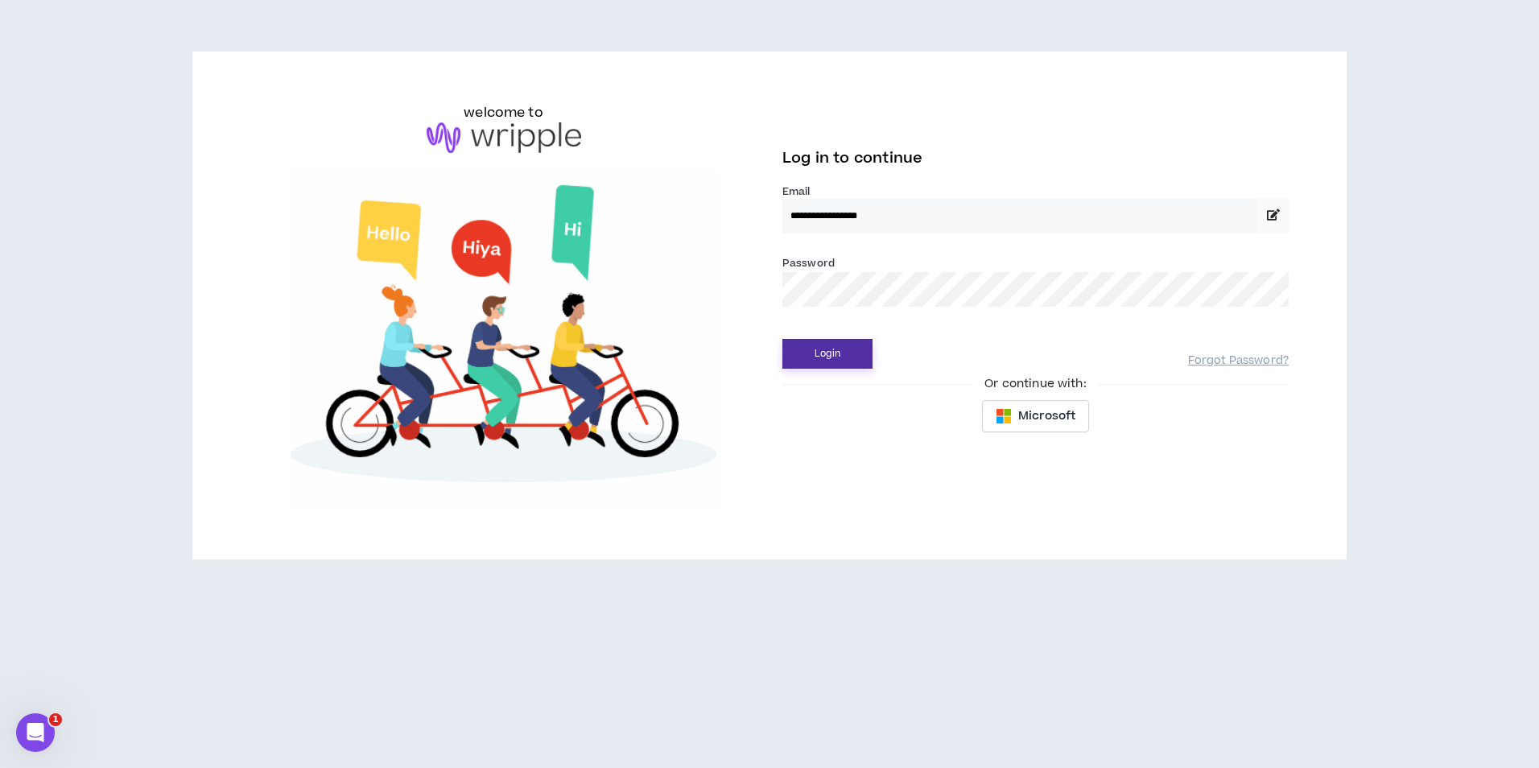
click at [852, 340] on button "Login" at bounding box center [827, 354] width 90 height 30
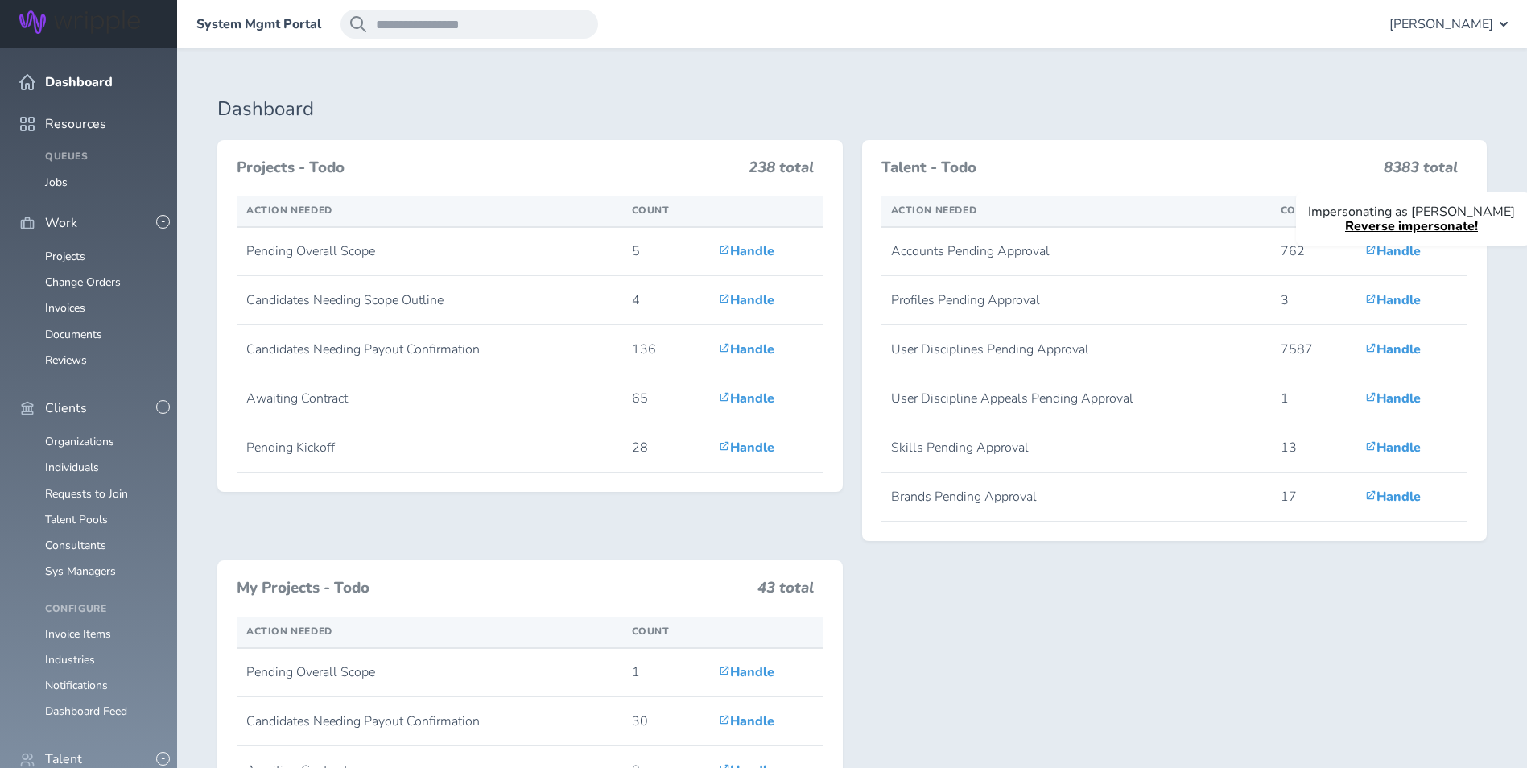
scroll to position [483, 0]
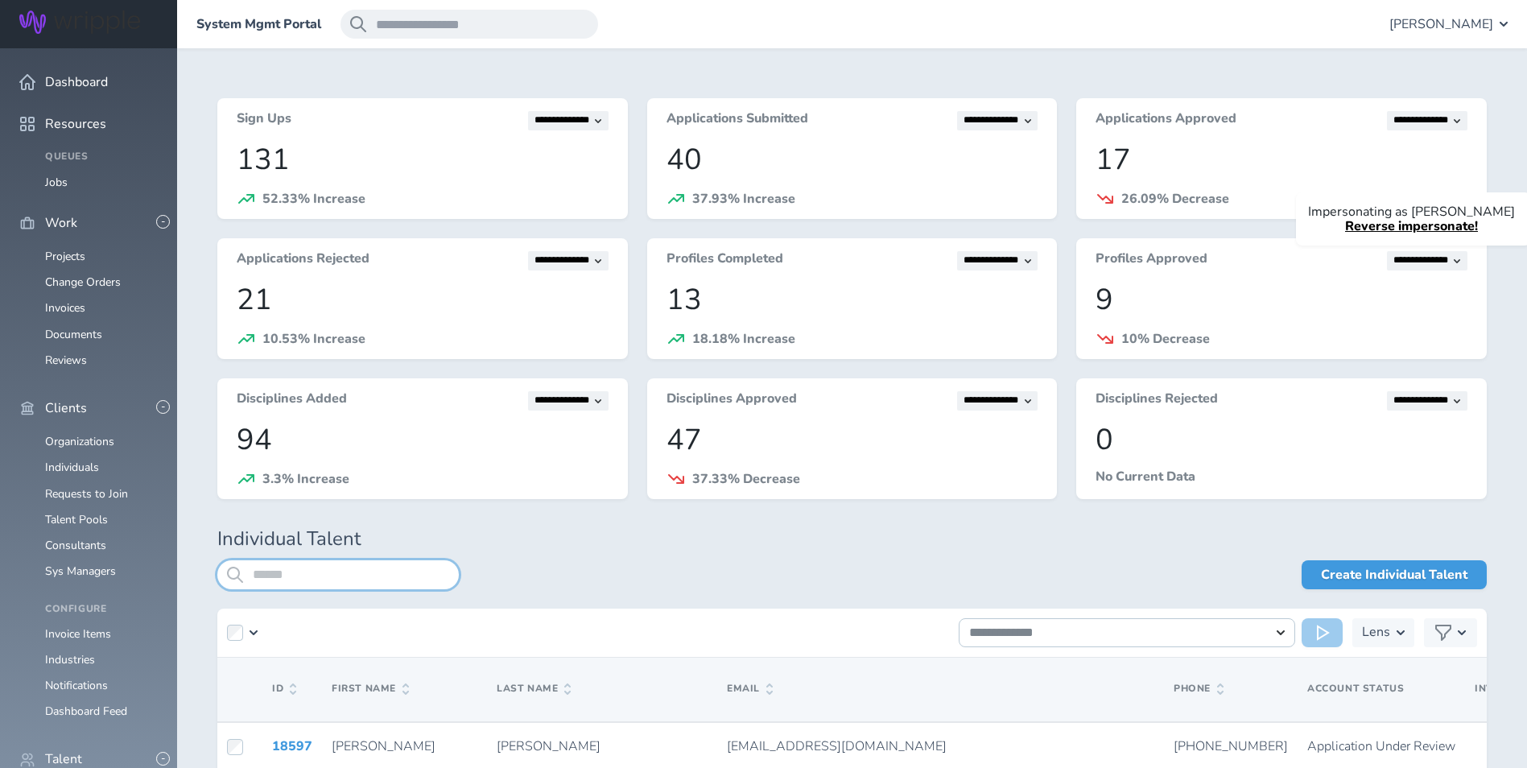
click at [328, 573] on input "search" at bounding box center [337, 574] width 241 height 29
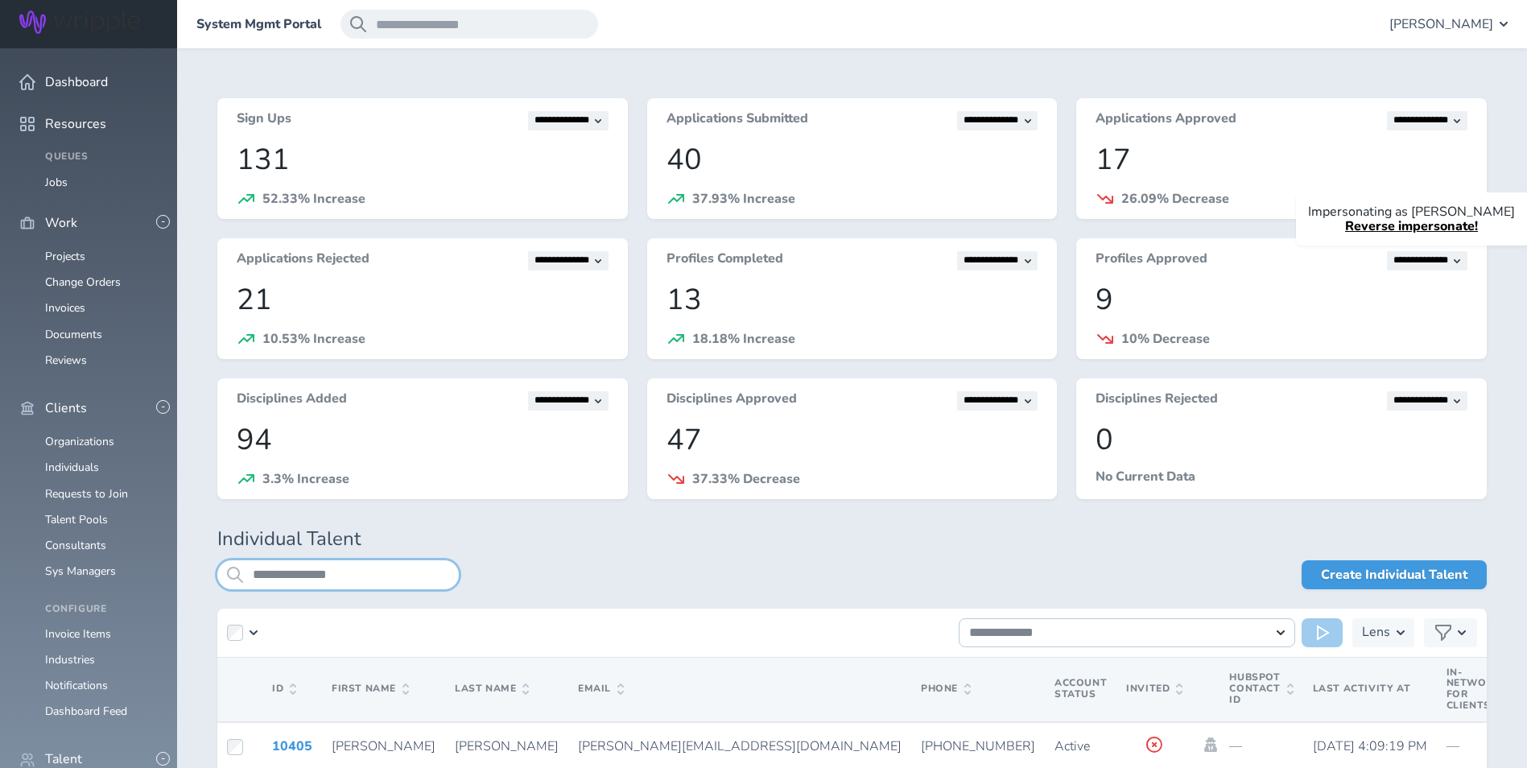
type input "**********"
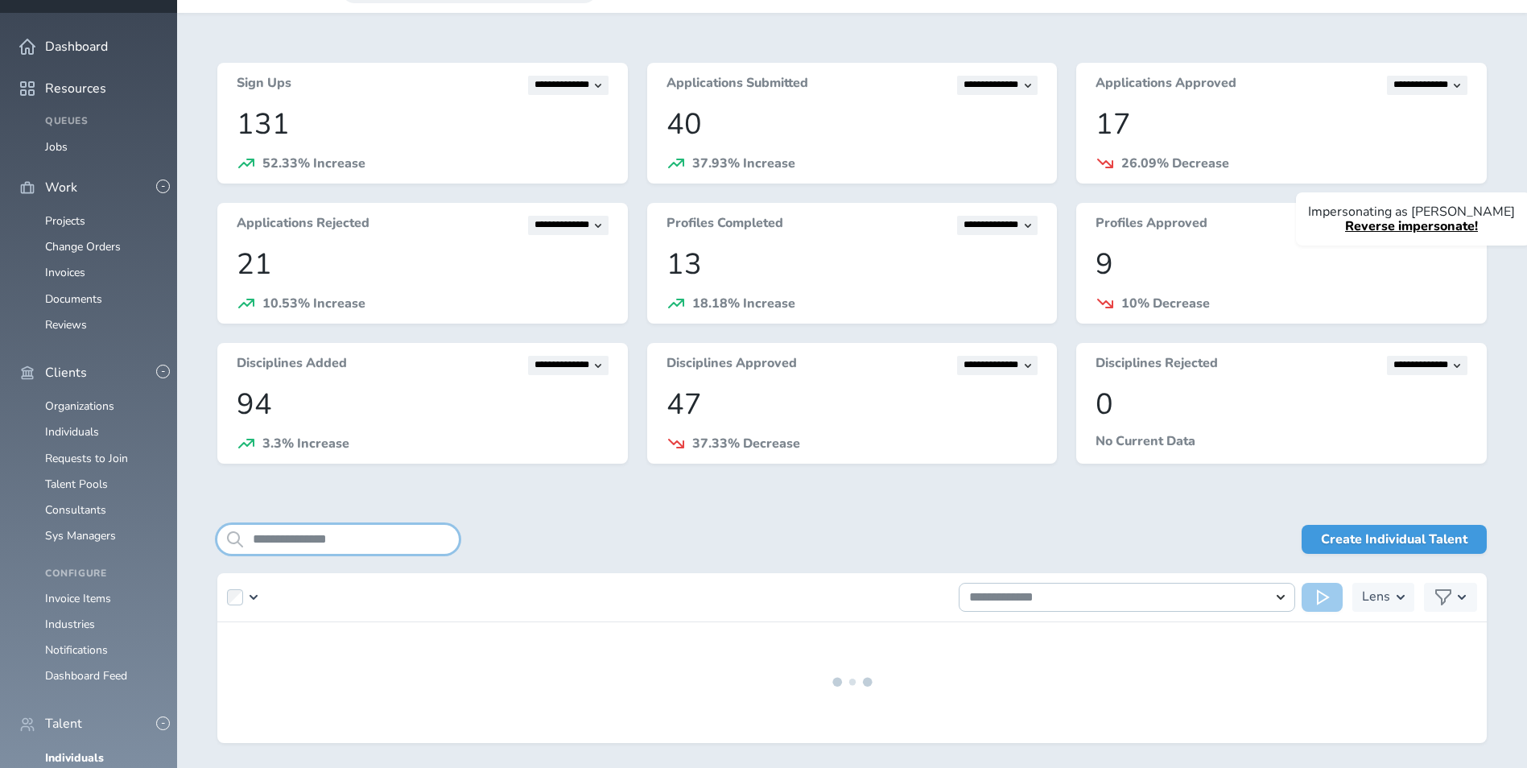
scroll to position [91, 0]
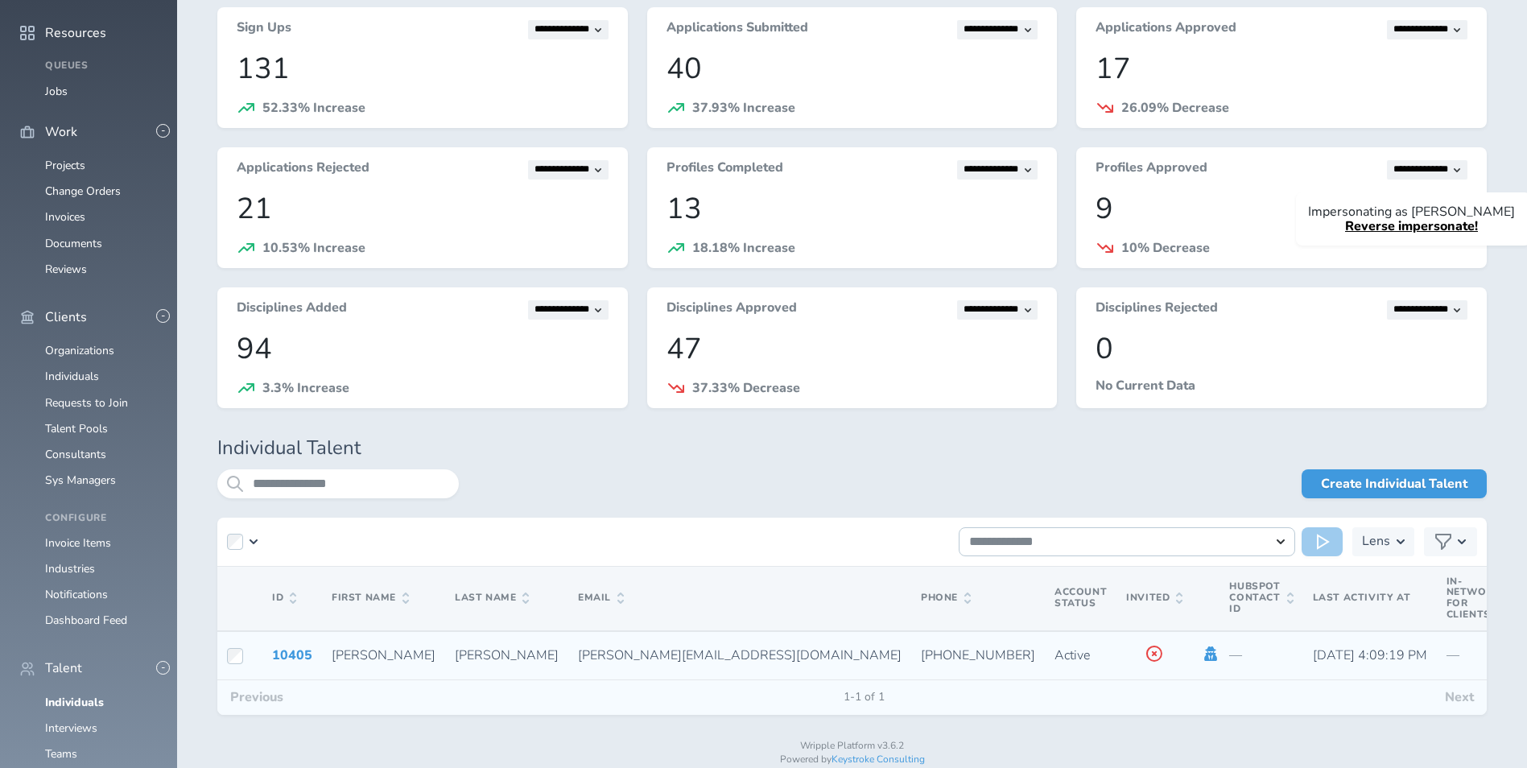
click at [1205, 654] on icon at bounding box center [1211, 653] width 13 height 14
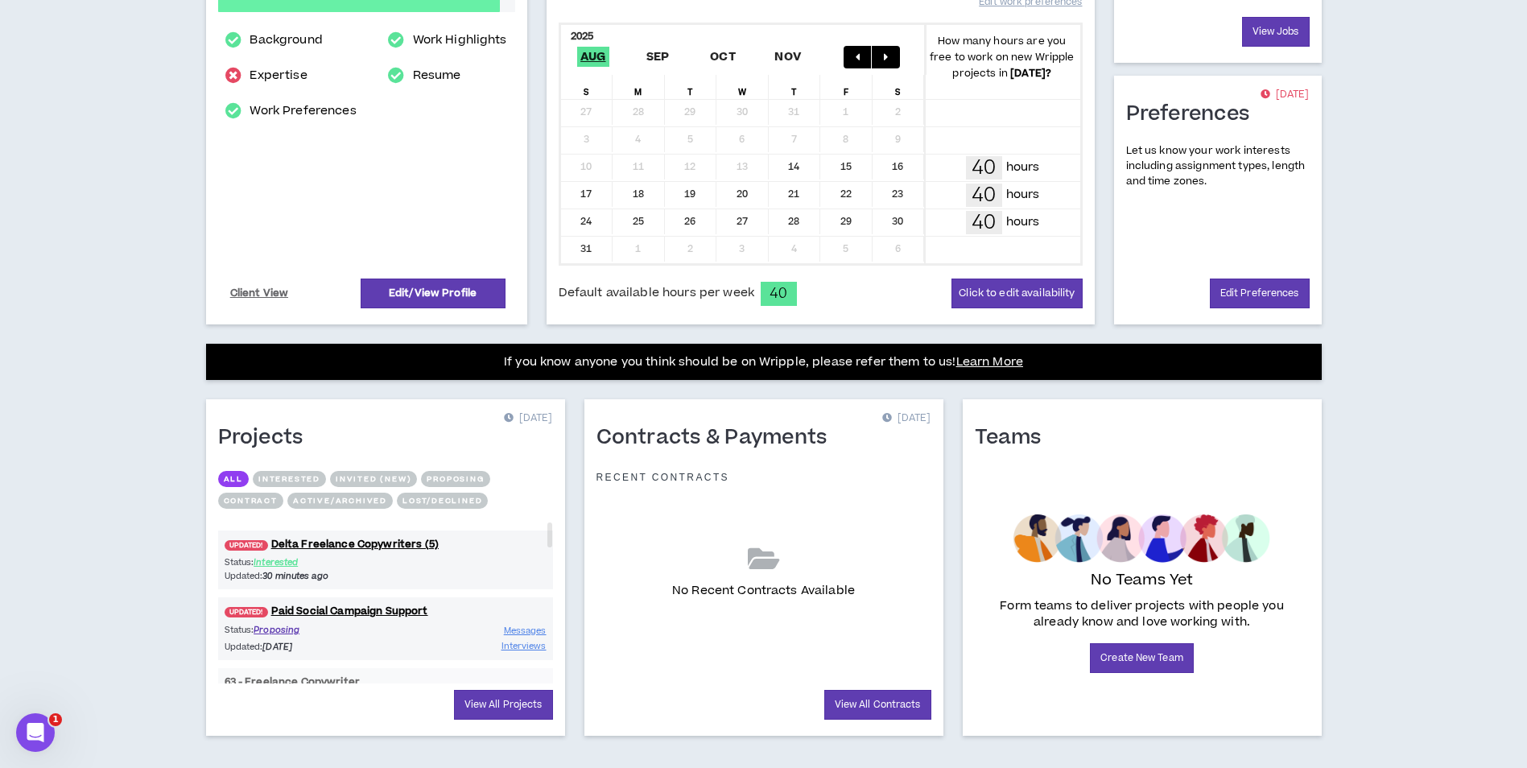
scroll to position [346, 0]
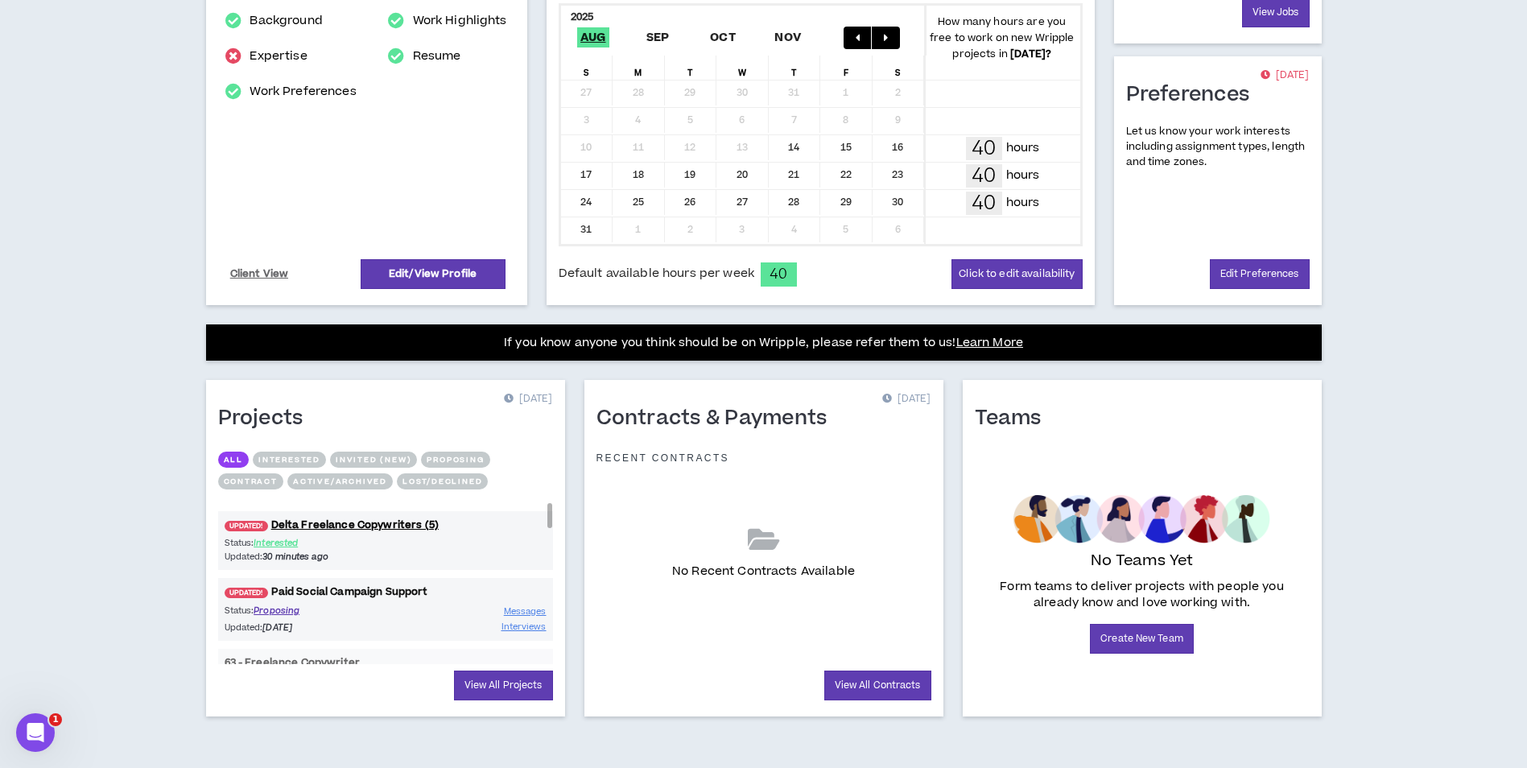
click at [374, 596] on link "UPDATED! Paid Social Campaign Support" at bounding box center [385, 591] width 335 height 15
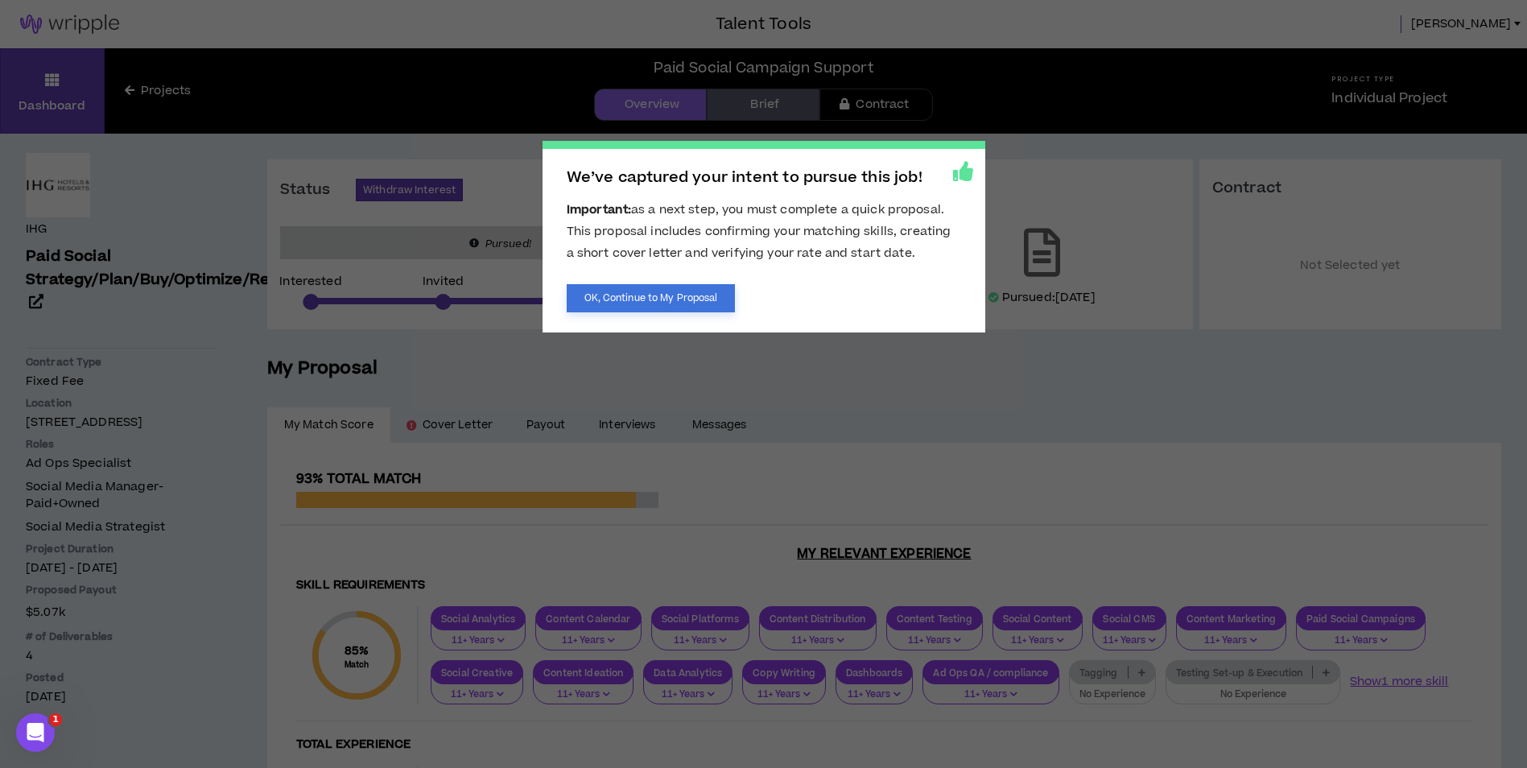
click at [710, 300] on button "OK, Continue to My Proposal" at bounding box center [651, 298] width 169 height 28
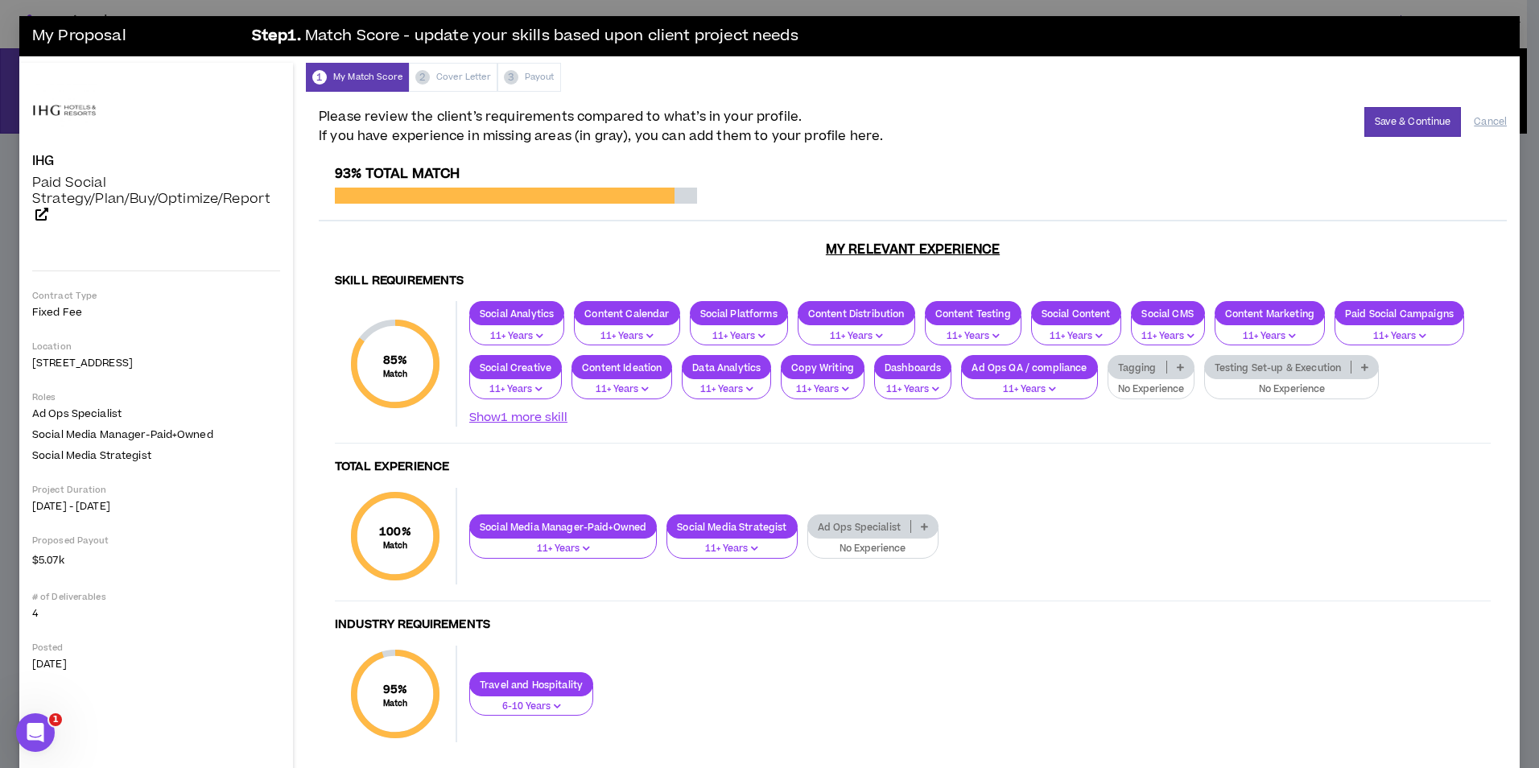
click at [444, 72] on div "1 My Match Score 2 Cover Letter 3 Payout" at bounding box center [913, 77] width 1214 height 29
click at [1492, 126] on button "Cancel" at bounding box center [1490, 122] width 33 height 28
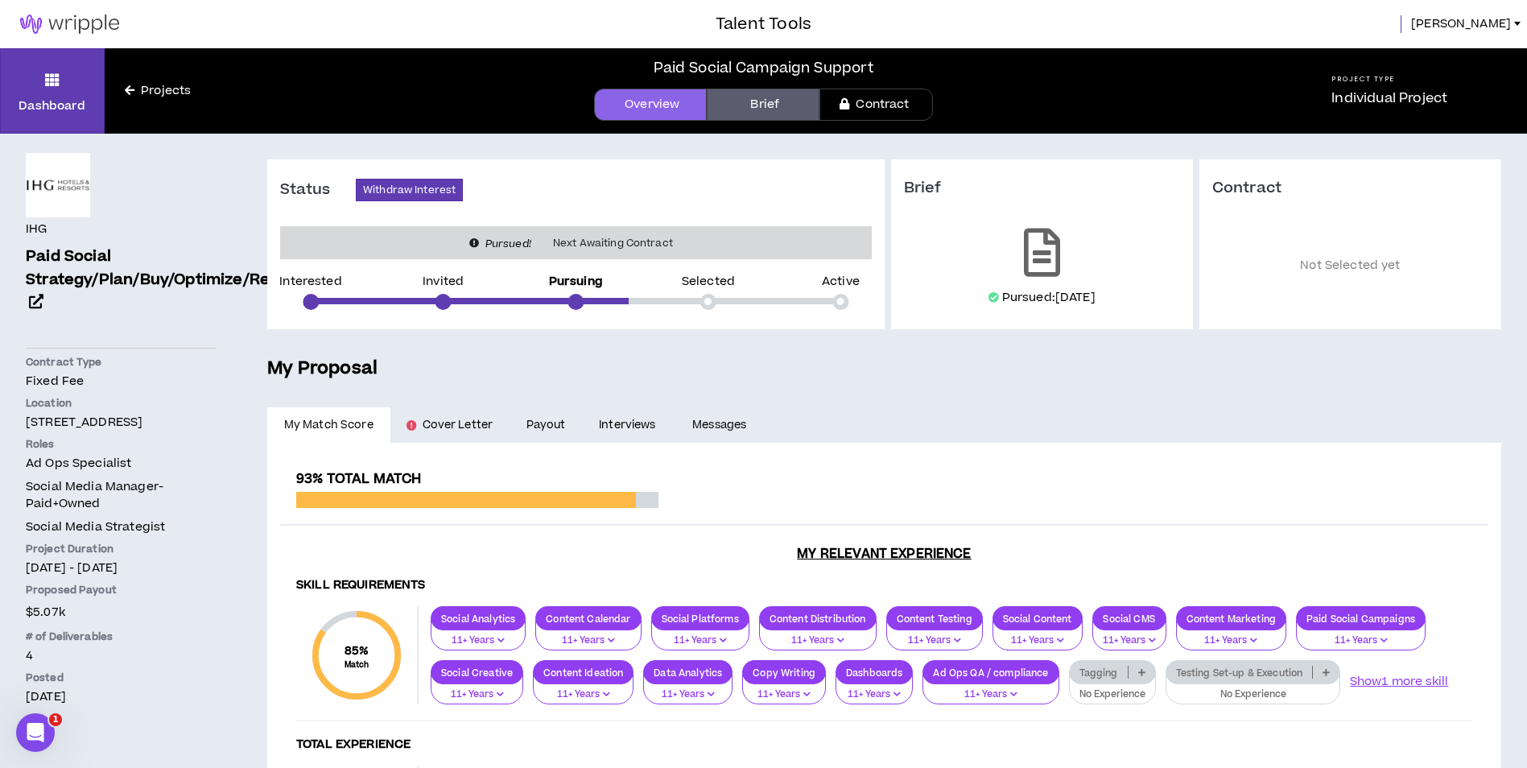
click at [440, 425] on span "Cover Letter" at bounding box center [458, 425] width 71 height 18
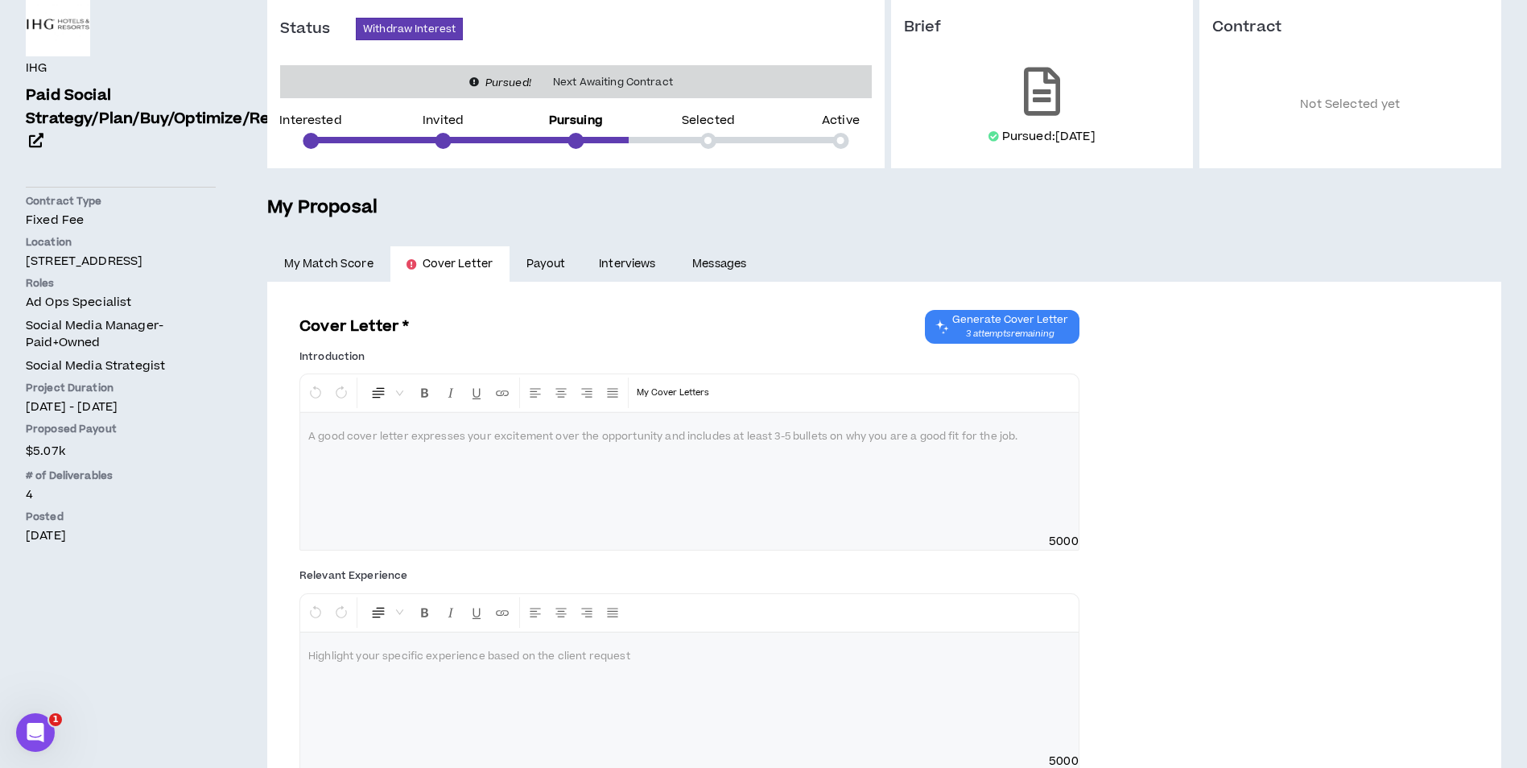
click at [329, 269] on link "My Match Score" at bounding box center [328, 263] width 123 height 35
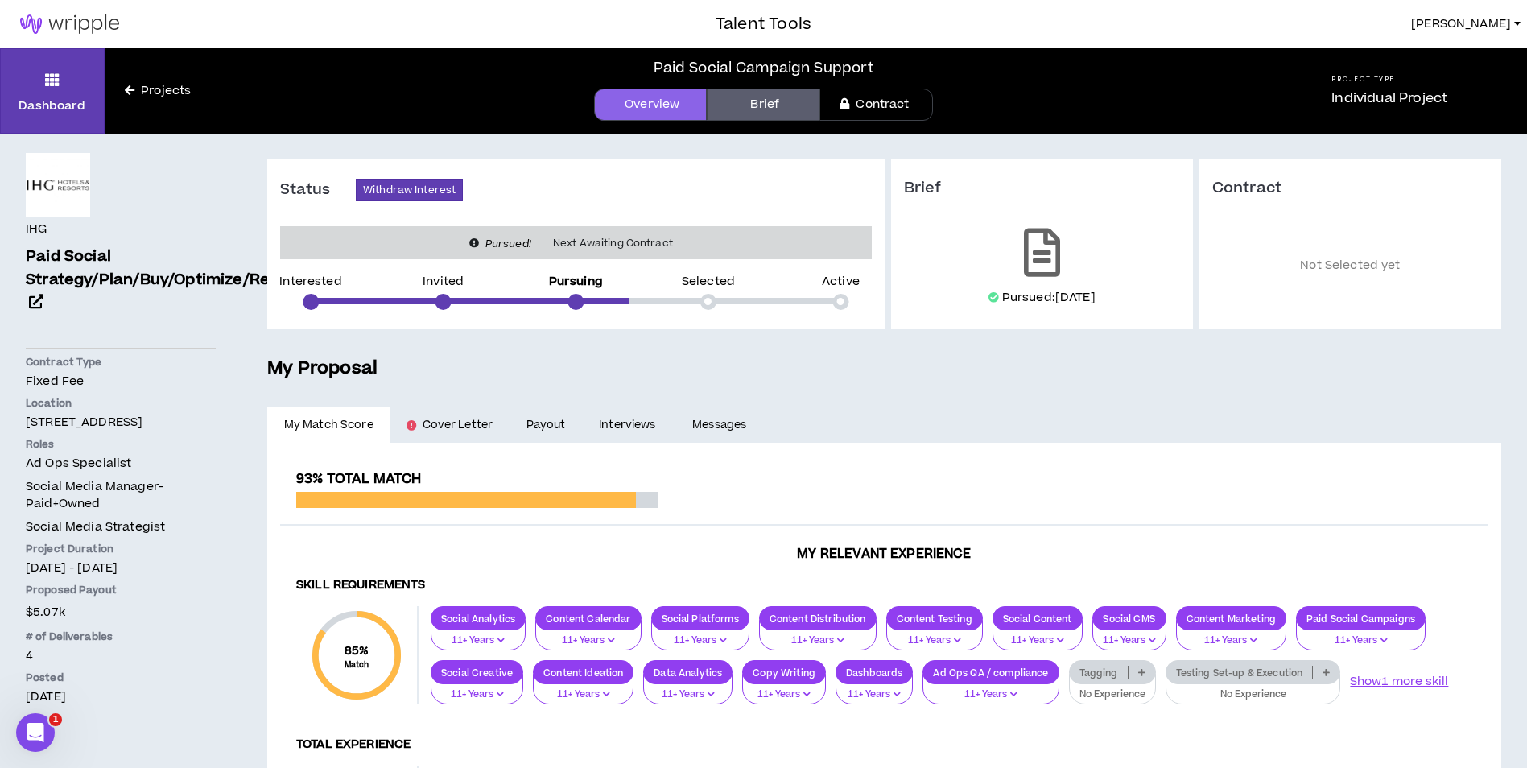
click at [553, 427] on link "Payout" at bounding box center [546, 424] width 72 height 35
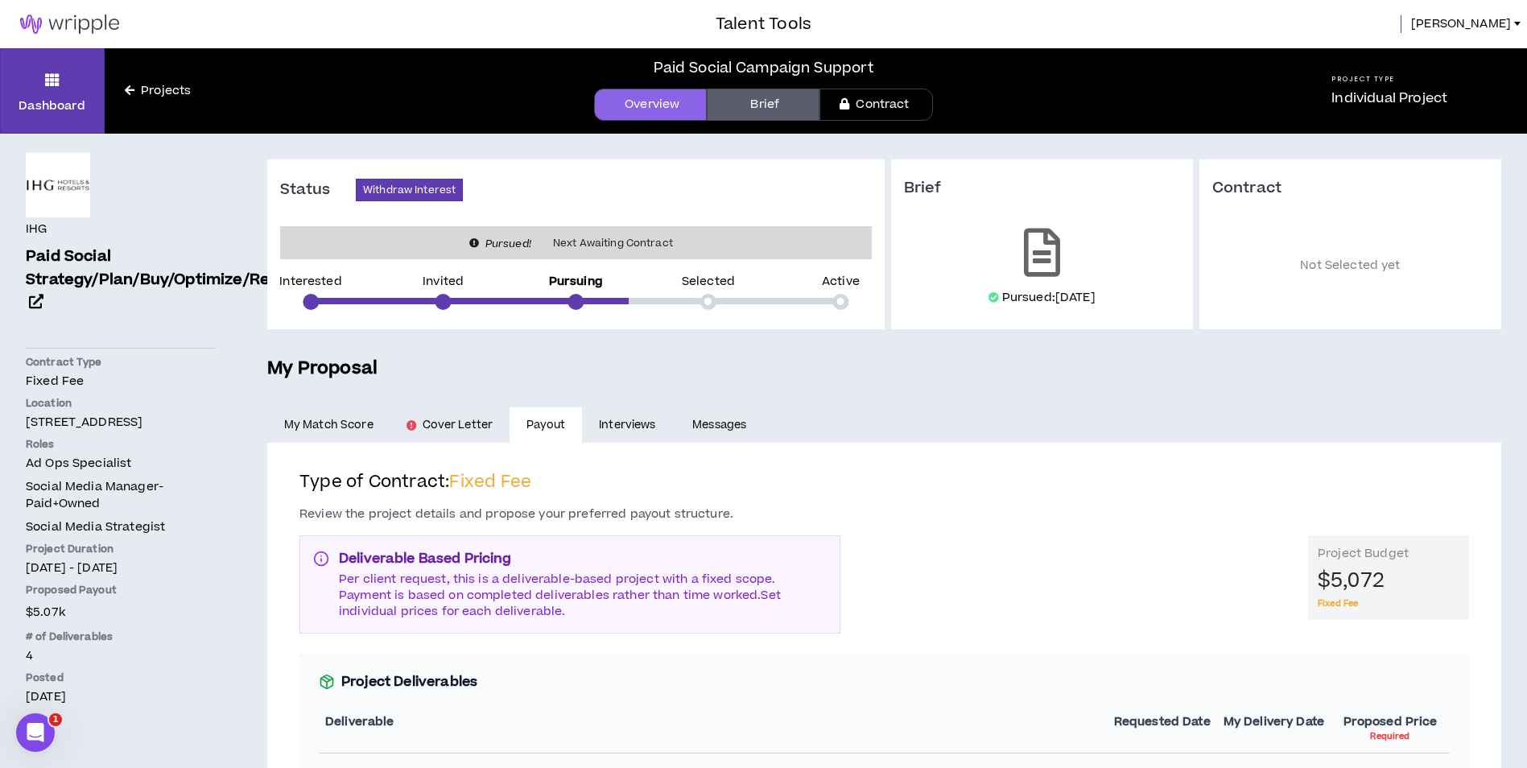
click at [361, 423] on link "My Match Score" at bounding box center [328, 424] width 123 height 35
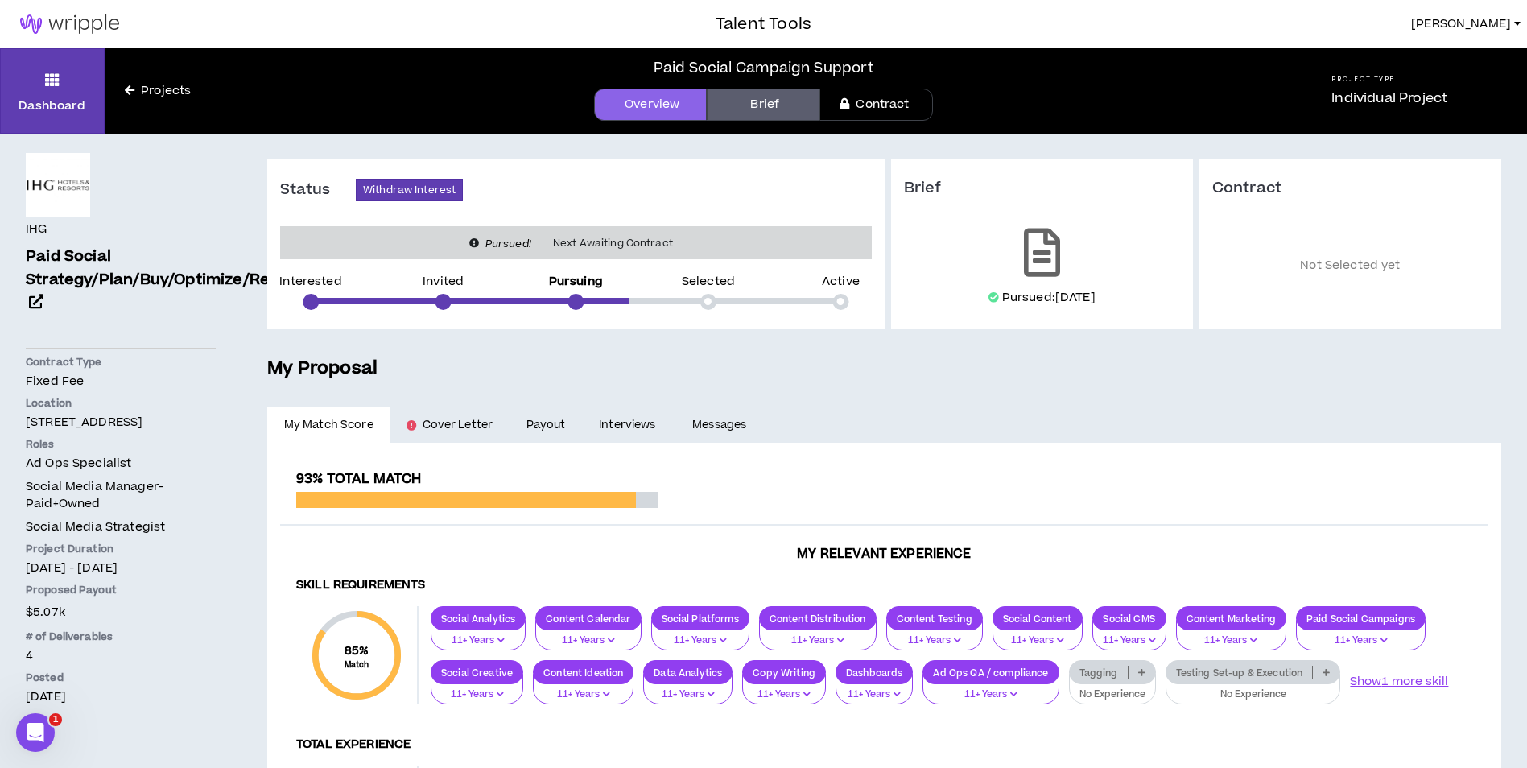
click at [156, 93] on link "Projects" at bounding box center [158, 91] width 106 height 18
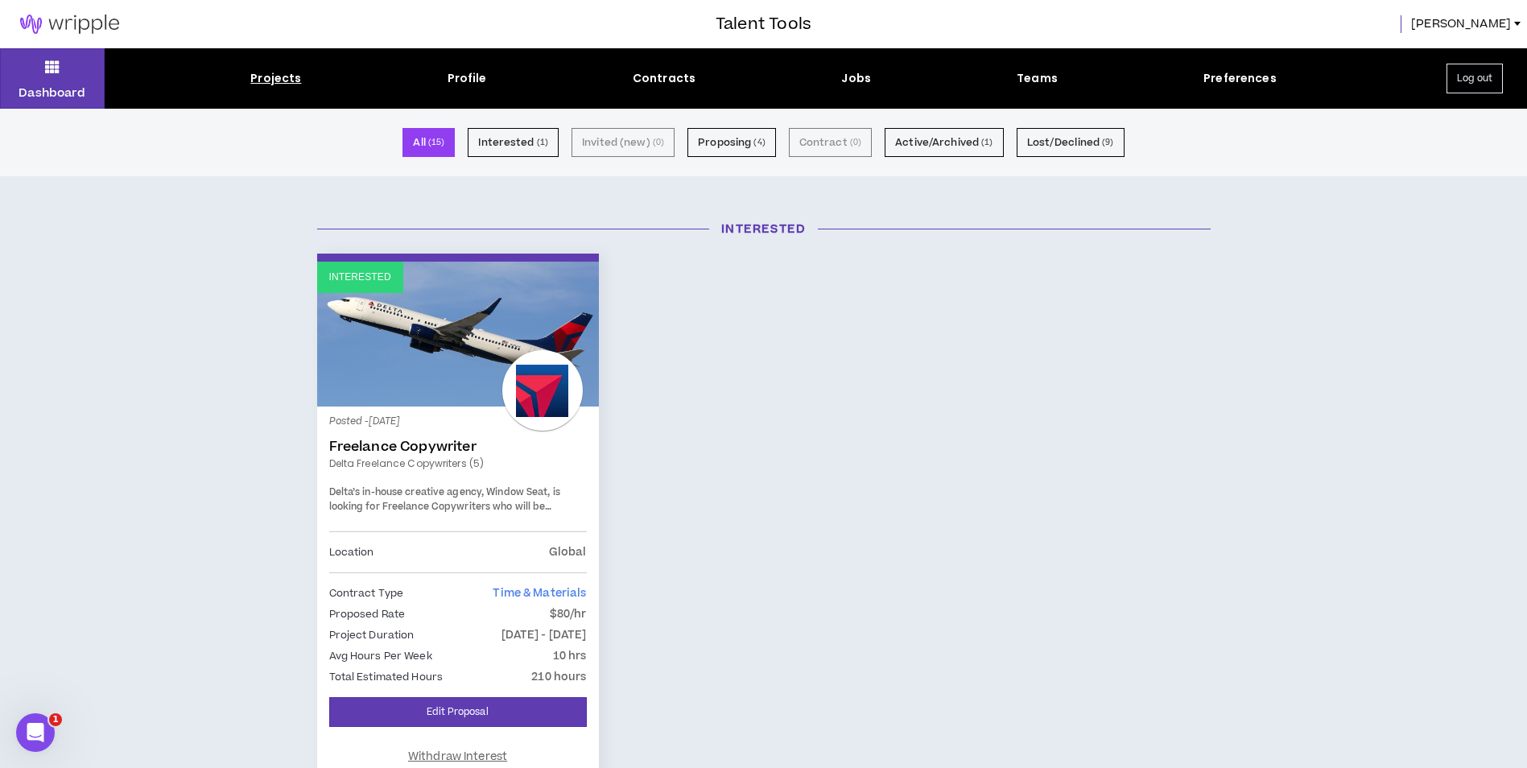
click at [1501, 26] on span "[PERSON_NAME]" at bounding box center [1461, 24] width 100 height 18
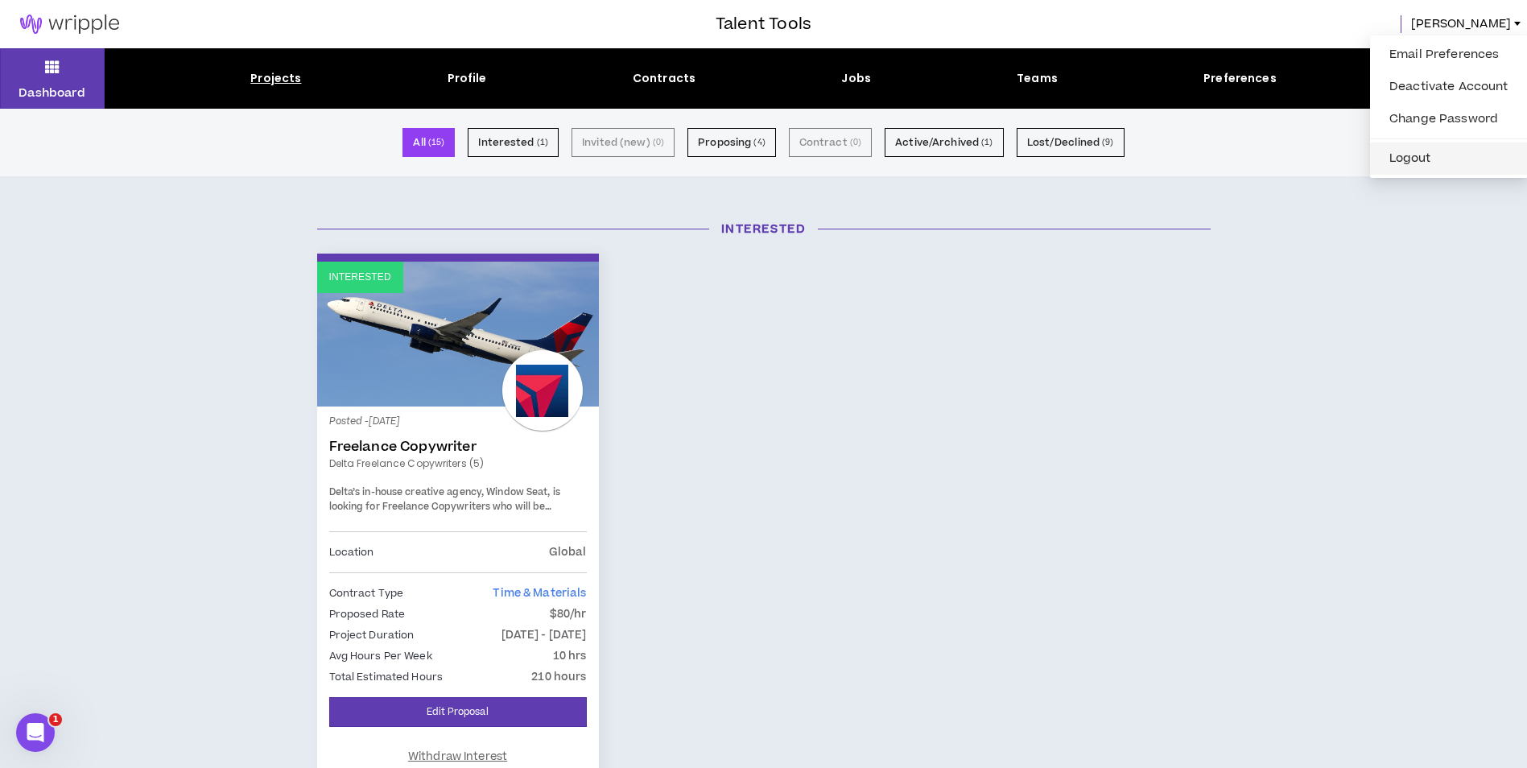
click at [1456, 165] on button "Logout" at bounding box center [1449, 159] width 138 height 24
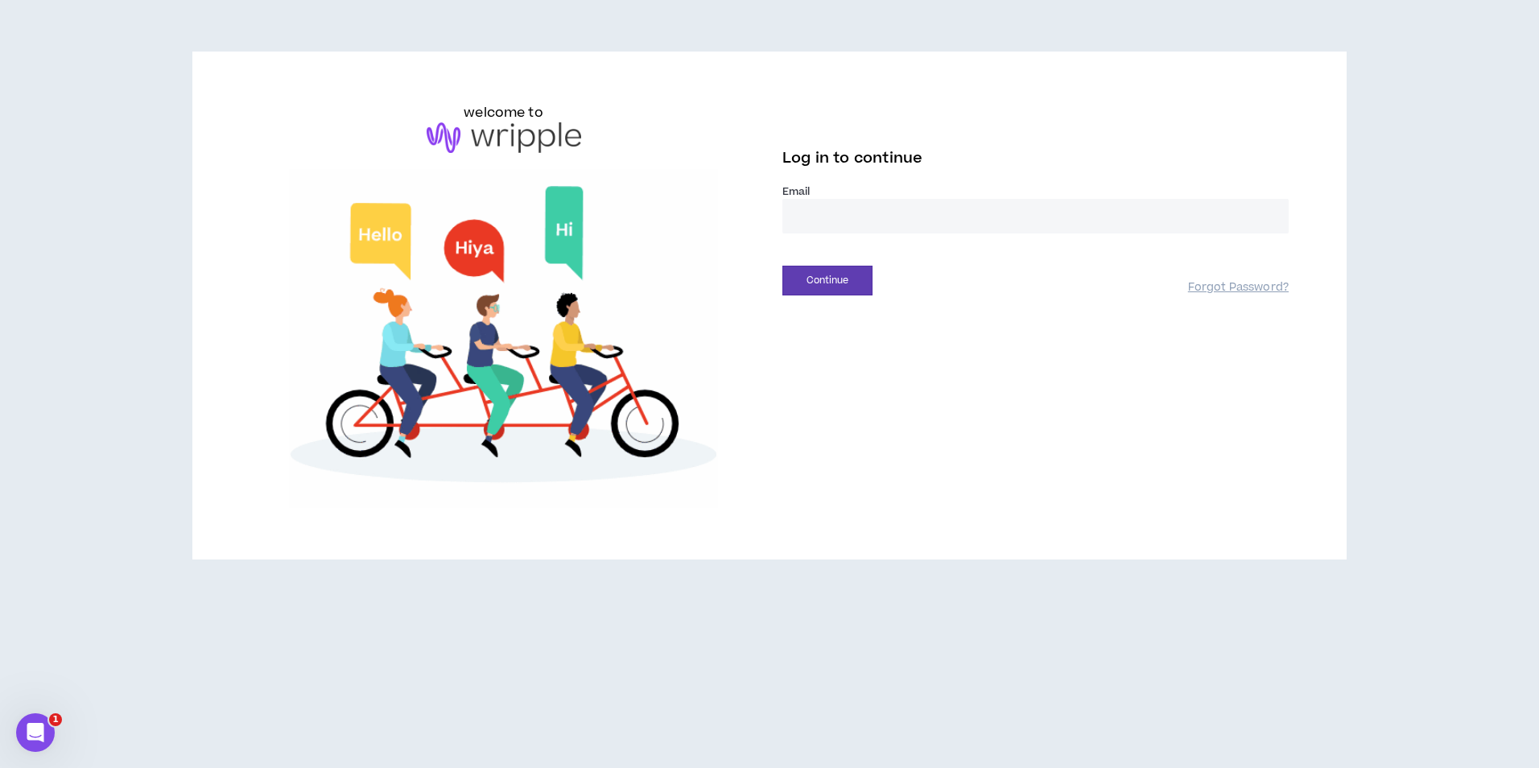
click at [799, 214] on input "email" at bounding box center [1035, 216] width 506 height 35
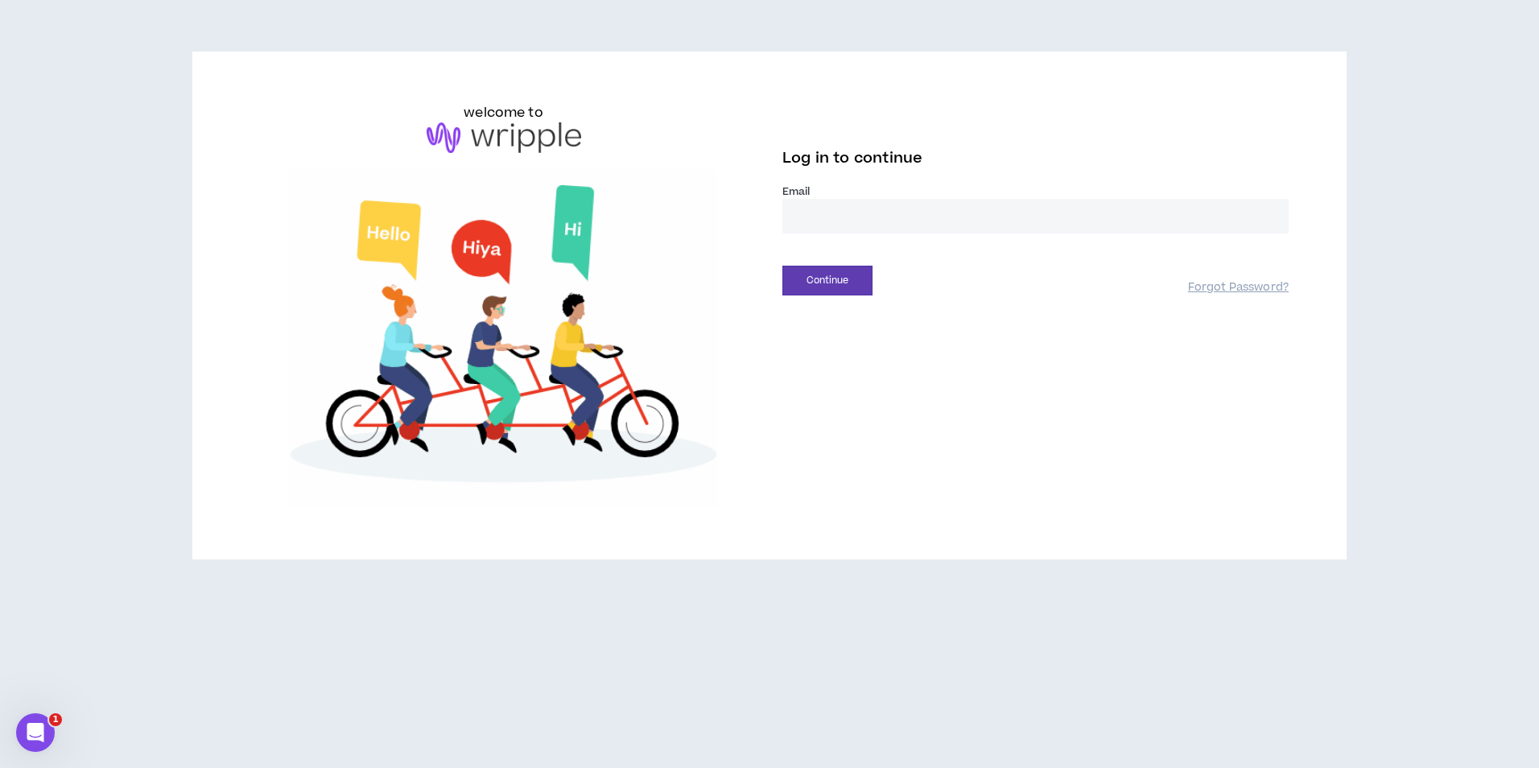
type input "**********"
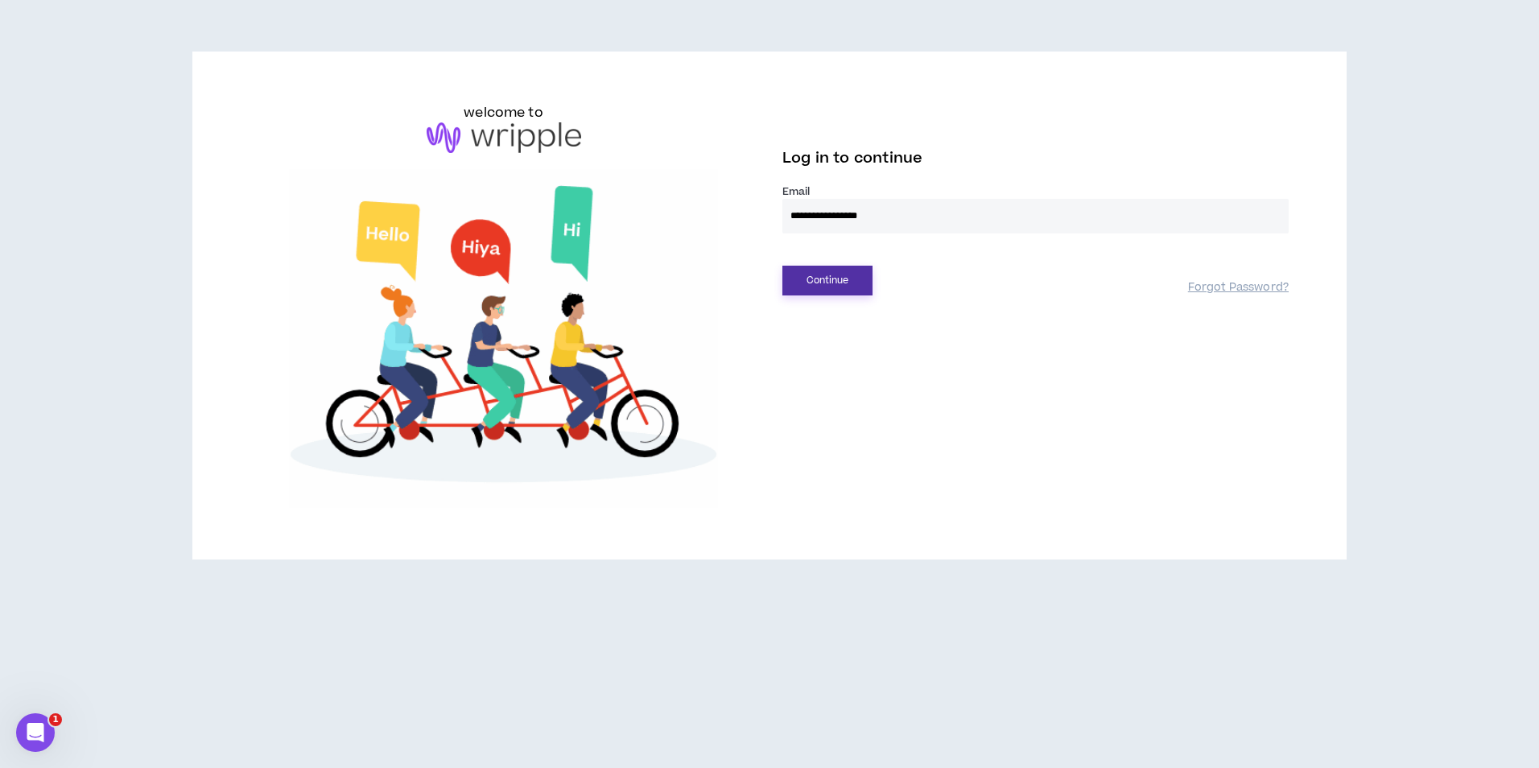
click at [826, 274] on button "Continue" at bounding box center [827, 281] width 90 height 30
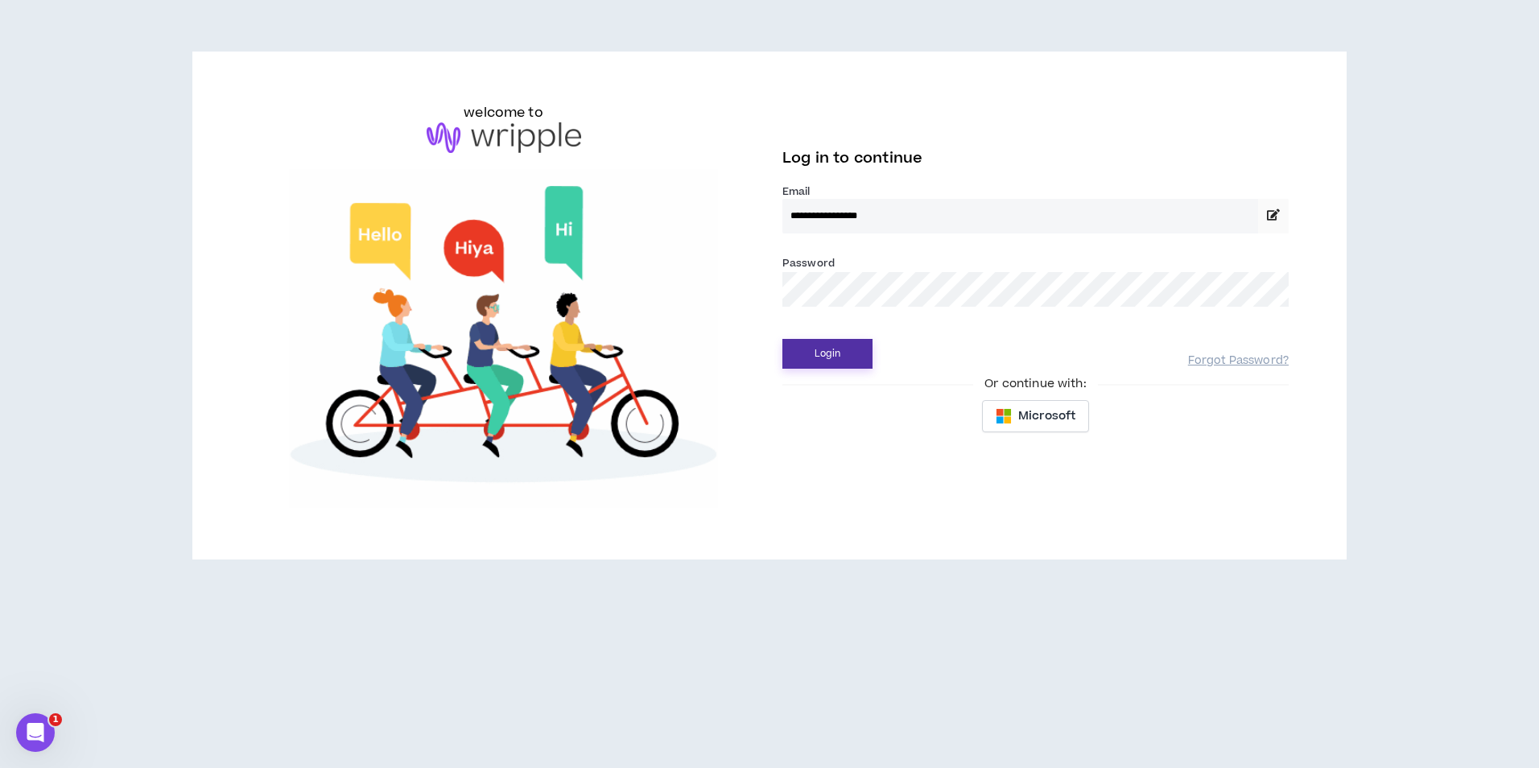
click at [841, 355] on button "Login" at bounding box center [827, 354] width 90 height 30
